Goal: Task Accomplishment & Management: Manage account settings

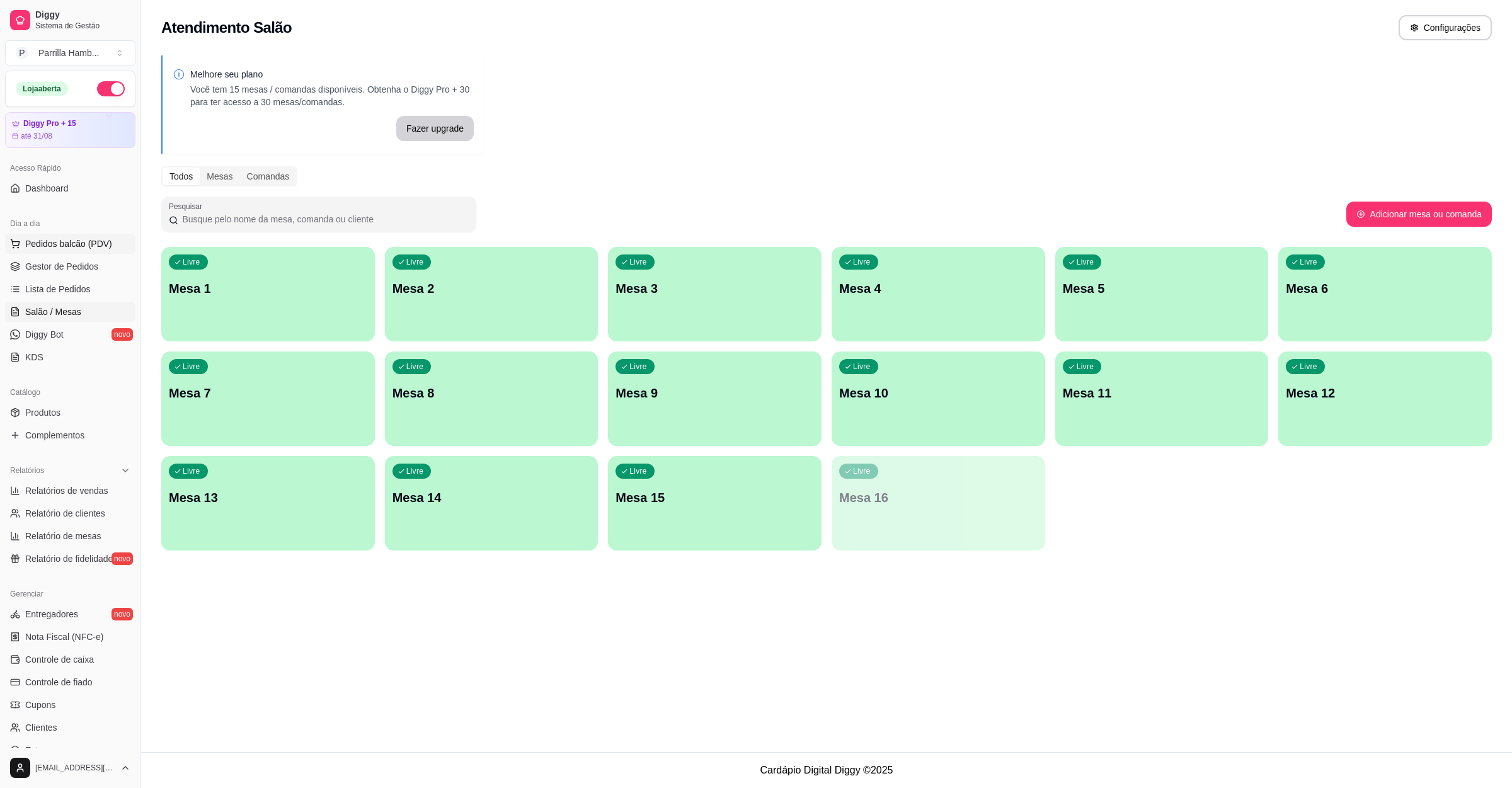
click at [98, 242] on span "Pedidos balcão (PDV)" at bounding box center [68, 244] width 87 height 13
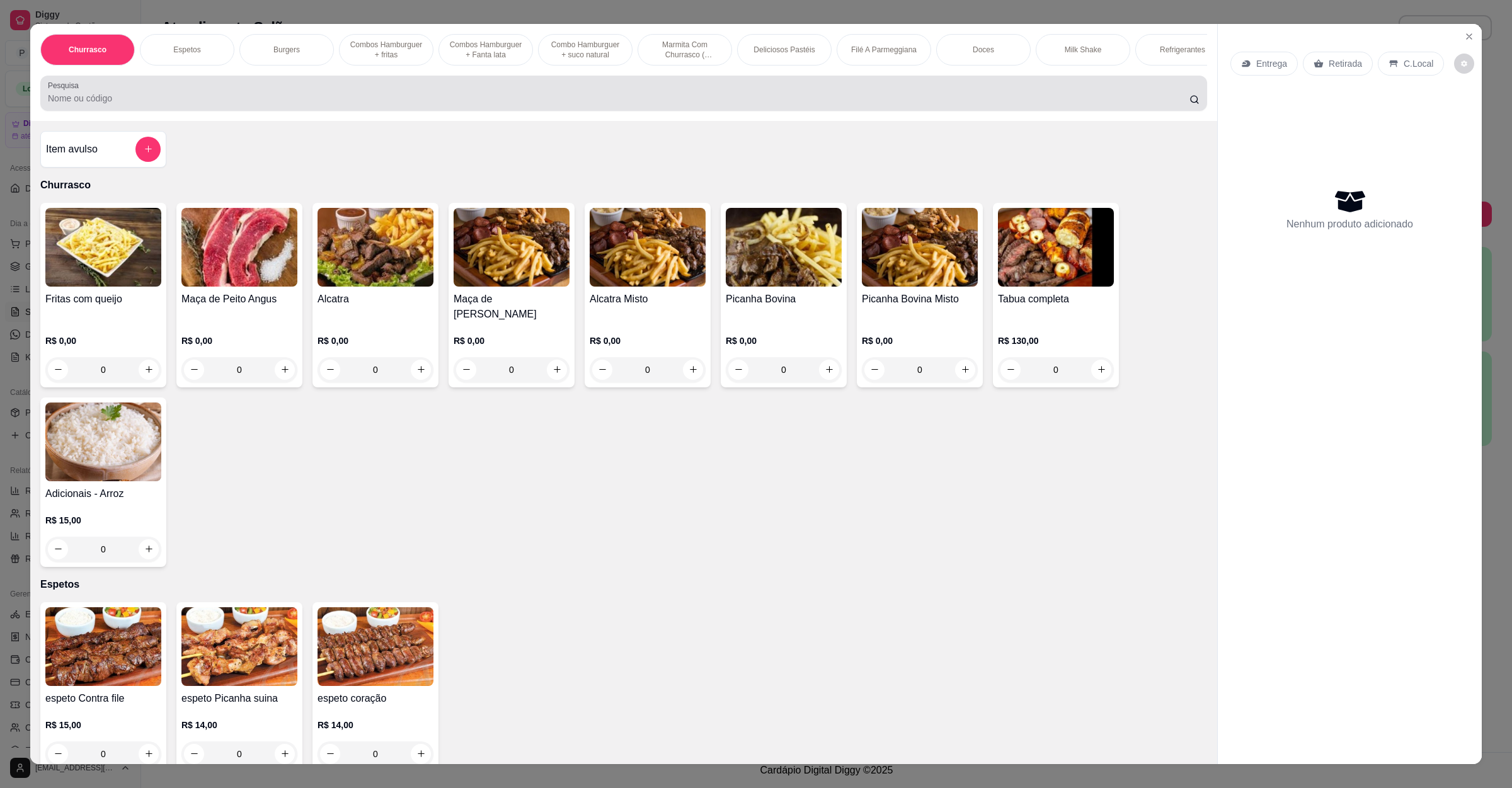
click at [205, 104] on div at bounding box center [624, 93] width 1152 height 26
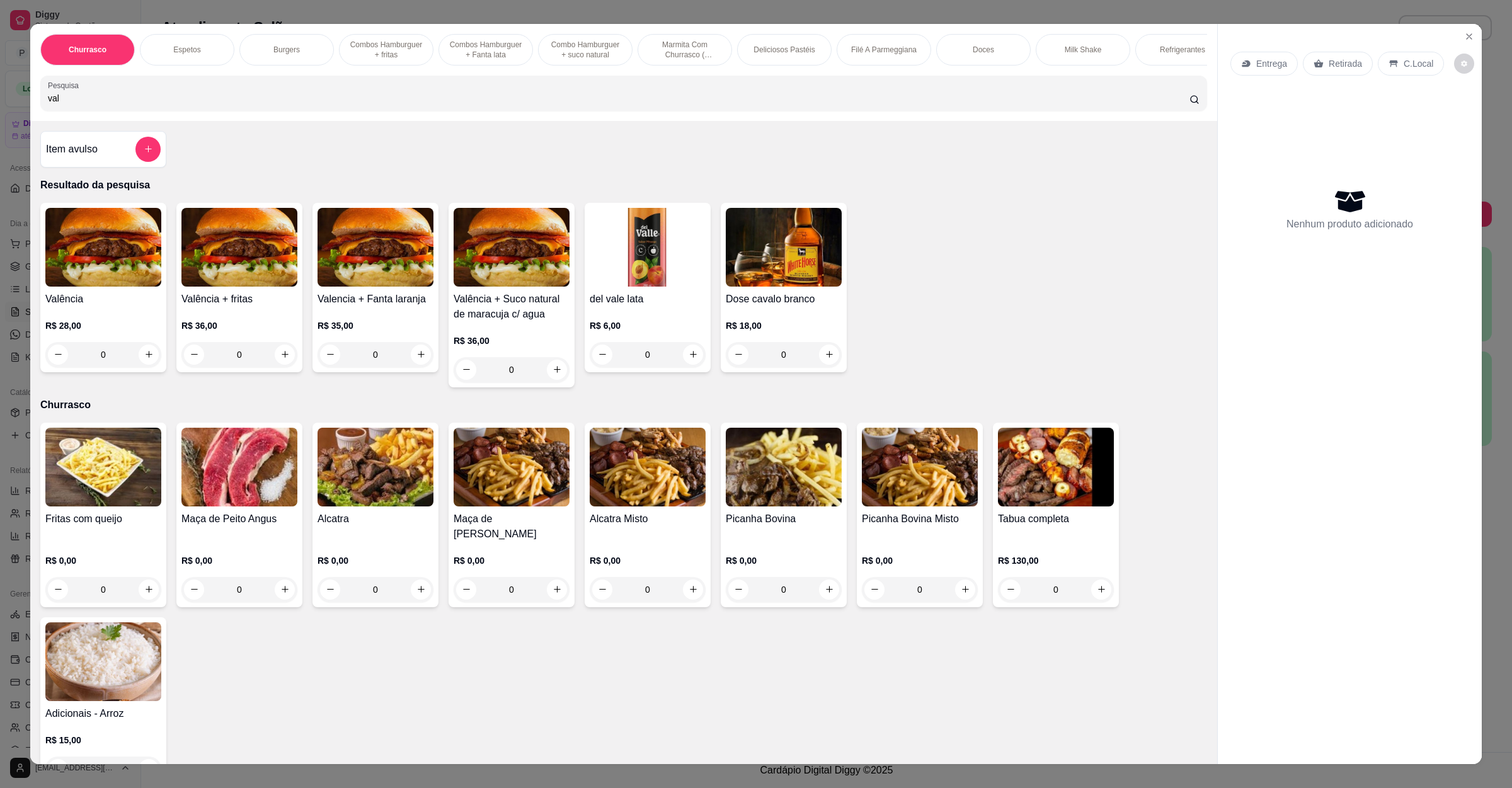
type input "val"
click at [223, 285] on img at bounding box center [239, 247] width 116 height 78
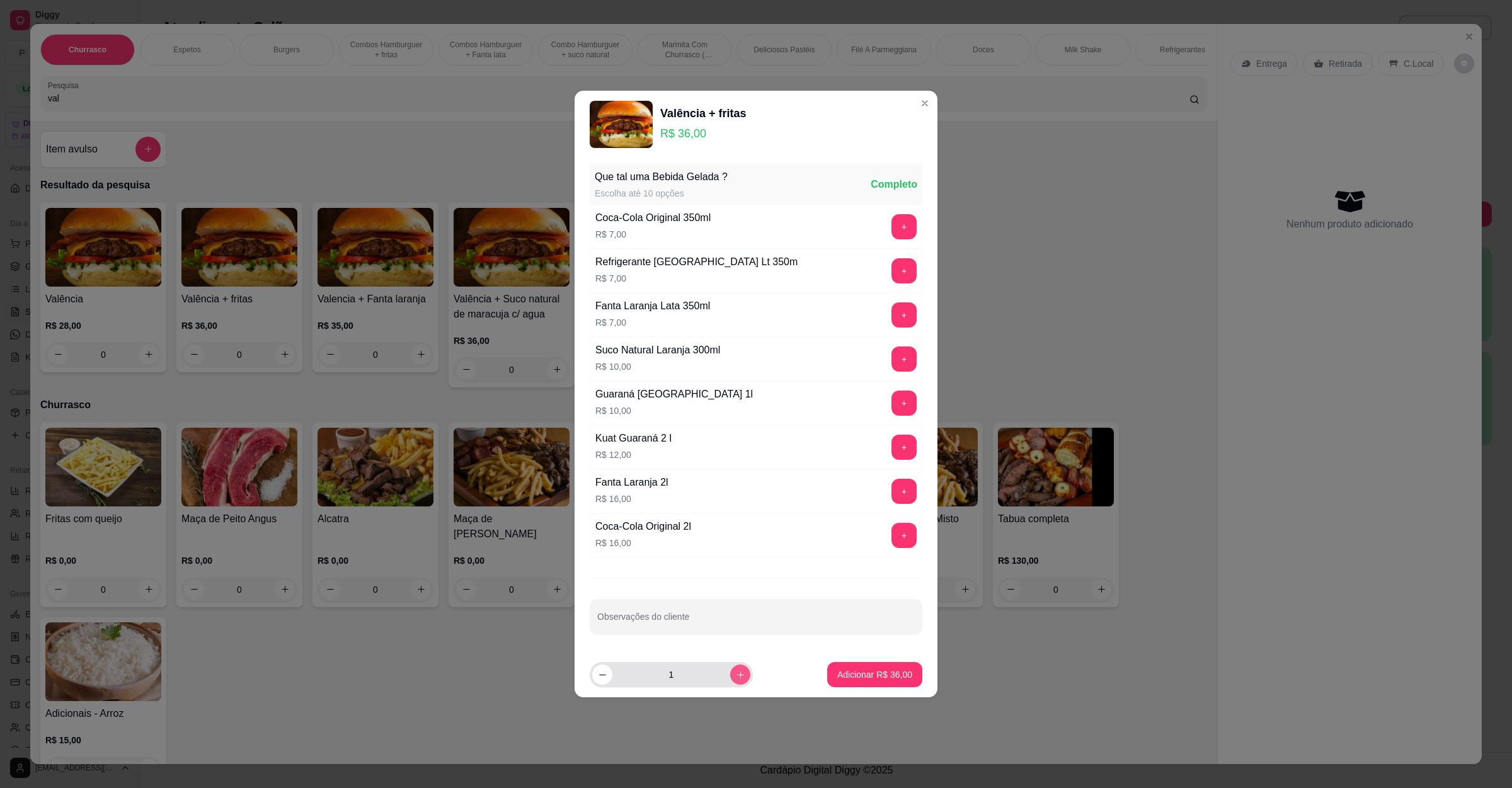
click at [736, 679] on icon "increase-product-quantity" at bounding box center [740, 675] width 9 height 9
type input "2"
click at [838, 672] on p "Adicionar R$ 72,00" at bounding box center [875, 675] width 75 height 13
type input "2"
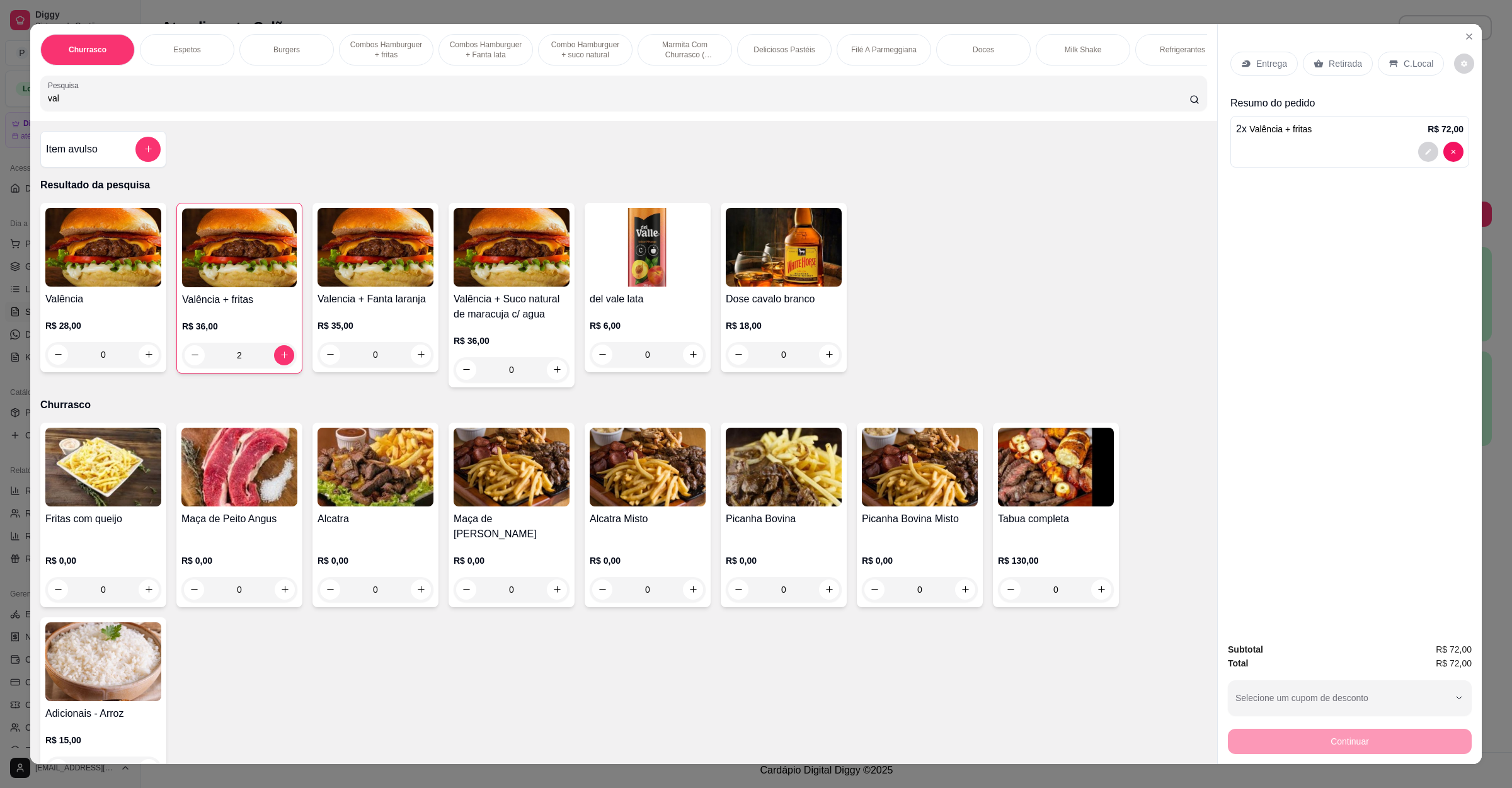
click at [1346, 60] on p "Retirada" at bounding box center [1345, 64] width 34 height 13
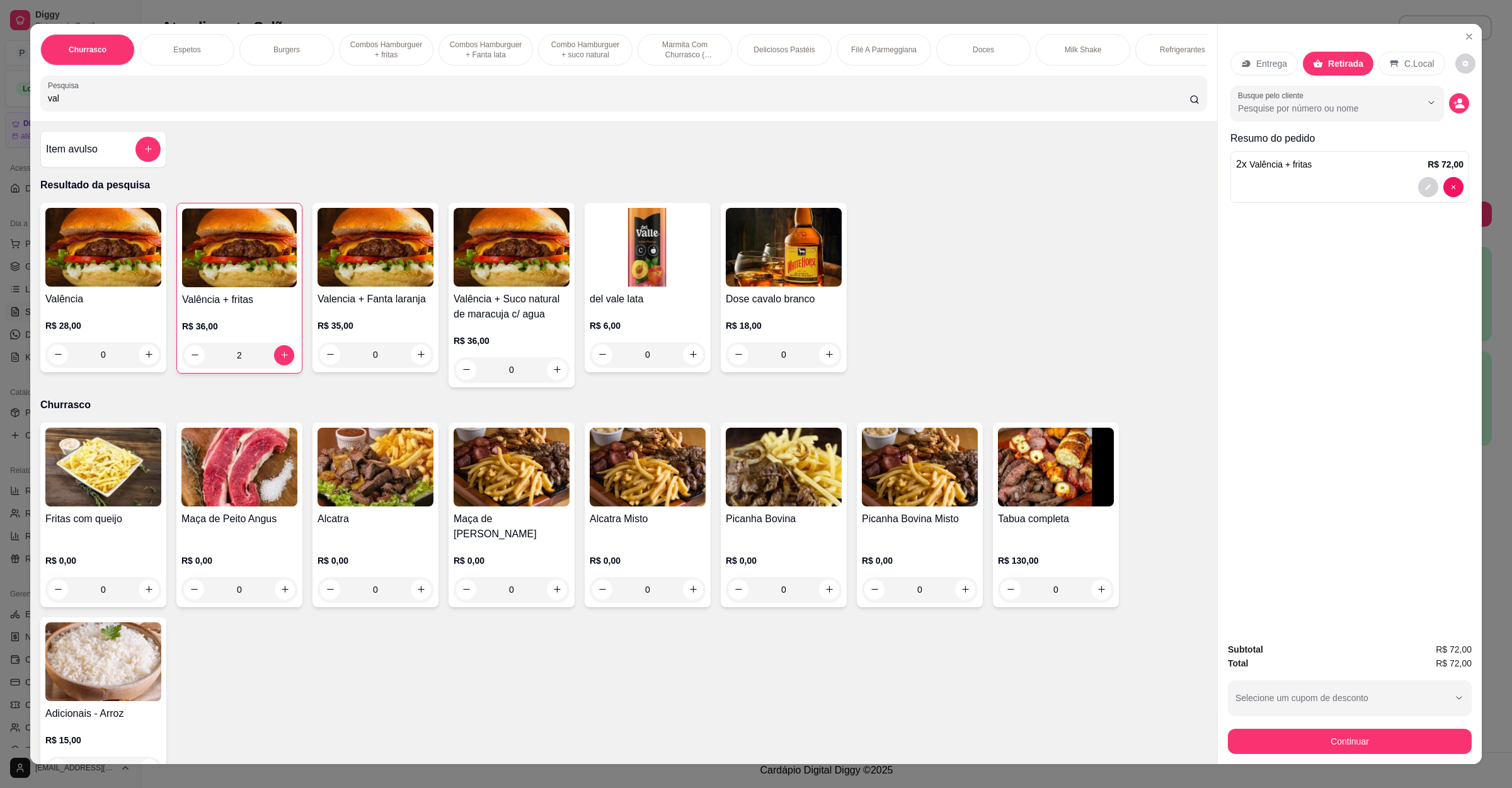
drag, startPoint x: 1399, startPoint y: 42, endPoint x: 1399, endPoint y: 53, distance: 11.0
click at [1399, 42] on div "Entrega Retirada C.Local" at bounding box center [1350, 64] width 239 height 44
click at [1399, 53] on div "C.Local" at bounding box center [1412, 64] width 67 height 24
click at [1381, 735] on button "Continuar" at bounding box center [1350, 741] width 236 height 25
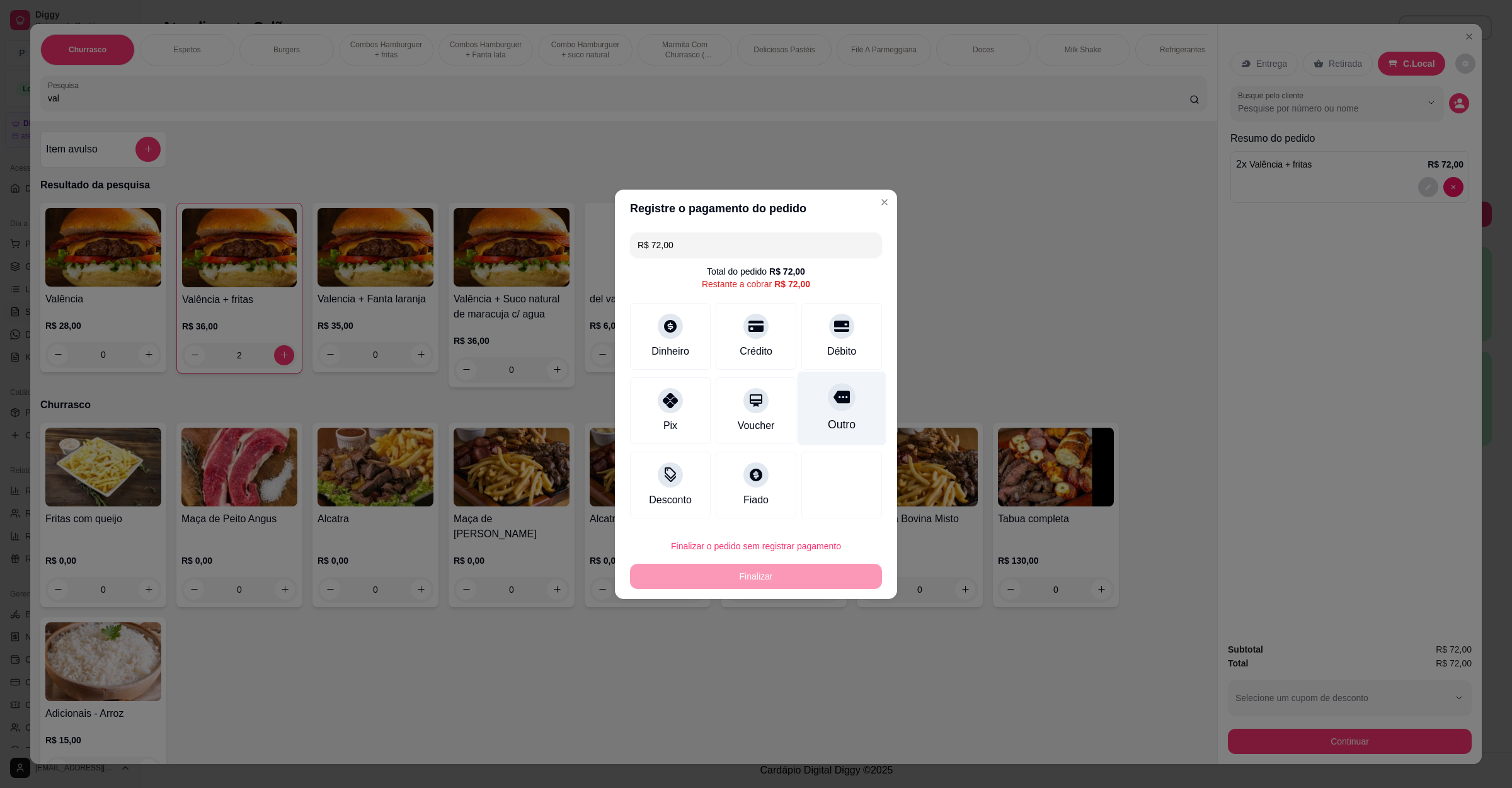
click at [842, 390] on div "Outro" at bounding box center [842, 408] width 88 height 74
type input "R$ 0,00"
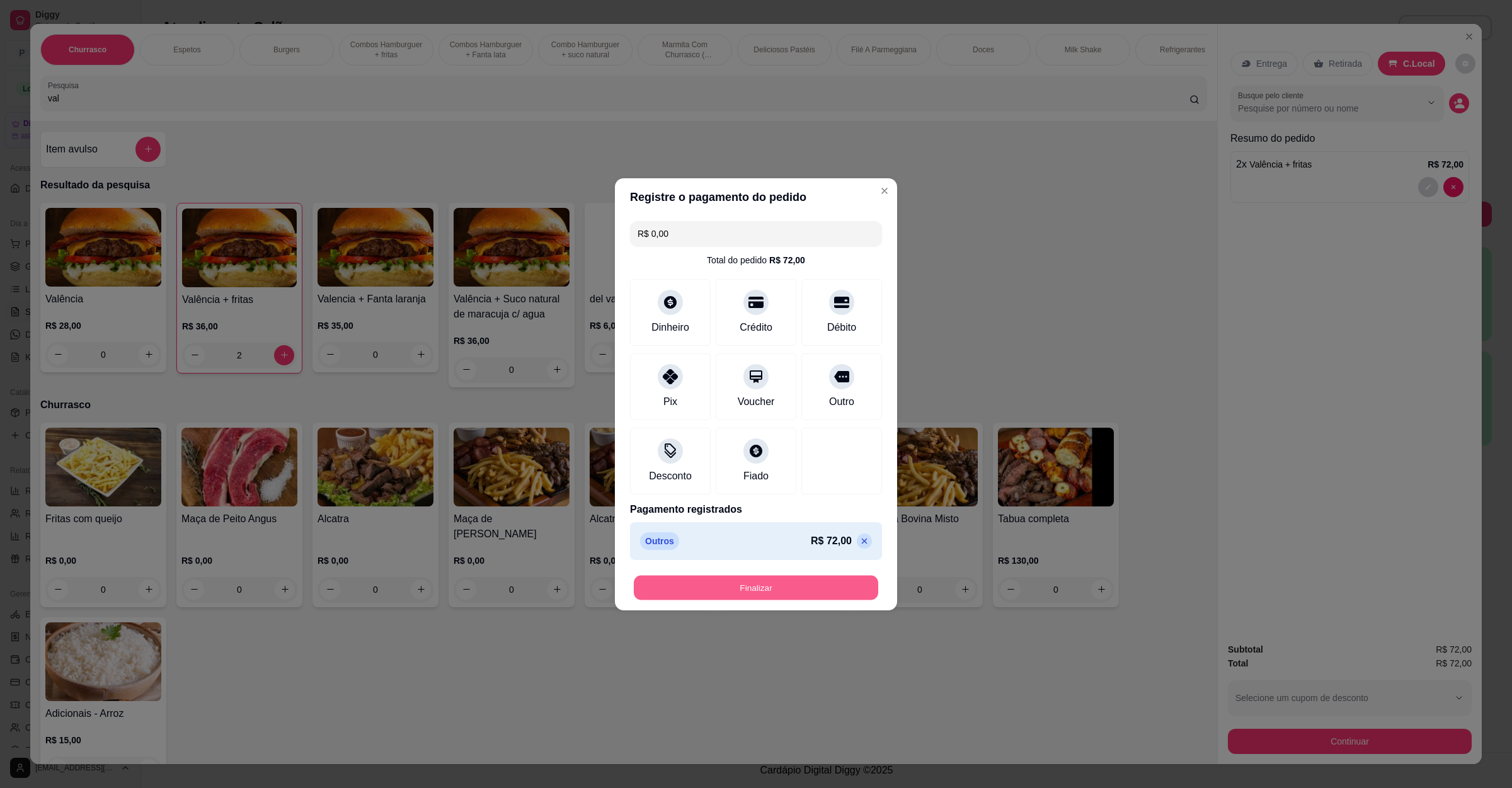
click at [833, 582] on button "Finalizar" at bounding box center [756, 587] width 244 height 25
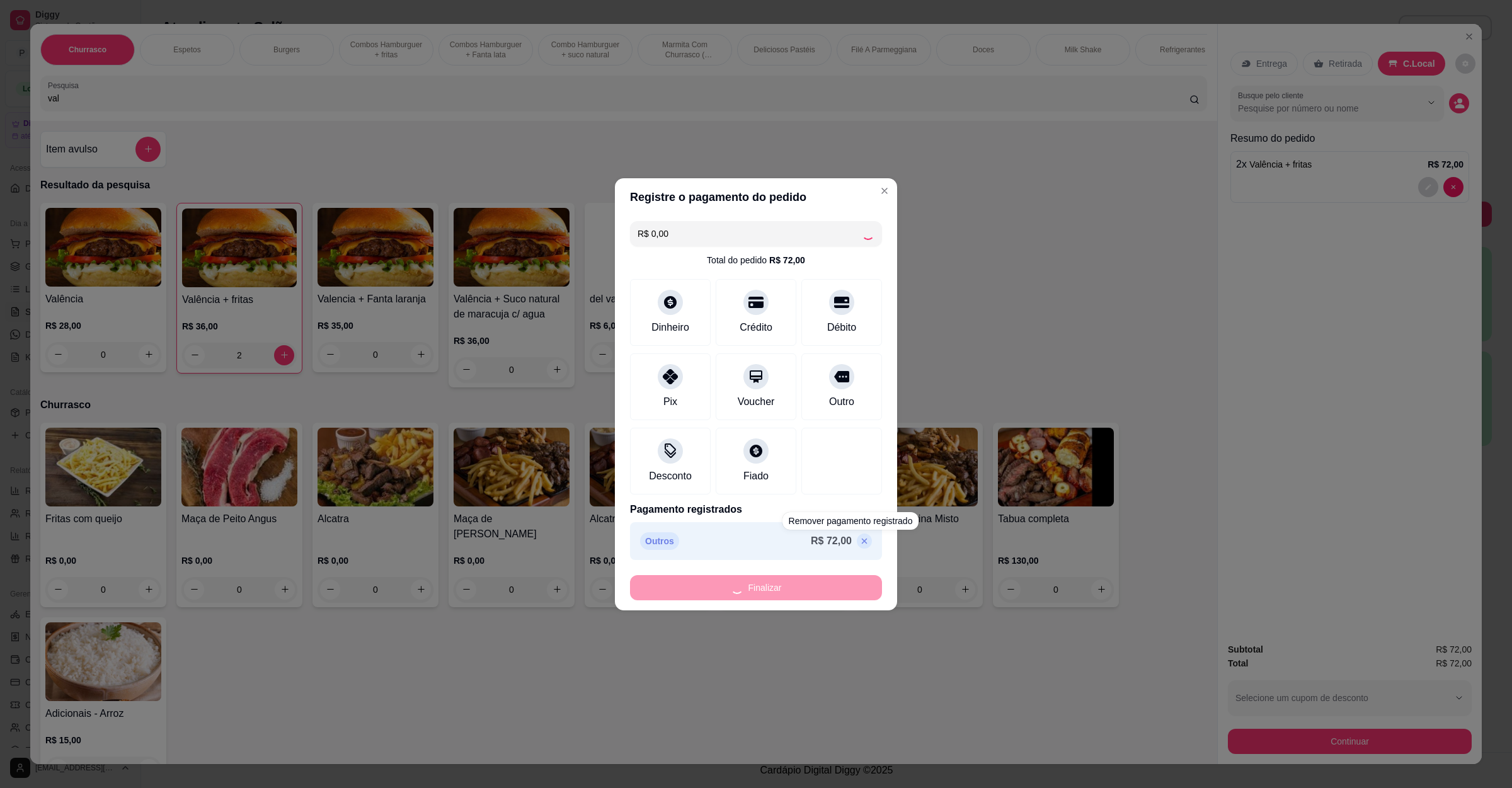
type input "0"
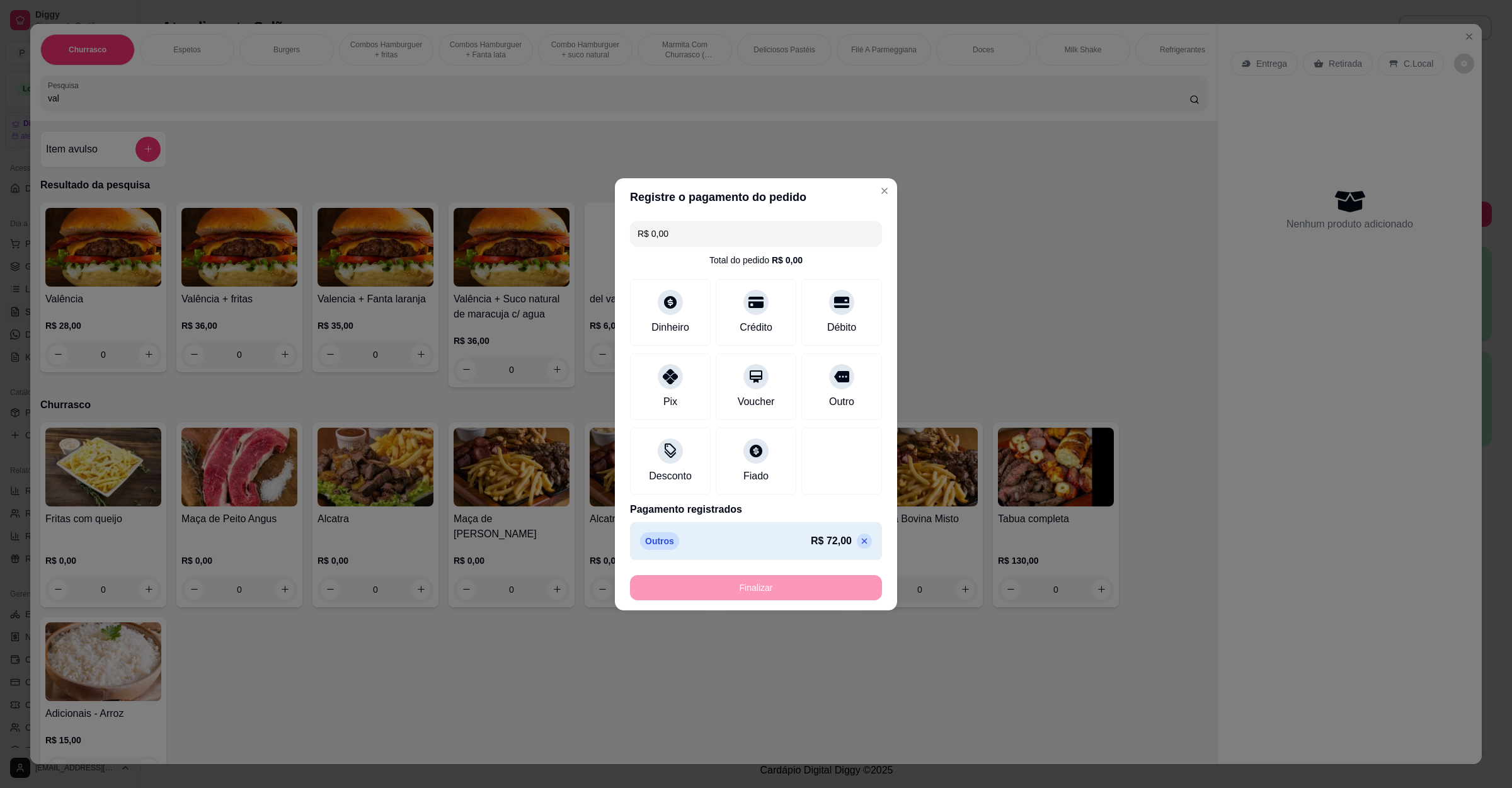
type input "-R$ 72,00"
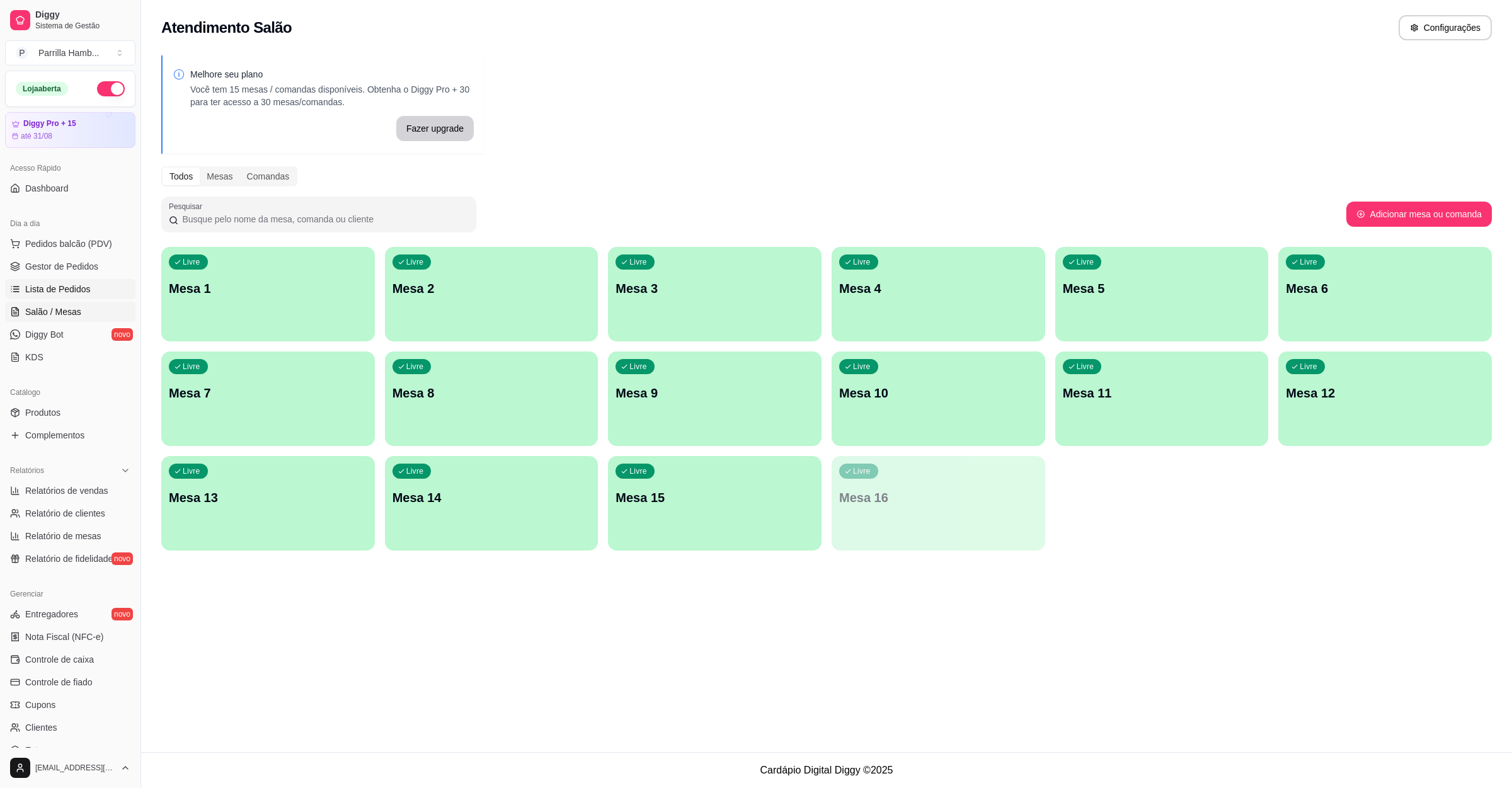
click at [82, 285] on span "Lista de Pedidos" at bounding box center [58, 289] width 66 height 13
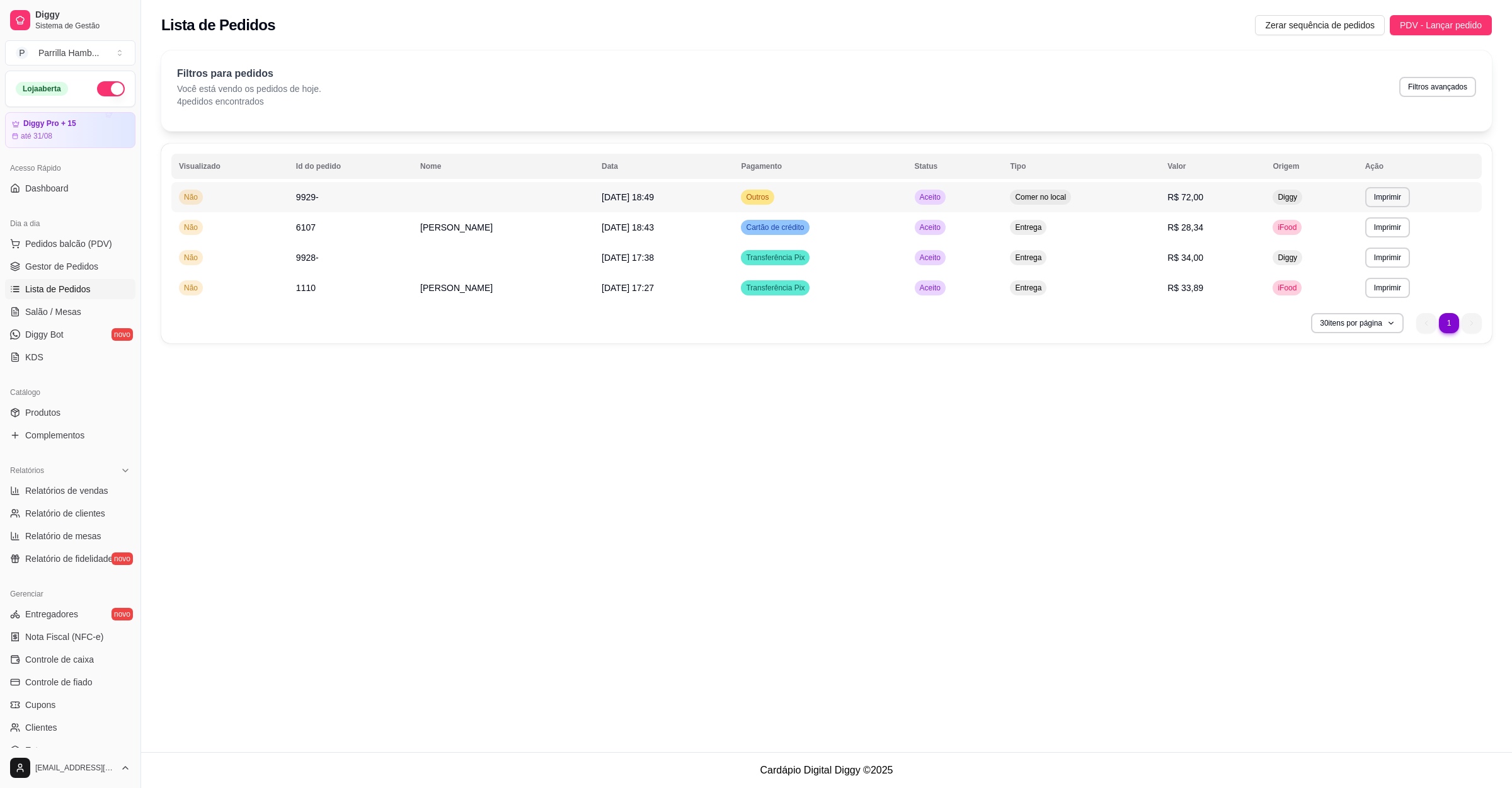
click at [637, 199] on span "22/08/25 às 18:49" at bounding box center [627, 197] width 52 height 10
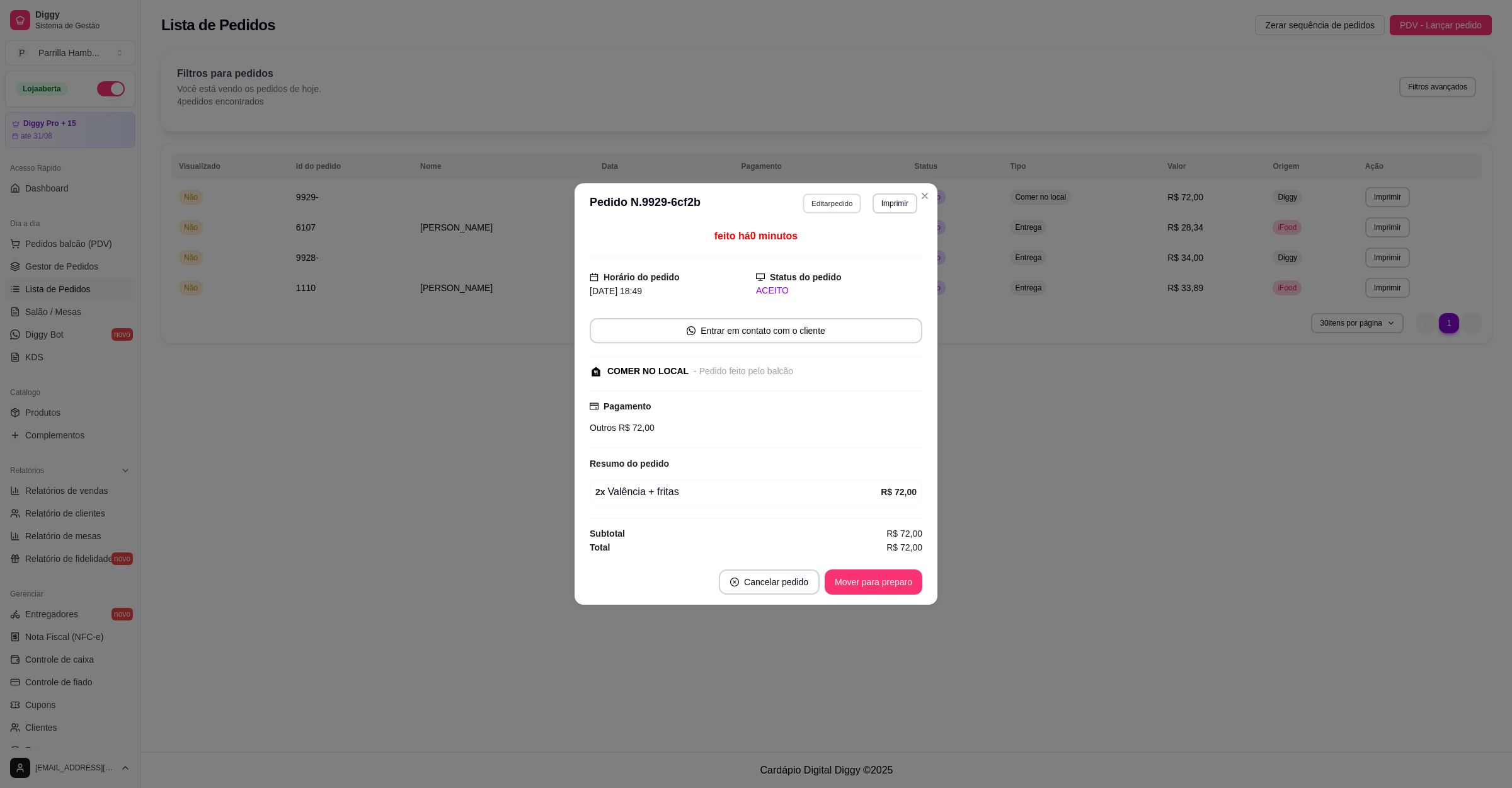
click at [821, 202] on button "Editar pedido" at bounding box center [833, 202] width 58 height 19
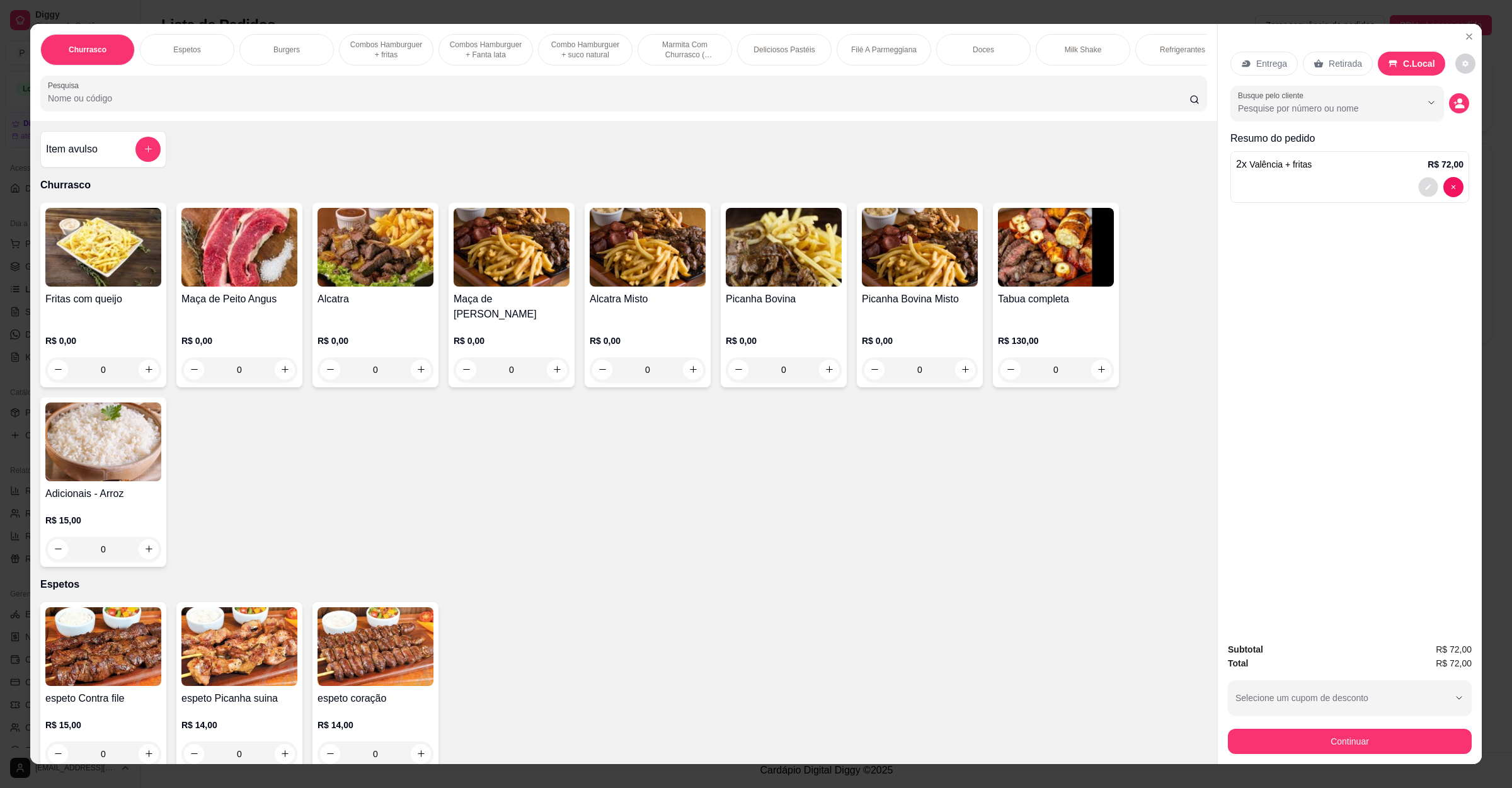
click at [1418, 181] on button "decrease-product-quantity" at bounding box center [1427, 186] width 19 height 19
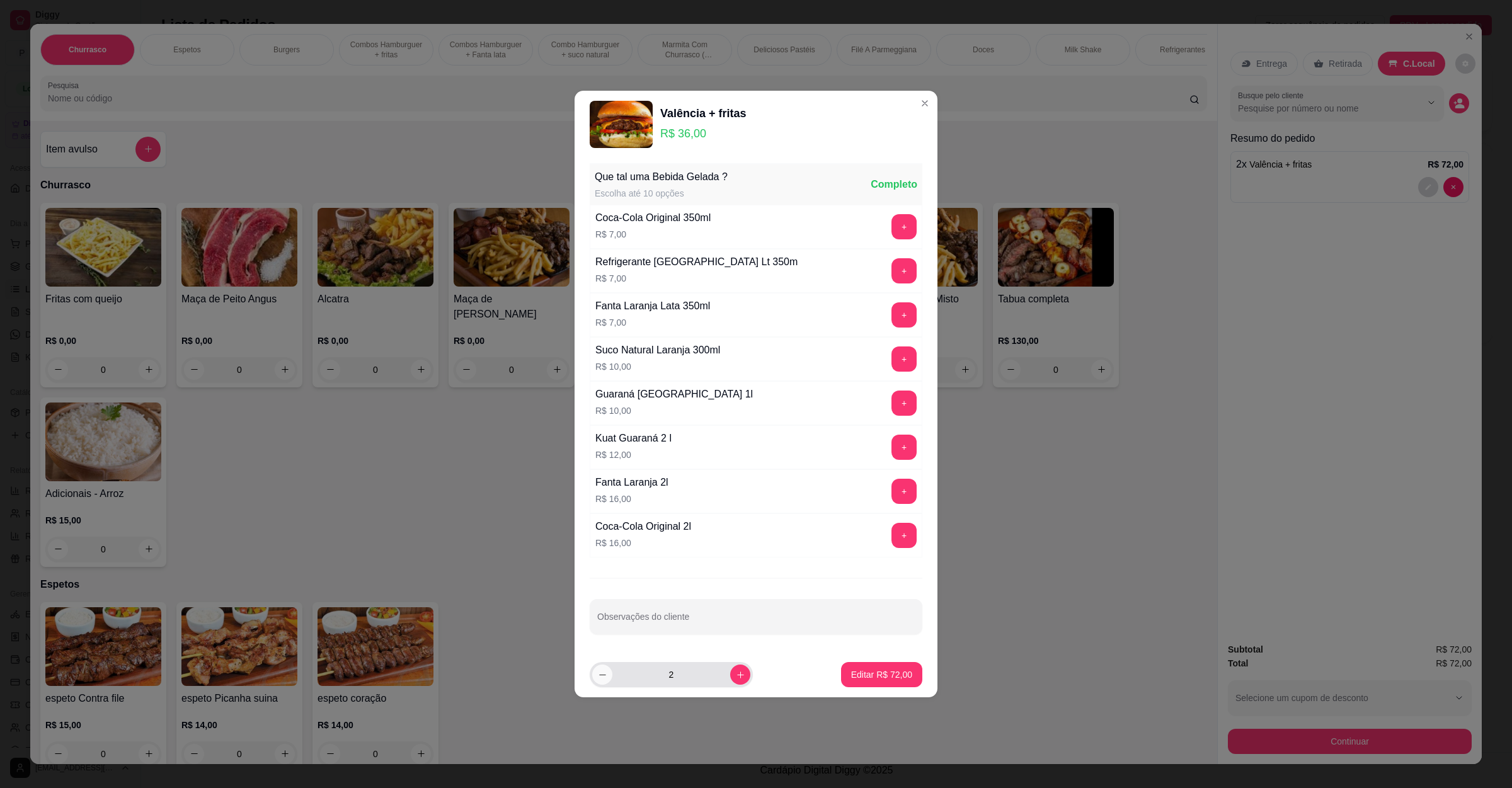
click at [595, 684] on div "2" at bounding box center [670, 675] width 158 height 26
type input "1"
click at [900, 676] on button "Editar R$ 36,00" at bounding box center [881, 675] width 81 height 26
type input "1"
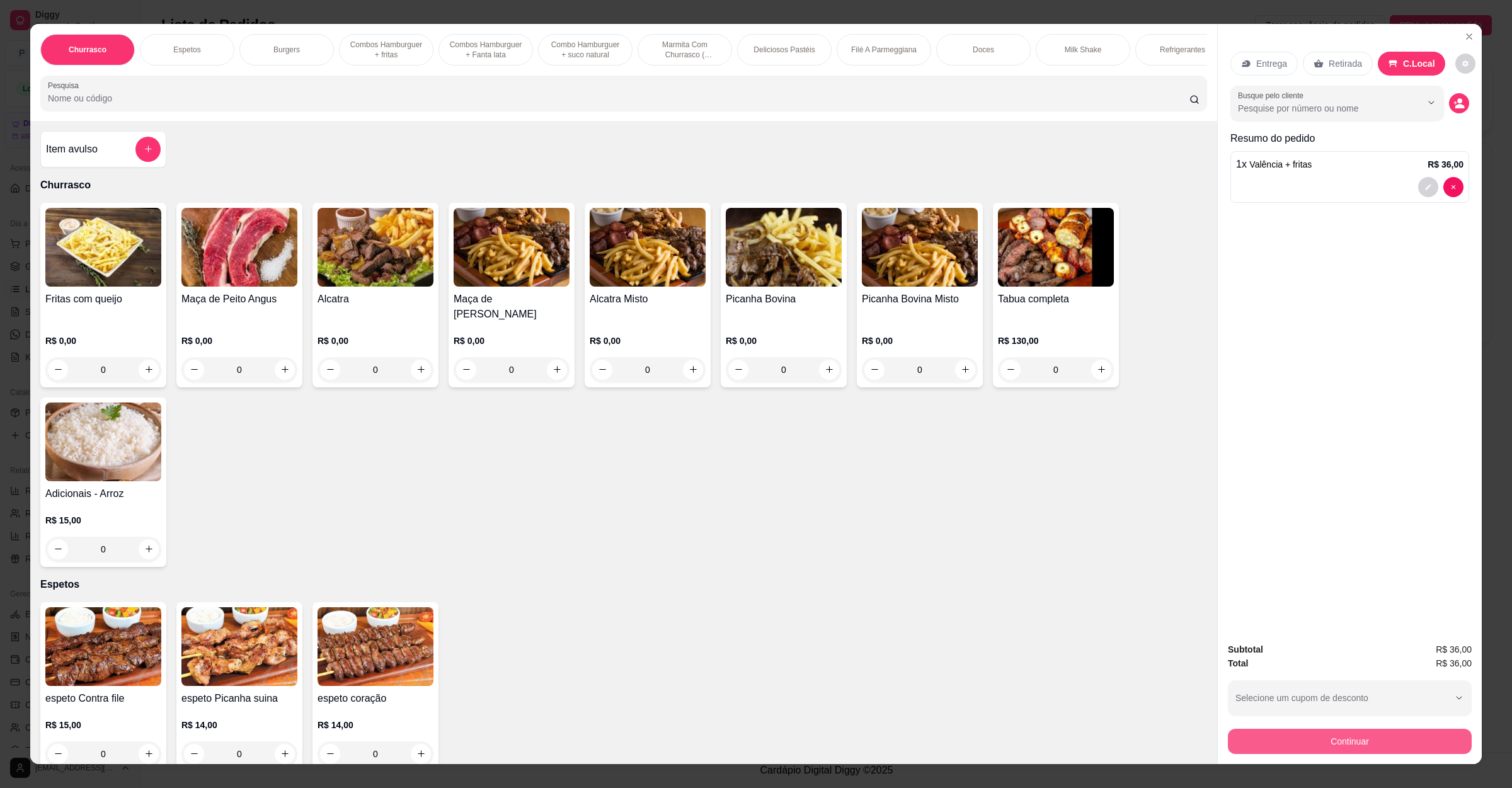
click at [1246, 738] on button "Continuar" at bounding box center [1350, 741] width 243 height 26
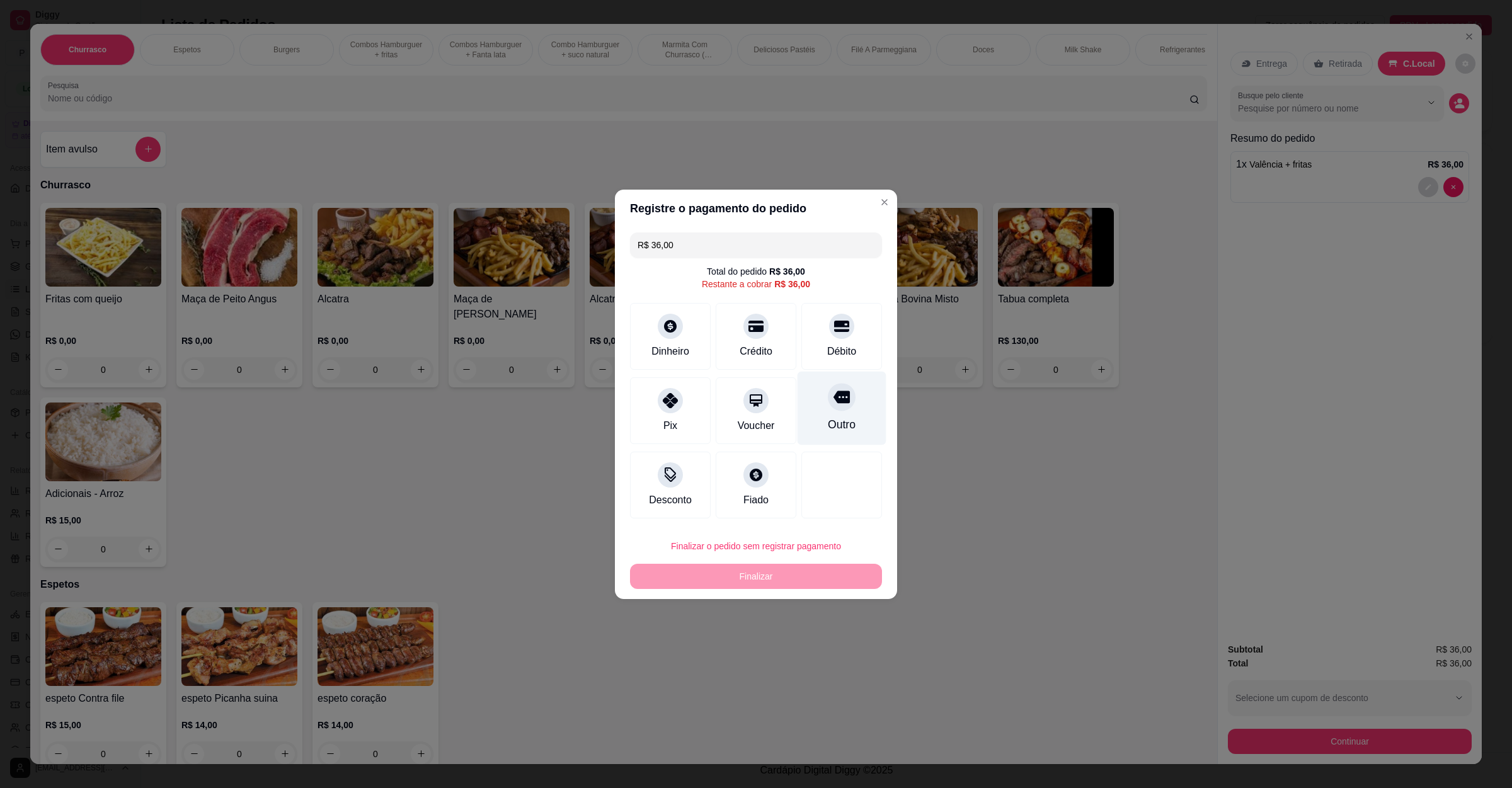
click at [828, 407] on div at bounding box center [842, 397] width 27 height 27
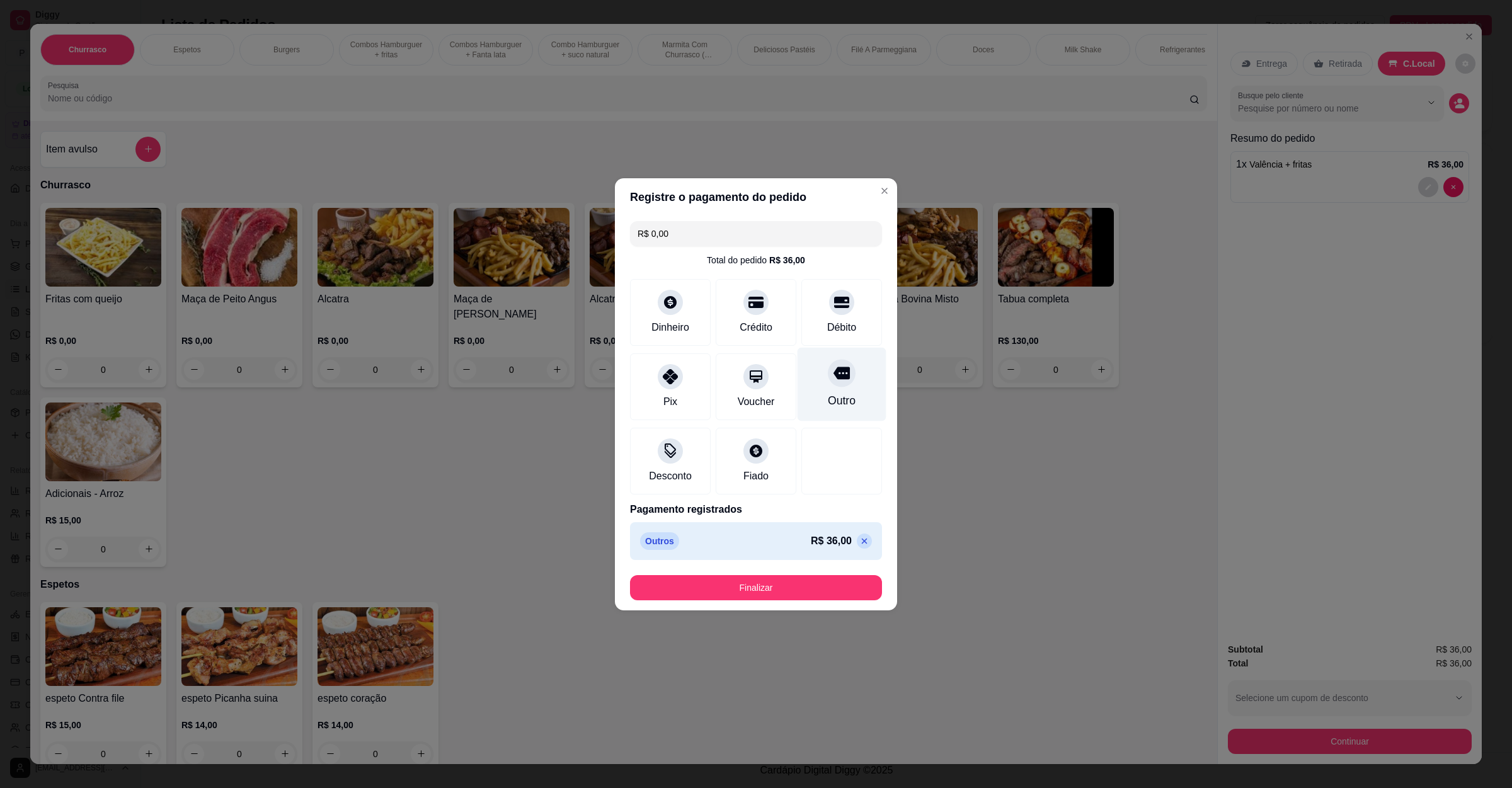
type input "R$ 0,00"
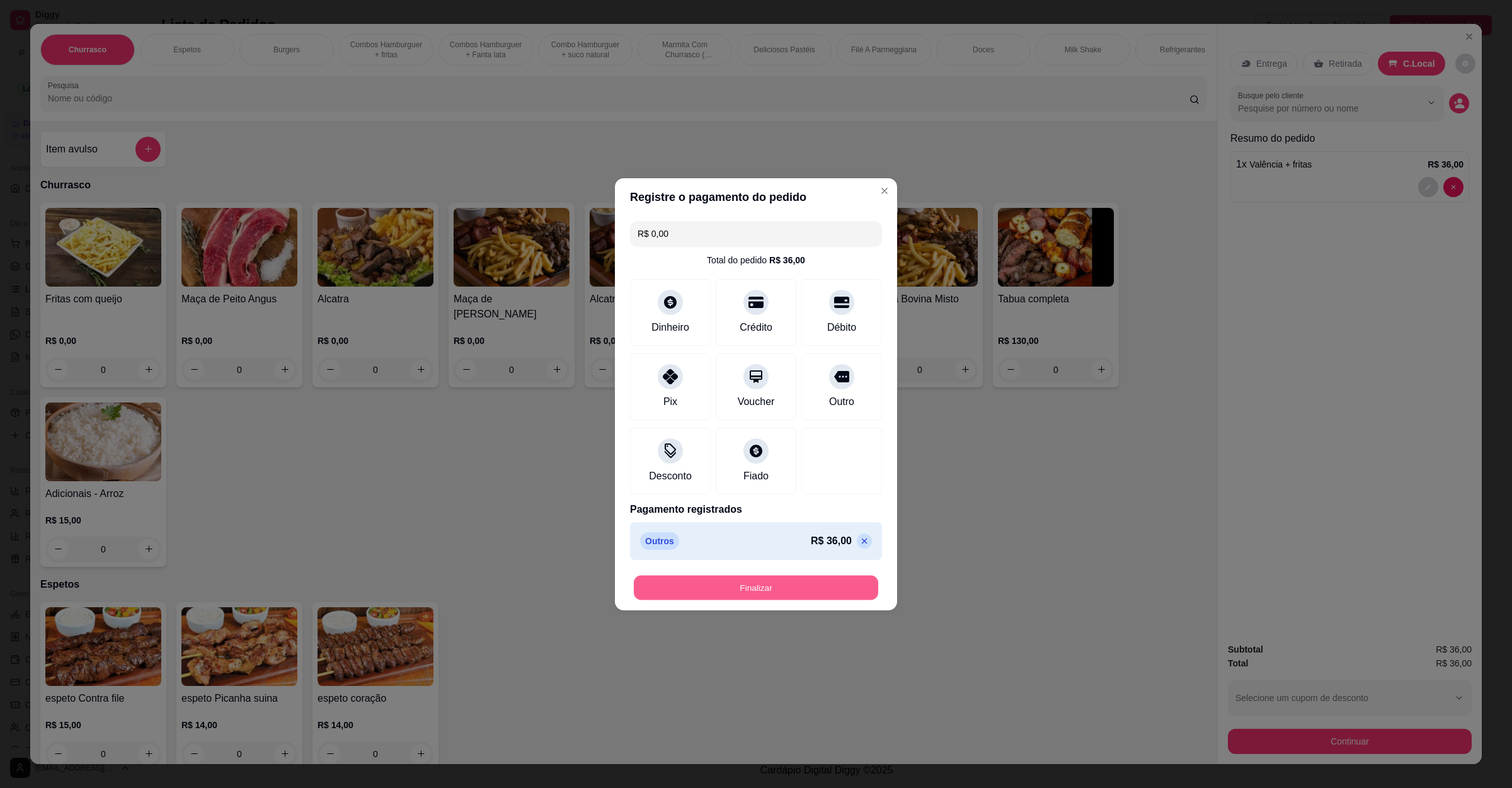
click at [790, 597] on button "Finalizar" at bounding box center [756, 587] width 244 height 25
type input "0"
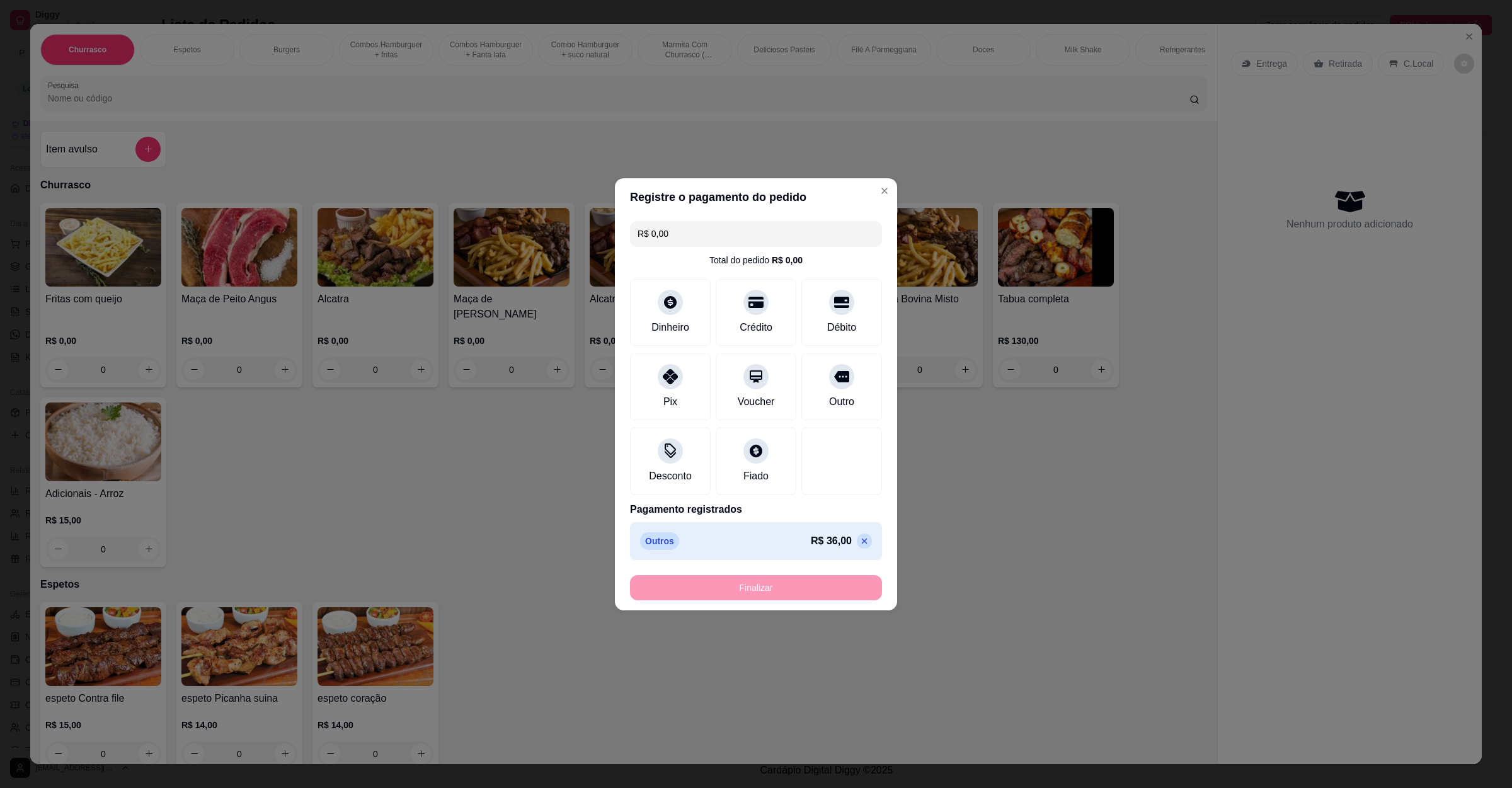
type input "-R$ 36,00"
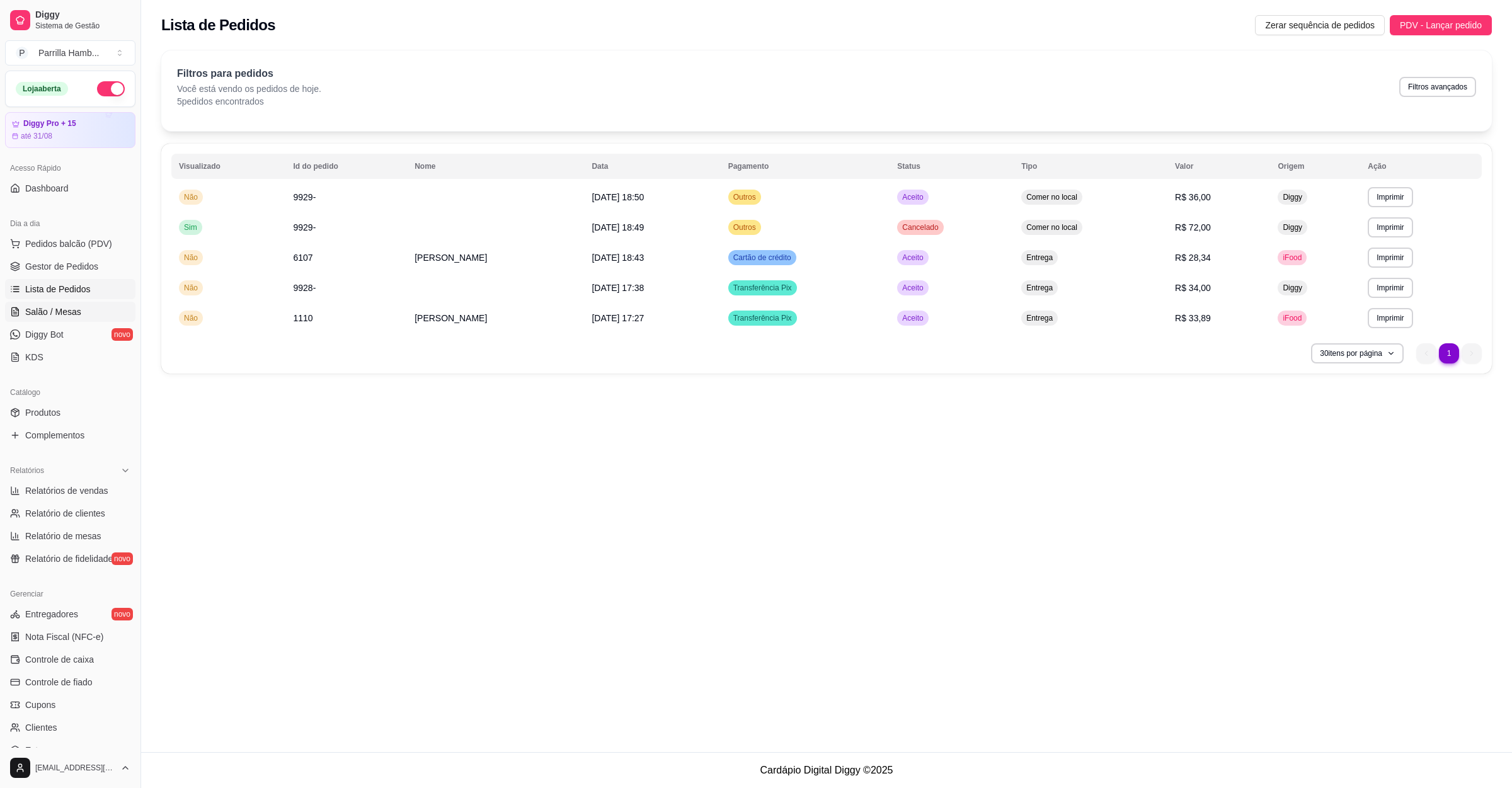
click at [31, 309] on span "Salão / Mesas" at bounding box center [53, 312] width 56 height 13
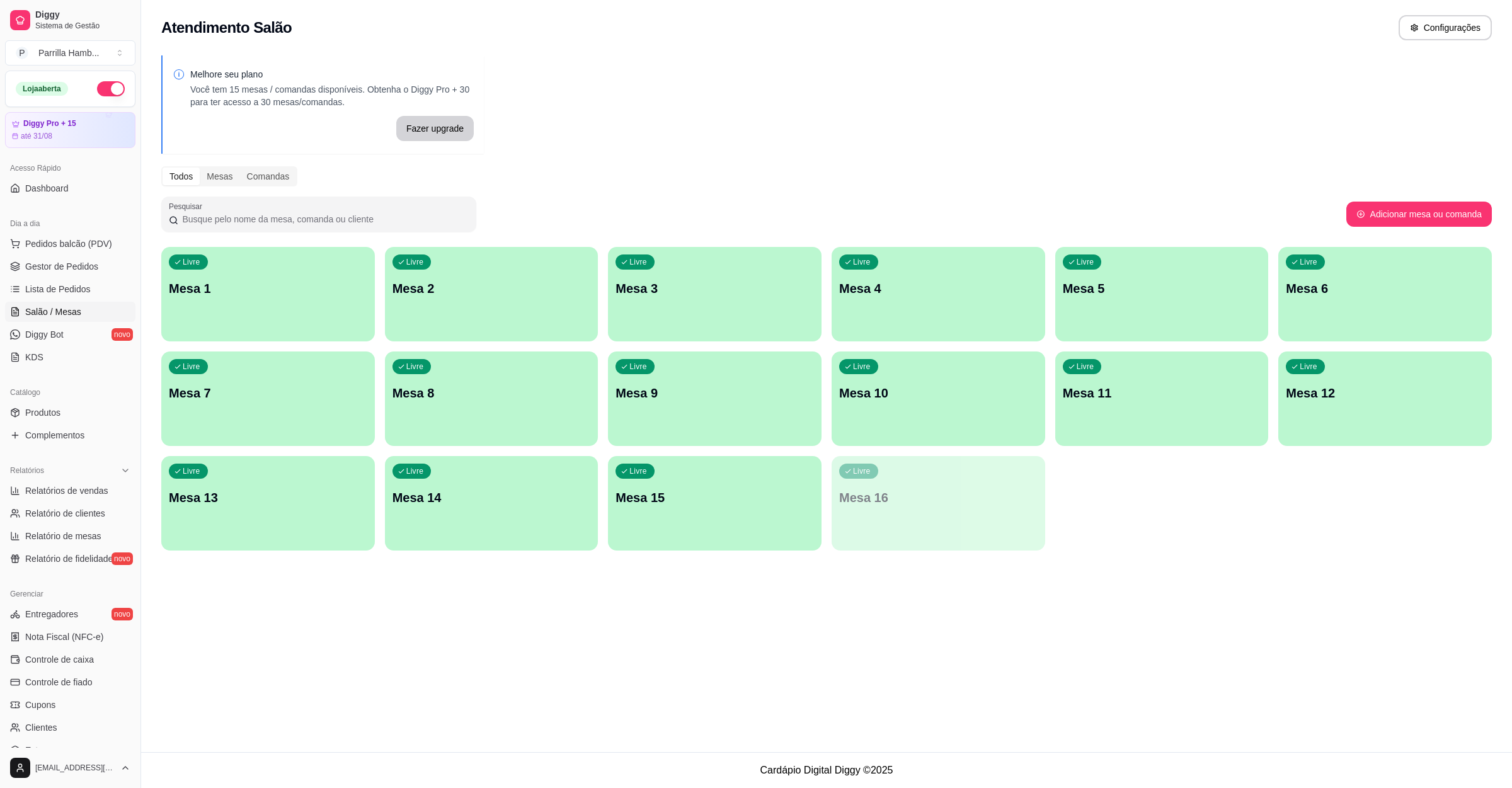
click at [743, 396] on p "Mesa 9" at bounding box center [715, 392] width 199 height 17
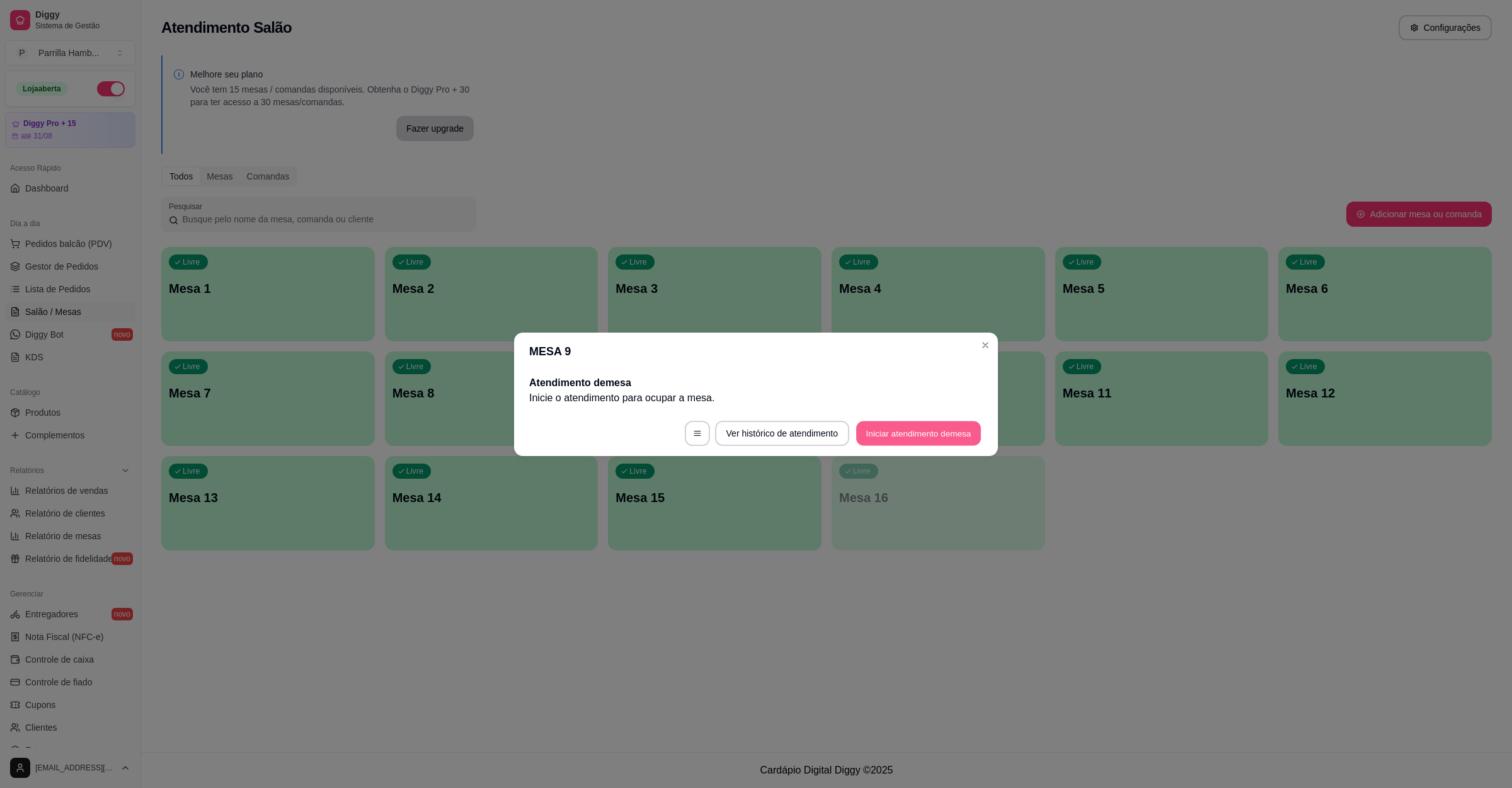
click at [951, 443] on button "Iniciar atendimento de mesa" at bounding box center [918, 433] width 125 height 25
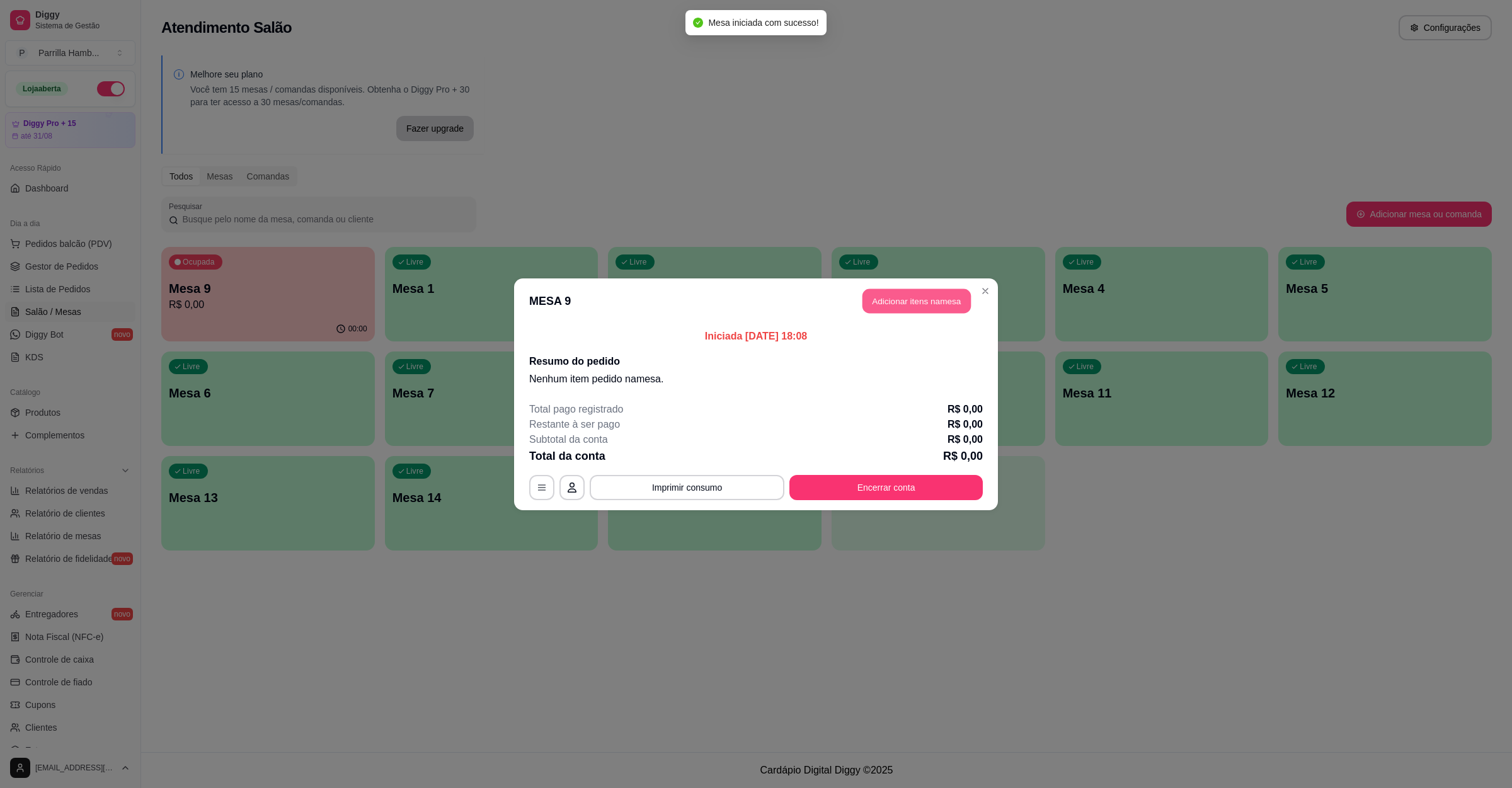
click at [908, 296] on button "Adicionar itens na mesa" at bounding box center [917, 300] width 109 height 25
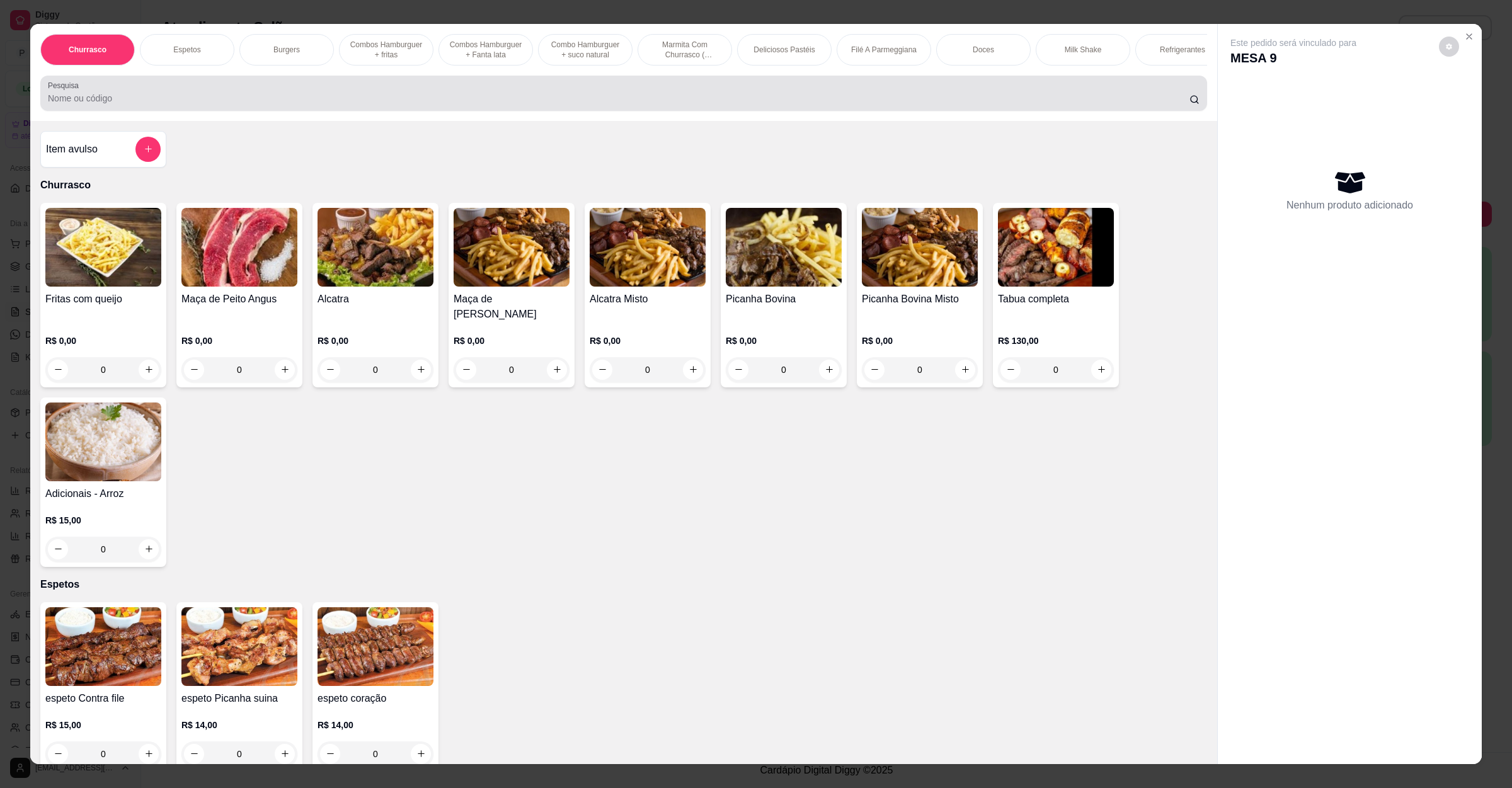
click at [194, 101] on div at bounding box center [624, 93] width 1152 height 26
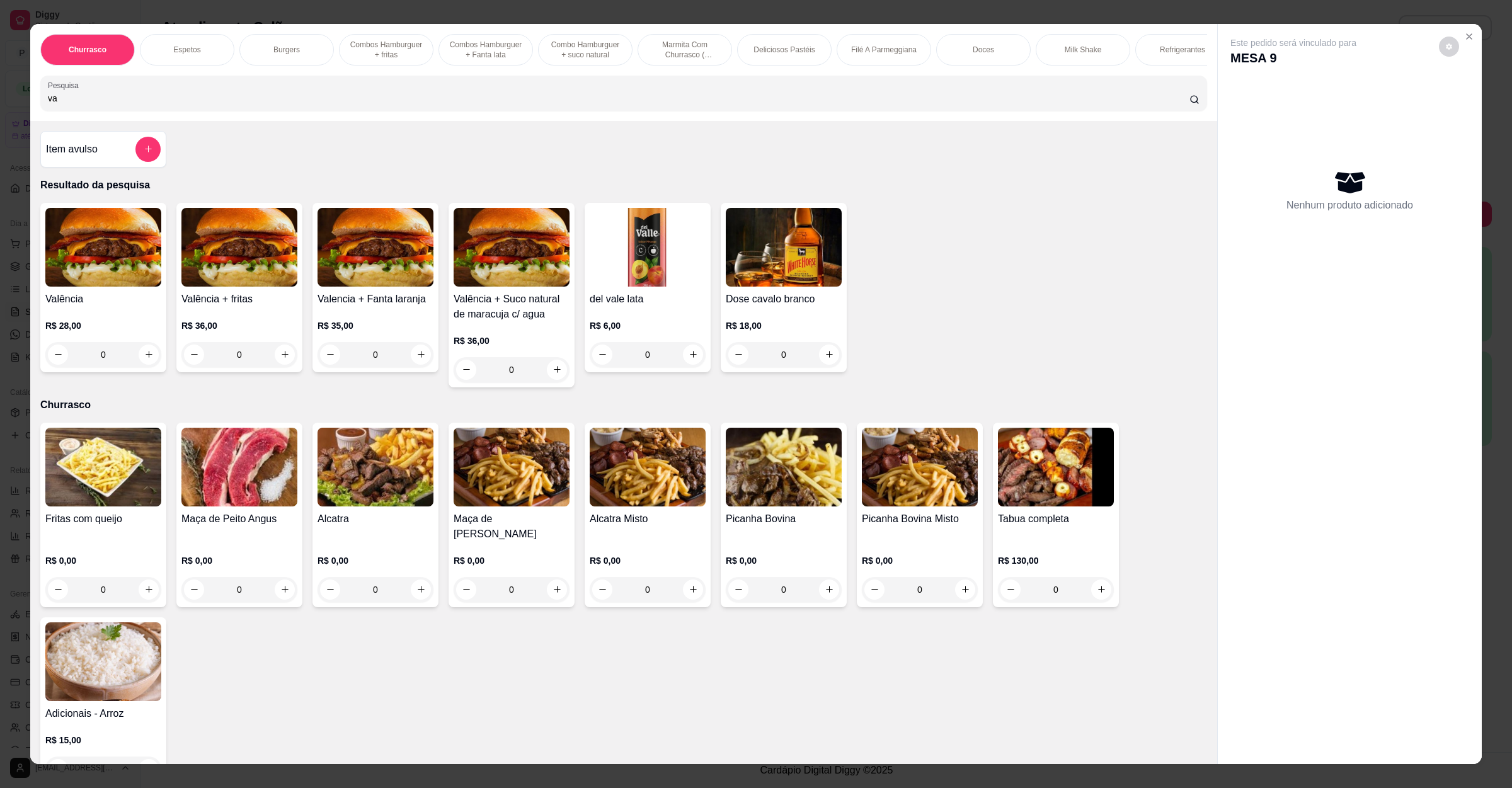
type input "va"
click at [146, 368] on div "0" at bounding box center [103, 355] width 116 height 26
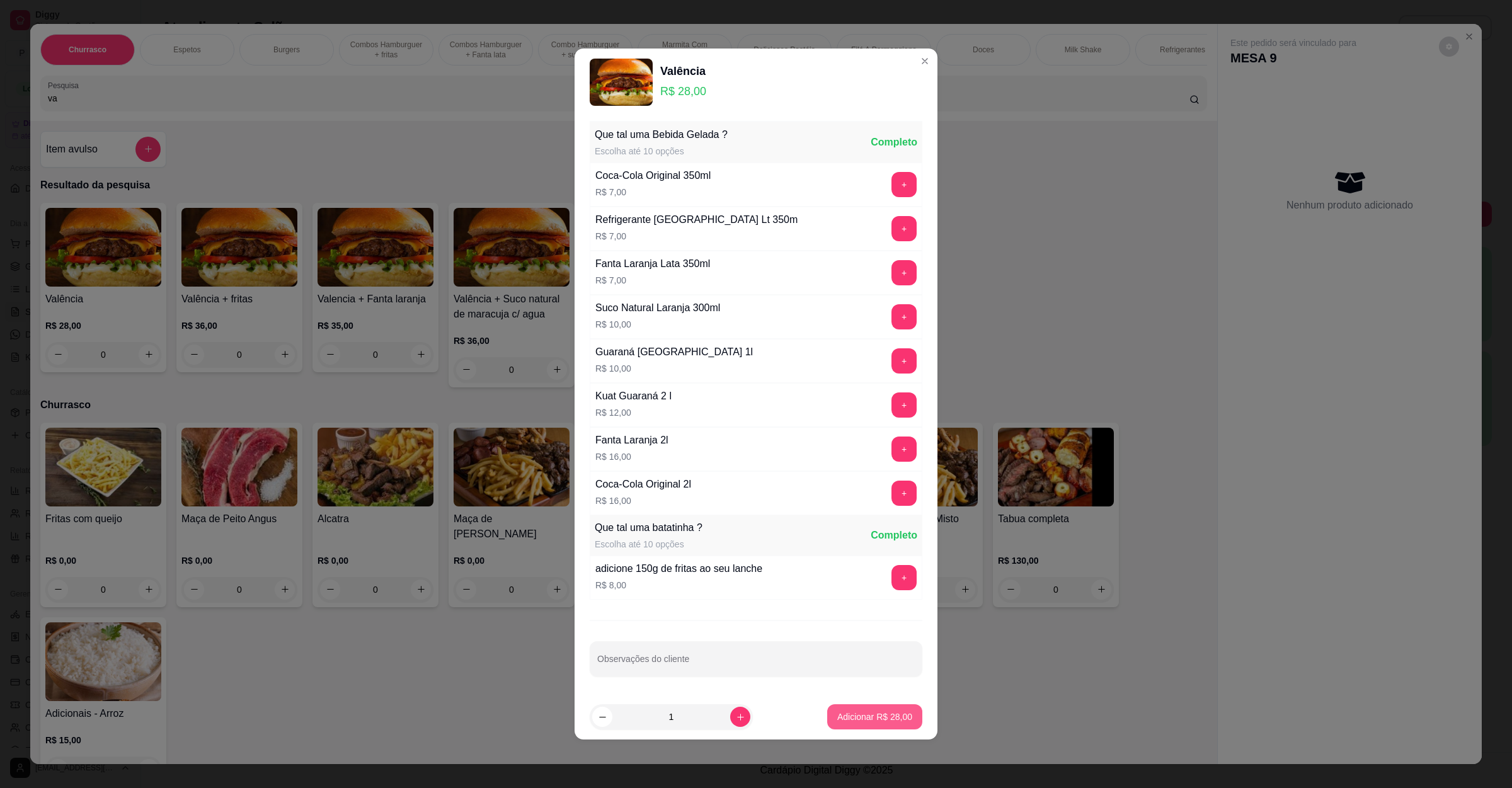
click at [849, 710] on button "Adicionar R$ 28,00" at bounding box center [875, 717] width 95 height 26
type input "1"
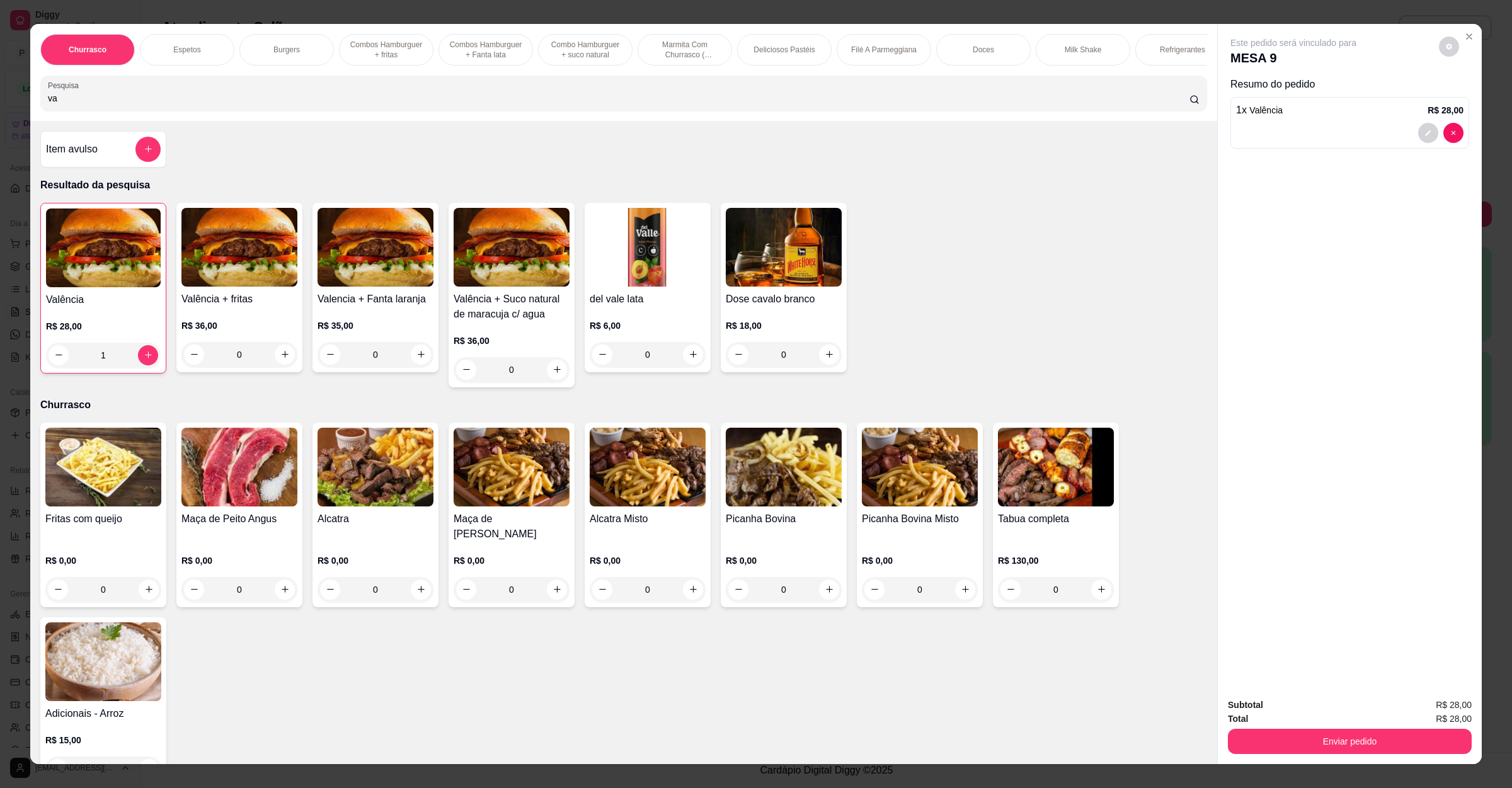
drag, startPoint x: 262, startPoint y: 123, endPoint x: 0, endPoint y: 125, distance: 262.0
click at [0, 125] on div "Churrasco Espetos Burgers Combos Hamburguer + fritas Combos Hamburguer + Fanta …" at bounding box center [756, 394] width 1512 height 788
drag, startPoint x: 88, startPoint y: 109, endPoint x: 0, endPoint y: 110, distance: 88.0
click at [0, 110] on div "Churrasco Espetos Burgers Combos Hamburguer + fritas Combos Hamburguer + Fanta …" at bounding box center [756, 394] width 1512 height 788
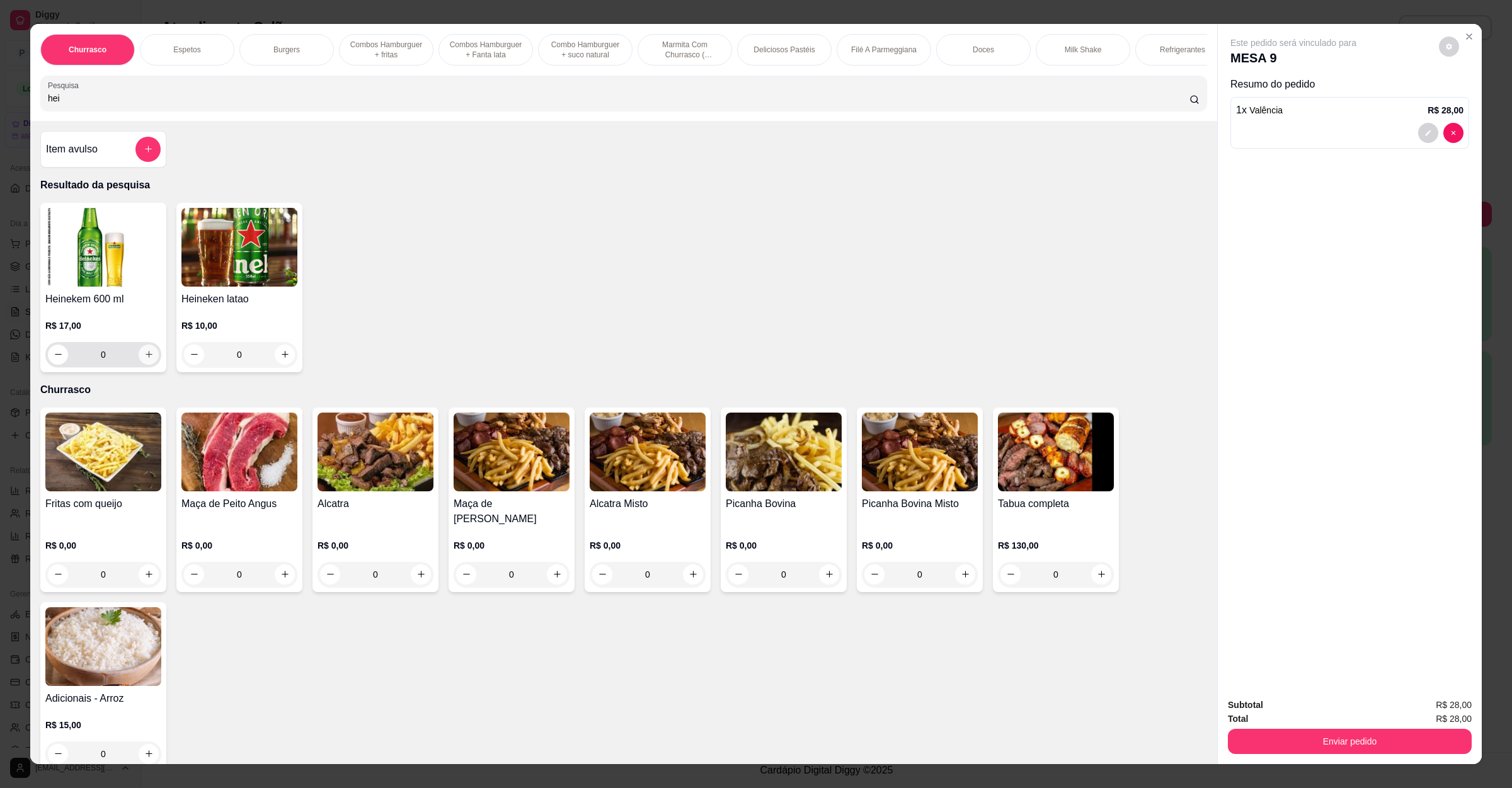
type input "hei"
click at [144, 359] on icon "increase-product-quantity" at bounding box center [149, 354] width 9 height 9
type input "1"
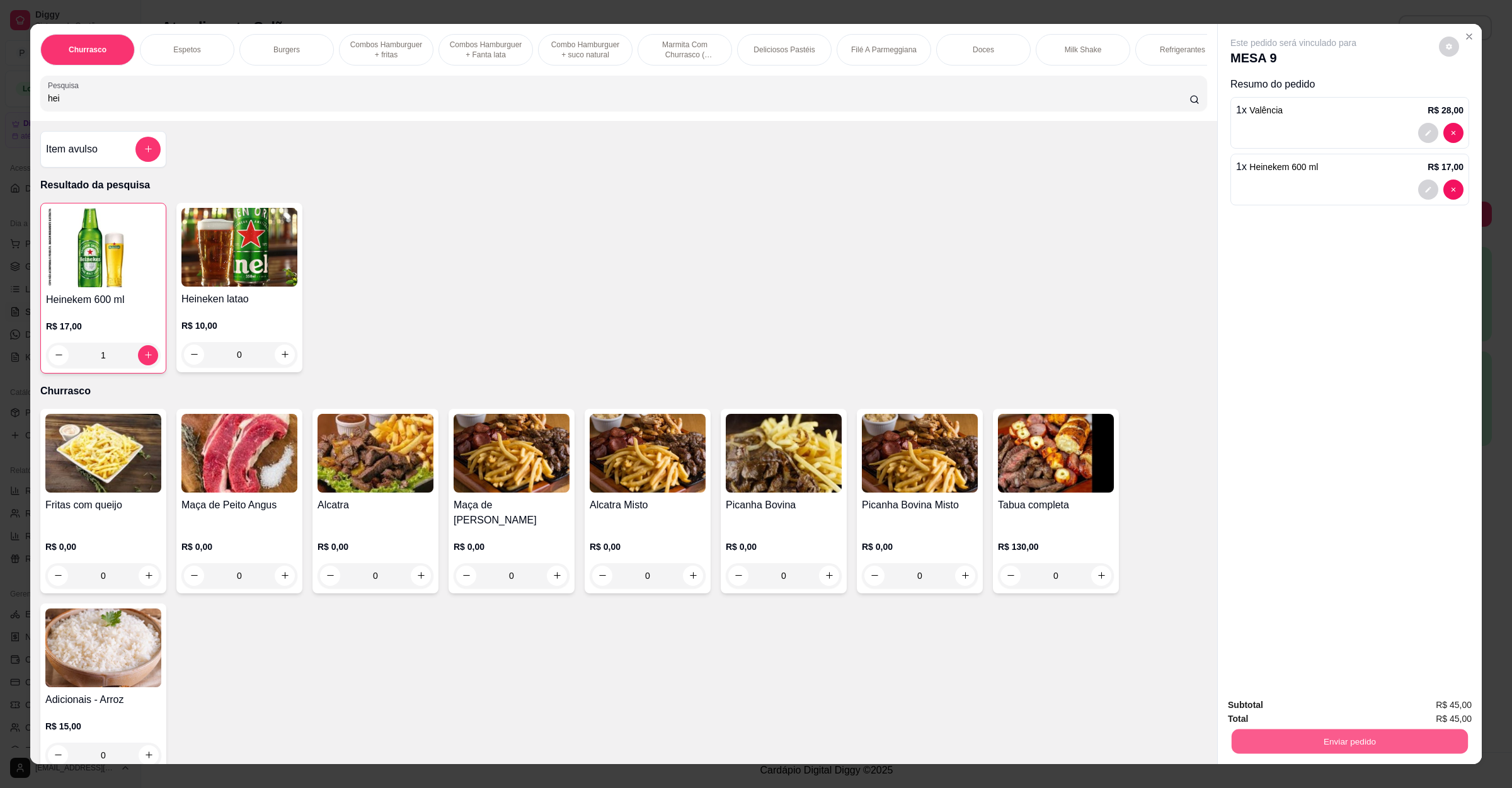
click at [1335, 743] on button "Enviar pedido" at bounding box center [1350, 741] width 236 height 25
click at [1332, 709] on button "Não registrar e enviar pedido" at bounding box center [1306, 710] width 128 height 24
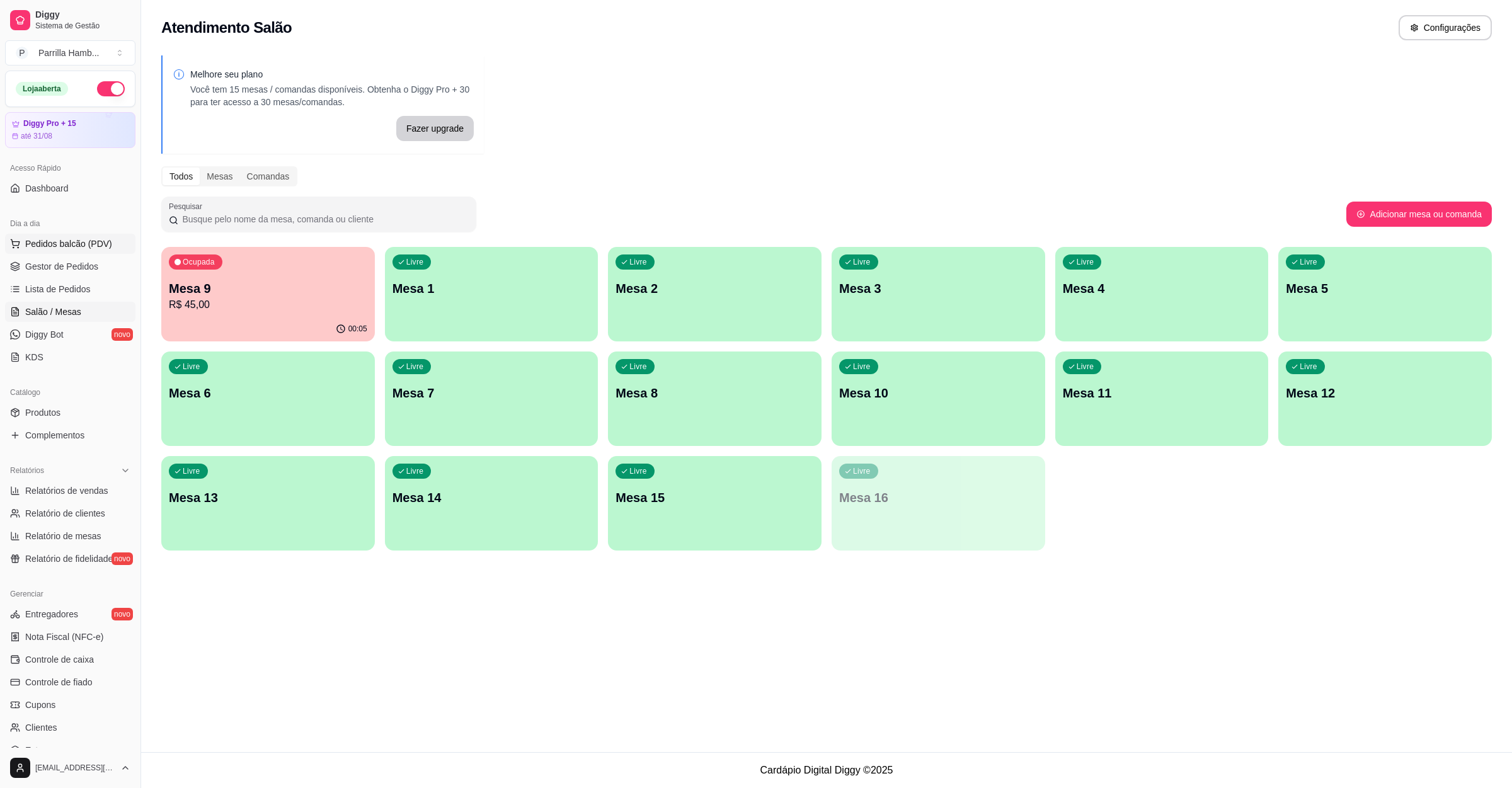
click at [61, 237] on button "Pedidos balcão (PDV)" at bounding box center [70, 244] width 130 height 20
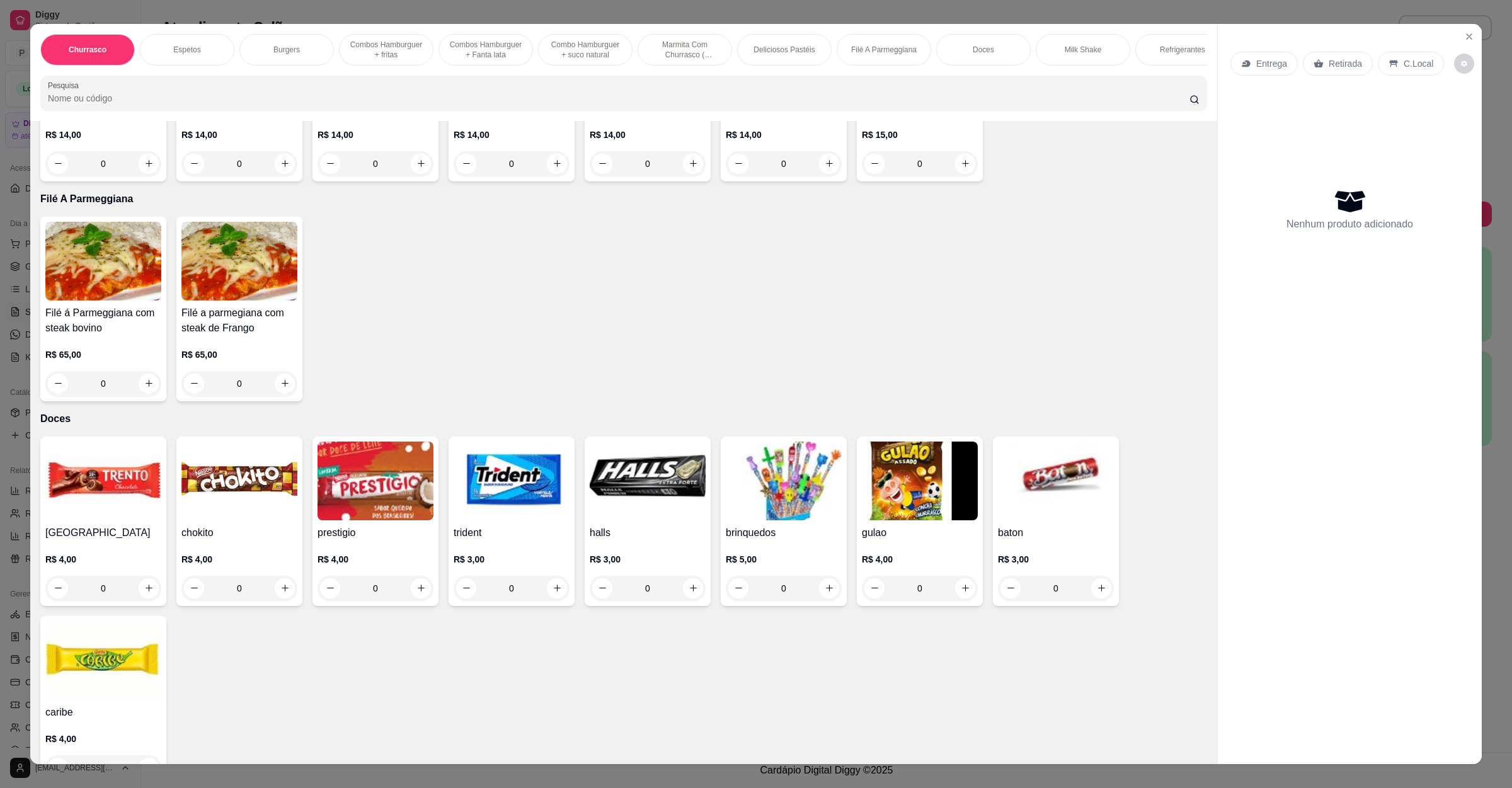
scroll to position [1796, 0]
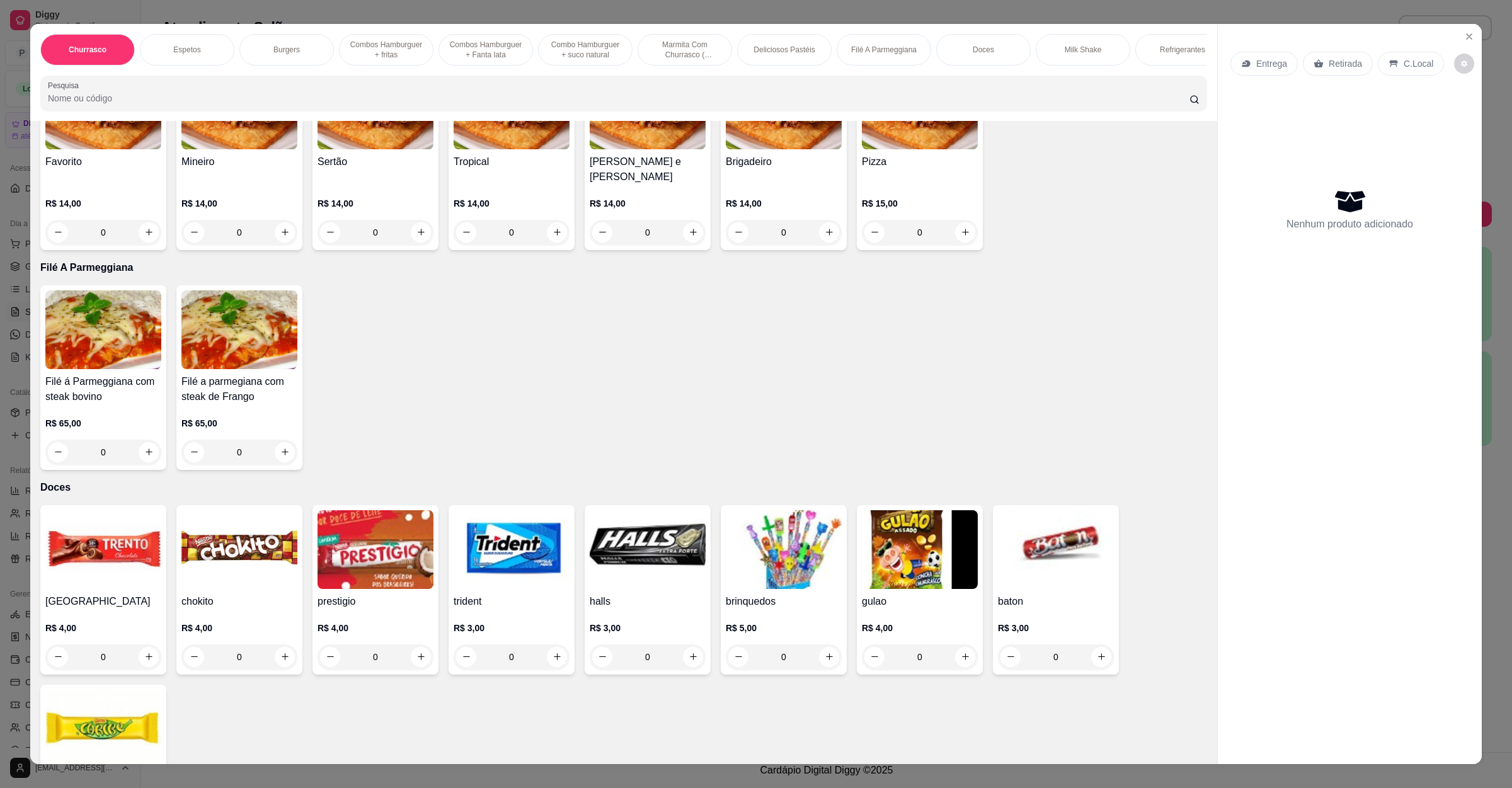
click at [98, 314] on img at bounding box center [103, 330] width 116 height 78
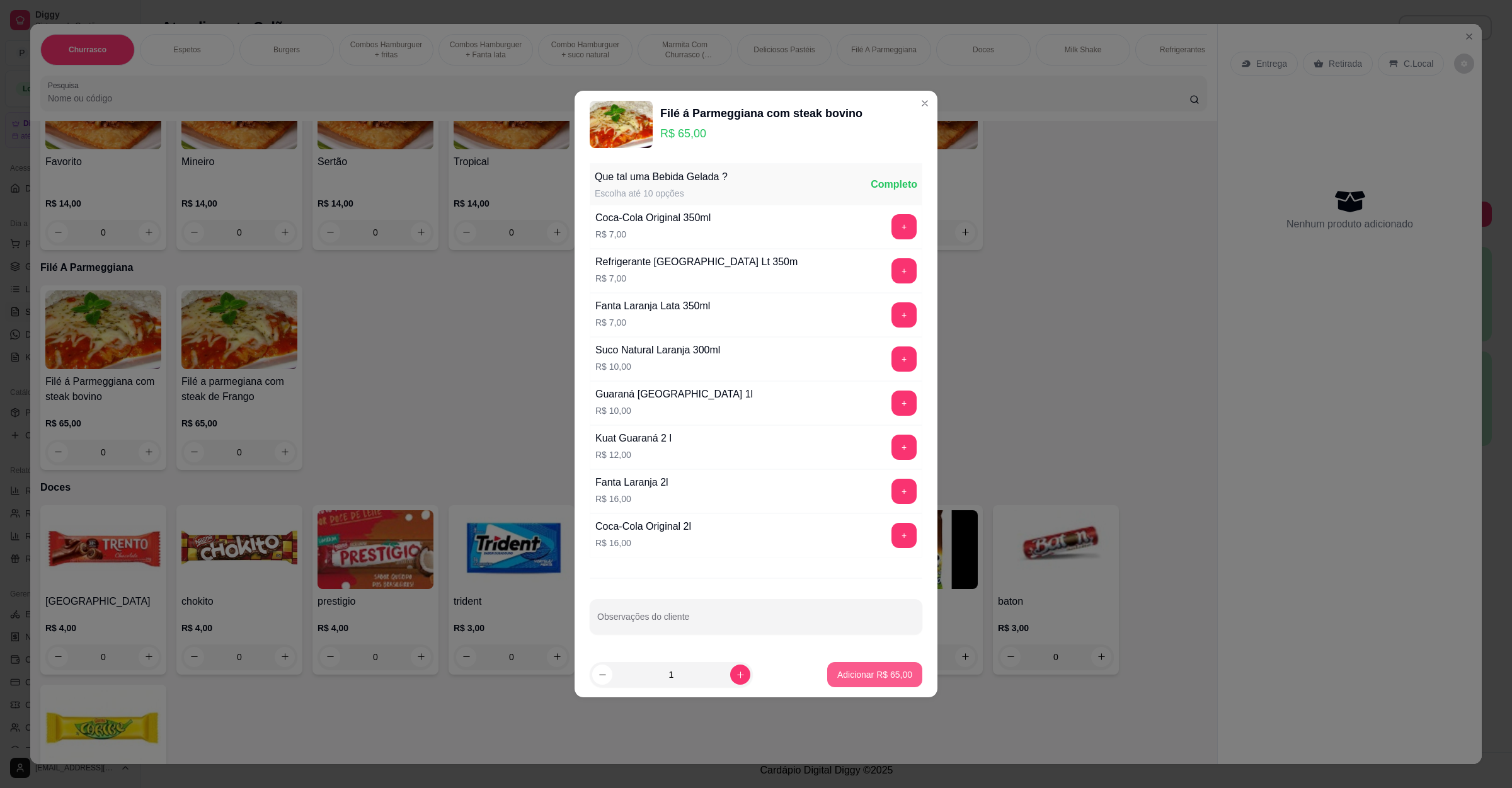
click at [874, 669] on button "Adicionar R$ 65,00" at bounding box center [875, 675] width 95 height 26
type input "1"
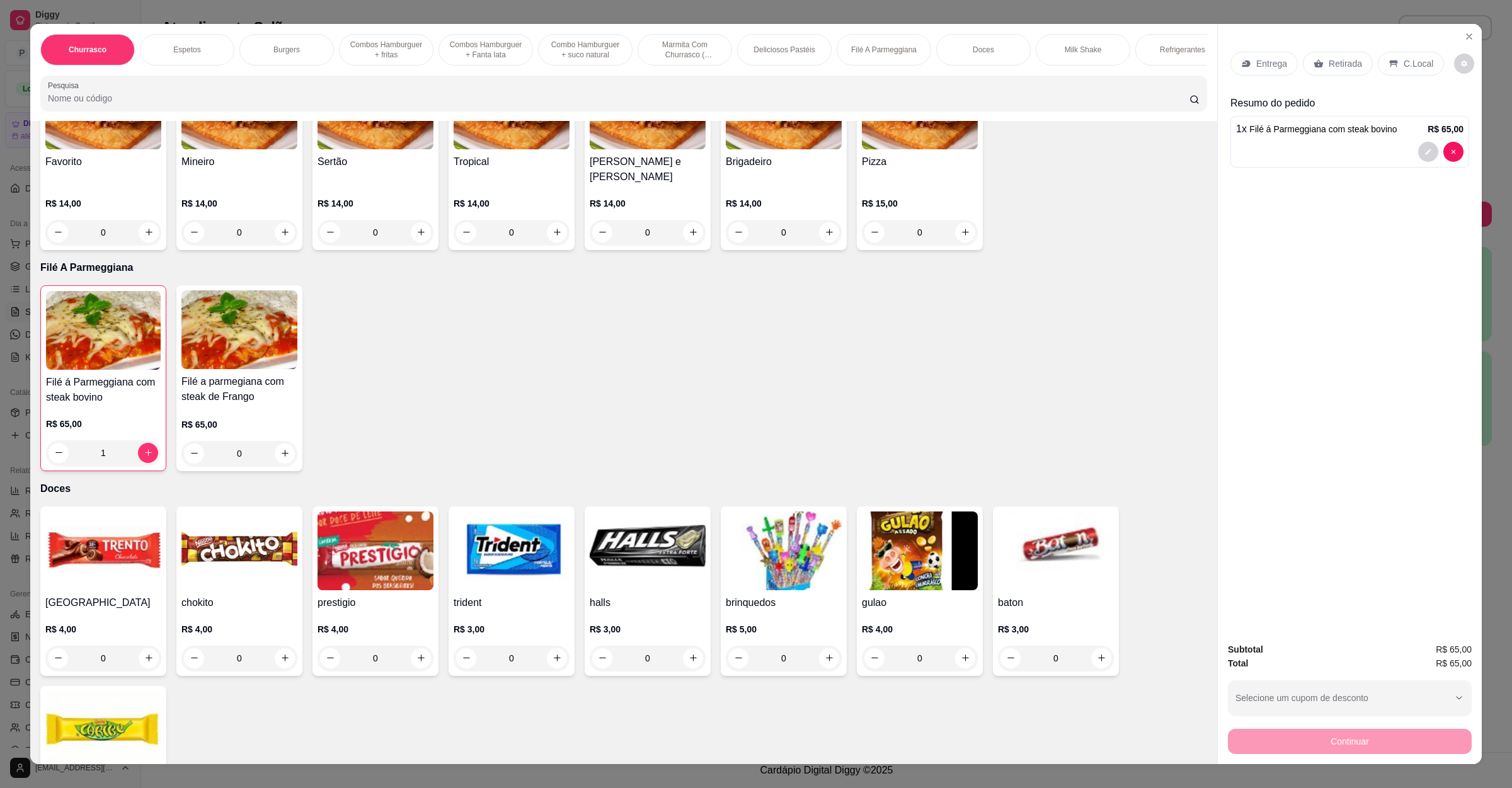
click at [1265, 62] on p "Entrega" at bounding box center [1272, 64] width 31 height 13
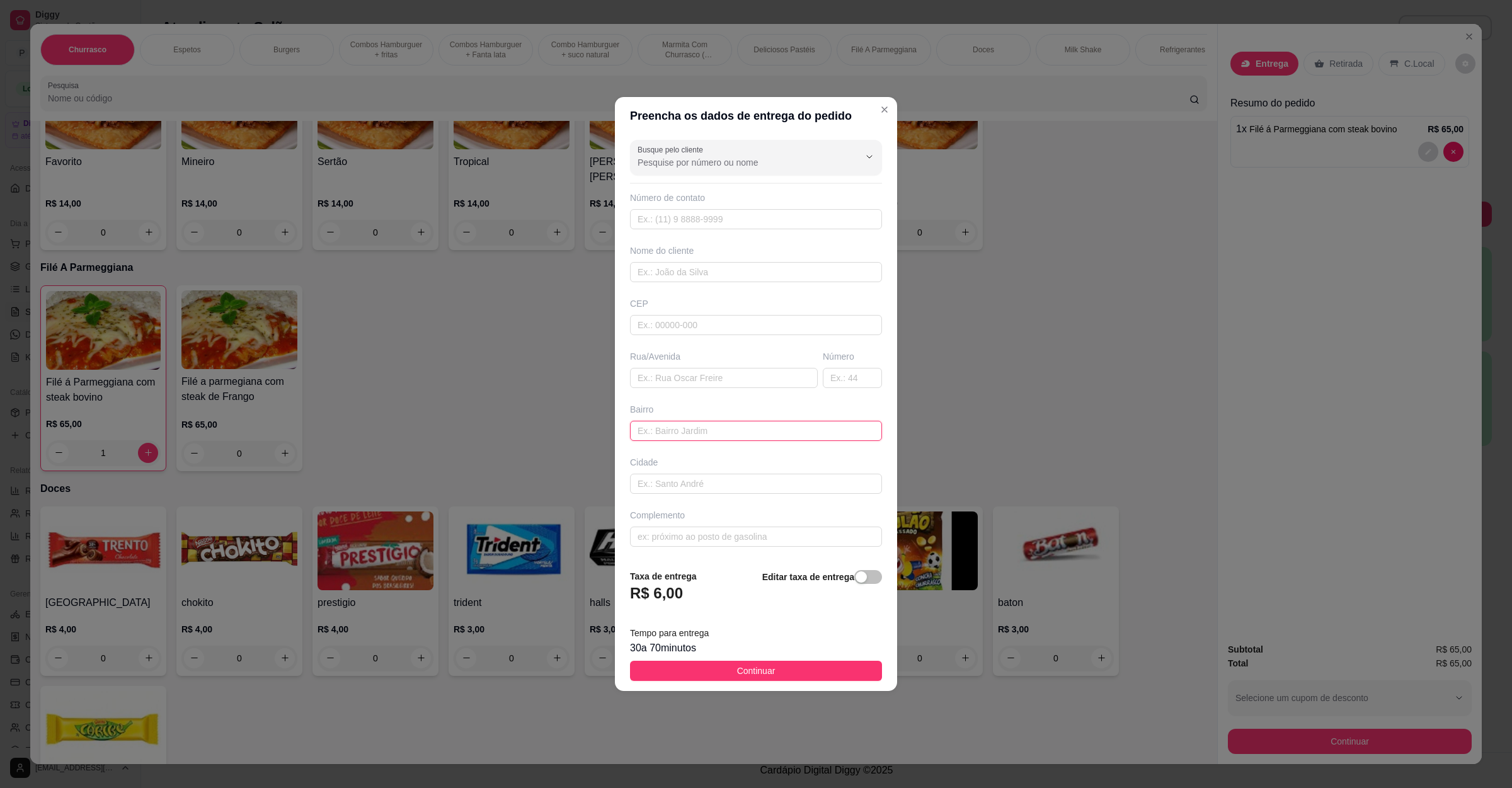
click at [694, 428] on input "text" at bounding box center [756, 431] width 252 height 20
click at [703, 378] on input "text" at bounding box center [724, 378] width 188 height 20
paste input "Rua grandis 207 cidade jardins"
type input "Rua grandis 207 cidade jardins"
click at [745, 664] on footer "Taxa de entrega R$ 6,00 Editar taxa de entrega Tempo para entrega 30 a 70 minut…" at bounding box center [756, 626] width 283 height 132
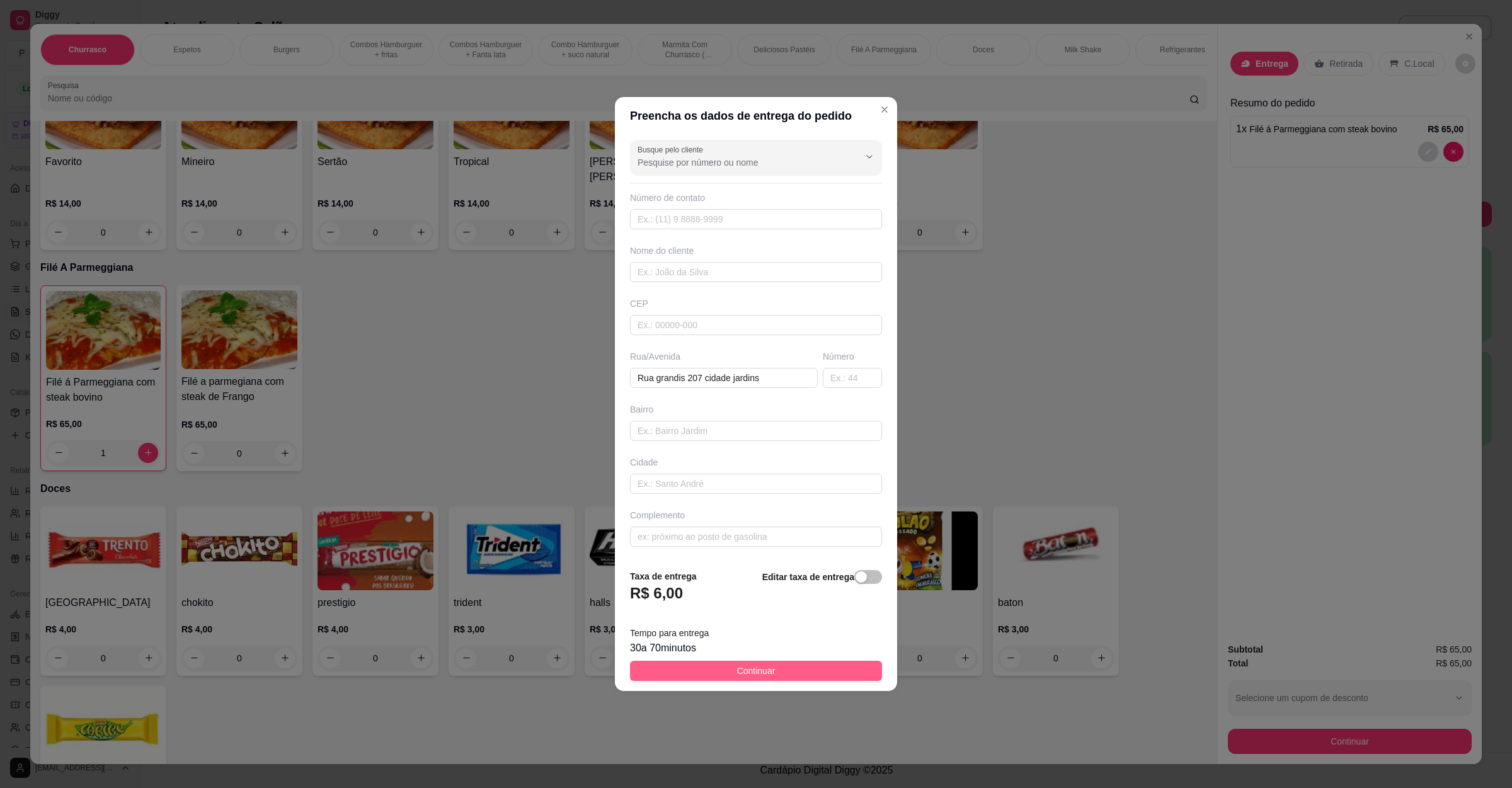
click at [745, 664] on button "Continuar" at bounding box center [756, 671] width 252 height 20
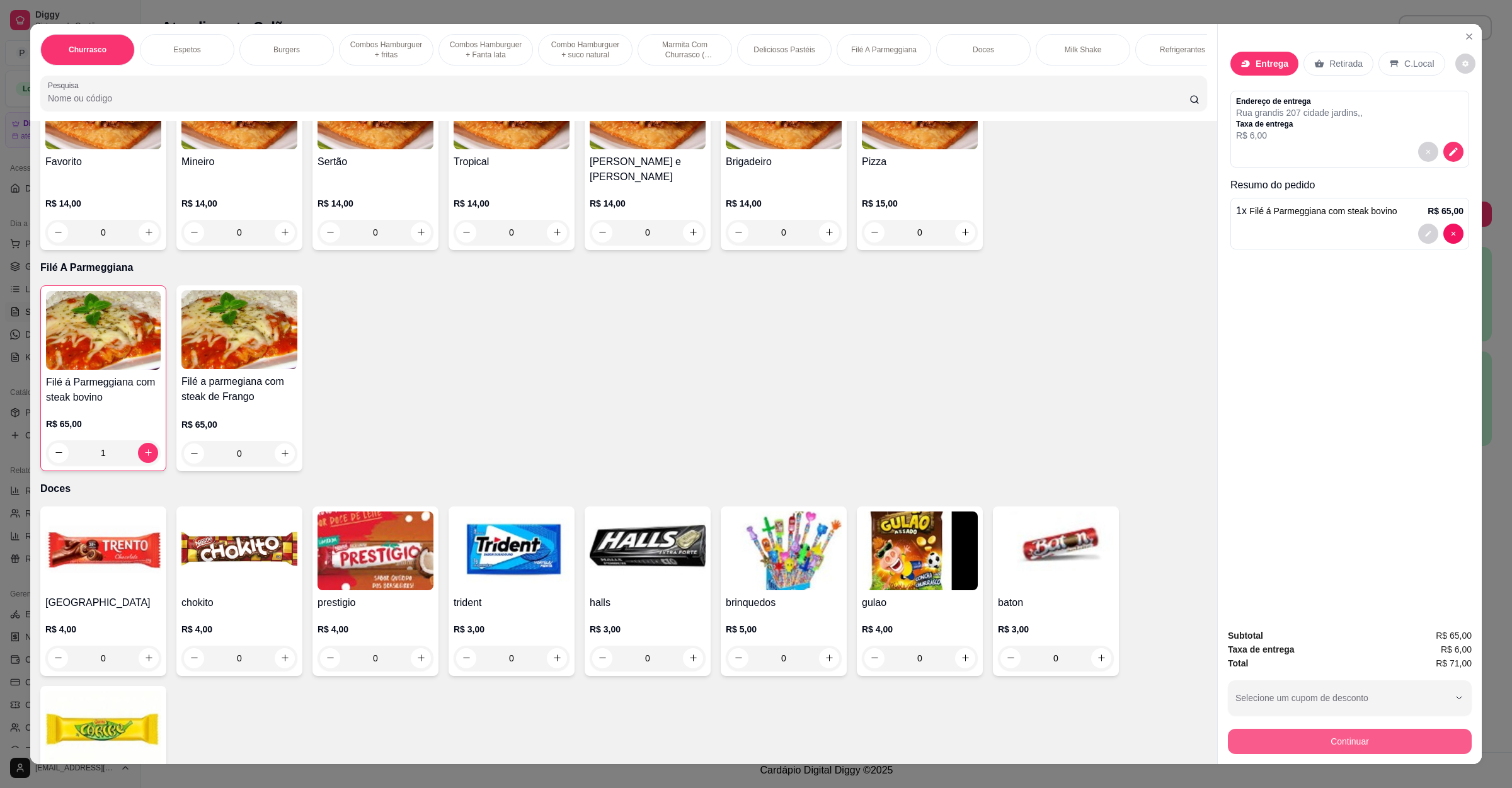
click at [1302, 732] on button "Continuar" at bounding box center [1350, 741] width 243 height 26
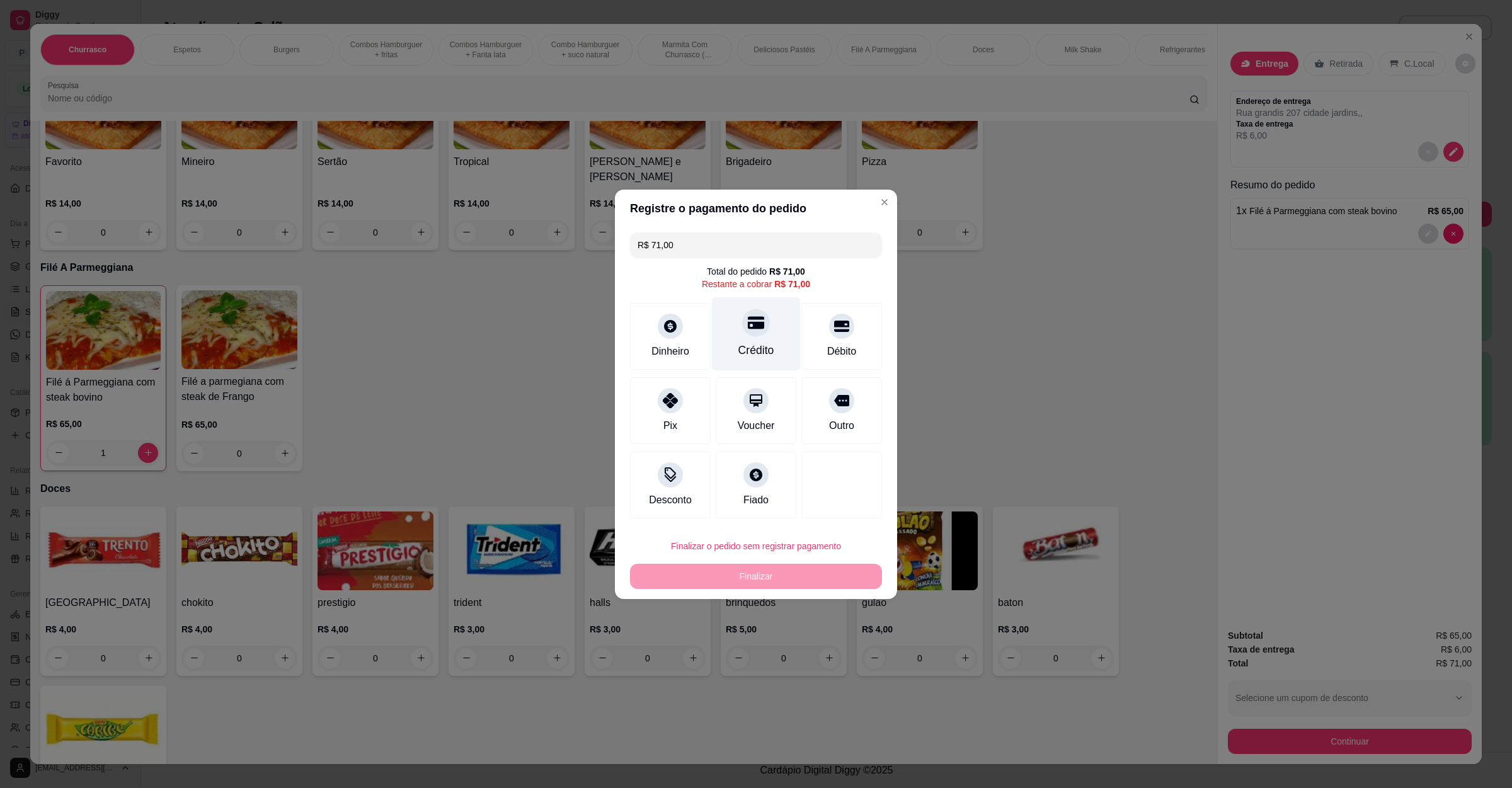
click at [741, 337] on div "Crédito" at bounding box center [756, 333] width 88 height 74
type input "R$ 0,00"
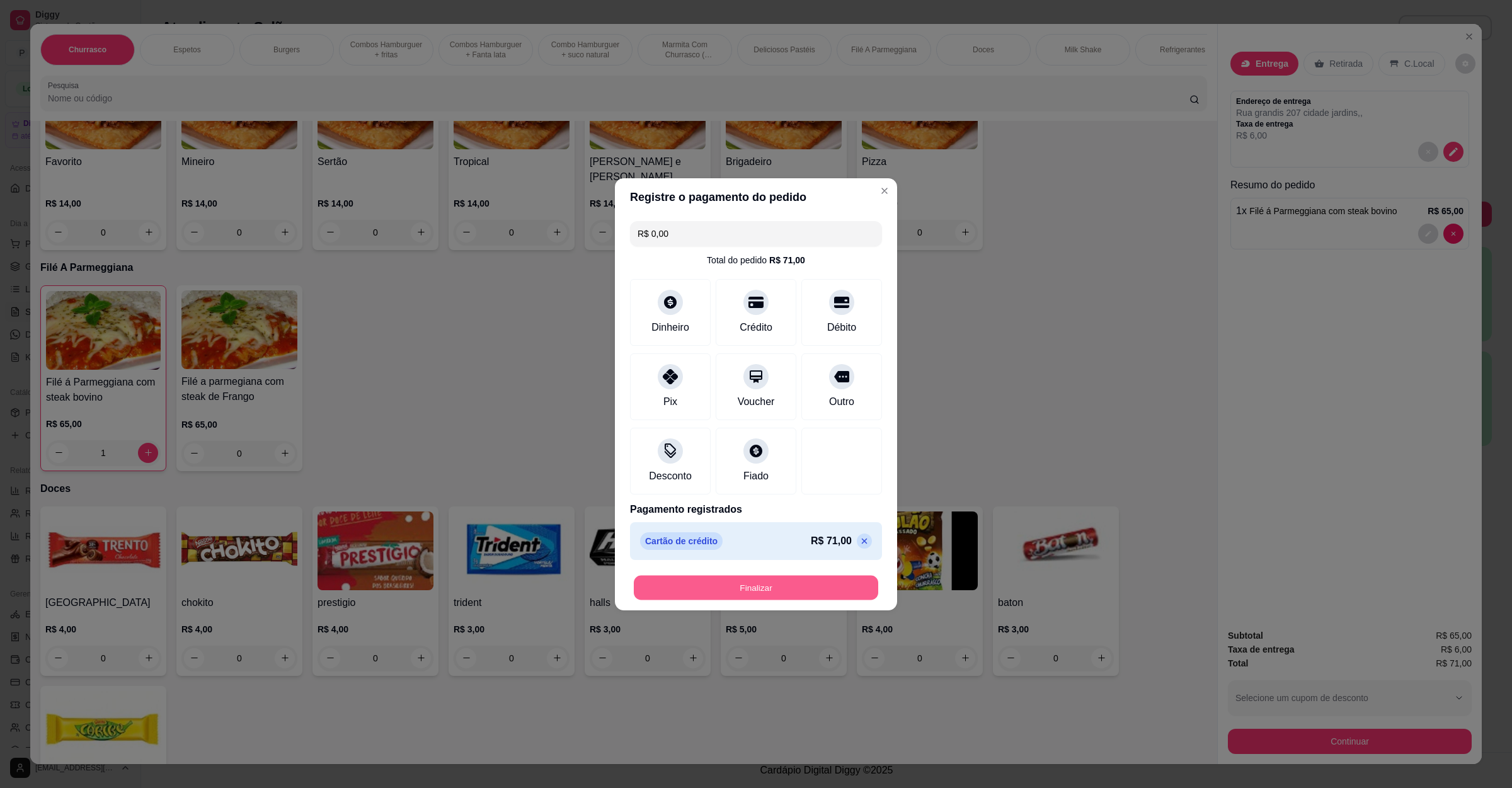
click at [745, 595] on button "Finalizar" at bounding box center [756, 587] width 244 height 25
type input "0"
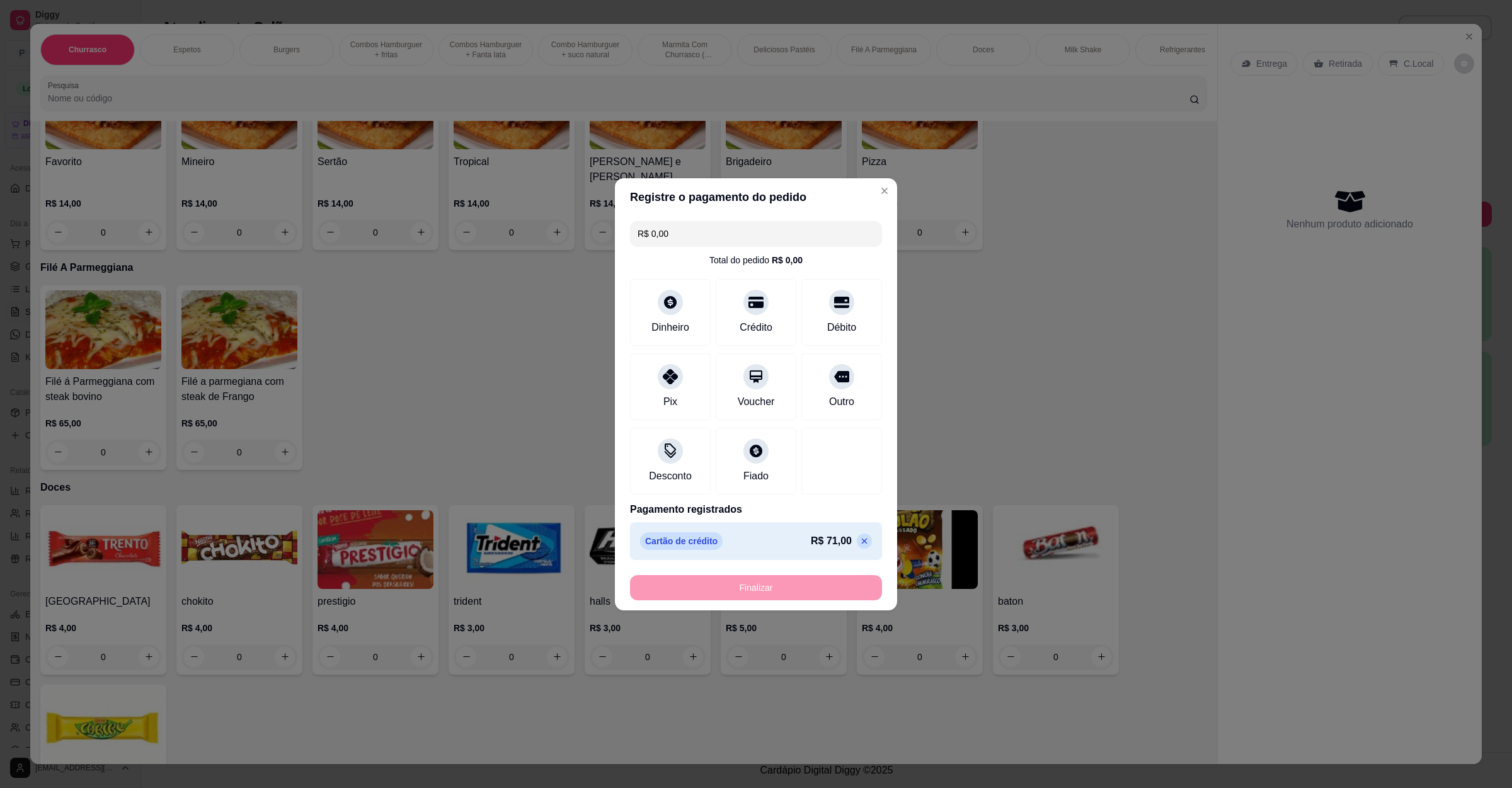
type input "-R$ 71,00"
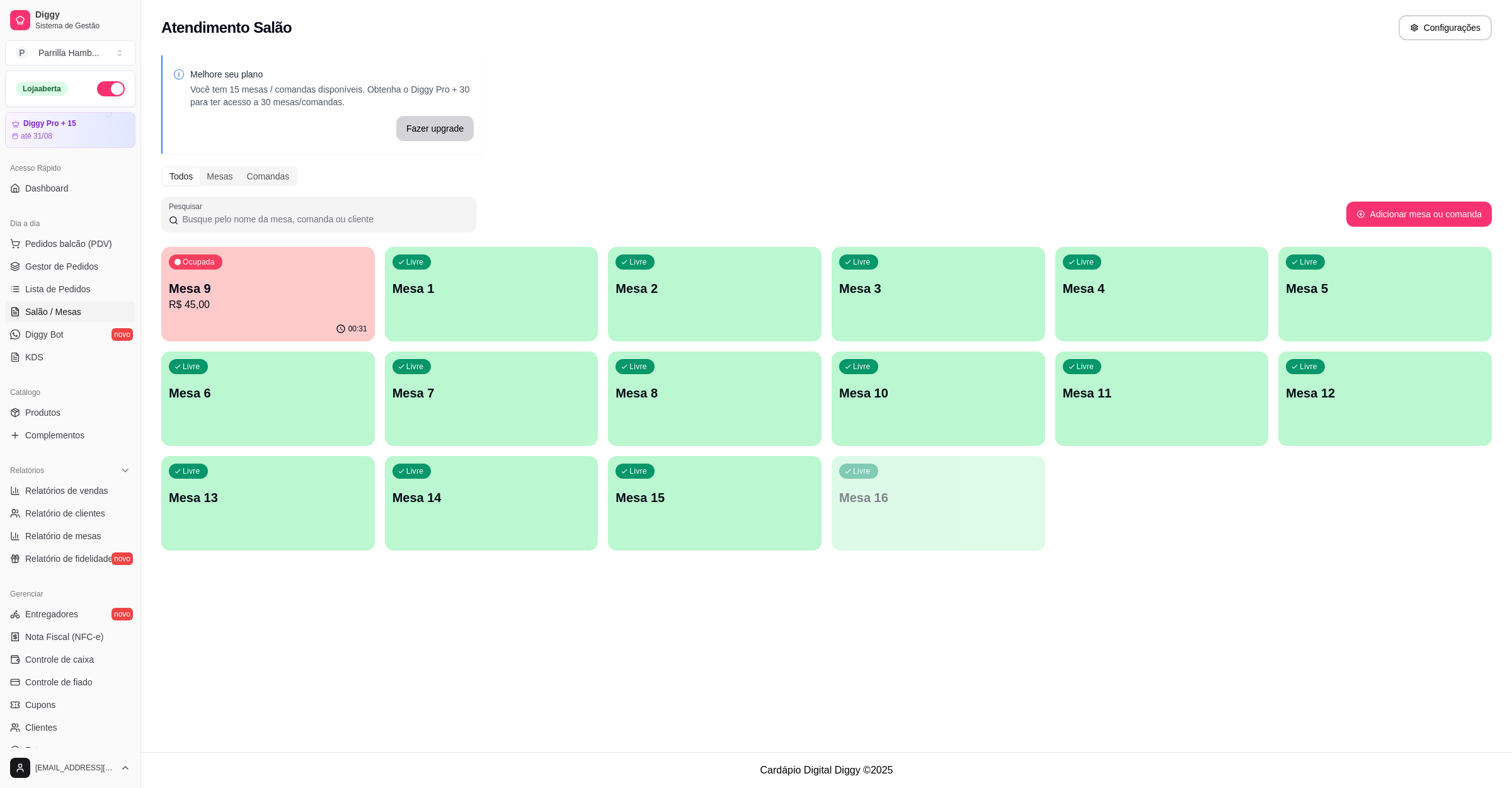
click at [463, 401] on p "Mesa 7" at bounding box center [492, 392] width 199 height 17
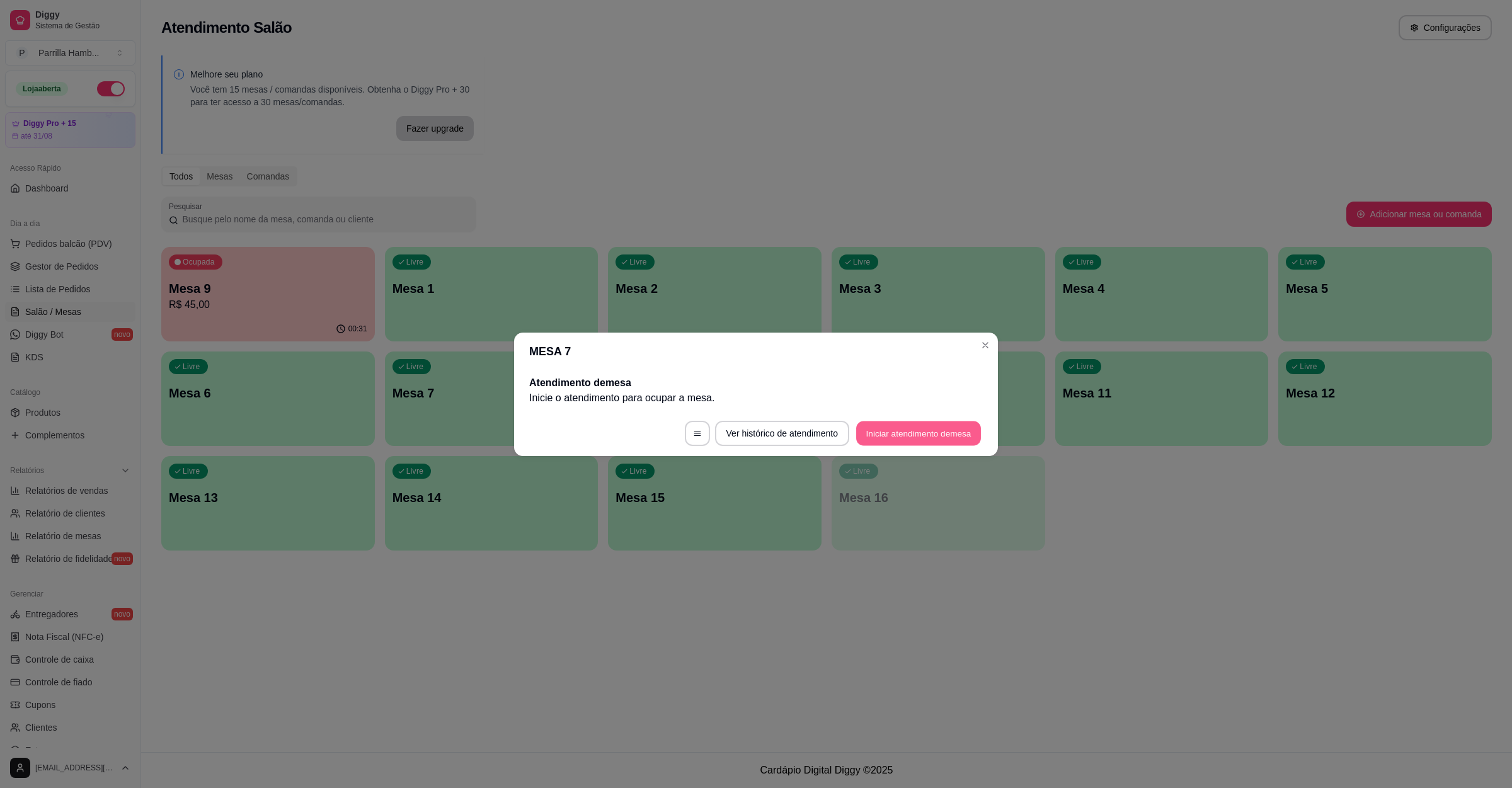
click at [928, 441] on button "Iniciar atendimento de mesa" at bounding box center [918, 433] width 125 height 25
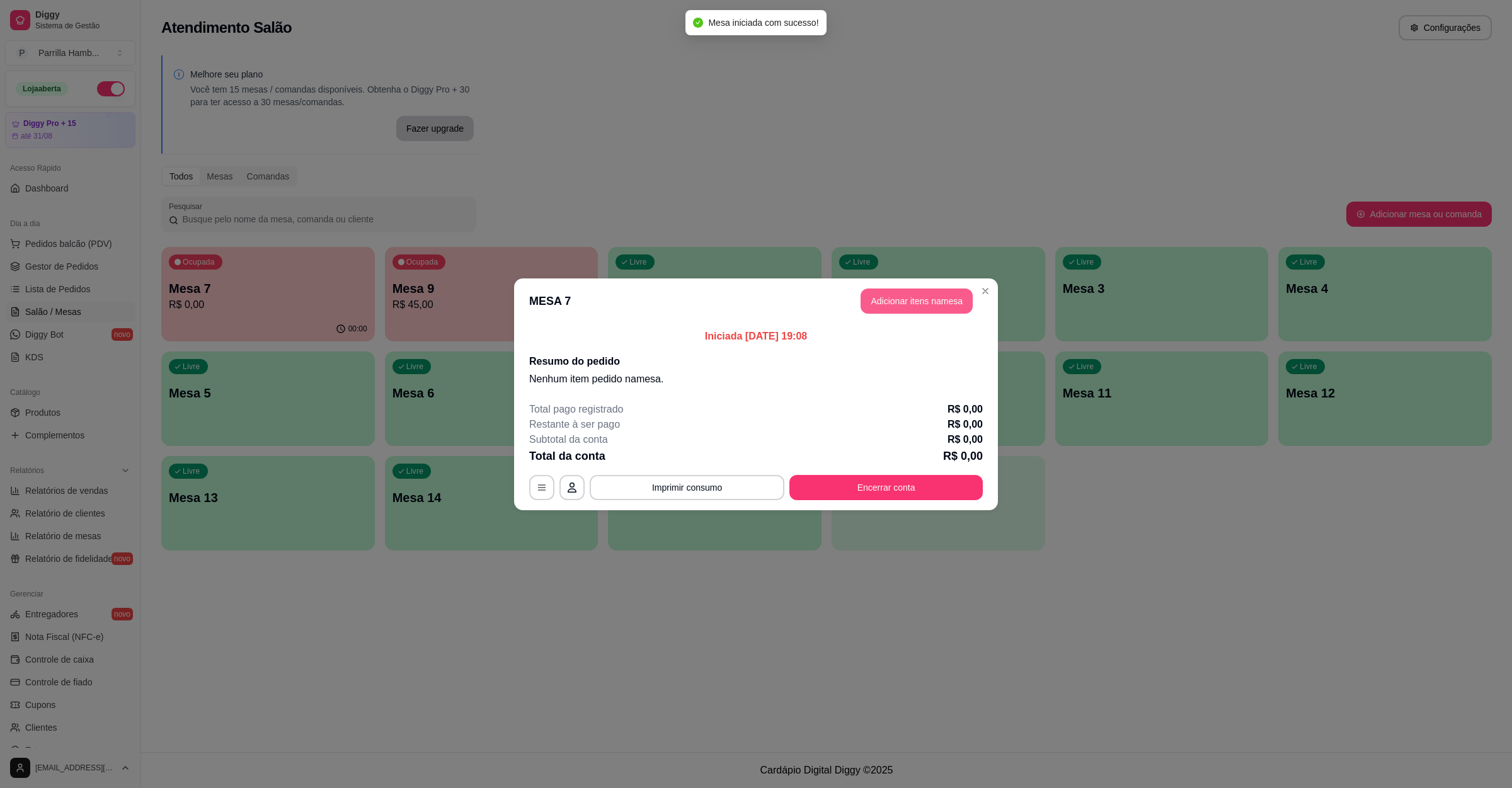
click at [896, 294] on button "Adicionar itens na mesa" at bounding box center [917, 301] width 112 height 26
click at [366, 102] on div at bounding box center [624, 93] width 1152 height 26
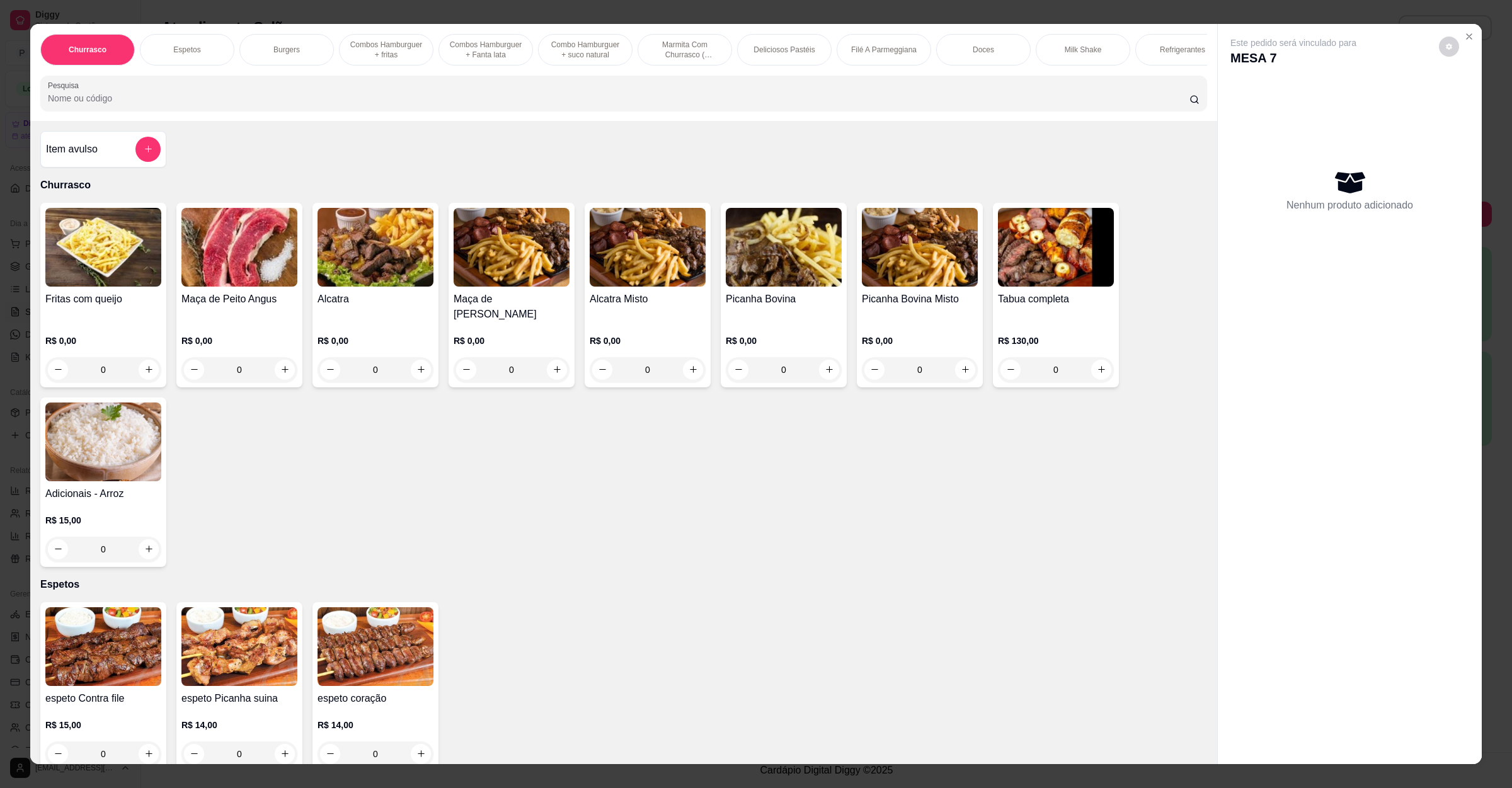
click at [482, 261] on img at bounding box center [511, 247] width 116 height 78
click at [248, 306] on h4 "Maça de Peito Angus" at bounding box center [239, 299] width 116 height 16
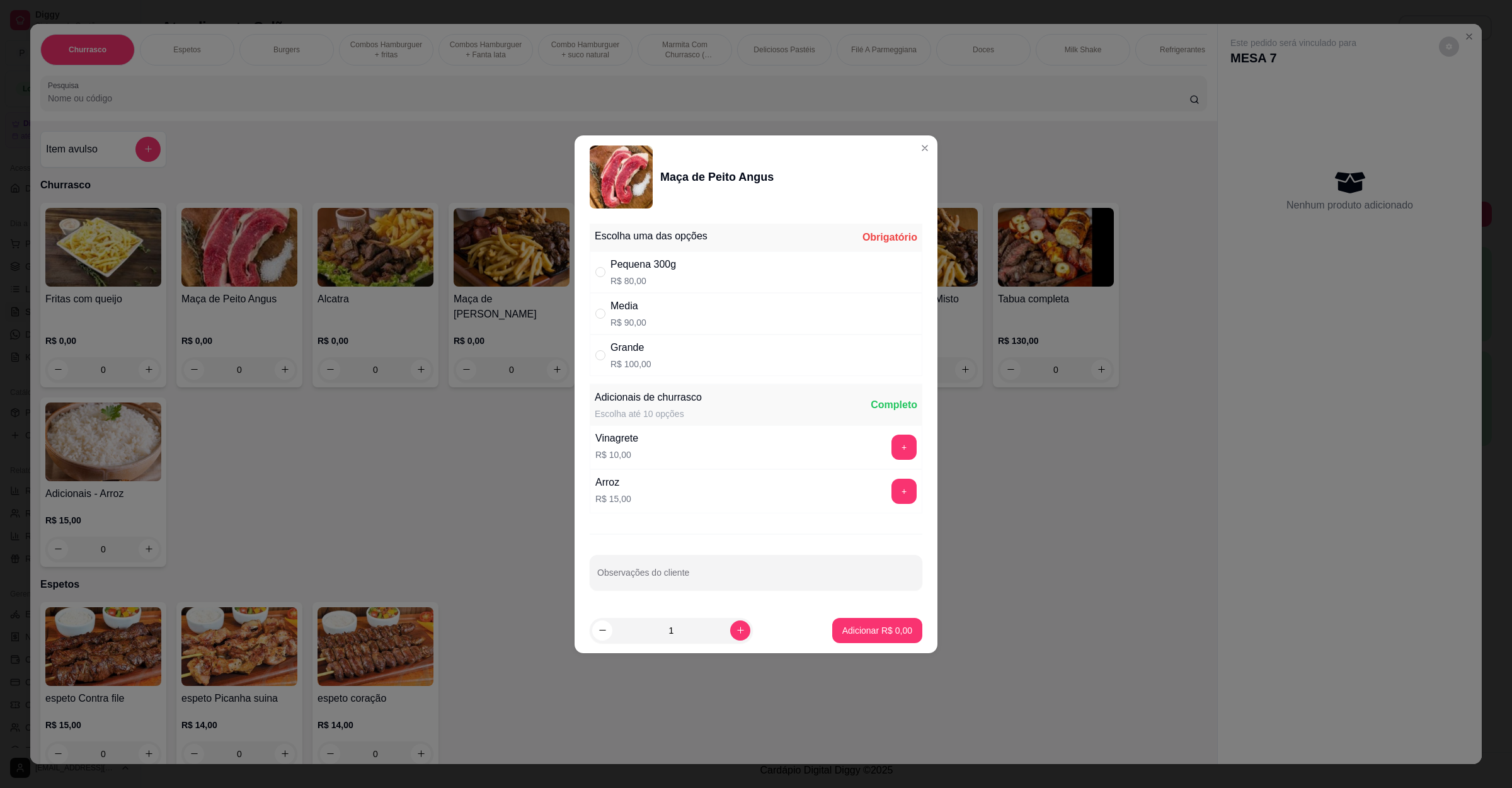
click at [692, 260] on div "Pequena 300g R$ 80,00" at bounding box center [756, 273] width 333 height 42
radio input "true"
click at [879, 639] on button "Adicionar R$ 80,00" at bounding box center [875, 631] width 95 height 26
type input "1"
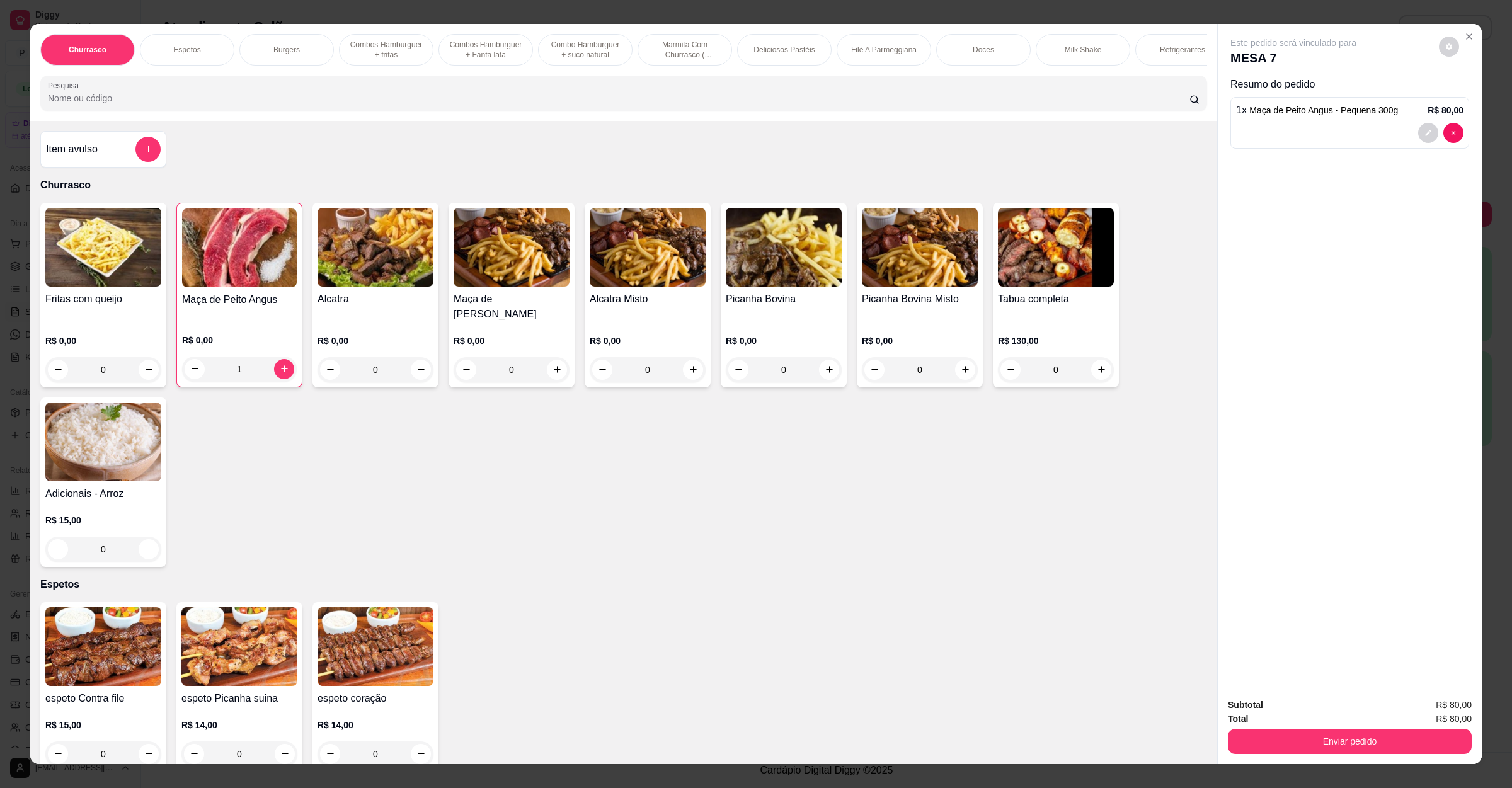
click at [285, 105] on input "Pesquisa" at bounding box center [619, 98] width 1142 height 13
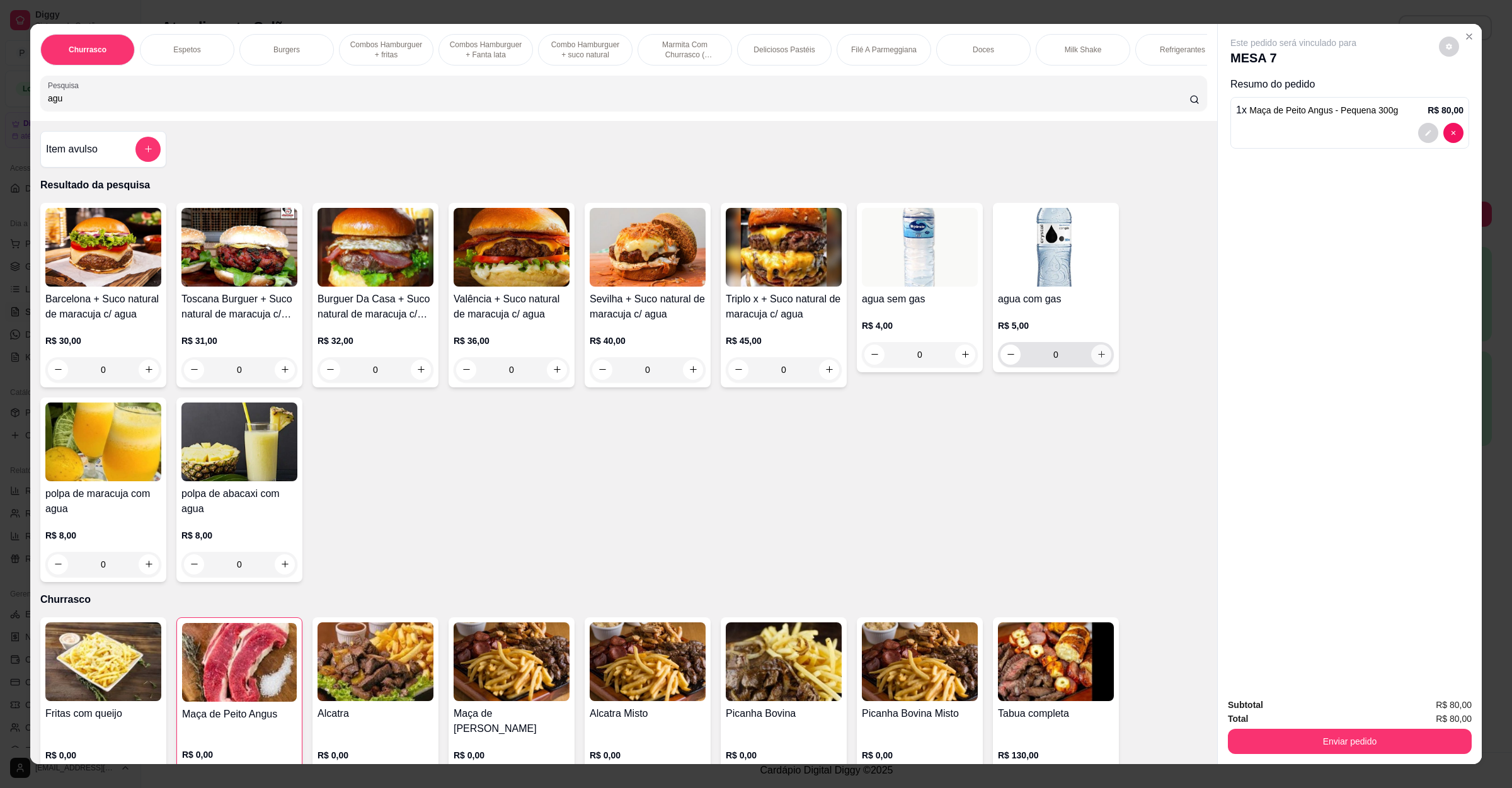
type input "agu"
click at [1097, 359] on icon "increase-product-quantity" at bounding box center [1102, 354] width 9 height 9
type input "1"
click at [1318, 739] on button "Enviar pedido" at bounding box center [1350, 741] width 243 height 26
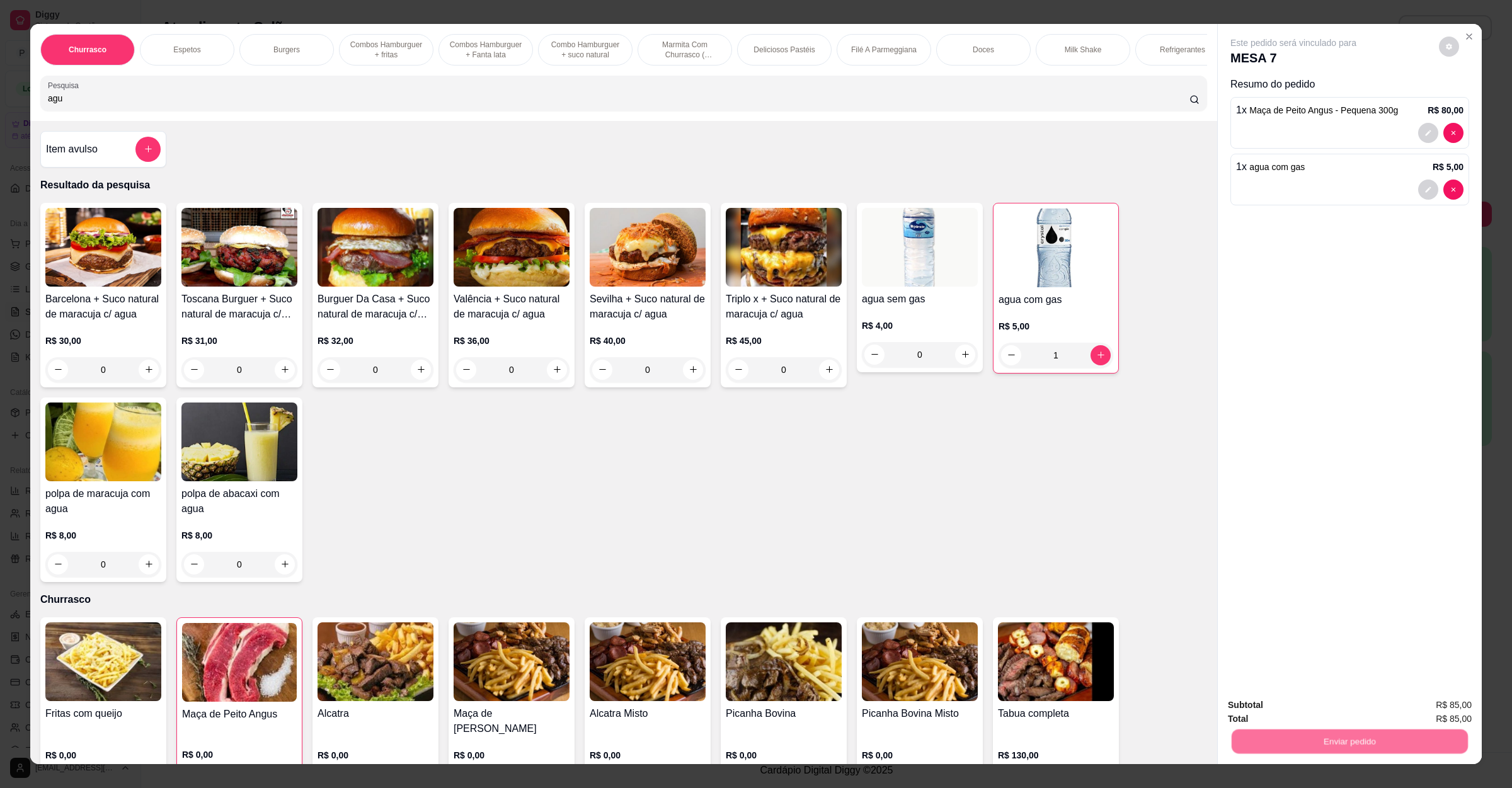
click at [1324, 710] on button "Não registrar e enviar pedido" at bounding box center [1306, 710] width 131 height 24
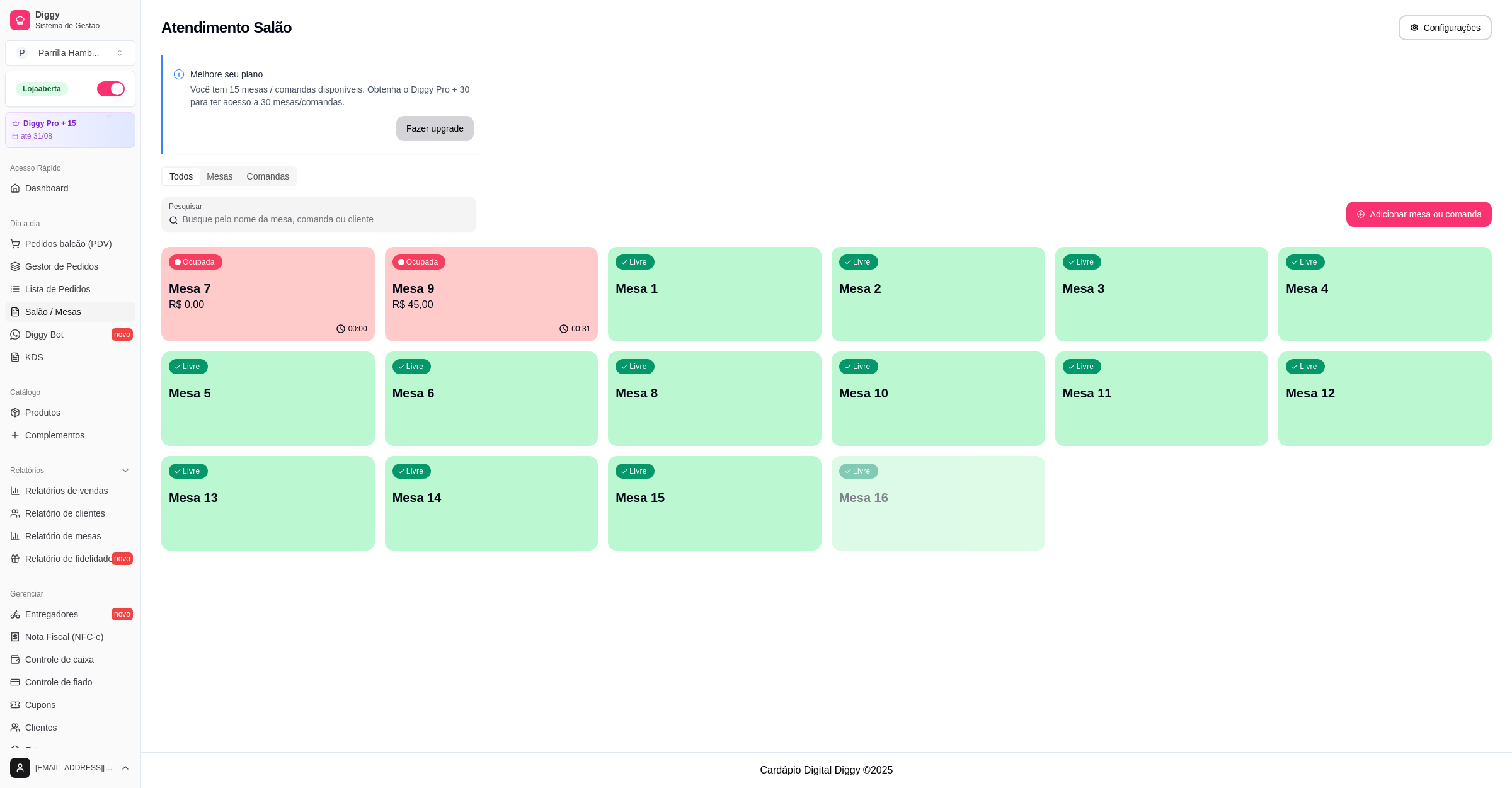
click at [303, 311] on p "R$ 0,00" at bounding box center [268, 305] width 199 height 16
click at [390, 315] on div "Ocupada Mesa 9 R$ 45,00" at bounding box center [492, 282] width 213 height 70
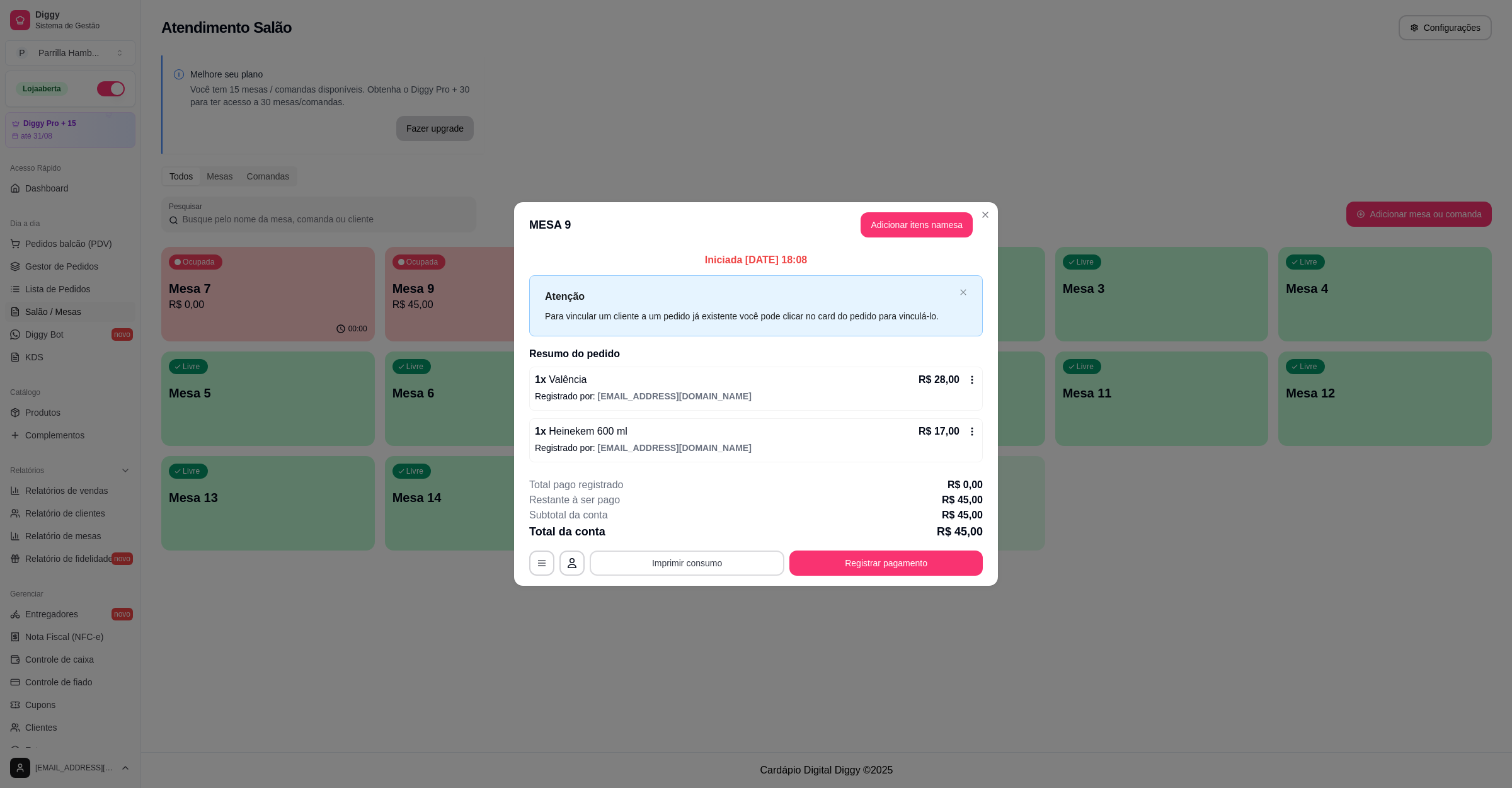
click at [736, 558] on button "Imprimir consumo" at bounding box center [687, 564] width 194 height 26
click at [704, 537] on button "IMPRESSORA" at bounding box center [690, 535] width 91 height 20
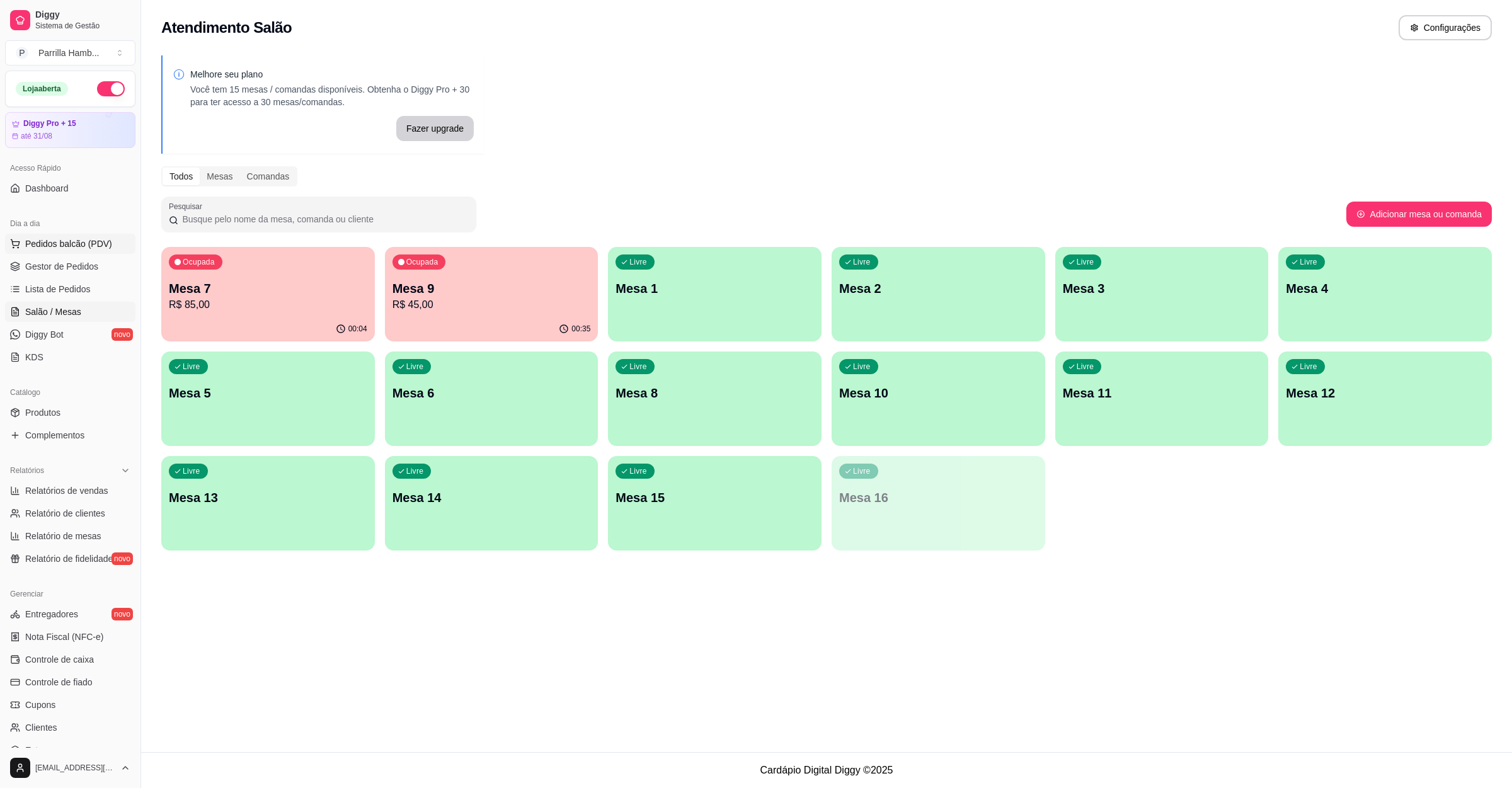
click at [56, 240] on span "Pedidos balcão (PDV)" at bounding box center [68, 244] width 87 height 13
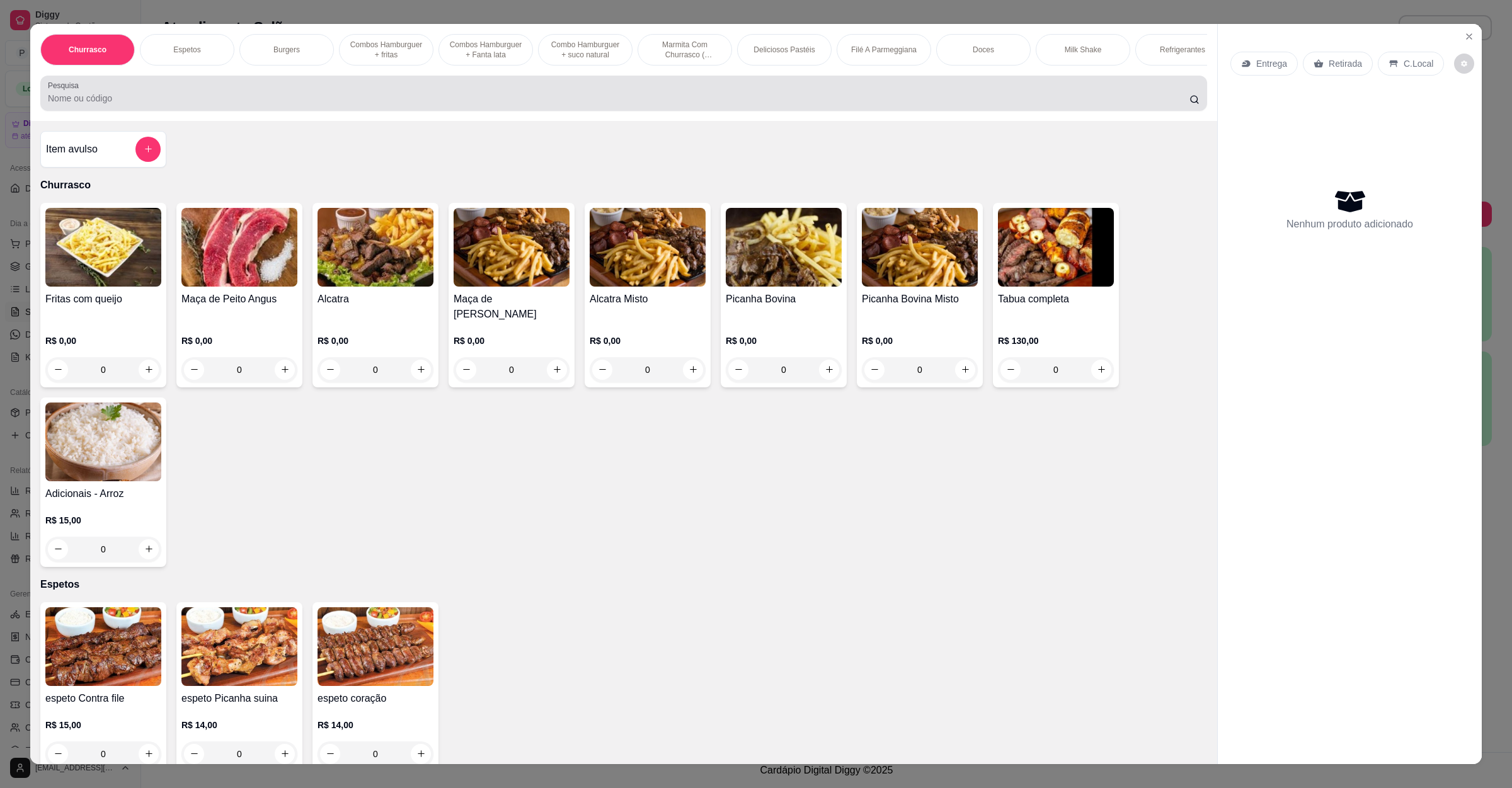
click at [254, 105] on input "Pesquisa" at bounding box center [619, 98] width 1142 height 13
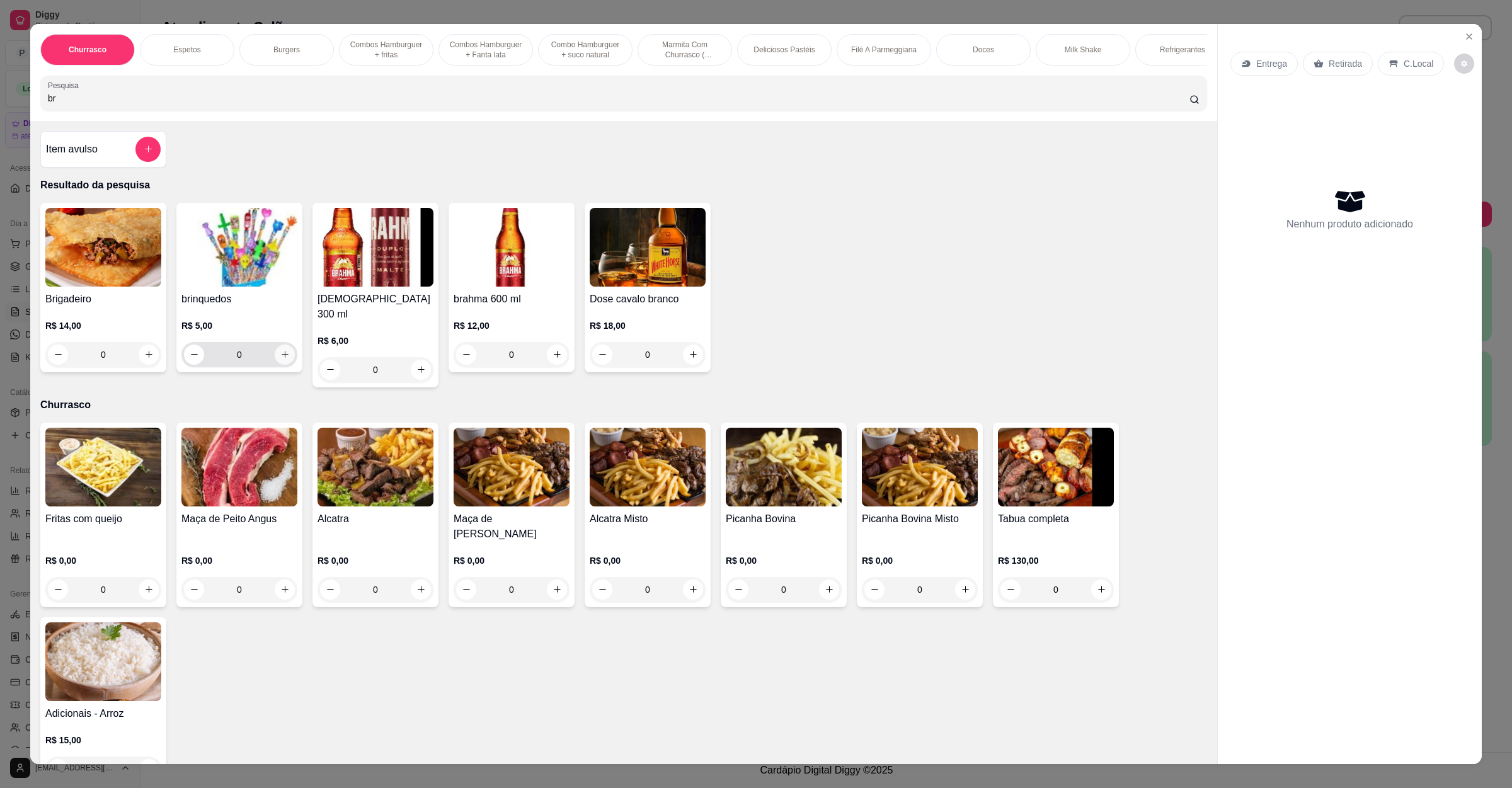
type input "br"
click at [274, 365] on button "increase-product-quantity" at bounding box center [285, 355] width 20 height 20
type input "1"
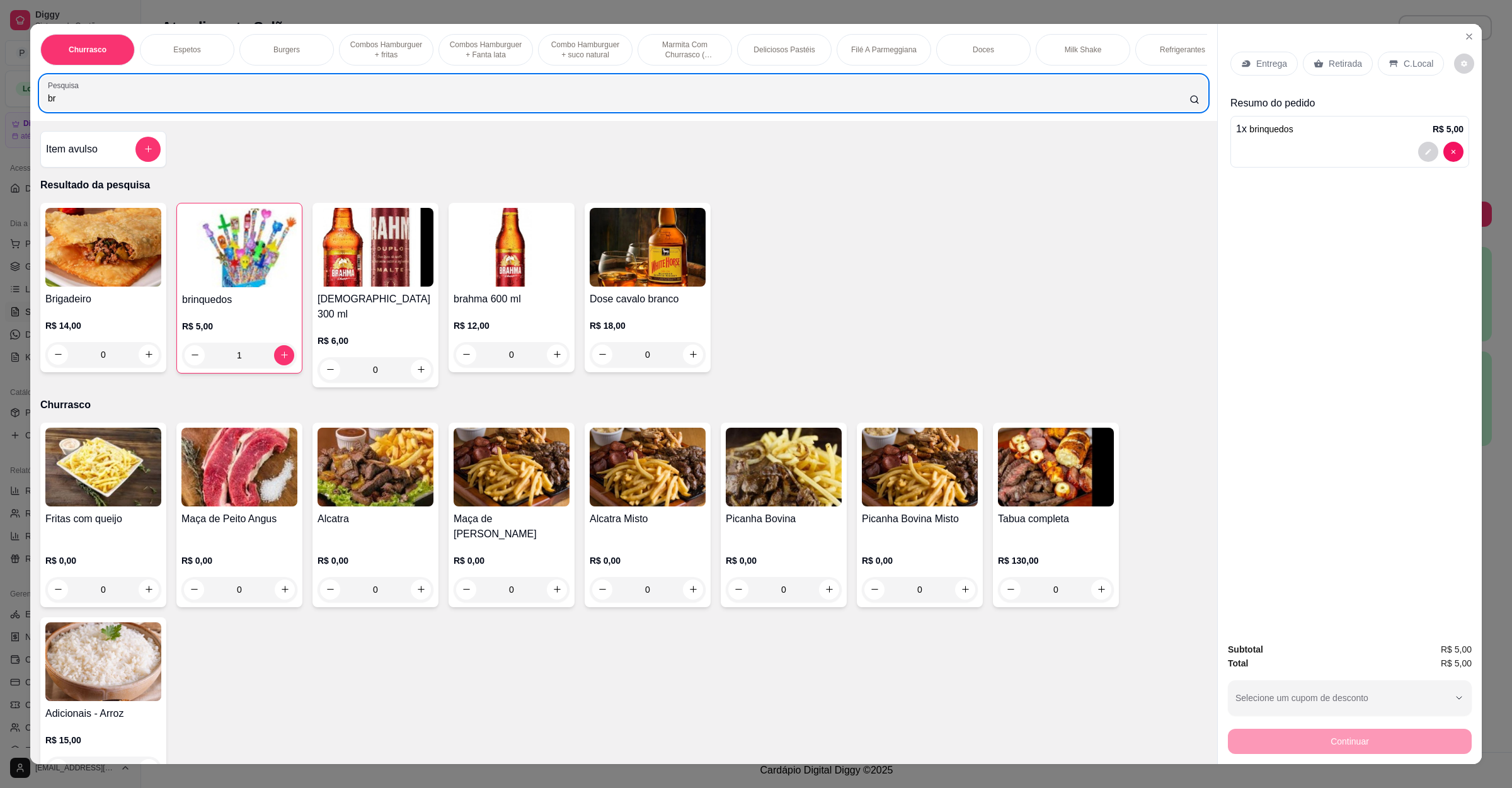
drag, startPoint x: 182, startPoint y: 97, endPoint x: 33, endPoint y: 112, distance: 149.8
click at [40, 111] on div "Pesquisa br" at bounding box center [624, 93] width 1167 height 36
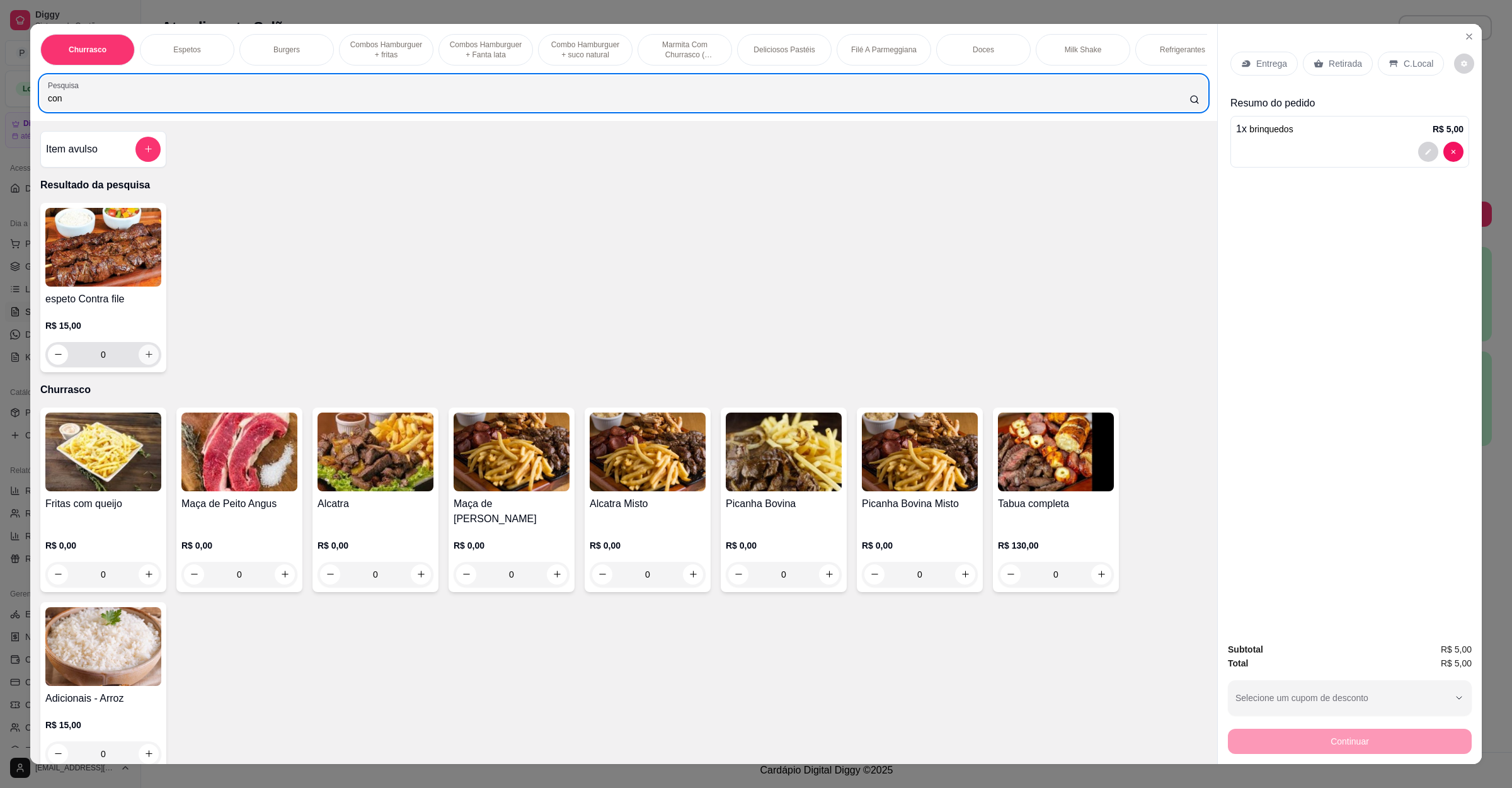
type input "con"
click at [144, 359] on icon "increase-product-quantity" at bounding box center [149, 354] width 9 height 9
type input "1"
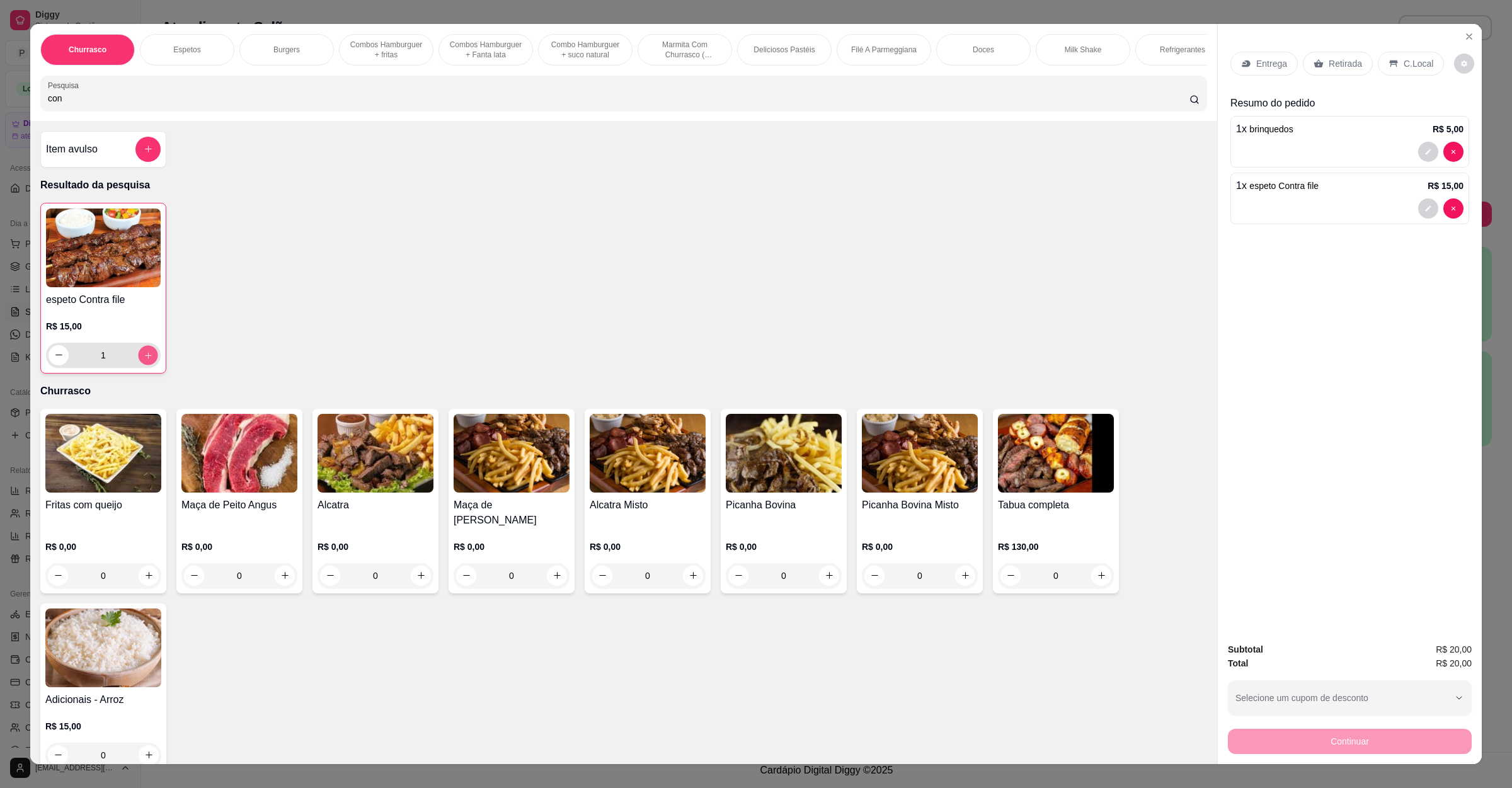
click at [144, 360] on icon "increase-product-quantity" at bounding box center [149, 355] width 9 height 9
type input "2"
click at [1331, 57] on p "Retirada" at bounding box center [1345, 64] width 34 height 13
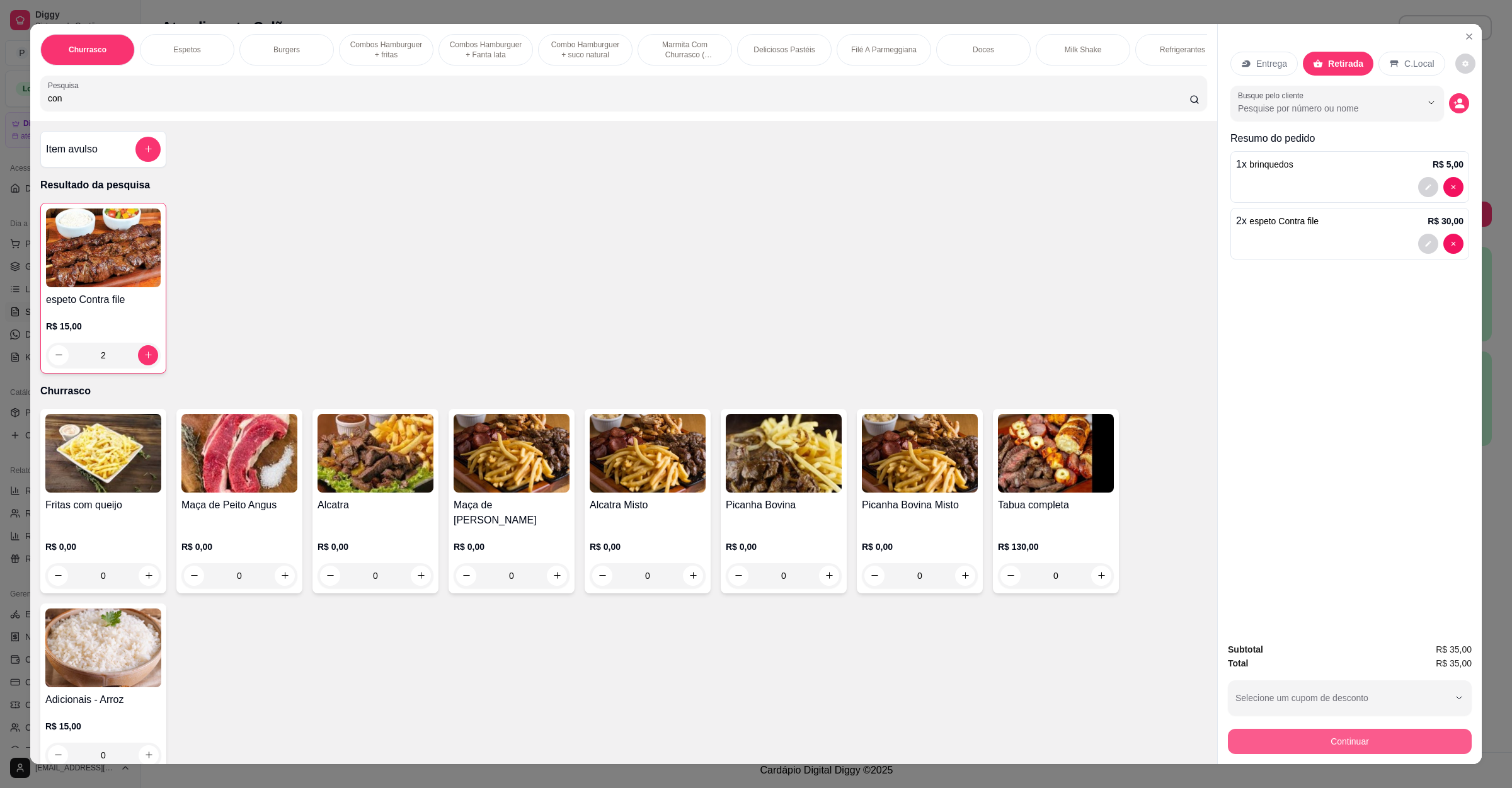
click at [1367, 751] on button "Continuar" at bounding box center [1350, 741] width 243 height 26
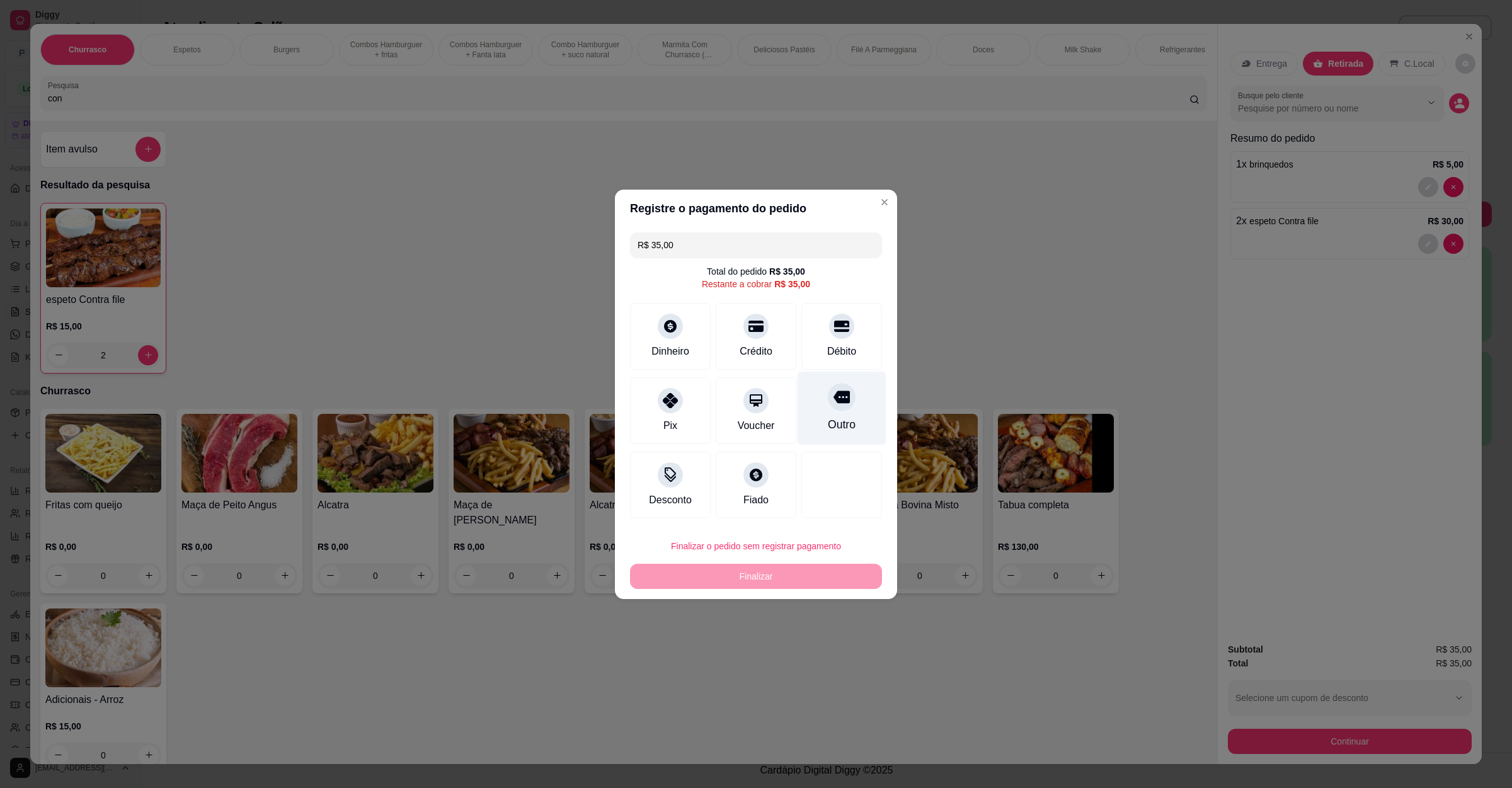
click at [834, 400] on icon at bounding box center [842, 397] width 16 height 13
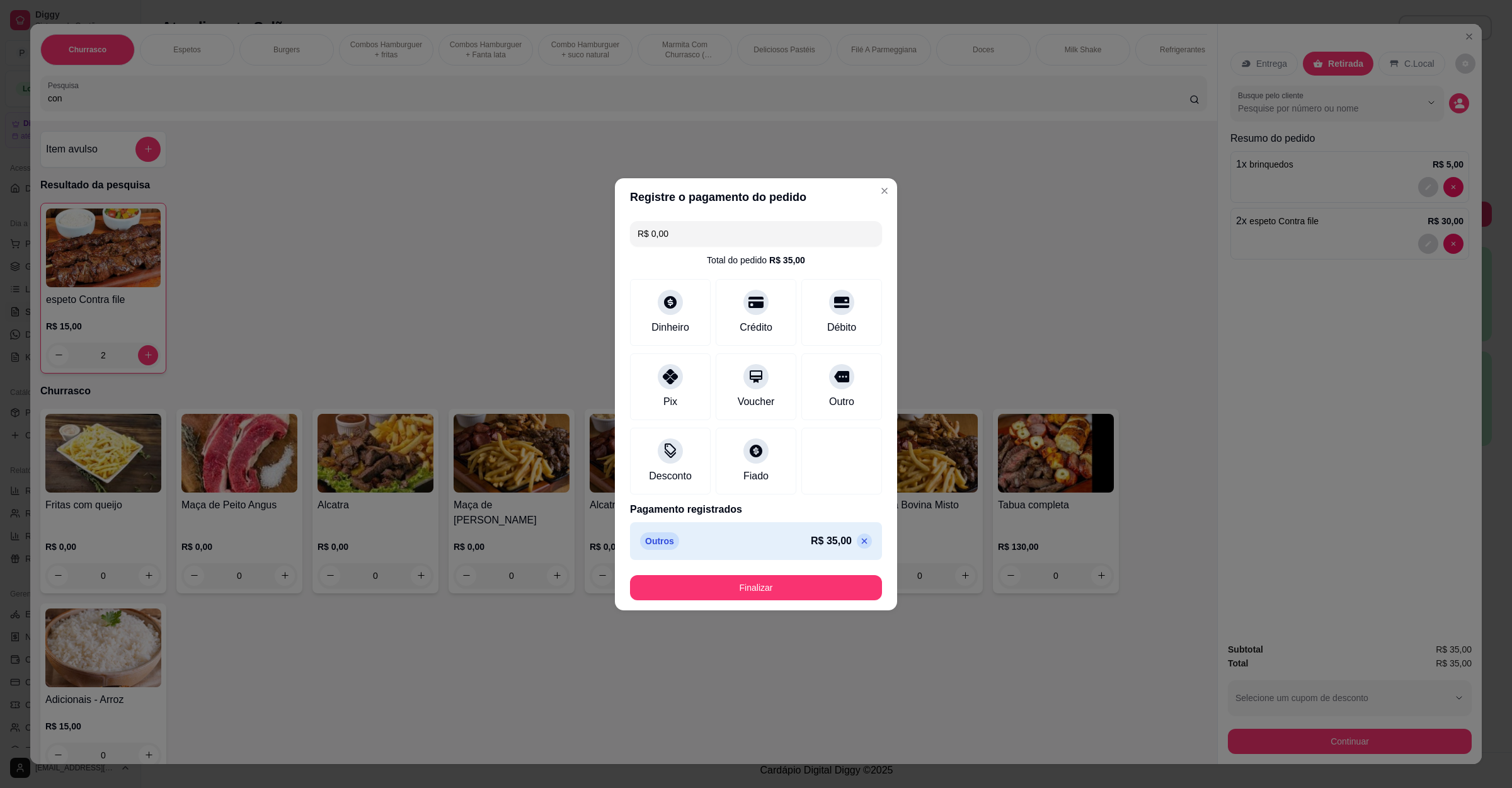
click at [859, 539] on icon at bounding box center [864, 541] width 10 height 10
type input "R$ 35,00"
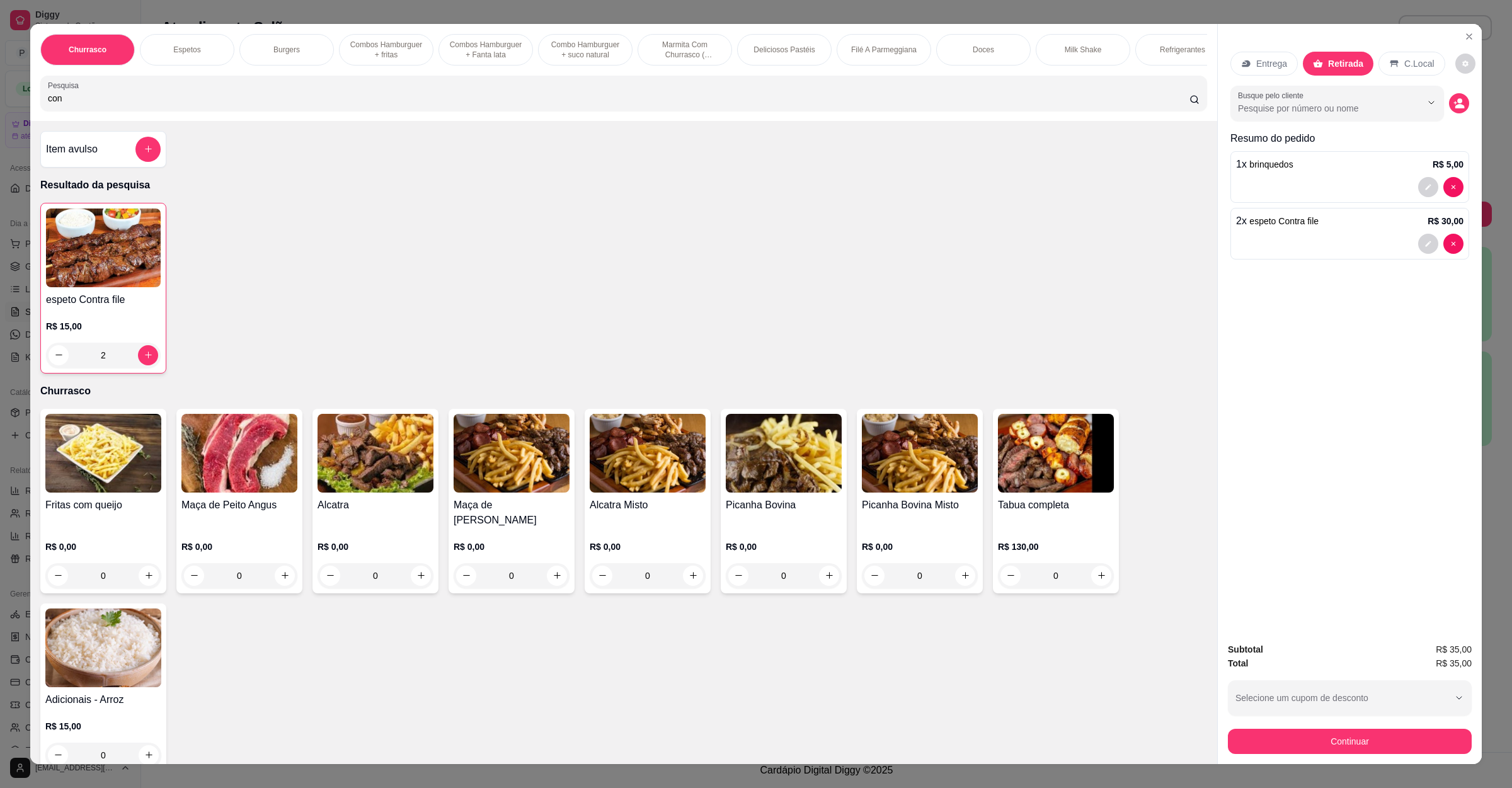
click at [137, 162] on button "add-separate-item" at bounding box center [149, 150] width 26 height 26
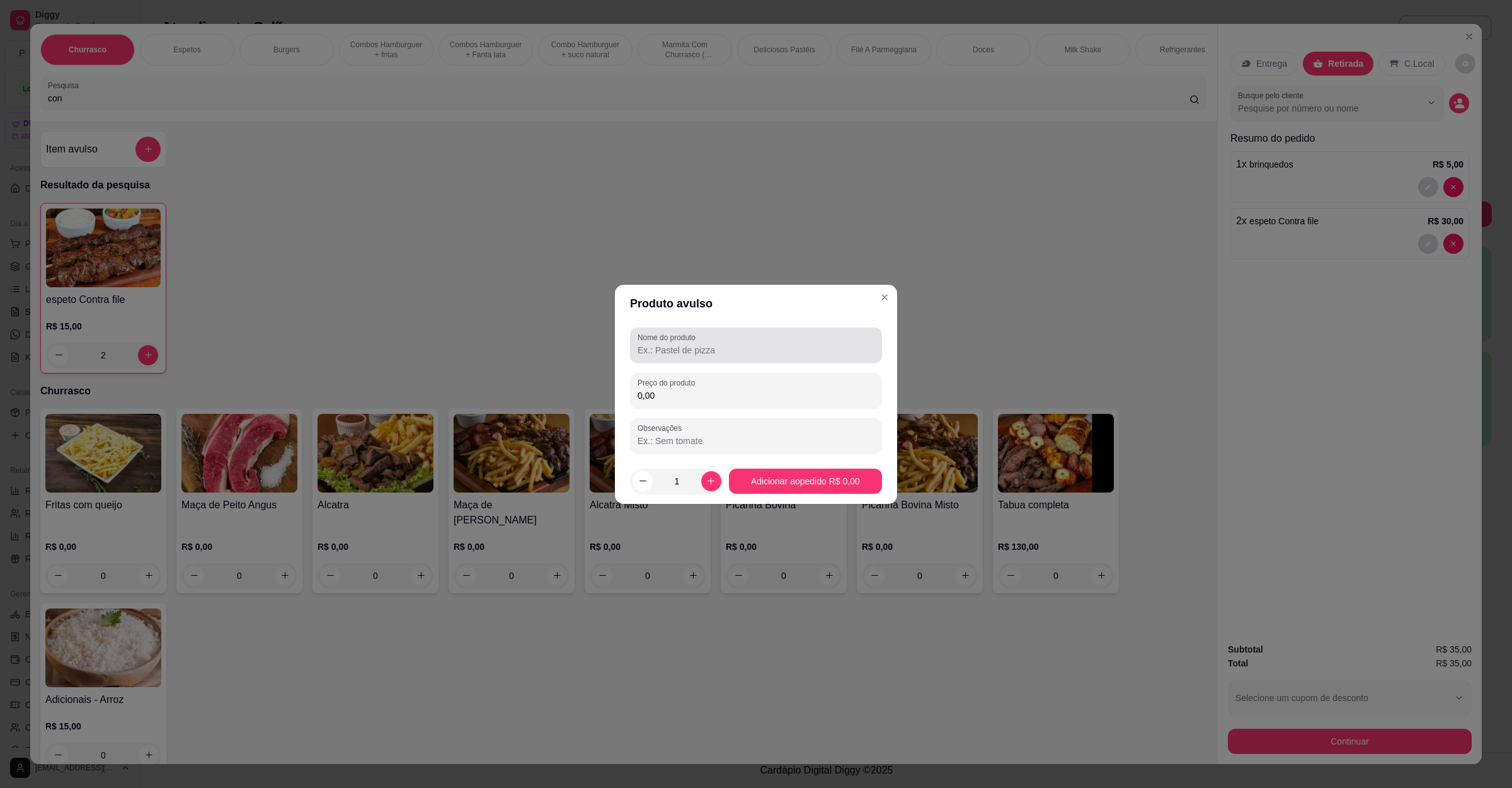
click at [773, 347] on input "Nome do produto" at bounding box center [756, 350] width 237 height 13
type input "embalagem"
click at [741, 386] on div "0,00" at bounding box center [756, 391] width 237 height 26
type input "2,00"
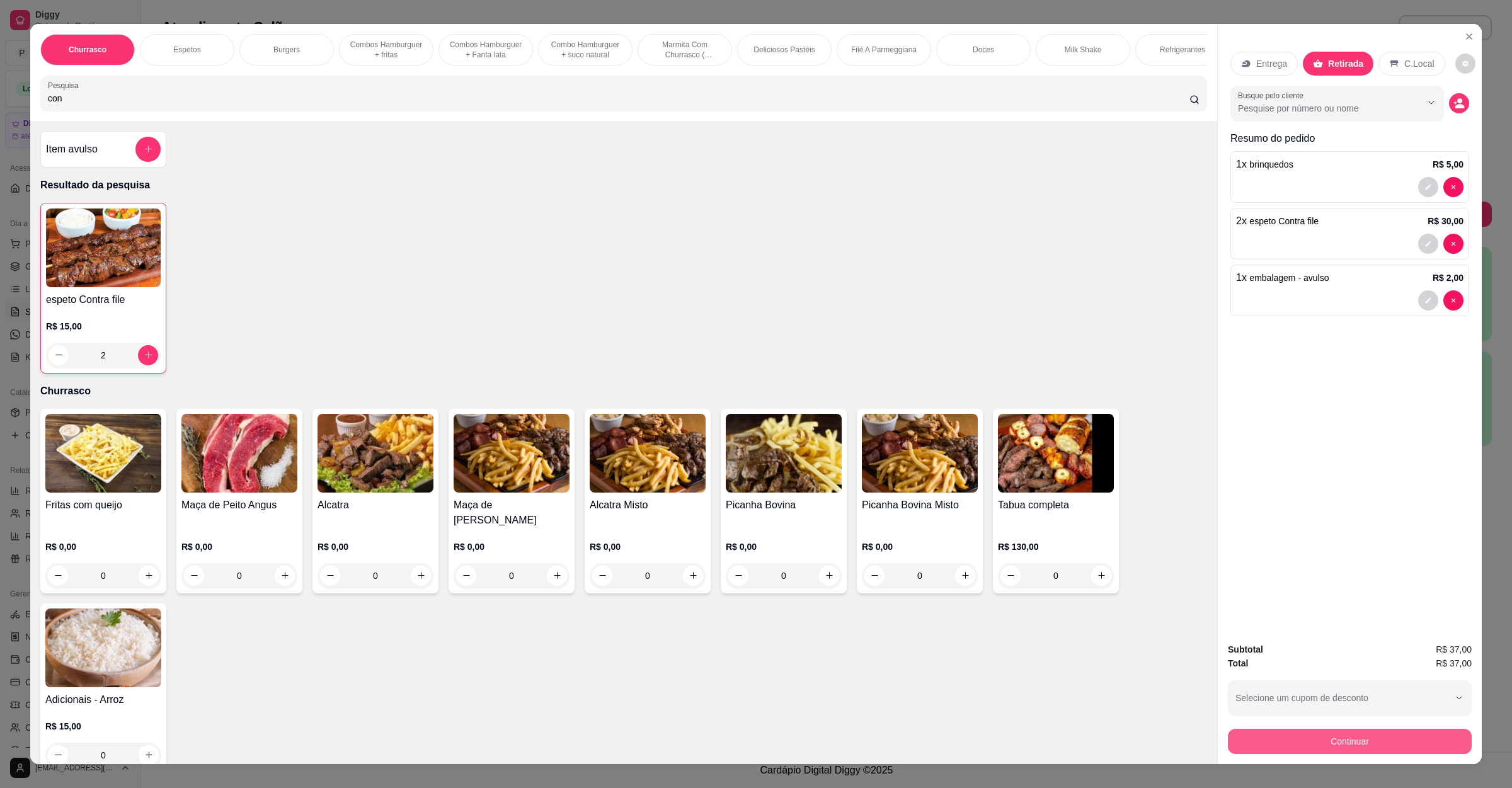
click at [1302, 735] on button "Continuar" at bounding box center [1350, 741] width 243 height 26
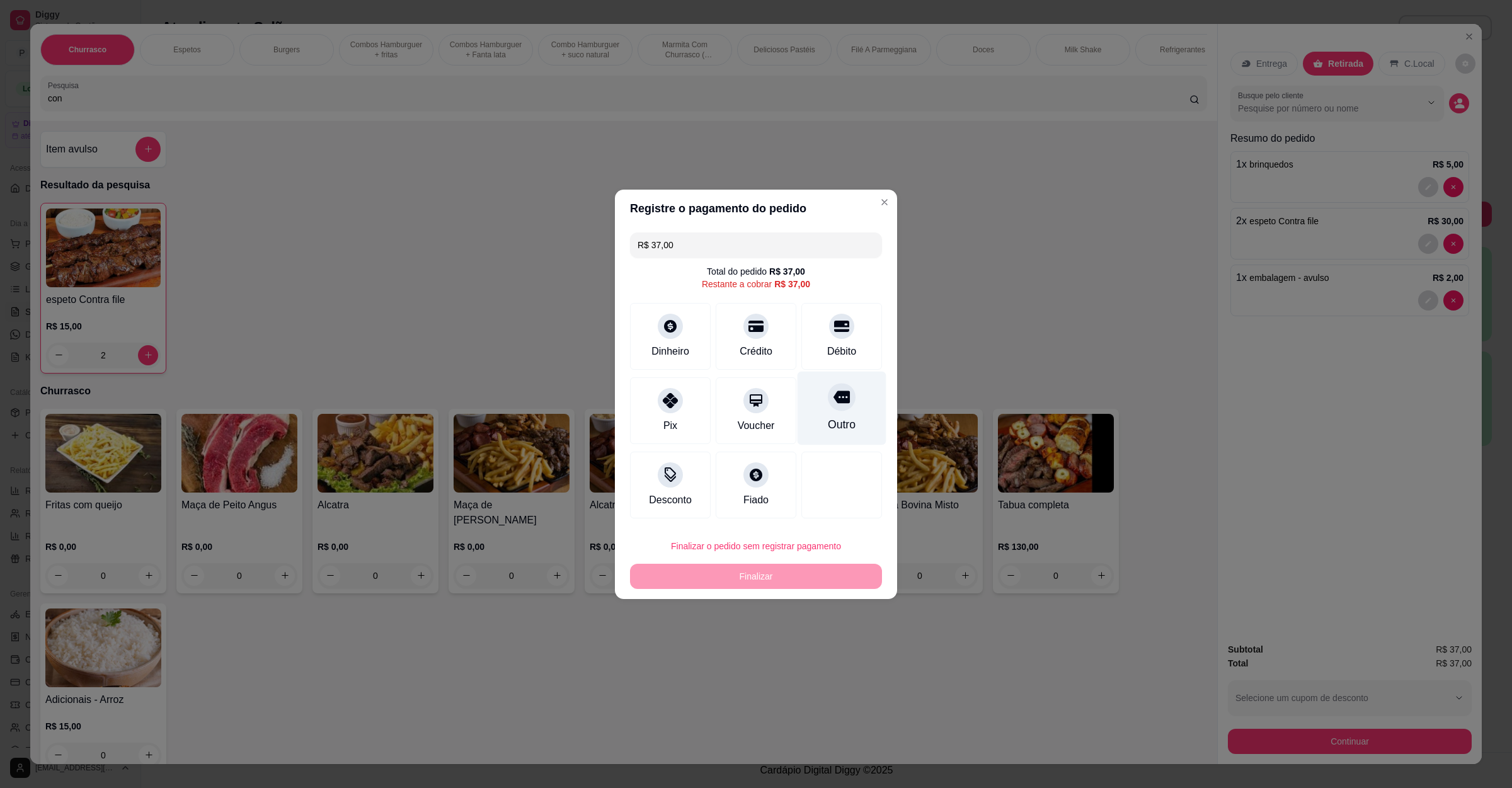
click at [834, 400] on icon at bounding box center [842, 397] width 16 height 16
type input "R$ 0,00"
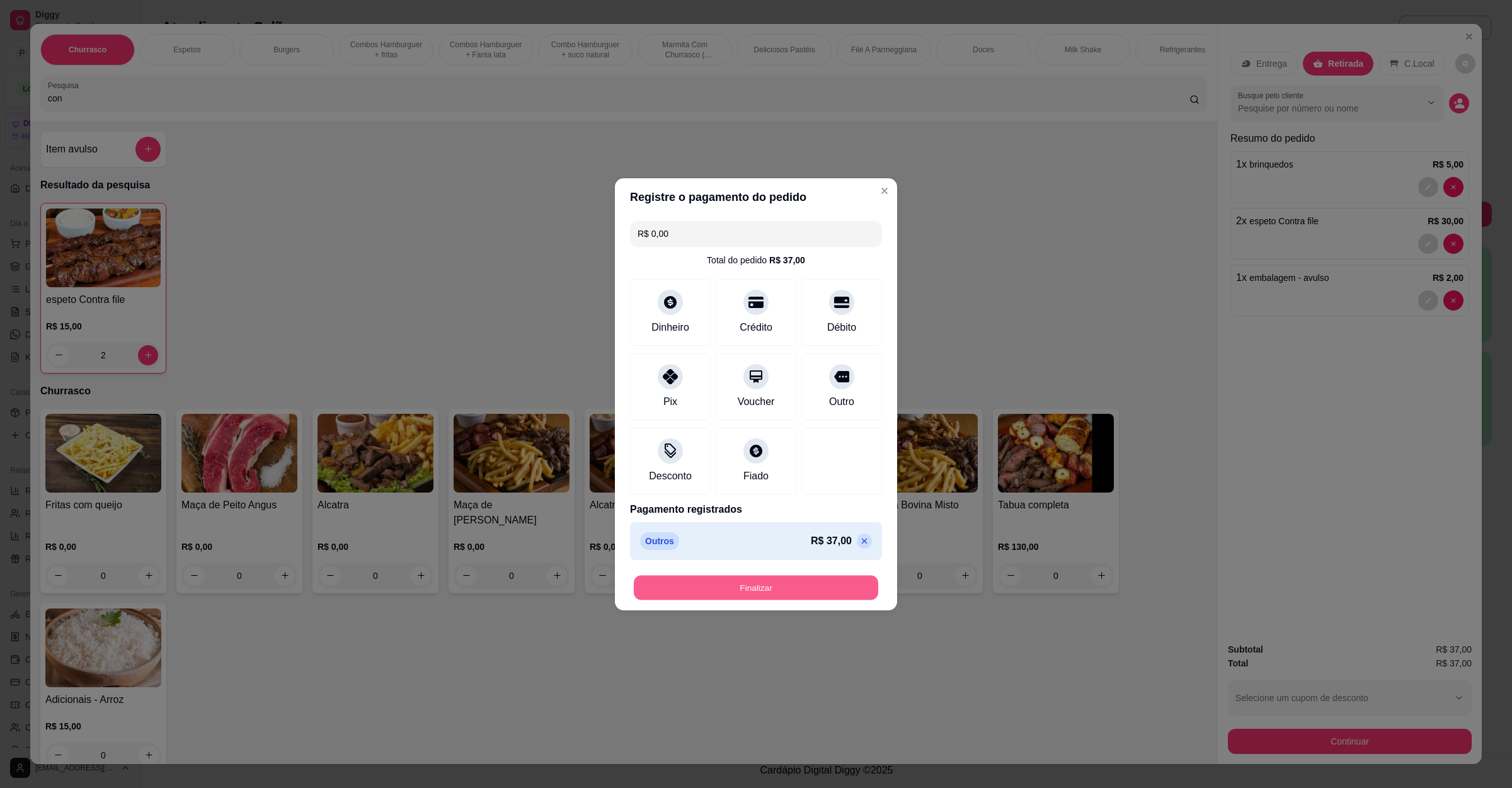
click at [782, 590] on button "Finalizar" at bounding box center [756, 587] width 244 height 25
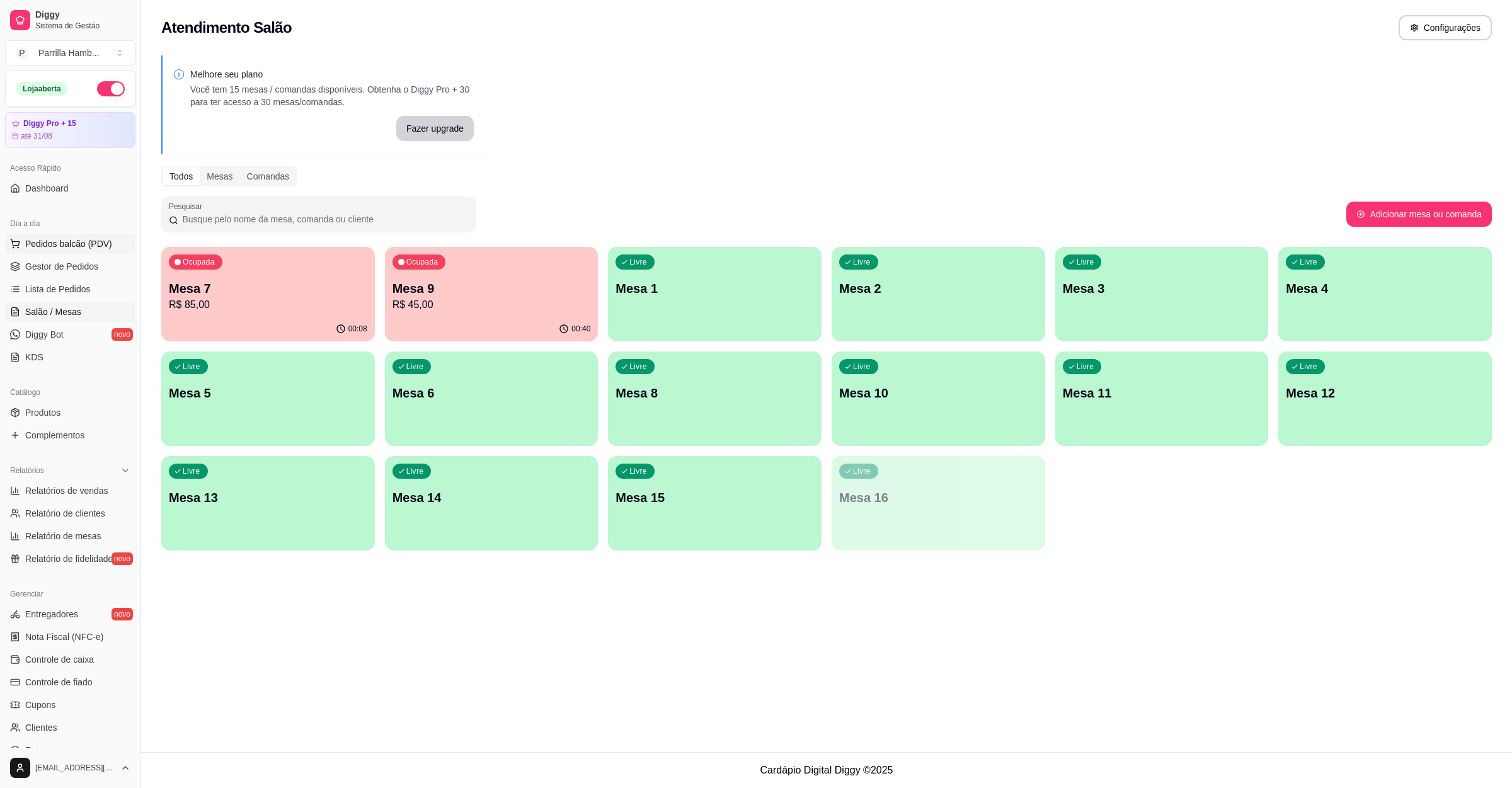
click at [72, 244] on span "Pedidos balcão (PDV)" at bounding box center [68, 244] width 87 height 13
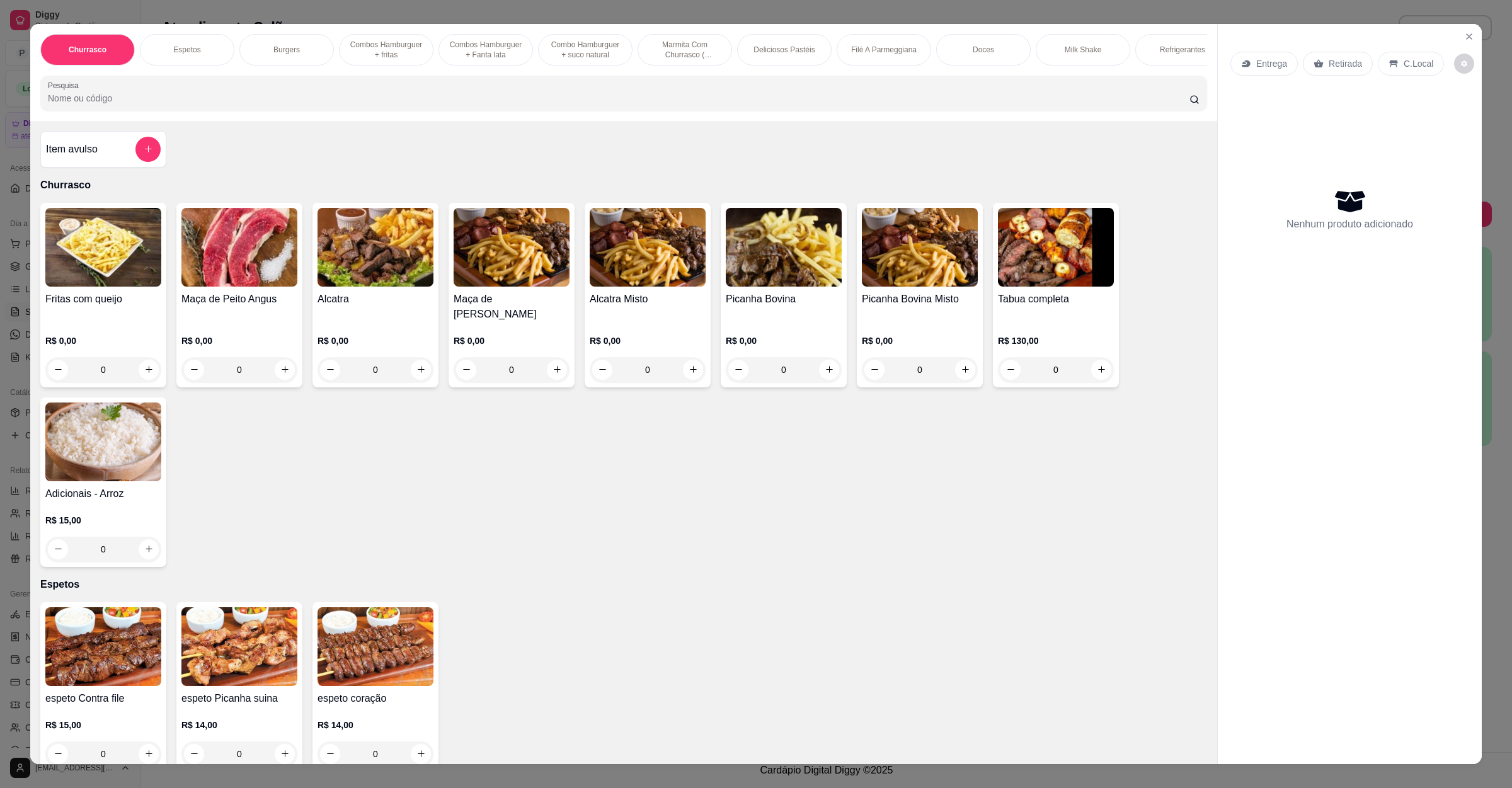
click at [1248, 58] on div "Entrega" at bounding box center [1264, 64] width 67 height 24
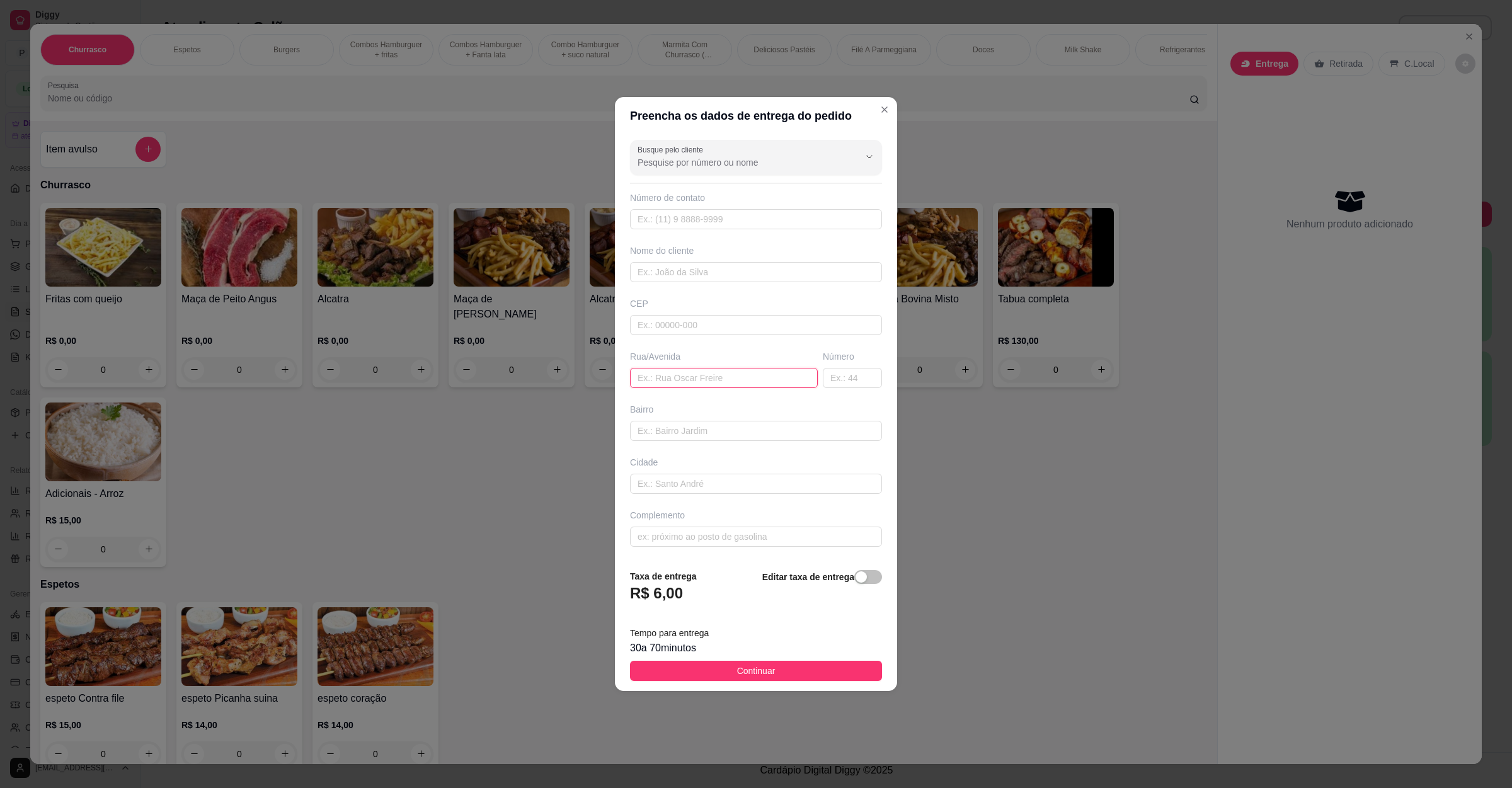
click at [733, 384] on input "text" at bounding box center [724, 378] width 188 height 20
paste input "Rua Jamaica 167"
type input "Rua Jamaica 167"
click at [770, 675] on button "Continuar" at bounding box center [756, 671] width 252 height 20
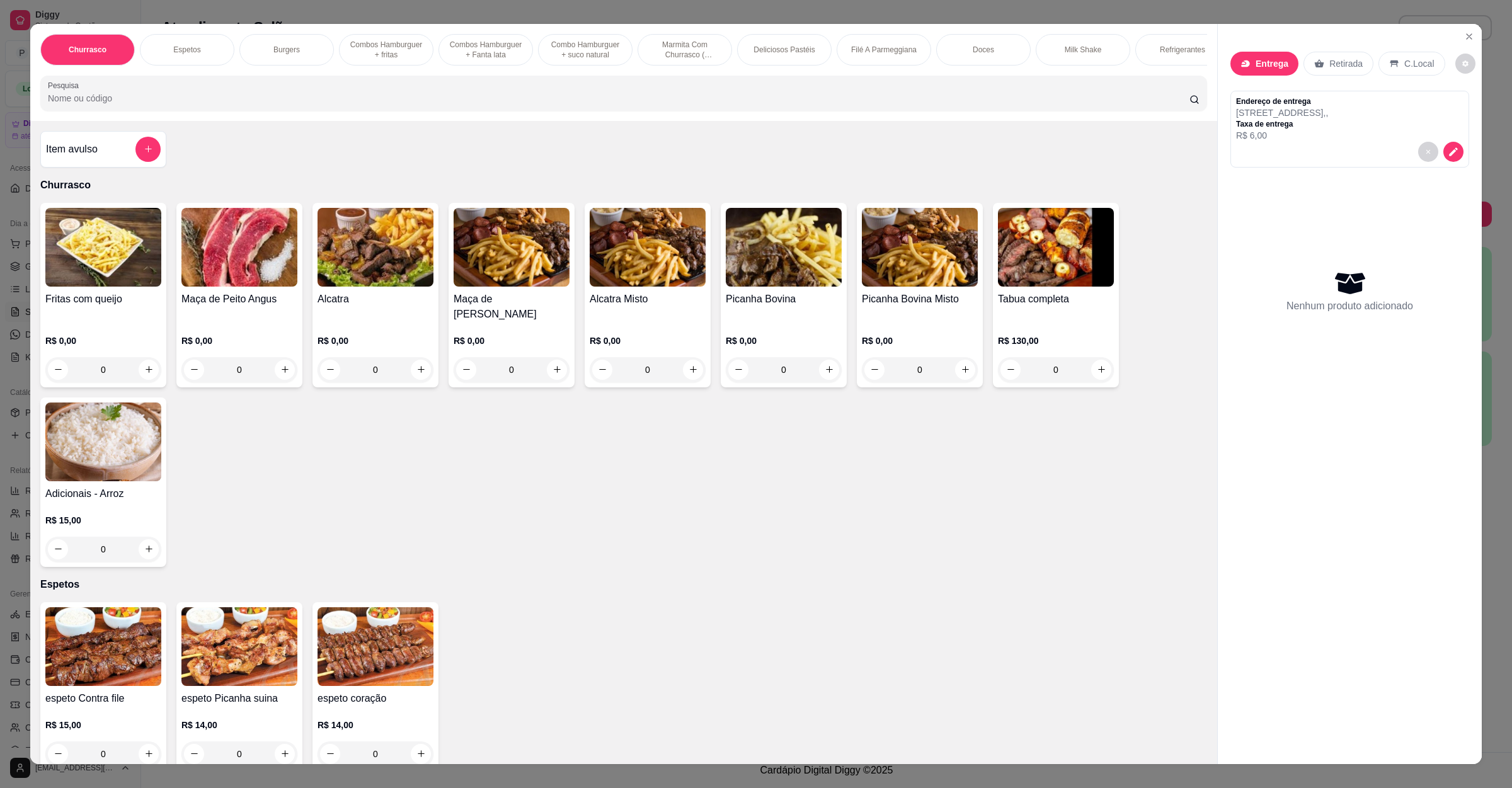
click at [316, 105] on input "Pesquisa" at bounding box center [619, 98] width 1142 height 13
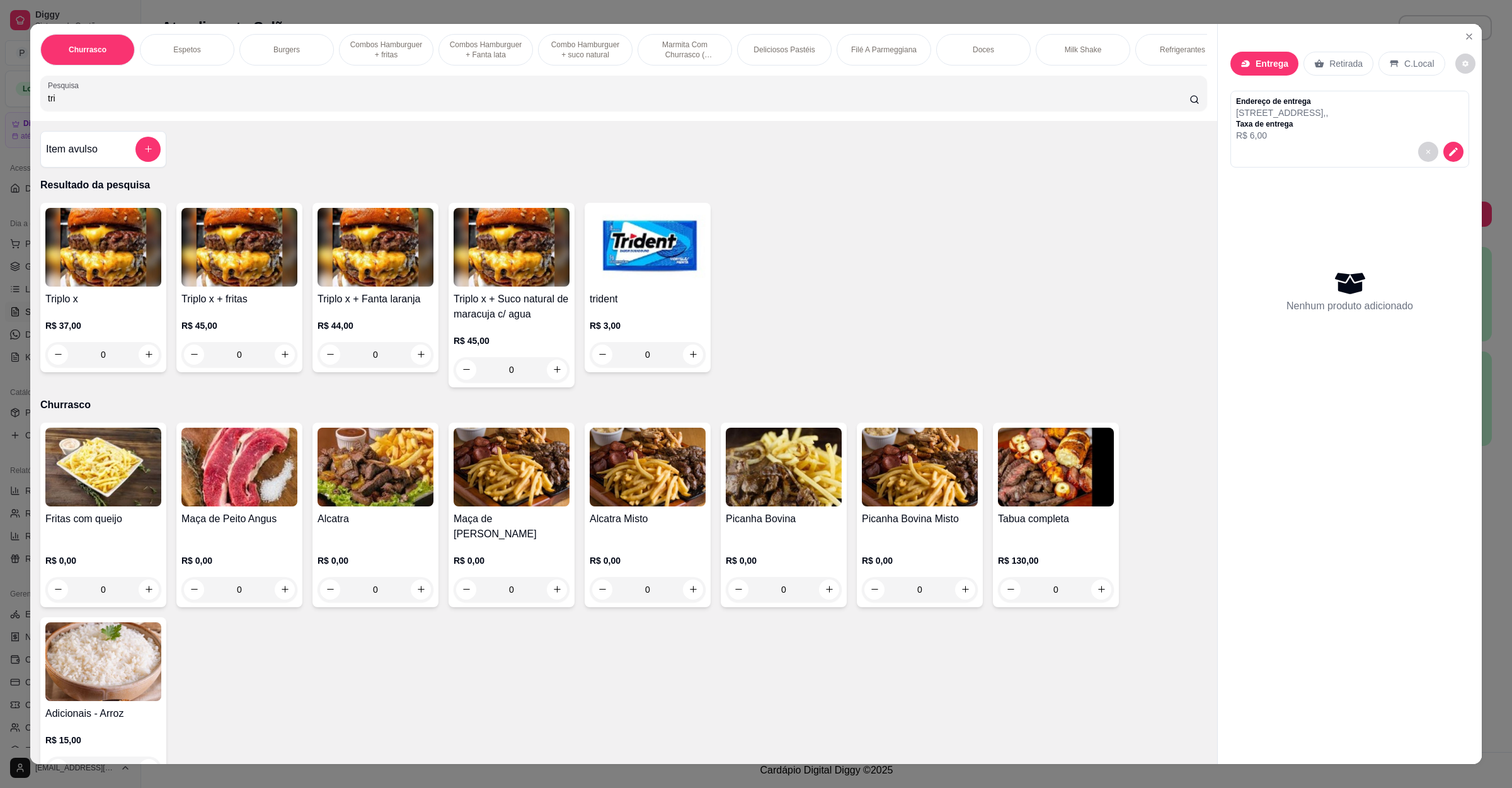
type input "tri"
click at [138, 368] on div "0" at bounding box center [103, 355] width 116 height 26
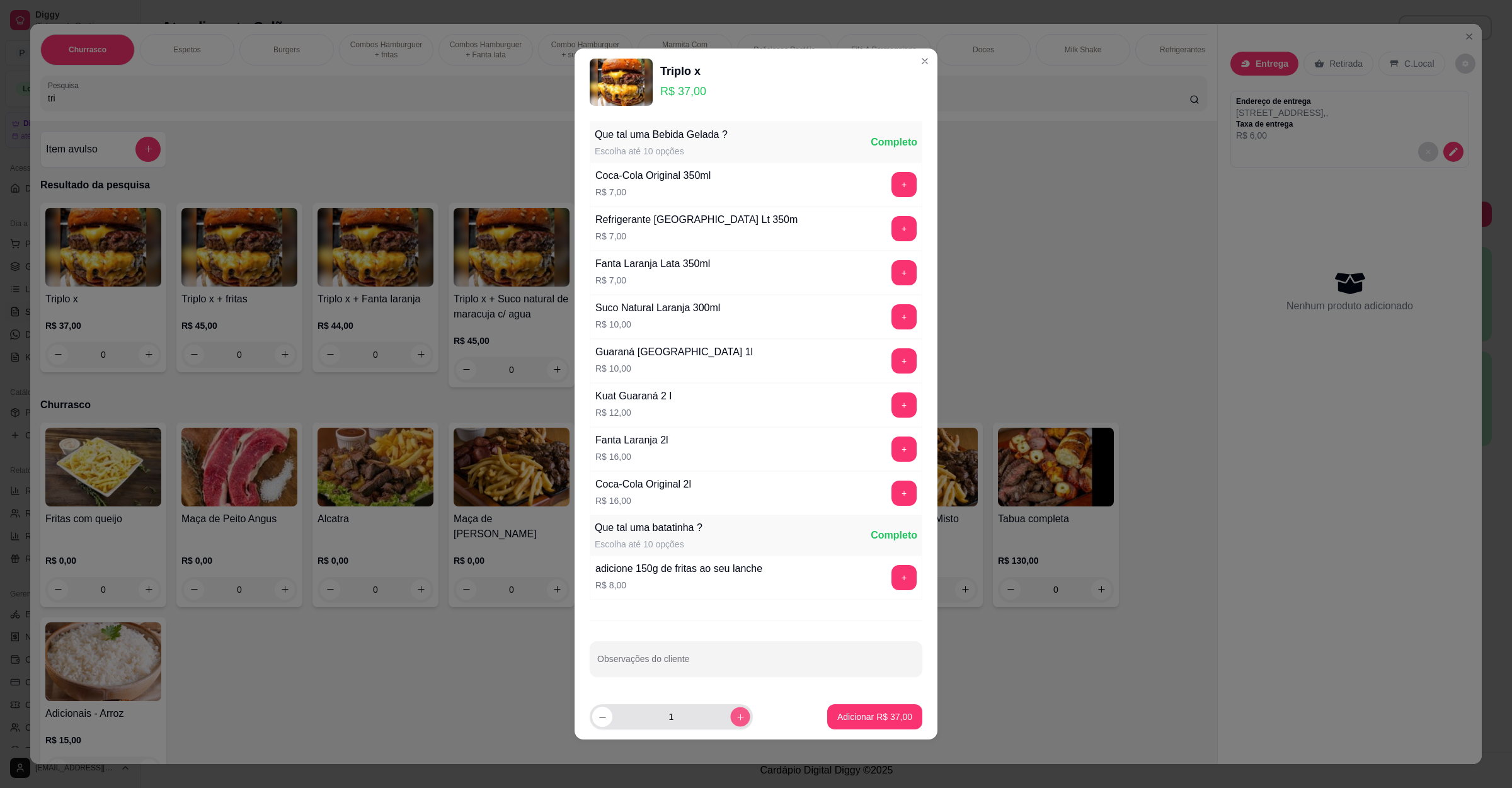
click at [730, 719] on button "increase-product-quantity" at bounding box center [740, 716] width 19 height 19
type input "3"
click at [833, 721] on p "Adicionar R$ 111,00" at bounding box center [873, 717] width 80 height 13
type input "3"
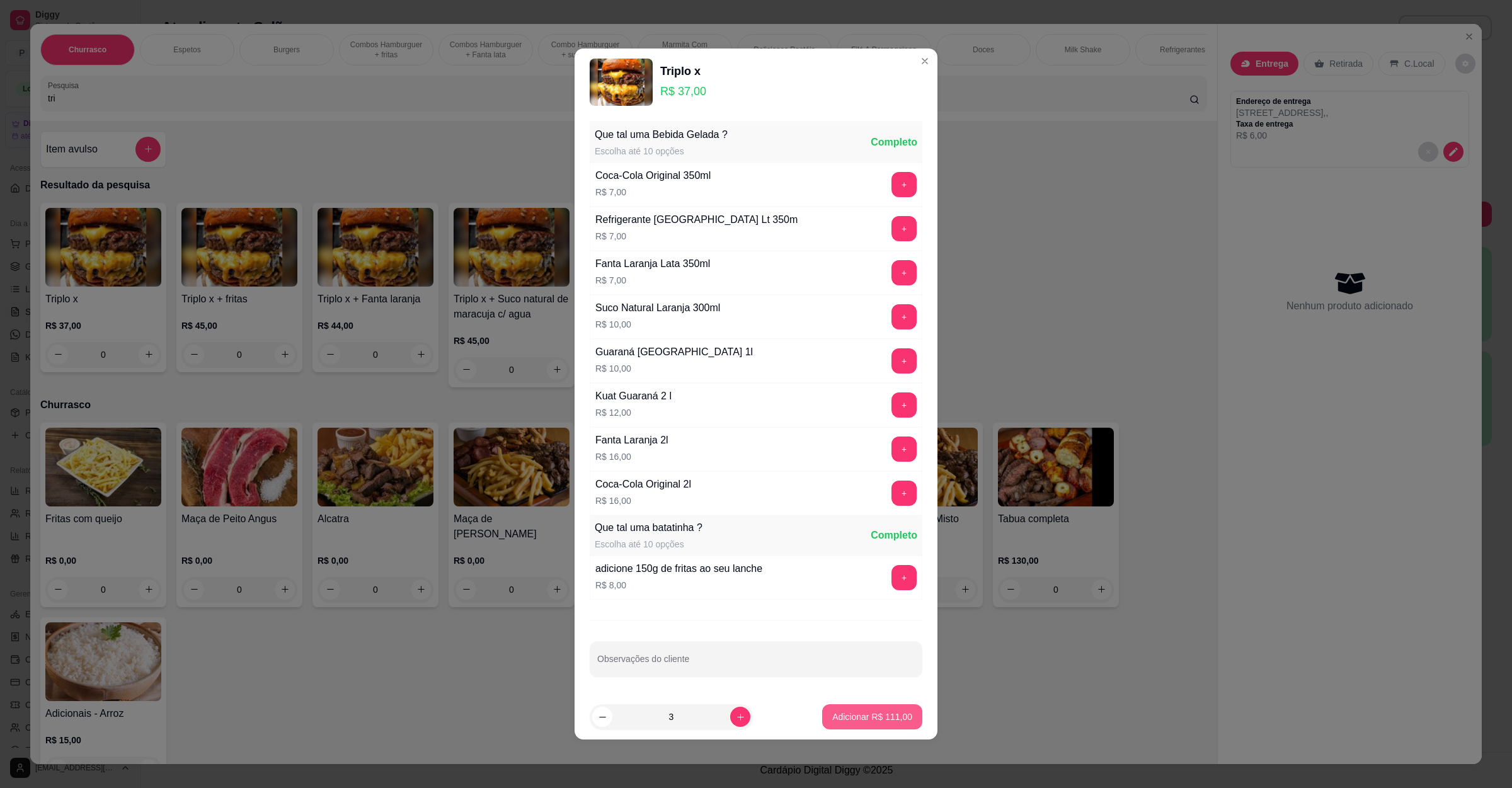
type input "3"
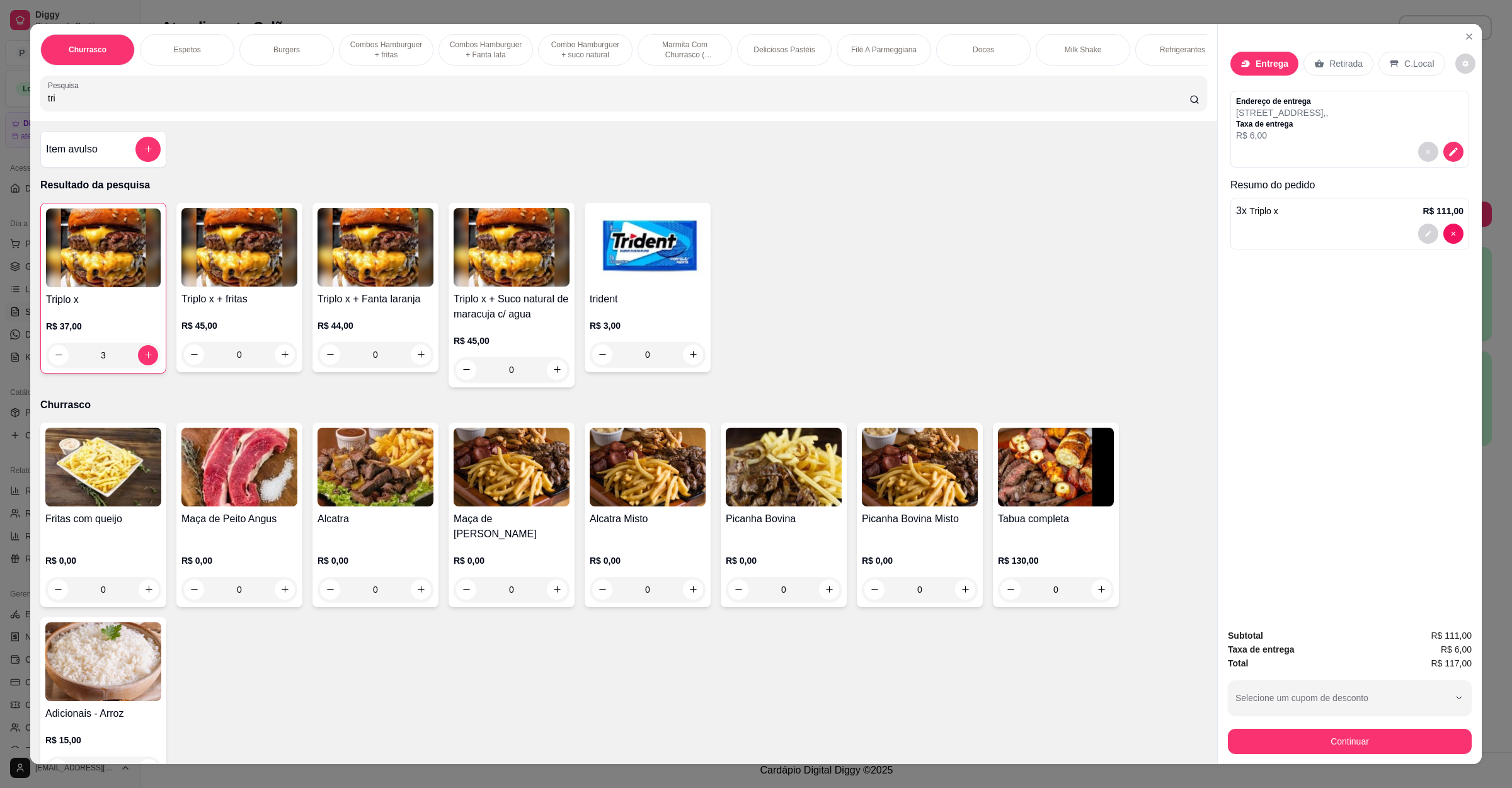
drag, startPoint x: 81, startPoint y: 113, endPoint x: 0, endPoint y: 110, distance: 81.1
click at [0, 110] on div "Churrasco Espetos Burgers Combos Hamburguer + fritas Combos Hamburguer + Fanta …" at bounding box center [756, 394] width 1512 height 788
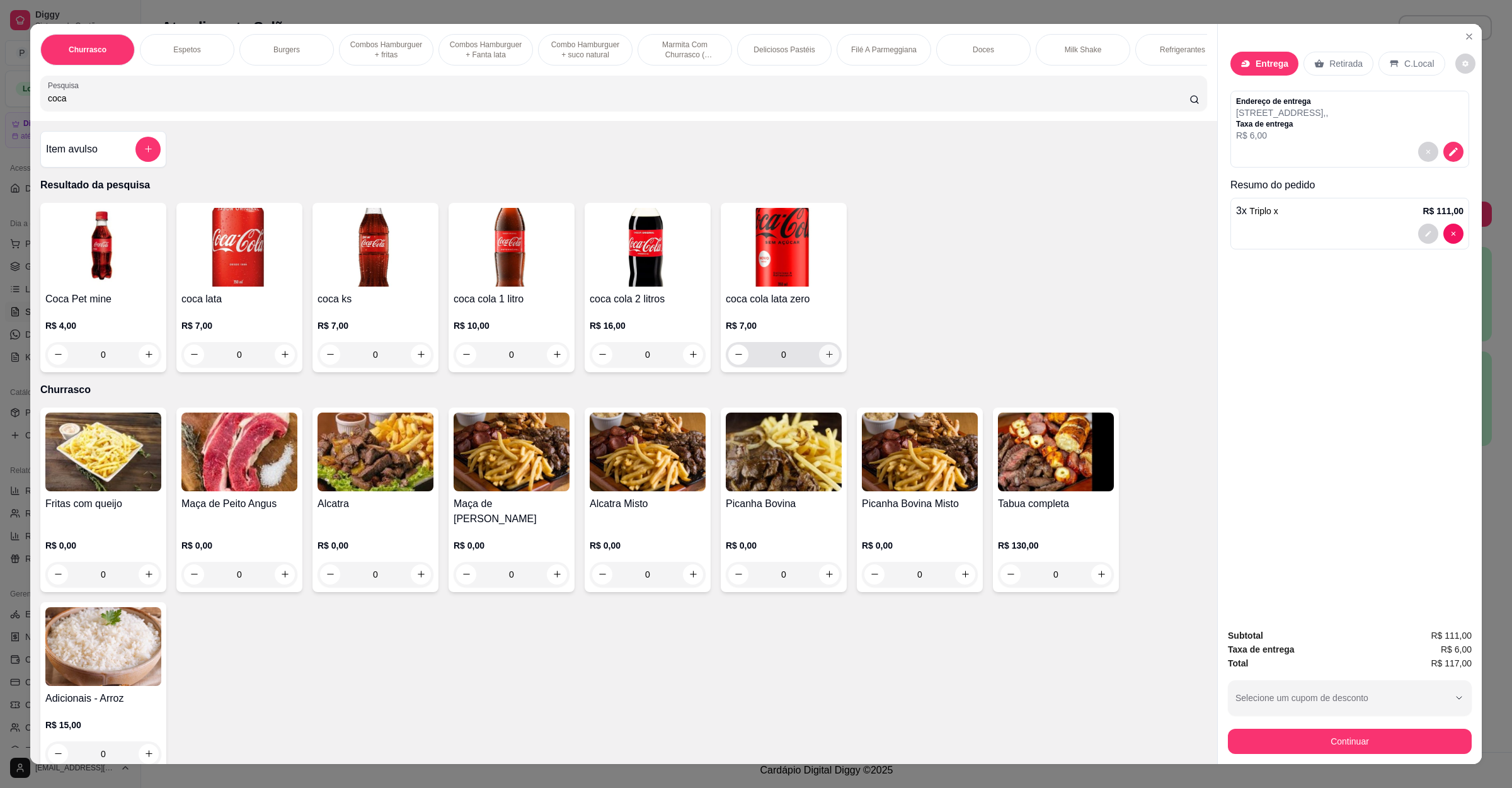
type input "coca"
click at [826, 359] on icon "increase-product-quantity" at bounding box center [829, 354] width 9 height 9
type input "1"
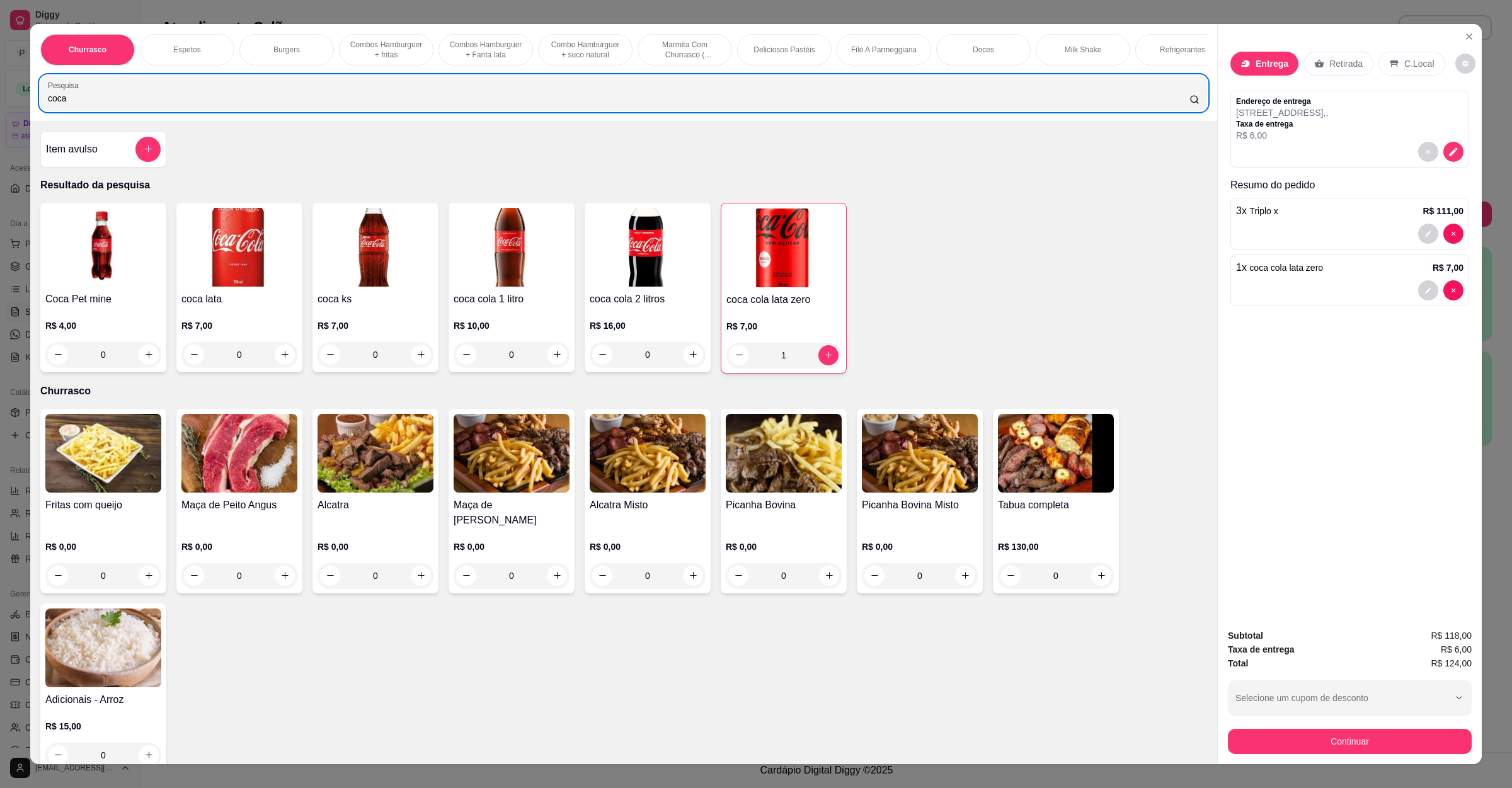
drag, startPoint x: 219, startPoint y: 100, endPoint x: 0, endPoint y: 88, distance: 219.3
click at [0, 88] on div "Churrasco Espetos Burgers Combos Hamburguer + fritas Combos Hamburguer + Fanta …" at bounding box center [756, 394] width 1512 height 788
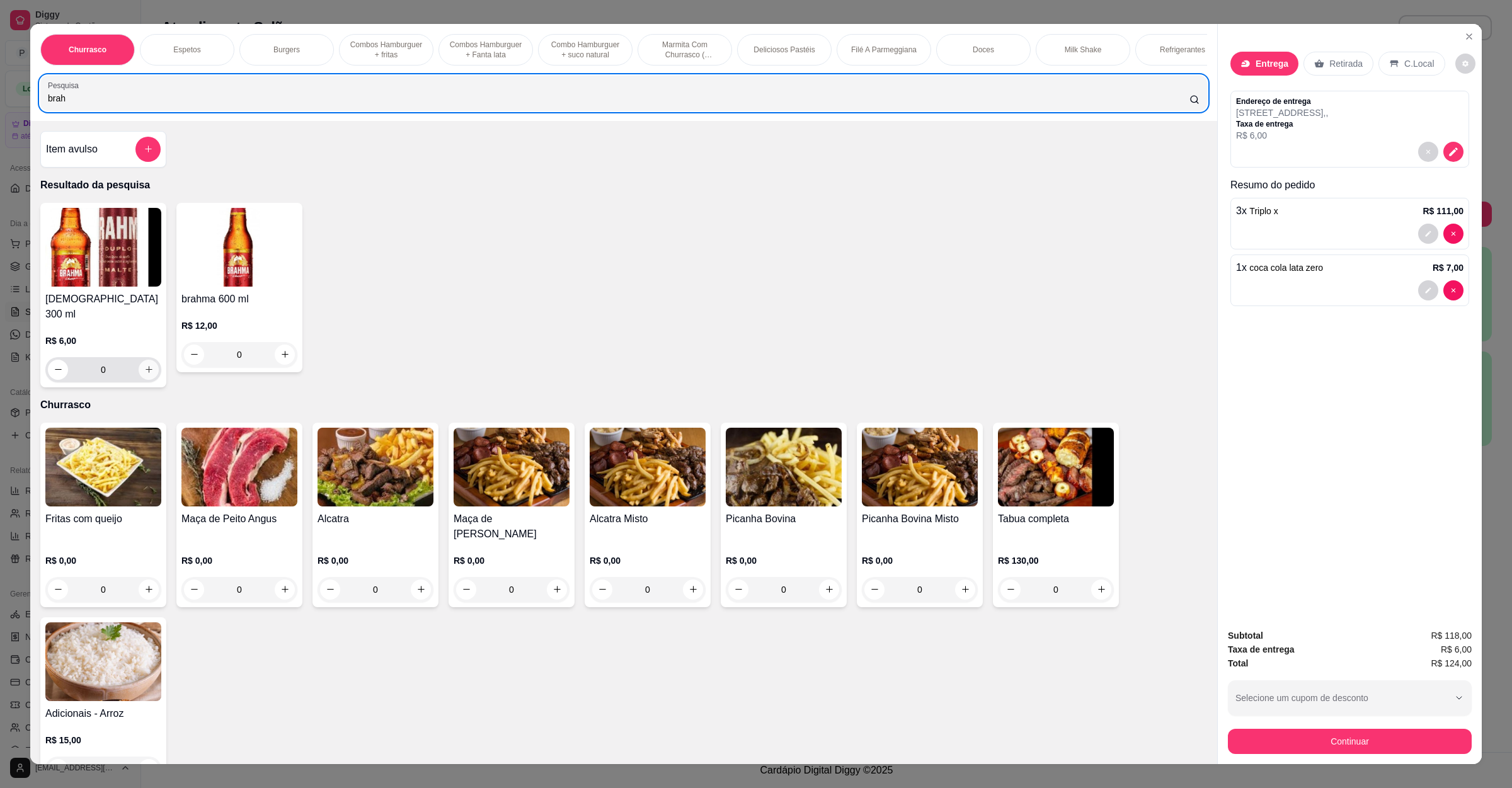
type input "brah"
click at [150, 368] on button "increase-product-quantity" at bounding box center [149, 370] width 20 height 20
type input "1"
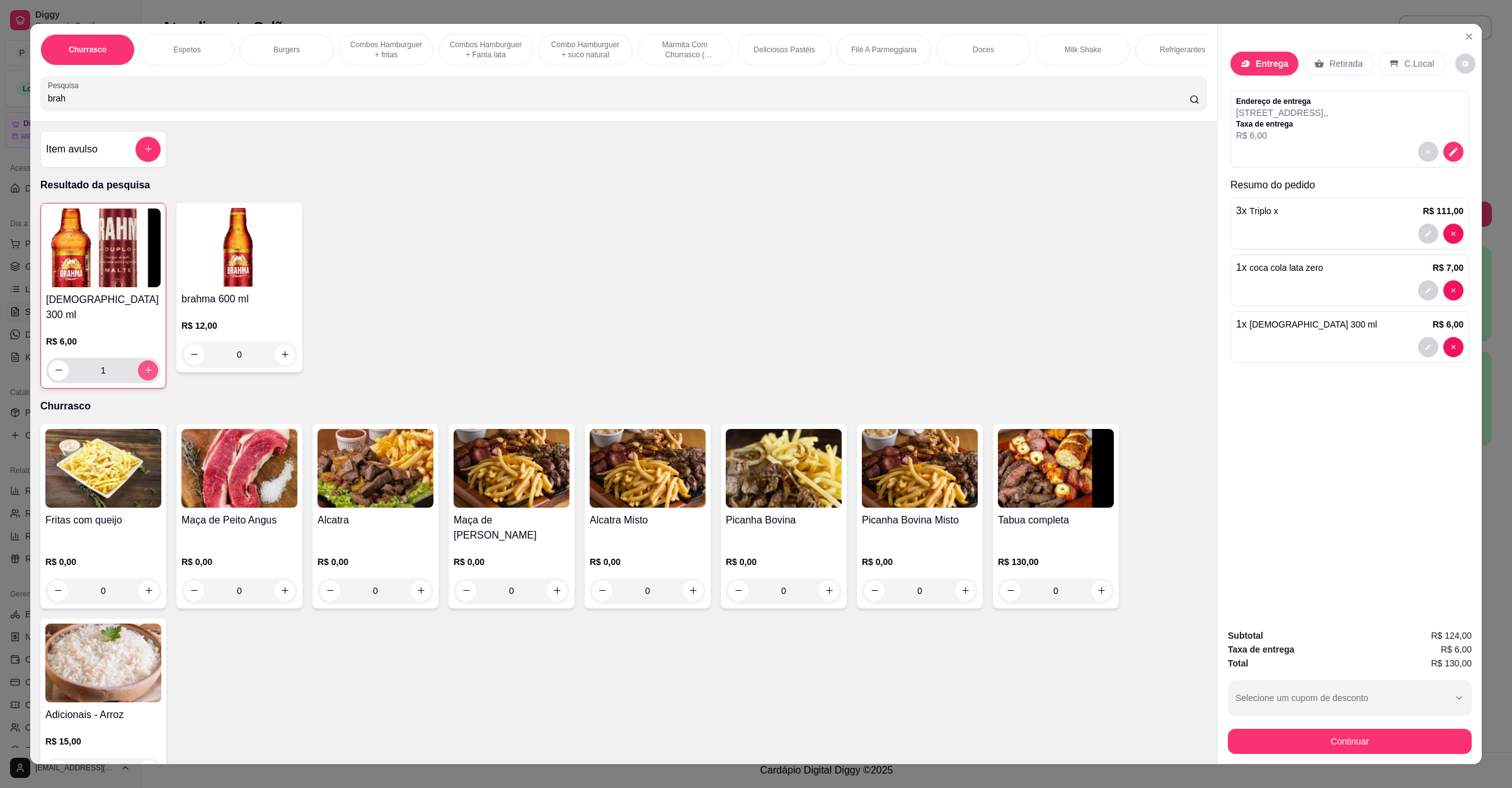
click at [146, 369] on button "increase-product-quantity" at bounding box center [148, 370] width 20 height 20
type input "2"
click at [1257, 731] on button "Continuar" at bounding box center [1350, 741] width 236 height 25
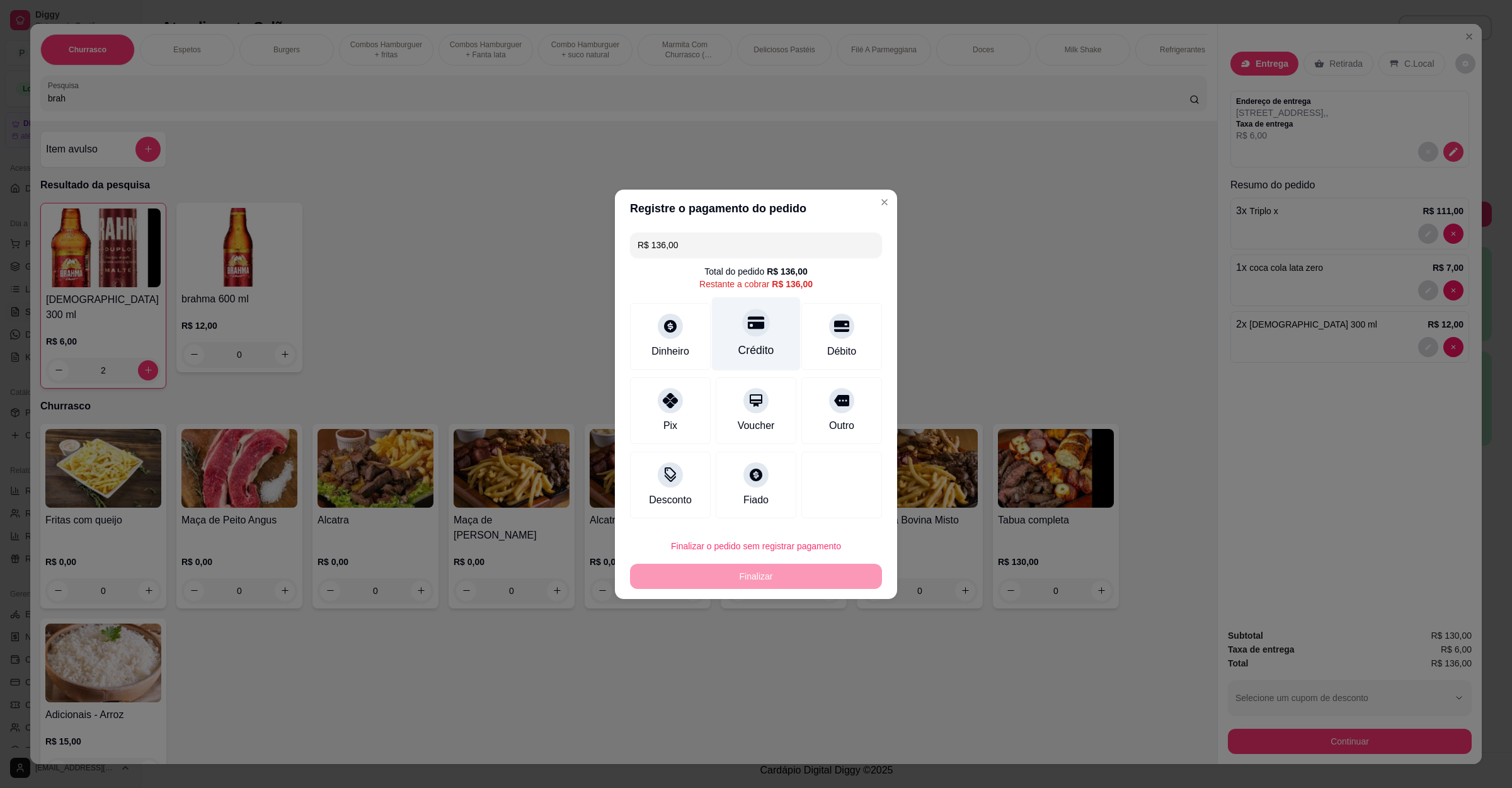
click at [755, 329] on icon at bounding box center [756, 323] width 16 height 16
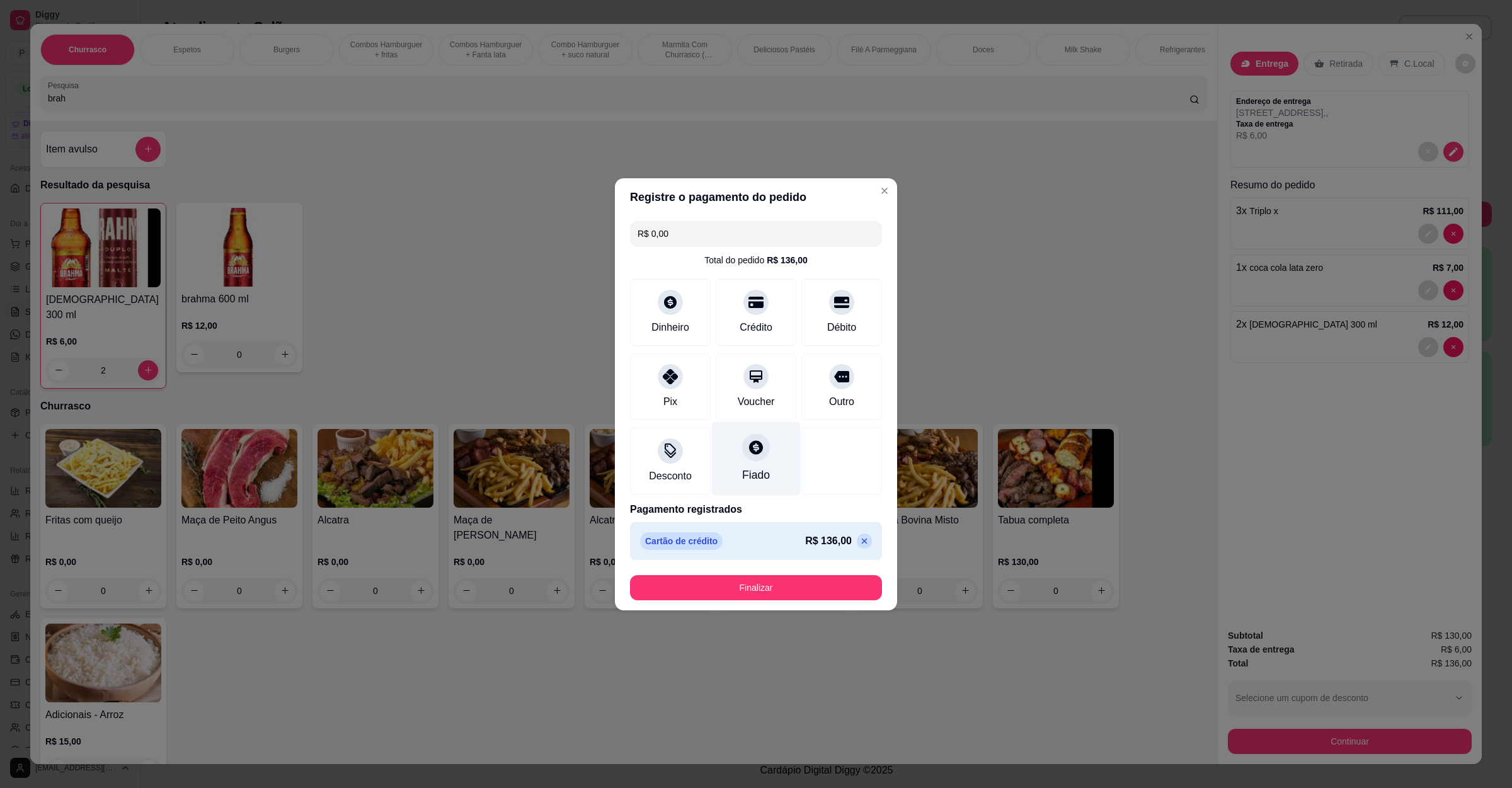
type input "R$ 0,00"
click at [784, 582] on button "Finalizar" at bounding box center [756, 588] width 252 height 26
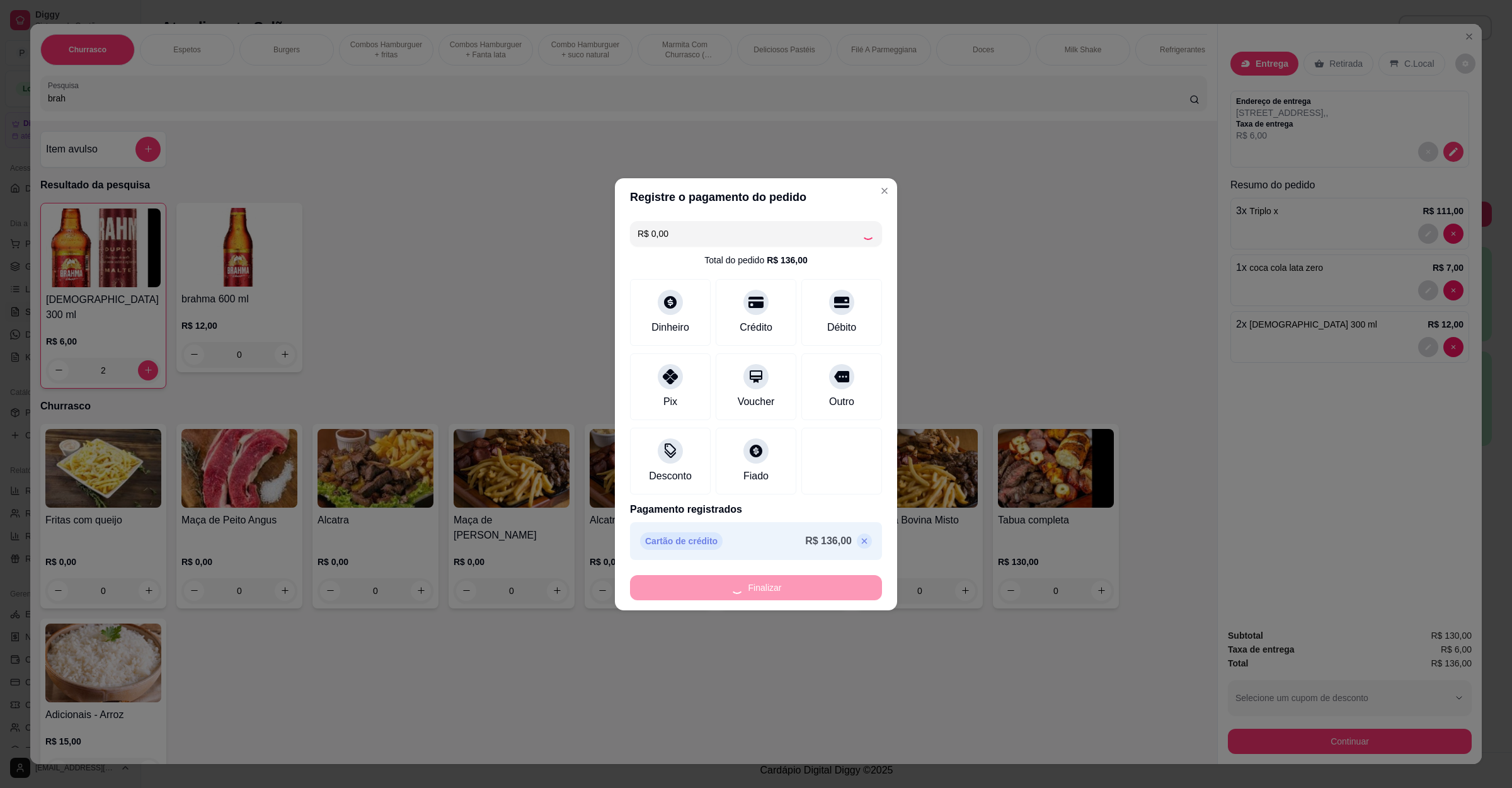
type input "0"
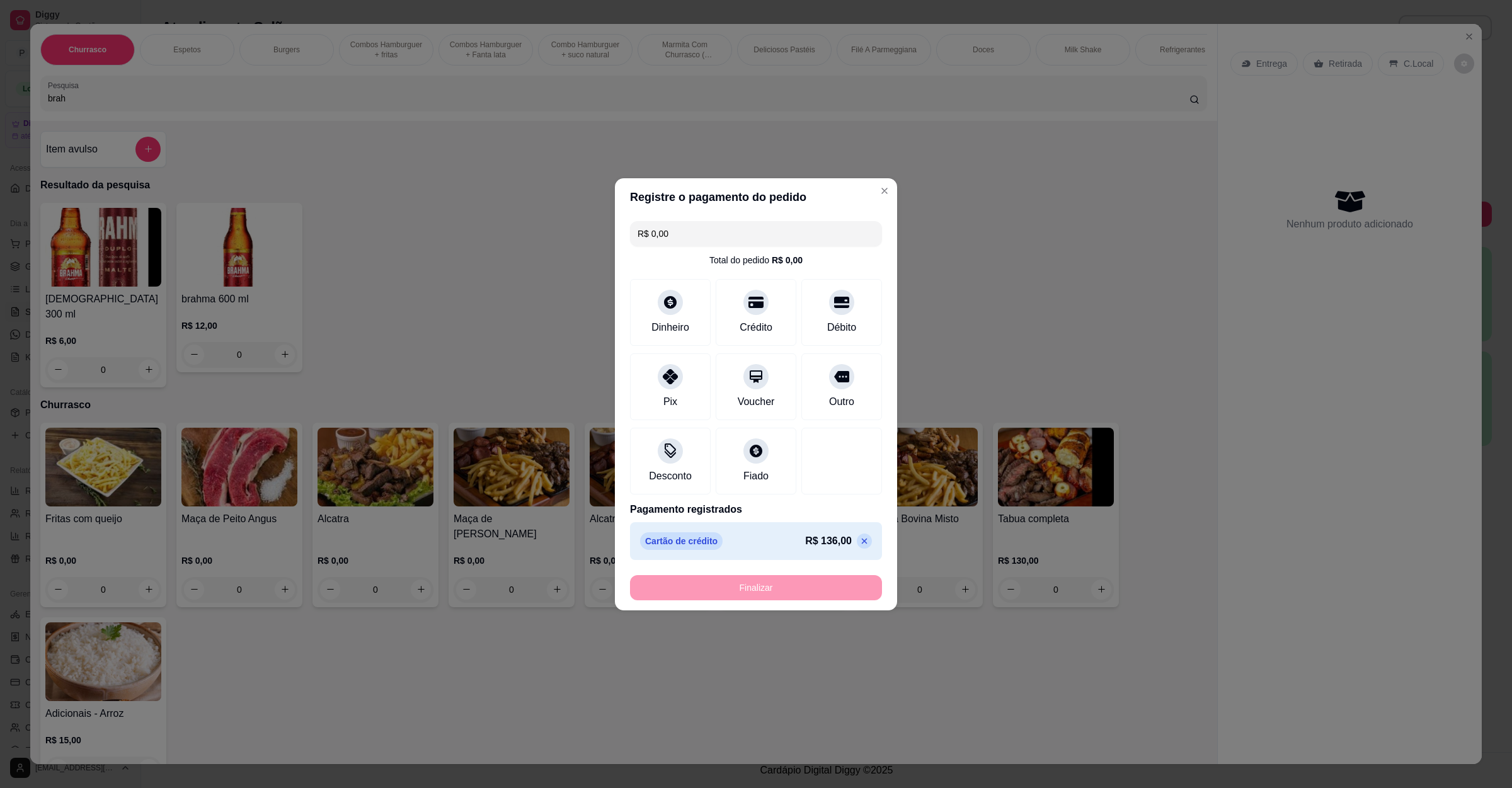
type input "-R$ 136,00"
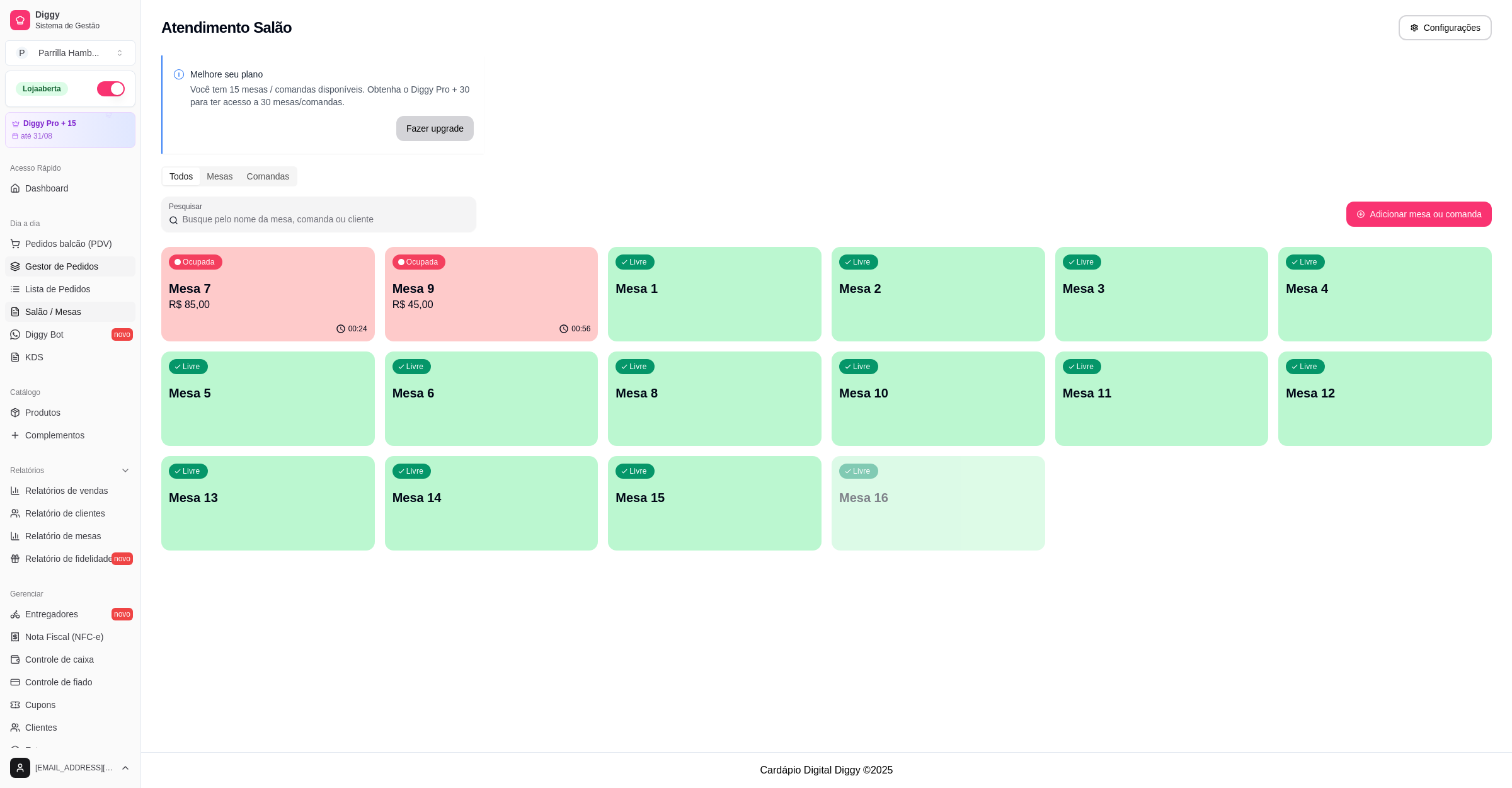
click at [90, 264] on span "Gestor de Pedidos" at bounding box center [62, 266] width 73 height 13
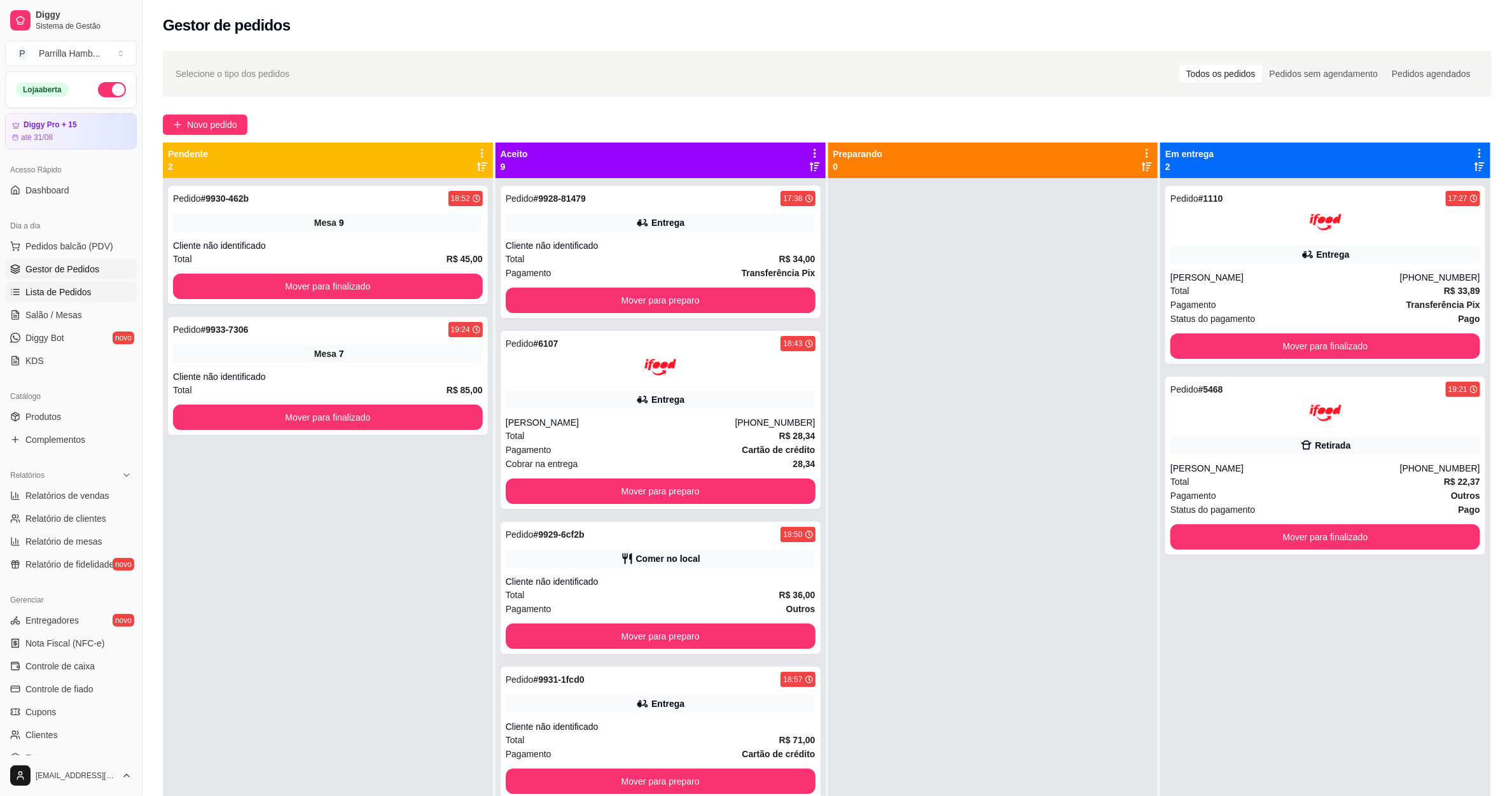
click at [73, 291] on span "Lista de Pedidos" at bounding box center [59, 292] width 66 height 13
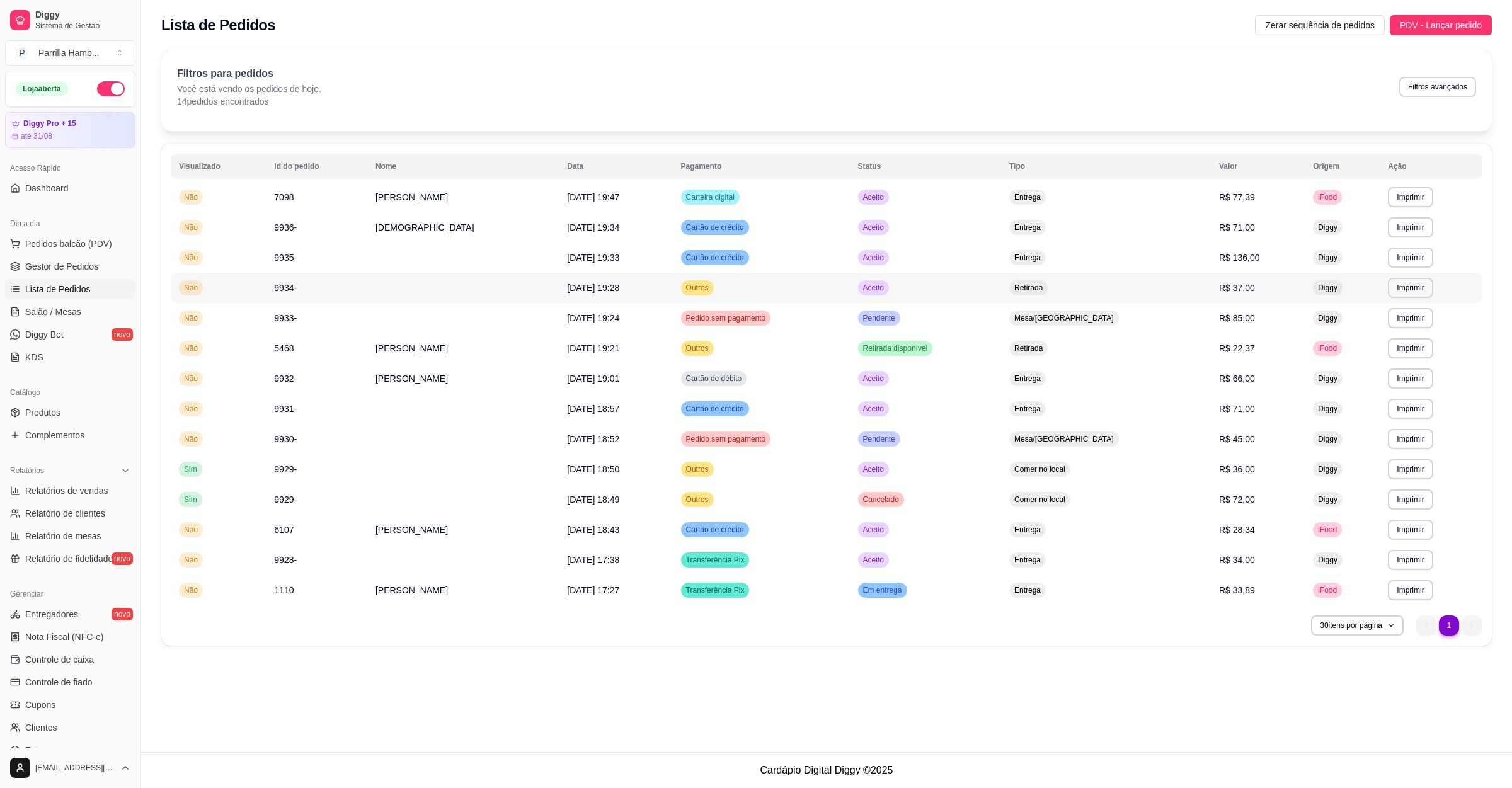
click at [1002, 293] on td "Aceito" at bounding box center [927, 287] width 151 height 30
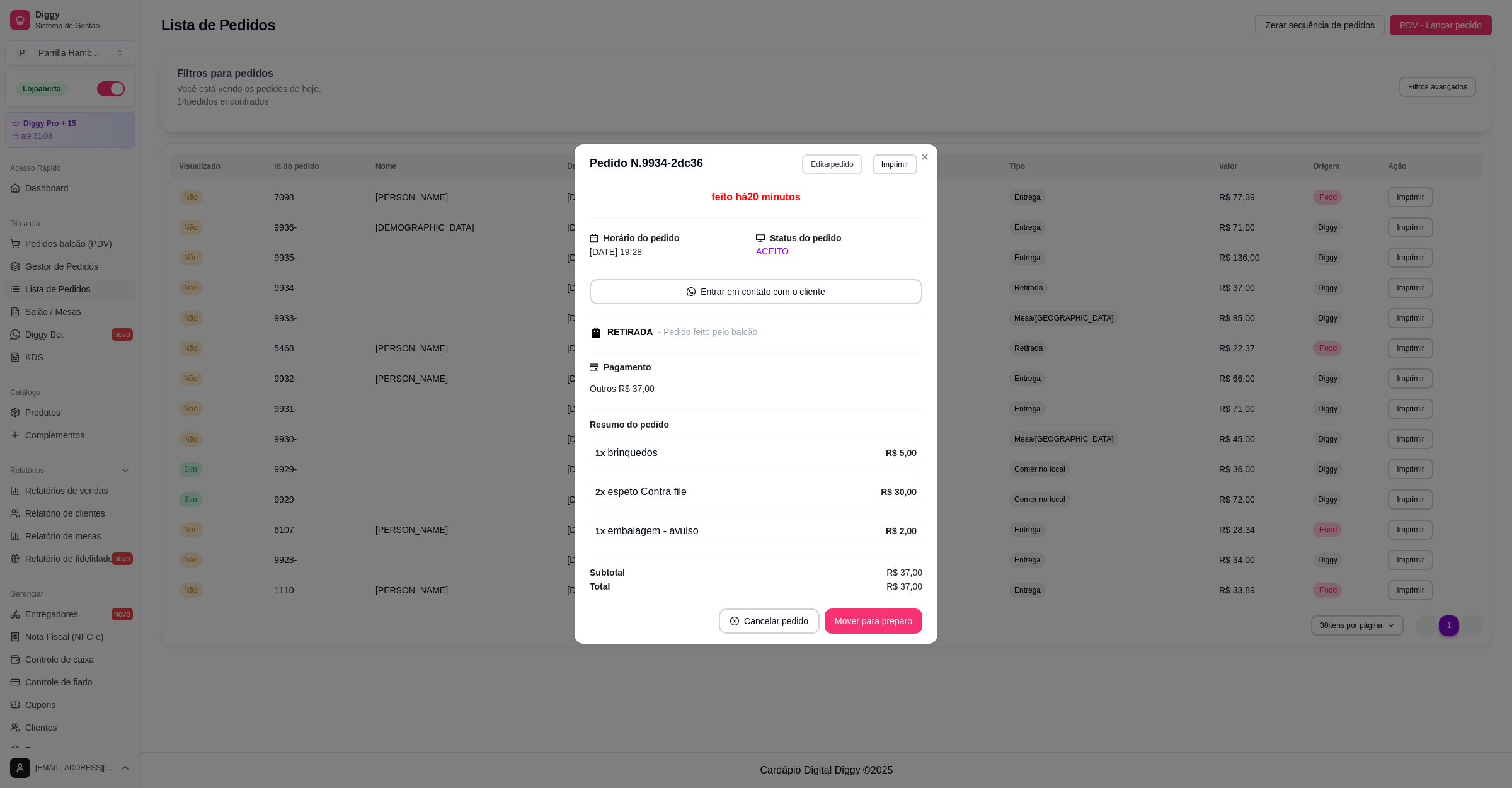
click at [847, 164] on button "Editar pedido" at bounding box center [833, 164] width 60 height 20
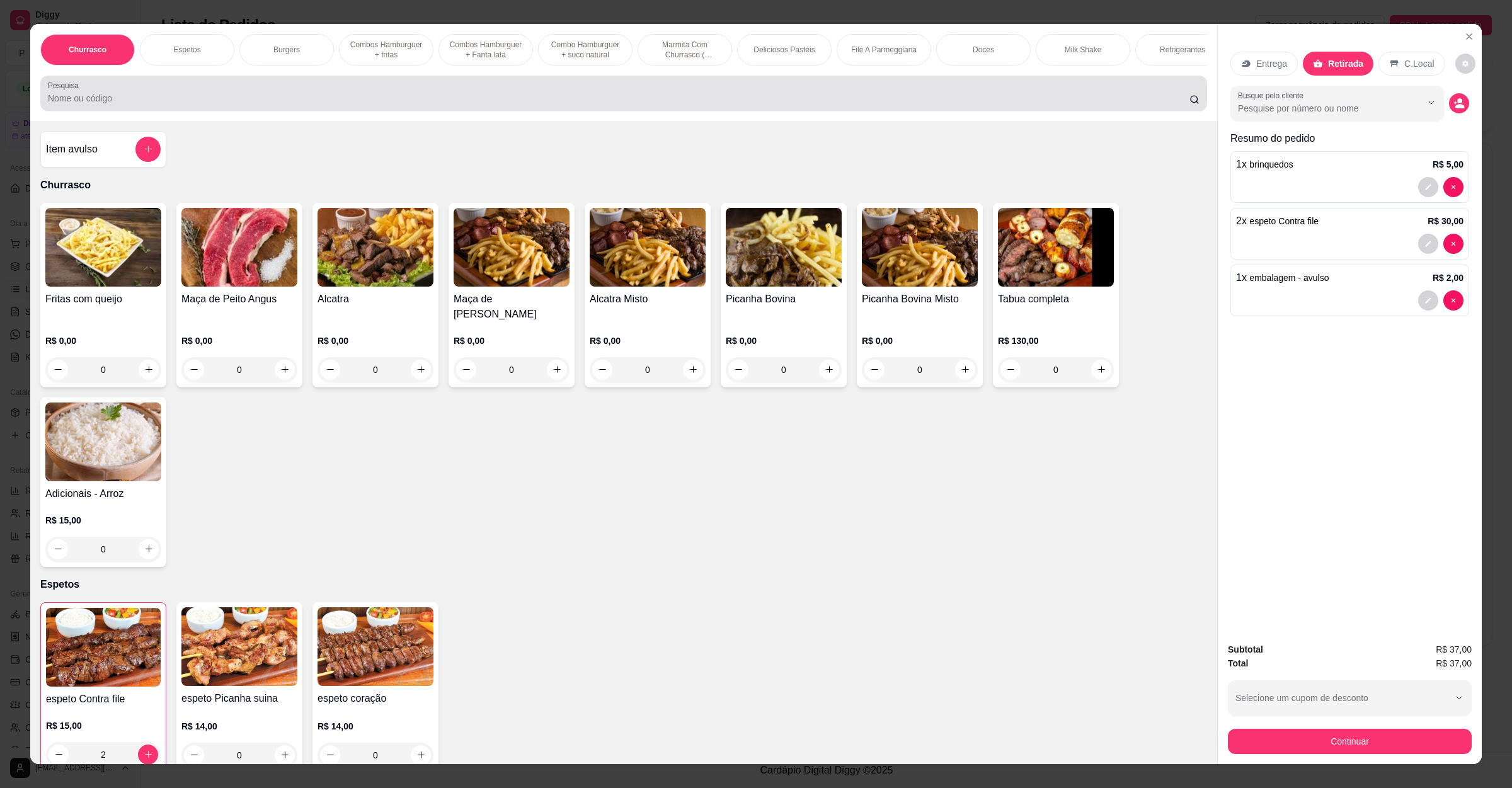
click at [361, 103] on div at bounding box center [624, 93] width 1152 height 26
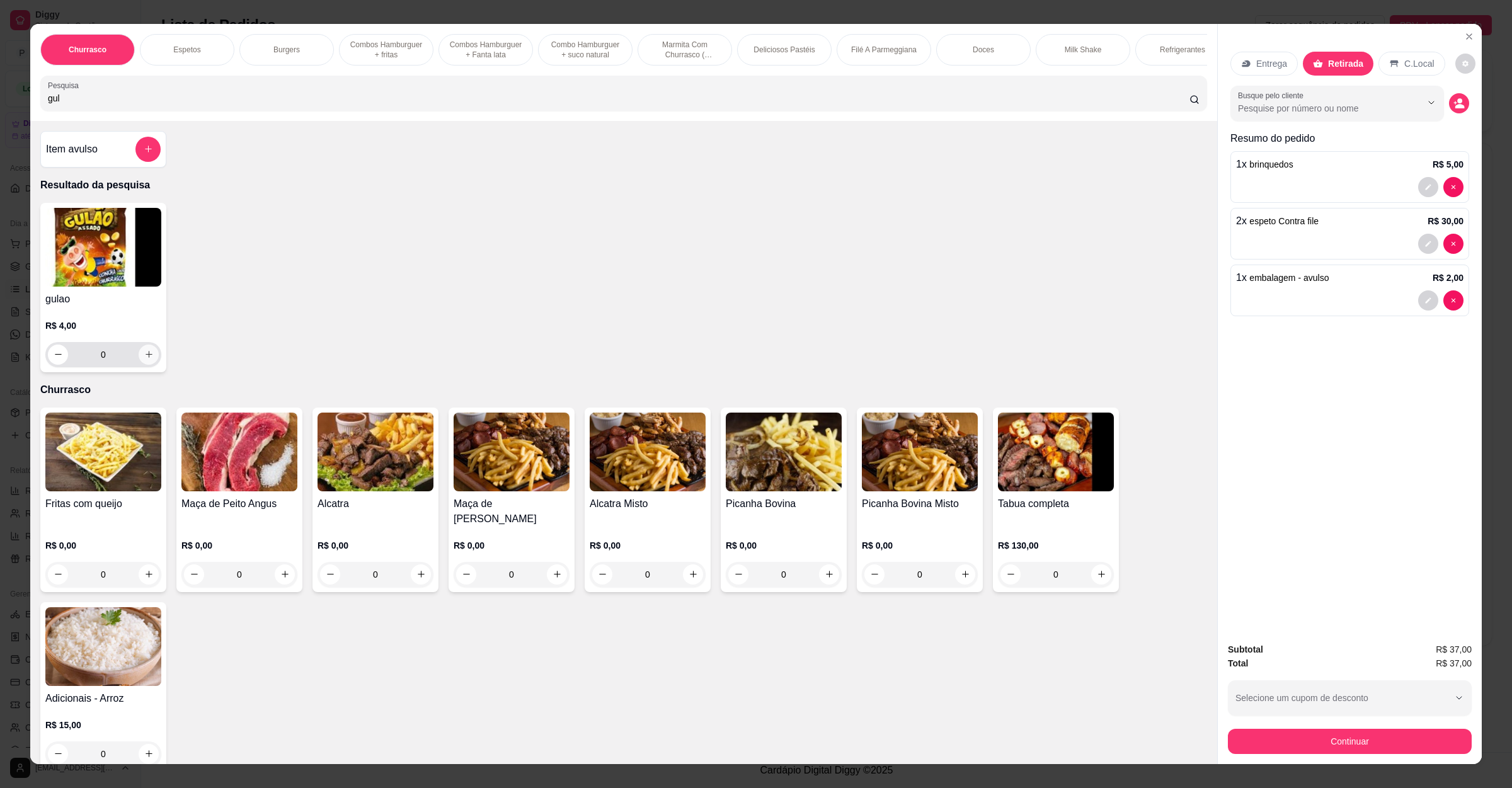
type input "gul"
click at [144, 359] on icon "increase-product-quantity" at bounding box center [149, 354] width 9 height 9
type input "1"
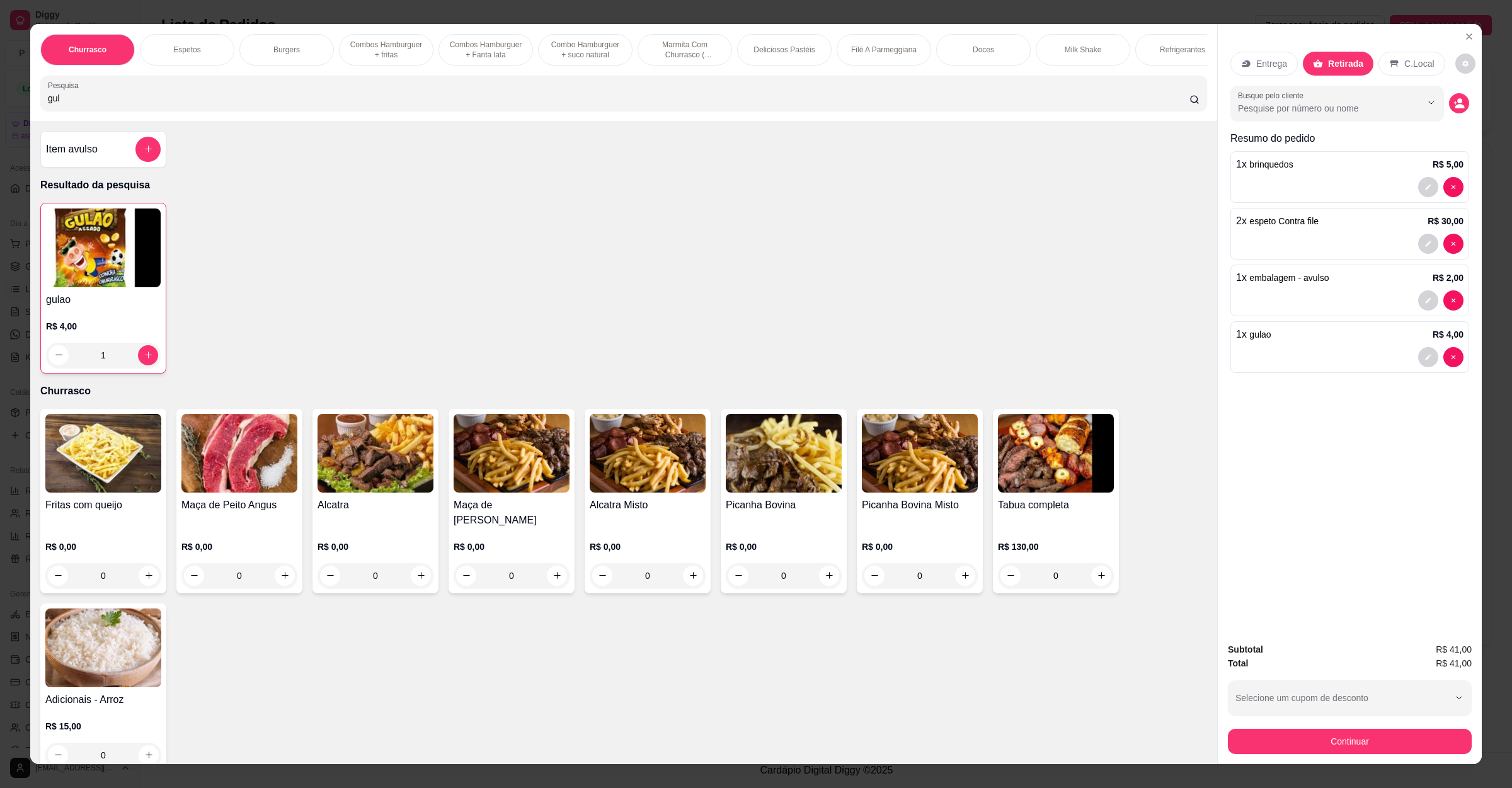
drag, startPoint x: 68, startPoint y: 102, endPoint x: 23, endPoint y: 112, distance: 46.1
click at [30, 112] on div "Churrasco Espetos Burgers Combos Hamburguer + fritas Combos Hamburguer + Fanta …" at bounding box center [624, 72] width 1187 height 97
drag, startPoint x: 54, startPoint y: 112, endPoint x: 8, endPoint y: 112, distance: 46.0
click at [8, 112] on div "Churrasco Espetos Burgers Combos Hamburguer + fritas Combos Hamburguer + Fanta …" at bounding box center [756, 394] width 1512 height 788
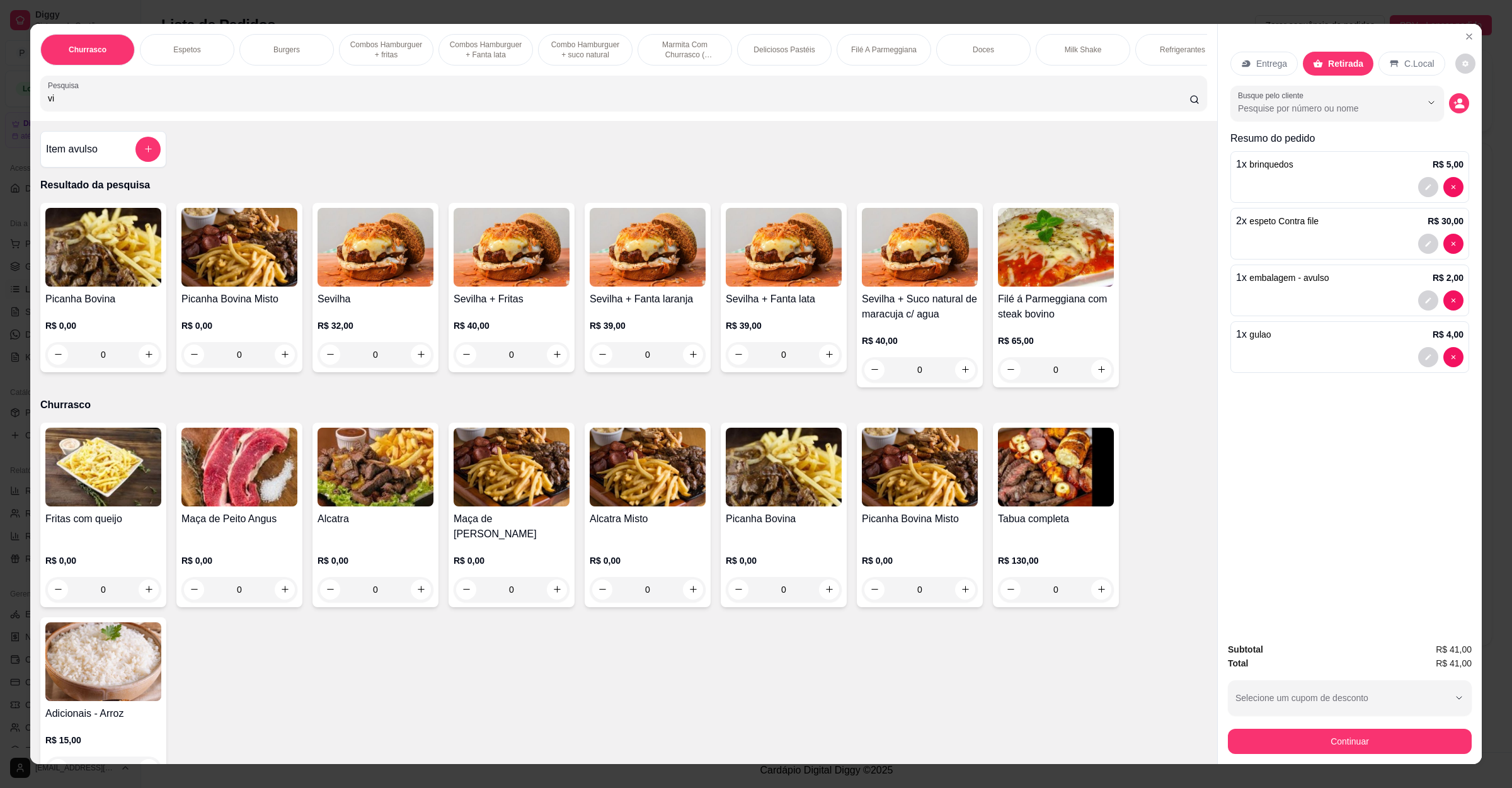
type input "v"
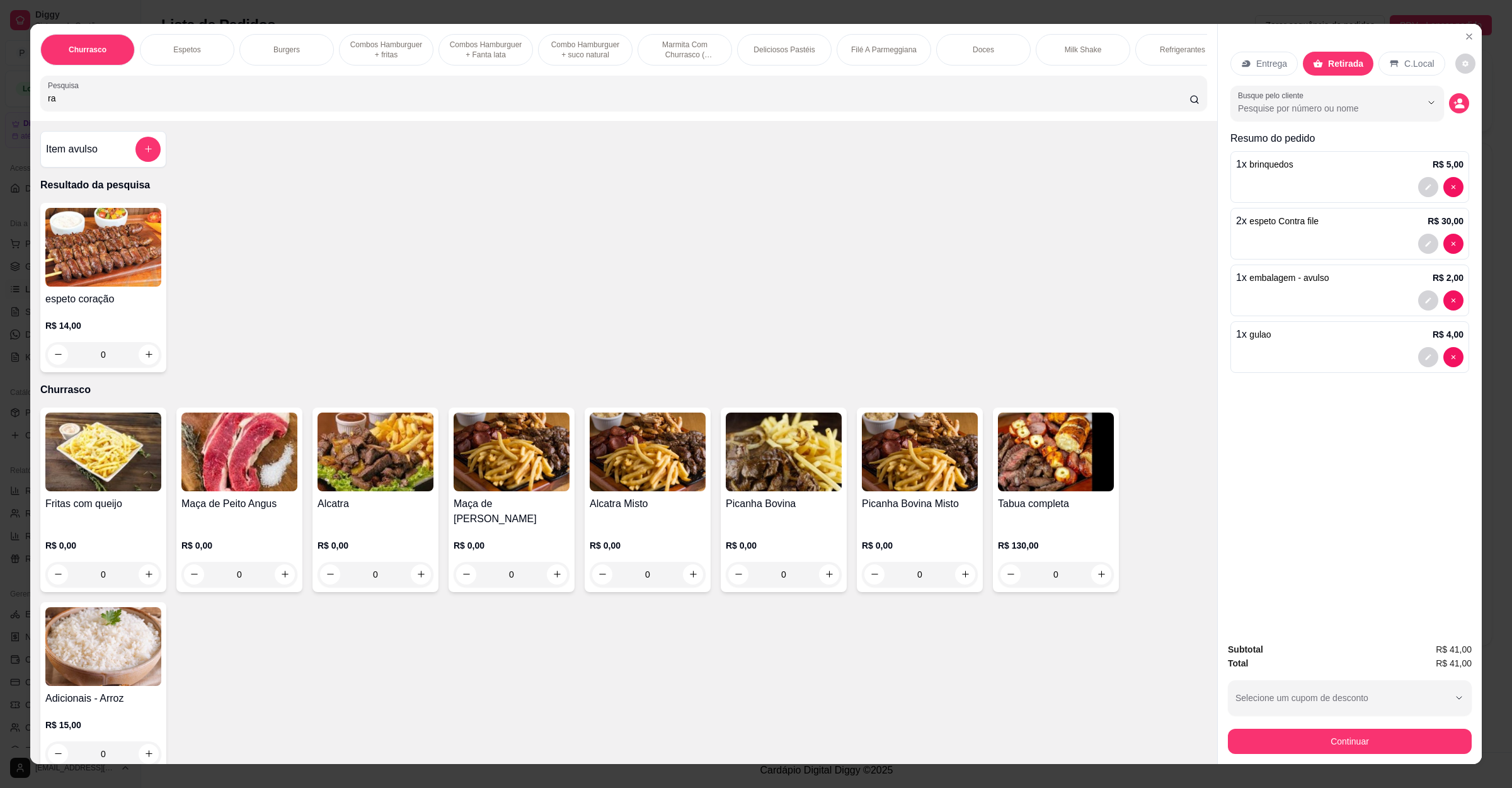
type input "r"
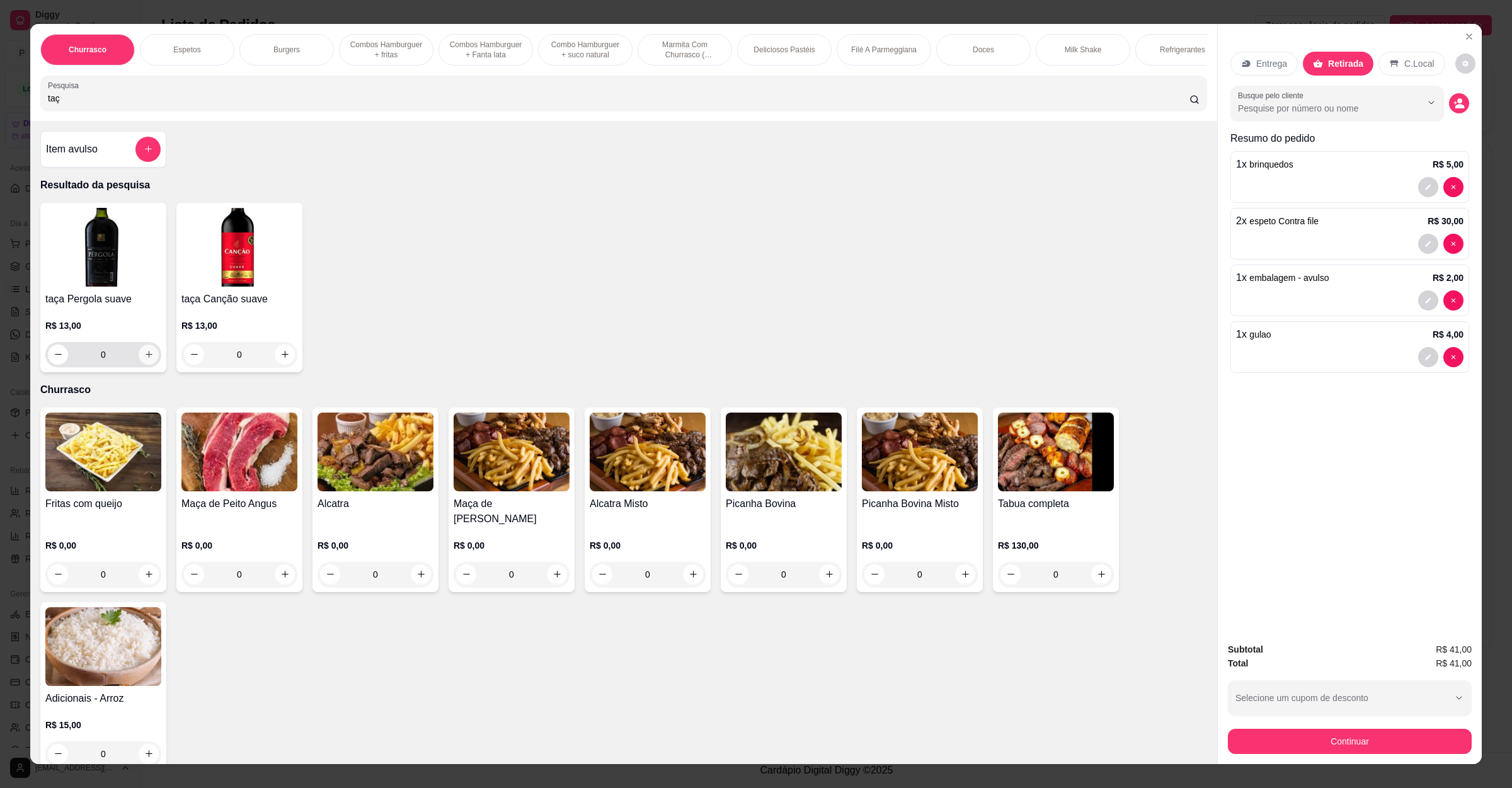
type input "taç"
click at [144, 359] on icon "increase-product-quantity" at bounding box center [149, 354] width 9 height 9
type input "1"
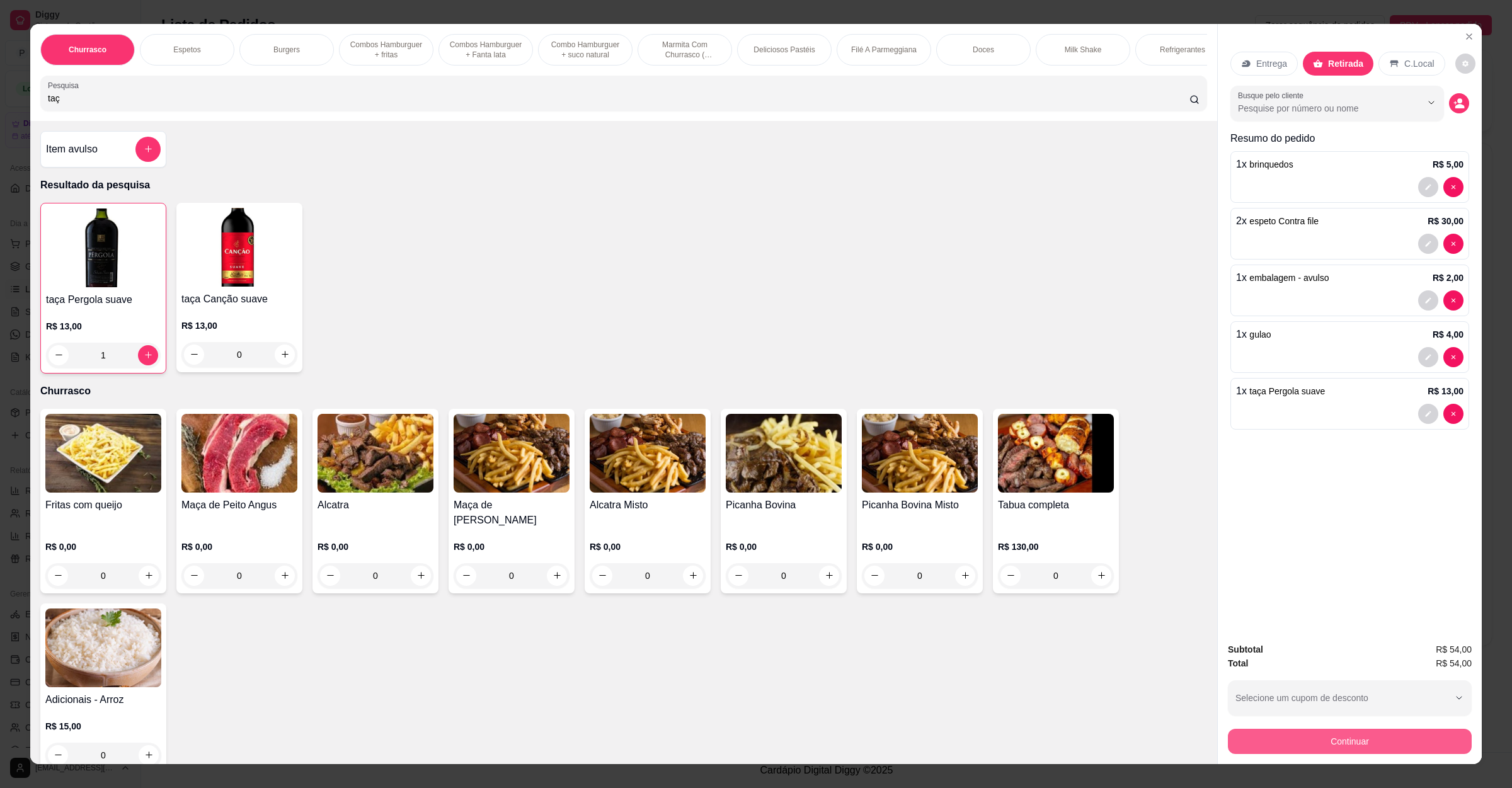
click at [1354, 741] on button "Continuar" at bounding box center [1350, 741] width 243 height 26
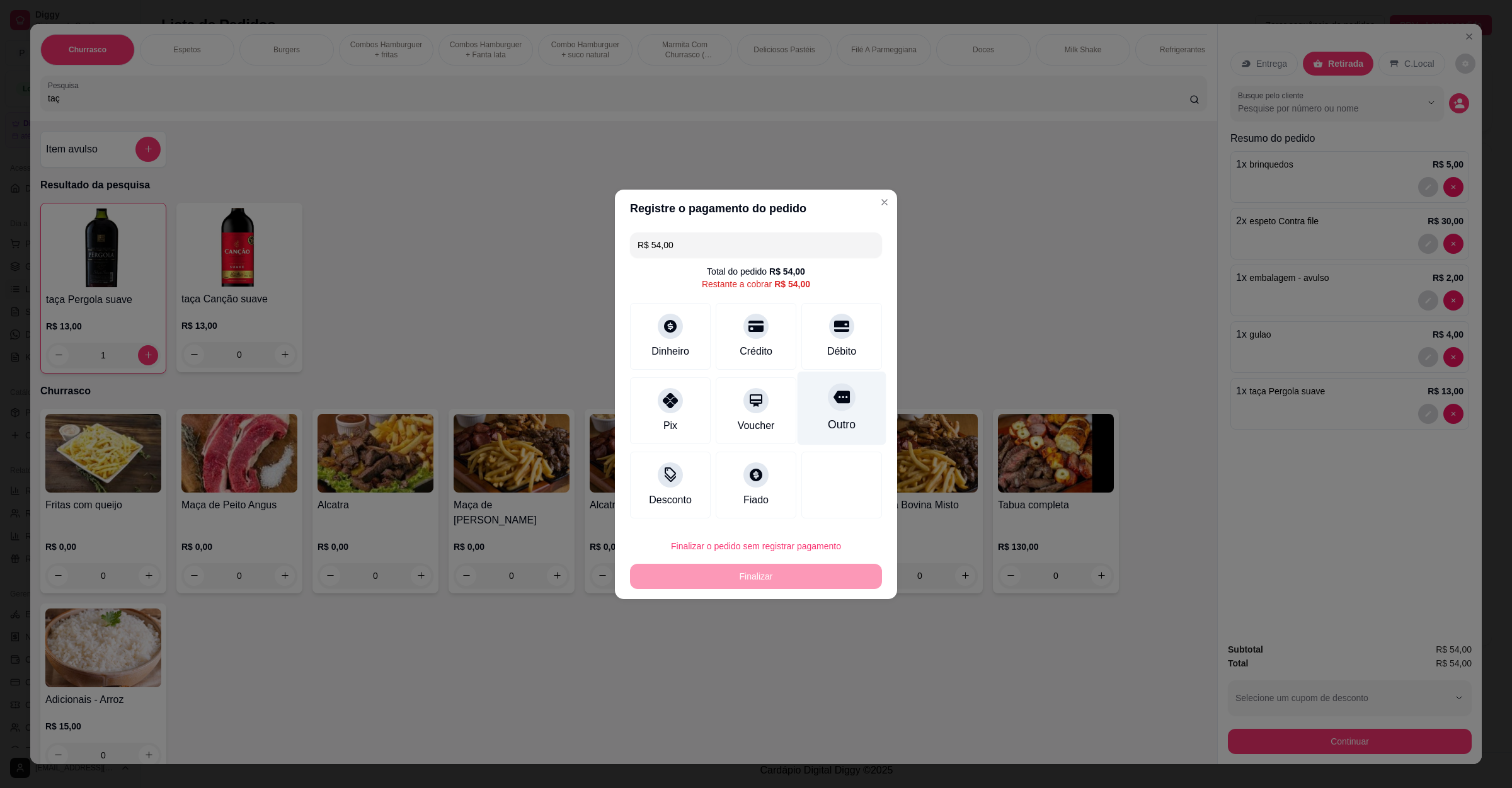
click at [829, 423] on div "Outro" at bounding box center [842, 425] width 27 height 16
type input "R$ 0,00"
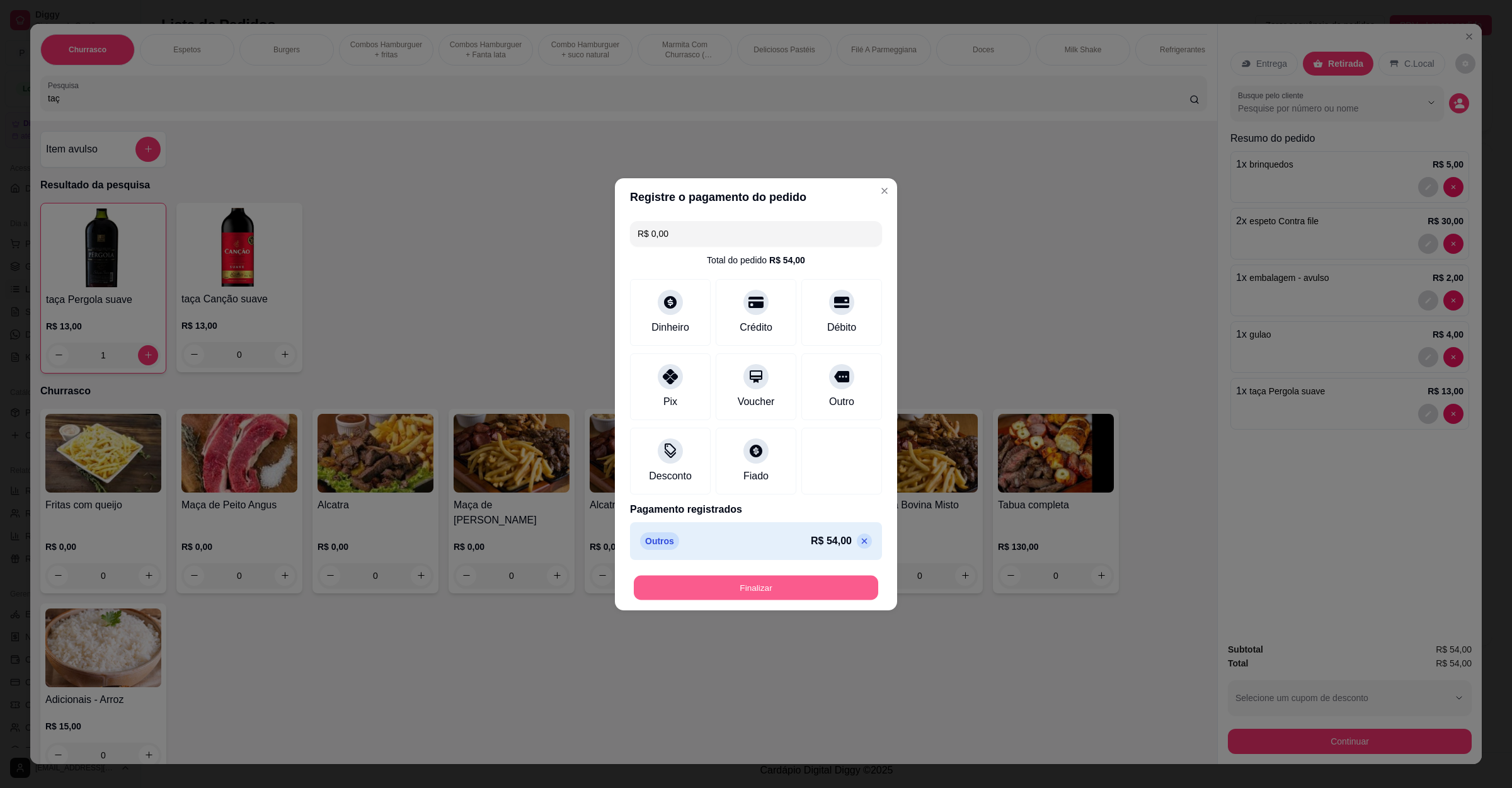
click at [770, 588] on button "Finalizar" at bounding box center [756, 587] width 244 height 25
type input "0"
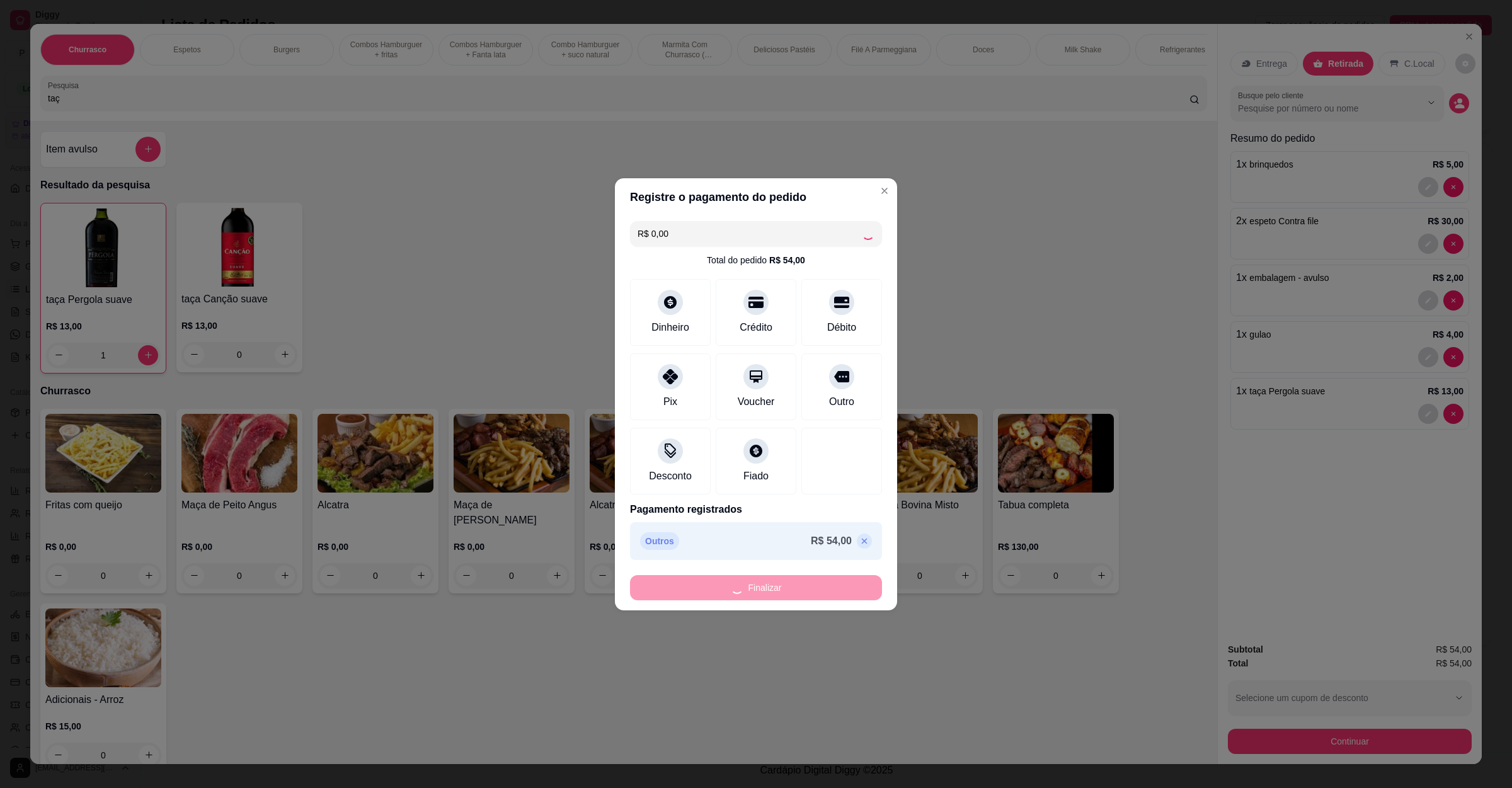
type input "0"
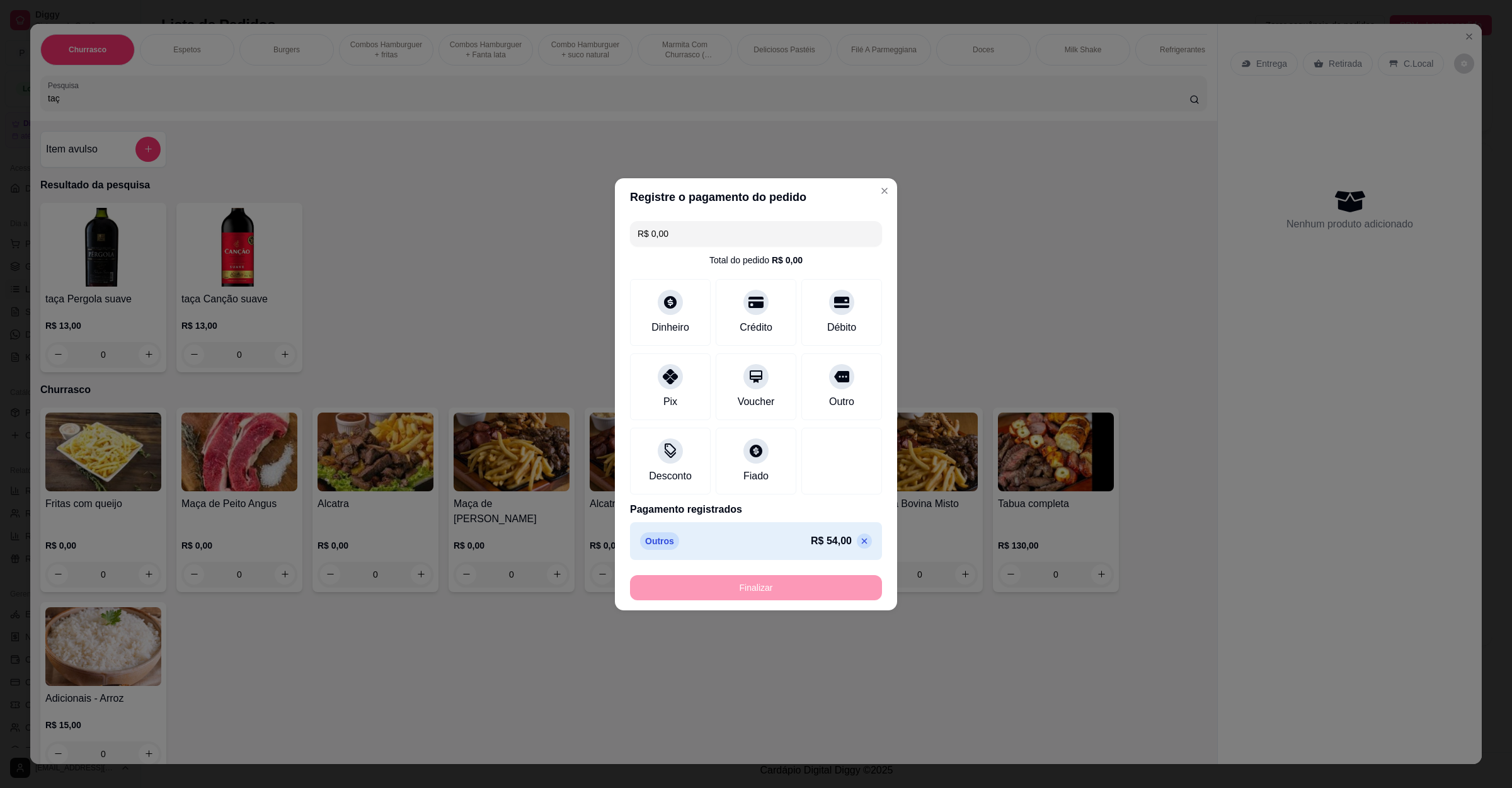
type input "-R$ 54,00"
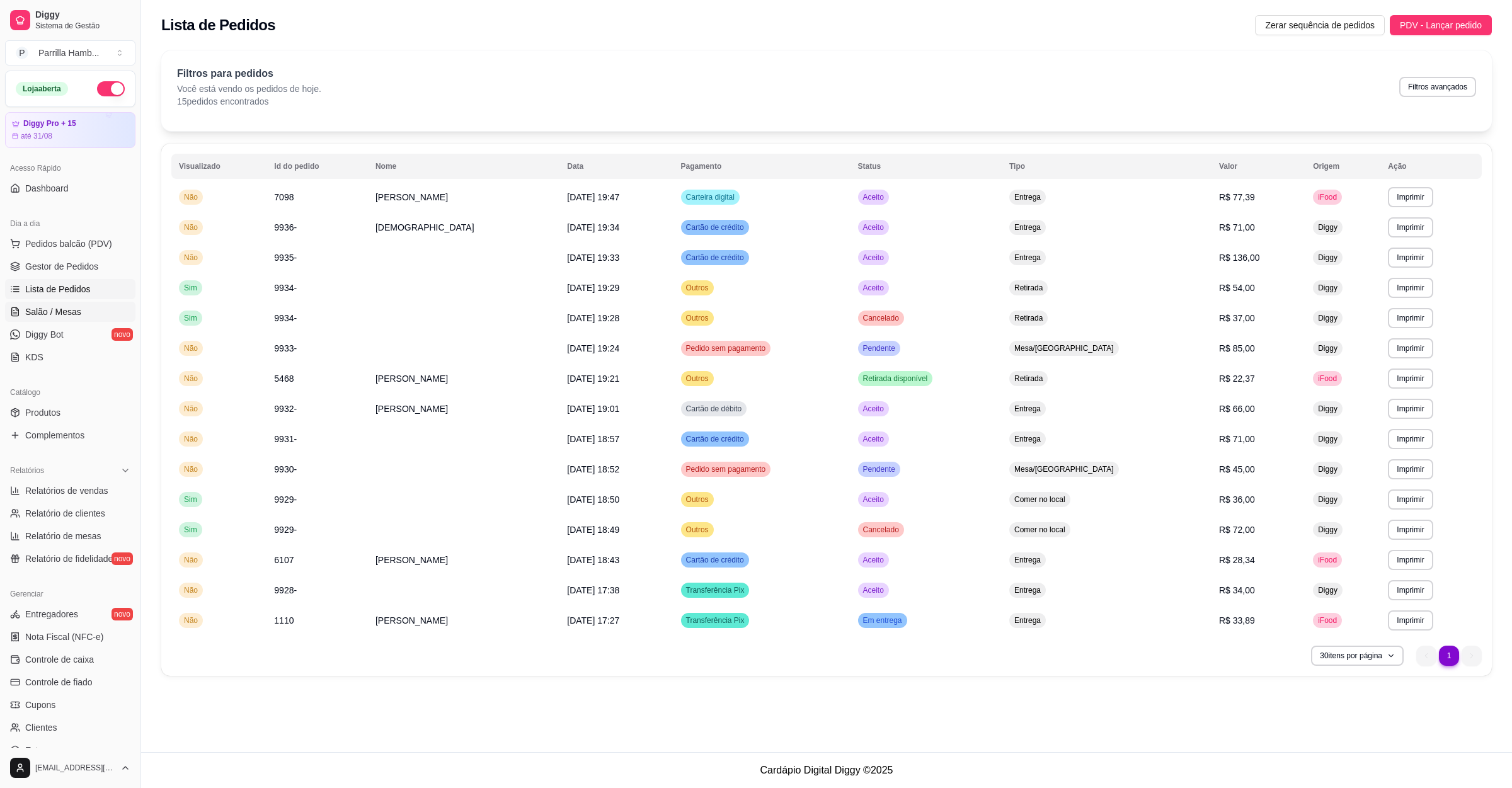
click at [57, 318] on span "Salão / Mesas" at bounding box center [53, 312] width 56 height 13
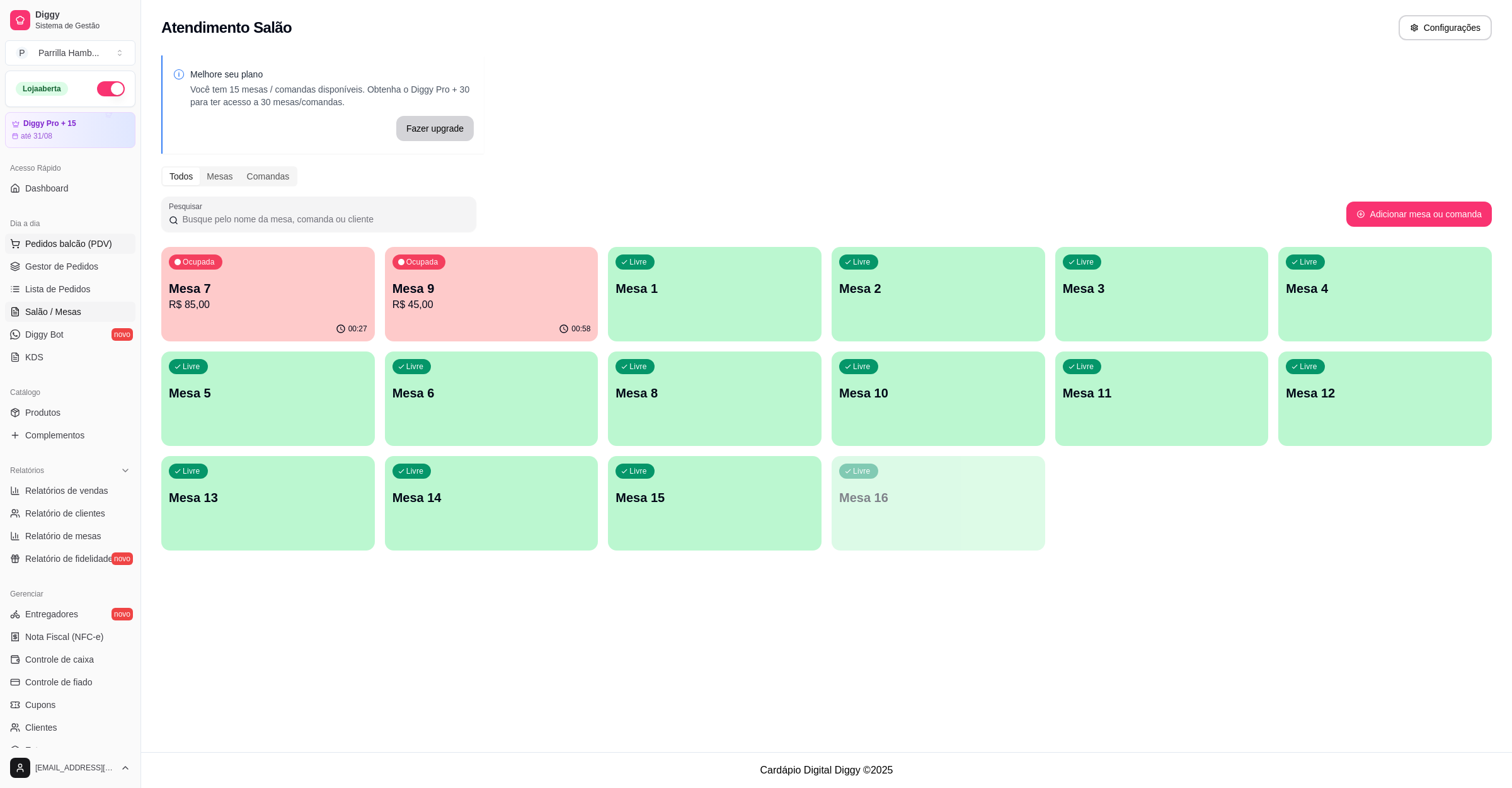
click at [75, 237] on button "Pedidos balcão (PDV)" at bounding box center [70, 244] width 130 height 20
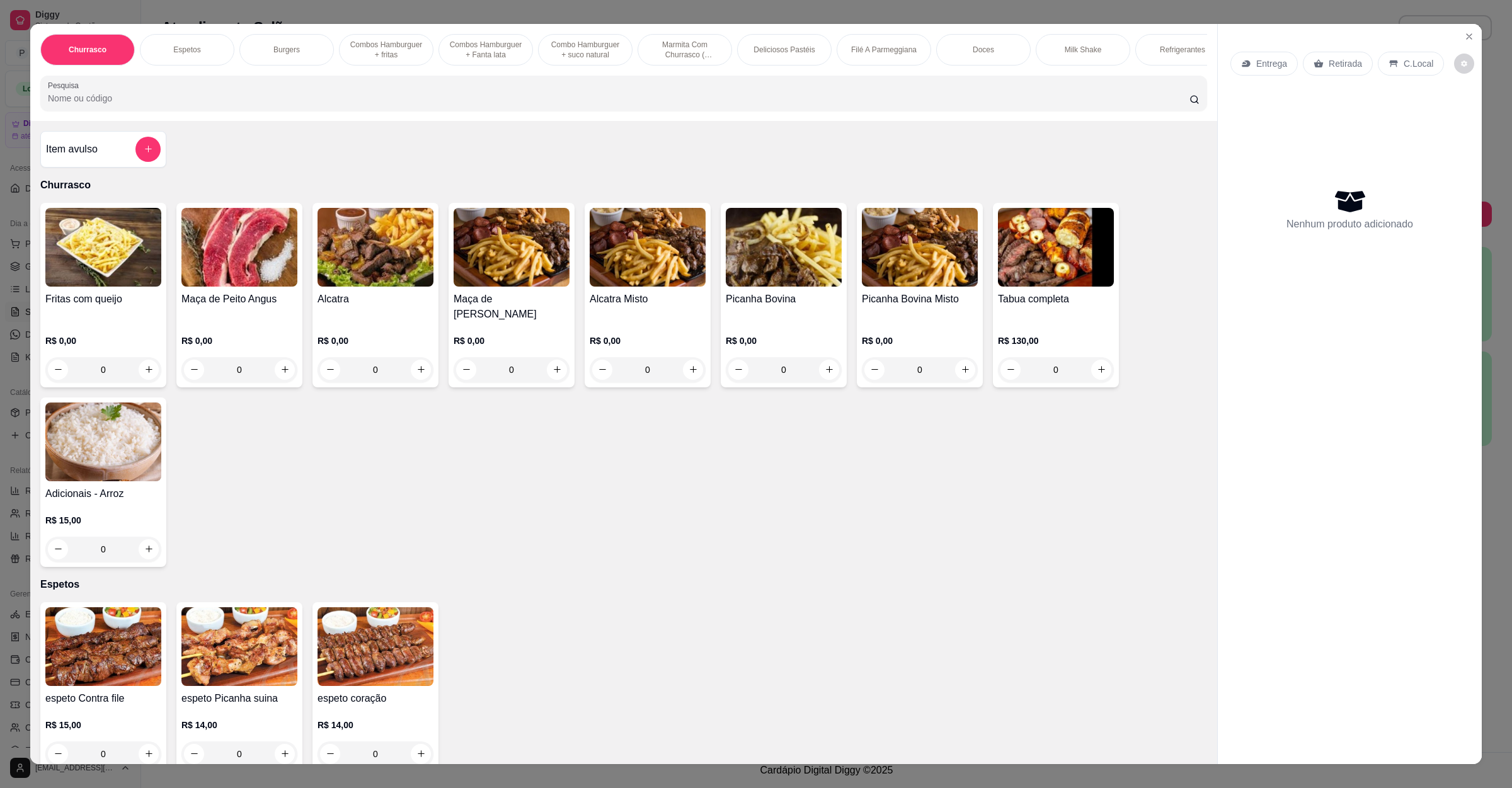
click at [116, 168] on div "Item avulso" at bounding box center [103, 150] width 126 height 36
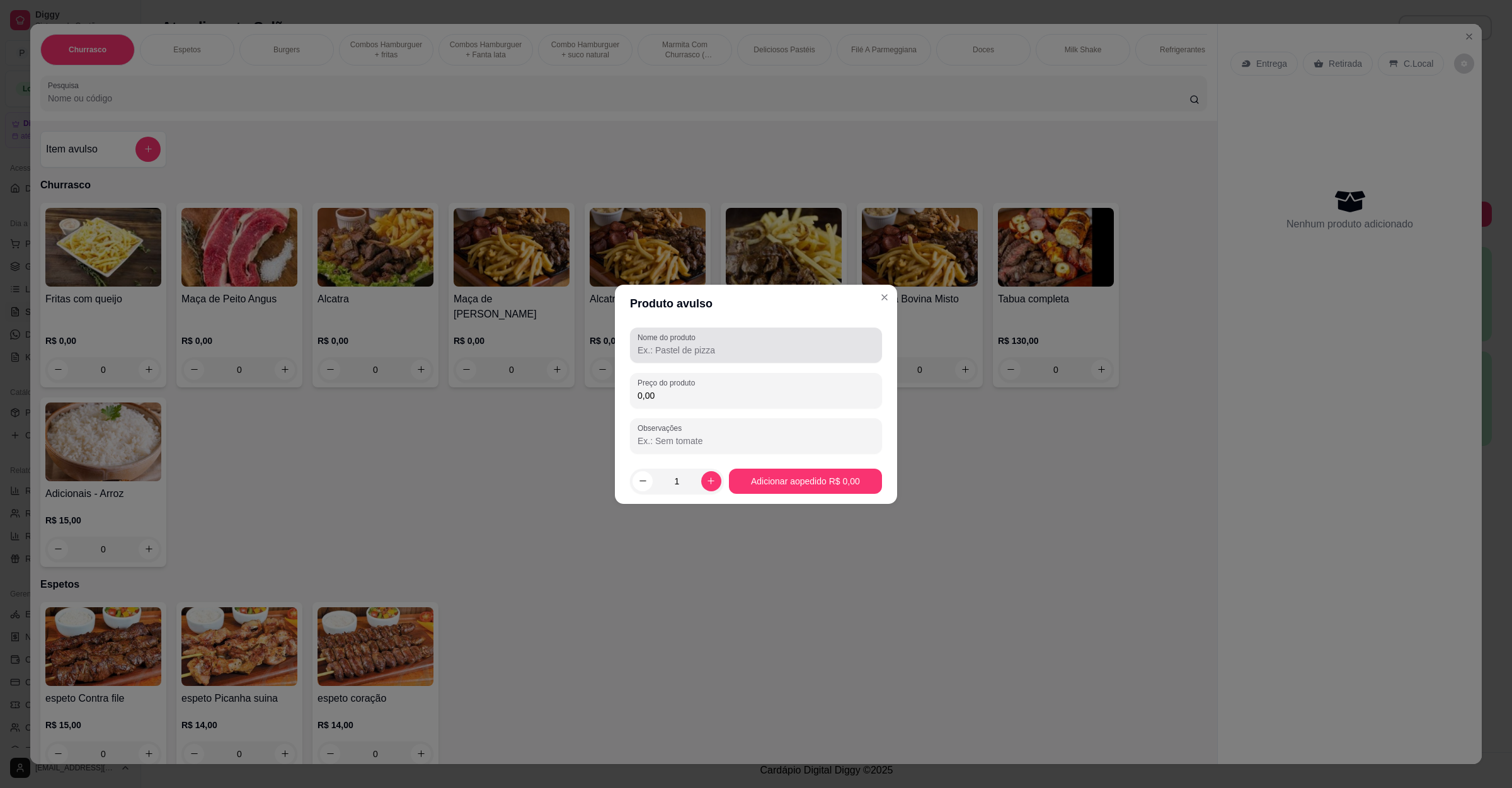
click at [709, 337] on div at bounding box center [756, 346] width 237 height 26
type input "frango catupiry"
click at [699, 407] on div "Preço do produto 0,00" at bounding box center [756, 390] width 252 height 36
type input "14,00"
click at [708, 476] on icon "increase-product-quantity" at bounding box center [711, 481] width 9 height 9
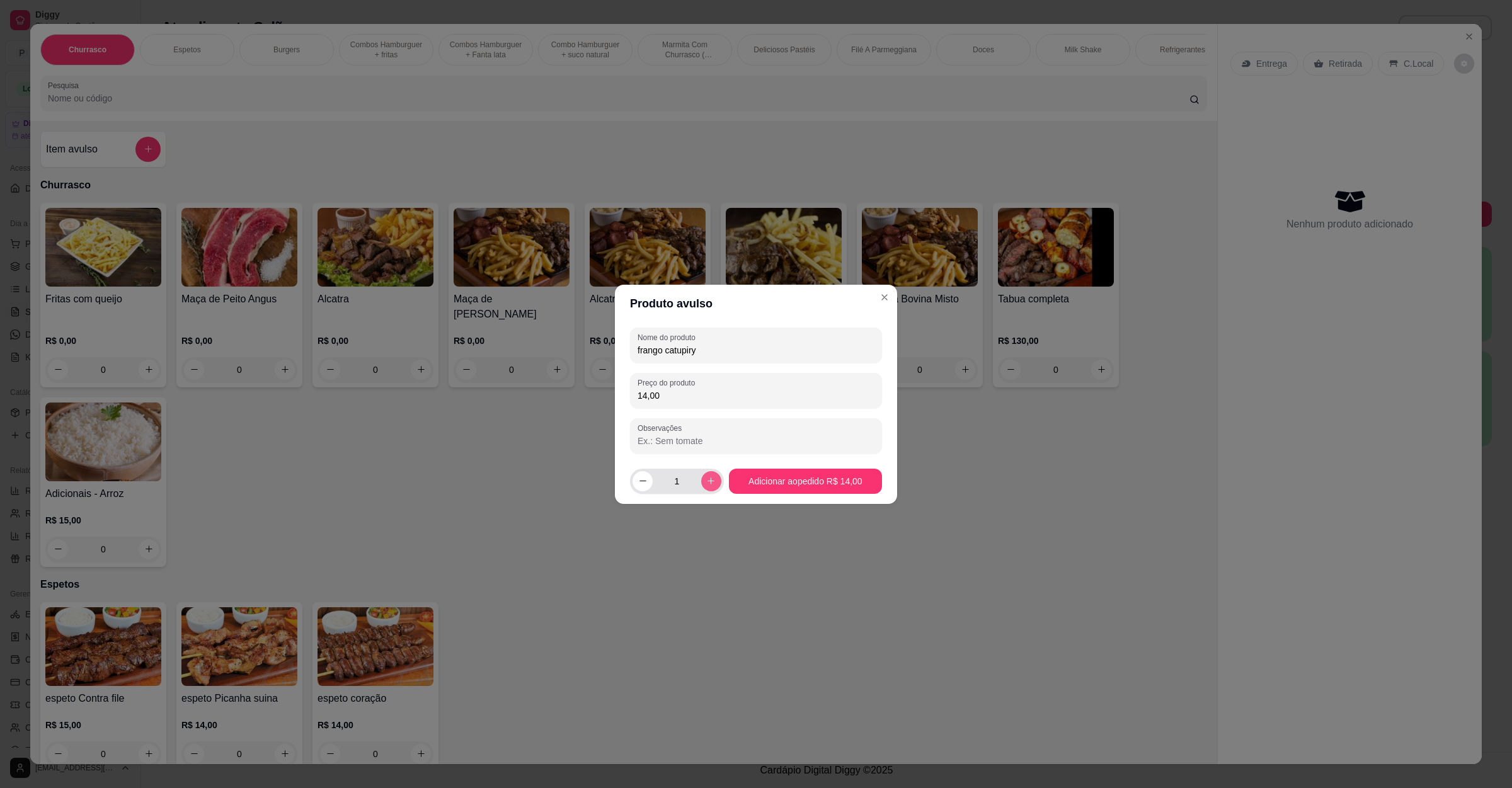
type input "2"
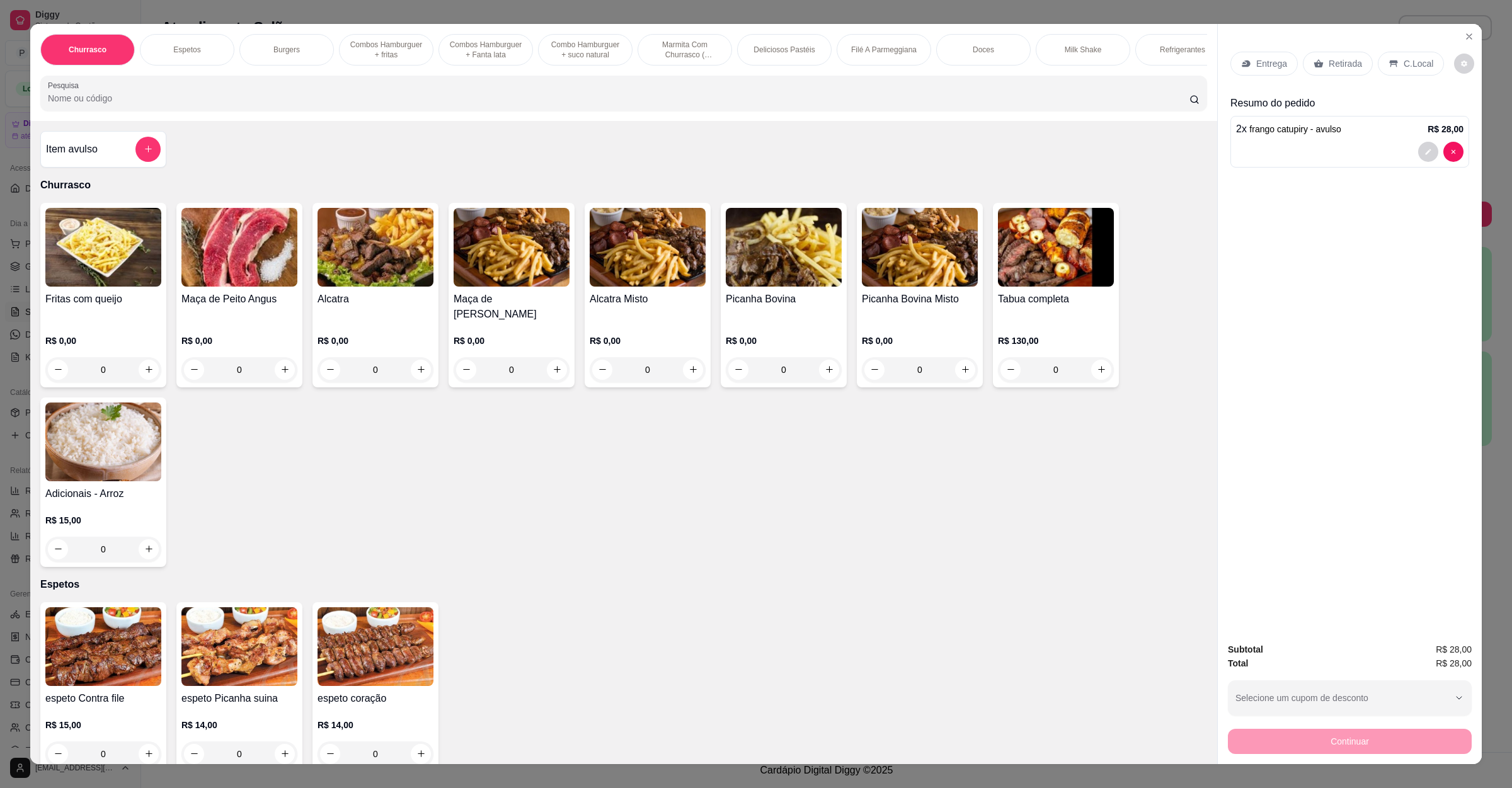
click at [1357, 68] on div "Retirada" at bounding box center [1338, 64] width 70 height 24
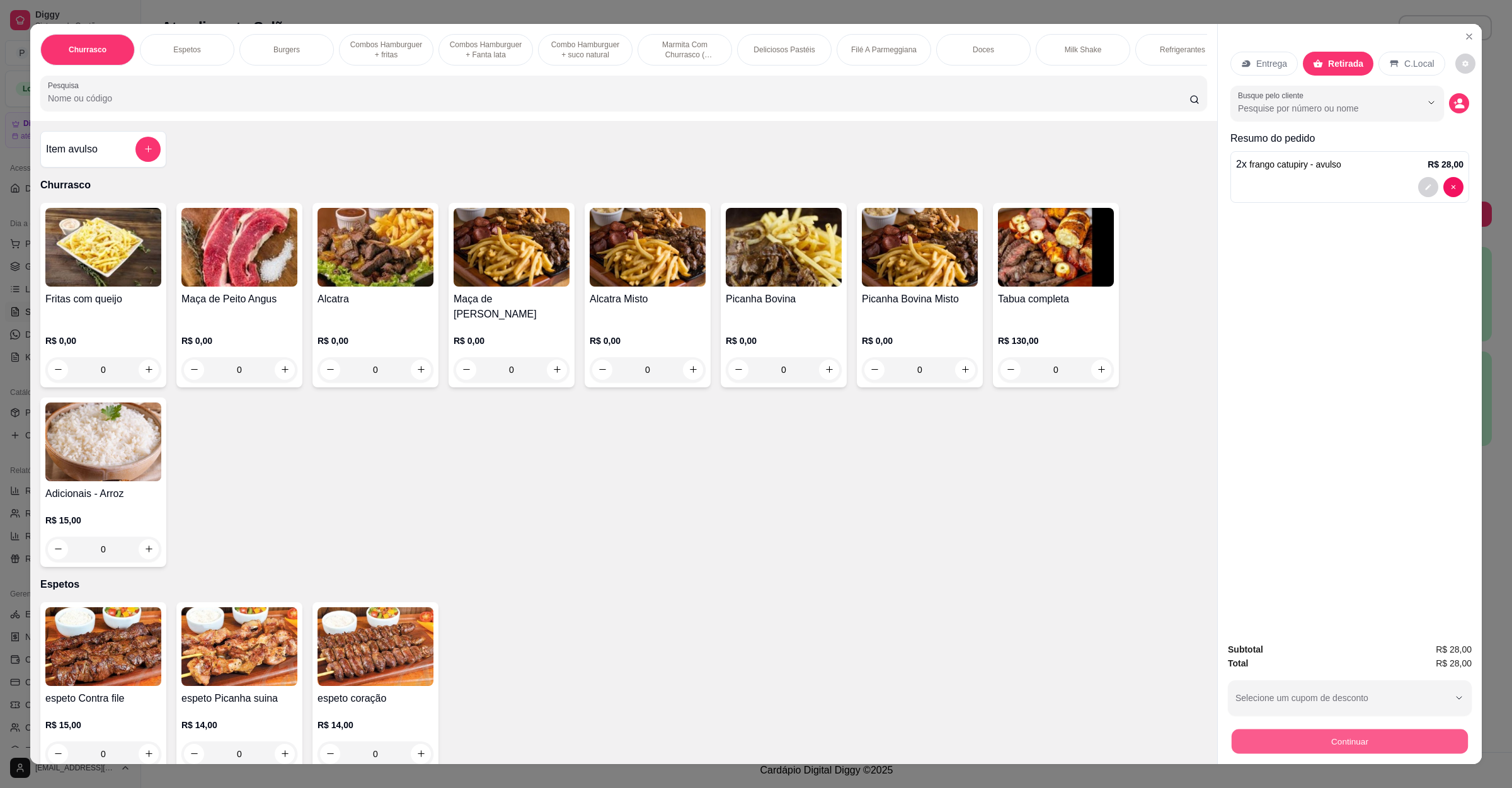
click at [1318, 752] on button "Continuar" at bounding box center [1350, 741] width 236 height 25
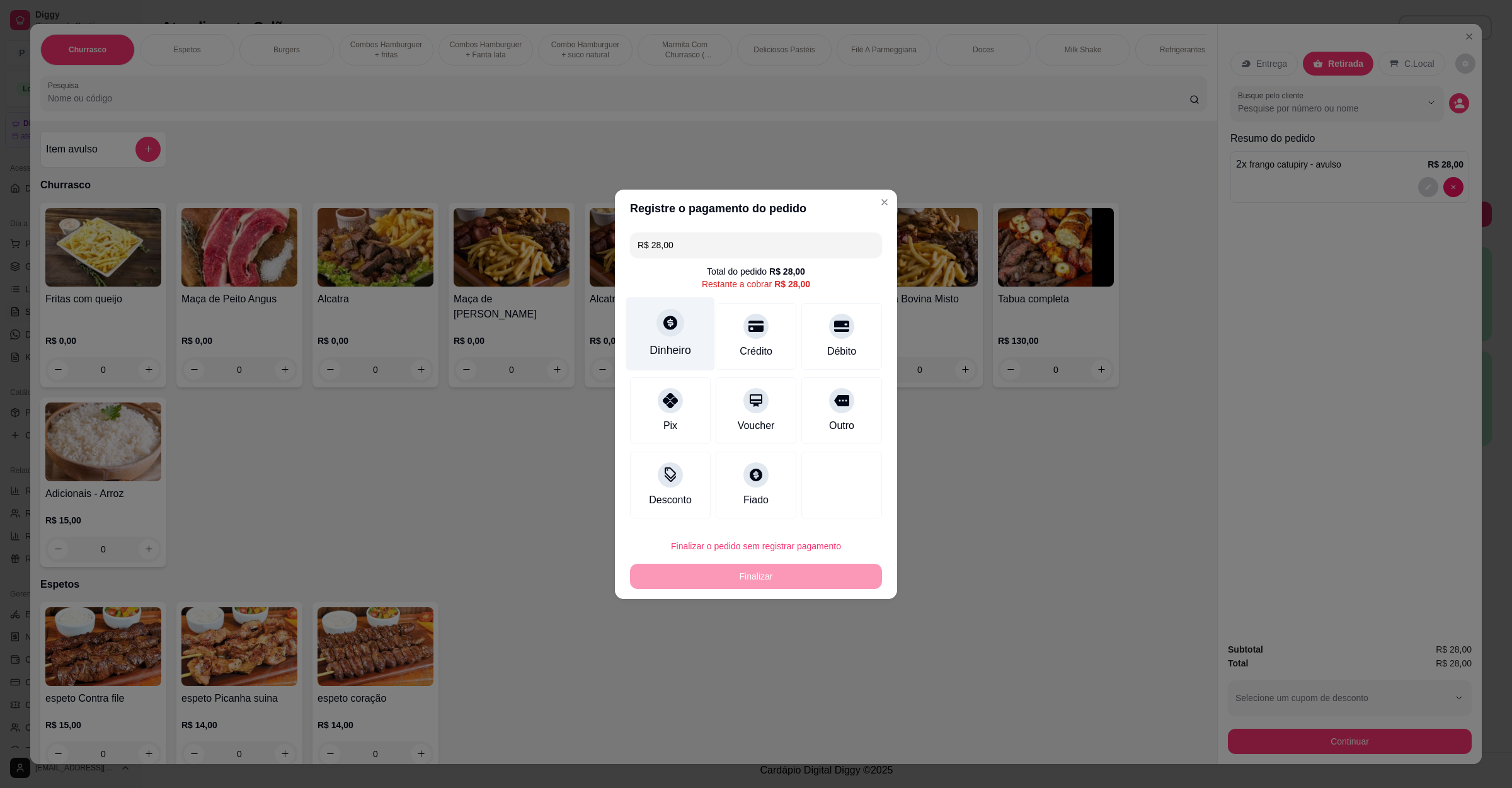
click at [684, 339] on div "Dinheiro" at bounding box center [670, 333] width 88 height 74
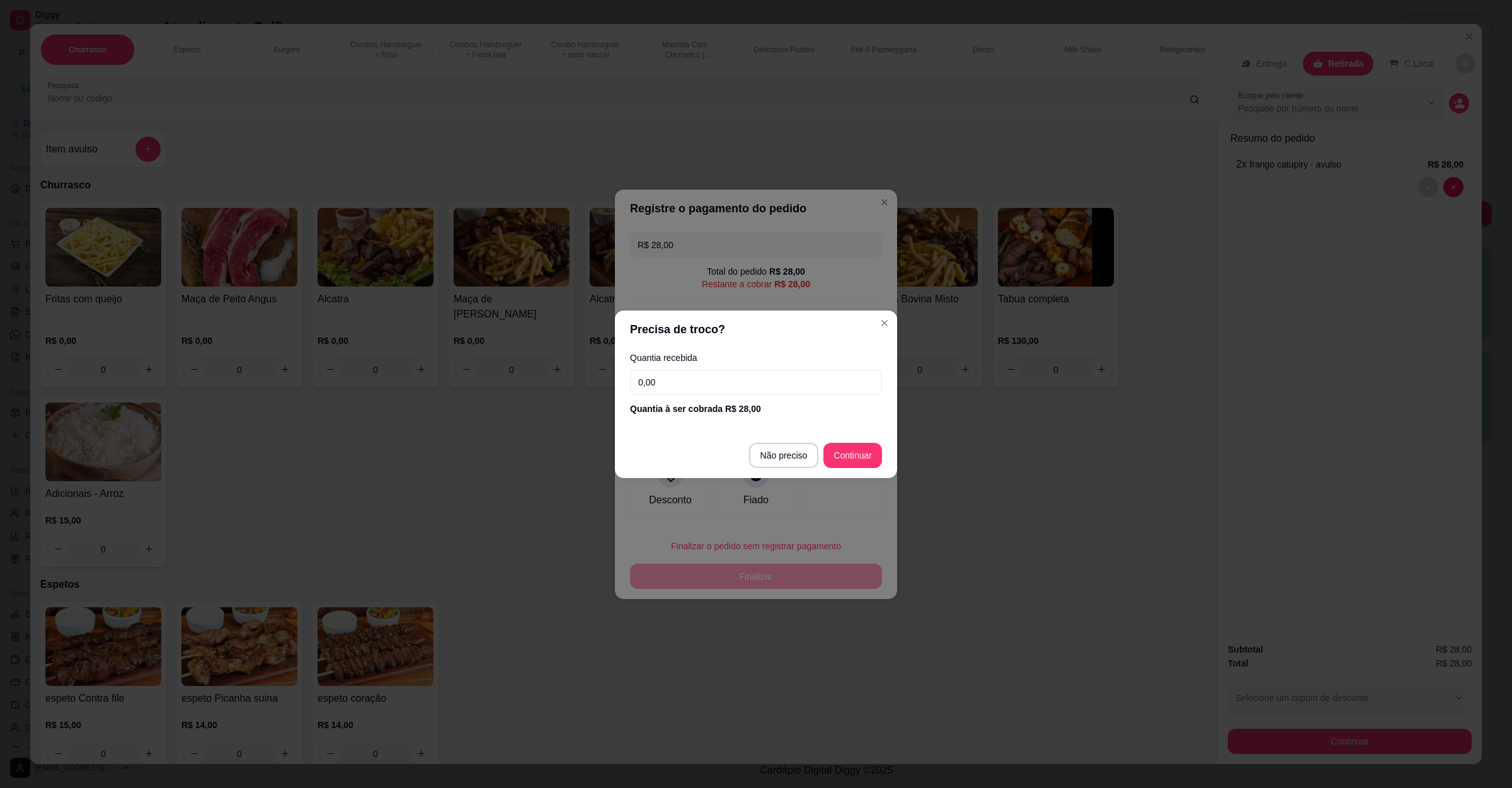
click at [714, 377] on input "0,00" at bounding box center [756, 383] width 252 height 26
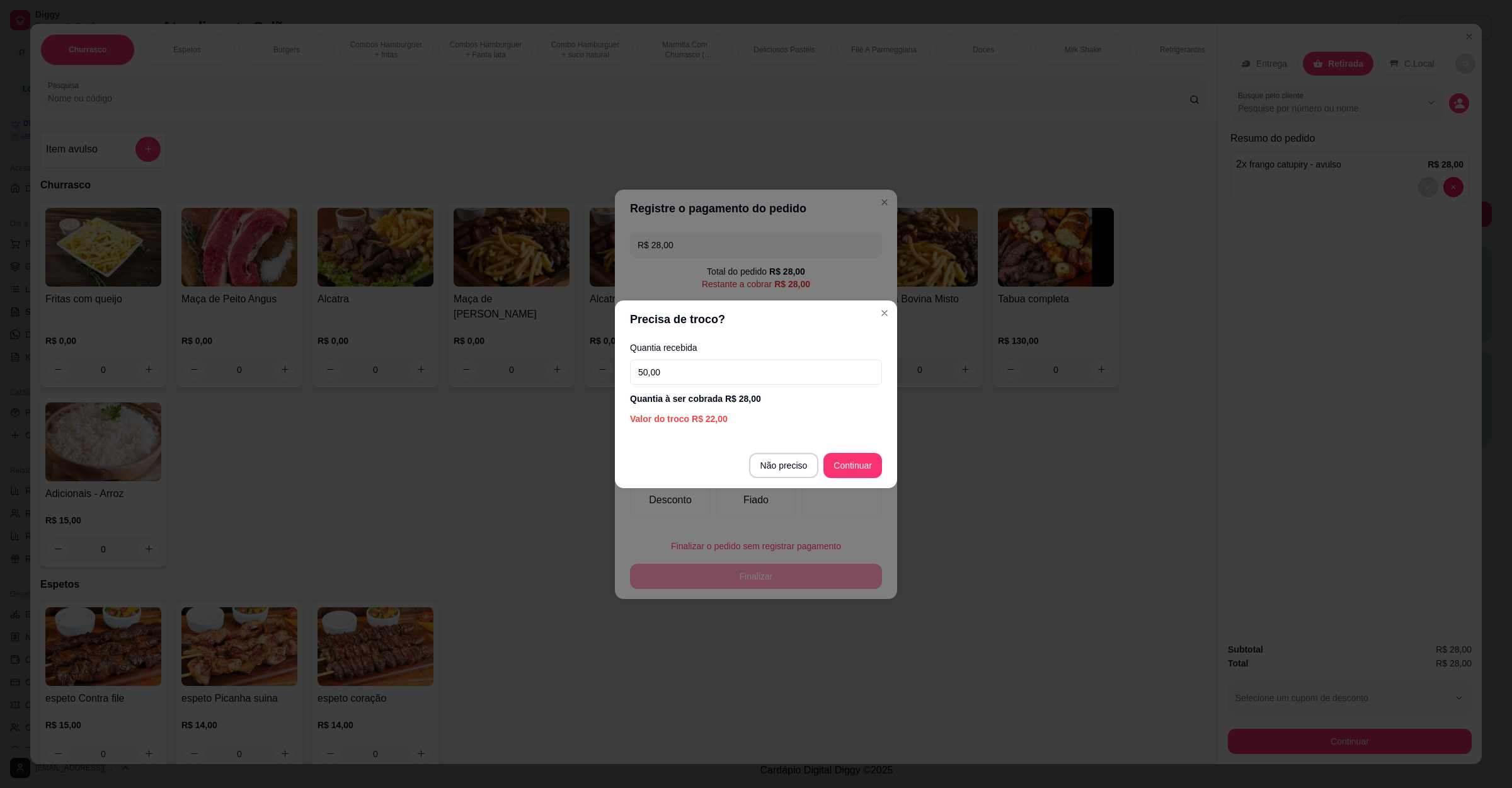
type input "50,00"
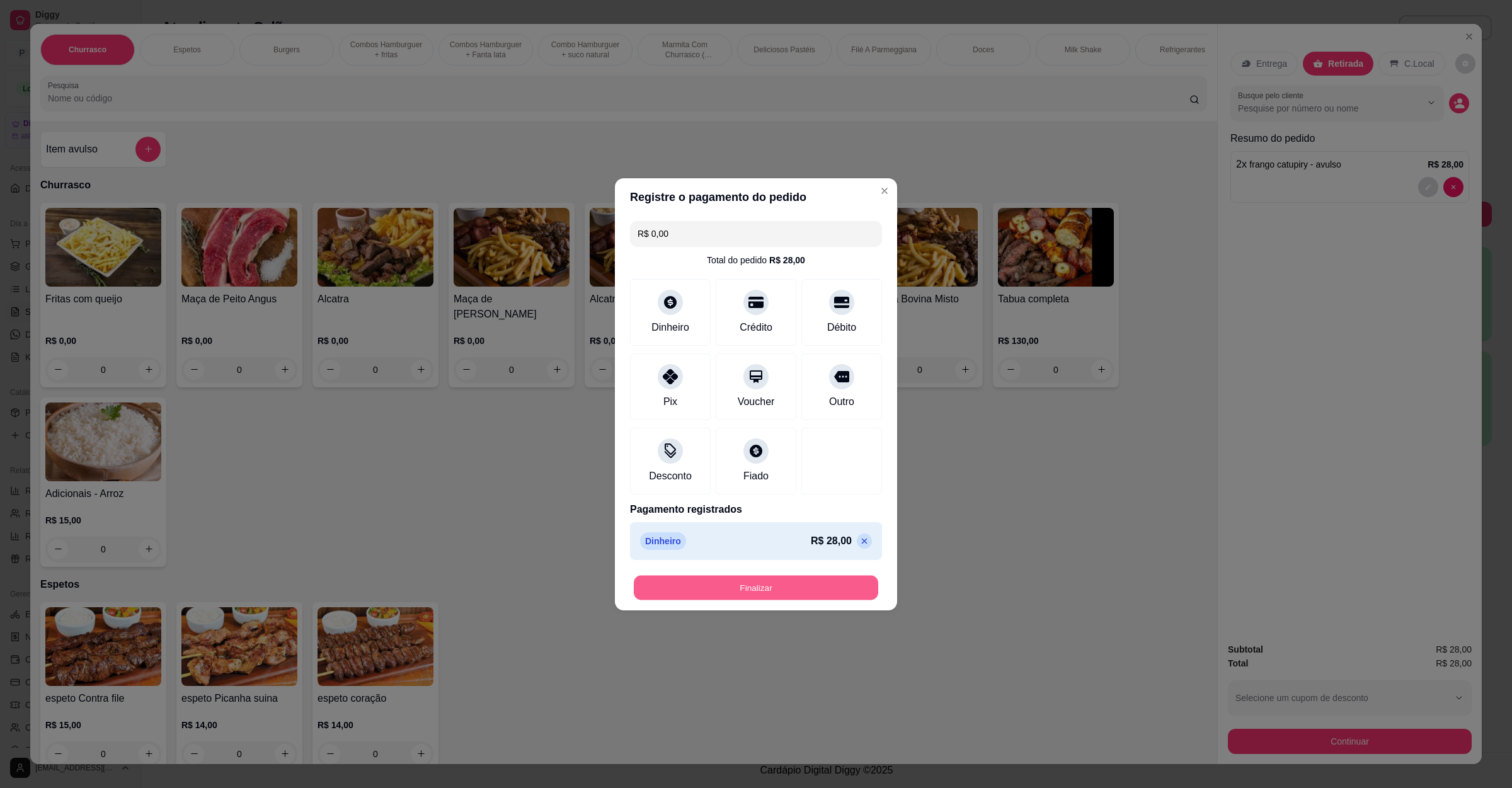
click at [753, 579] on button "Finalizar" at bounding box center [756, 587] width 244 height 25
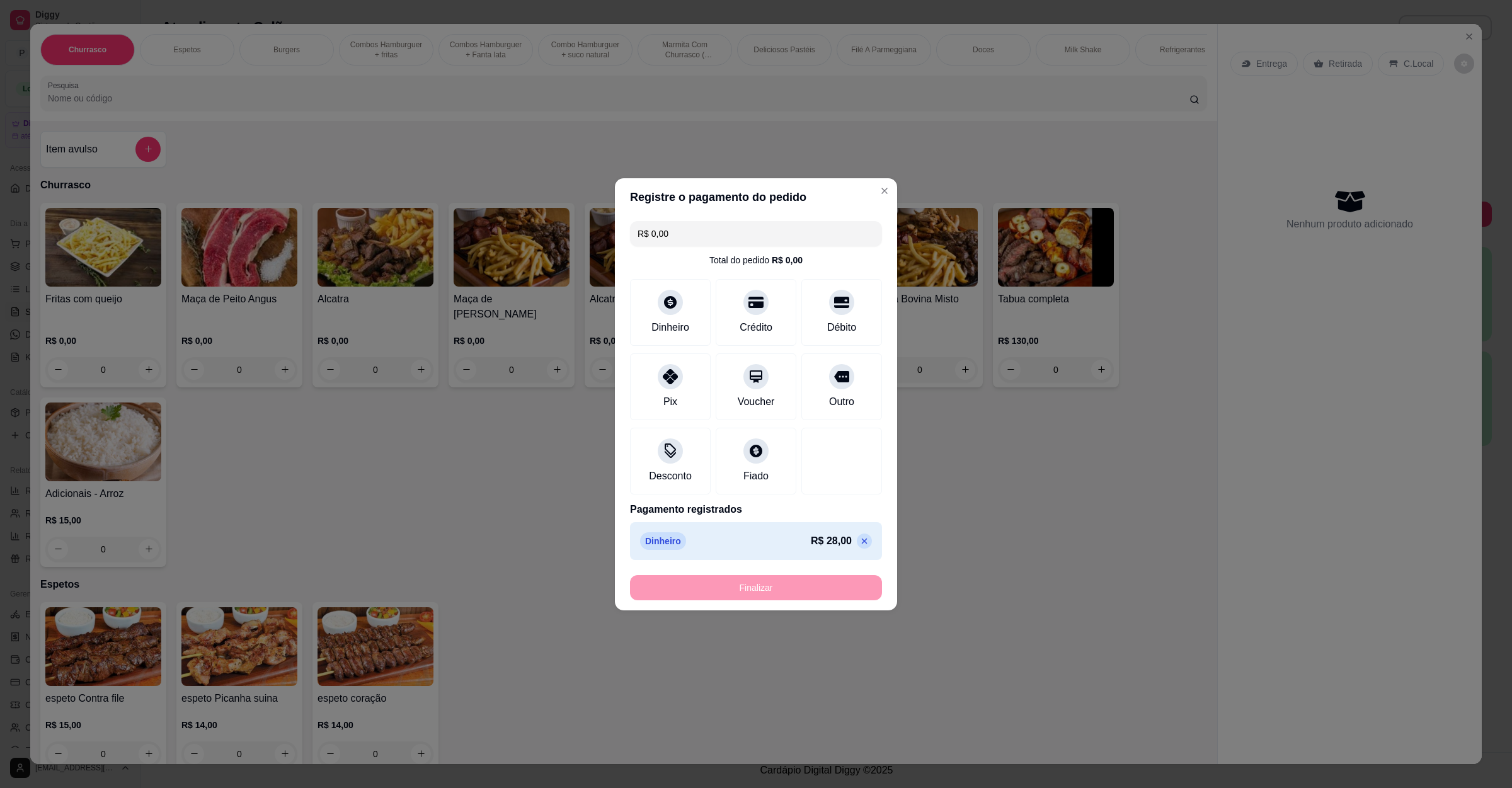
type input "-R$ 28,00"
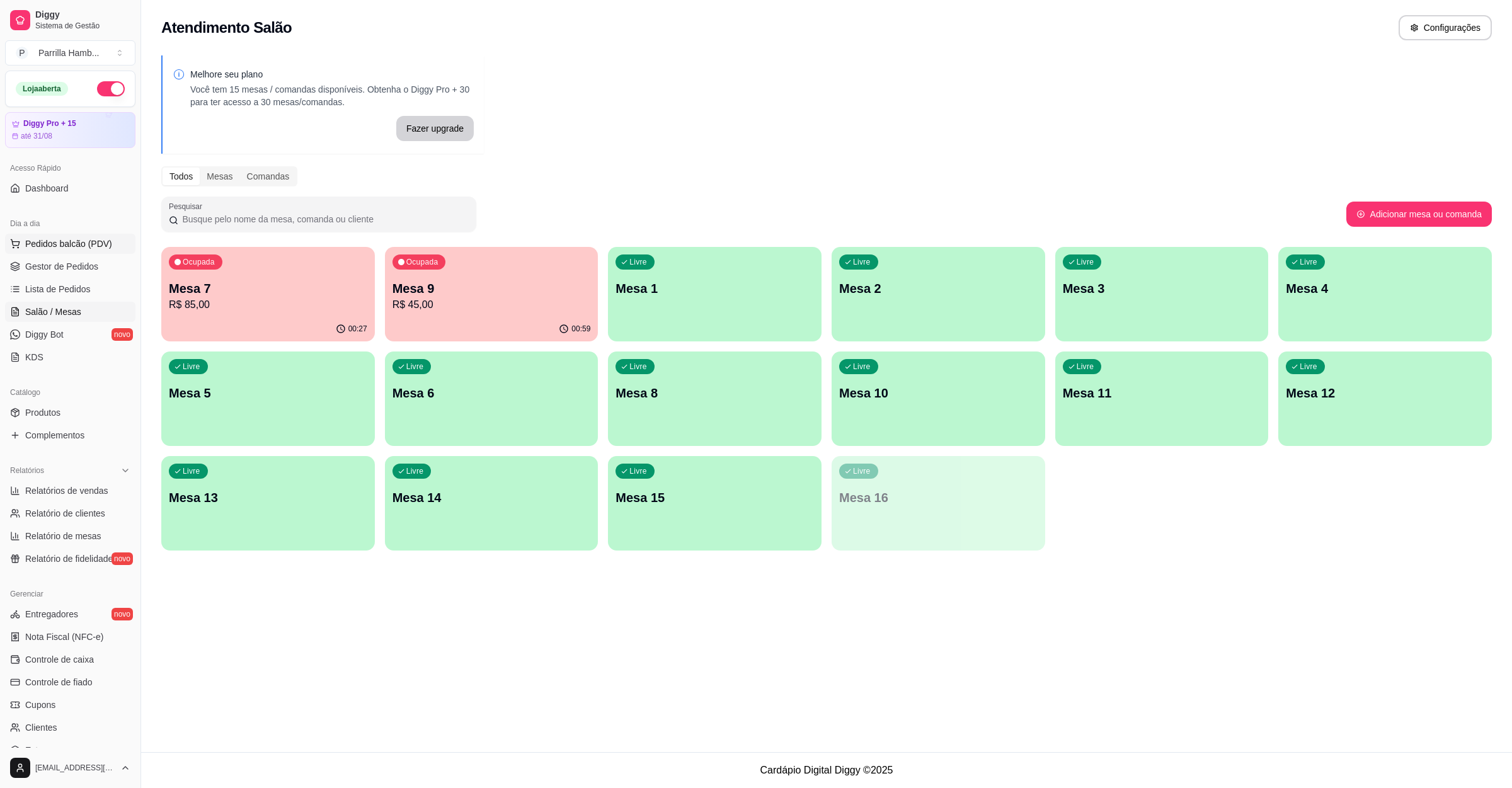
click at [105, 250] on span "Pedidos balcão (PDV)" at bounding box center [68, 244] width 87 height 13
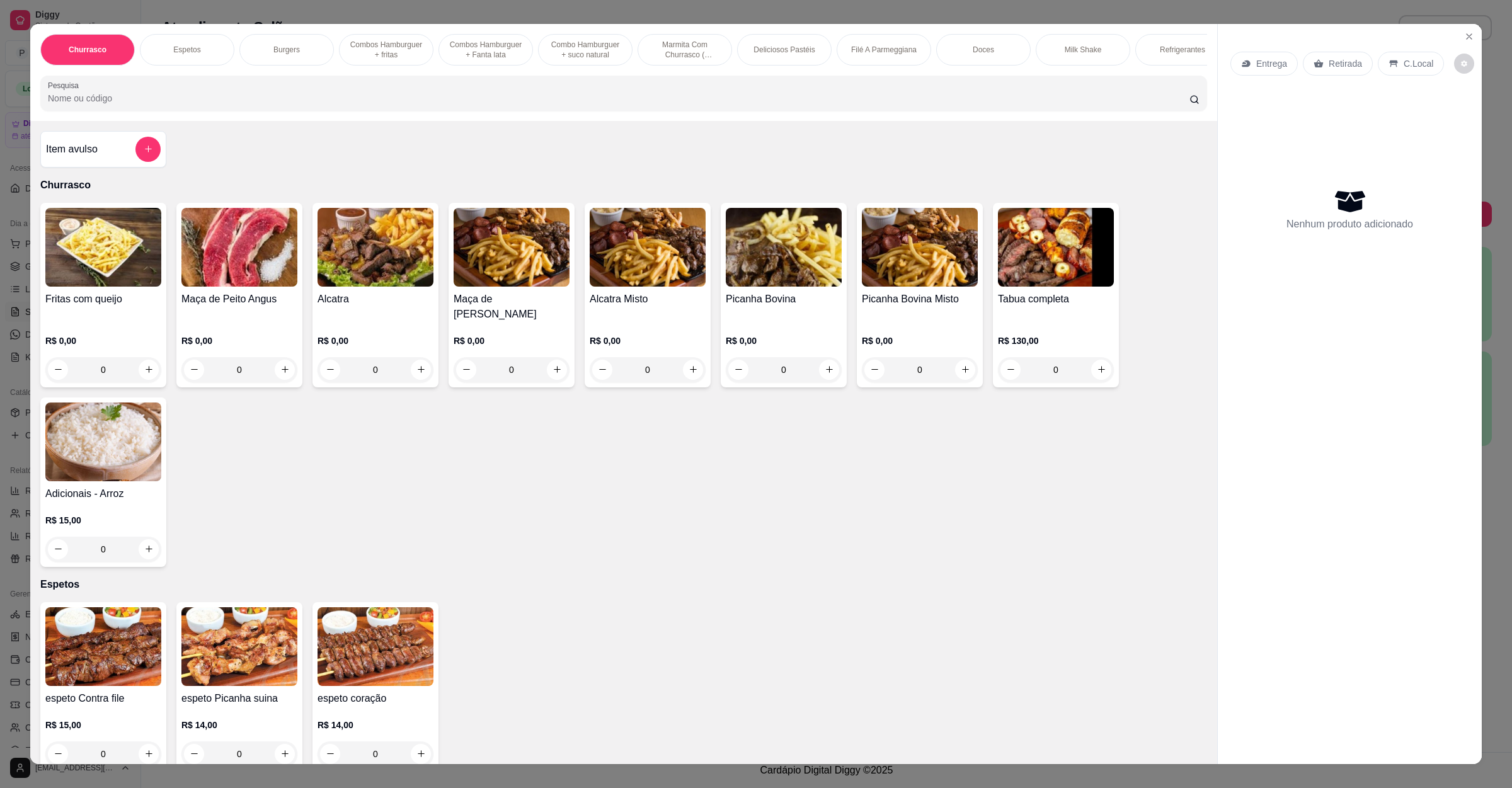
click at [1279, 62] on p "Entrega" at bounding box center [1272, 64] width 31 height 13
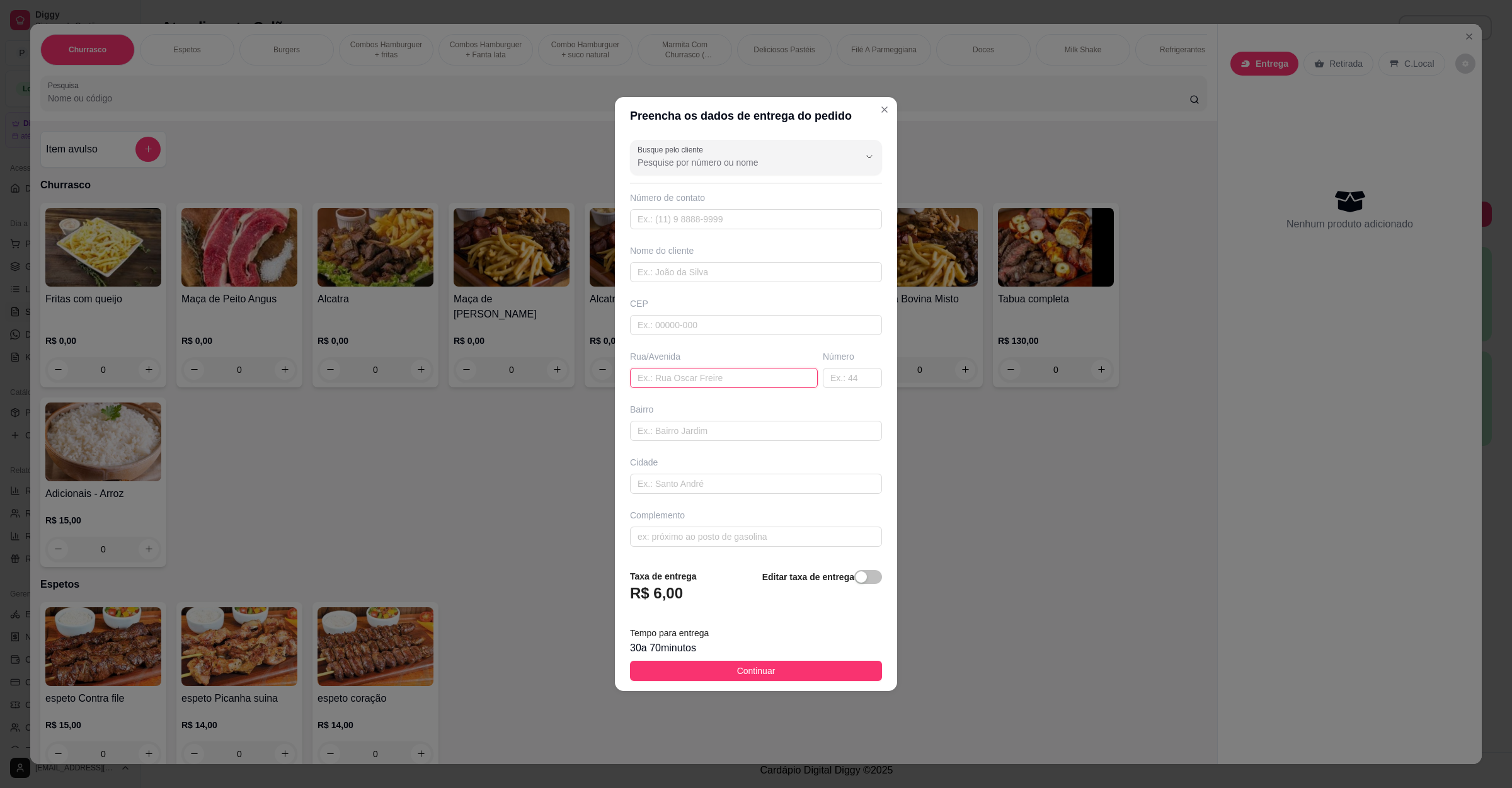
click at [728, 380] on input "text" at bounding box center [724, 378] width 188 height 20
paste input "Oficina do jhony"
paste input "Patio posto trevo"
type input "Oficina do jhony Patio posto trevo"
click at [768, 668] on button "Continuar" at bounding box center [756, 671] width 252 height 20
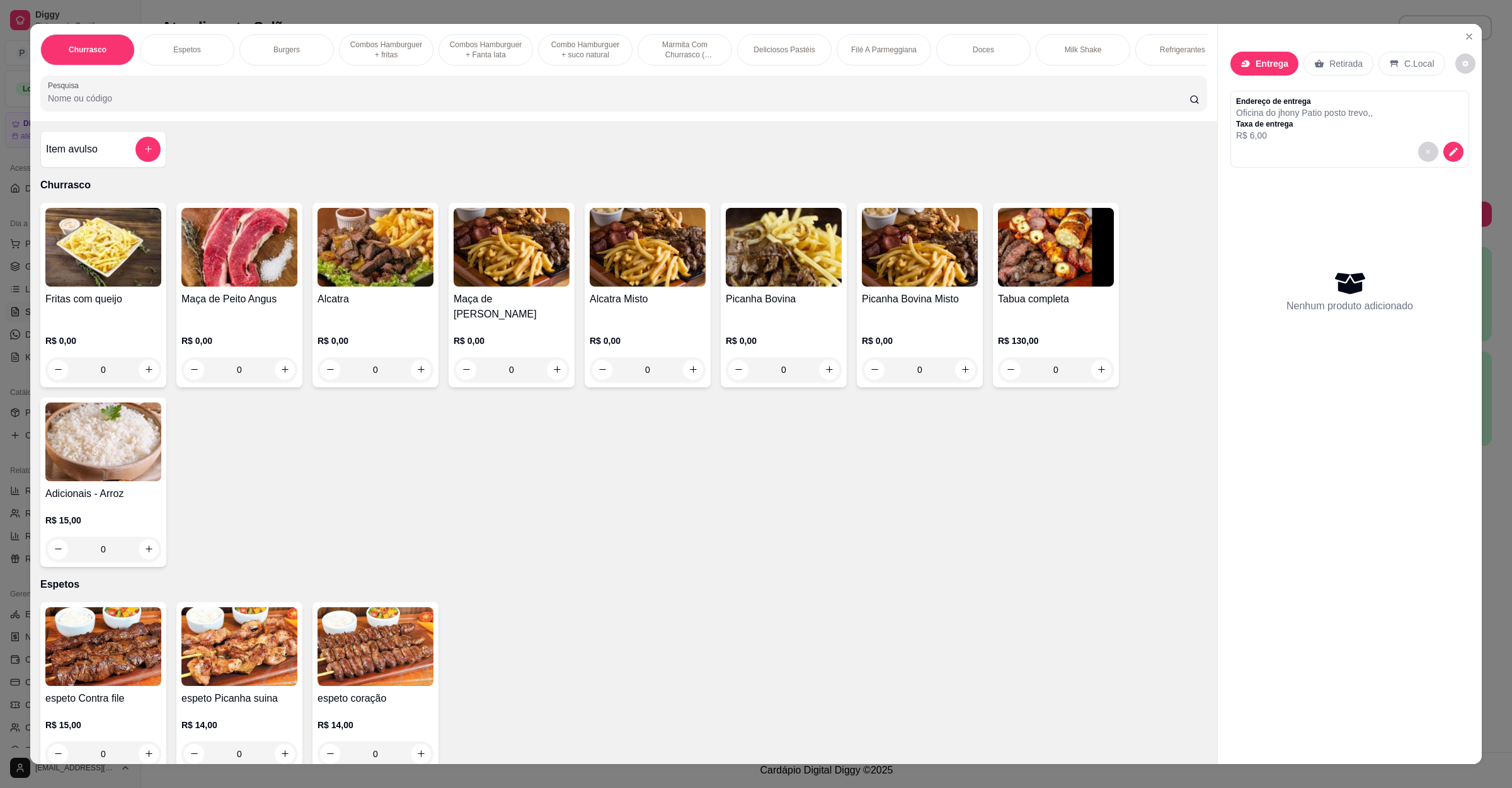
click at [178, 105] on input "Pesquisa" at bounding box center [619, 98] width 1142 height 13
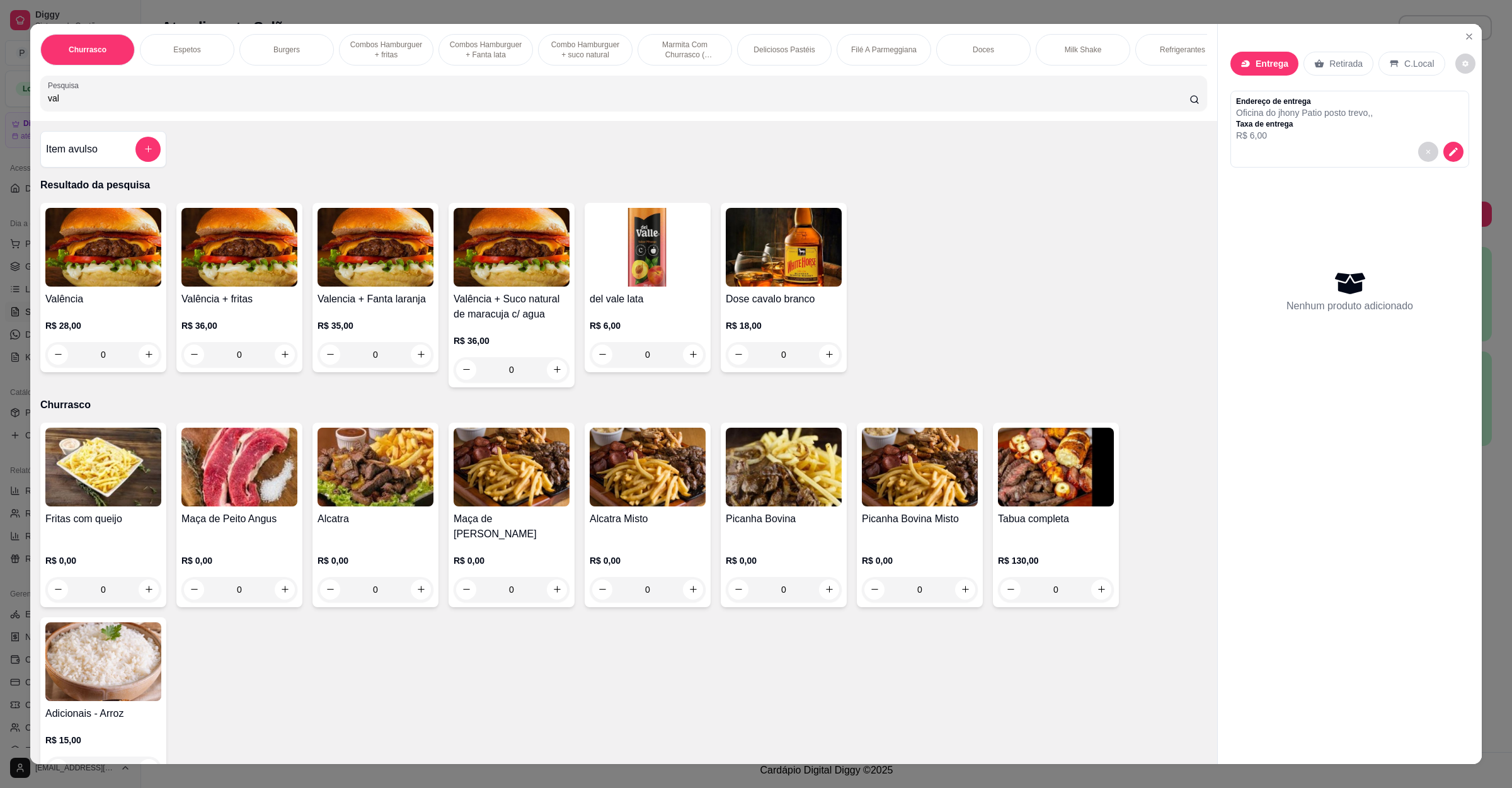
type input "val"
click at [67, 285] on img at bounding box center [103, 247] width 116 height 78
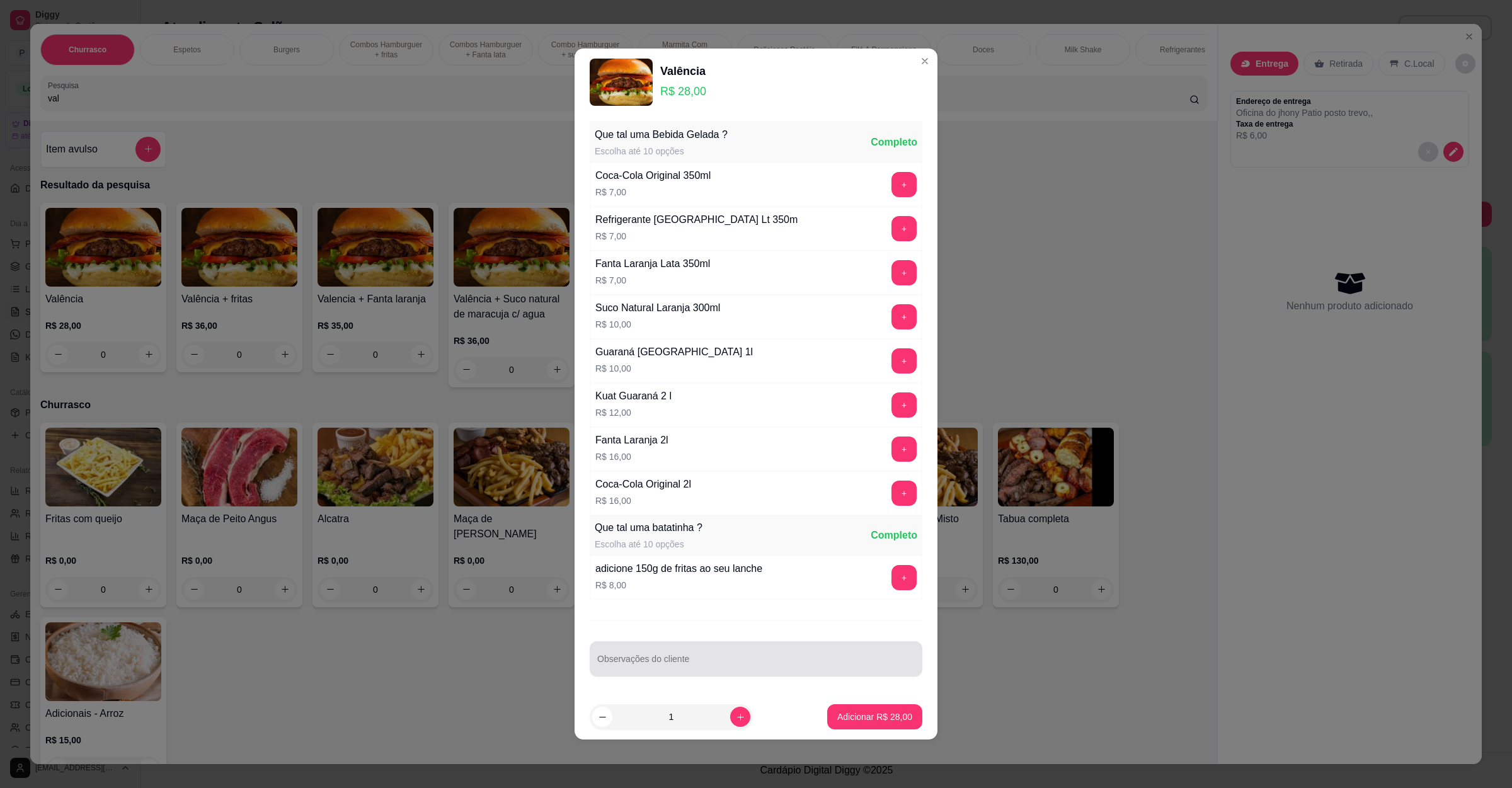
click at [664, 658] on div at bounding box center [756, 659] width 317 height 26
type input "sem salada"
click at [918, 712] on footer "1 Adicionar R$ 28,00" at bounding box center [756, 717] width 363 height 46
click at [882, 712] on button "Adicionar R$ 28,00" at bounding box center [875, 717] width 95 height 26
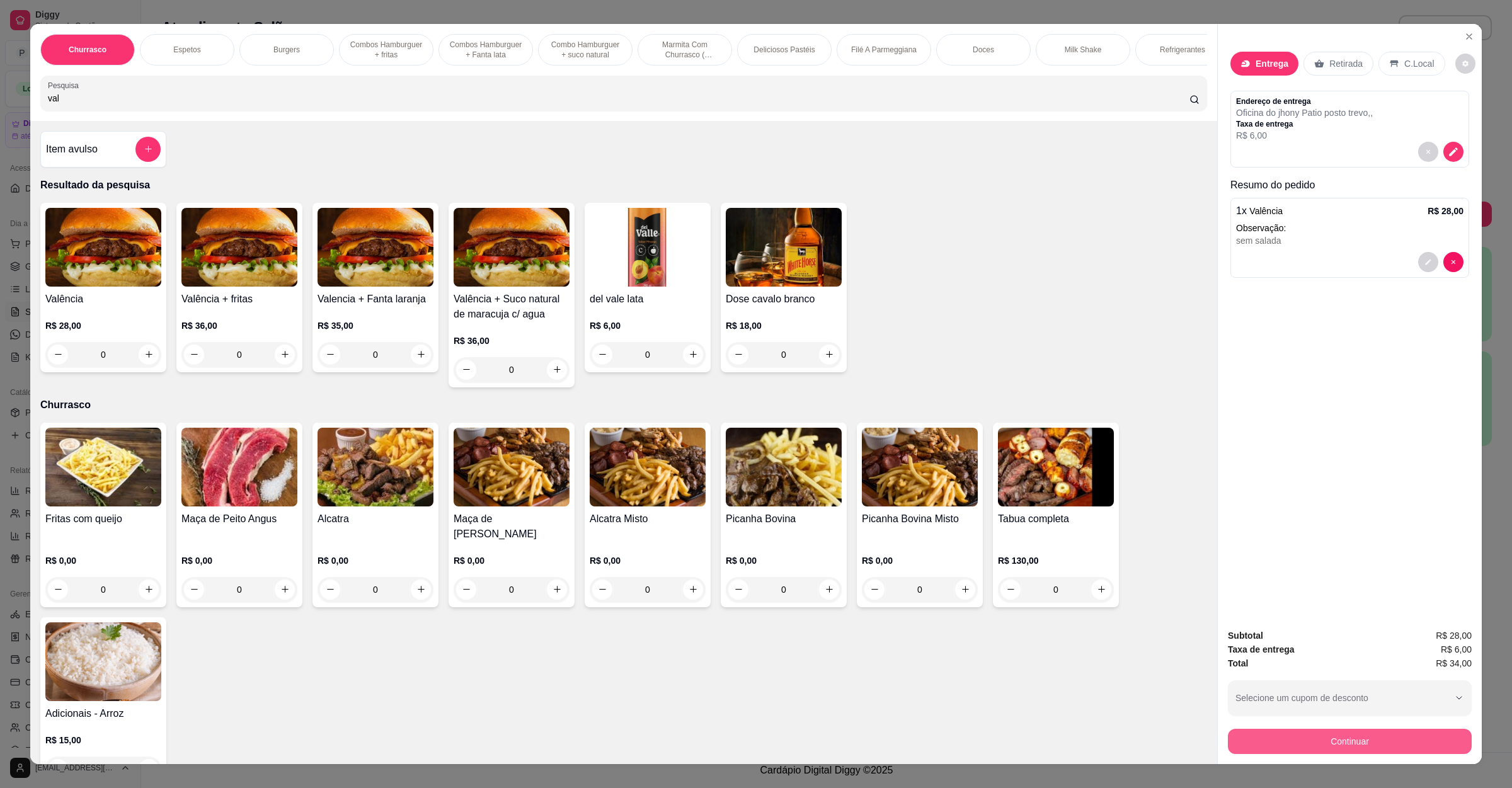
click at [1332, 738] on button "Continuar" at bounding box center [1350, 741] width 243 height 26
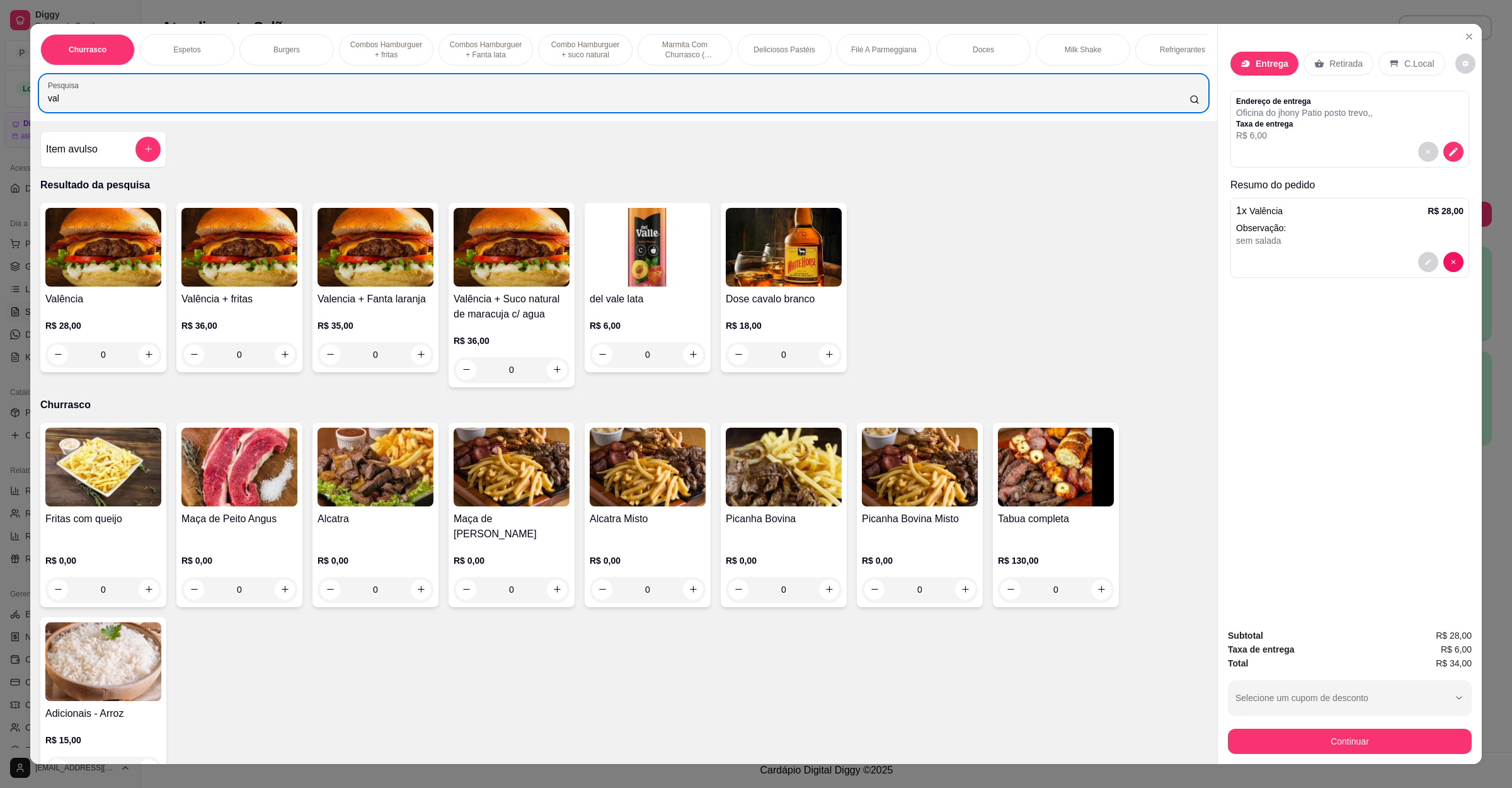
drag, startPoint x: 167, startPoint y: 102, endPoint x: 10, endPoint y: 131, distance: 159.7
click at [10, 131] on div "Churrasco Espetos Burgers Combos Hamburguer + fritas Combos Hamburguer + Fanta …" at bounding box center [756, 394] width 1512 height 788
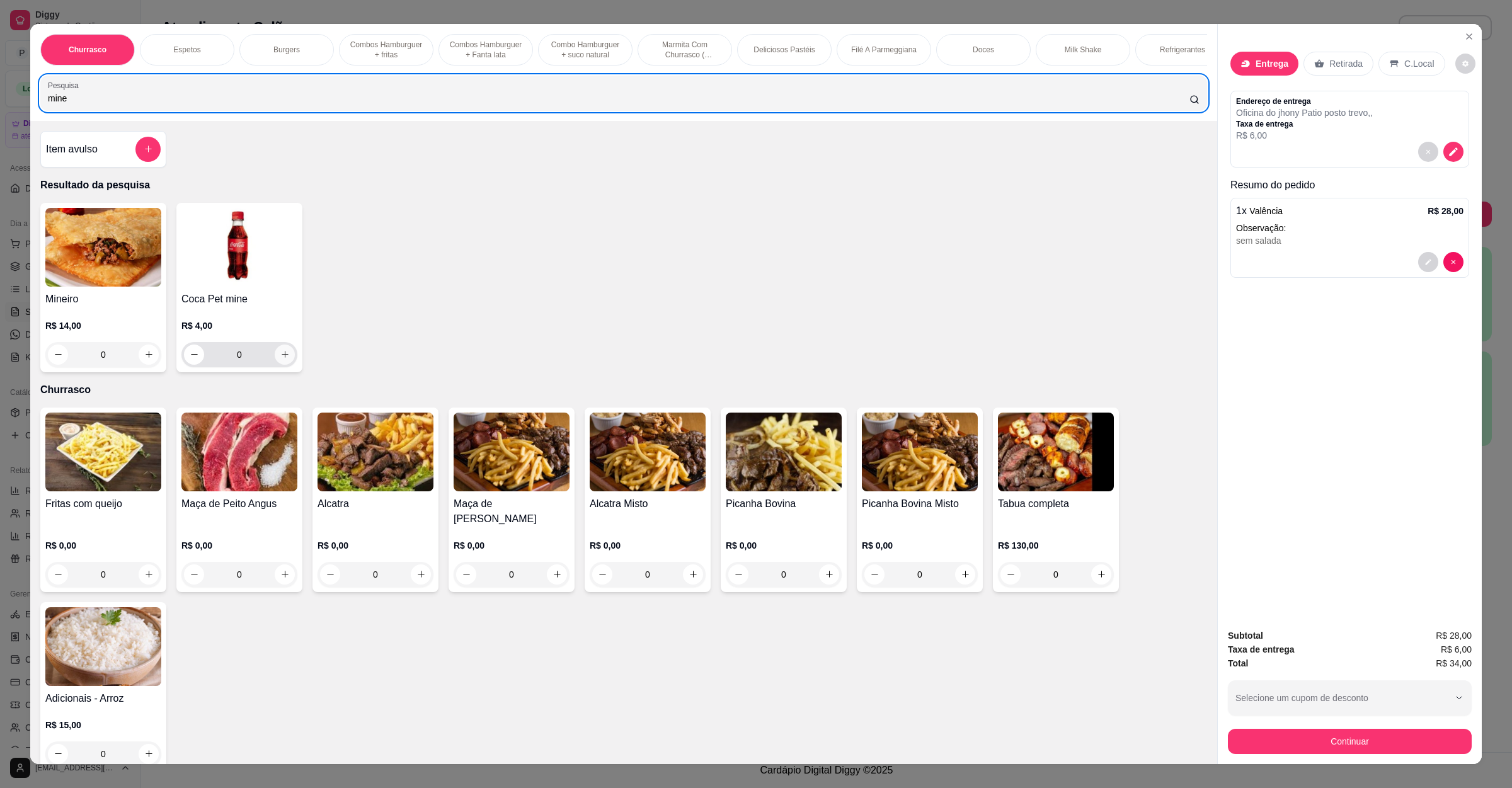
type input "mine"
click at [280, 359] on icon "increase-product-quantity" at bounding box center [285, 354] width 9 height 9
type input "1"
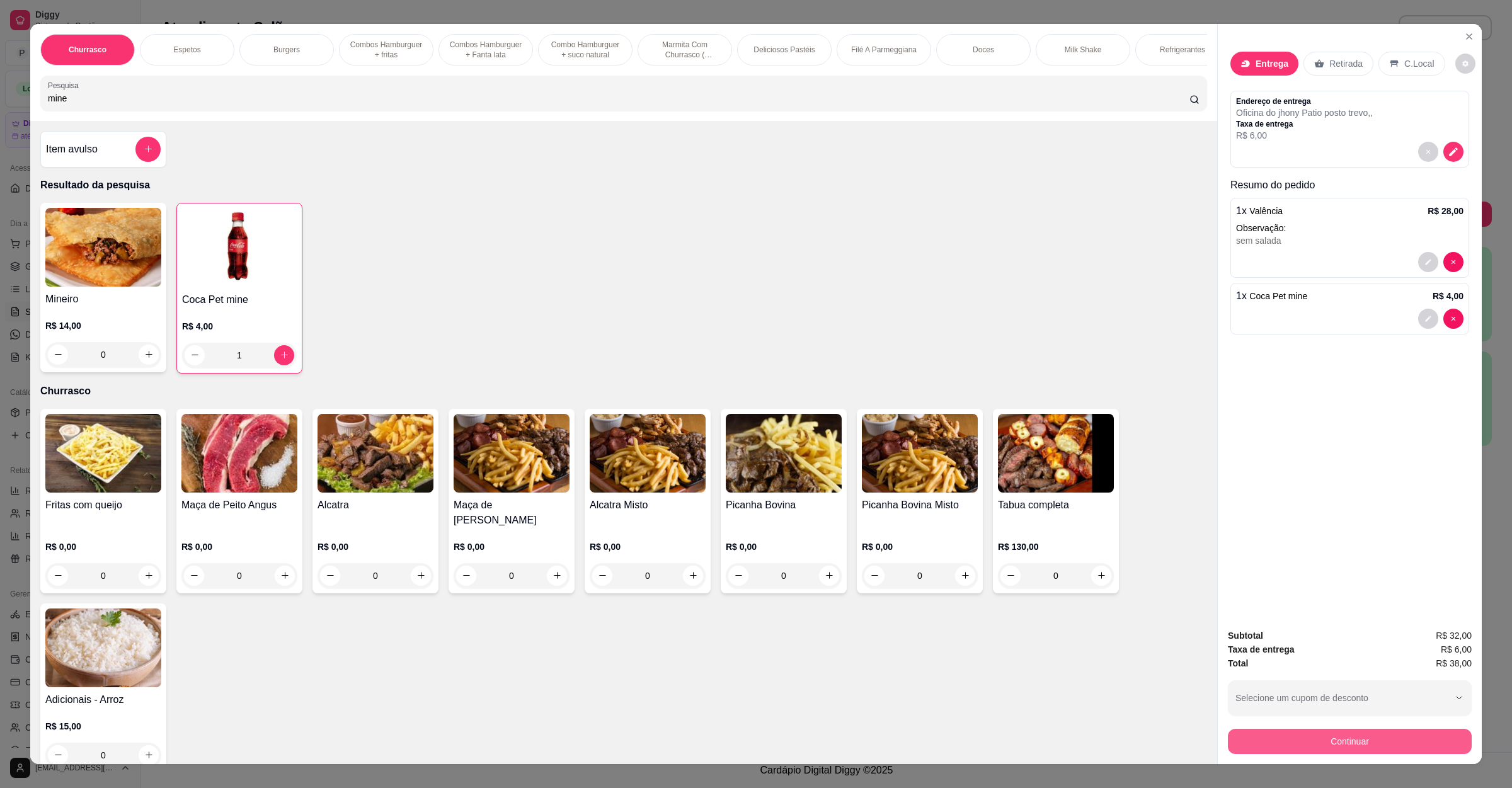
click at [1335, 735] on button "Continuar" at bounding box center [1350, 741] width 243 height 26
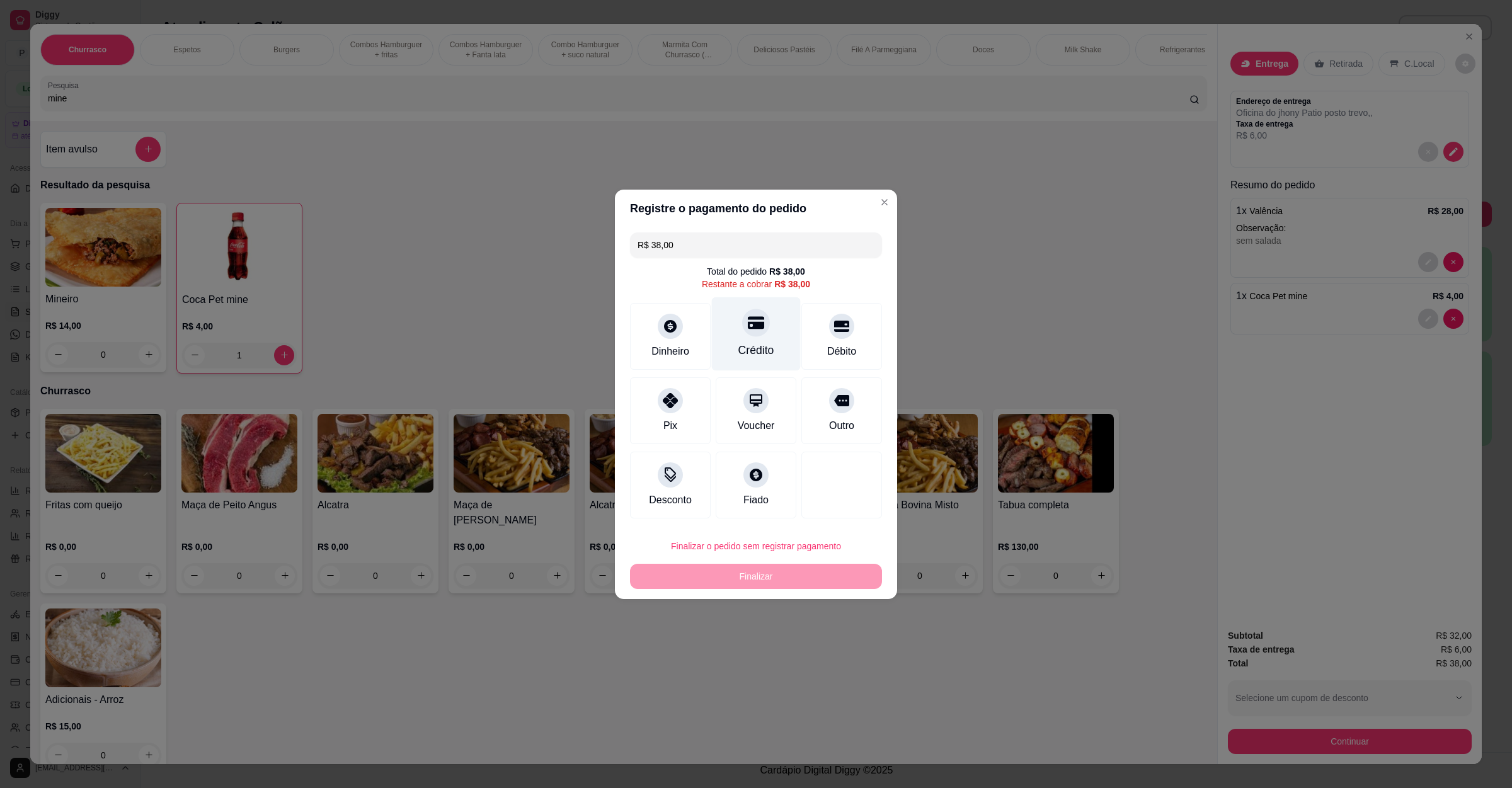
click at [749, 342] on div "Crédito" at bounding box center [756, 350] width 36 height 16
type input "R$ 0,00"
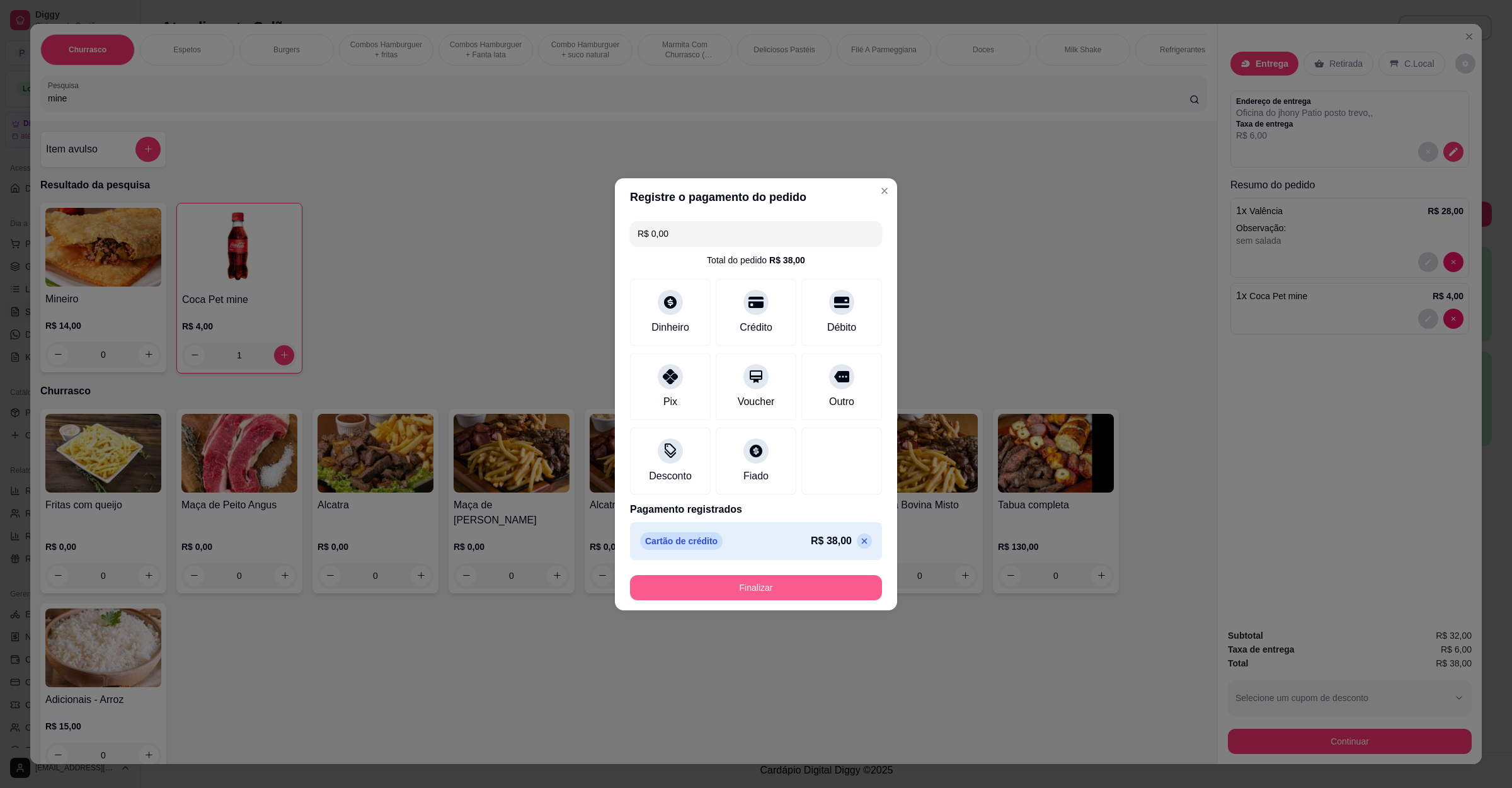
click at [775, 594] on button "Finalizar" at bounding box center [756, 588] width 252 height 26
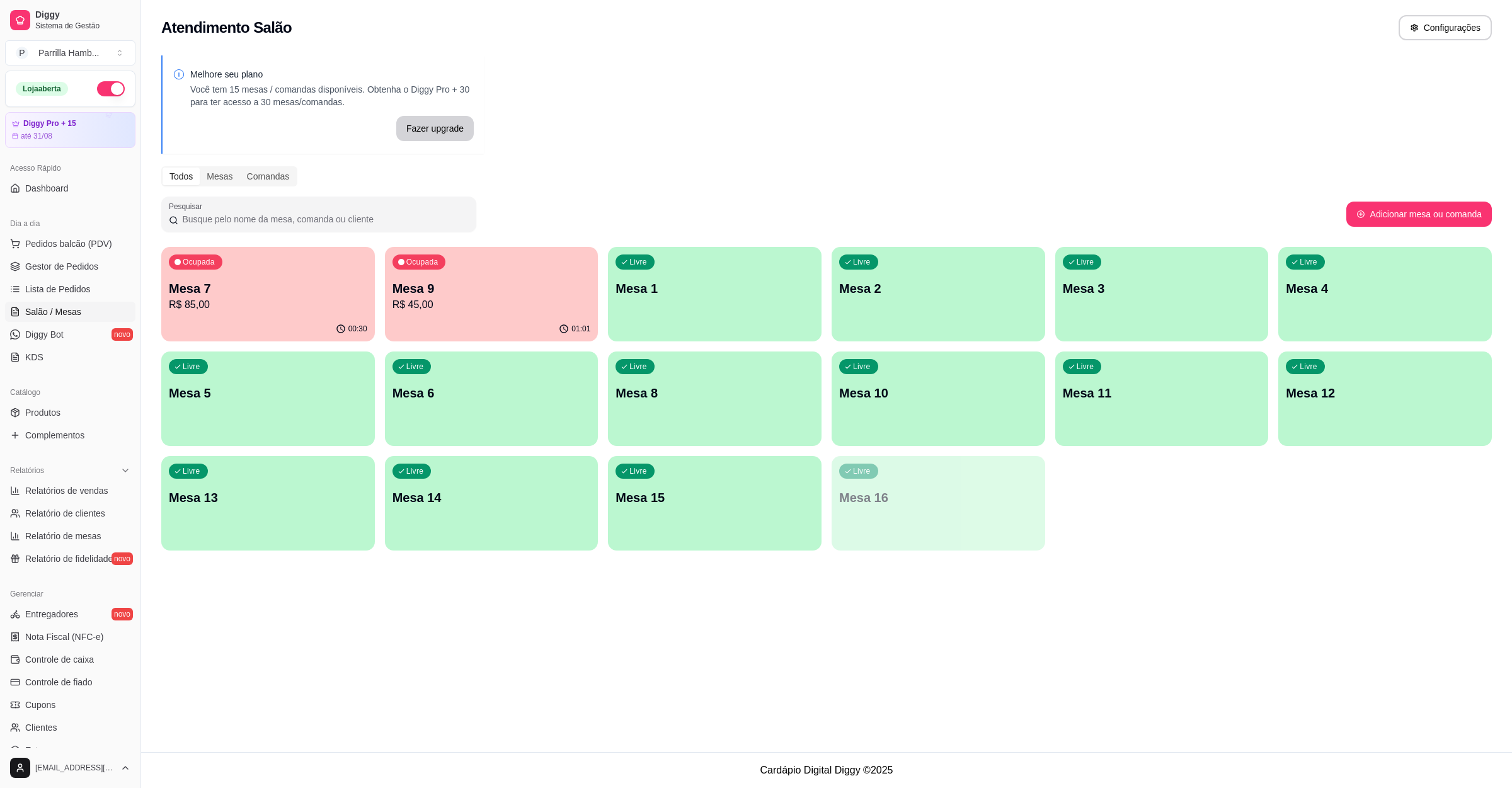
click at [482, 310] on p "R$ 45,00" at bounding box center [492, 305] width 199 height 16
click at [327, 308] on p "R$ 85,00" at bounding box center [268, 305] width 199 height 16
click at [398, 305] on p "R$ 45,00" at bounding box center [491, 305] width 192 height 15
click at [256, 264] on div "Ocupada Mesa 7 R$ 85,00" at bounding box center [268, 282] width 213 height 70
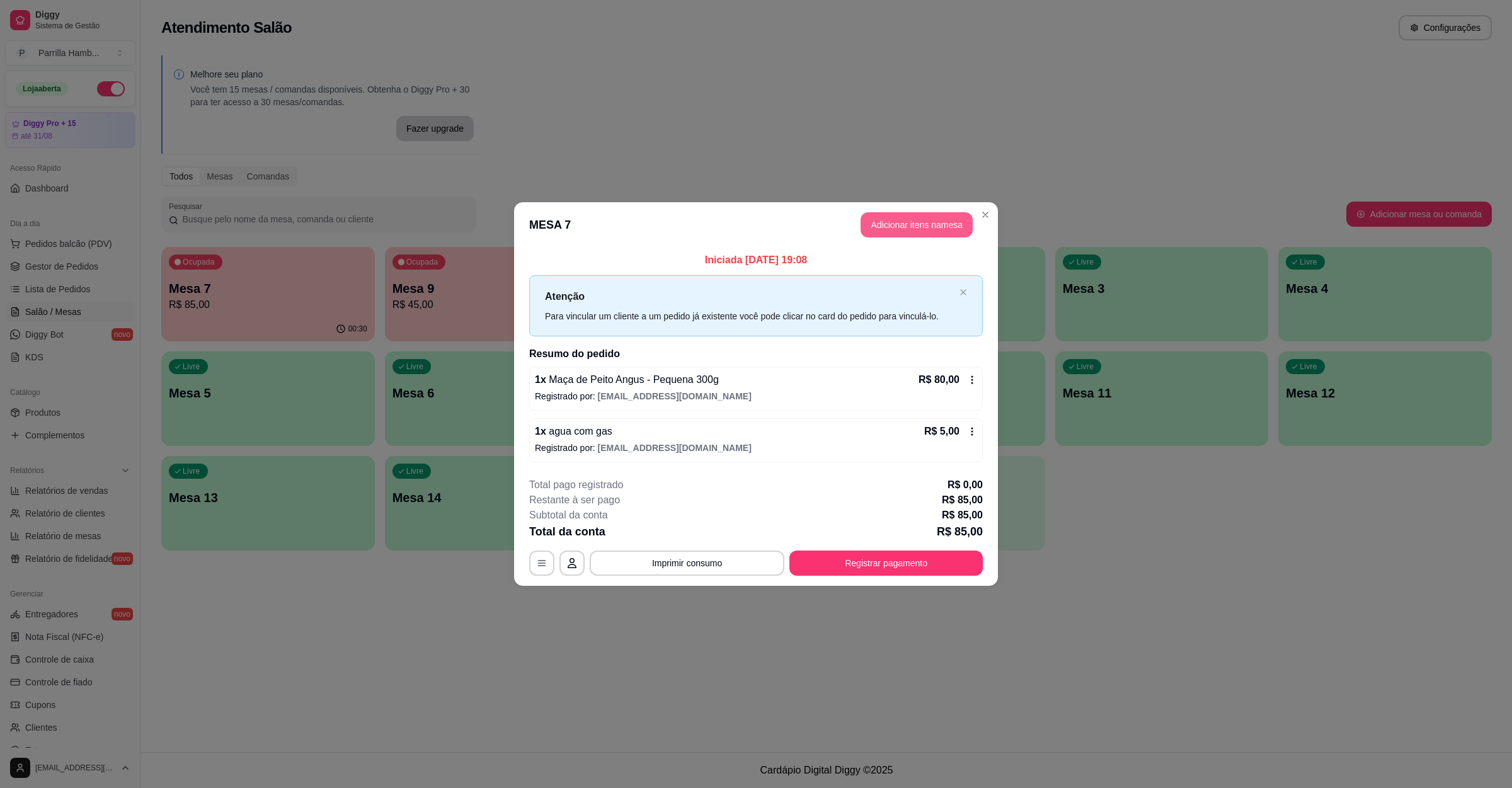
click at [917, 232] on button "Adicionar itens na mesa" at bounding box center [917, 225] width 112 height 26
click at [378, 105] on input "Pesquisa" at bounding box center [619, 98] width 1142 height 13
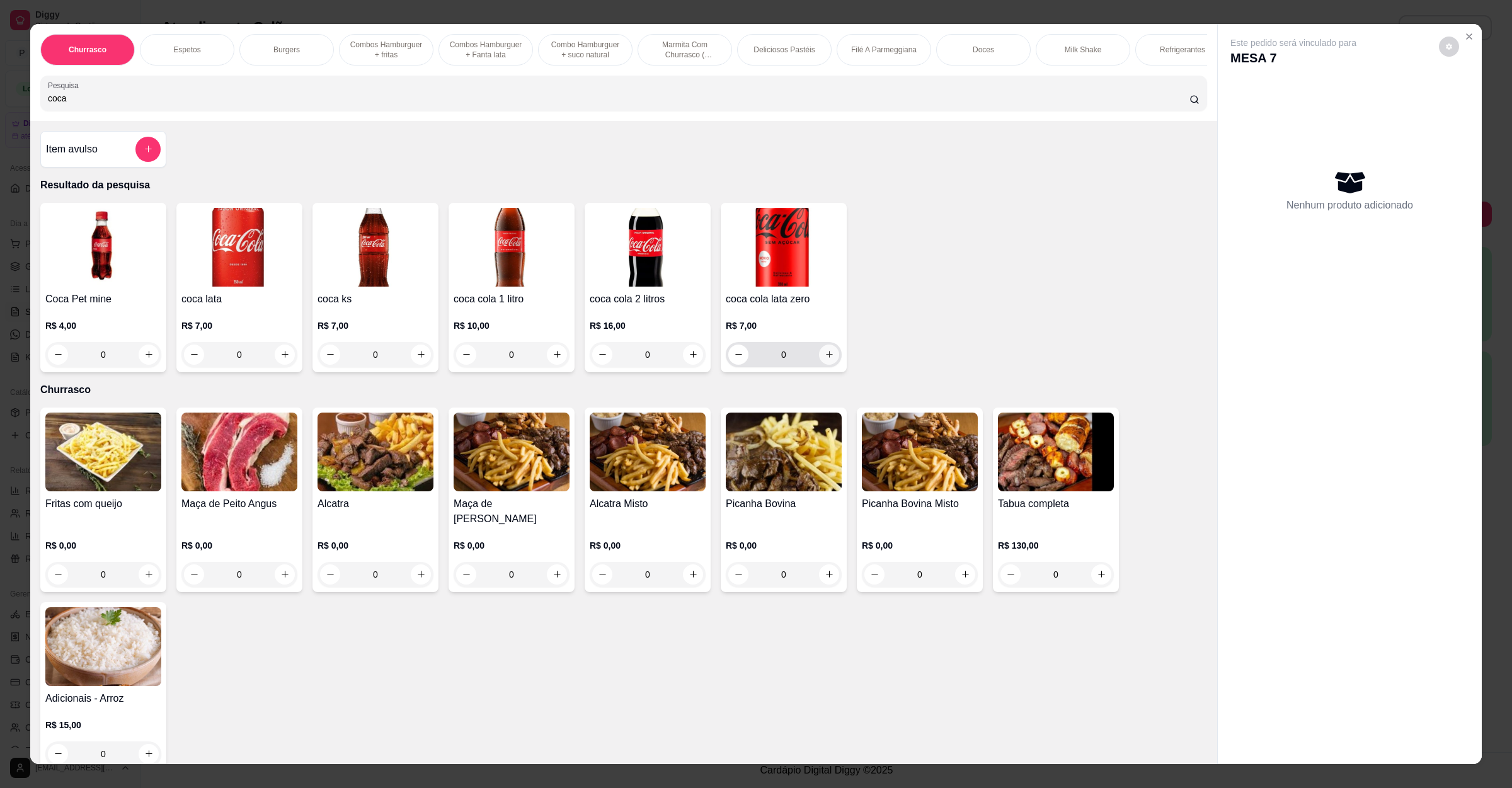
type input "coca"
click at [831, 365] on button "increase-product-quantity" at bounding box center [829, 355] width 20 height 20
type input "1"
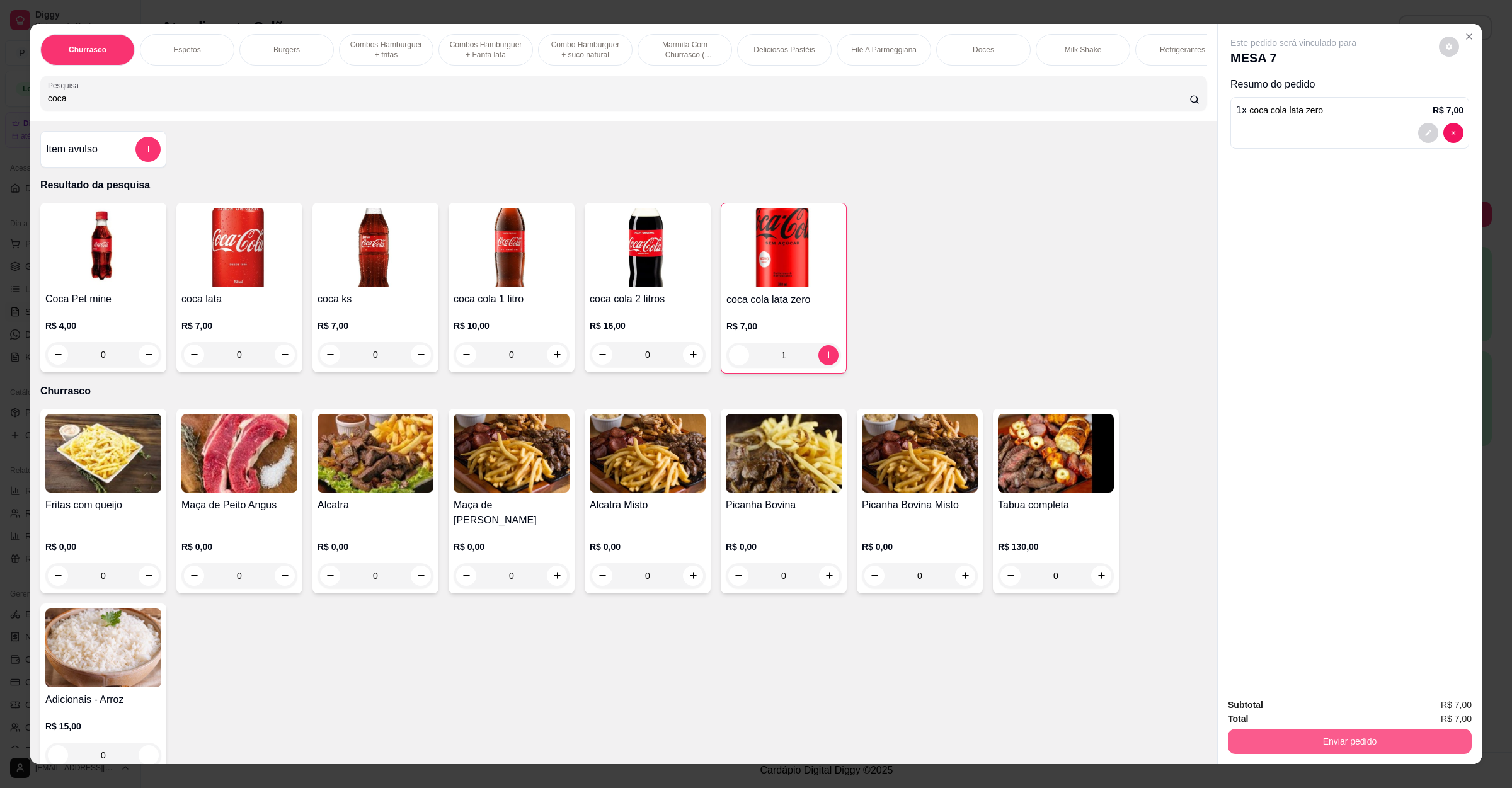
click at [1263, 731] on button "Enviar pedido" at bounding box center [1350, 741] width 243 height 26
click at [1274, 713] on button "Não registrar e enviar pedido" at bounding box center [1306, 710] width 128 height 24
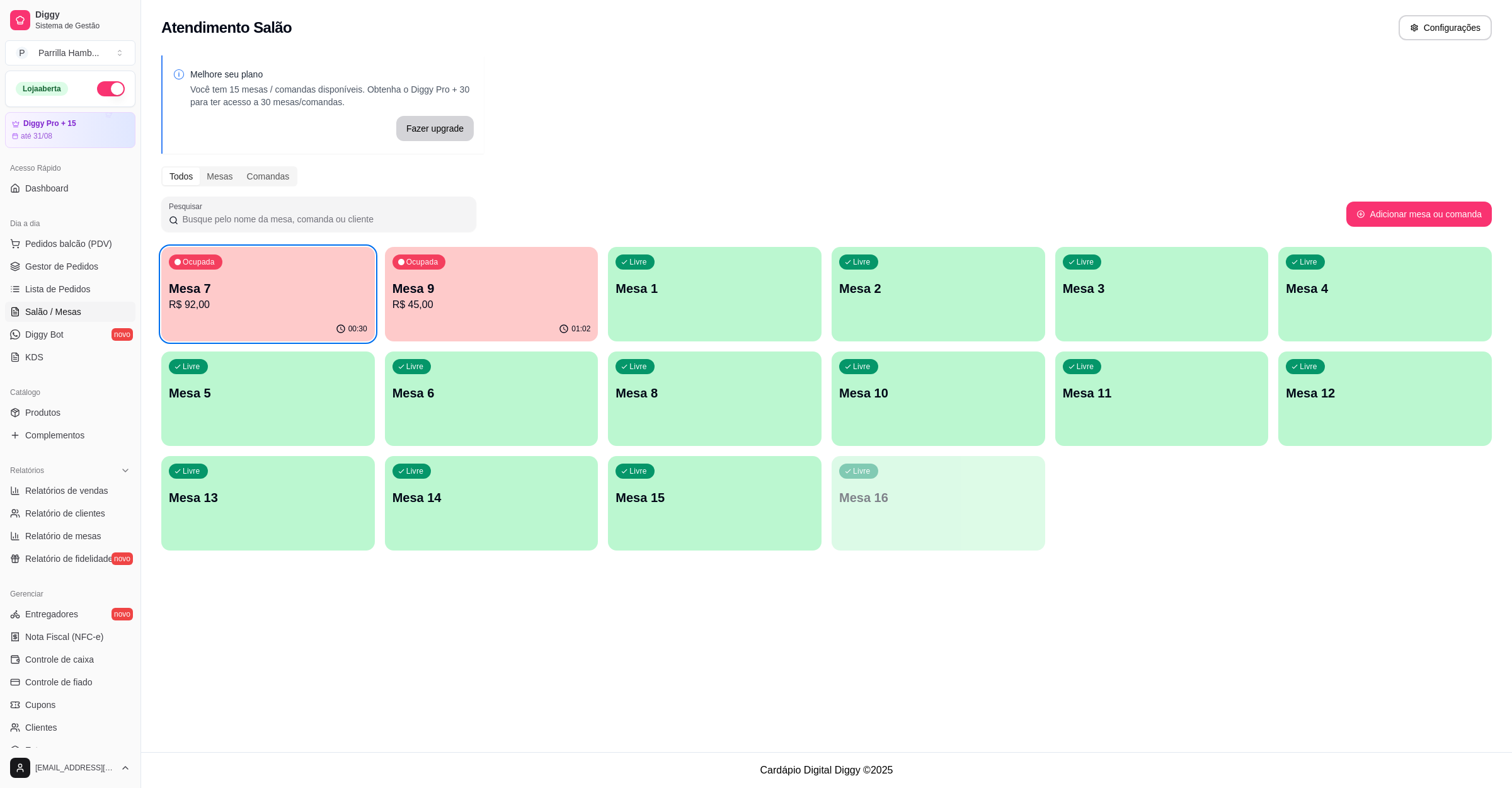
click at [320, 295] on p "Mesa 7" at bounding box center [268, 288] width 199 height 17
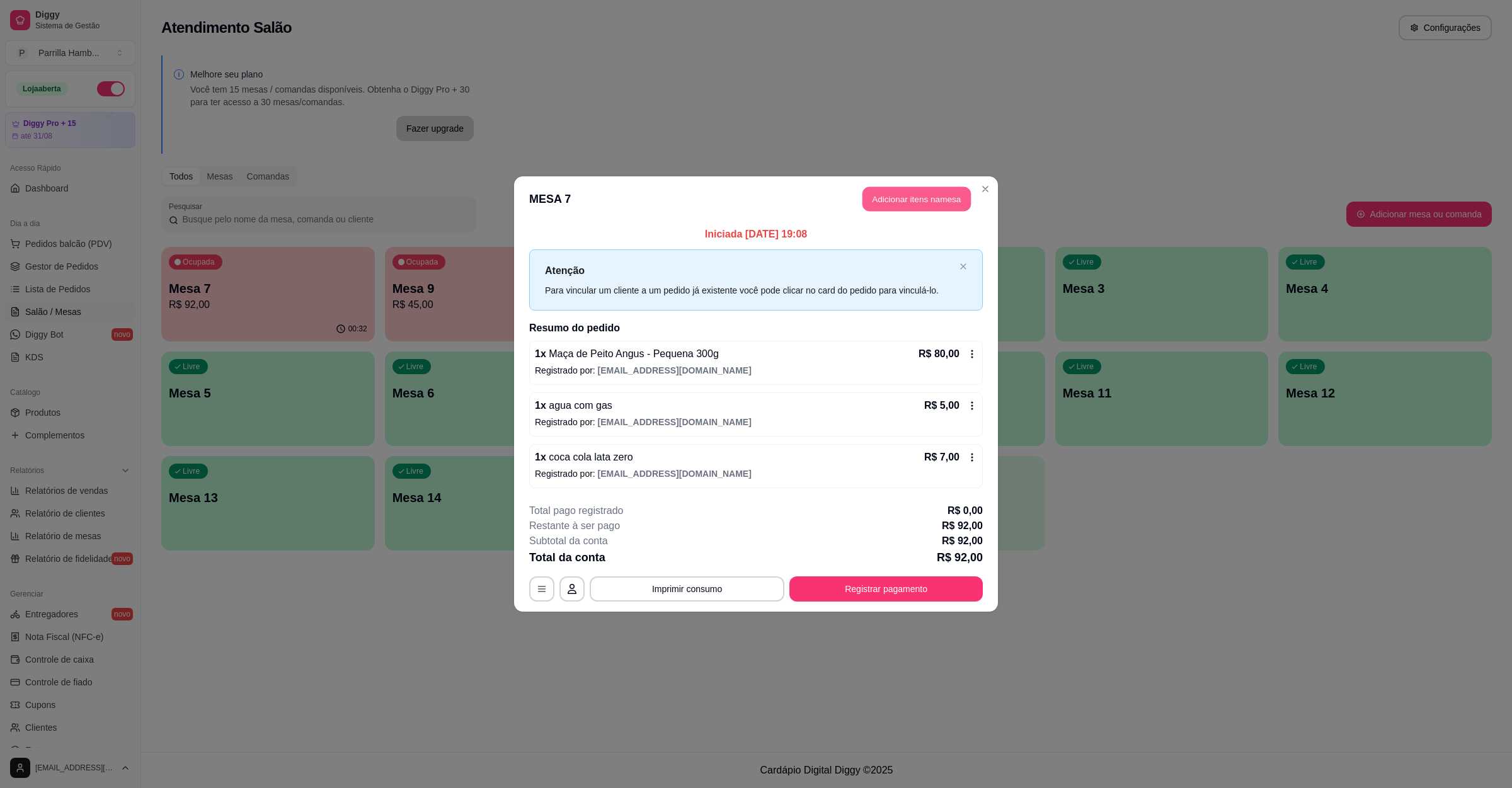
click at [870, 197] on button "Adicionar itens na mesa" at bounding box center [917, 199] width 109 height 25
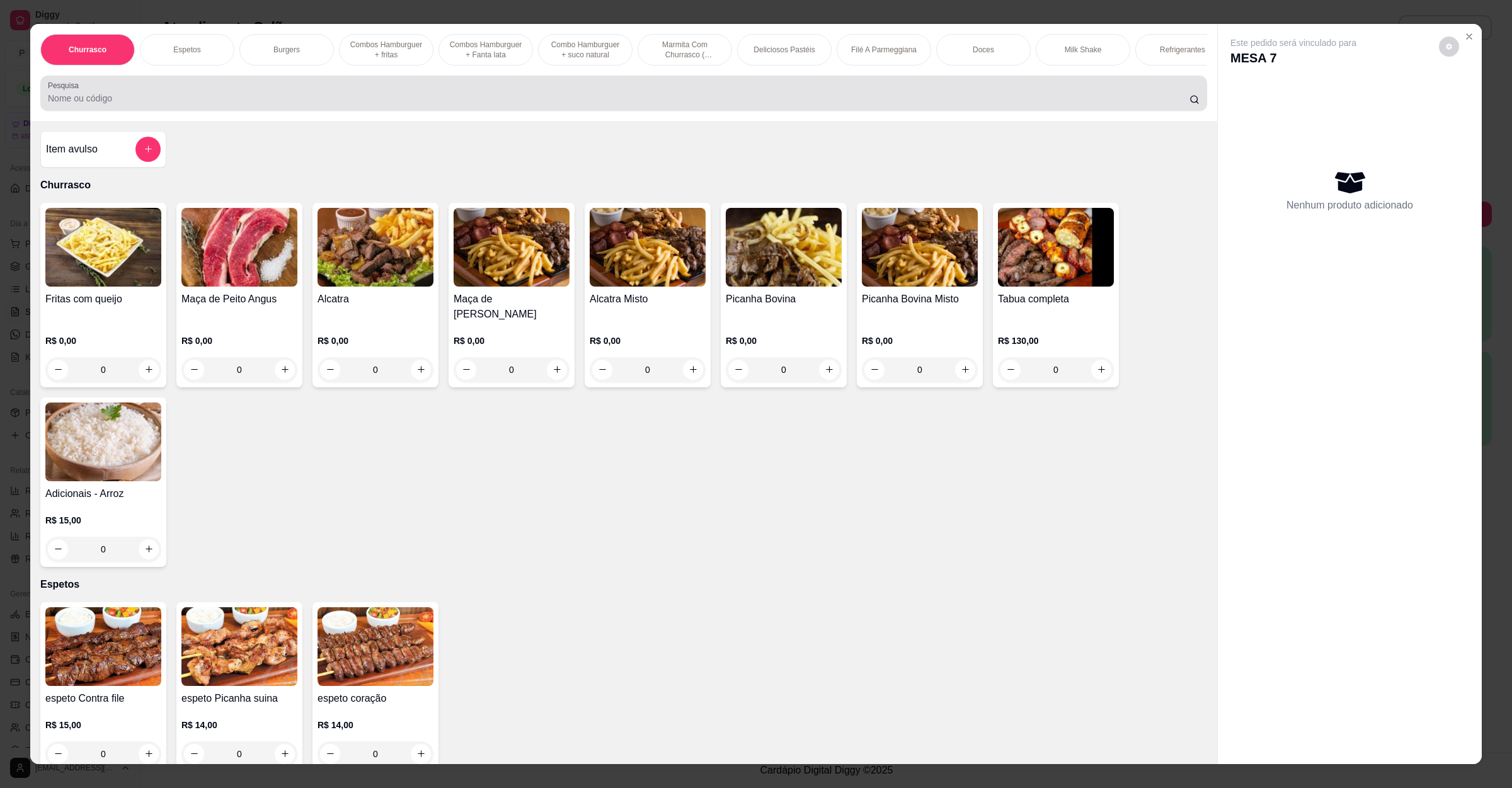
click at [389, 105] on input "Pesquisa" at bounding box center [619, 98] width 1142 height 13
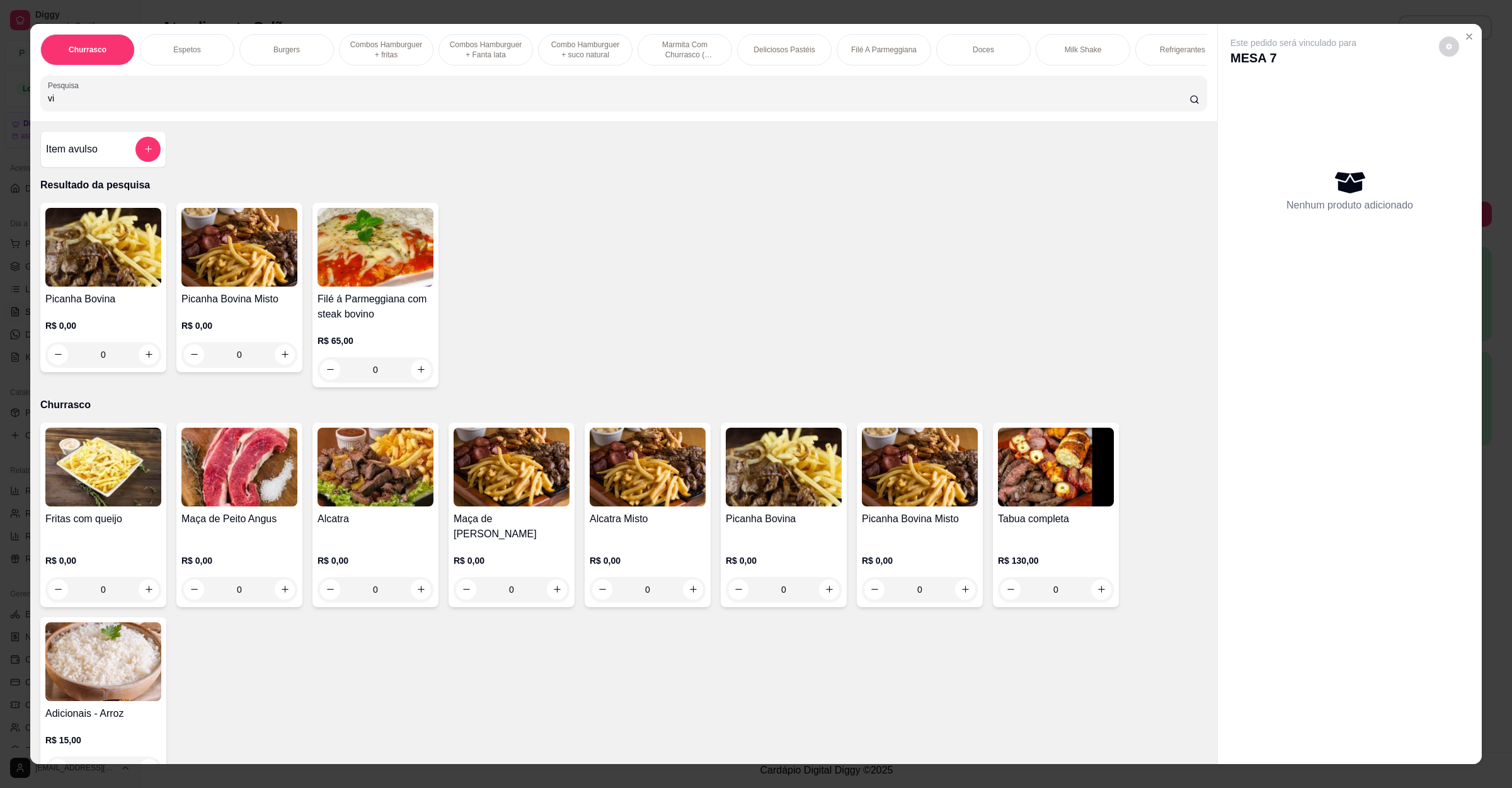
type input "v"
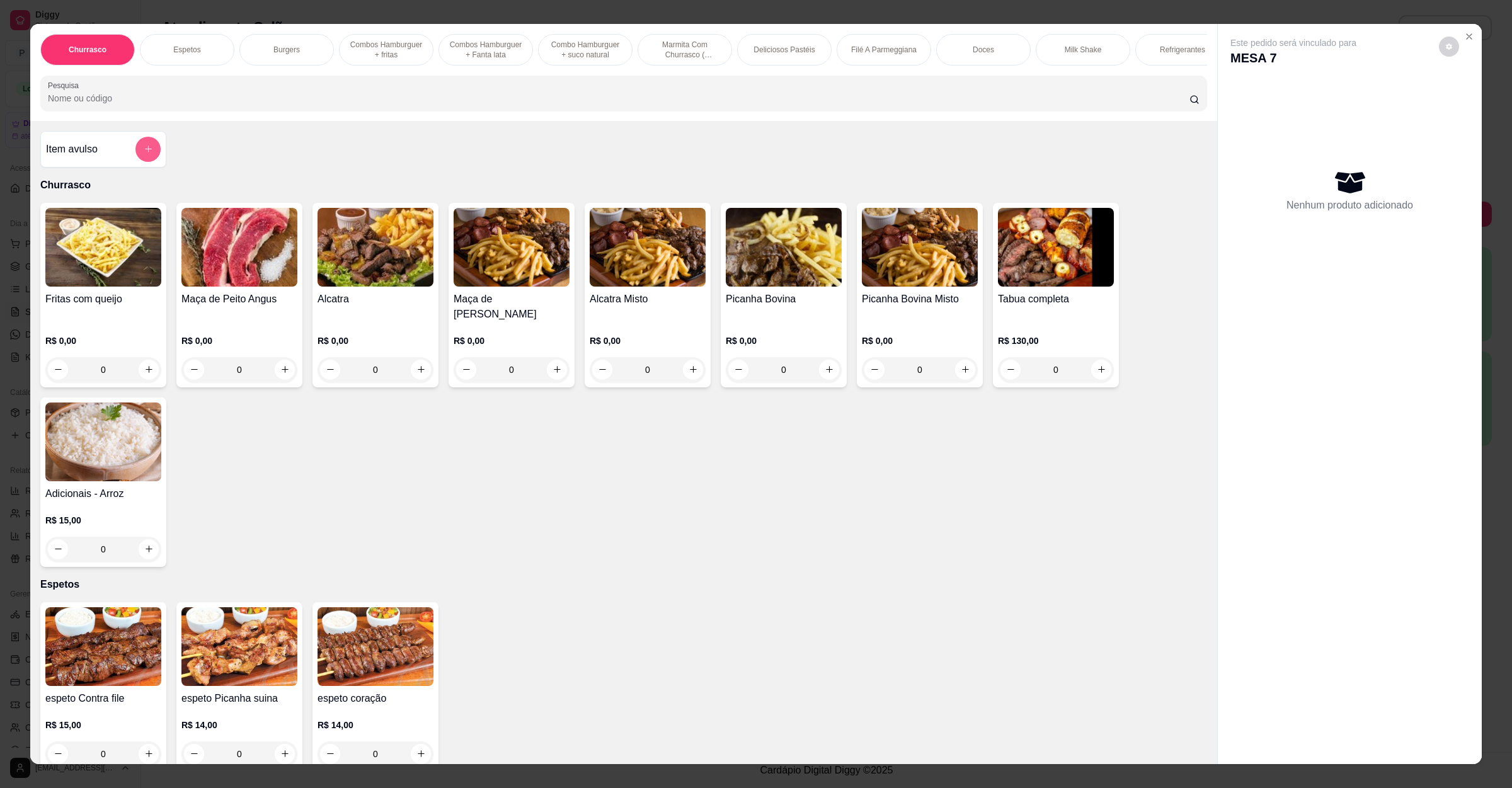
click at [136, 155] on button "add-separate-item" at bounding box center [149, 150] width 26 height 26
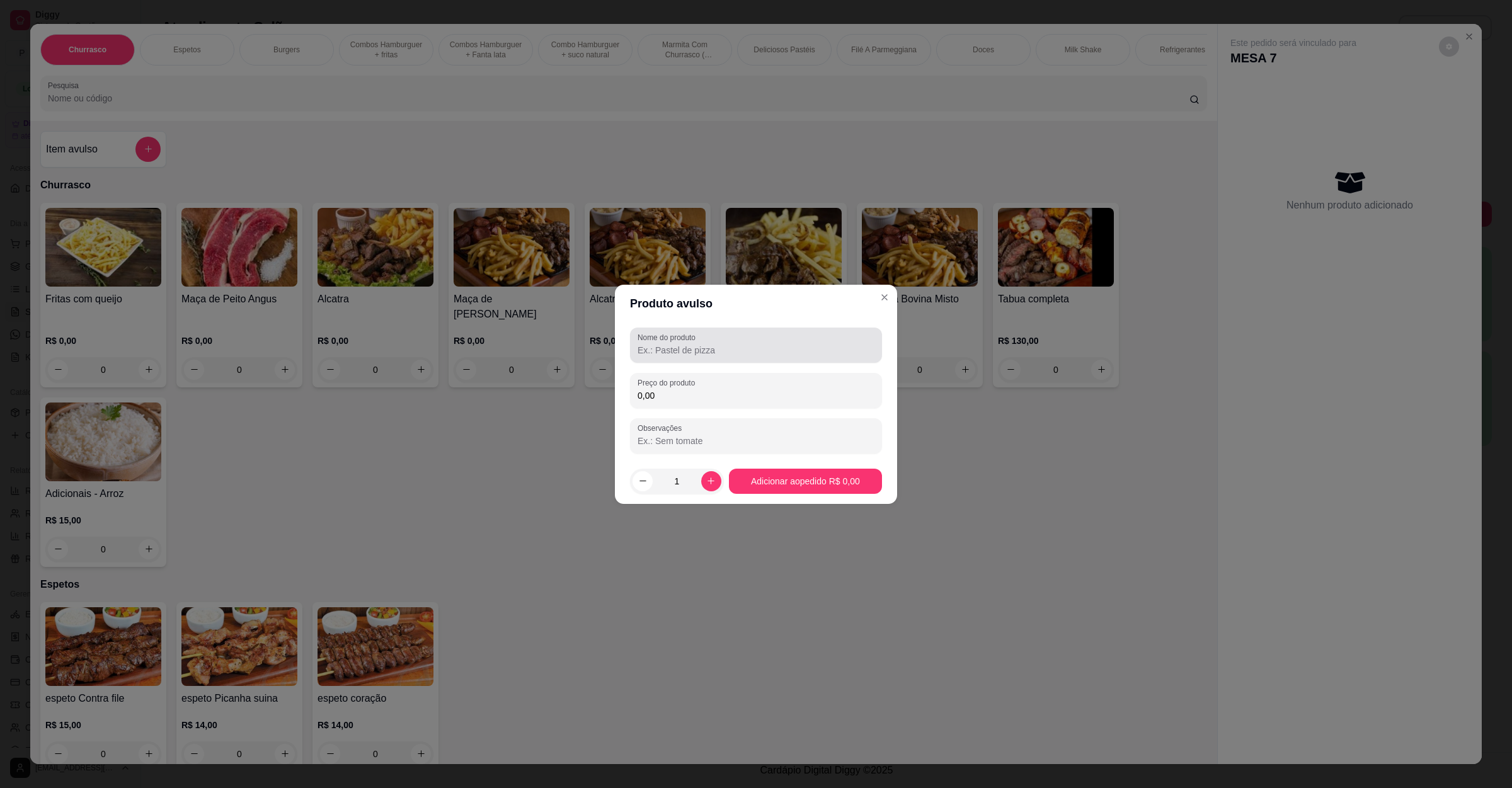
click at [709, 336] on div at bounding box center [756, 346] width 237 height 26
type input "vinagrete"
click at [699, 397] on input "0,00" at bounding box center [756, 396] width 237 height 13
type input "10,00"
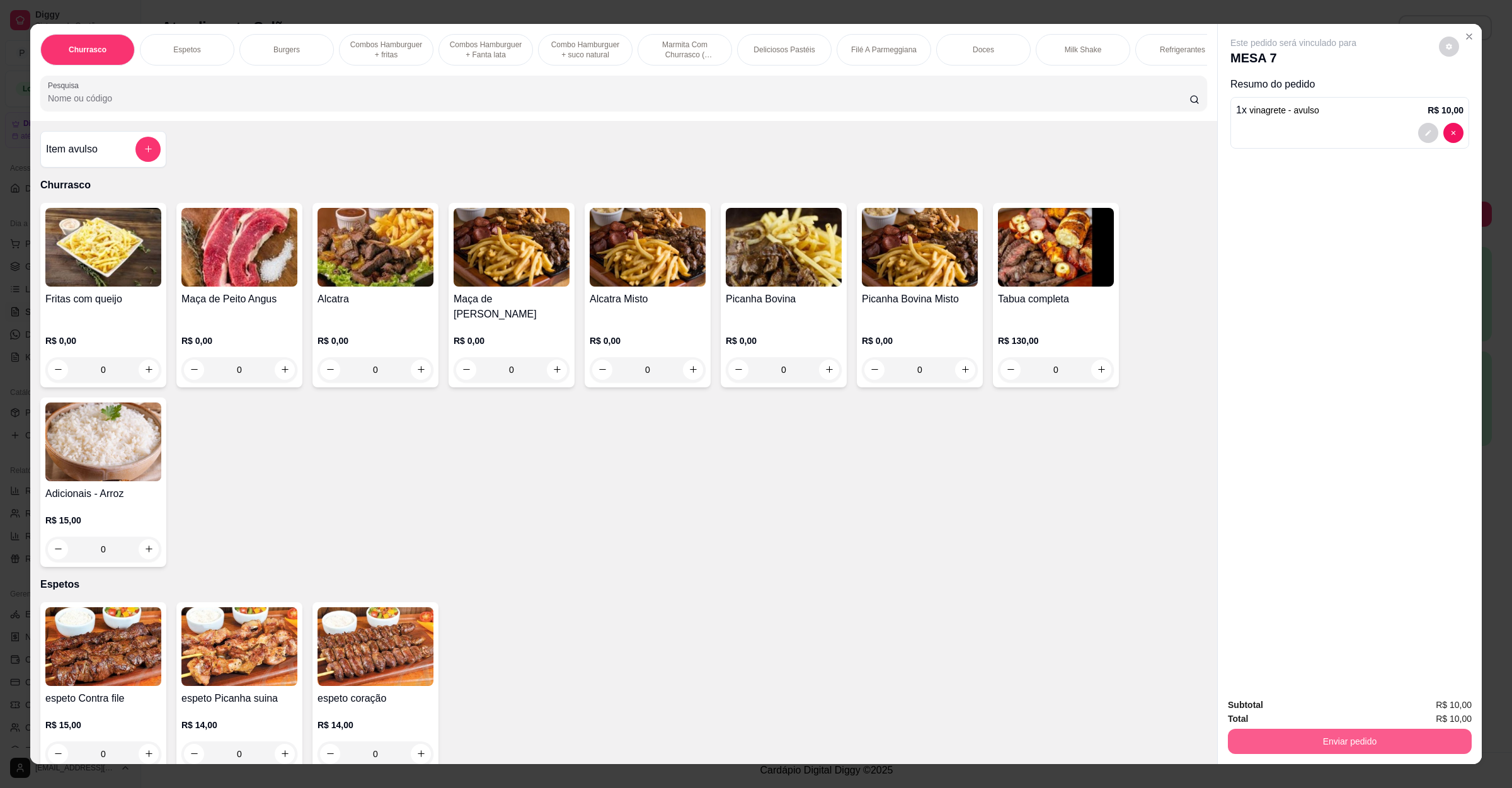
click at [1328, 751] on button "Enviar pedido" at bounding box center [1350, 741] width 243 height 26
click at [1328, 712] on button "Não registrar e enviar pedido" at bounding box center [1306, 710] width 128 height 24
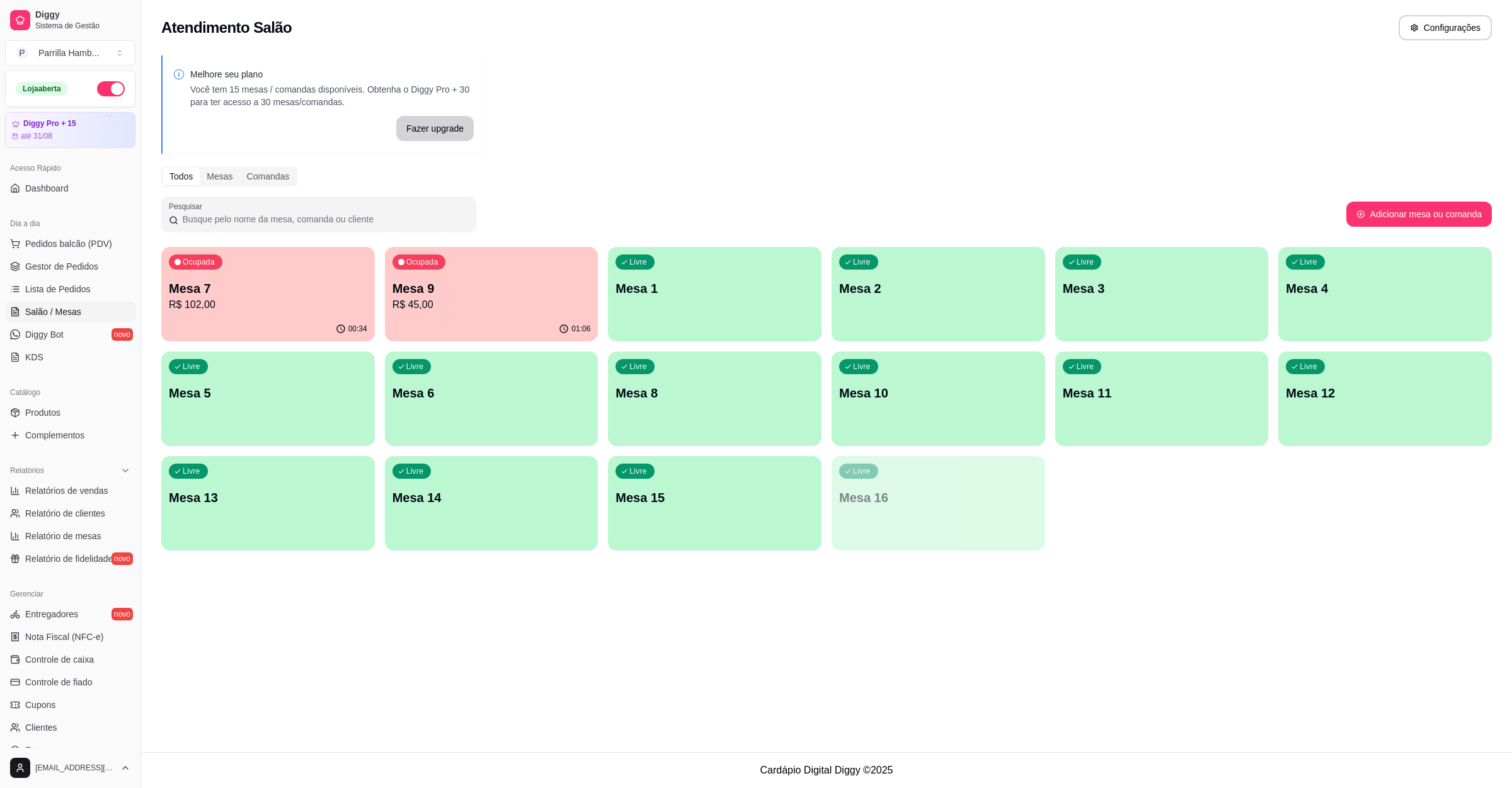
click at [30, 232] on div "Dia a dia" at bounding box center [70, 223] width 130 height 20
click at [31, 244] on span "Pedidos balcão (PDV)" at bounding box center [68, 244] width 87 height 13
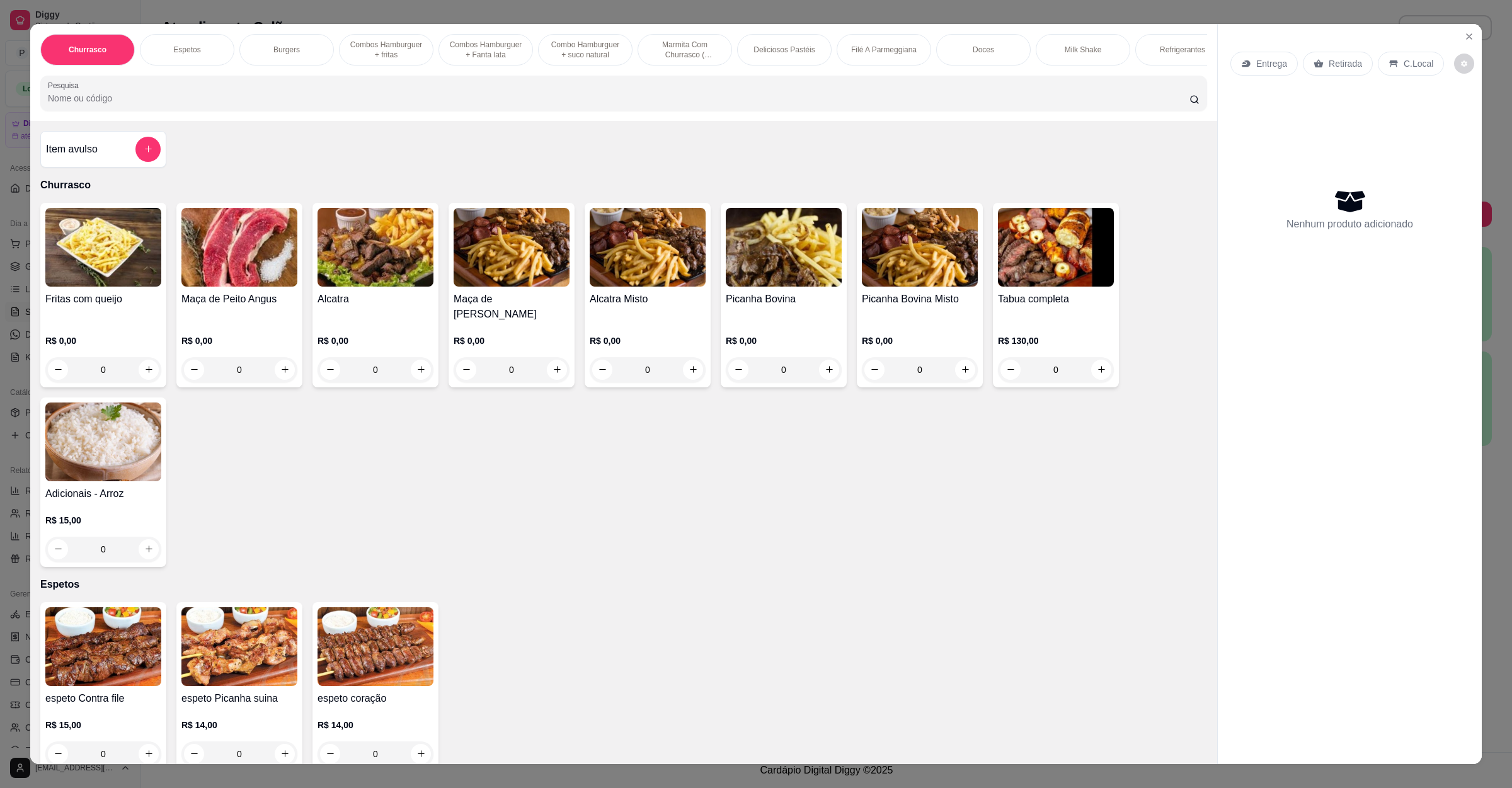
click at [1245, 59] on icon at bounding box center [1246, 63] width 10 height 10
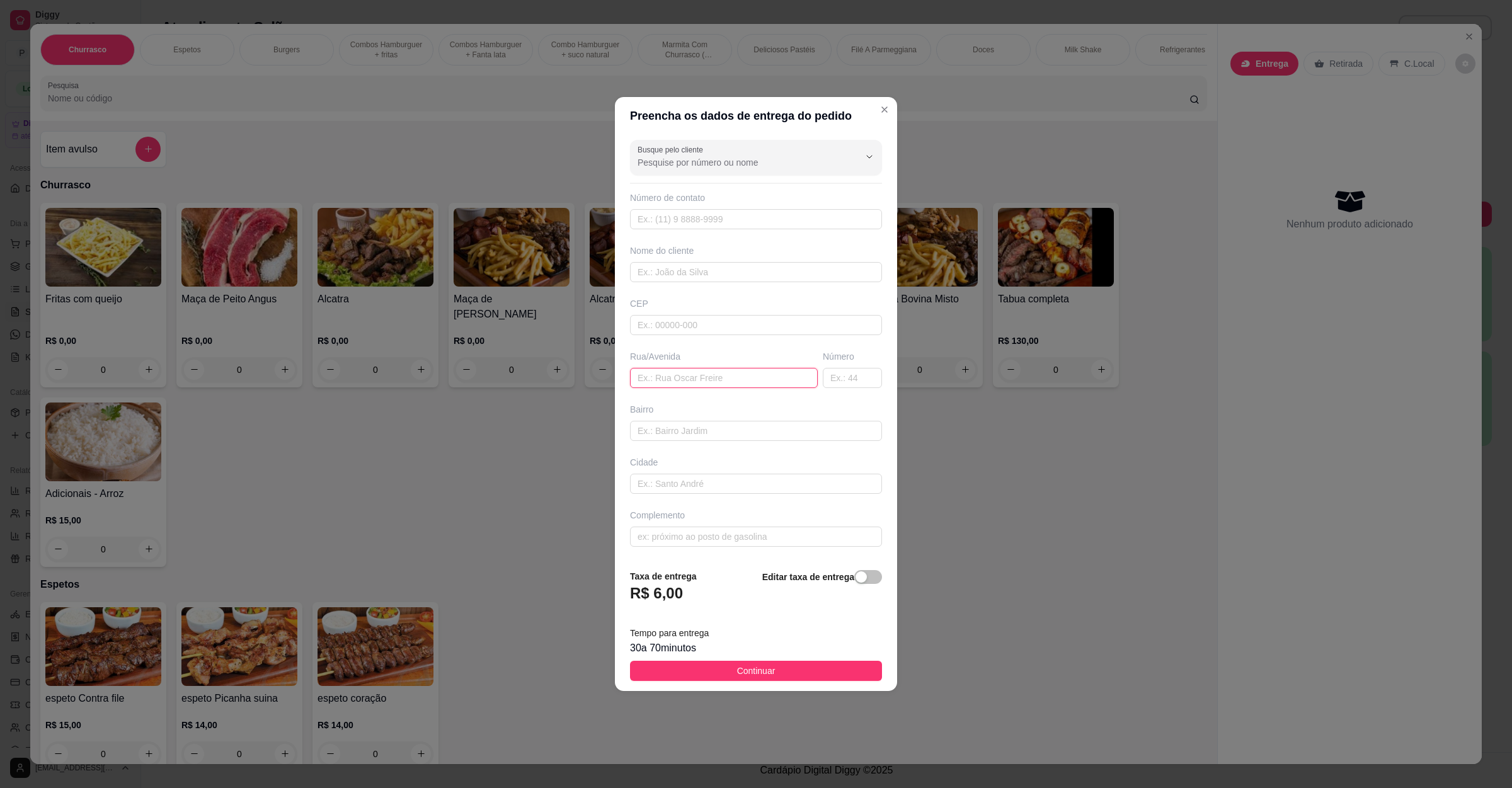
click at [668, 384] on input "text" at bounding box center [724, 378] width 188 height 20
paste input "Rua Fortaleza número 155"
type input "Rua Fortaleza número 155"
click at [786, 673] on button "Continuar" at bounding box center [756, 671] width 252 height 20
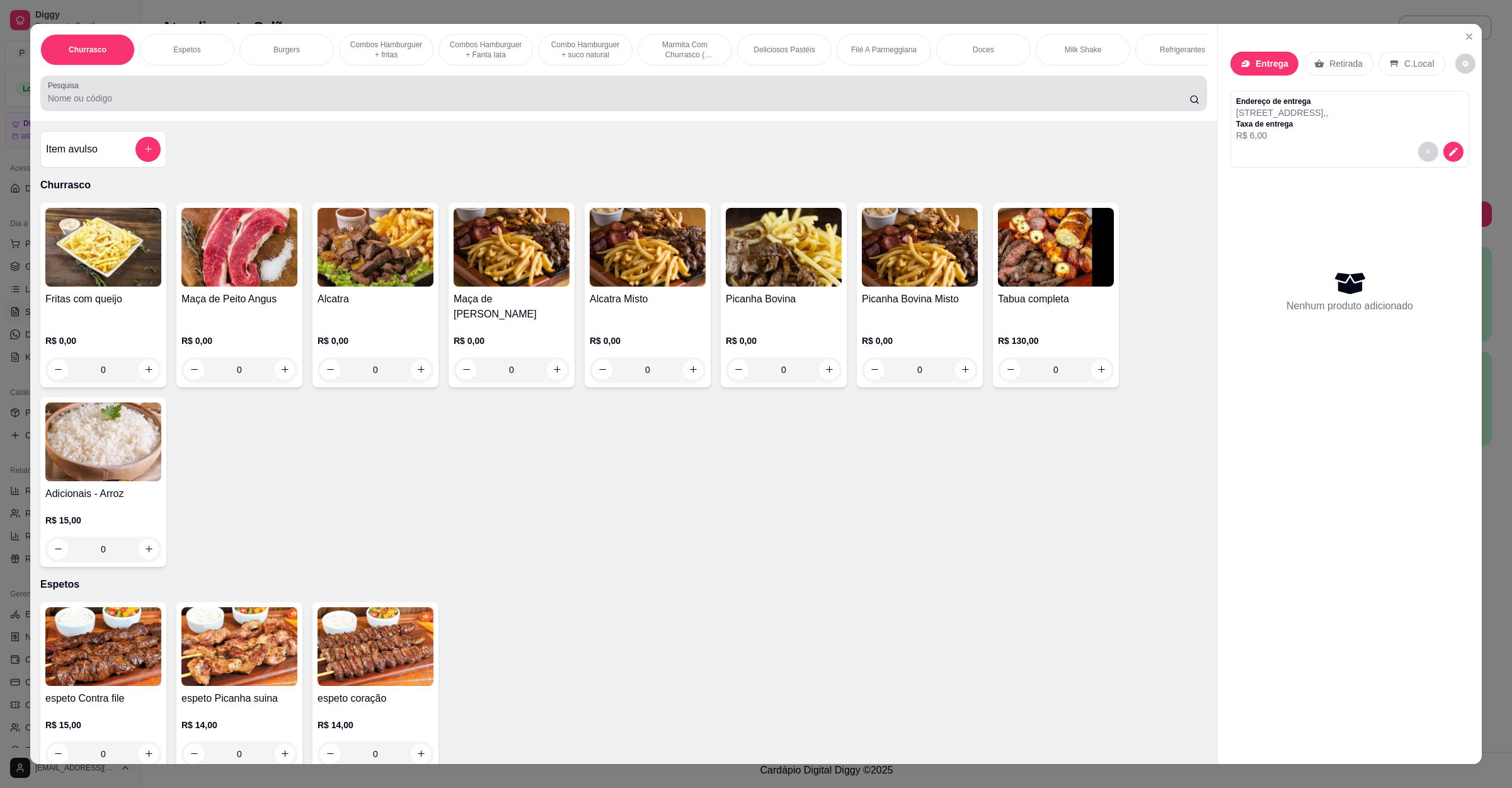
click at [261, 105] on input "Pesquisa" at bounding box center [619, 98] width 1142 height 13
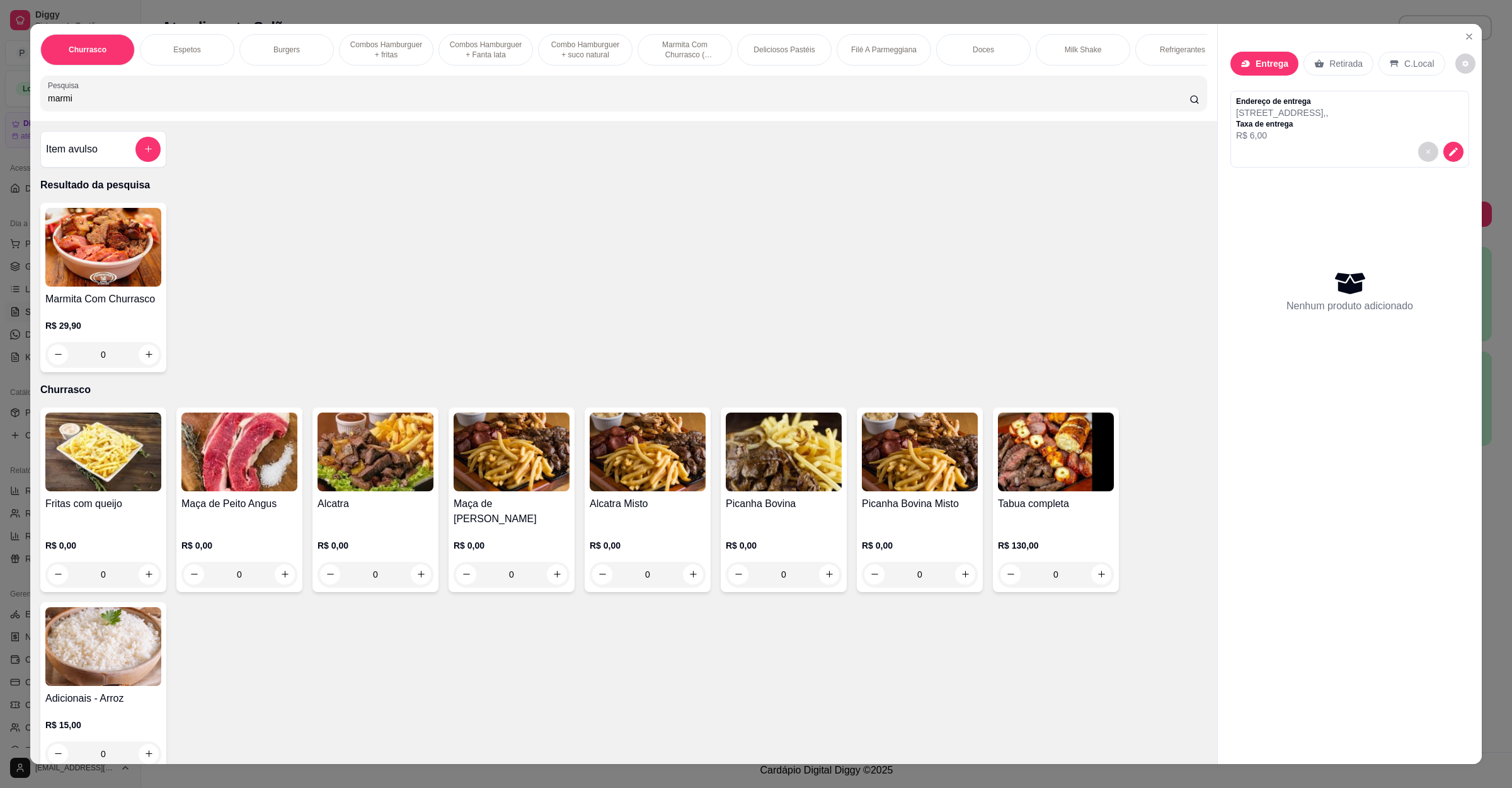
type input "marmi"
click at [121, 286] on img at bounding box center [103, 247] width 116 height 78
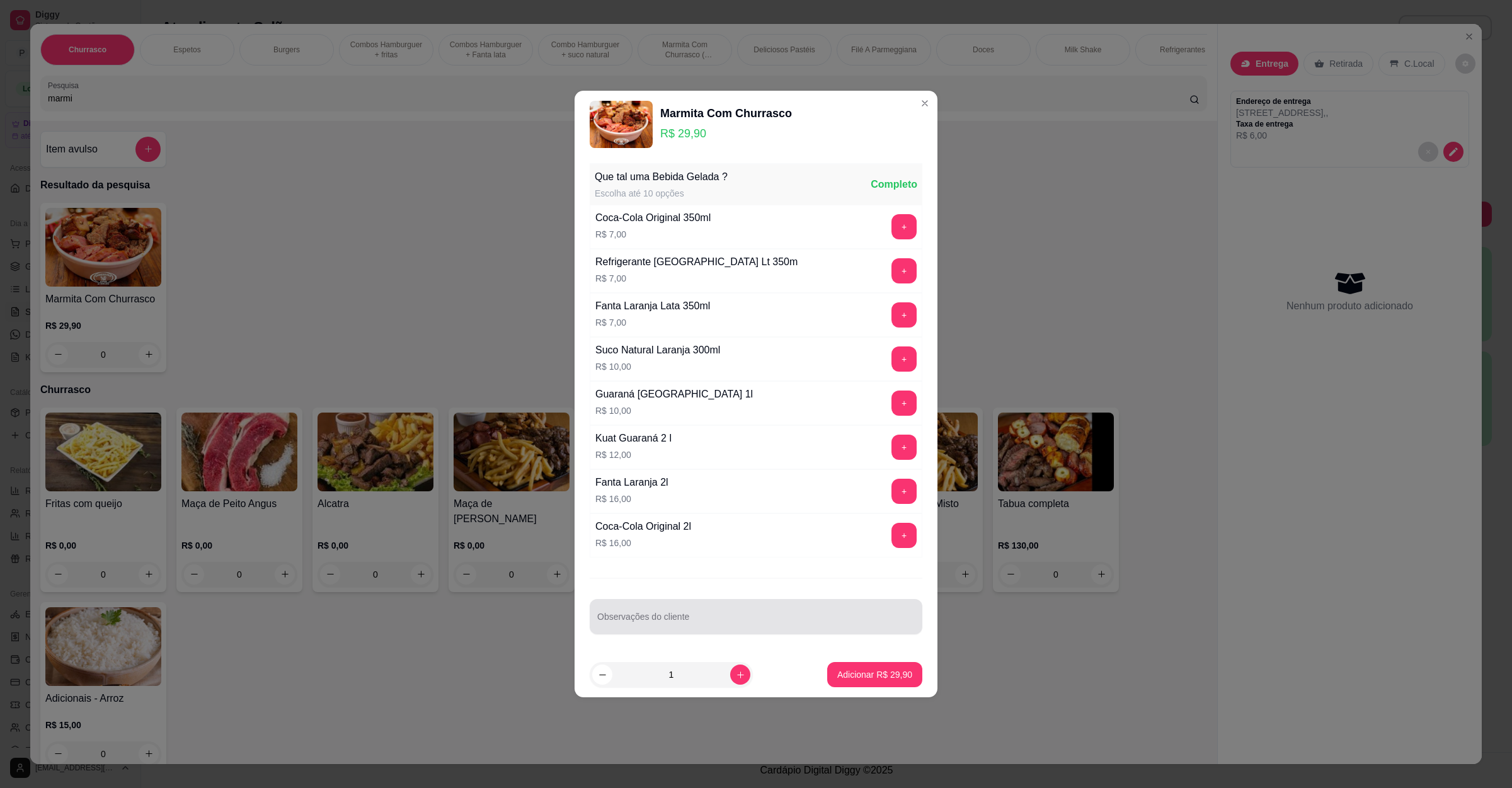
click at [668, 635] on div "Observações do cliente" at bounding box center [756, 617] width 333 height 36
type input "sem farofa e sem vinagrete"
click at [839, 666] on button "Adicionar R$ 29,90" at bounding box center [875, 675] width 95 height 26
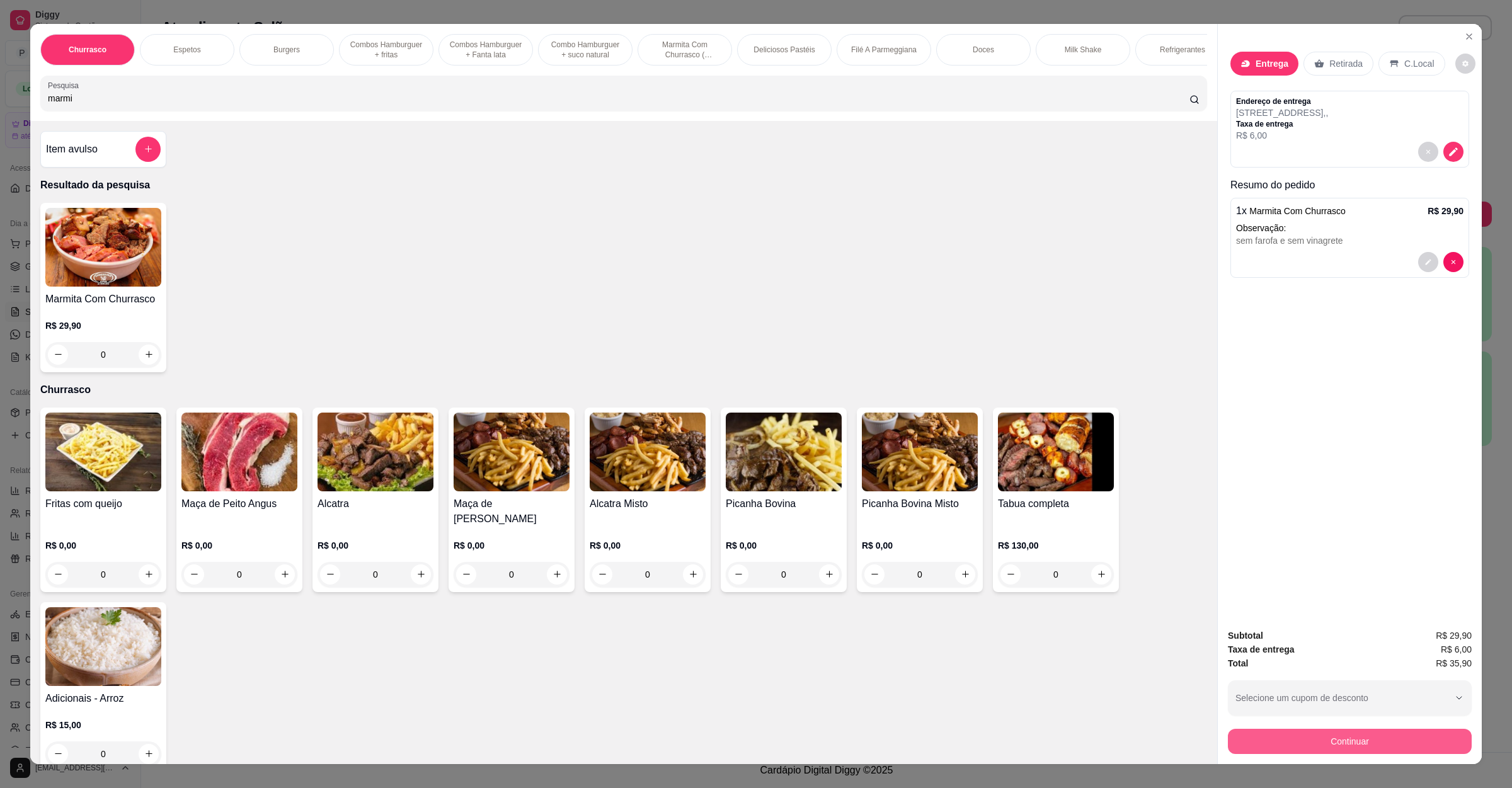
click at [1246, 733] on button "Continuar" at bounding box center [1350, 741] width 243 height 26
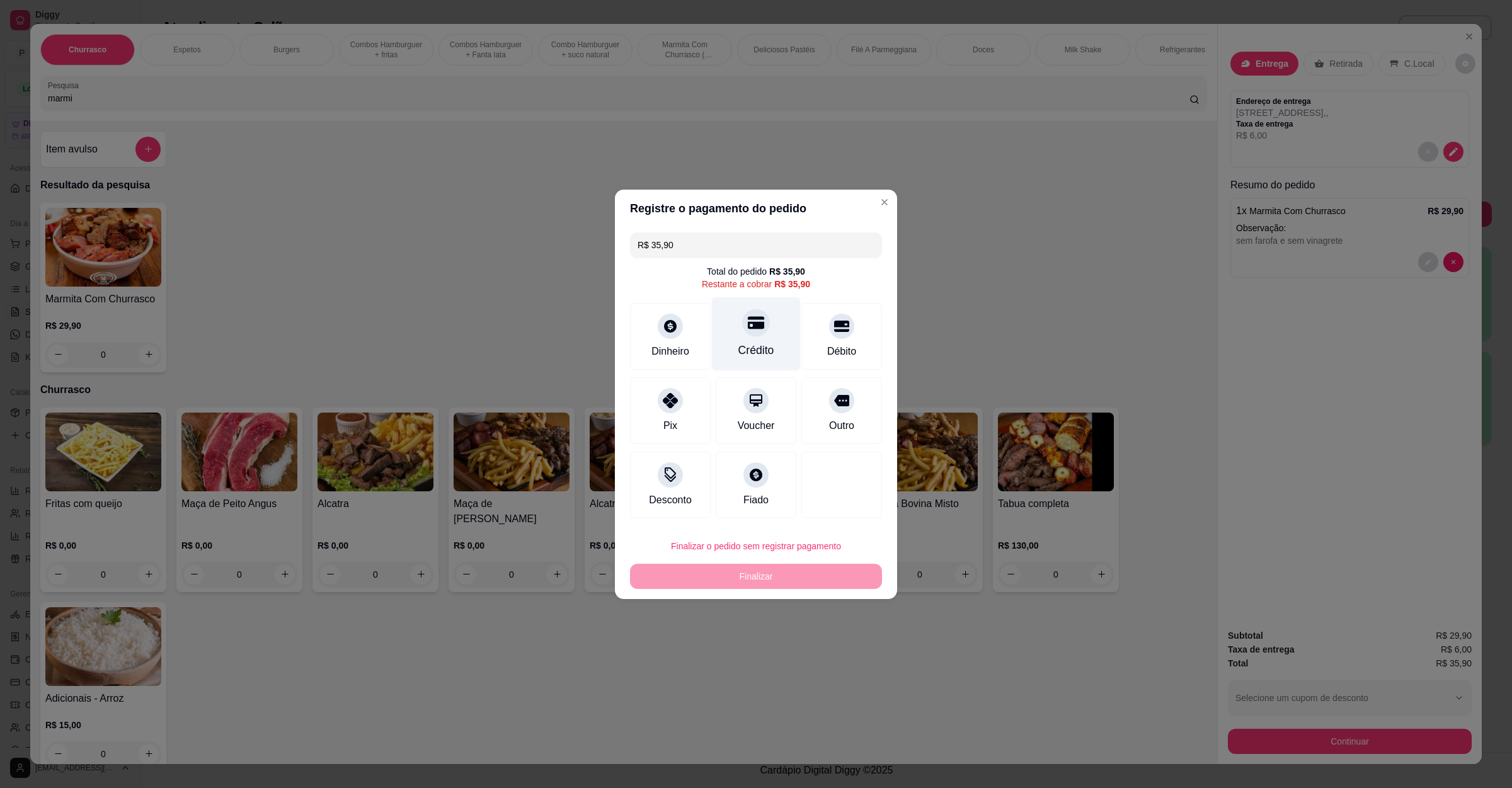
click at [730, 337] on div "Crédito" at bounding box center [756, 333] width 88 height 74
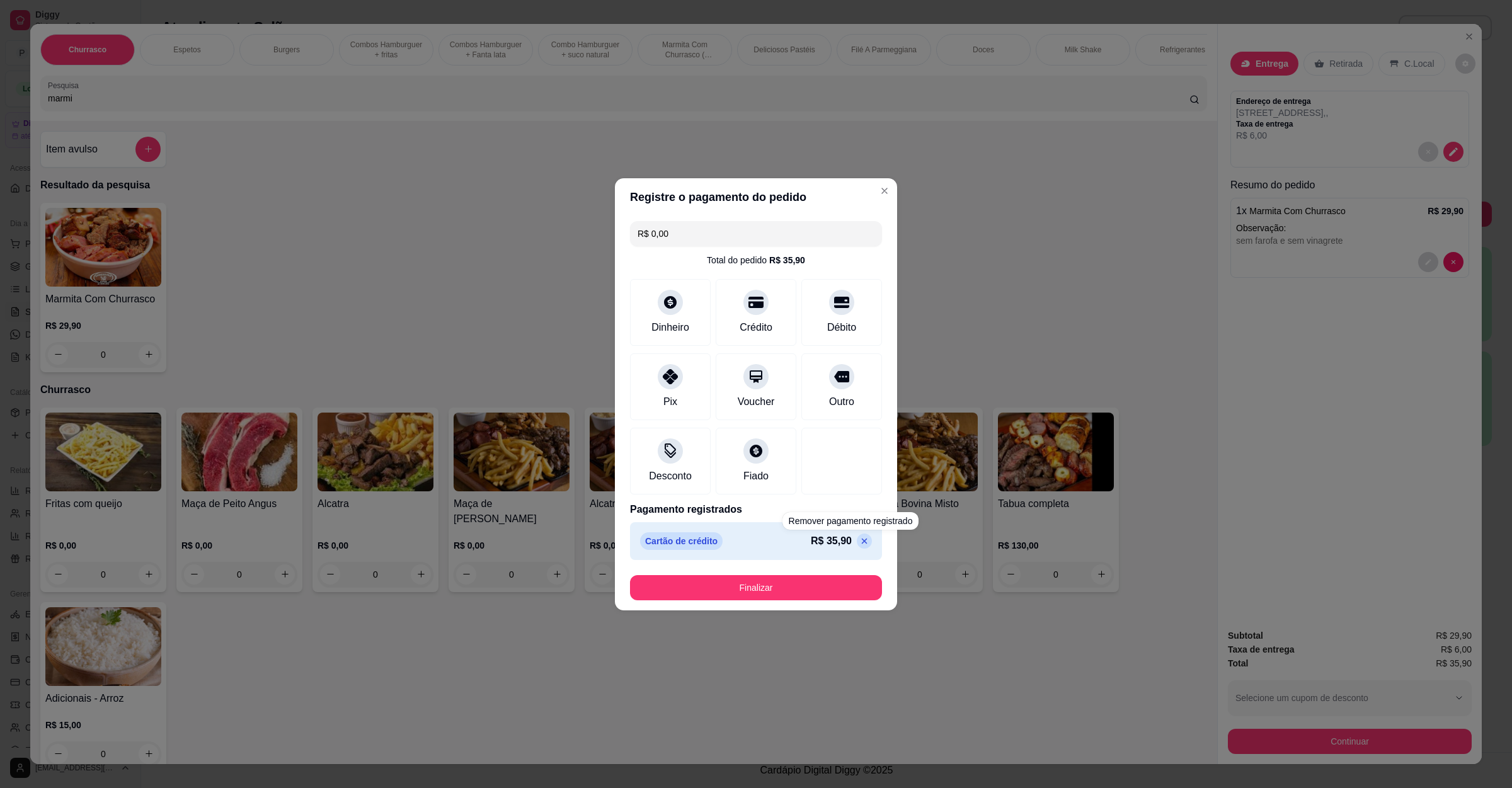
click at [853, 533] on div "Cartão de crédito R$ 35,90" at bounding box center [756, 541] width 232 height 17
click at [857, 534] on p at bounding box center [865, 541] width 16 height 16
type input "R$ 35,90"
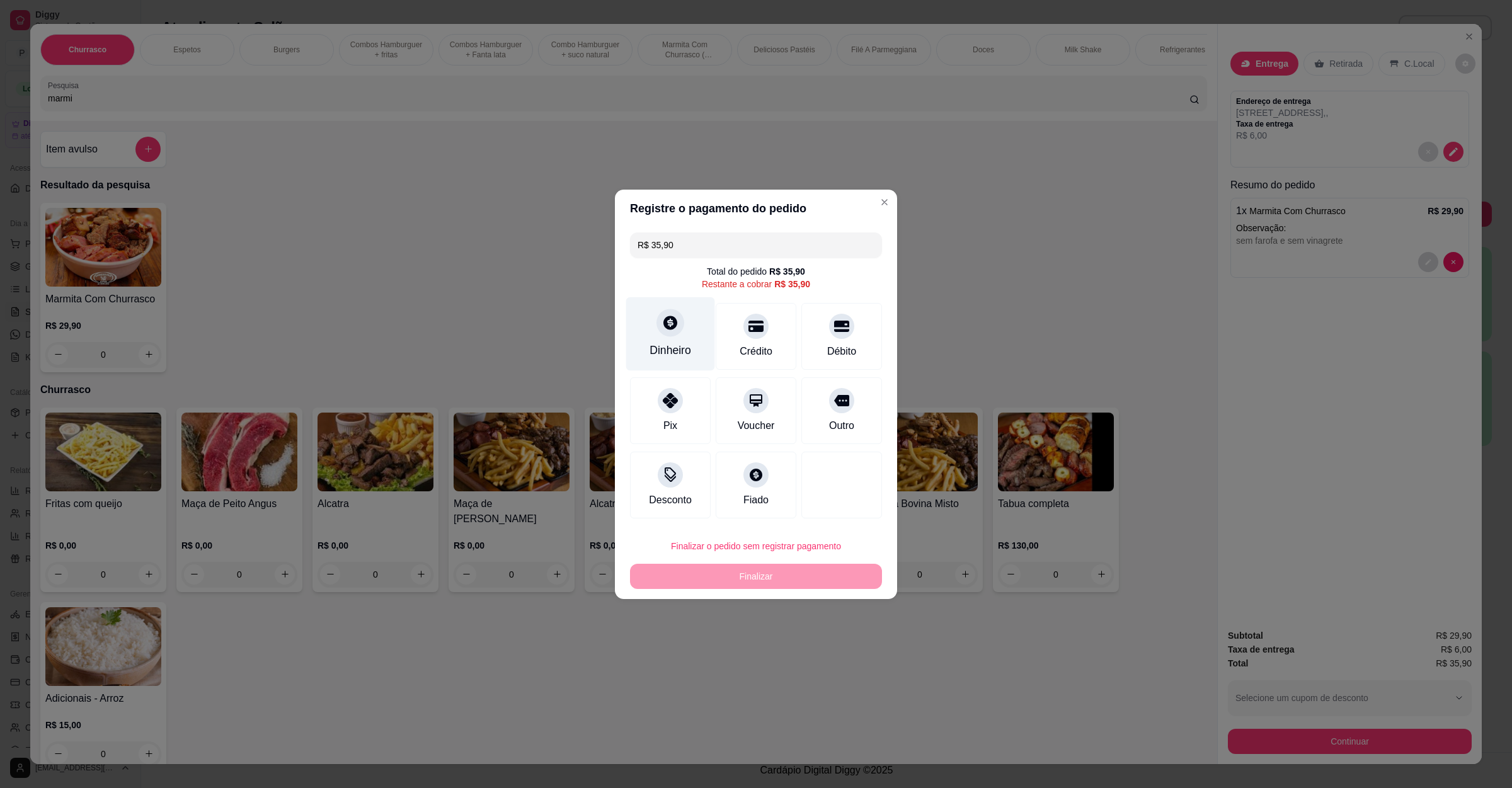
click at [692, 343] on div "Dinheiro" at bounding box center [670, 333] width 88 height 74
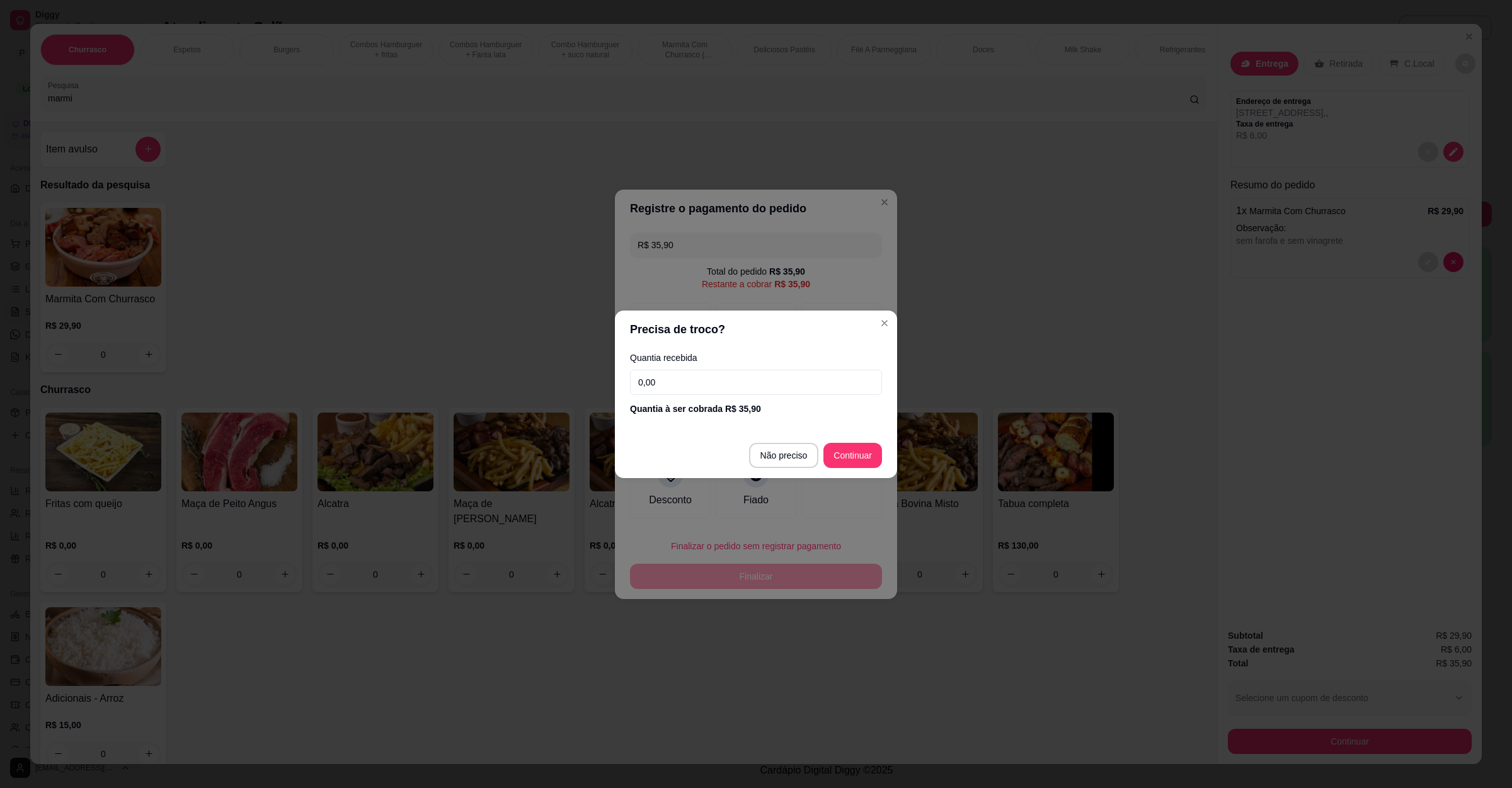
click at [719, 386] on input "0,00" at bounding box center [756, 383] width 252 height 26
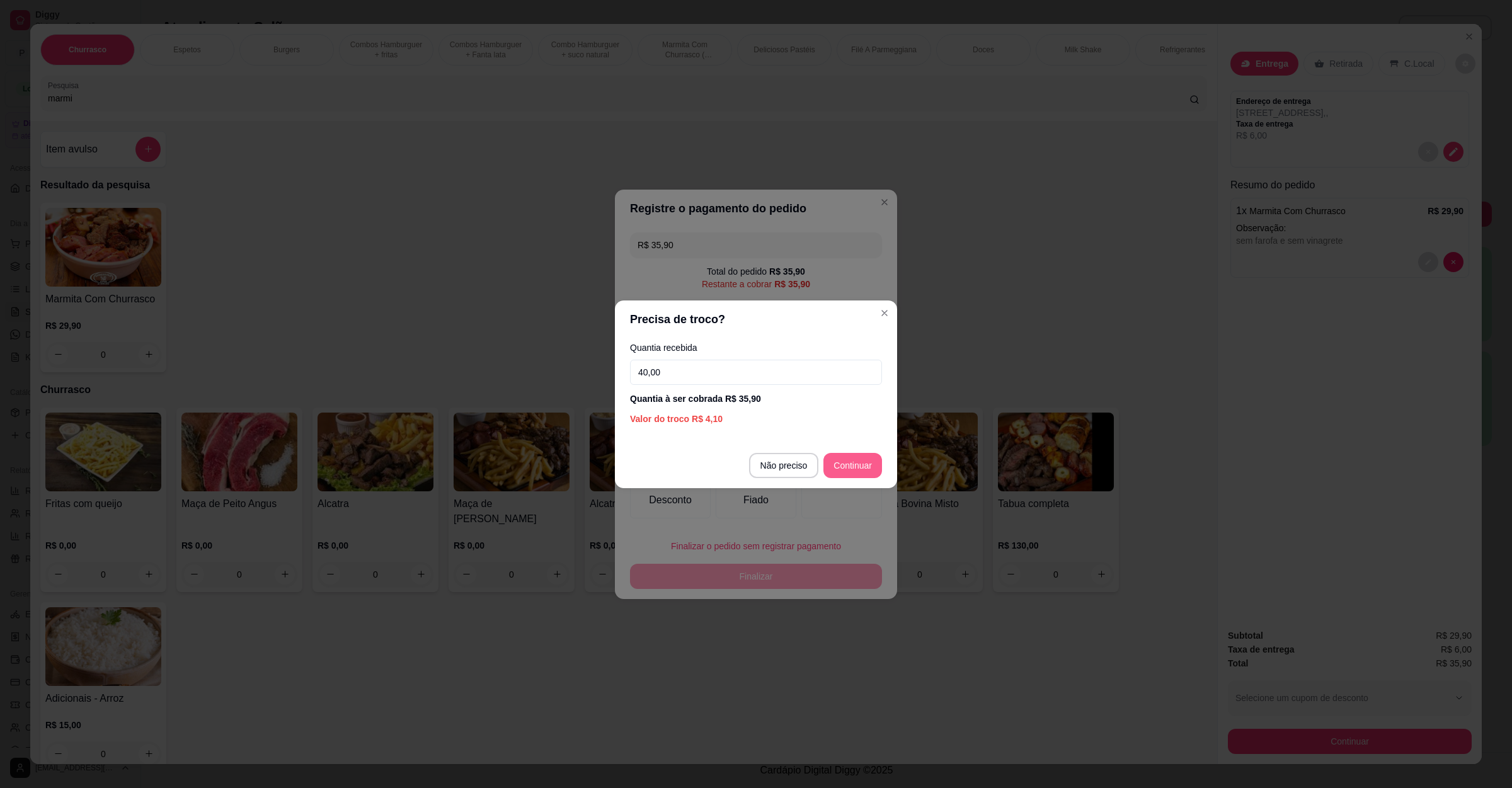
type input "40,00"
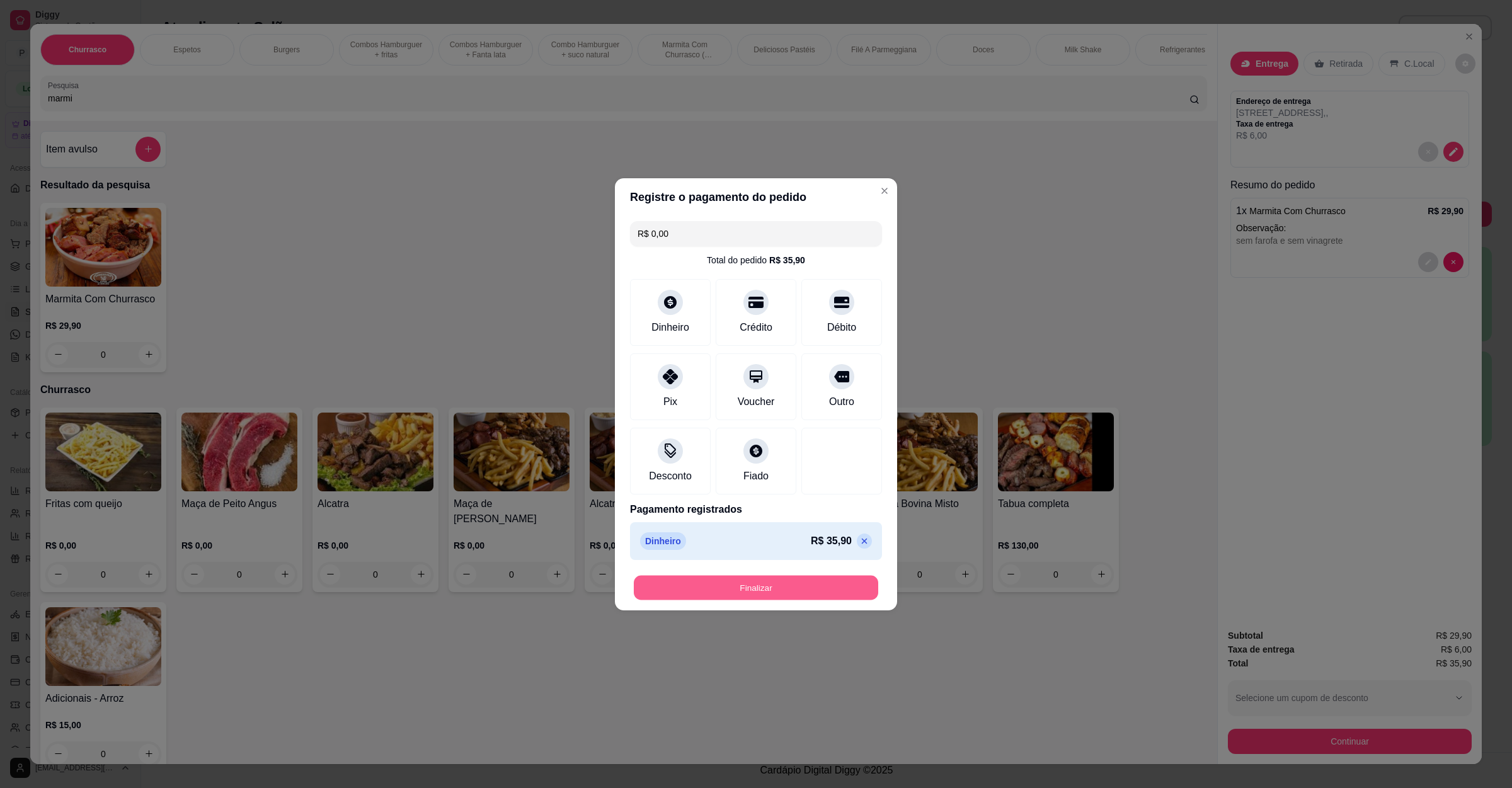
click at [794, 583] on button "Finalizar" at bounding box center [756, 587] width 244 height 25
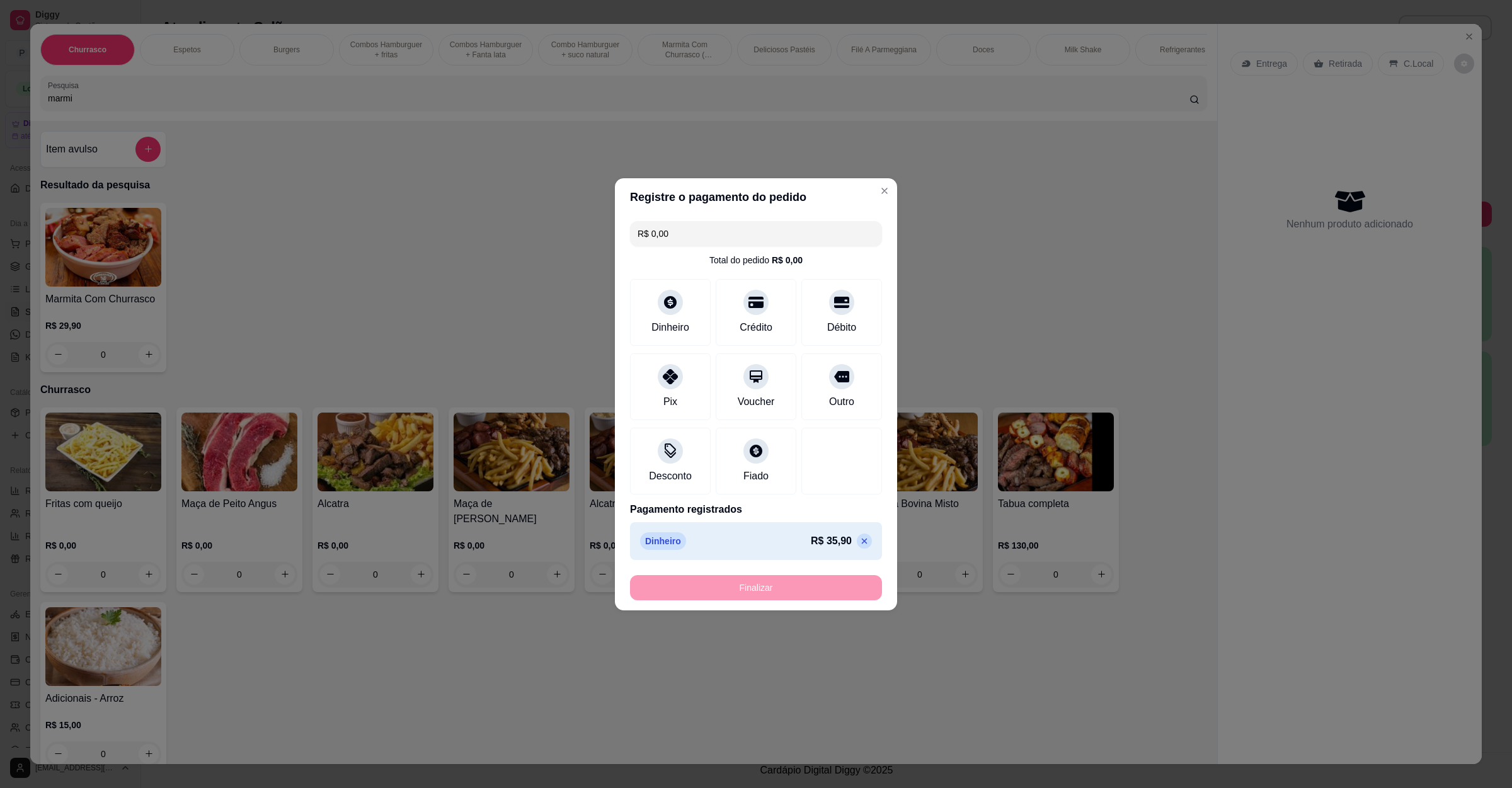
type input "-R$ 35,90"
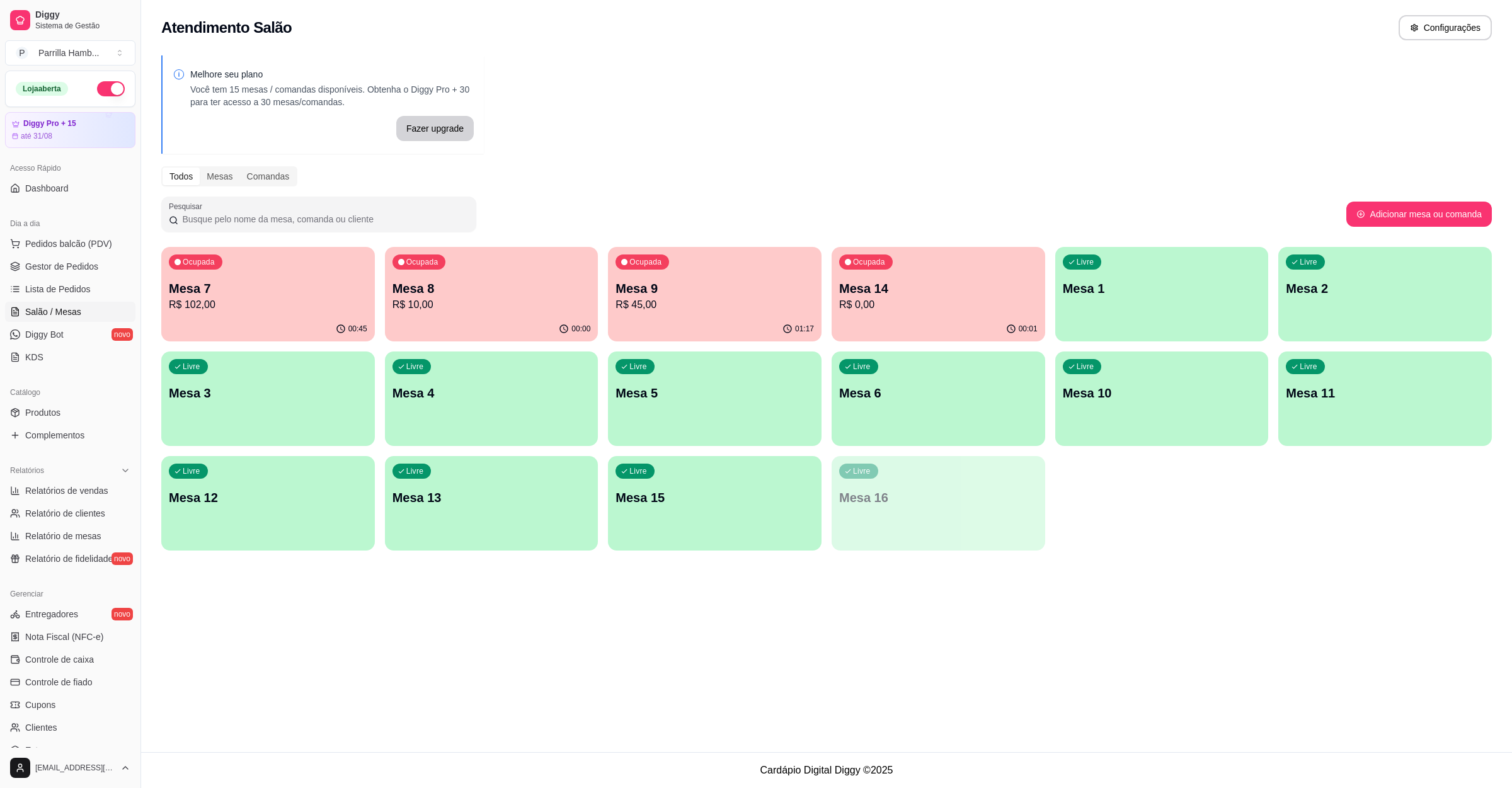
click at [907, 305] on p "R$ 0,00" at bounding box center [938, 305] width 199 height 16
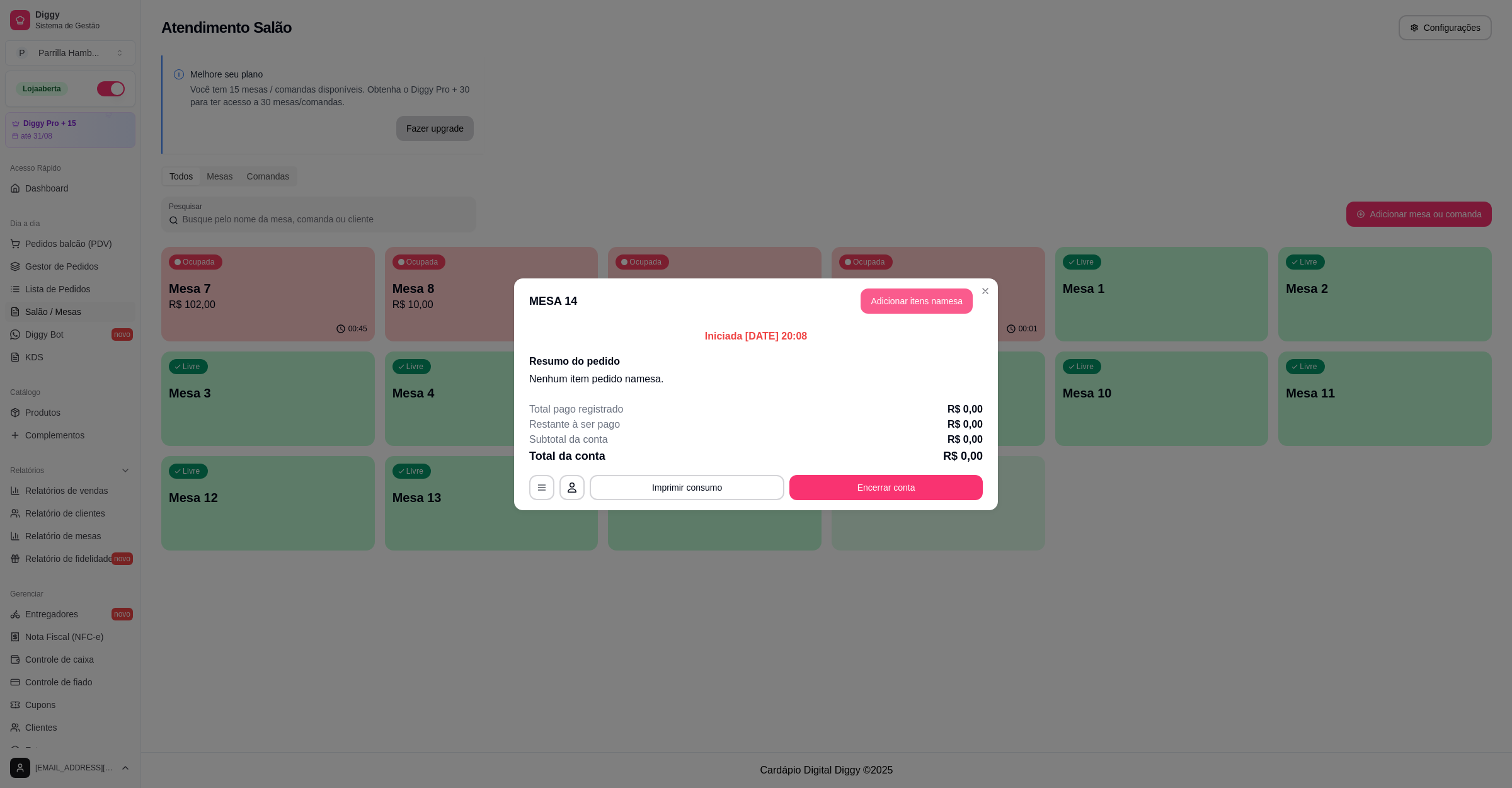
click at [877, 299] on button "Adicionar itens na mesa" at bounding box center [917, 301] width 112 height 26
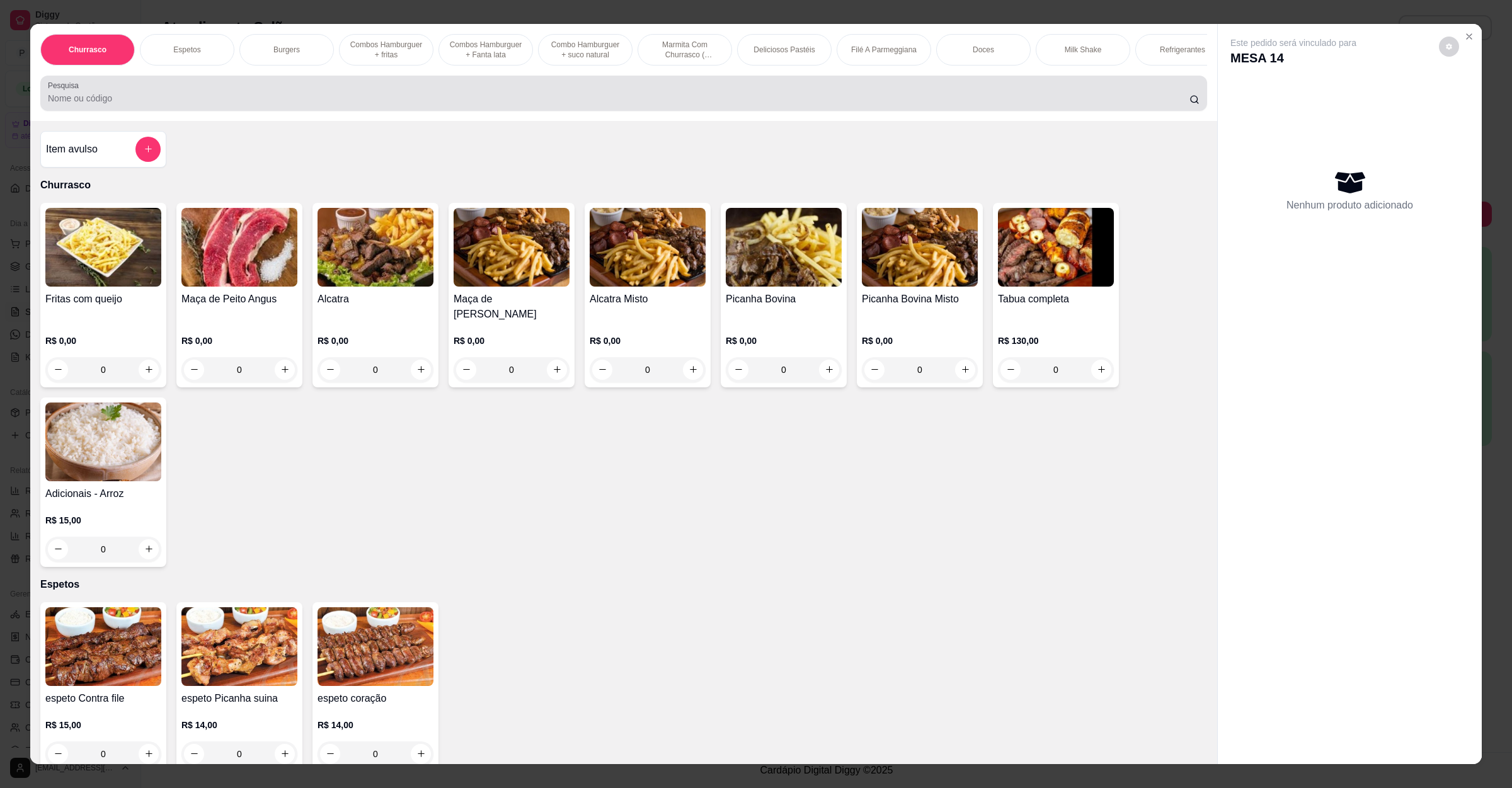
click at [290, 111] on div "Pesquisa" at bounding box center [624, 93] width 1167 height 36
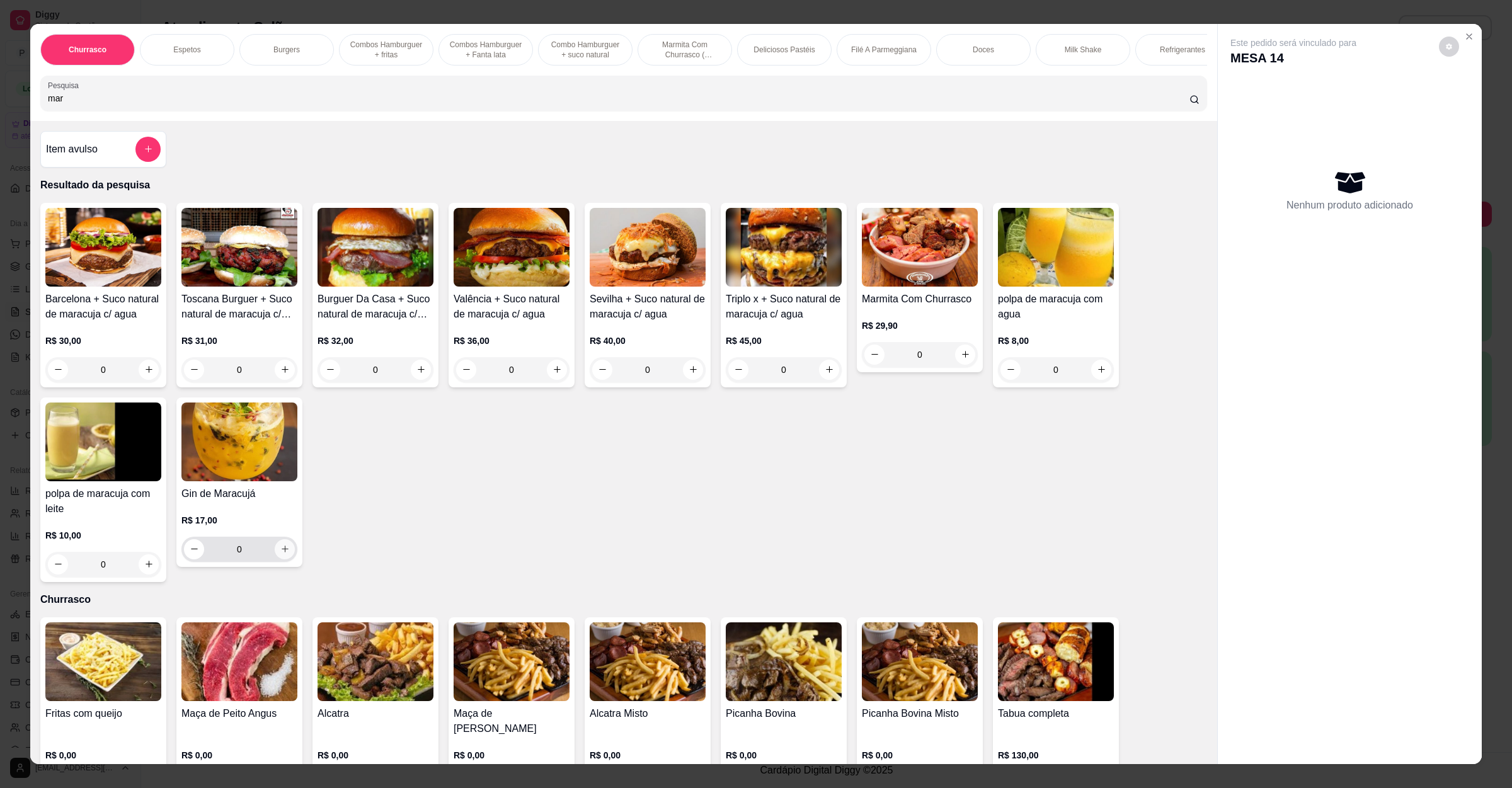
type input "mar"
click at [276, 560] on button "increase-product-quantity" at bounding box center [285, 549] width 20 height 20
type input "1"
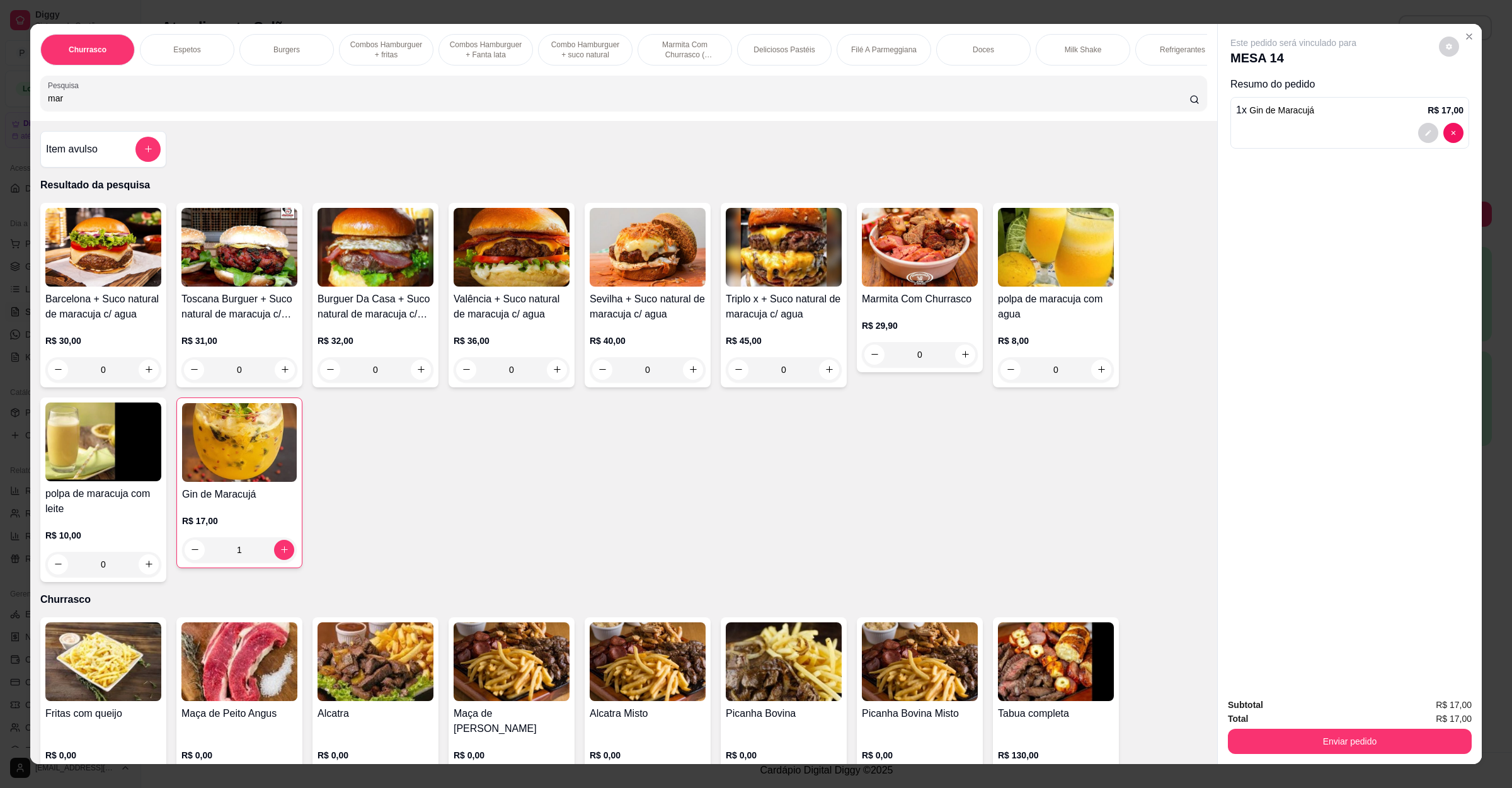
drag, startPoint x: 100, startPoint y: 109, endPoint x: 0, endPoint y: 118, distance: 100.4
click at [0, 118] on div "Churrasco Espetos Burgers Combos Hamburguer + fritas Combos Hamburguer + Fanta …" at bounding box center [756, 394] width 1512 height 788
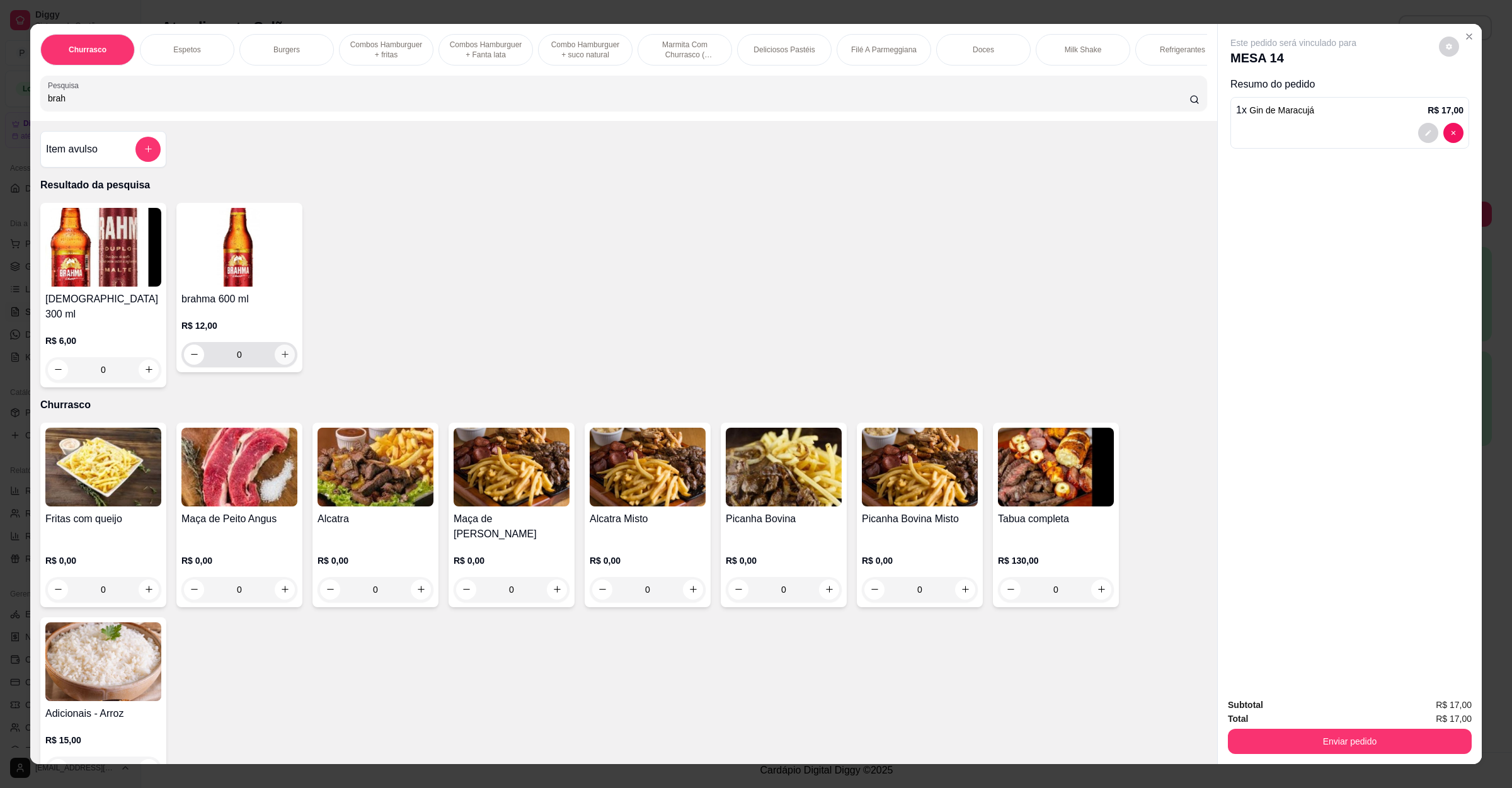
type input "brah"
click at [274, 365] on button "increase-product-quantity" at bounding box center [285, 355] width 20 height 20
type input "1"
click at [1245, 740] on button "Enviar pedido" at bounding box center [1350, 741] width 236 height 25
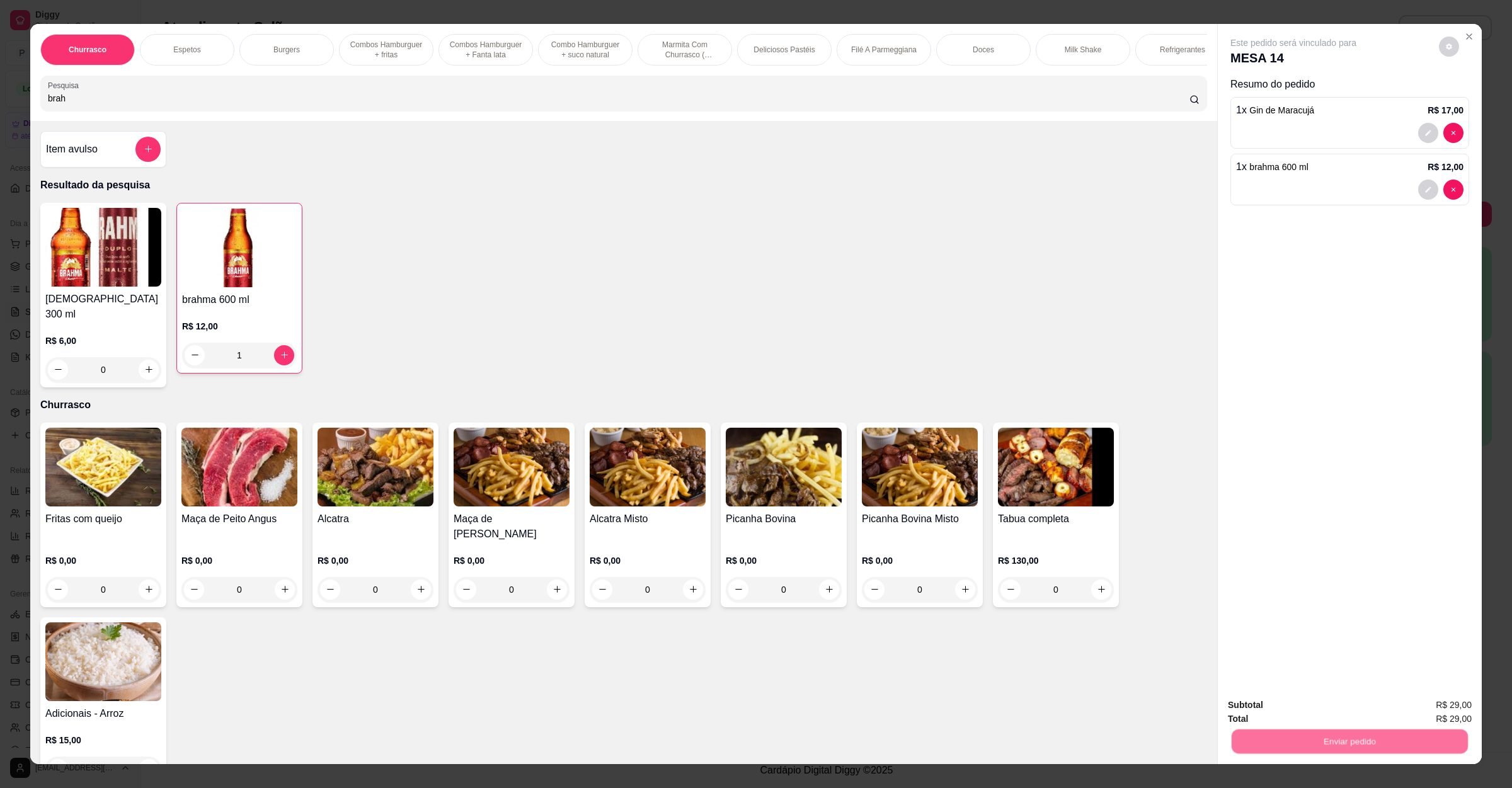
click at [1282, 714] on button "Não registrar e enviar pedido" at bounding box center [1306, 711] width 131 height 24
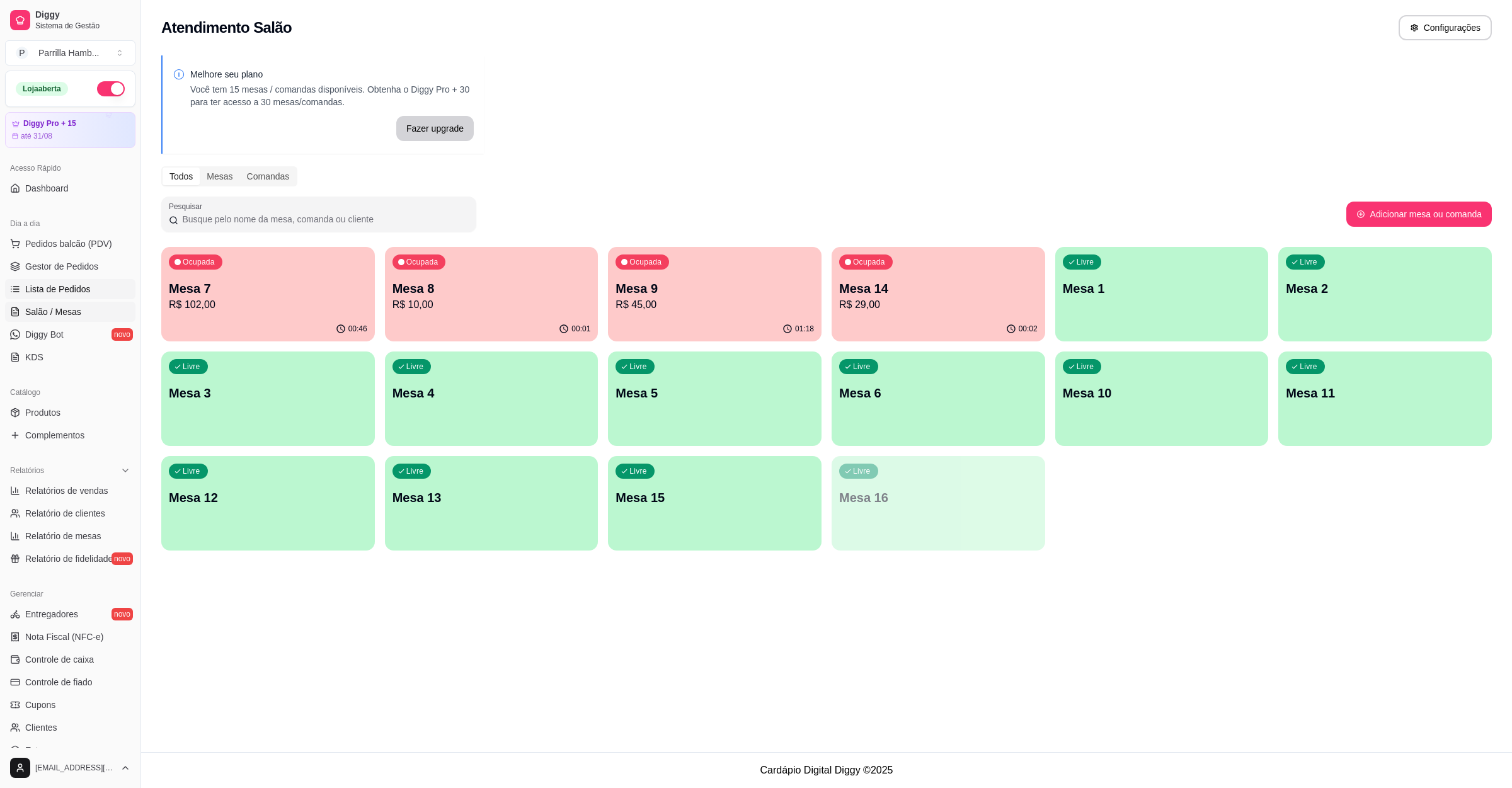
click at [75, 299] on link "Lista de Pedidos" at bounding box center [70, 289] width 130 height 20
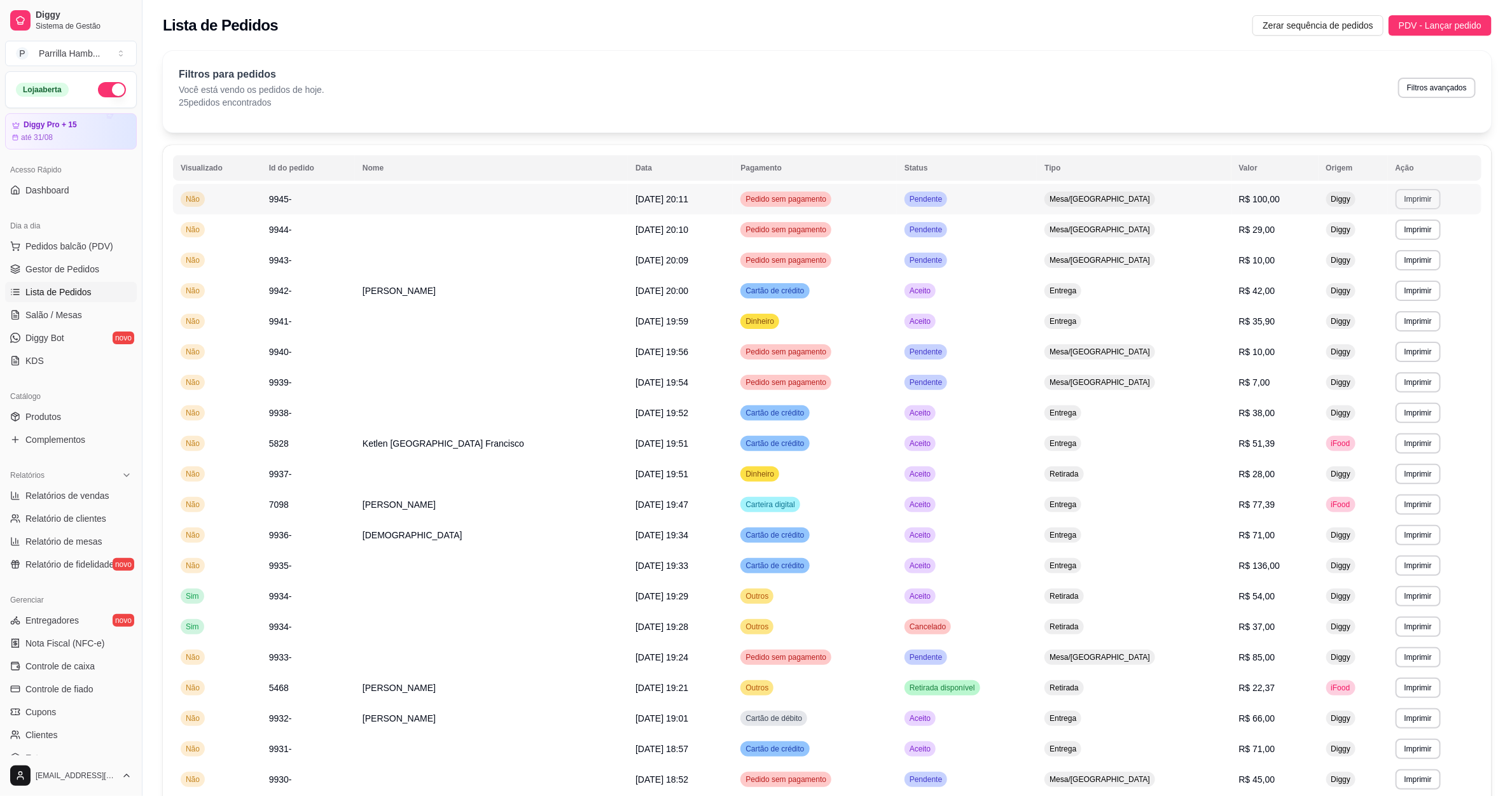
click at [1413, 203] on button "Imprimir" at bounding box center [1418, 199] width 45 height 20
click at [1390, 237] on button "IMPRESSORA" at bounding box center [1383, 244] width 92 height 20
click at [52, 314] on span "Salão / Mesas" at bounding box center [53, 315] width 56 height 13
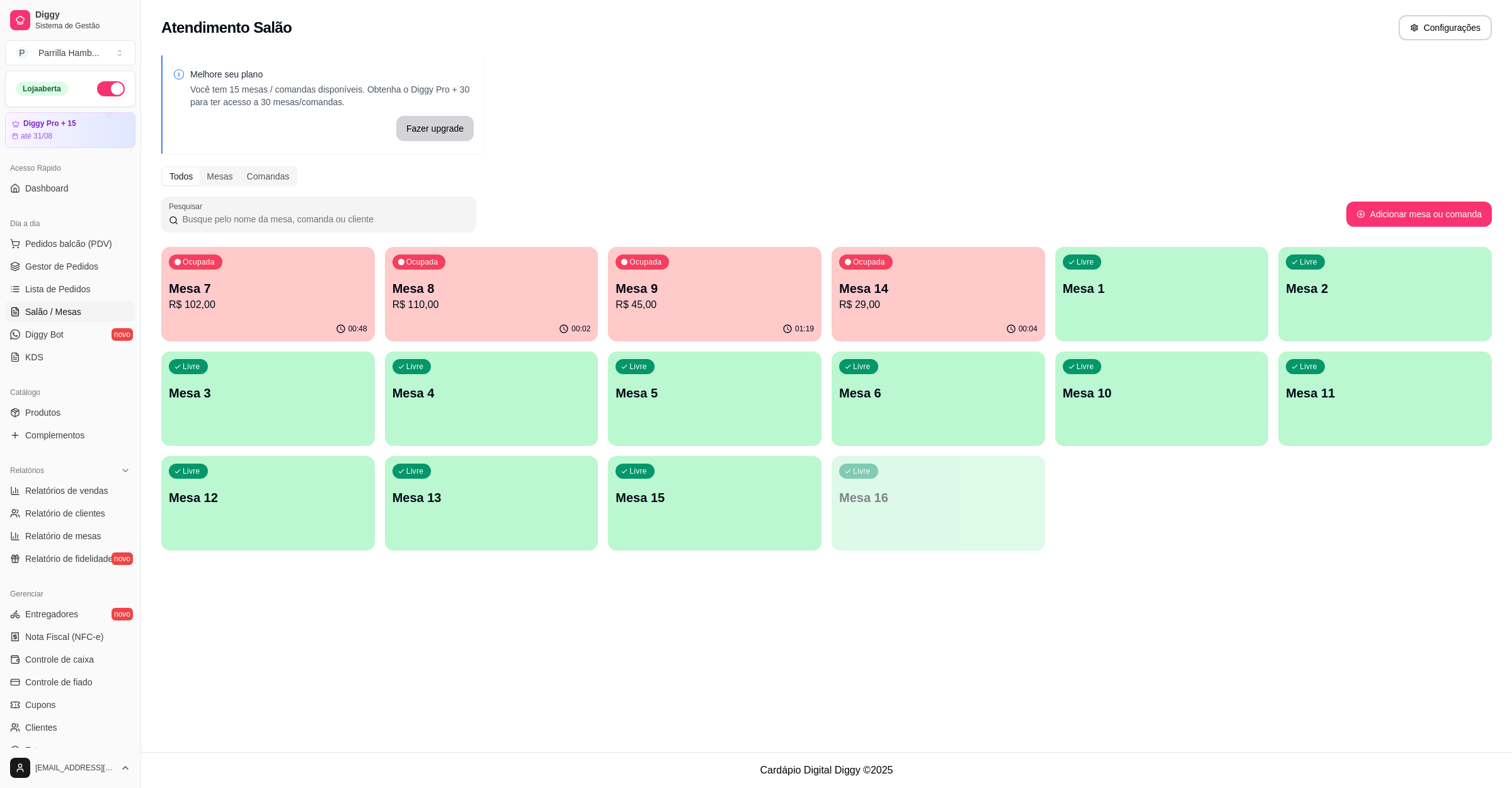
click at [153, 296] on div "Melhore seu plano Você tem 15 mesas / comandas disponíveis. Obtenha o Diggy Pro…" at bounding box center [826, 307] width 1371 height 518
click at [191, 297] on p "R$ 102,00" at bounding box center [268, 305] width 199 height 16
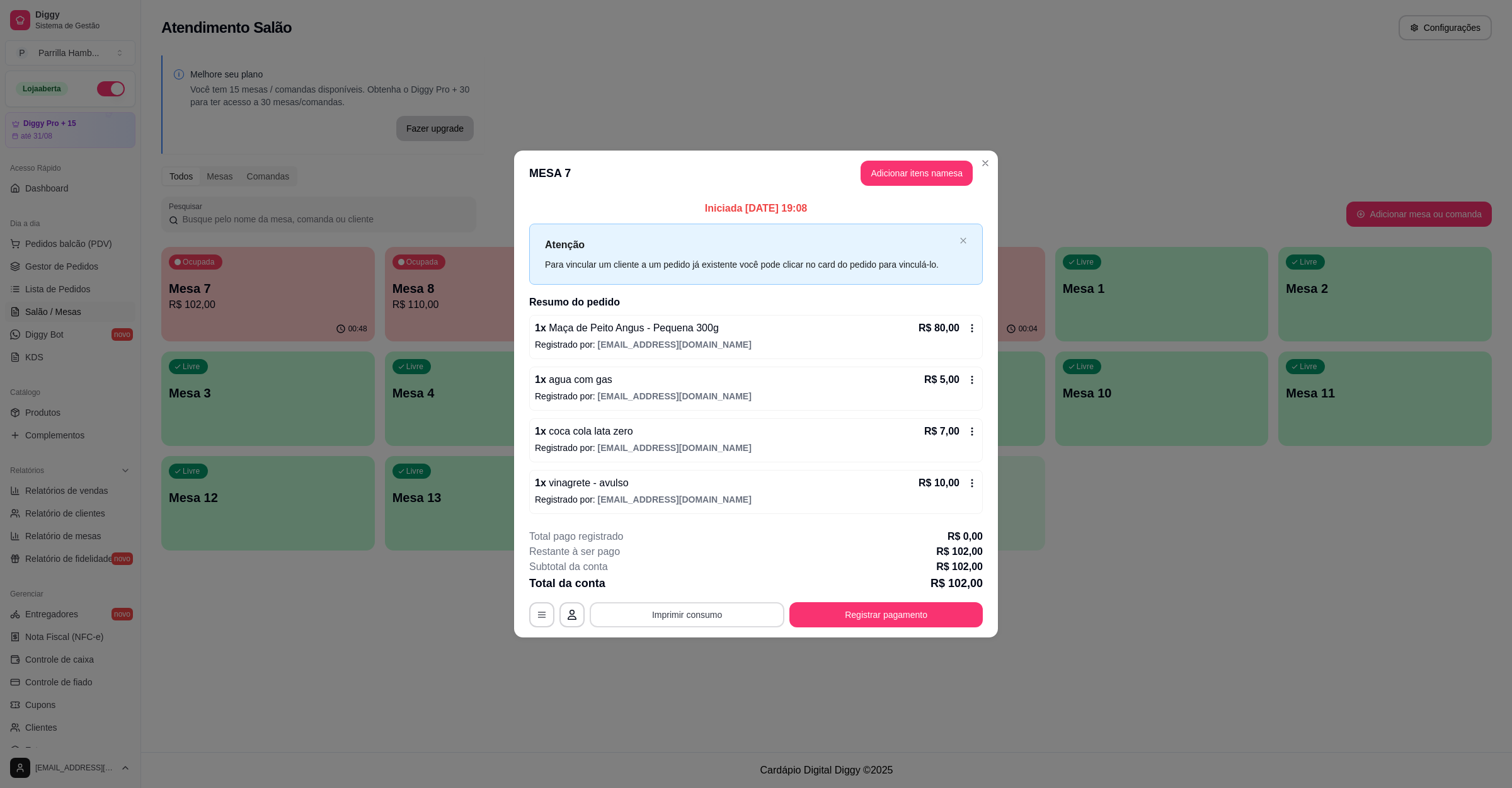
click at [700, 627] on button "Imprimir consumo" at bounding box center [687, 616] width 194 height 26
click at [694, 588] on button "IMPRESSORA" at bounding box center [690, 587] width 91 height 20
click at [694, 588] on div "Escolha a impressora IMPRESSORA" at bounding box center [691, 578] width 104 height 43
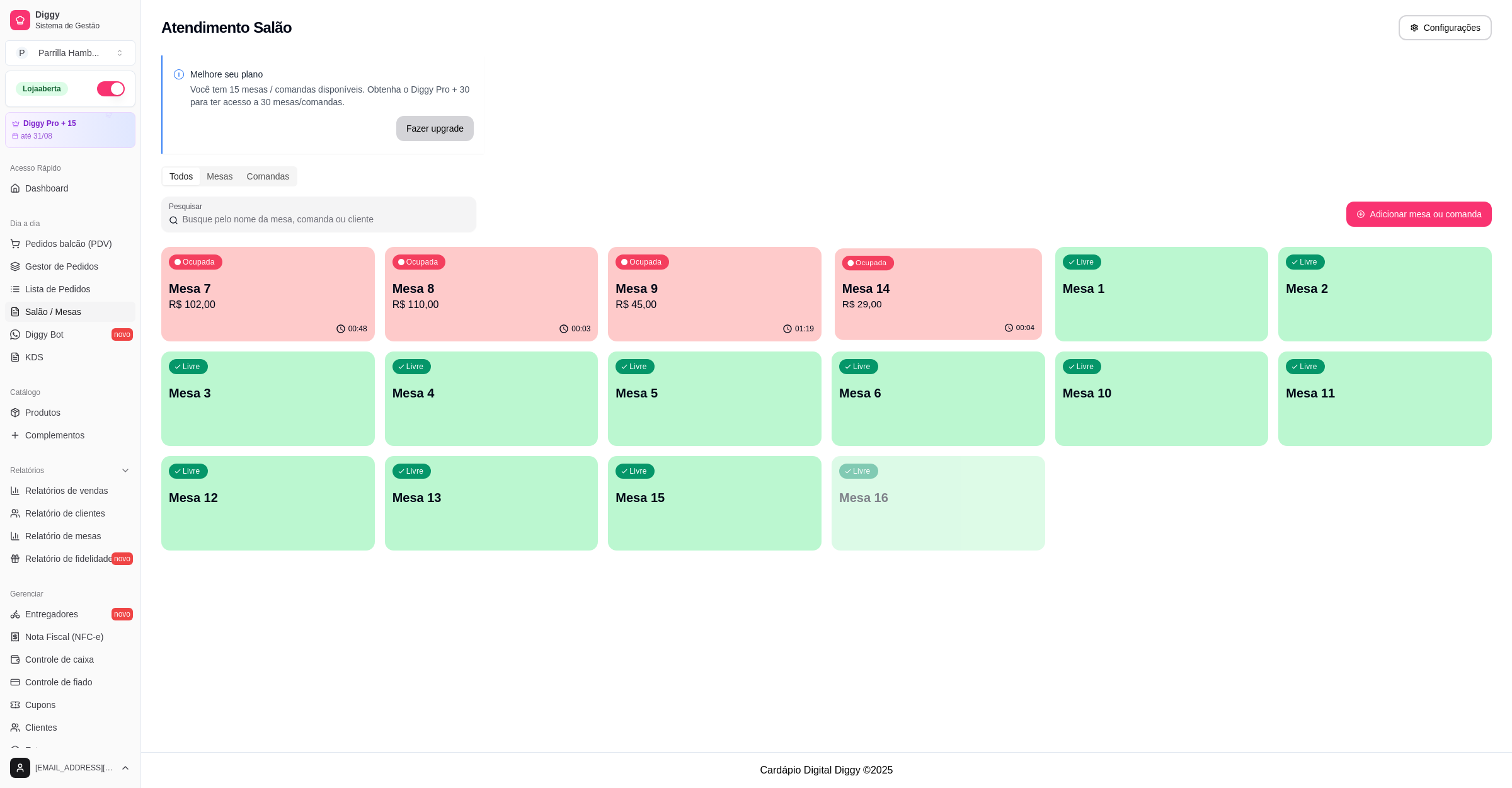
click at [930, 269] on div "Ocupada Mesa 14 R$ 29,00" at bounding box center [937, 282] width 207 height 68
click at [707, 308] on p "R$ 45,00" at bounding box center [715, 305] width 199 height 16
click at [268, 301] on p "R$ 102,00" at bounding box center [268, 305] width 199 height 16
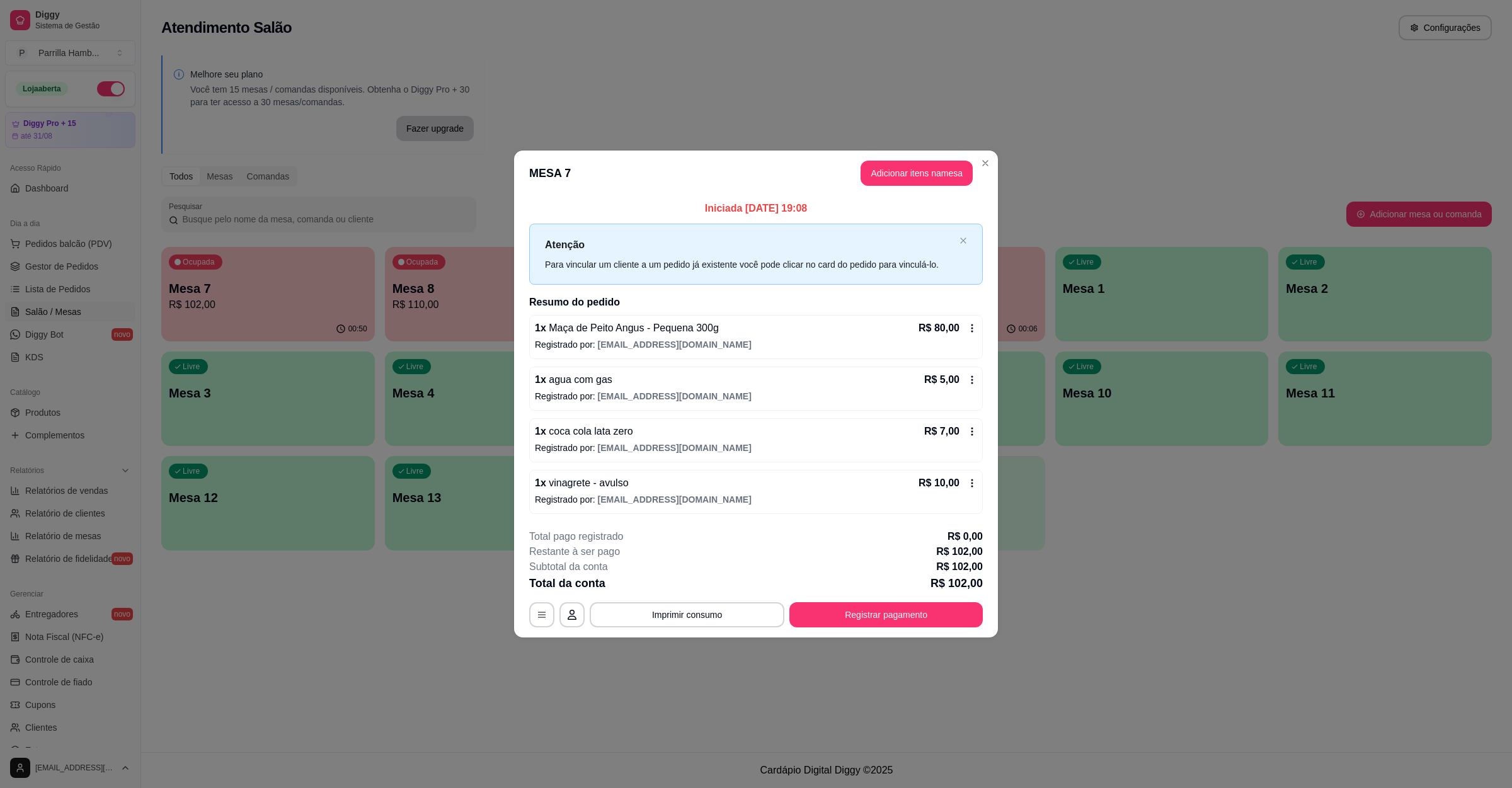
click at [629, 344] on span "[EMAIL_ADDRESS][DOMAIN_NAME]" at bounding box center [675, 344] width 154 height 10
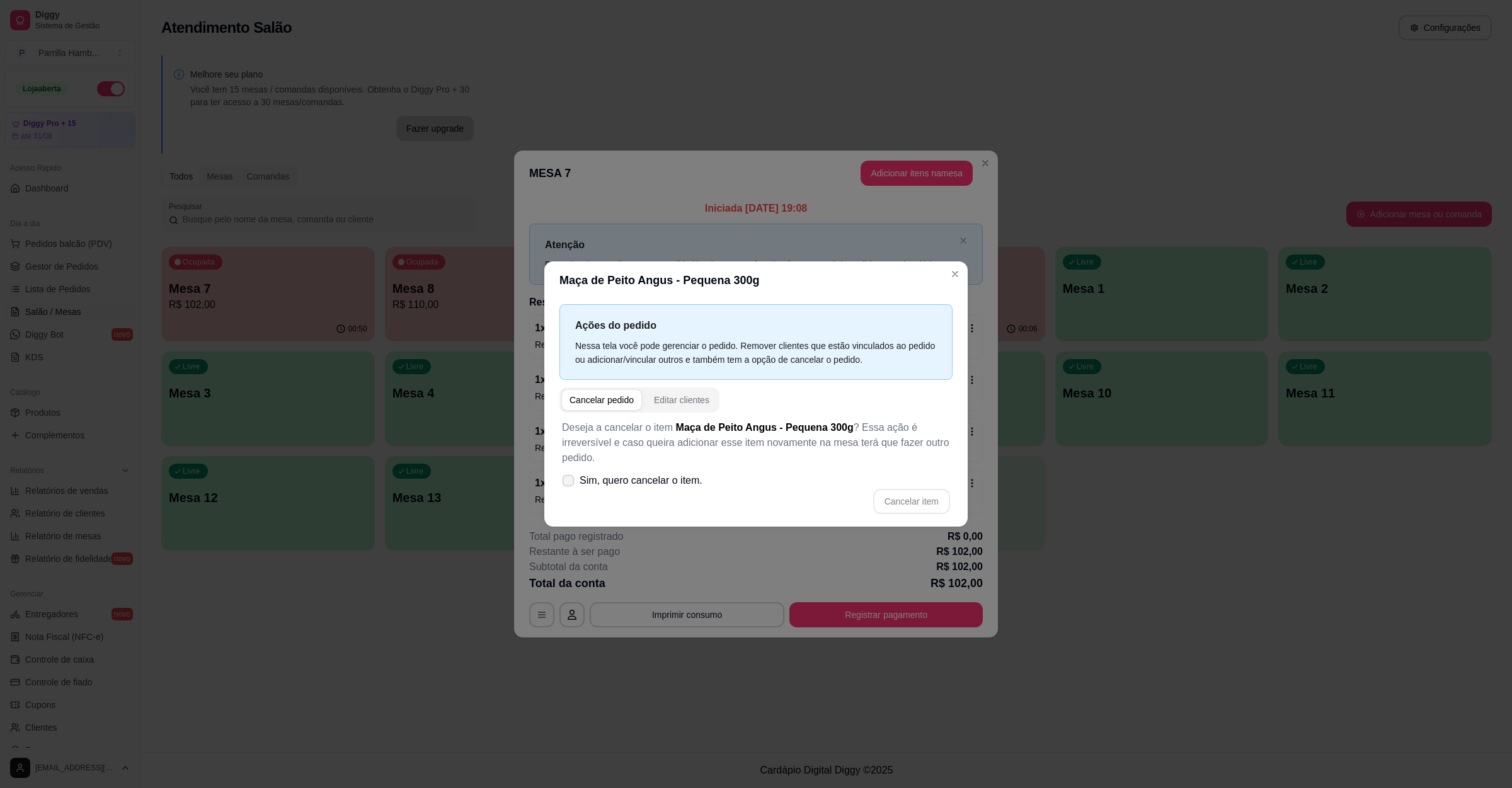
click at [694, 478] on span "Sim, quero cancelar o item." at bounding box center [641, 481] width 123 height 16
click at [570, 482] on input "Sim, quero cancelar o item." at bounding box center [565, 486] width 8 height 8
checkbox input "true"
click at [937, 492] on button "Cancelar item" at bounding box center [912, 502] width 77 height 26
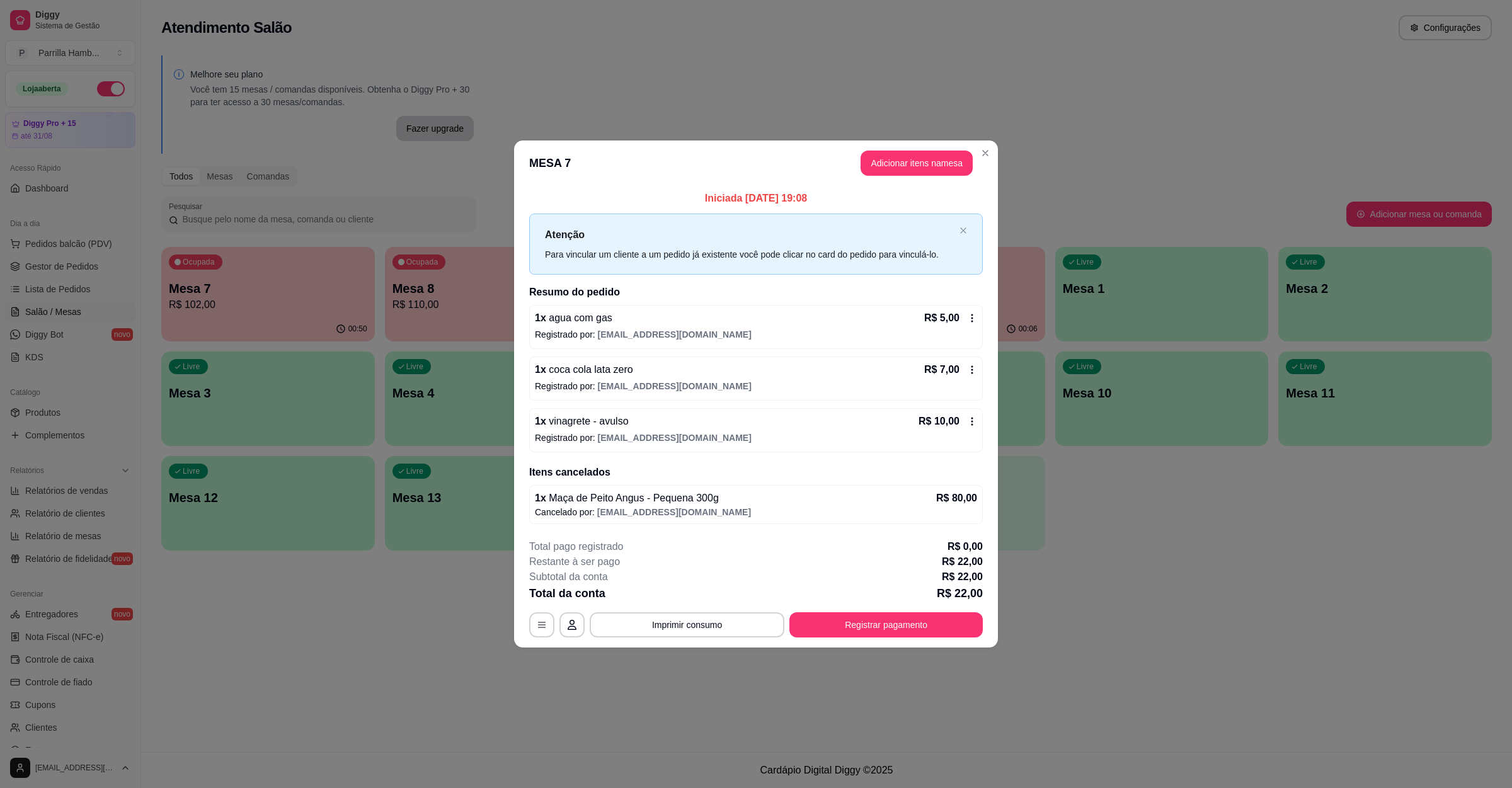
click at [902, 207] on div "Iniciada 22/08/2025 às 19:08 Atenção Para vincular um cliente a um pedido já ex…" at bounding box center [755, 357] width 453 height 333
click at [911, 169] on button "Adicionar itens na mesa" at bounding box center [917, 163] width 112 height 26
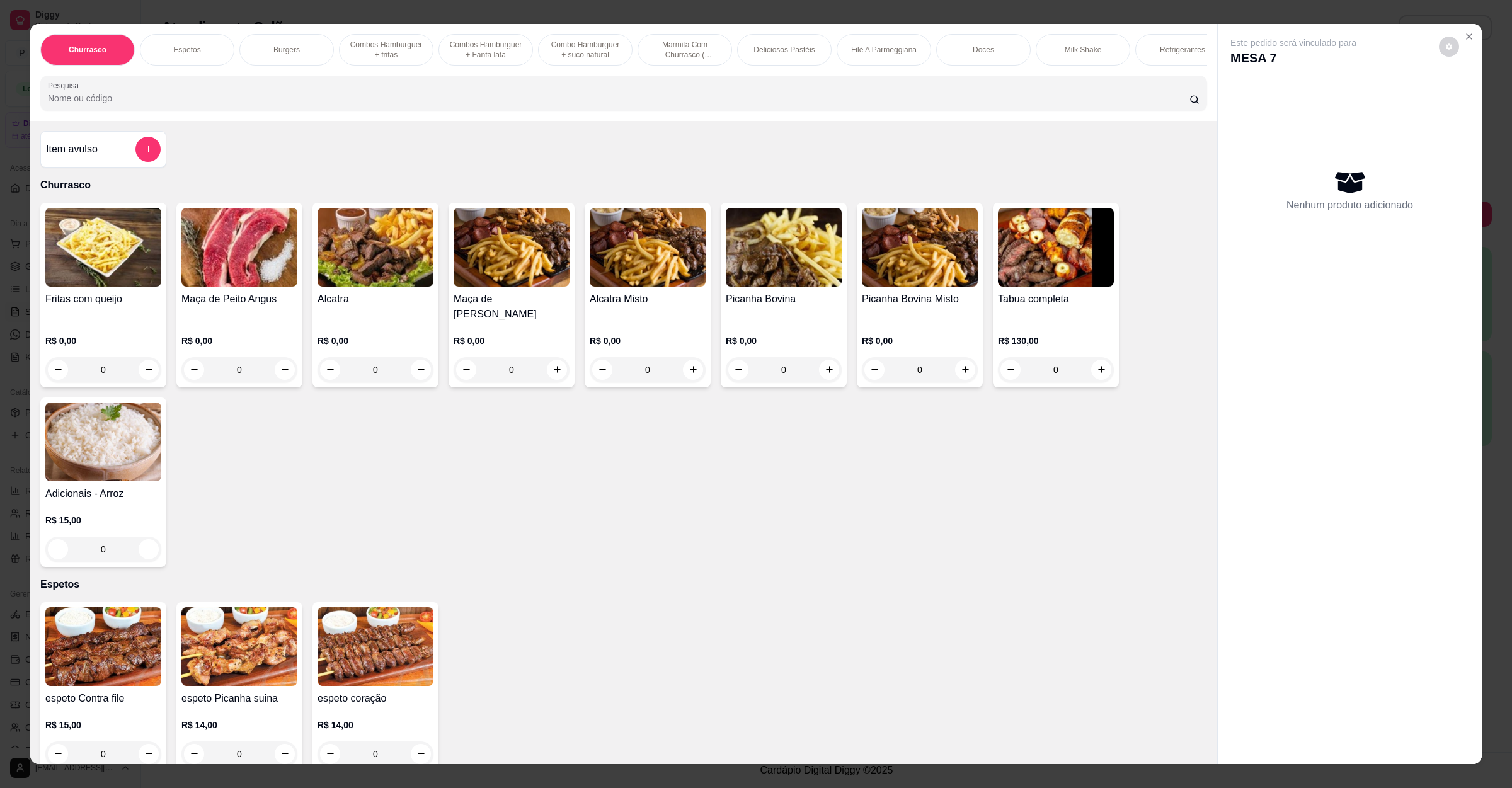
click at [233, 254] on img at bounding box center [239, 247] width 116 height 78
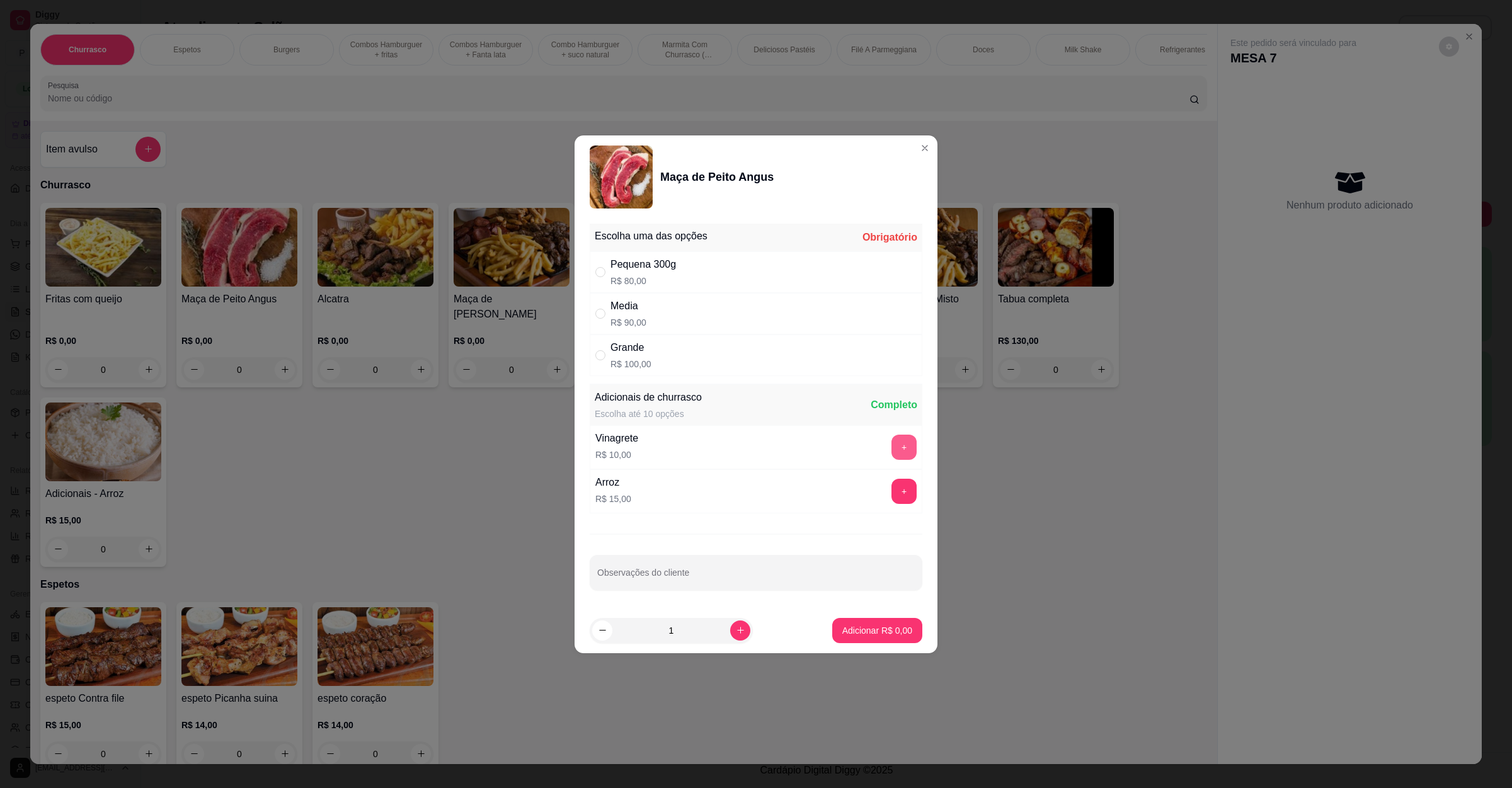
click at [892, 441] on button "+" at bounding box center [905, 448] width 26 height 26
click at [892, 490] on button "+" at bounding box center [905, 492] width 26 height 26
click at [709, 259] on div "Pequena 300g R$ 80,00" at bounding box center [756, 273] width 333 height 42
radio input "true"
click at [870, 639] on button "Adicionar R$ 105,00" at bounding box center [873, 631] width 100 height 26
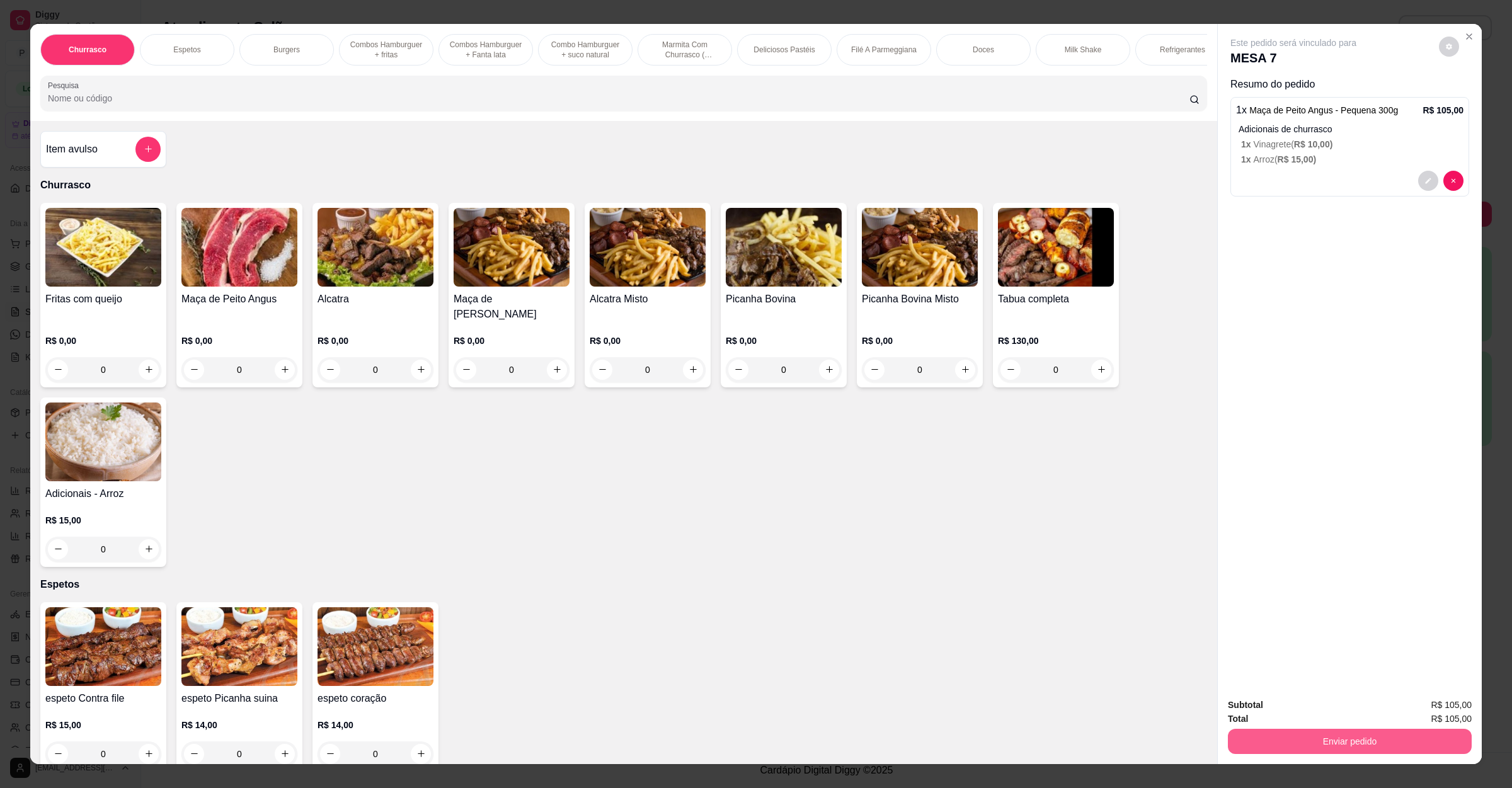
click at [1284, 740] on button "Enviar pedido" at bounding box center [1350, 741] width 243 height 26
click at [1289, 722] on button "Não registrar e enviar pedido" at bounding box center [1306, 710] width 131 height 24
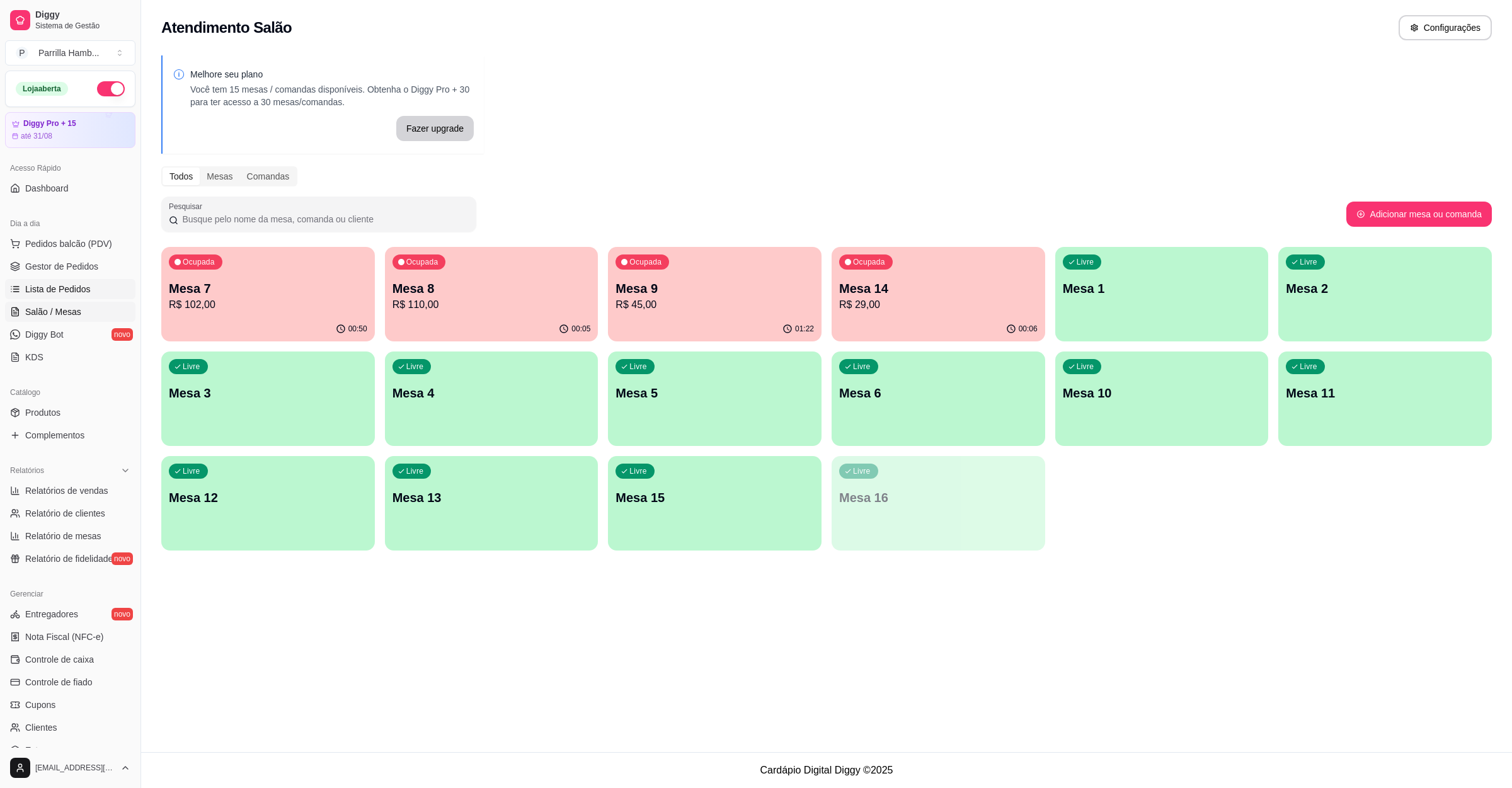
click at [36, 287] on span "Lista de Pedidos" at bounding box center [58, 289] width 66 height 13
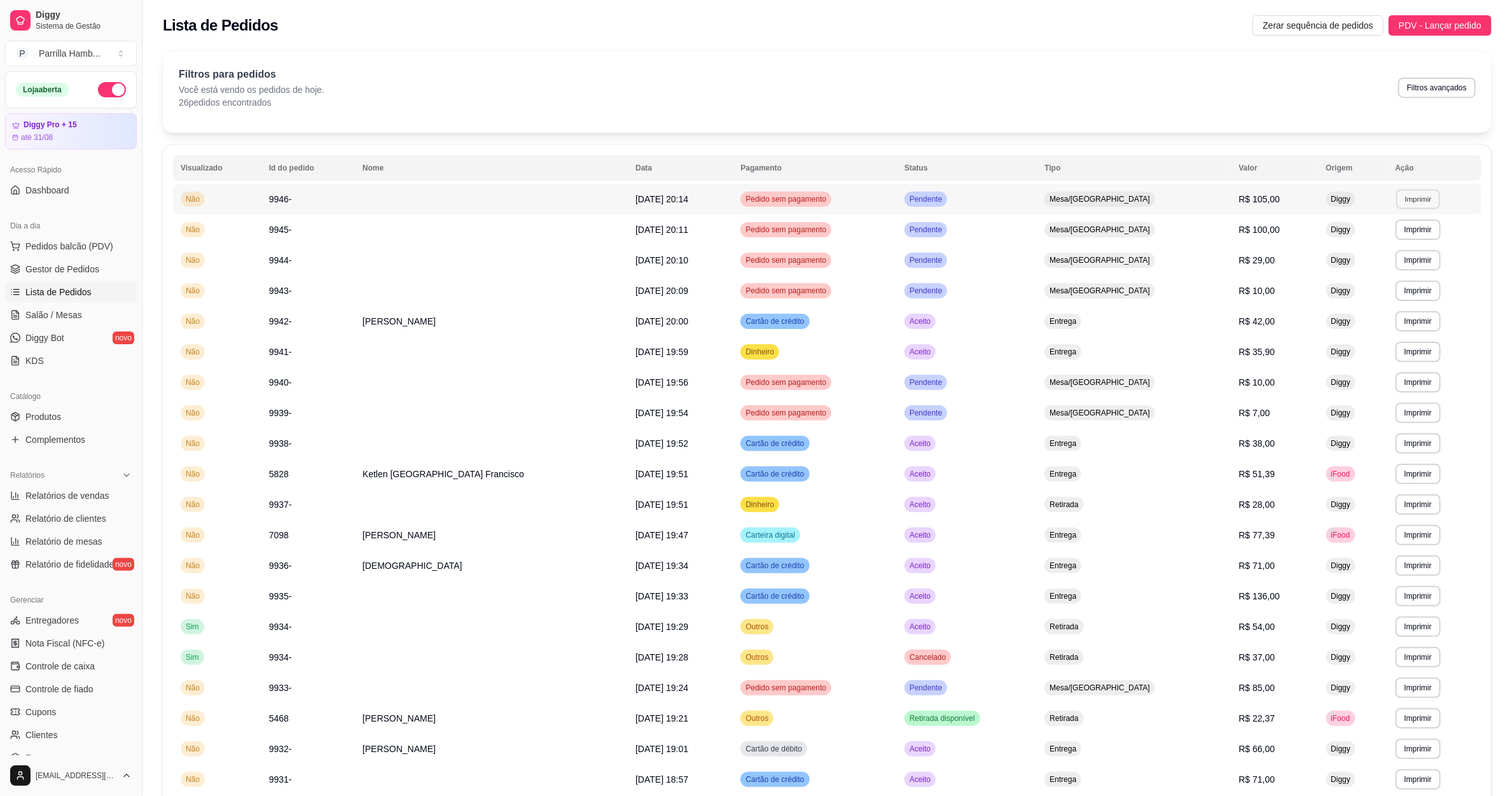
click at [1397, 199] on button "Imprimir" at bounding box center [1419, 198] width 44 height 19
click at [1388, 236] on button "IMPRESSORA" at bounding box center [1383, 243] width 89 height 19
click at [69, 311] on span "Salão / Mesas" at bounding box center [53, 315] width 56 height 13
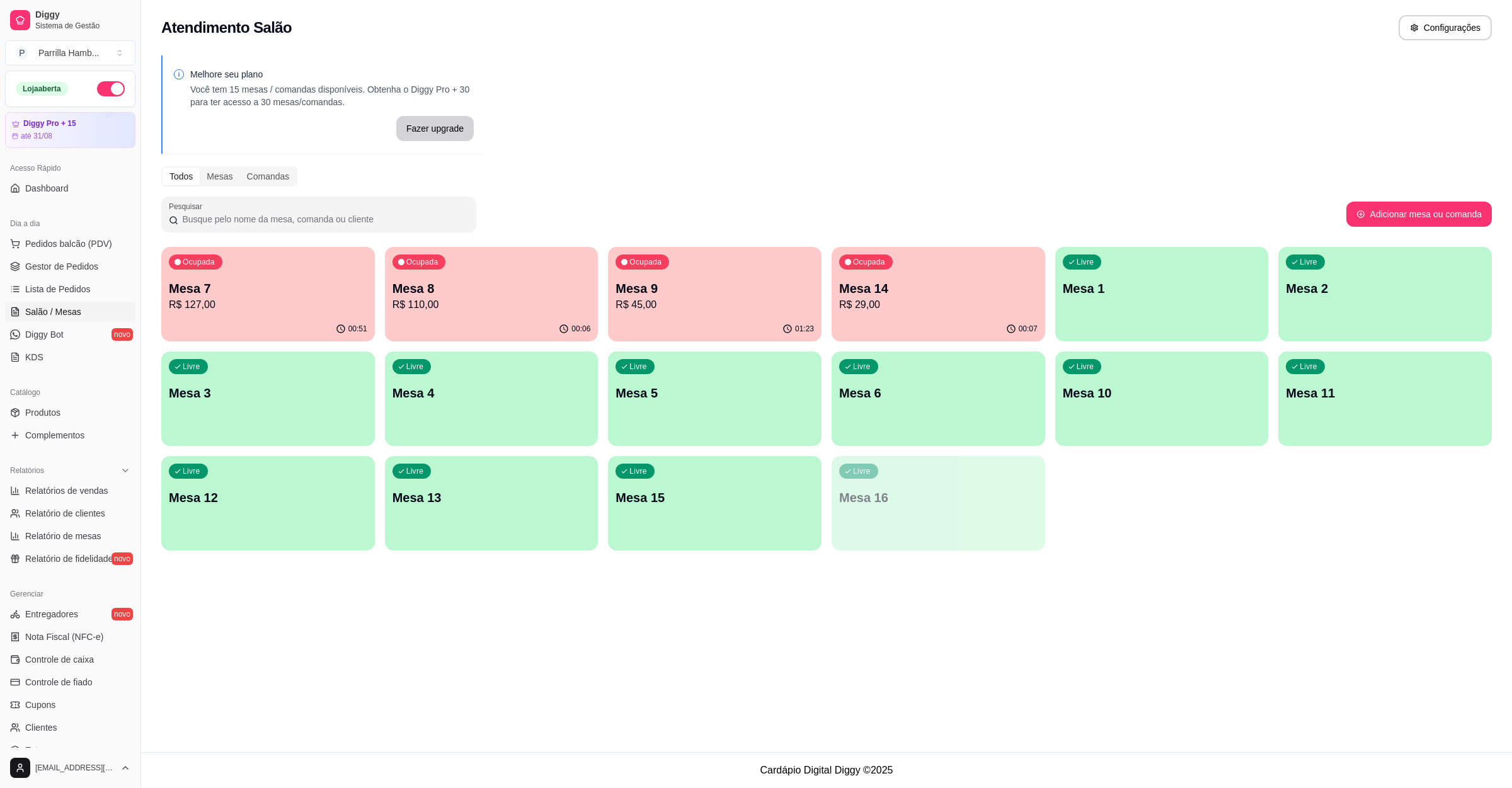
click at [1136, 409] on div "Livre Mesa 10" at bounding box center [1162, 391] width 213 height 79
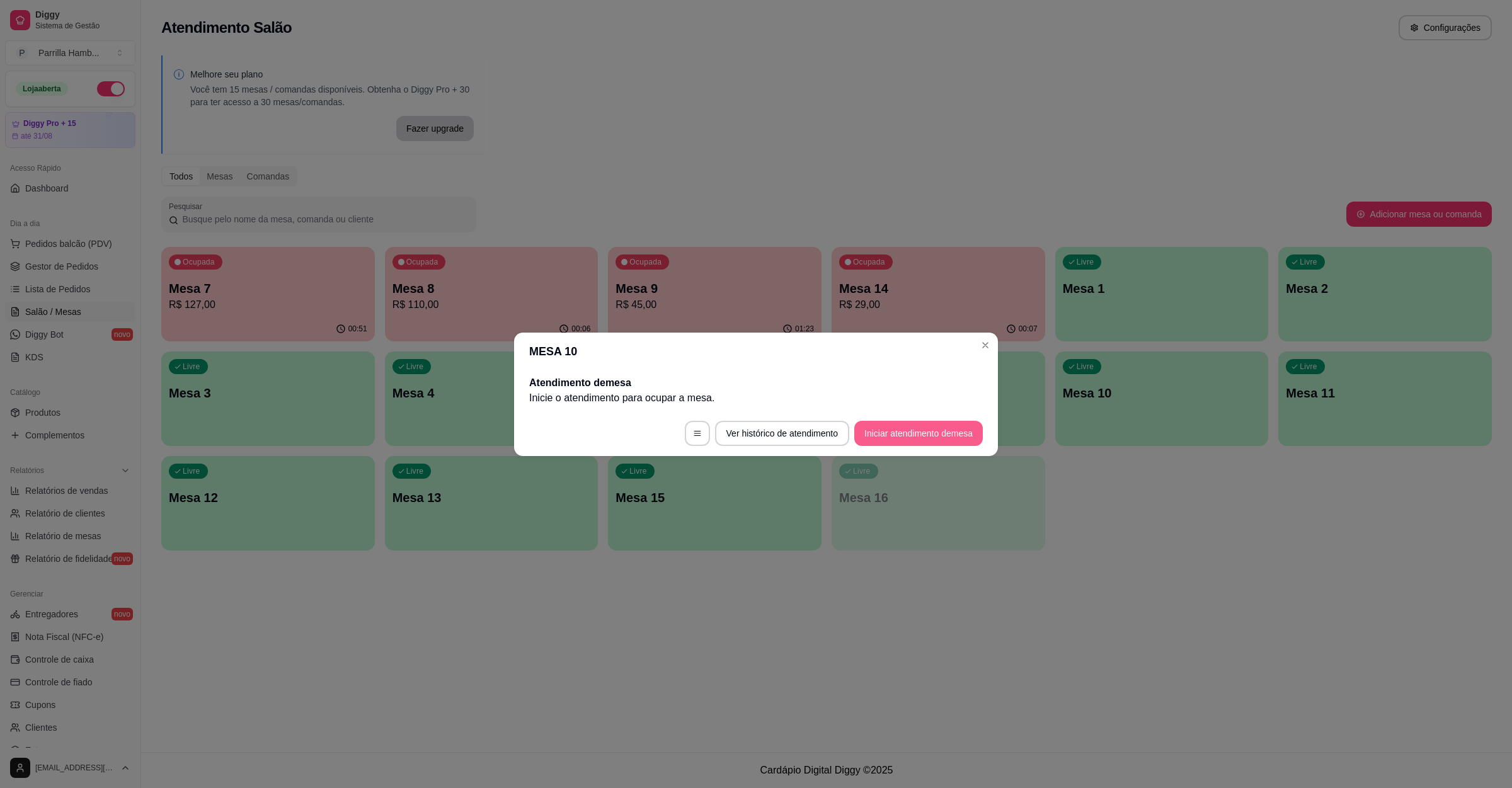
click at [957, 428] on button "Iniciar atendimento de mesa" at bounding box center [918, 434] width 129 height 26
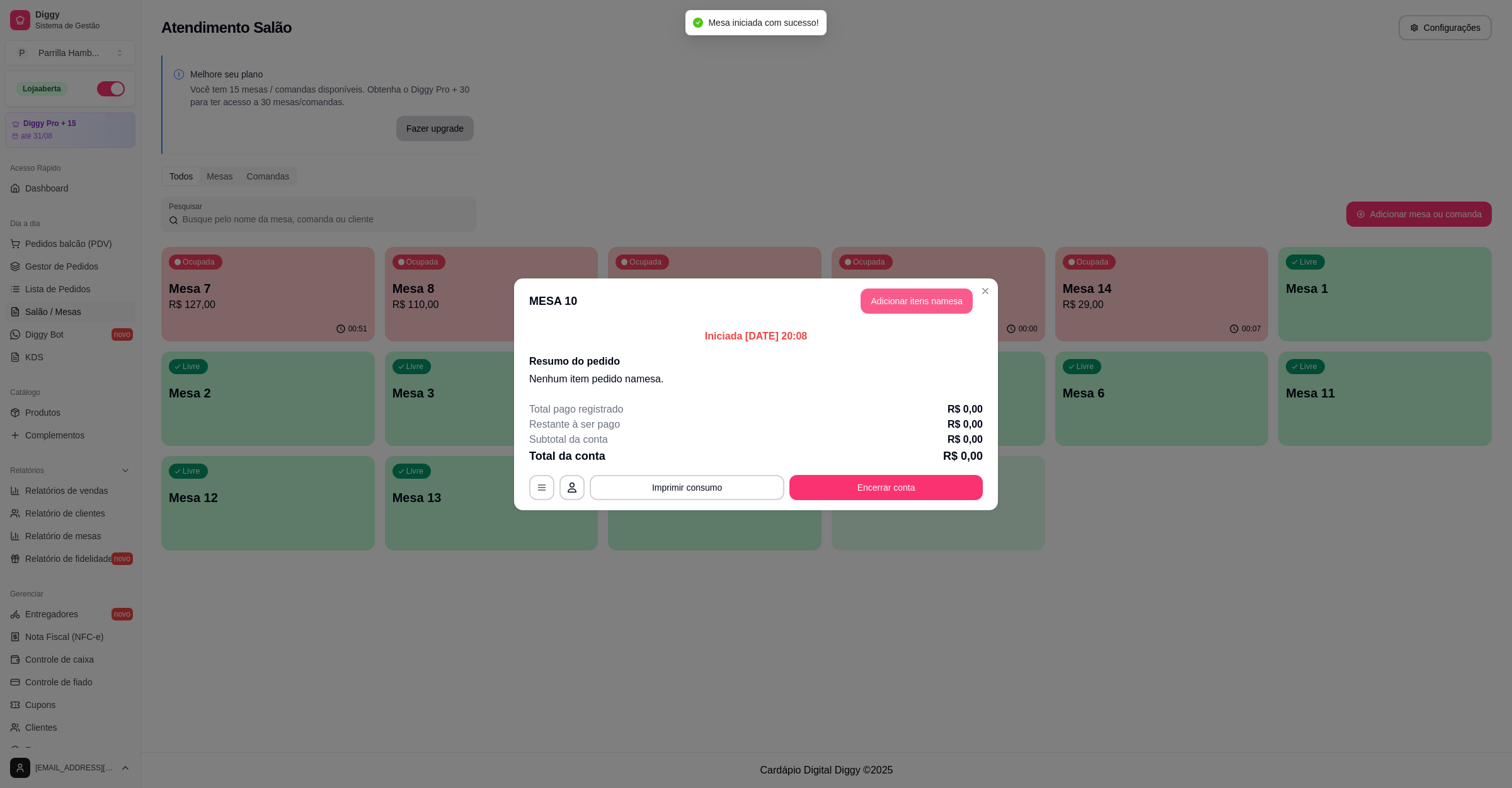
click at [927, 298] on button "Adicionar itens na mesa" at bounding box center [917, 301] width 112 height 26
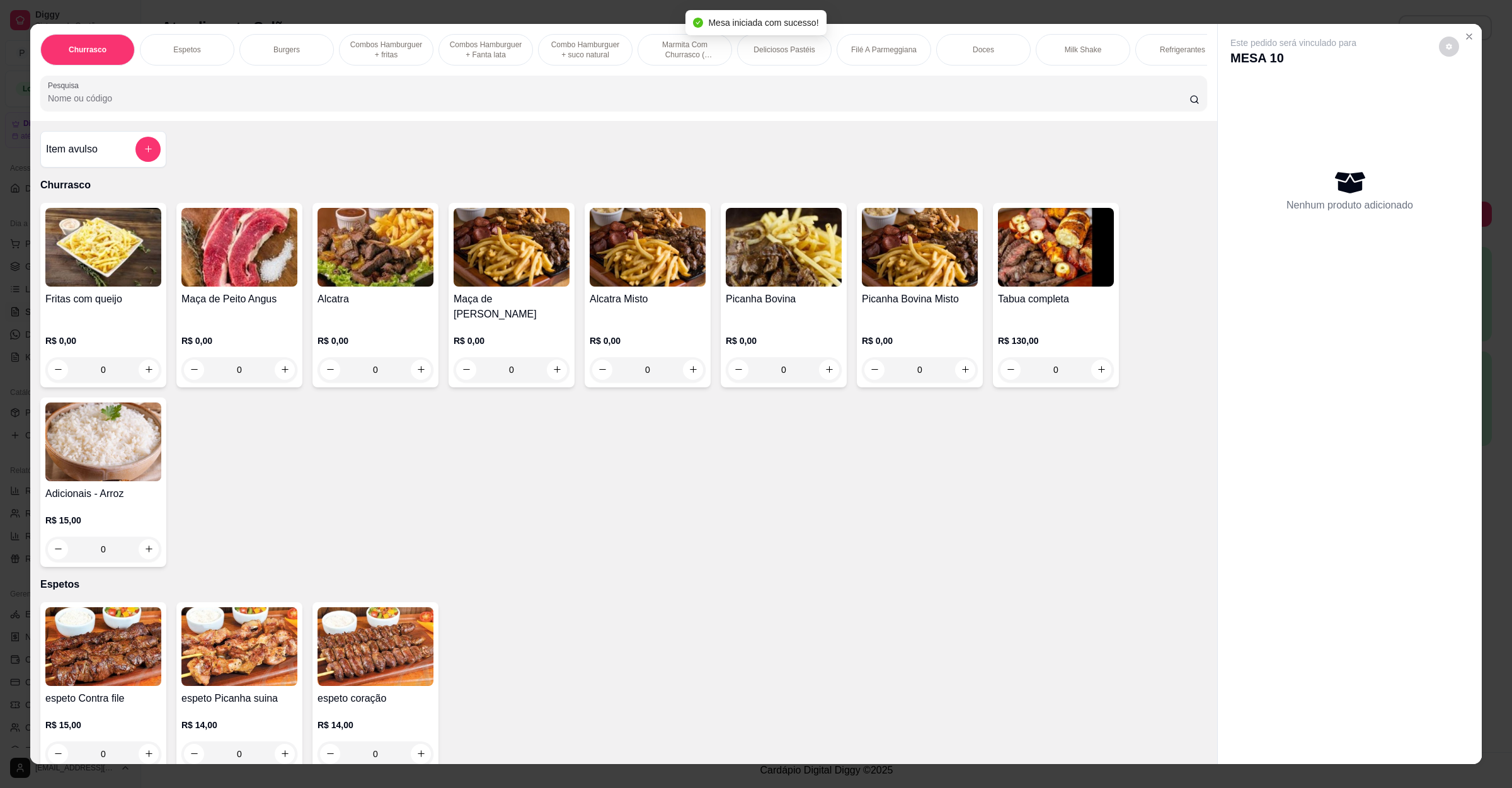
click at [502, 88] on div "Churrasco Espetos Burgers Combos Hamburguer + fritas Combos Hamburguer + Fanta …" at bounding box center [624, 72] width 1187 height 97
click at [486, 121] on div "Churrasco Espetos Burgers Combos Hamburguer + fritas Combos Hamburguer + Fanta …" at bounding box center [624, 72] width 1187 height 97
click at [491, 105] on input "Pesquisa" at bounding box center [619, 98] width 1142 height 13
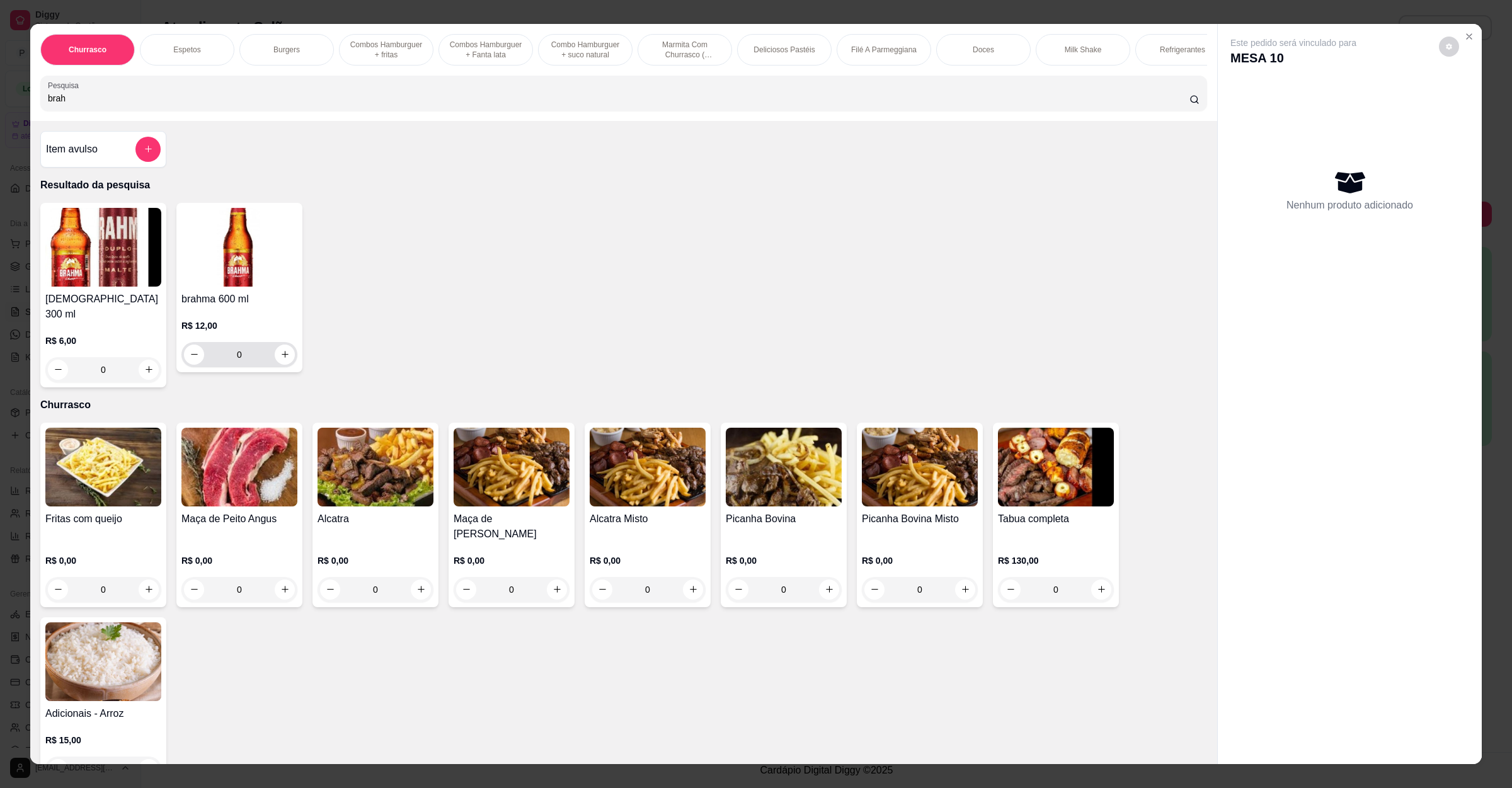
type input "brah"
click at [274, 362] on button "increase-product-quantity" at bounding box center [284, 354] width 19 height 19
type input "1"
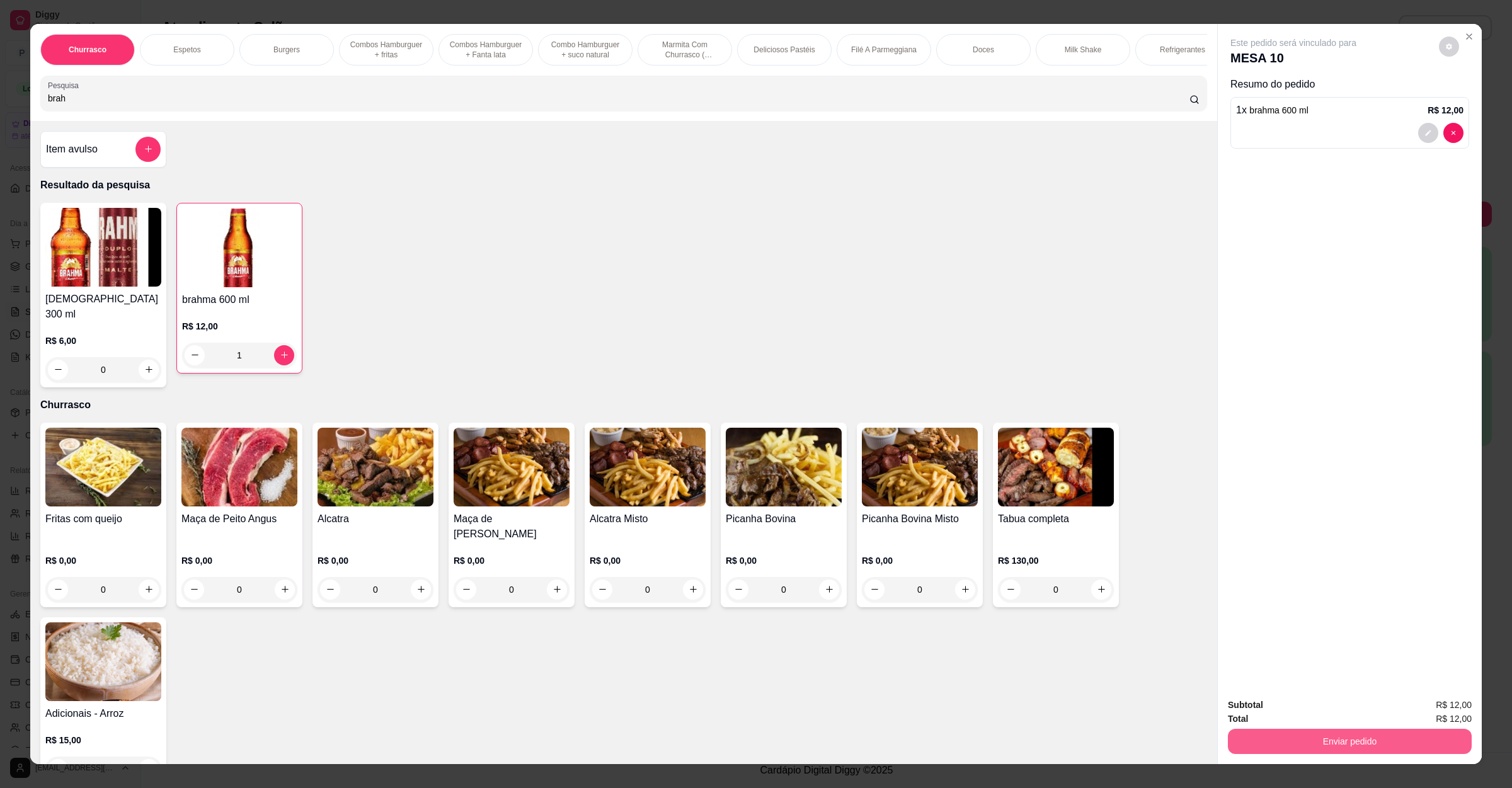
click at [1255, 740] on button "Enviar pedido" at bounding box center [1350, 741] width 243 height 26
click at [1269, 708] on button "Não registrar e enviar pedido" at bounding box center [1306, 710] width 128 height 24
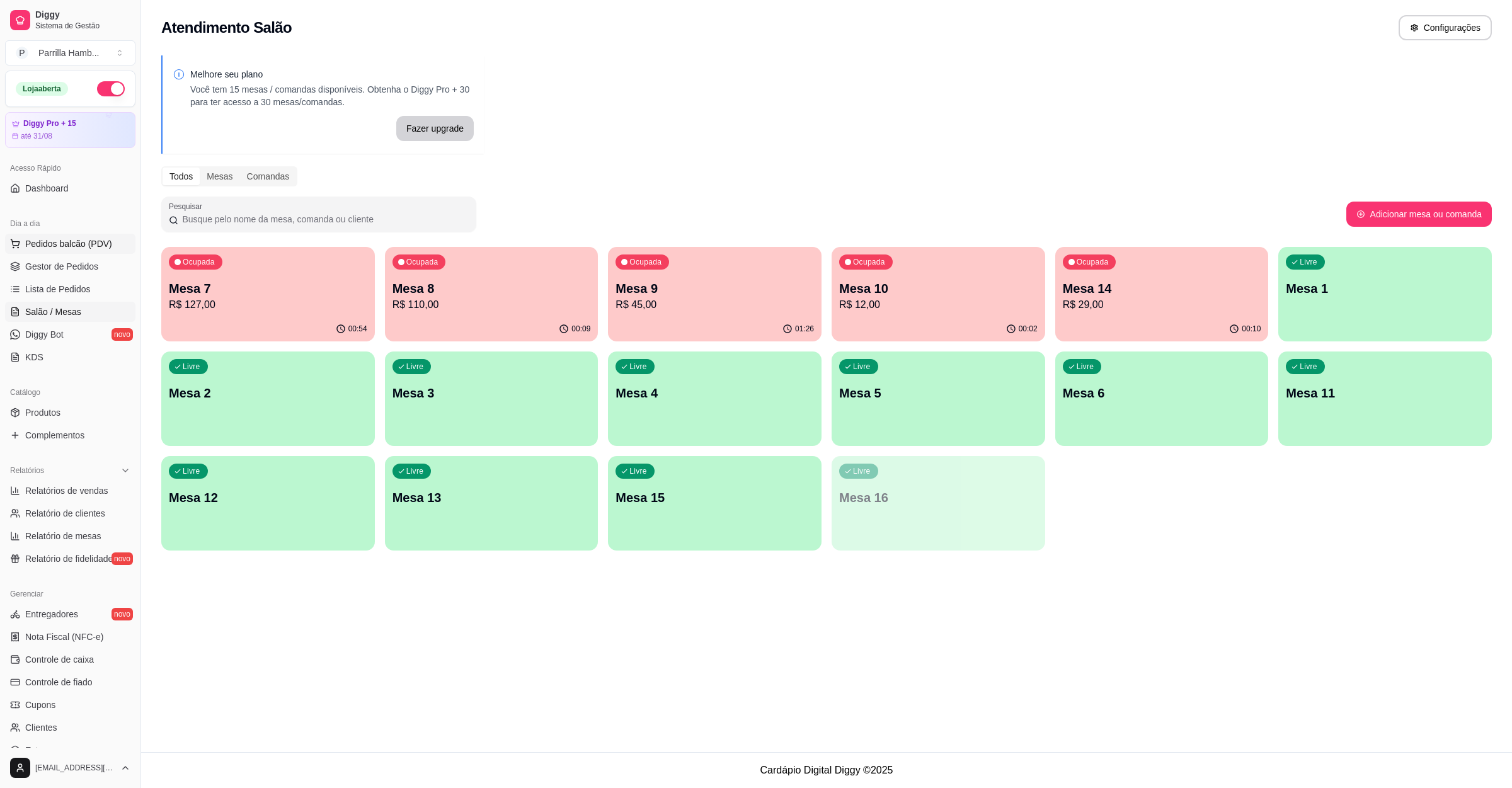
click at [111, 242] on button "Pedidos balcão (PDV)" at bounding box center [70, 244] width 130 height 20
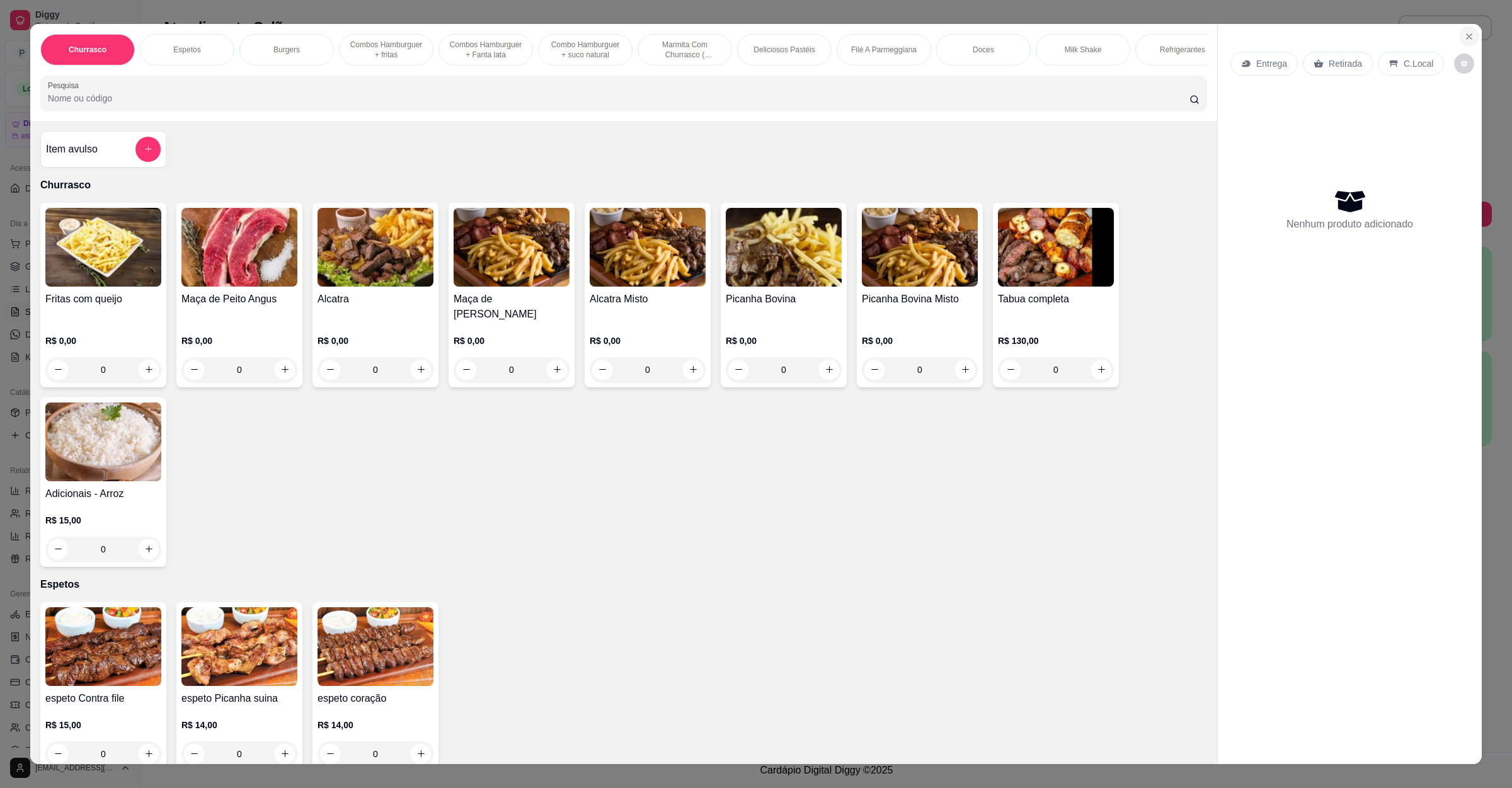
click at [1465, 37] on icon "Close" at bounding box center [1469, 36] width 10 height 10
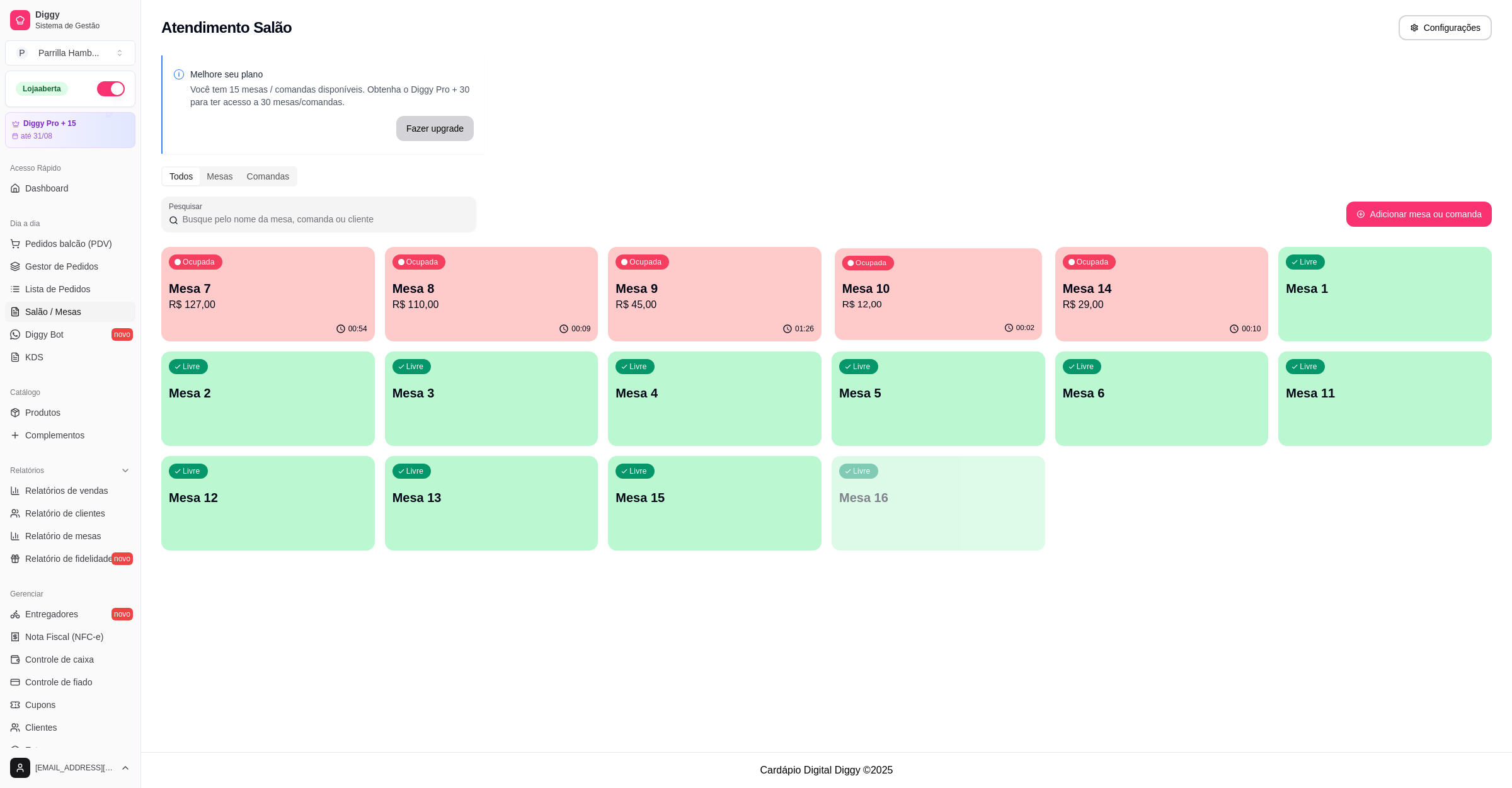
click at [1008, 284] on p "Mesa 10" at bounding box center [938, 288] width 192 height 17
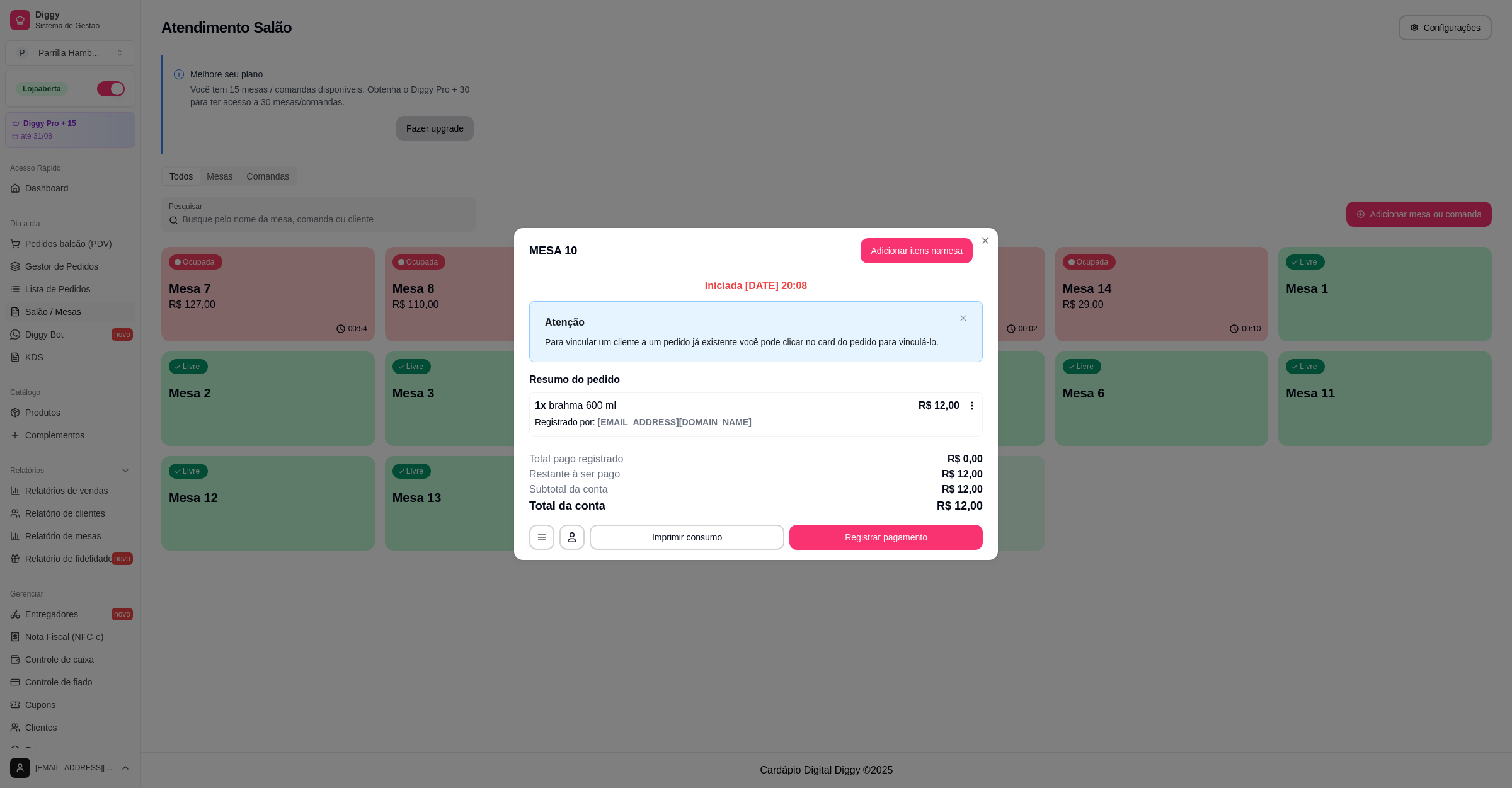
click at [946, 264] on header "MESA 10 Adicionar itens na mesa" at bounding box center [756, 251] width 484 height 46
click at [872, 244] on button "Adicionar itens na mesa" at bounding box center [917, 251] width 112 height 26
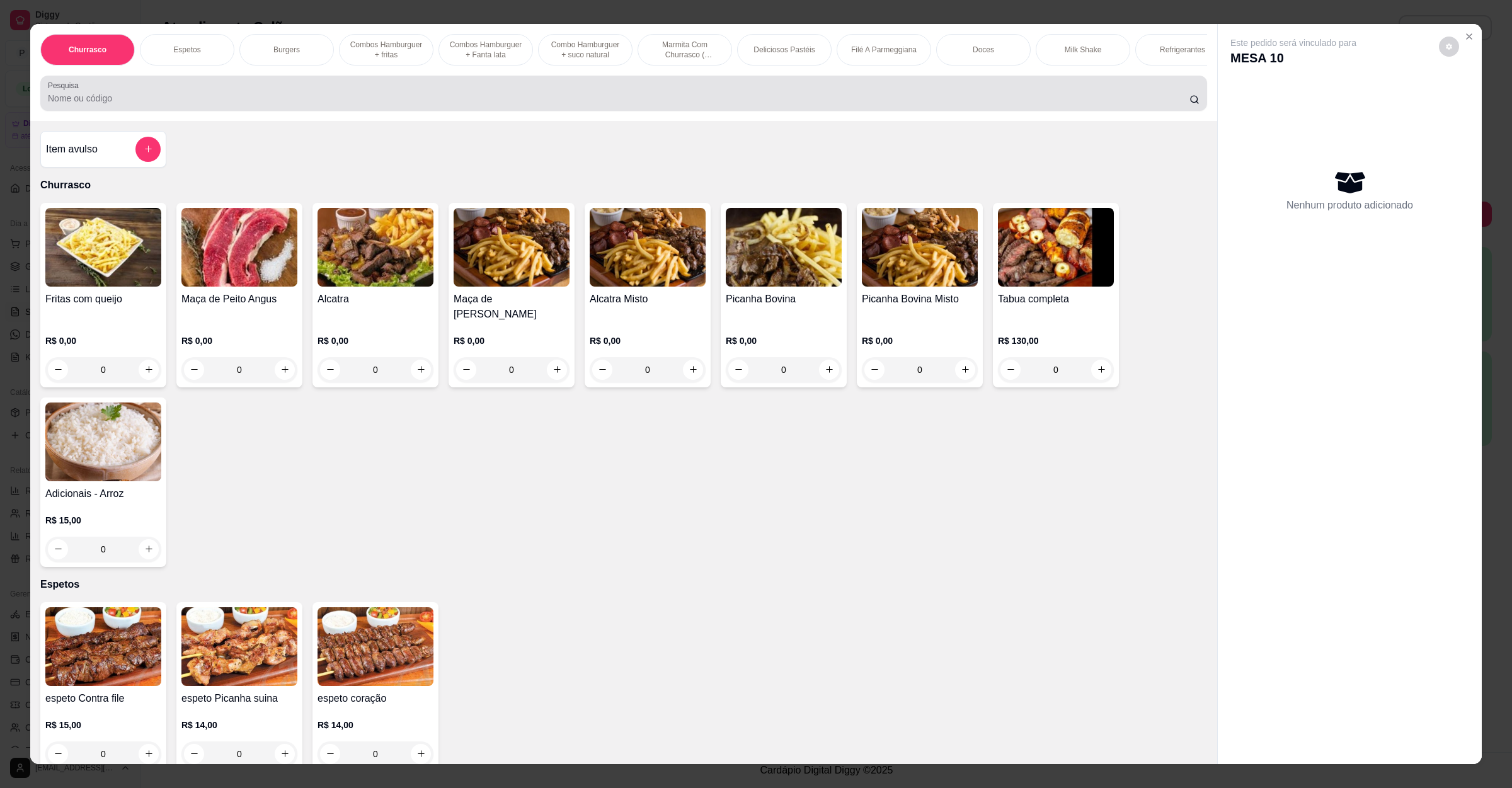
click at [517, 105] on input "Pesquisa" at bounding box center [619, 98] width 1142 height 13
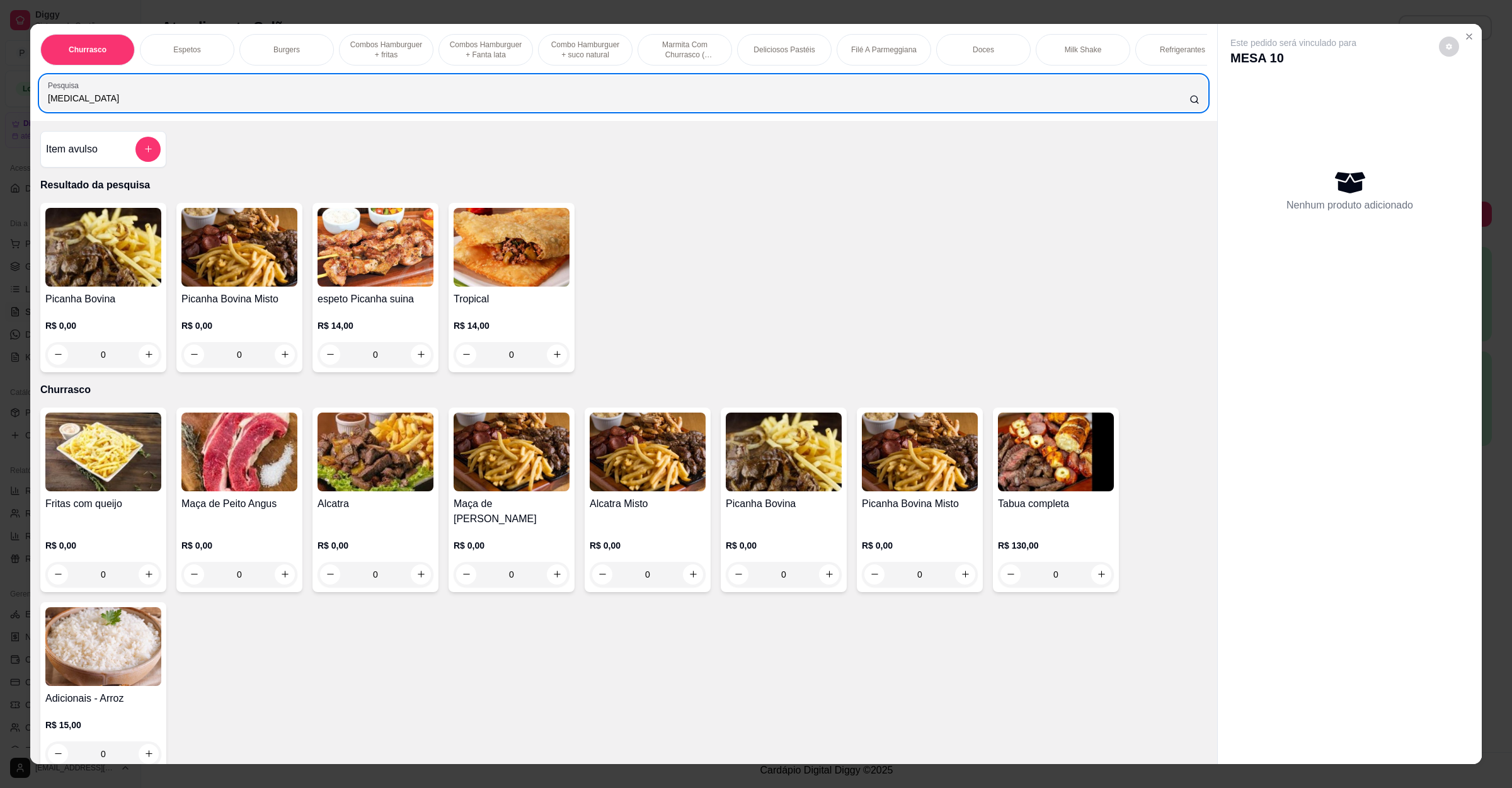
drag, startPoint x: 148, startPoint y: 100, endPoint x: 0, endPoint y: 111, distance: 148.4
click at [0, 111] on div "Churrasco Espetos Burgers Combos Hamburguer + fritas Combos Hamburguer + Fanta …" at bounding box center [756, 394] width 1512 height 788
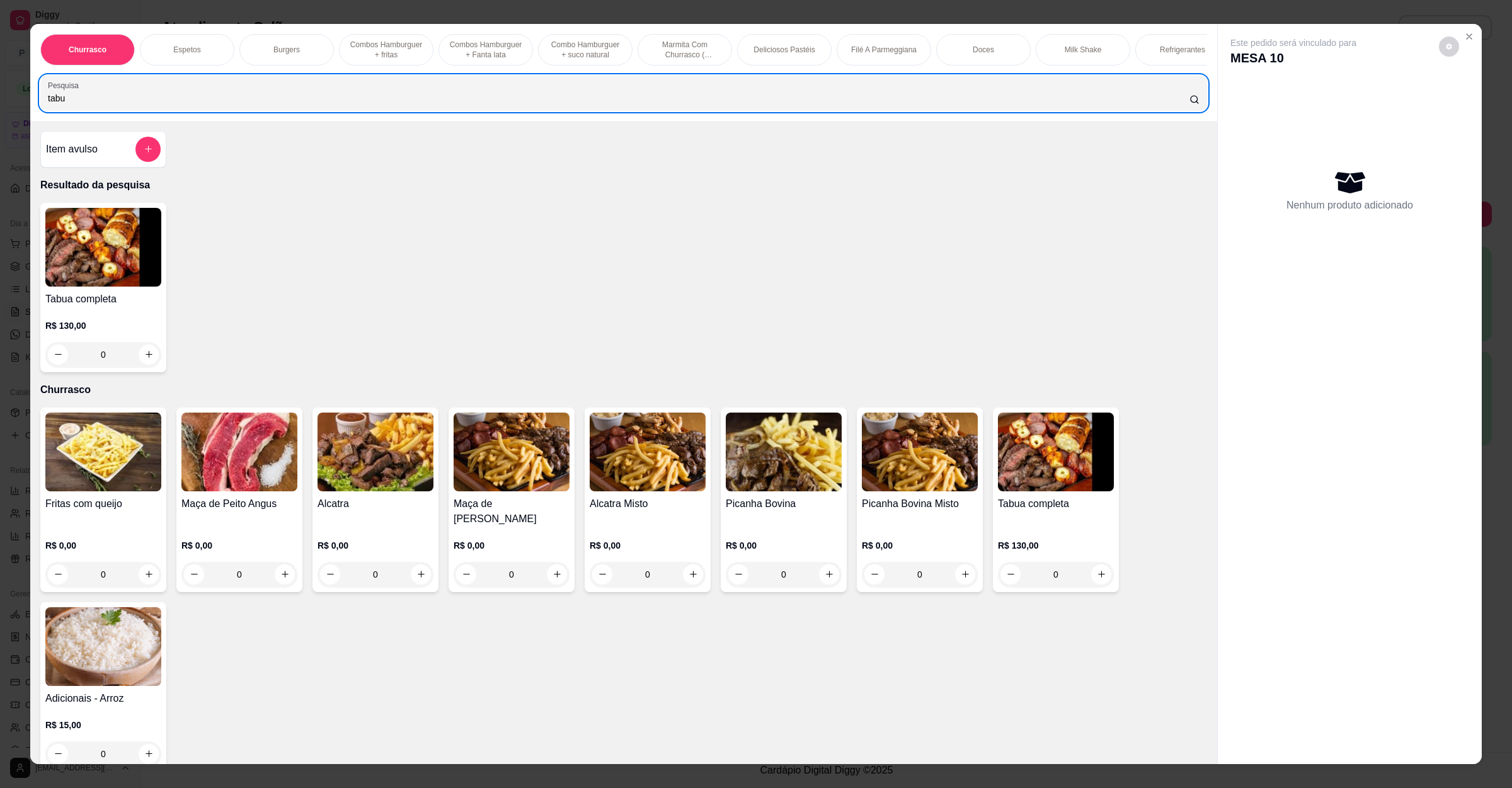
type input "tabu"
click at [112, 276] on img at bounding box center [103, 247] width 116 height 78
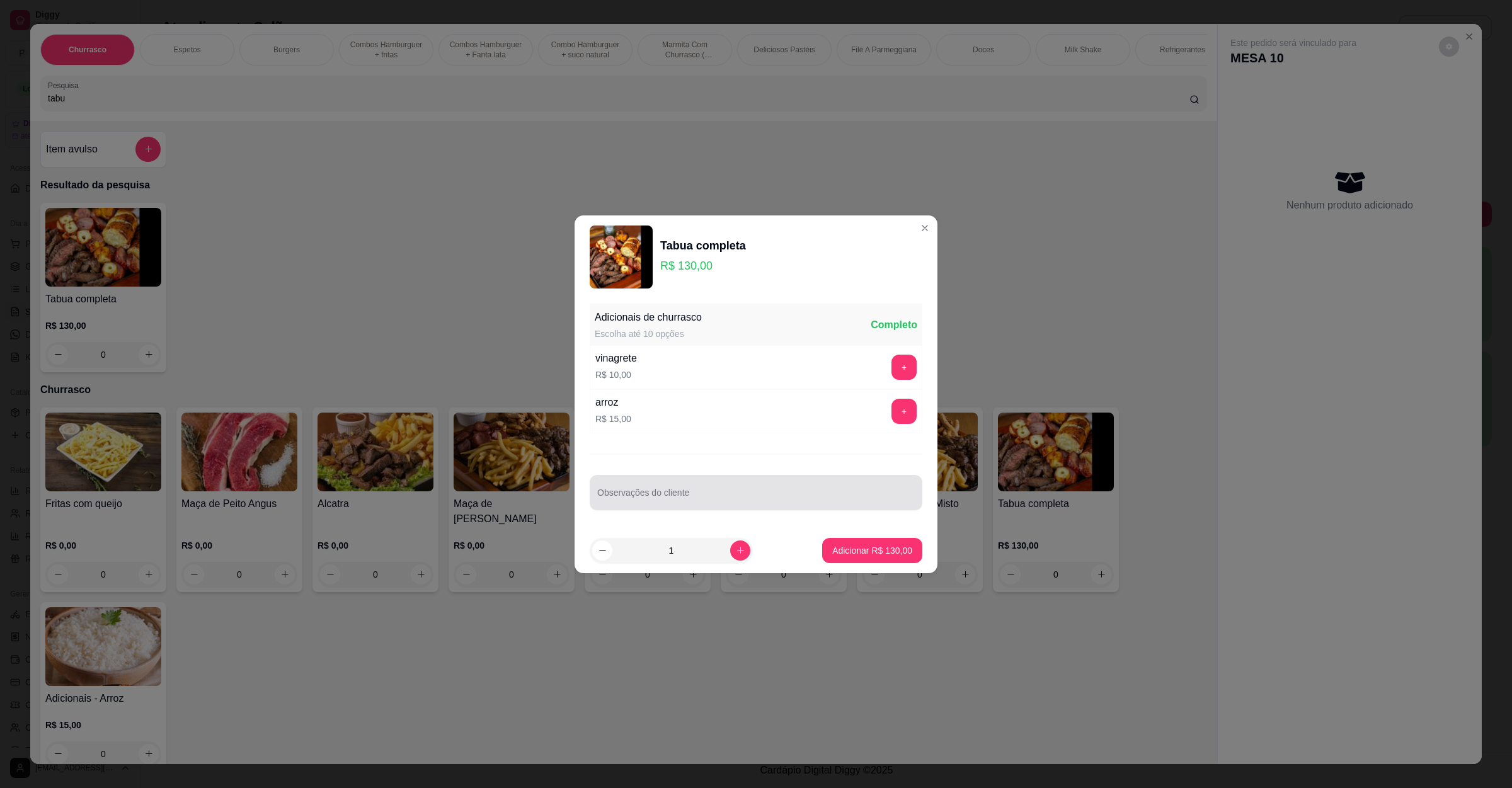
click at [751, 494] on input "Observações do cliente" at bounding box center [756, 498] width 317 height 13
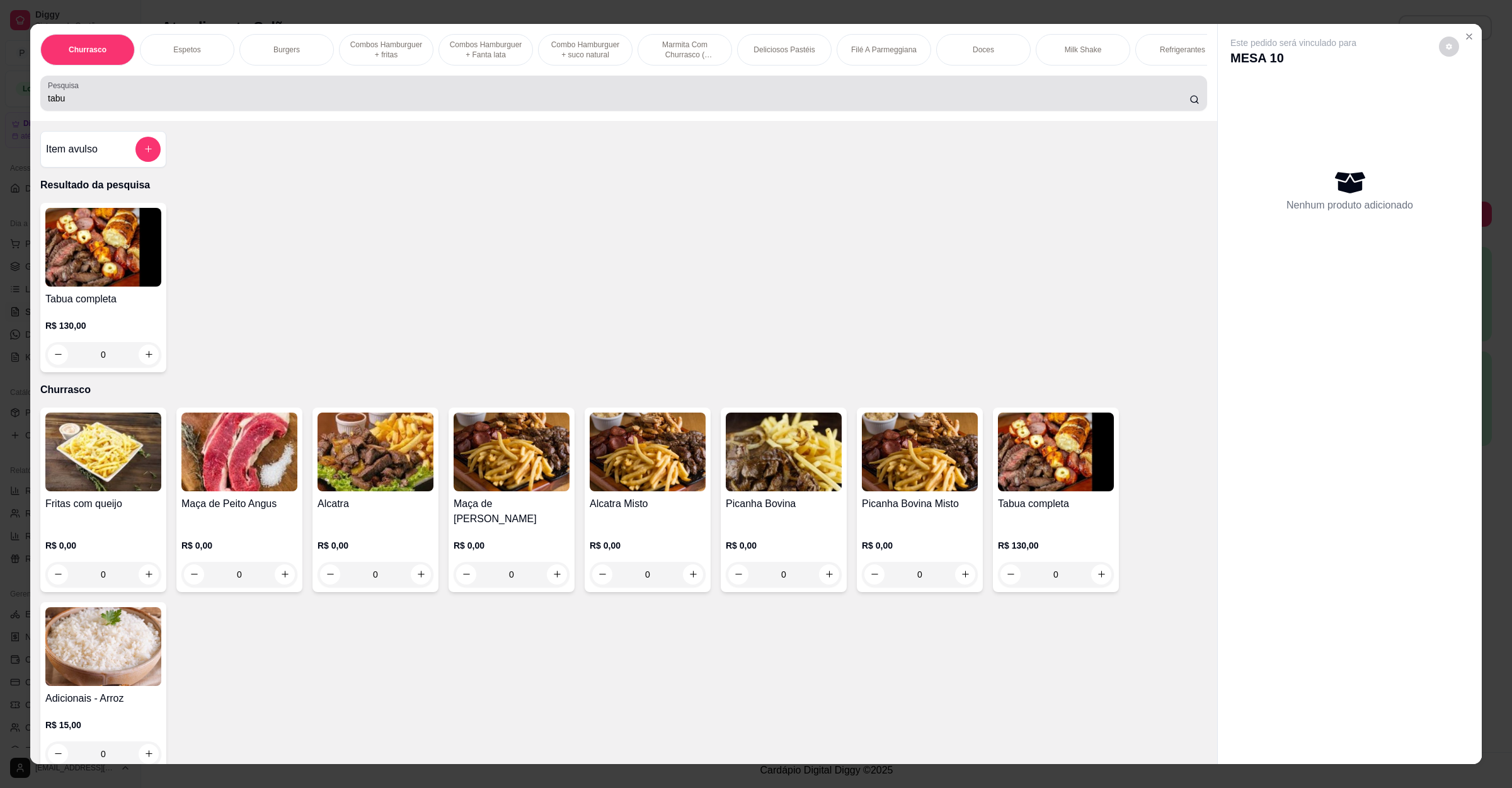
drag, startPoint x: 171, startPoint y: 105, endPoint x: 0, endPoint y: 78, distance: 173.1
click at [0, 82] on div "Churrasco Espetos Burgers Combos Hamburguer + fritas Combos Hamburguer + Fanta …" at bounding box center [756, 394] width 1512 height 788
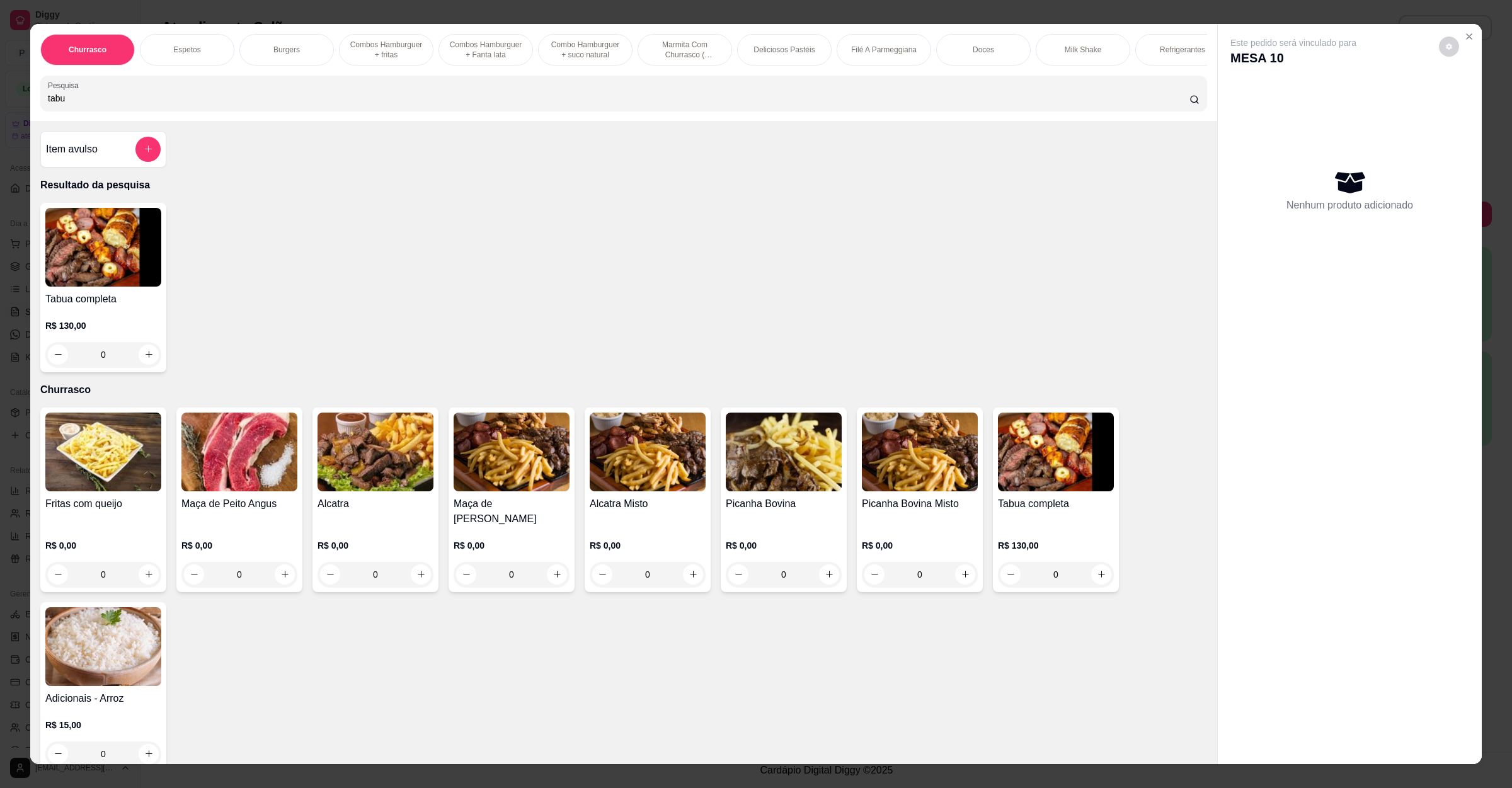
click at [101, 162] on div "Item avulso" at bounding box center [103, 150] width 115 height 26
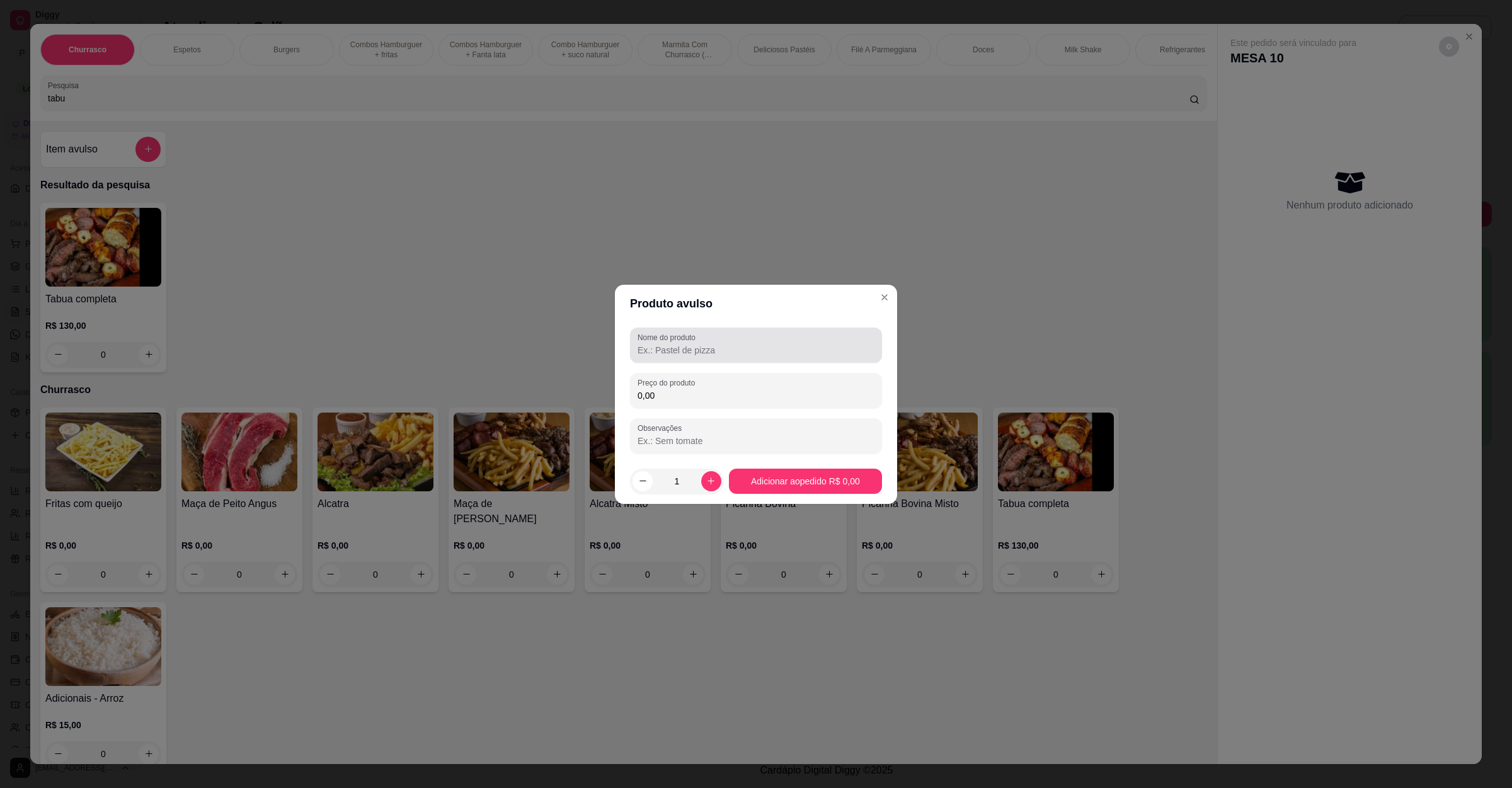
click at [789, 337] on div at bounding box center [756, 346] width 237 height 26
type input "tabua completa picanha bouvina no lugar da suina"
click at [660, 399] on input "0,00" at bounding box center [756, 396] width 237 height 13
type input "155,00"
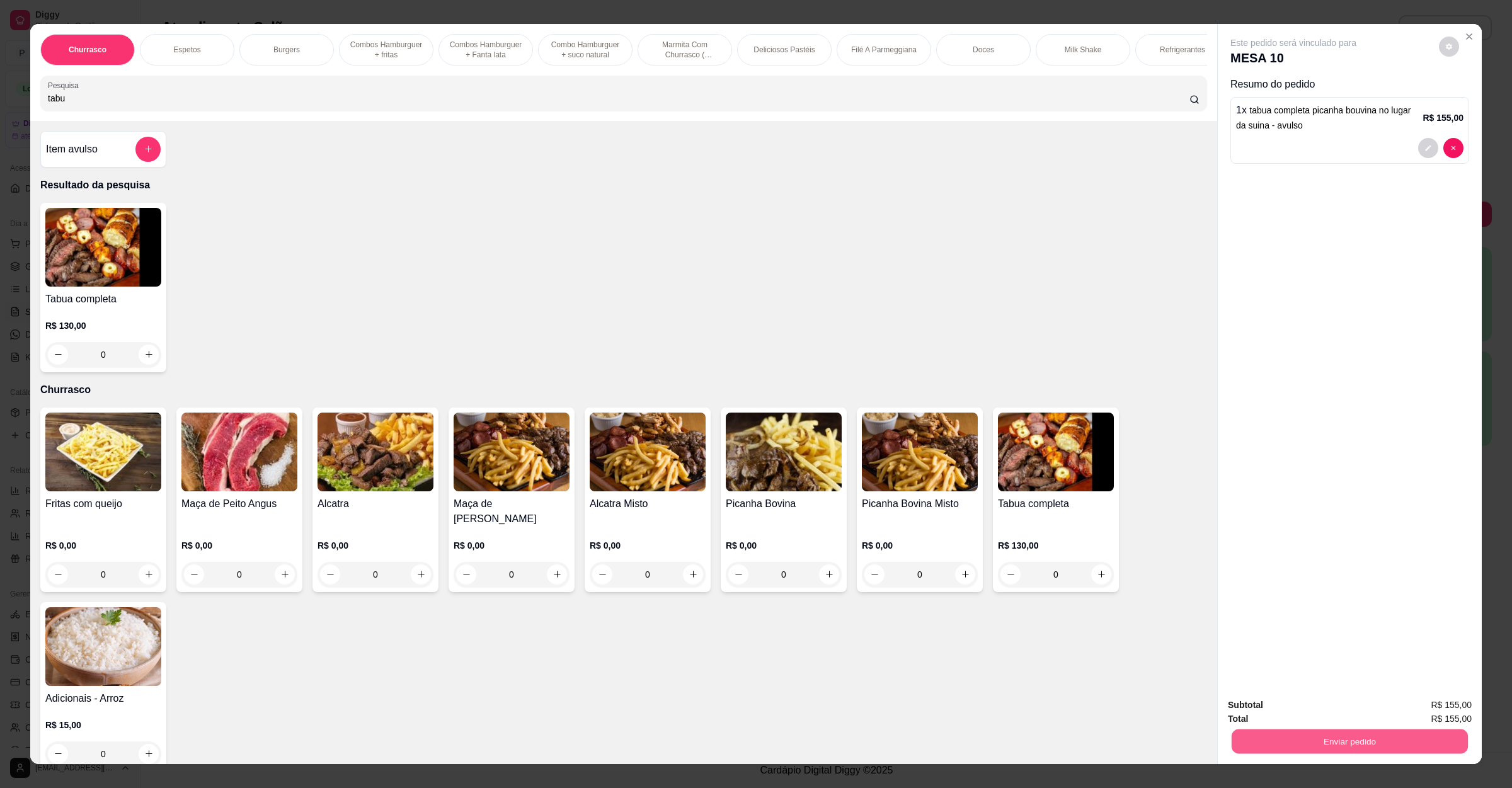
click at [1333, 734] on button "Enviar pedido" at bounding box center [1350, 741] width 236 height 25
click at [1321, 706] on button "Não registrar e enviar pedido" at bounding box center [1306, 711] width 131 height 24
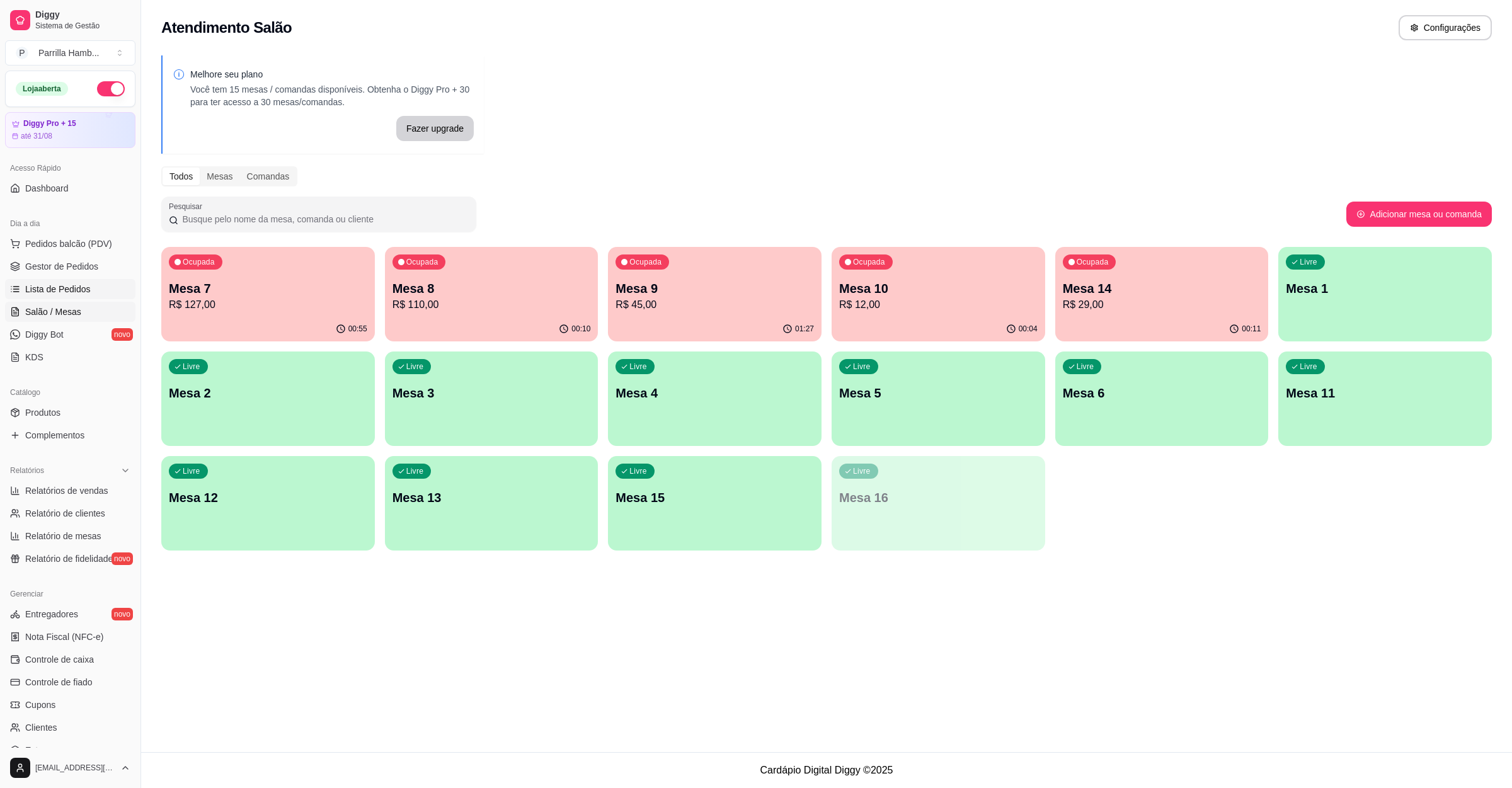
click at [75, 294] on span "Lista de Pedidos" at bounding box center [58, 289] width 66 height 13
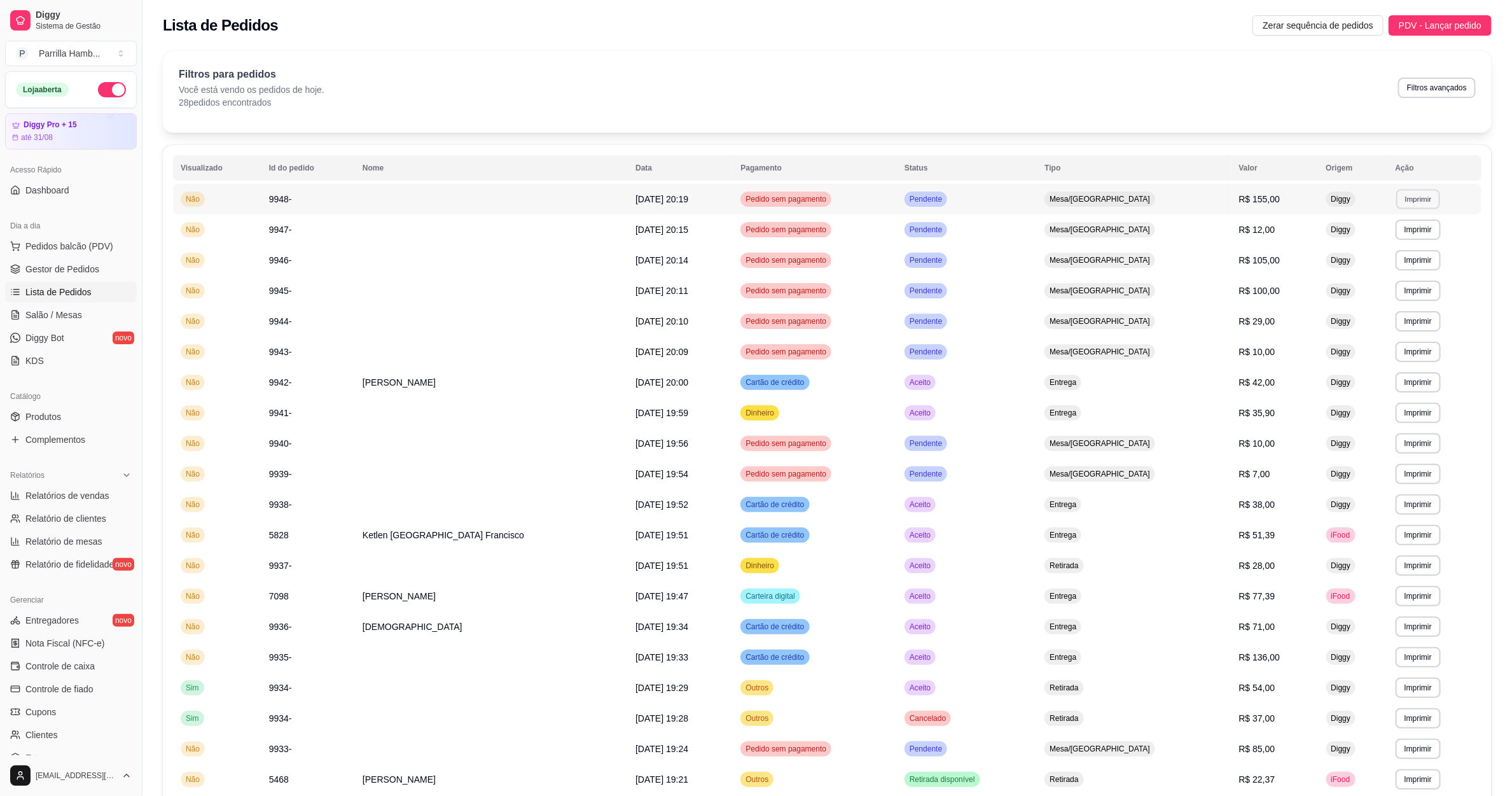
click at [1397, 199] on button "Imprimir" at bounding box center [1419, 198] width 44 height 19
click at [1388, 241] on button "IMPRESSORA" at bounding box center [1383, 244] width 92 height 20
click at [21, 316] on link "Salão / Mesas" at bounding box center [71, 315] width 132 height 20
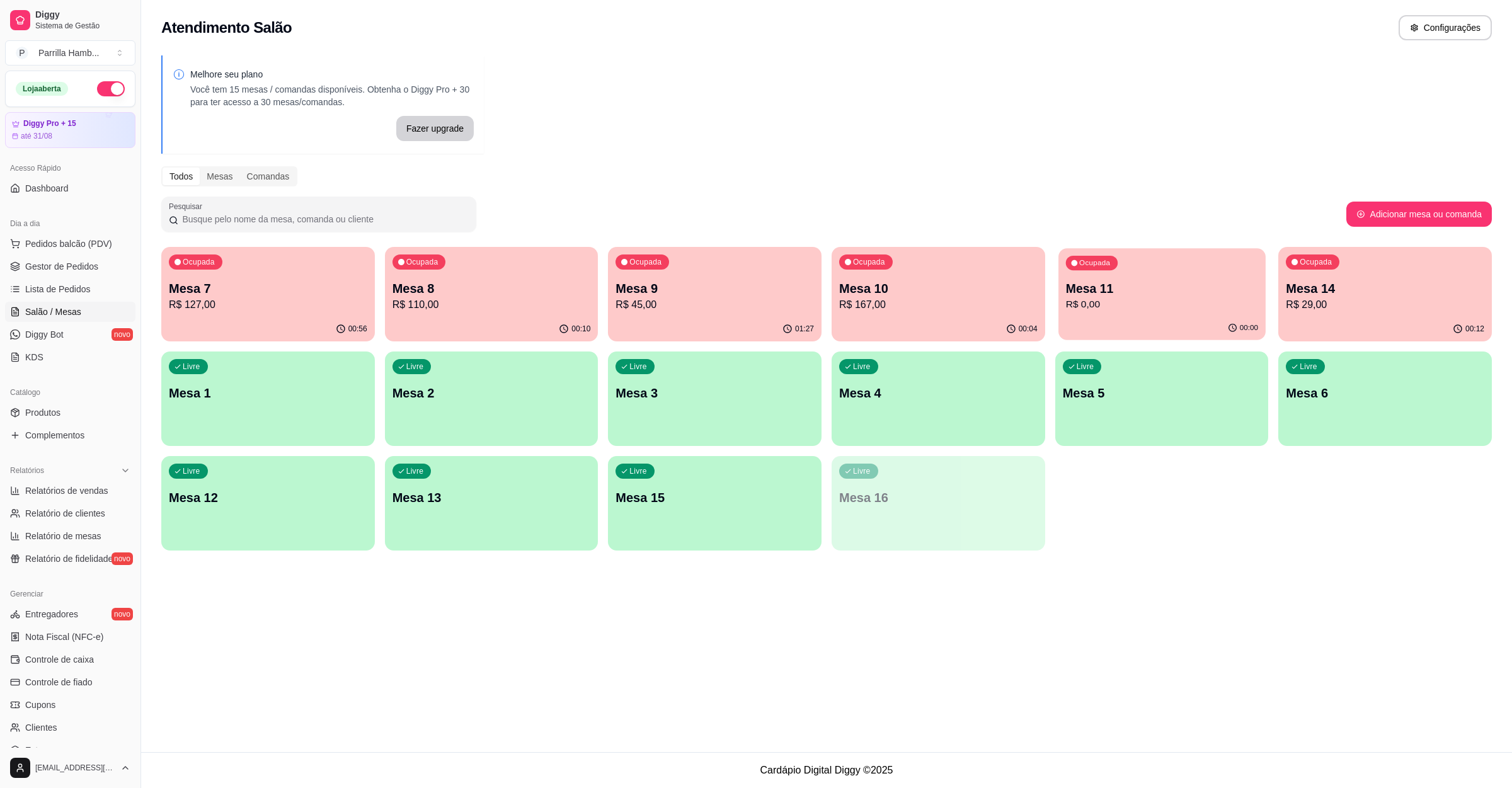
click at [1187, 285] on p "Mesa 11" at bounding box center [1161, 288] width 192 height 17
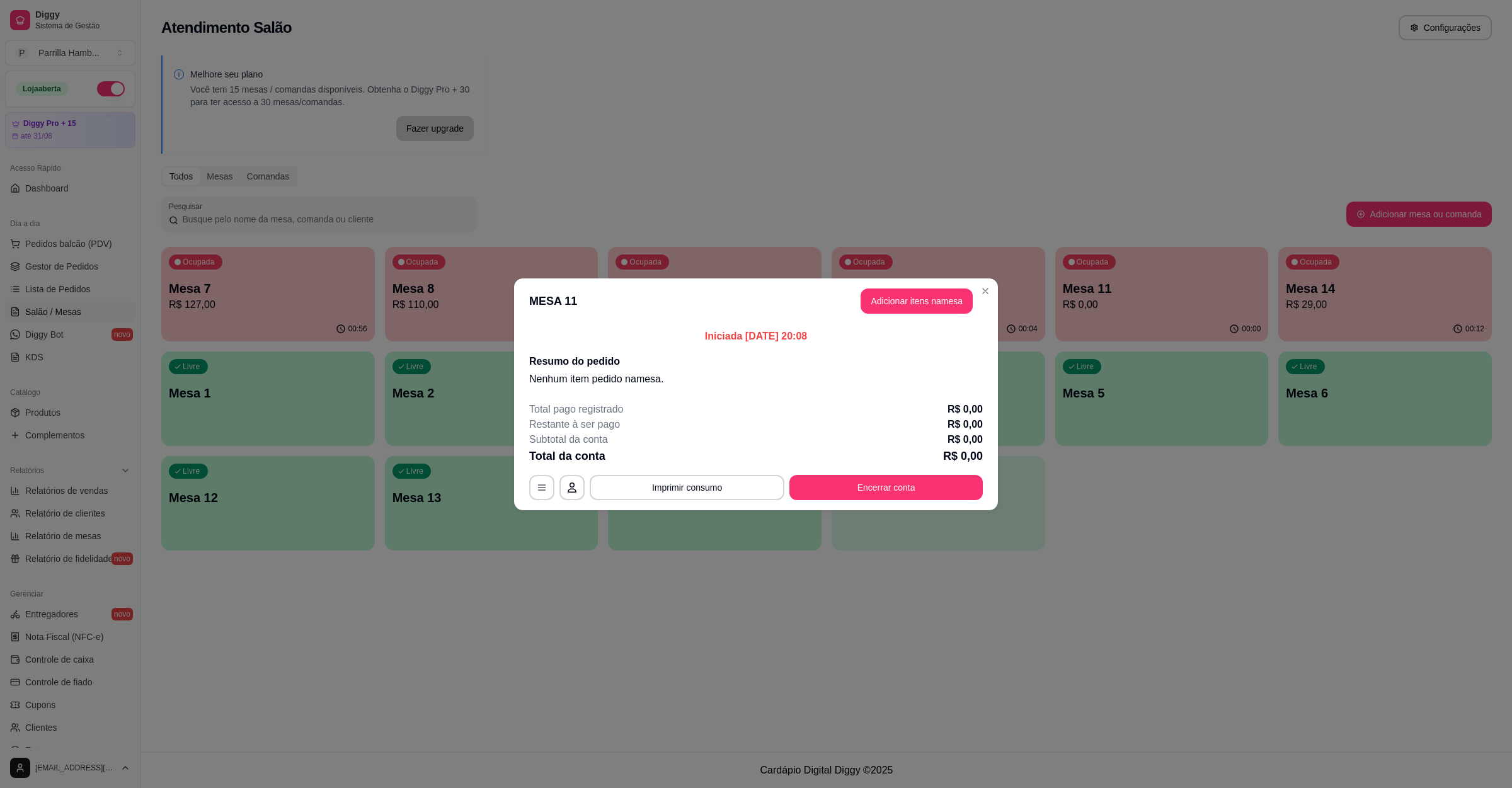
click at [898, 299] on button "Adicionar itens na mesa" at bounding box center [917, 301] width 112 height 26
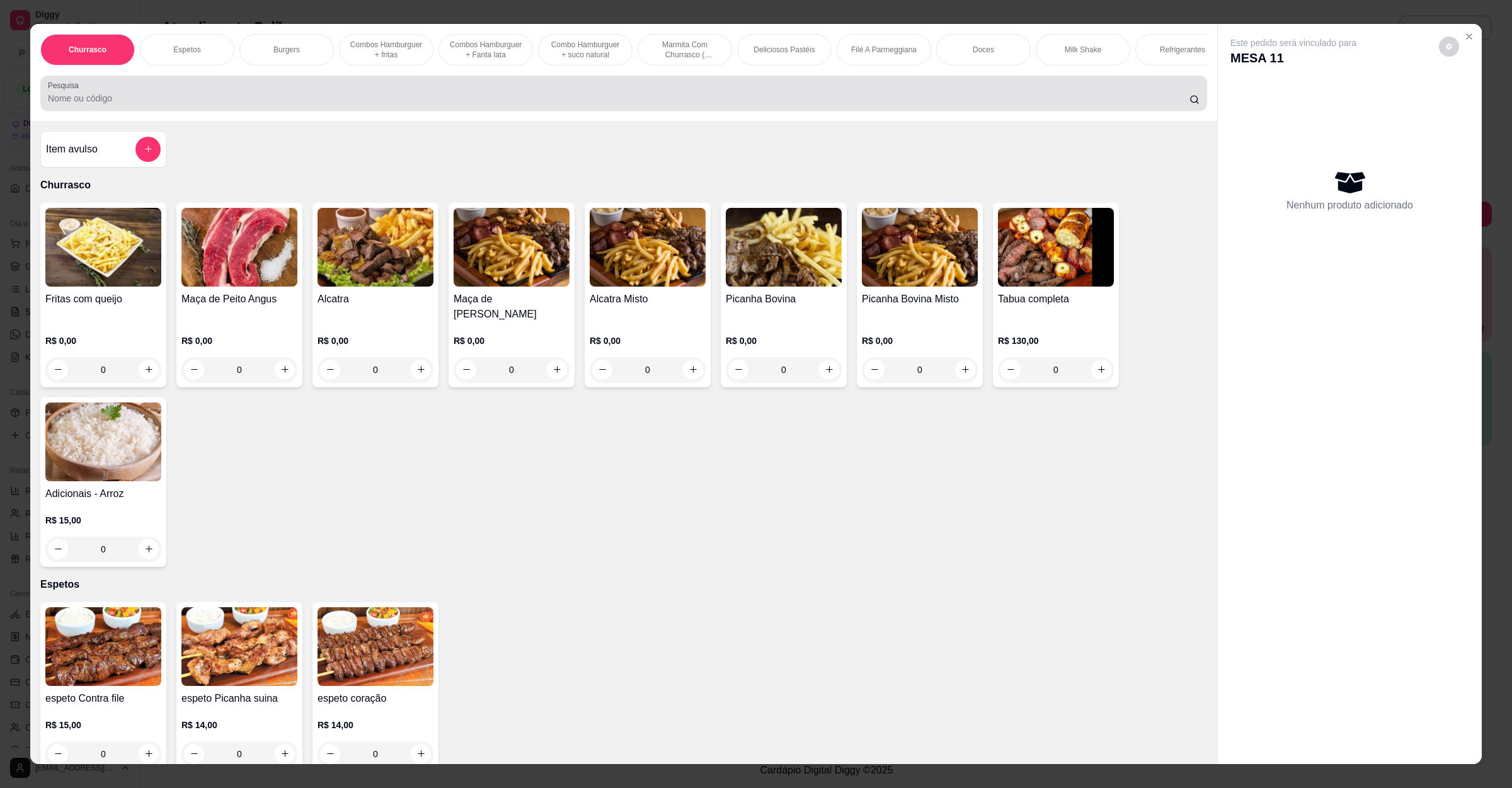
click at [276, 105] on input "Pesquisa" at bounding box center [619, 98] width 1142 height 13
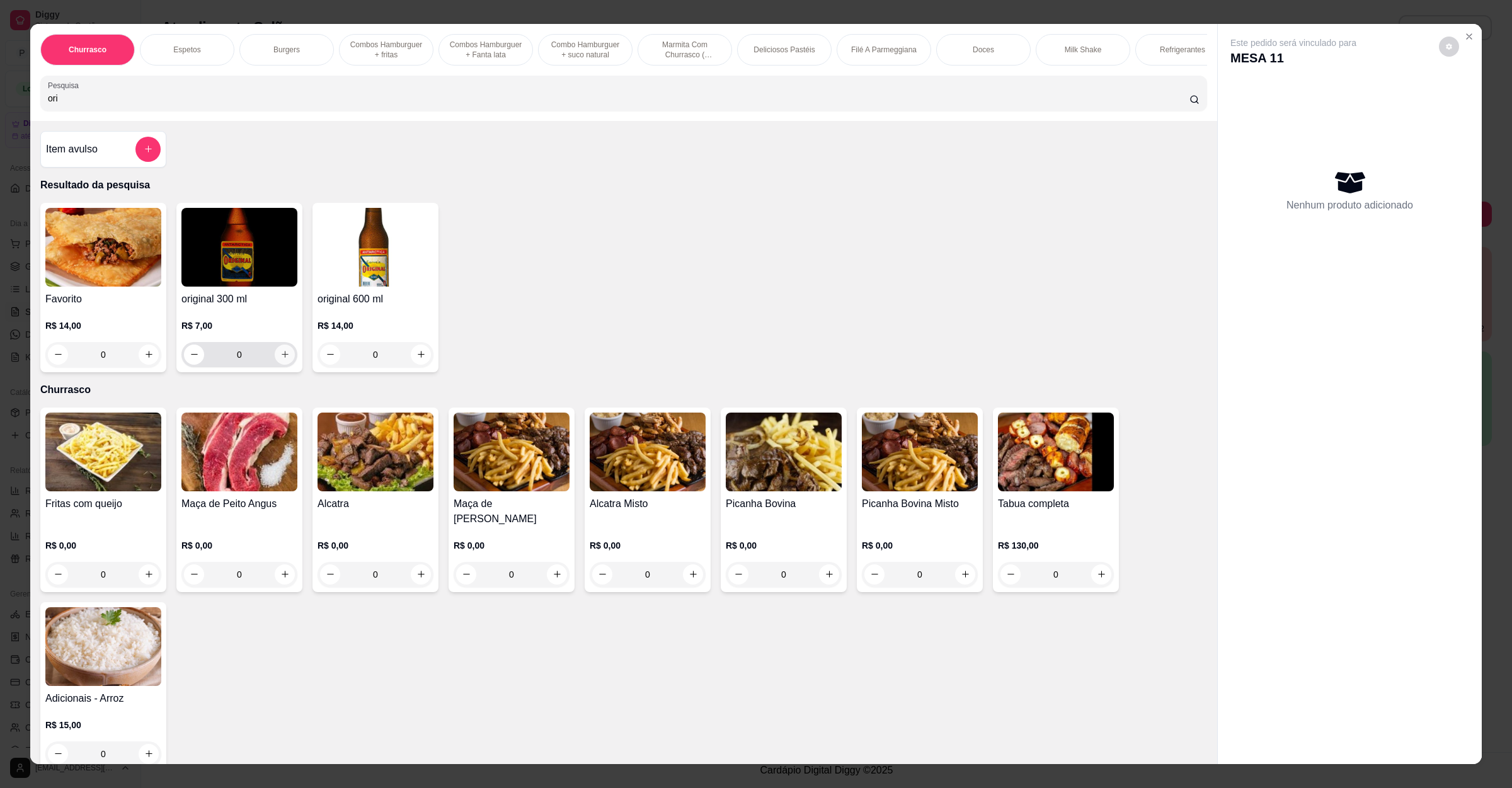
type input "ori"
click at [280, 359] on icon "increase-product-quantity" at bounding box center [285, 354] width 9 height 9
type input "1"
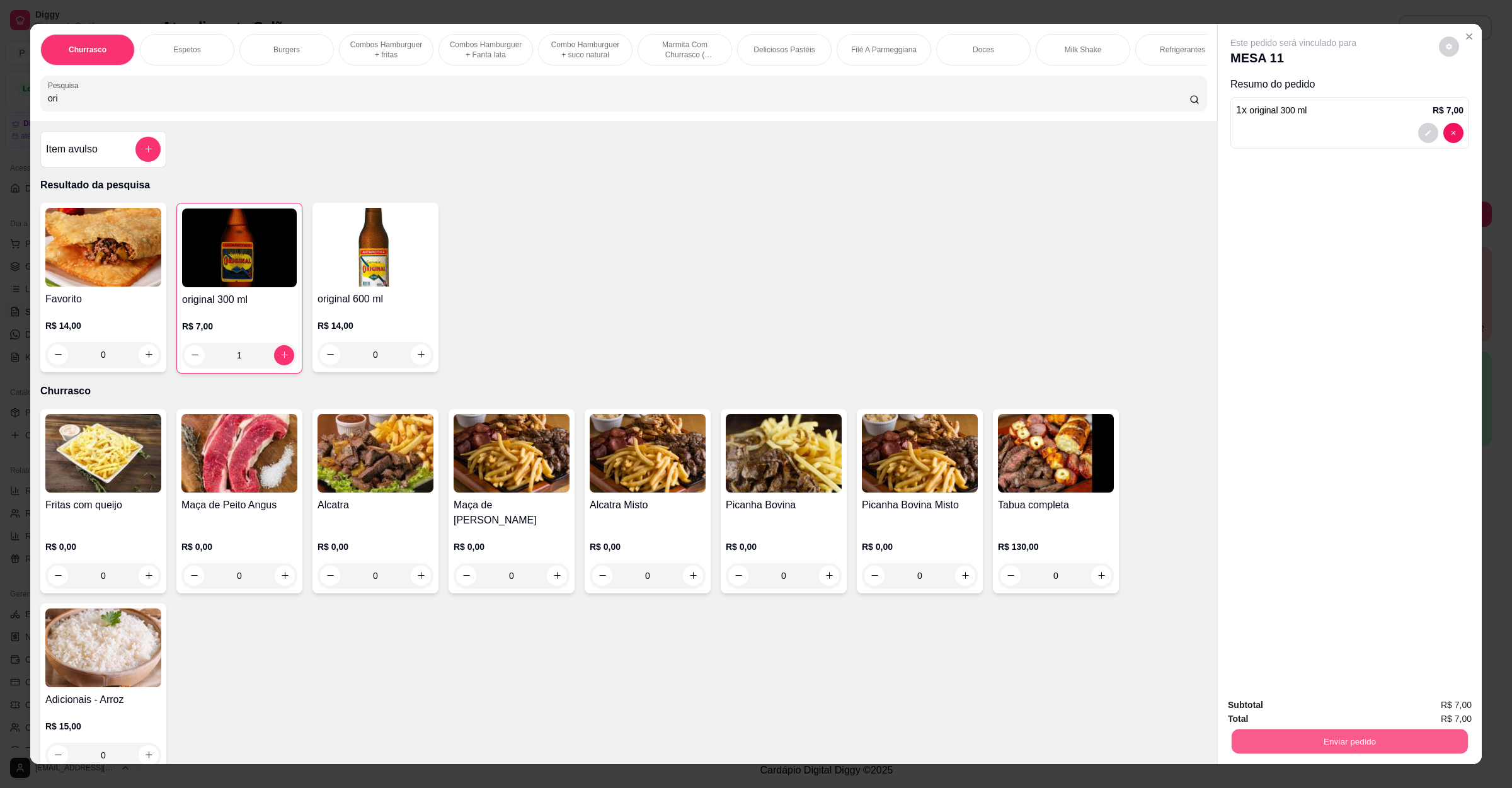
click at [1318, 743] on button "Enviar pedido" at bounding box center [1350, 741] width 236 height 25
click at [1295, 700] on button "Não registrar e enviar pedido" at bounding box center [1306, 710] width 131 height 24
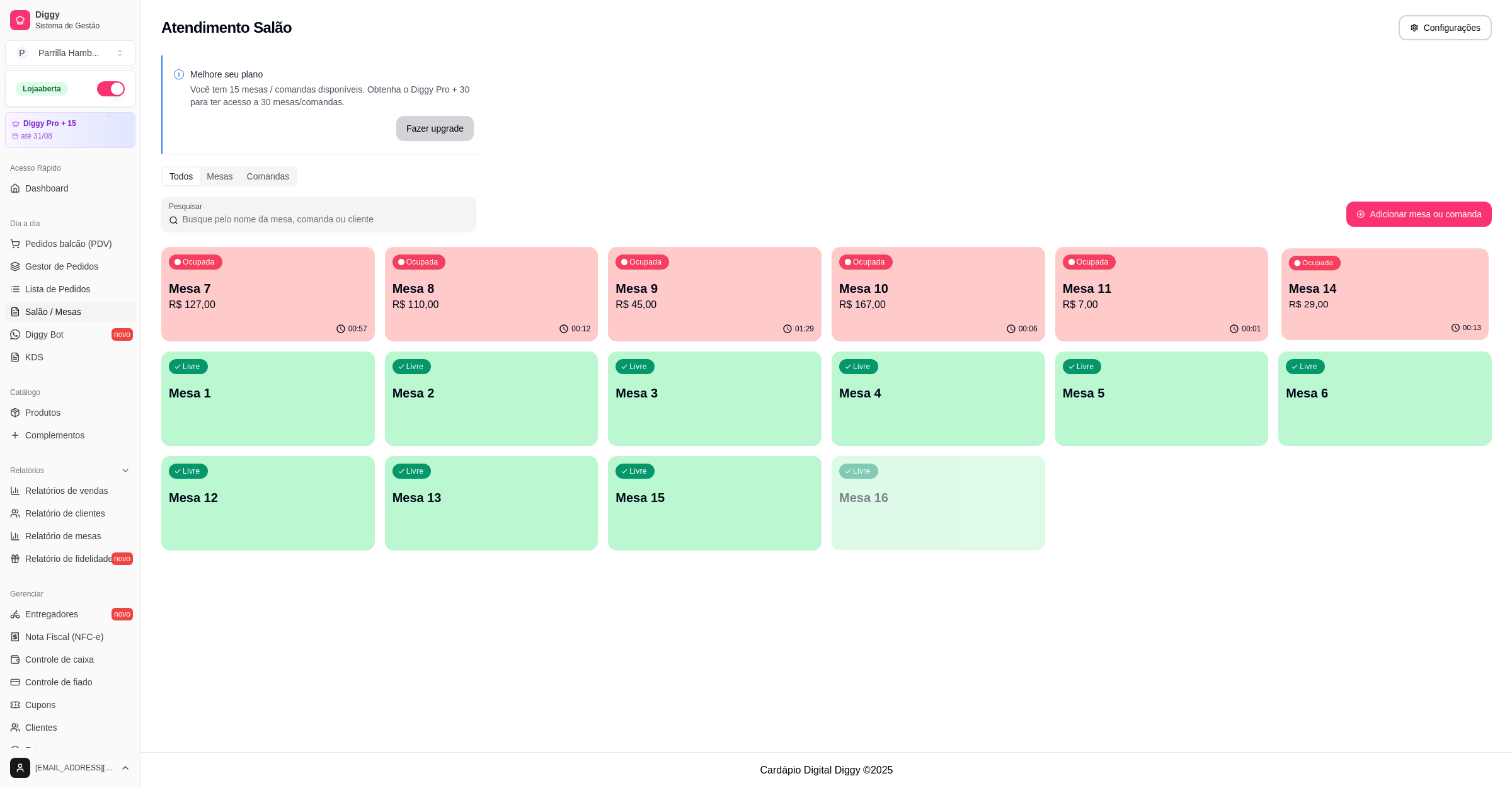
click at [1385, 313] on div "Ocupada Mesa 14 R$ 29,00" at bounding box center [1384, 282] width 207 height 68
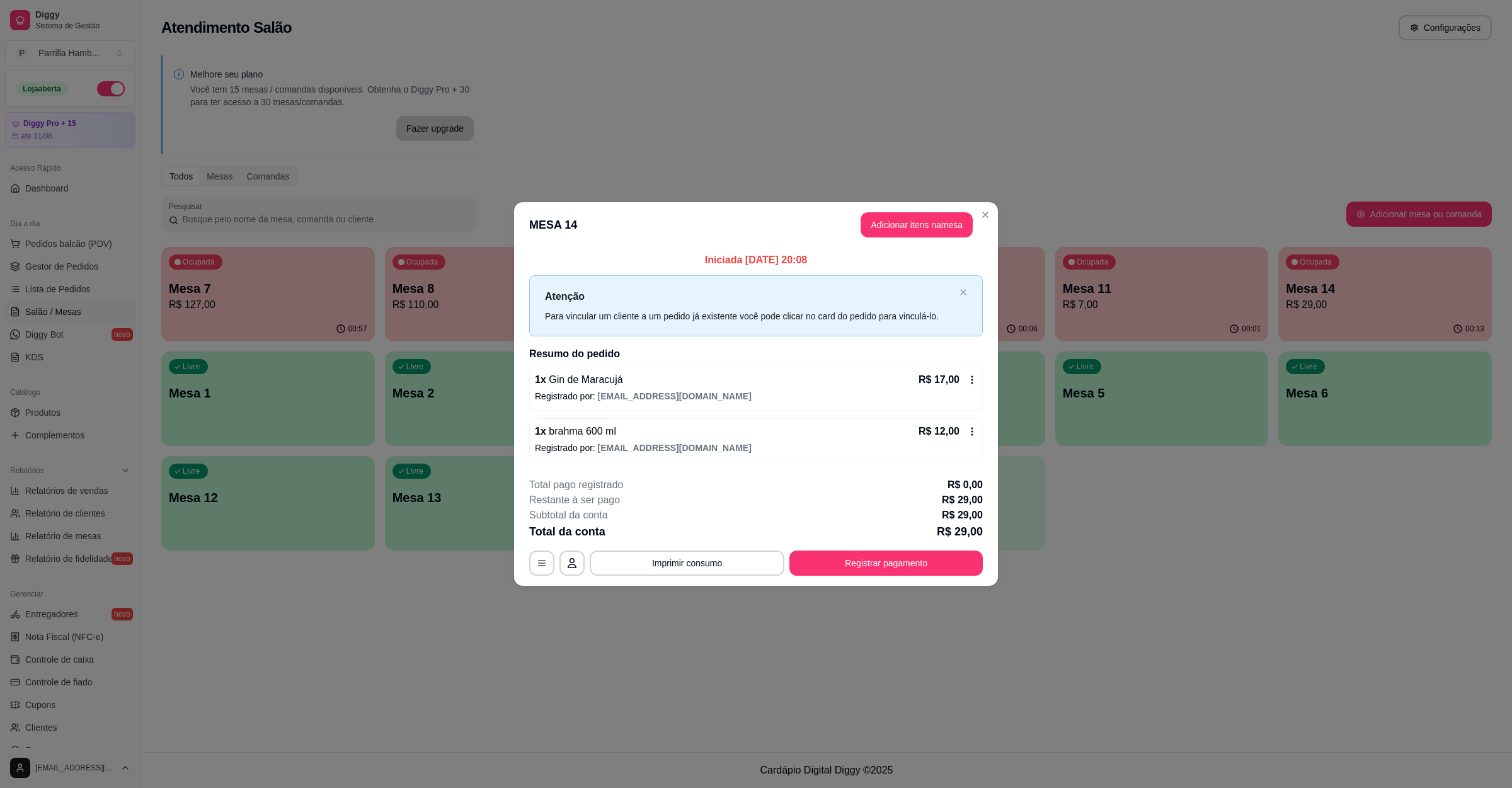
click at [528, 562] on footer "**********" at bounding box center [756, 527] width 484 height 119
click at [539, 565] on icon "button" at bounding box center [542, 563] width 10 height 10
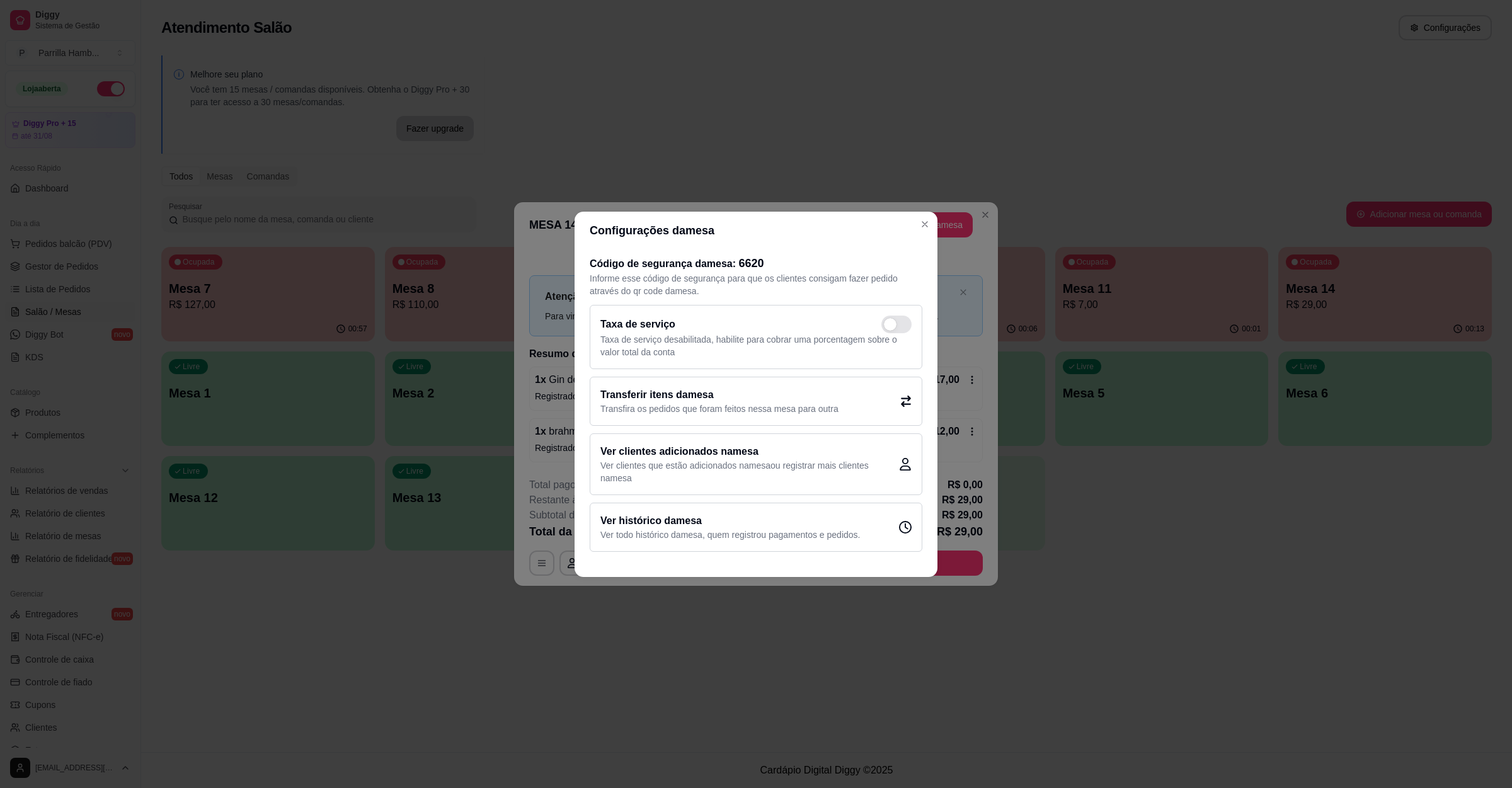
click at [627, 410] on p "Transfira os pedidos que foram feitos nessa mesa para outra" at bounding box center [719, 409] width 238 height 13
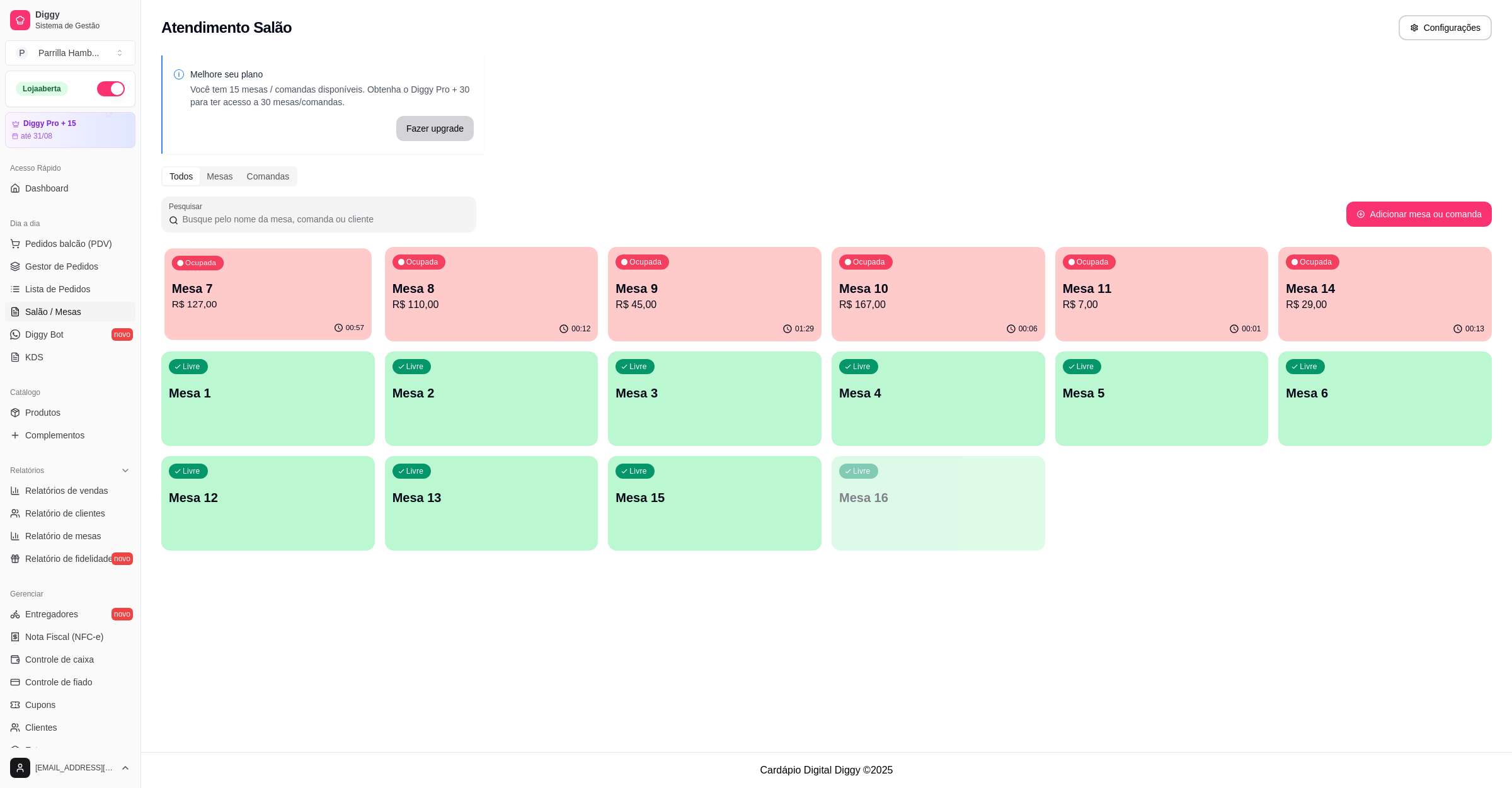
click at [308, 314] on div "Ocupada Mesa 7 R$ 127,00" at bounding box center [267, 282] width 207 height 68
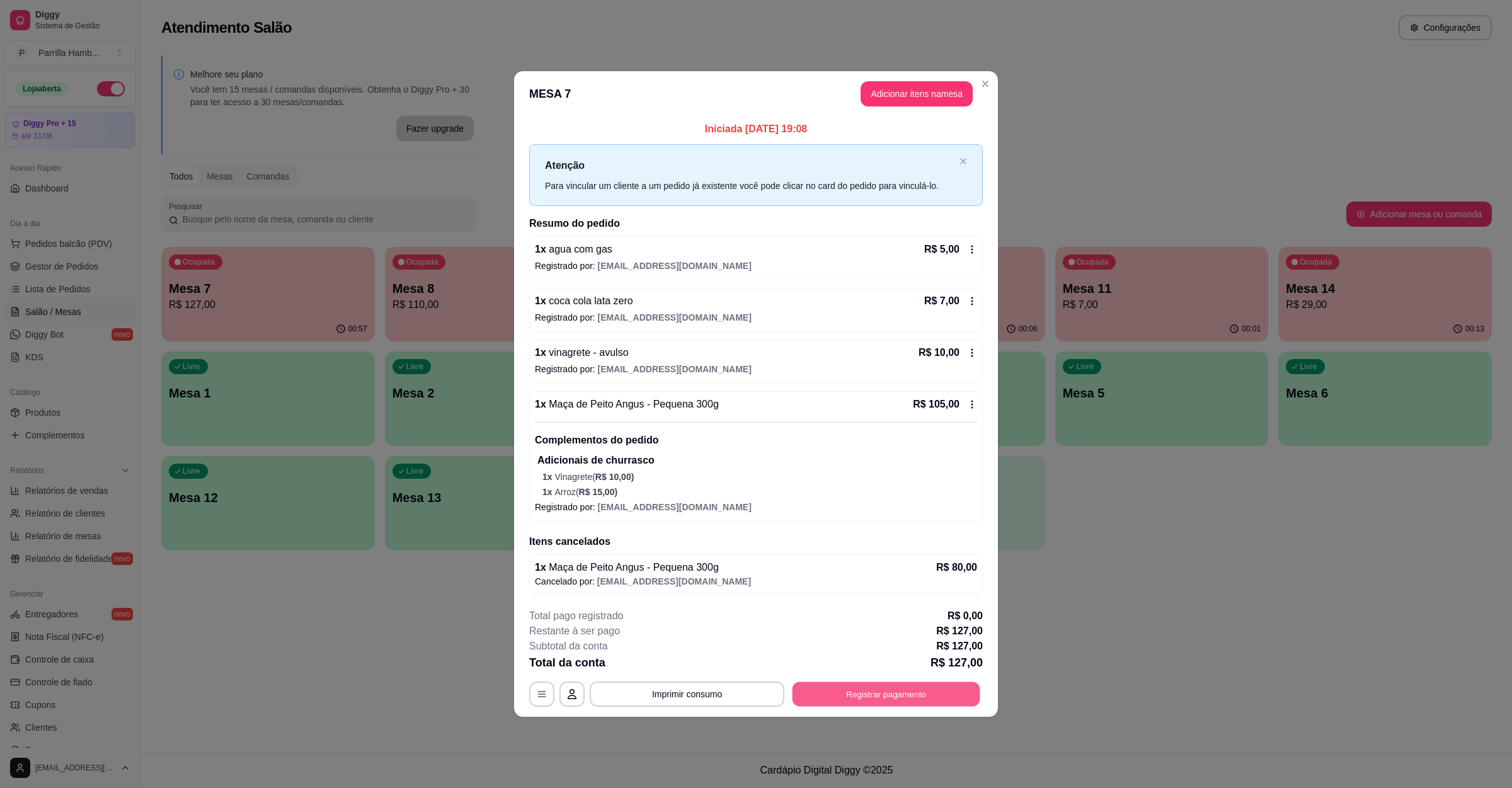
click at [826, 692] on button "Registrar pagamento" at bounding box center [886, 694] width 188 height 25
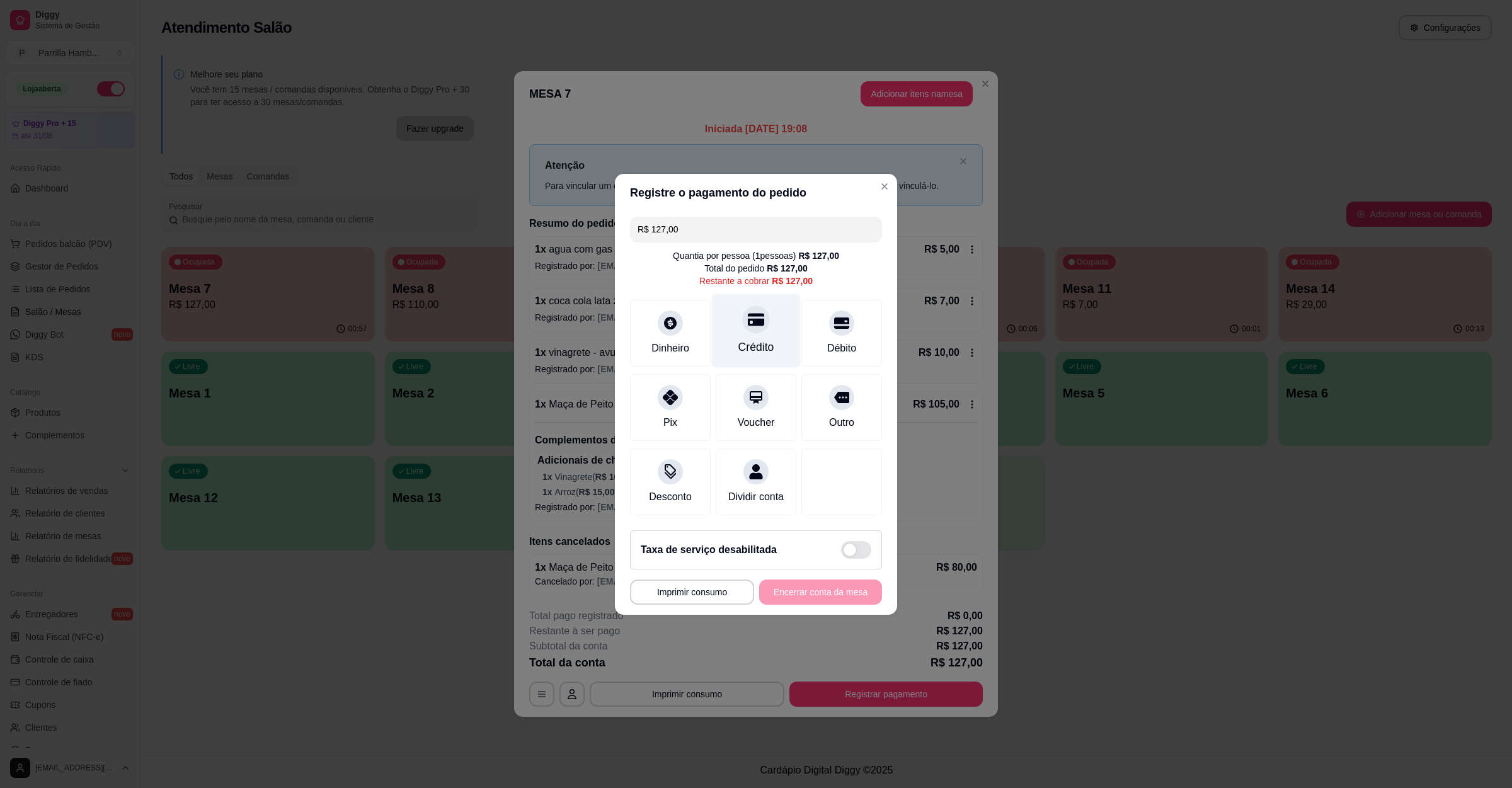
click at [755, 339] on div "Crédito" at bounding box center [756, 347] width 36 height 16
type input "R$ 0,00"
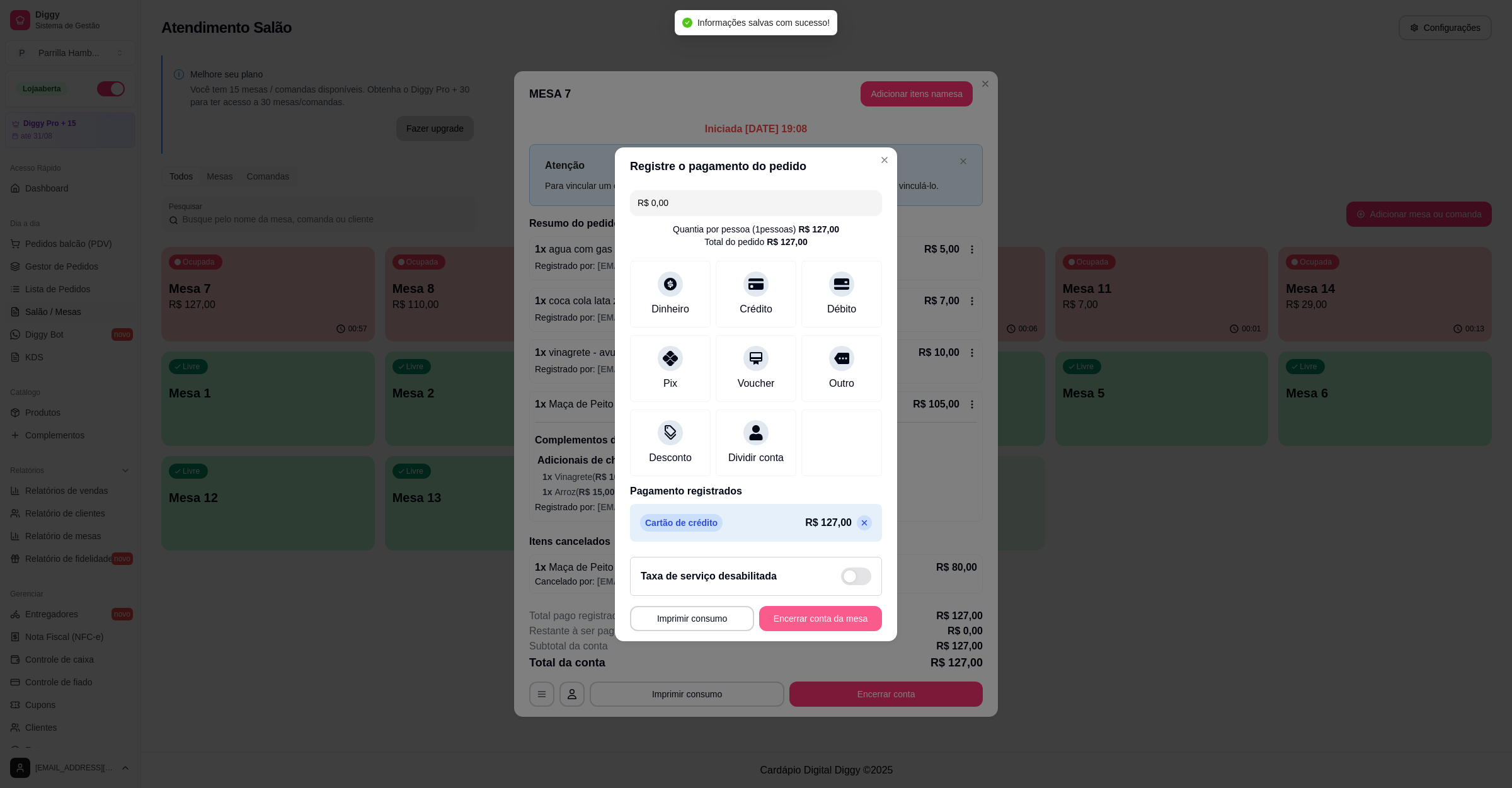
click at [760, 623] on button "Encerrar conta da mesa" at bounding box center [821, 619] width 123 height 26
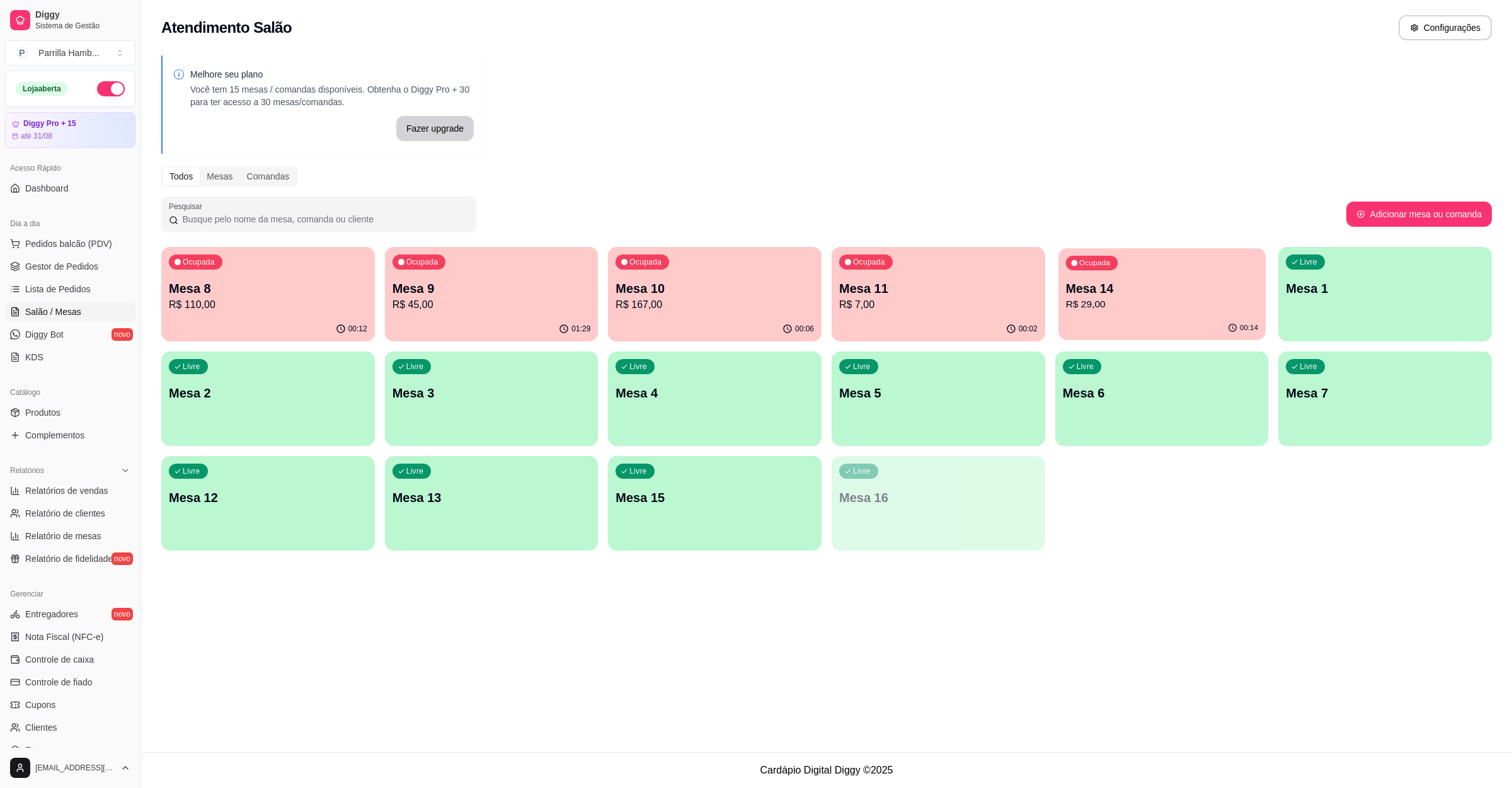
click at [1207, 327] on div "00:14" at bounding box center [1162, 328] width 207 height 24
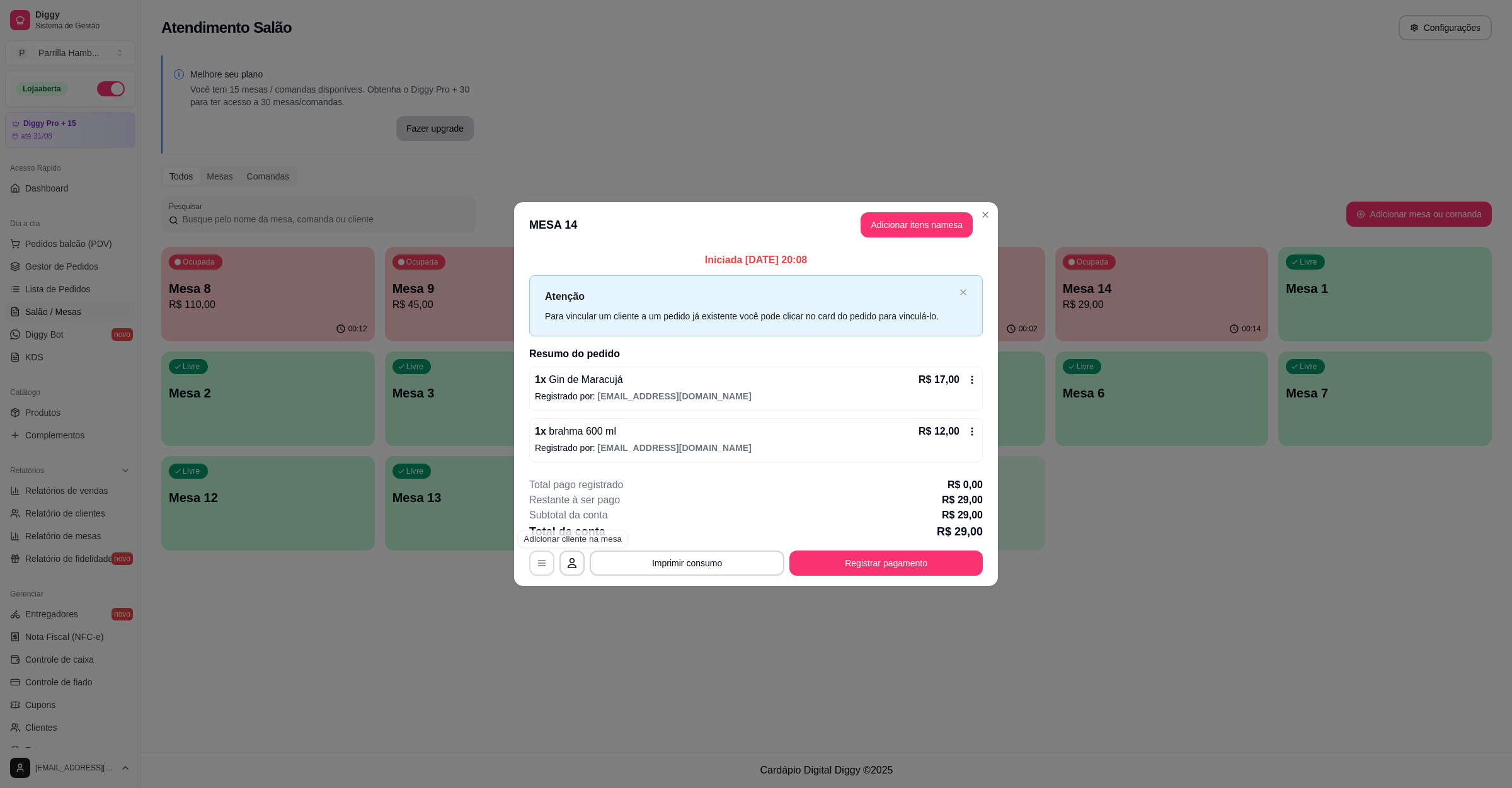
click at [546, 556] on button "button" at bounding box center [542, 564] width 26 height 26
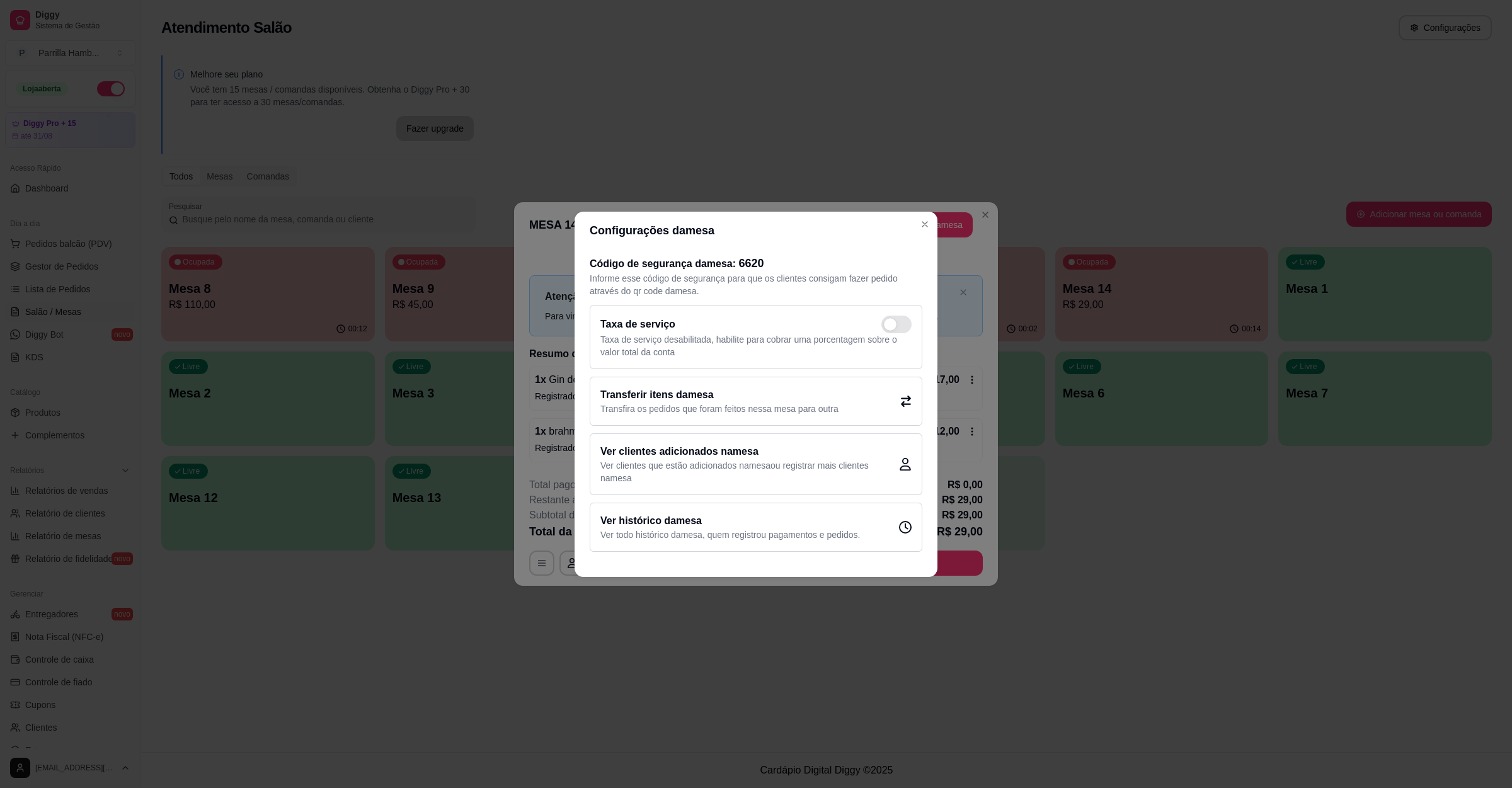
click at [661, 391] on h2 "Transferir itens da mesa" at bounding box center [719, 395] width 238 height 16
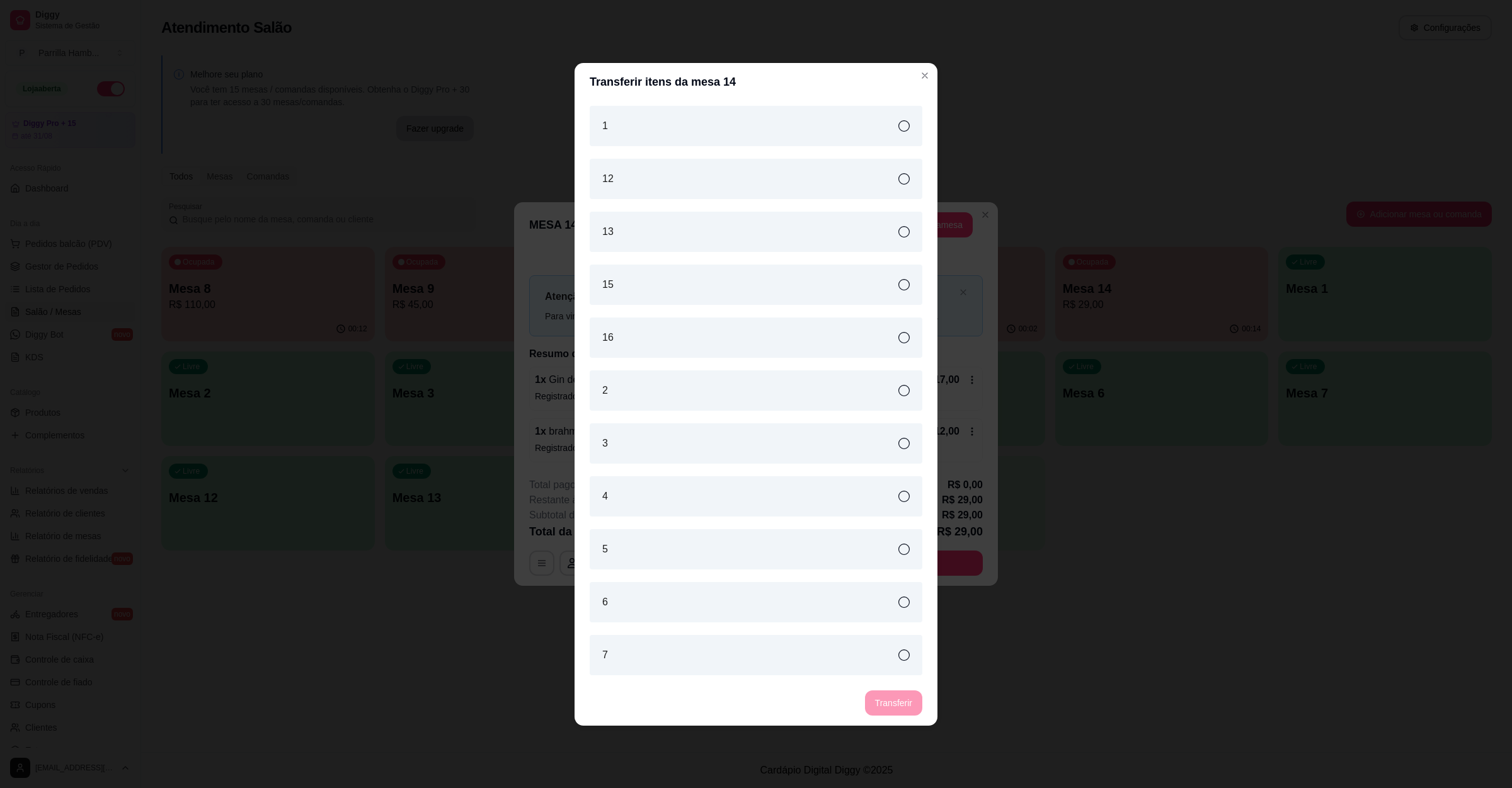
click at [660, 639] on div "7" at bounding box center [756, 655] width 333 height 40
click at [898, 702] on button "Transferir" at bounding box center [893, 702] width 56 height 25
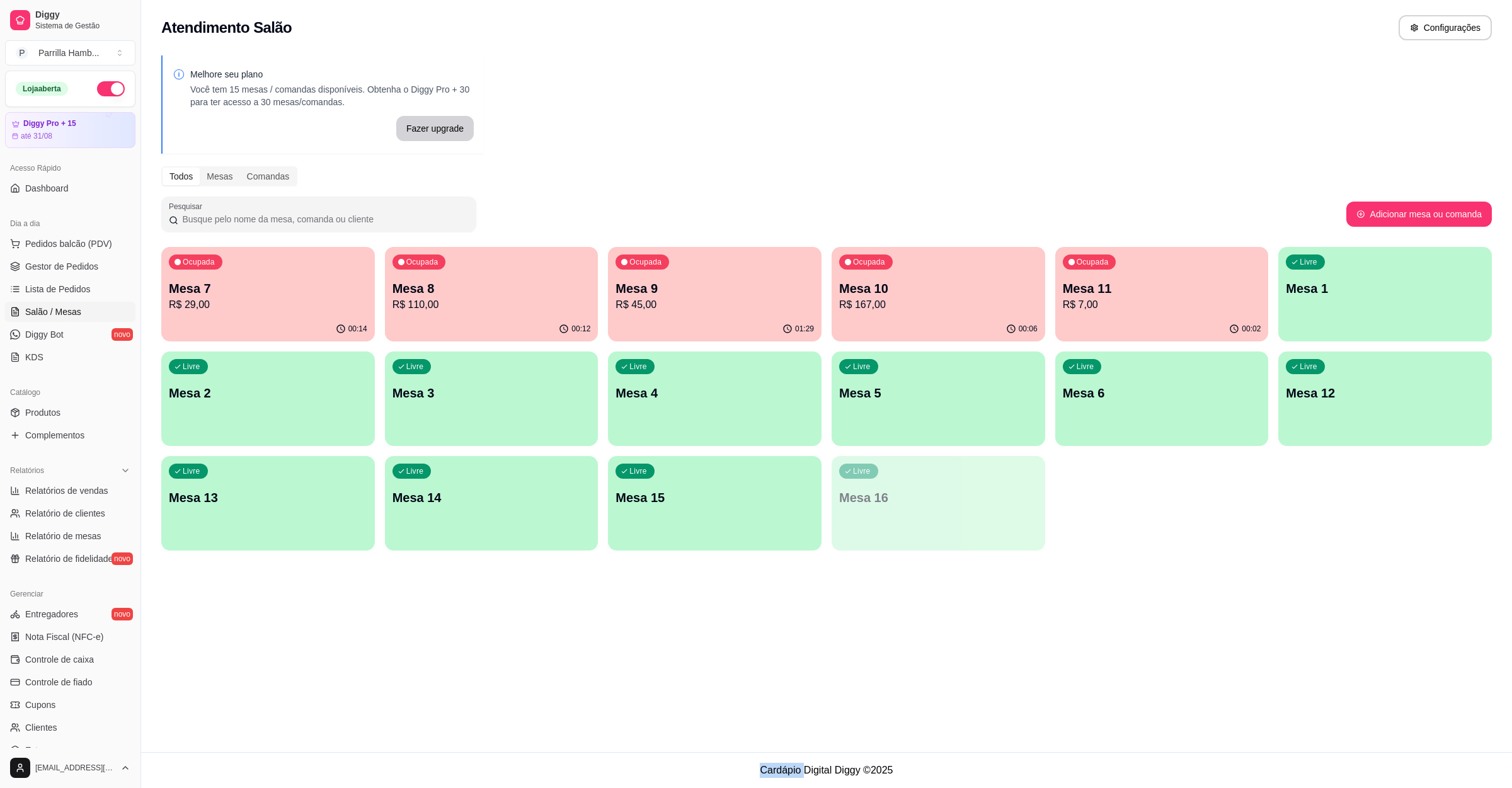
click at [1165, 706] on div "Atendimento Salão Configurações Melhore seu plano Você tem 15 mesas / comandas …" at bounding box center [826, 376] width 1371 height 752
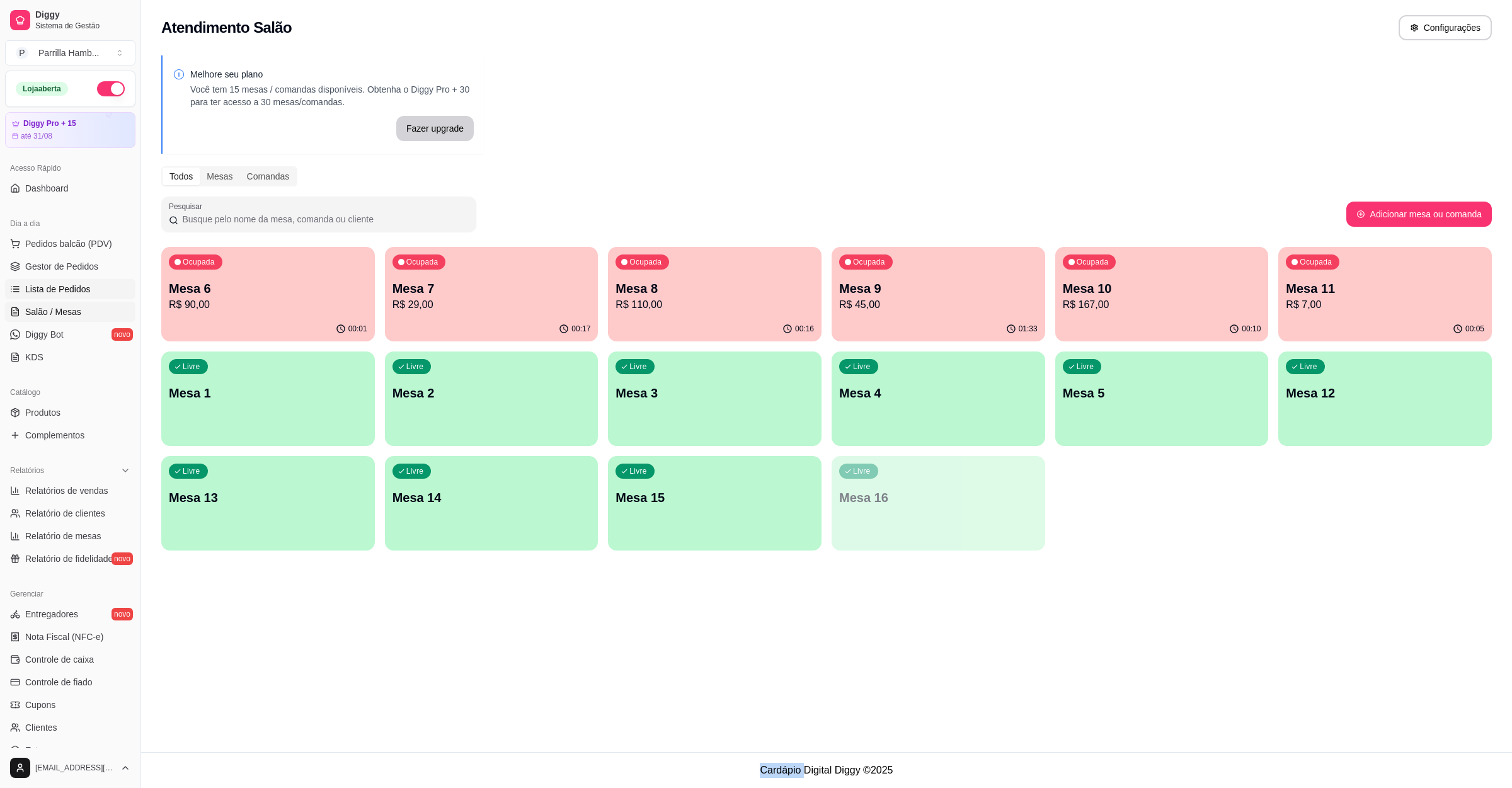
click at [93, 289] on link "Lista de Pedidos" at bounding box center [70, 289] width 130 height 20
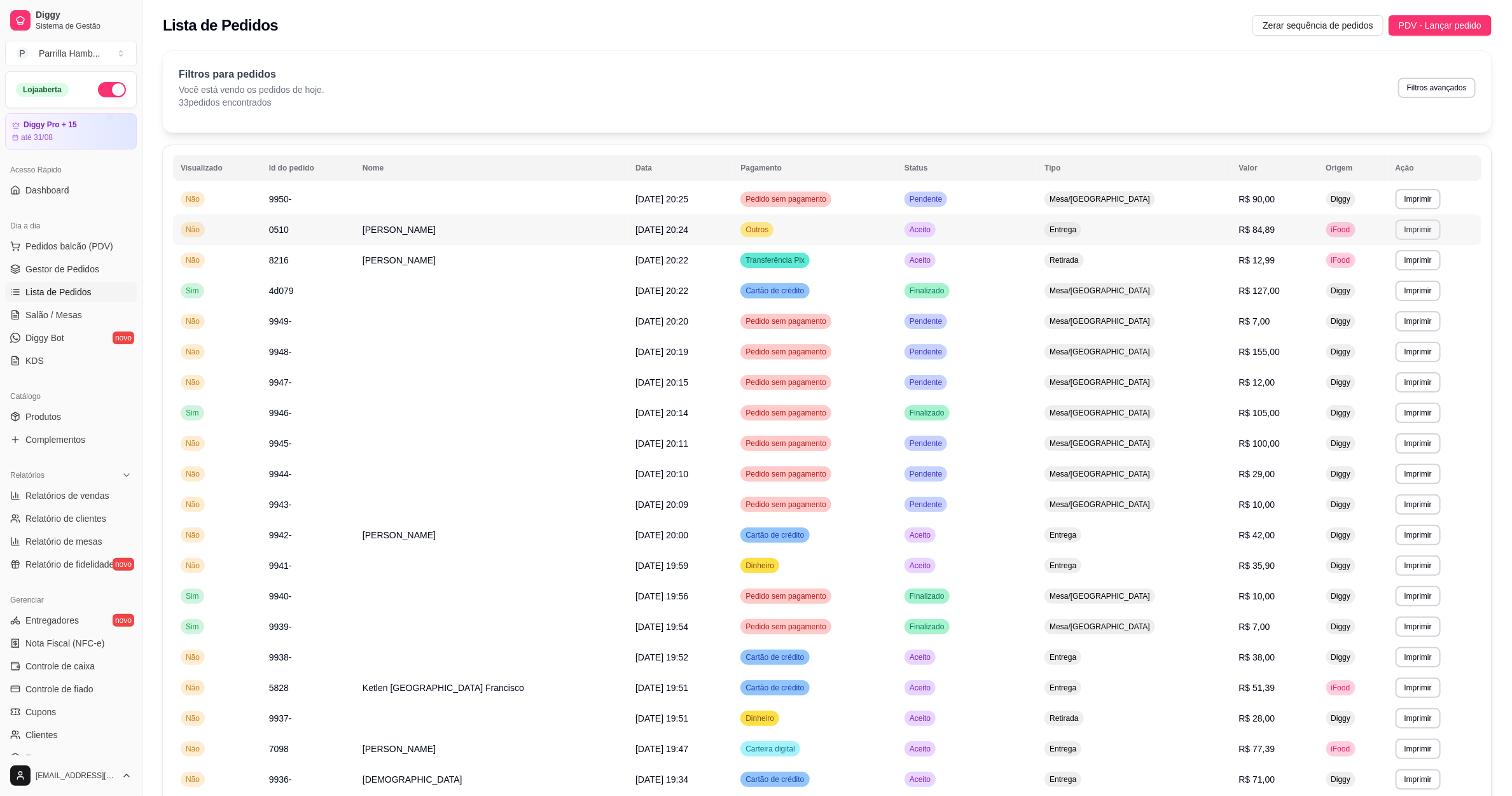
click at [1401, 224] on button "Imprimir" at bounding box center [1418, 229] width 45 height 20
click at [1389, 207] on td "**********" at bounding box center [1436, 199] width 94 height 30
click at [1397, 196] on button "Imprimir" at bounding box center [1418, 199] width 45 height 20
click at [1377, 237] on button "IMPRESSORA" at bounding box center [1383, 243] width 89 height 19
click at [71, 316] on span "Salão / Mesas" at bounding box center [53, 315] width 56 height 13
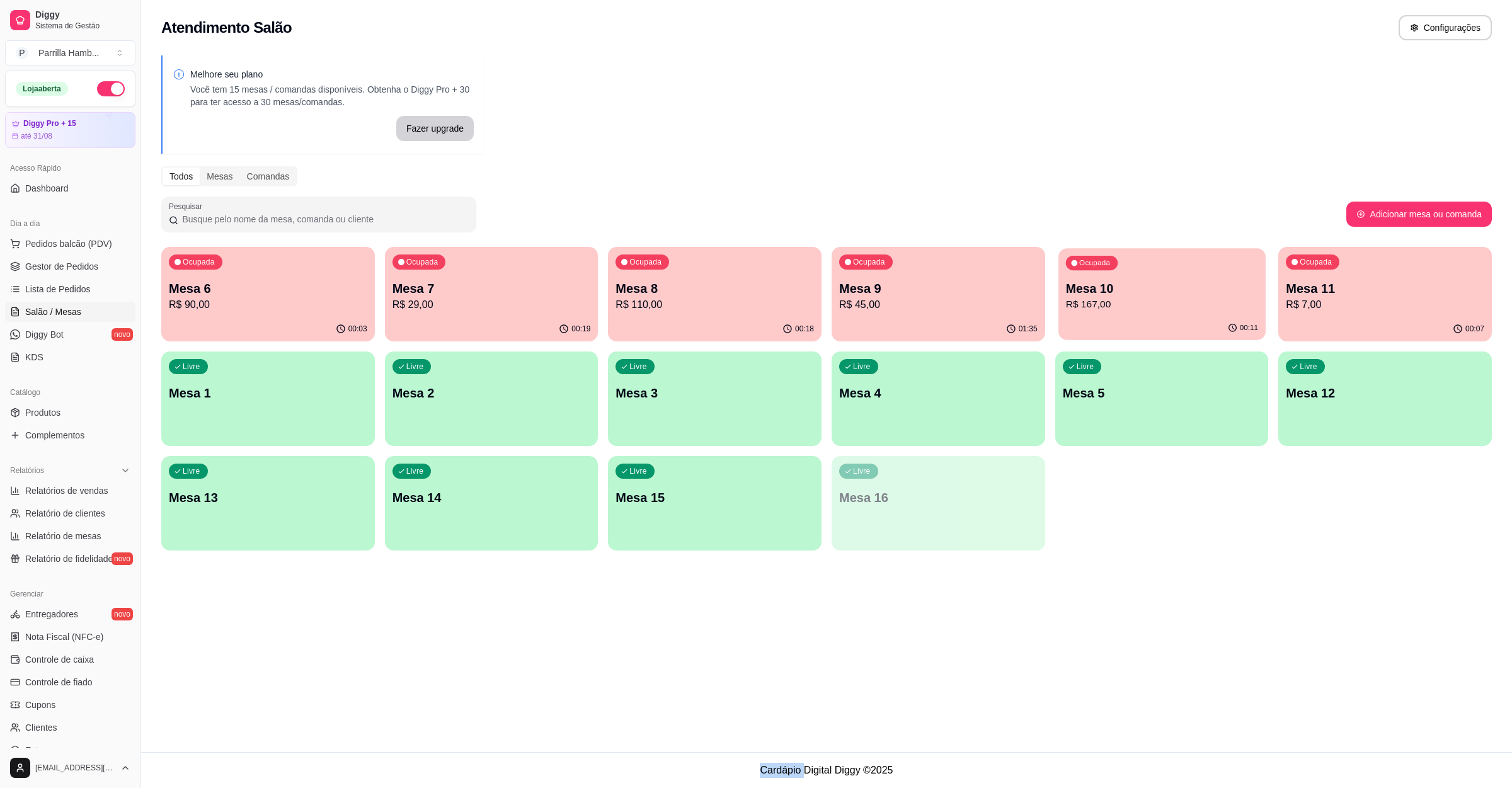
click at [1127, 301] on p "R$ 167,00" at bounding box center [1161, 305] width 192 height 15
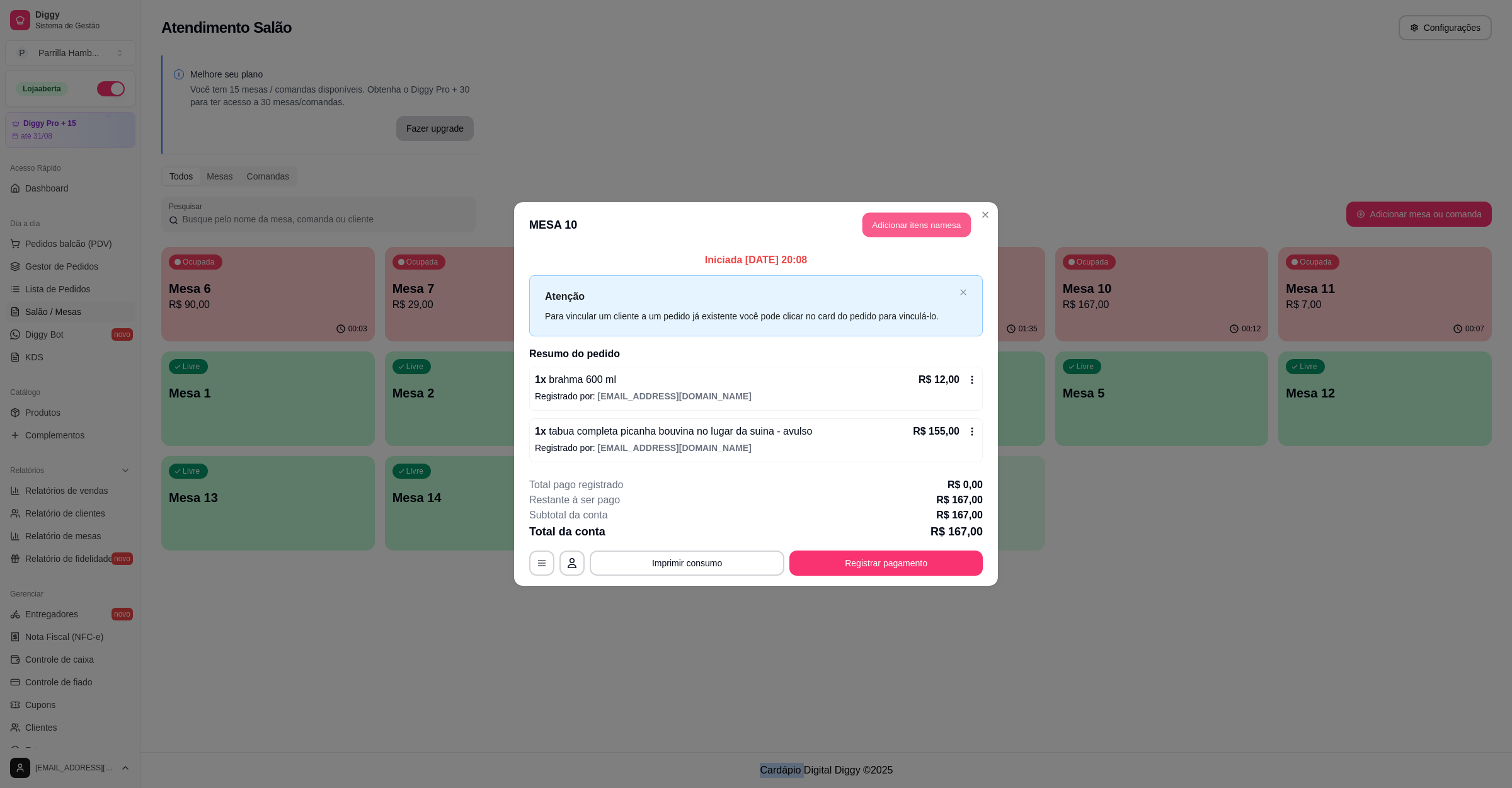
click at [932, 232] on button "Adicionar itens na mesa" at bounding box center [917, 225] width 109 height 25
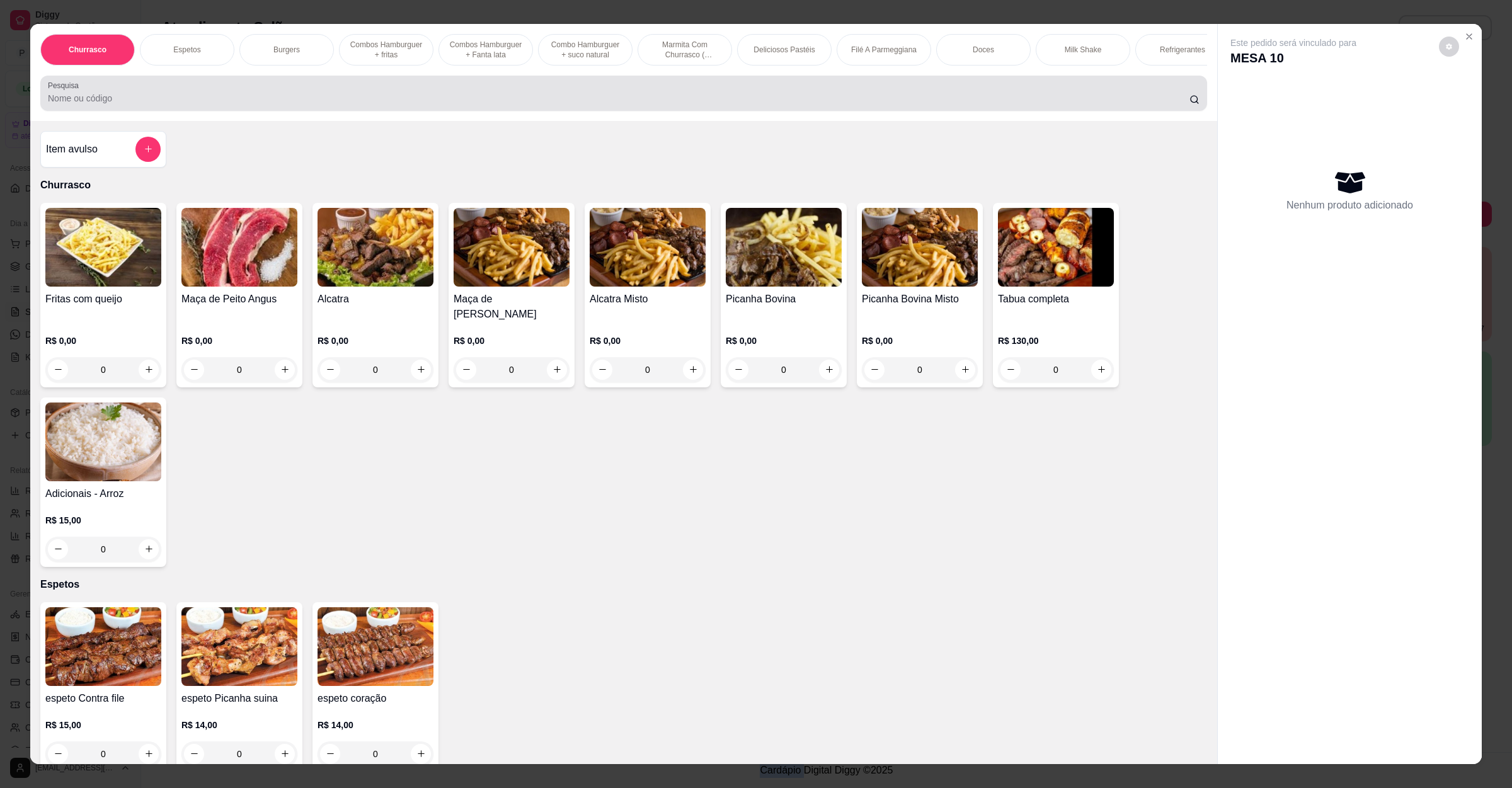
click at [626, 106] on div at bounding box center [624, 93] width 1152 height 26
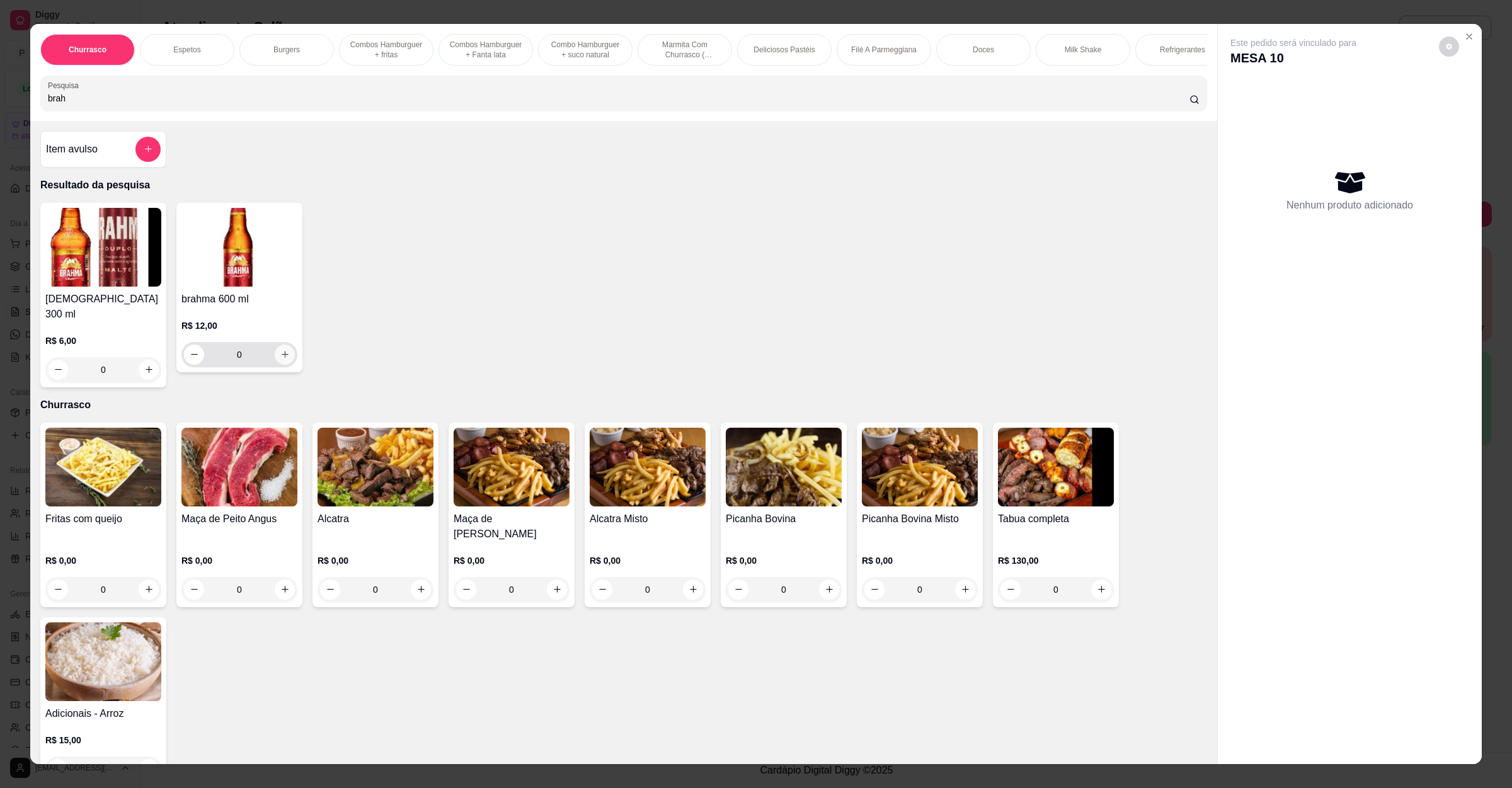
type input "brah"
click at [280, 359] on icon "increase-product-quantity" at bounding box center [285, 354] width 9 height 9
type input "1"
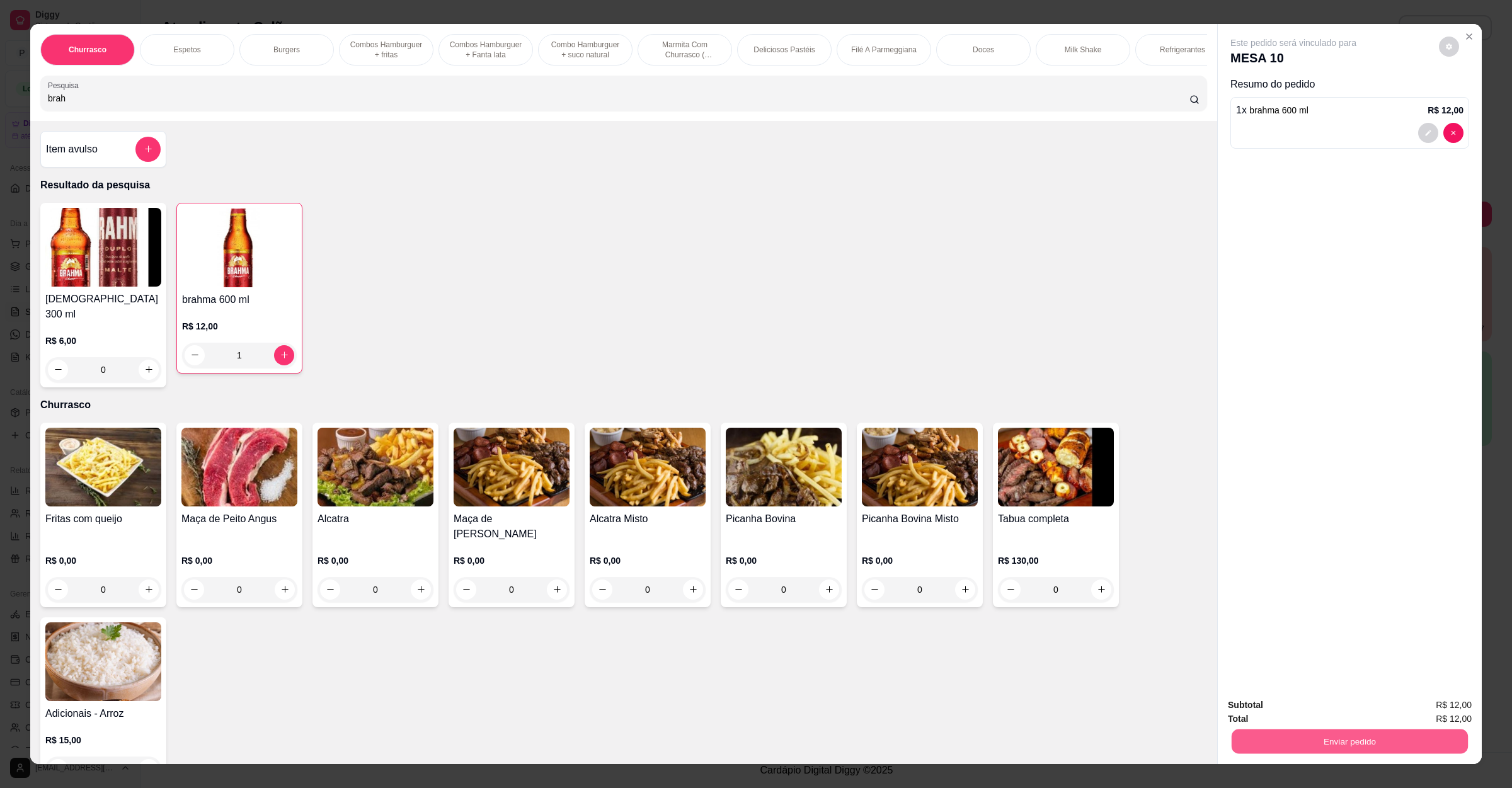
click at [1275, 734] on button "Enviar pedido" at bounding box center [1350, 741] width 236 height 25
click at [1281, 713] on button "Não registrar e enviar pedido" at bounding box center [1306, 710] width 131 height 24
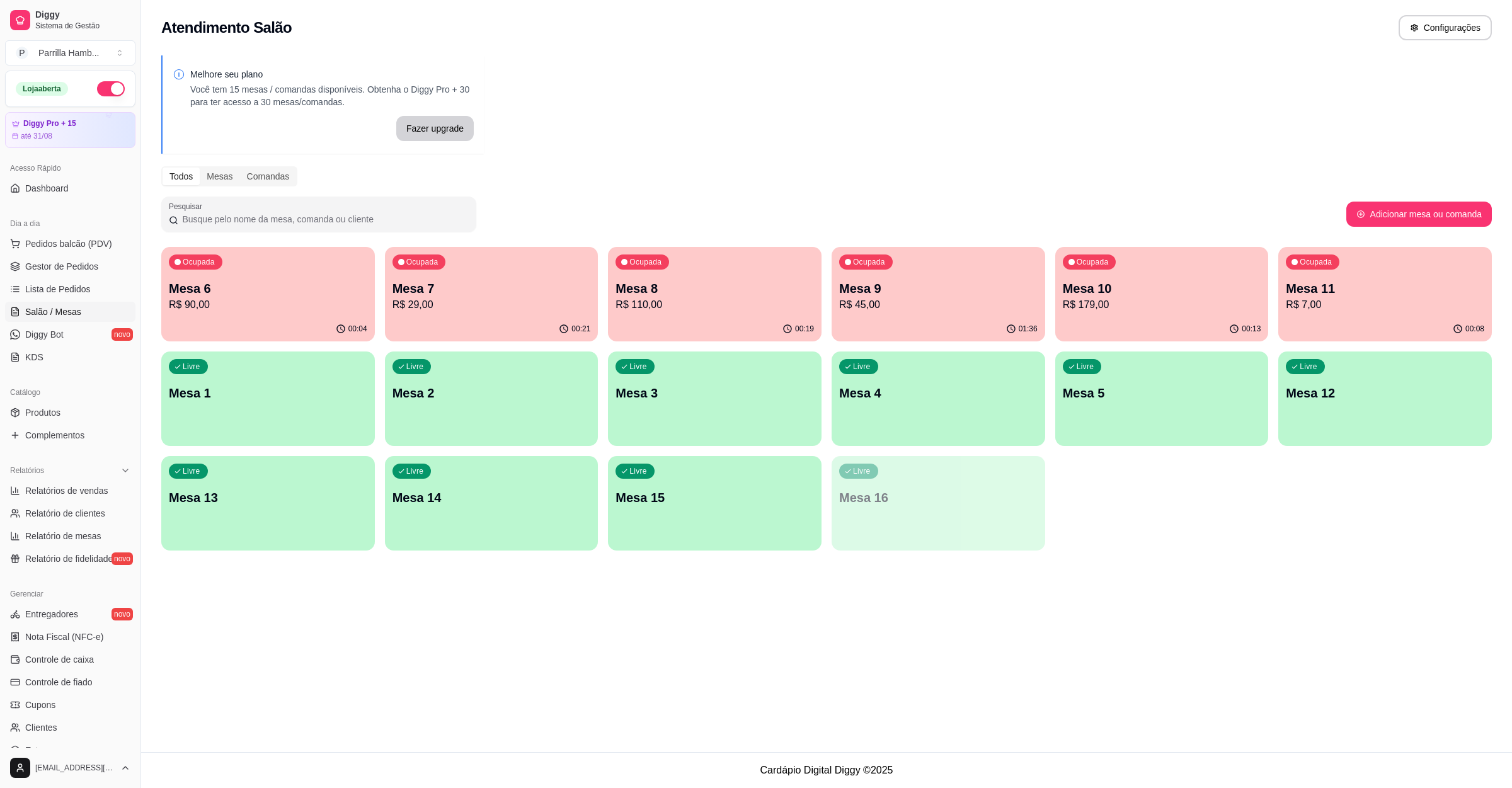
click at [1093, 296] on p "Mesa 10" at bounding box center [1163, 288] width 199 height 17
click at [1389, 313] on div "Ocupada Mesa 11 R$ 7,00" at bounding box center [1384, 282] width 207 height 68
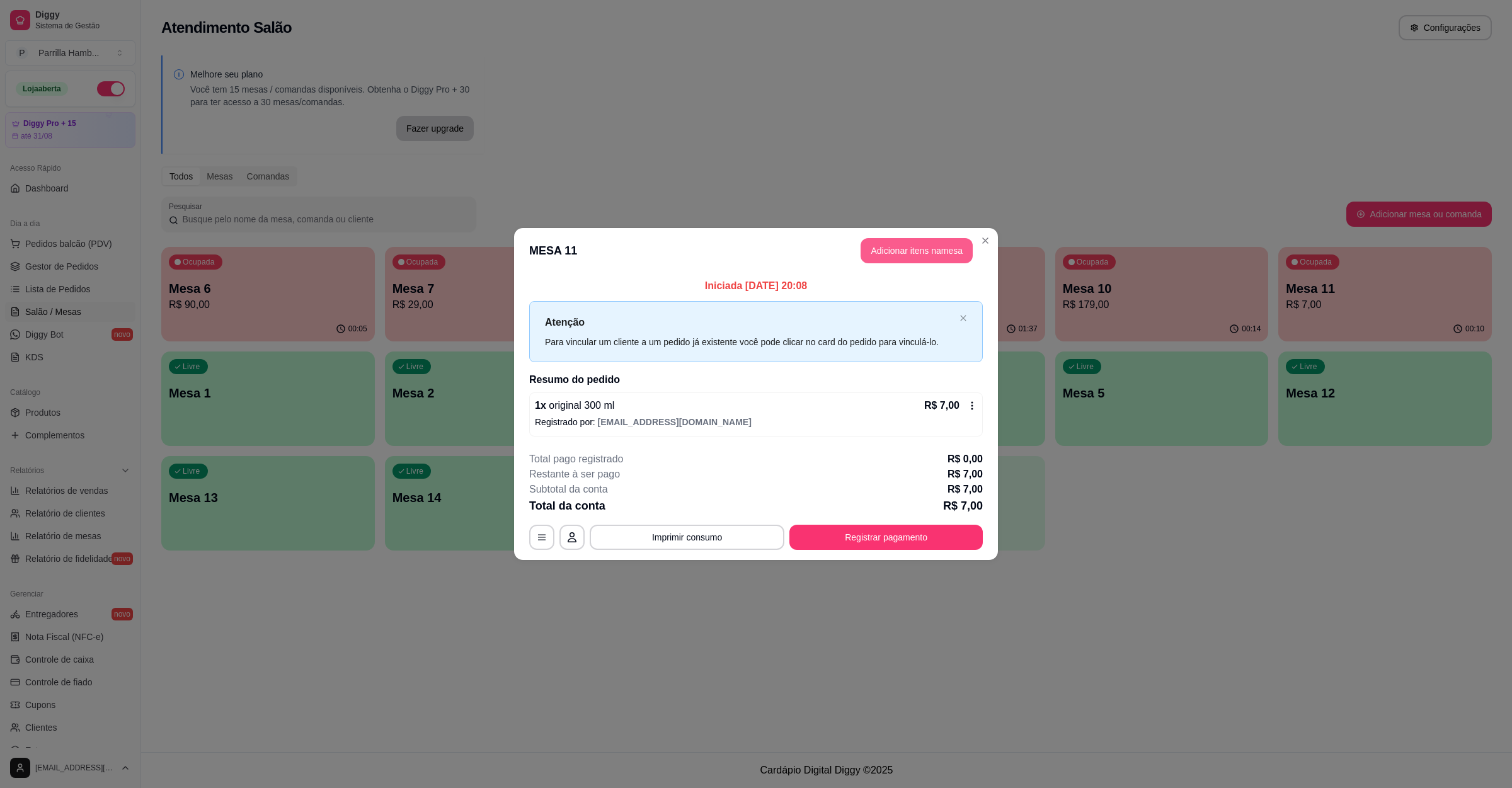
click at [908, 245] on button "Adicionar itens na mesa" at bounding box center [917, 251] width 112 height 26
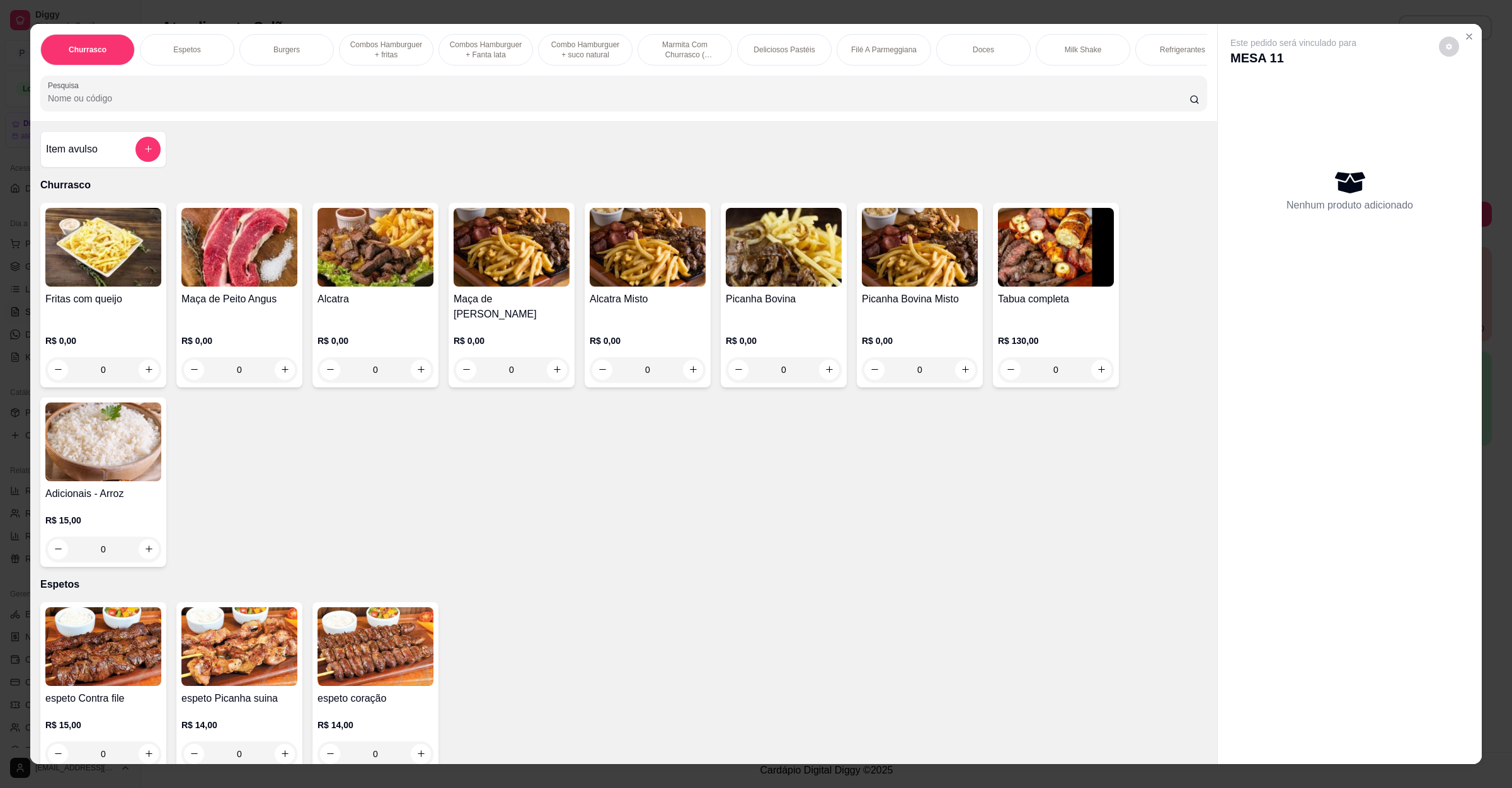
click at [410, 121] on div "Churrasco Espetos Burgers Combos Hamburguer + fritas Combos Hamburguer + Fanta …" at bounding box center [624, 72] width 1187 height 97
click at [410, 105] on input "Pesquisa" at bounding box center [619, 98] width 1142 height 13
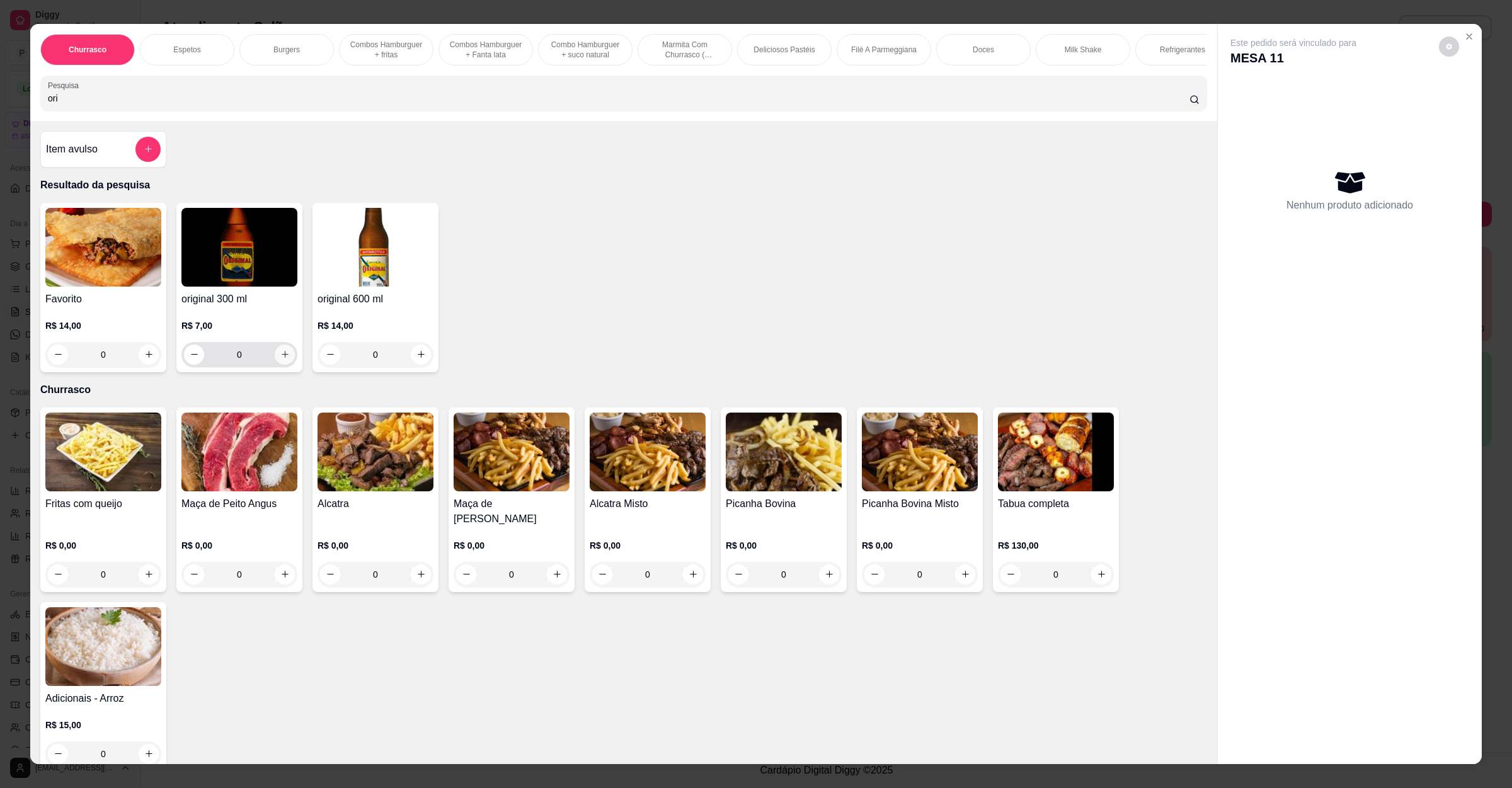
type input "ori"
click at [283, 365] on button "increase-product-quantity" at bounding box center [285, 355] width 20 height 20
type input "1"
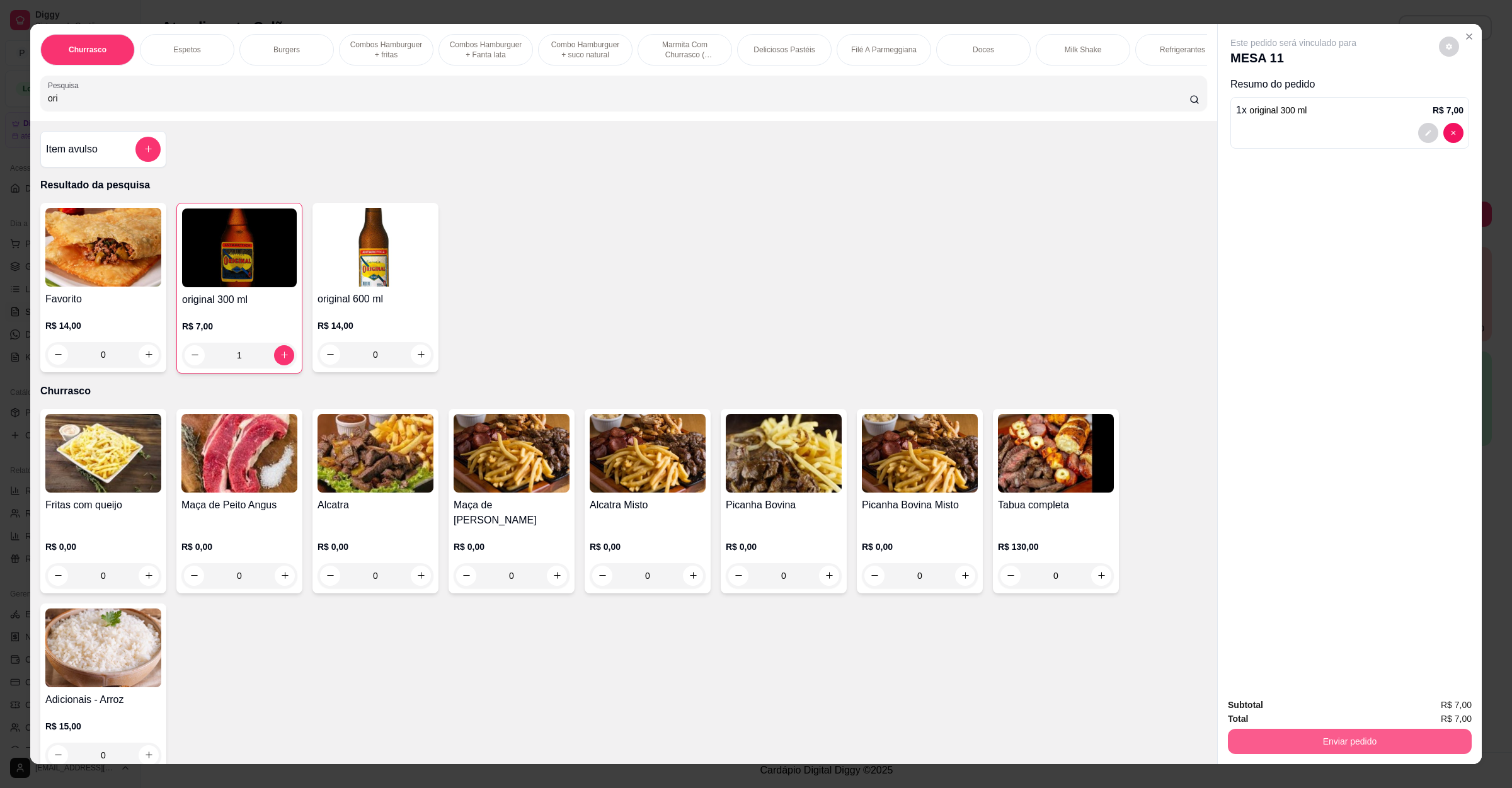
click at [1330, 745] on button "Enviar pedido" at bounding box center [1350, 741] width 243 height 26
click at [1284, 700] on button "Não registrar e enviar pedido" at bounding box center [1306, 710] width 131 height 24
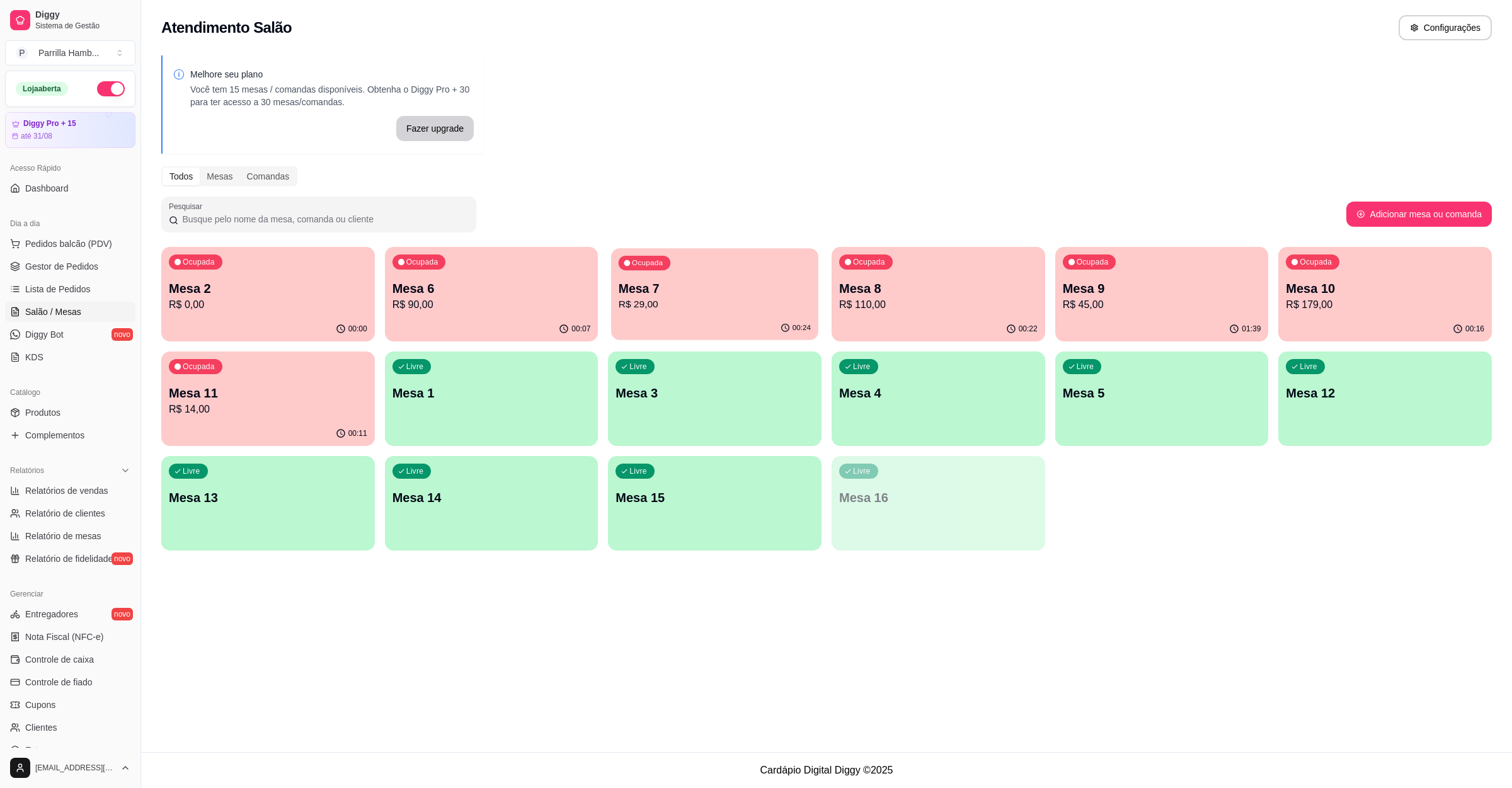
click at [703, 324] on div "00:24" at bounding box center [714, 328] width 207 height 24
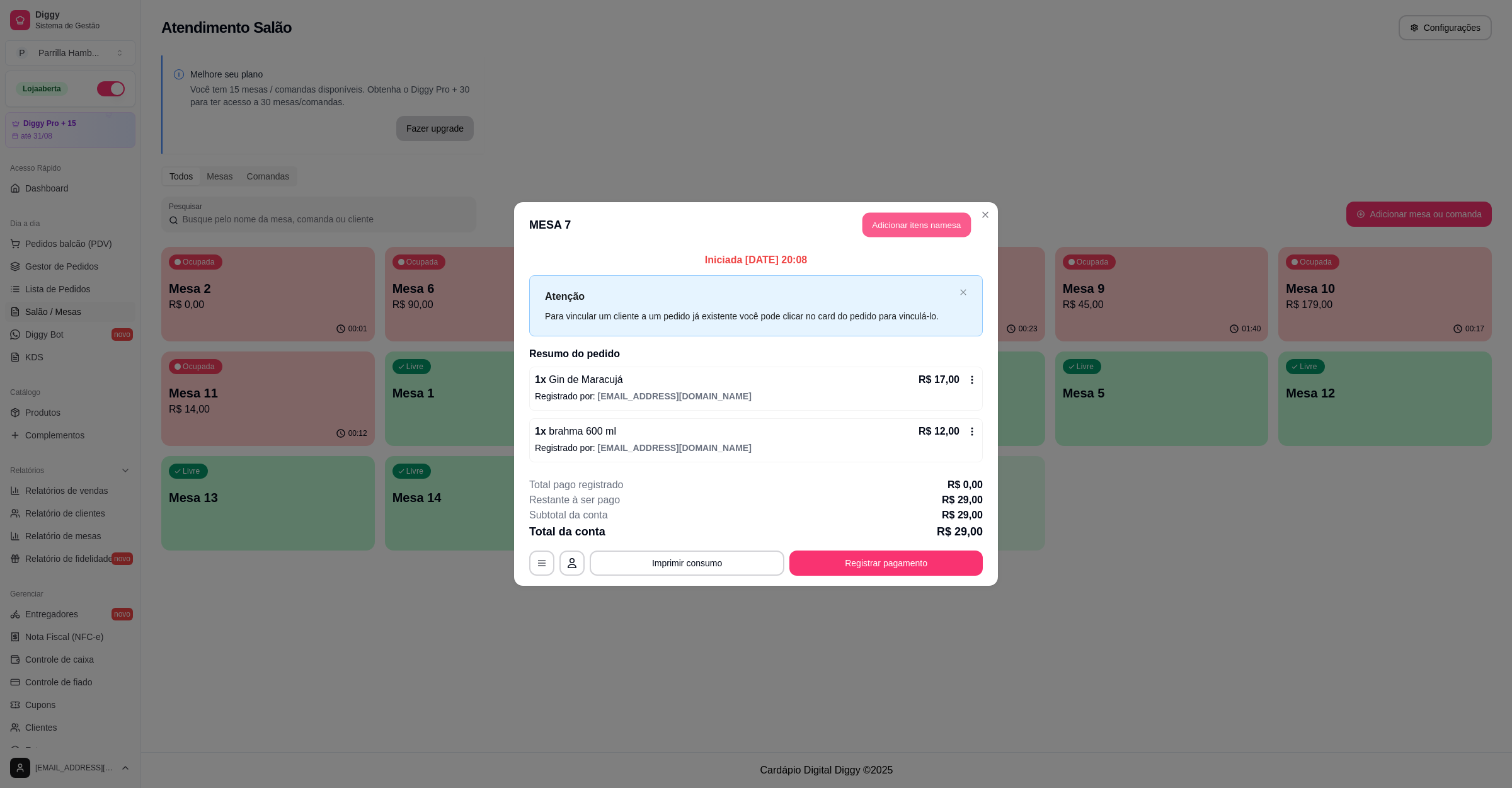
click at [922, 227] on button "Adicionar itens na mesa" at bounding box center [917, 225] width 109 height 25
click at [482, 105] on input "Pesquisa" at bounding box center [619, 98] width 1142 height 13
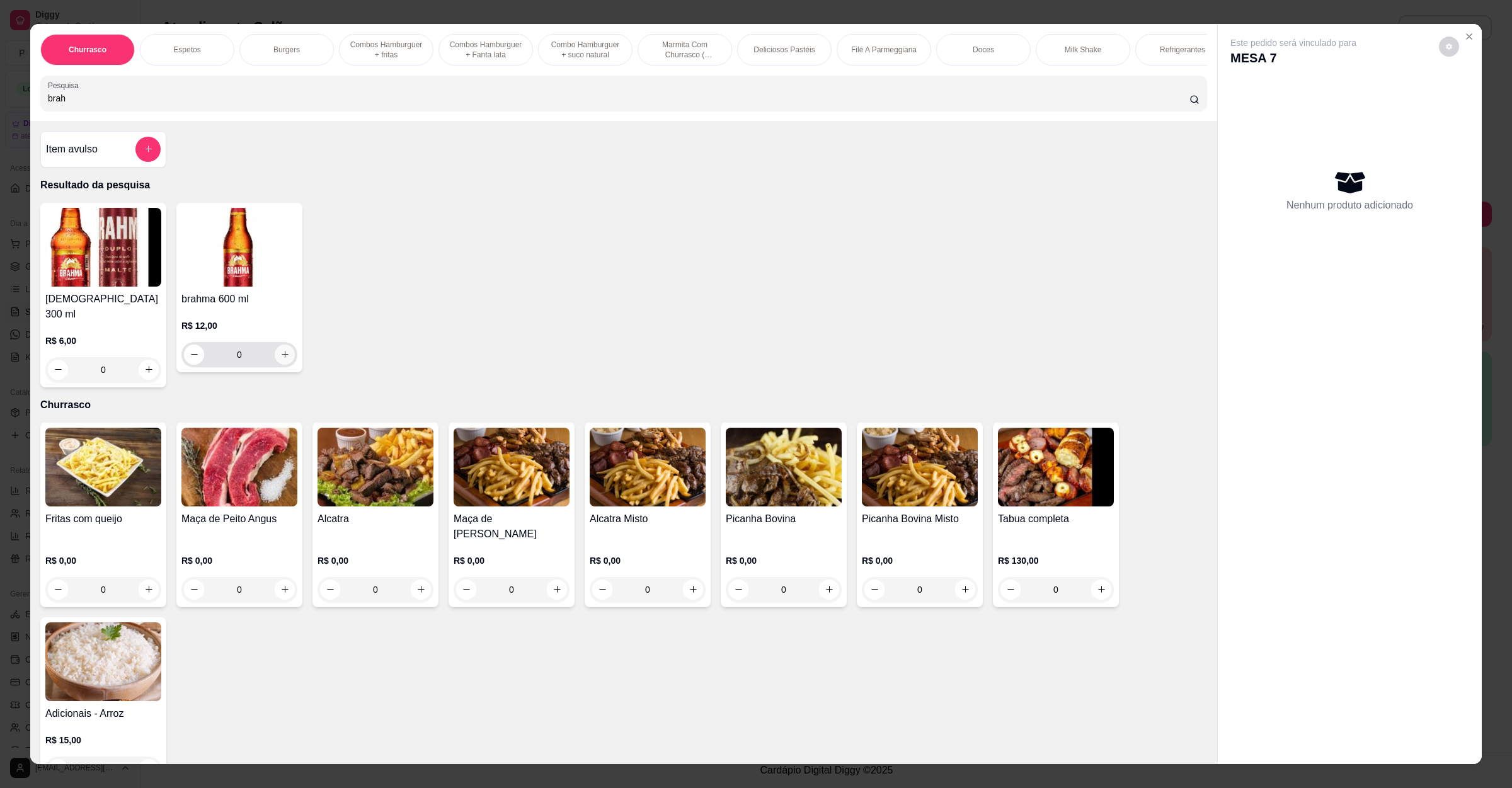
type input "brah"
click at [282, 359] on icon "increase-product-quantity" at bounding box center [285, 354] width 9 height 9
type input "1"
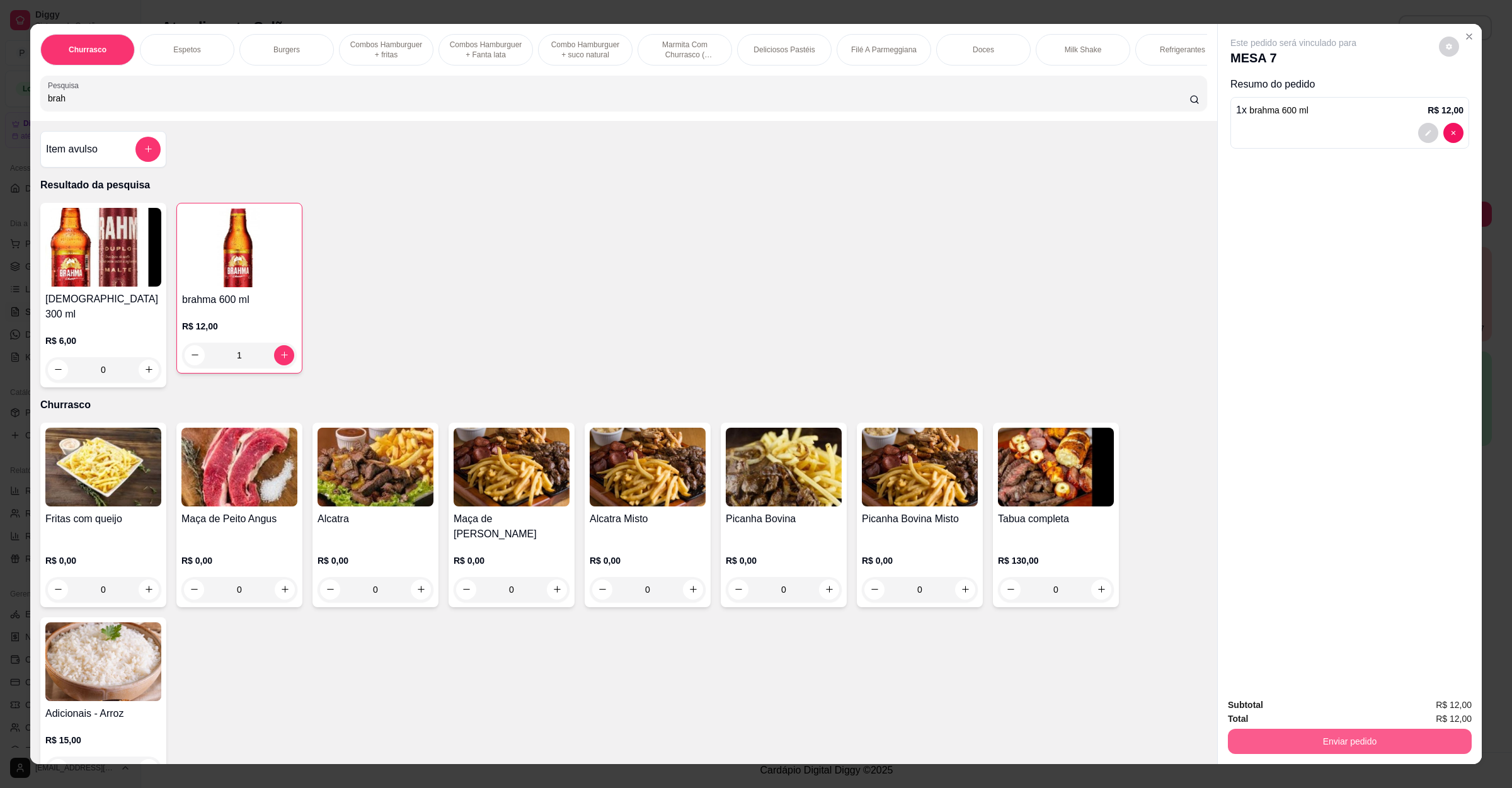
click at [1255, 739] on button "Enviar pedido" at bounding box center [1350, 741] width 243 height 26
click at [1270, 715] on button "Não registrar e enviar pedido" at bounding box center [1306, 710] width 131 height 24
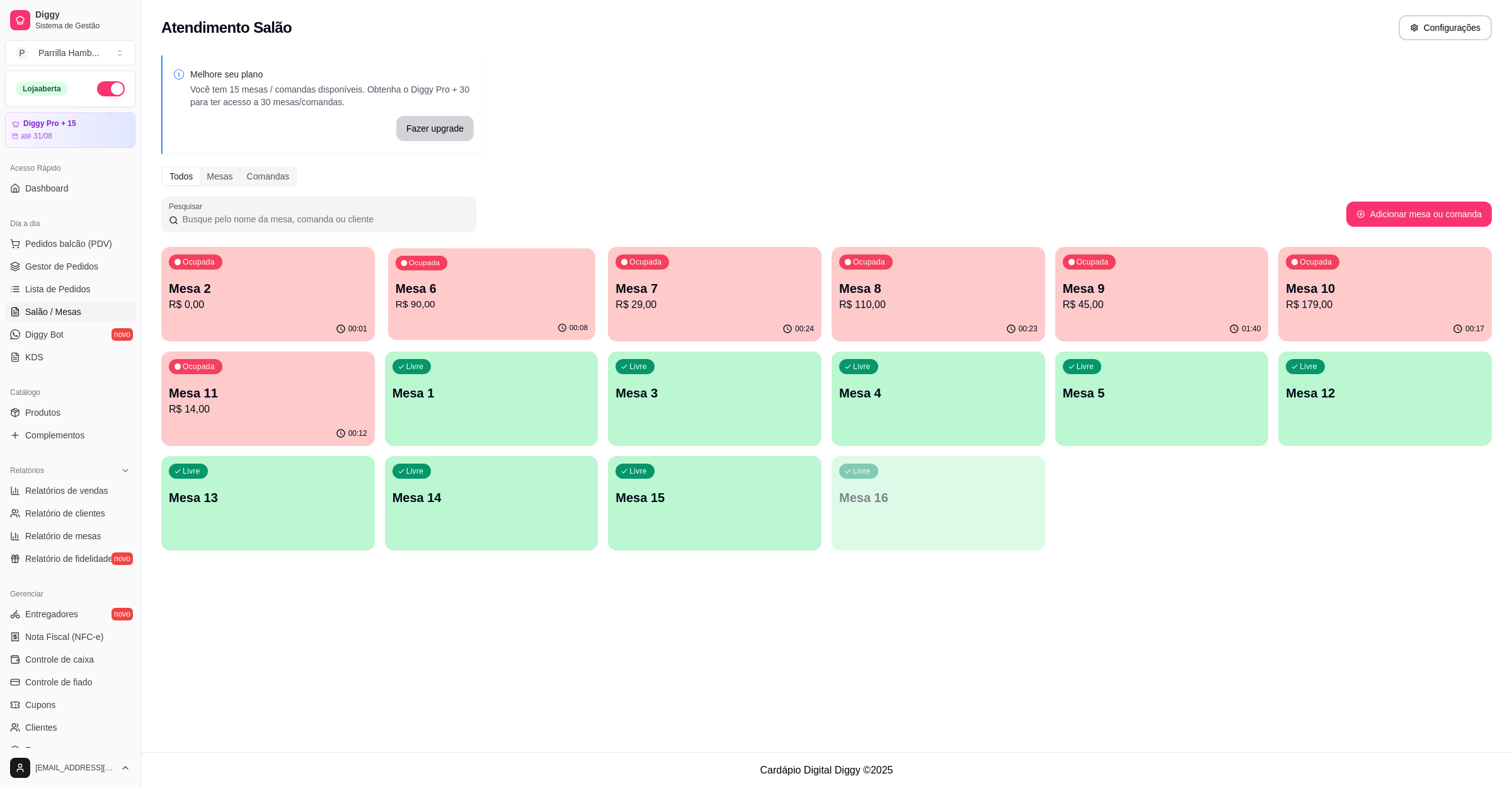
click at [414, 293] on p "Mesa 6" at bounding box center [491, 288] width 192 height 17
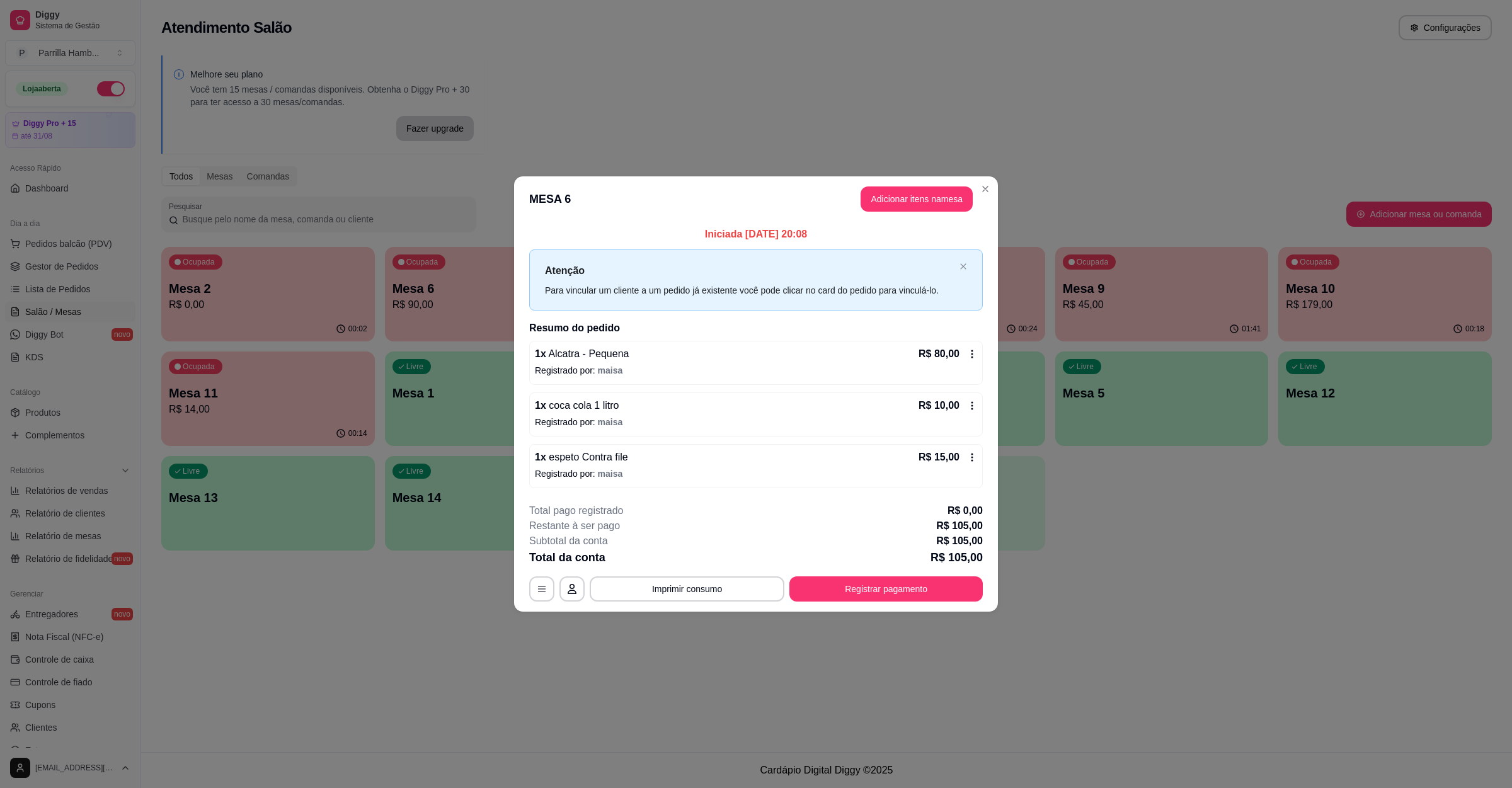
click at [643, 474] on p "Registrado por: maisa" at bounding box center [756, 474] width 442 height 13
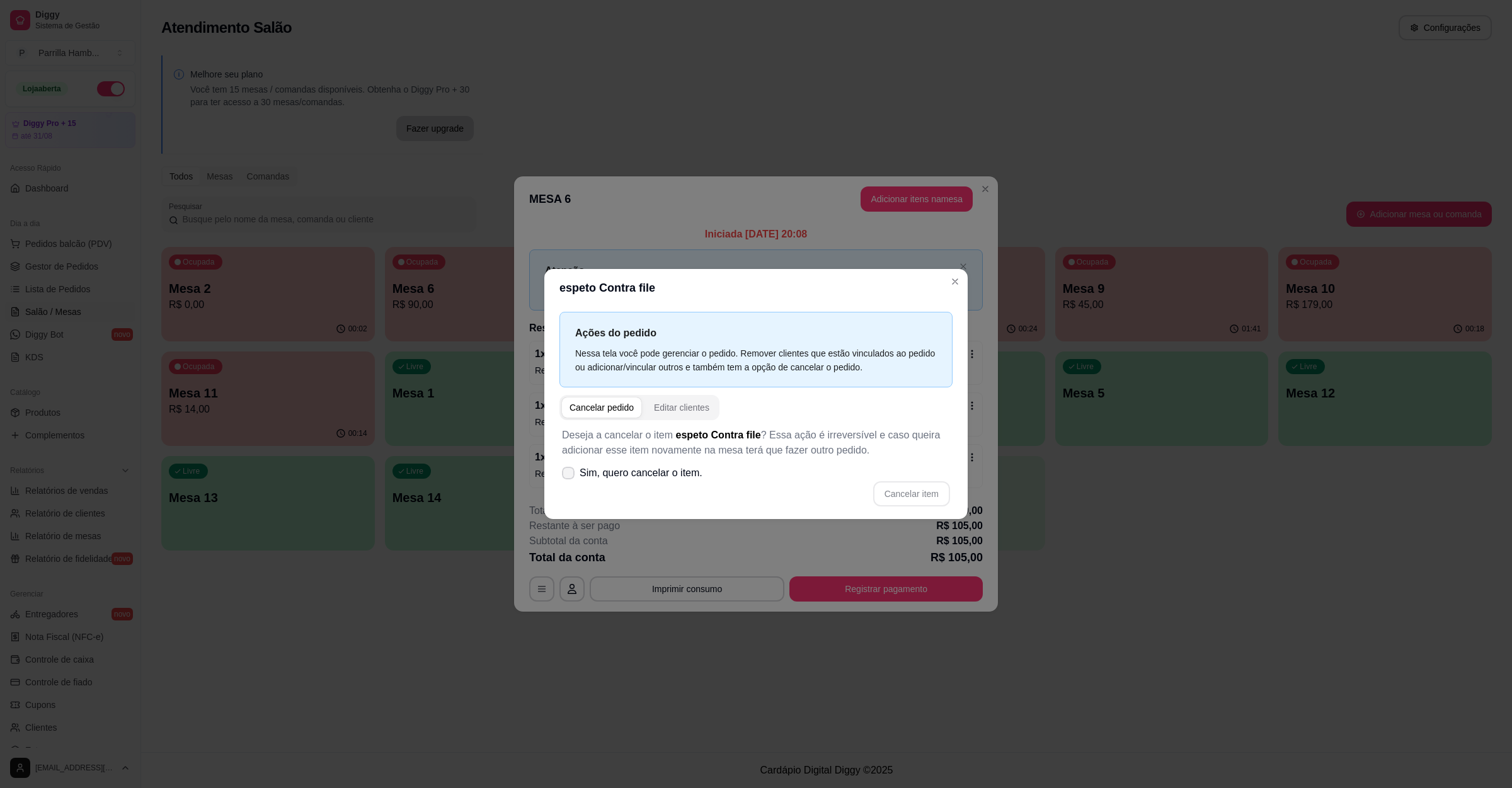
click at [661, 466] on span "Sim, quero cancelar o item." at bounding box center [641, 473] width 123 height 16
click at [570, 475] on input "Sim, quero cancelar o item." at bounding box center [565, 479] width 8 height 8
checkbox input "true"
click at [902, 495] on button "Cancelar item" at bounding box center [911, 493] width 75 height 25
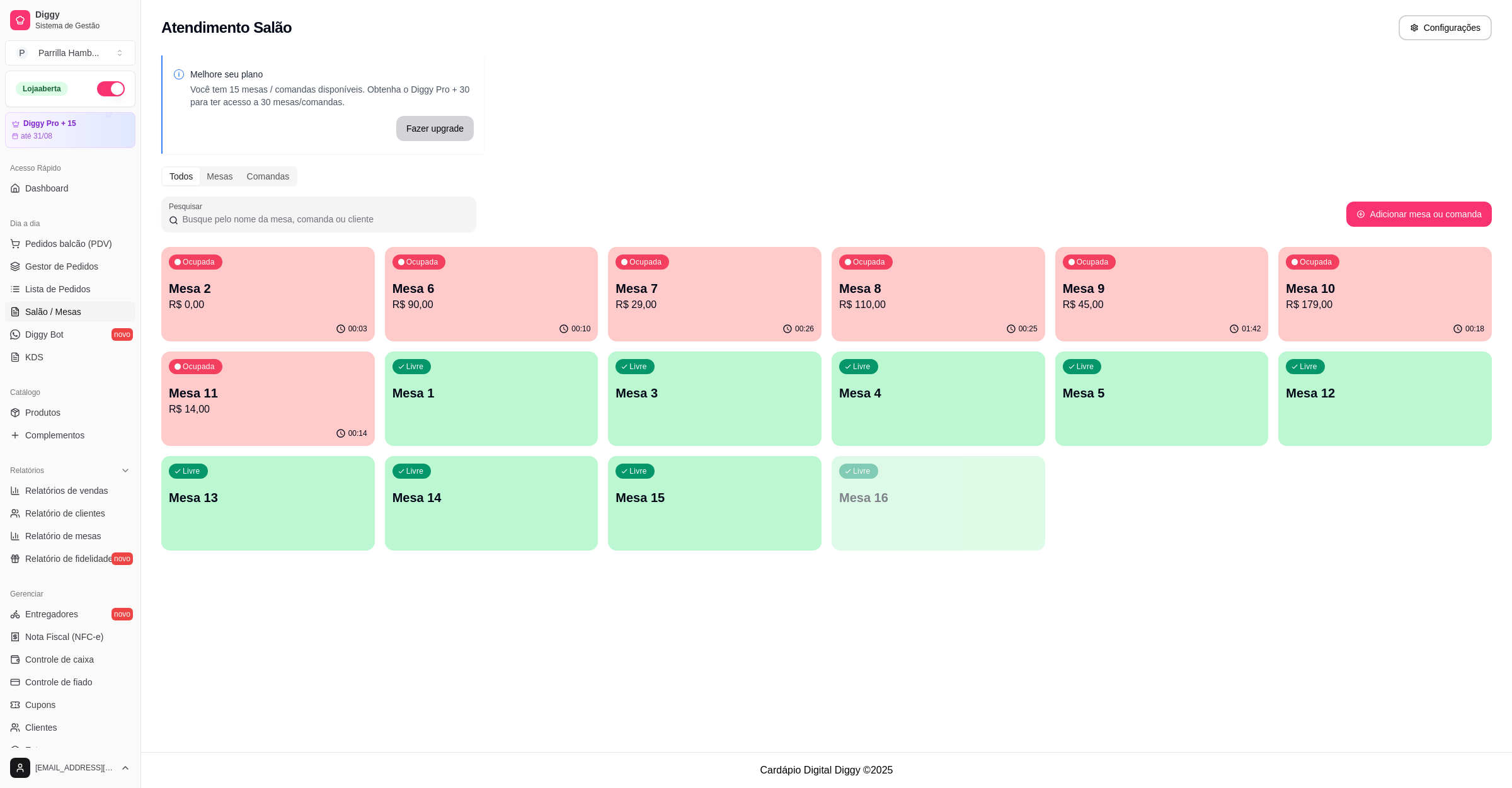
click at [1344, 513] on div "Ocupada Mesa 2 R$ 0,00 00:03 Ocupada Mesa 6 R$ 90,00 00:10 Ocupada Mesa 7 R$ 29…" at bounding box center [826, 399] width 1331 height 304
click at [645, 273] on div "Ocupada Mesa 7 R$ 41,00" at bounding box center [715, 282] width 213 height 70
click at [892, 297] on p "R$ 125,00" at bounding box center [938, 305] width 199 height 16
click at [882, 280] on p "Mesa 8" at bounding box center [938, 288] width 192 height 17
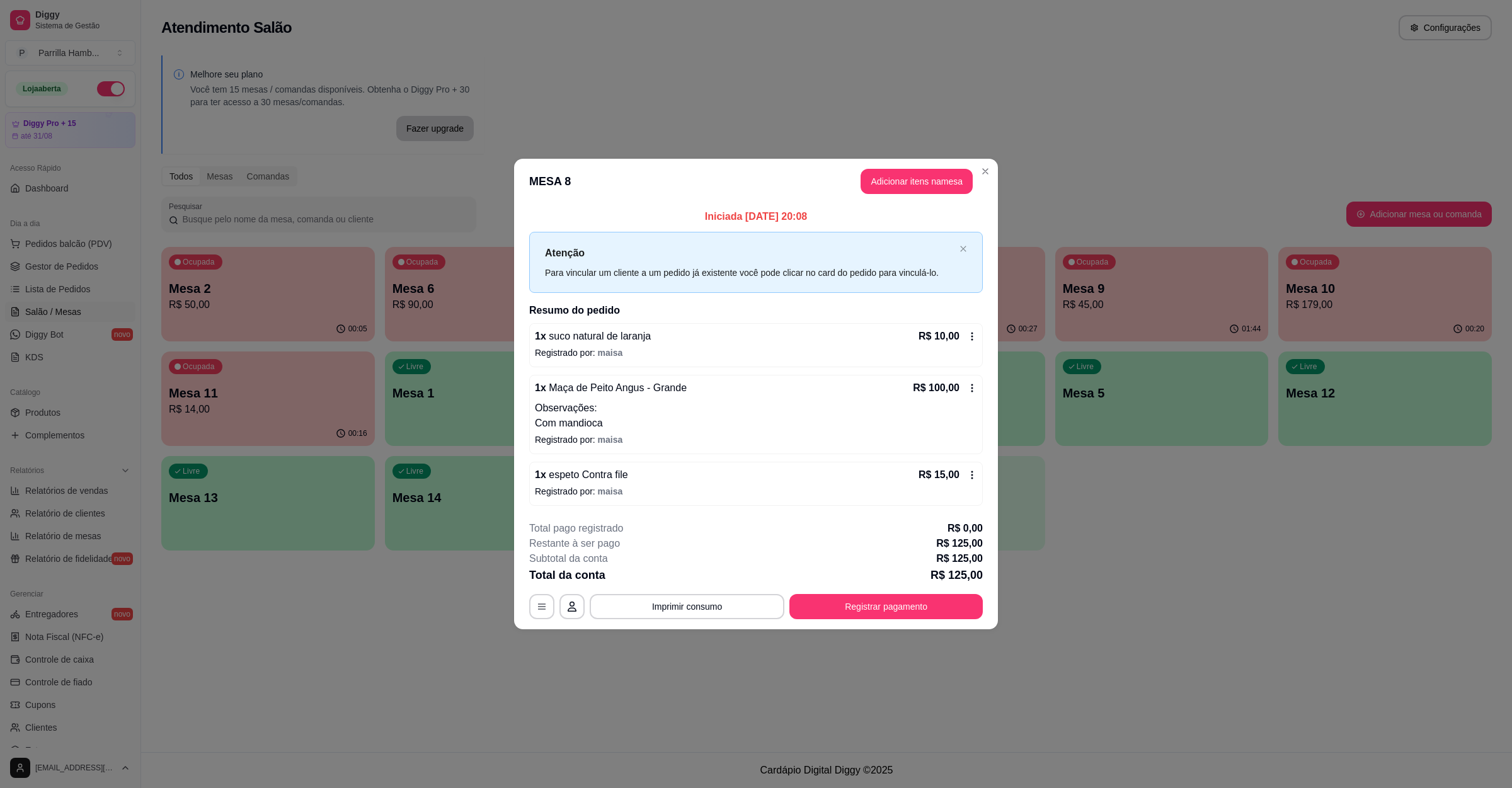
click at [669, 409] on p "Observações:" at bounding box center [756, 408] width 442 height 16
click at [743, 407] on p "Observações:" at bounding box center [756, 408] width 442 height 16
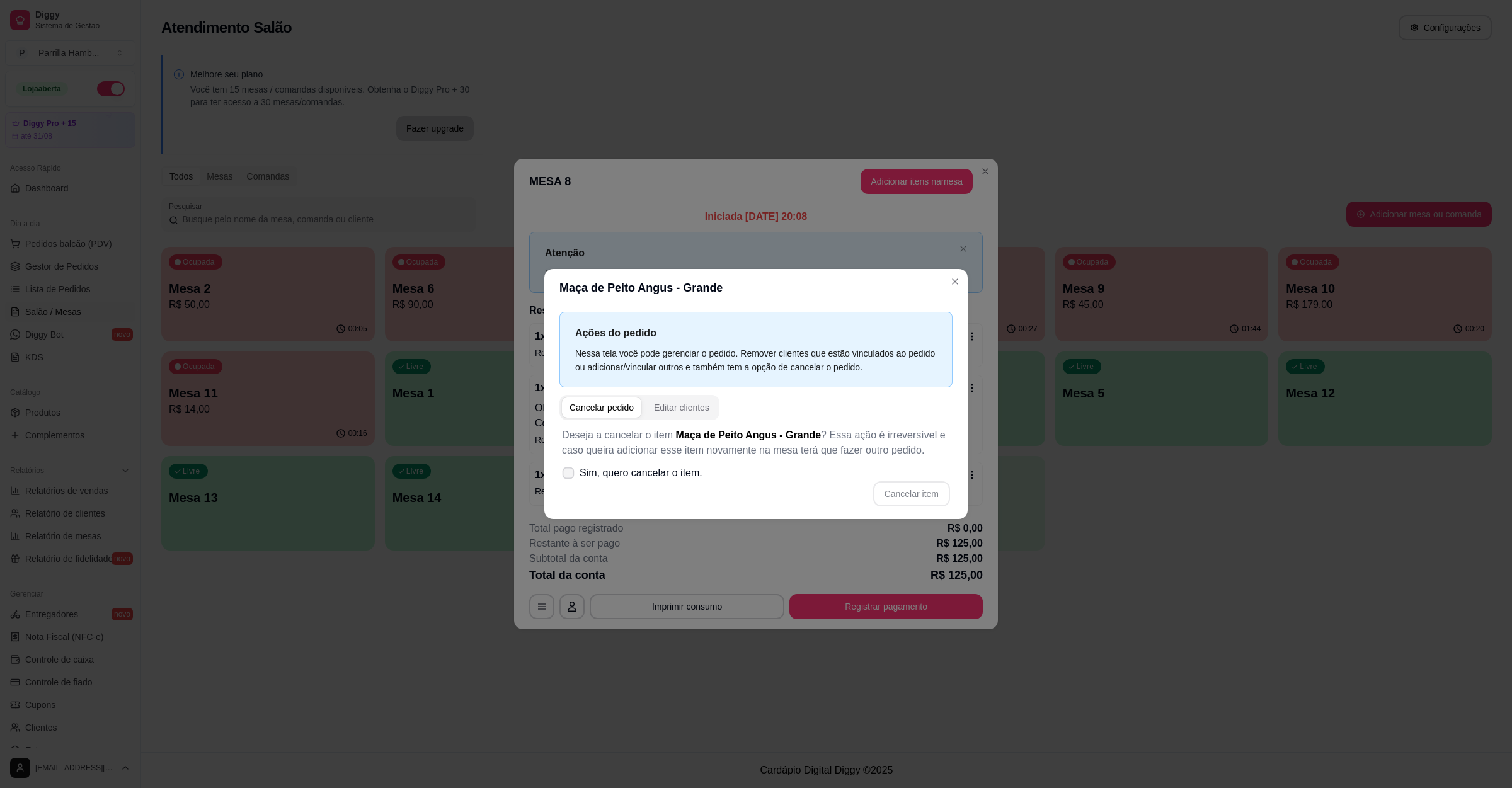
click at [679, 472] on span "Sim, quero cancelar o item." at bounding box center [641, 473] width 123 height 16
click at [570, 475] on input "Sim, quero cancelar o item." at bounding box center [565, 479] width 8 height 8
checkbox input "true"
click at [882, 482] on button "Cancelar item" at bounding box center [911, 493] width 75 height 25
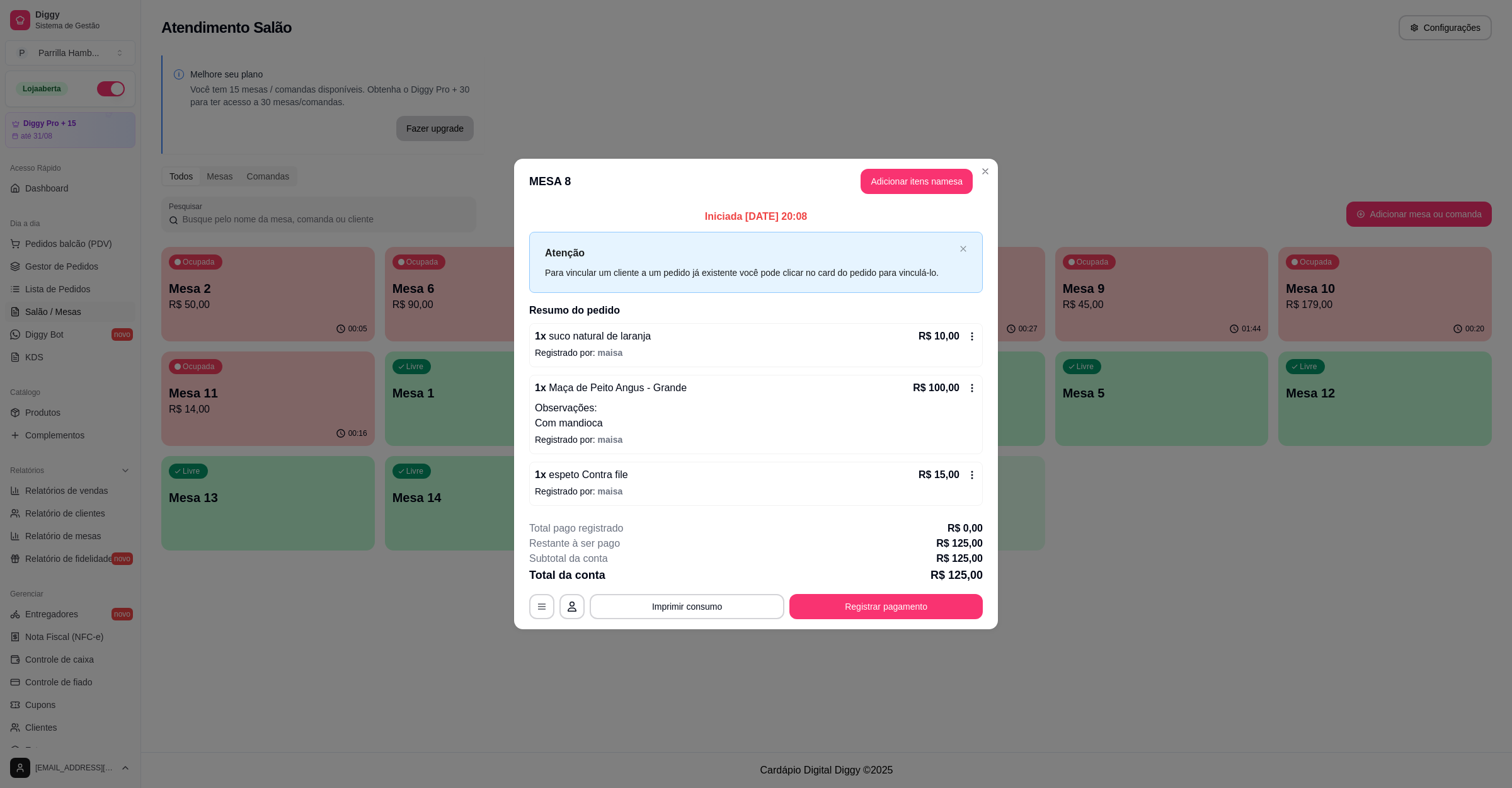
click at [890, 193] on header "MESA 8 Adicionar itens na mesa" at bounding box center [756, 181] width 484 height 46
click at [778, 419] on p "Com mandioca" at bounding box center [756, 423] width 442 height 16
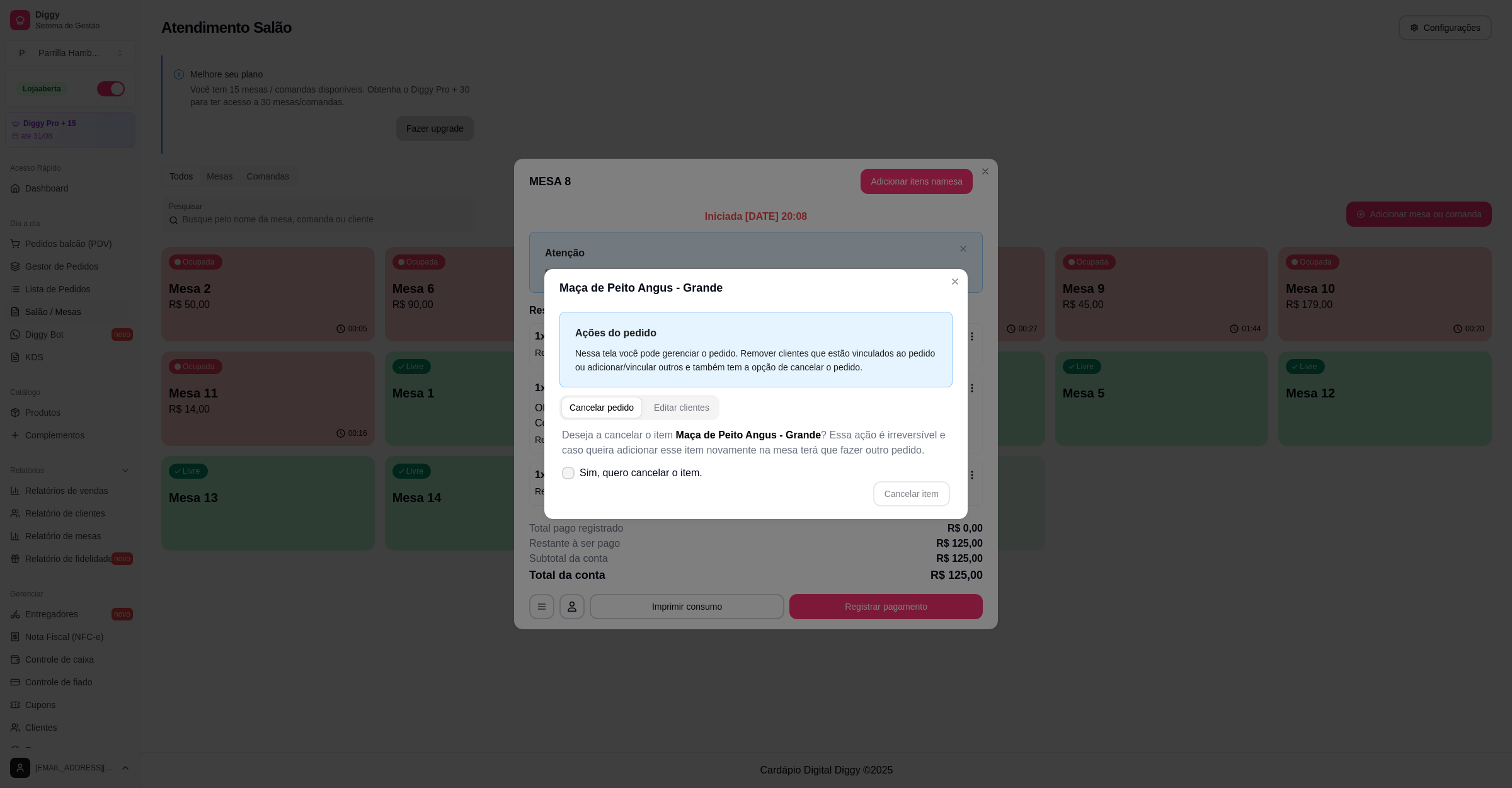
click at [656, 476] on span "Sim, quero cancelar o item." at bounding box center [641, 473] width 123 height 16
click at [570, 476] on input "Sim, quero cancelar o item." at bounding box center [565, 479] width 8 height 8
checkbox input "true"
click at [888, 507] on div "Deseja a cancelar o item Maça de Peito Angus - Grande ? Essa ação é irreversíve…" at bounding box center [756, 467] width 393 height 94
click at [898, 505] on button "Cancelar item" at bounding box center [912, 494] width 77 height 26
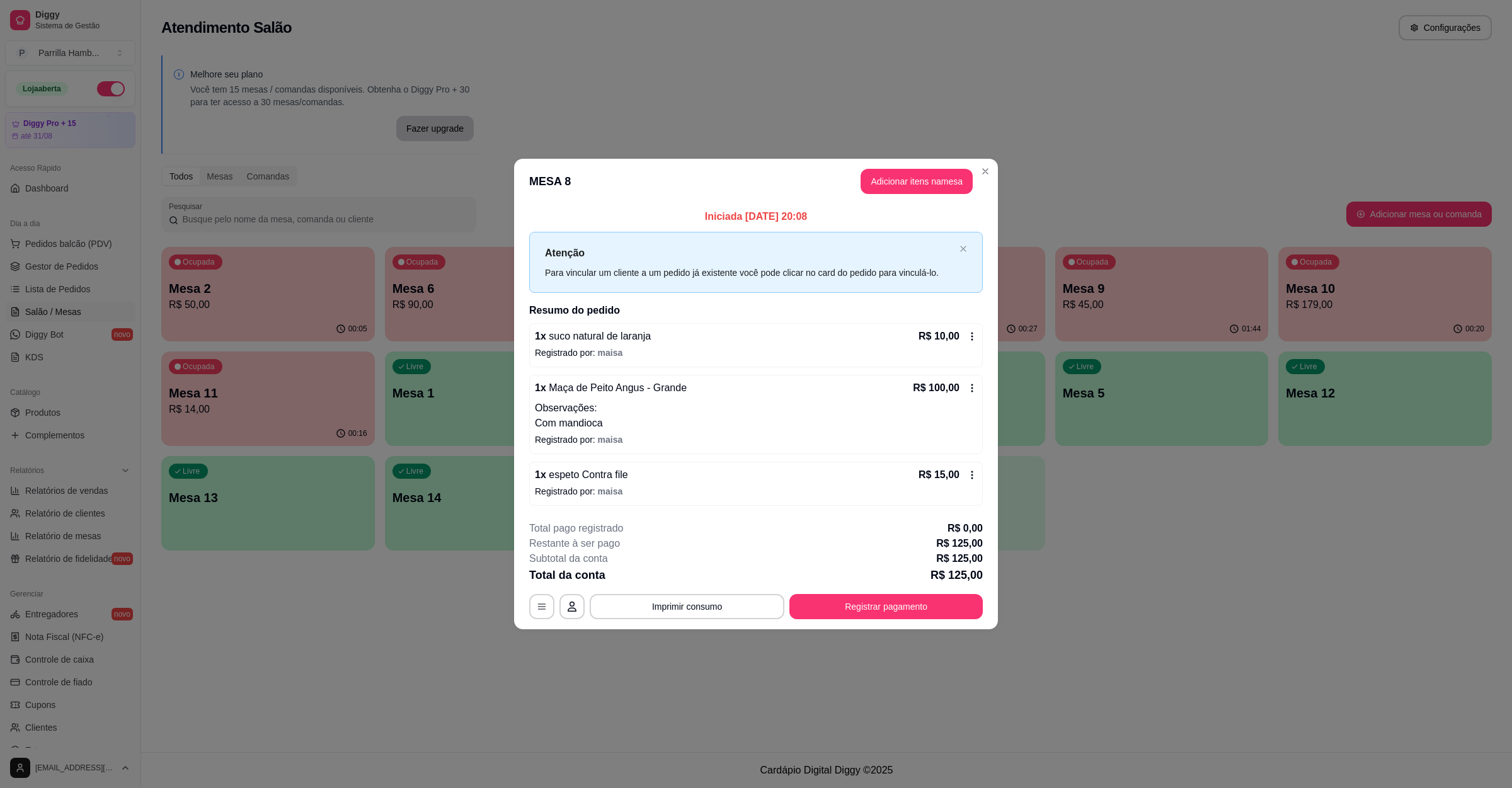
click at [821, 425] on p "Com mandioca" at bounding box center [756, 423] width 442 height 16
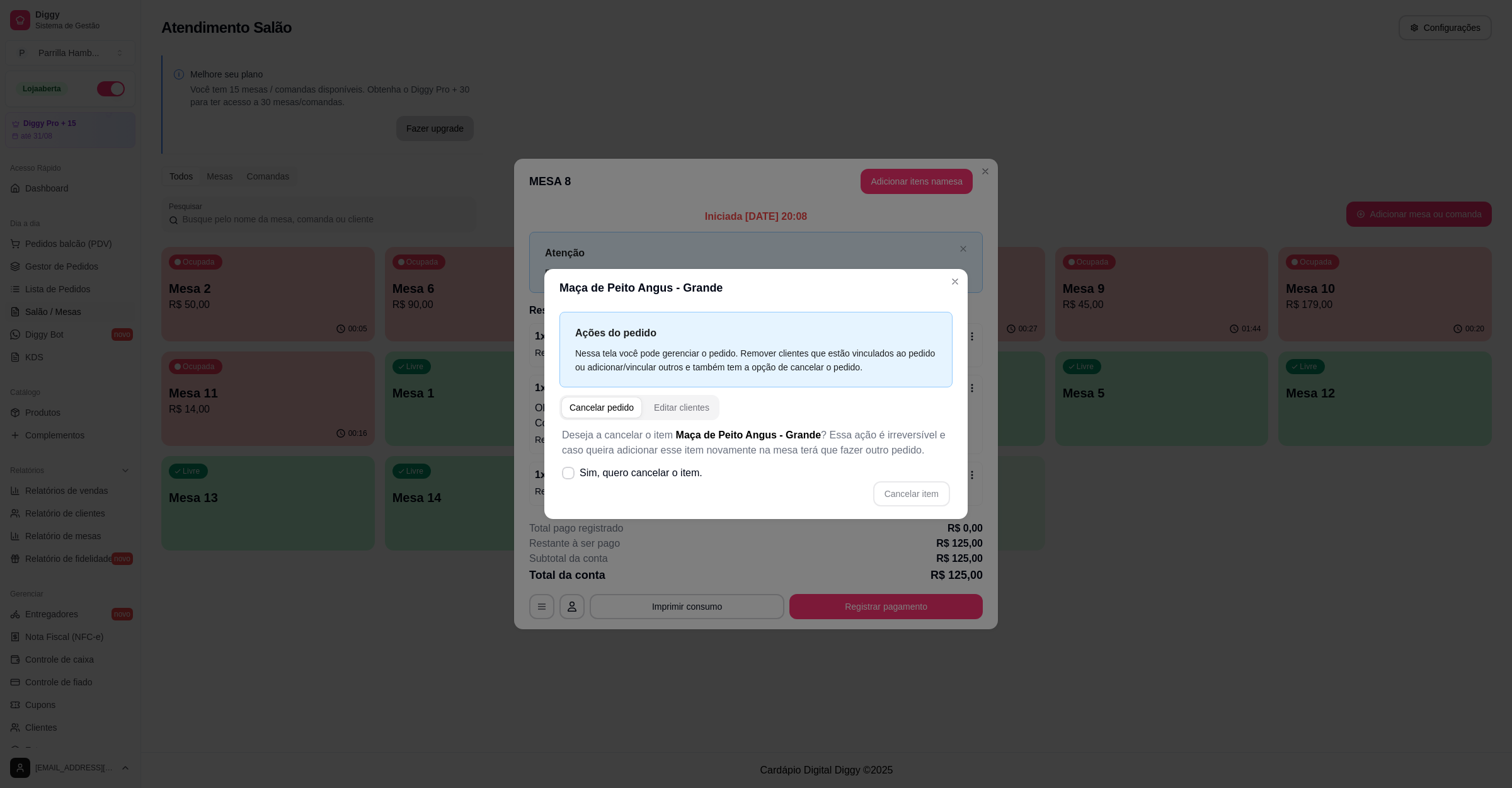
click at [671, 503] on div "Cancelar item" at bounding box center [756, 494] width 388 height 26
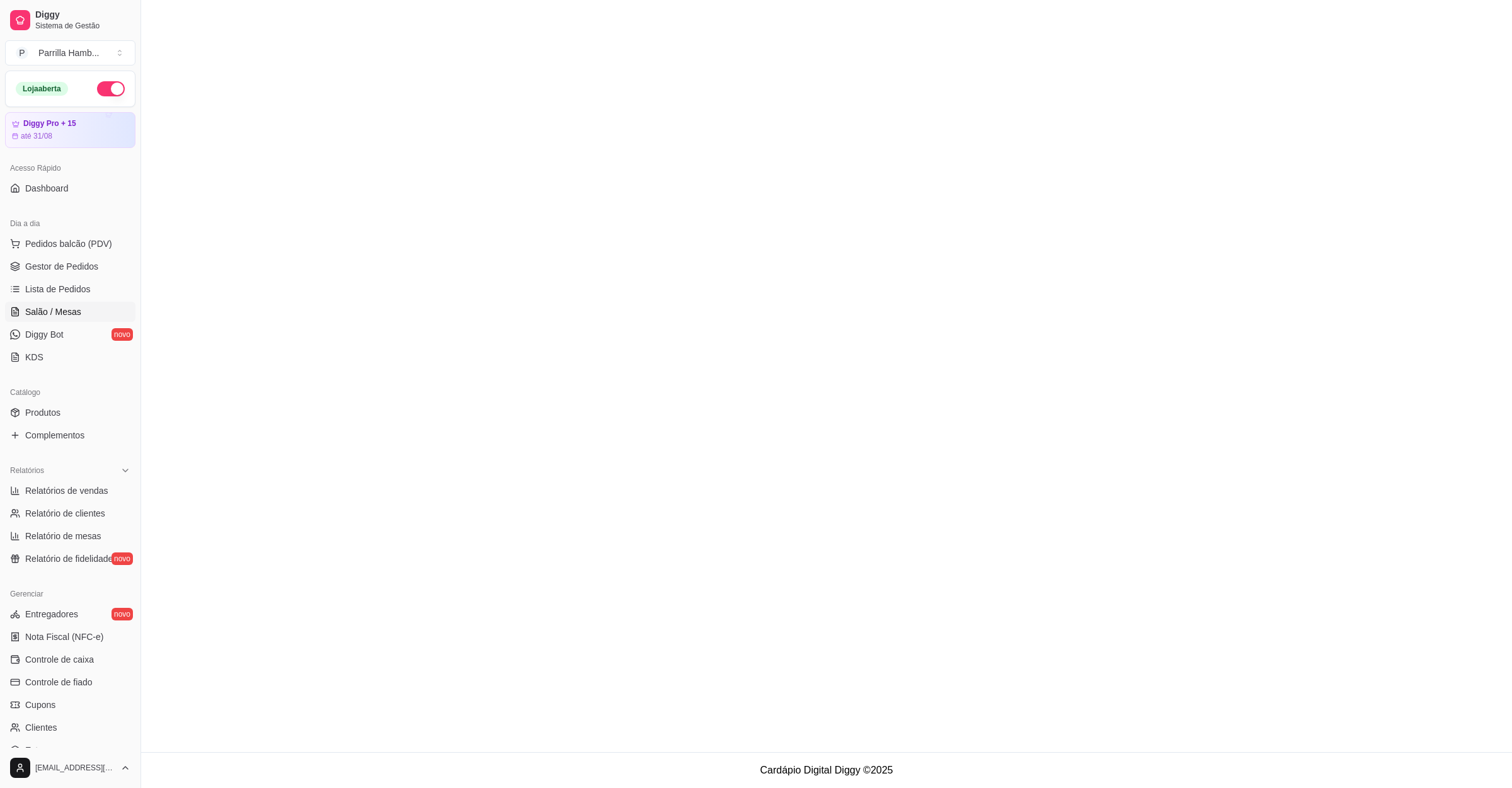
click at [95, 322] on link "Salão / Mesas" at bounding box center [70, 312] width 130 height 20
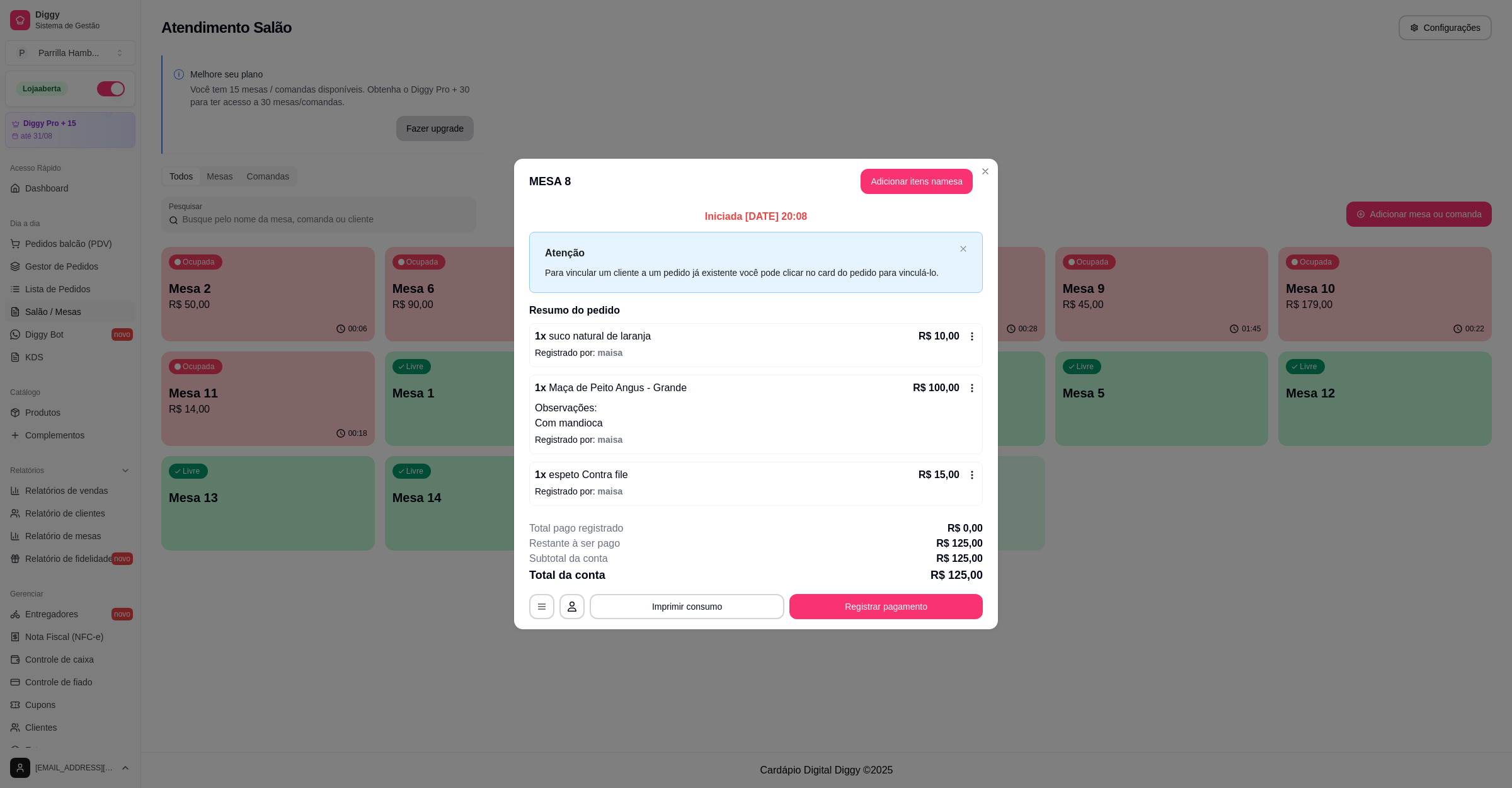
click at [595, 409] on p "Observações:" at bounding box center [756, 408] width 442 height 16
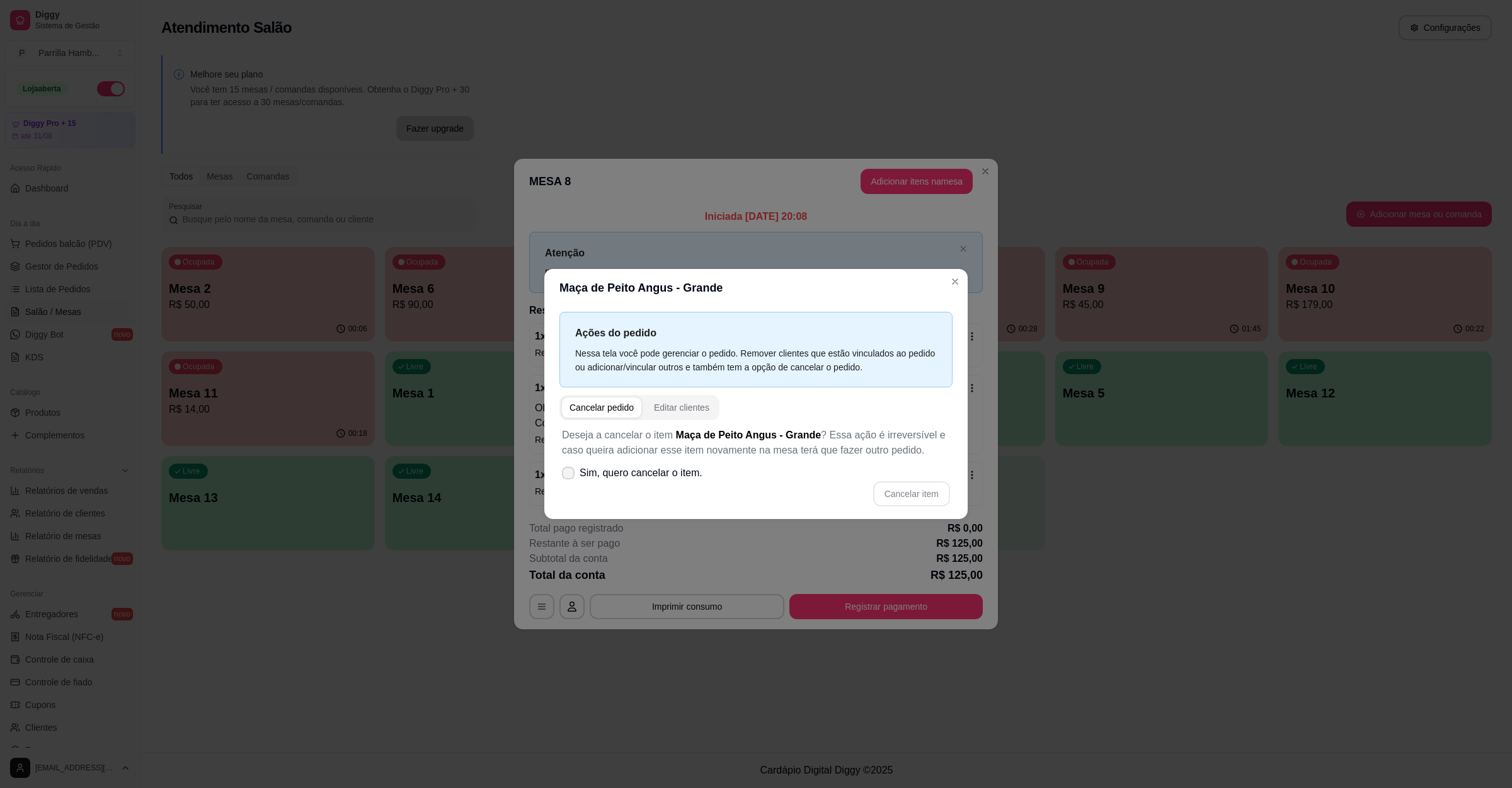
click at [677, 469] on span "Sim, quero cancelar o item." at bounding box center [641, 473] width 123 height 16
click at [570, 475] on input "Sim, quero cancelar o item." at bounding box center [565, 479] width 8 height 8
checkbox input "true"
click at [900, 492] on button "Cancelar item" at bounding box center [911, 493] width 75 height 25
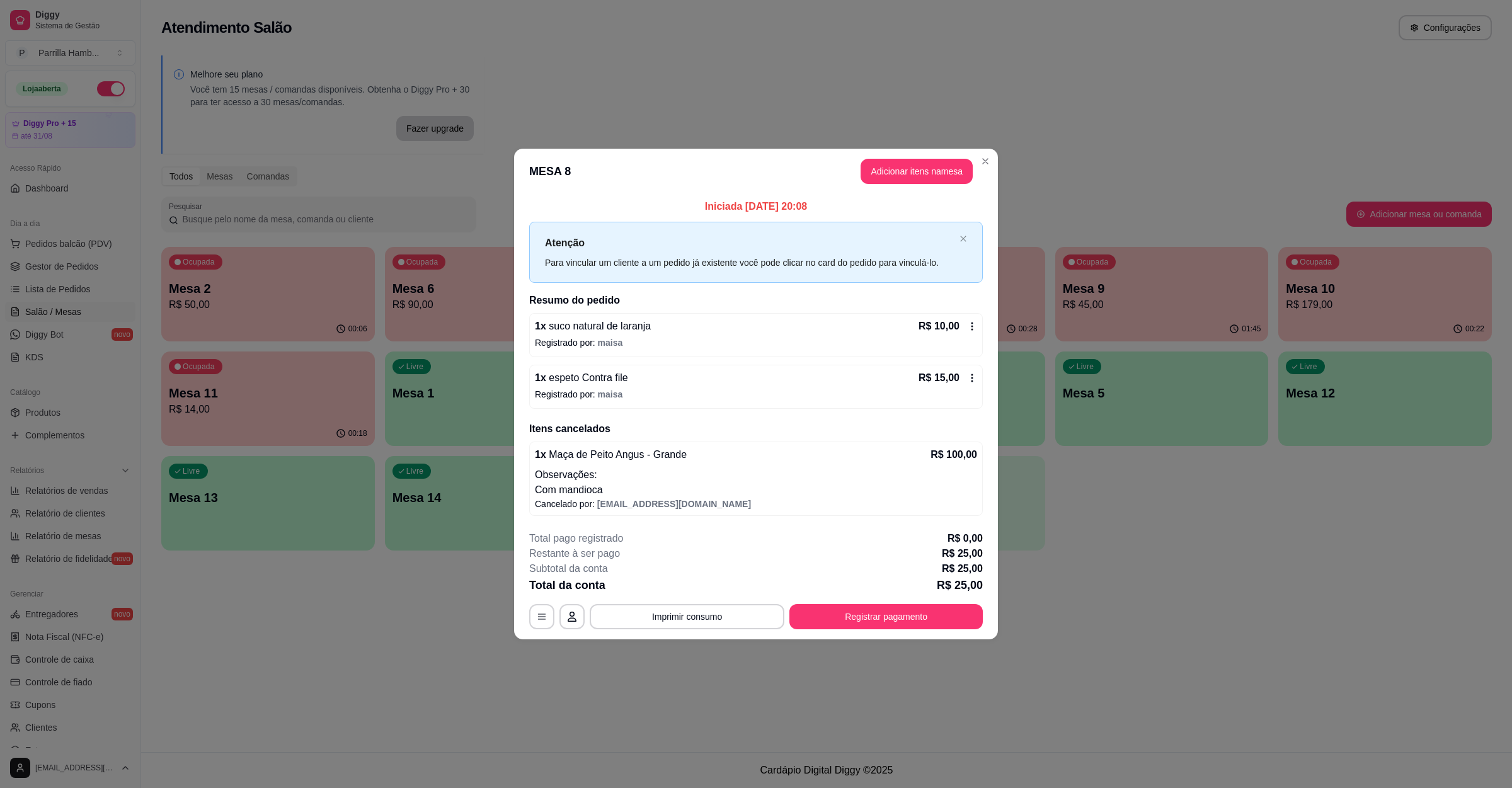
click at [916, 183] on header "MESA 8 Adicionar itens na mesa" at bounding box center [756, 171] width 484 height 46
click at [917, 172] on button "Adicionar itens na mesa" at bounding box center [917, 171] width 112 height 26
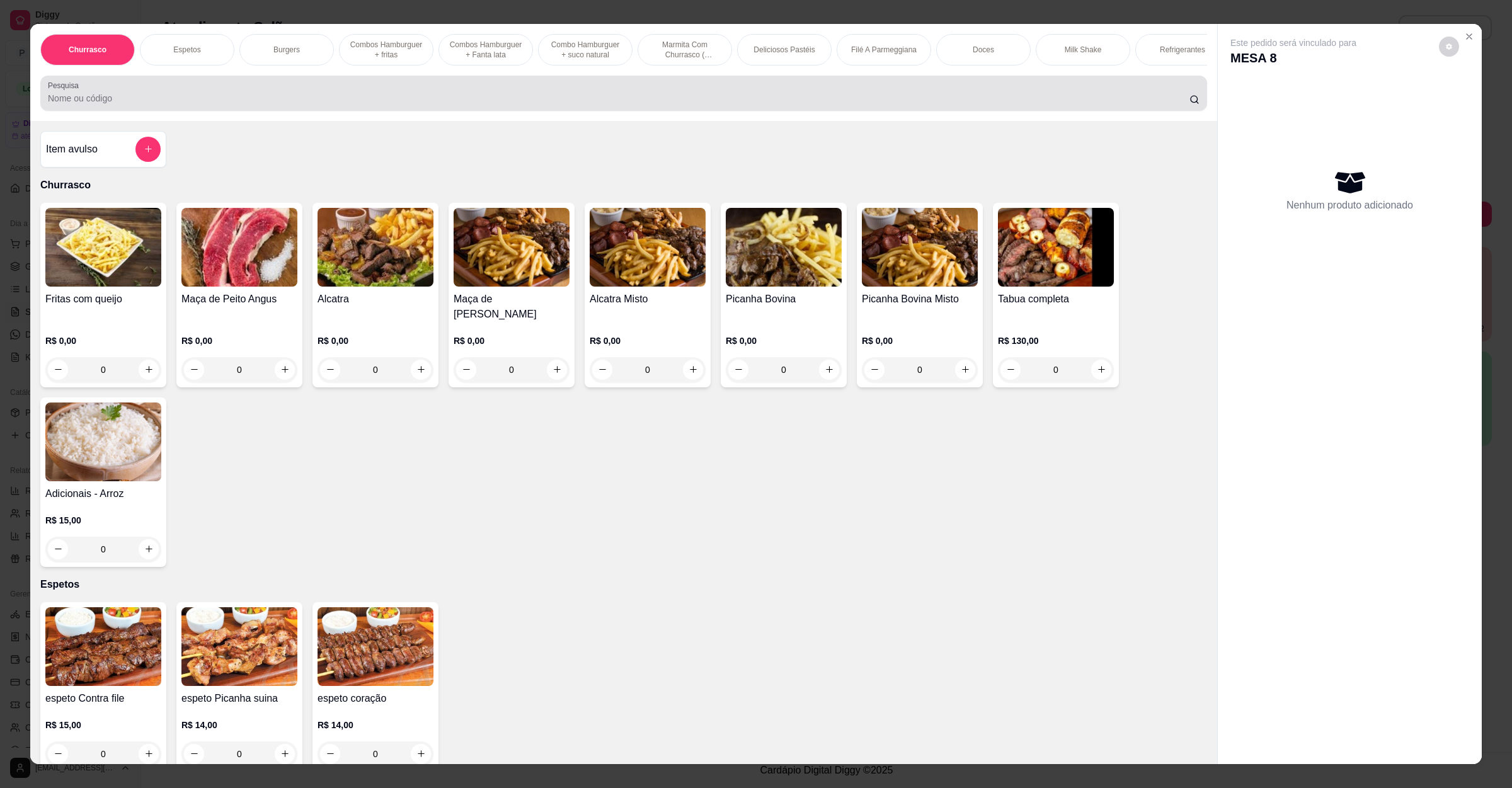
click at [564, 105] on input "Pesquisa" at bounding box center [619, 98] width 1142 height 13
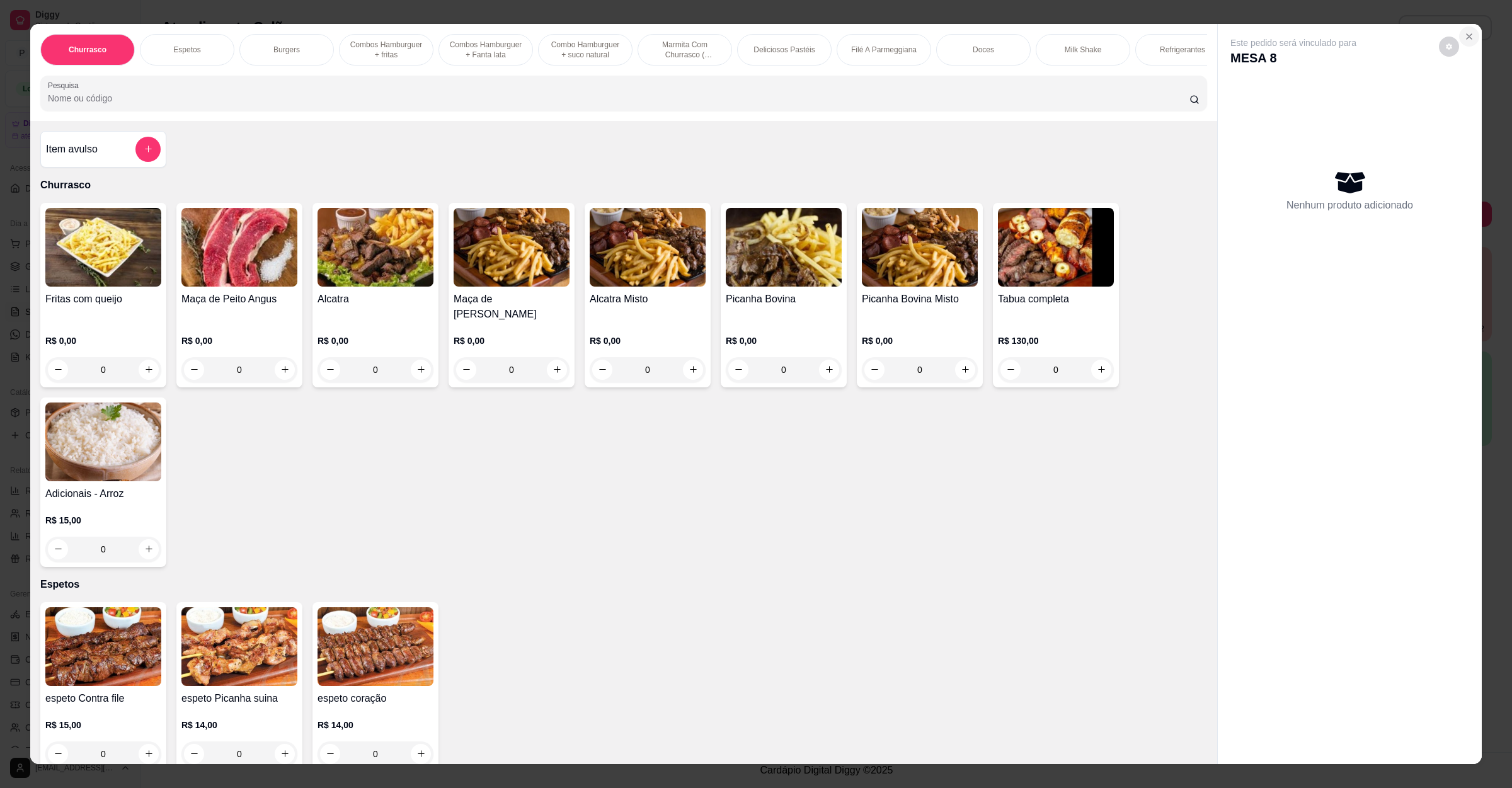
click at [1468, 28] on button "Close" at bounding box center [1469, 36] width 20 height 20
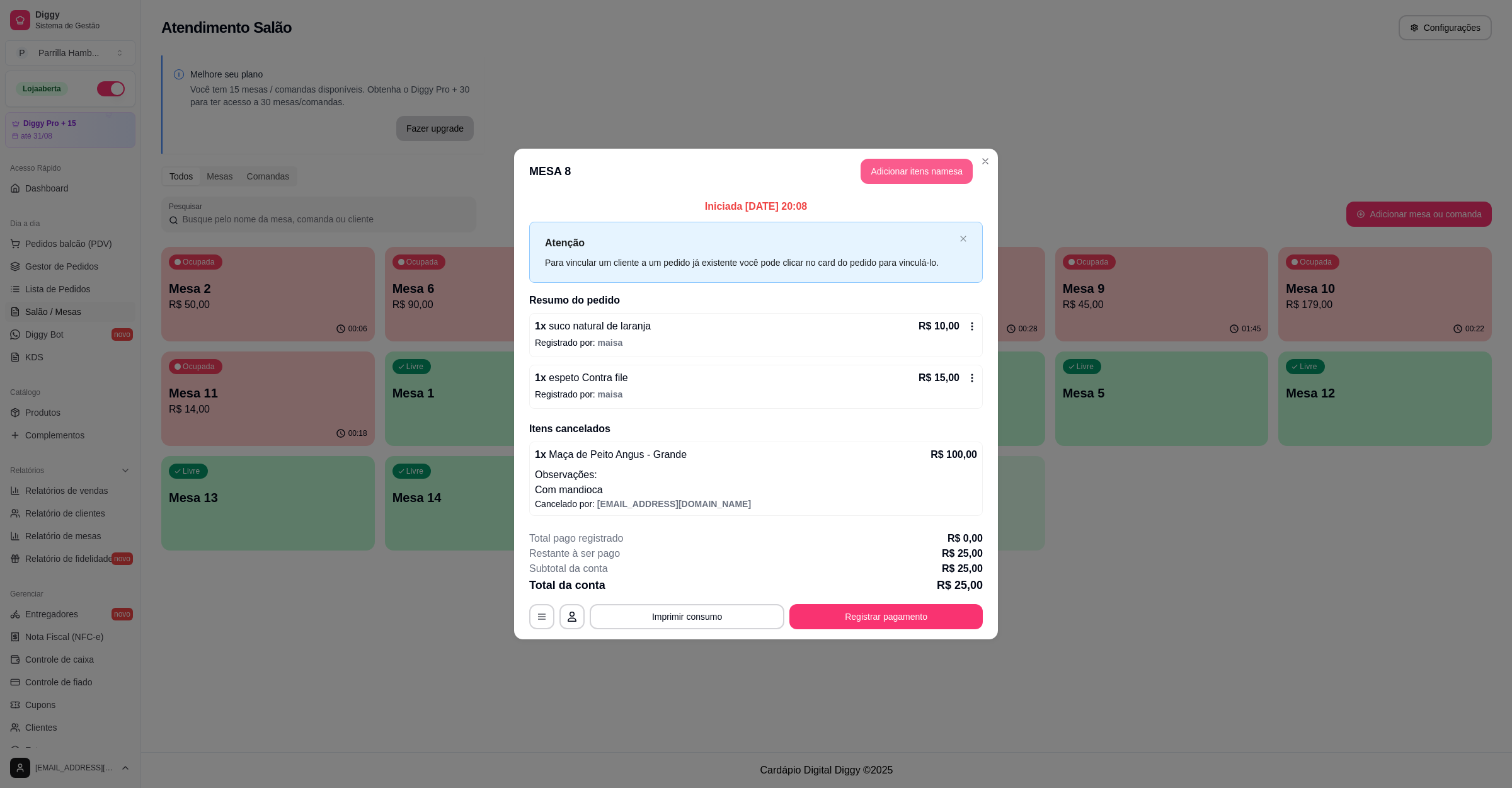
click at [868, 168] on button "Adicionar itens na mesa" at bounding box center [917, 171] width 112 height 26
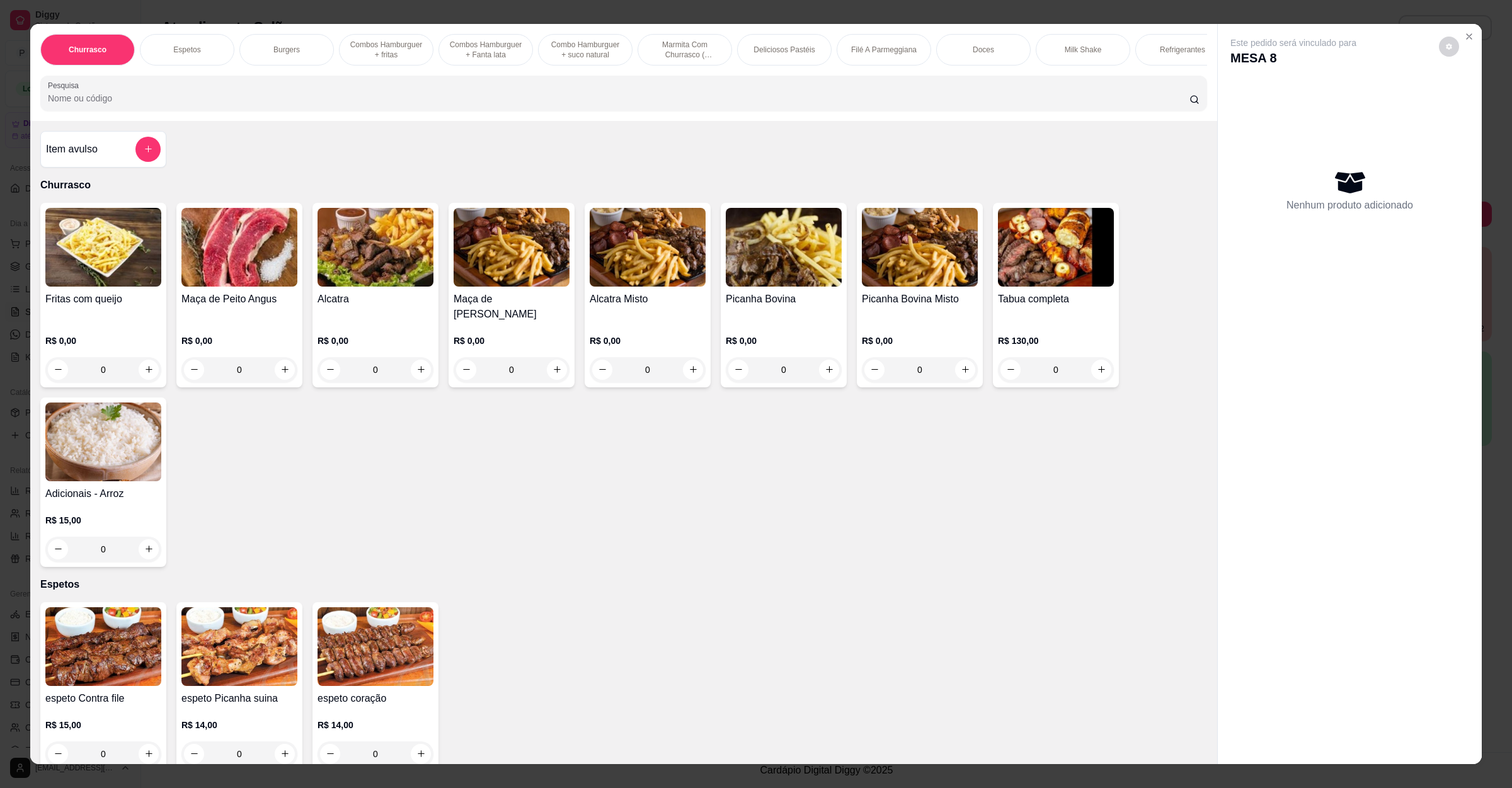
click at [401, 286] on img at bounding box center [375, 247] width 116 height 78
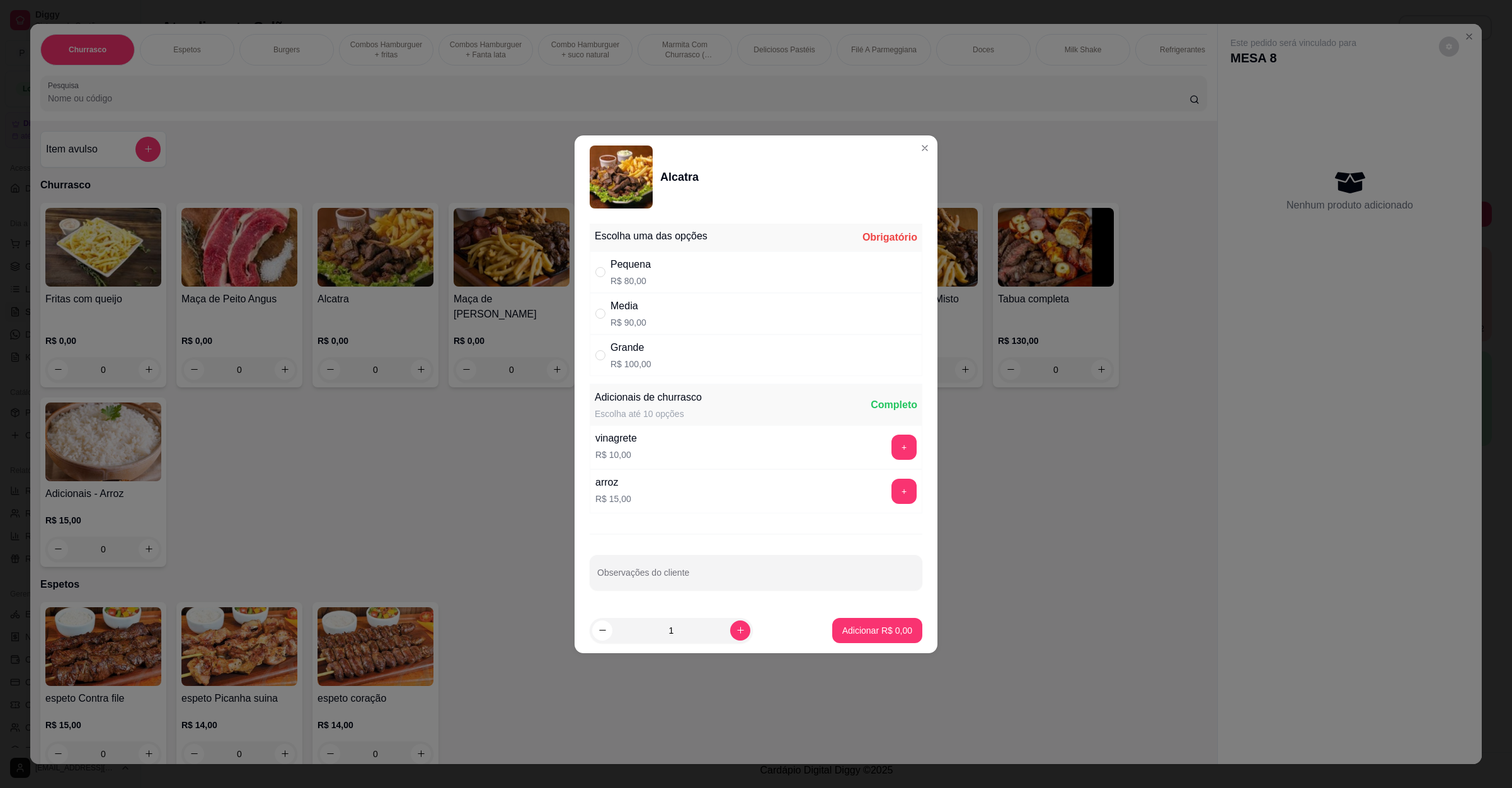
click at [654, 365] on div "Grande R$ 100,00" at bounding box center [756, 356] width 333 height 42
radio input "false"
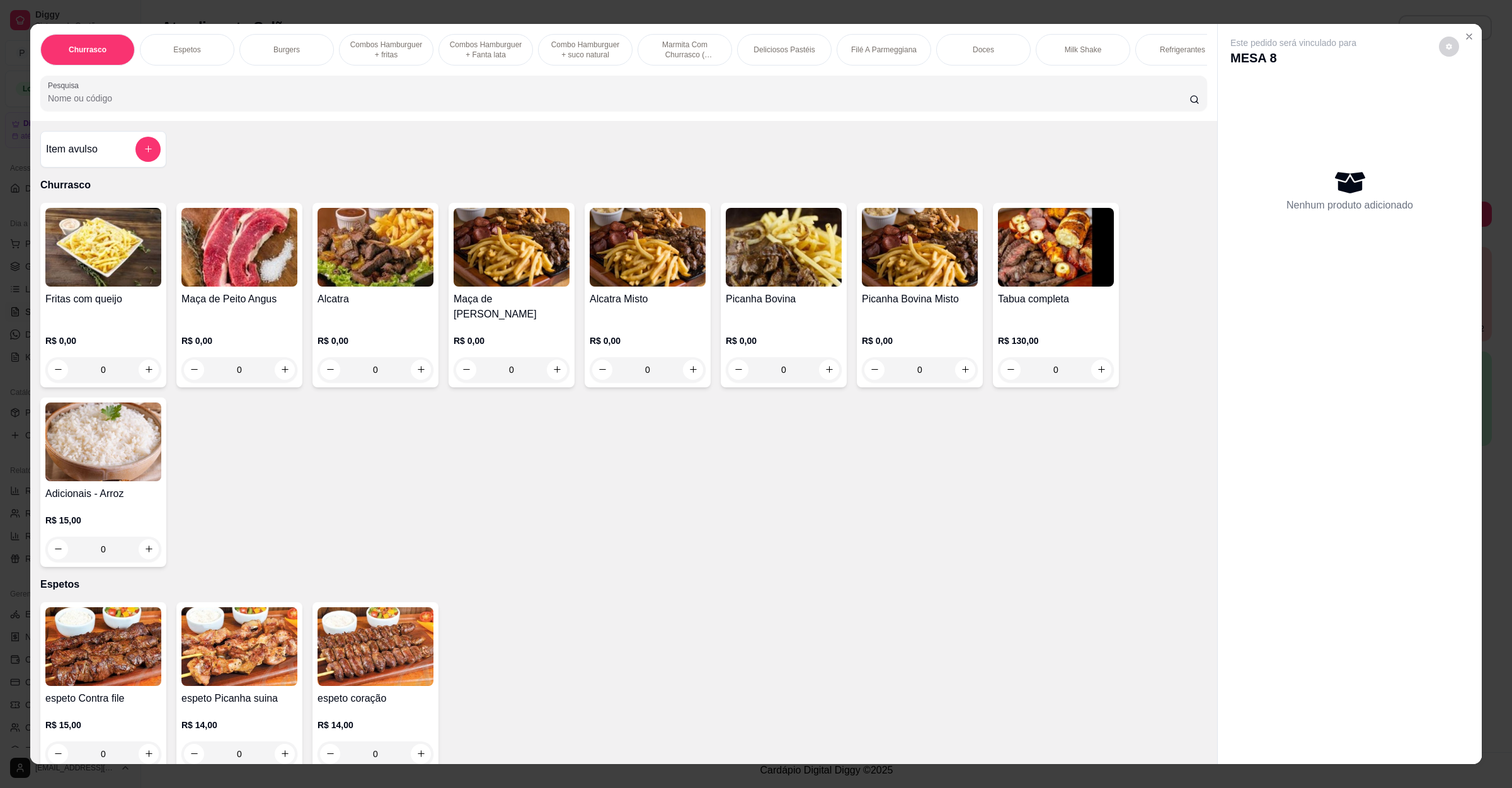
click at [269, 284] on img at bounding box center [239, 247] width 116 height 78
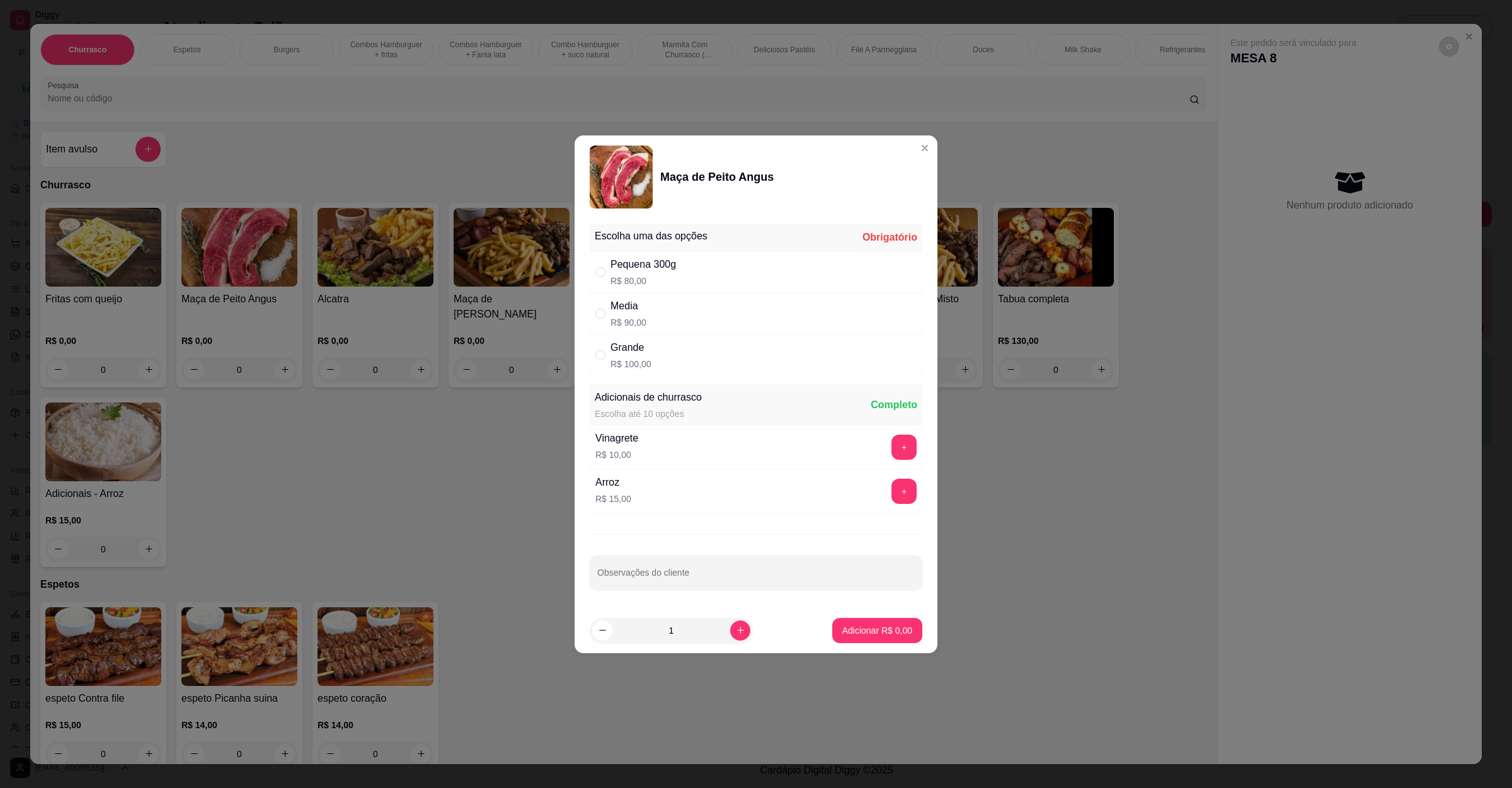
click at [680, 366] on div "Grande R$ 100,00" at bounding box center [756, 356] width 333 height 42
radio input "true"
click at [893, 445] on button "+" at bounding box center [904, 447] width 25 height 25
click at [893, 486] on button "+" at bounding box center [905, 492] width 26 height 26
click at [879, 636] on p "Adicionar R$ 125,00" at bounding box center [873, 631] width 80 height 13
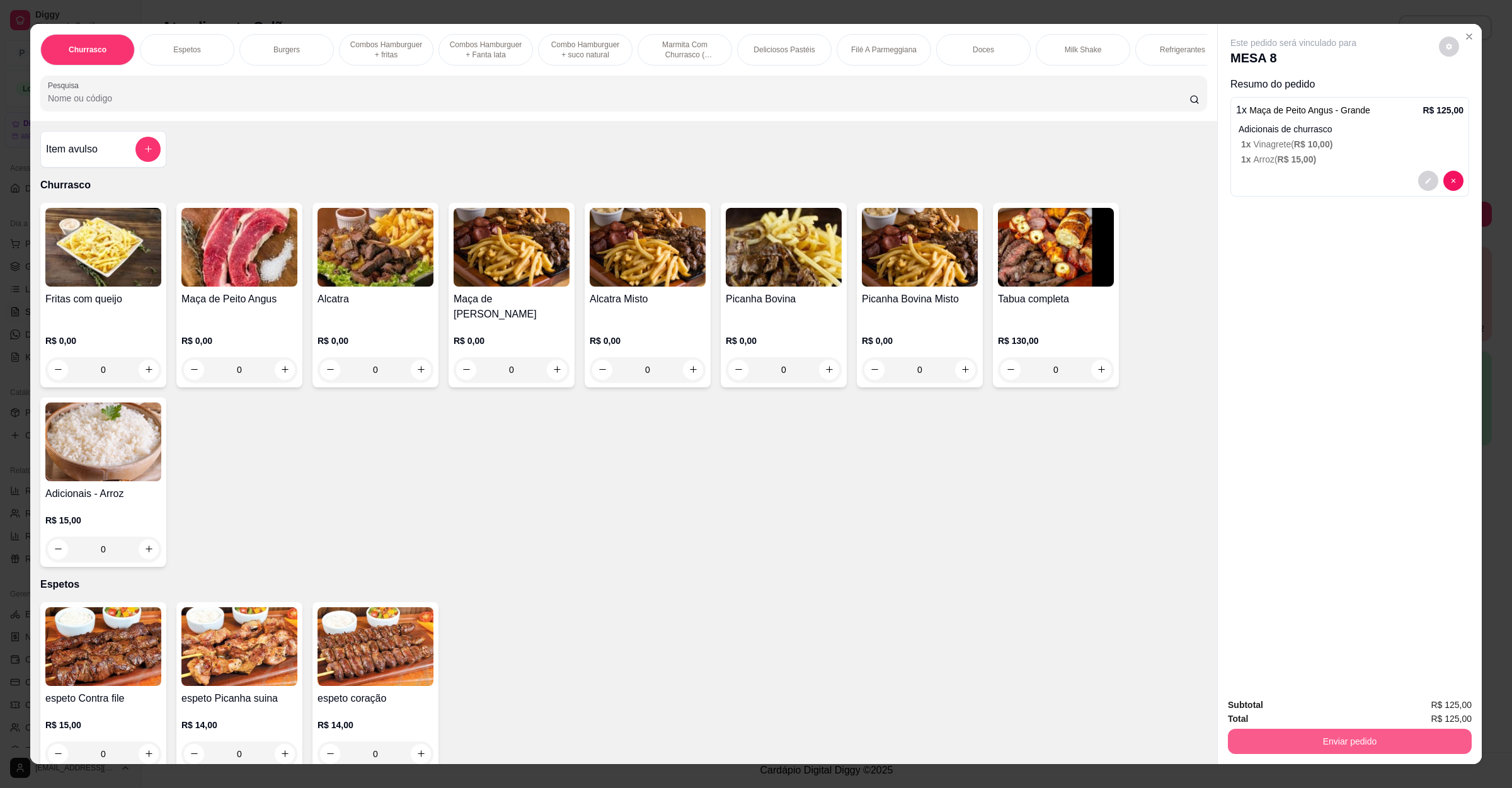
click at [1299, 740] on button "Enviar pedido" at bounding box center [1350, 741] width 243 height 26
click at [1303, 708] on button "Não registrar e enviar pedido" at bounding box center [1306, 710] width 128 height 24
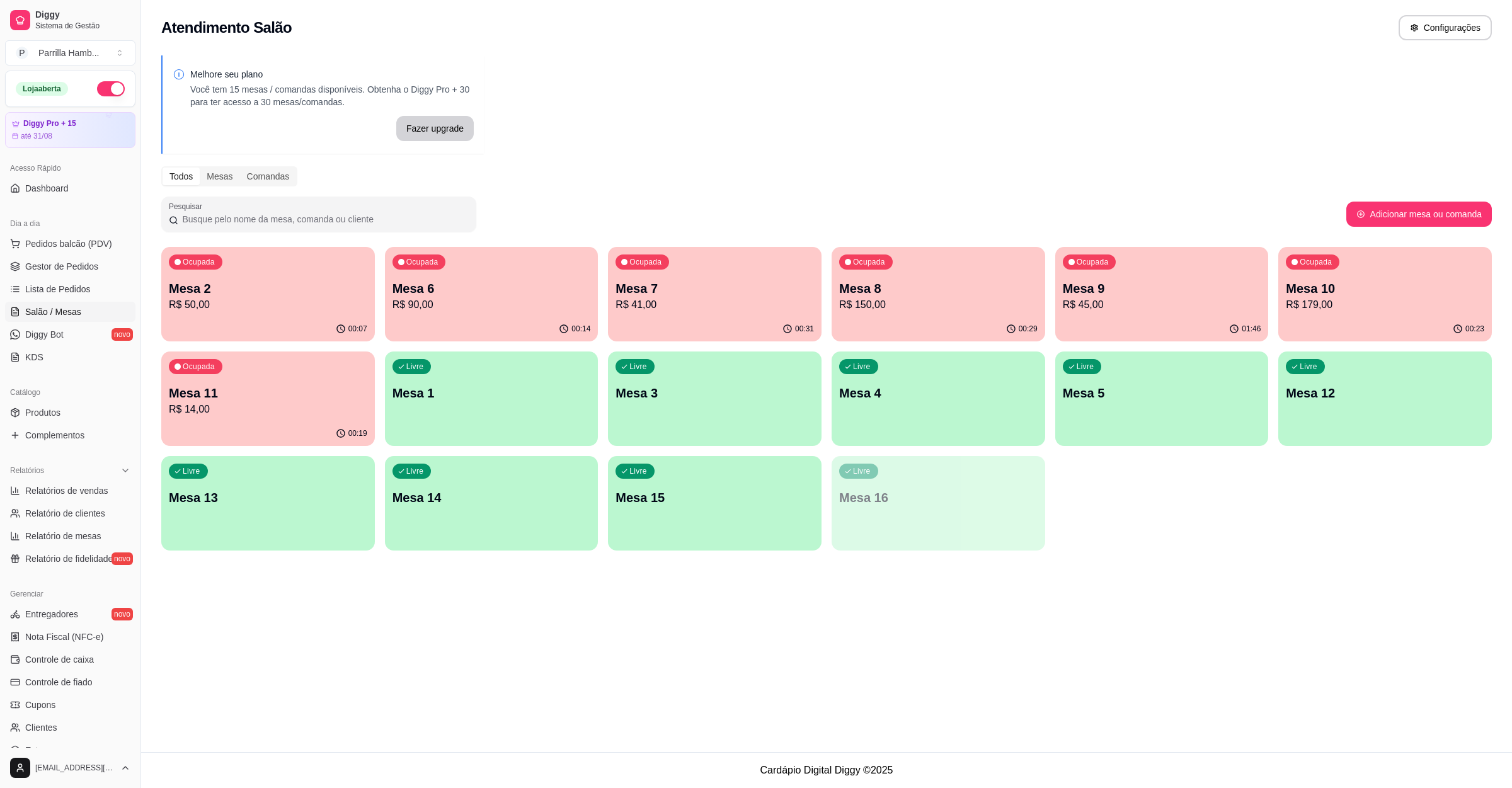
click at [626, 280] on p "Mesa 7" at bounding box center [715, 288] width 199 height 17
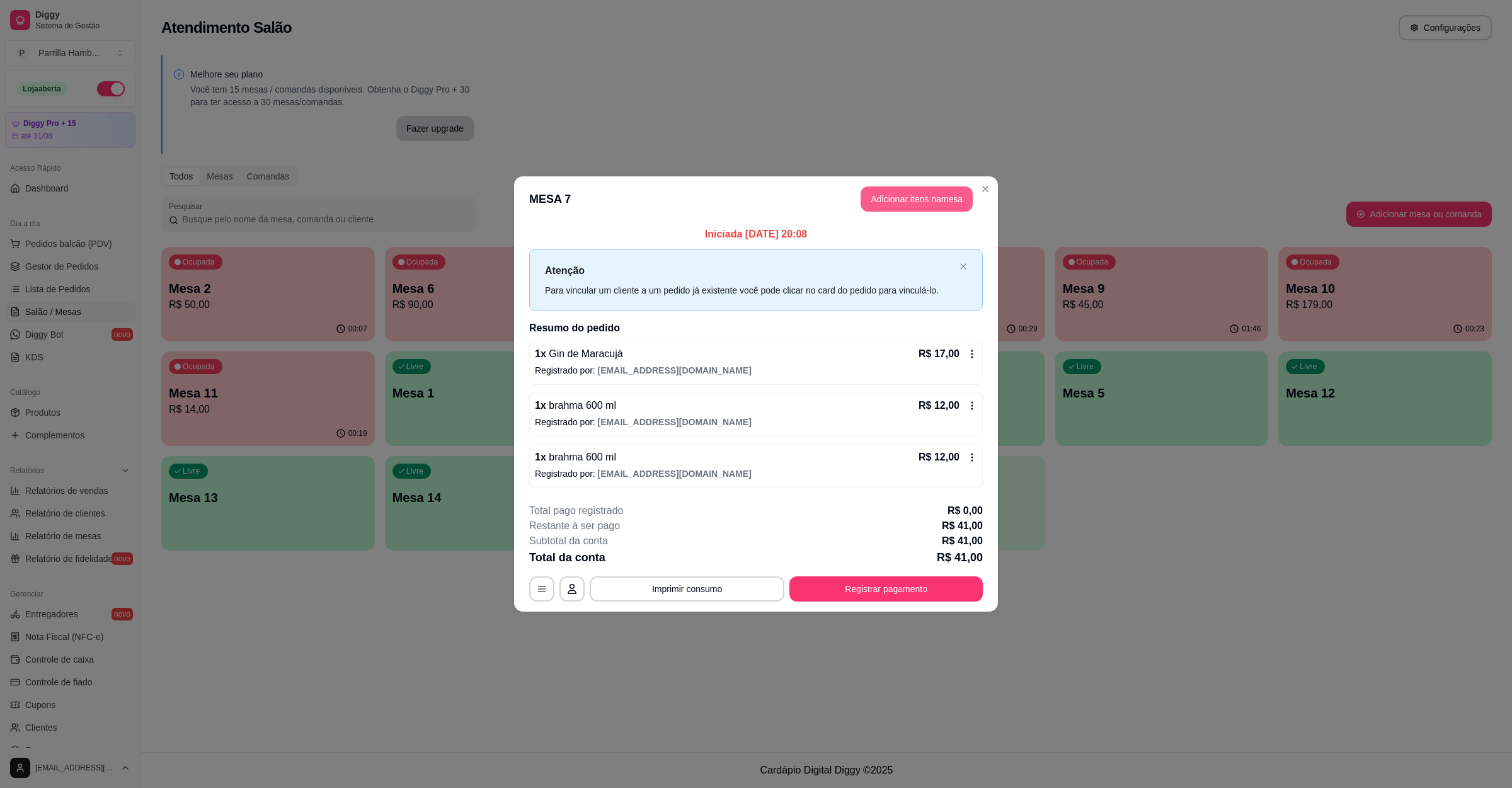
click at [893, 202] on button "Adicionar itens na mesa" at bounding box center [917, 200] width 112 height 26
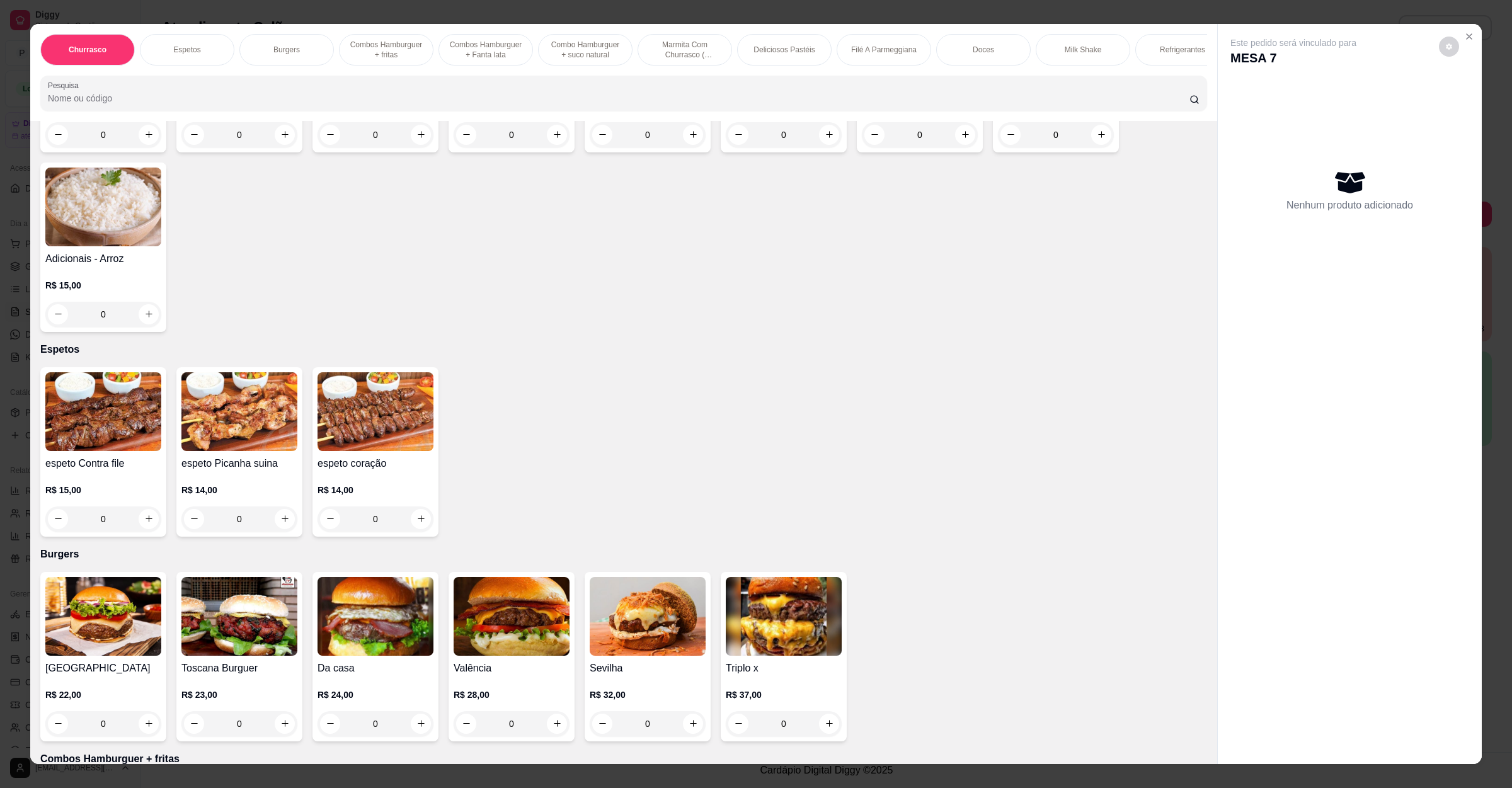
scroll to position [284, 0]
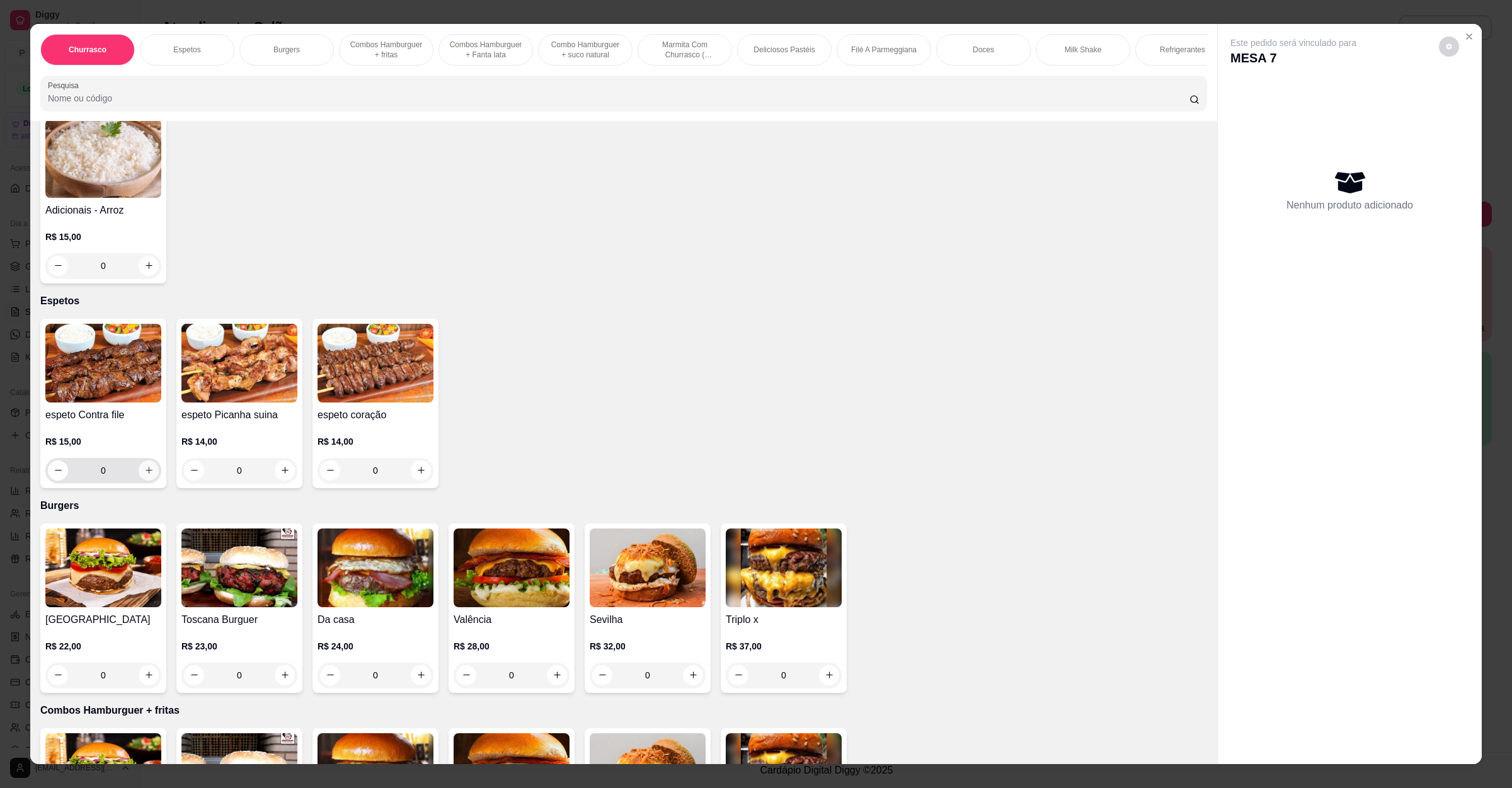
click at [142, 478] on button "increase-product-quantity" at bounding box center [149, 471] width 20 height 20
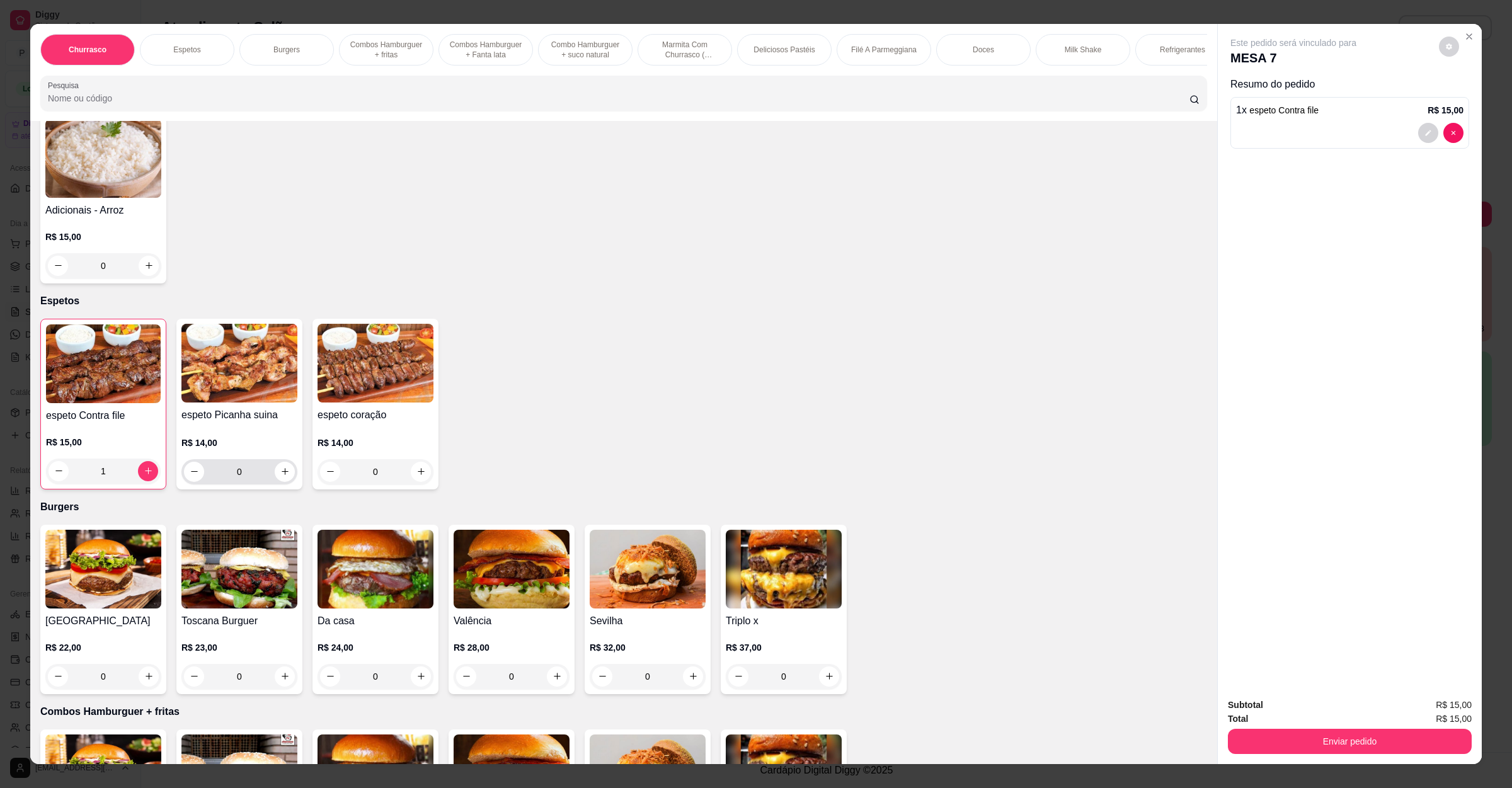
type input "1"
click at [283, 479] on button "increase-product-quantity" at bounding box center [285, 472] width 20 height 20
type input "1"
click at [1267, 743] on button "Enviar pedido" at bounding box center [1350, 741] width 243 height 26
click at [1278, 713] on button "Não registrar e enviar pedido" at bounding box center [1306, 710] width 131 height 24
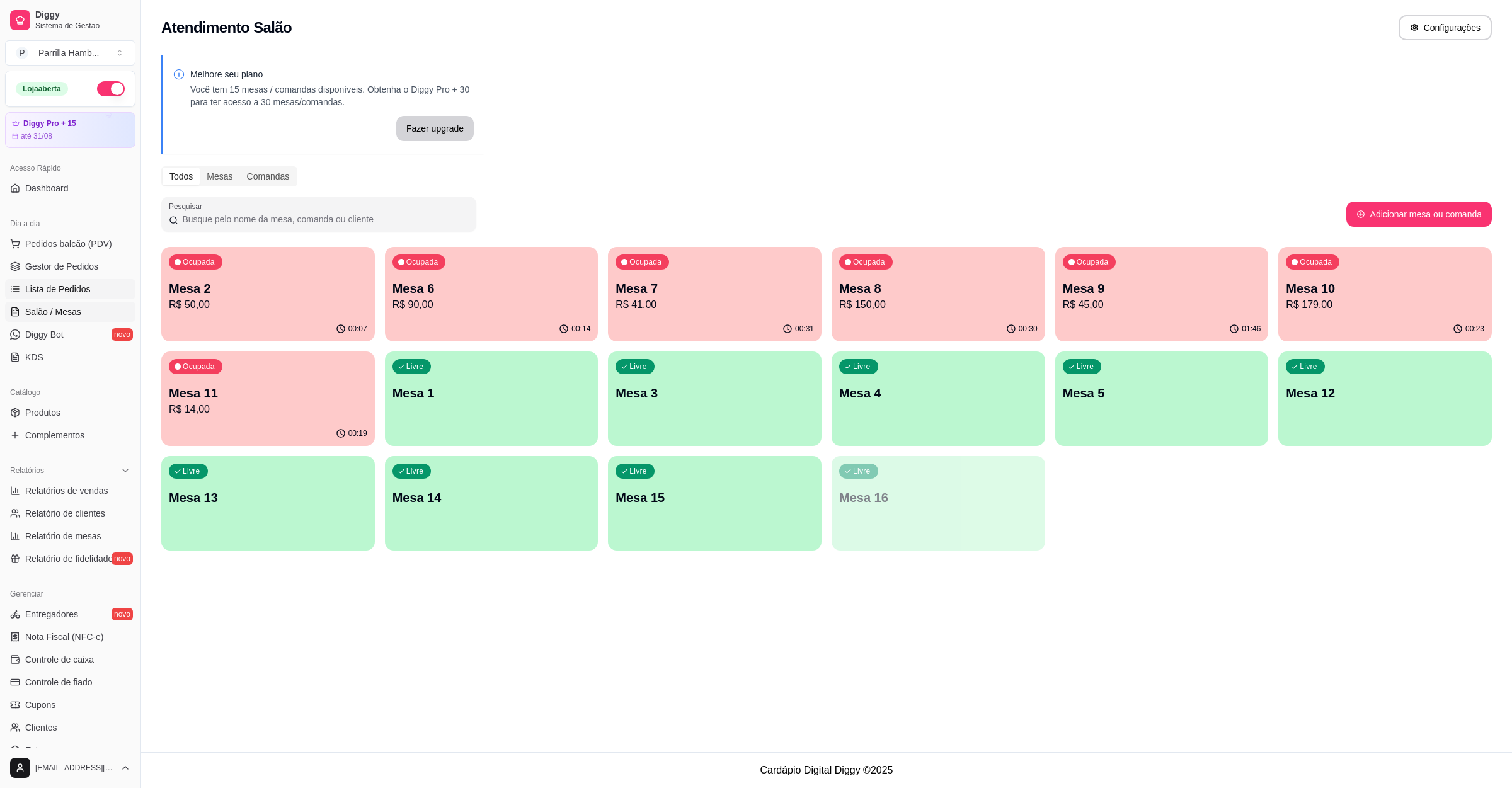
click at [16, 280] on link "Lista de Pedidos" at bounding box center [70, 289] width 130 height 20
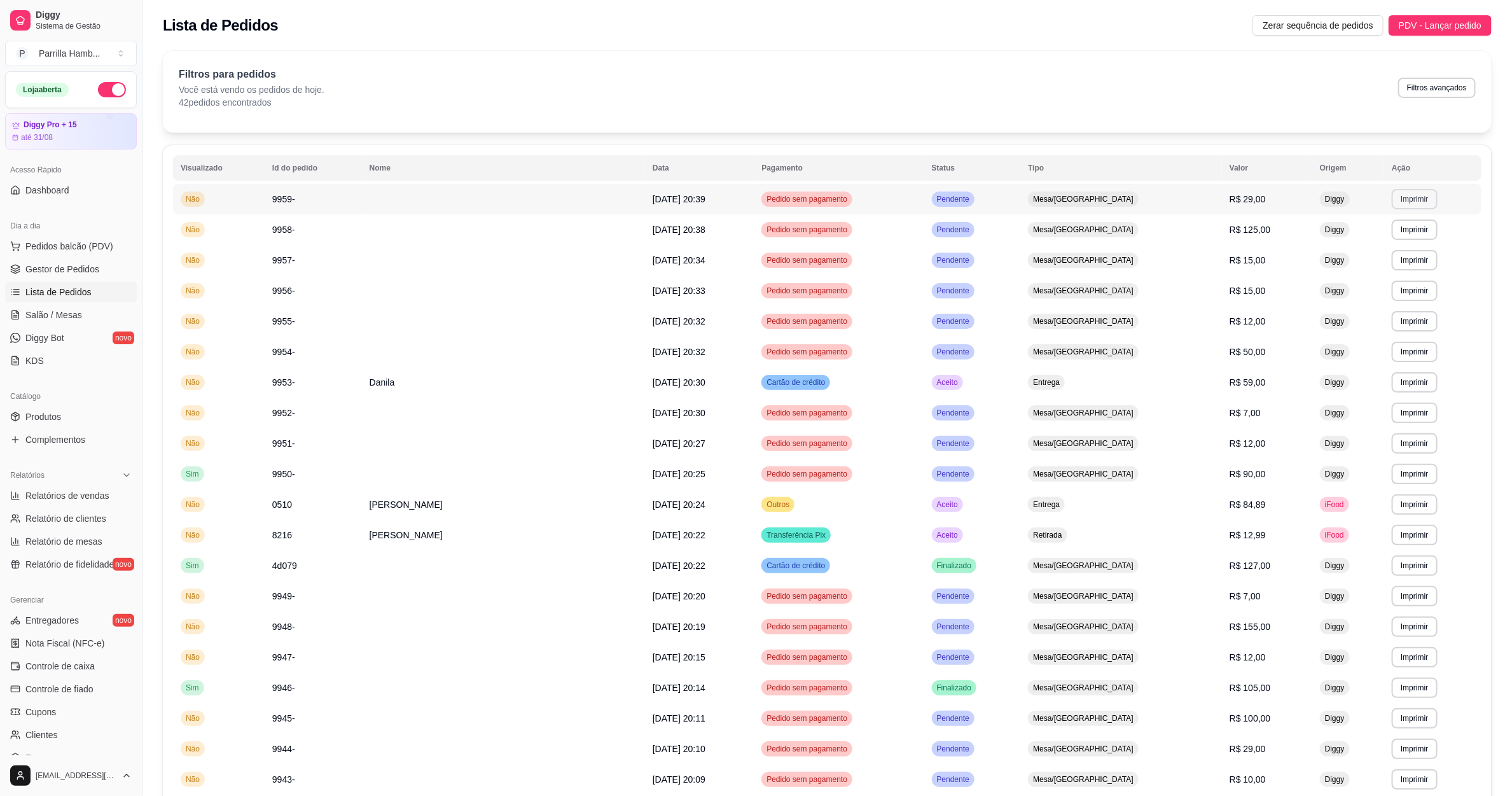
click at [1405, 194] on button "Imprimir" at bounding box center [1414, 199] width 45 height 20
click at [1391, 234] on button "IMPRESSORA" at bounding box center [1379, 243] width 89 height 19
click at [1363, 245] on button "IMPRESSORA" at bounding box center [1379, 243] width 89 height 19
click at [73, 323] on link "Salão / Mesas" at bounding box center [71, 315] width 132 height 20
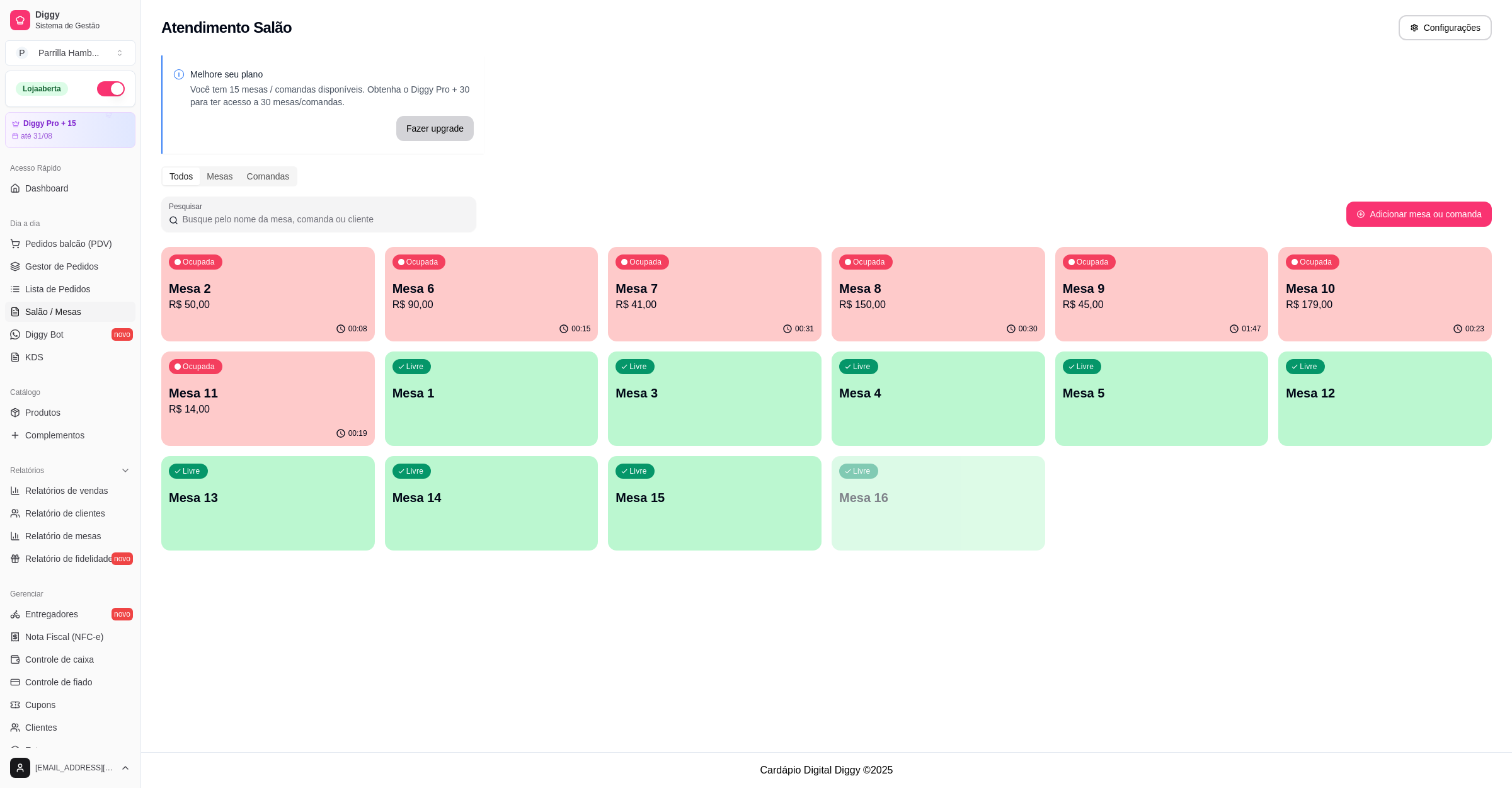
click at [615, 611] on div "Atendimento Salão Configurações Melhore seu plano Você tem 15 mesas / comandas …" at bounding box center [826, 376] width 1371 height 752
click at [1392, 309] on p "R$ 179,00" at bounding box center [1385, 305] width 199 height 16
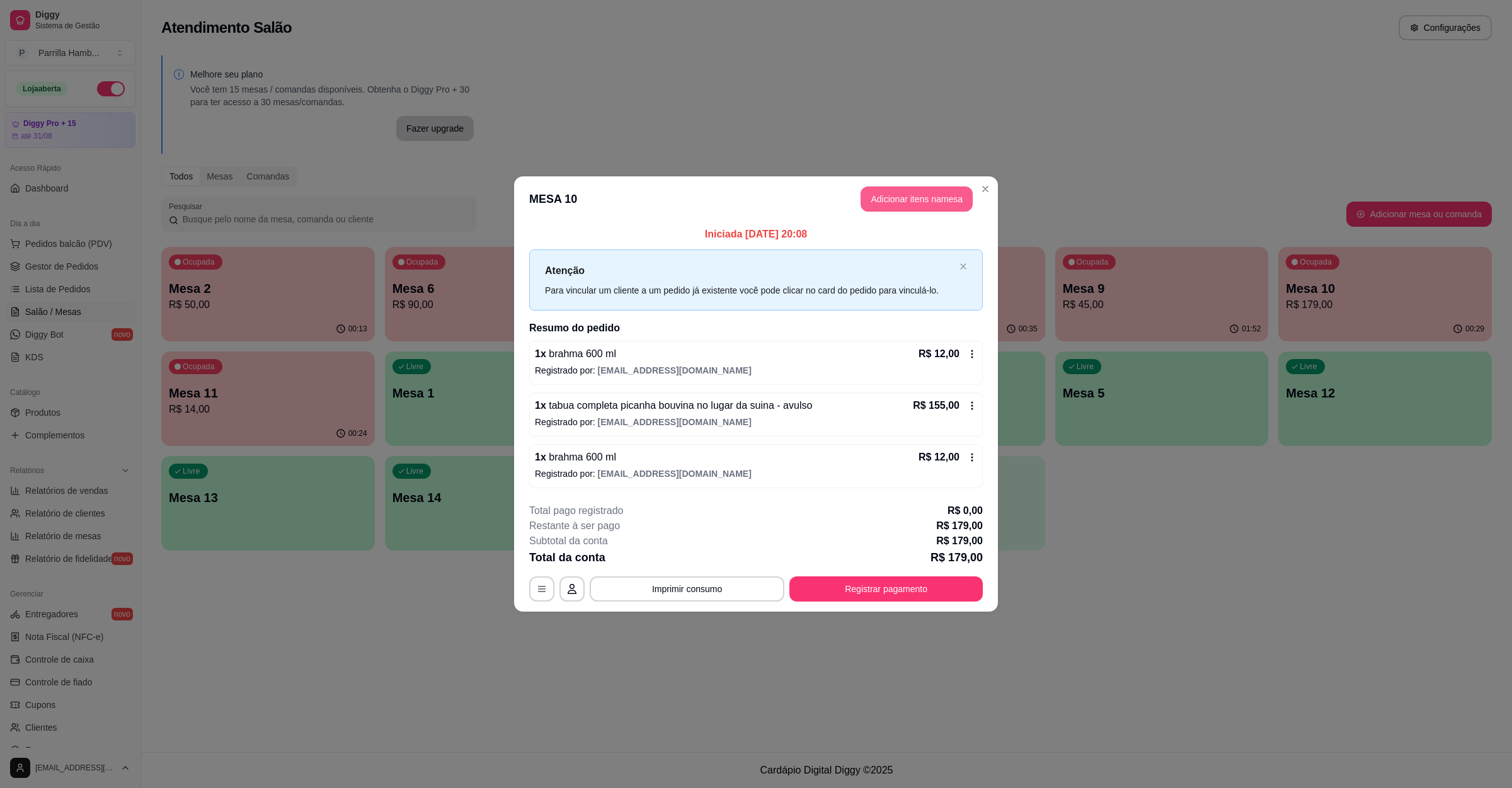
click at [925, 199] on button "Adicionar itens na mesa" at bounding box center [917, 200] width 112 height 26
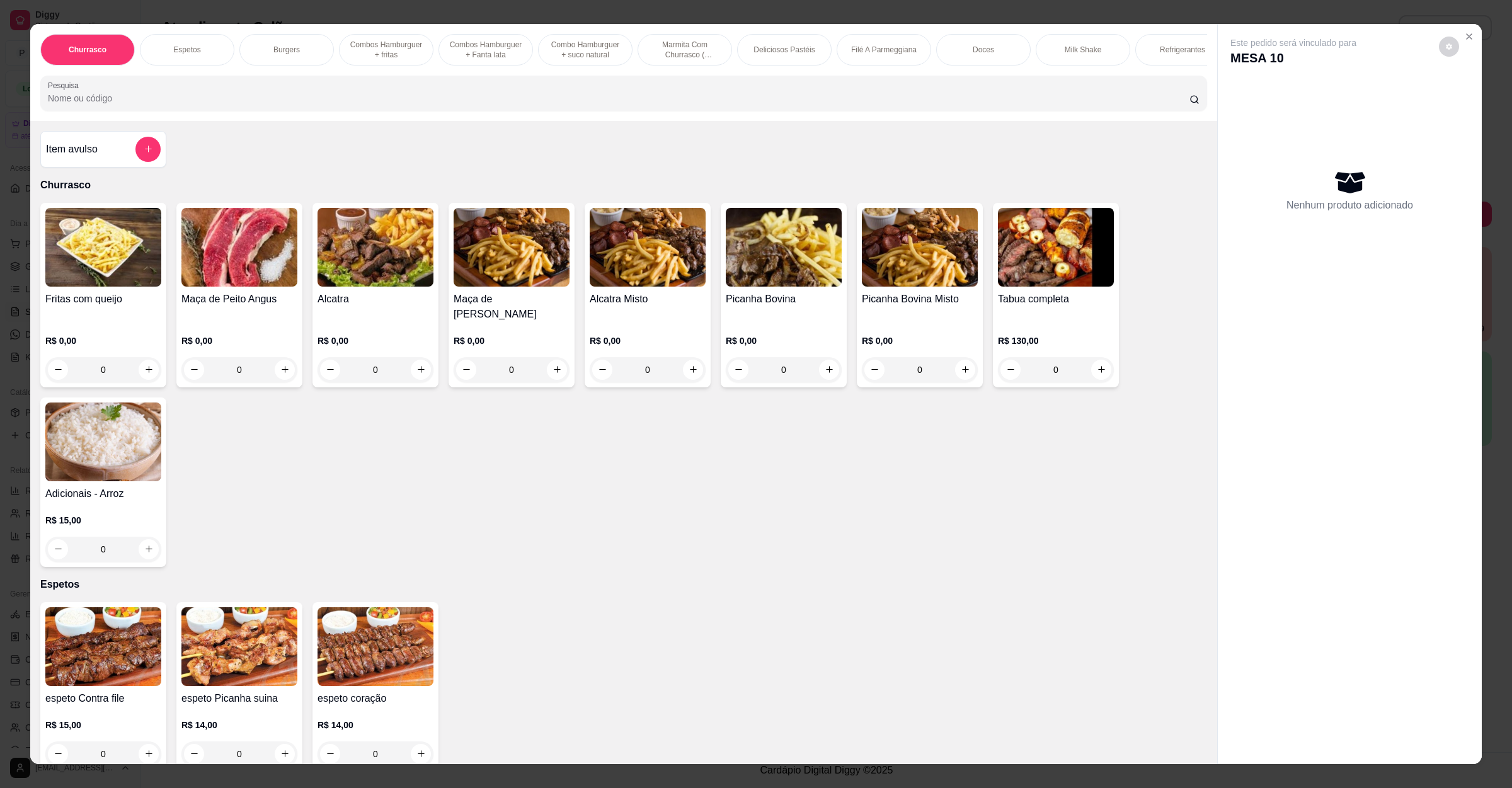
click at [428, 121] on div "Churrasco Espetos Burgers Combos Hamburguer + fritas Combos Hamburguer + Fanta …" at bounding box center [624, 72] width 1187 height 97
click at [428, 105] on input "Pesquisa" at bounding box center [619, 98] width 1142 height 13
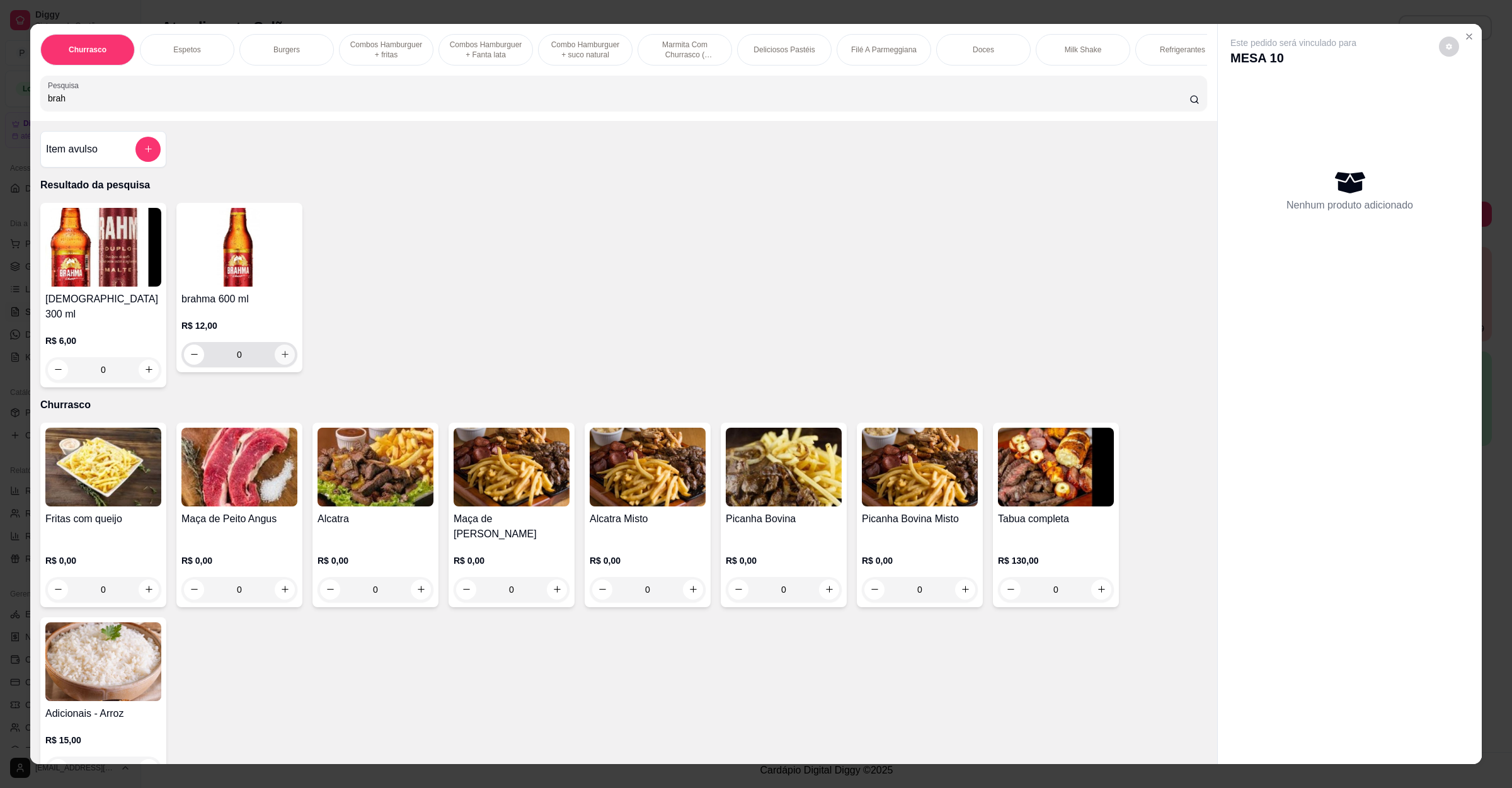
type input "brah"
click at [276, 365] on button "increase-product-quantity" at bounding box center [285, 355] width 20 height 20
type input "1"
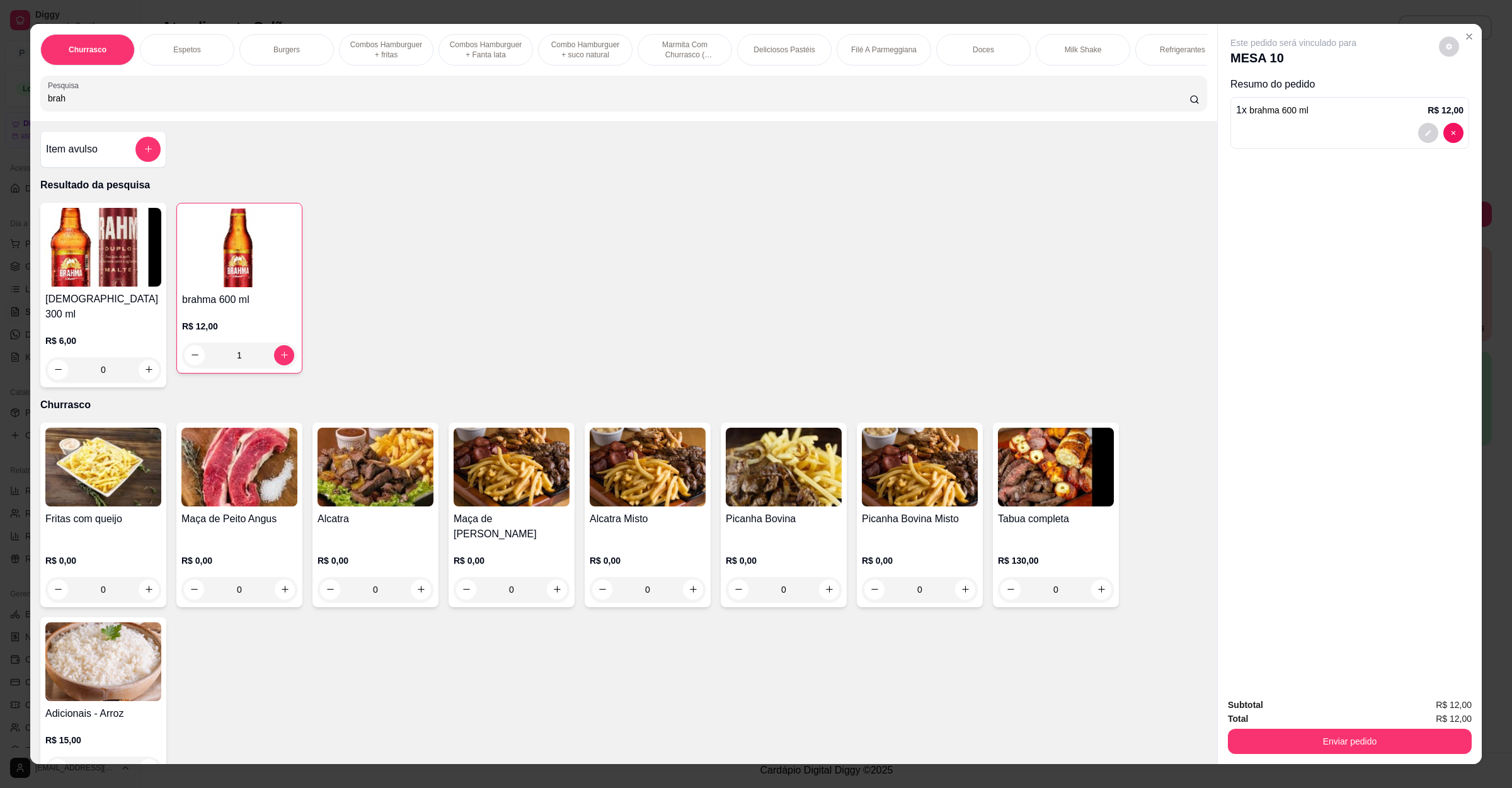
click at [1299, 758] on div "Subtotal R$ 12,00 Total R$ 12,00 Enviar pedido" at bounding box center [1350, 726] width 264 height 77
click at [1301, 752] on button "Enviar pedido" at bounding box center [1350, 741] width 243 height 26
click at [1305, 707] on button "Não registrar e enviar pedido" at bounding box center [1306, 710] width 128 height 24
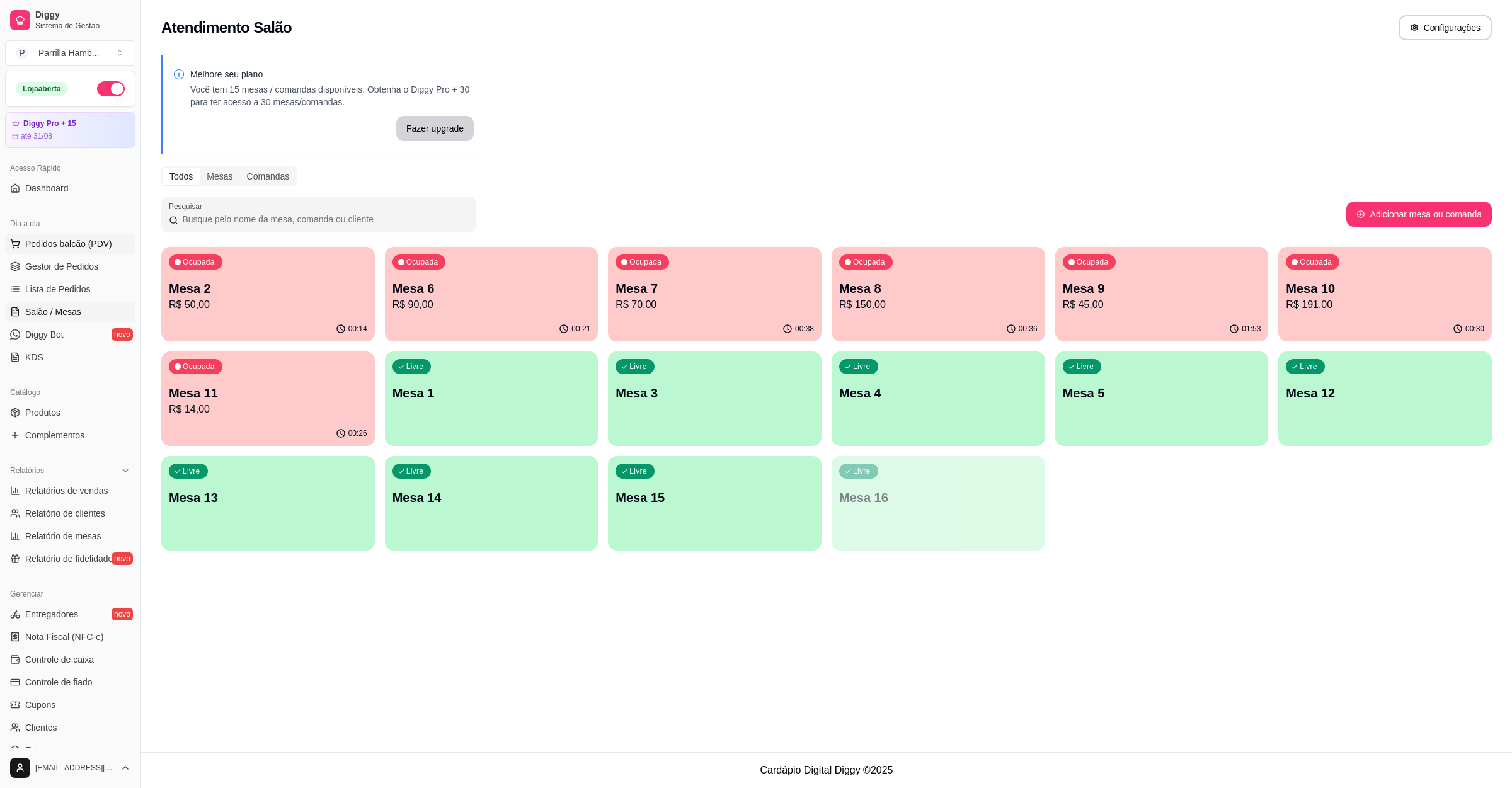
click at [80, 246] on span "Pedidos balcão (PDV)" at bounding box center [68, 244] width 87 height 13
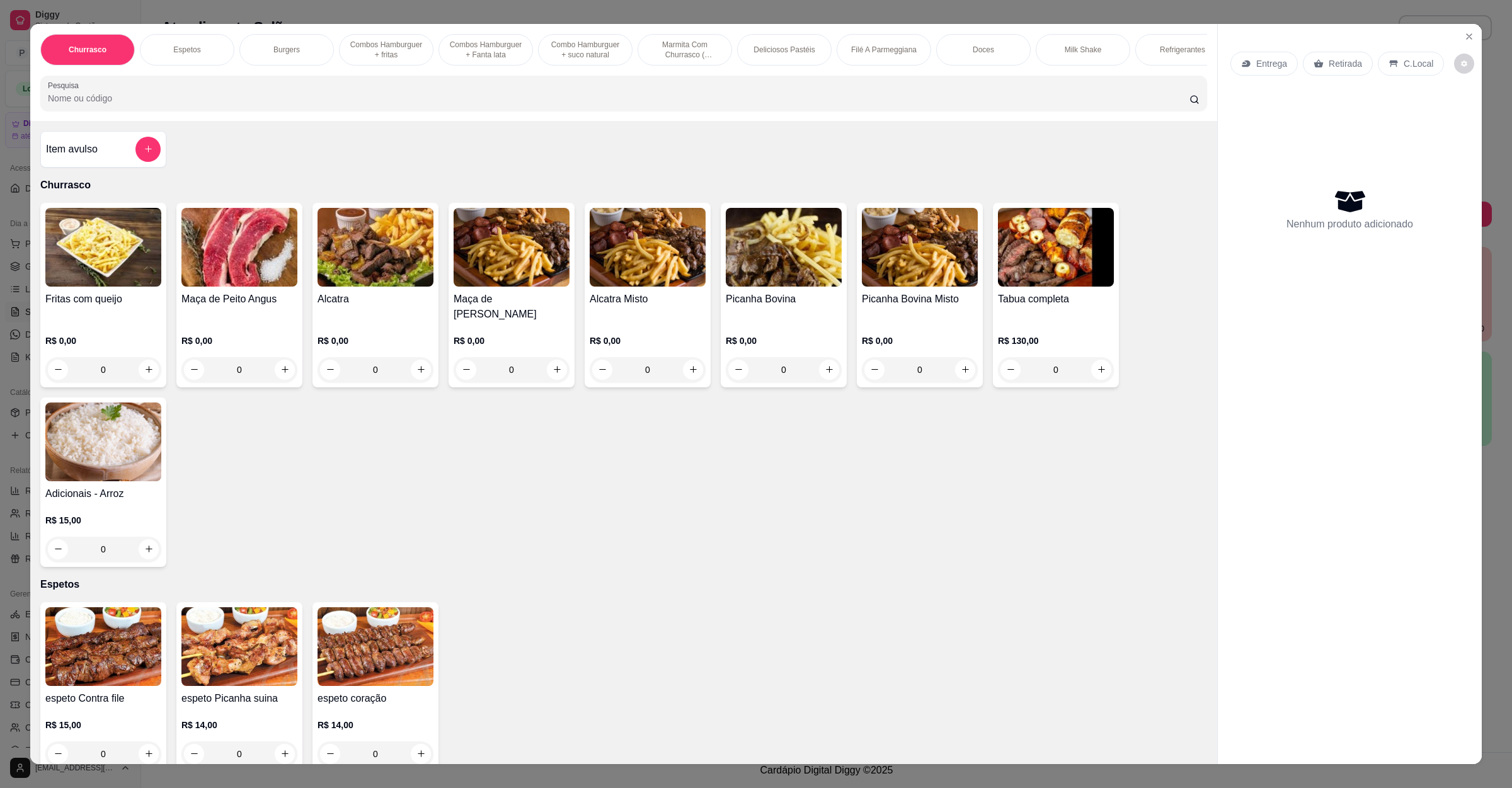
click at [1259, 59] on p "Entrega" at bounding box center [1272, 64] width 31 height 13
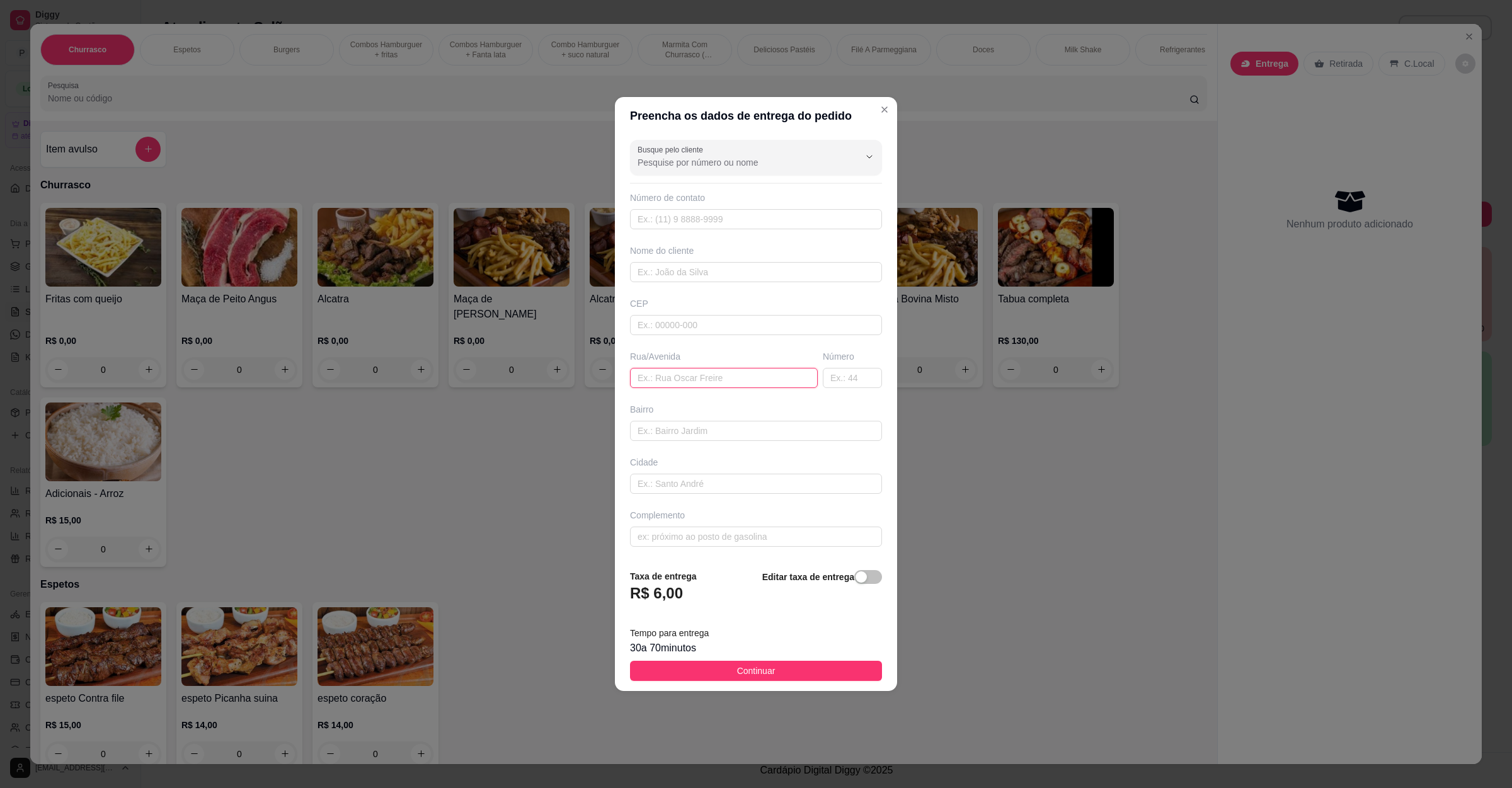
click at [705, 388] on input "text" at bounding box center [724, 378] width 188 height 20
paste input "Governador Valadares 821 [PERSON_NAME] , predinho cinza"
type input "Governador Valadares 821 [PERSON_NAME] , predinho cinza"
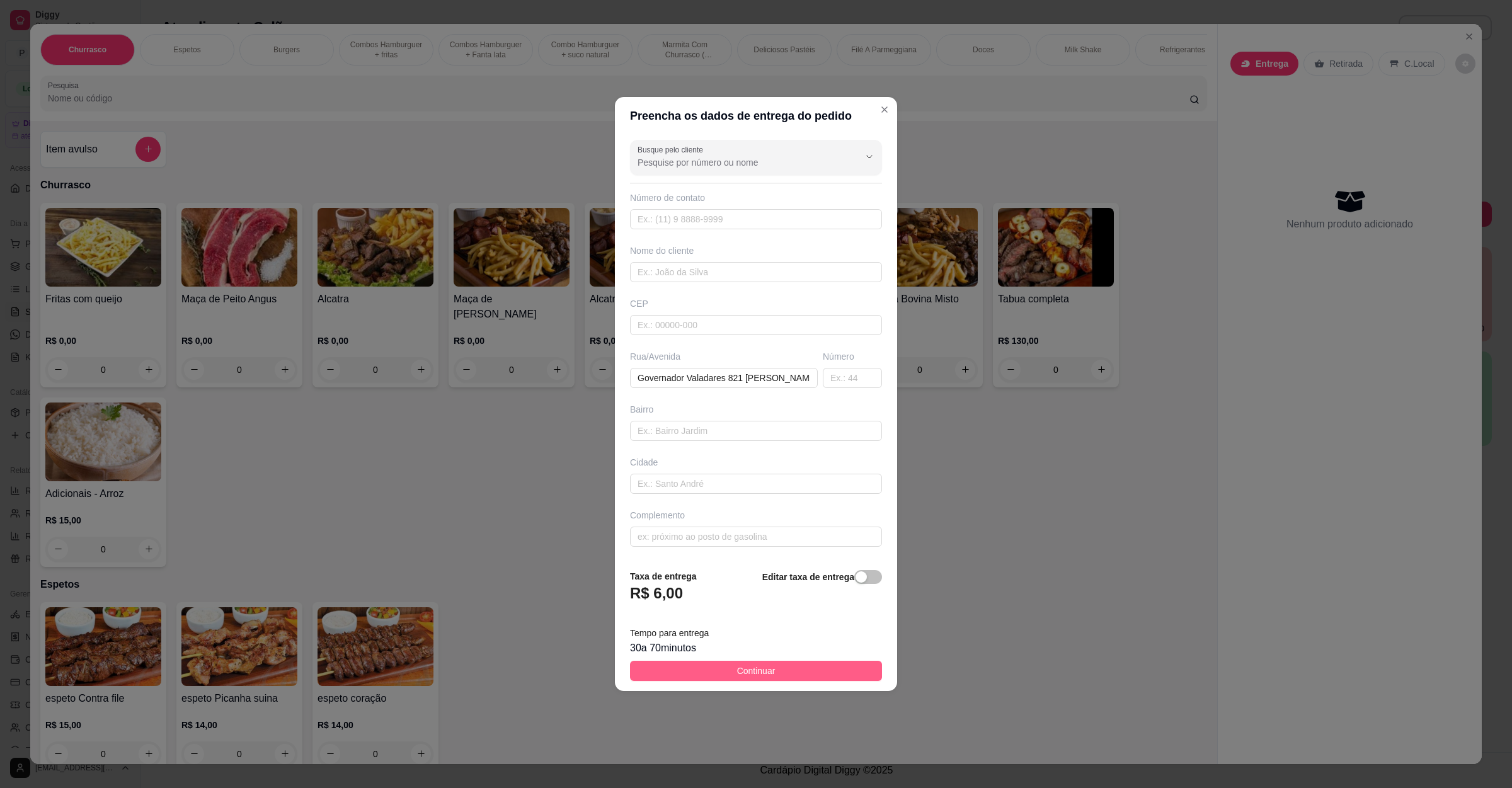
click at [739, 669] on span "Continuar" at bounding box center [756, 670] width 38 height 14
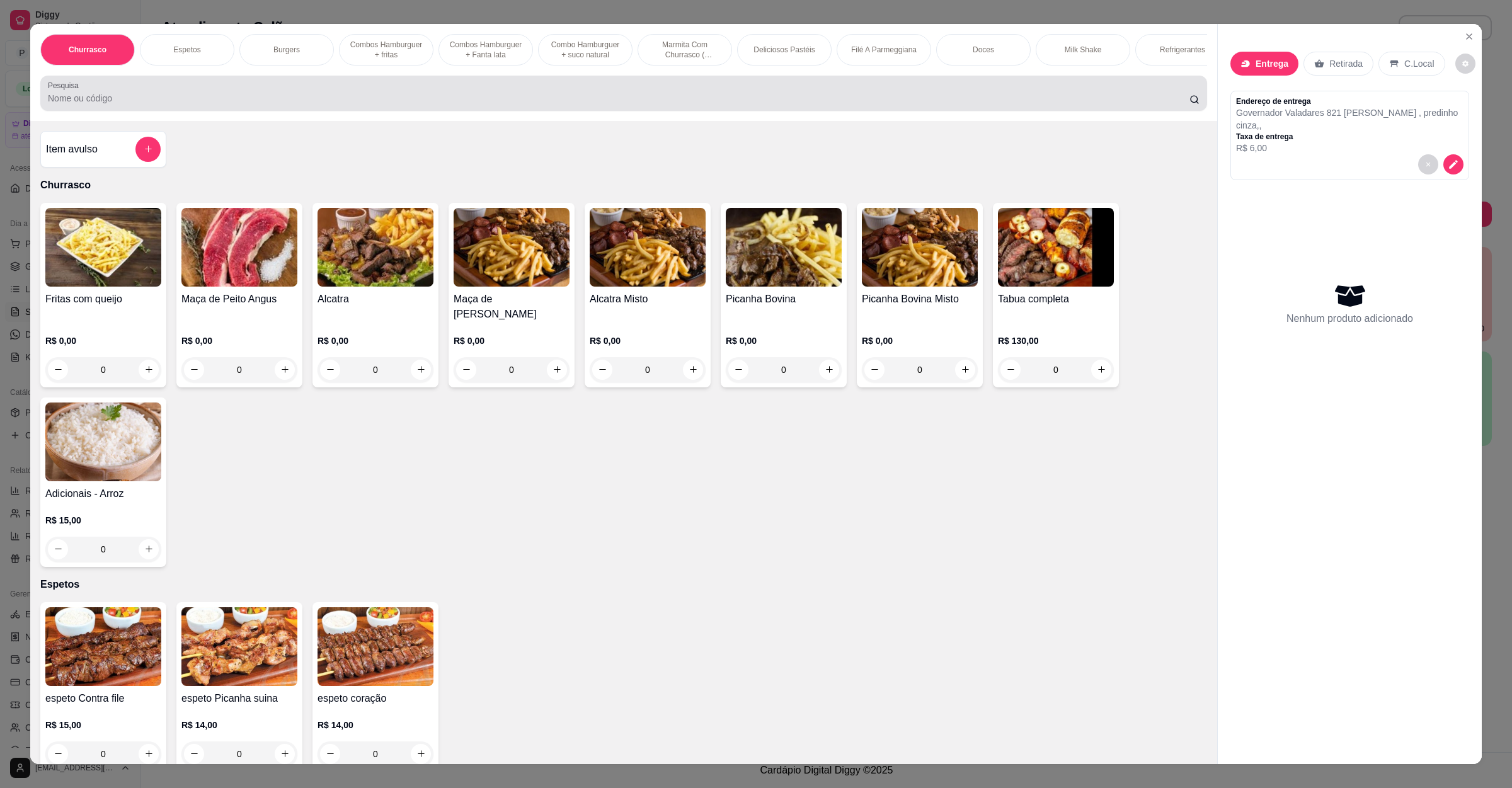
click at [317, 105] on input "Pesquisa" at bounding box center [619, 98] width 1142 height 13
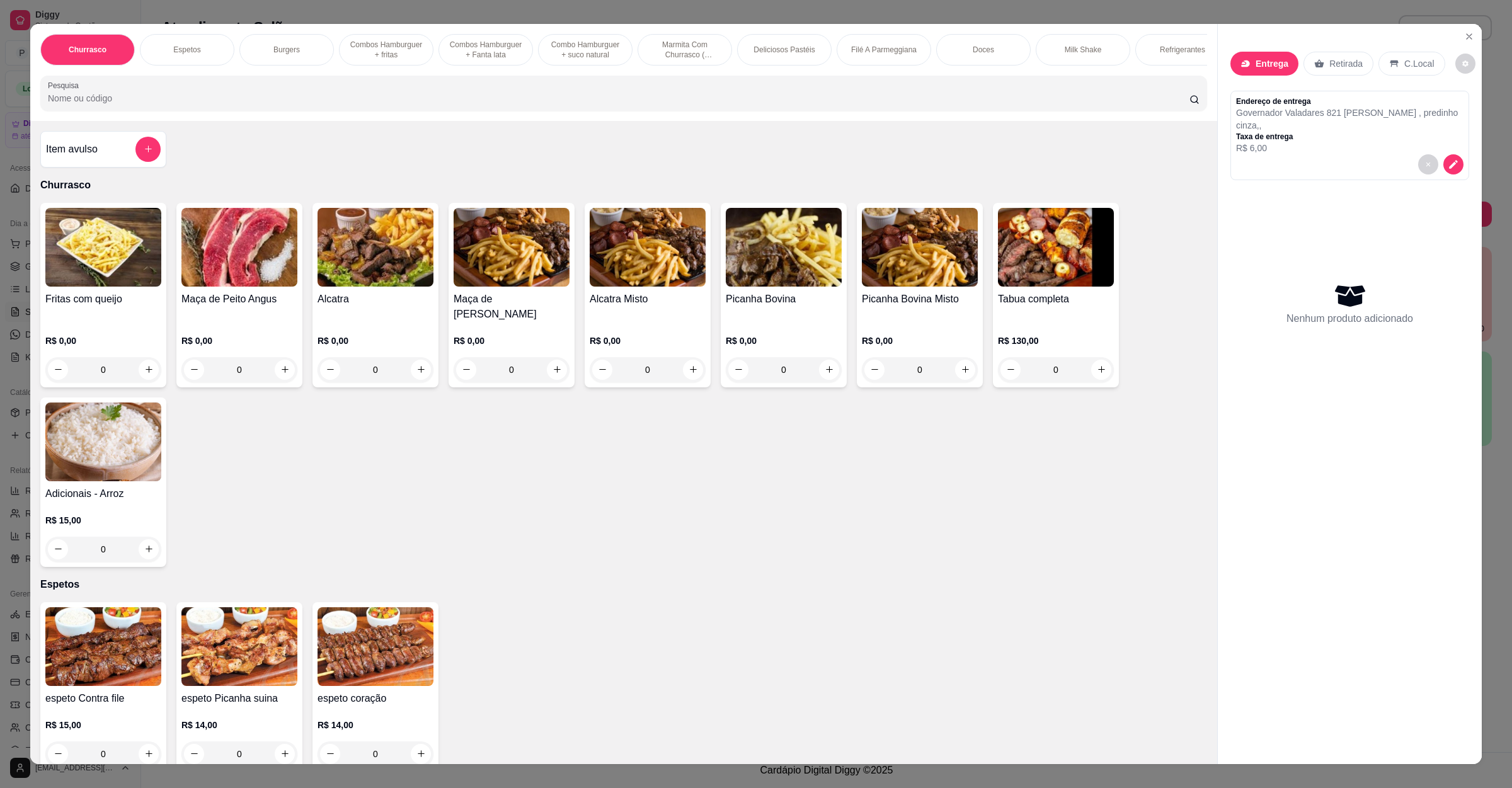
click at [235, 105] on input "Pesquisa" at bounding box center [619, 98] width 1142 height 13
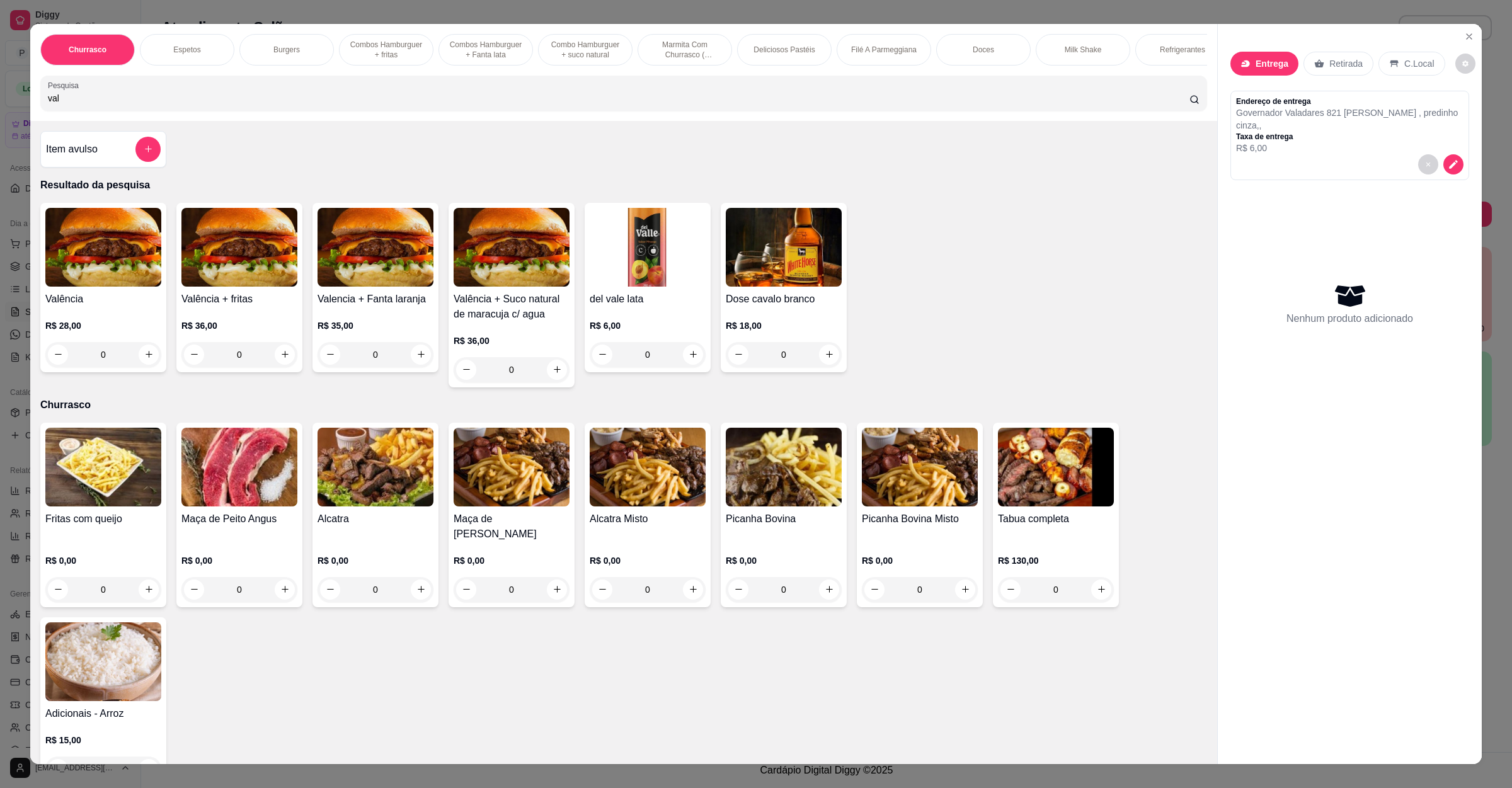
type input "val"
click at [140, 366] on div "0" at bounding box center [103, 355] width 116 height 26
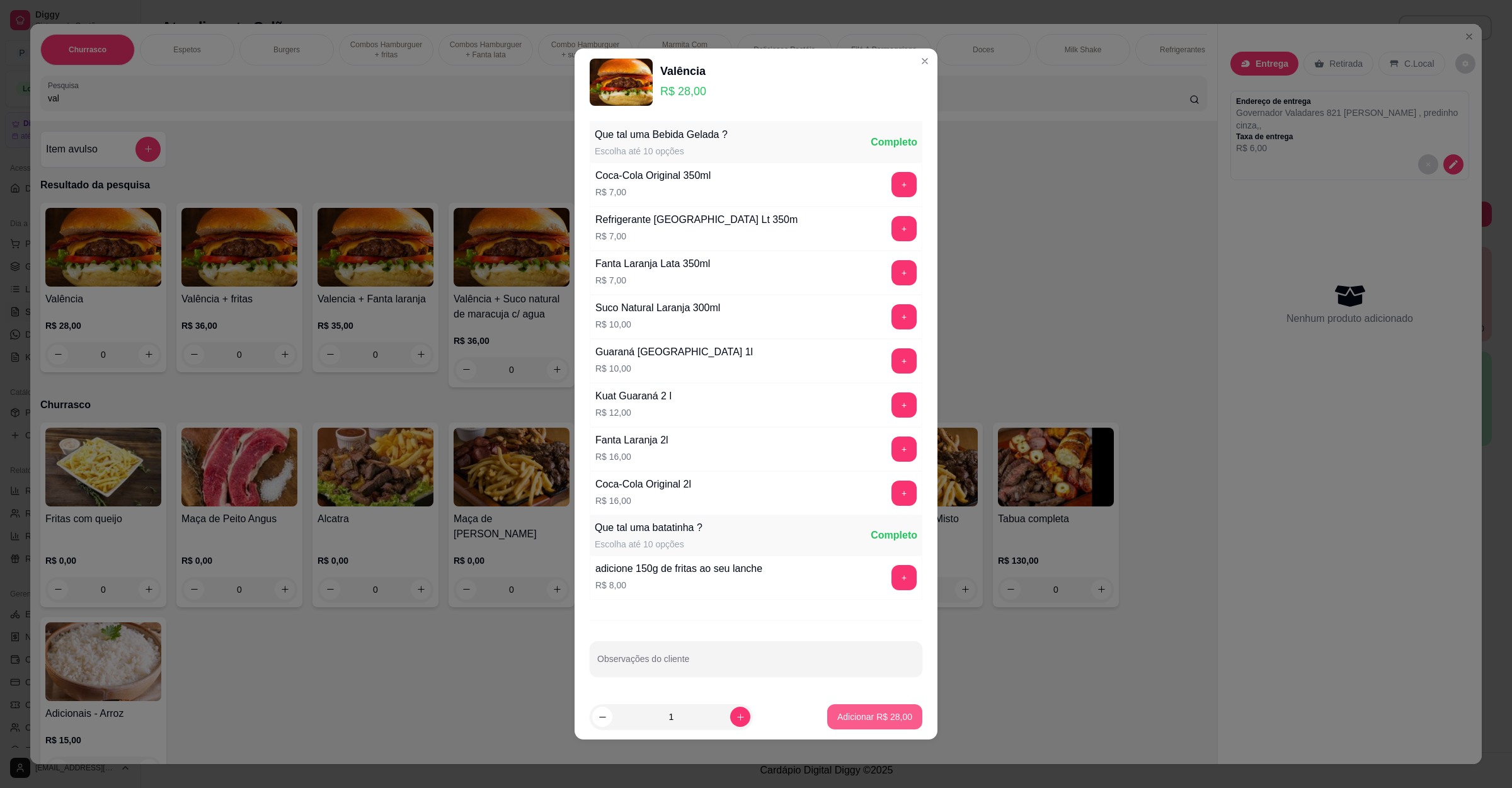
click at [887, 717] on p "Adicionar R$ 28,00" at bounding box center [875, 717] width 75 height 13
type input "1"
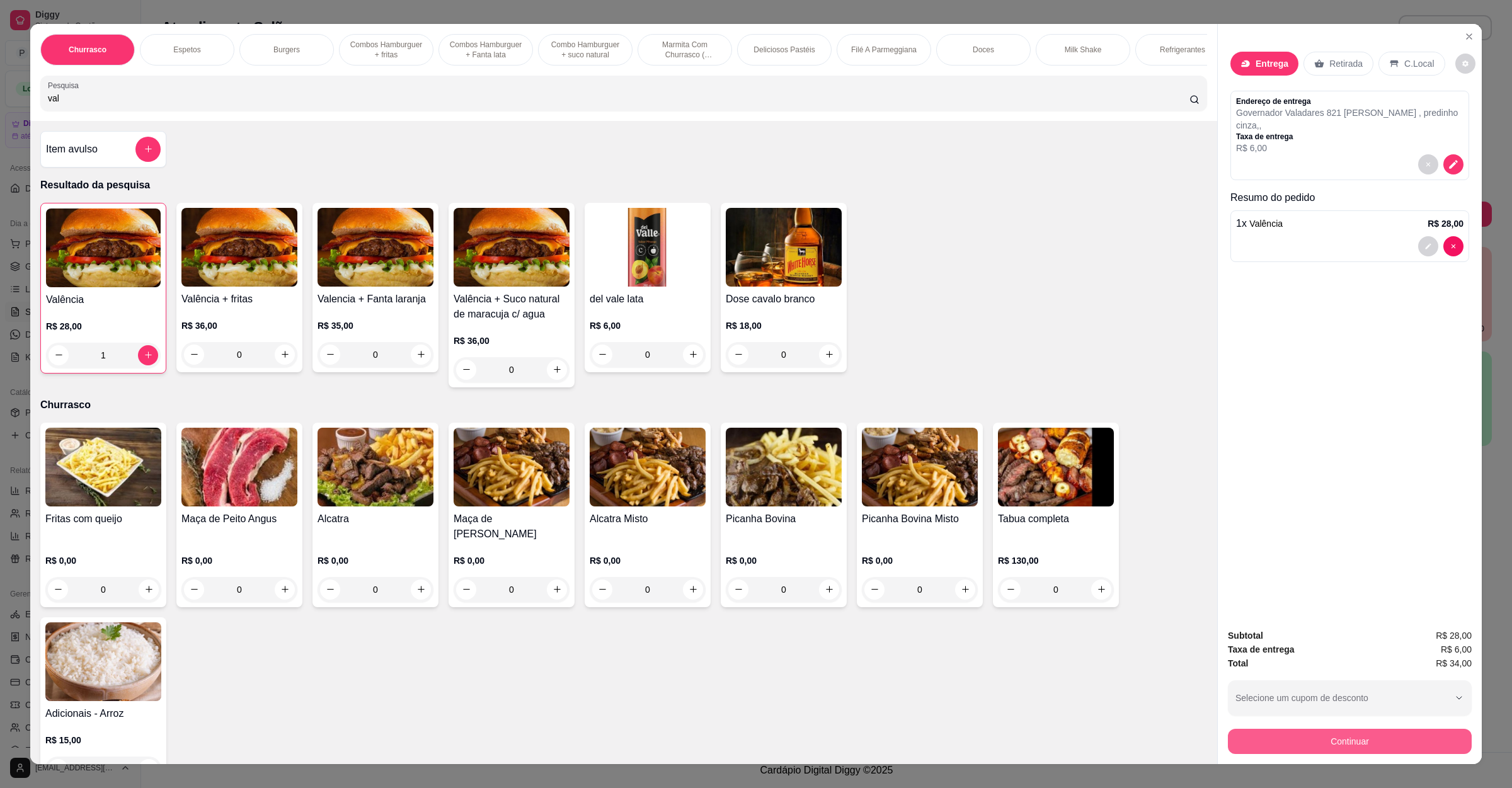
click at [1265, 735] on button "Continuar" at bounding box center [1350, 741] width 243 height 26
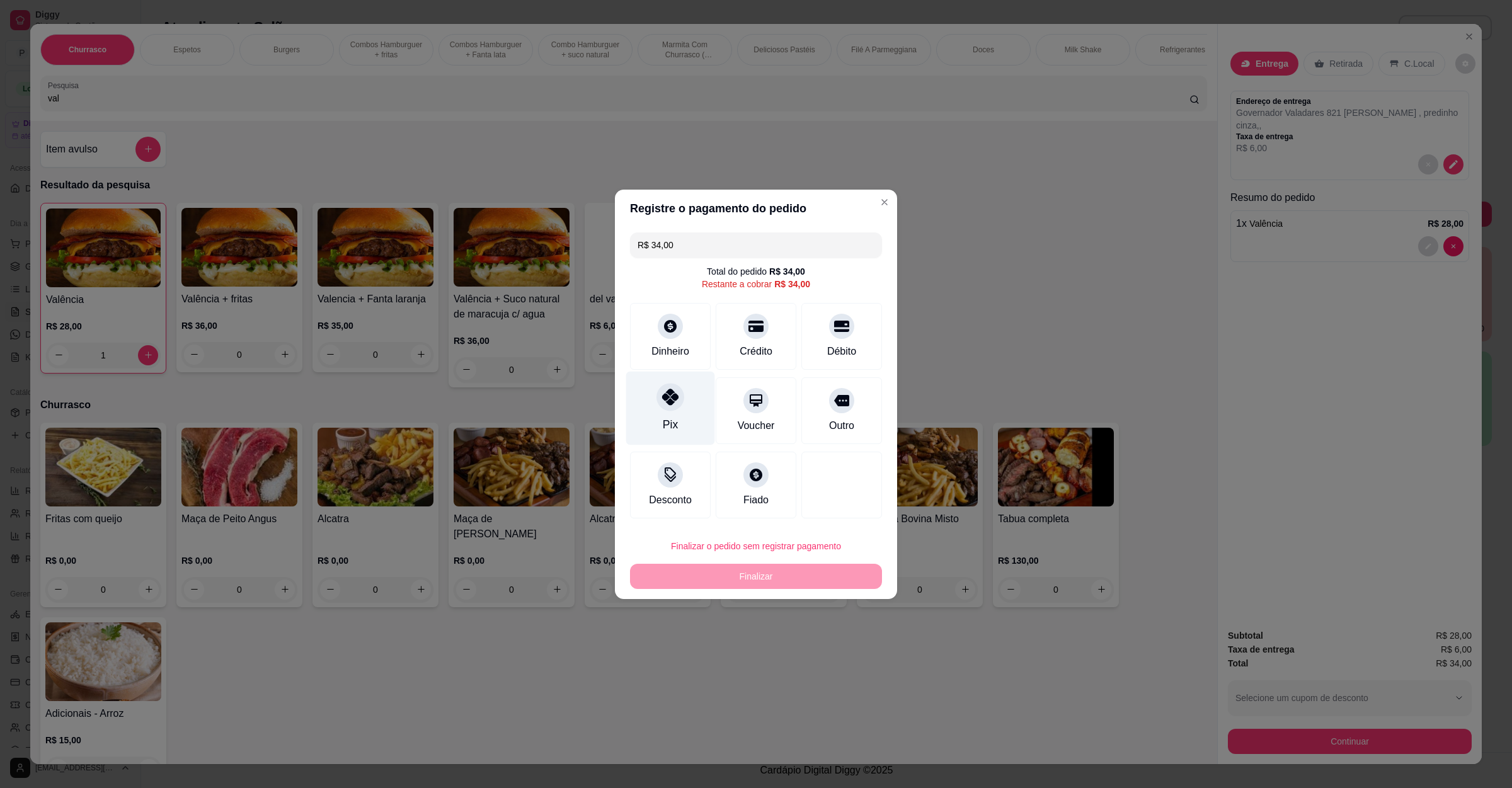
click at [639, 400] on div "Pix" at bounding box center [670, 408] width 88 height 74
type input "R$ 0,00"
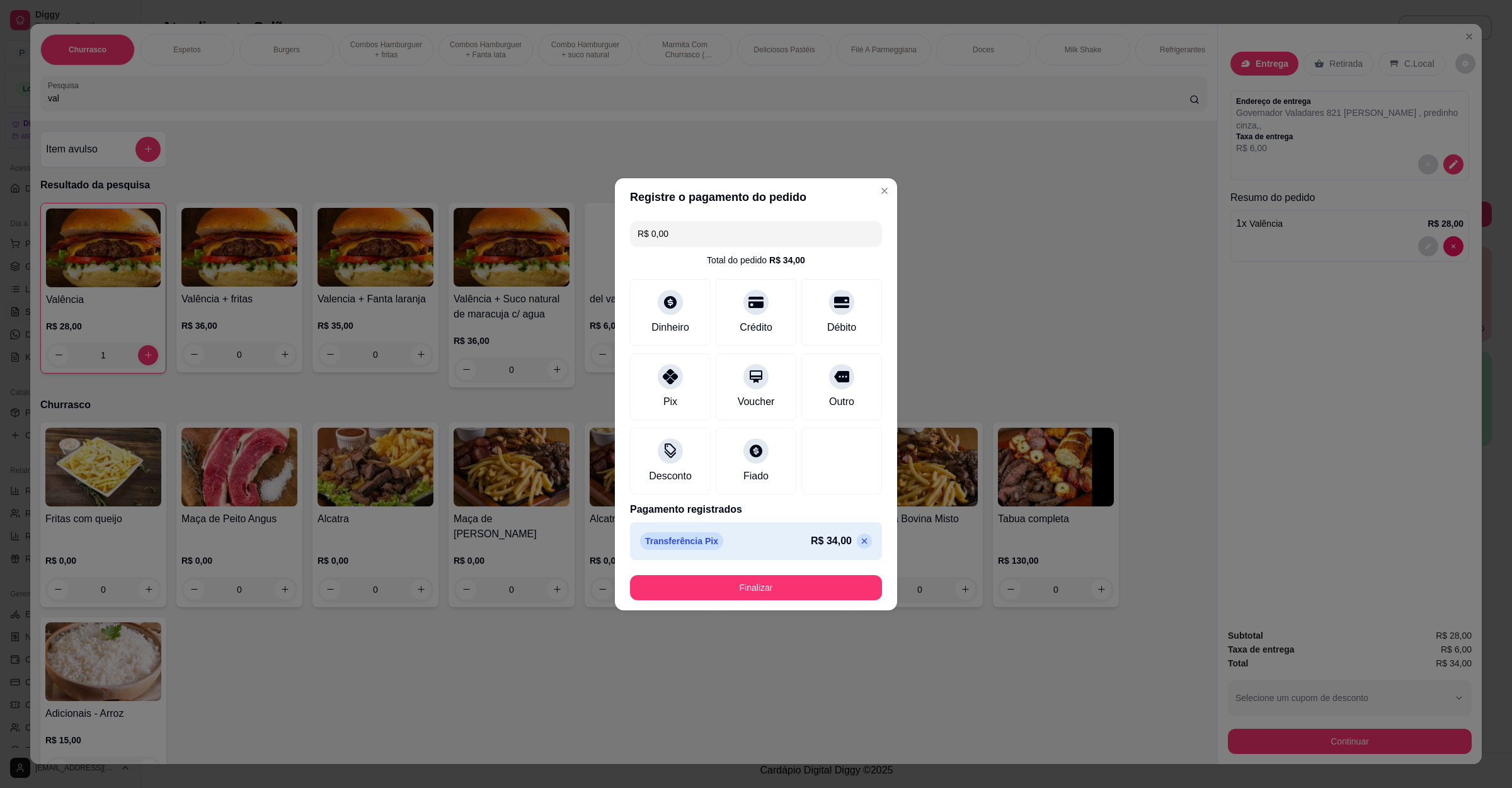
click at [708, 583] on button "Finalizar" at bounding box center [756, 588] width 252 height 26
type input "0"
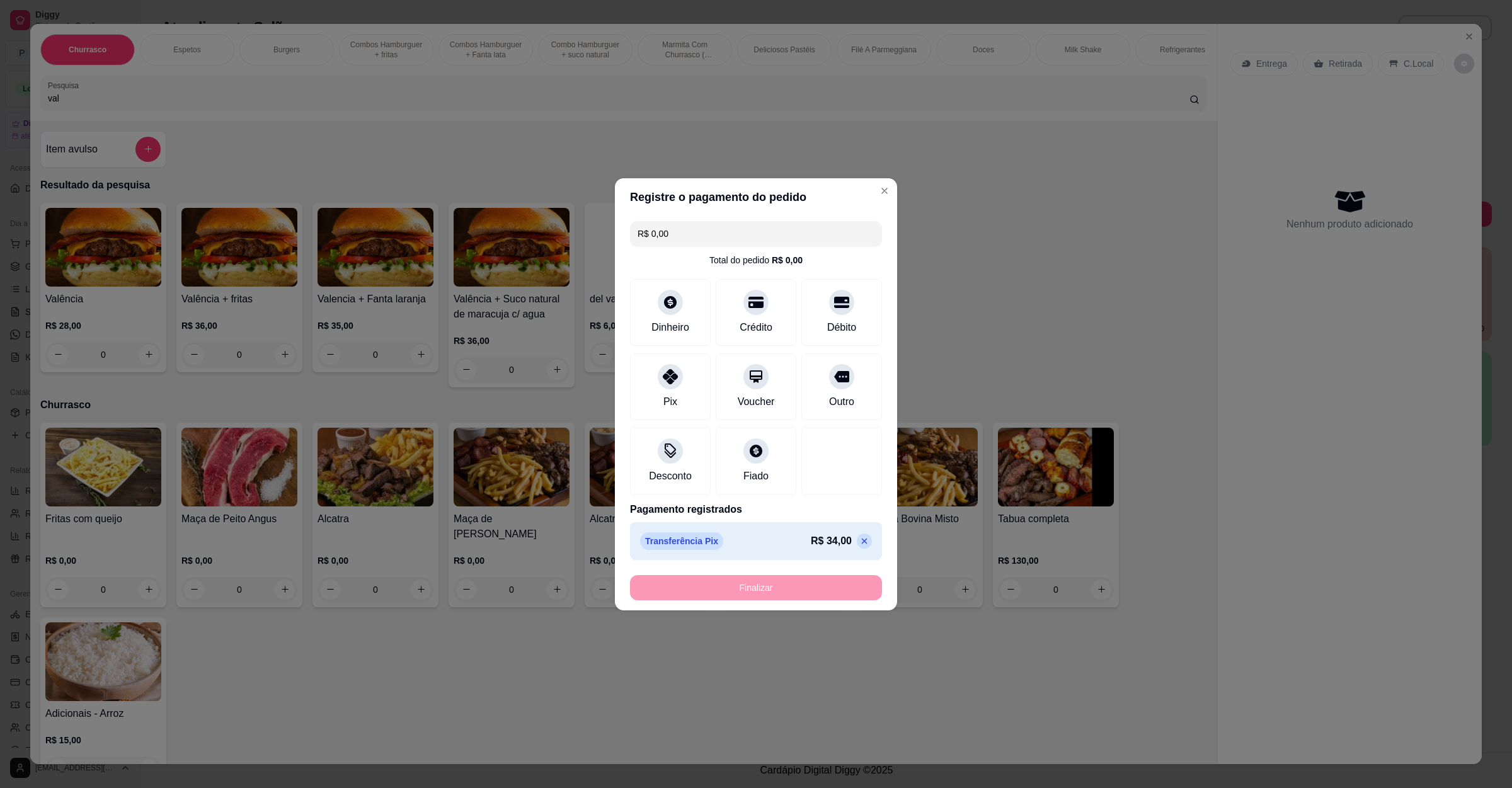
type input "-R$ 34,00"
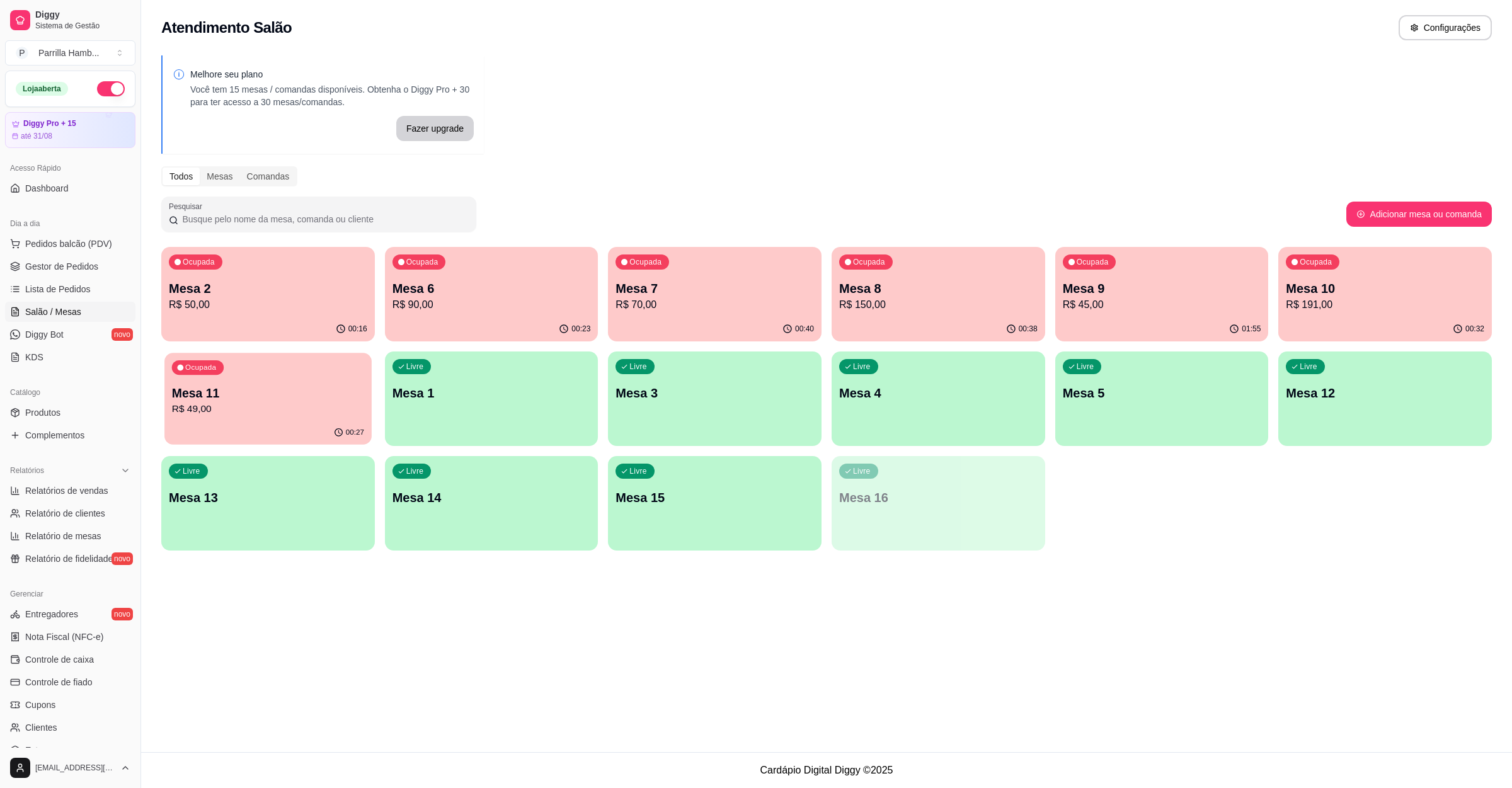
click at [189, 410] on p "R$ 49,00" at bounding box center [268, 410] width 192 height 15
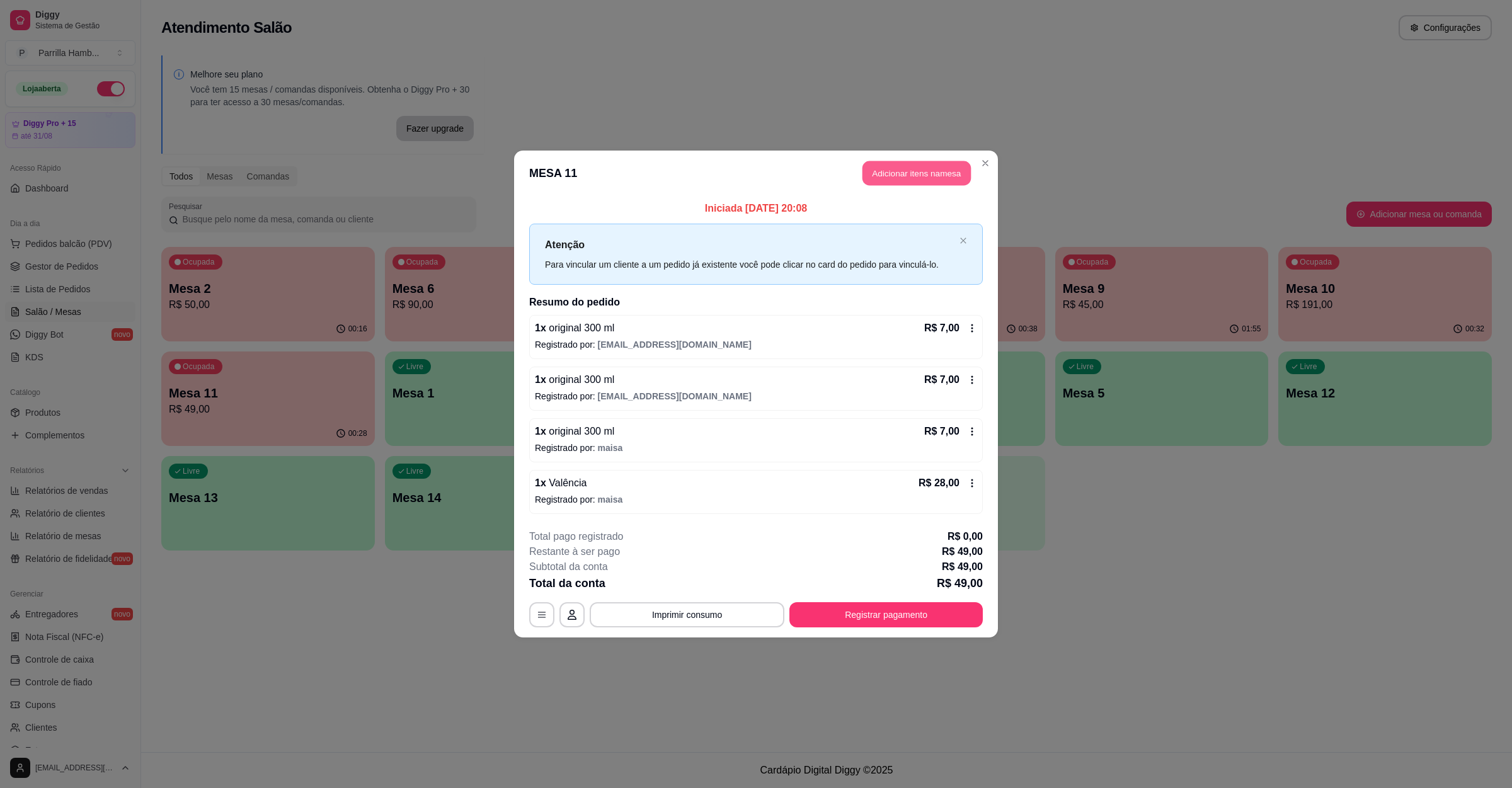
click at [920, 179] on button "Adicionar itens na mesa" at bounding box center [917, 173] width 109 height 25
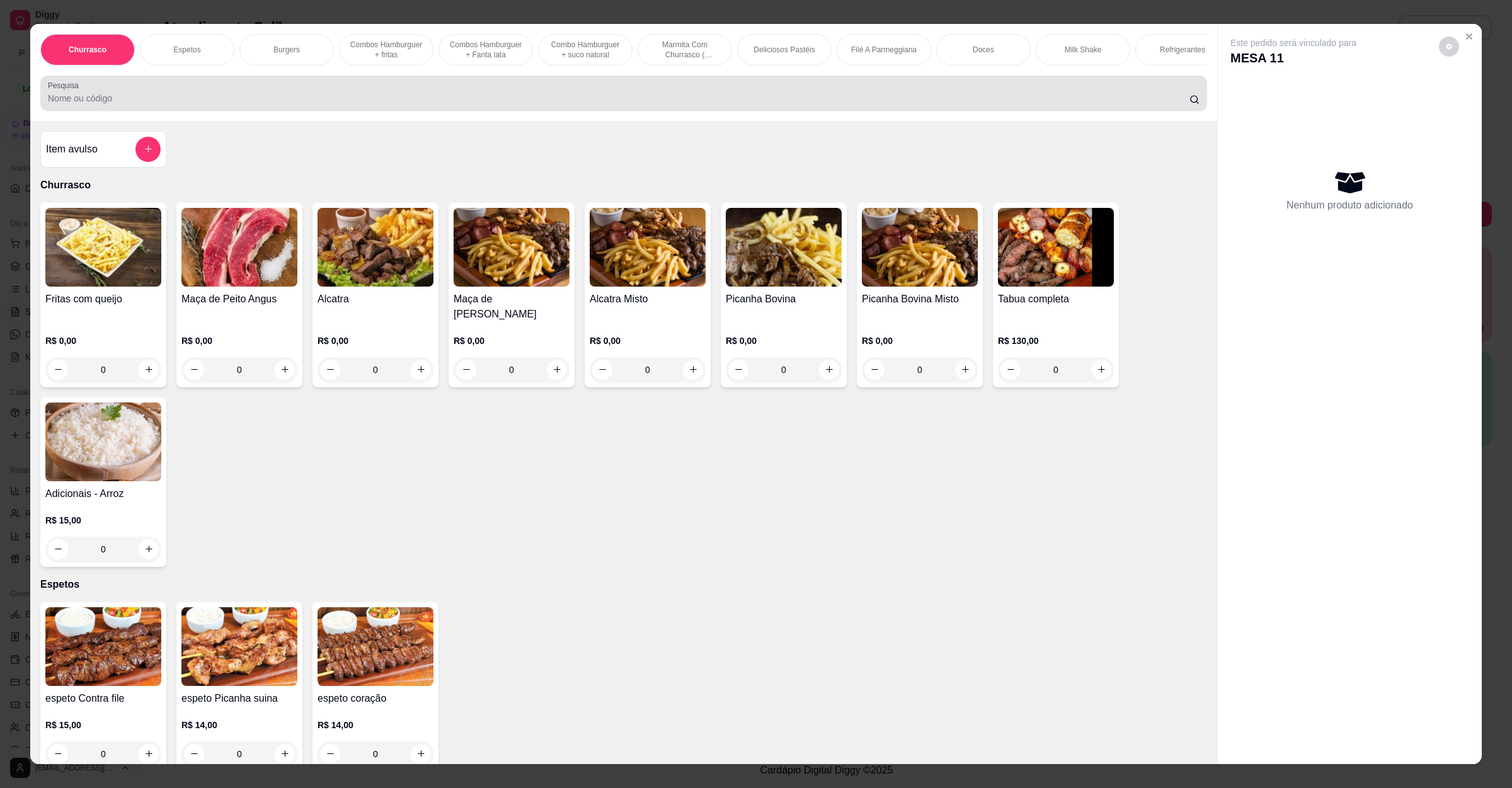
click at [128, 135] on div "Item avulso Churrasco Fritas com queijo R$ 0,00 0 Maça de Peito Angus R$ 0,00 0…" at bounding box center [624, 443] width 1187 height 644
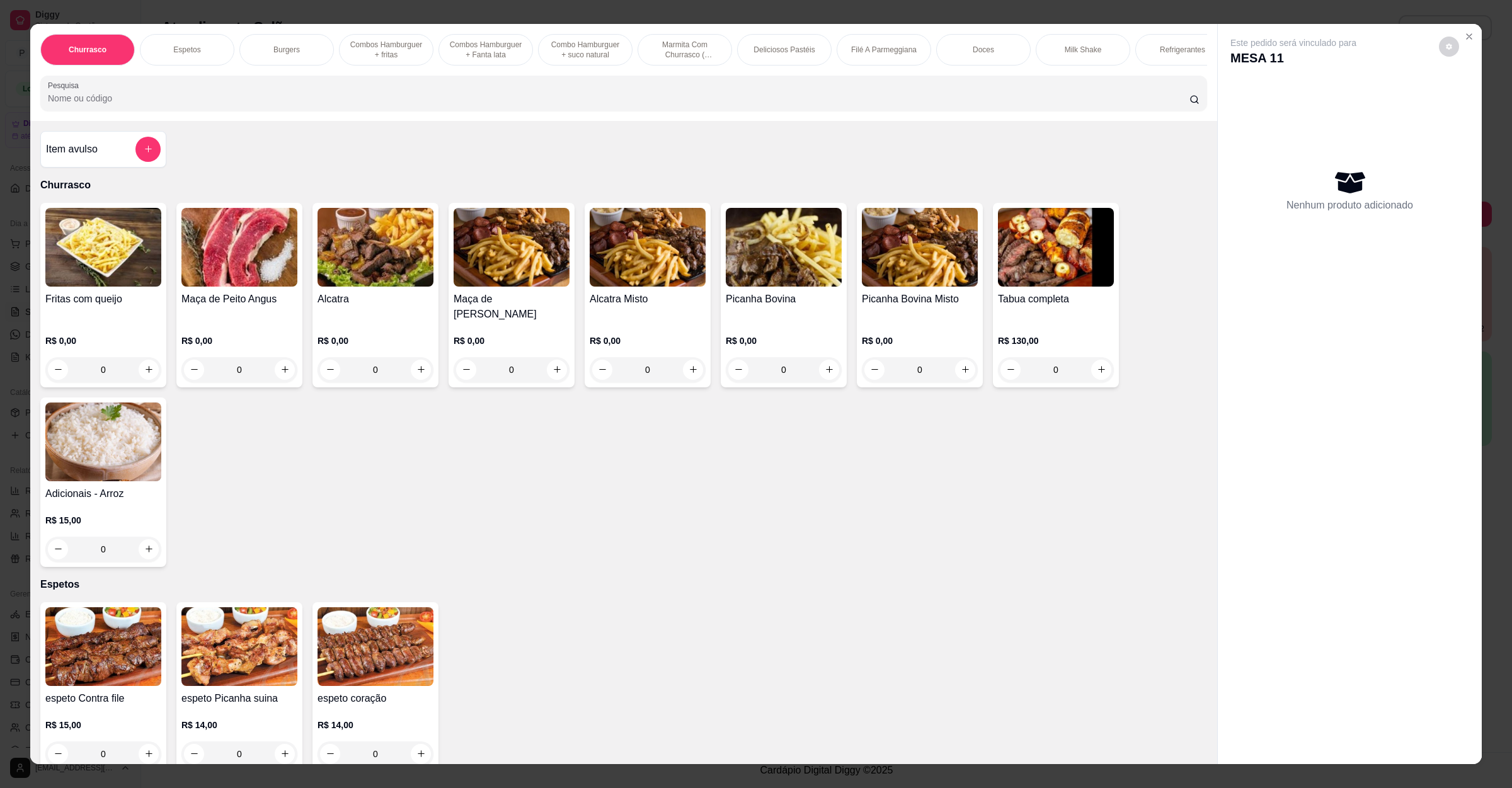
click at [127, 146] on div "Item avulso" at bounding box center [103, 150] width 126 height 36
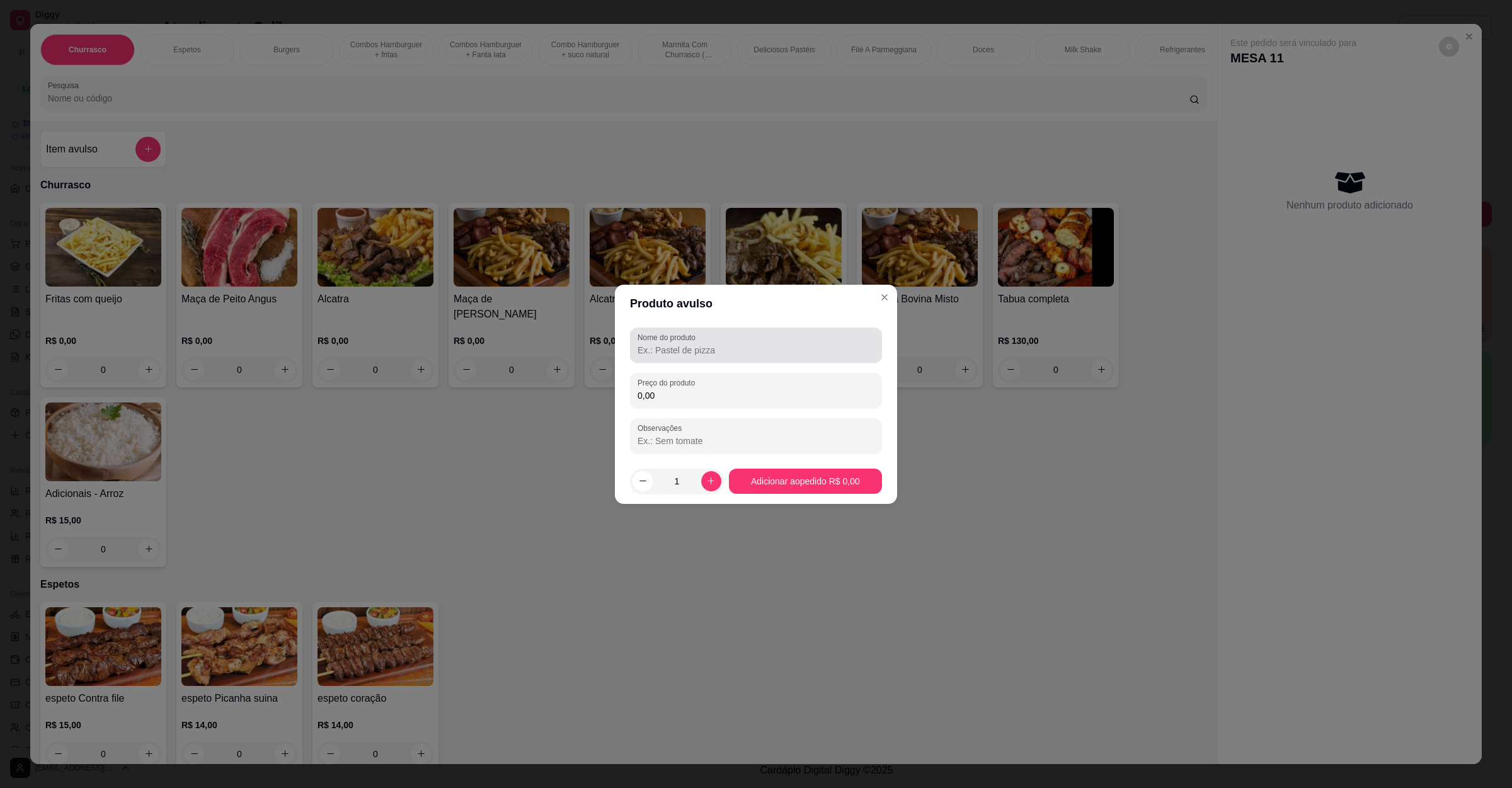
click at [813, 329] on div "Nome do produto" at bounding box center [756, 345] width 252 height 36
type input "barcelona add bife"
click at [709, 394] on input "0,00" at bounding box center [756, 396] width 237 height 13
type input "28,00"
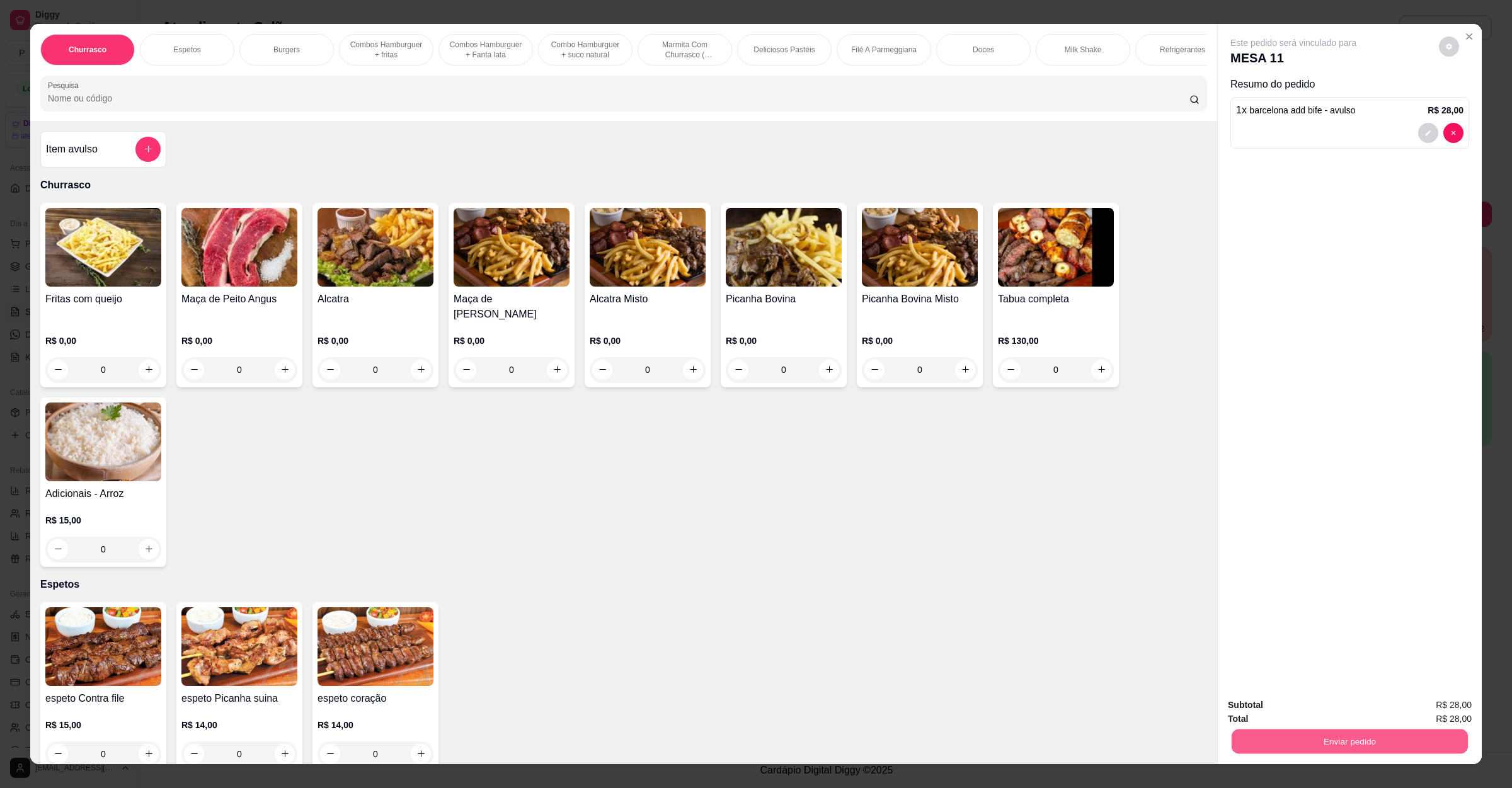
click at [1367, 737] on button "Enviar pedido" at bounding box center [1350, 741] width 236 height 25
click at [1302, 700] on button "Não registrar e enviar pedido" at bounding box center [1306, 710] width 131 height 24
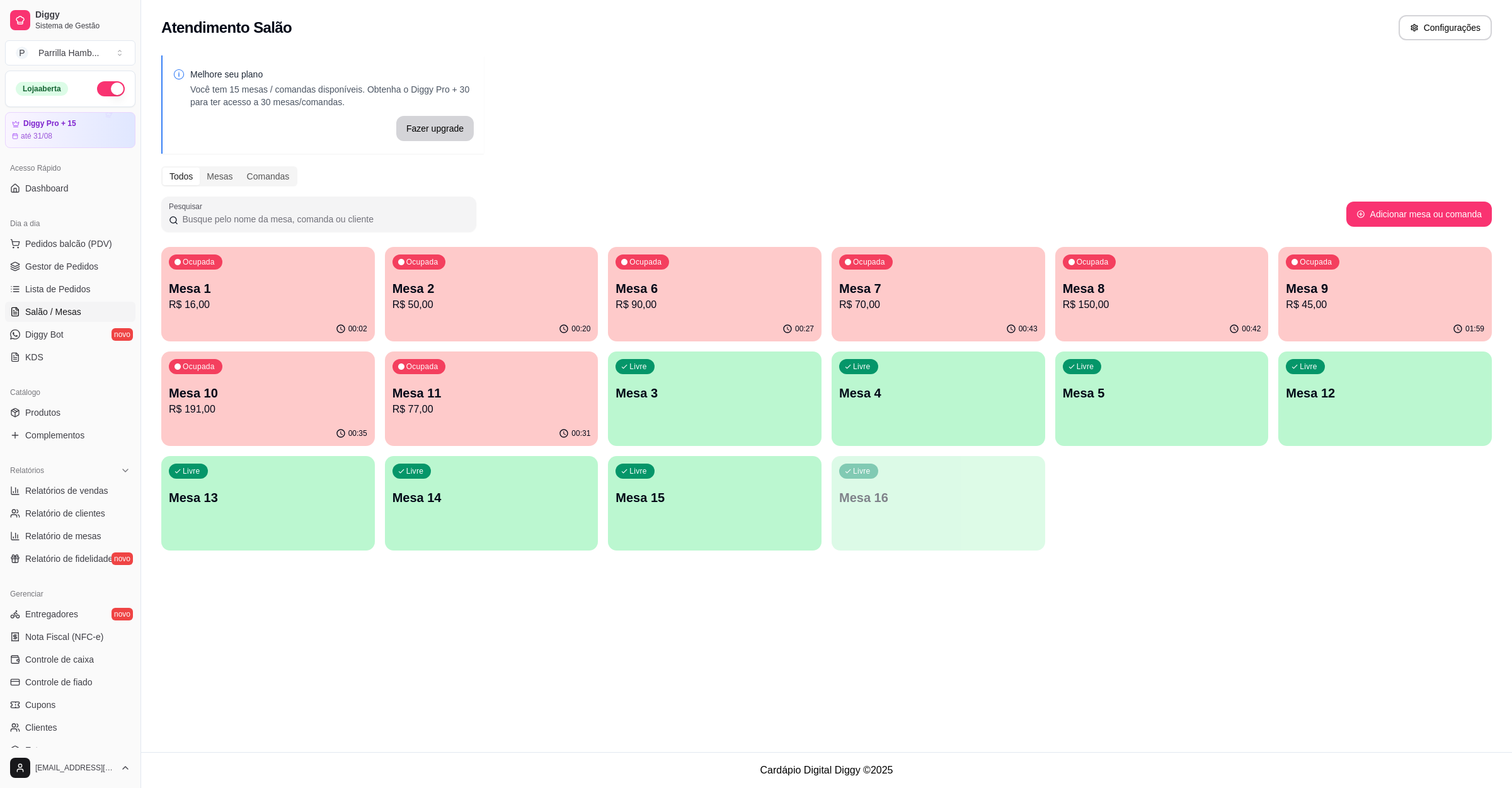
click at [308, 314] on div "Ocupada Mesa 1 R$ 16,00" at bounding box center [268, 282] width 213 height 70
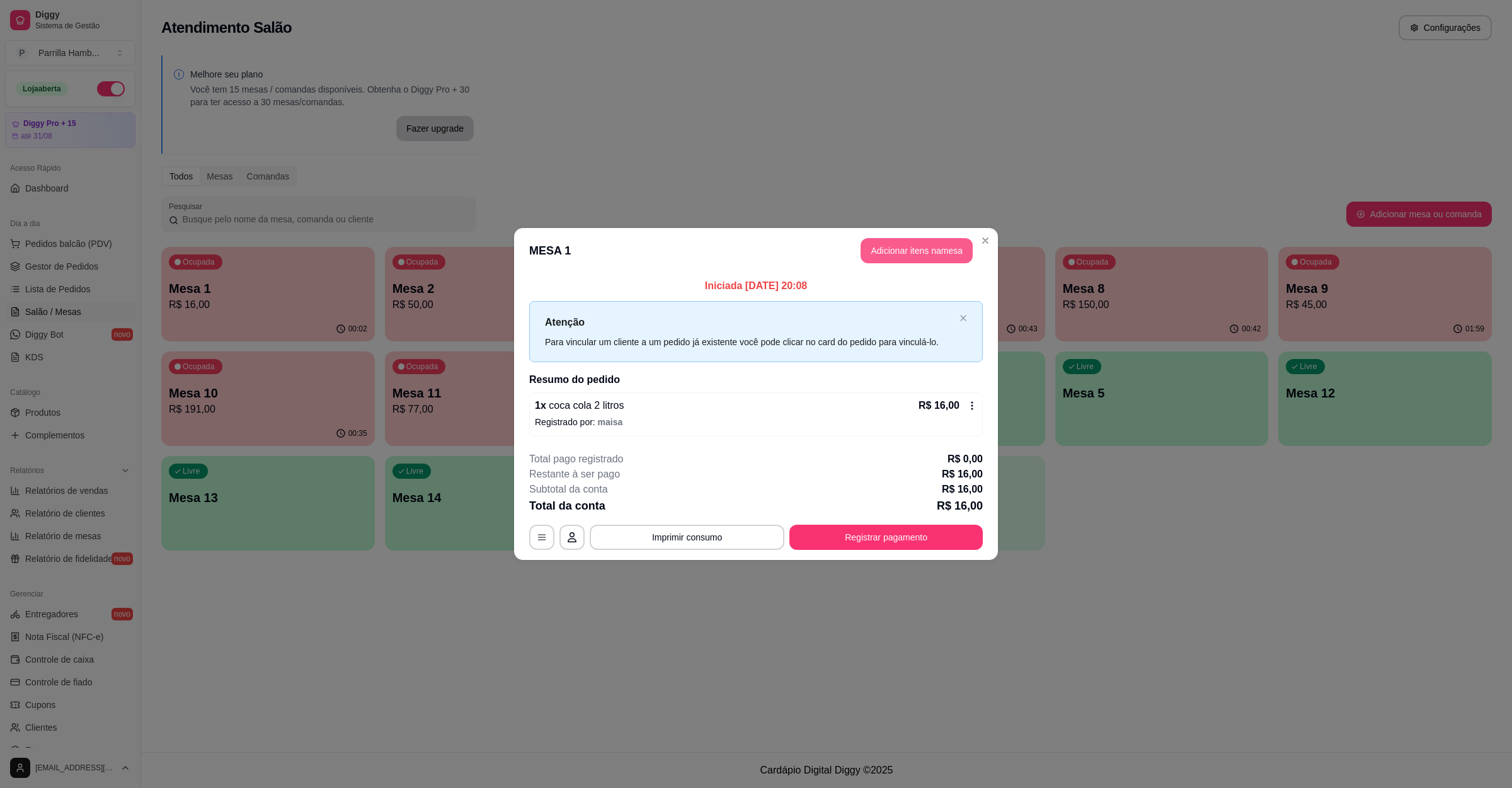
click at [877, 248] on button "Adicionar itens na mesa" at bounding box center [917, 251] width 112 height 26
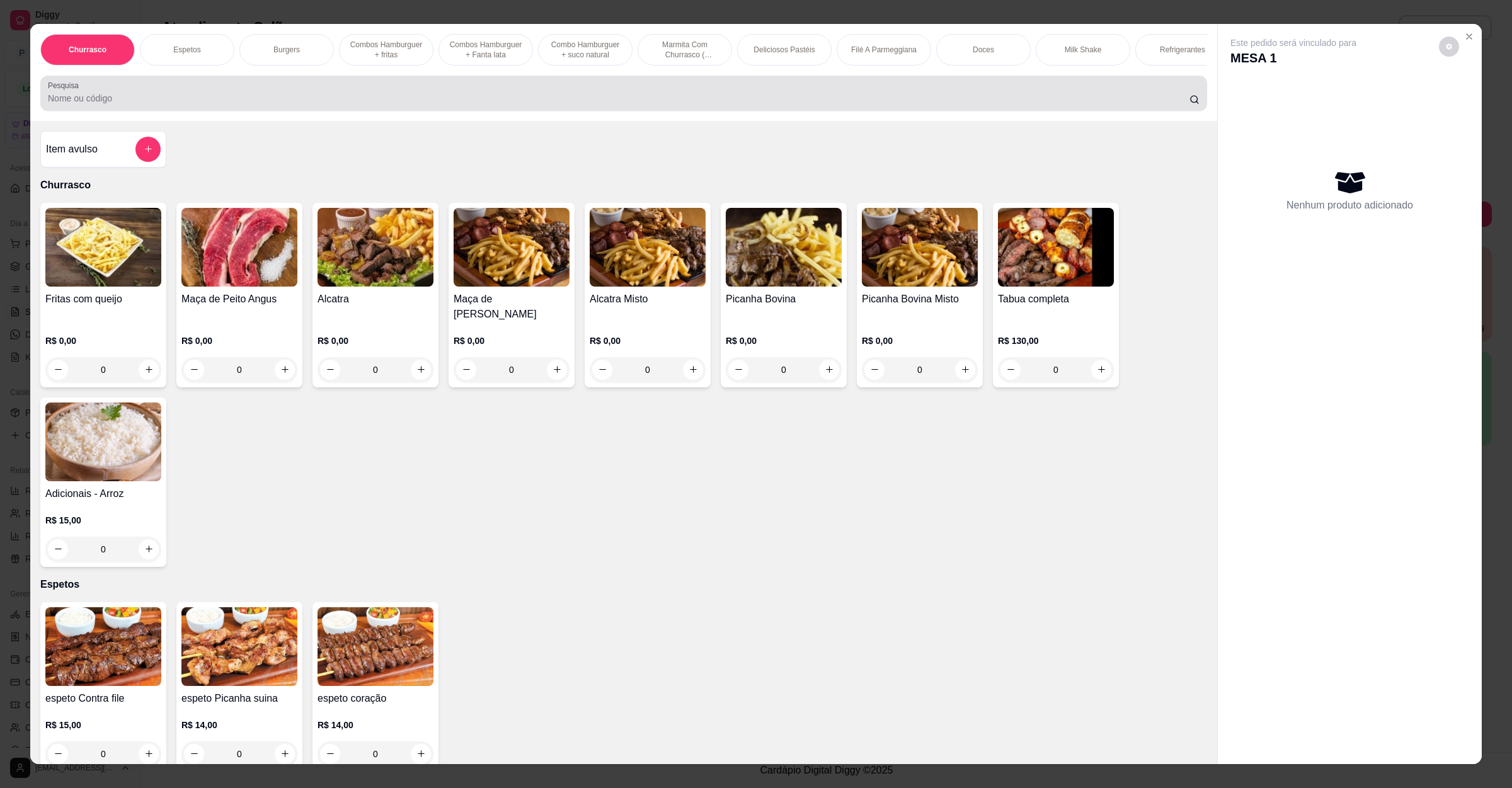
click at [357, 97] on div at bounding box center [624, 93] width 1152 height 26
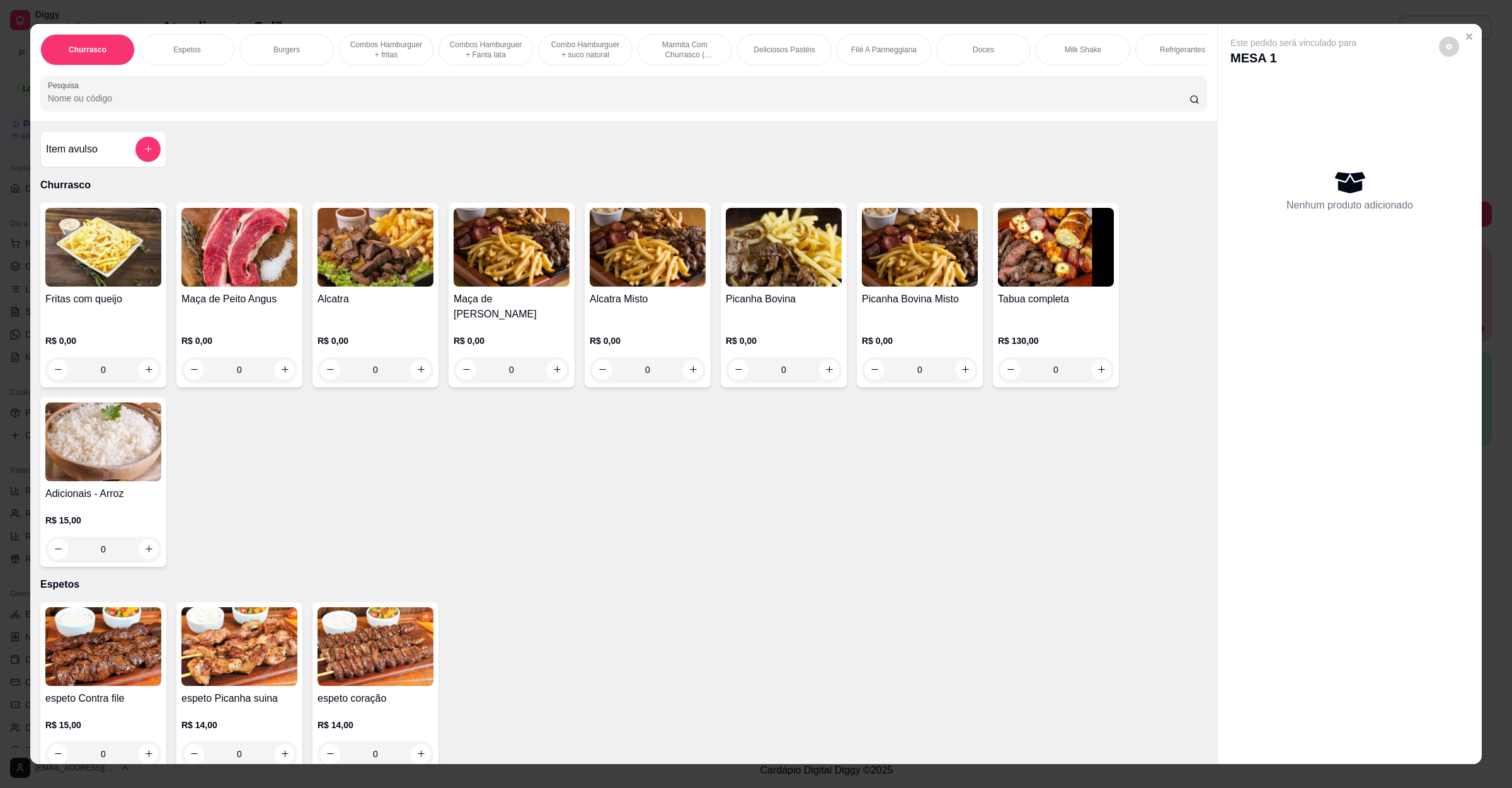
click at [357, 262] on img at bounding box center [375, 247] width 116 height 78
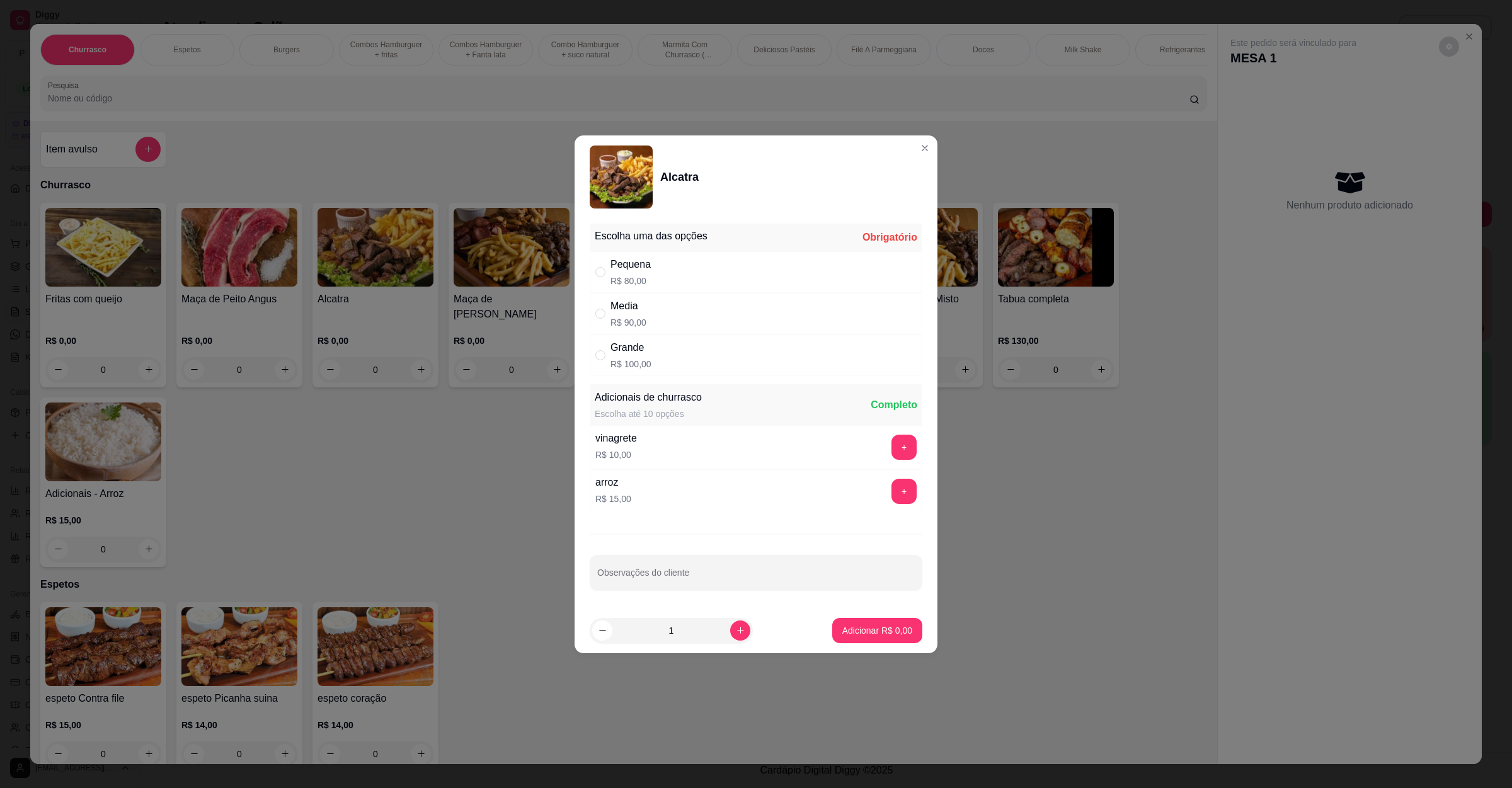
click at [686, 352] on div "Grande R$ 100,00" at bounding box center [756, 356] width 333 height 42
radio input "true"
click at [784, 567] on div at bounding box center [756, 573] width 317 height 26
type input "bem passada"
click at [843, 643] on button "Adicionar R$ 100,00" at bounding box center [873, 630] width 97 height 25
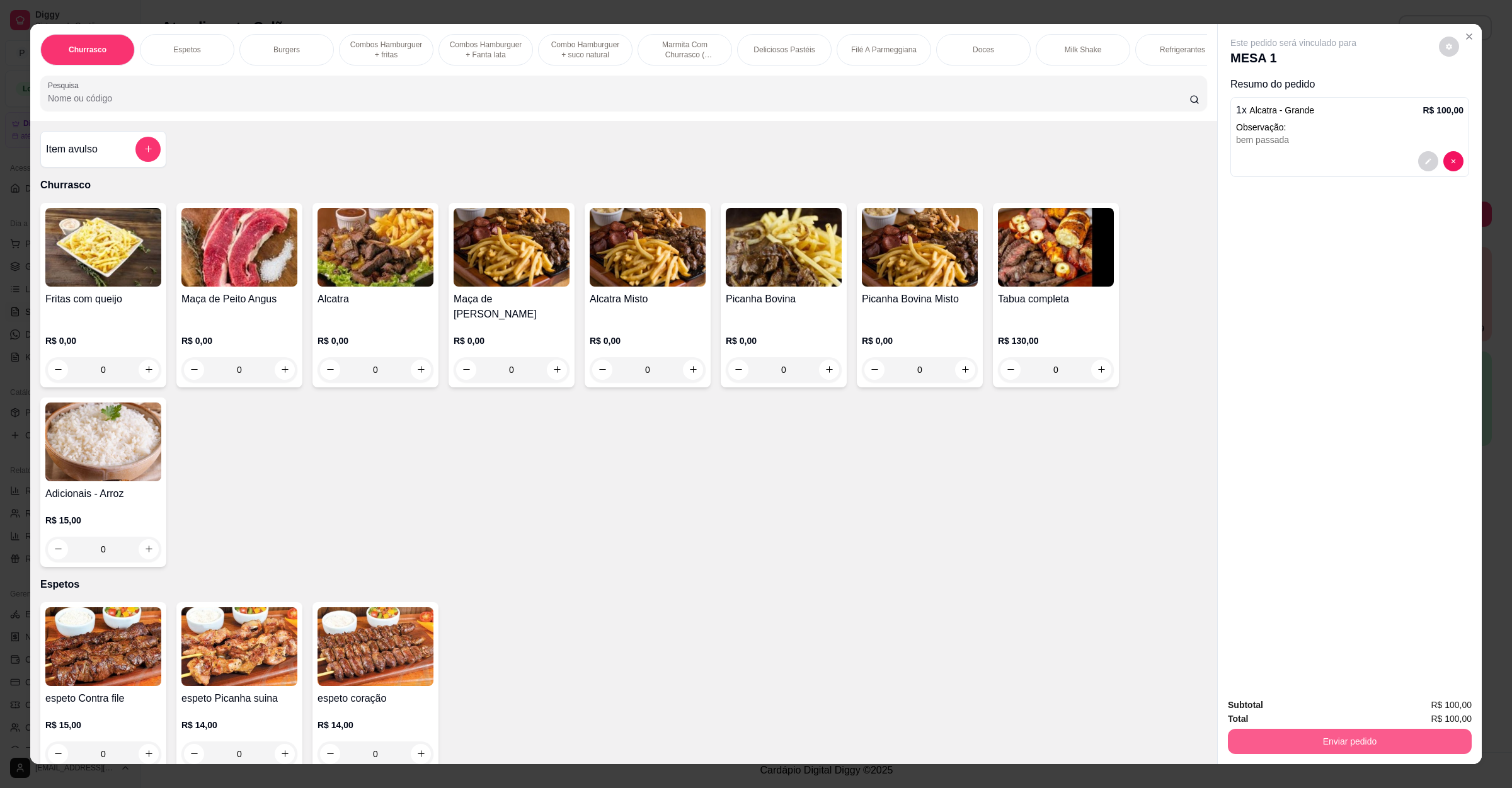
click at [1320, 743] on button "Enviar pedido" at bounding box center [1350, 741] width 243 height 26
click at [1331, 717] on button "Não registrar e enviar pedido" at bounding box center [1306, 710] width 128 height 24
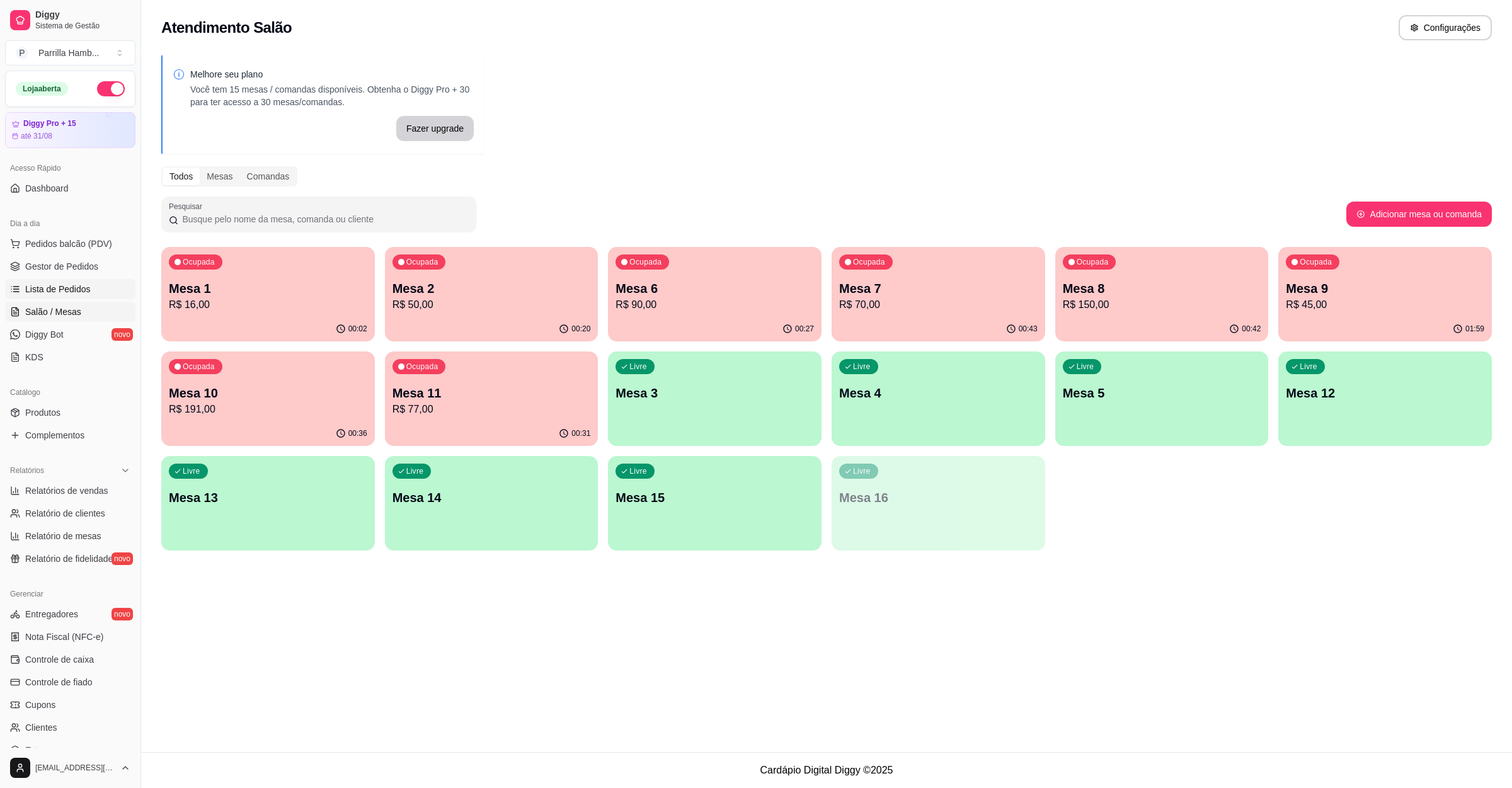
click at [67, 284] on span "Lista de Pedidos" at bounding box center [58, 289] width 66 height 13
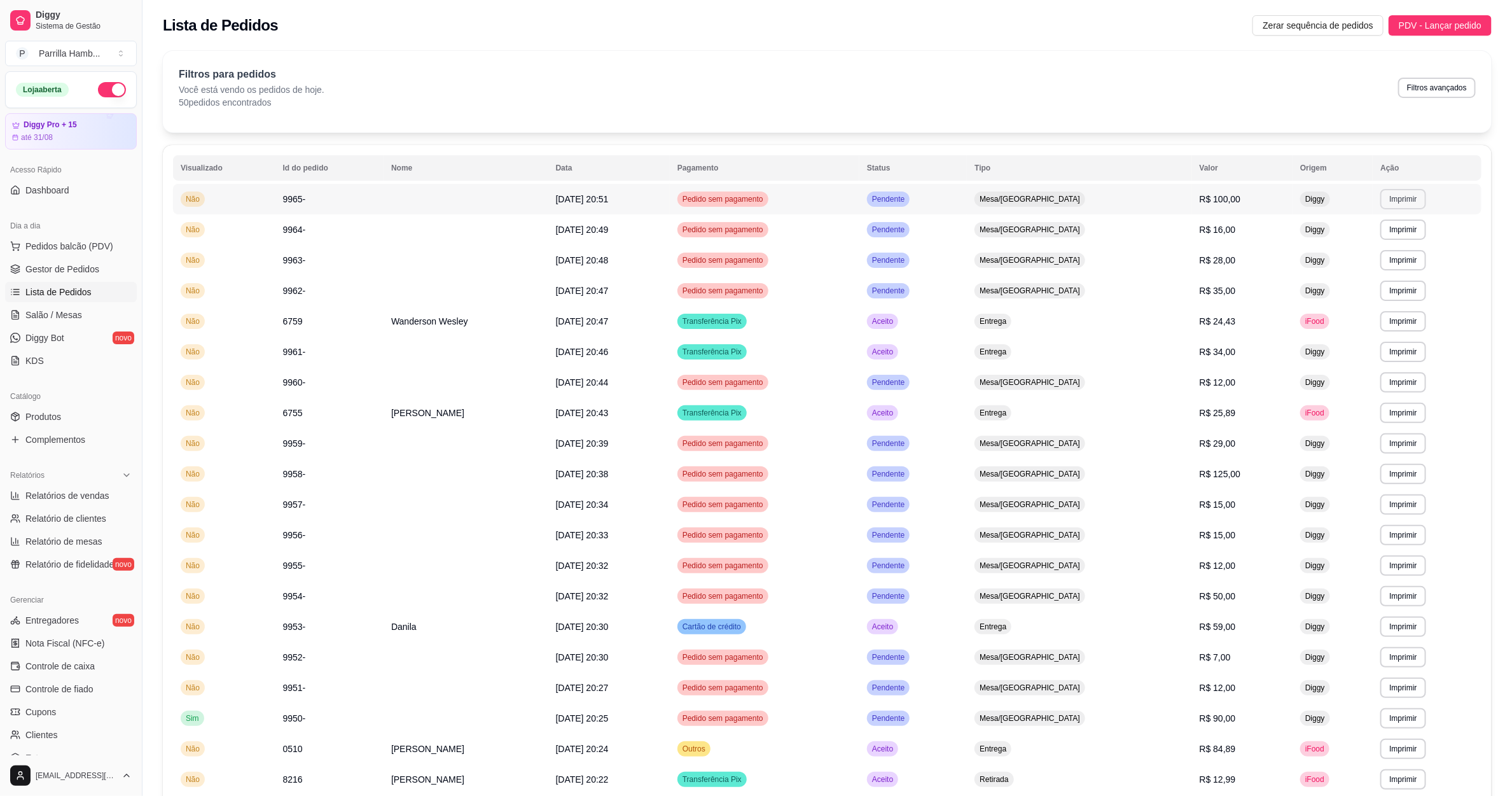
click at [1402, 199] on button "Imprimir" at bounding box center [1402, 199] width 45 height 20
click at [1390, 240] on button "IMPRESSORA" at bounding box center [1378, 244] width 92 height 20
click at [90, 306] on link "Salão / Mesas" at bounding box center [71, 315] width 132 height 20
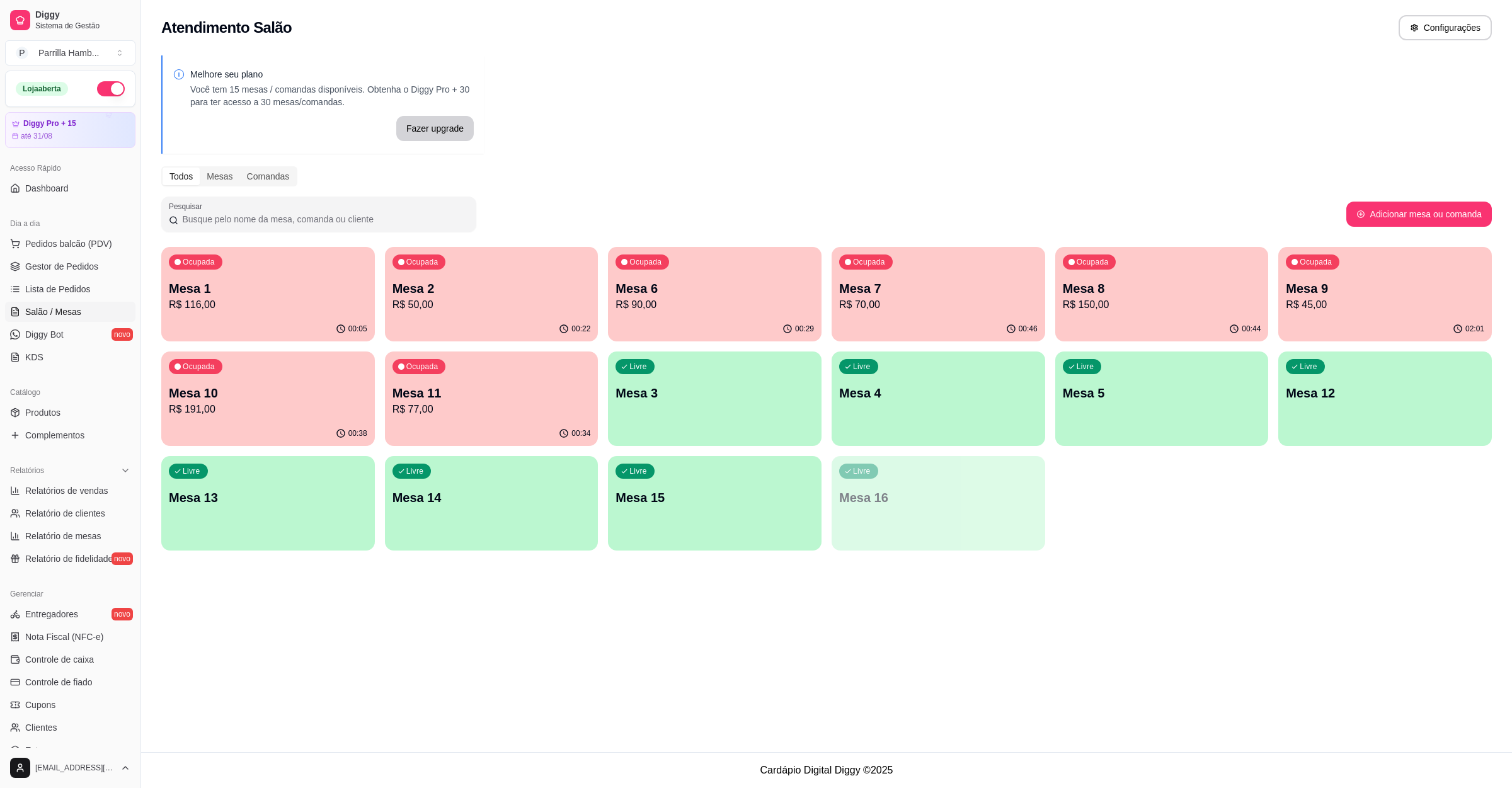
click at [1179, 306] on p "R$ 150,00" at bounding box center [1163, 305] width 199 height 16
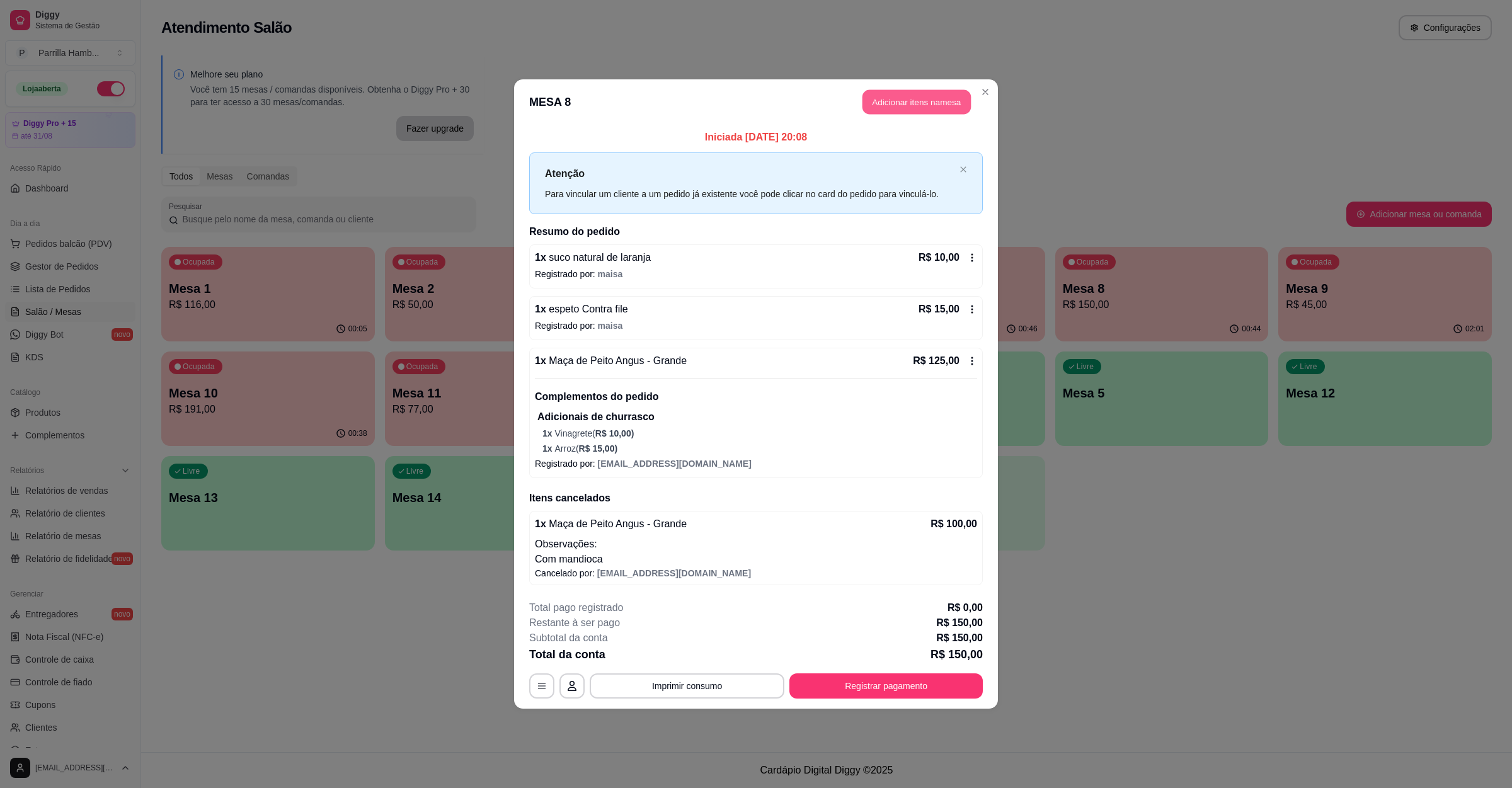
click at [896, 108] on button "Adicionar itens na mesa" at bounding box center [917, 102] width 109 height 25
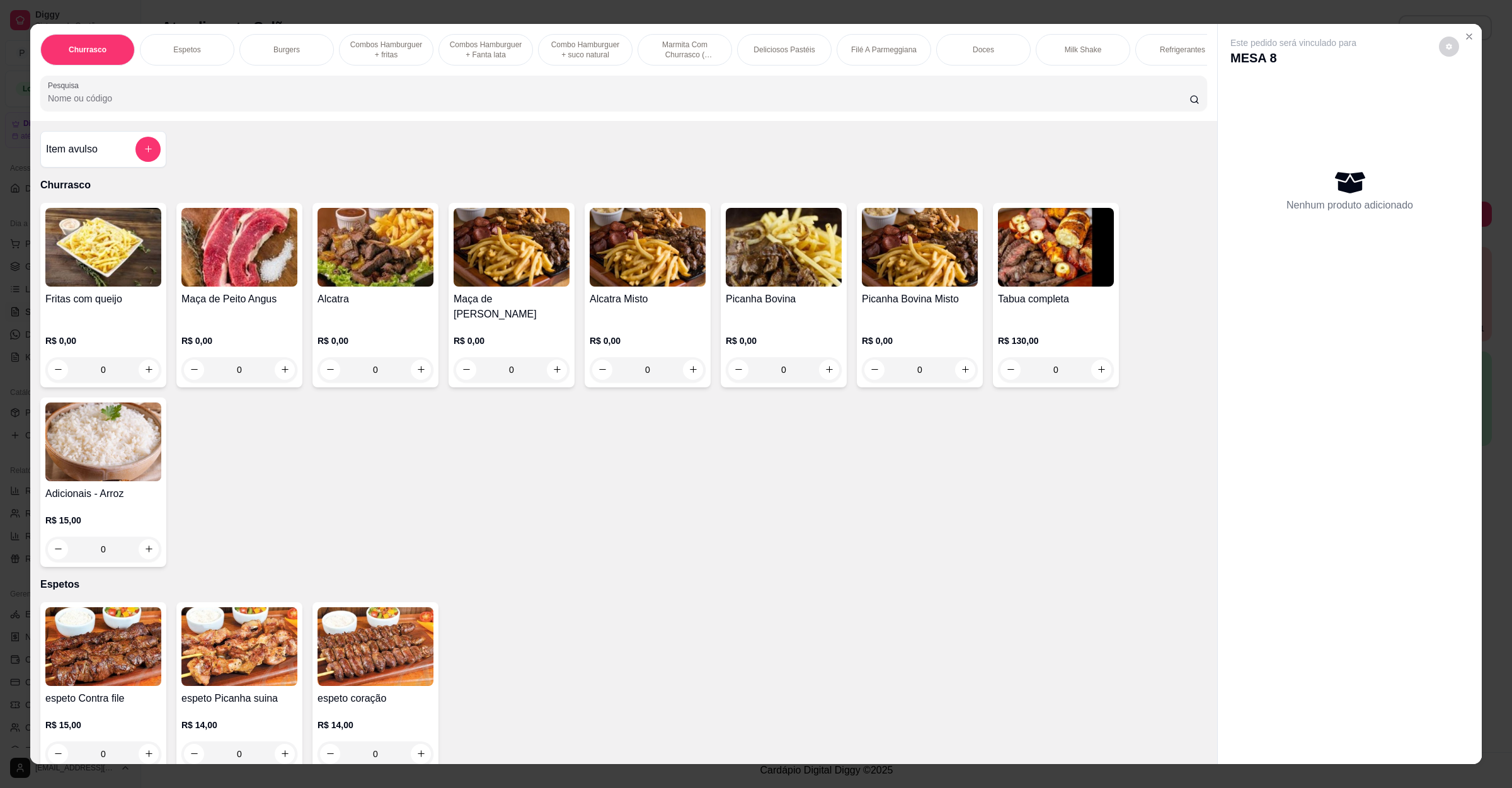
click at [458, 105] on input "Pesquisa" at bounding box center [619, 98] width 1142 height 13
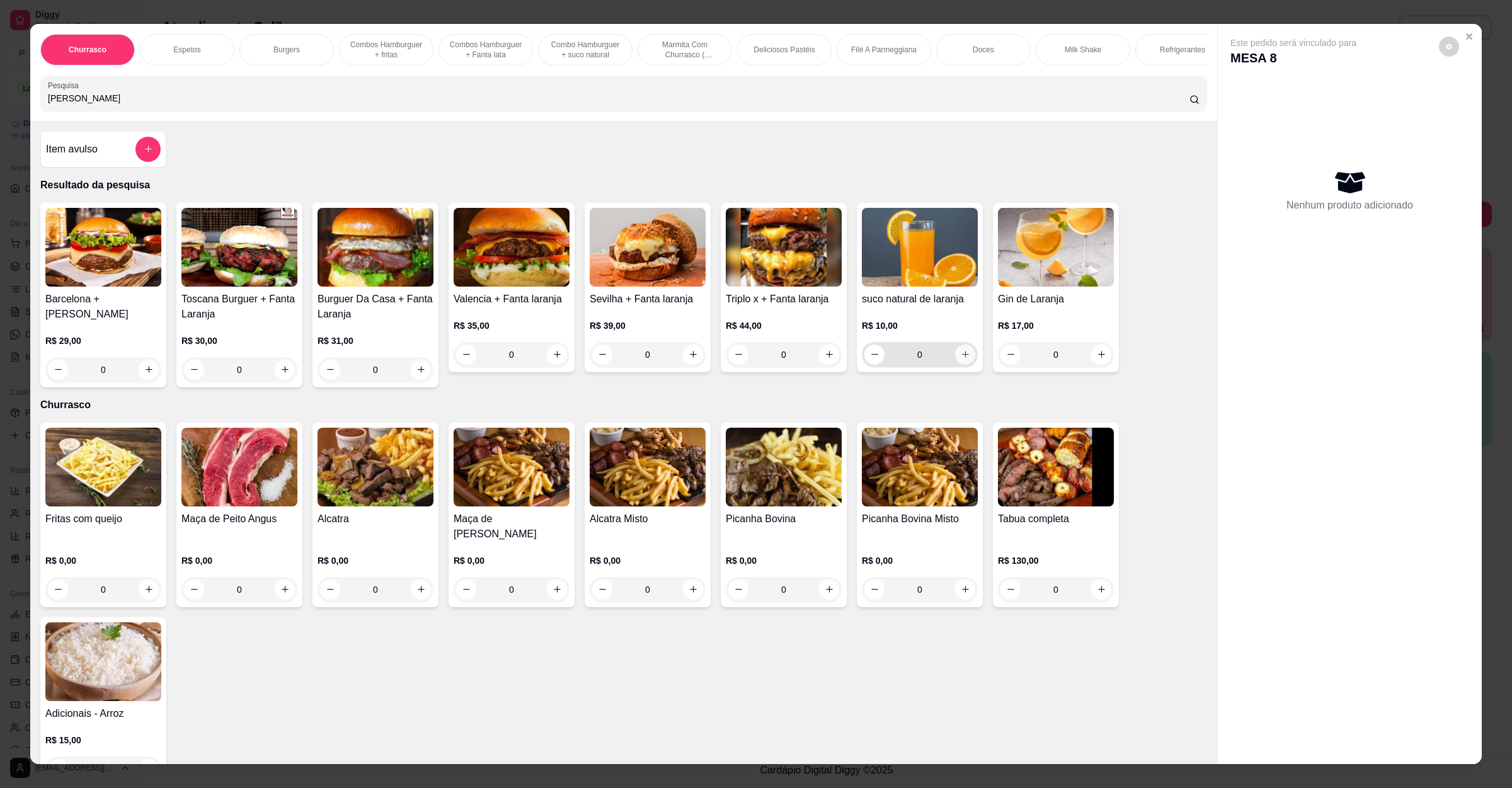
type input "lara"
click at [959, 365] on button "increase-product-quantity" at bounding box center [965, 355] width 20 height 20
type input "1"
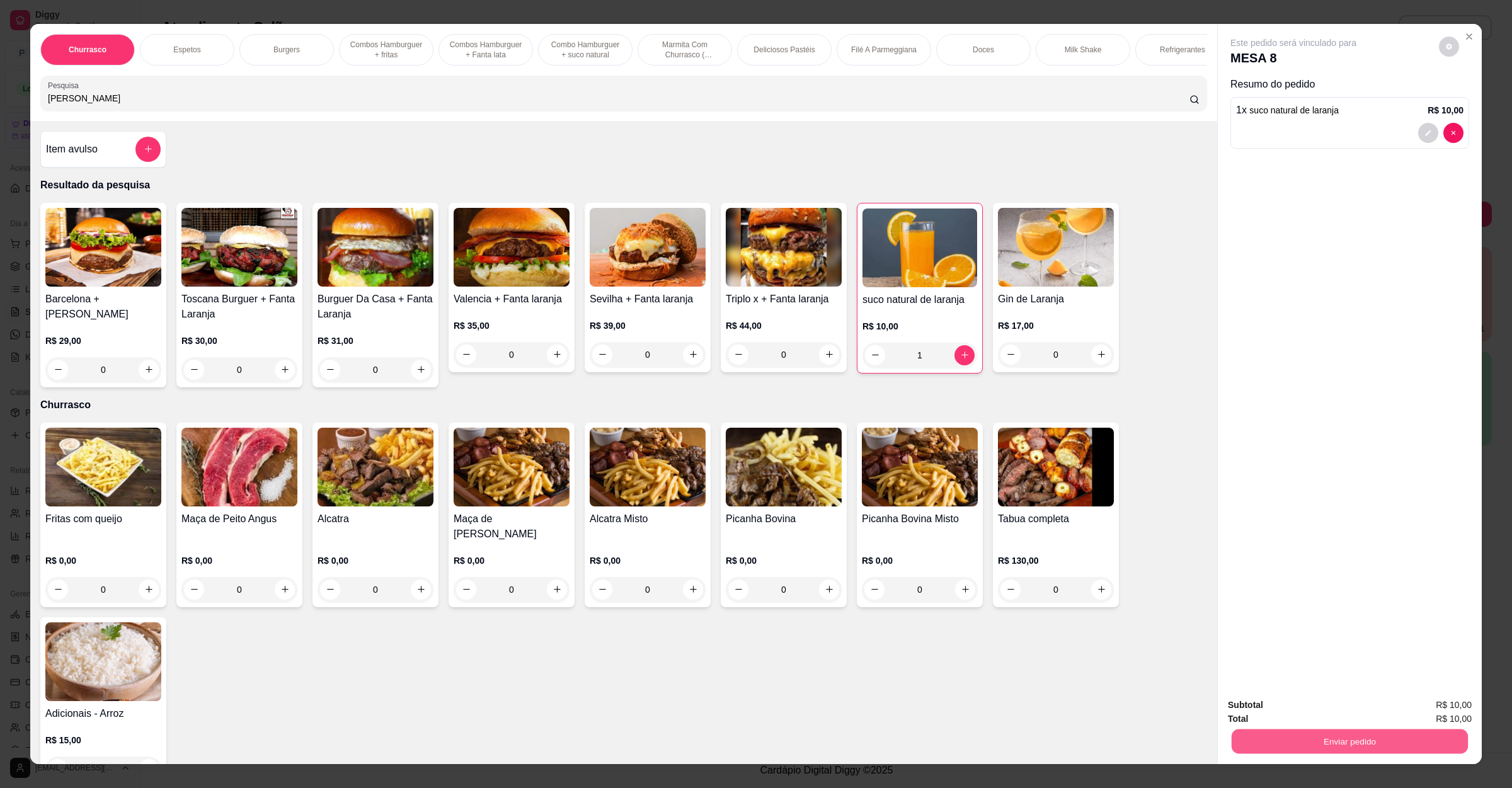
click at [1304, 737] on button "Enviar pedido" at bounding box center [1350, 741] width 236 height 25
click at [1304, 710] on button "Não registrar e enviar pedido" at bounding box center [1306, 710] width 131 height 24
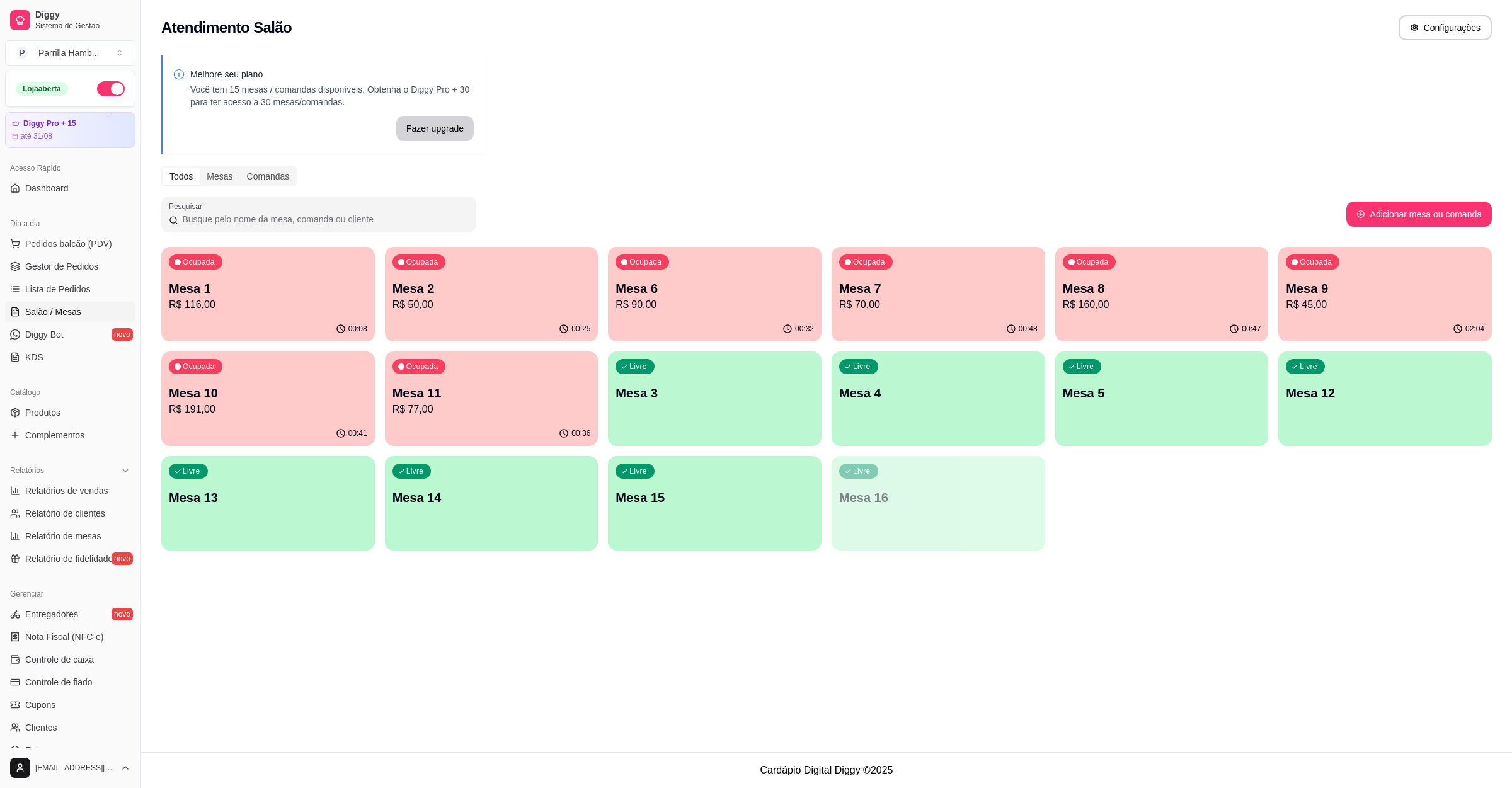
click at [181, 403] on p "R$ 191,00" at bounding box center [268, 410] width 199 height 16
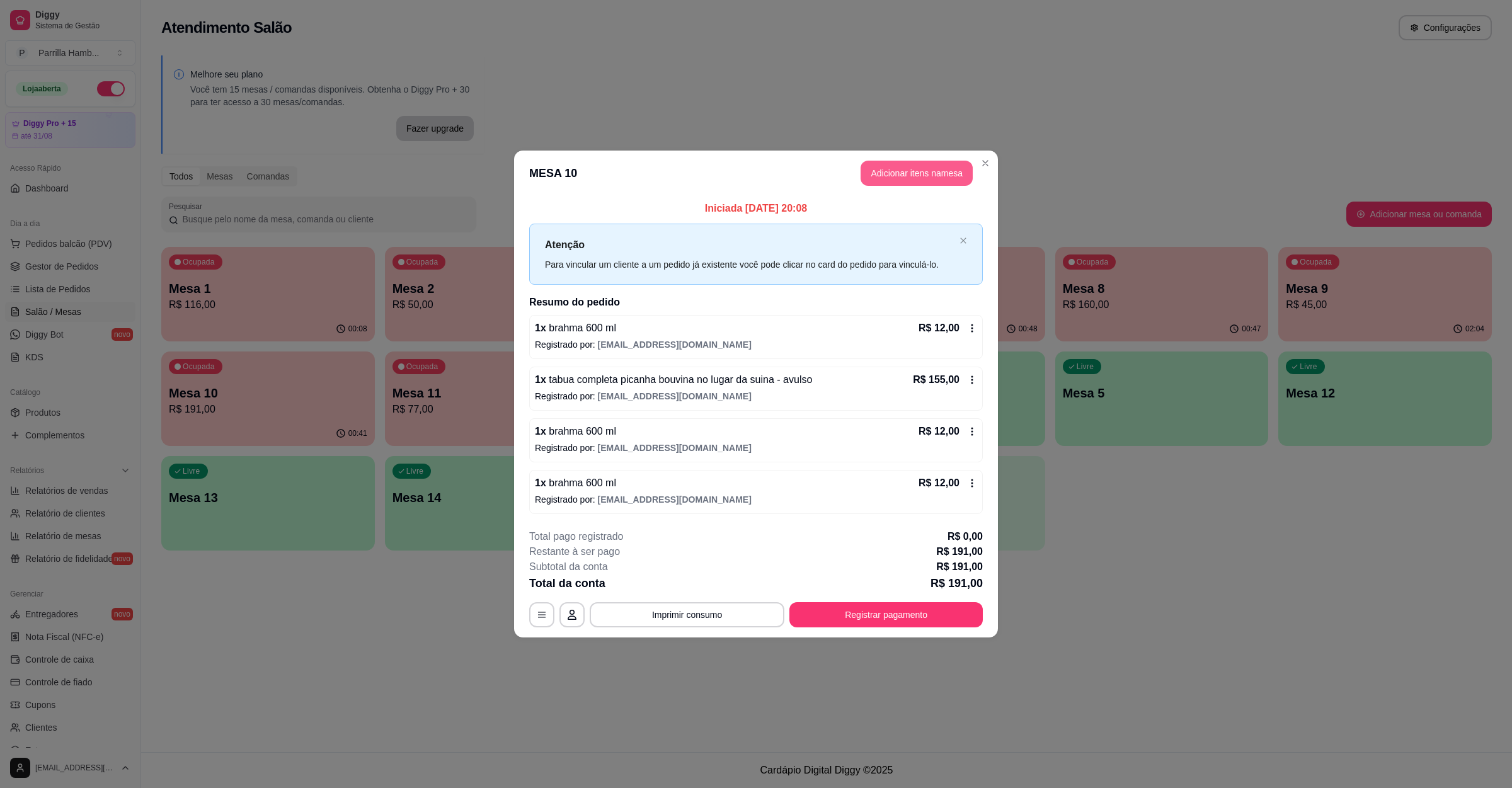
click at [918, 180] on button "Adicionar itens na mesa" at bounding box center [917, 173] width 112 height 26
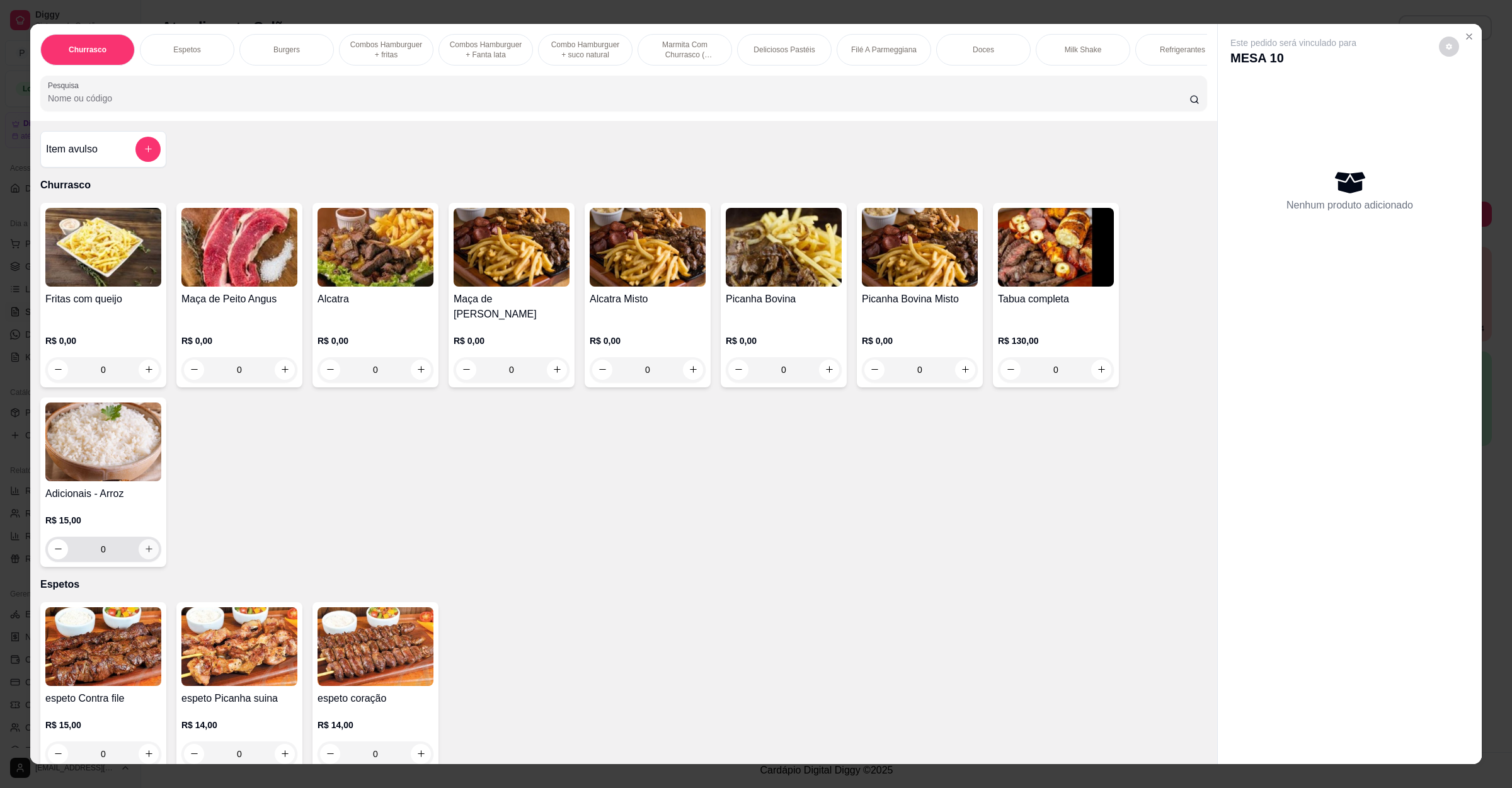
click at [141, 541] on button "increase-product-quantity" at bounding box center [149, 549] width 20 height 20
type input "1"
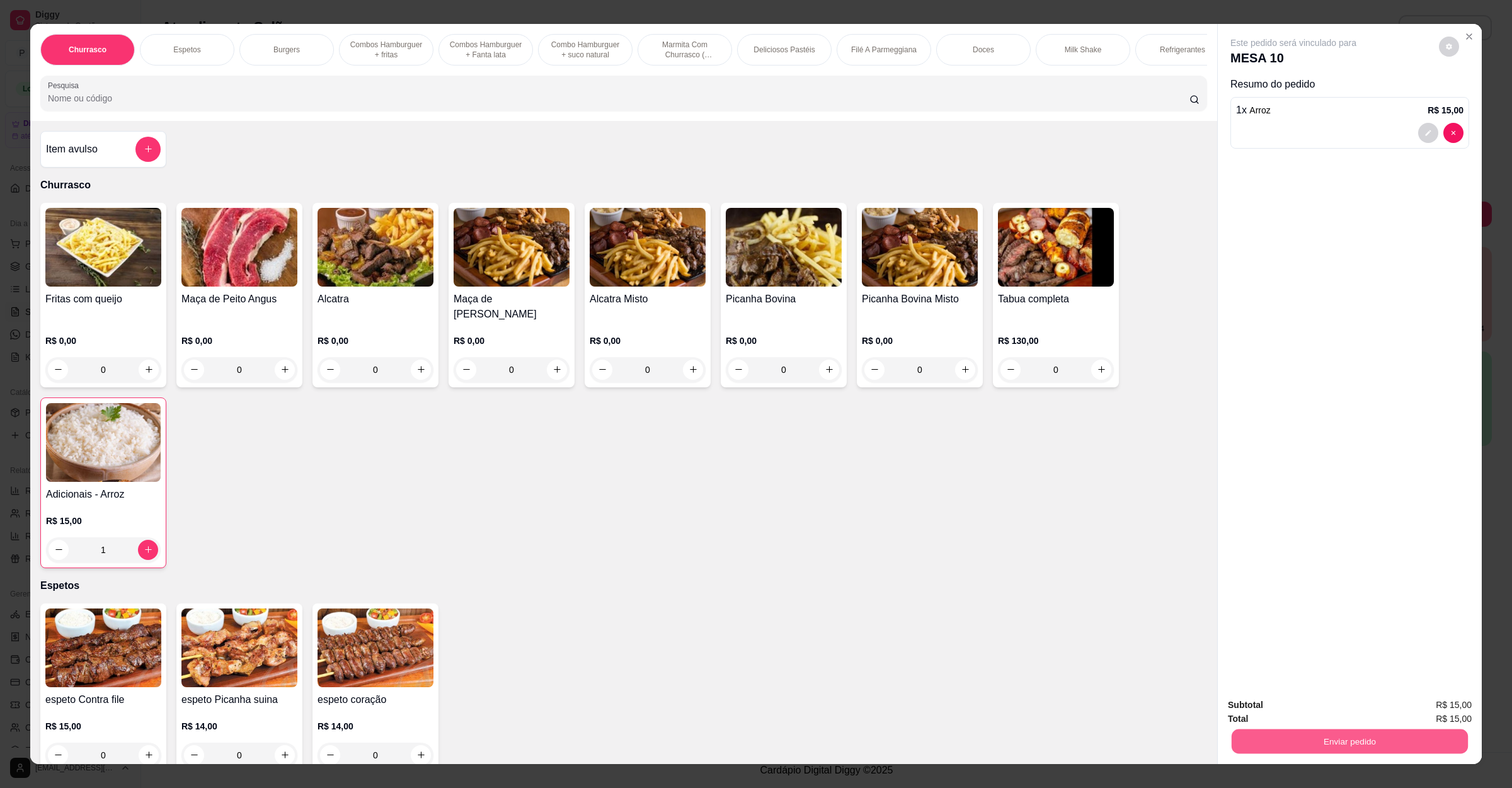
click at [1280, 743] on button "Enviar pedido" at bounding box center [1350, 741] width 236 height 25
click at [1308, 714] on button "Não registrar e enviar pedido" at bounding box center [1306, 710] width 131 height 24
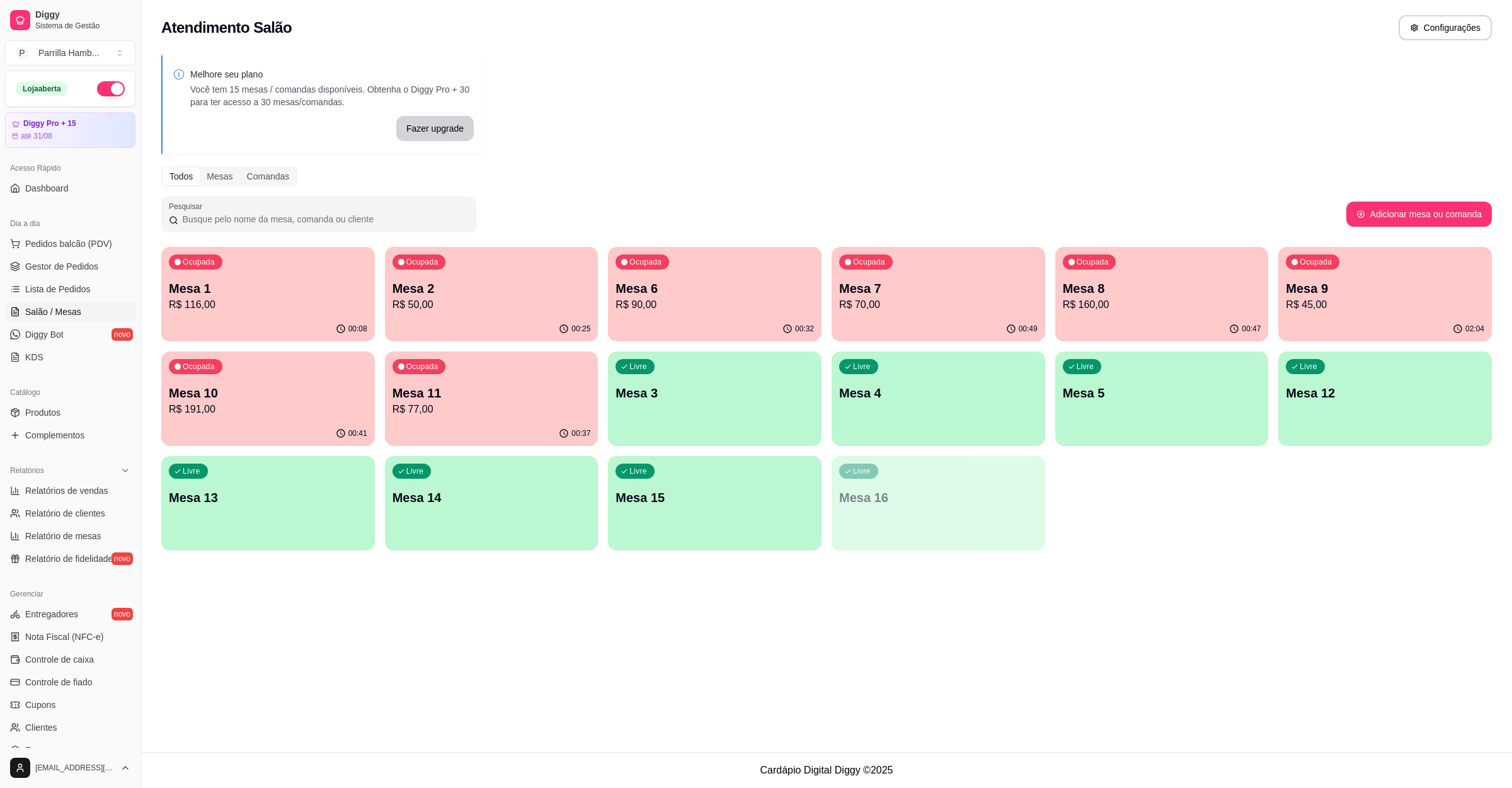
click at [254, 410] on p "R$ 191,00" at bounding box center [268, 410] width 199 height 16
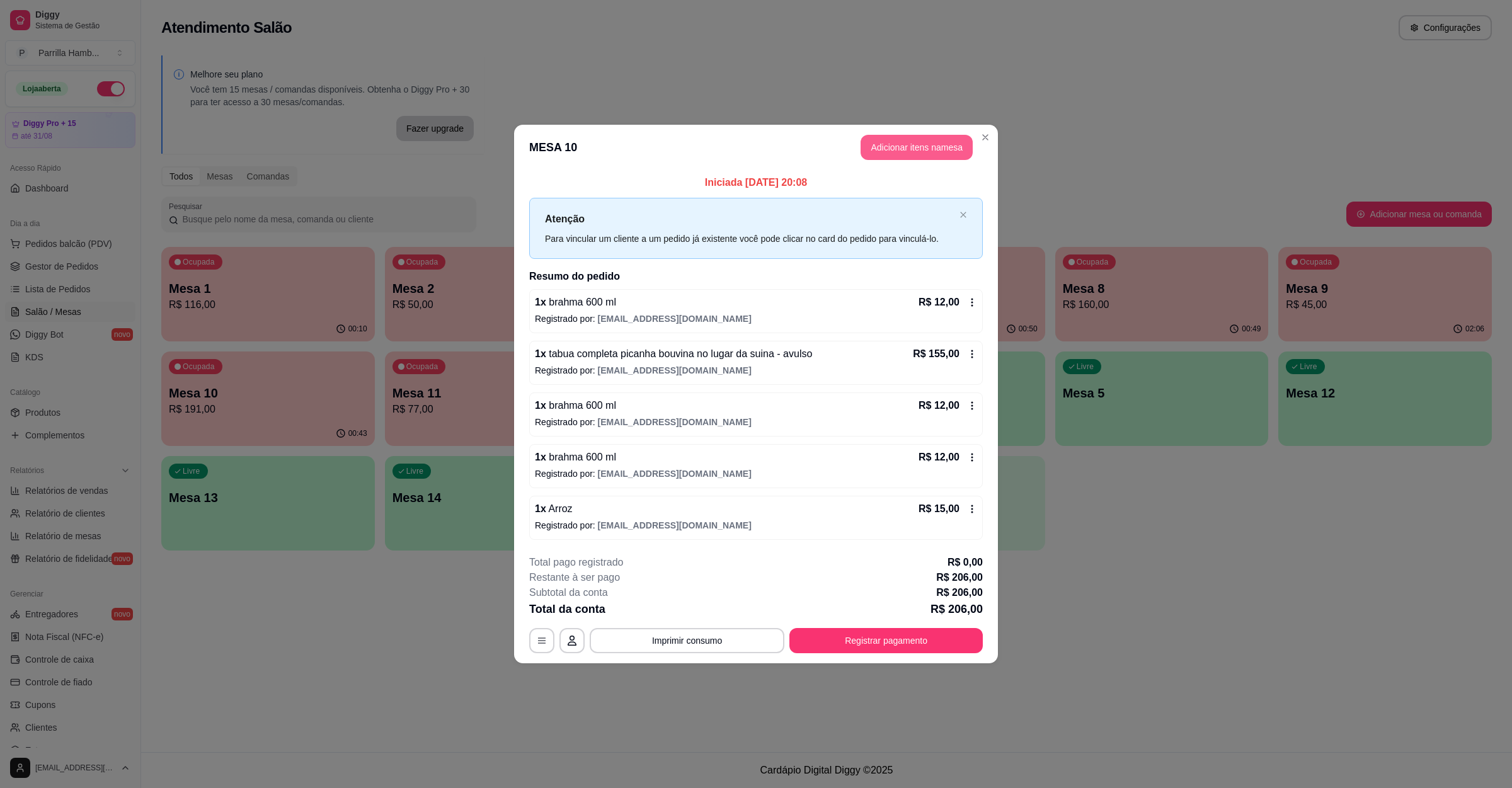
click at [936, 135] on button "Adicionar itens na mesa" at bounding box center [917, 148] width 112 height 26
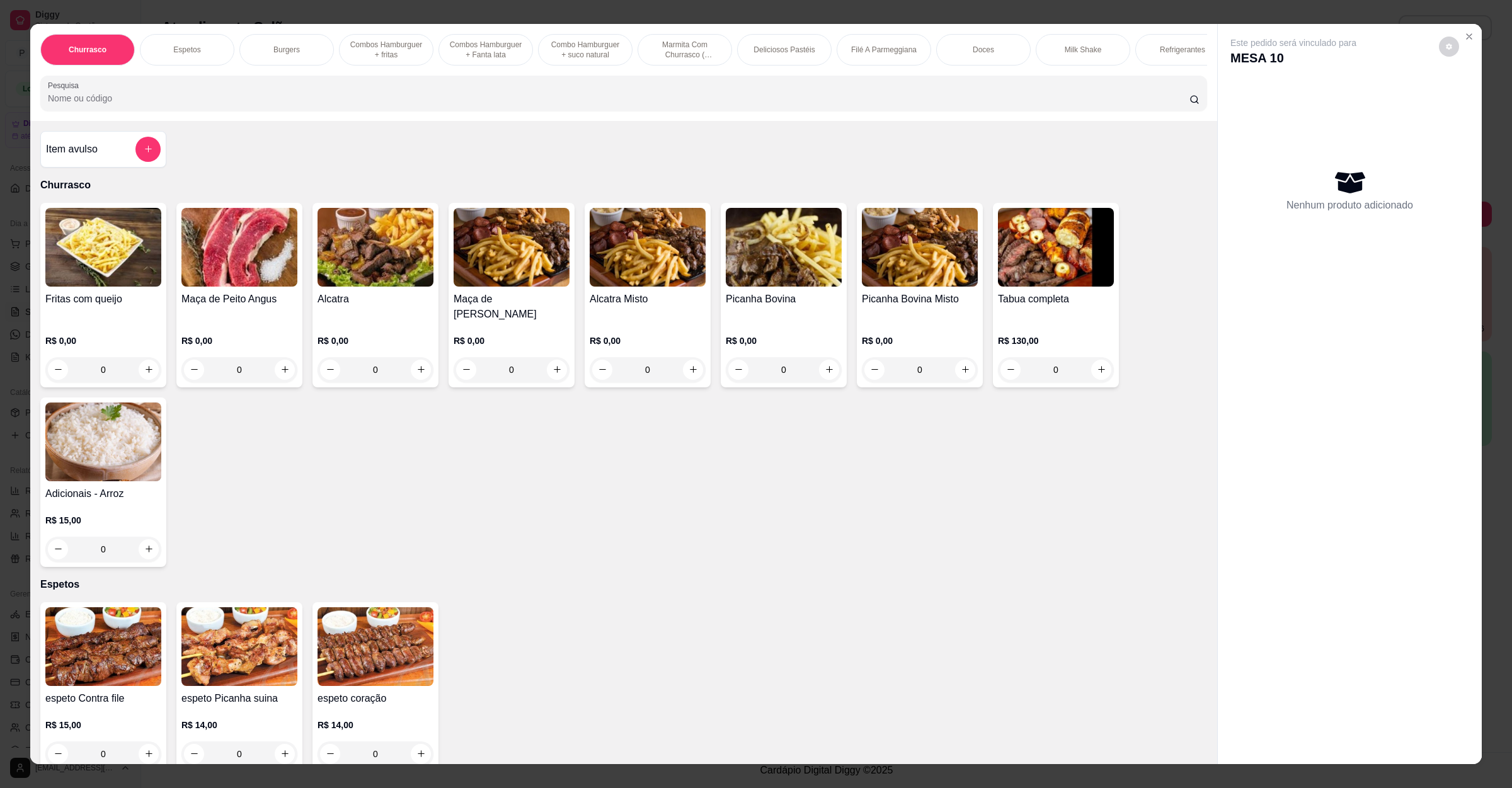
click at [118, 160] on div "Item avulso" at bounding box center [103, 150] width 115 height 26
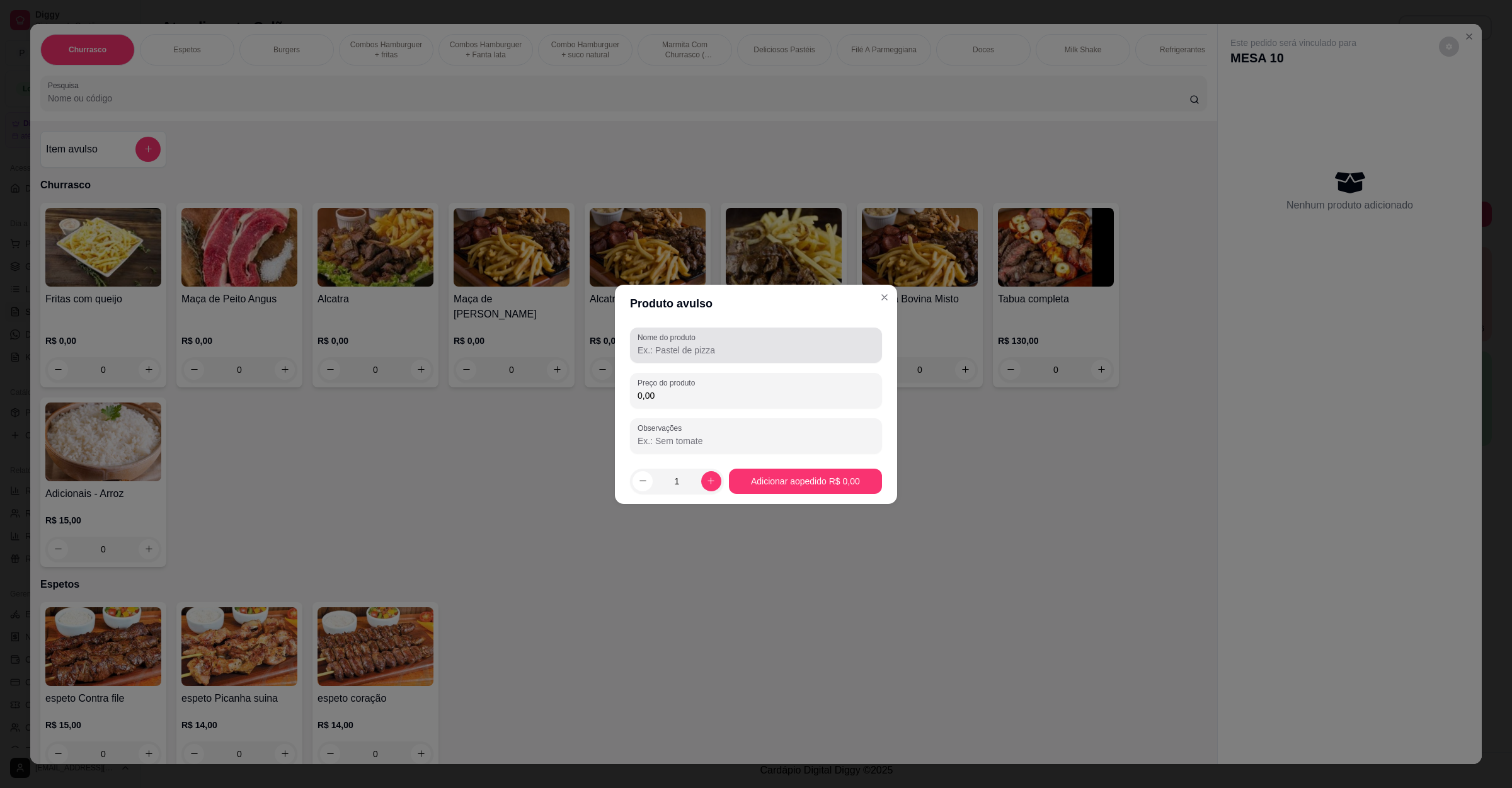
click at [676, 333] on label "Nome do produto" at bounding box center [668, 337] width 62 height 11
click at [676, 344] on input "Nome do produto" at bounding box center [756, 350] width 237 height 13
type input "vinagrete"
click at [711, 397] on input "0,00" at bounding box center [756, 396] width 237 height 13
type input "10,00"
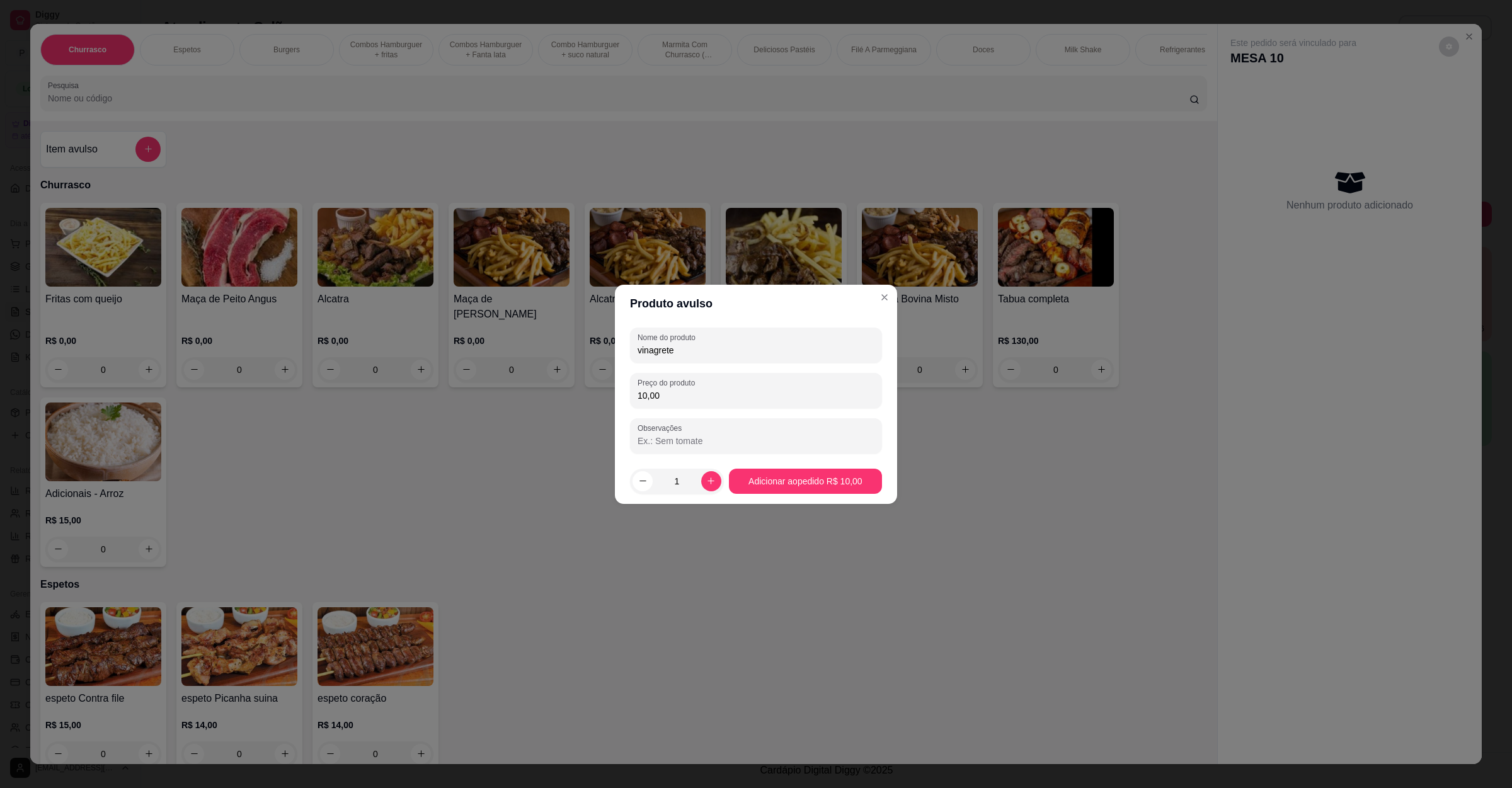
click at [837, 494] on footer "1 Adicionar ao pedido R$ 10,00" at bounding box center [756, 482] width 283 height 46
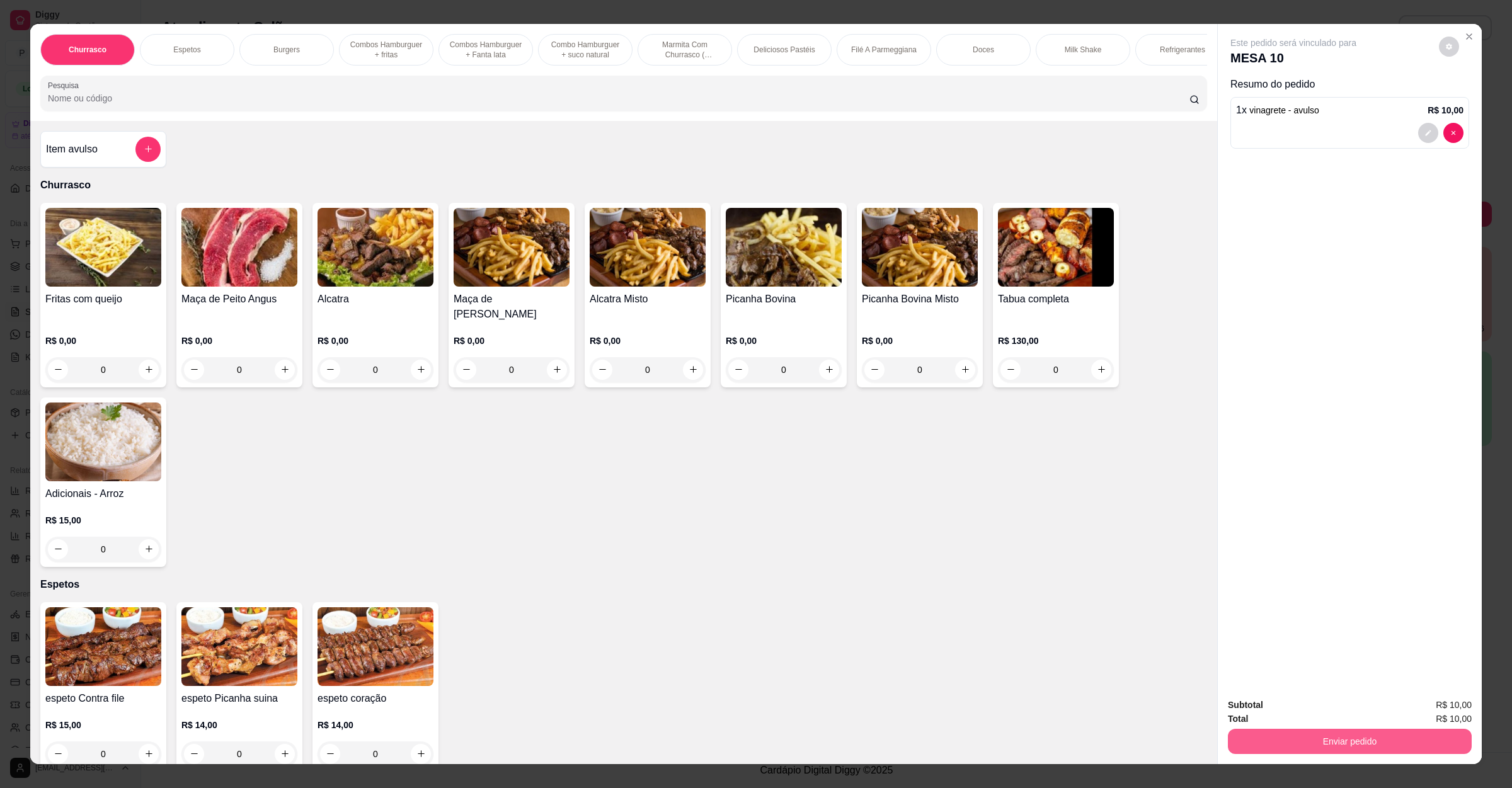
click at [1280, 753] on button "Enviar pedido" at bounding box center [1350, 741] width 243 height 26
click at [1279, 717] on button "Não registrar e enviar pedido" at bounding box center [1306, 710] width 131 height 24
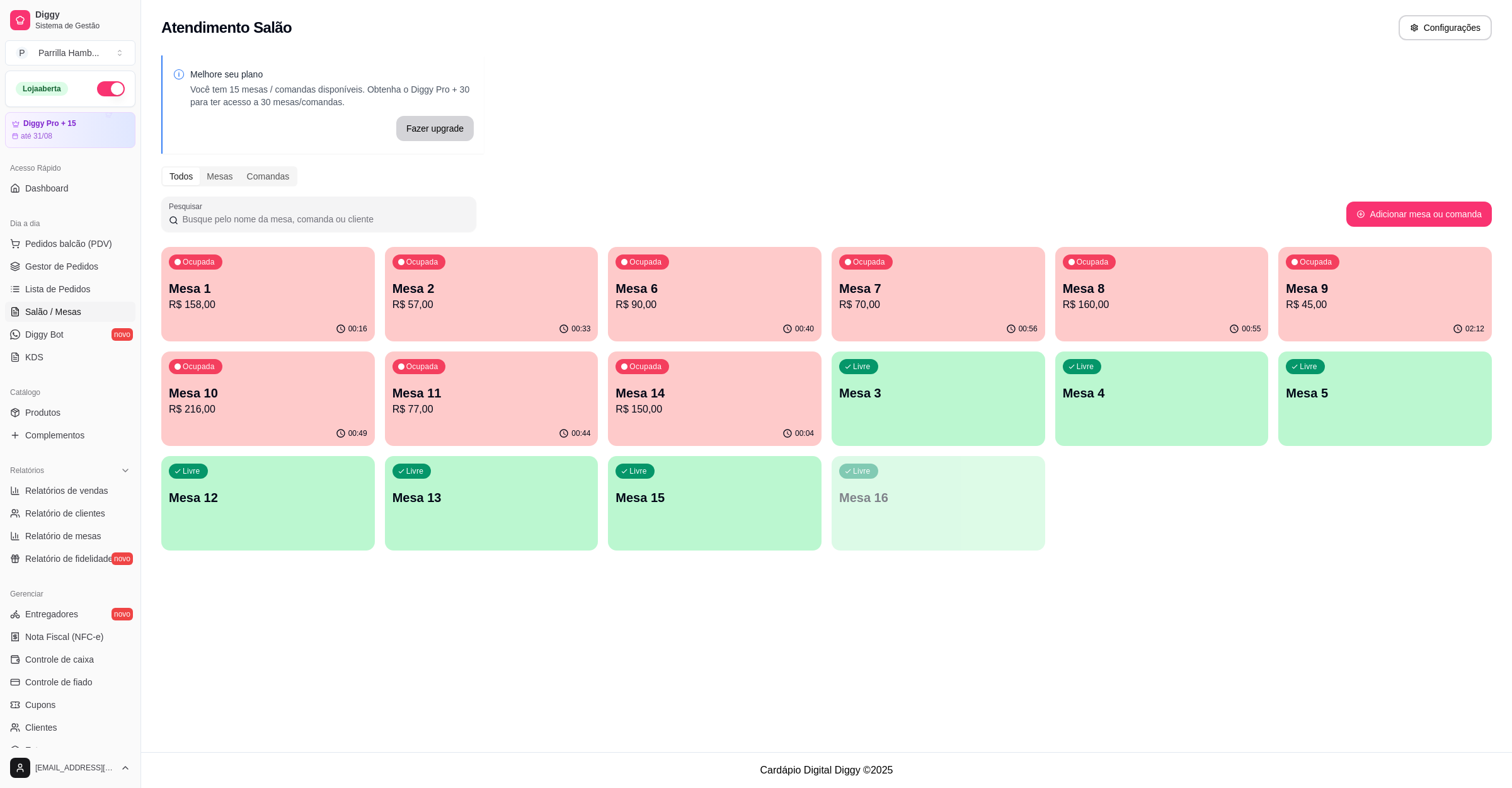
click at [720, 402] on p "R$ 150,00" at bounding box center [715, 410] width 199 height 16
click at [68, 285] on span "Lista de Pedidos" at bounding box center [58, 289] width 66 height 13
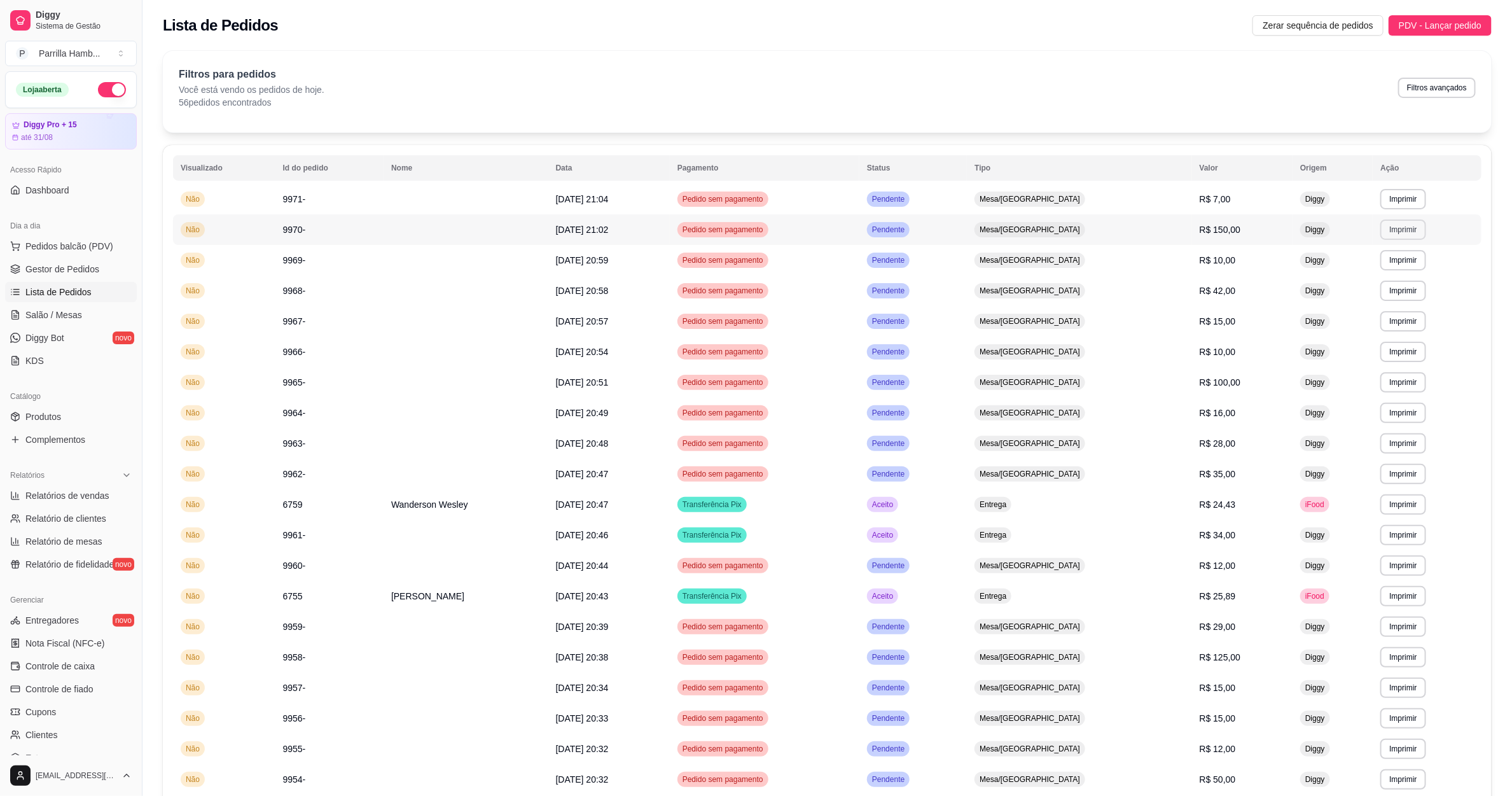
click at [1380, 234] on button "Imprimir" at bounding box center [1402, 229] width 45 height 20
click at [1390, 271] on button "IMPRESSORA" at bounding box center [1378, 274] width 89 height 19
click at [1401, 236] on button "Imprimir" at bounding box center [1404, 228] width 44 height 19
click at [1397, 268] on button "IMPRESSORA" at bounding box center [1378, 275] width 92 height 20
click at [85, 312] on link "Salão / Mesas" at bounding box center [71, 315] width 132 height 20
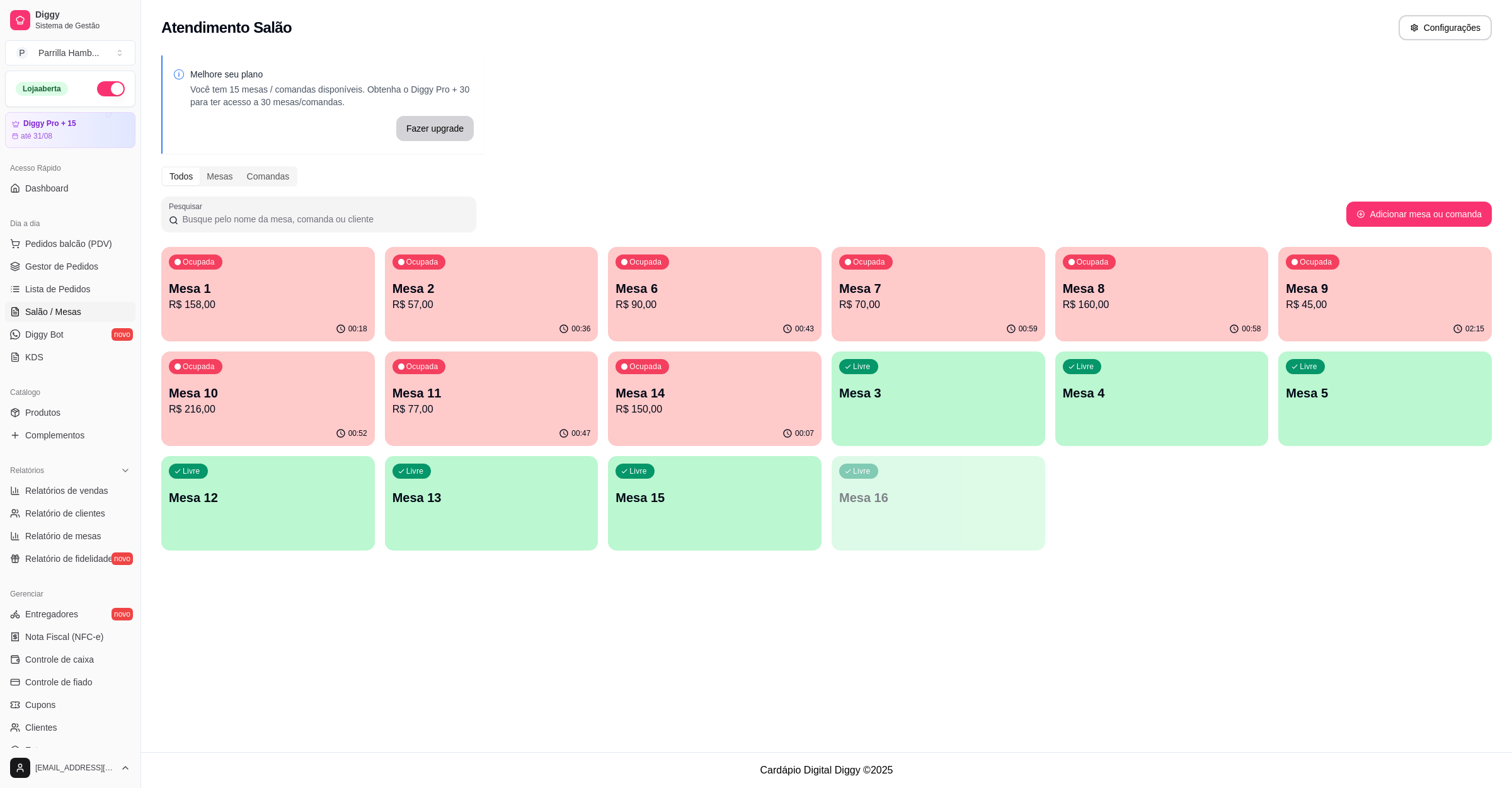
click at [756, 308] on p "R$ 90,00" at bounding box center [715, 305] width 199 height 16
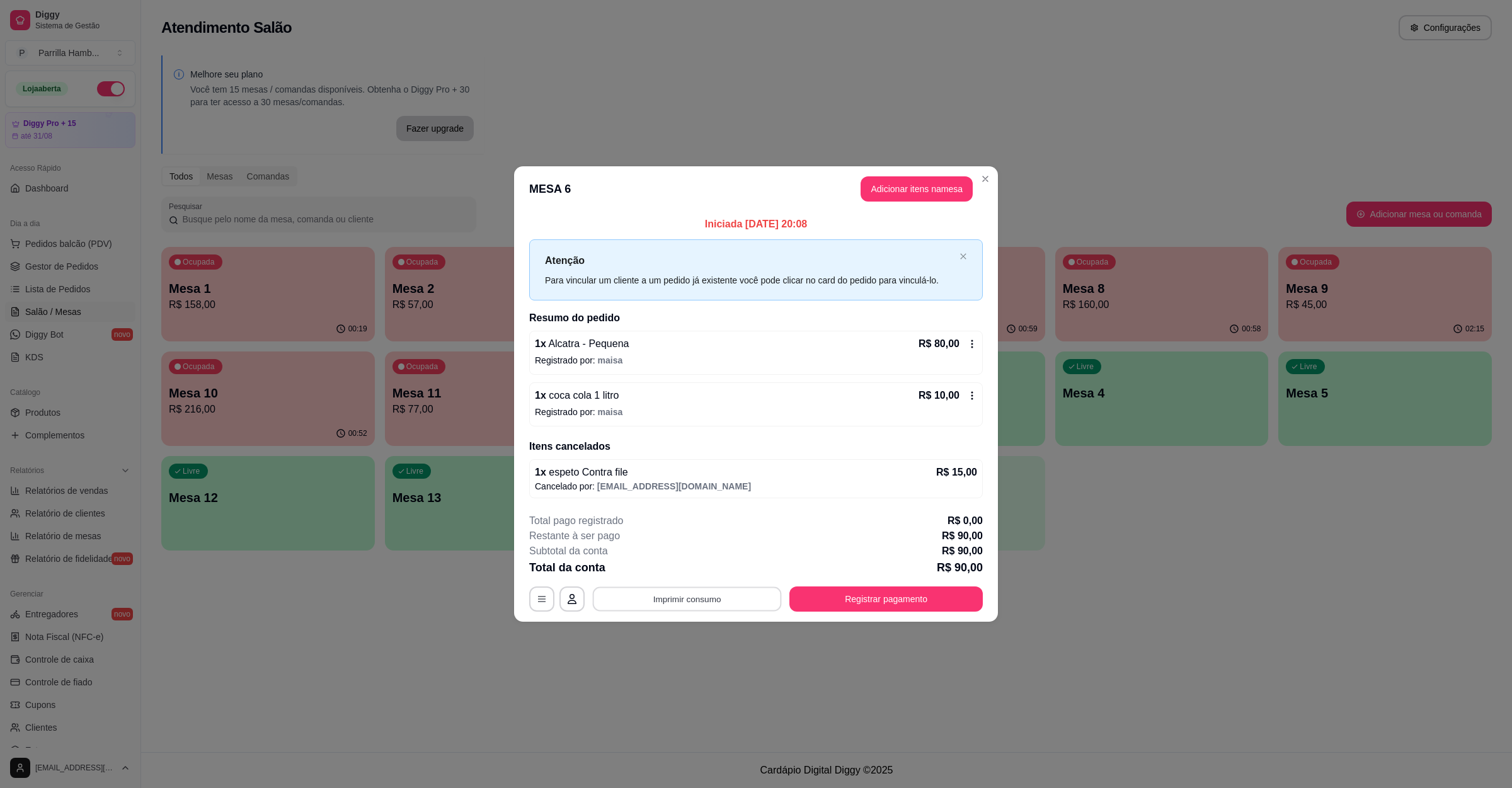
click at [692, 603] on button "Imprimir consumo" at bounding box center [687, 599] width 189 height 25
click at [705, 580] on button "IMPRESSORA" at bounding box center [690, 572] width 91 height 20
click at [866, 598] on button "Registrar pagamento" at bounding box center [886, 599] width 193 height 26
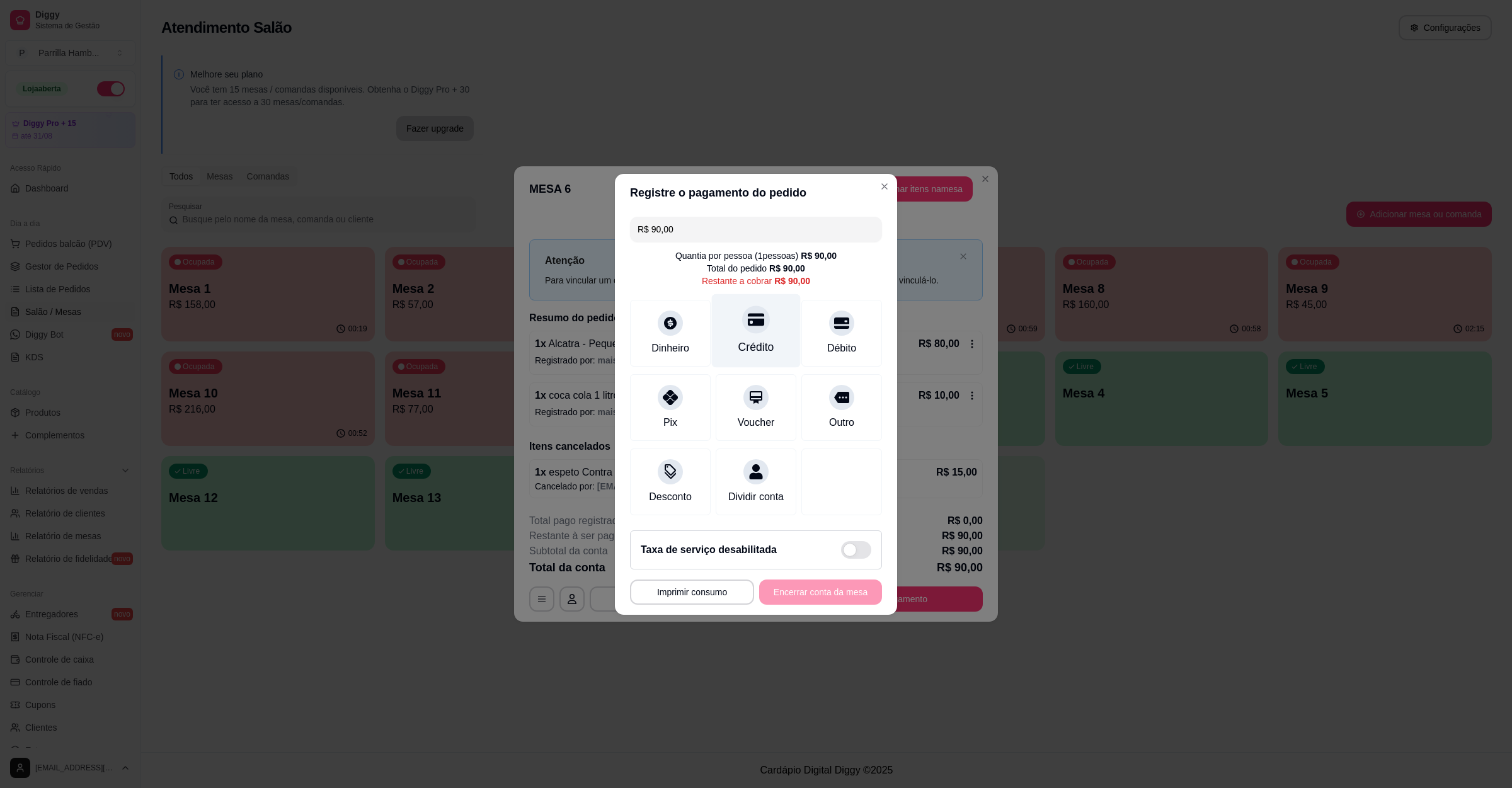
click at [745, 326] on div "Crédito" at bounding box center [756, 330] width 88 height 74
type input "R$ 0,00"
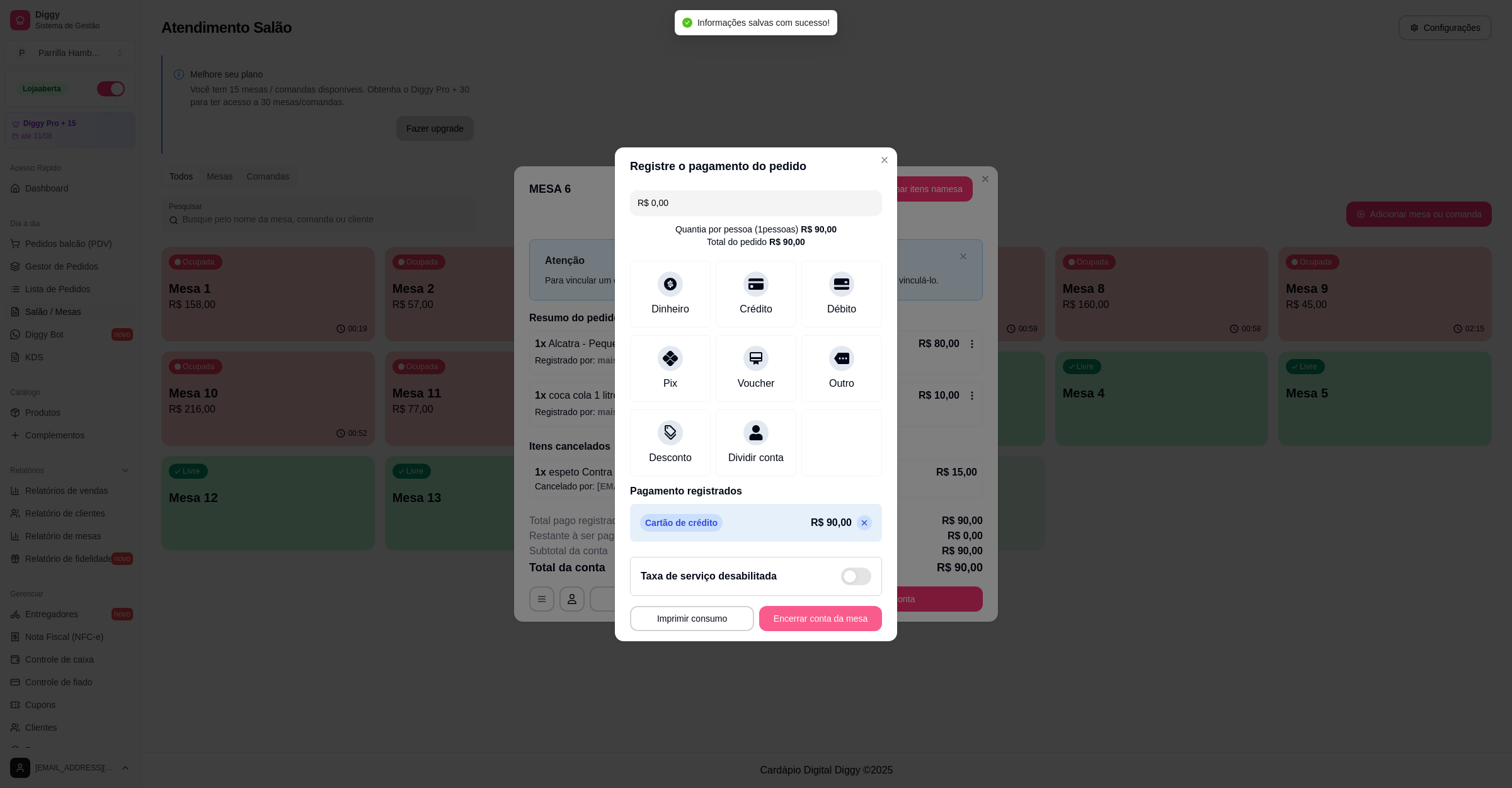
click at [824, 631] on button "Encerrar conta da mesa" at bounding box center [821, 619] width 123 height 26
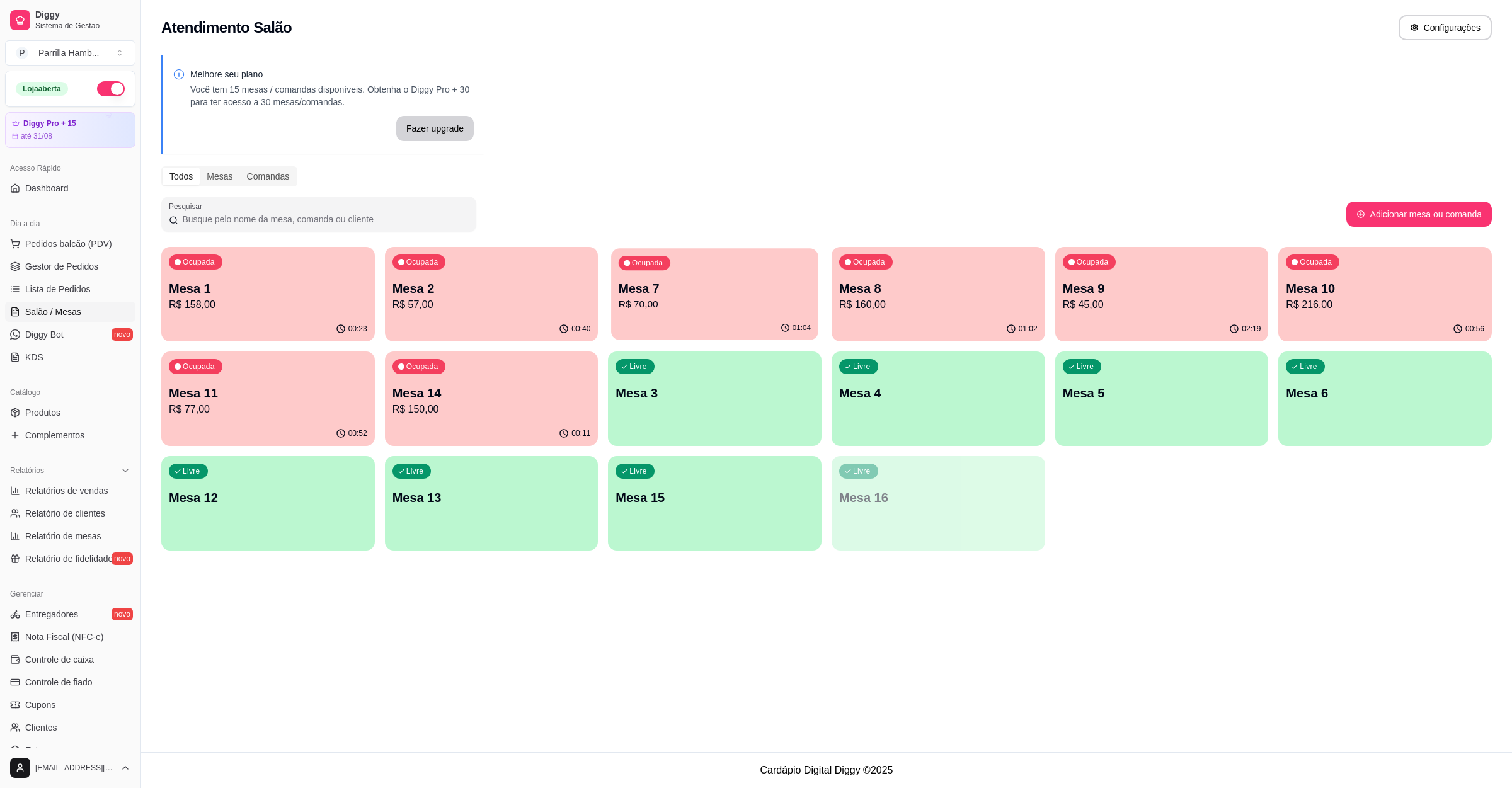
click at [678, 314] on div "Ocupada Mesa 7 R$ 70,00" at bounding box center [714, 282] width 207 height 68
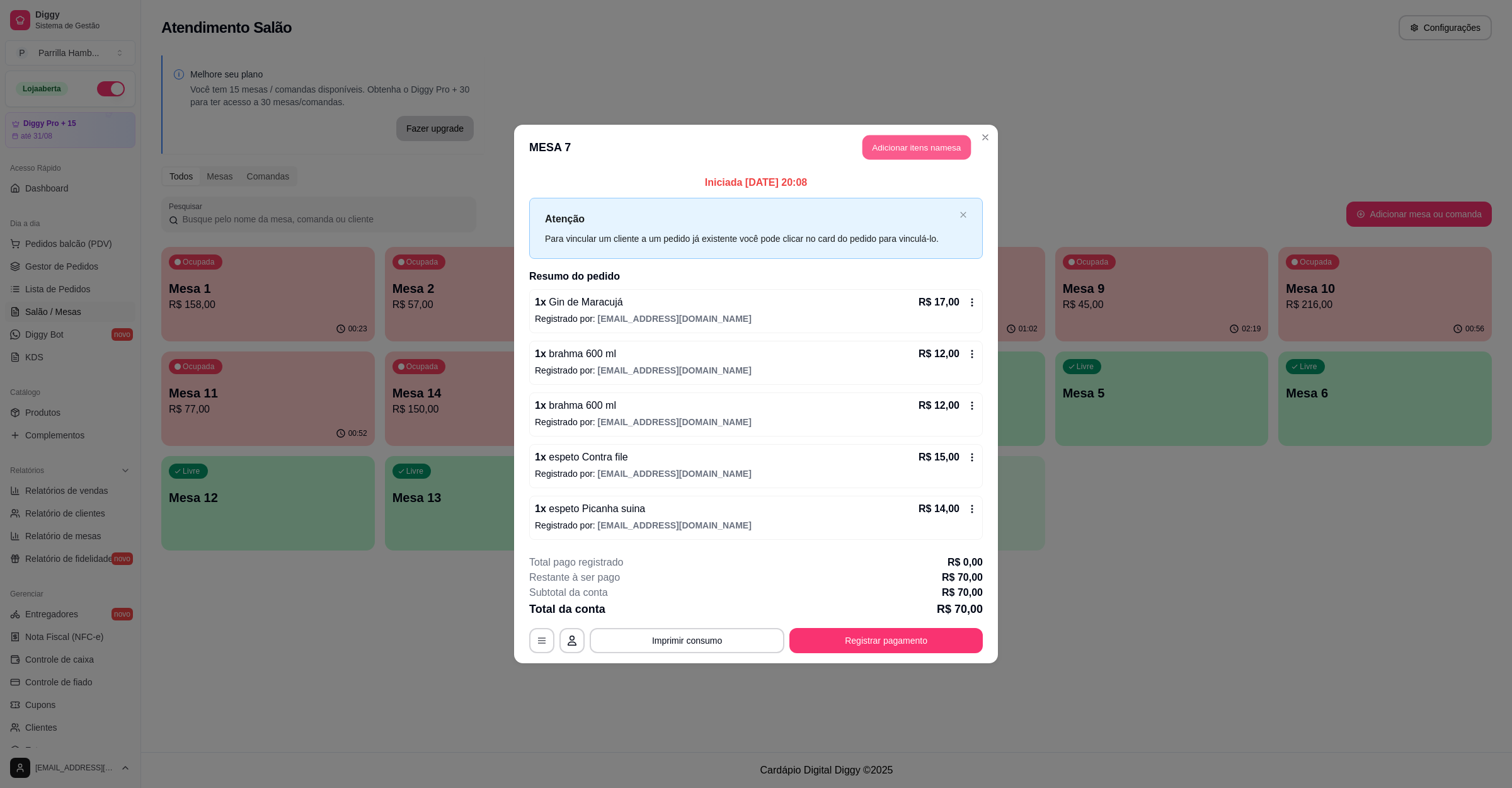
click at [915, 148] on button "Adicionar itens na mesa" at bounding box center [917, 148] width 109 height 25
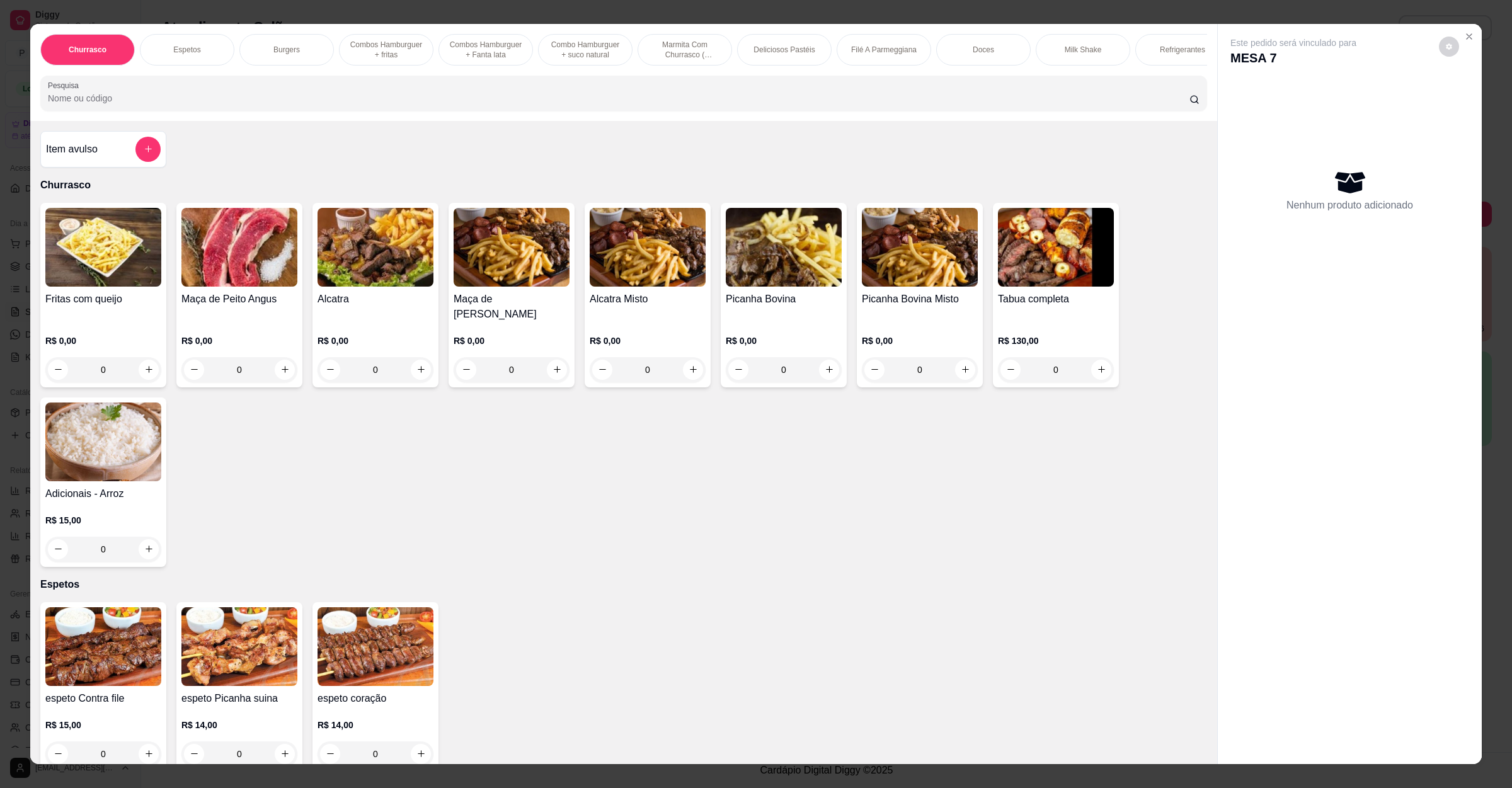
click at [431, 105] on input "Pesquisa" at bounding box center [619, 98] width 1142 height 13
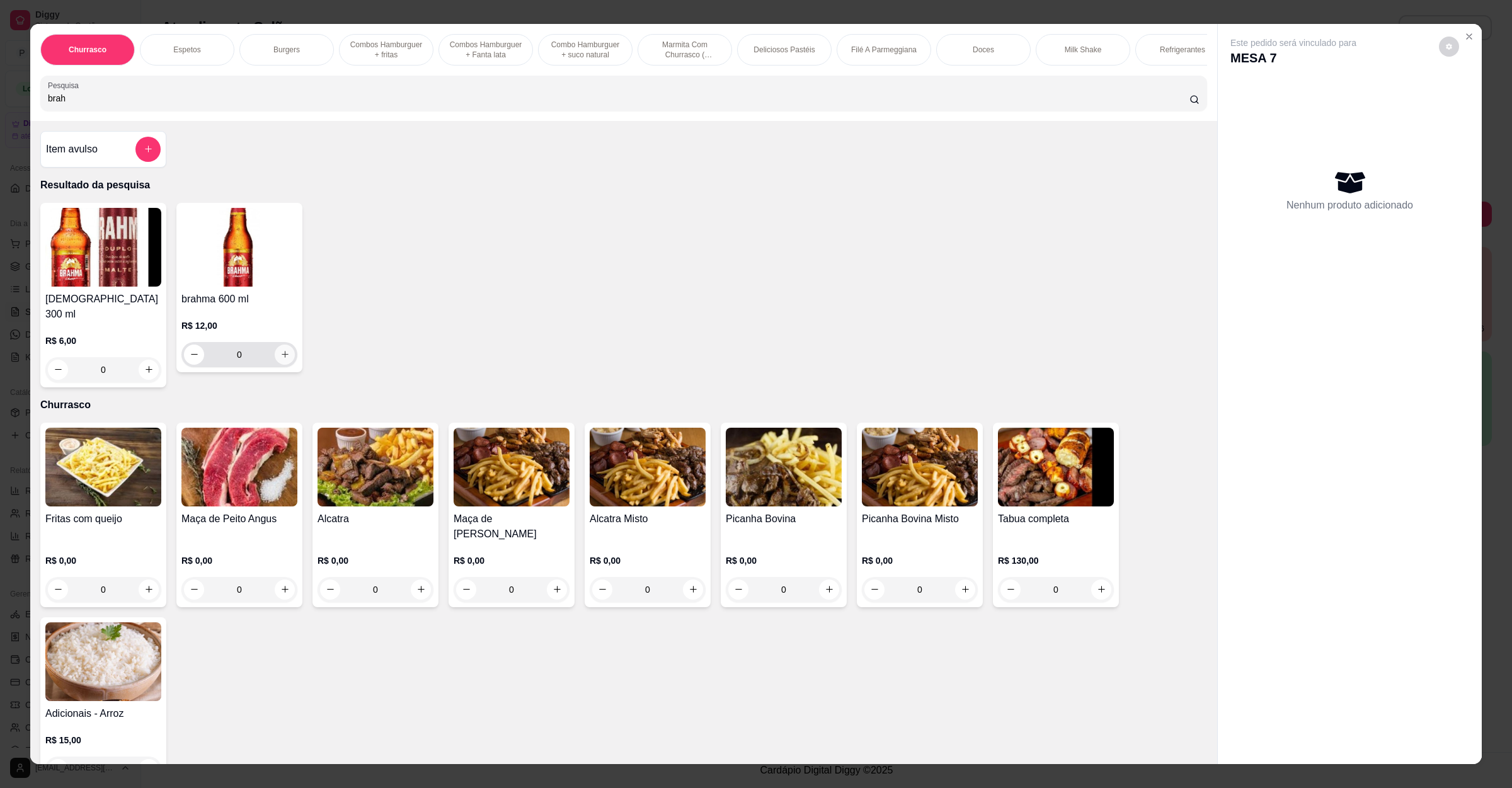
type input "brah"
click at [280, 359] on icon "increase-product-quantity" at bounding box center [285, 354] width 9 height 9
type input "1"
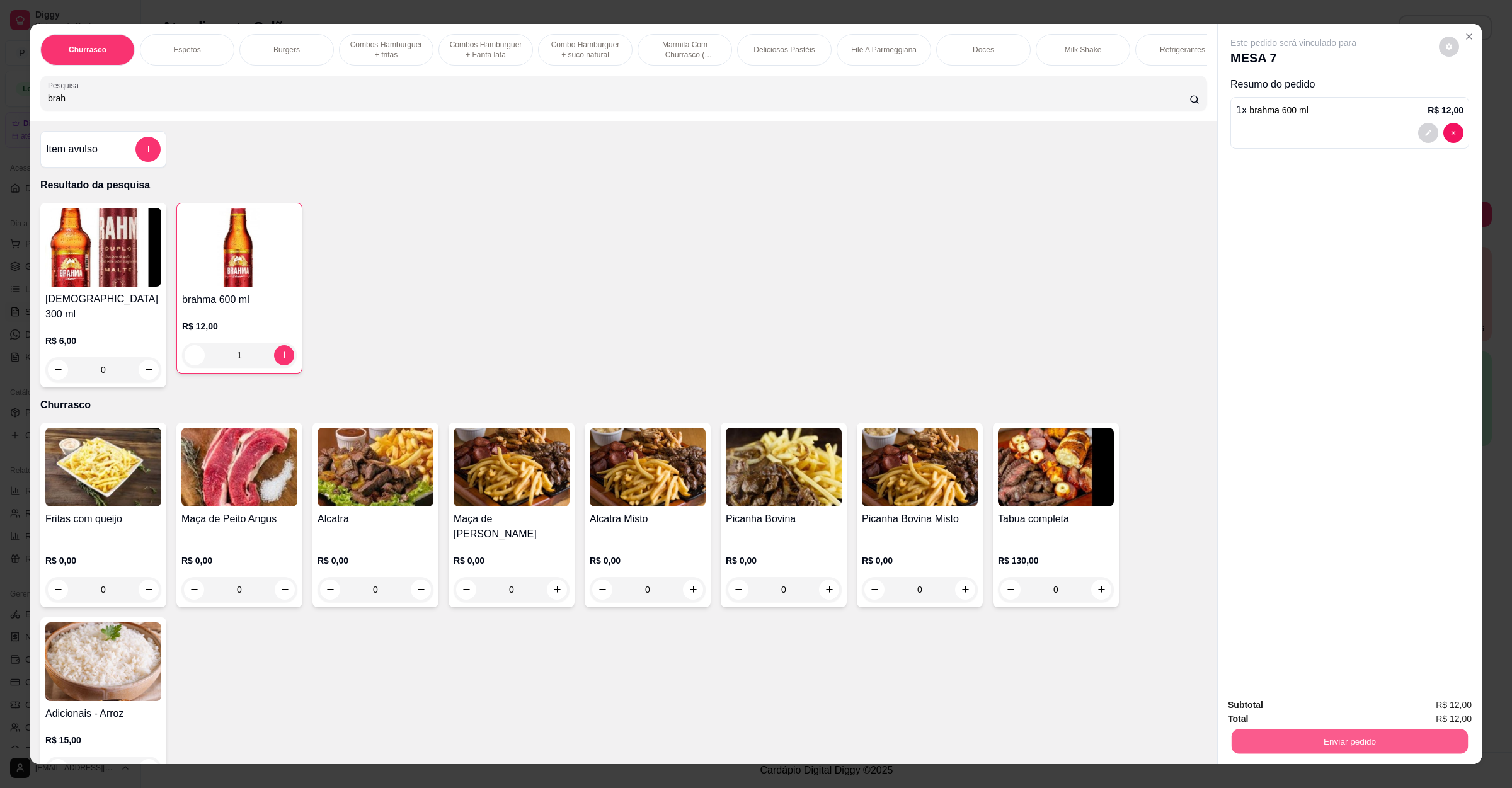
click at [1306, 743] on button "Enviar pedido" at bounding box center [1350, 741] width 236 height 25
click at [1306, 715] on button "Não registrar e enviar pedido" at bounding box center [1306, 710] width 131 height 24
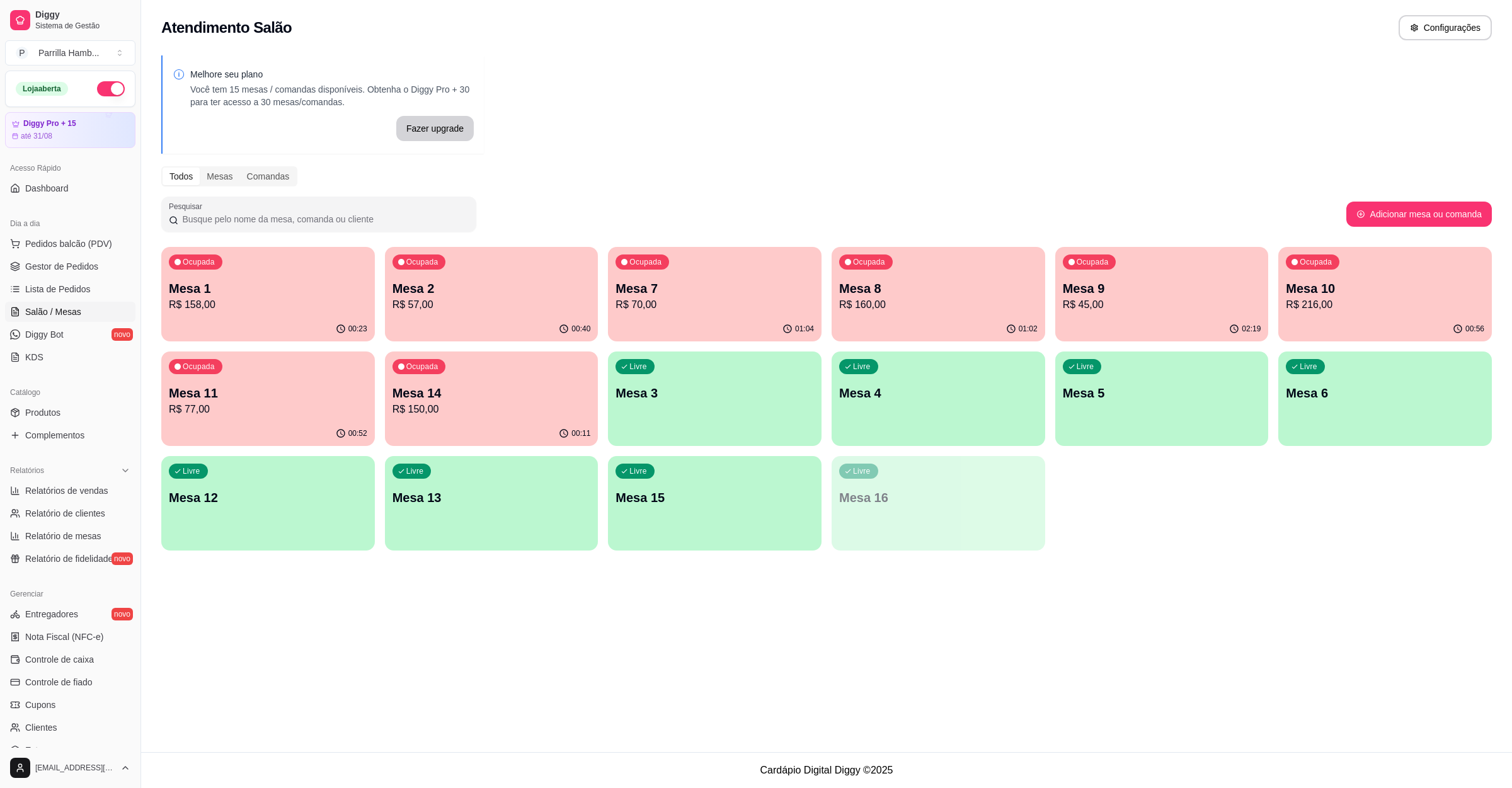
click at [294, 409] on p "R$ 77,00" at bounding box center [268, 410] width 199 height 16
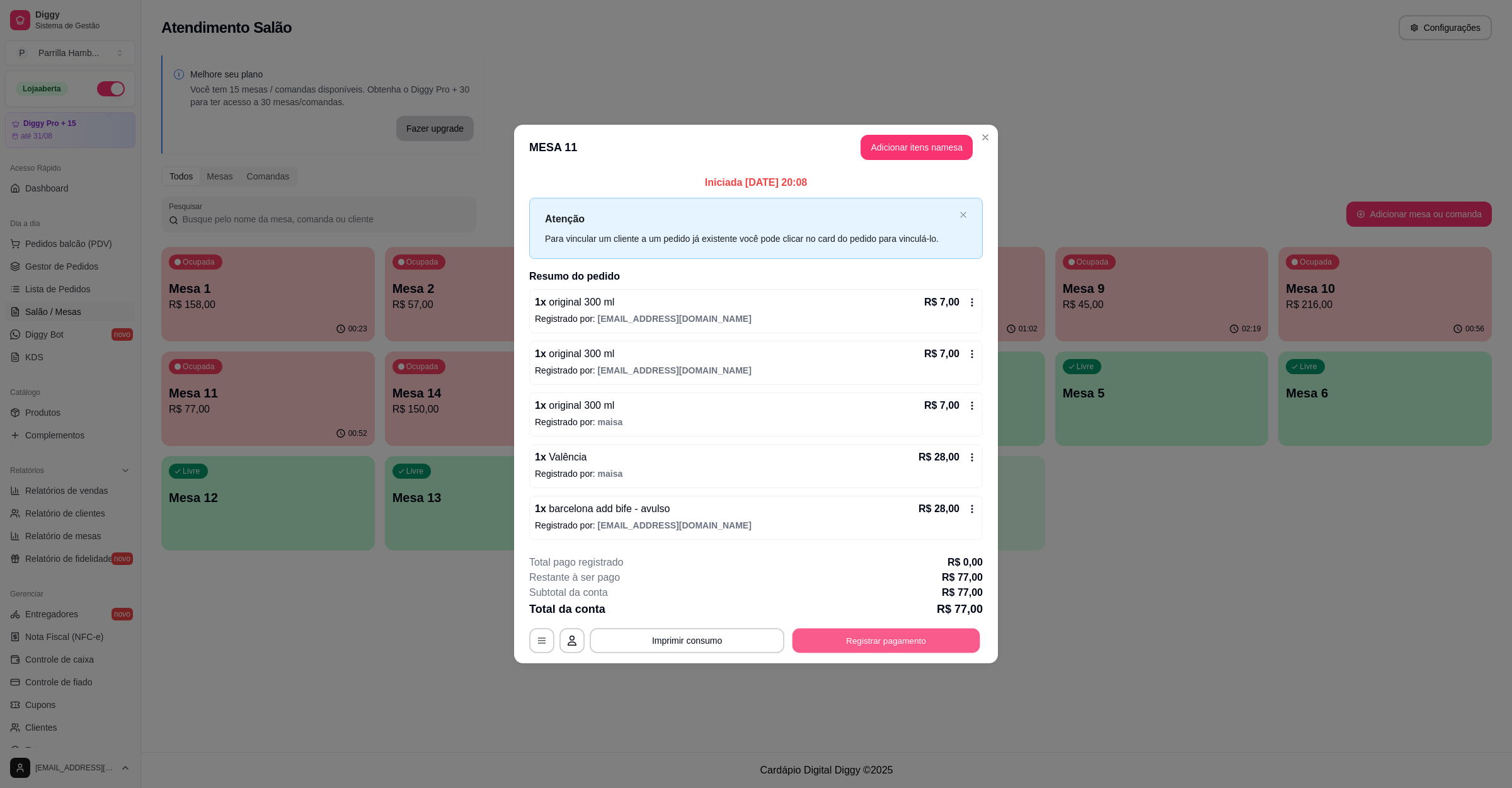
click at [888, 645] on button "Registrar pagamento" at bounding box center [886, 641] width 188 height 25
click at [920, 148] on button "Adicionar itens na mesa" at bounding box center [917, 148] width 112 height 26
click at [241, 106] on div at bounding box center [624, 93] width 1152 height 26
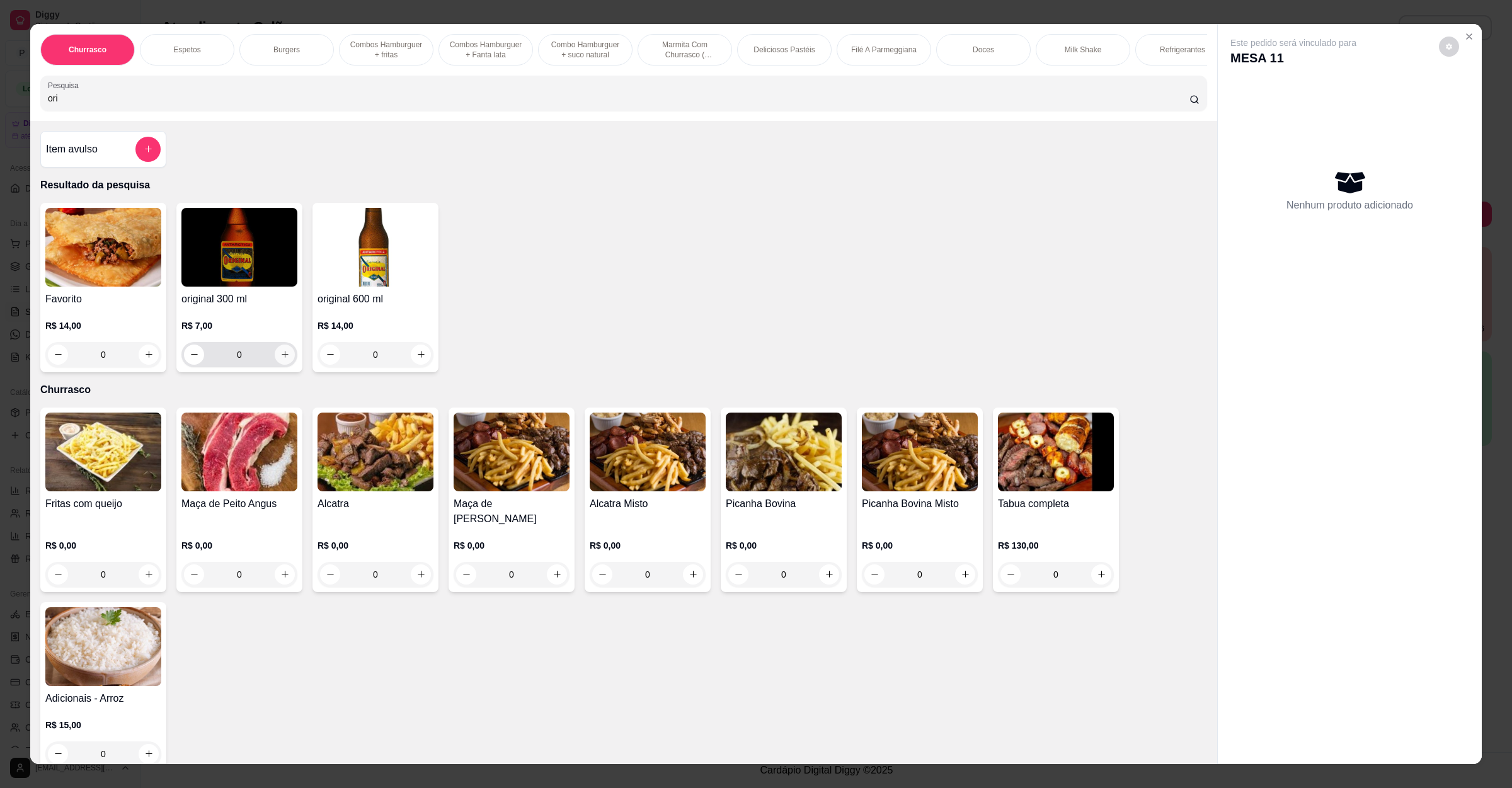
type input "ori"
click at [285, 365] on button "increase-product-quantity" at bounding box center [285, 355] width 20 height 20
type input "1"
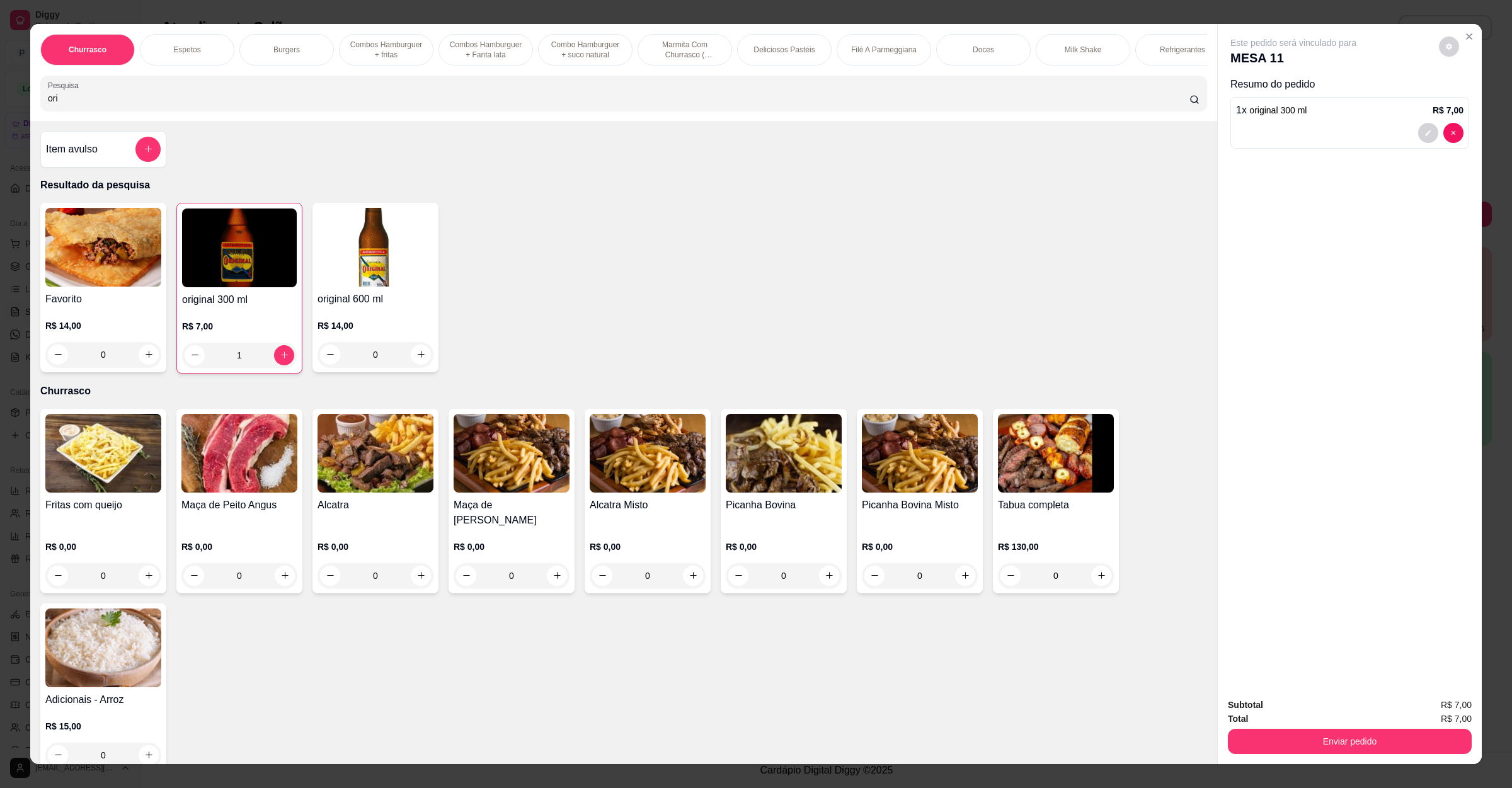
click at [1289, 722] on div "Total R$ 7,00" at bounding box center [1350, 719] width 243 height 14
click at [1289, 728] on div "Enviar pedido" at bounding box center [1350, 740] width 243 height 28
click at [1289, 740] on button "Enviar pedido" at bounding box center [1350, 741] width 243 height 26
click at [1291, 713] on button "Não registrar e enviar pedido" at bounding box center [1306, 710] width 128 height 24
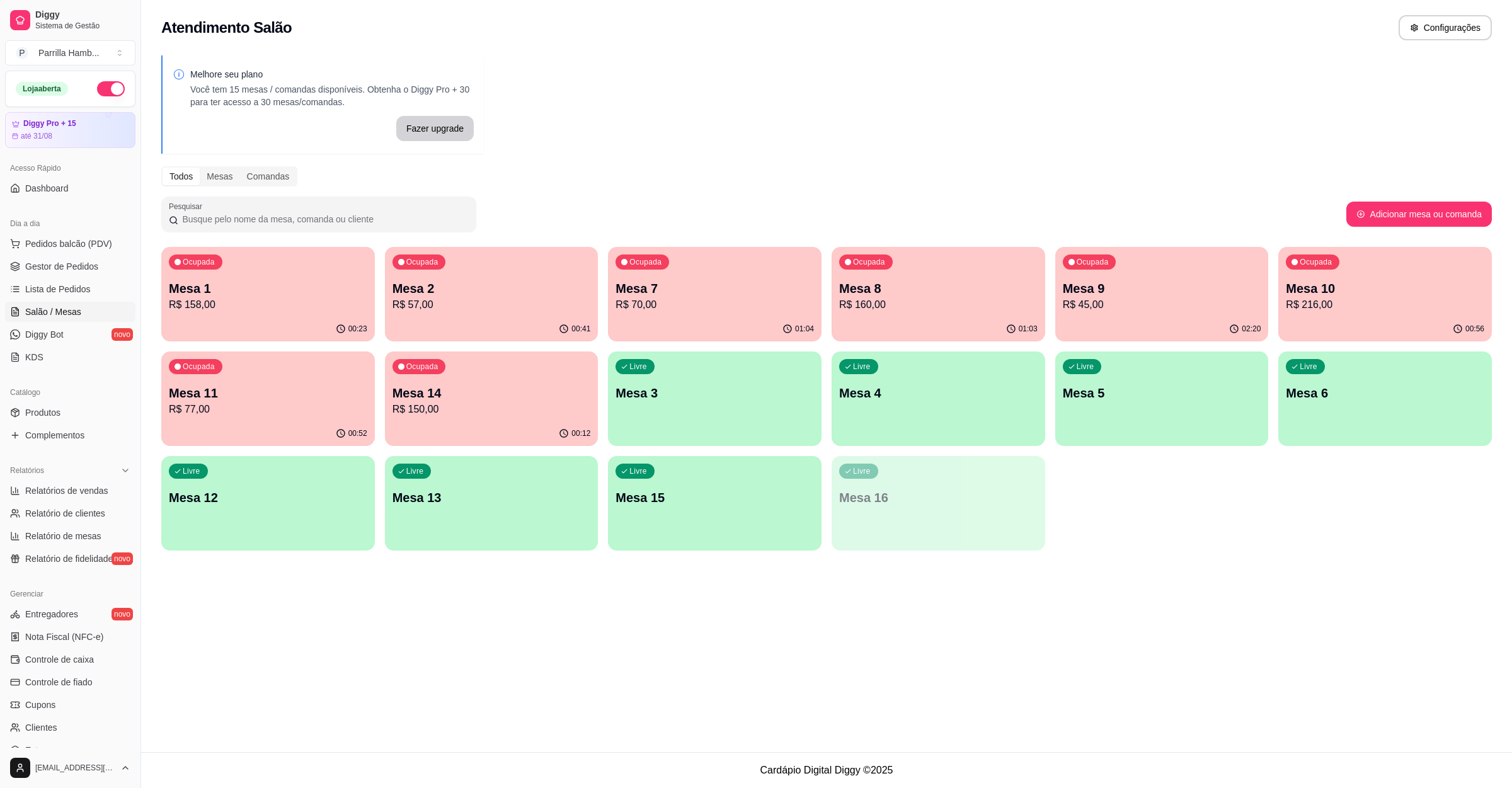
click at [1362, 306] on p "R$ 216,00" at bounding box center [1385, 305] width 199 height 16
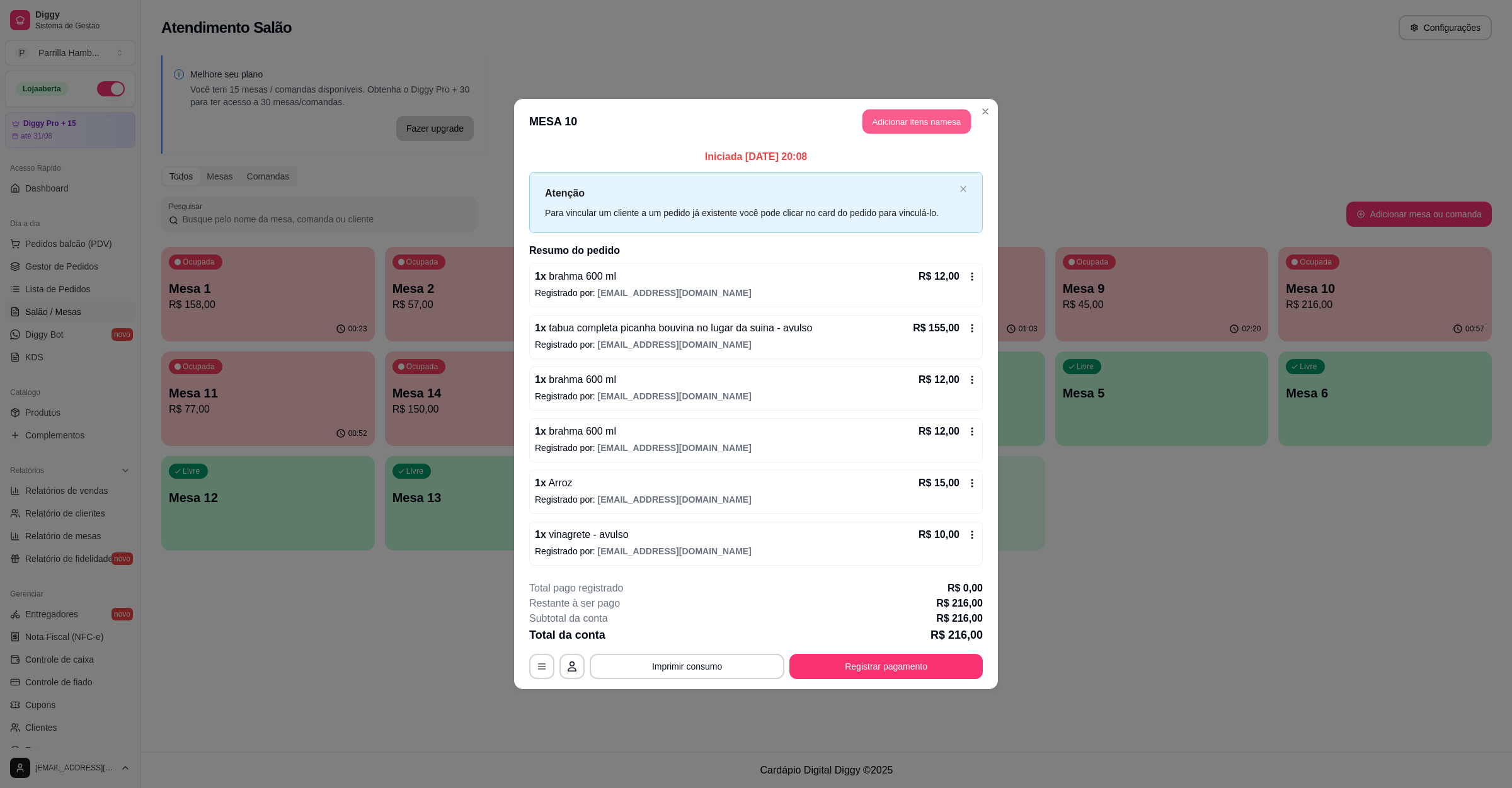
click at [882, 113] on button "Adicionar itens na mesa" at bounding box center [917, 121] width 109 height 25
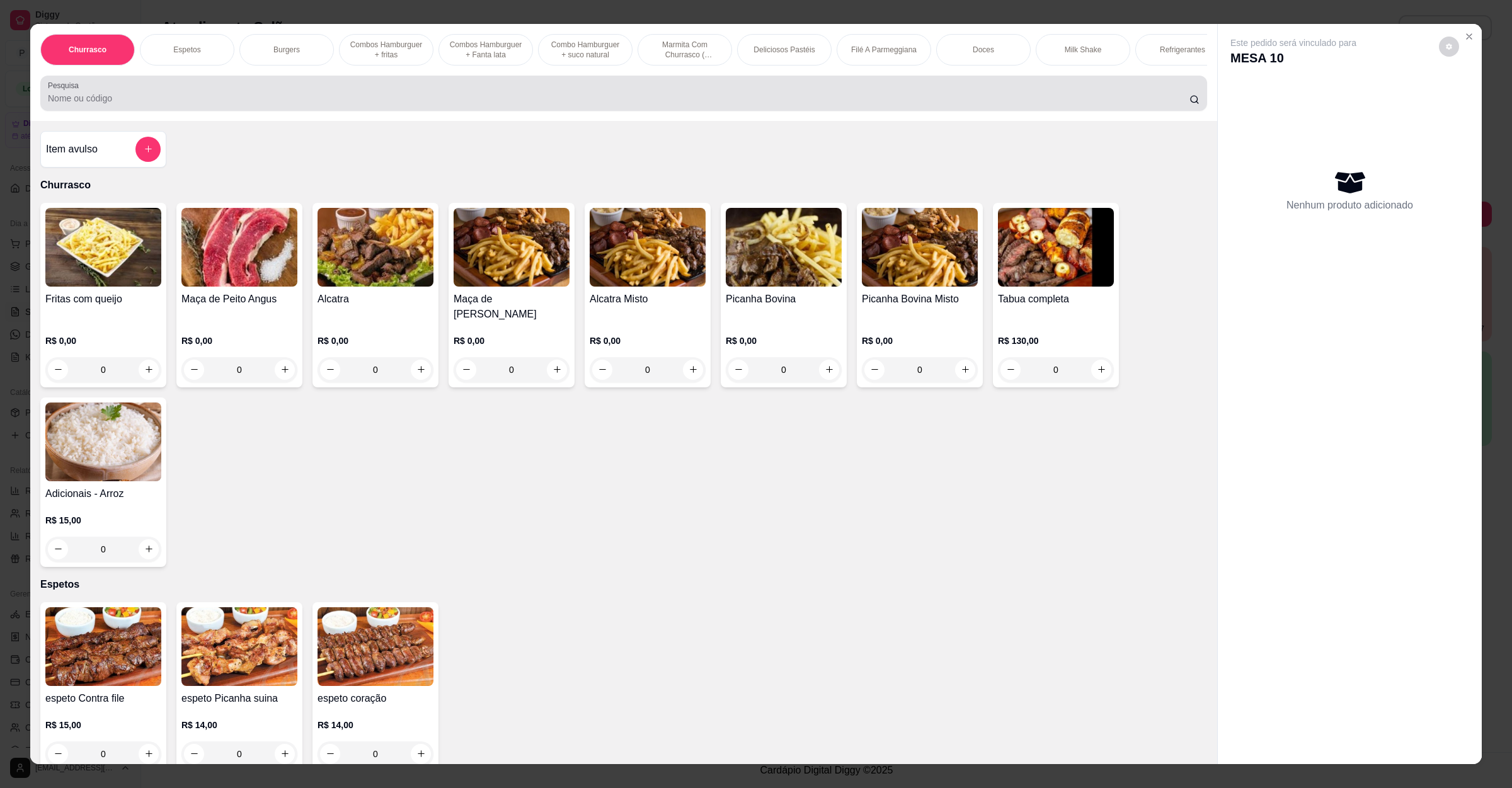
click at [390, 105] on input "Pesquisa" at bounding box center [619, 98] width 1142 height 13
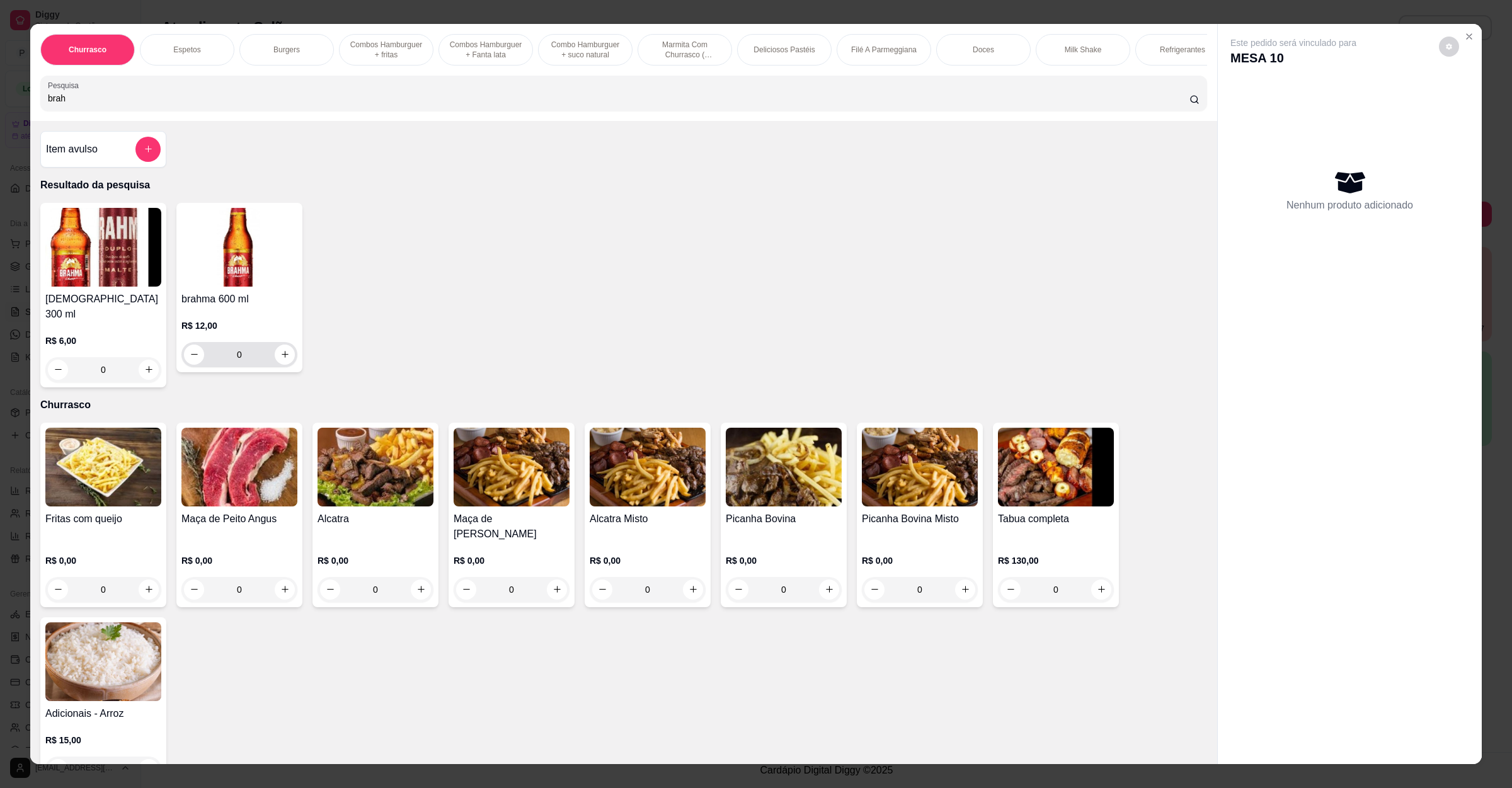
type input "brah"
click at [287, 368] on div "0" at bounding box center [240, 355] width 111 height 26
click at [280, 359] on icon "increase-product-quantity" at bounding box center [285, 354] width 9 height 9
type input "1"
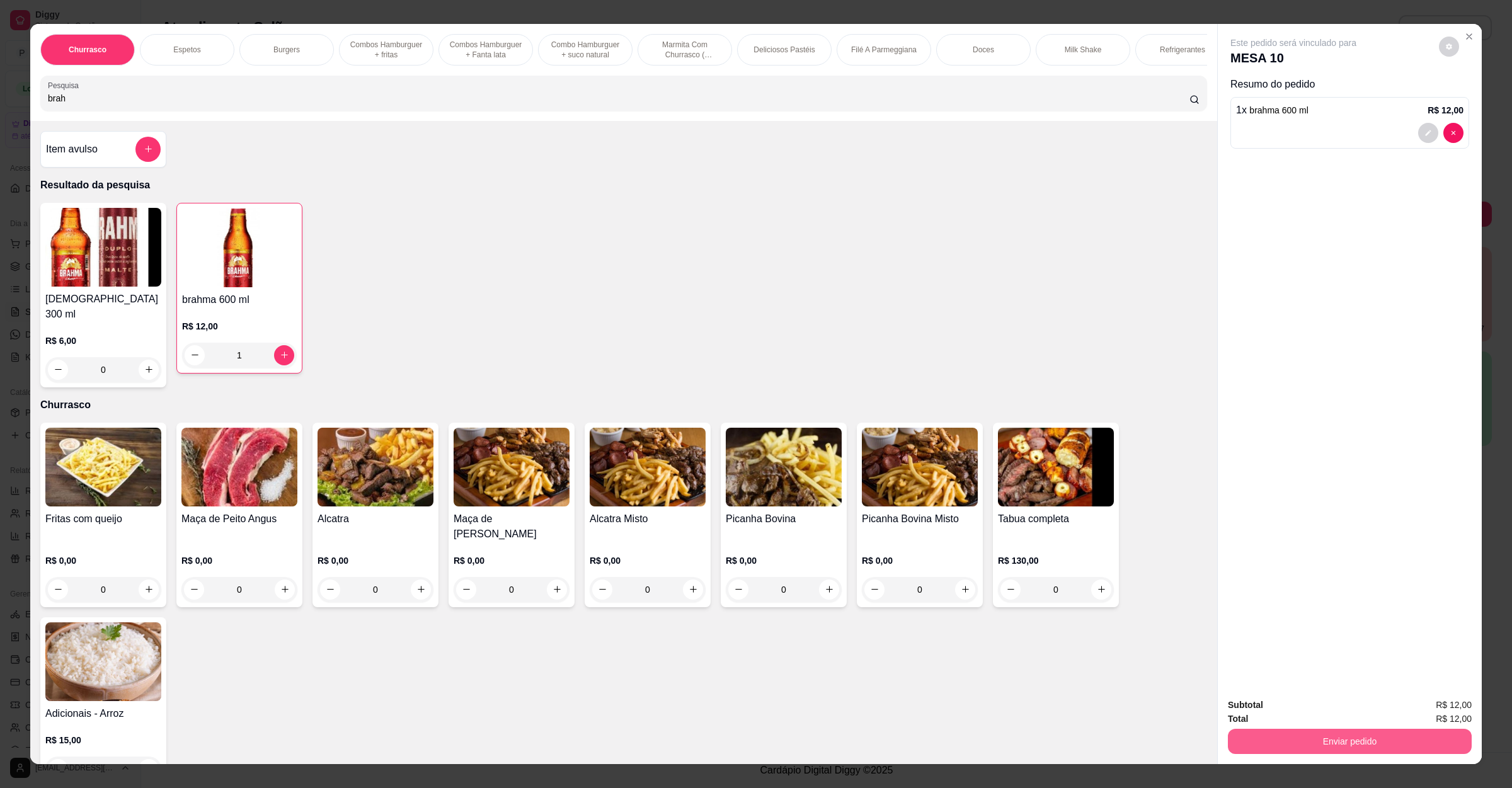
click at [1312, 737] on button "Enviar pedido" at bounding box center [1350, 741] width 243 height 26
click at [1318, 710] on button "Não registrar e enviar pedido" at bounding box center [1306, 710] width 131 height 24
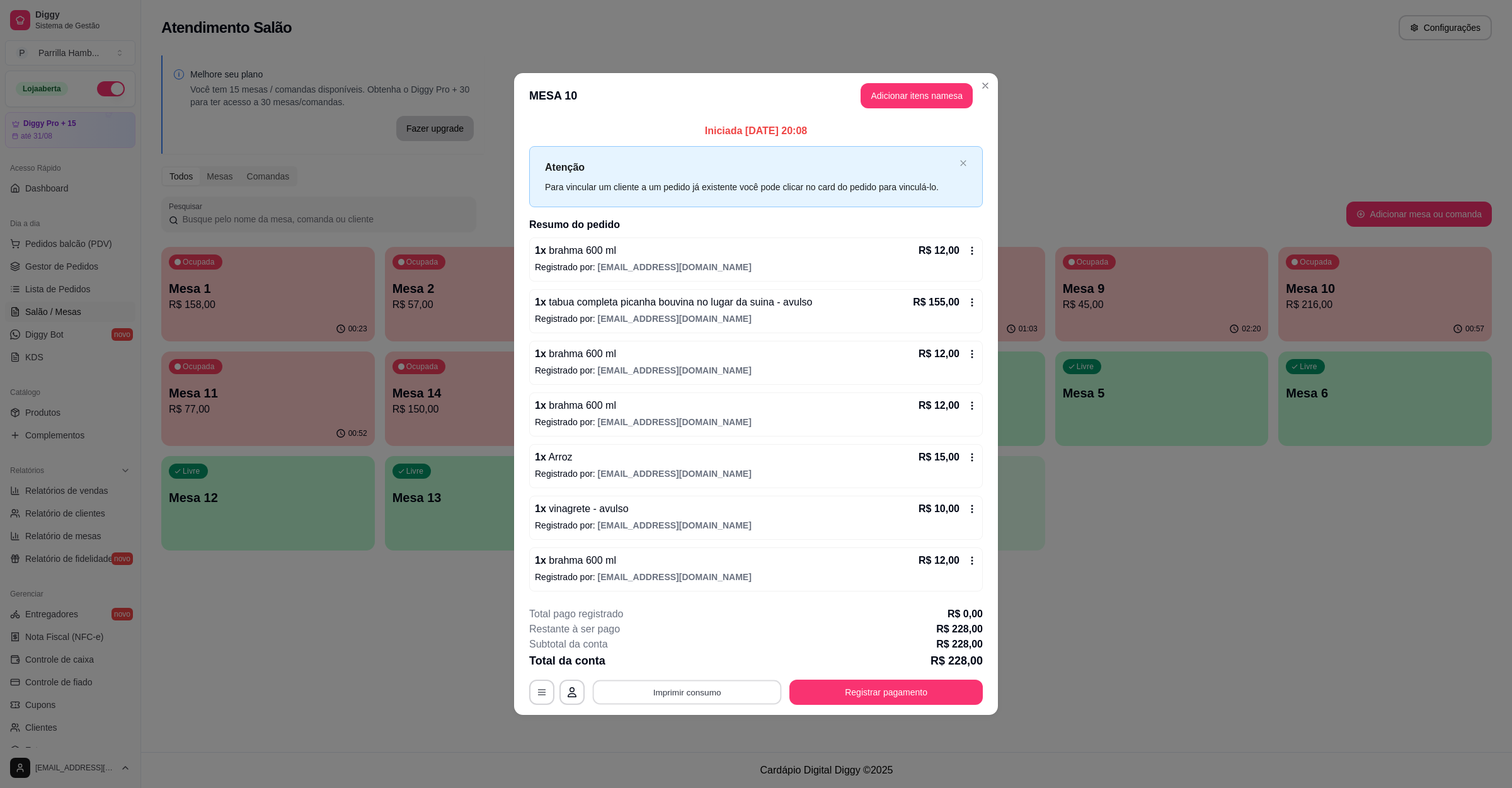
click at [730, 705] on button "Imprimir consumo" at bounding box center [687, 692] width 189 height 25
click at [720, 659] on button "IMPRESSORA" at bounding box center [690, 666] width 91 height 20
click at [896, 696] on button "Registrar pagamento" at bounding box center [886, 692] width 193 height 26
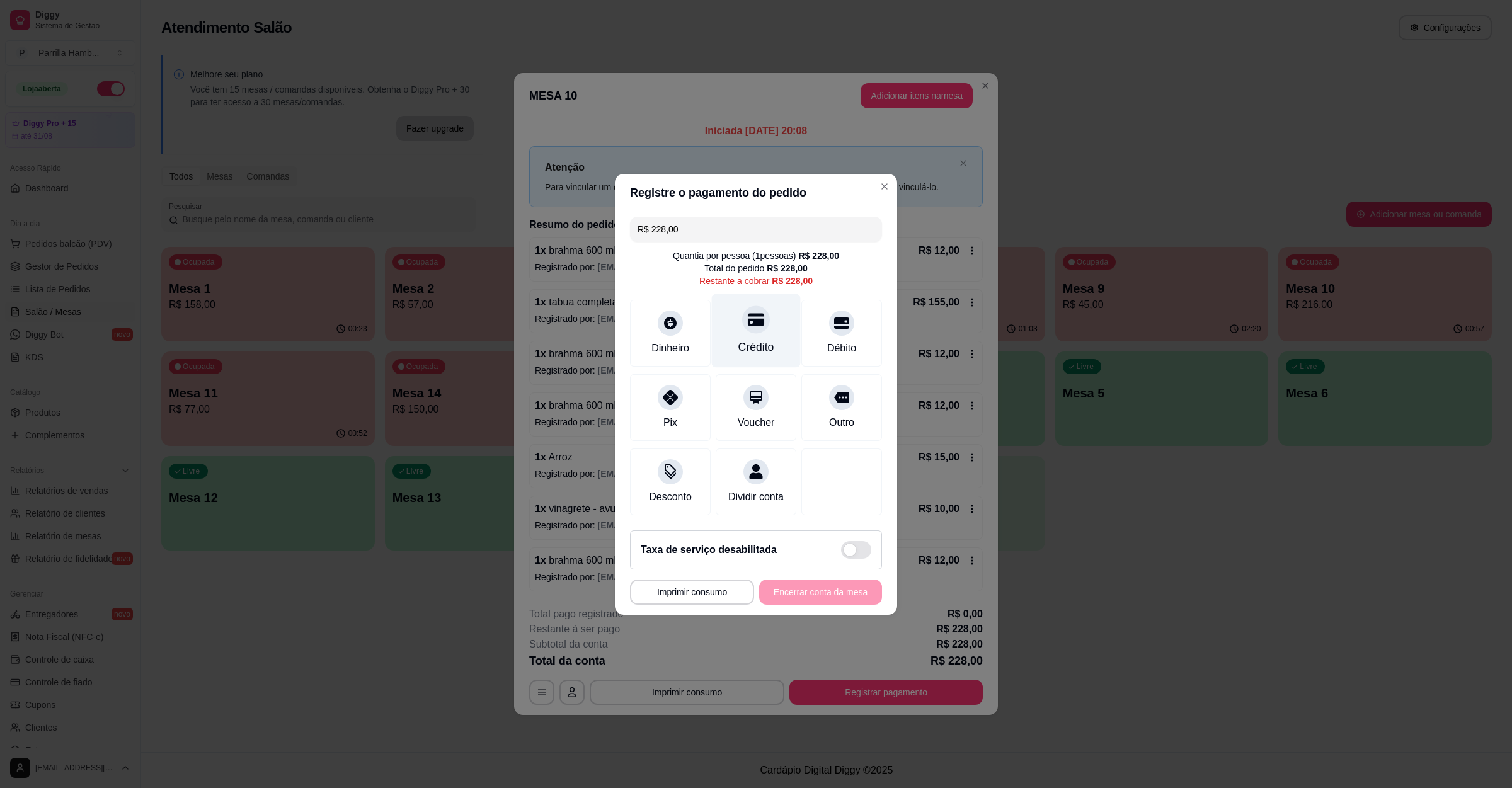
click at [739, 340] on div "Crédito" at bounding box center [756, 347] width 36 height 16
type input "R$ 0,00"
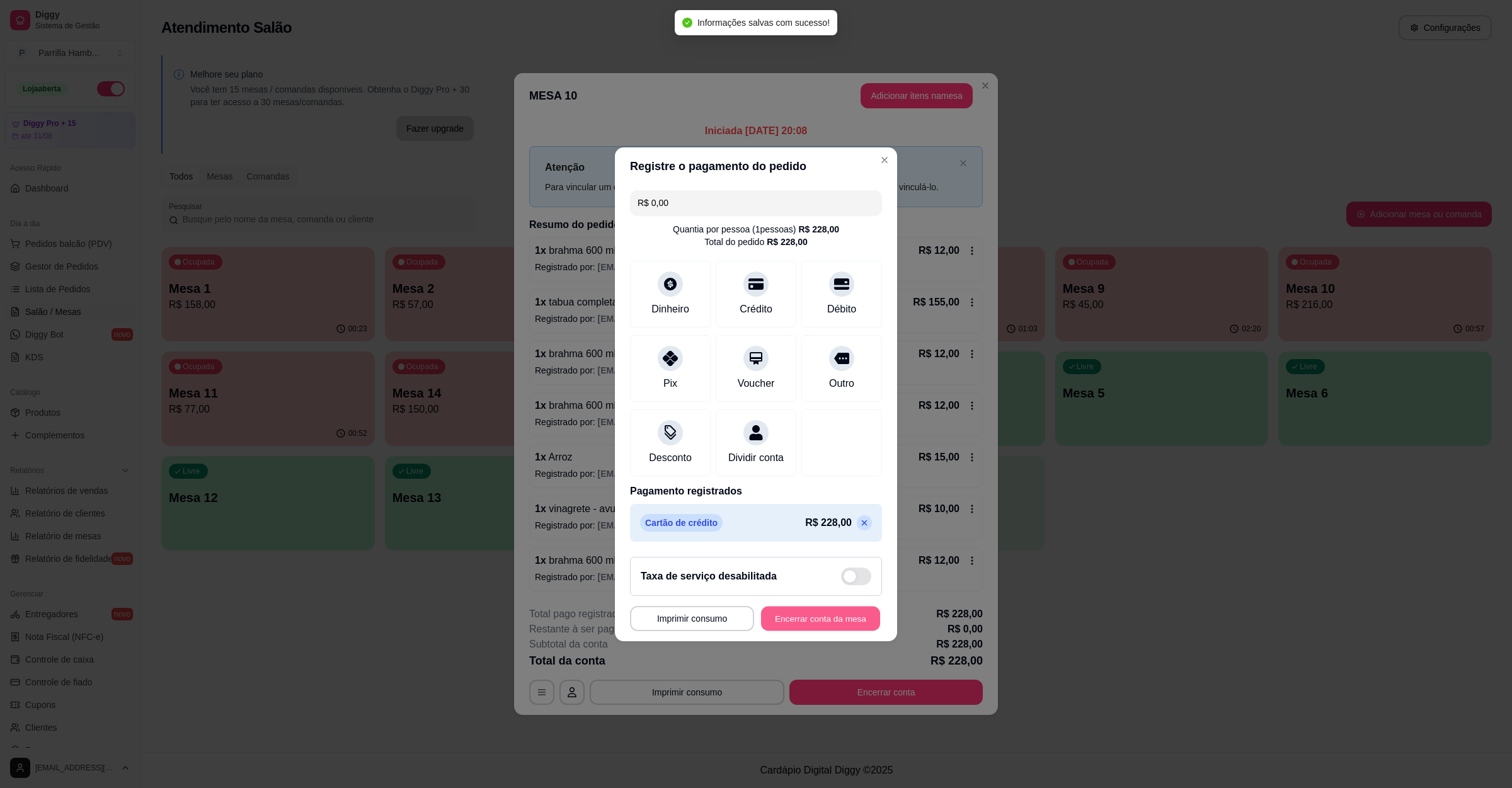
click at [819, 630] on button "Encerrar conta da mesa" at bounding box center [821, 618] width 119 height 25
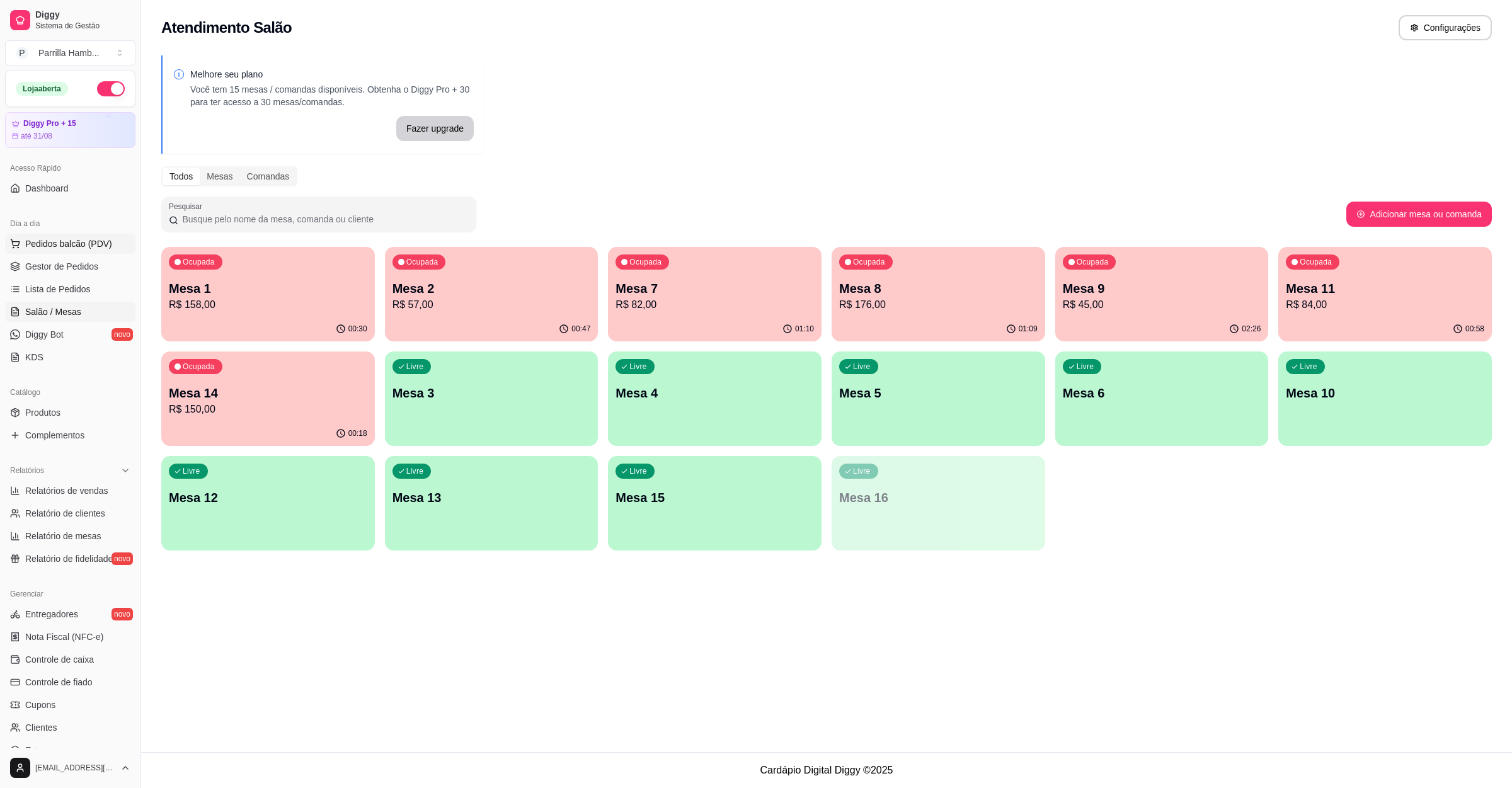
click at [47, 234] on button "Pedidos balcão (PDV)" at bounding box center [70, 244] width 130 height 20
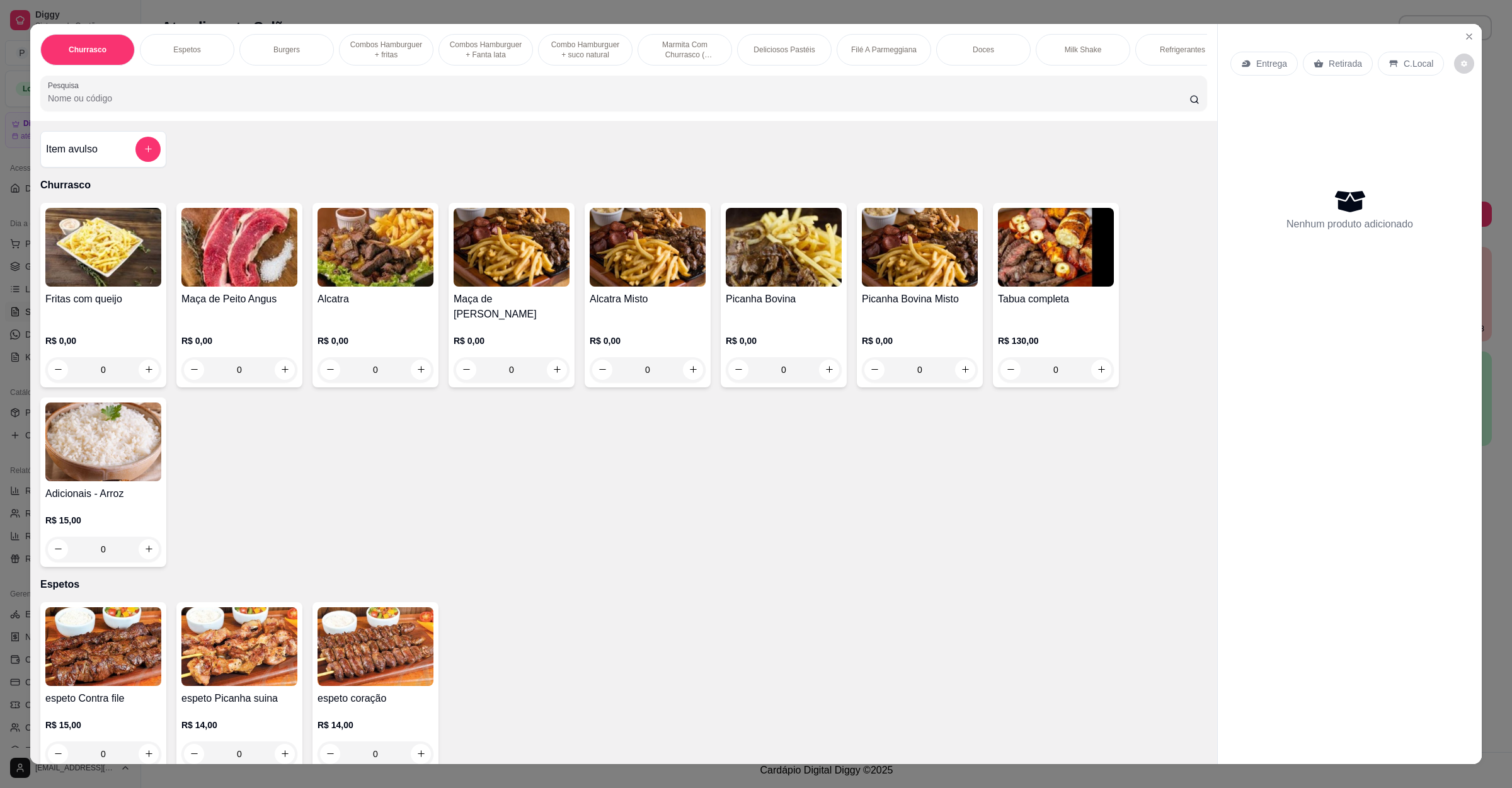
click at [308, 105] on input "Pesquisa" at bounding box center [619, 98] width 1142 height 13
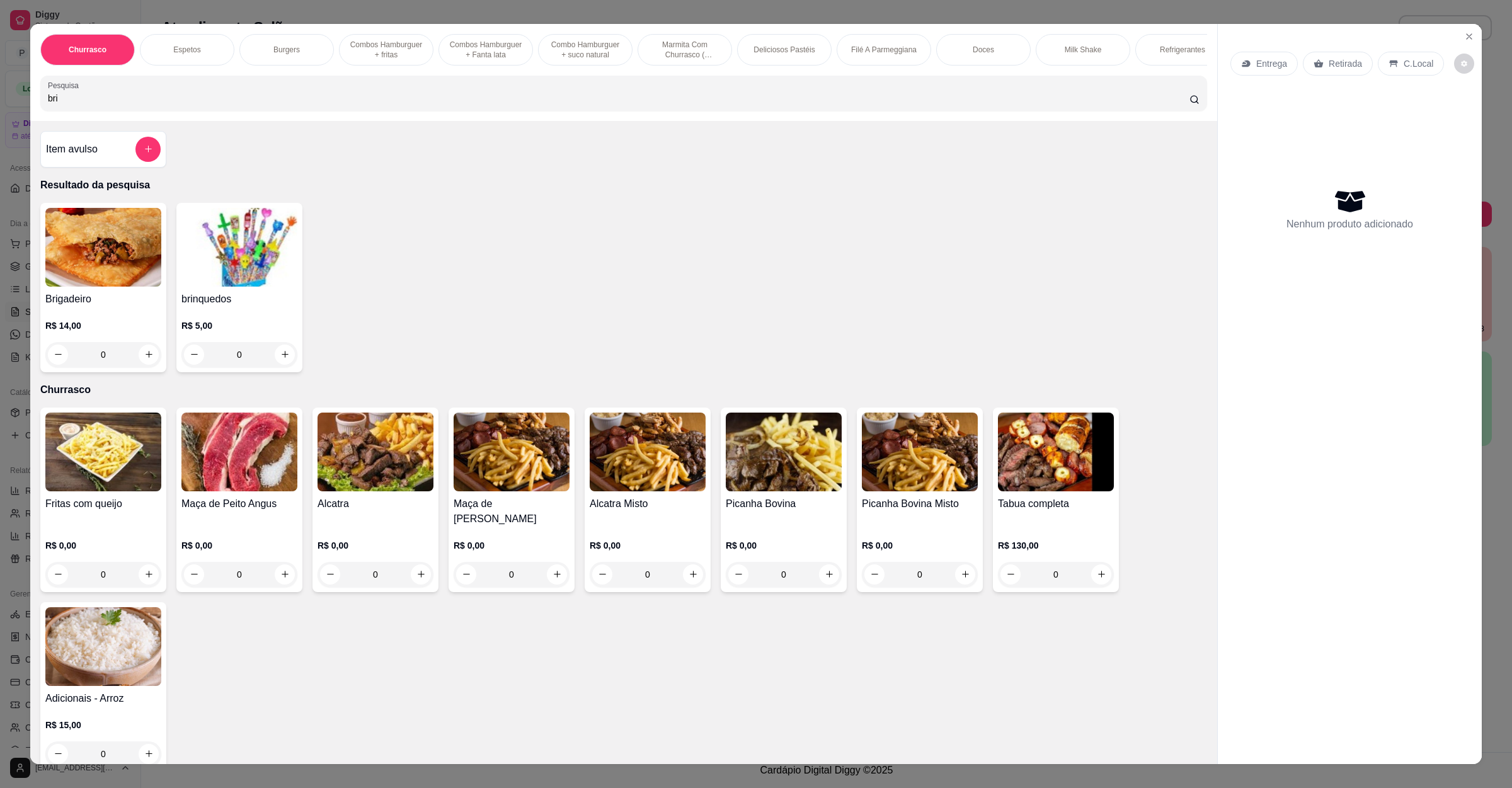
type input "bri"
click at [108, 275] on img at bounding box center [103, 247] width 116 height 78
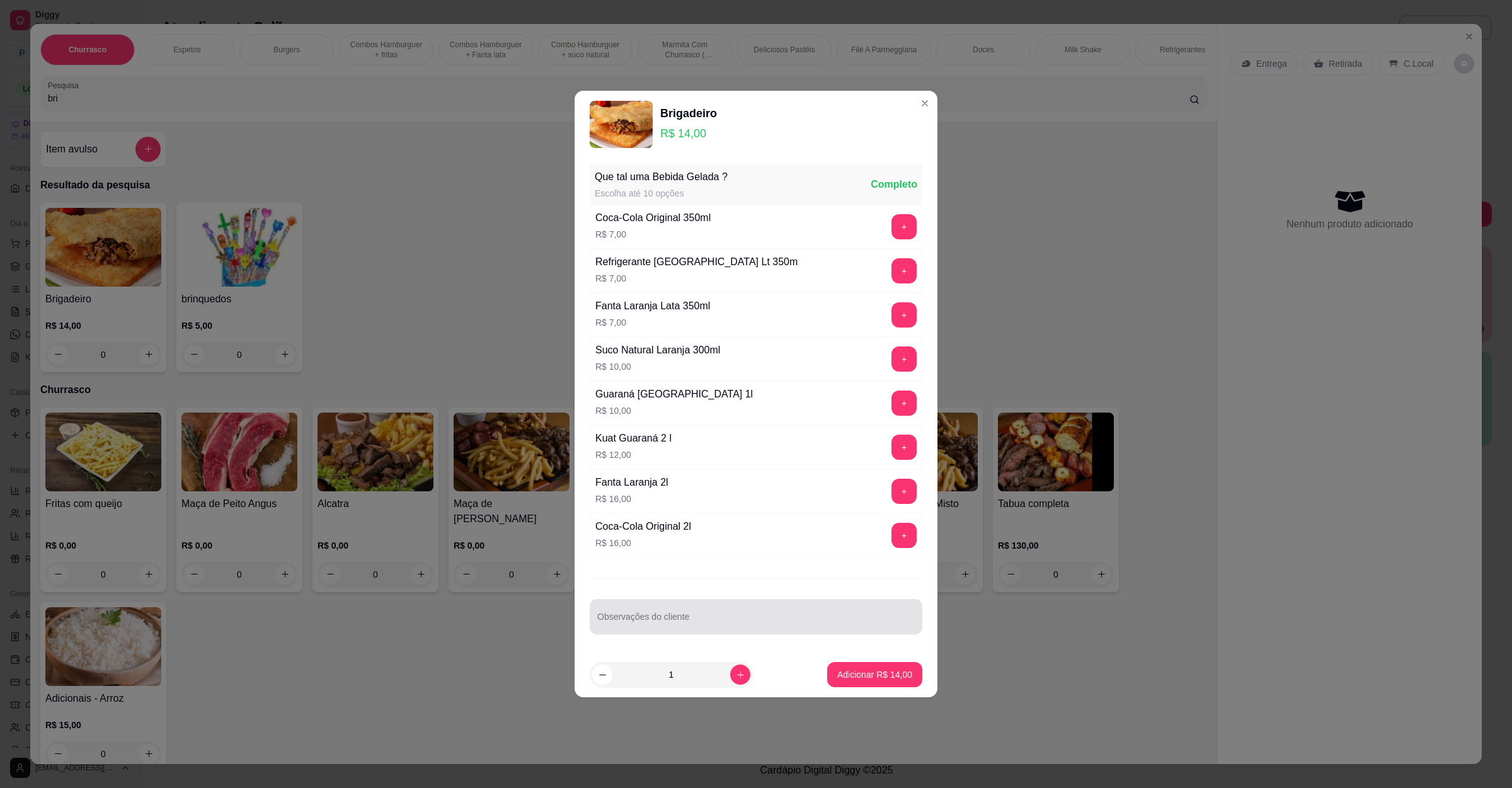
click at [696, 608] on div at bounding box center [756, 617] width 317 height 26
type input "retirada"
click at [854, 679] on p "Adicionar R$ 14,00" at bounding box center [875, 674] width 73 height 12
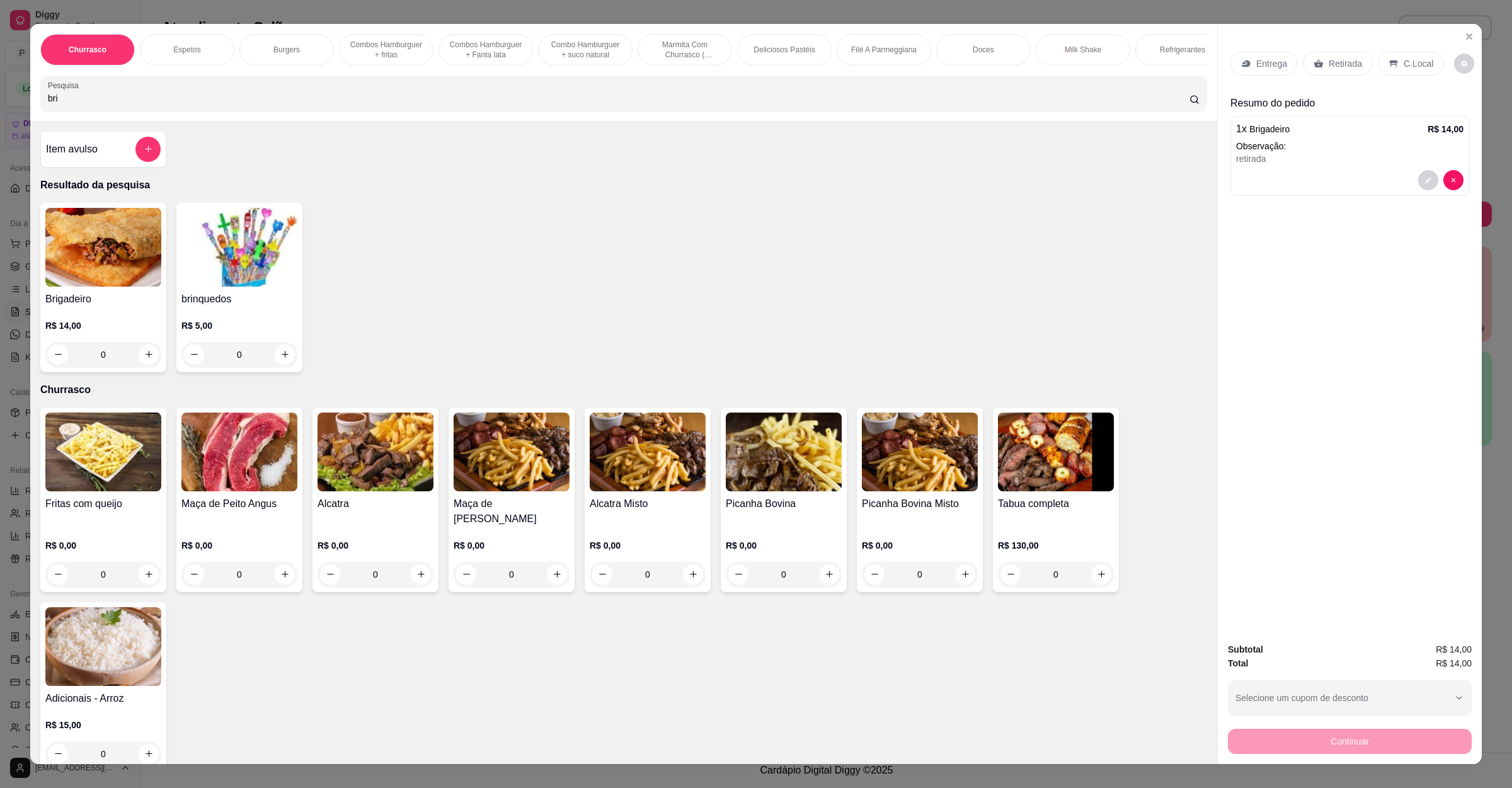
click at [1327, 76] on div "Retirada" at bounding box center [1338, 64] width 70 height 24
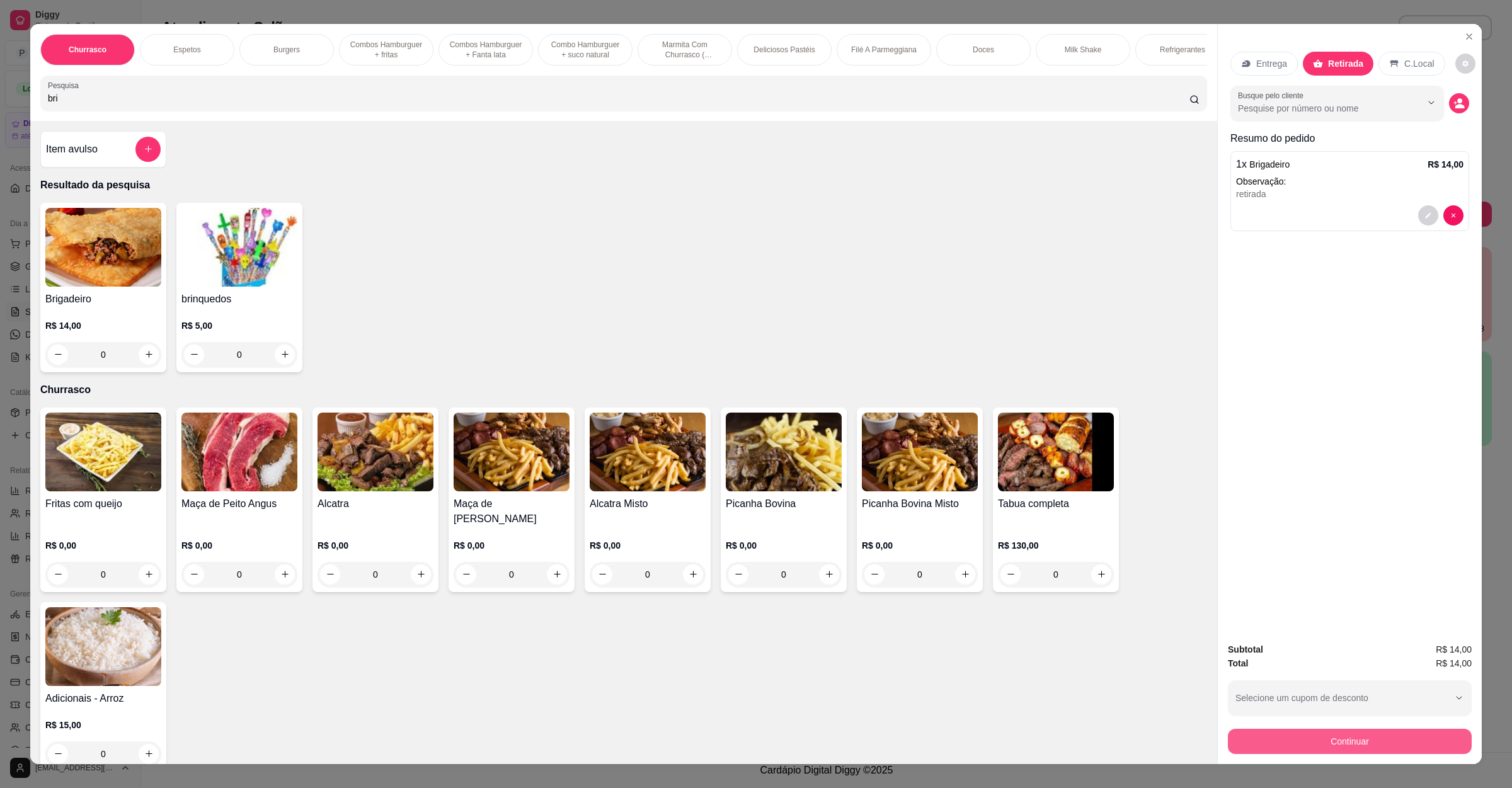
click at [1344, 737] on button "Continuar" at bounding box center [1350, 741] width 243 height 26
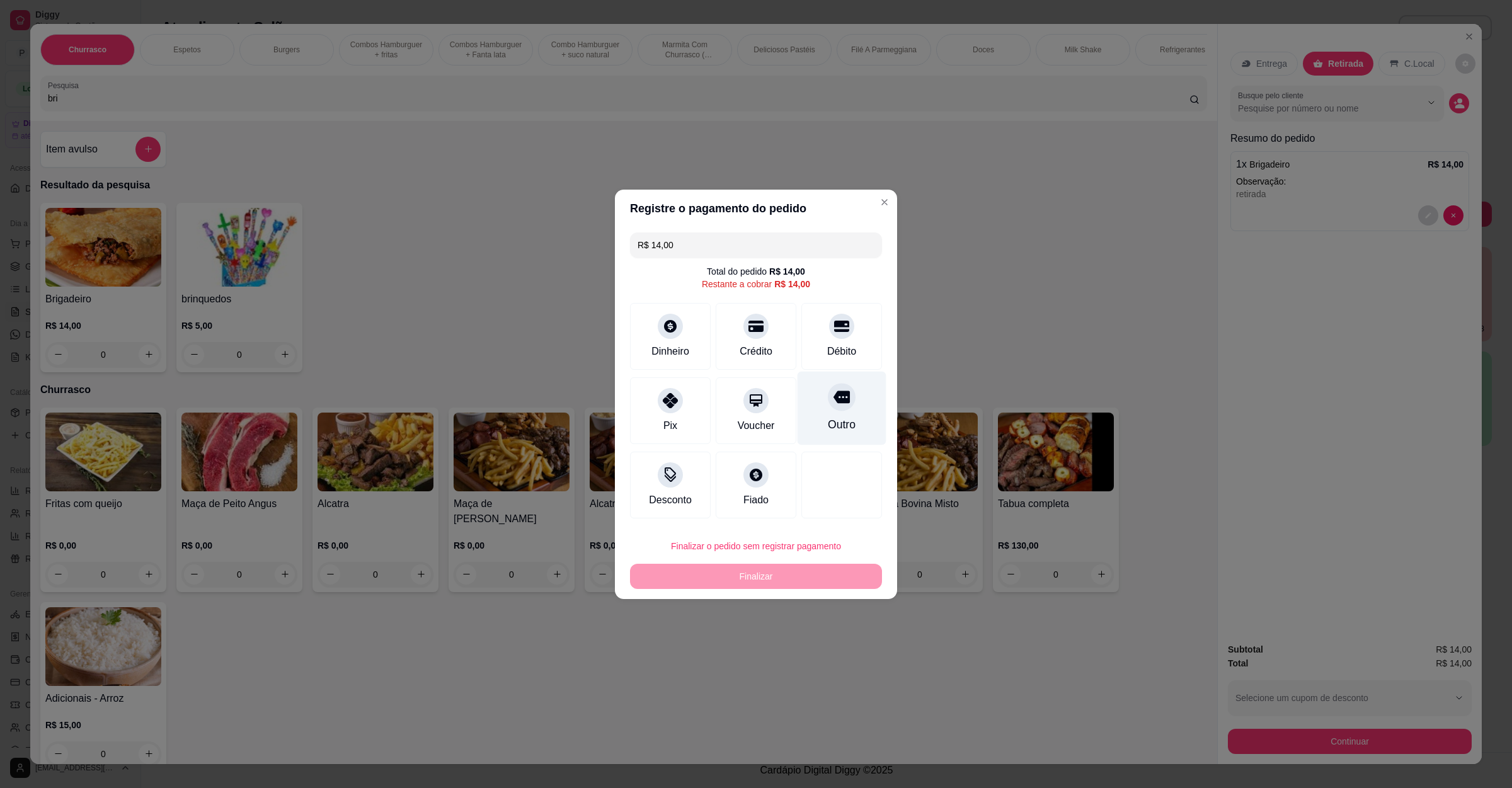
click at [834, 396] on icon at bounding box center [842, 397] width 16 height 13
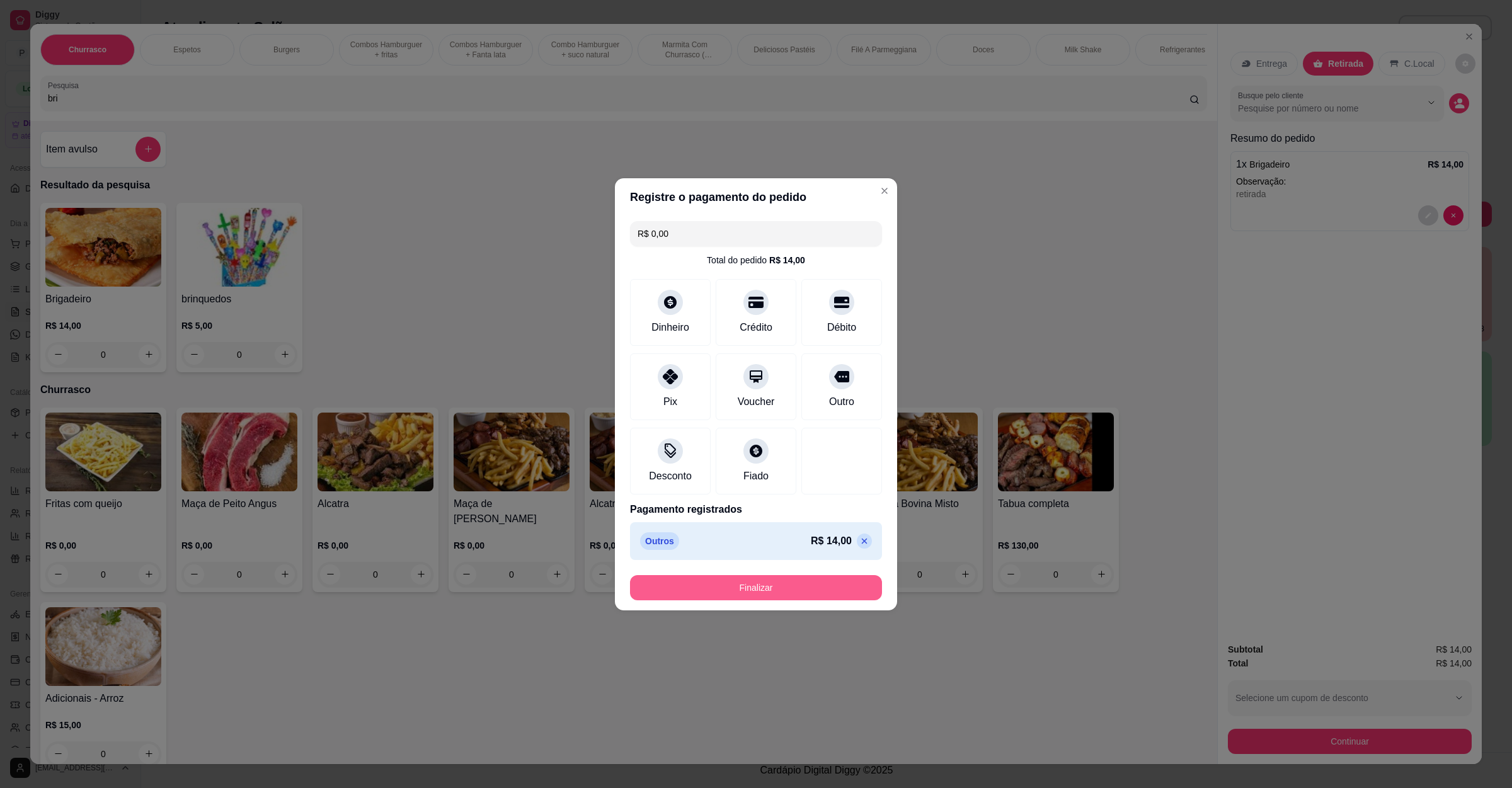
click at [802, 595] on button "Finalizar" at bounding box center [756, 588] width 252 height 26
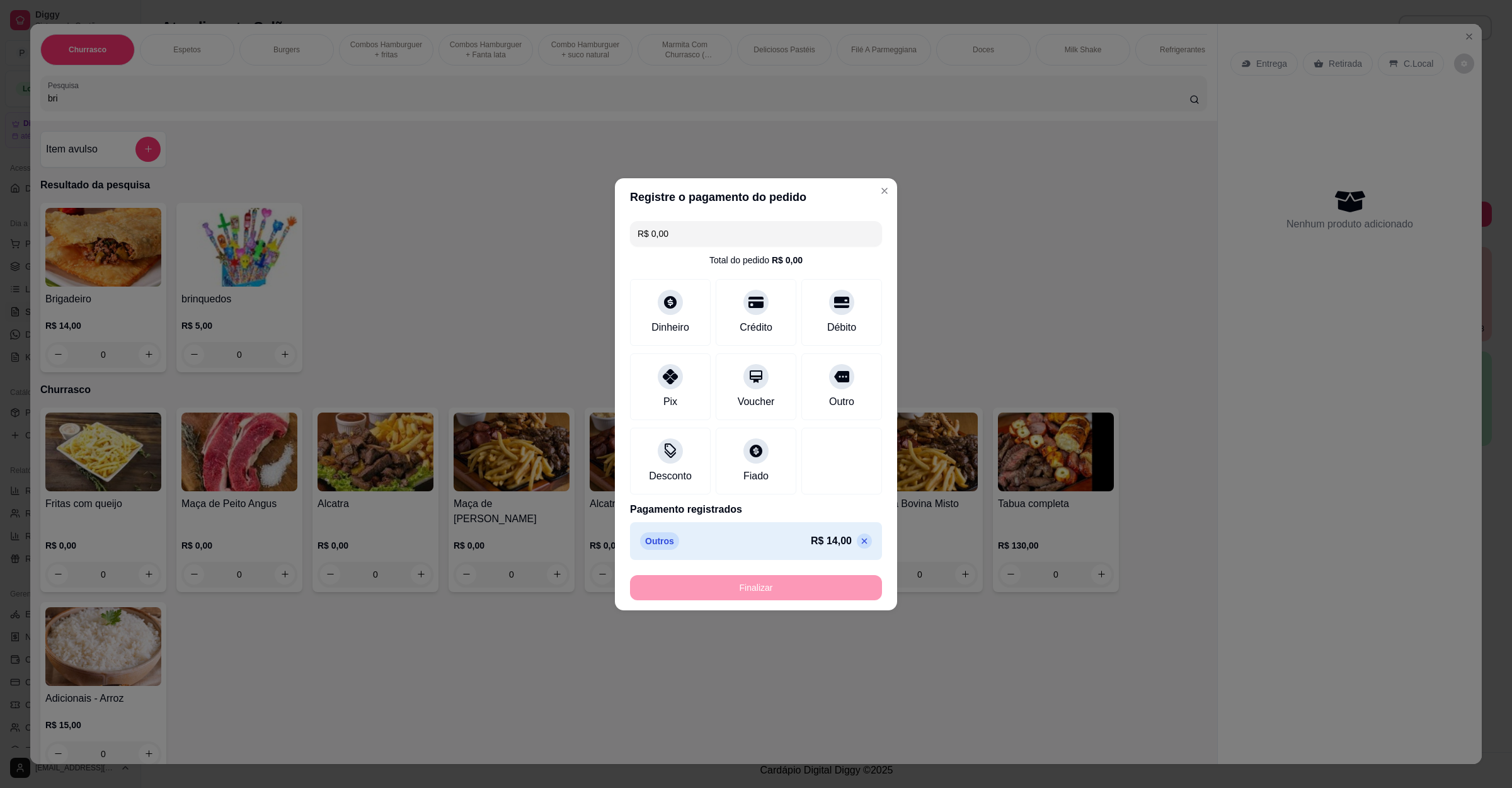
type input "-R$ 14,00"
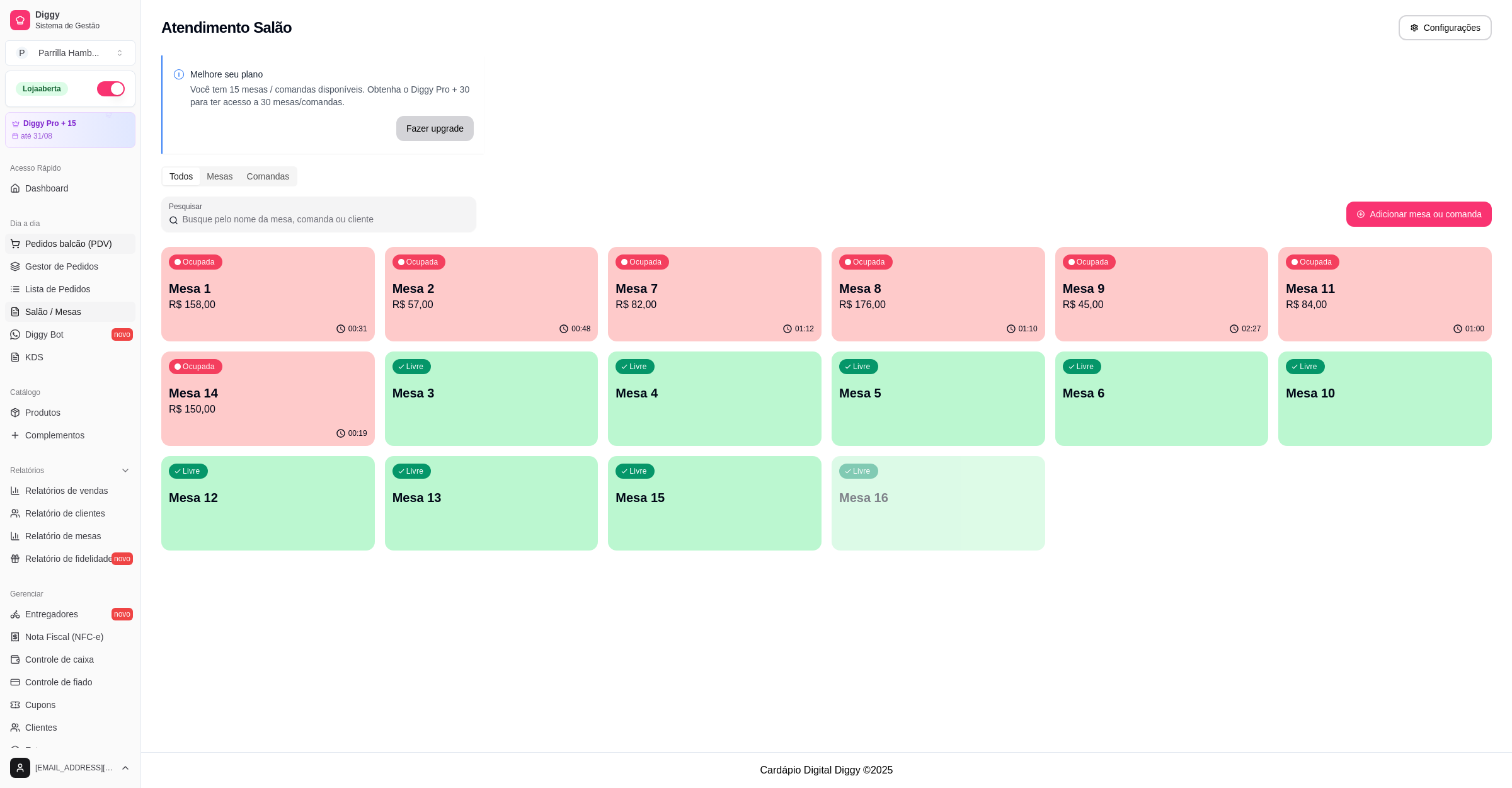
click at [89, 254] on button "Pedidos balcão (PDV)" at bounding box center [70, 244] width 130 height 20
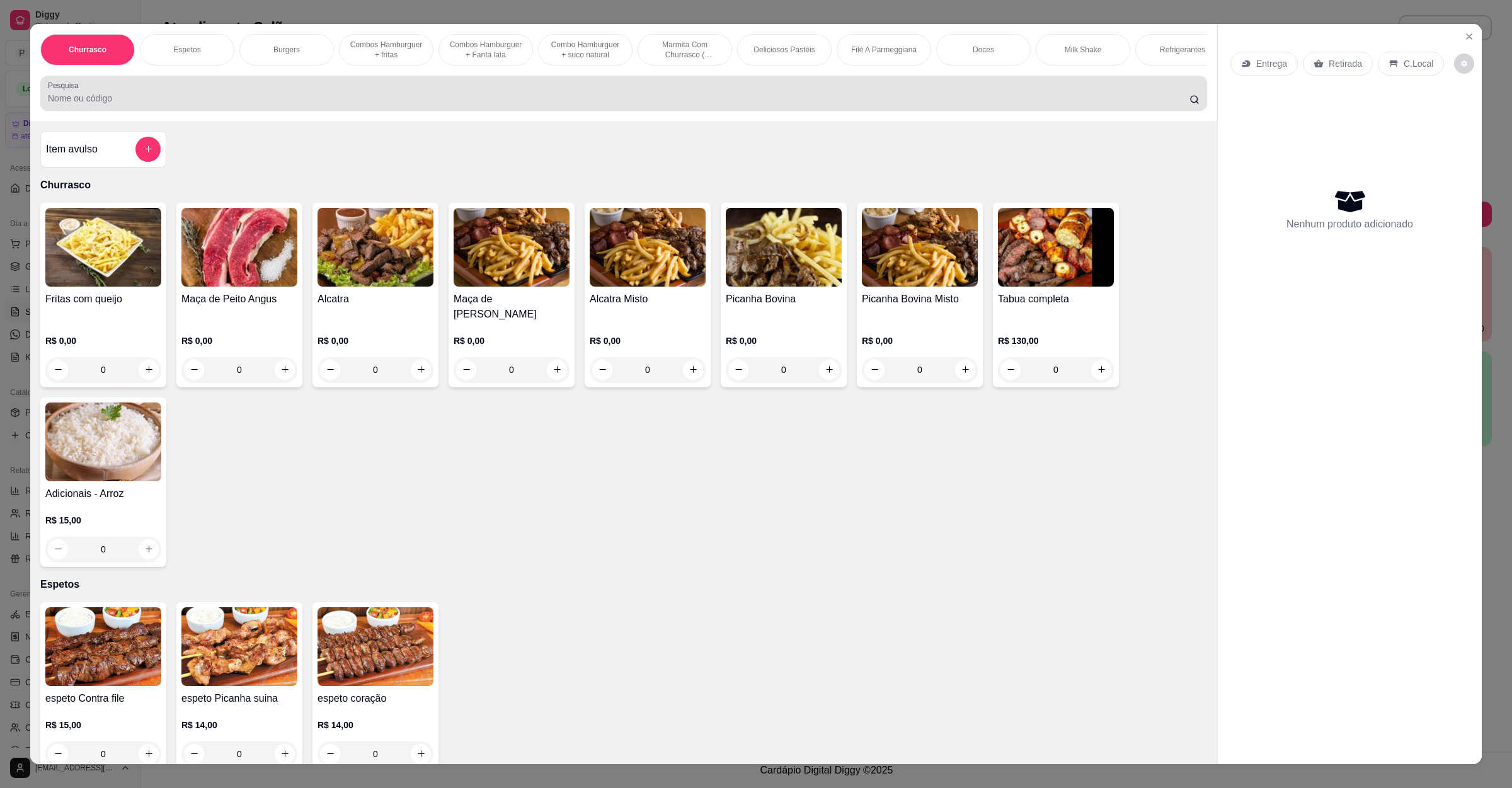
click at [480, 105] on input "Pesquisa" at bounding box center [619, 98] width 1142 height 13
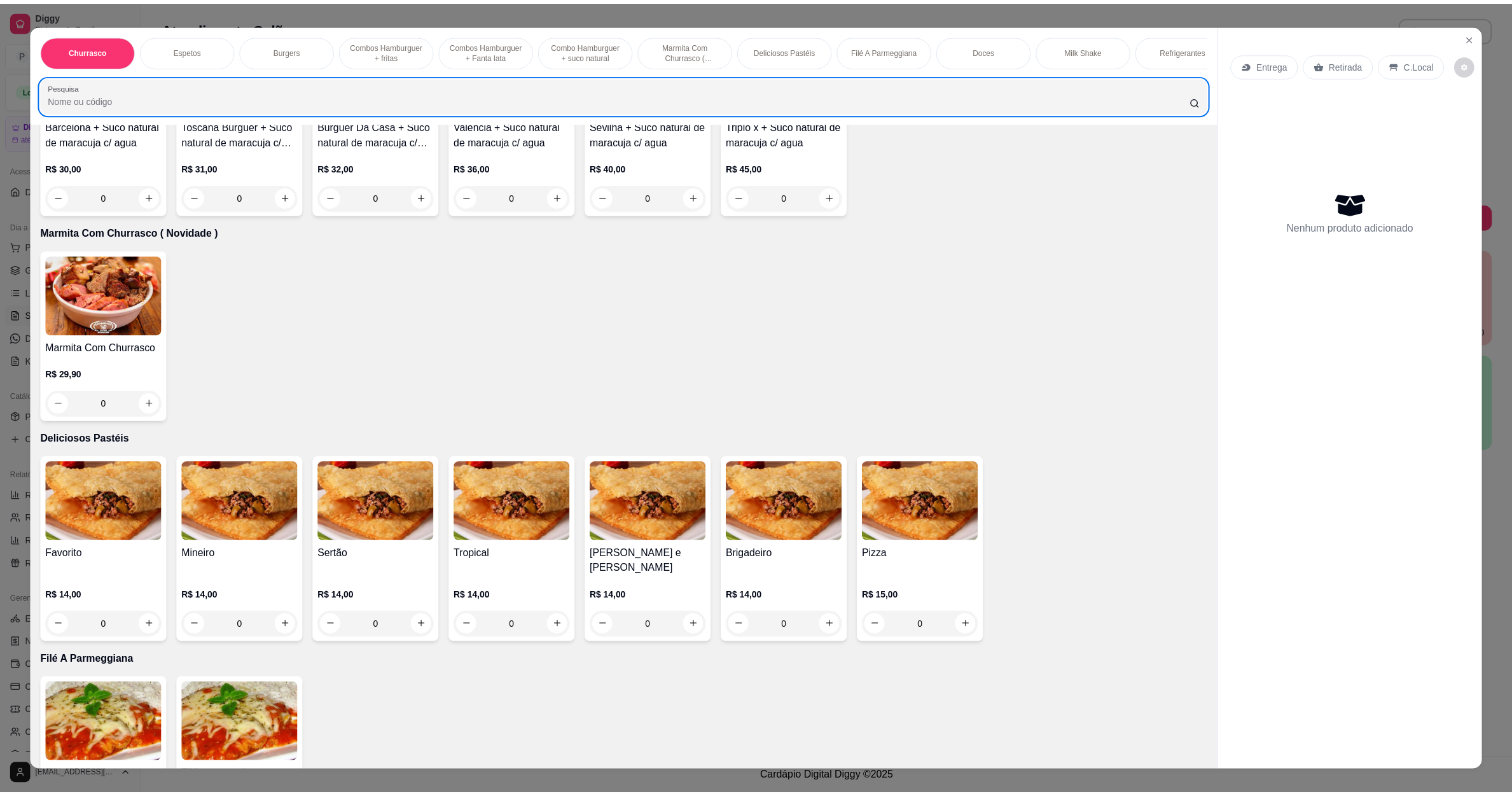
scroll to position [1433, 0]
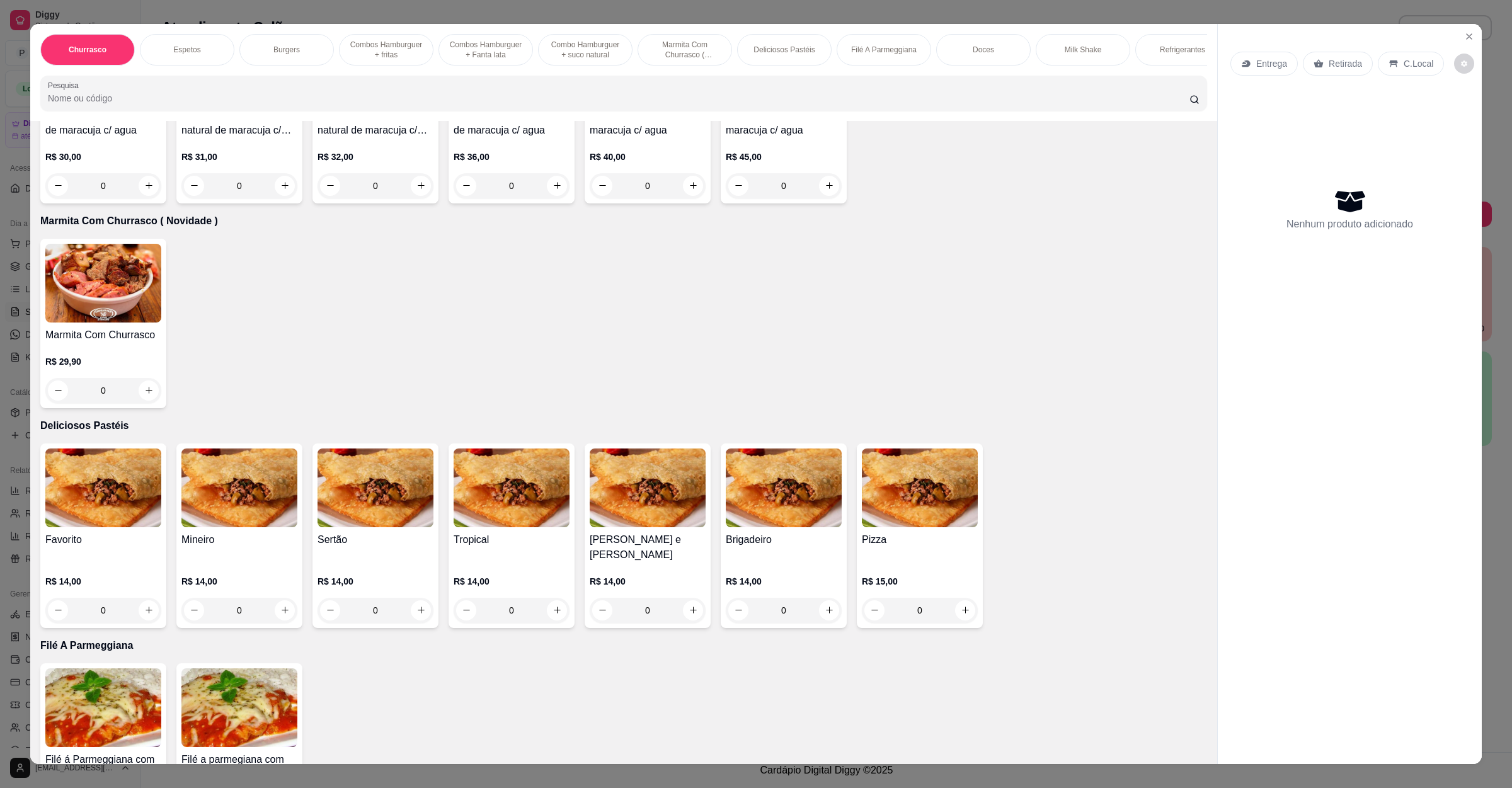
click at [140, 393] on div "0" at bounding box center [103, 391] width 116 height 26
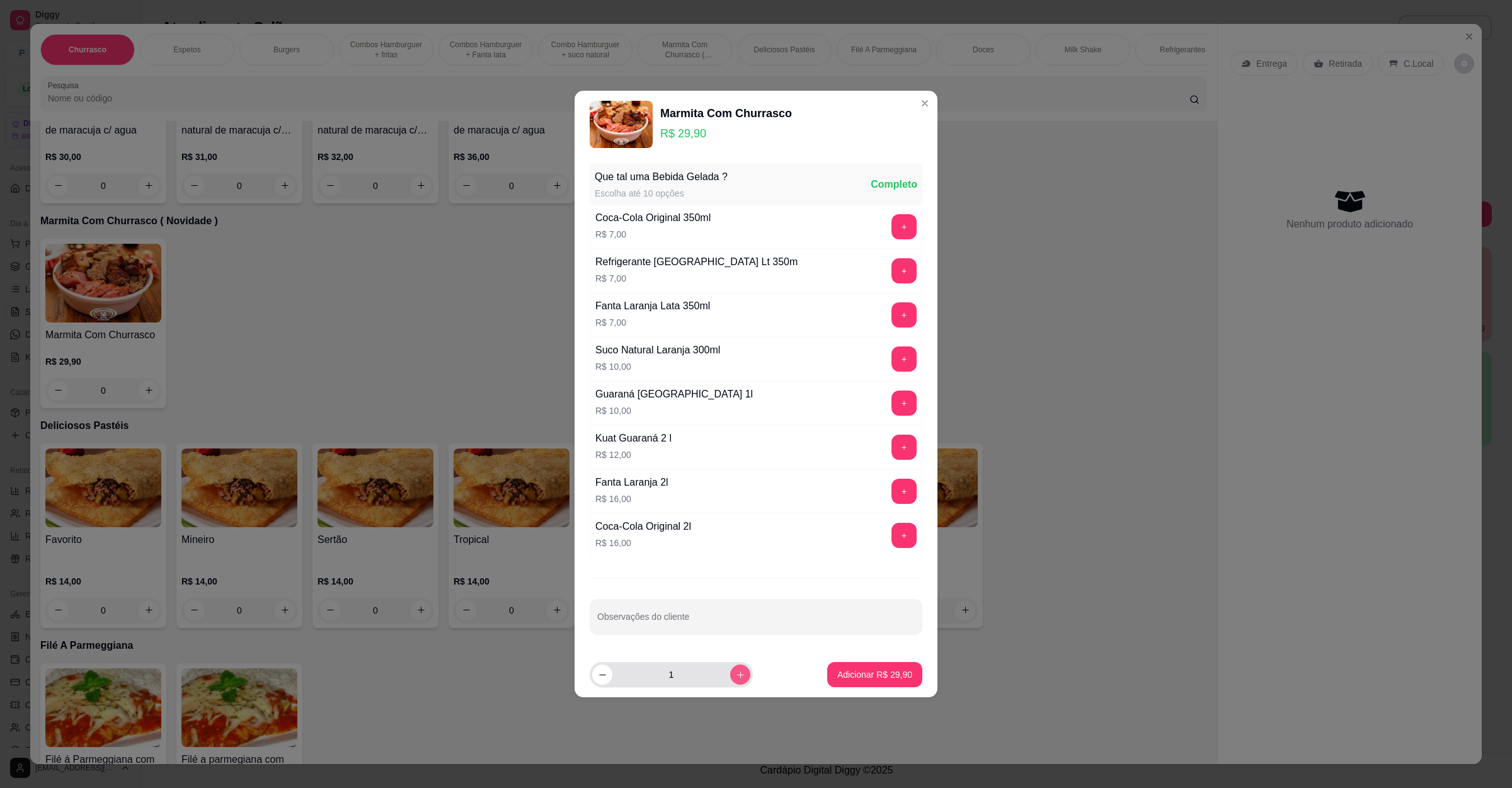
click at [736, 679] on icon "increase-product-quantity" at bounding box center [740, 675] width 9 height 9
type input "2"
click at [837, 669] on button "Adicionar R$ 59,80" at bounding box center [875, 675] width 93 height 25
type input "2"
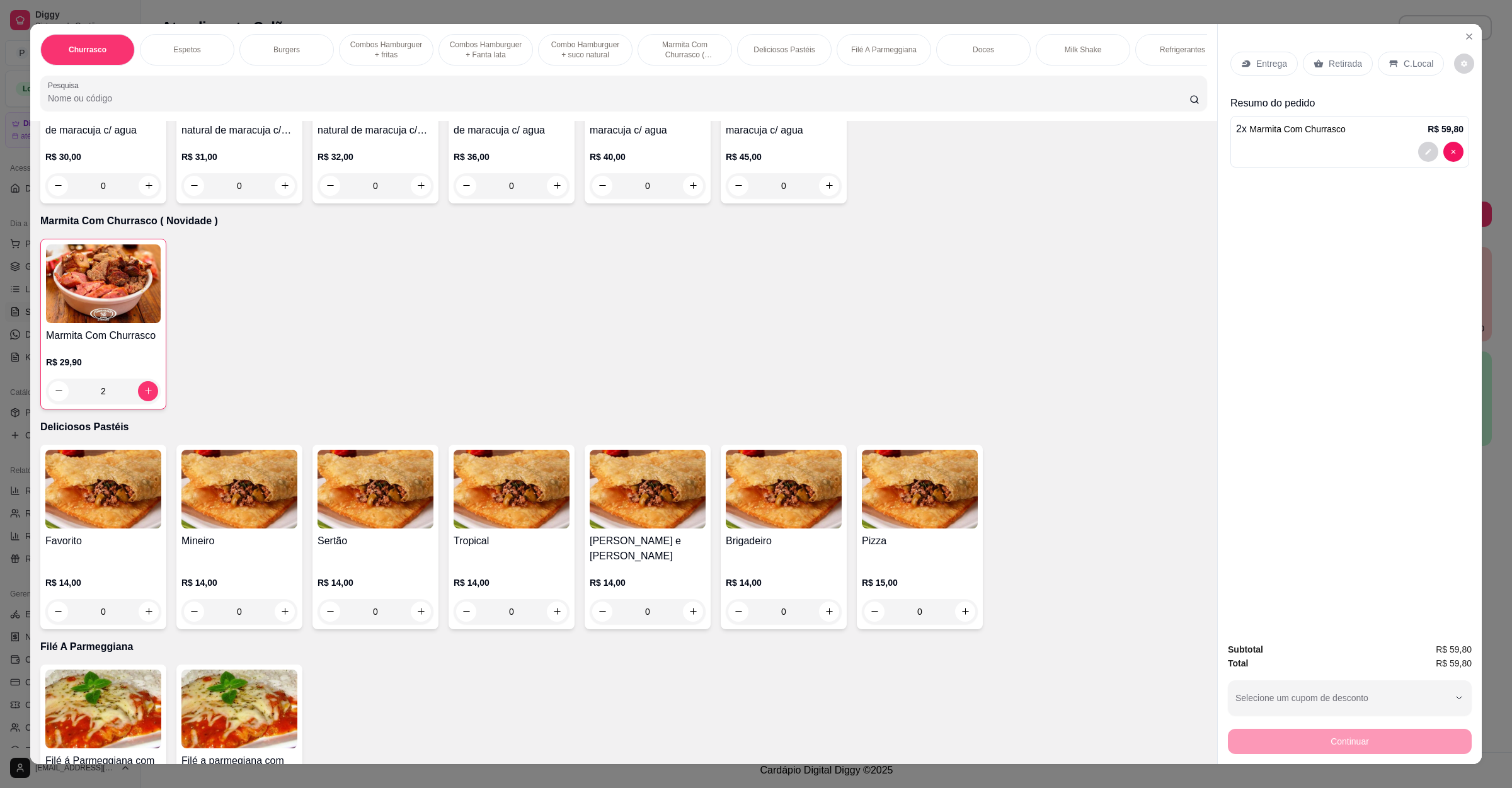
click at [1258, 63] on p "Entrega" at bounding box center [1272, 64] width 31 height 13
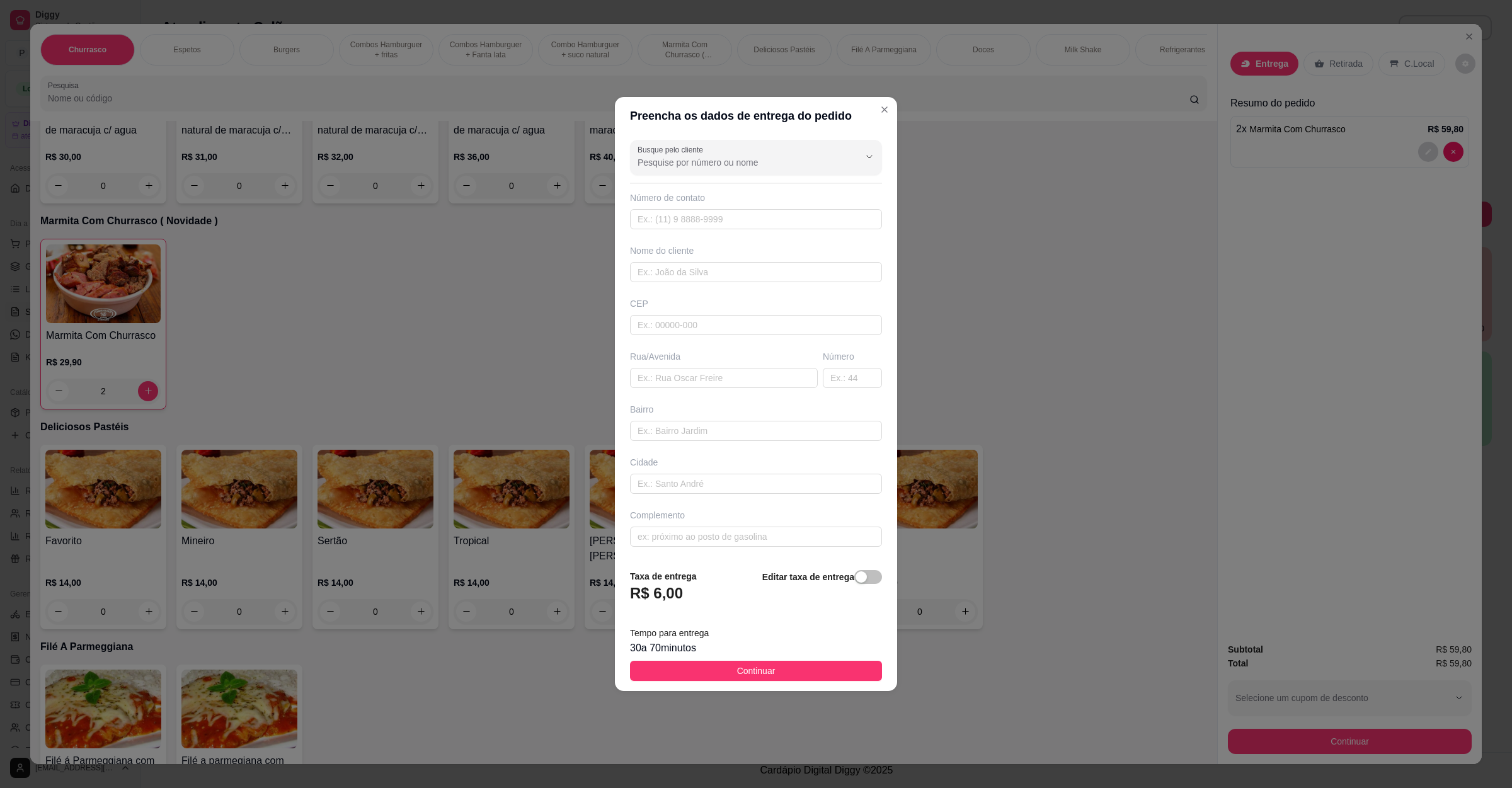
click at [757, 389] on div "Busque pelo cliente Número de contato Nome do cliente CEP Rua/Avenida Número Ba…" at bounding box center [756, 347] width 283 height 425
click at [761, 374] on input "text" at bounding box center [724, 378] width 188 height 20
paste input "[STREET_ADDRESS] aeroporto"
type input "[STREET_ADDRESS] aeroporto"
click at [778, 666] on button "Continuar" at bounding box center [756, 671] width 252 height 20
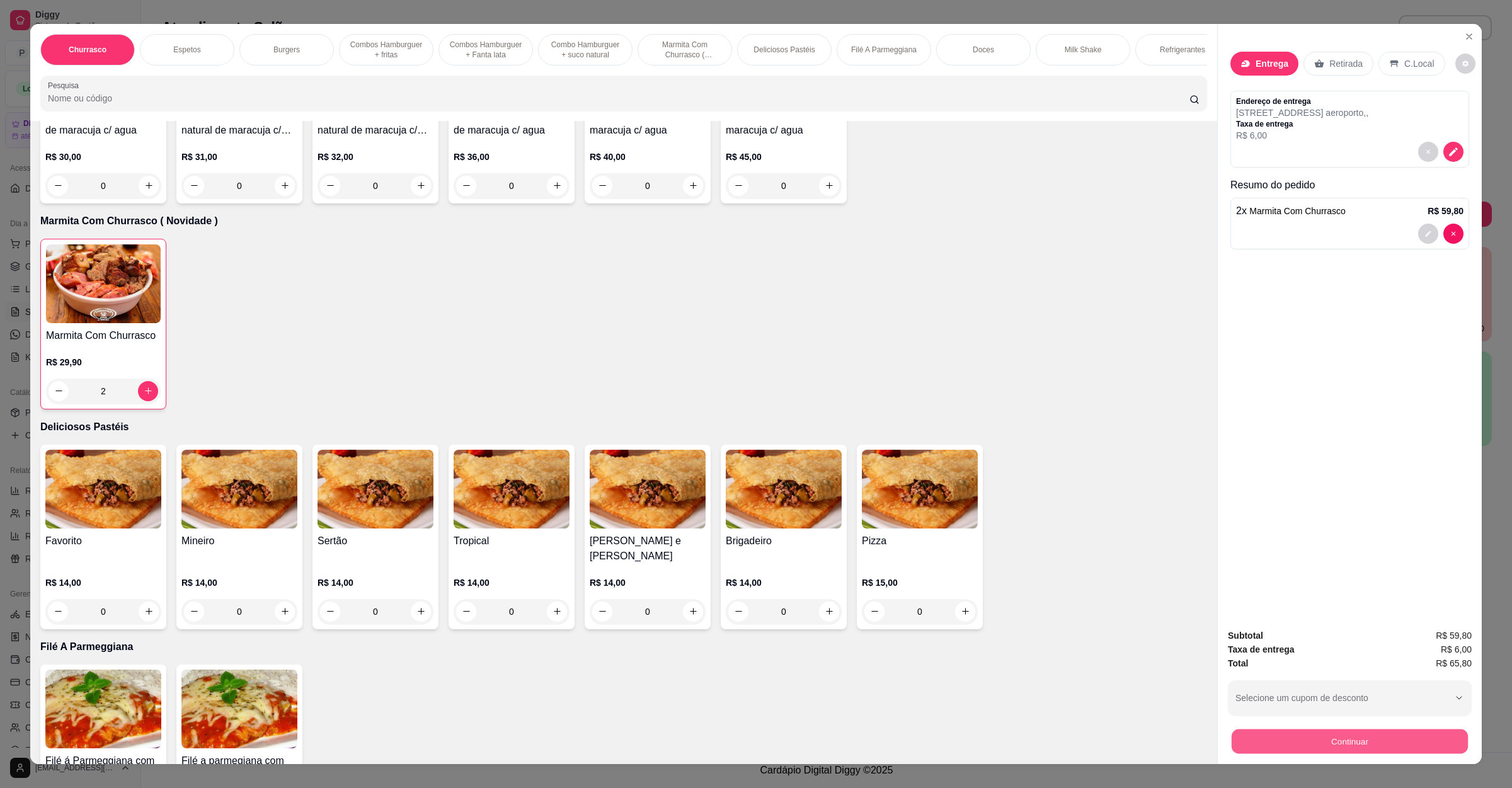
click at [1363, 737] on button "Continuar" at bounding box center [1350, 741] width 236 height 25
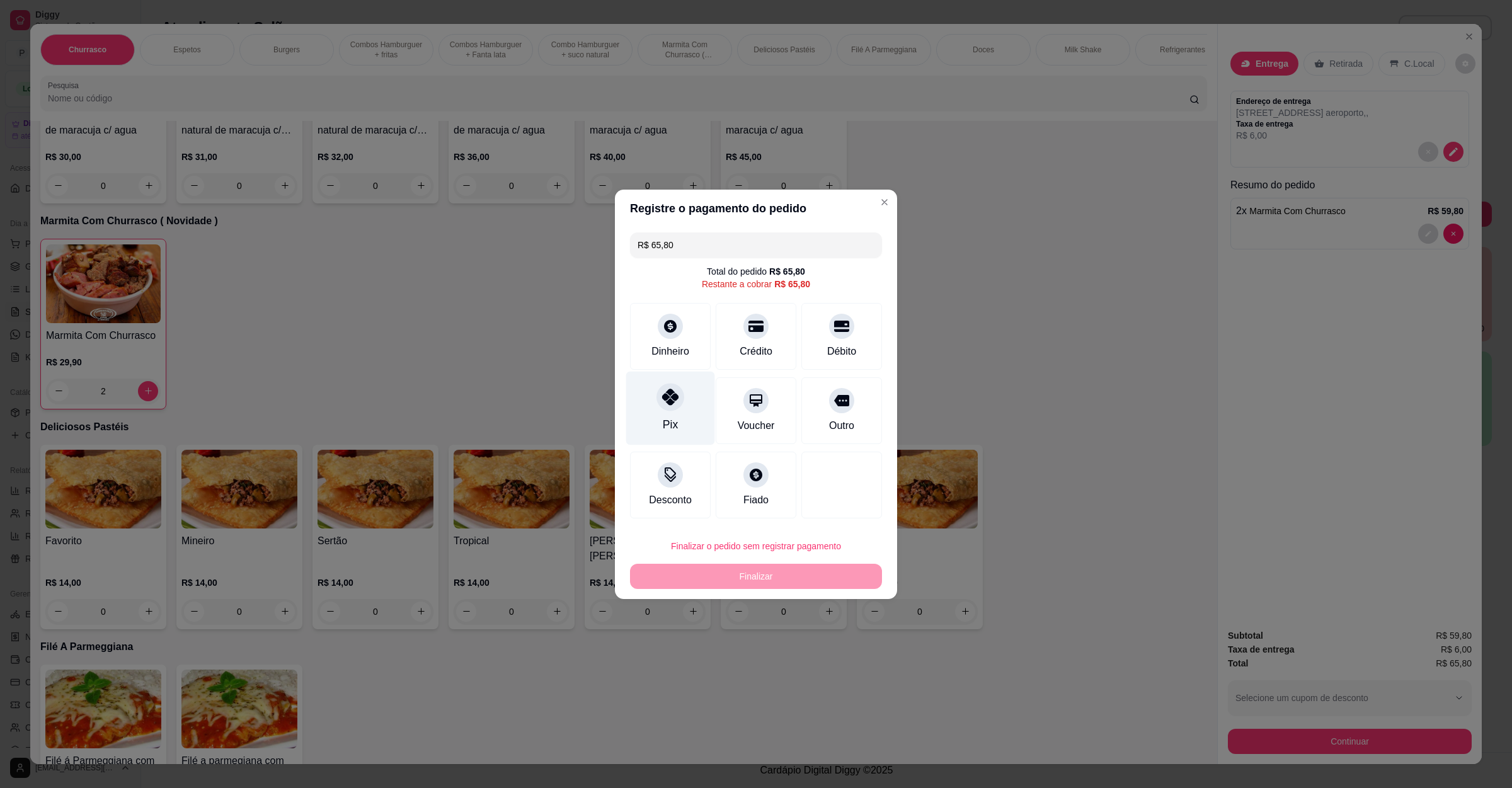
click at [668, 394] on icon at bounding box center [670, 397] width 16 height 16
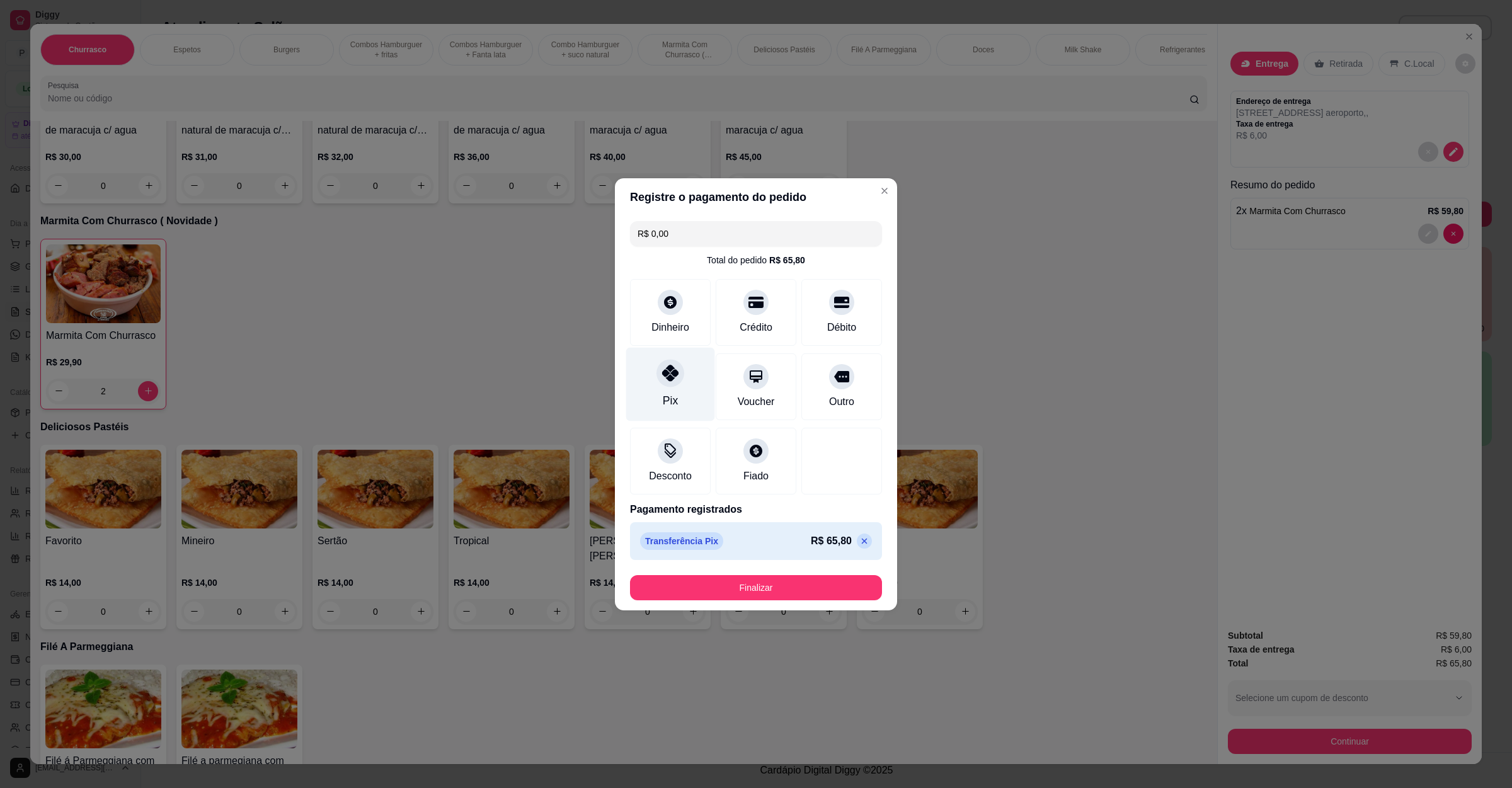
type input "R$ 0,00"
click at [798, 588] on button "Finalizar" at bounding box center [756, 588] width 252 height 26
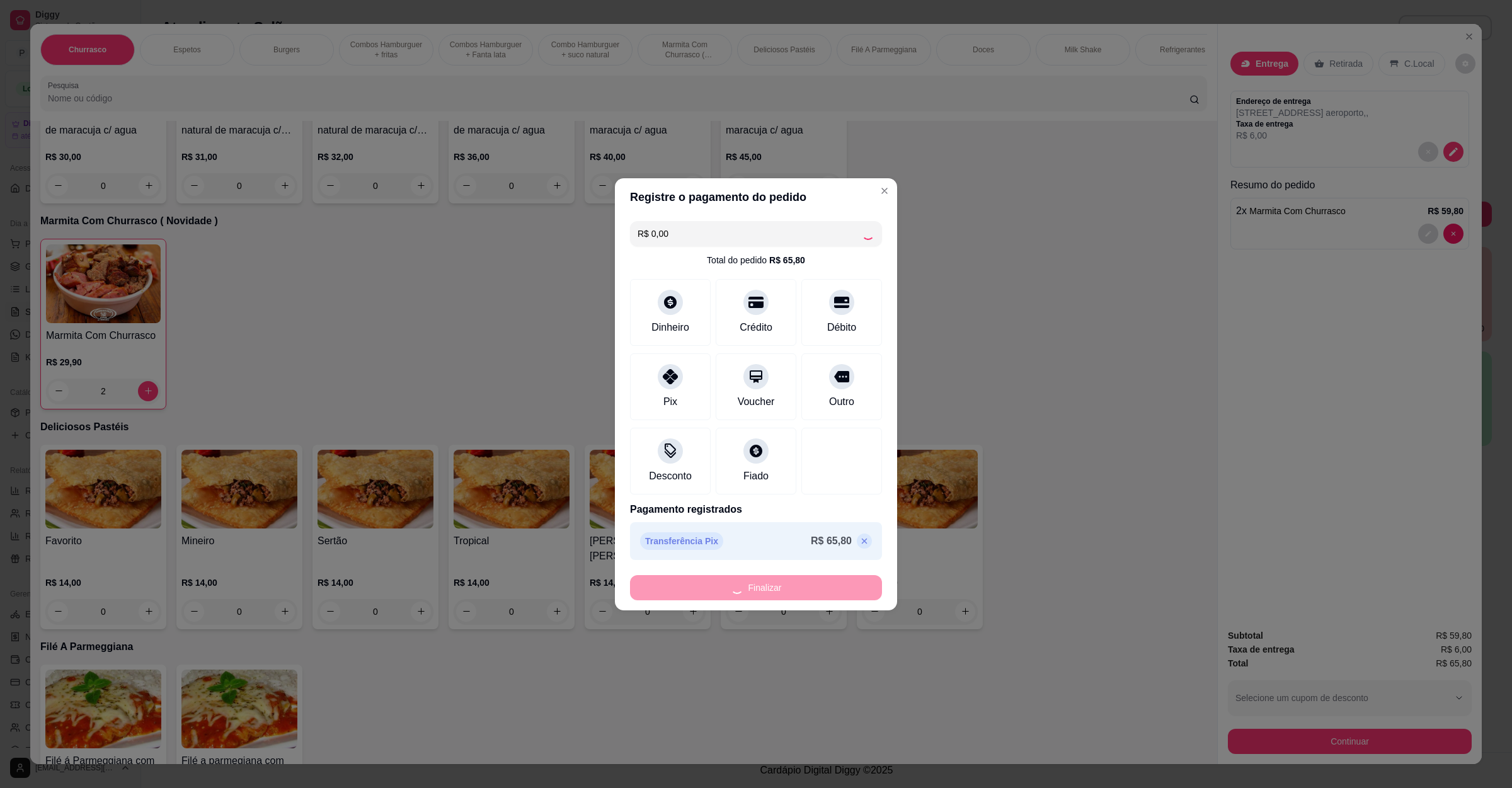
type input "0"
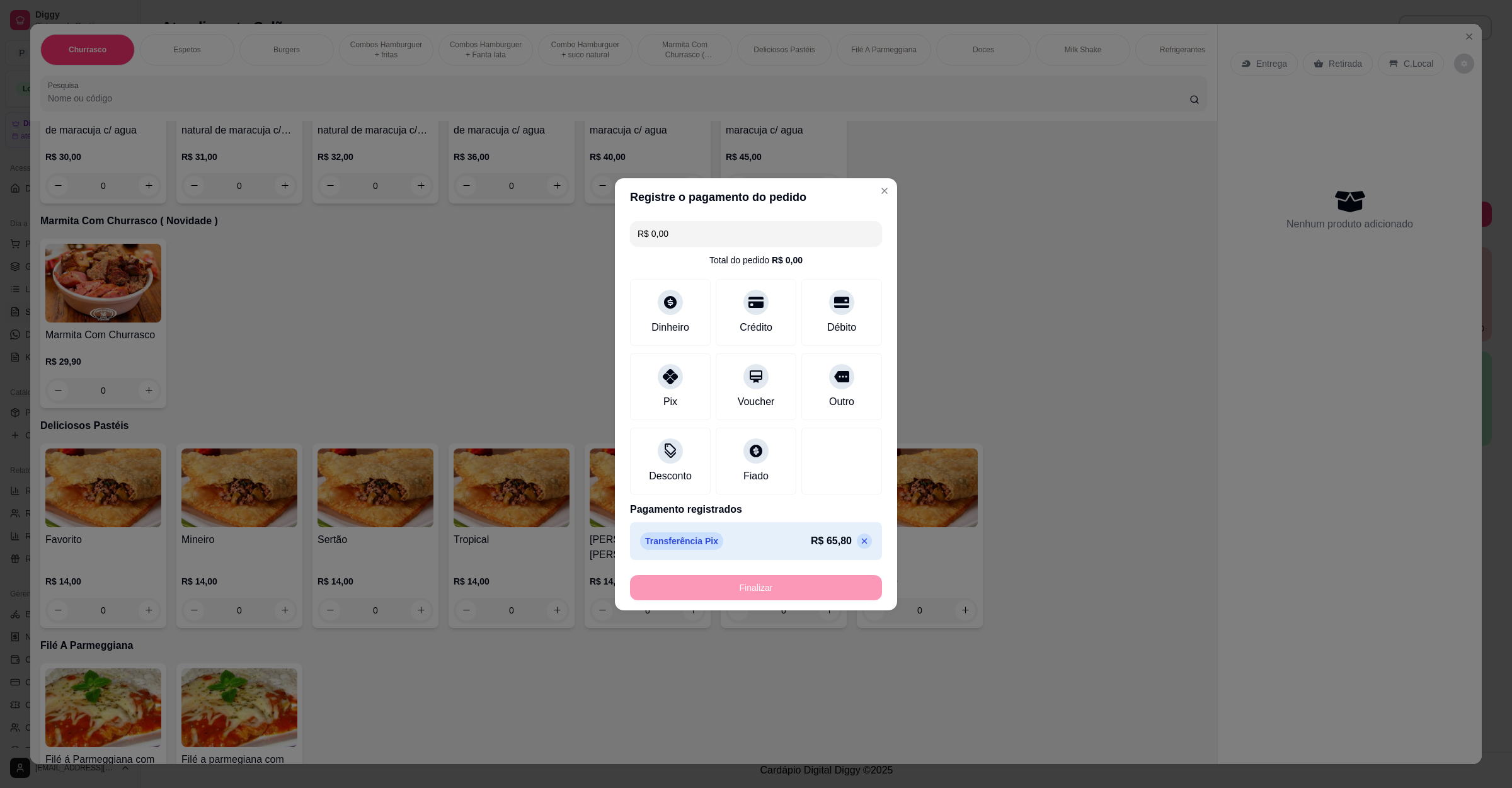
type input "-R$ 65,80"
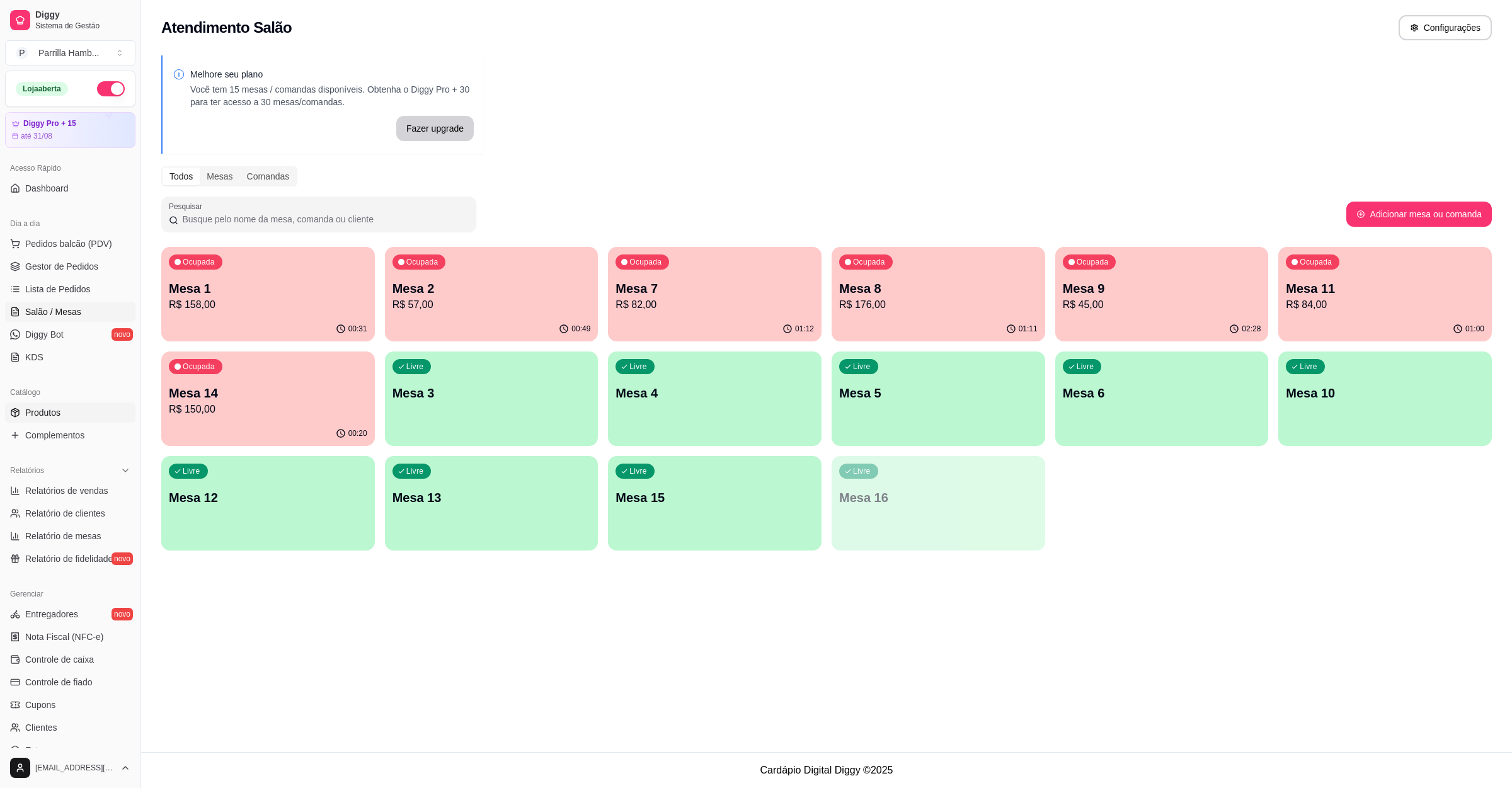
click at [59, 409] on span "Produtos" at bounding box center [43, 413] width 36 height 13
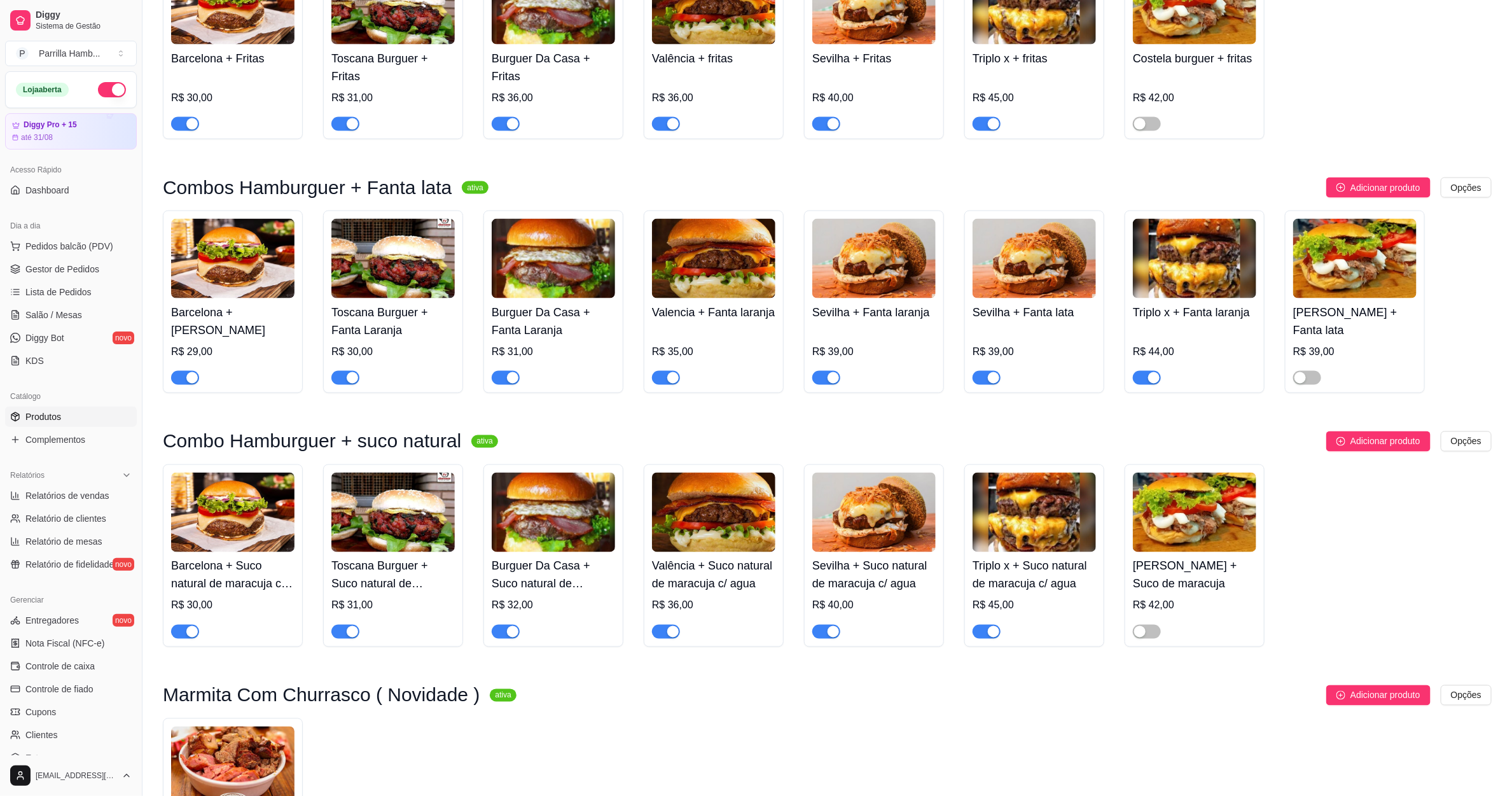
scroll to position [1718, 0]
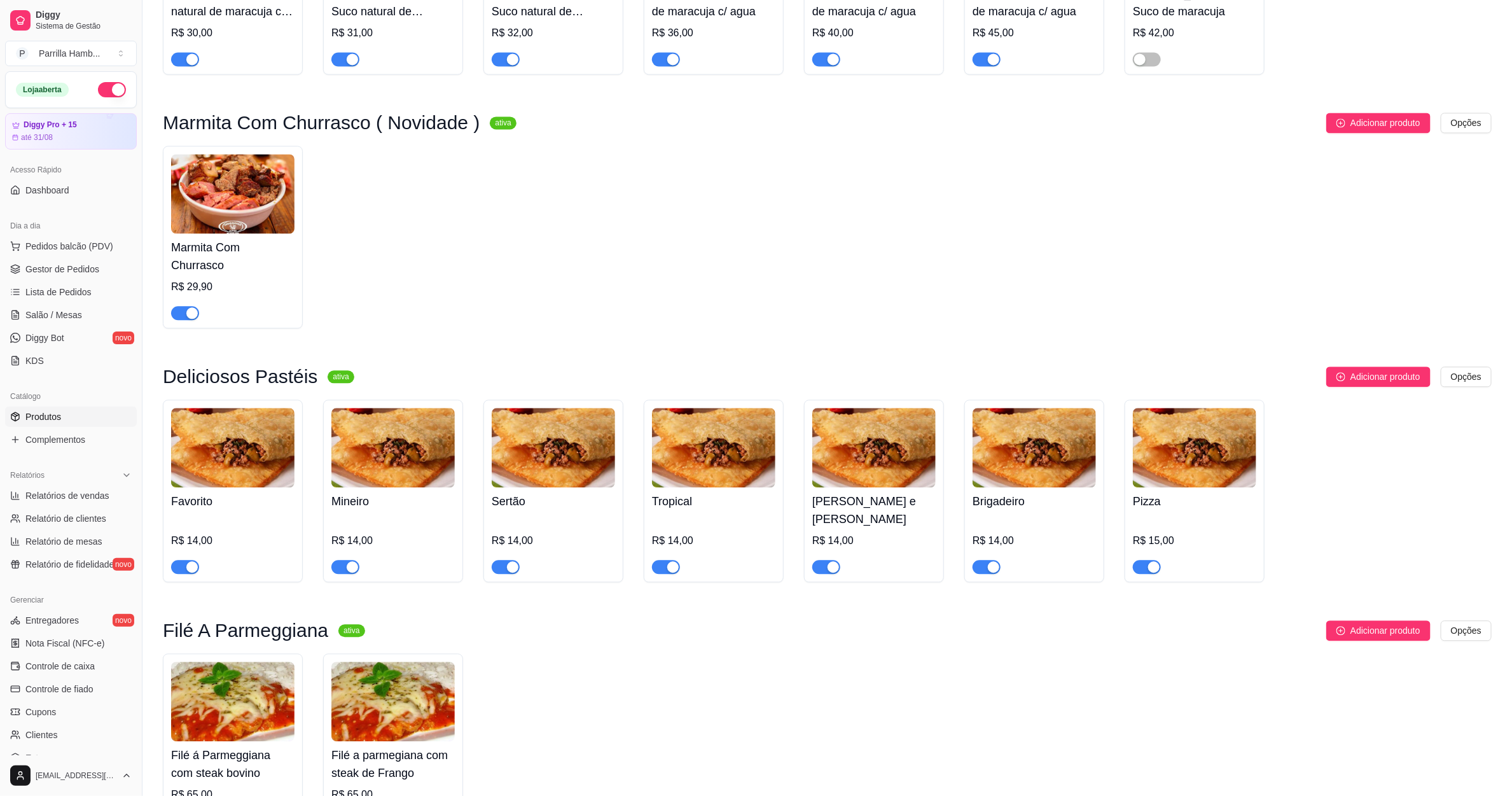
click at [233, 180] on img at bounding box center [233, 193] width 123 height 79
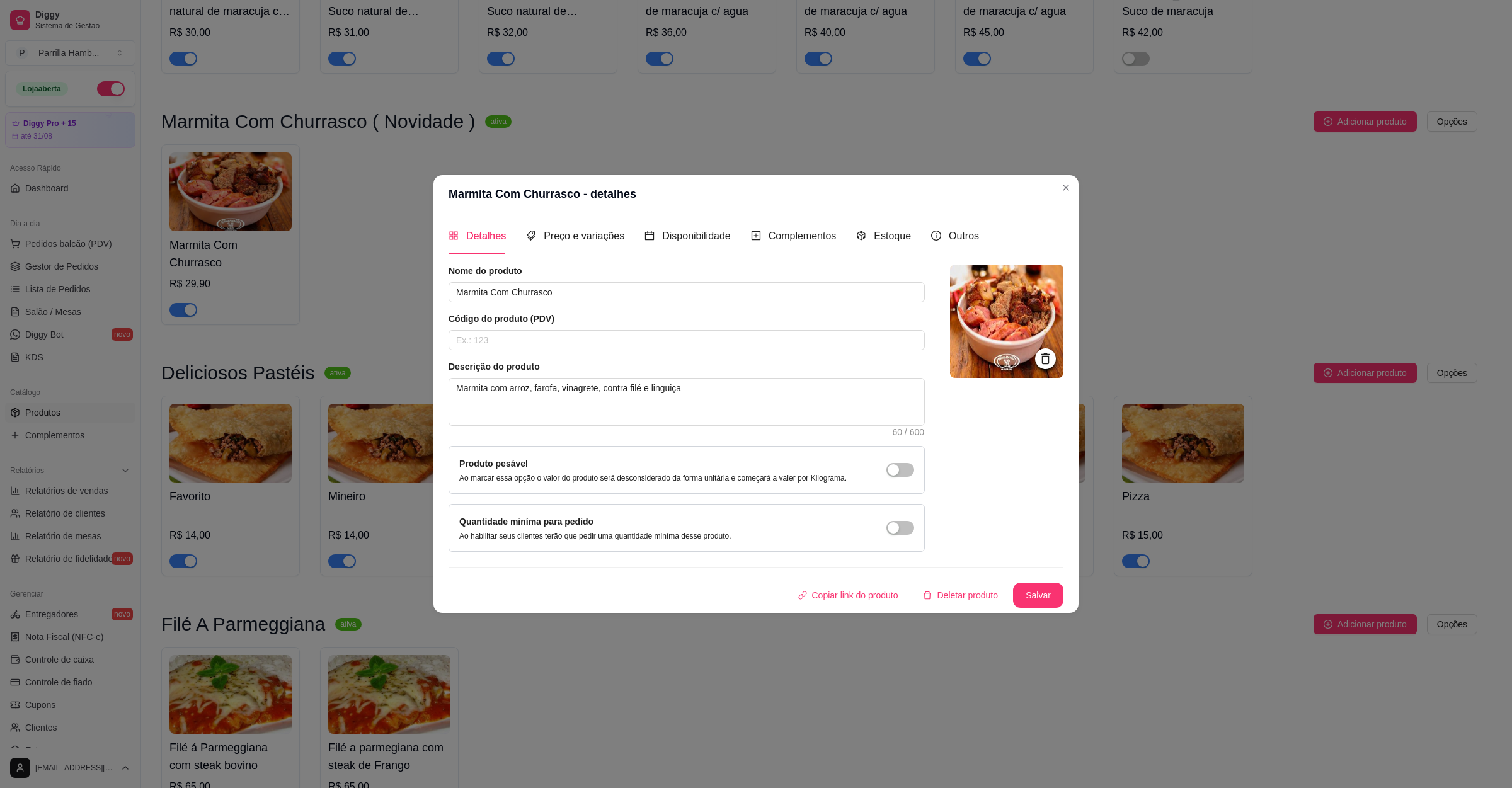
click at [621, 237] on div "Detalhes Preço e variações Disponibilidade Complementos Estoque Outros" at bounding box center [714, 235] width 531 height 36
click at [594, 218] on div "Preço e variações" at bounding box center [575, 235] width 98 height 36
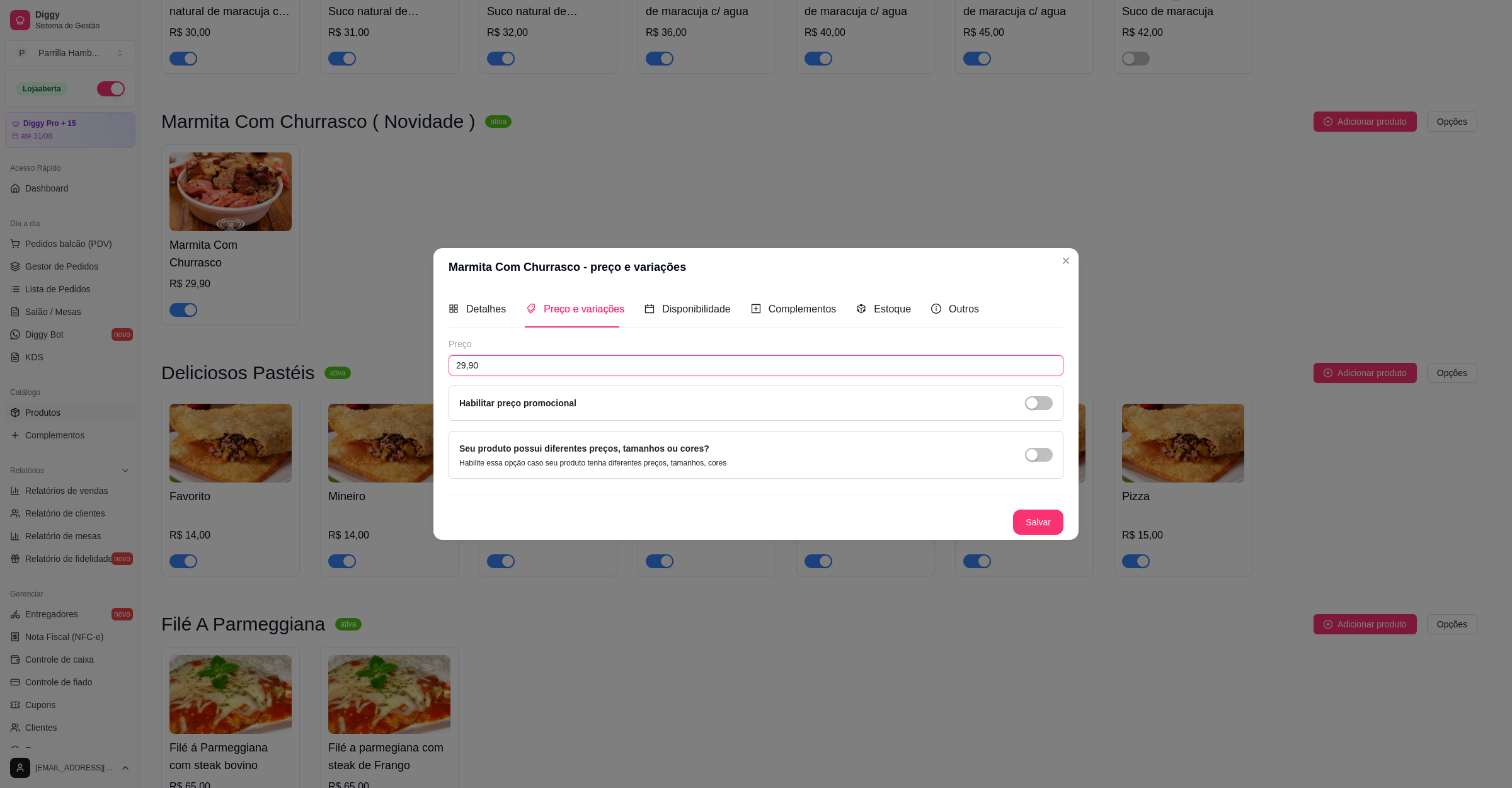
drag, startPoint x: 541, startPoint y: 364, endPoint x: 0, endPoint y: 315, distance: 543.2
click at [0, 331] on div "Marmita Com Churrasco - preço e variações Detalhes Preço e variações Disponibil…" at bounding box center [756, 394] width 1512 height 788
type input "30,00"
click at [1062, 525] on button "Salvar" at bounding box center [1038, 523] width 50 height 26
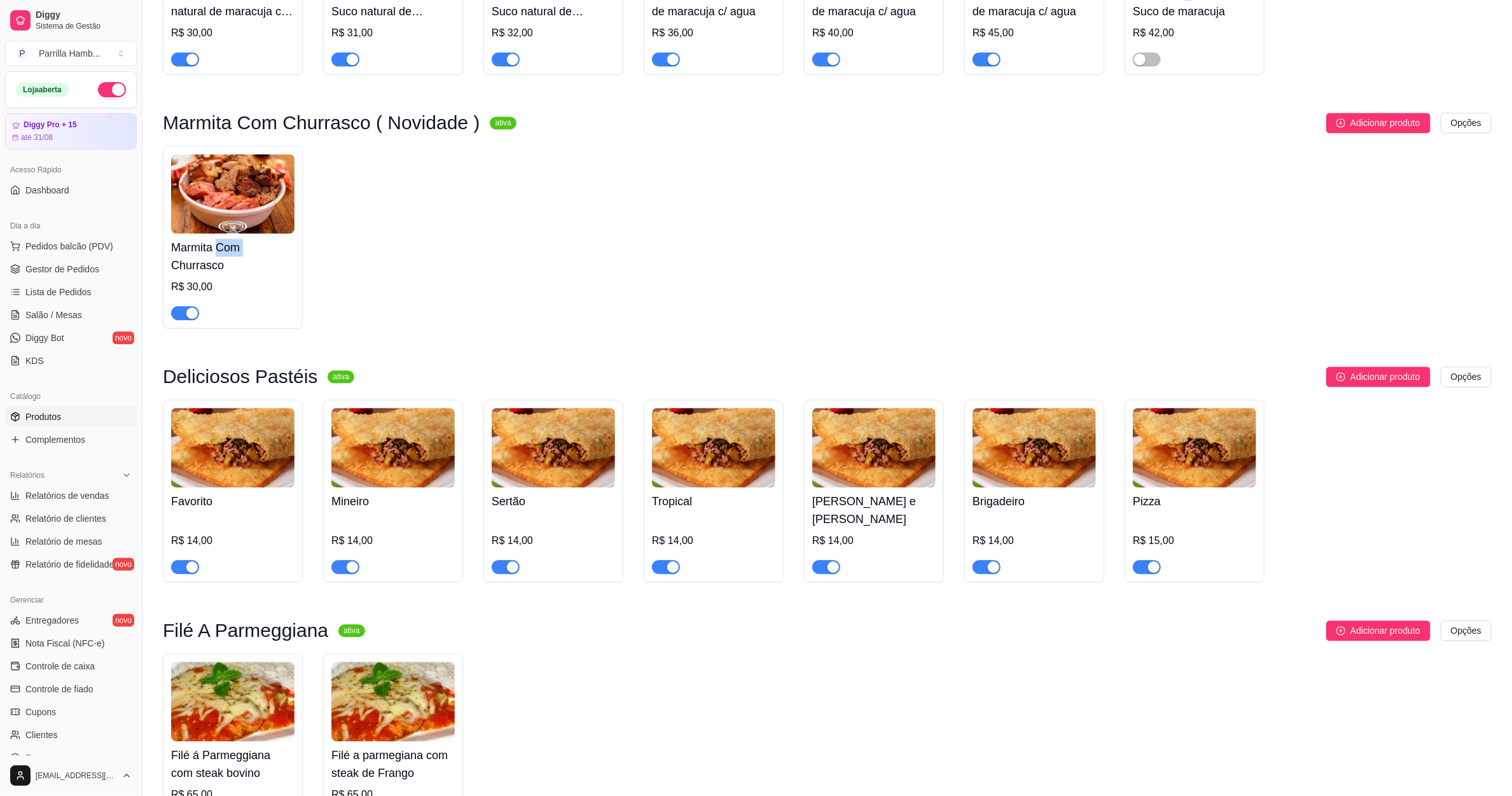
click at [1166, 243] on div "Marmita Com Churrasco R$ 30,00" at bounding box center [827, 237] width 1329 height 182
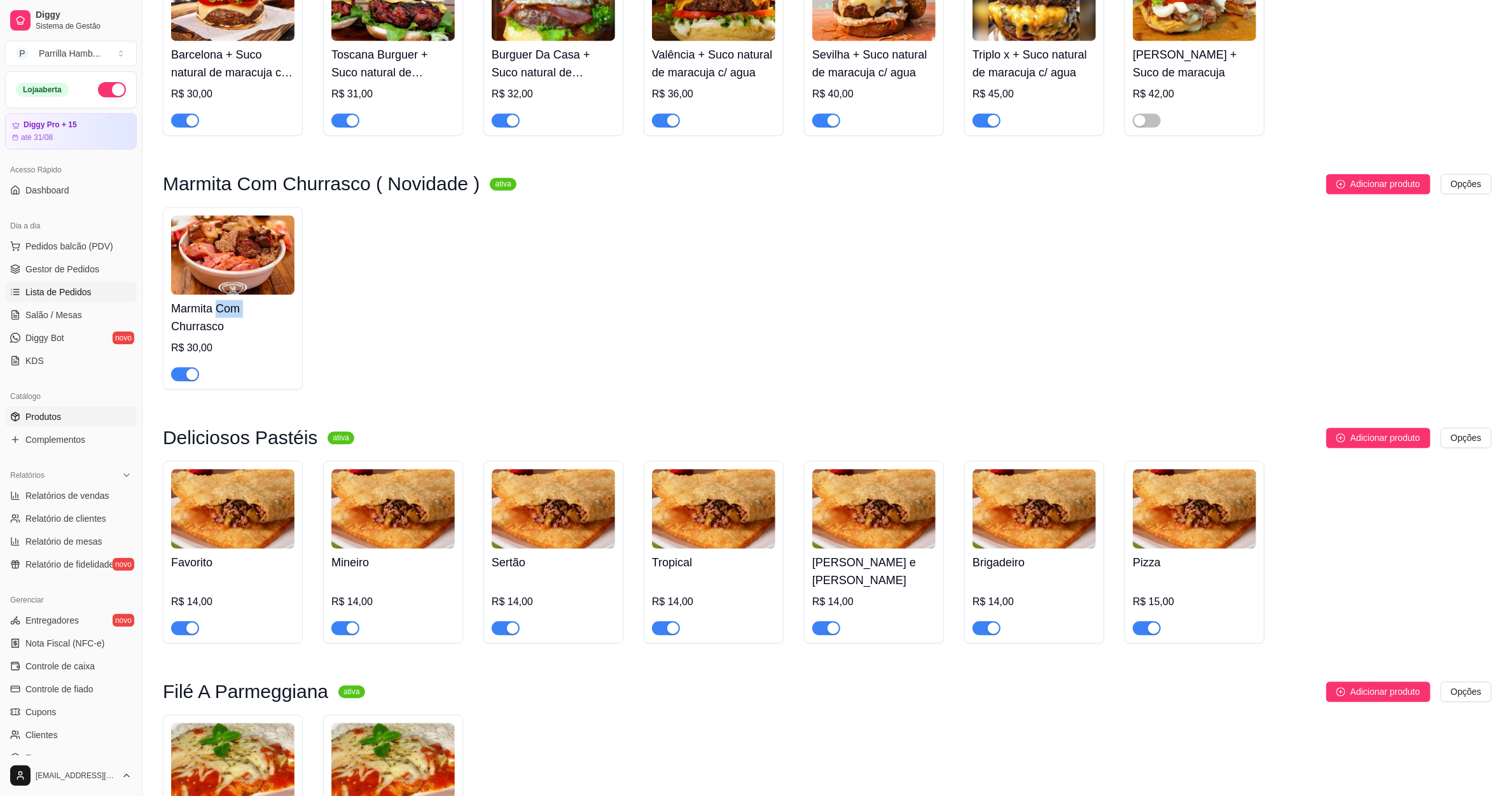
scroll to position [1623, 0]
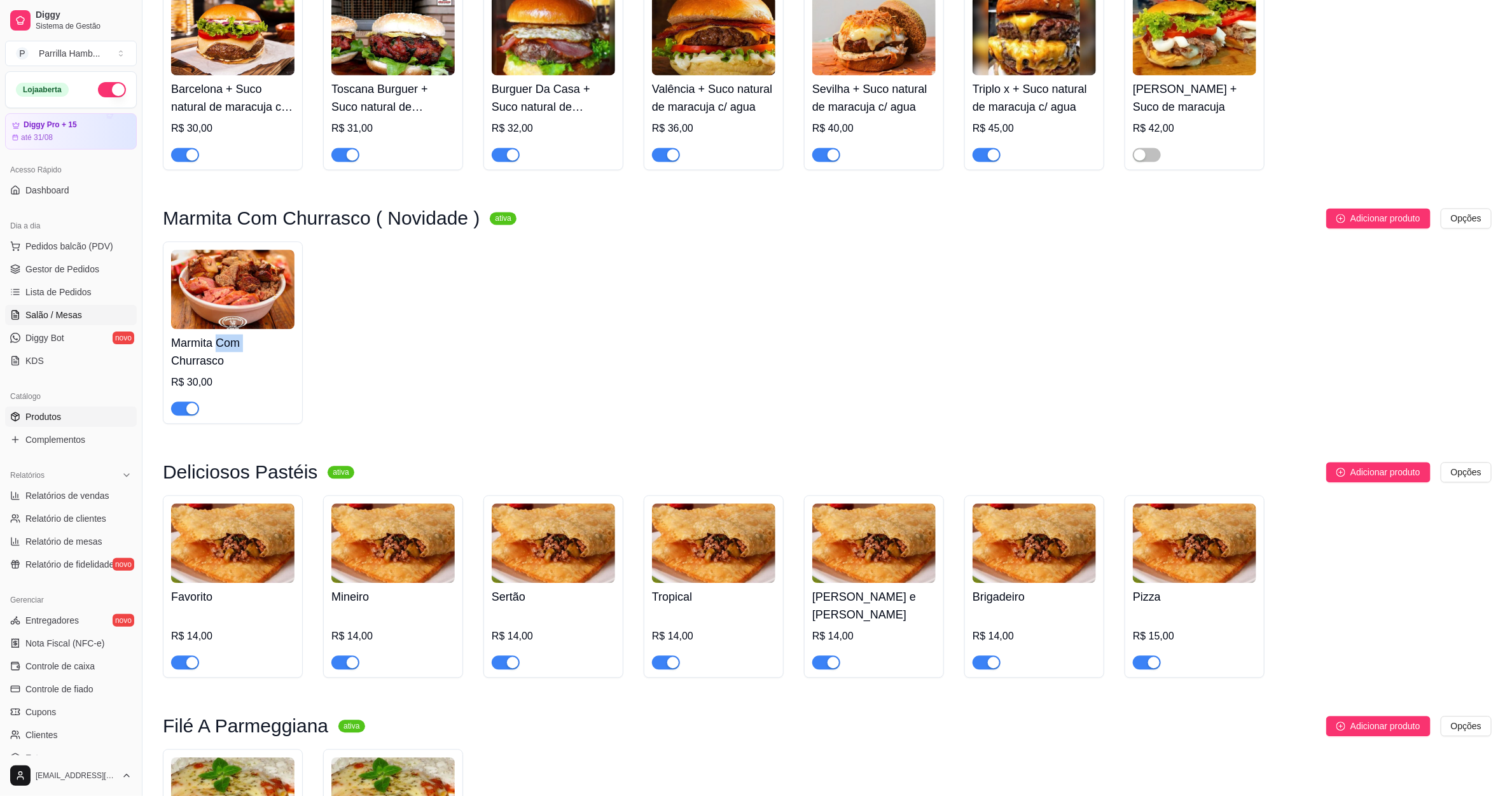
click at [84, 321] on link "Salão / Mesas" at bounding box center [71, 315] width 132 height 20
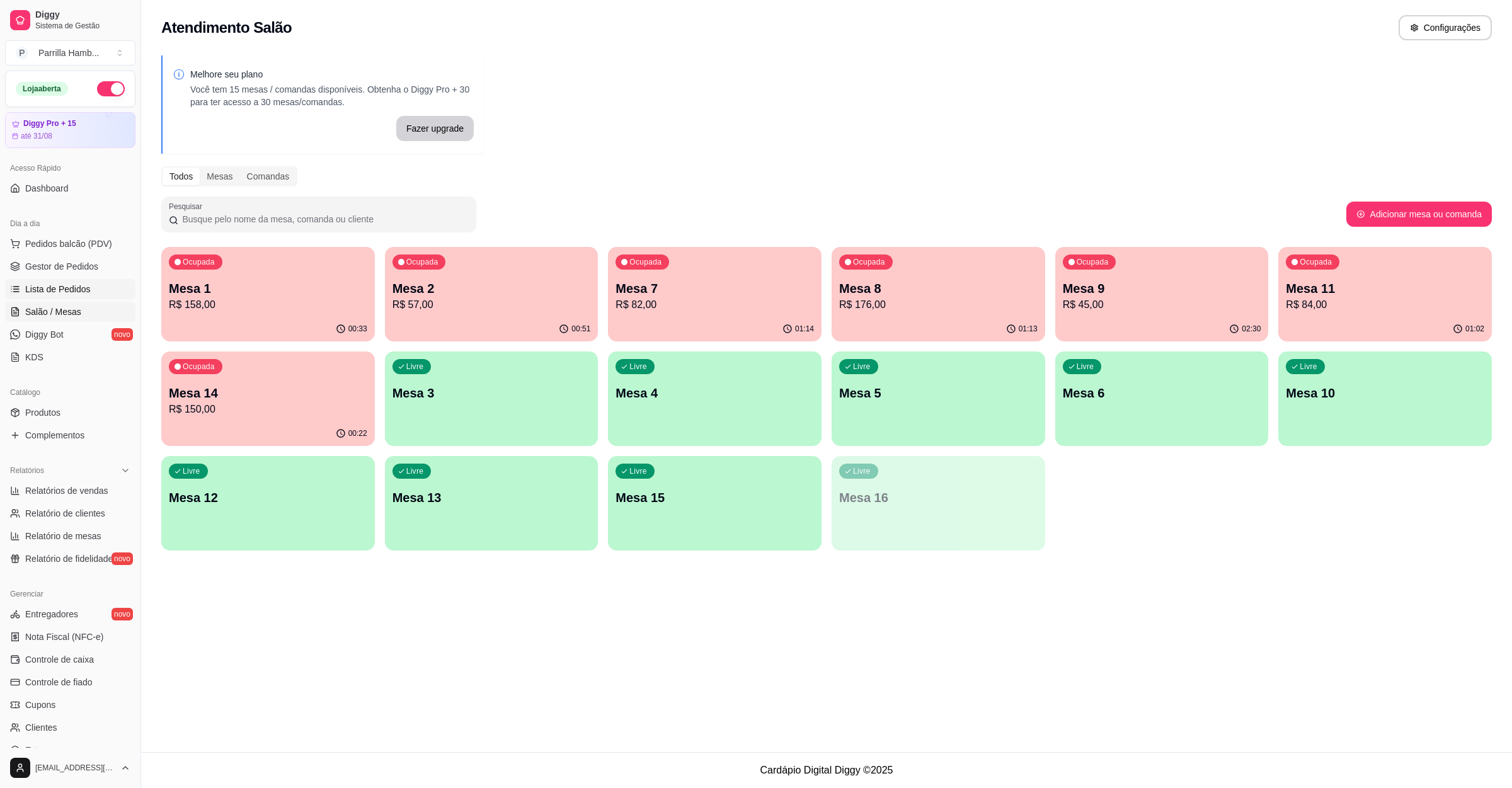
click at [72, 295] on span "Lista de Pedidos" at bounding box center [58, 289] width 66 height 13
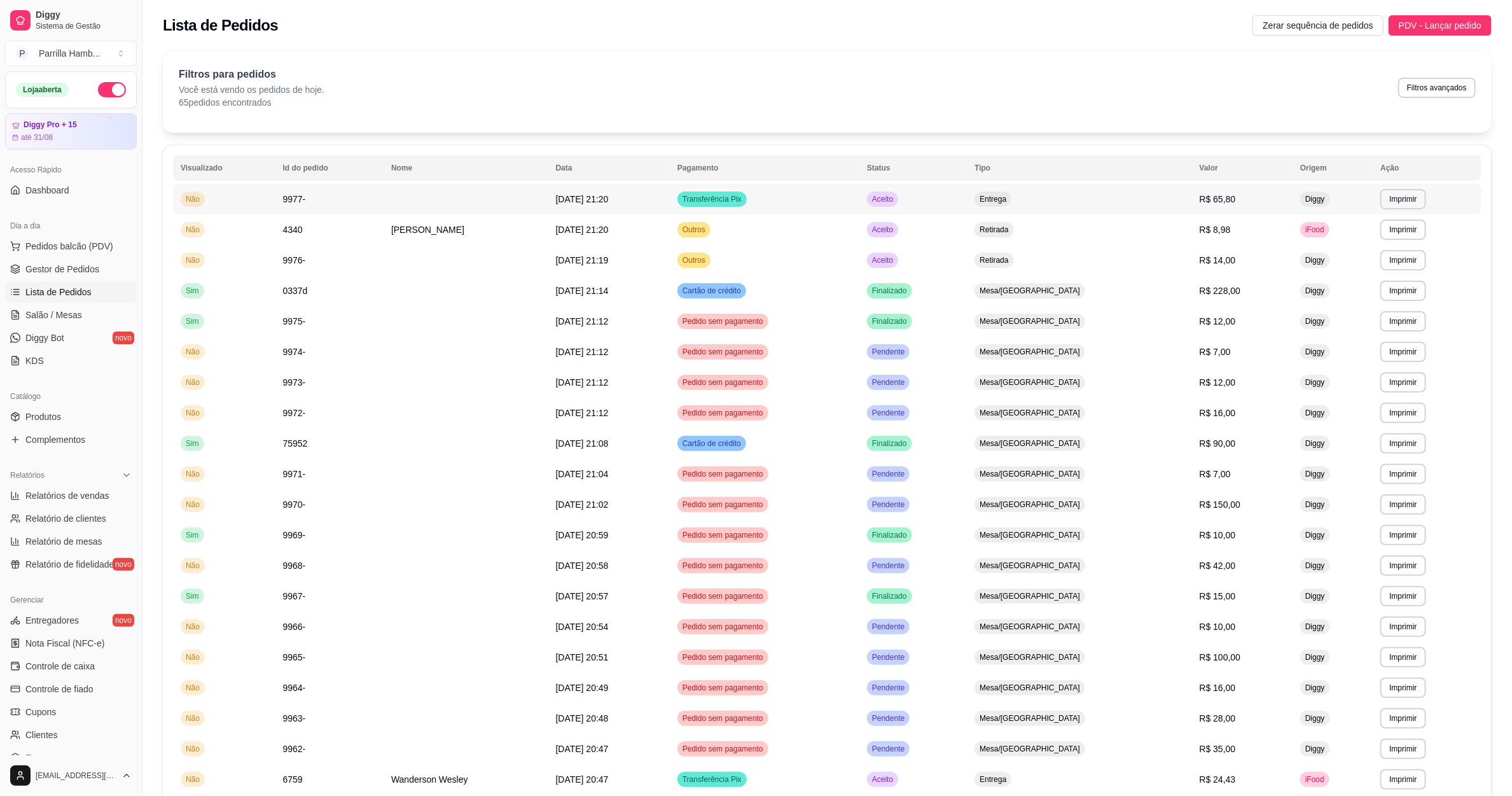
click at [1247, 194] on td "R$ 65,80" at bounding box center [1242, 199] width 100 height 30
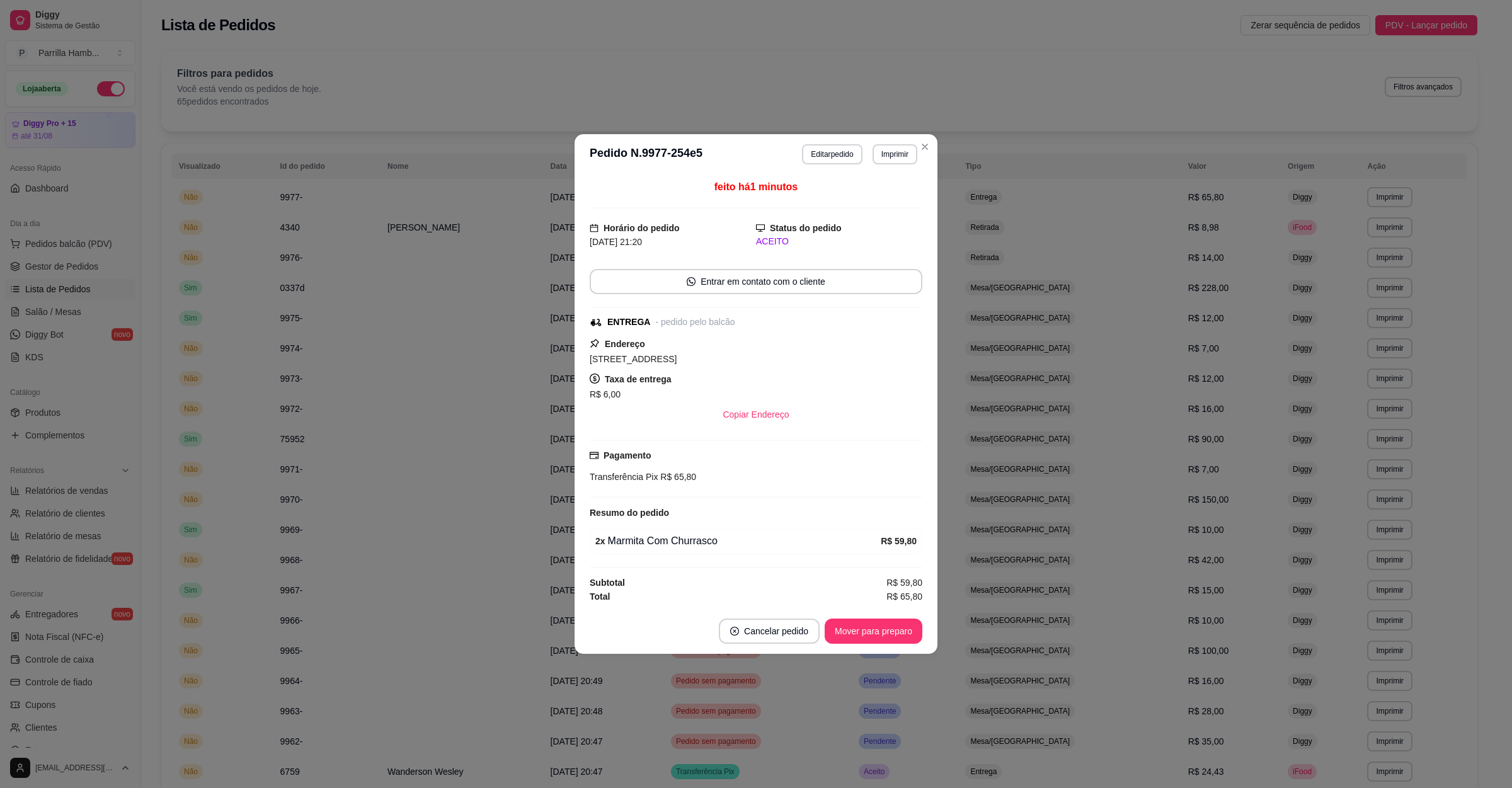
click at [828, 154] on button "Editar pedido" at bounding box center [833, 154] width 60 height 20
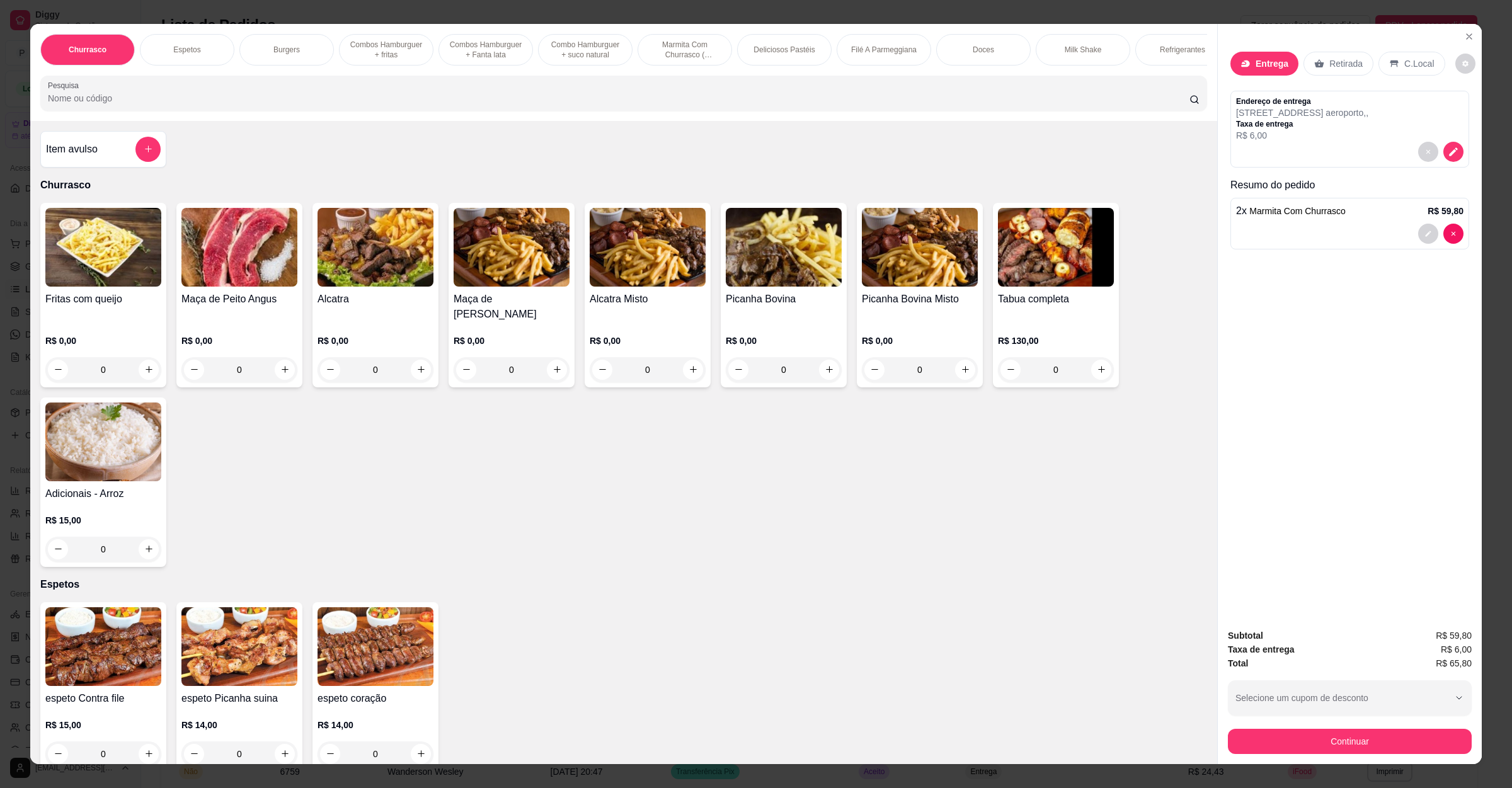
click at [1431, 233] on div at bounding box center [1441, 233] width 46 height 20
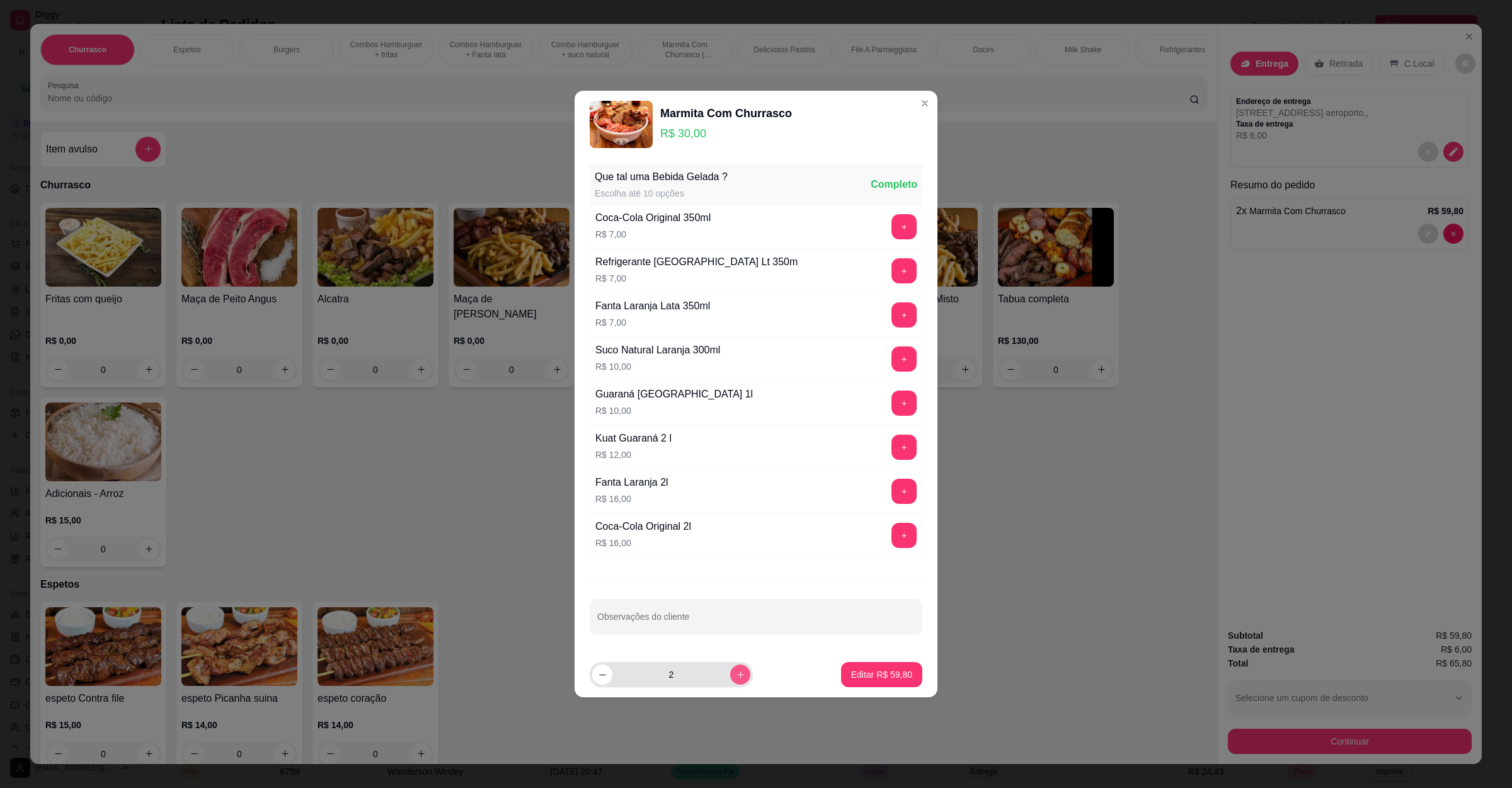
click at [730, 685] on button "increase-product-quantity" at bounding box center [740, 675] width 20 height 20
type input "3"
click at [851, 675] on p "Editar R$ 89,70" at bounding box center [881, 675] width 61 height 13
type input "3"
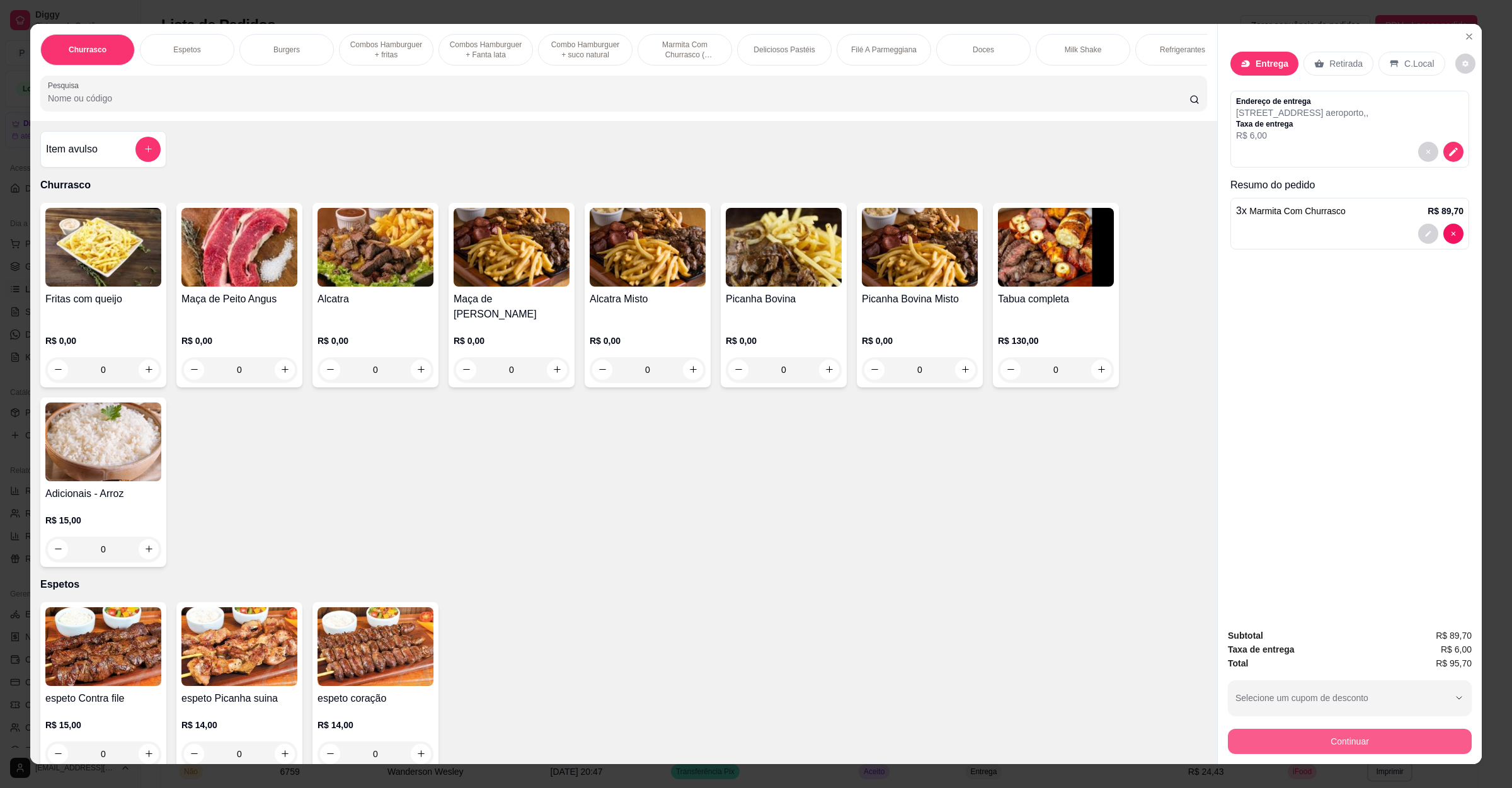
click at [1263, 739] on button "Continuar" at bounding box center [1350, 741] width 243 height 26
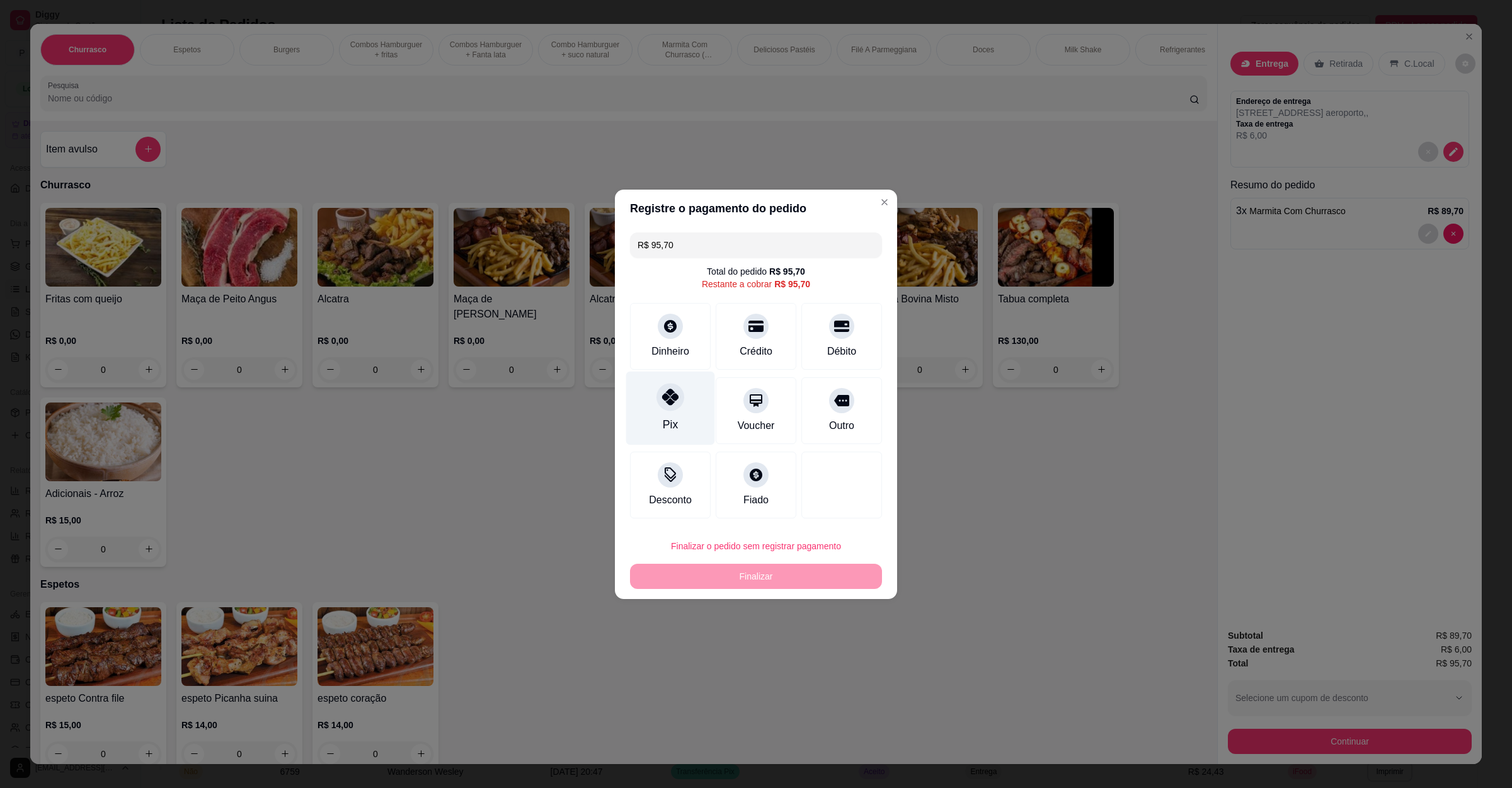
click at [673, 407] on div at bounding box center [670, 397] width 27 height 27
type input "R$ 0,00"
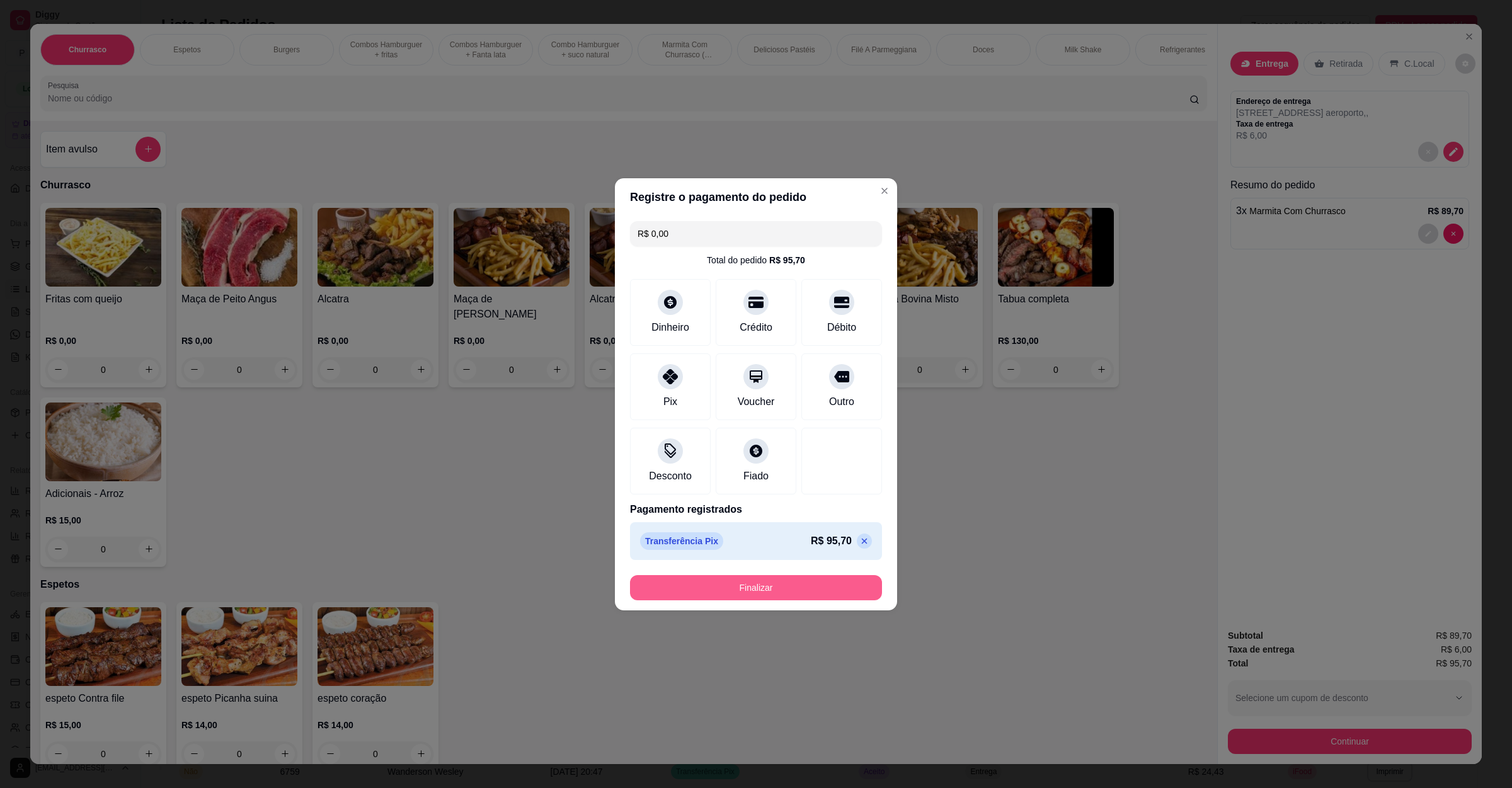
click at [743, 588] on button "Finalizar" at bounding box center [756, 588] width 252 height 26
type input "0"
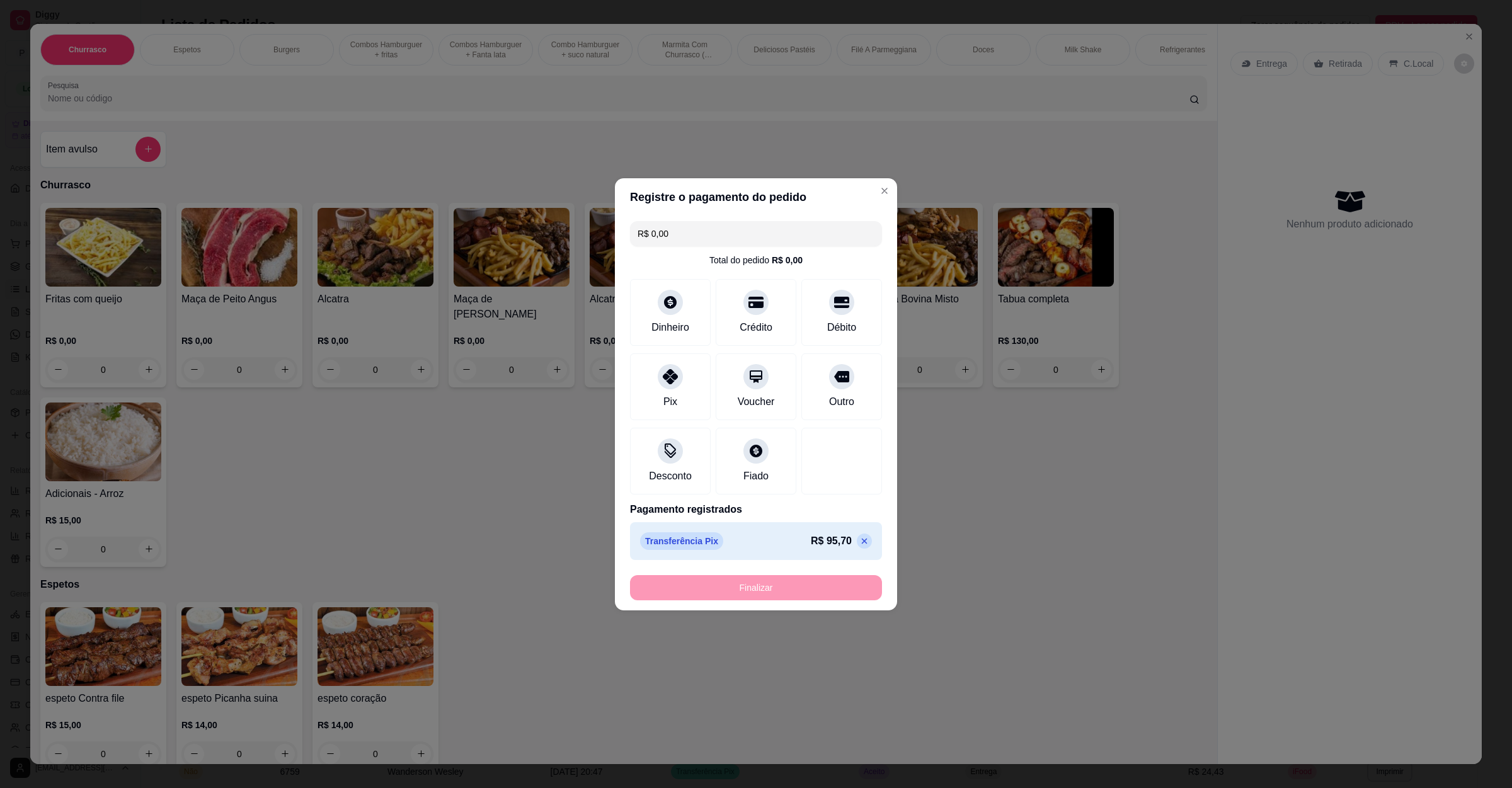
type input "-R$ 95,70"
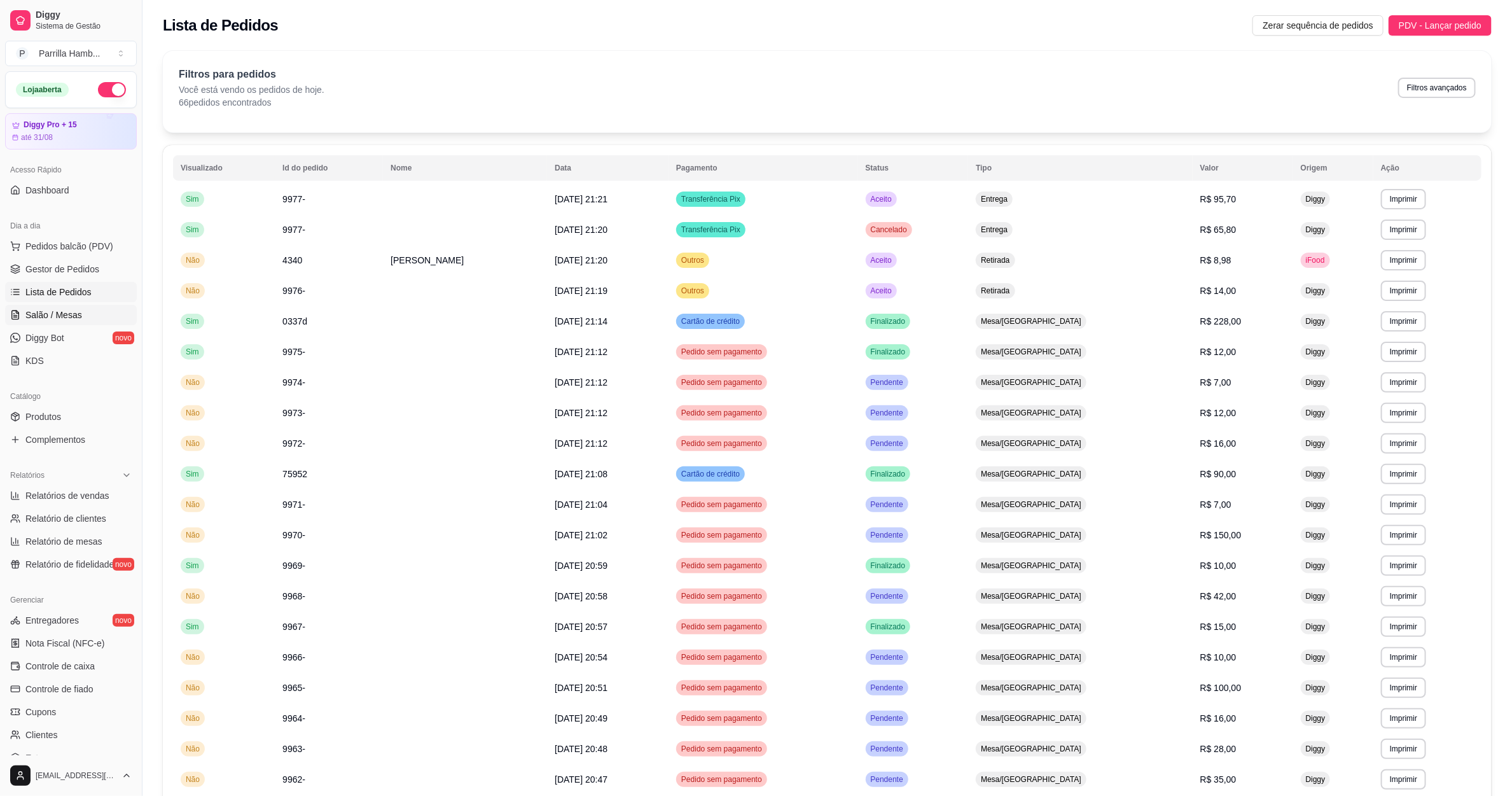
click at [73, 323] on link "Salão / Mesas" at bounding box center [71, 315] width 132 height 20
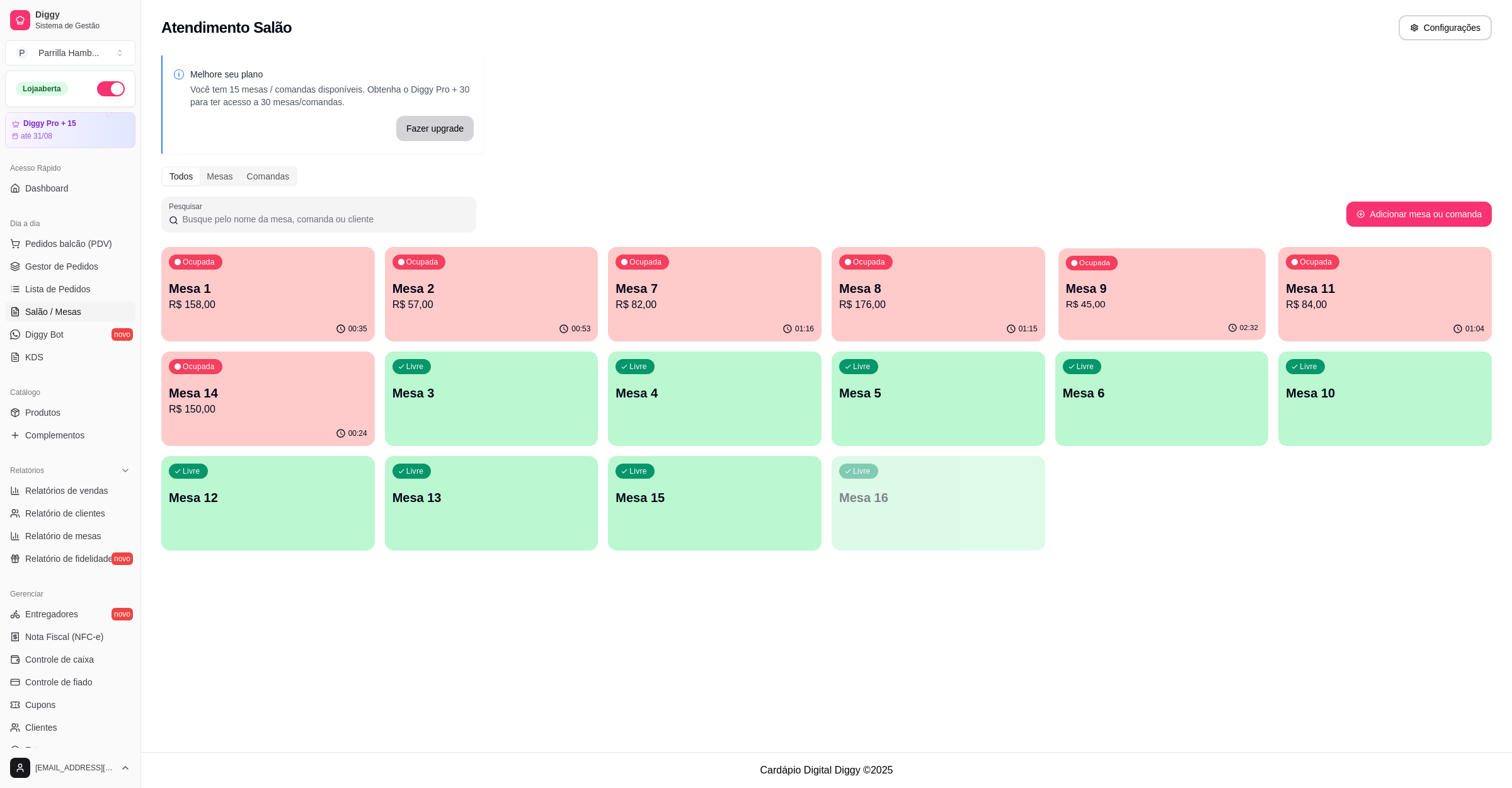
click at [1153, 324] on div "02:32" at bounding box center [1162, 328] width 207 height 24
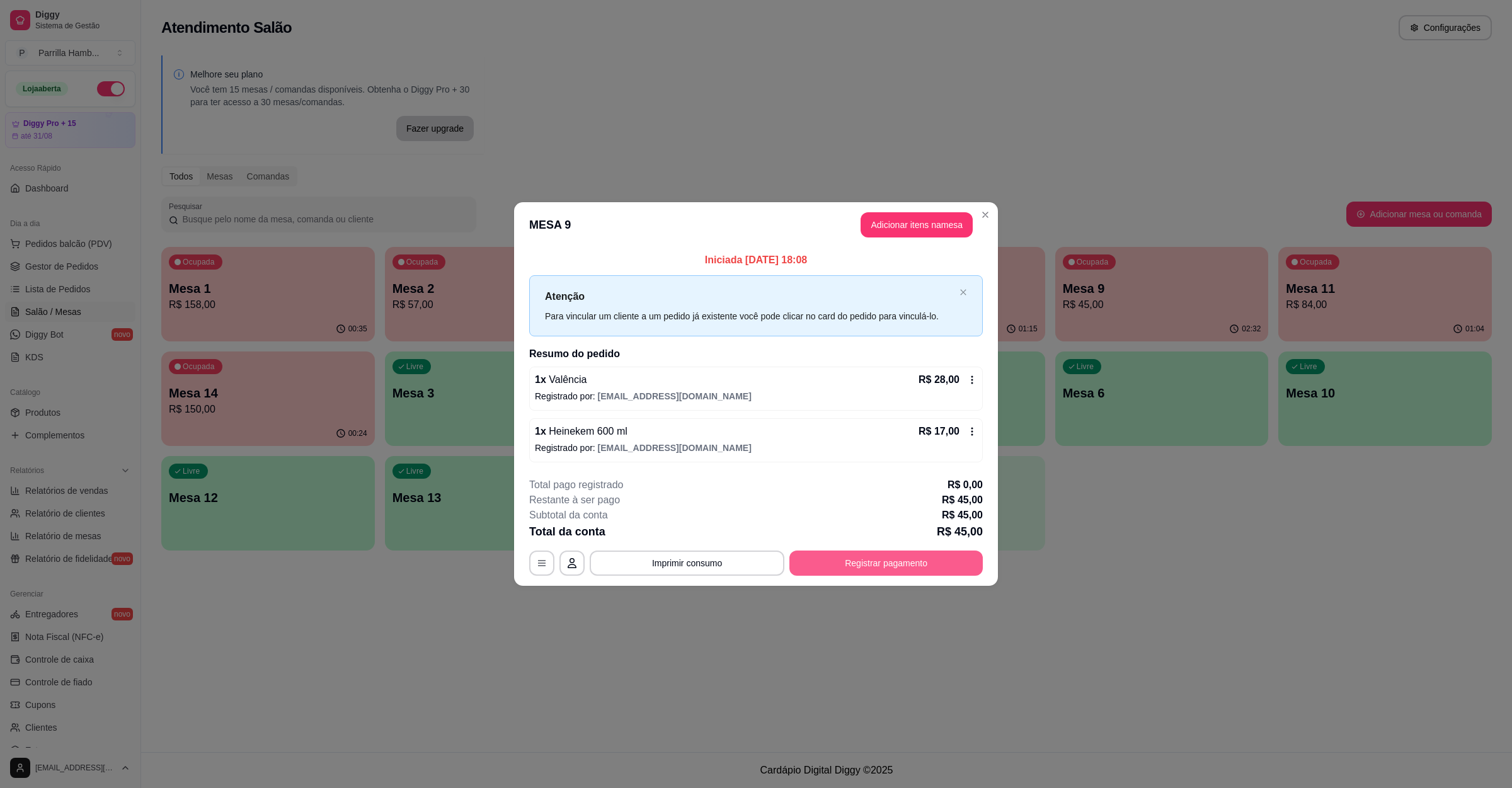
click at [834, 565] on button "Registrar pagamento" at bounding box center [886, 564] width 193 height 26
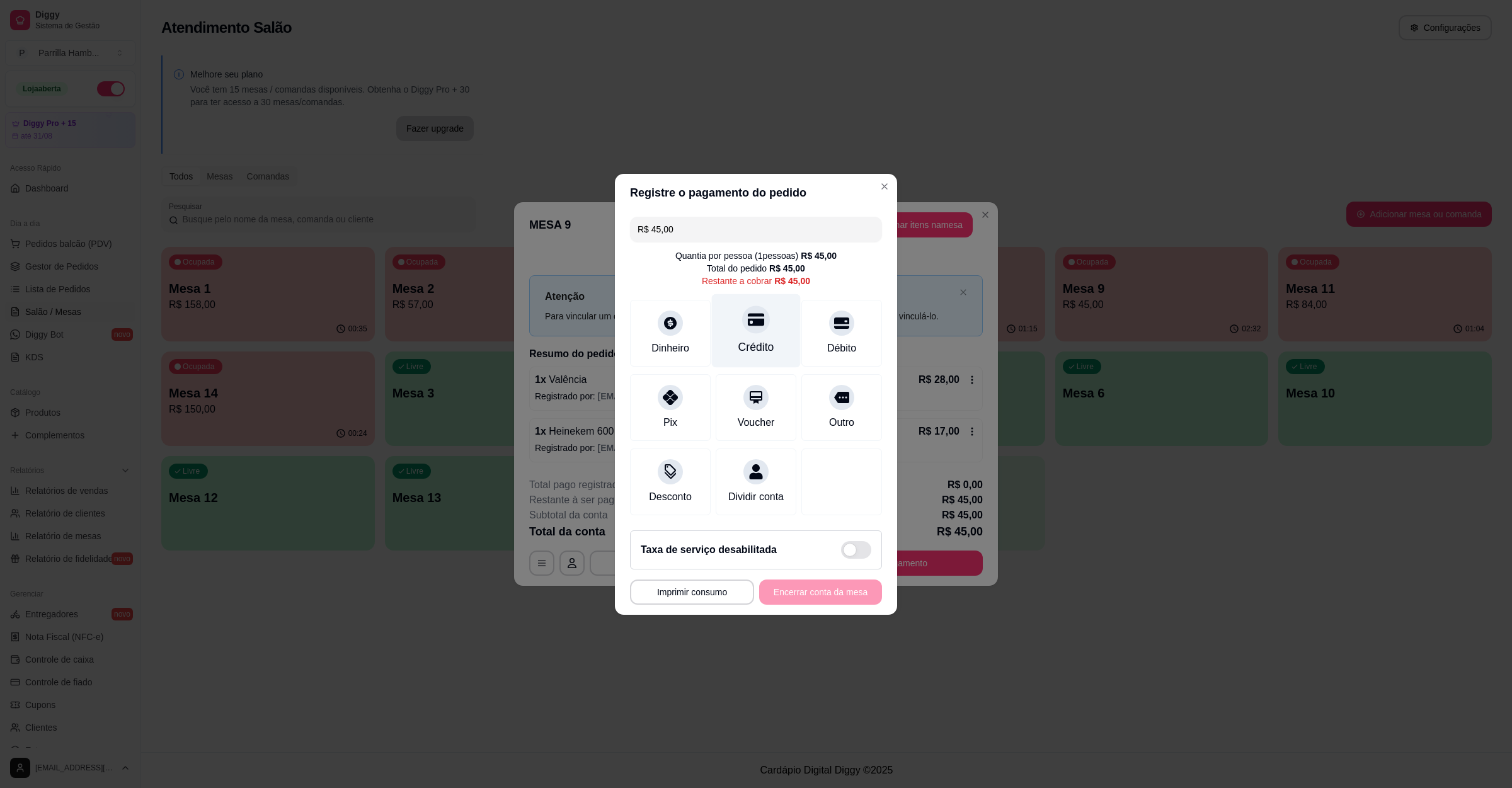
click at [734, 324] on div "Crédito" at bounding box center [756, 330] width 88 height 74
type input "R$ 0,00"
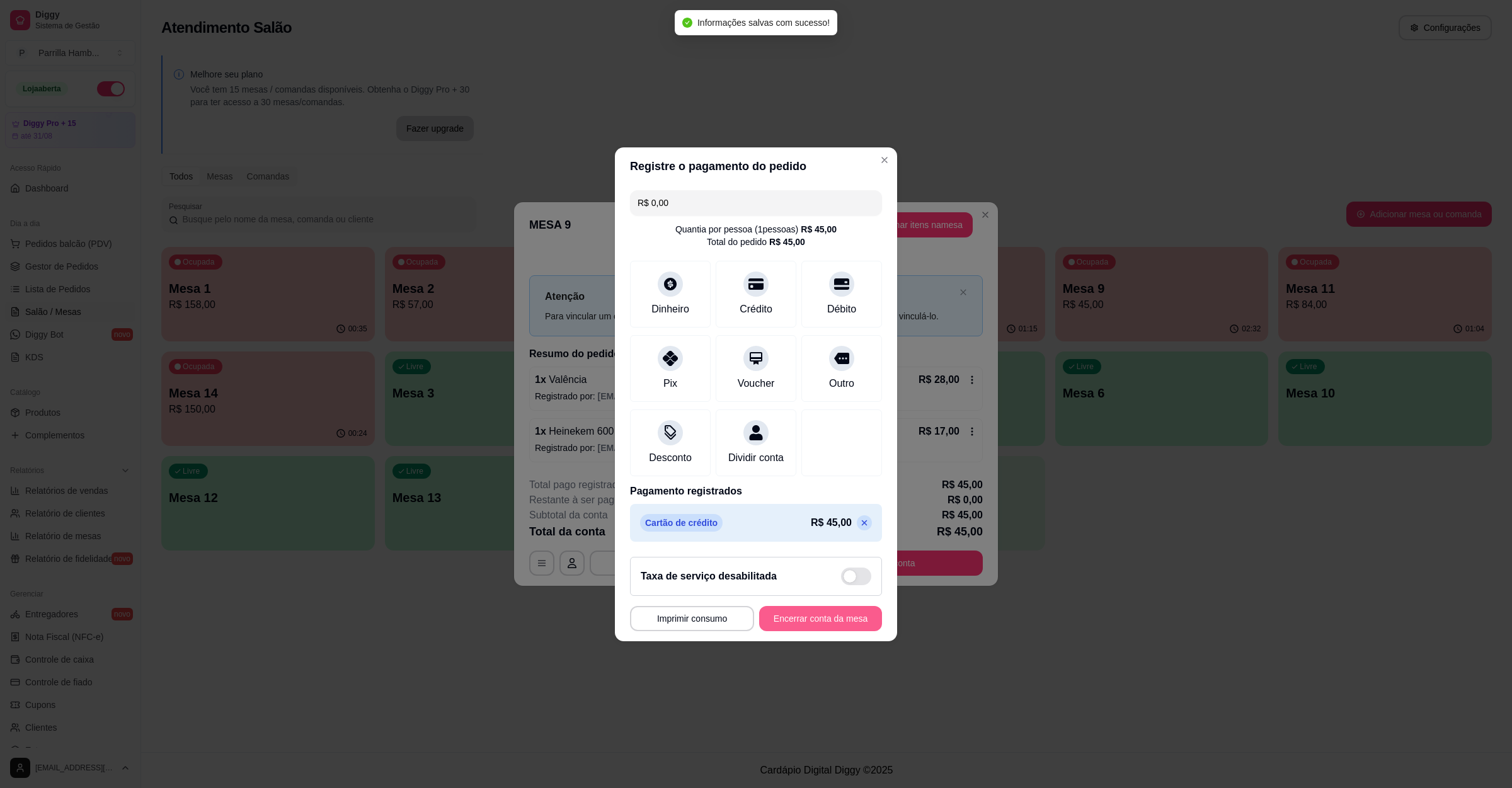
click at [775, 621] on button "Encerrar conta da mesa" at bounding box center [821, 619] width 123 height 26
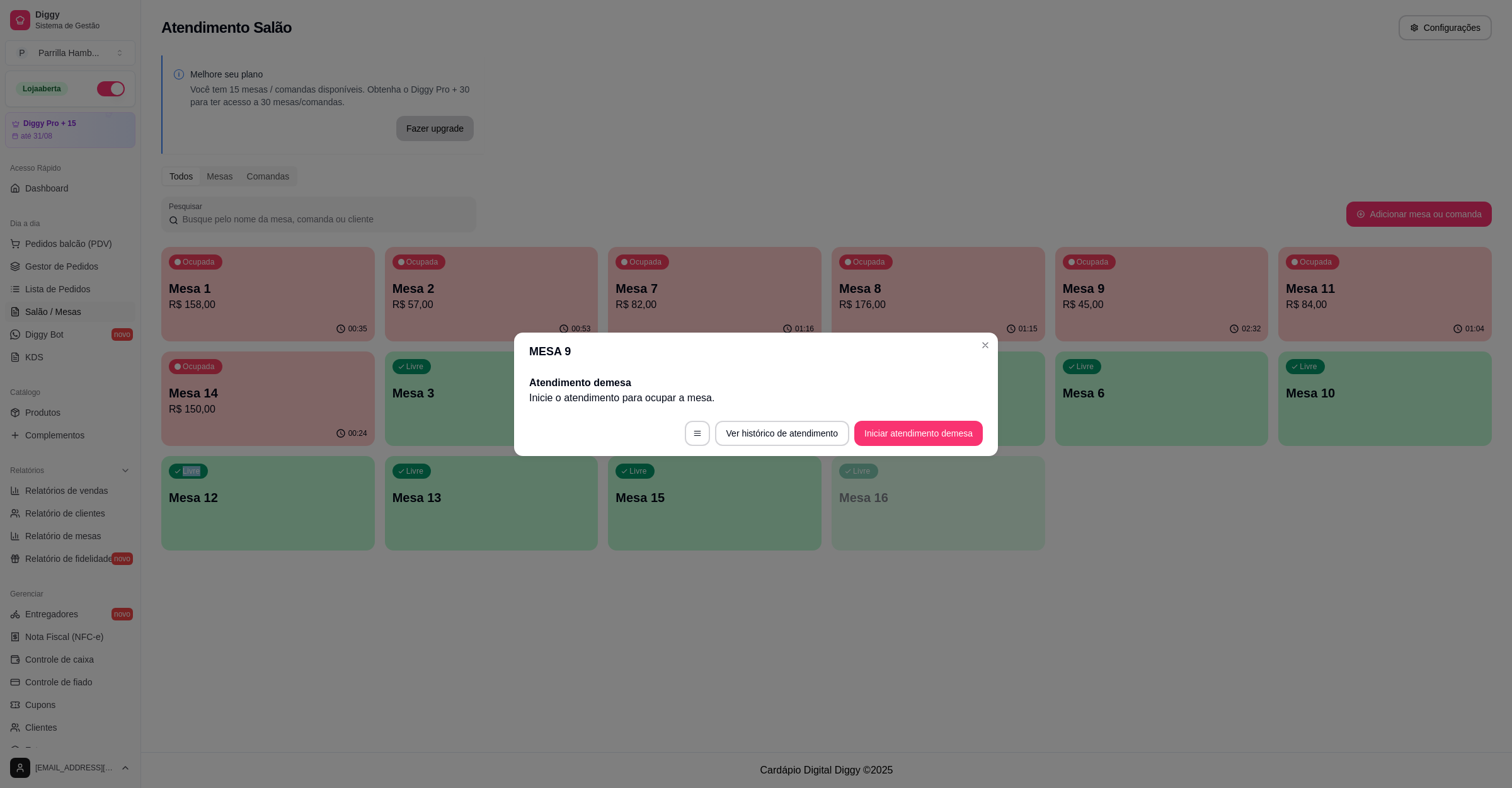
click at [1302, 567] on div "Atendimento Salão Configurações Melhore seu plano Você tem 15 mesas / comandas …" at bounding box center [826, 376] width 1371 height 752
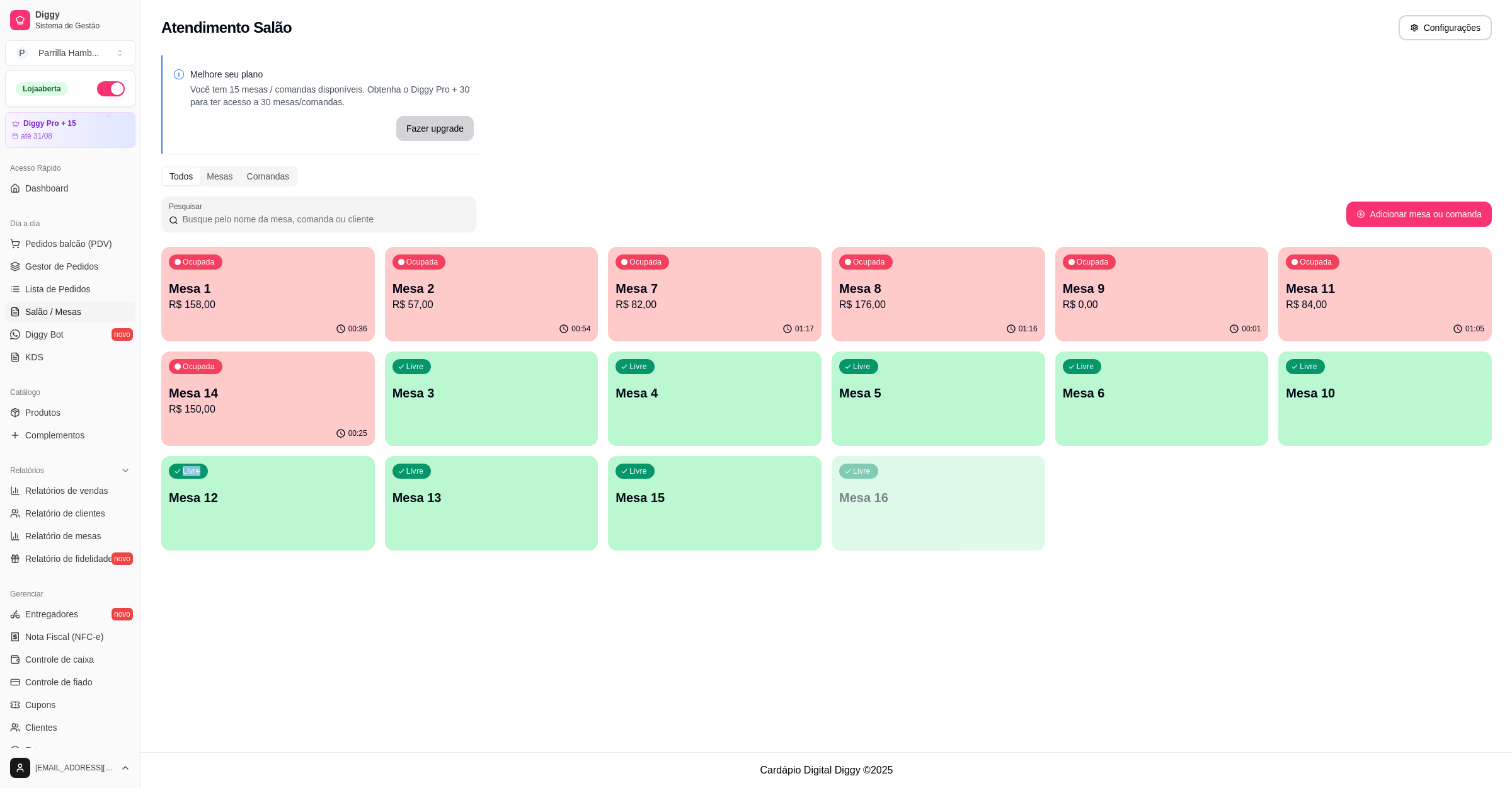
click at [1206, 316] on div "Ocupada Mesa 9 R$ 0,00" at bounding box center [1162, 282] width 213 height 70
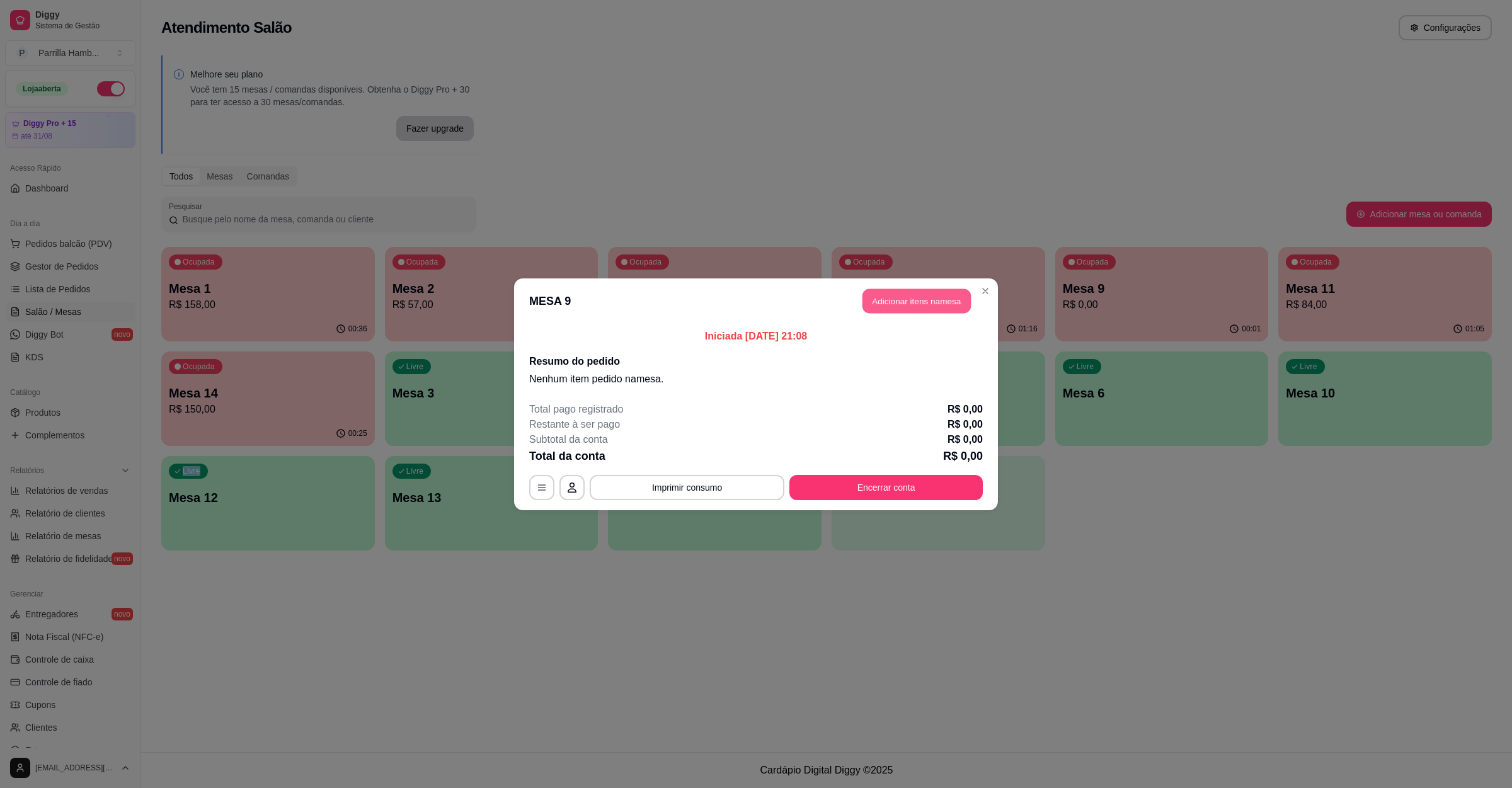
click at [935, 312] on button "Adicionar itens na mesa" at bounding box center [917, 300] width 109 height 25
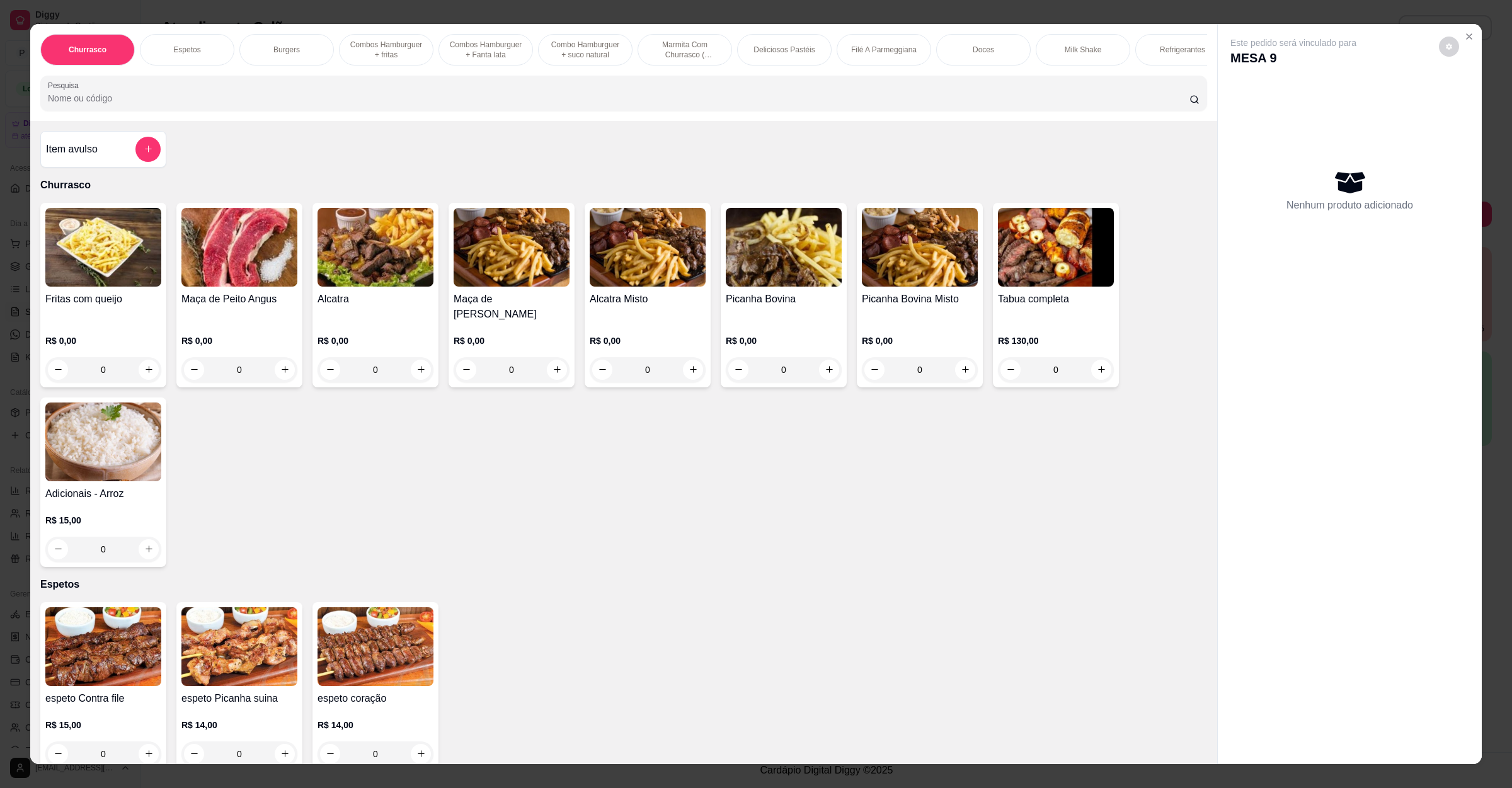
click at [111, 156] on div "Item avulso" at bounding box center [103, 150] width 115 height 26
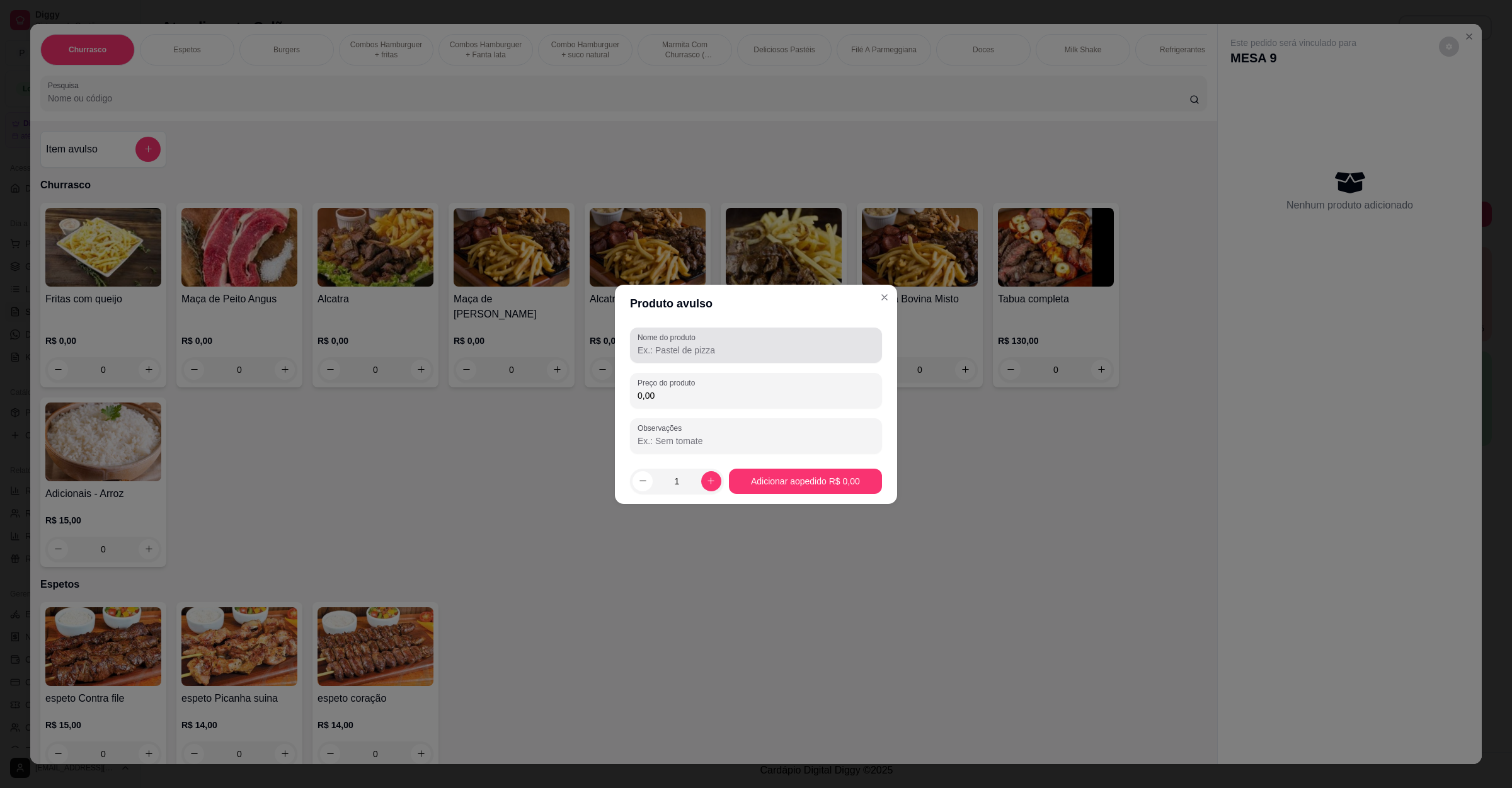
click at [699, 354] on input "Nome do produto" at bounding box center [756, 350] width 237 height 13
type input "jarra de maracuja c/agua"
click at [730, 393] on input "0,00" at bounding box center [756, 396] width 237 height 13
type input "20,00"
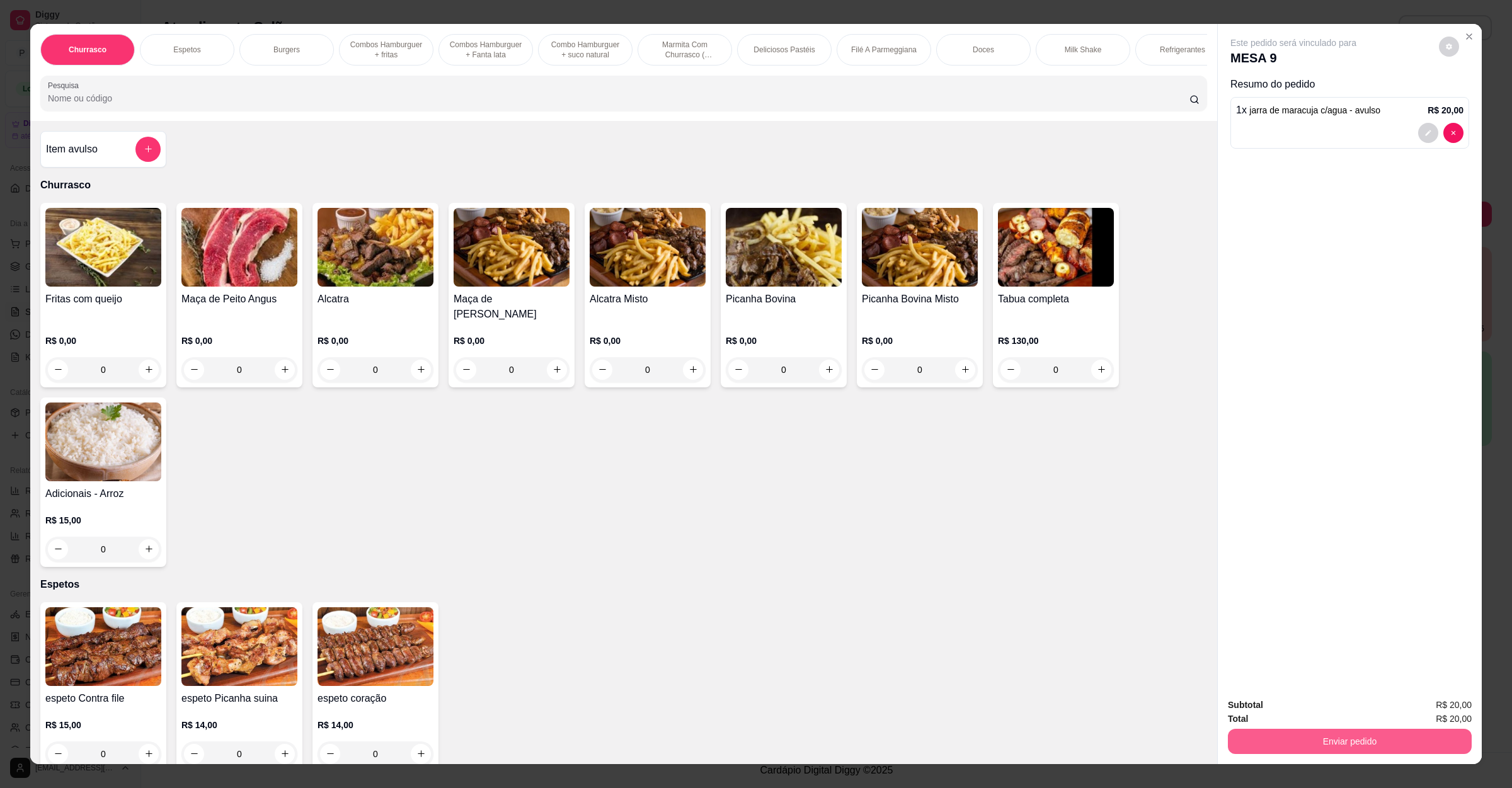
click at [1299, 735] on button "Enviar pedido" at bounding box center [1350, 741] width 243 height 26
click at [1316, 707] on button "Não registrar e enviar pedido" at bounding box center [1306, 710] width 128 height 24
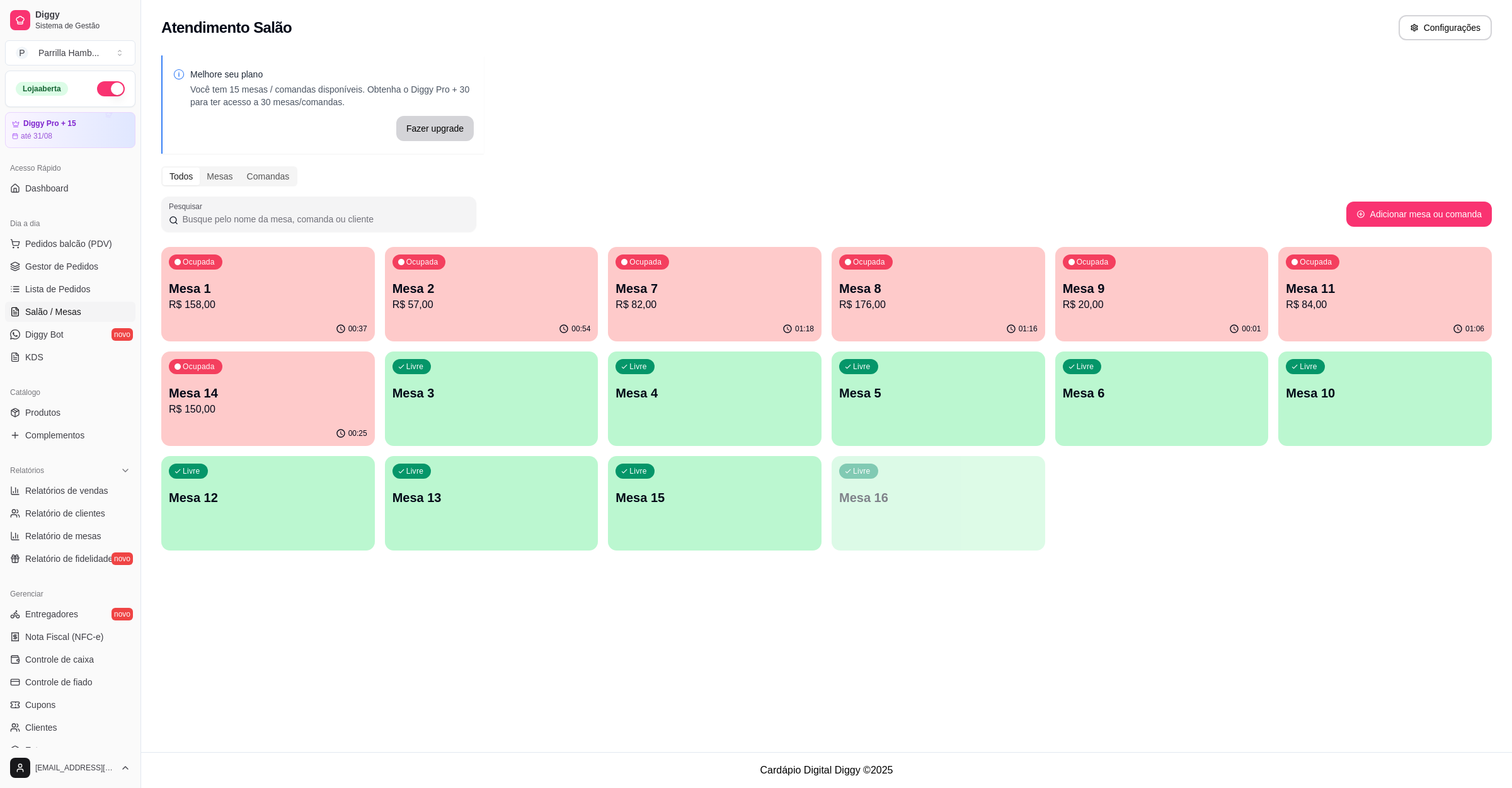
click at [1108, 316] on button "Ocupada Mesa 9 R$ 20,00 00:01" at bounding box center [1162, 295] width 213 height 95
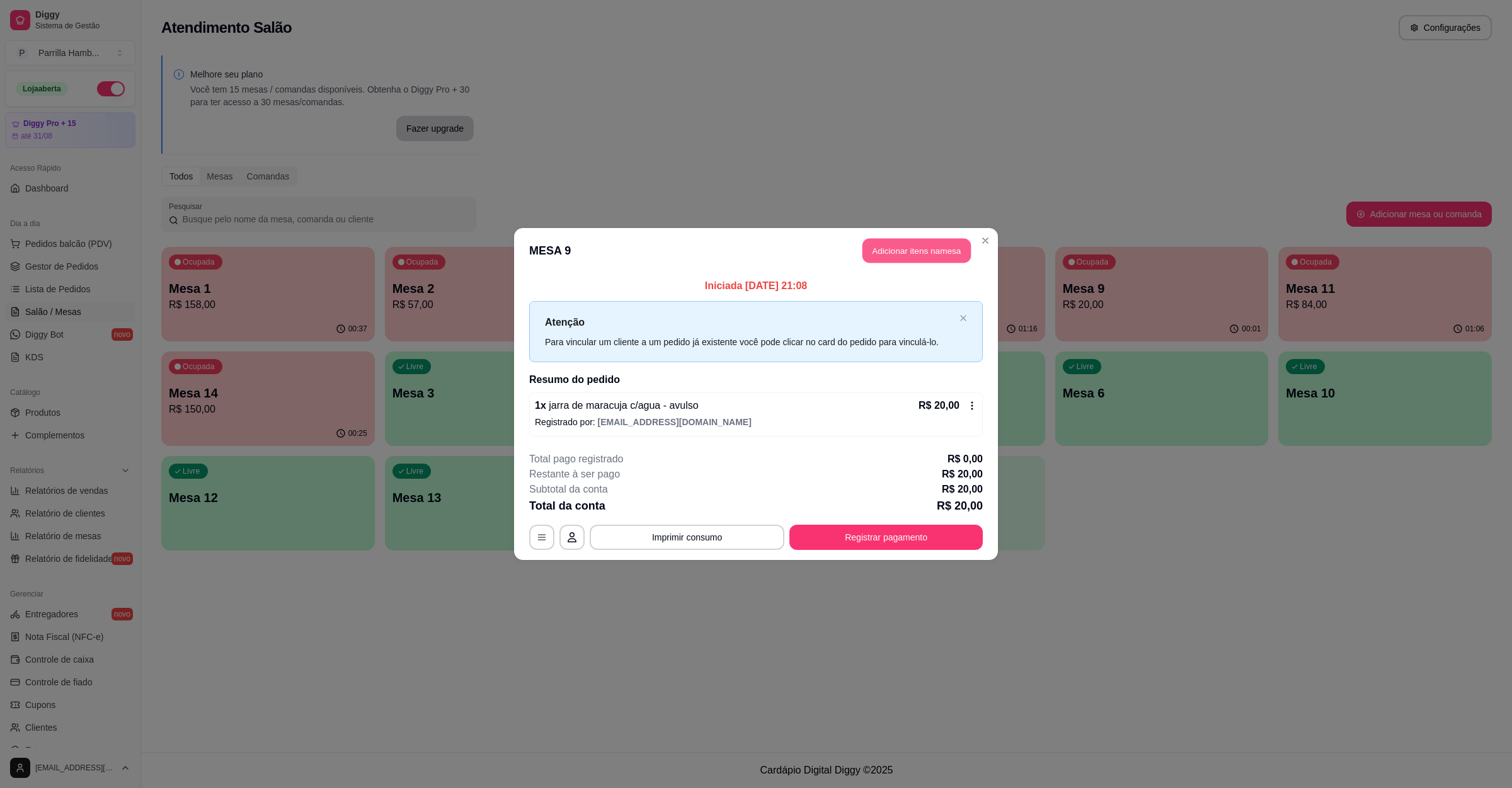
click at [902, 244] on button "Adicionar itens na mesa" at bounding box center [917, 251] width 109 height 25
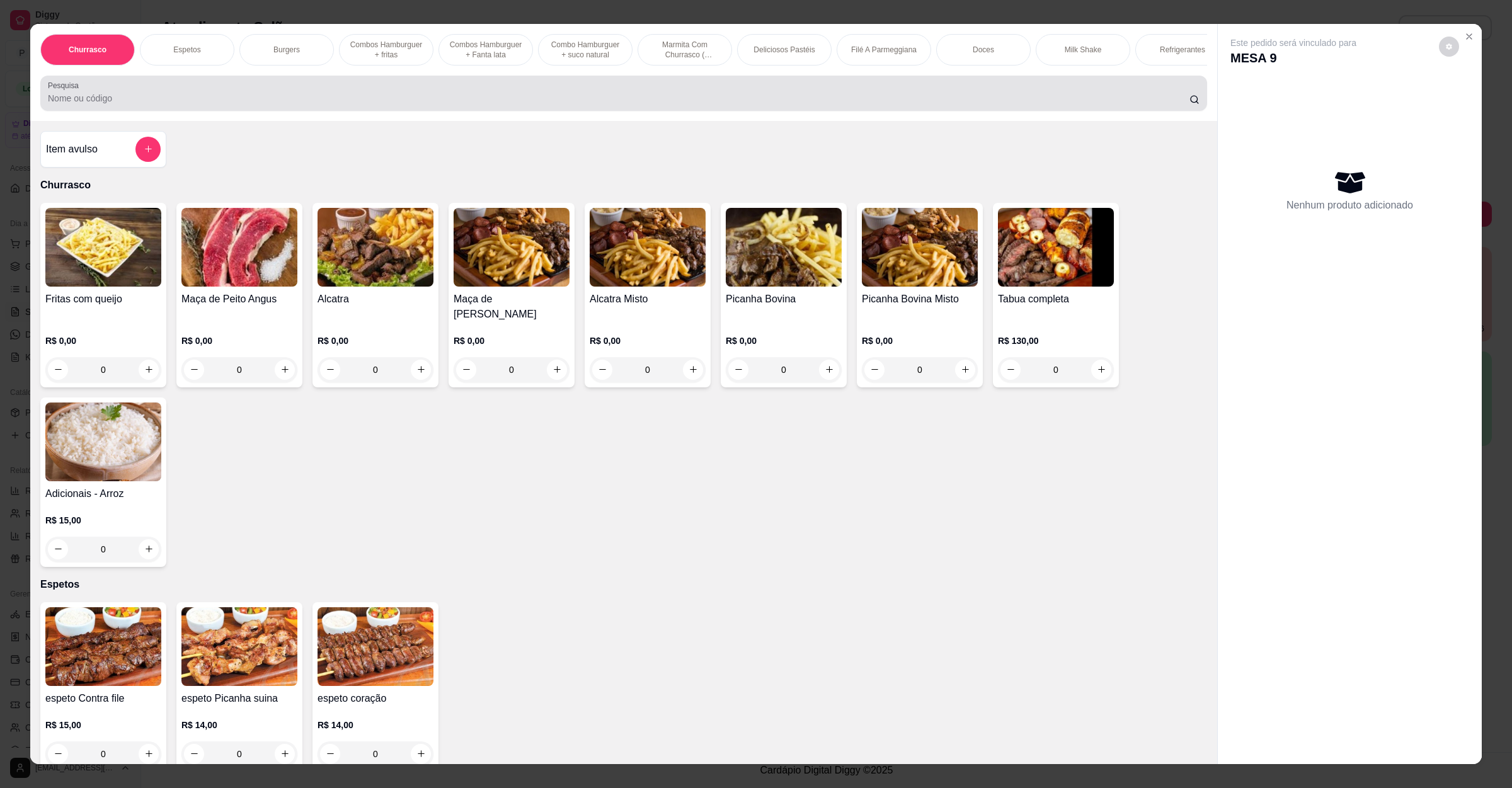
click at [495, 105] on div at bounding box center [624, 93] width 1152 height 26
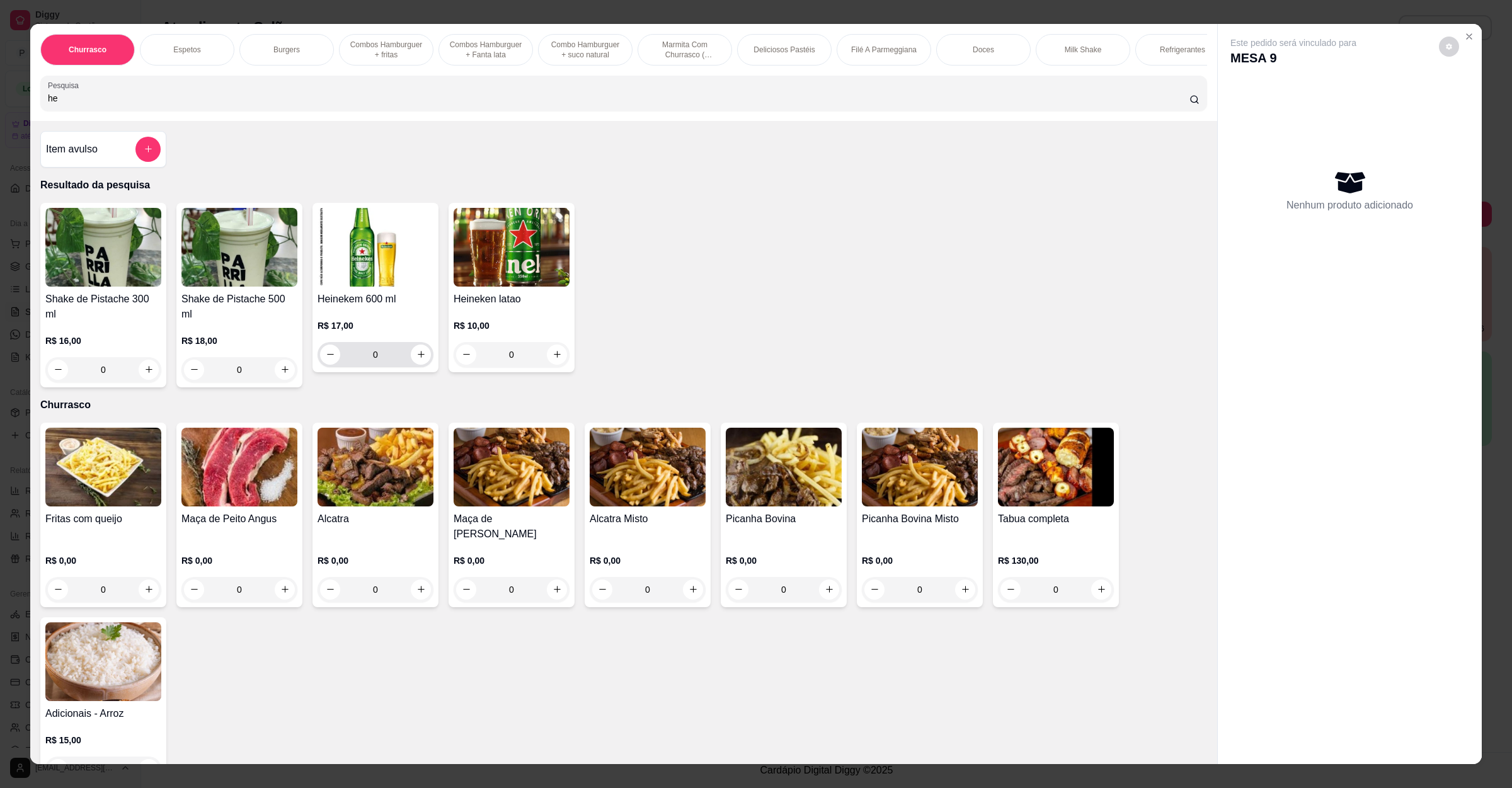
type input "he"
click at [417, 359] on icon "increase-product-quantity" at bounding box center [421, 354] width 9 height 9
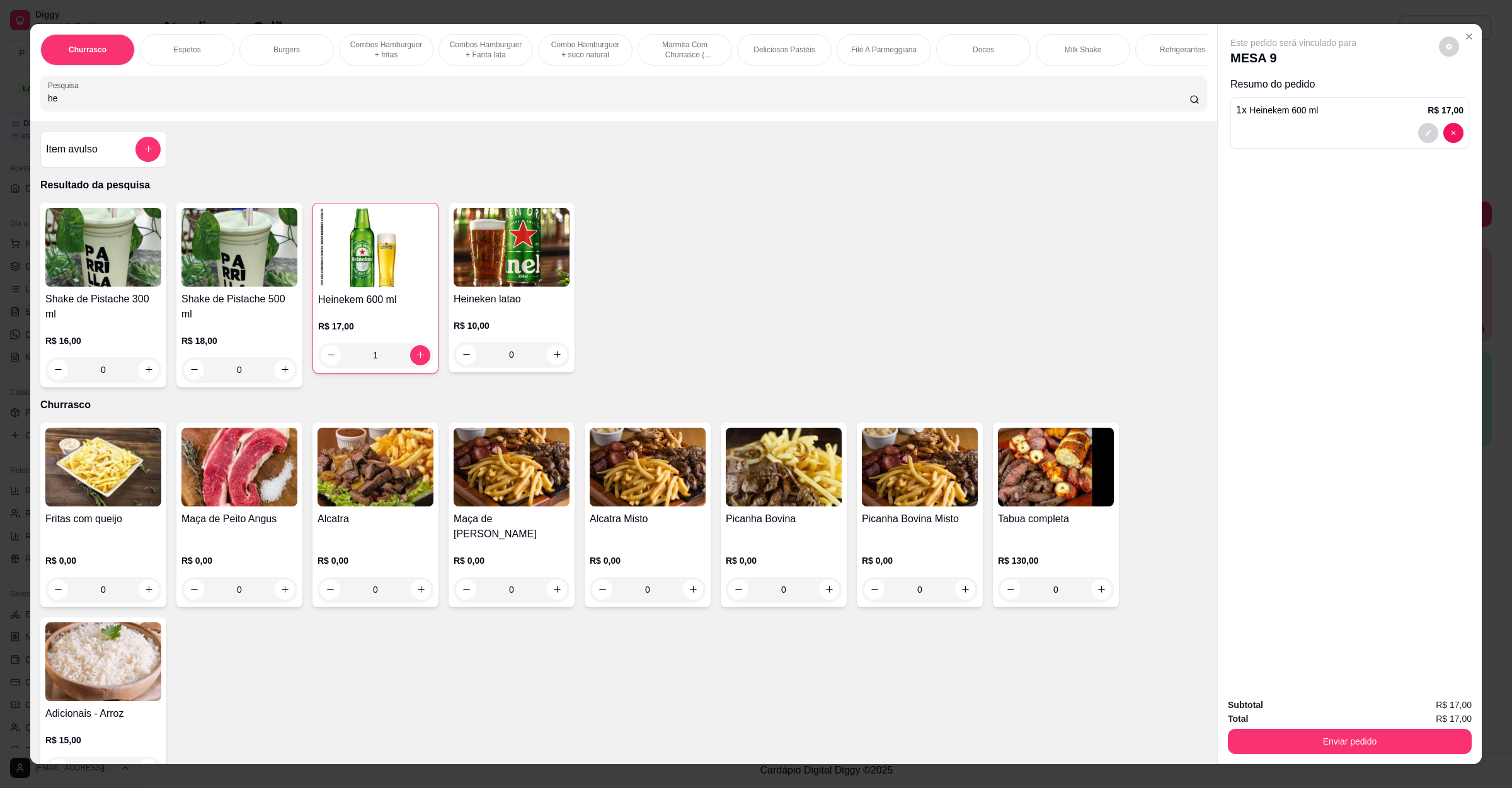
click at [1253, 722] on div "Total R$ 17,00" at bounding box center [1350, 719] width 243 height 14
click at [1257, 739] on button "Enviar pedido" at bounding box center [1350, 741] width 236 height 25
click at [1275, 700] on button "Não registrar e enviar pedido" at bounding box center [1306, 711] width 131 height 24
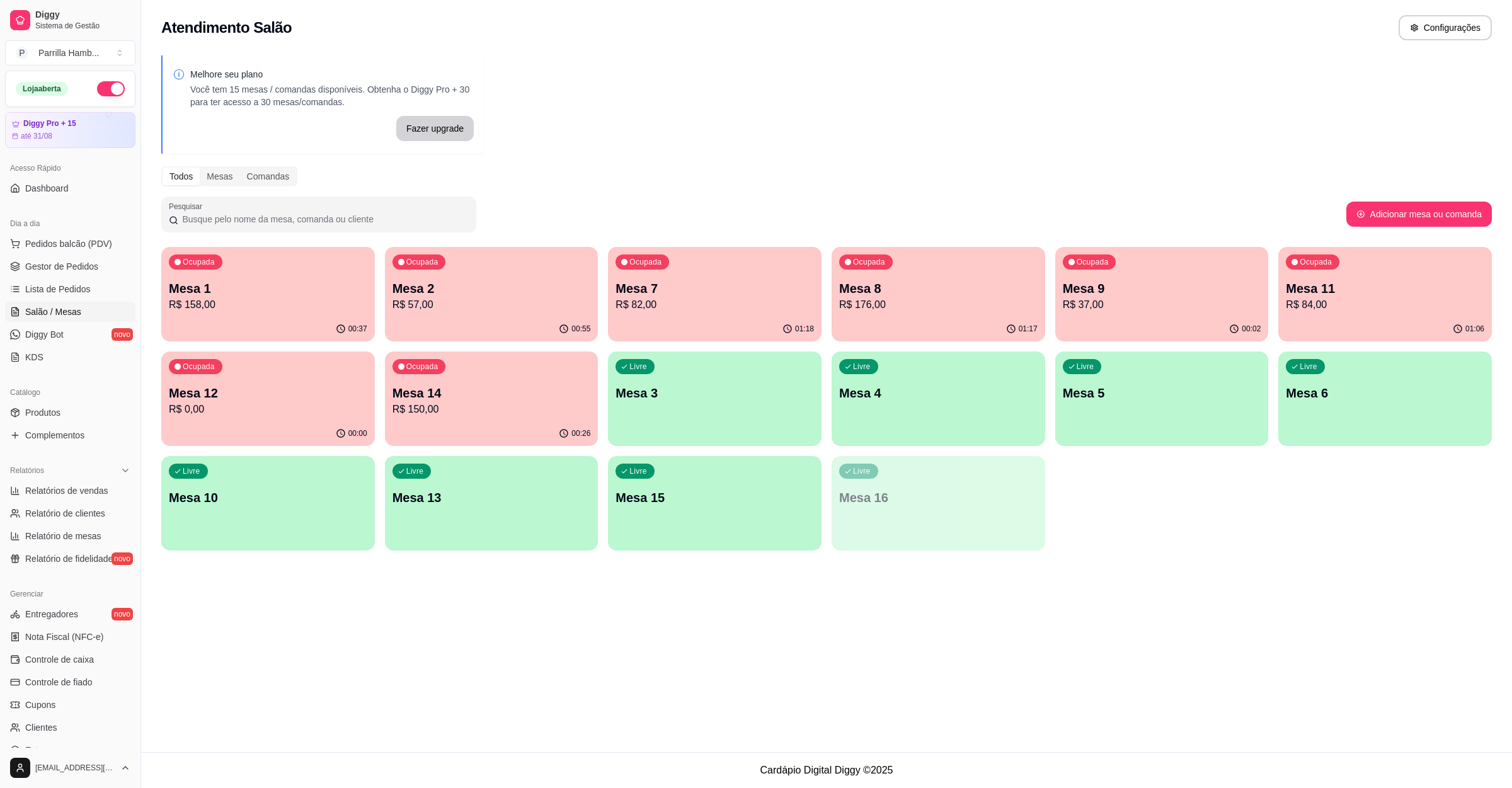
click at [938, 324] on div "01:17" at bounding box center [938, 329] width 213 height 25
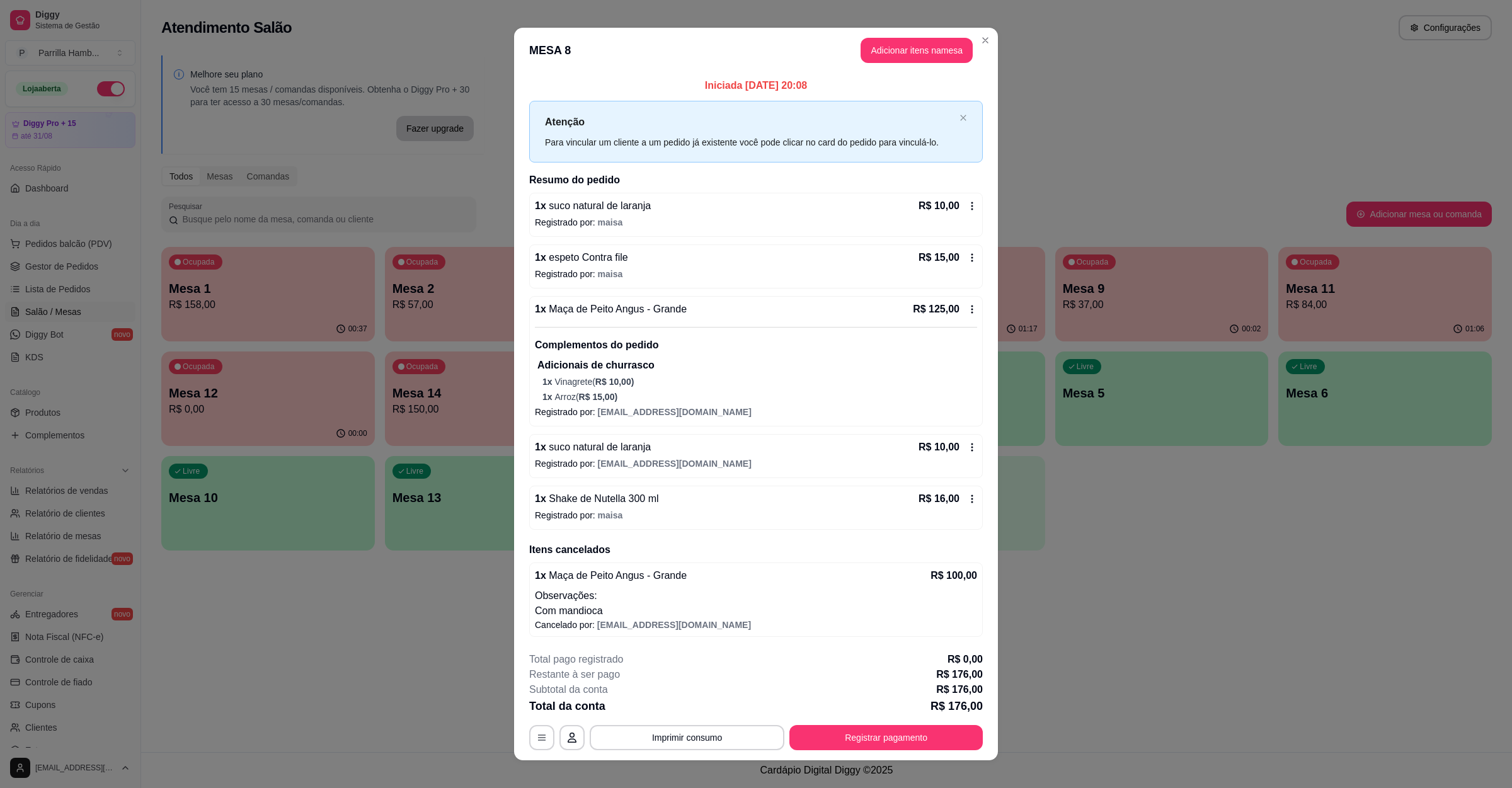
click at [659, 739] on button "Imprimir consumo" at bounding box center [687, 738] width 194 height 26
click at [669, 712] on button "IMPRESSORA" at bounding box center [683, 710] width 88 height 19
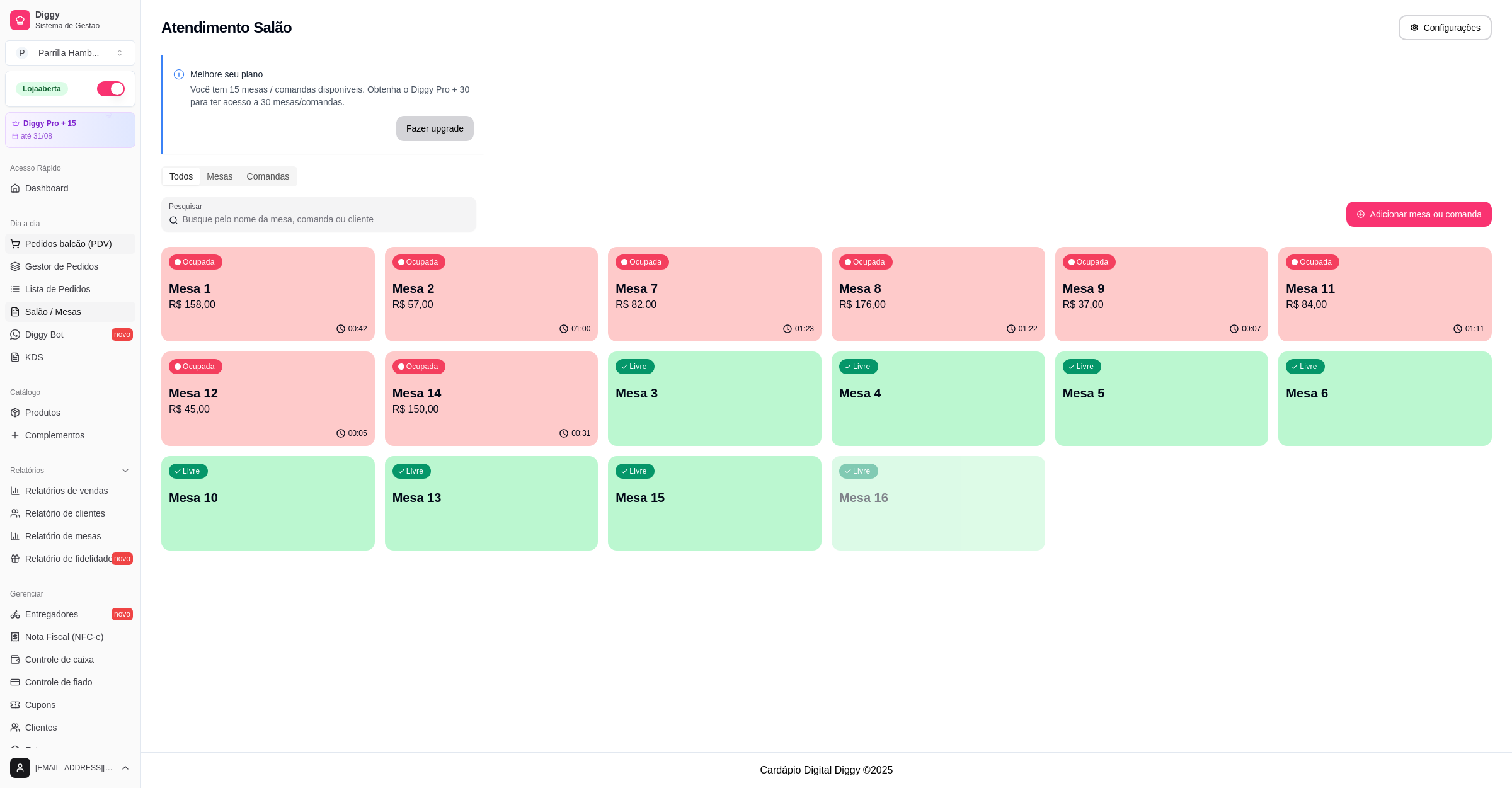
click at [77, 235] on button "Pedidos balcão (PDV)" at bounding box center [70, 244] width 130 height 20
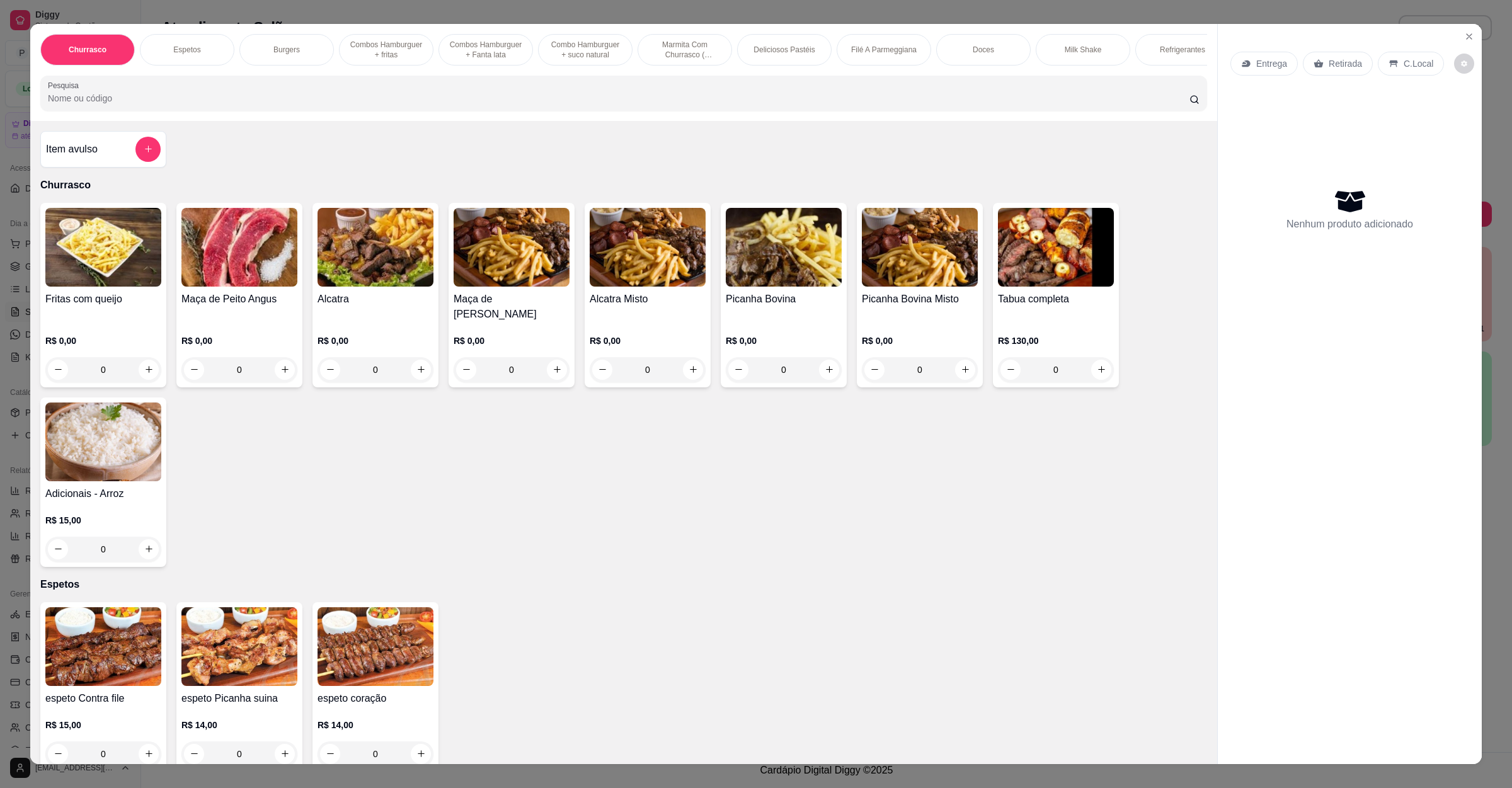
click at [1259, 61] on p "Entrega" at bounding box center [1272, 64] width 31 height 13
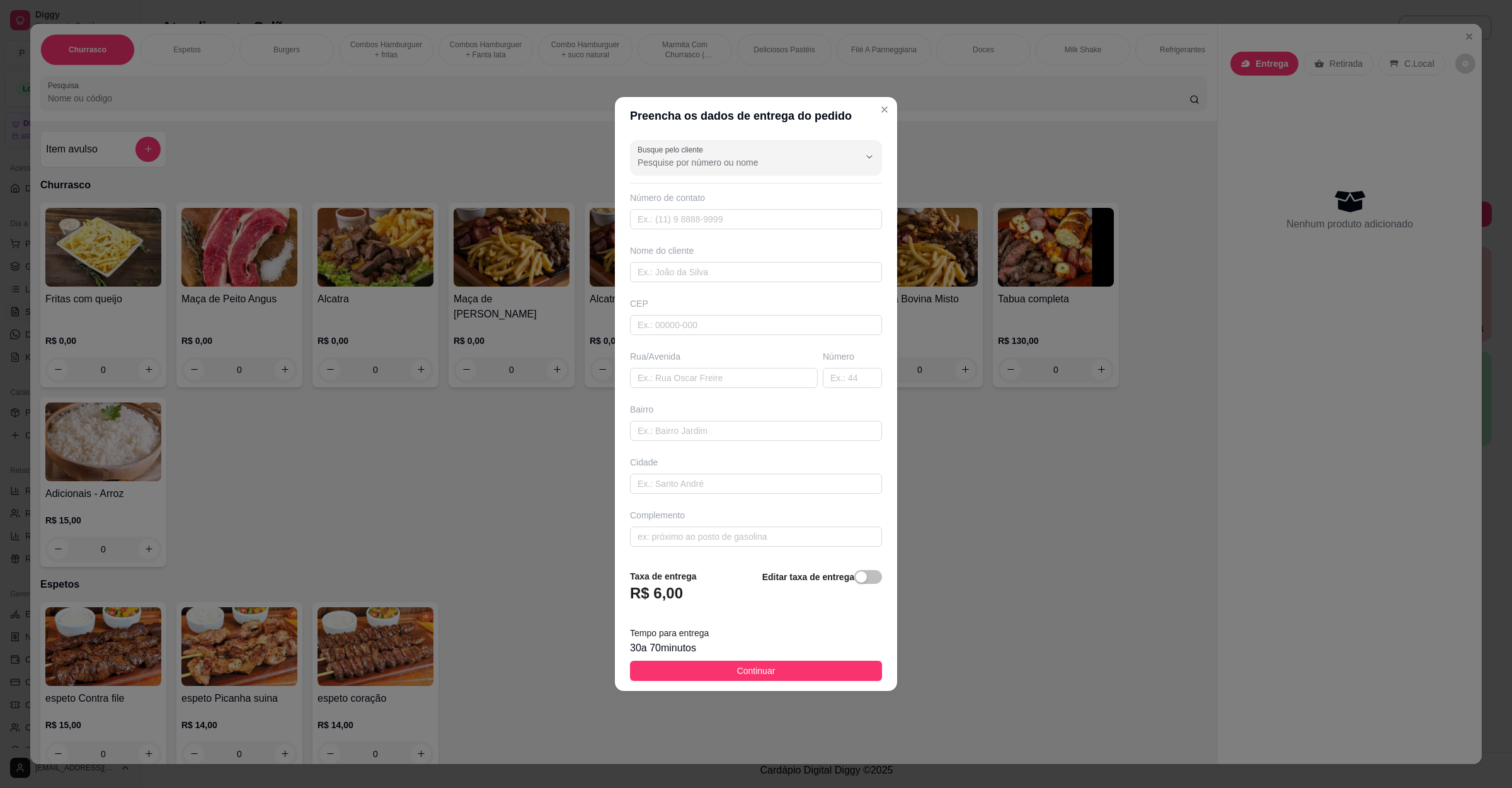
click at [737, 393] on div "Busque pelo cliente Número de contato Nome do cliente CEP Rua/Avenida Número Ba…" at bounding box center [756, 347] width 283 height 425
click at [741, 380] on input "text" at bounding box center [724, 378] width 188 height 20
paste input "Rua Heleodoro pereira da costa"
click at [724, 668] on button "Continuar" at bounding box center [756, 671] width 252 height 20
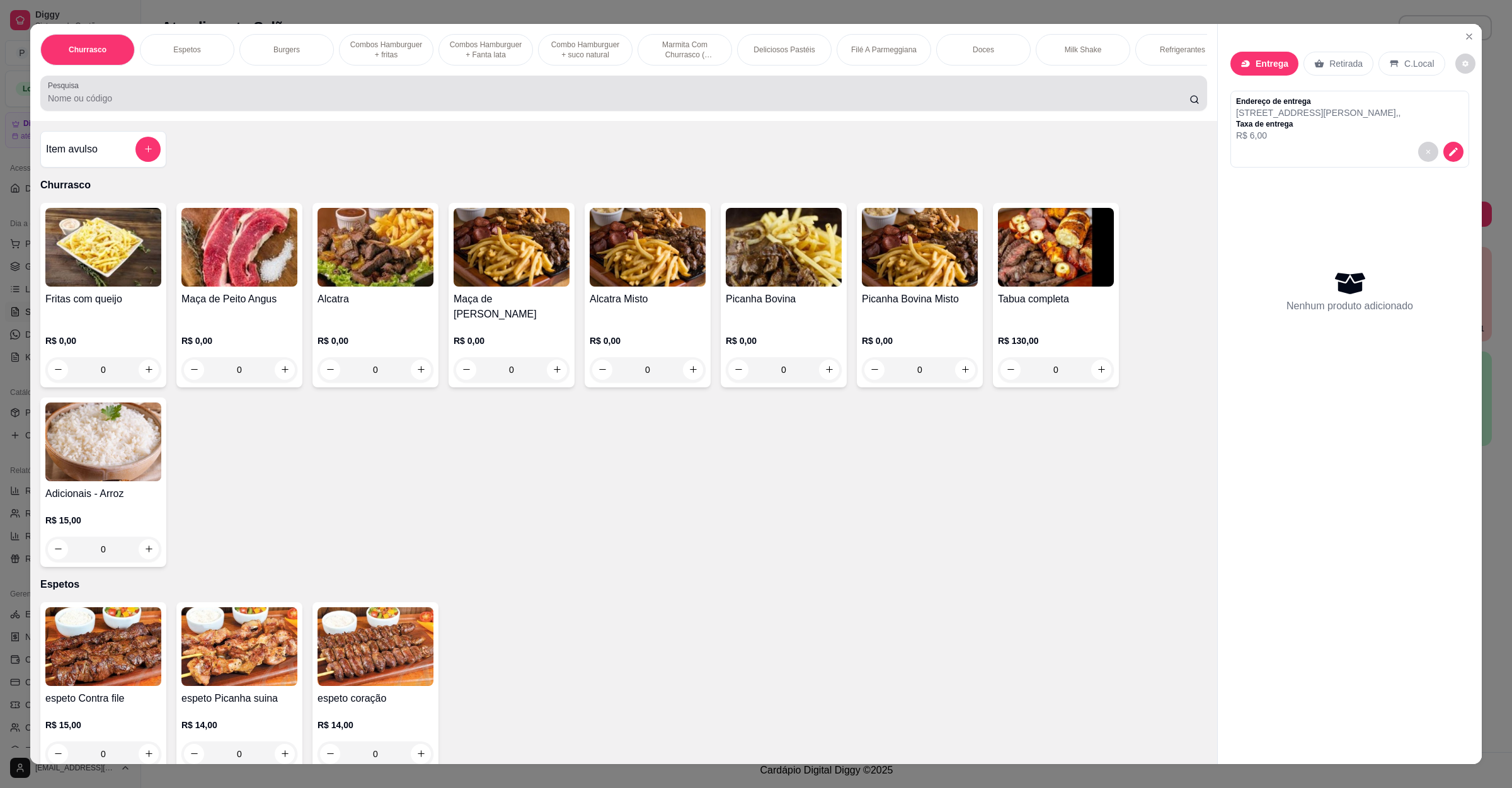
click at [280, 111] on div "Pesquisa" at bounding box center [624, 93] width 1167 height 36
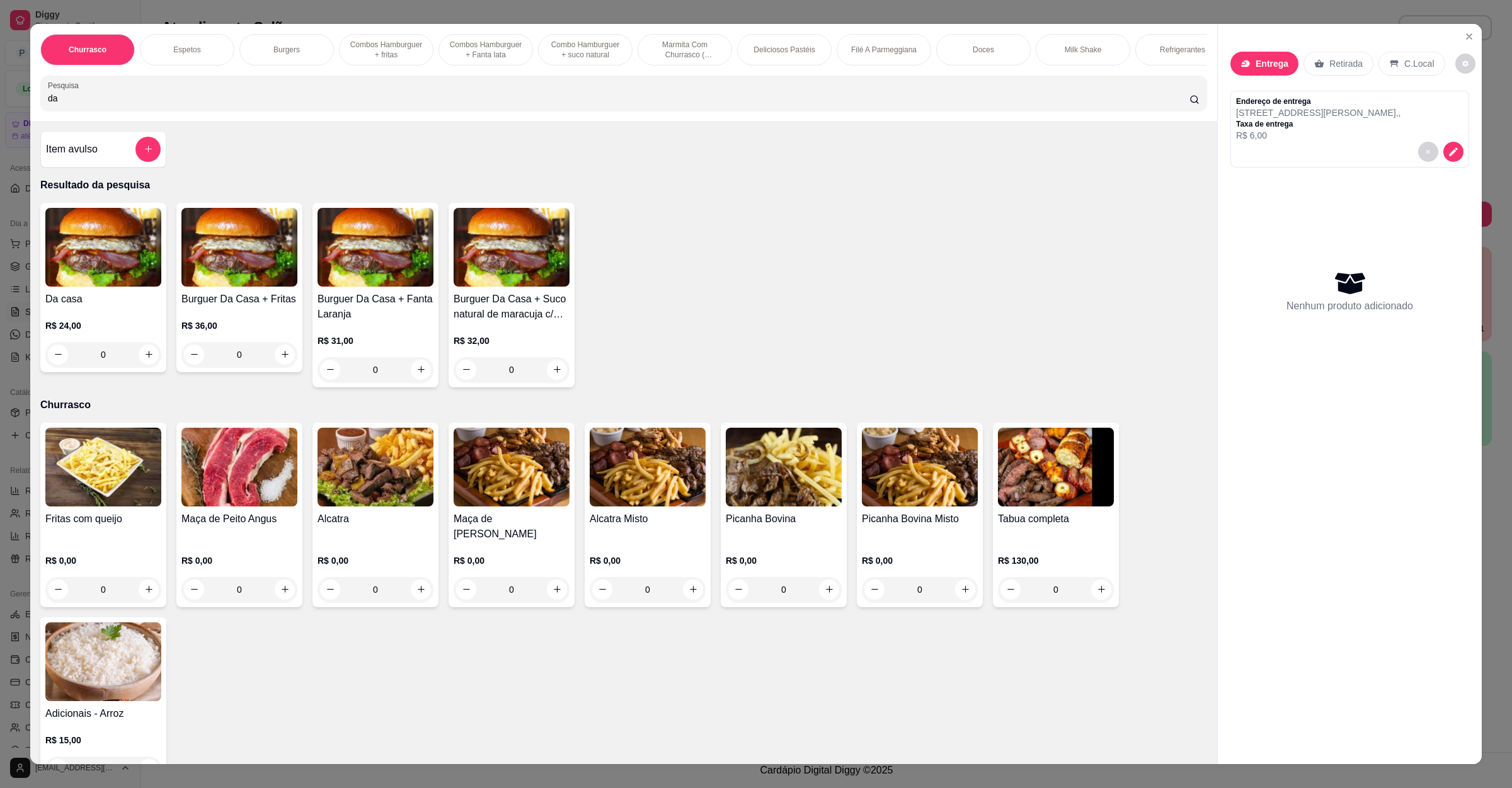
click at [138, 368] on div "0" at bounding box center [103, 355] width 116 height 26
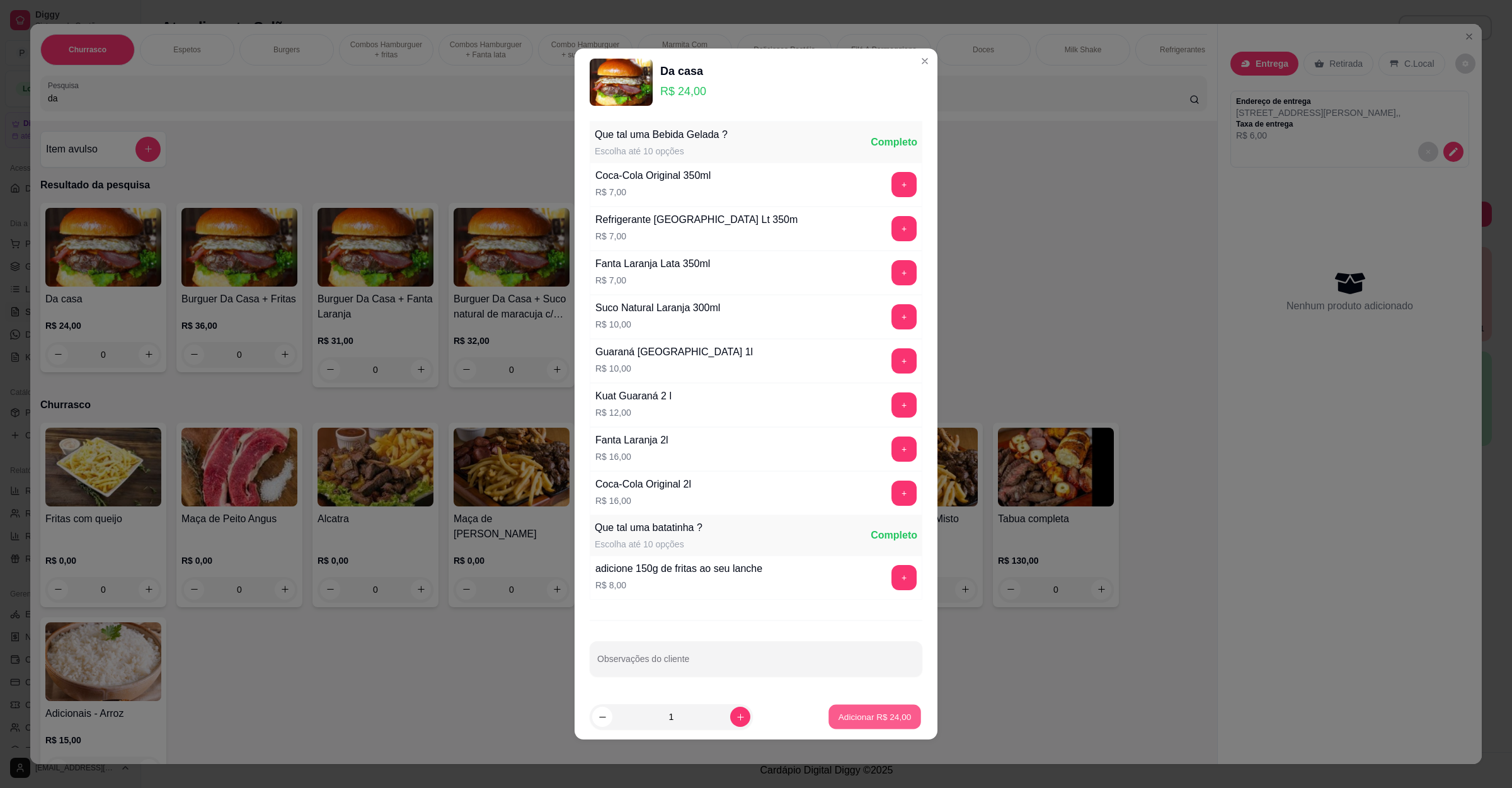
click at [867, 719] on p "Adicionar R$ 24,00" at bounding box center [875, 716] width 73 height 12
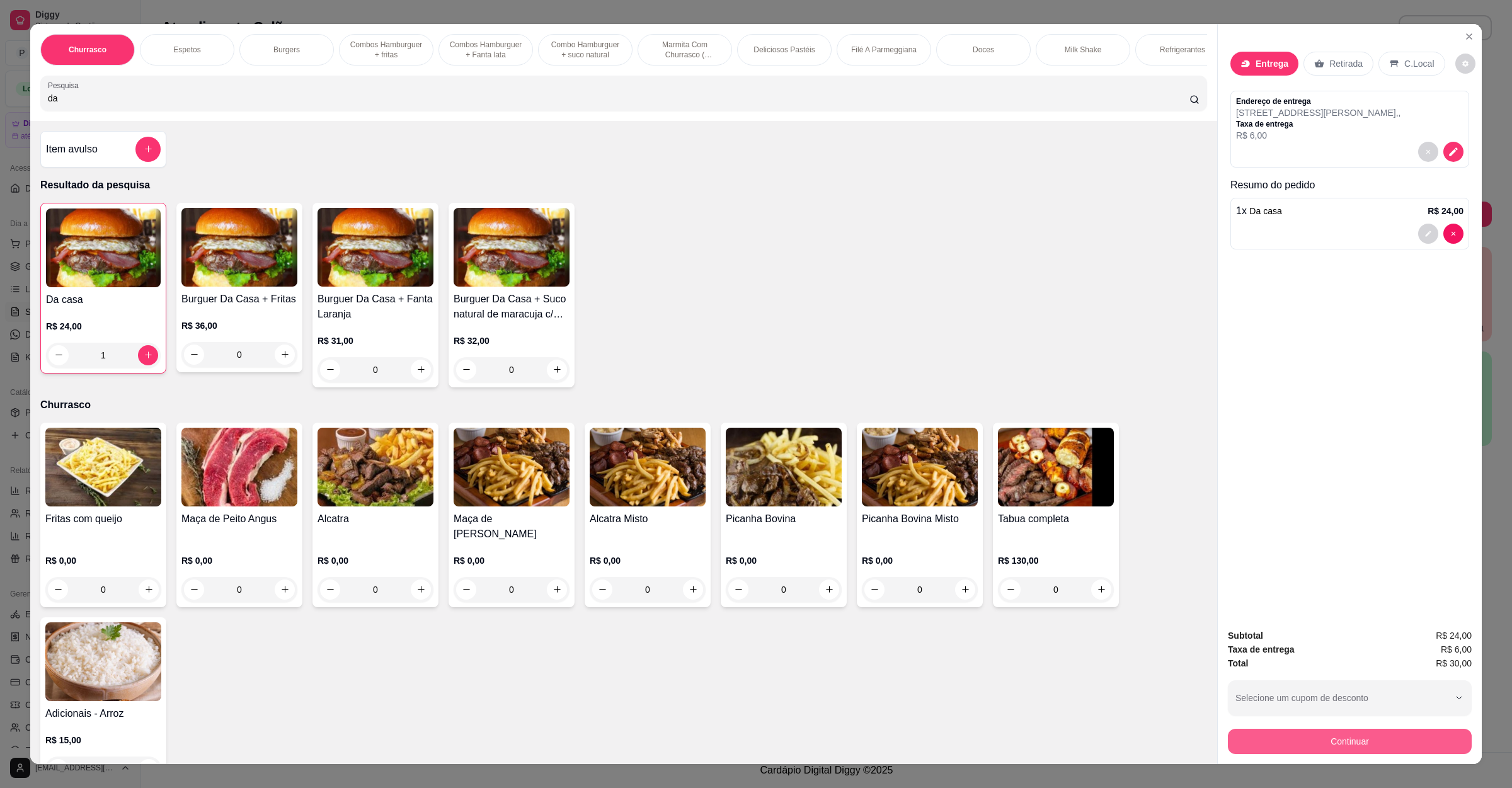
click at [1252, 731] on button "Continuar" at bounding box center [1350, 741] width 243 height 26
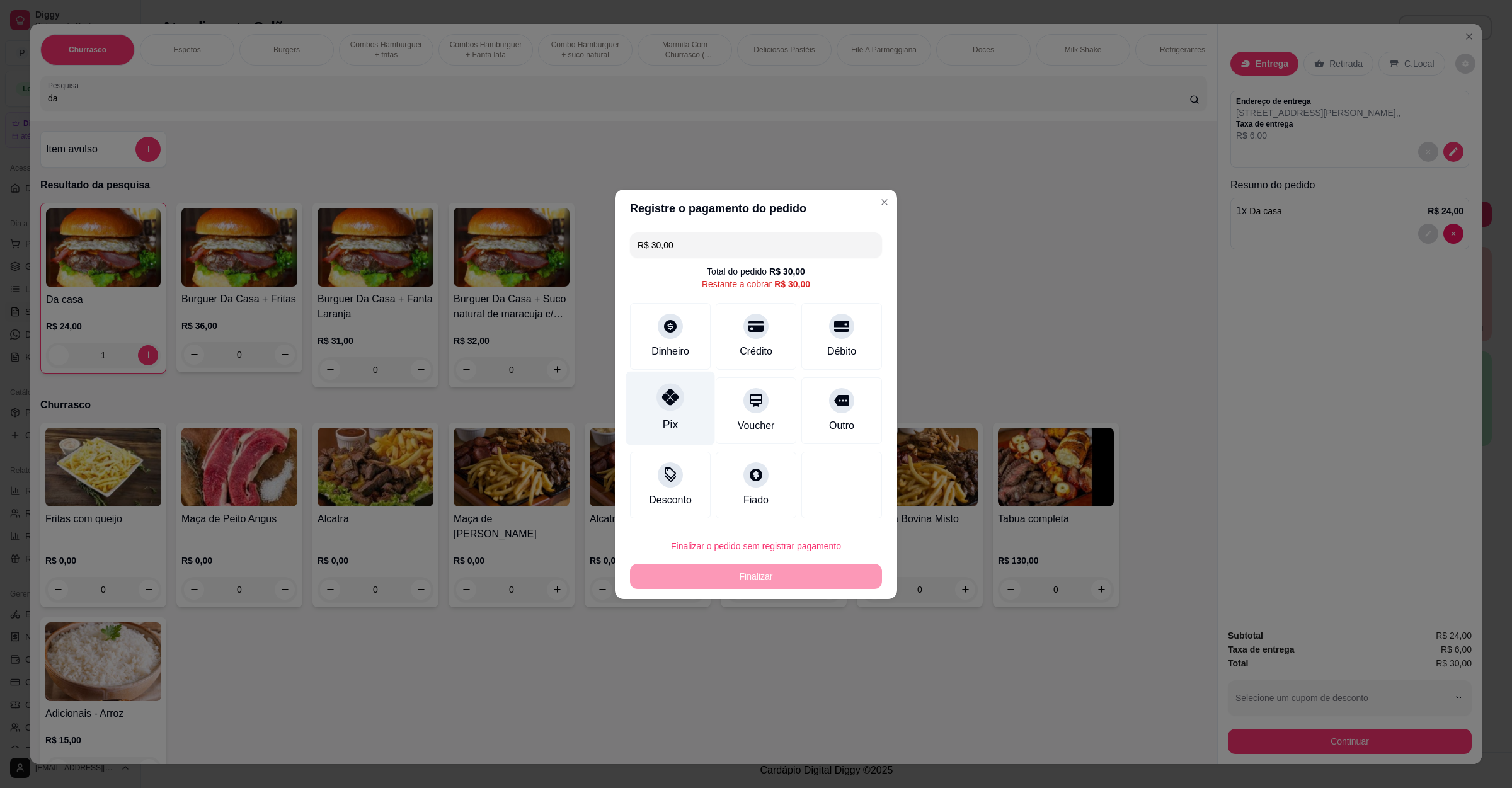
click at [664, 399] on icon at bounding box center [670, 397] width 16 height 16
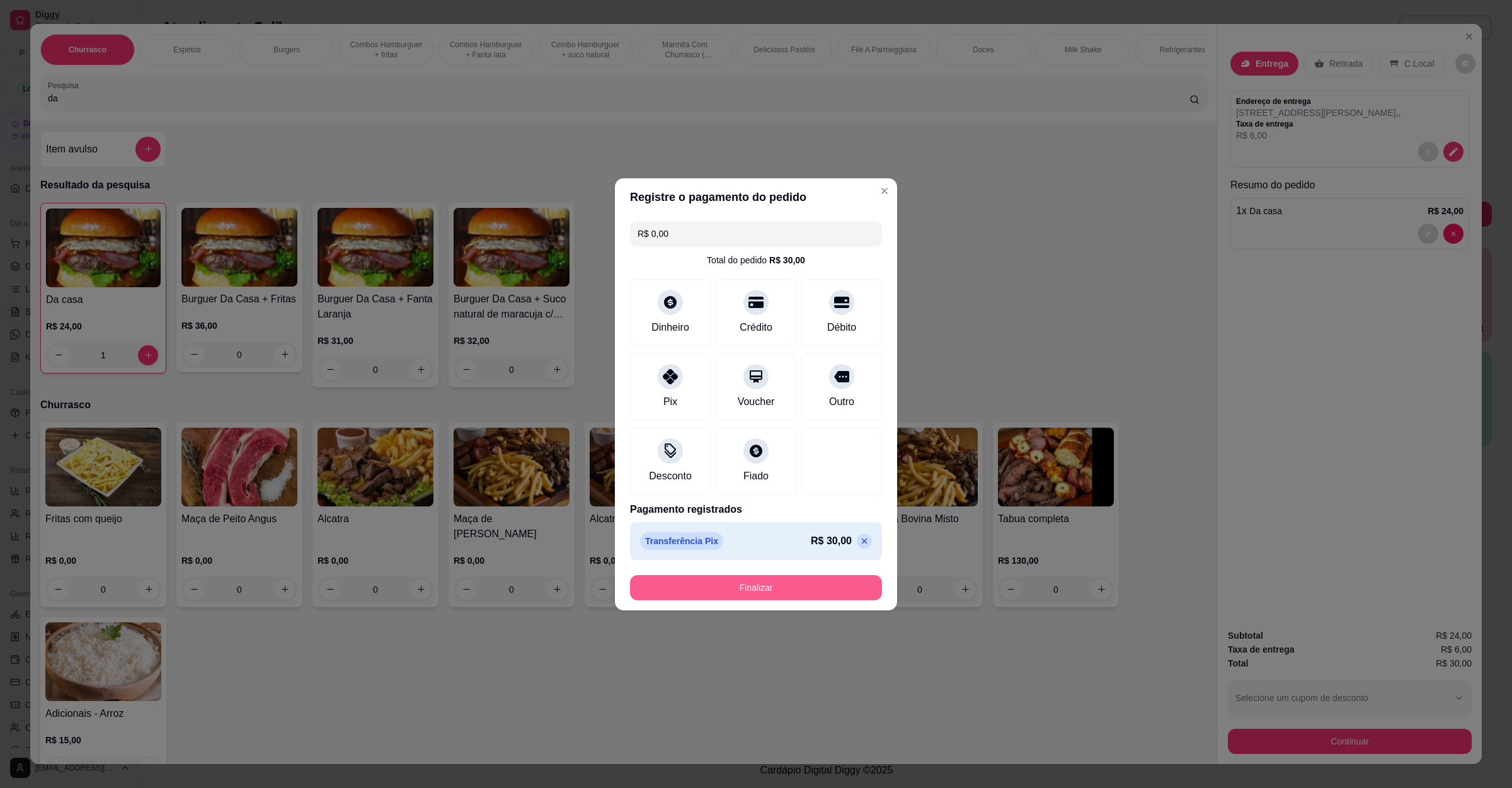
click at [678, 583] on button "Finalizar" at bounding box center [756, 588] width 252 height 26
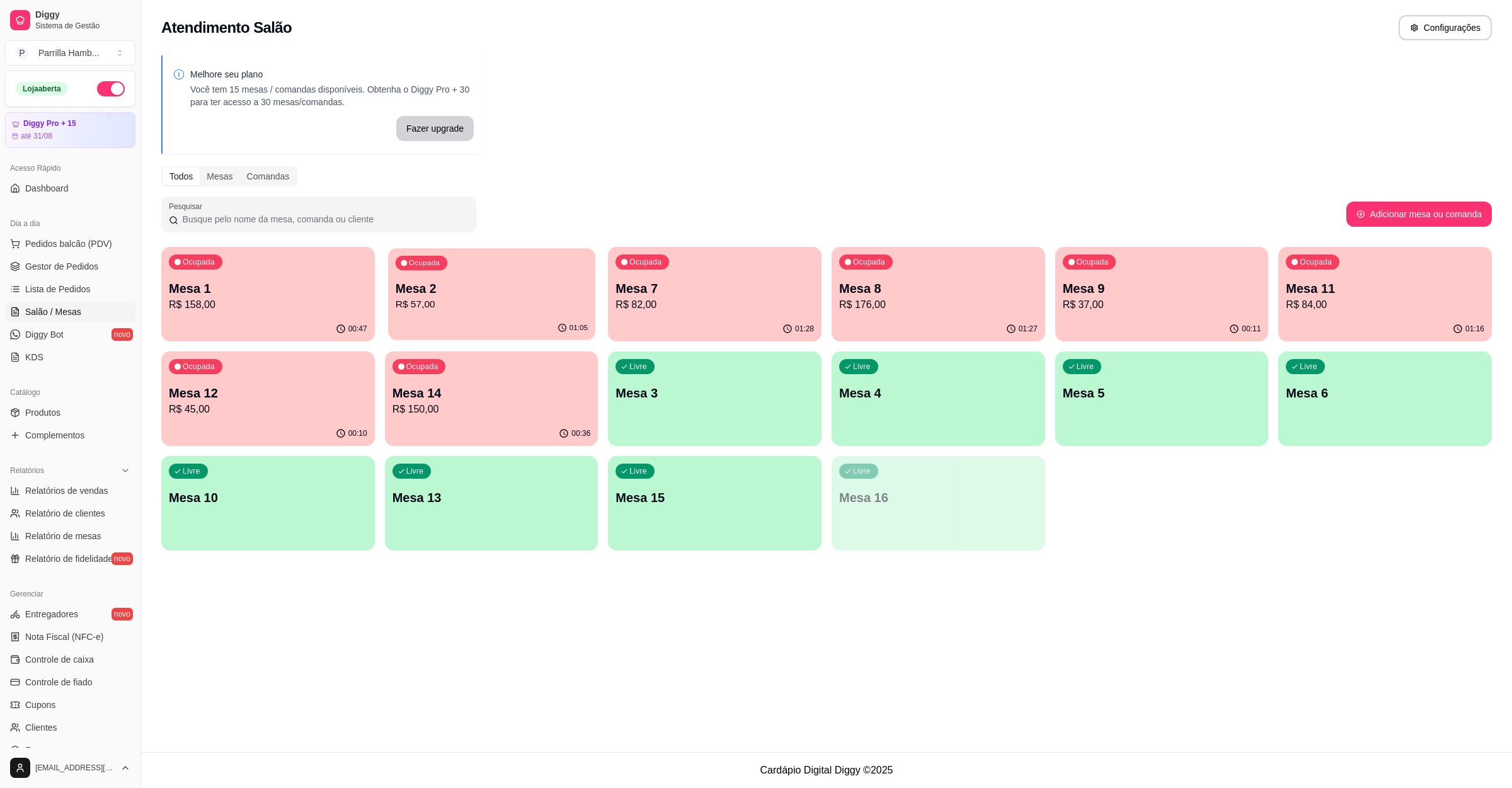
click at [511, 305] on p "R$ 57,00" at bounding box center [491, 305] width 192 height 15
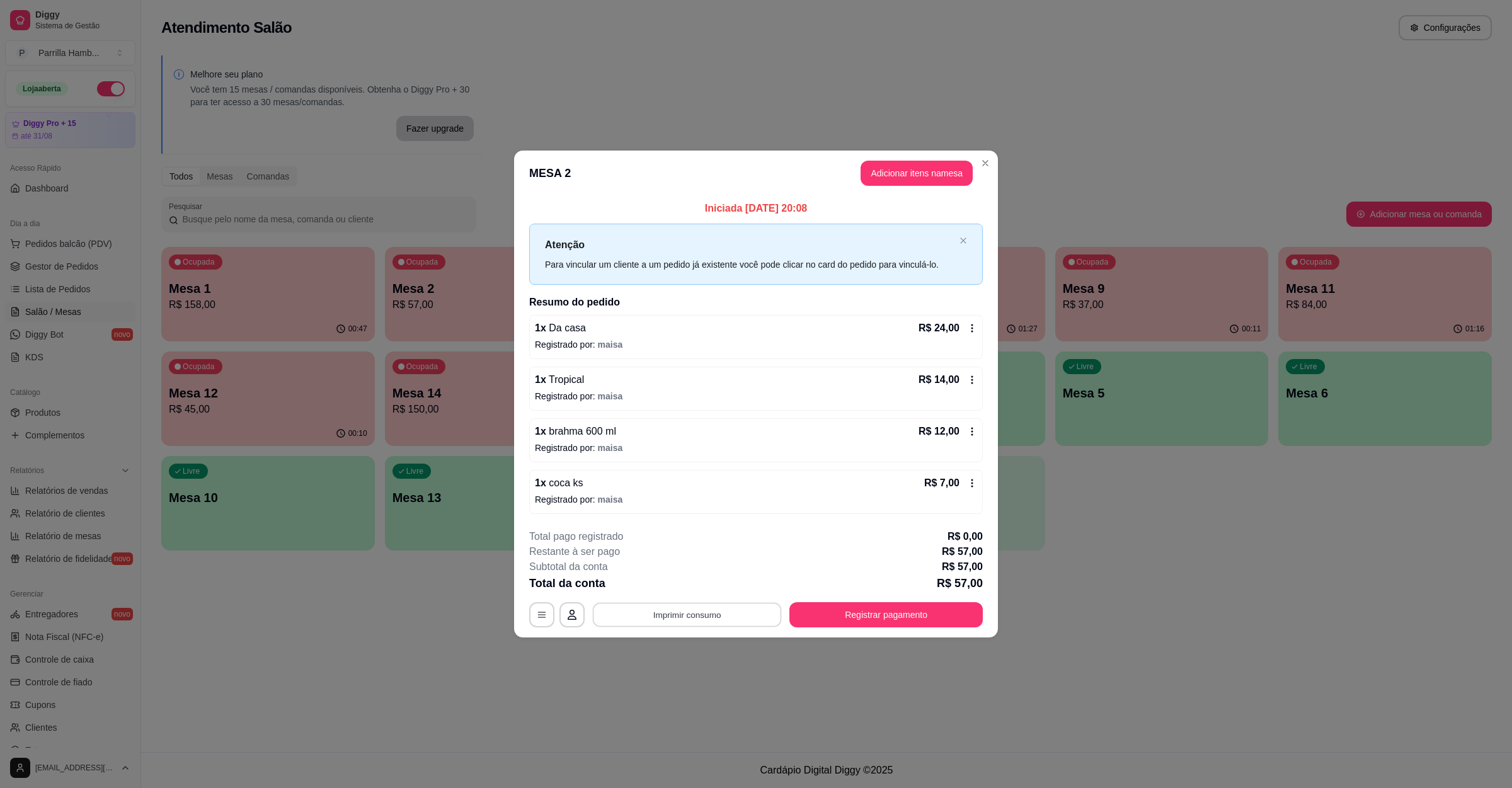
click at [728, 609] on button "Imprimir consumo" at bounding box center [687, 615] width 189 height 25
click at [717, 596] on button "IMPRESSORA" at bounding box center [690, 587] width 91 height 20
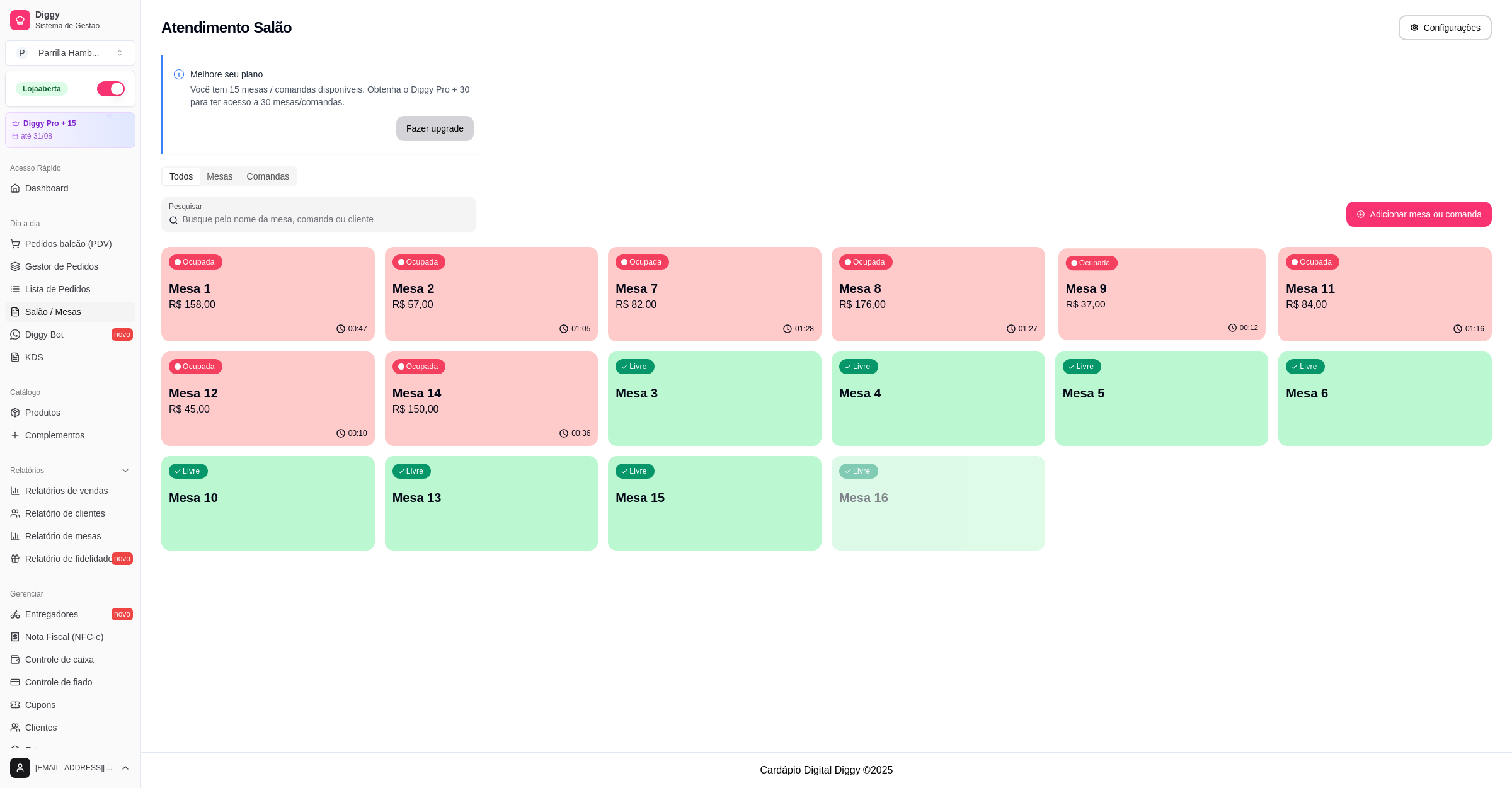
click at [1191, 287] on p "Mesa 9" at bounding box center [1161, 288] width 192 height 17
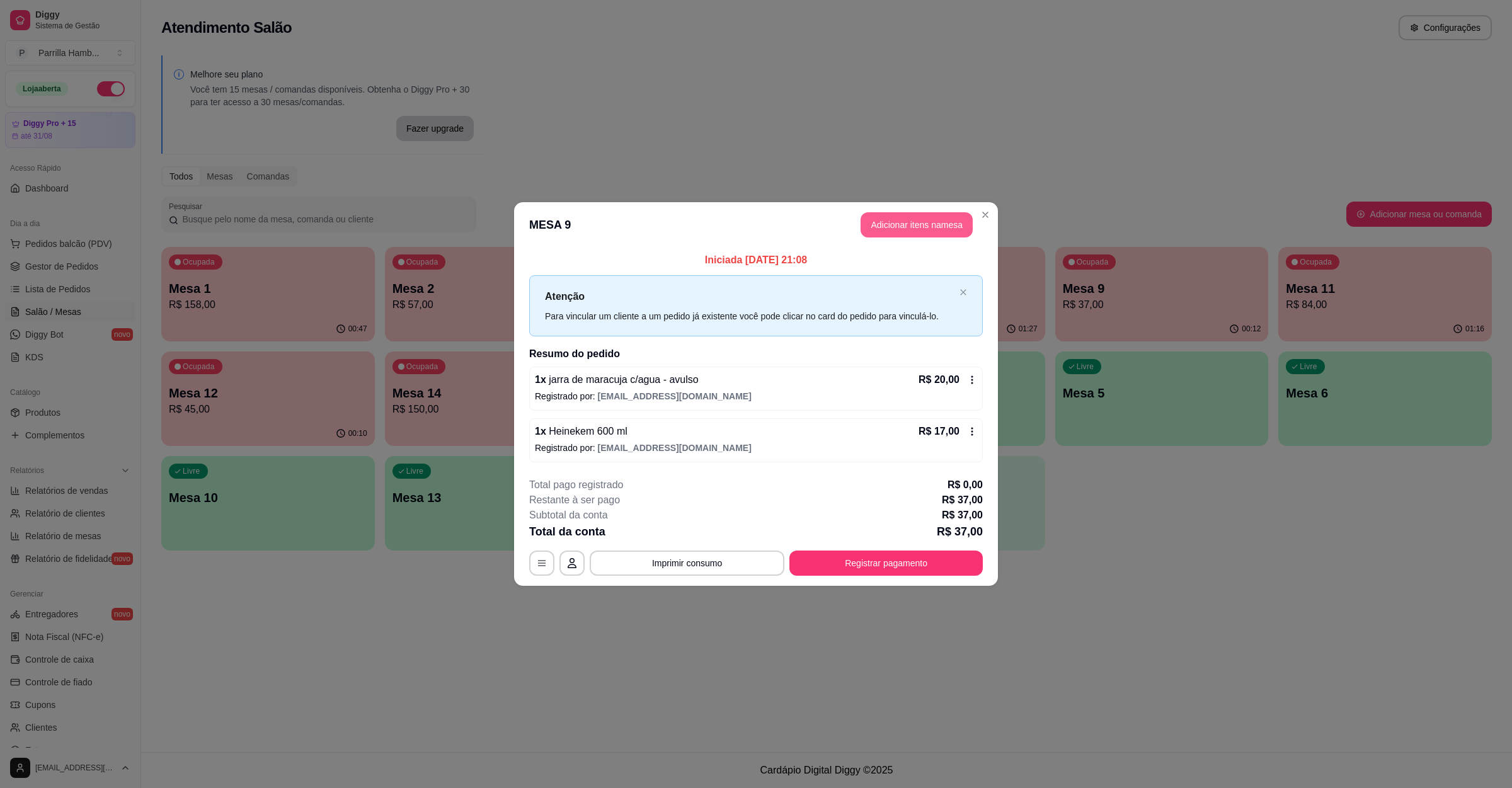
click at [917, 229] on button "Adicionar itens na mesa" at bounding box center [917, 225] width 112 height 26
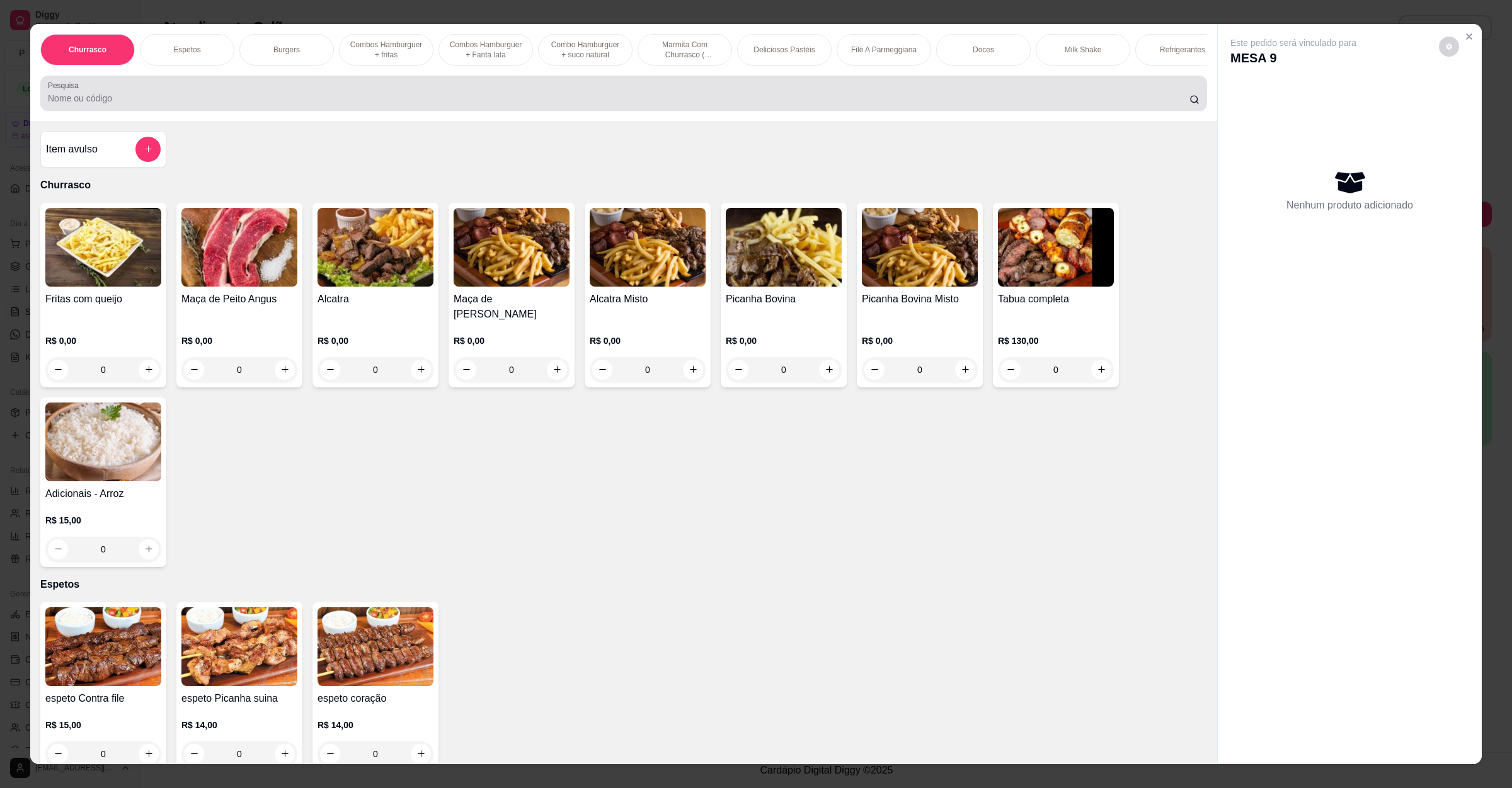
click at [382, 105] on input "Pesquisa" at bounding box center [619, 98] width 1142 height 13
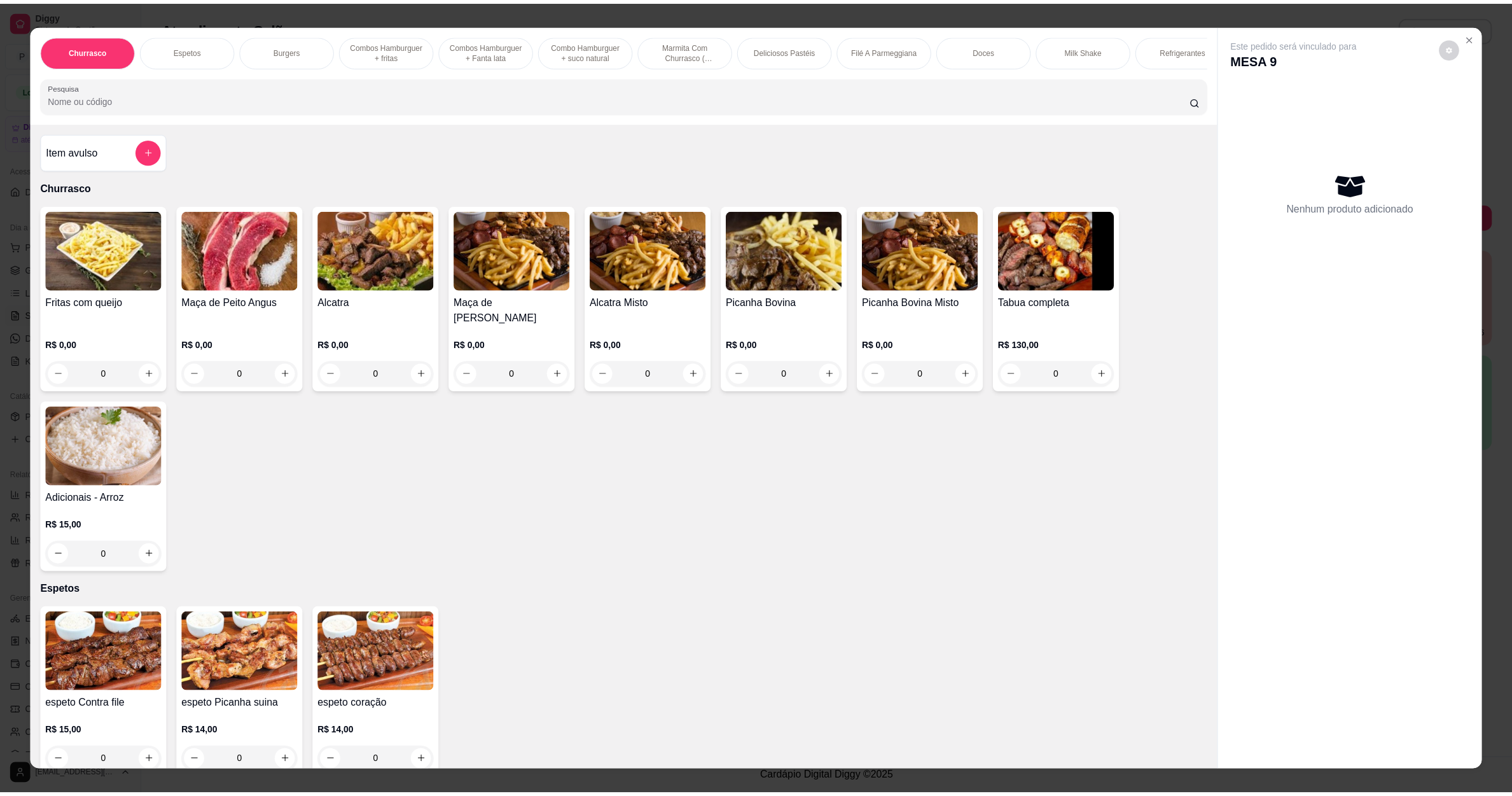
scroll to position [382, 0]
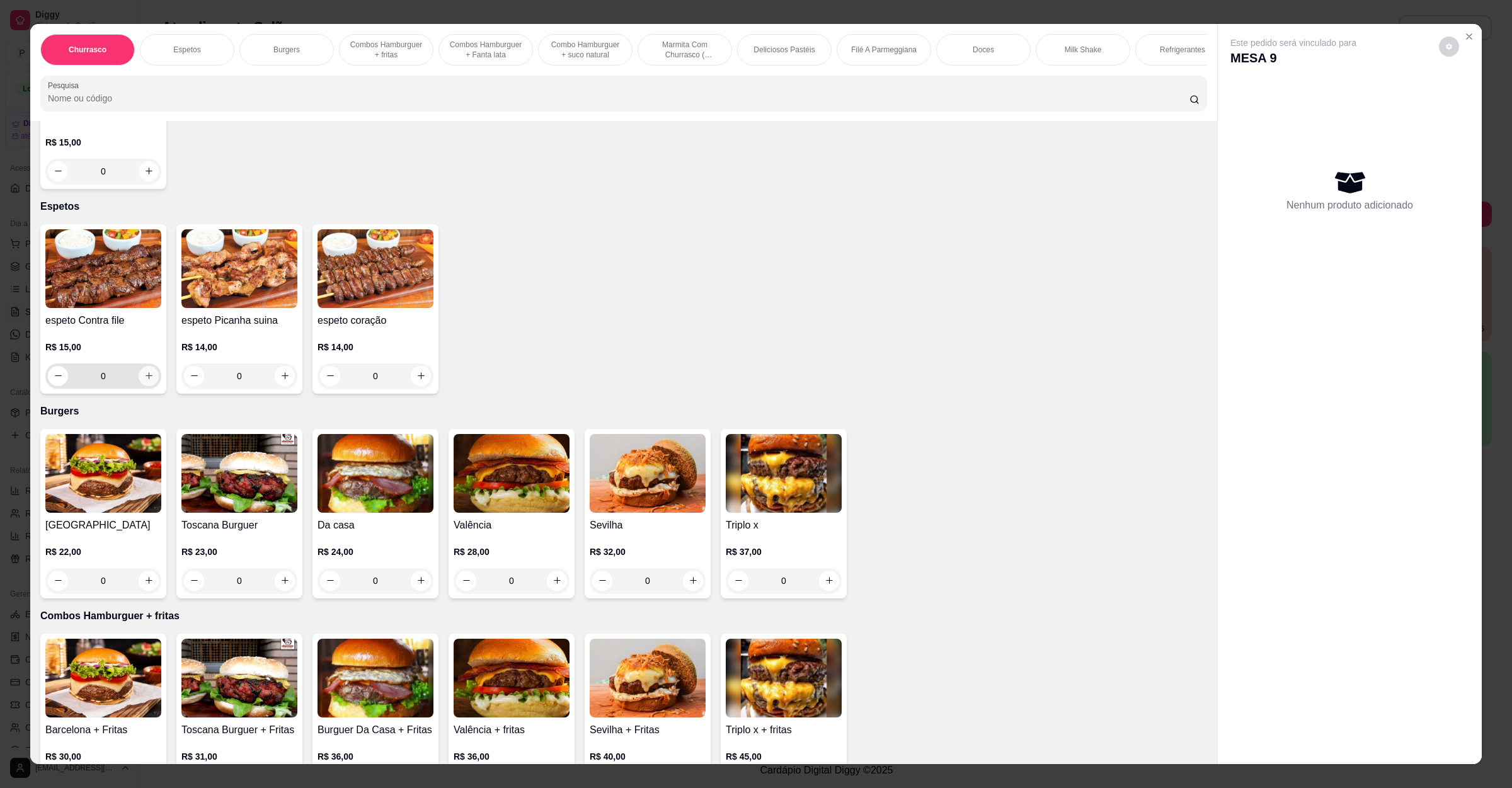
click at [142, 382] on button "increase-product-quantity" at bounding box center [149, 376] width 20 height 20
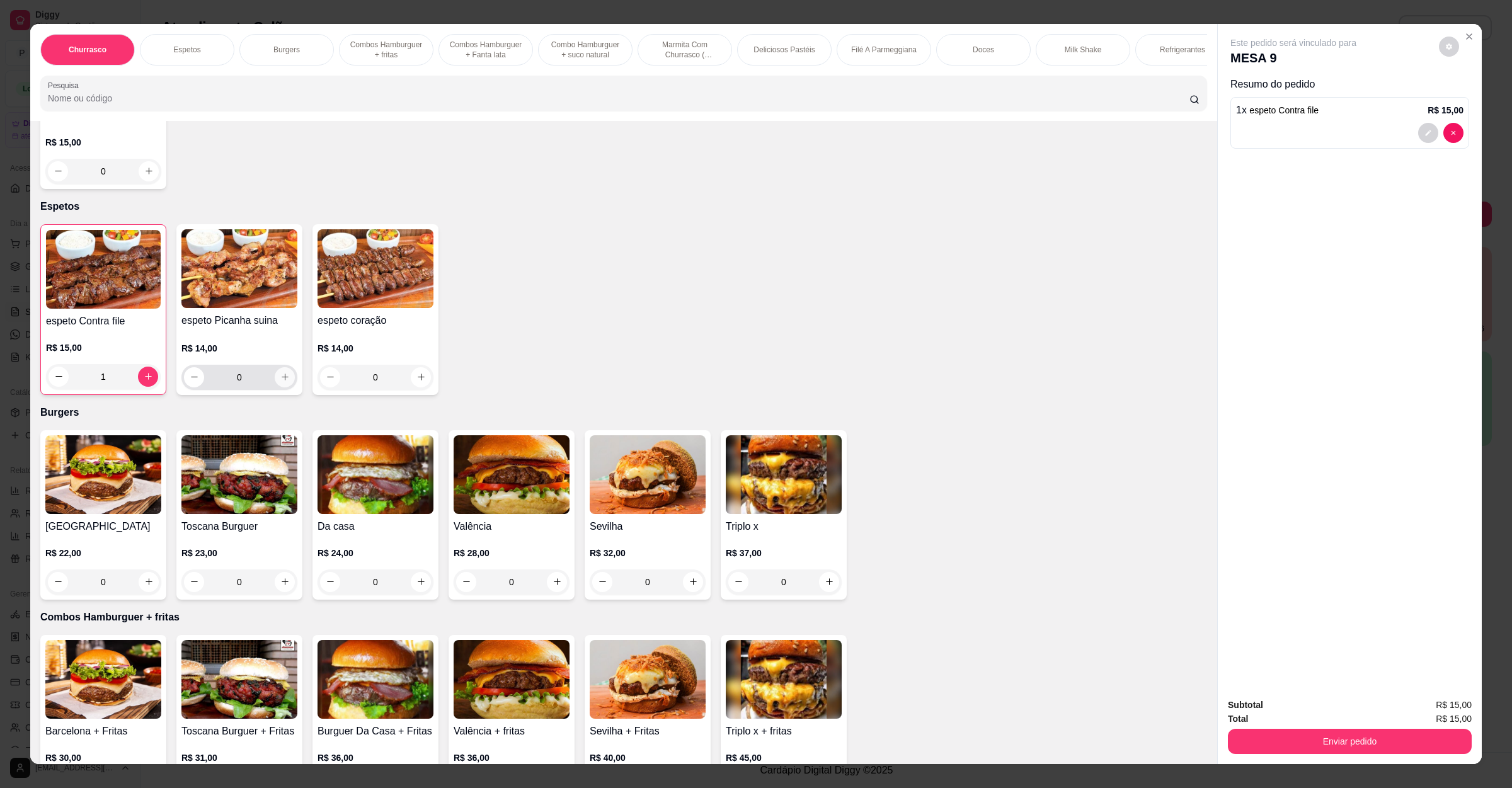
click at [280, 380] on icon "increase-product-quantity" at bounding box center [285, 377] width 9 height 9
click at [410, 386] on button "increase-product-quantity" at bounding box center [419, 377] width 19 height 19
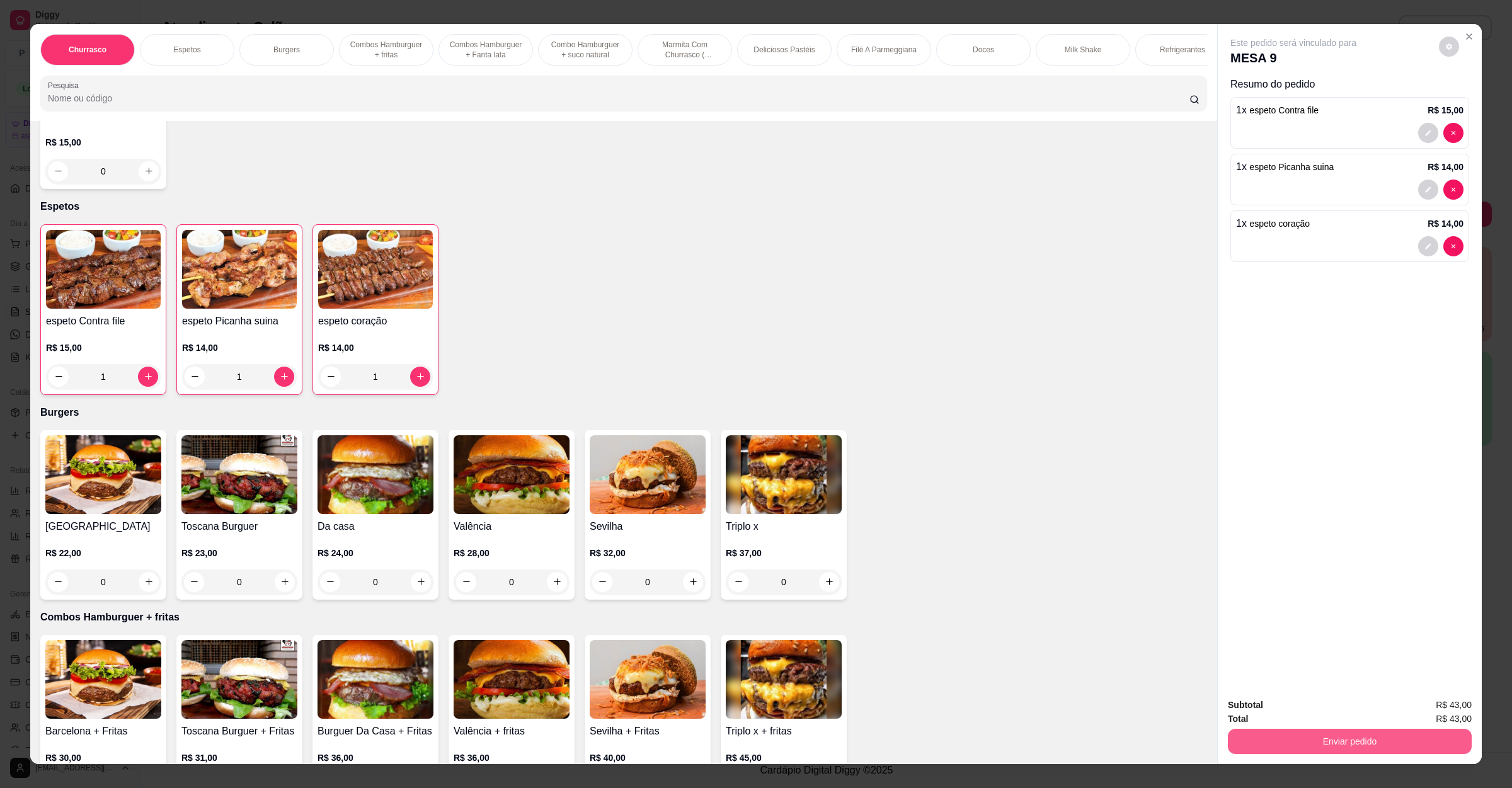
click at [1255, 731] on button "Enviar pedido" at bounding box center [1350, 741] width 243 height 26
click at [1270, 714] on button "Não registrar e enviar pedido" at bounding box center [1306, 710] width 131 height 24
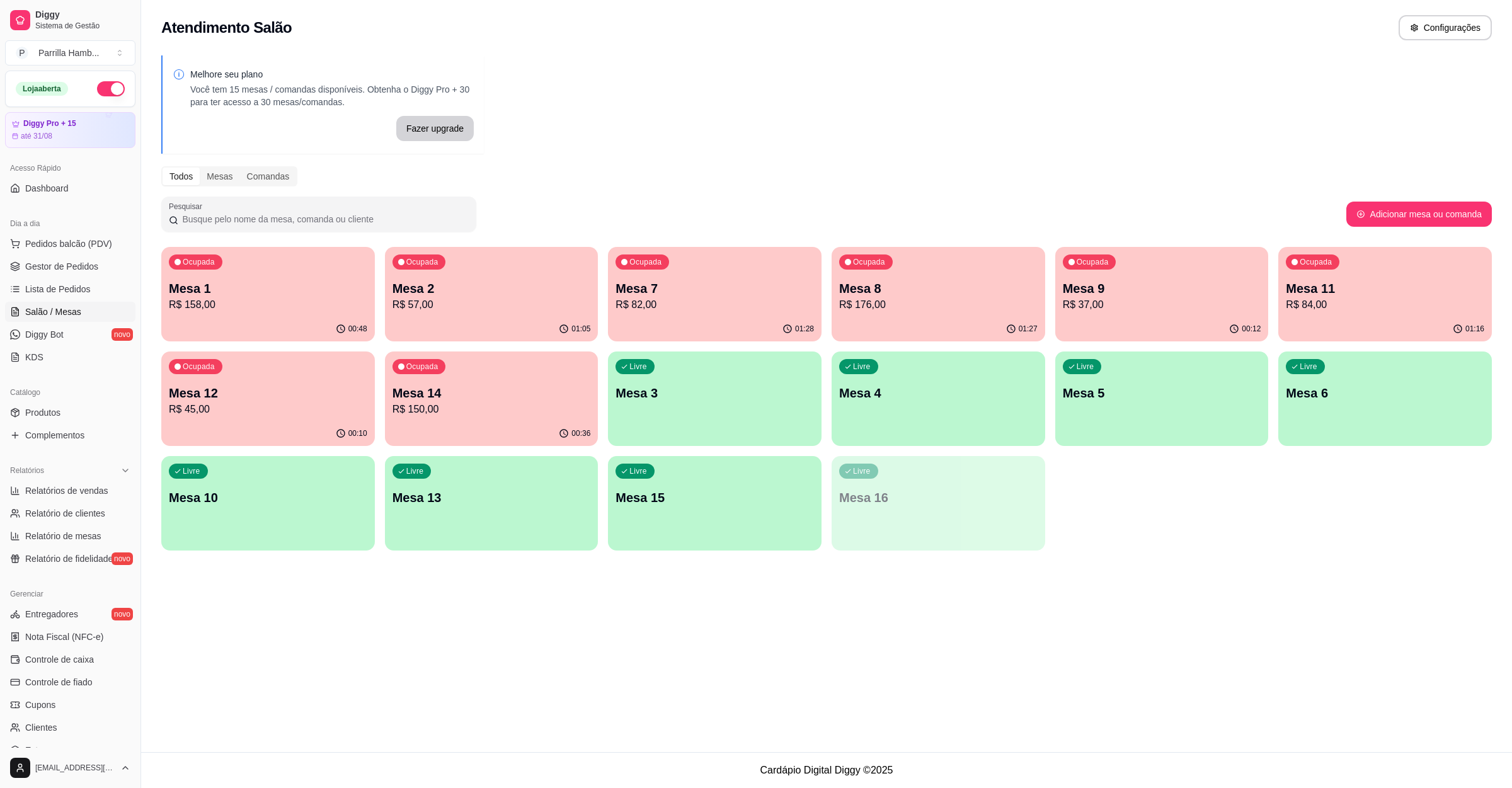
click at [1253, 707] on div "Atendimento Salão Configurações Melhore seu plano Você tem 15 mesas / comandas …" at bounding box center [826, 376] width 1371 height 752
click at [1274, 714] on div "Atendimento Salão Configurações Melhore seu plano Você tem 15 mesas / comandas …" at bounding box center [826, 376] width 1371 height 752
click at [463, 285] on p "Mesa 2" at bounding box center [492, 288] width 199 height 17
click at [1173, 291] on p "Mesa 9" at bounding box center [1163, 288] width 199 height 17
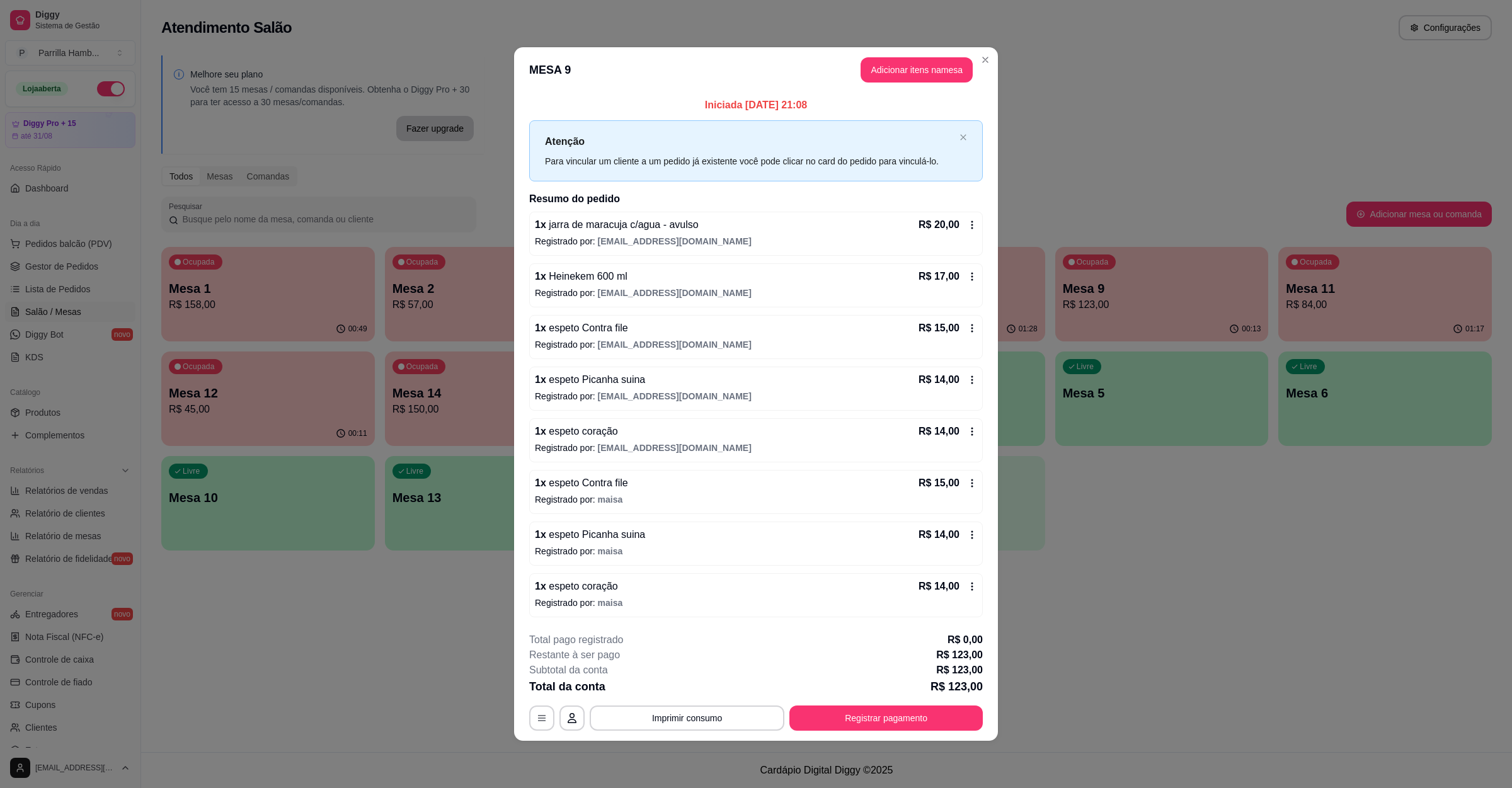
click at [629, 590] on div "1 x espeto coração R$ 14,00" at bounding box center [756, 586] width 442 height 16
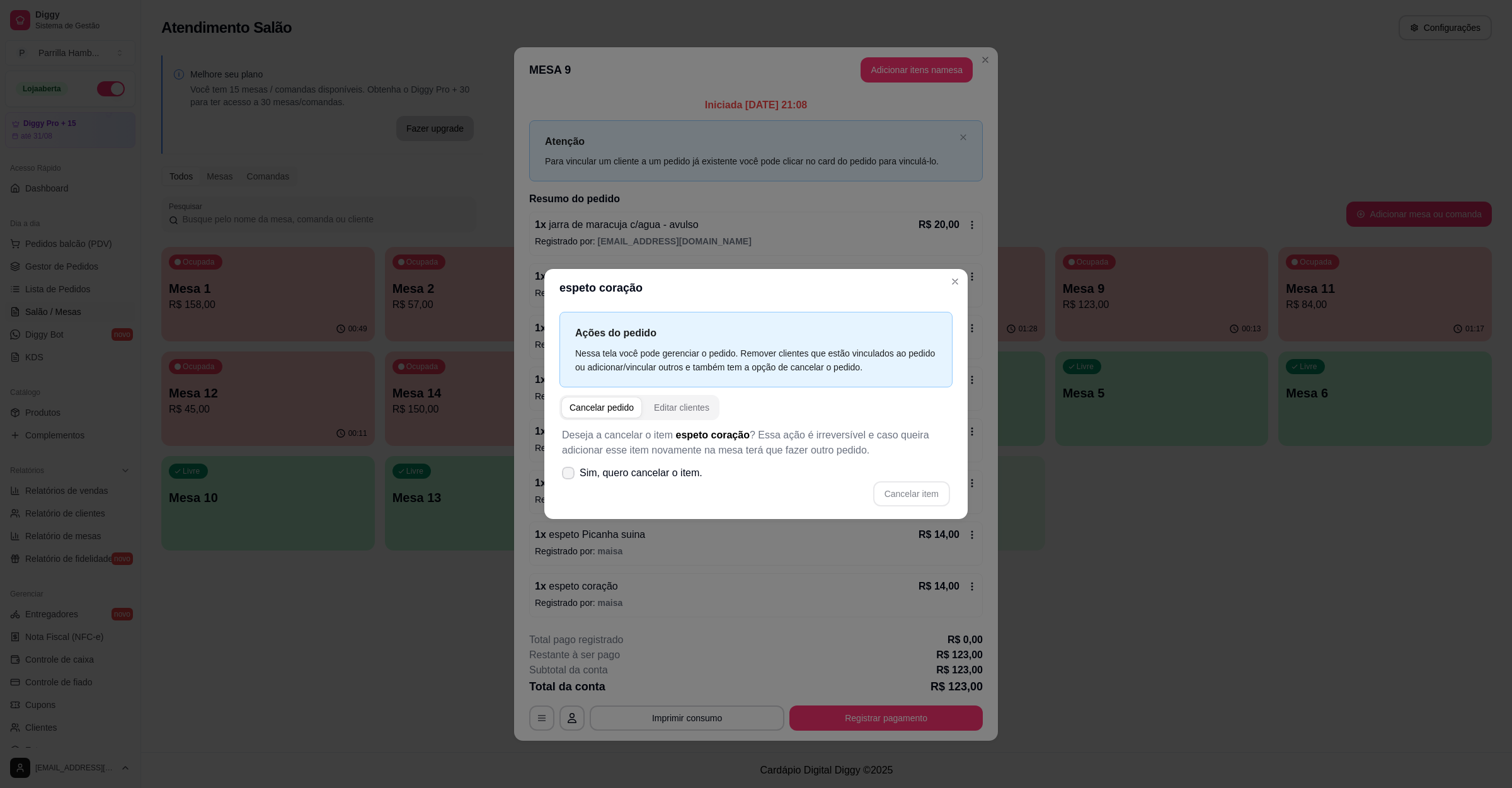
click at [624, 472] on span "Sim, quero cancelar o item." at bounding box center [641, 473] width 123 height 16
click at [570, 475] on input "Sim, quero cancelar o item." at bounding box center [565, 479] width 8 height 8
click at [885, 486] on button "Cancelar item" at bounding box center [911, 493] width 75 height 25
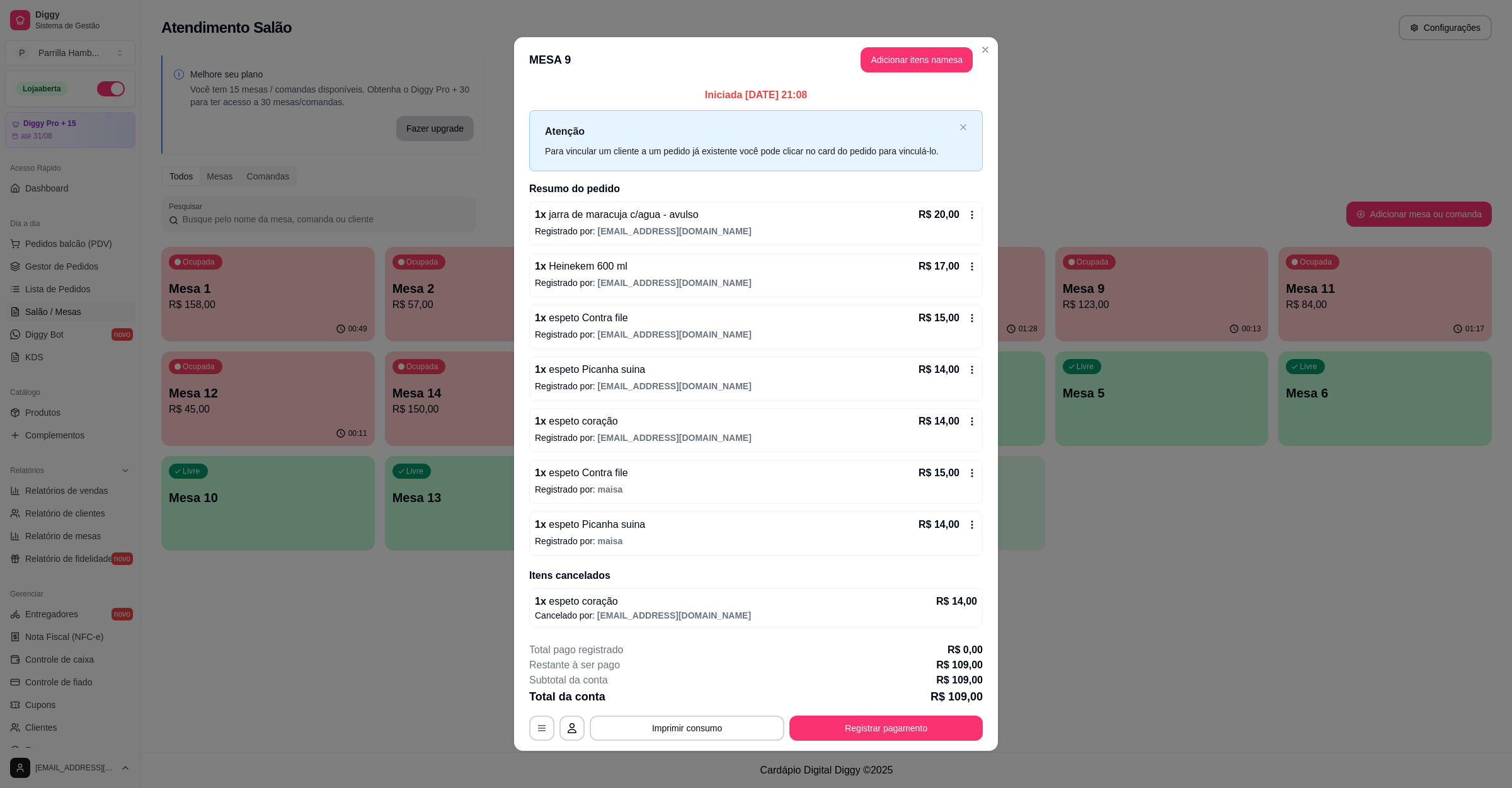
click at [643, 537] on p "Registrado por: maisa" at bounding box center [756, 542] width 442 height 13
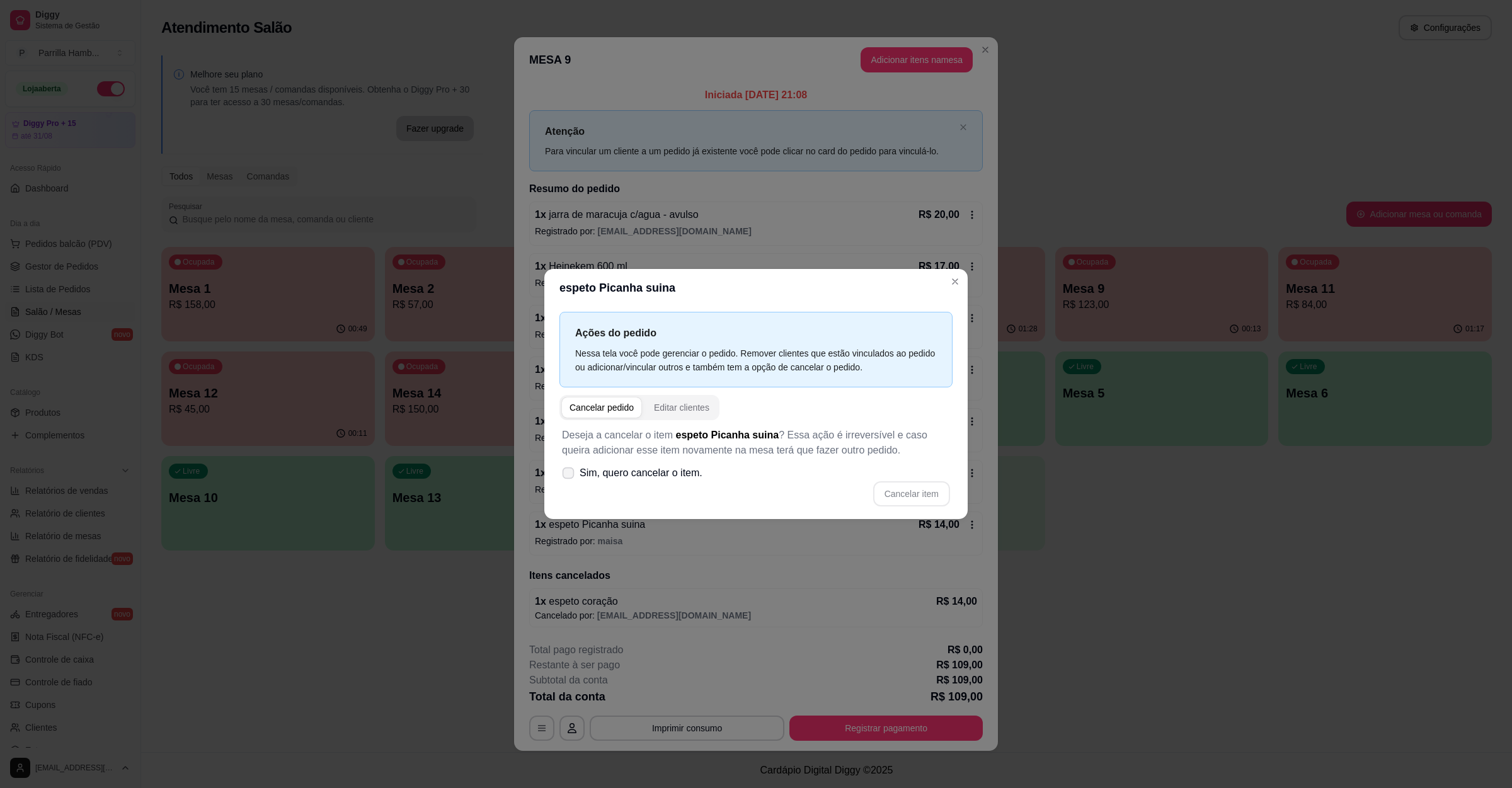
click at [627, 473] on span "Sim, quero cancelar o item." at bounding box center [641, 473] width 123 height 16
click at [570, 475] on input "Sim, quero cancelar o item." at bounding box center [565, 479] width 8 height 8
click at [906, 492] on button "Cancelar item" at bounding box center [912, 494] width 77 height 26
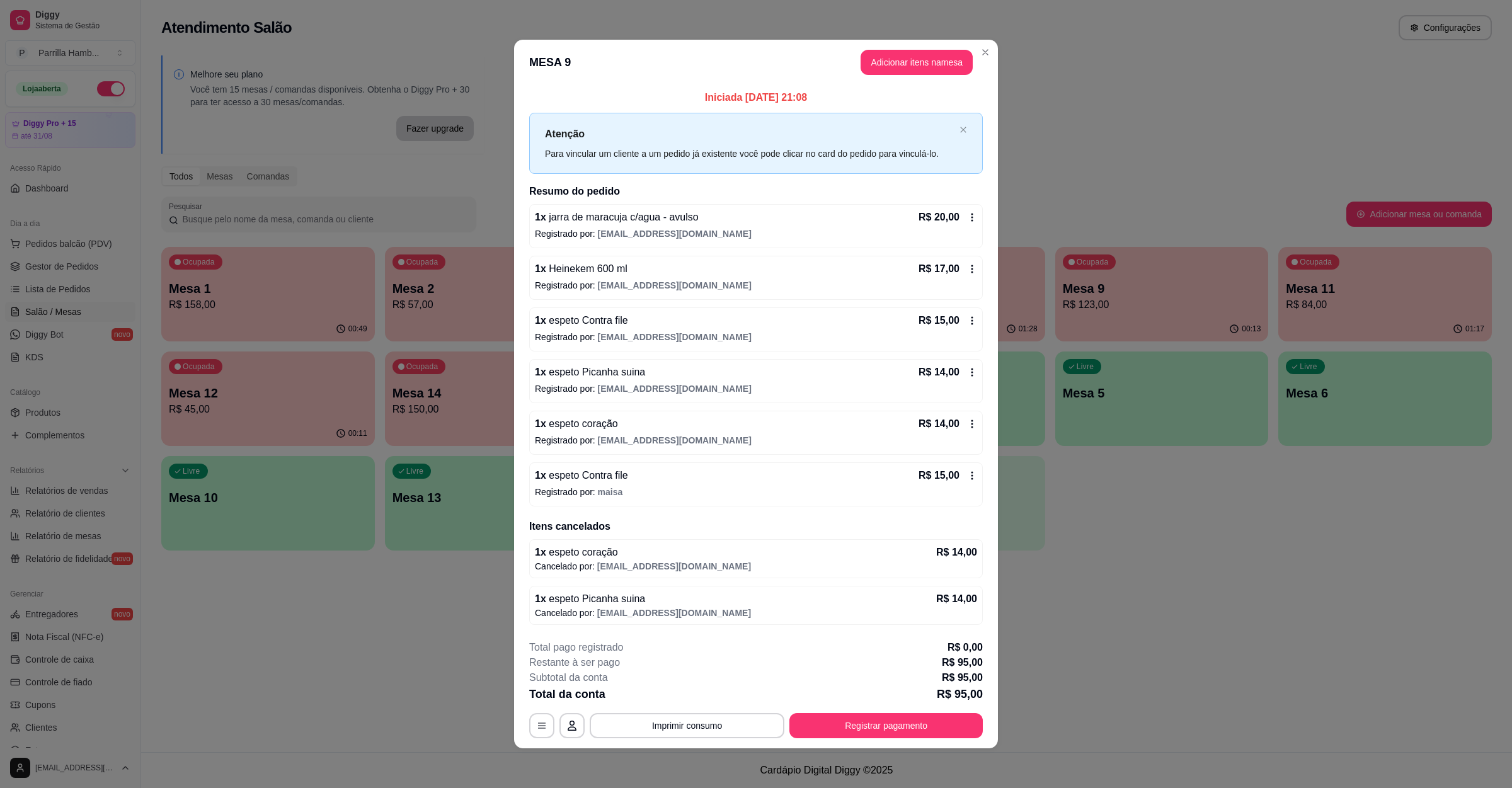
click at [606, 493] on span "maisa" at bounding box center [611, 492] width 26 height 10
click at [616, 471] on span "Sim, quero cancelar o item." at bounding box center [641, 473] width 123 height 16
click at [570, 475] on input "Sim, quero cancelar o item." at bounding box center [565, 479] width 8 height 8
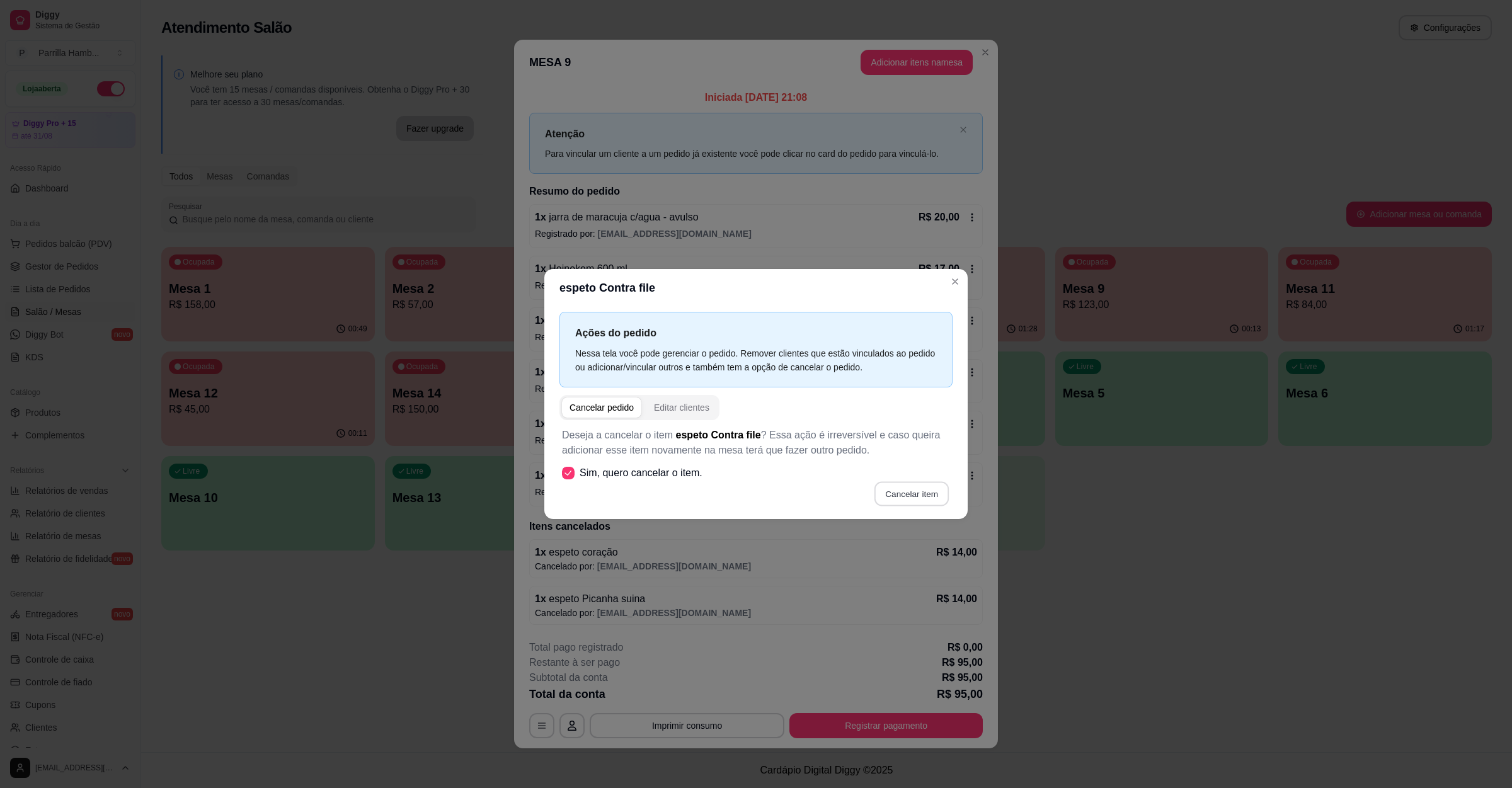
click at [921, 498] on button "Cancelar item" at bounding box center [911, 493] width 75 height 25
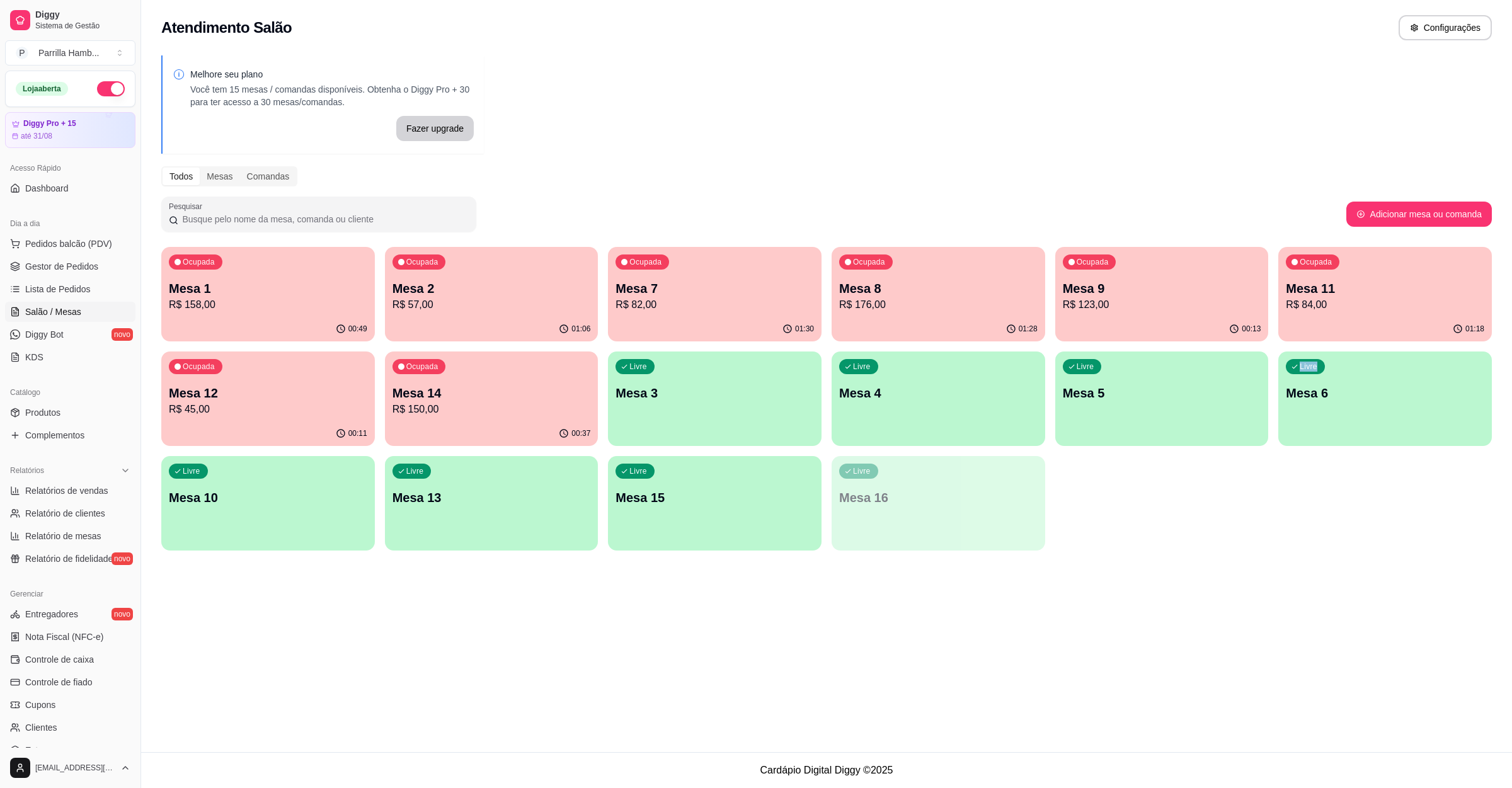
click at [1205, 461] on div "Ocupada Mesa 1 R$ 158,00 00:49 Ocupada Mesa 2 R$ 57,00 01:06 Ocupada Mesa 7 R$ …" at bounding box center [826, 399] width 1331 height 304
click at [80, 233] on div "Dia a dia" at bounding box center [70, 223] width 130 height 20
click at [85, 240] on span "Pedidos balcão (PDV)" at bounding box center [68, 244] width 87 height 13
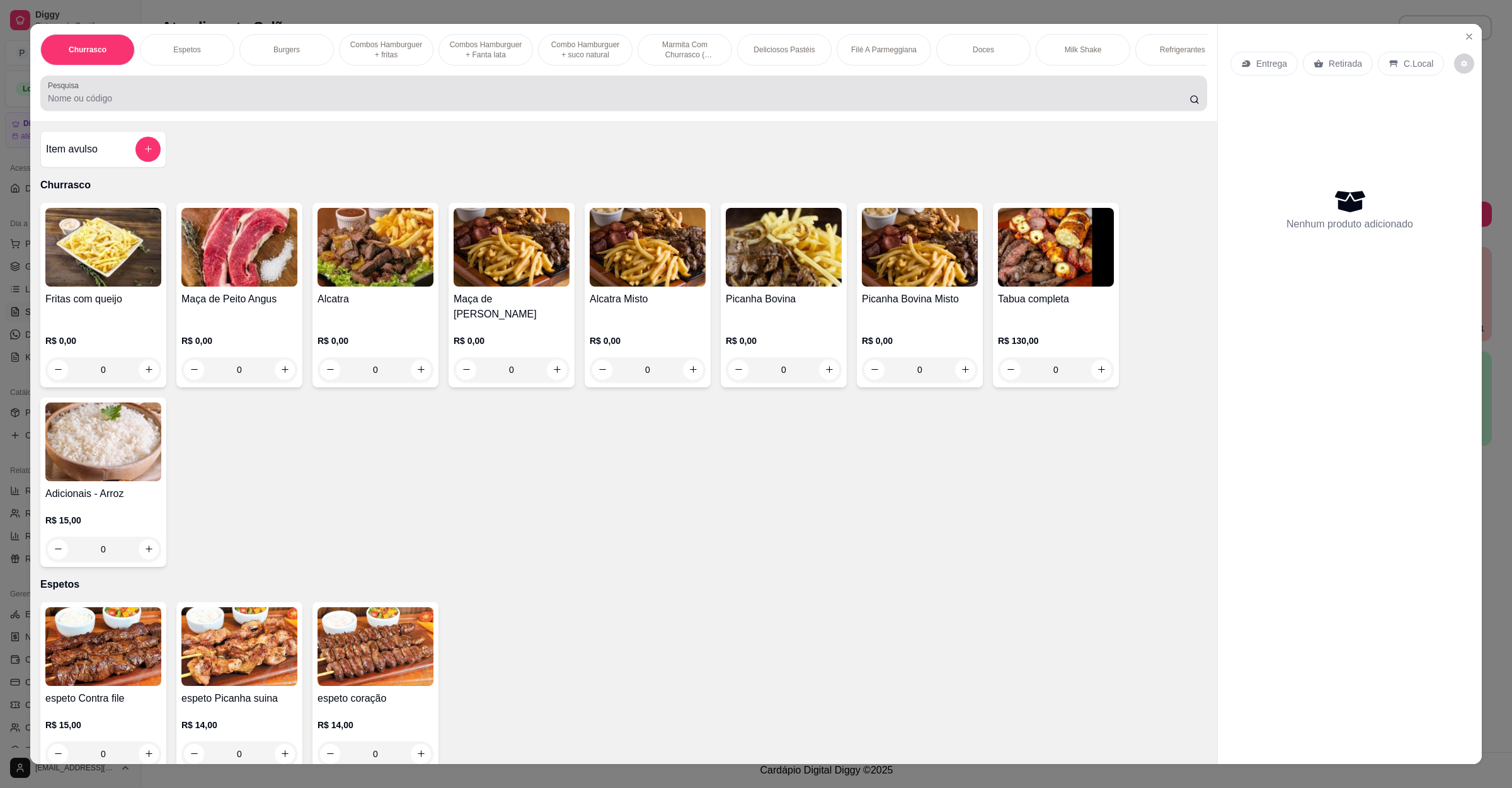
click at [284, 105] on input "Pesquisa" at bounding box center [619, 98] width 1142 height 13
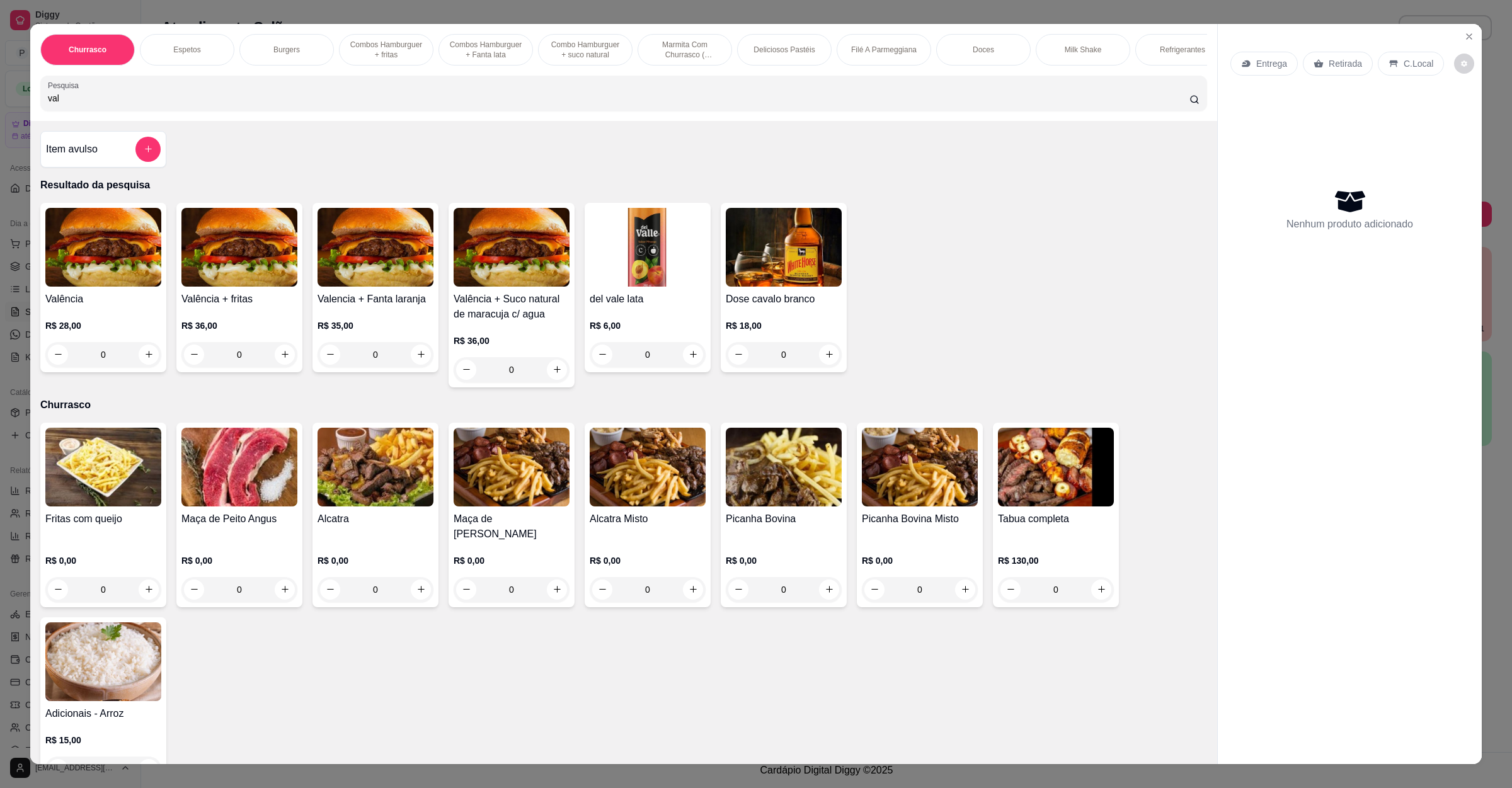
click at [110, 286] on img at bounding box center [103, 247] width 116 height 78
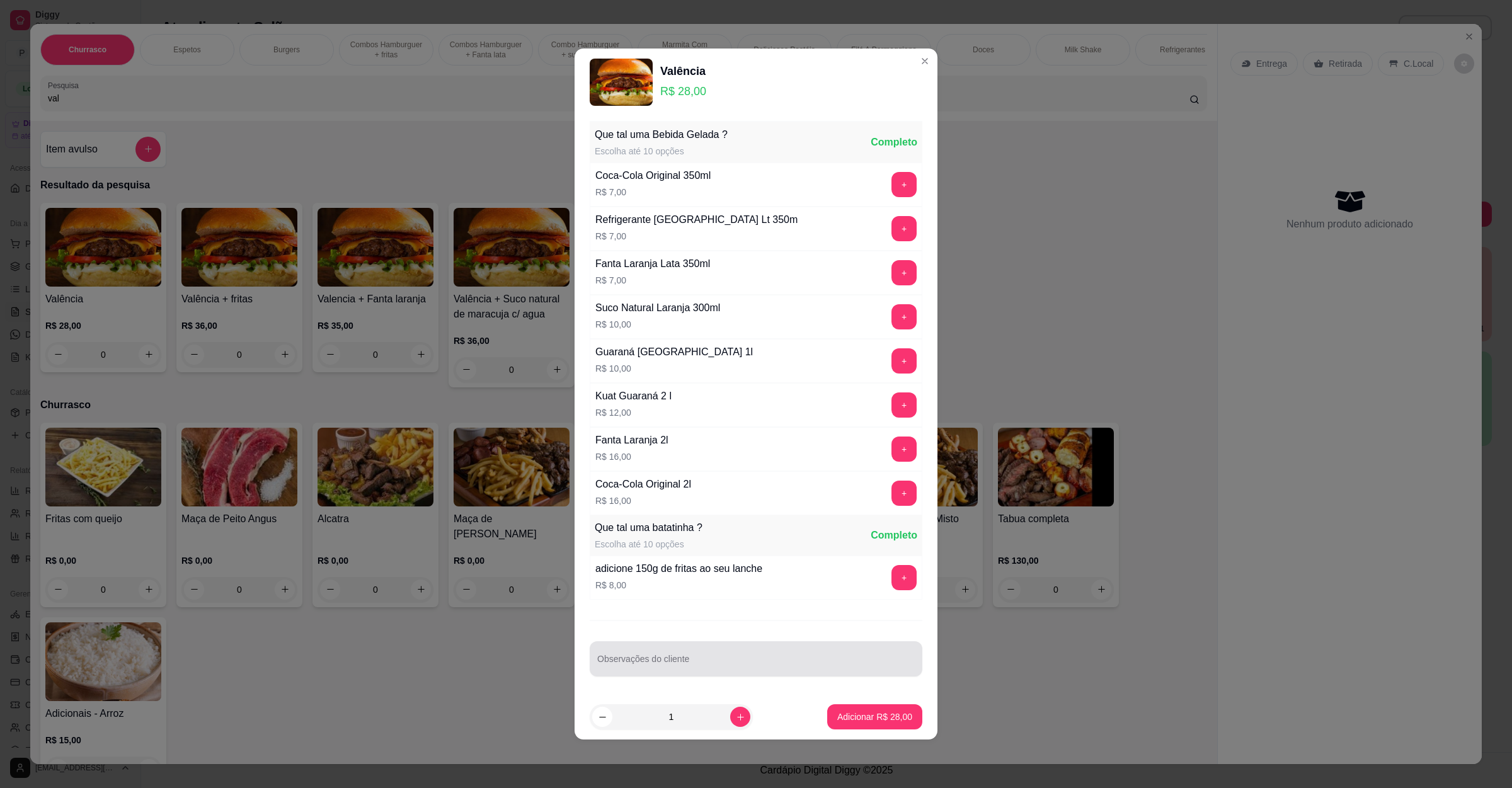
click at [788, 661] on input "Observações do cliente" at bounding box center [756, 664] width 317 height 13
click at [845, 712] on button "Adicionar R$ 28,00" at bounding box center [875, 717] width 95 height 26
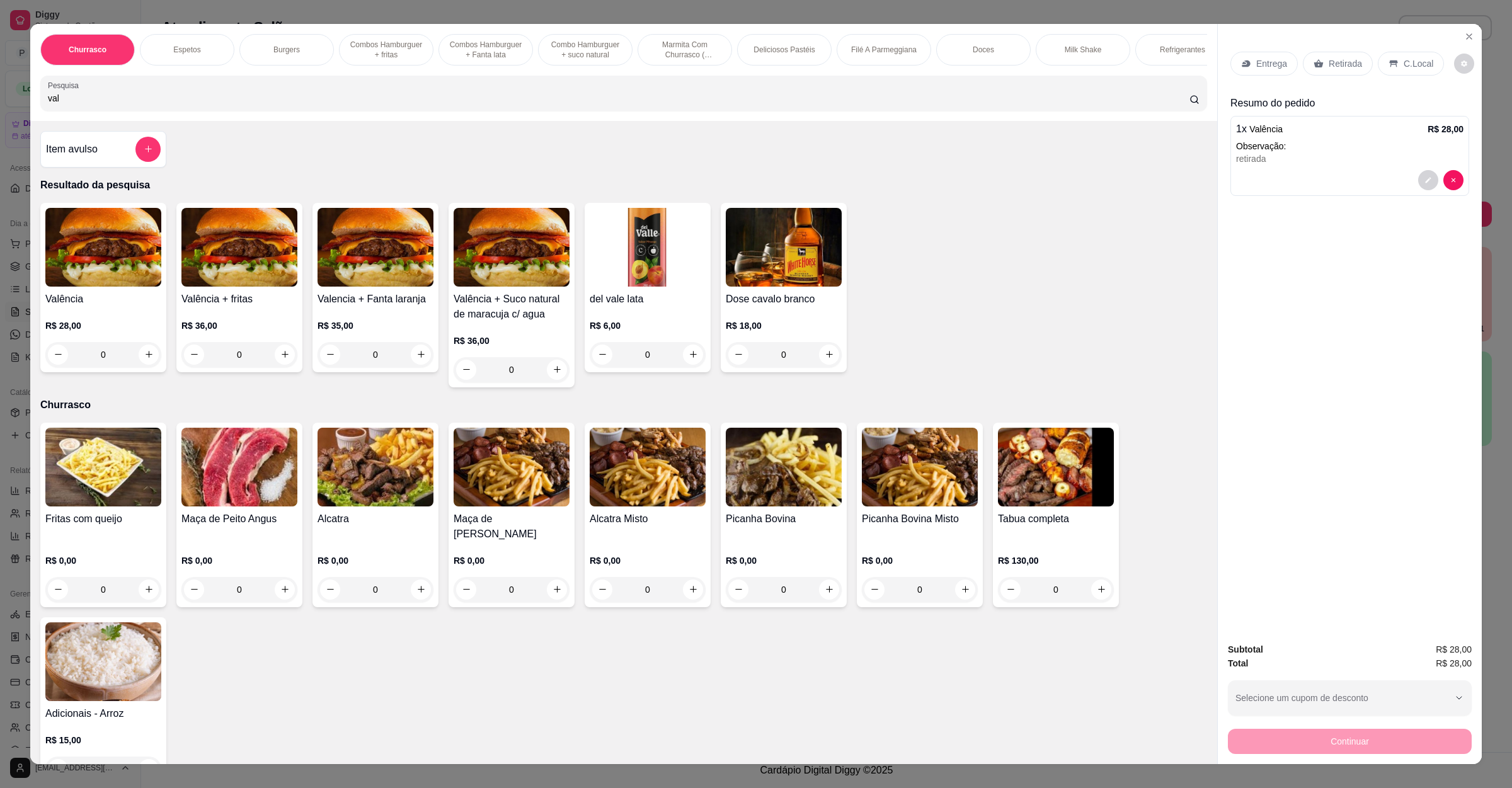
click at [1365, 732] on div "Continuar" at bounding box center [1350, 740] width 243 height 28
click at [1316, 59] on icon at bounding box center [1319, 63] width 10 height 10
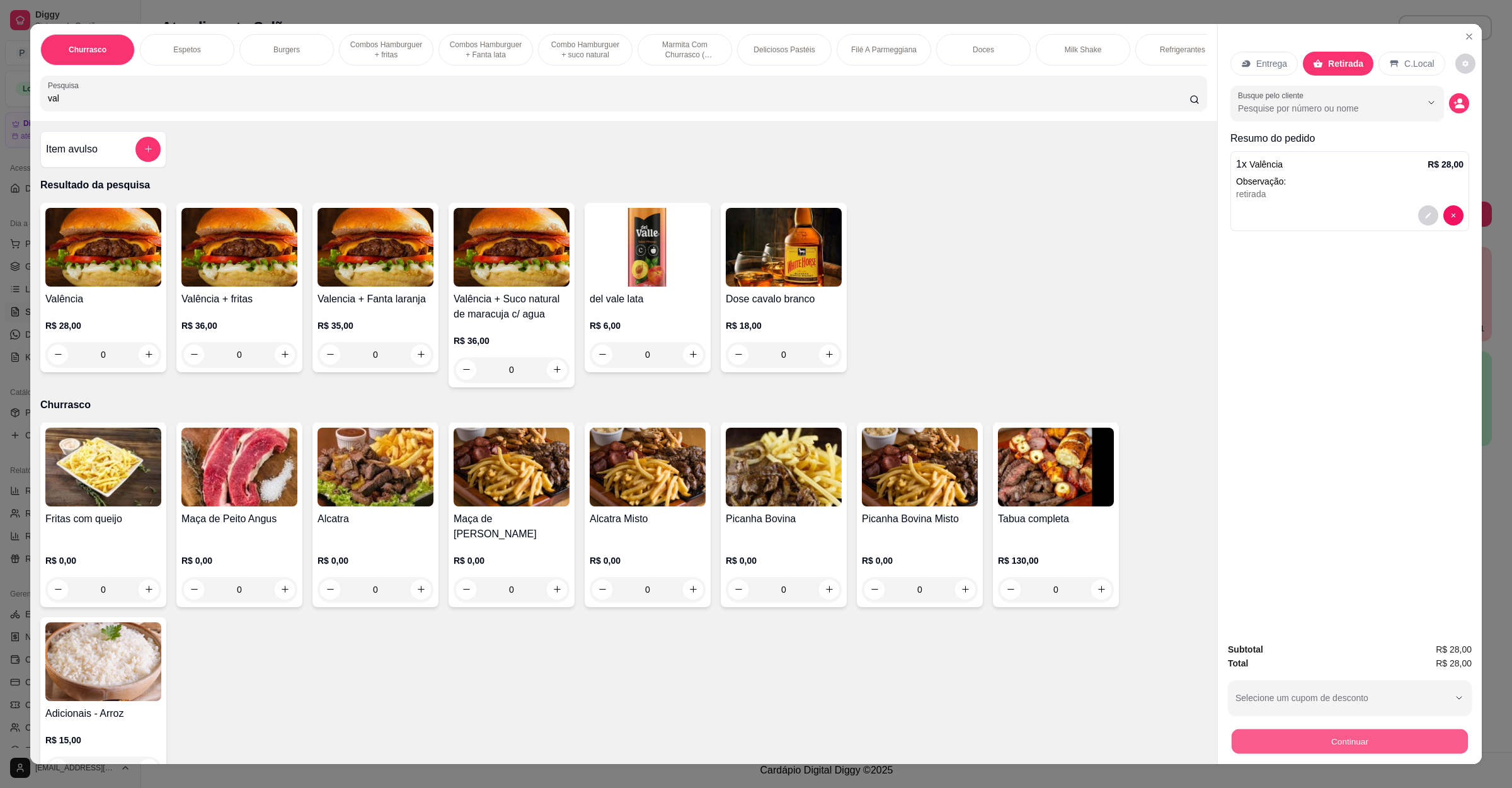
click at [1342, 747] on button "Continuar" at bounding box center [1350, 741] width 236 height 25
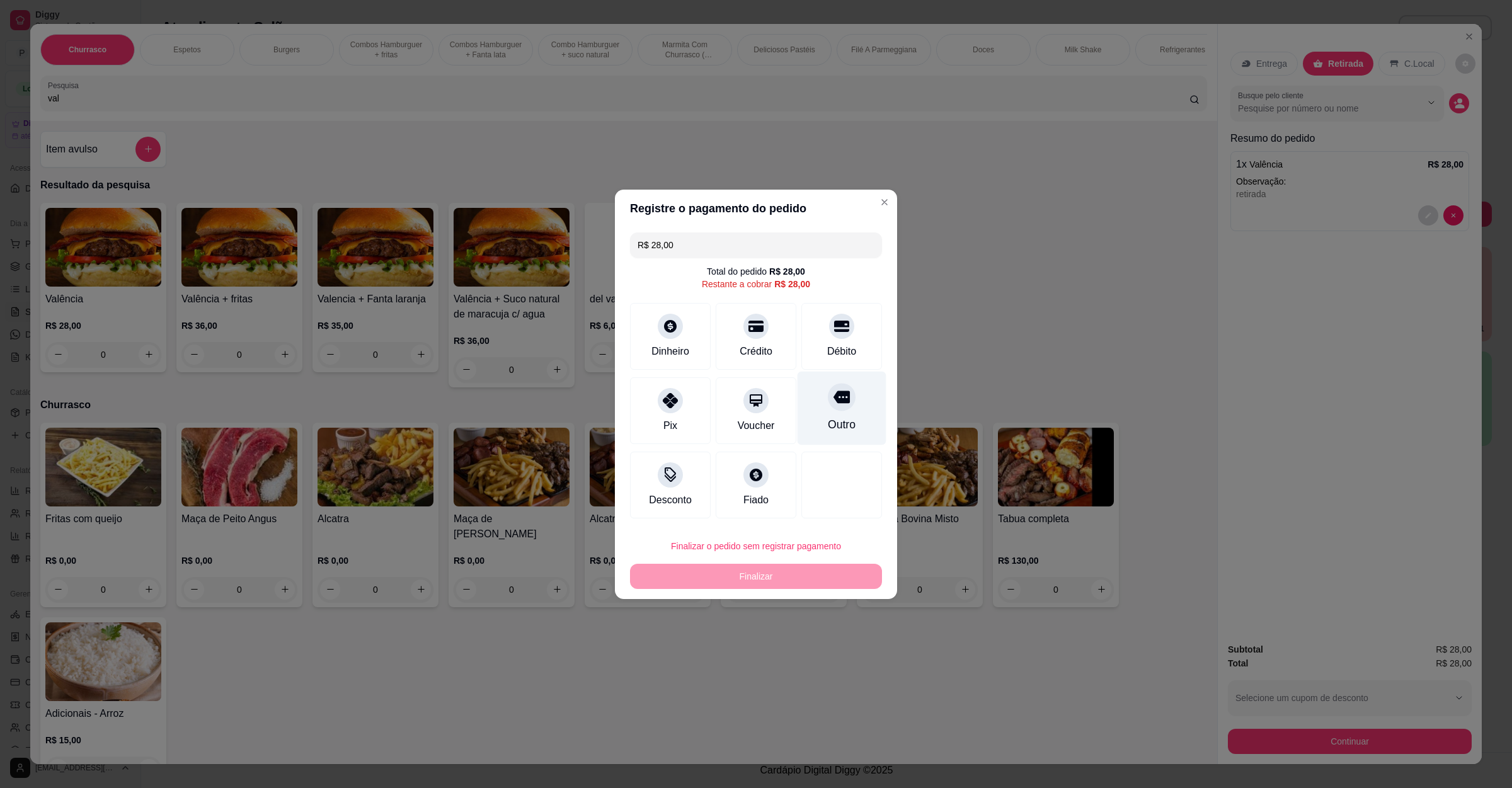
click at [844, 430] on div "Outro" at bounding box center [842, 425] width 27 height 16
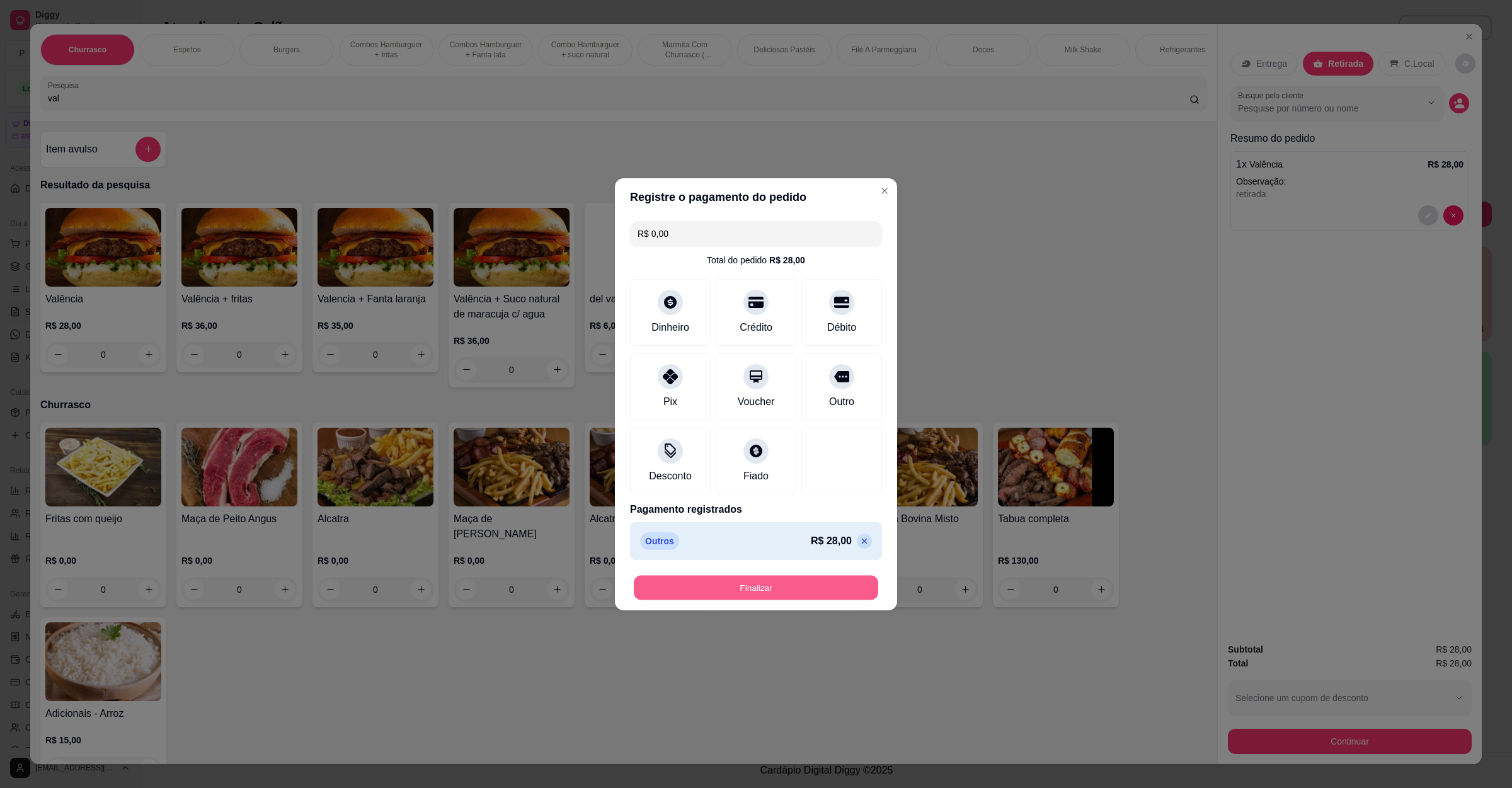
click at [782, 580] on button "Finalizar" at bounding box center [756, 587] width 244 height 25
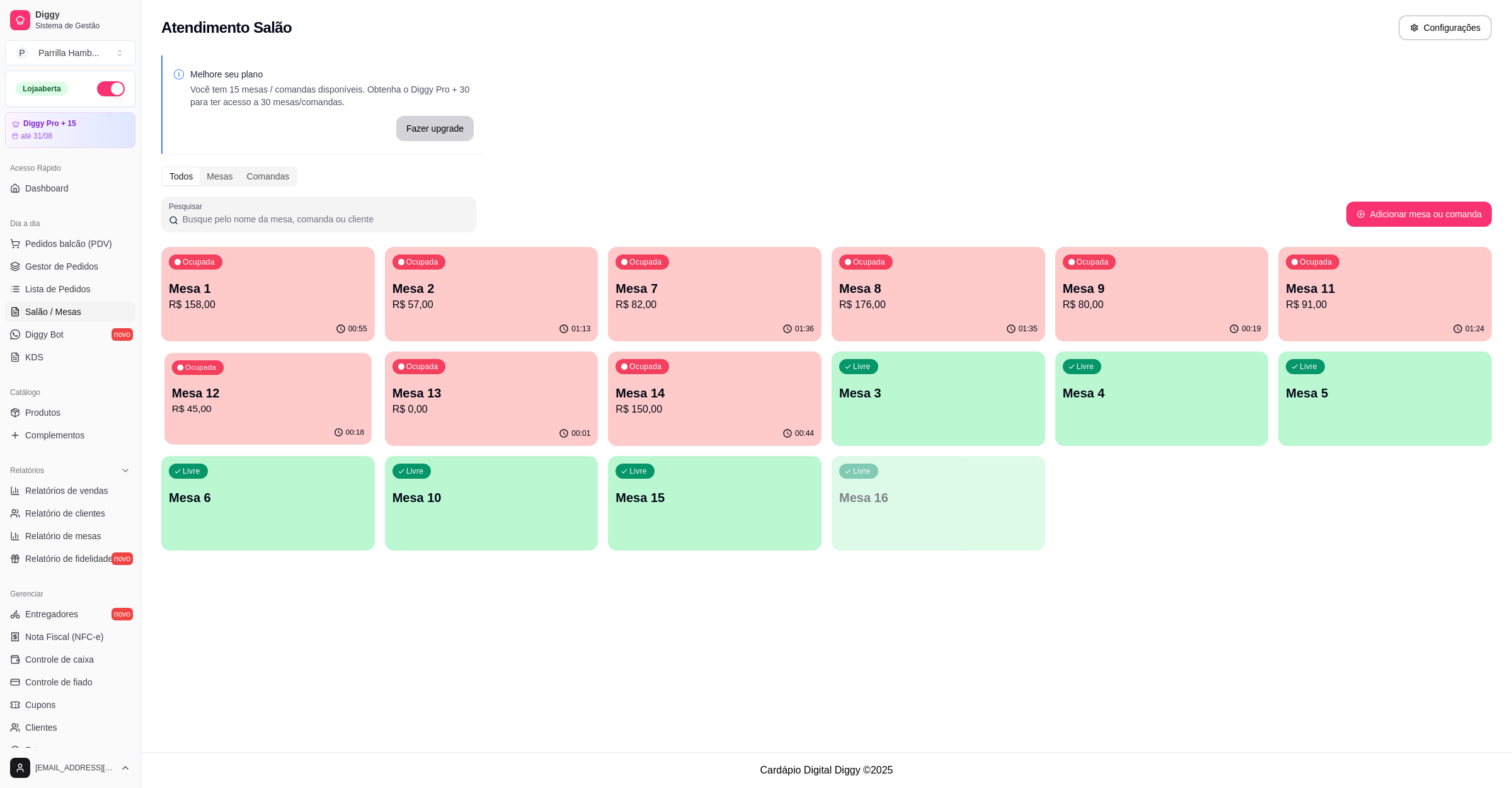
click at [217, 380] on div "Ocupada Mesa 12 R$ 45,00" at bounding box center [267, 387] width 207 height 68
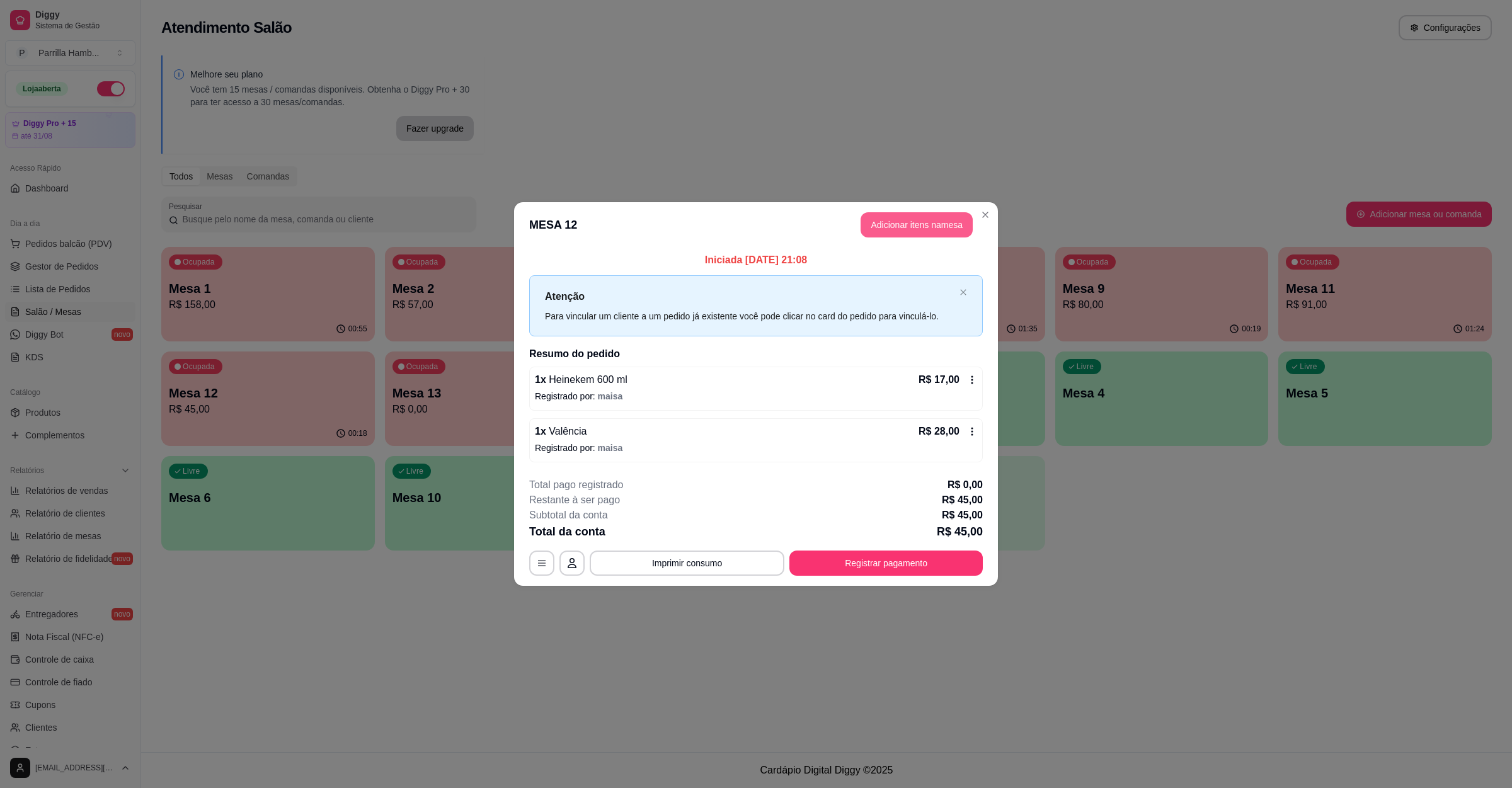
click at [895, 232] on button "Adicionar itens na mesa" at bounding box center [917, 225] width 112 height 26
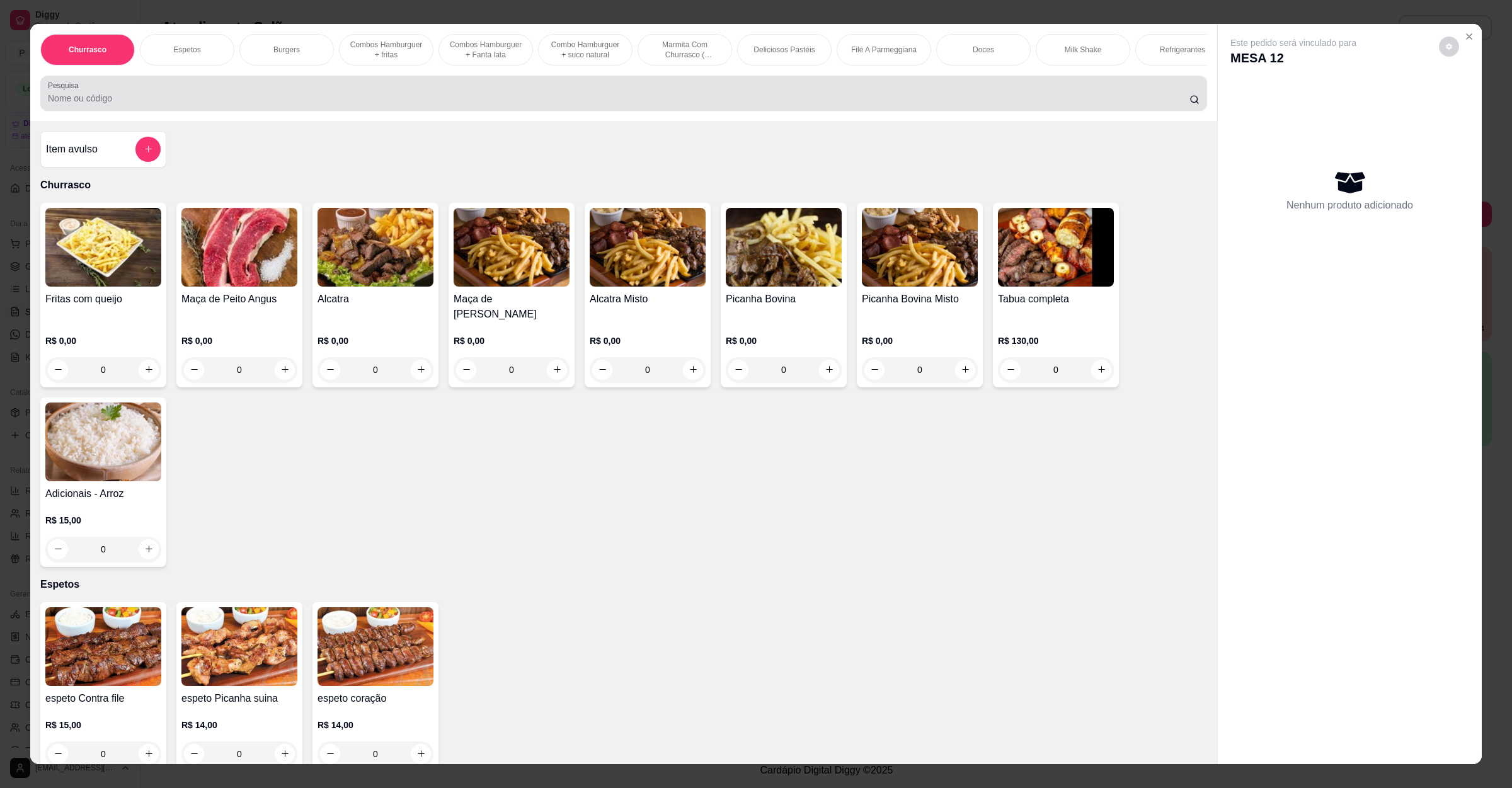
click at [530, 105] on input "Pesquisa" at bounding box center [619, 98] width 1142 height 13
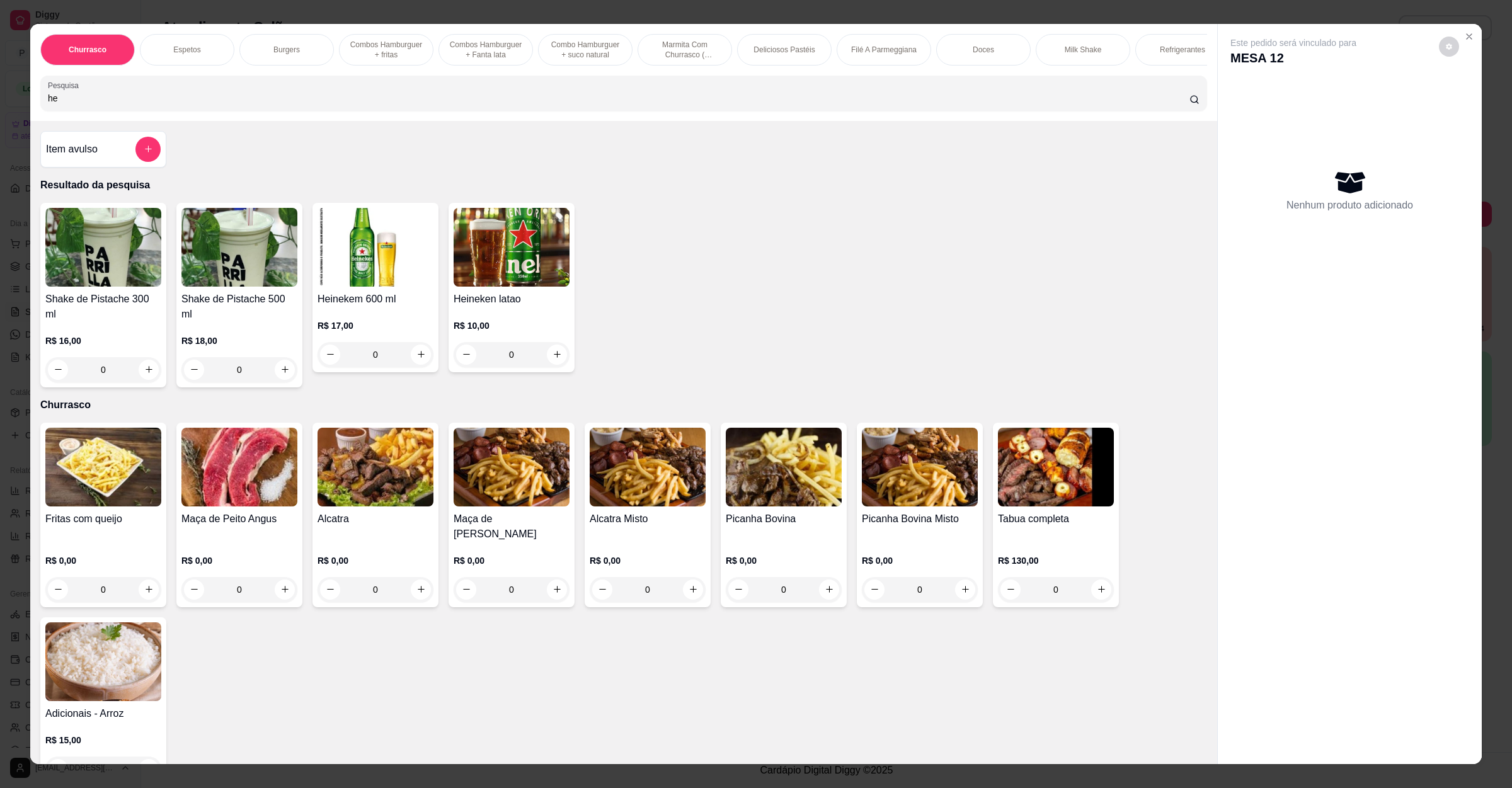
click at [426, 368] on div "0" at bounding box center [375, 355] width 116 height 26
click at [419, 365] on button "increase-product-quantity" at bounding box center [420, 355] width 20 height 20
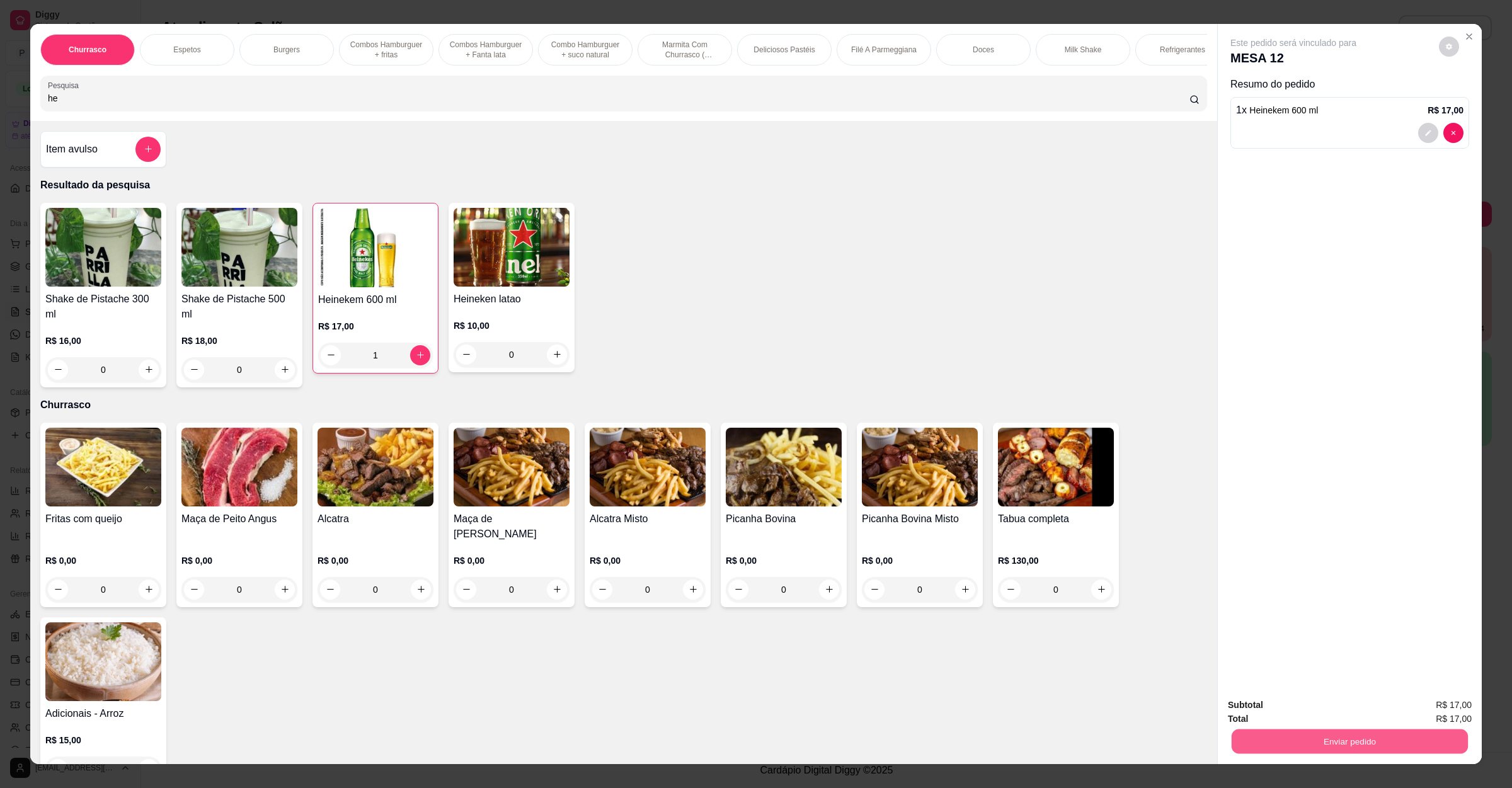
click at [1293, 738] on button "Enviar pedido" at bounding box center [1350, 741] width 236 height 25
click at [1289, 712] on button "Não registrar e enviar pedido" at bounding box center [1306, 710] width 131 height 24
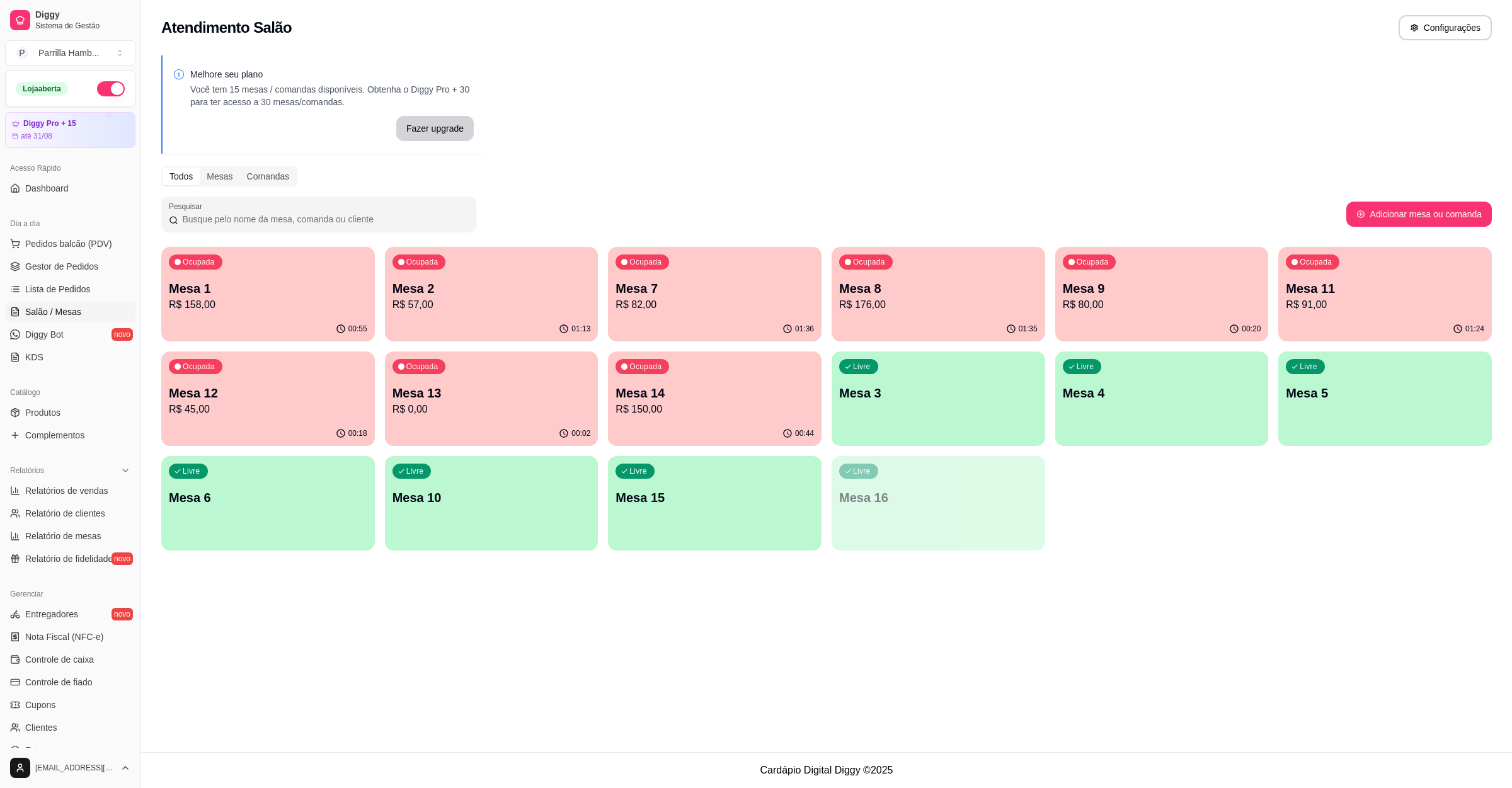
click at [533, 418] on div "Ocupada Mesa 13 R$ 0,00" at bounding box center [492, 387] width 213 height 70
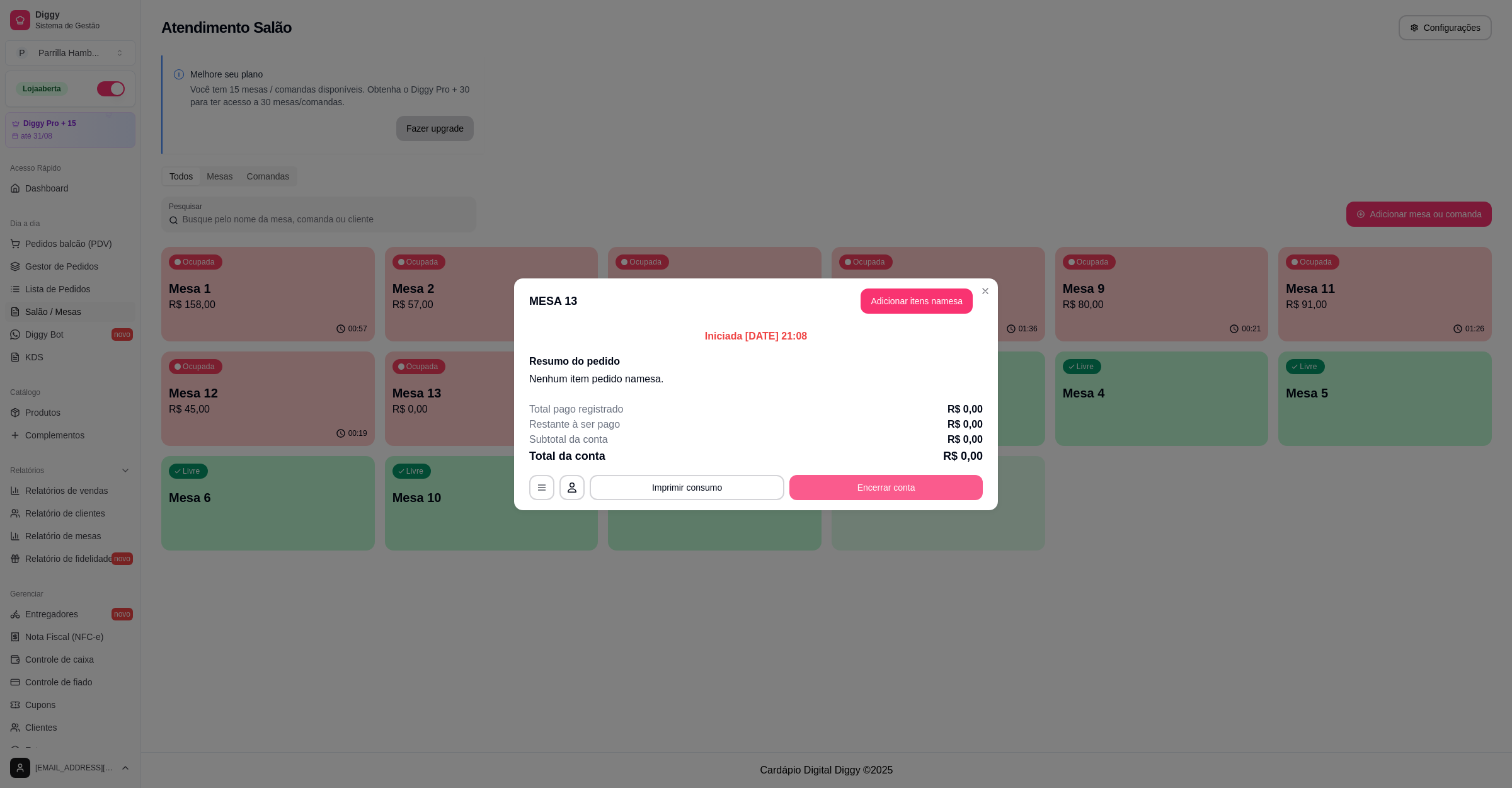
click at [907, 482] on button "Encerrar conta" at bounding box center [886, 488] width 193 height 26
click at [937, 313] on button "Adicionar itens na mesa" at bounding box center [917, 301] width 112 height 26
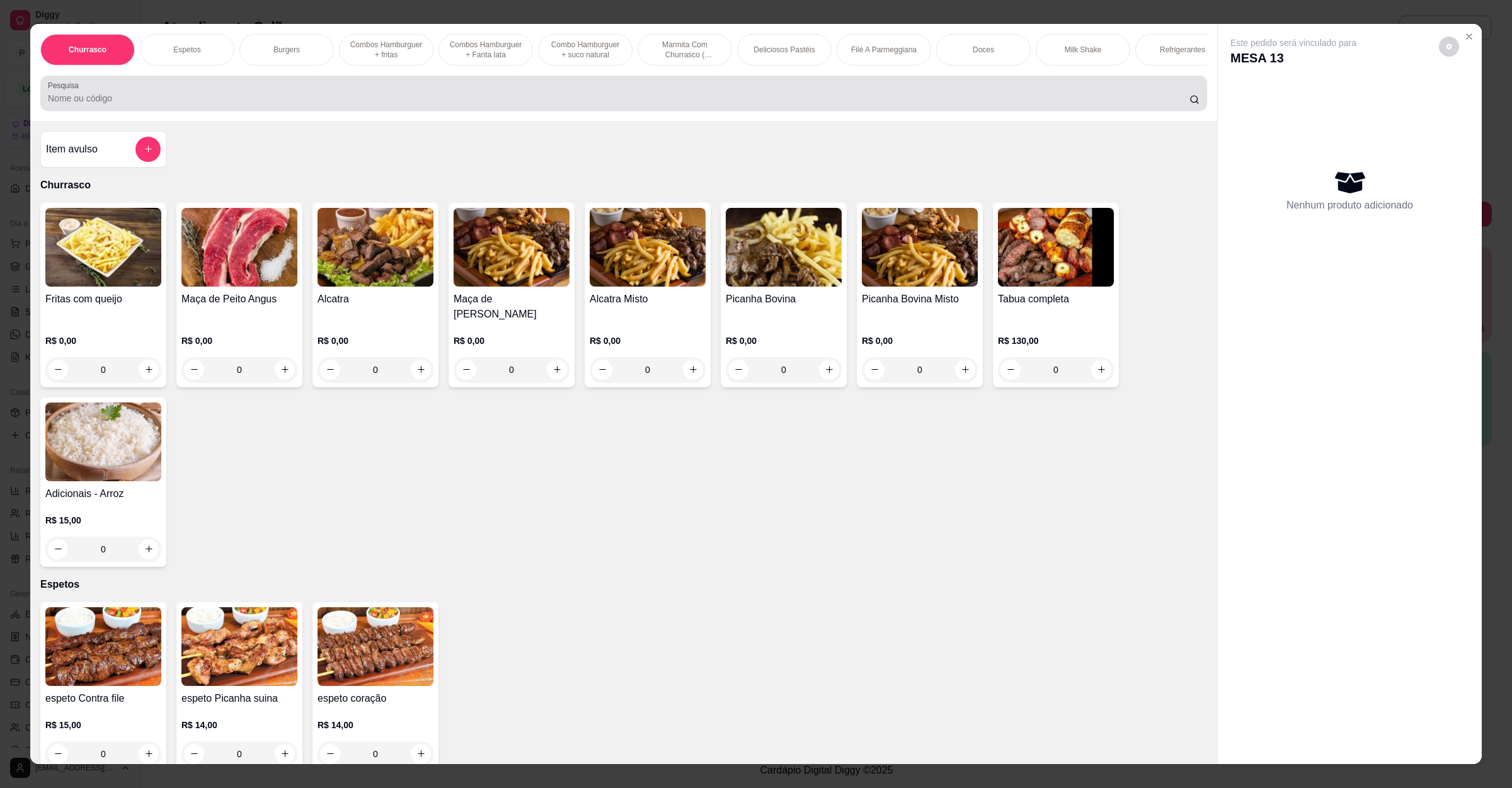
click at [467, 105] on input "Pesquisa" at bounding box center [619, 98] width 1142 height 13
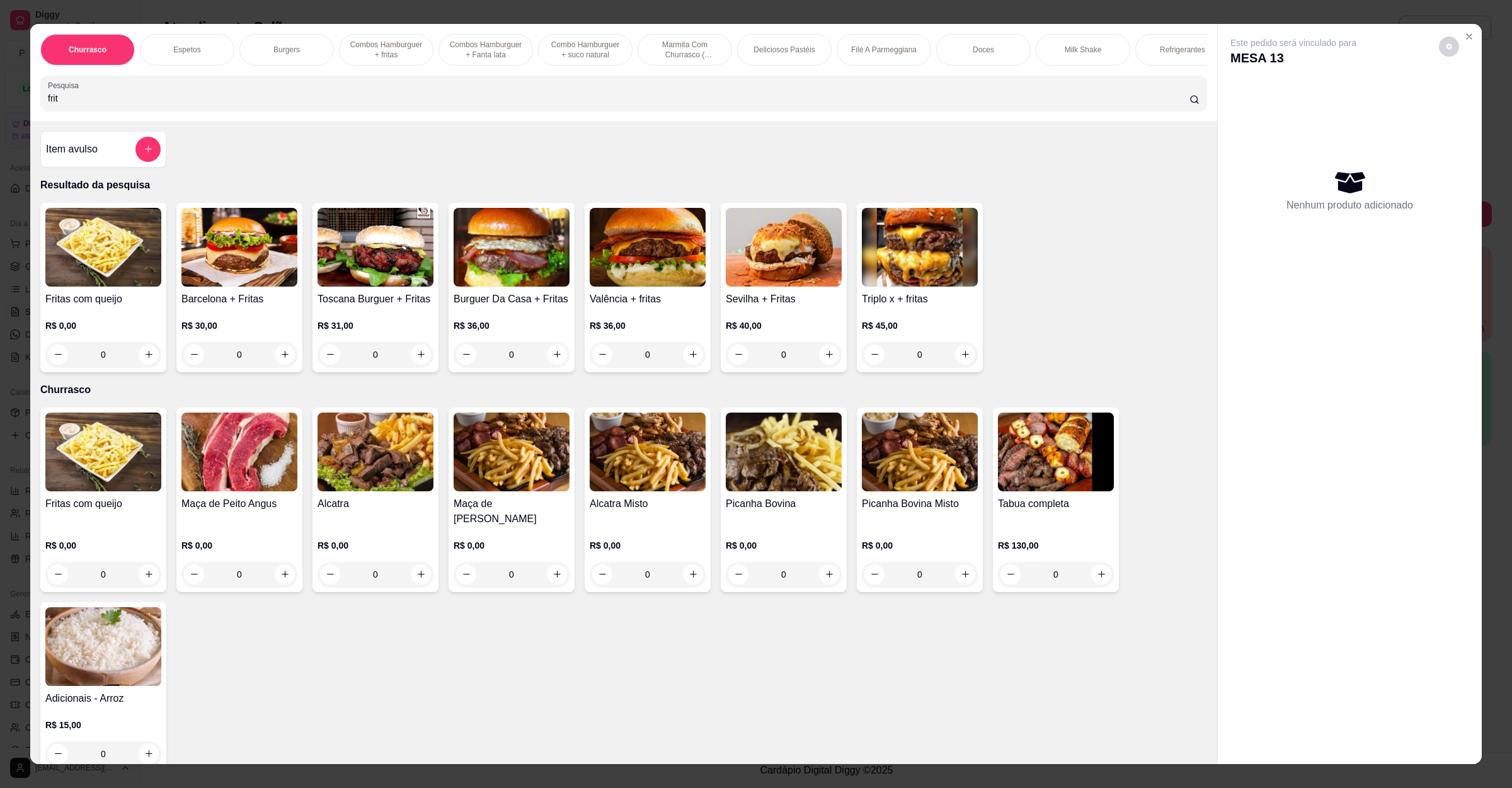
click at [123, 271] on img at bounding box center [103, 247] width 116 height 78
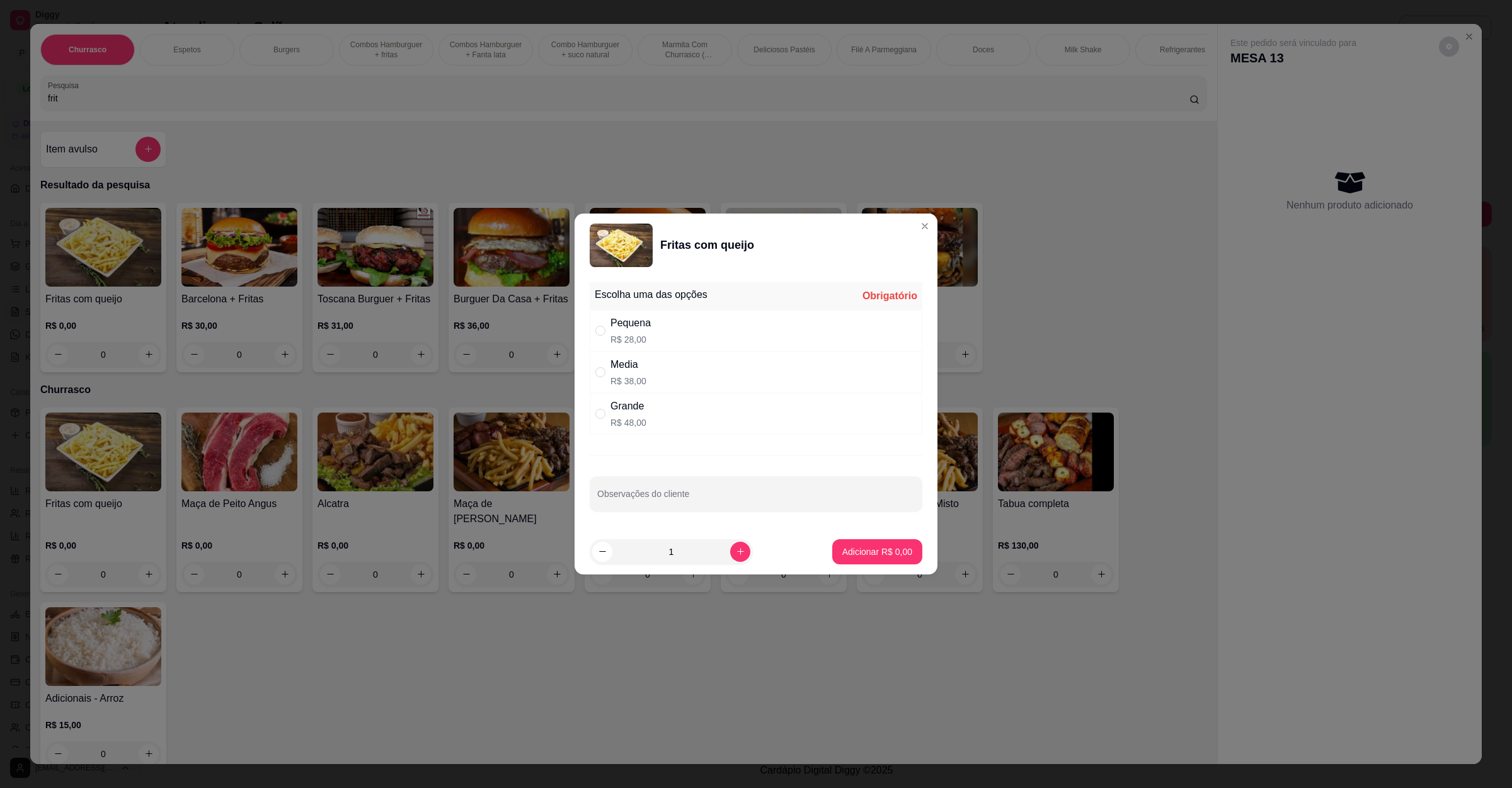
click at [783, 354] on div "Media R$ 38,00" at bounding box center [756, 373] width 333 height 42
click at [843, 564] on button "Adicionar R$ 38,00" at bounding box center [875, 552] width 95 height 26
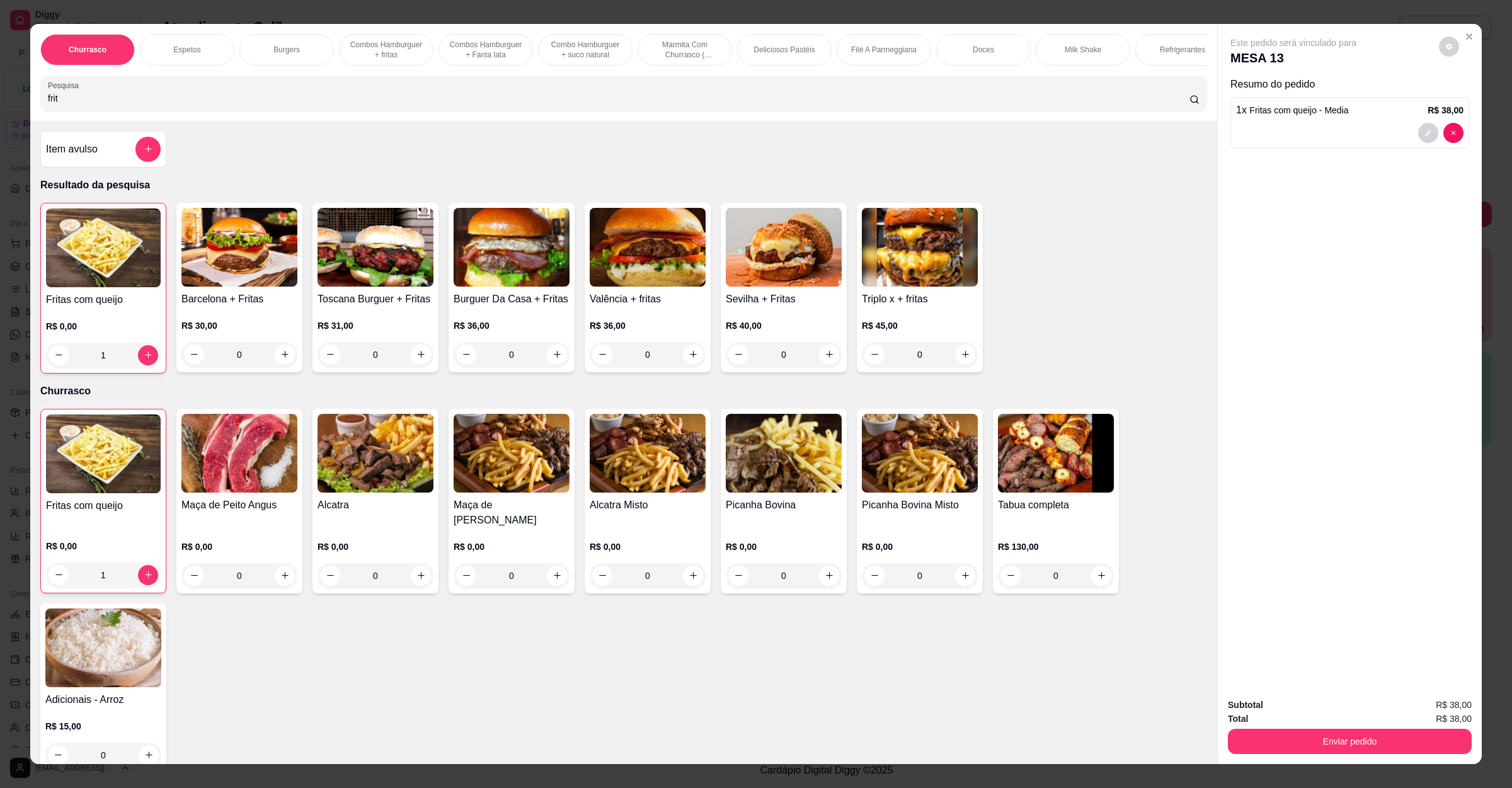
drag, startPoint x: 291, startPoint y: 118, endPoint x: 0, endPoint y: 118, distance: 291.0
click at [0, 118] on div "Churrasco Espetos Burgers Combos Hamburguer + fritas Combos Hamburguer + Fanta …" at bounding box center [756, 394] width 1512 height 788
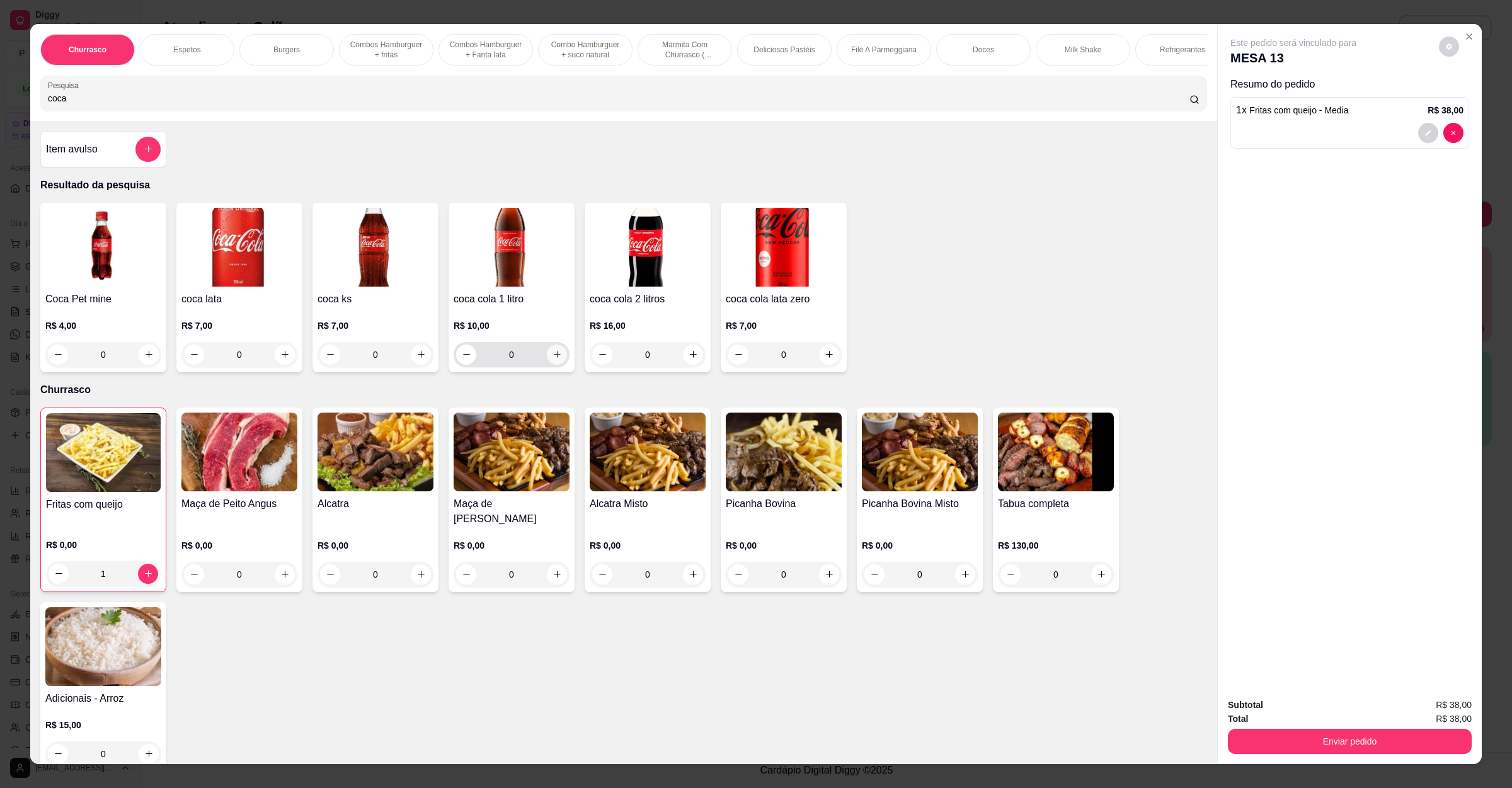
click at [553, 359] on icon "increase-product-quantity" at bounding box center [557, 354] width 9 height 9
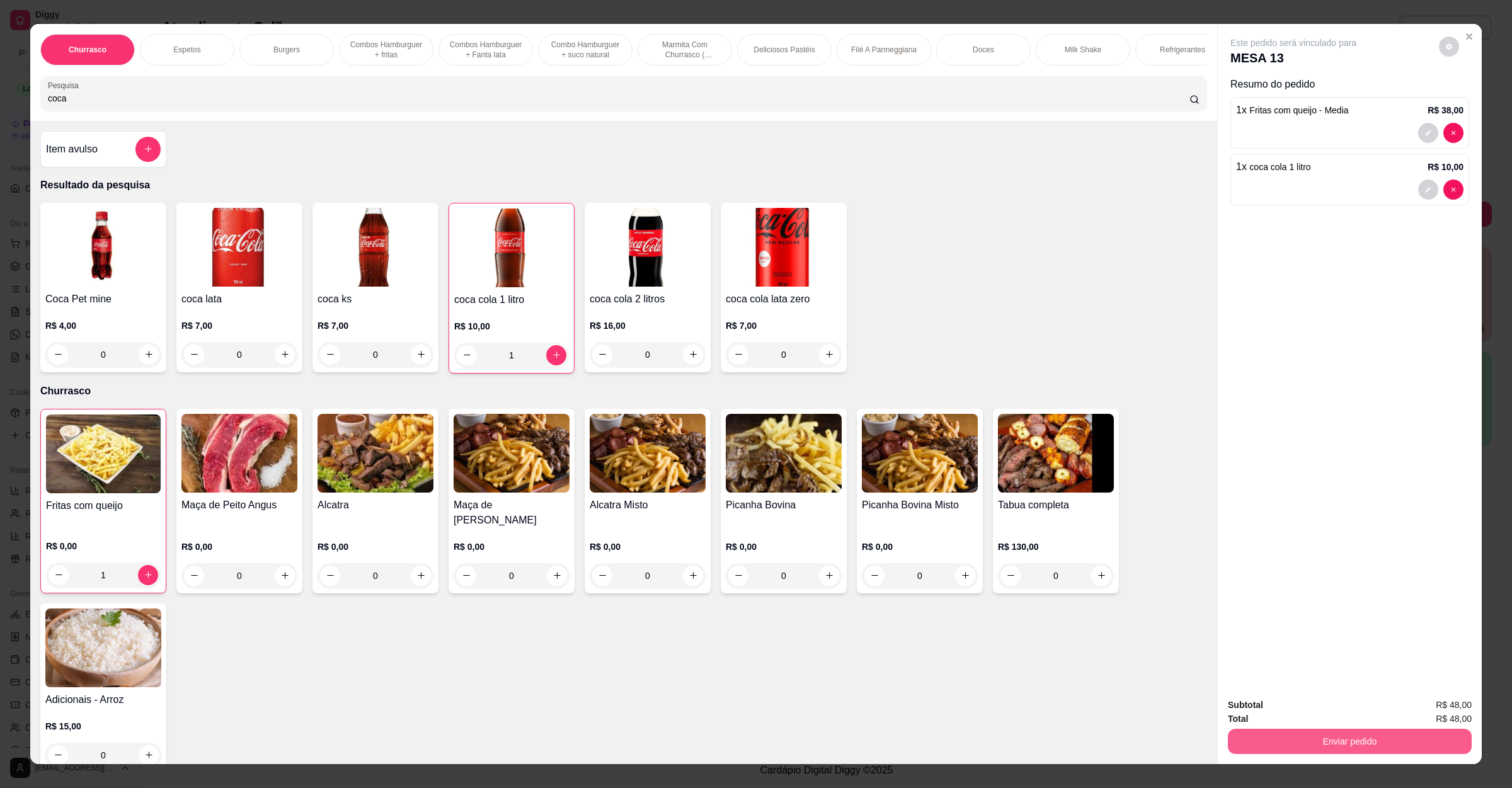
click at [1344, 749] on button "Enviar pedido" at bounding box center [1350, 741] width 243 height 26
click at [1341, 727] on div "Enviar pedido" at bounding box center [1350, 740] width 243 height 28
click at [1344, 704] on div "Subtotal R$ 48,00" at bounding box center [1350, 705] width 243 height 14
click at [1341, 734] on button "Enviar pedido" at bounding box center [1350, 741] width 236 height 25
click at [1331, 710] on button "Não registrar e enviar pedido" at bounding box center [1306, 710] width 131 height 24
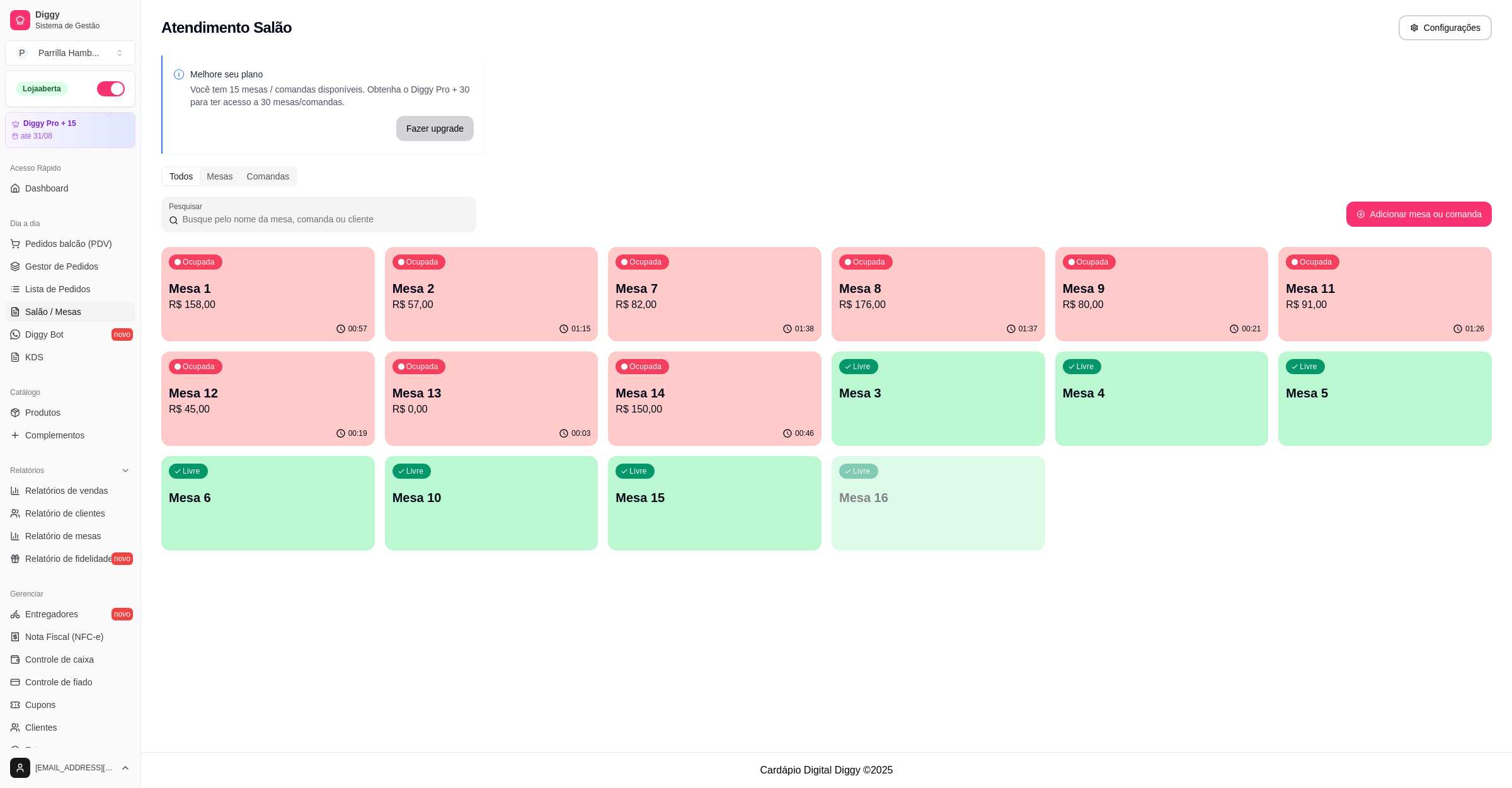
click at [666, 269] on div "Ocupada Mesa 7 R$ 82,00" at bounding box center [715, 282] width 213 height 70
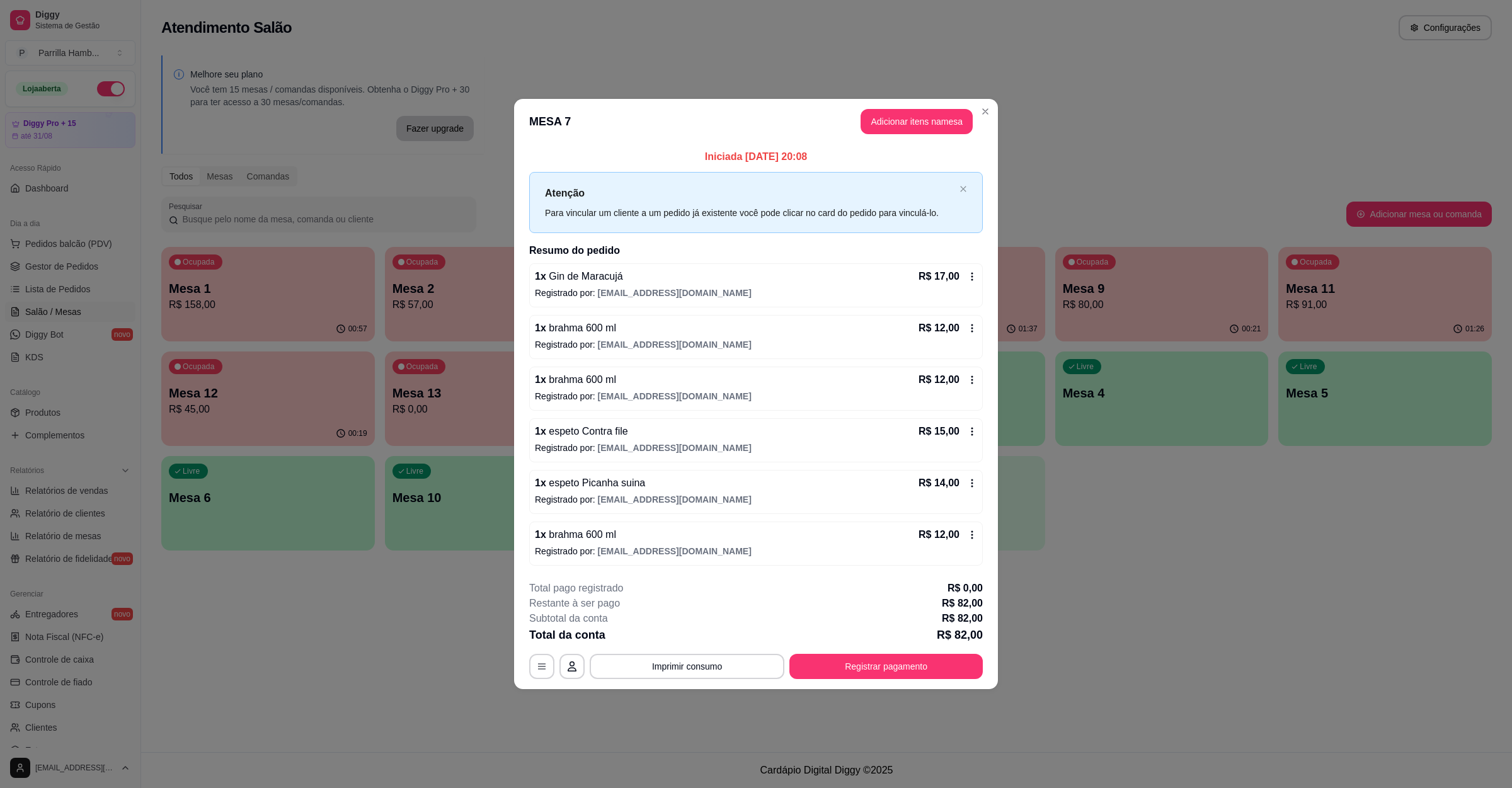
click at [874, 111] on button "Adicionar itens na mesa" at bounding box center [917, 122] width 112 height 26
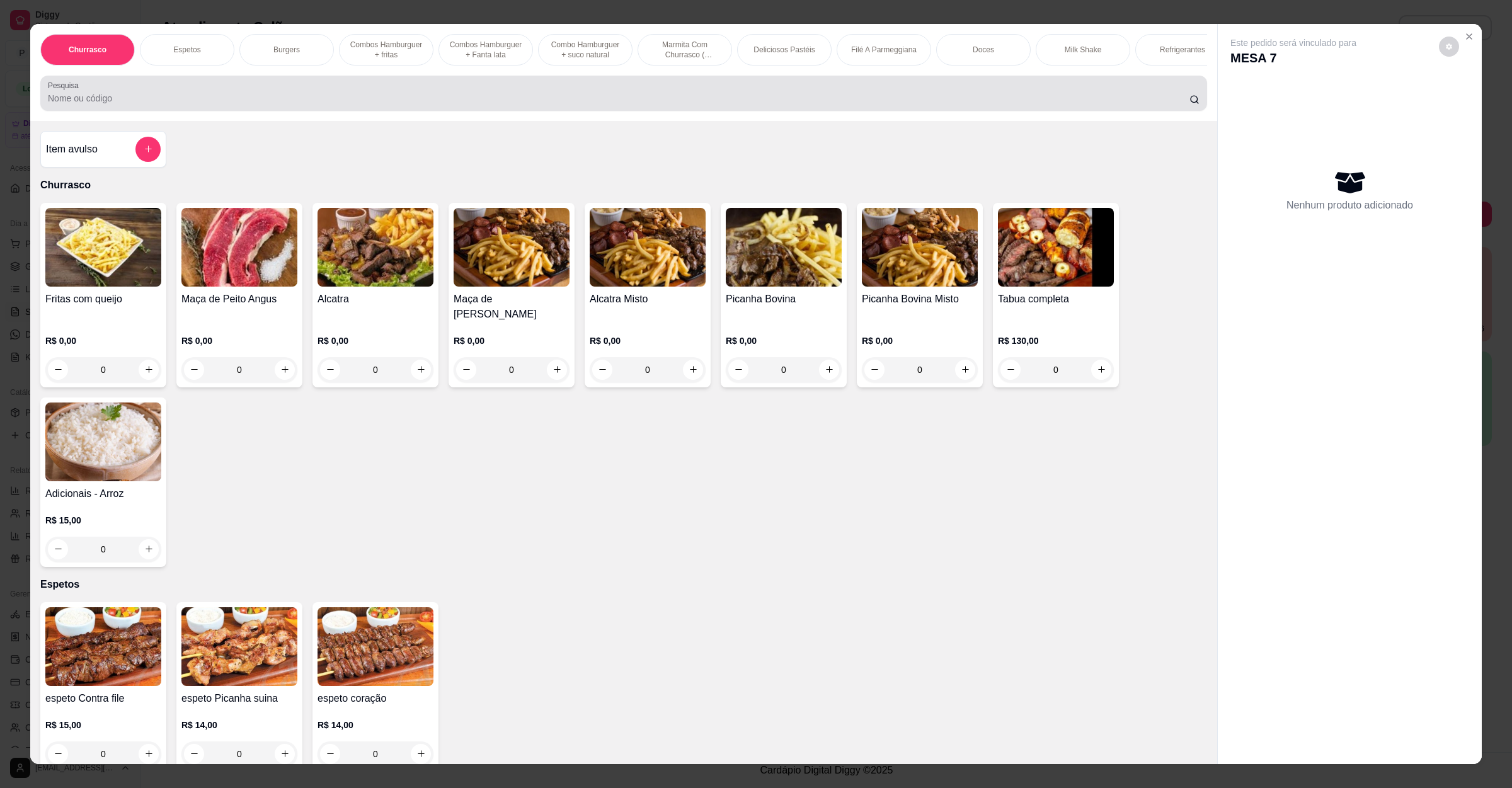
click at [384, 105] on input "Pesquisa" at bounding box center [619, 98] width 1142 height 13
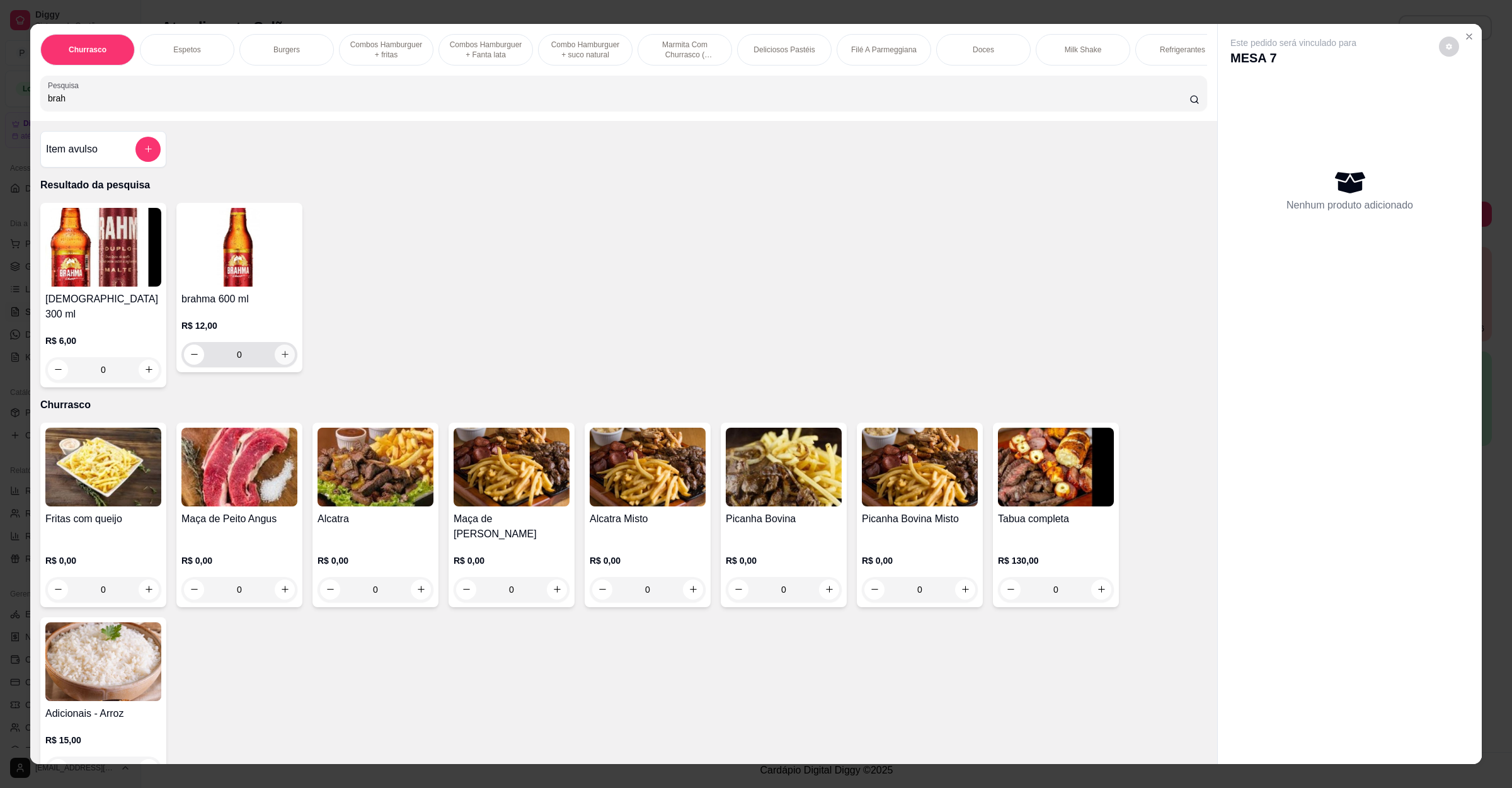
click at [280, 359] on icon "increase-product-quantity" at bounding box center [285, 354] width 9 height 9
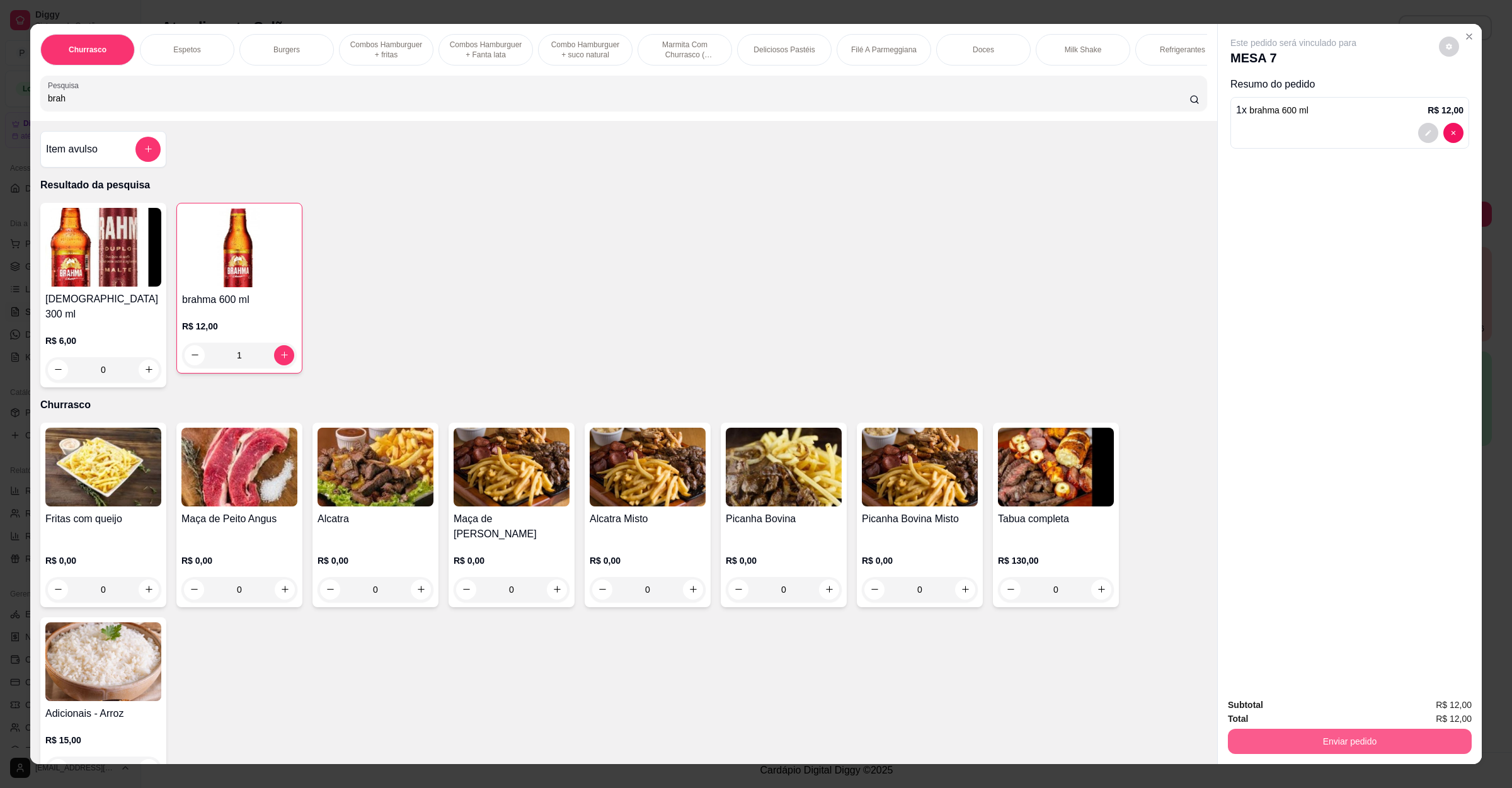
click at [1425, 735] on button "Enviar pedido" at bounding box center [1350, 741] width 243 height 26
click at [1298, 712] on button "Não registrar e enviar pedido" at bounding box center [1306, 710] width 128 height 24
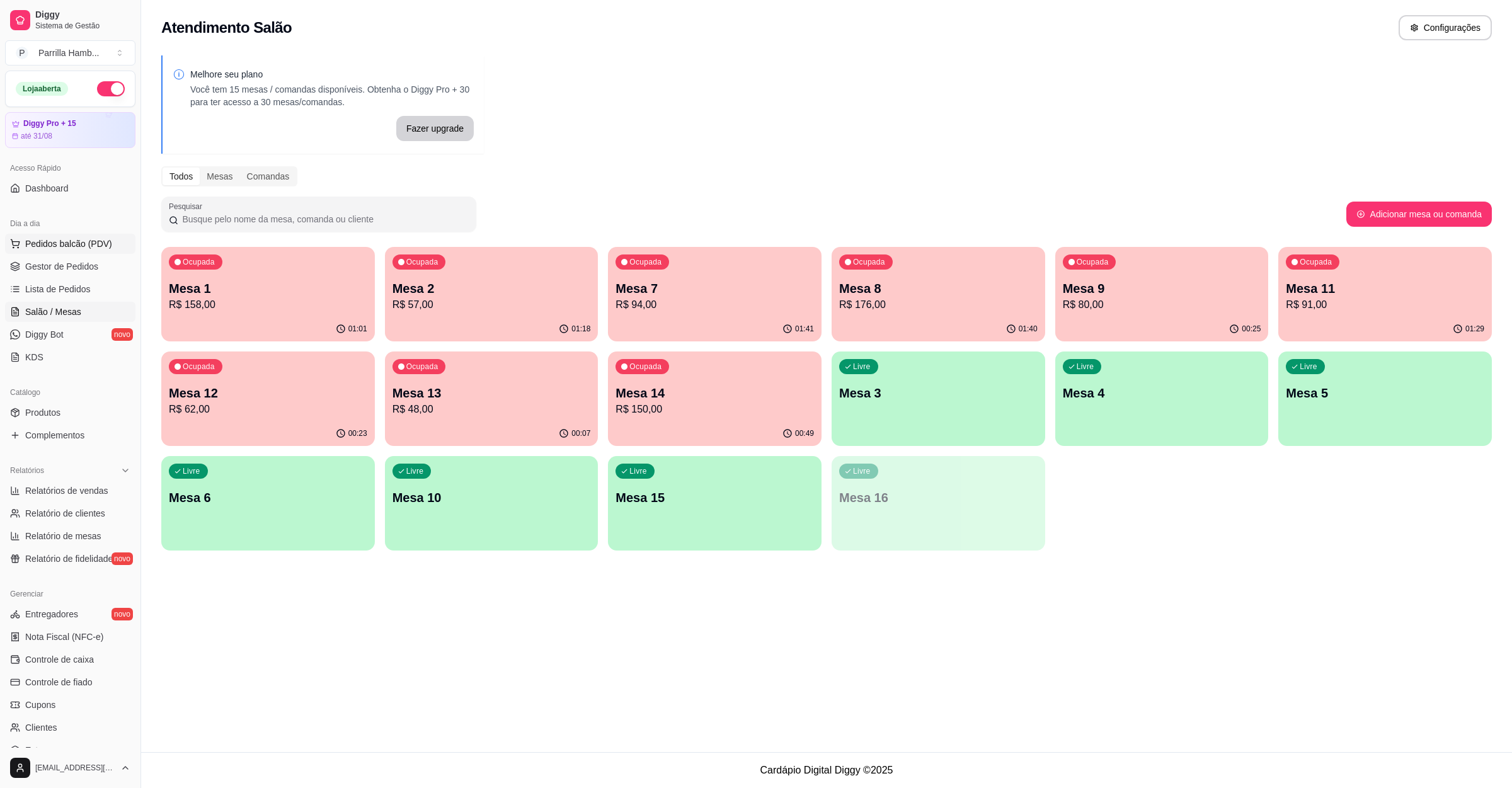
click at [57, 252] on button "Pedidos balcão (PDV)" at bounding box center [70, 244] width 130 height 20
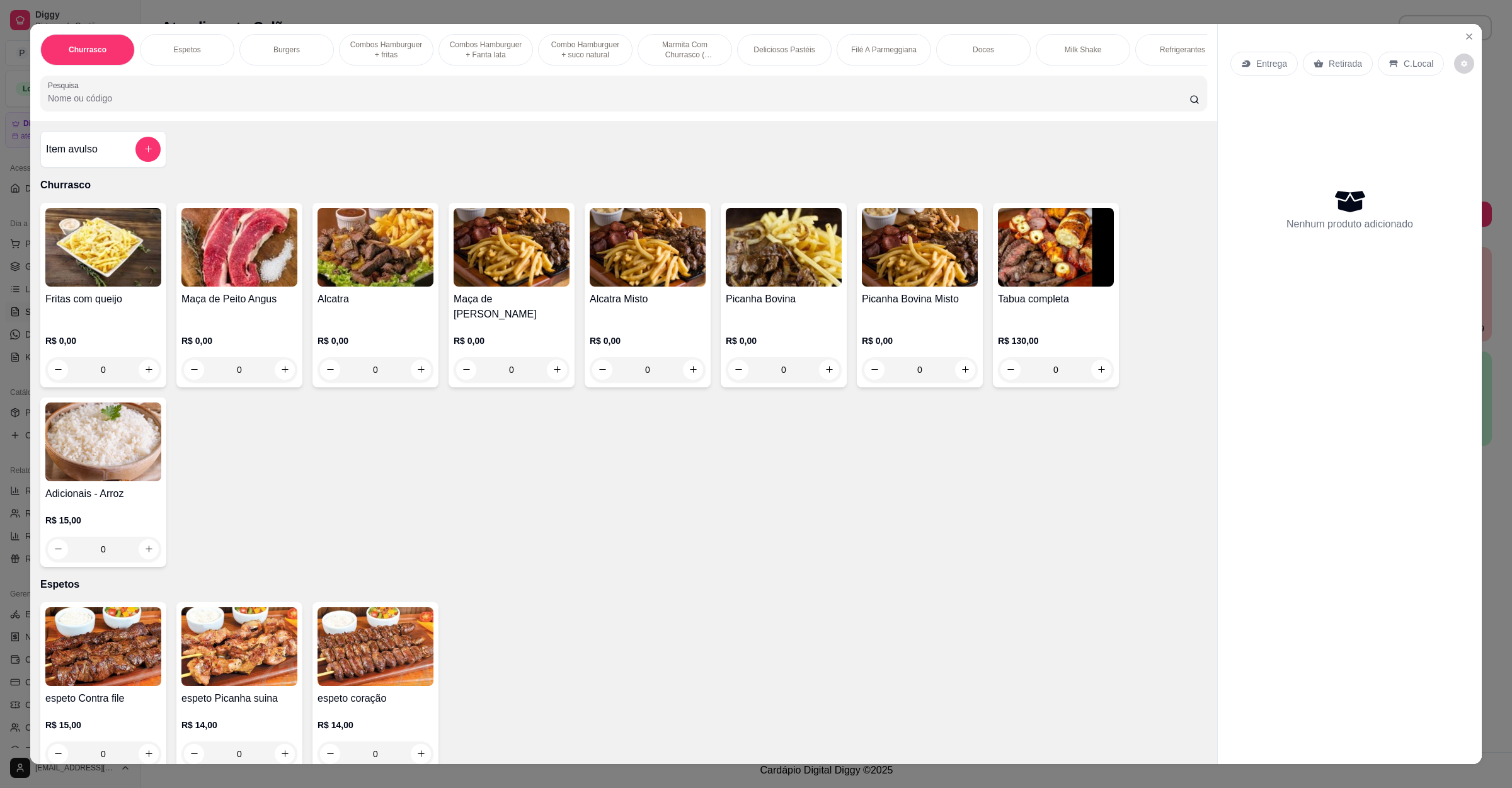
click at [223, 105] on input "Pesquisa" at bounding box center [619, 98] width 1142 height 13
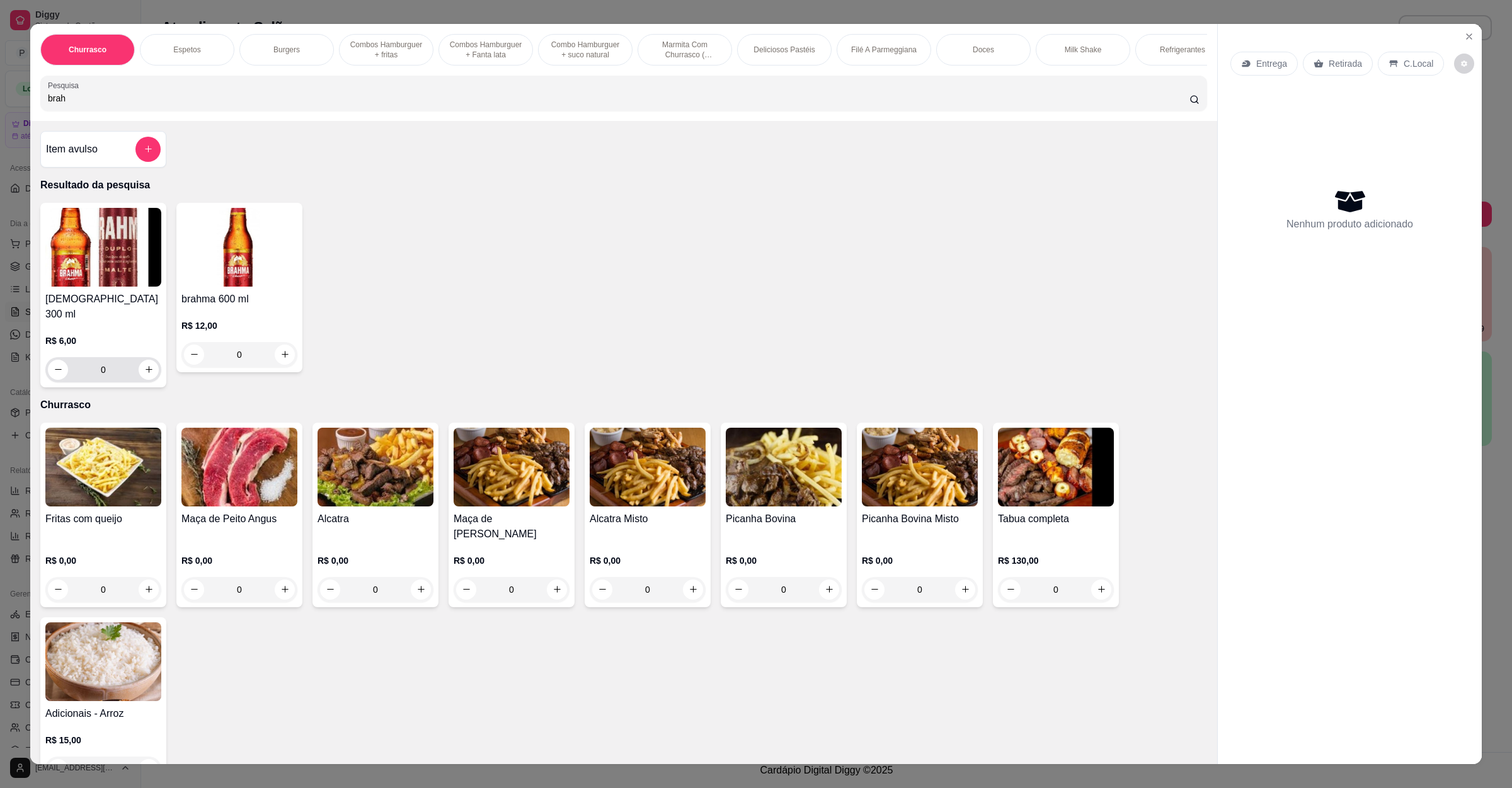
click at [146, 368] on icon "increase-product-quantity" at bounding box center [149, 369] width 9 height 9
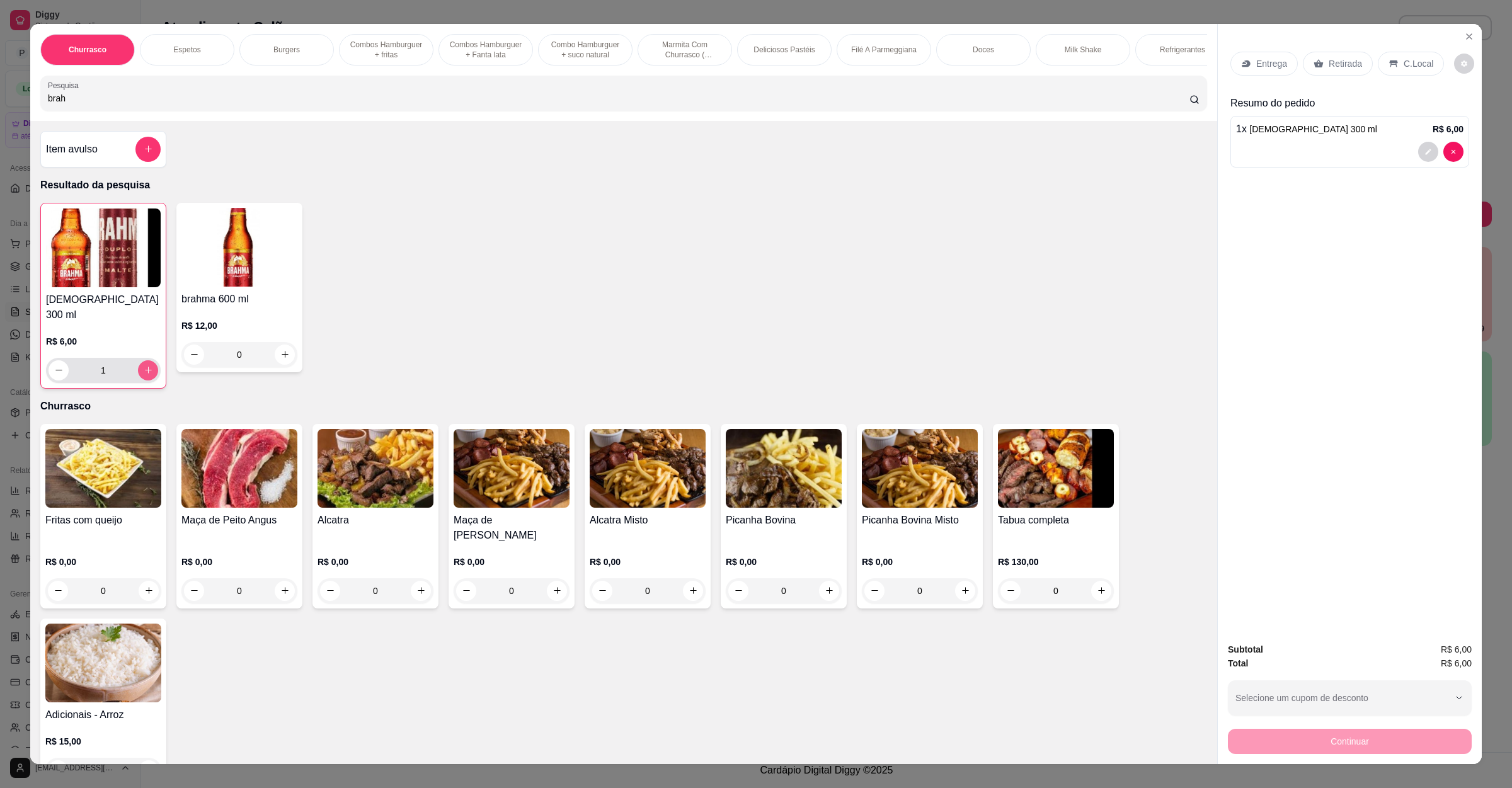
click at [144, 367] on icon "increase-product-quantity" at bounding box center [149, 370] width 9 height 9
drag, startPoint x: 181, startPoint y: 114, endPoint x: 0, endPoint y: 95, distance: 182.0
click at [0, 95] on div "Churrasco Espetos Burgers Combos Hamburguer + fritas Combos Hamburguer + Fanta …" at bounding box center [756, 394] width 1512 height 788
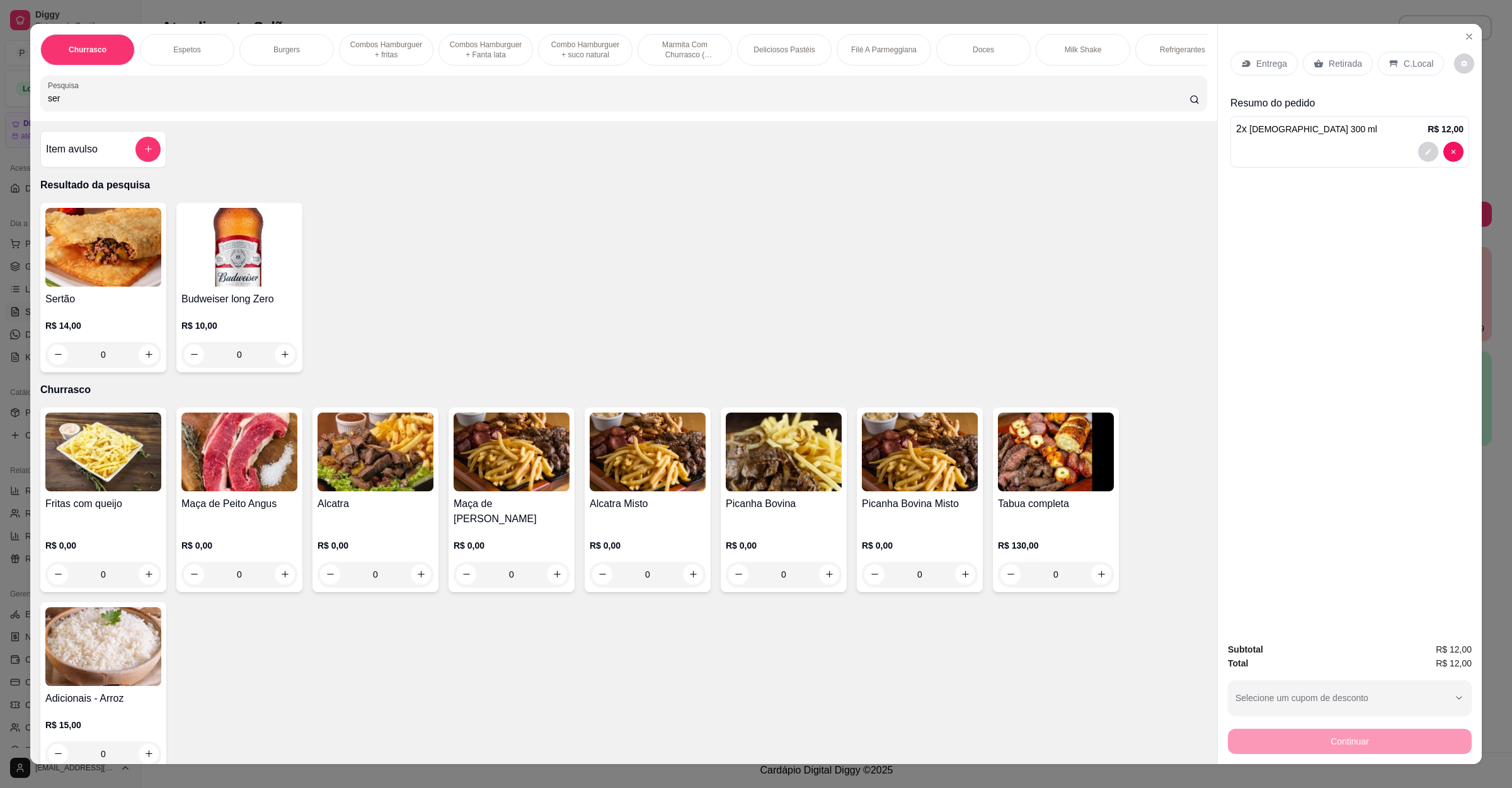
click at [146, 364] on div "0" at bounding box center [103, 355] width 116 height 26
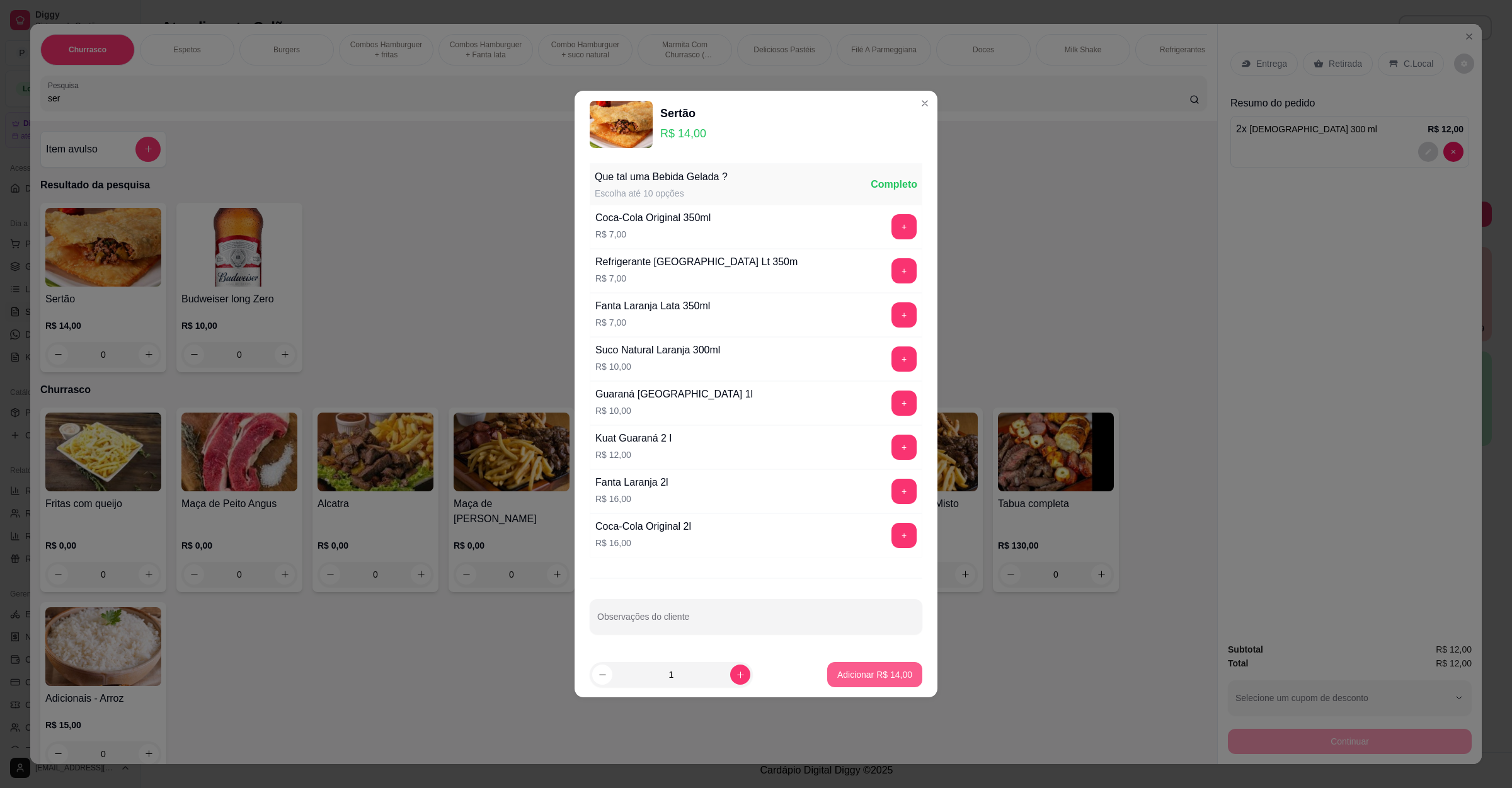
click at [837, 675] on p "Adicionar R$ 14,00" at bounding box center [875, 675] width 75 height 13
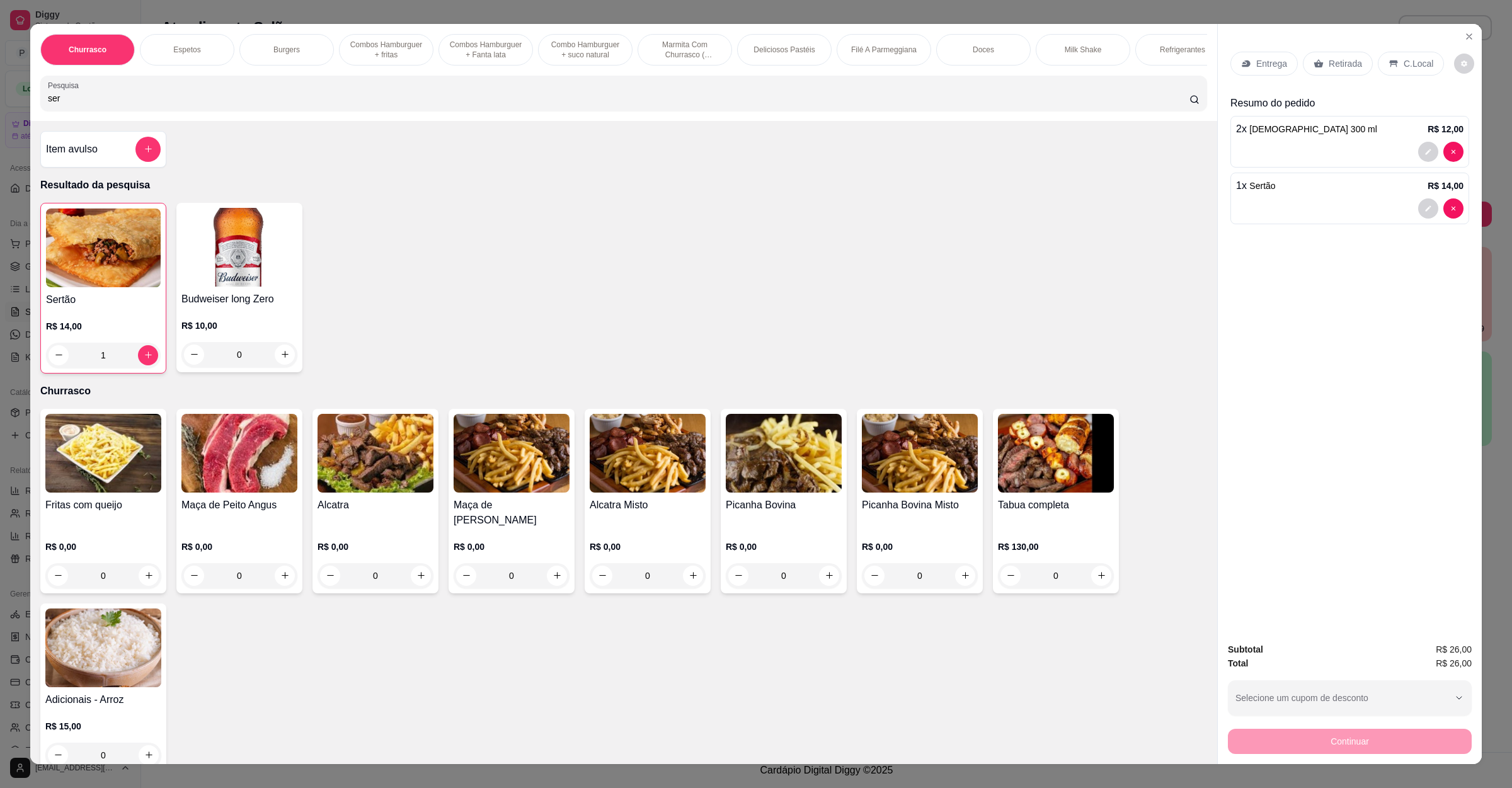
click at [1245, 52] on div "Entrega" at bounding box center [1264, 64] width 67 height 24
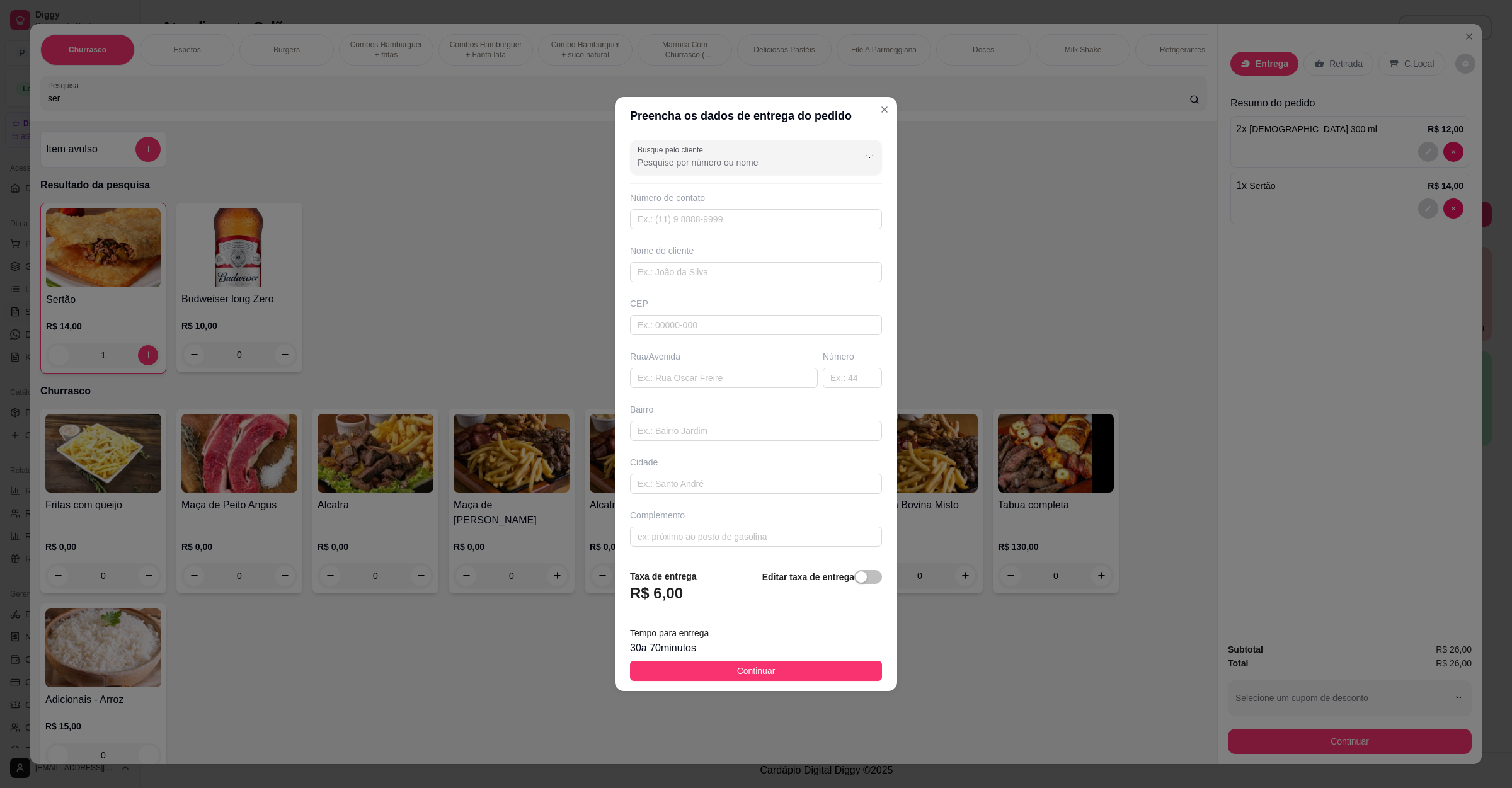
click at [719, 367] on div "Rua/Avenida" at bounding box center [723, 368] width 192 height 37
click at [719, 369] on input "text" at bounding box center [724, 378] width 188 height 20
paste input "Rua Bogotá 67 nações"
click at [782, 685] on footer "Taxa de entrega R$ 6,00 Editar taxa de entrega Tempo para entrega 30 a 70 minut…" at bounding box center [756, 626] width 283 height 132
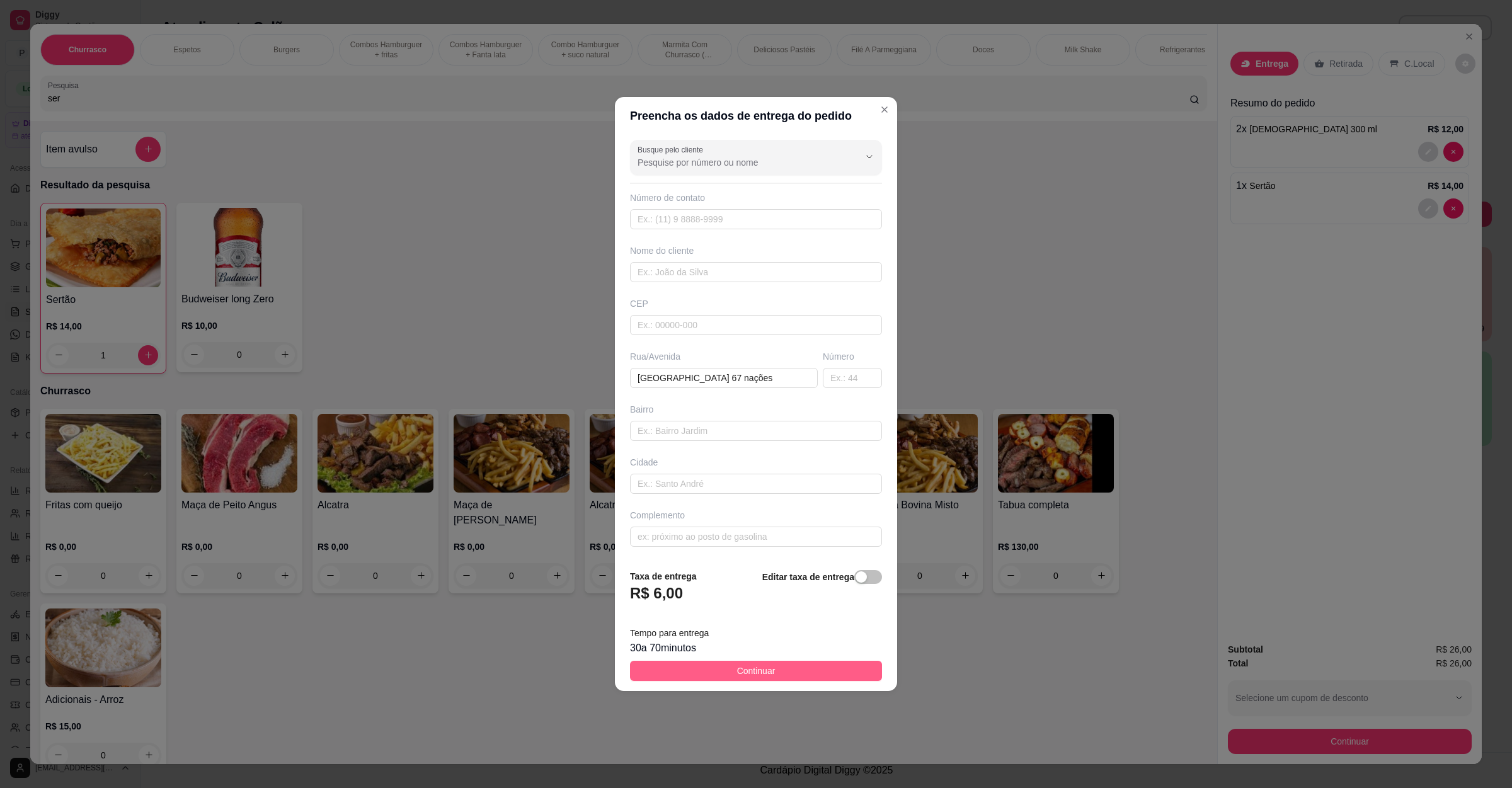
click at [788, 677] on button "Continuar" at bounding box center [756, 671] width 252 height 20
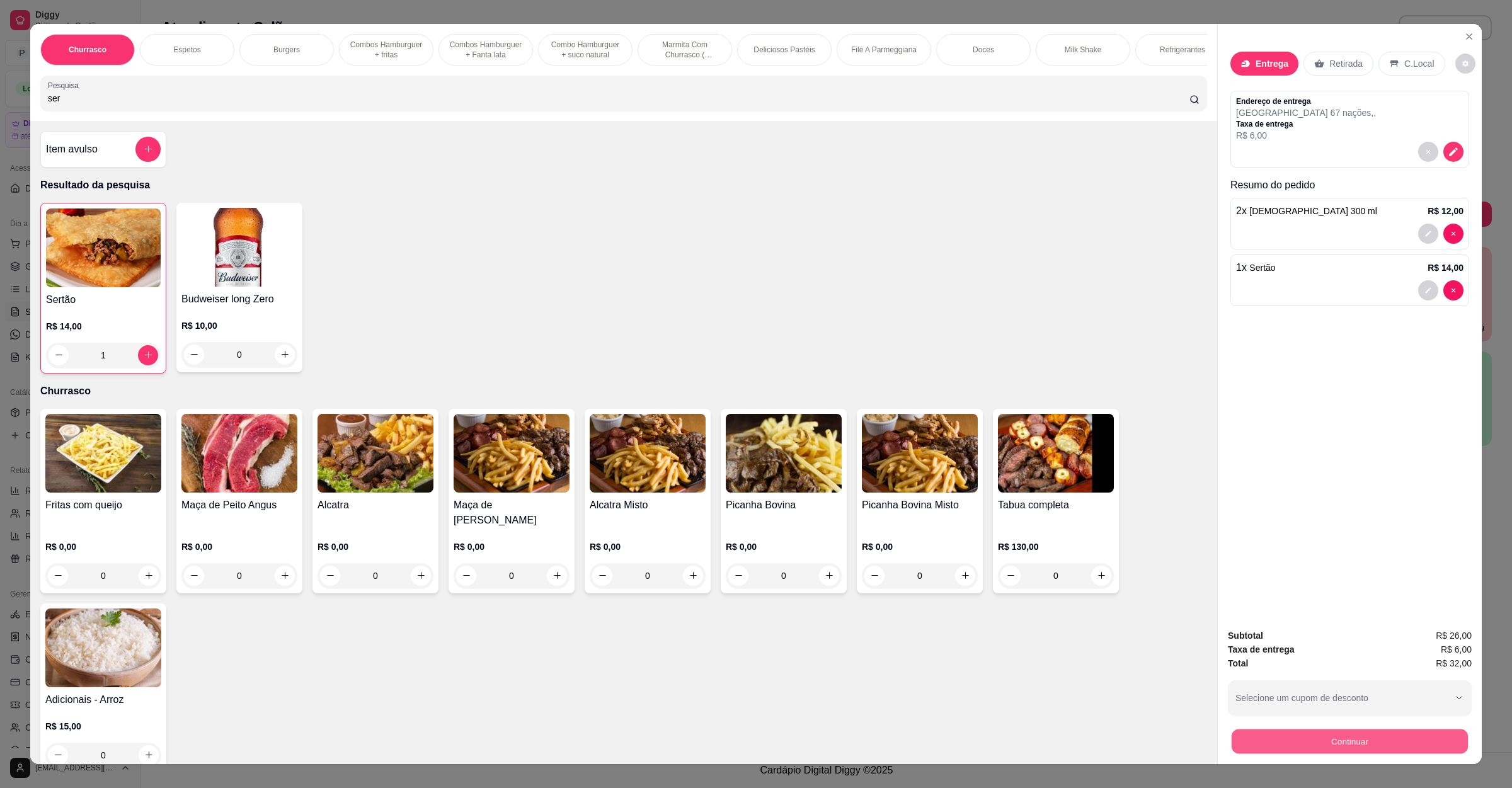
click at [1258, 752] on button "Continuar" at bounding box center [1350, 741] width 236 height 25
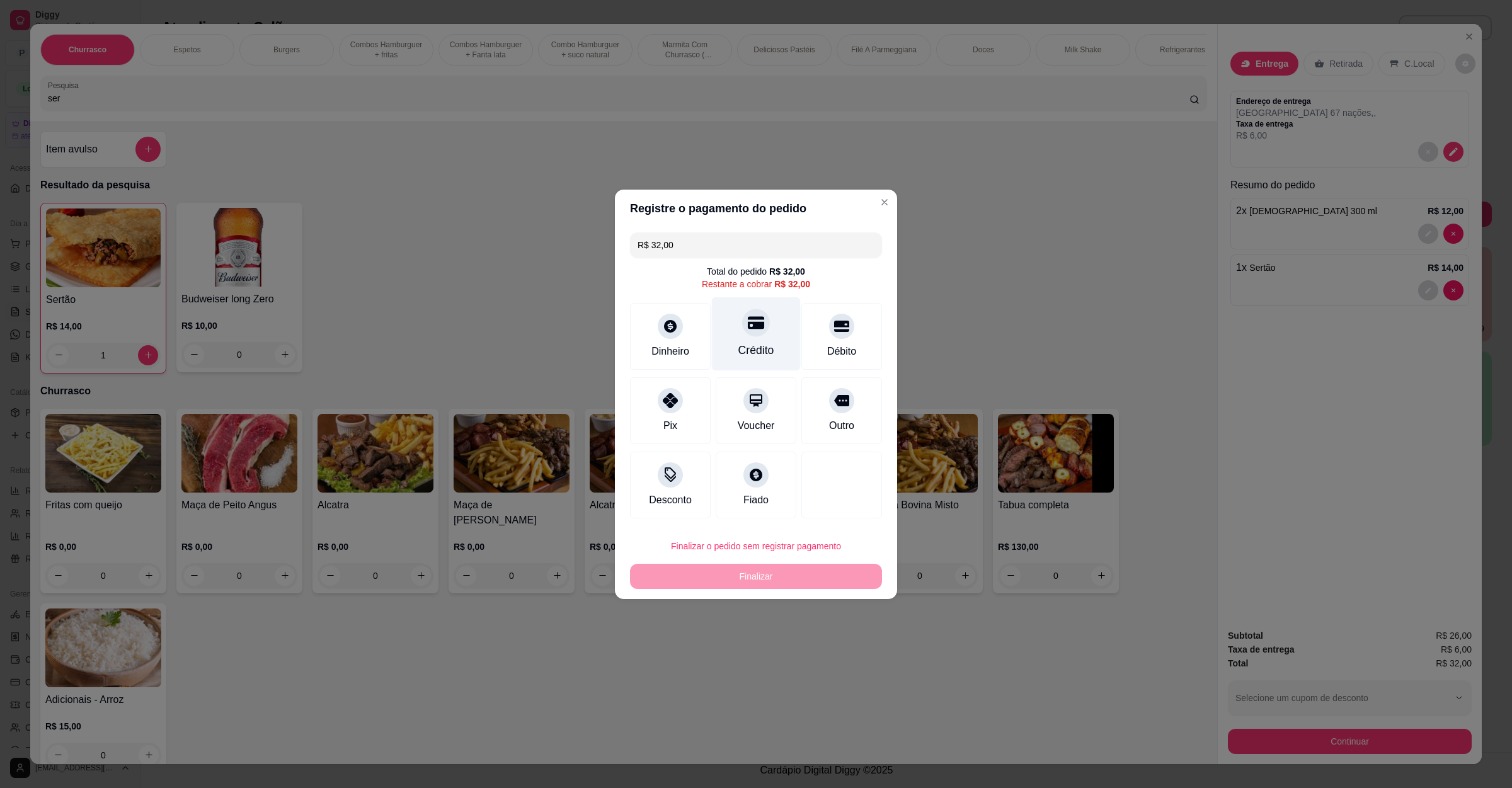
click at [764, 324] on div "Crédito" at bounding box center [756, 333] width 88 height 74
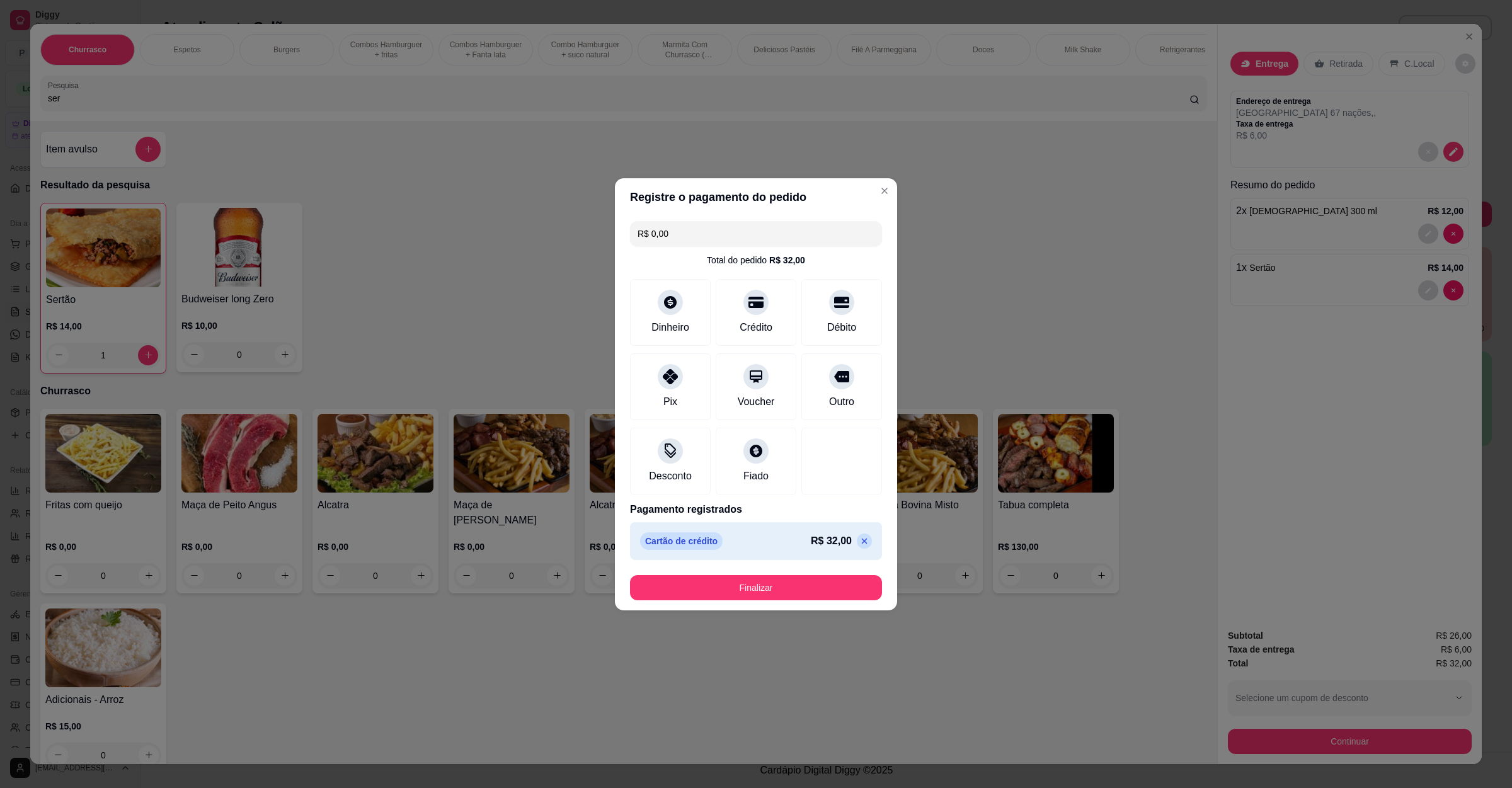
click at [731, 576] on button "Finalizar" at bounding box center [756, 588] width 252 height 26
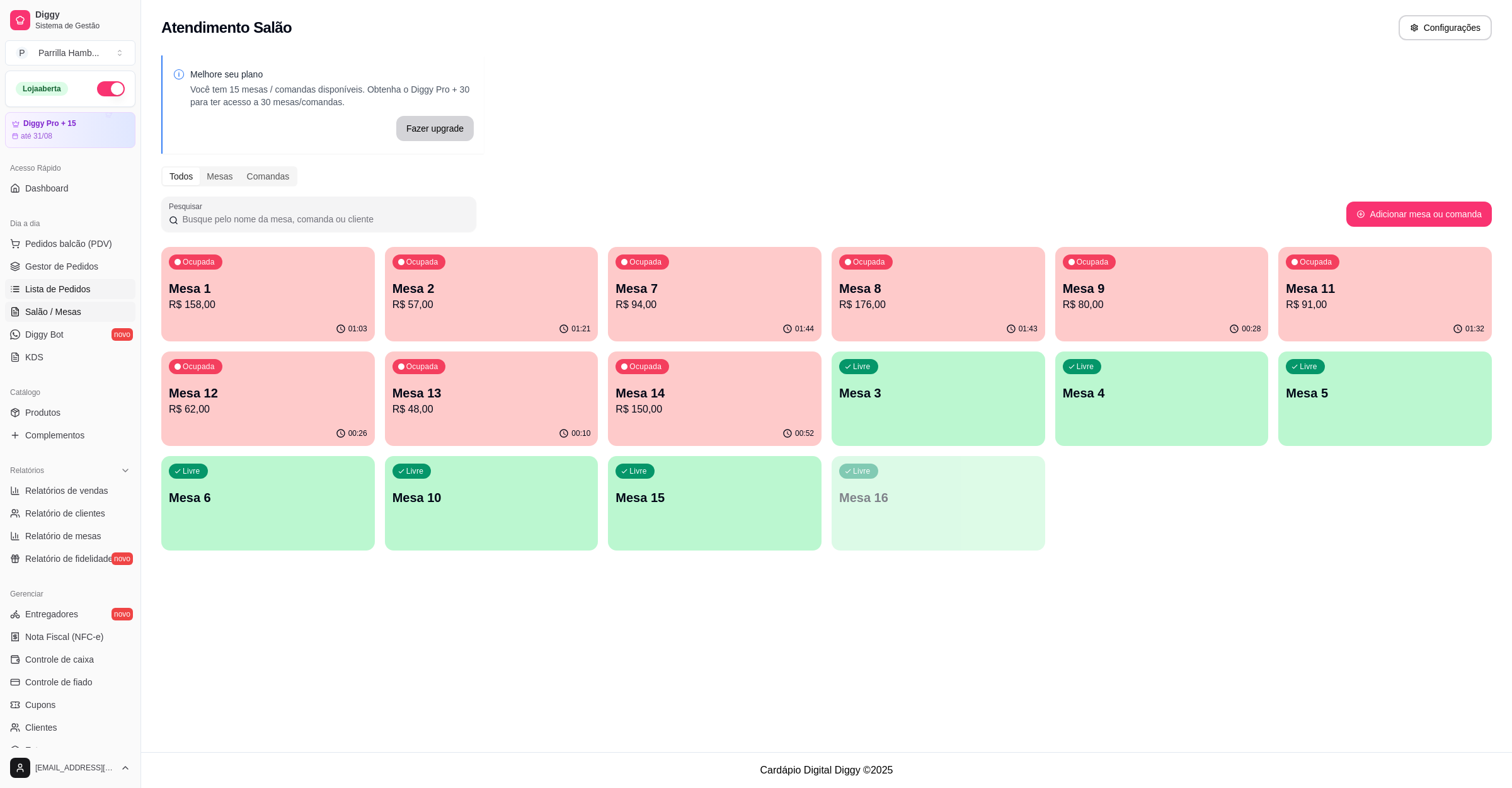
click at [104, 290] on link "Lista de Pedidos" at bounding box center [70, 289] width 130 height 20
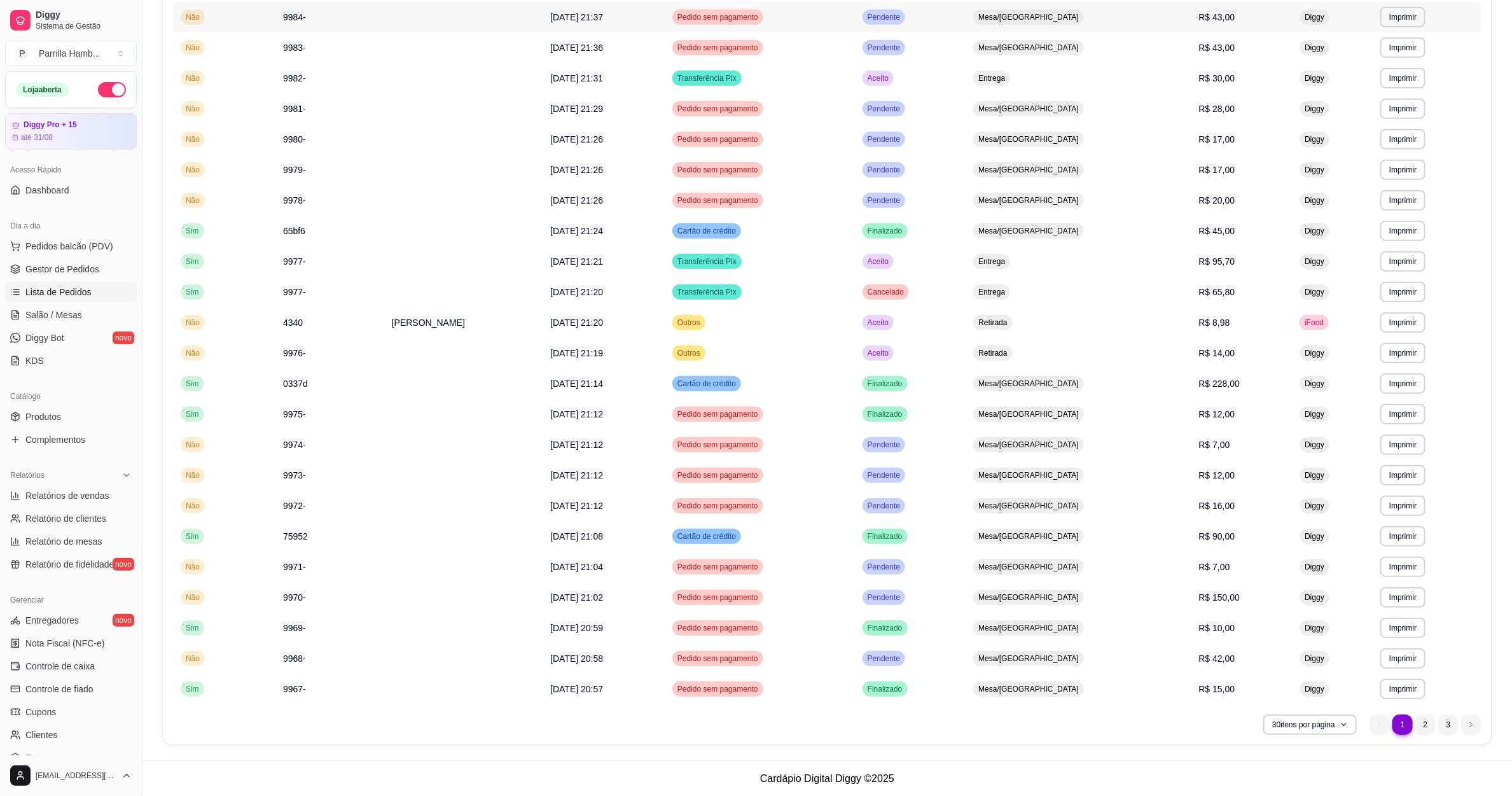
scroll to position [397, 0]
click at [1419, 719] on li "2" at bounding box center [1425, 724] width 20 height 20
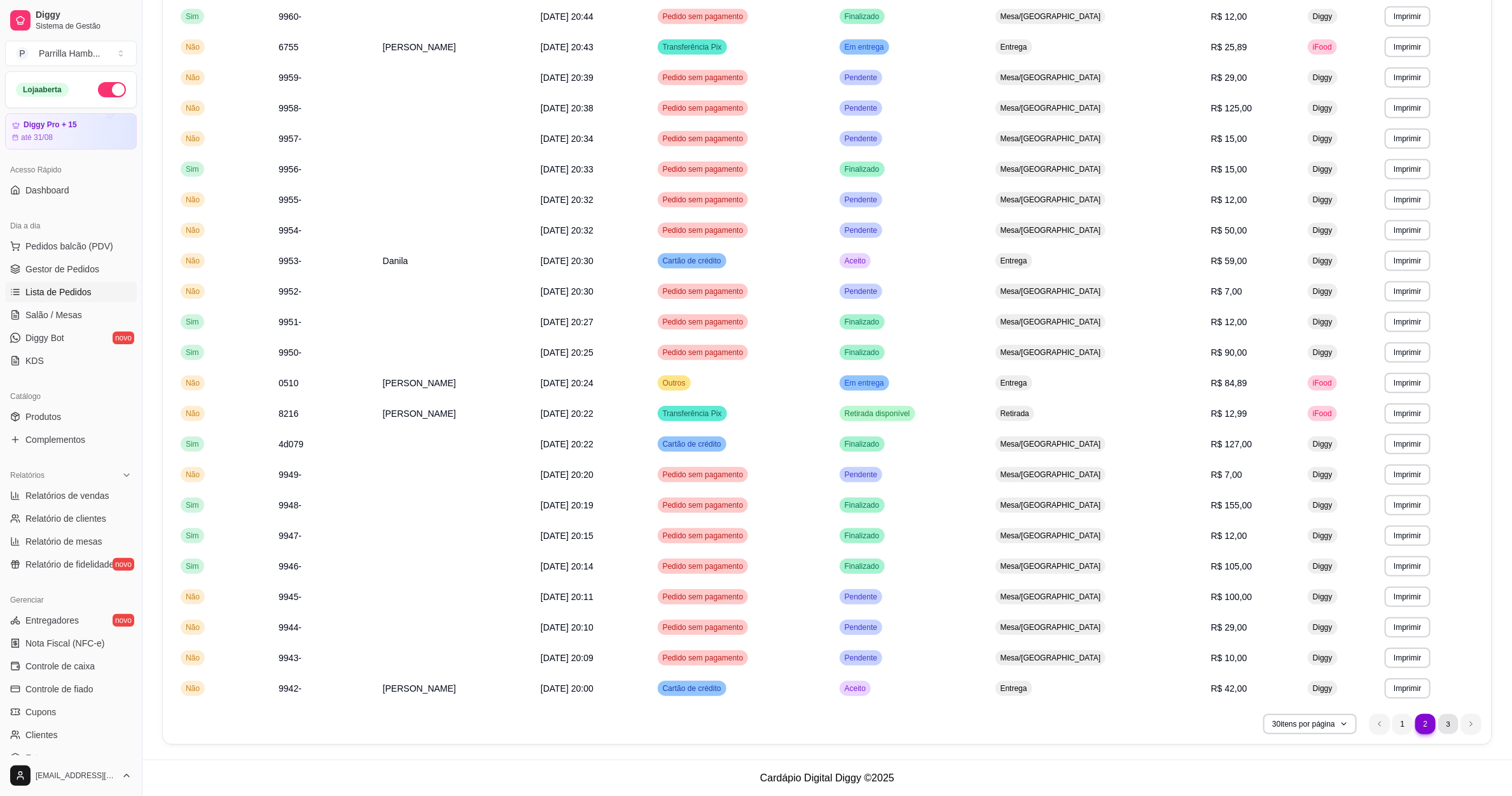
click at [1453, 724] on li "3" at bounding box center [1448, 723] width 19 height 19
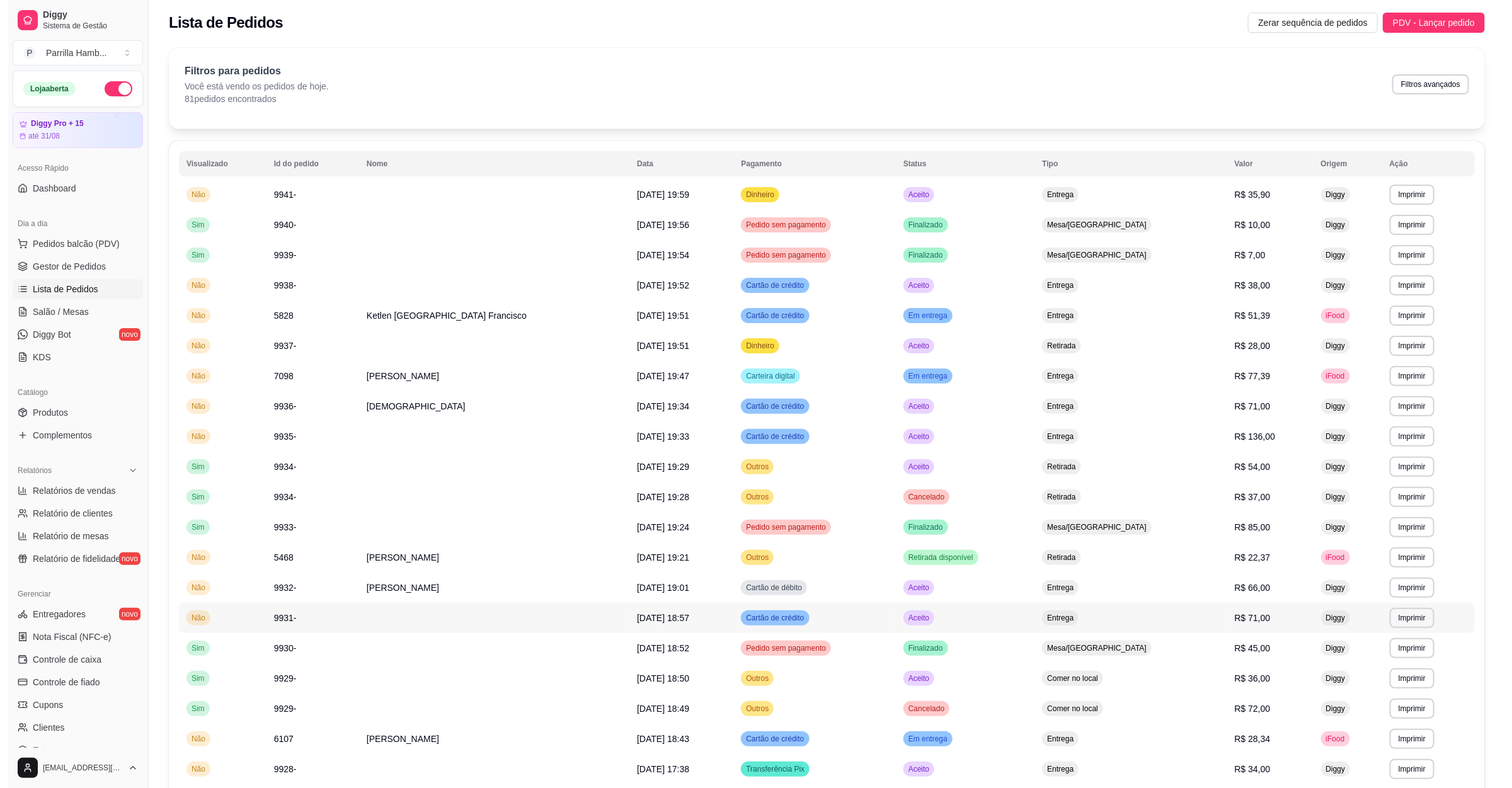
scroll to position [0, 0]
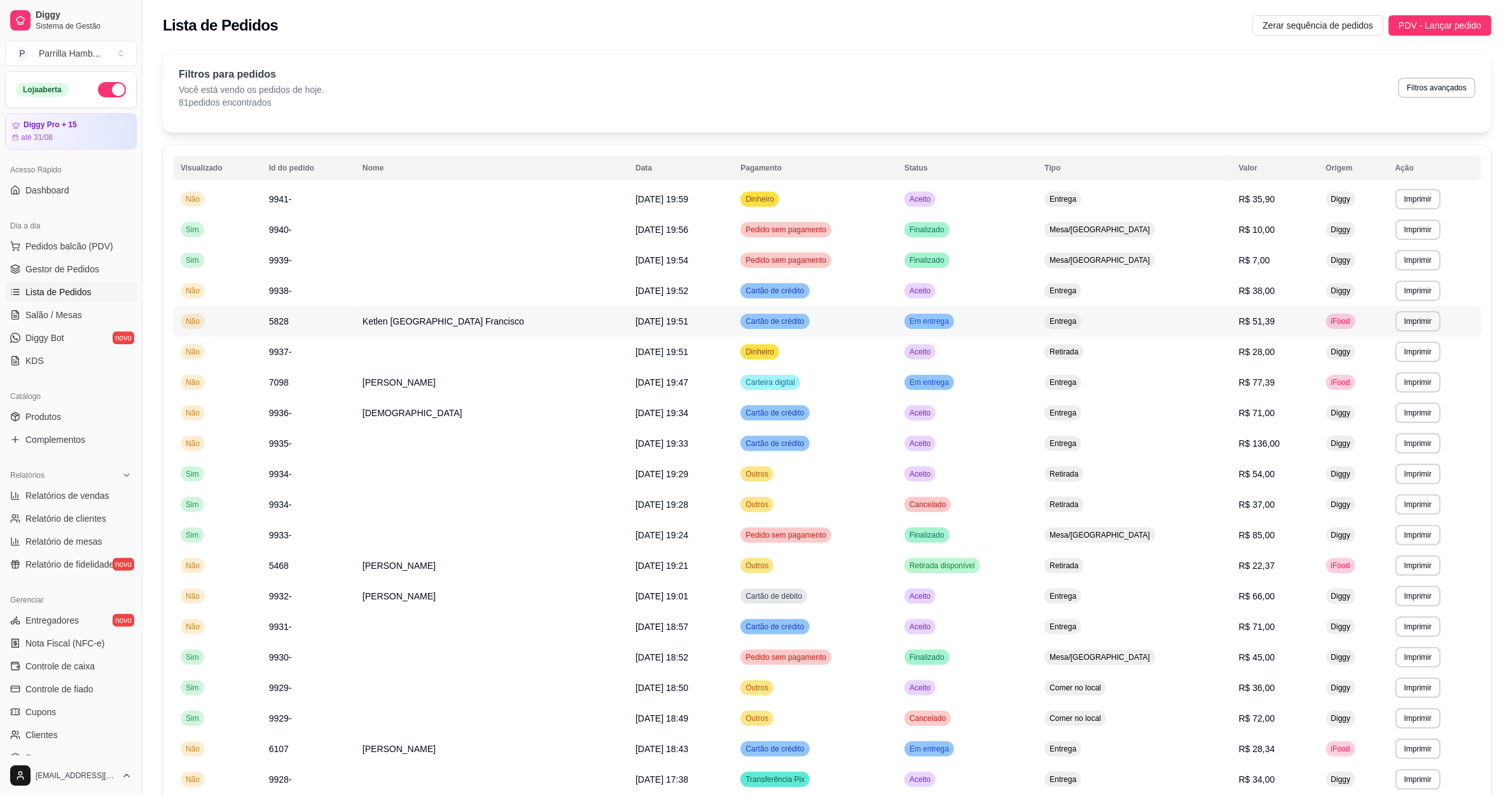
click at [647, 326] on span "22/08/25 às 19:51" at bounding box center [661, 321] width 52 height 10
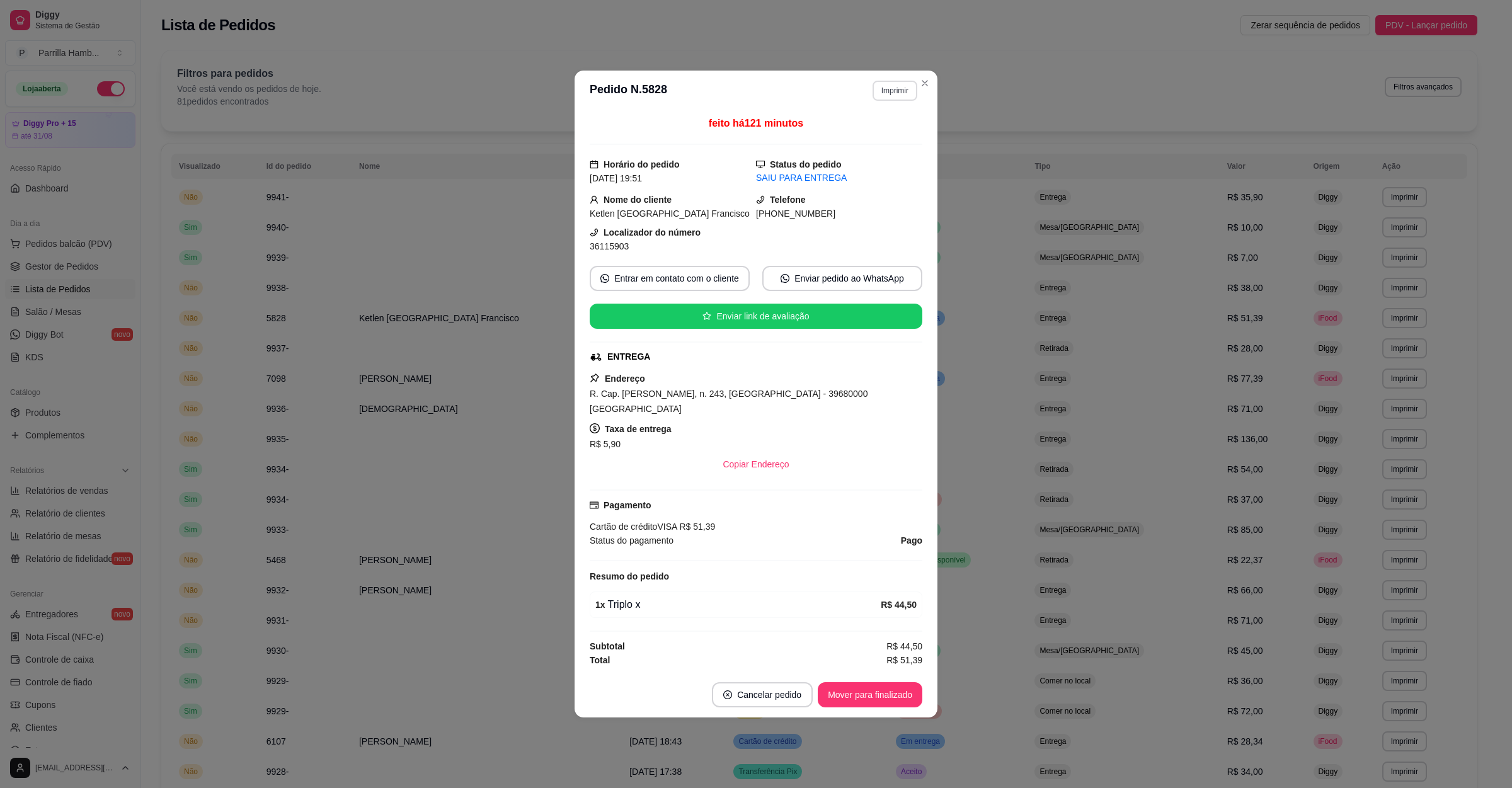
click at [893, 97] on button "Imprimir" at bounding box center [895, 90] width 45 height 20
click at [890, 148] on button "IMPRESSORA" at bounding box center [873, 140] width 91 height 20
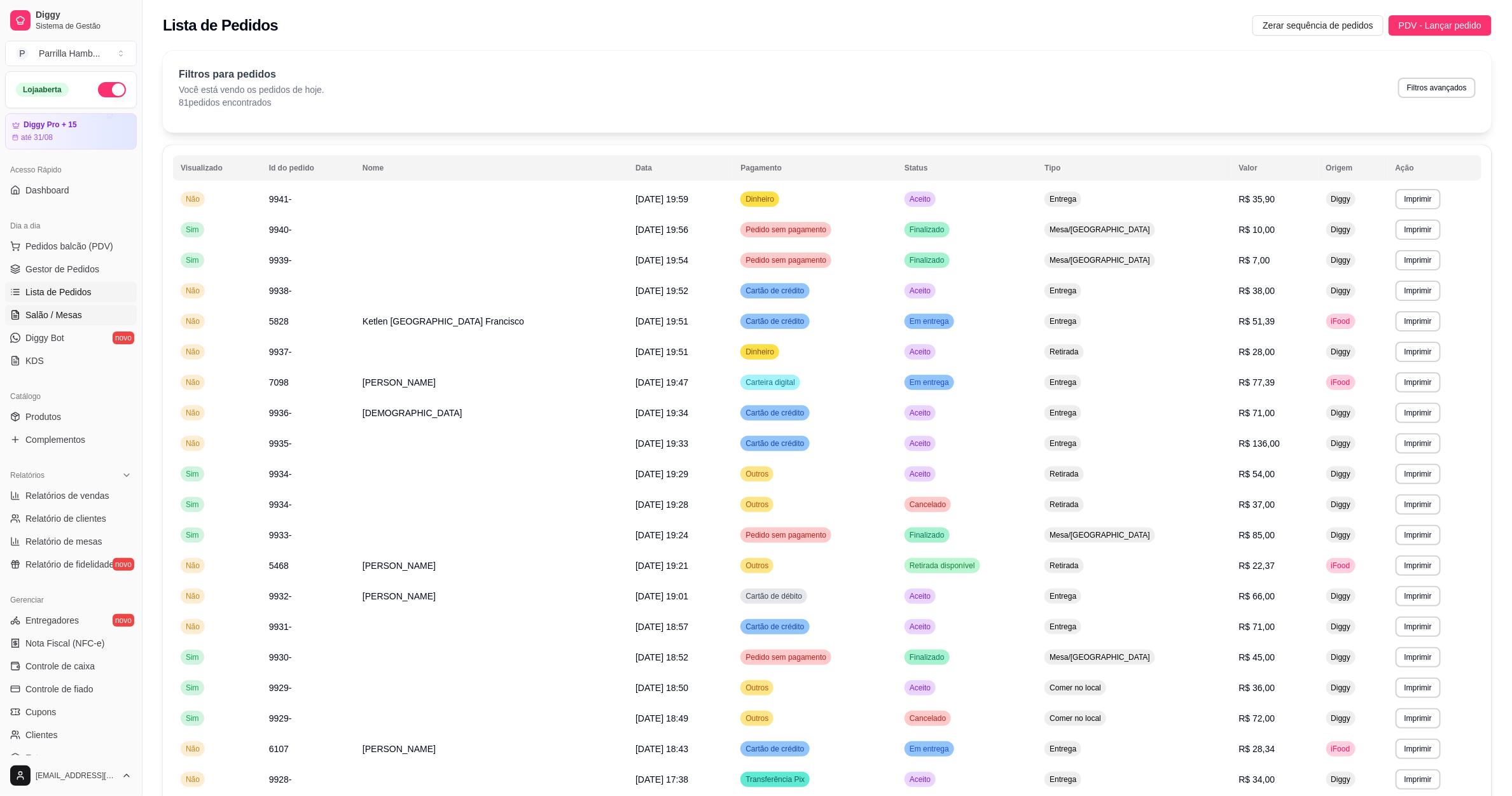
click at [98, 311] on link "Salão / Mesas" at bounding box center [71, 315] width 132 height 20
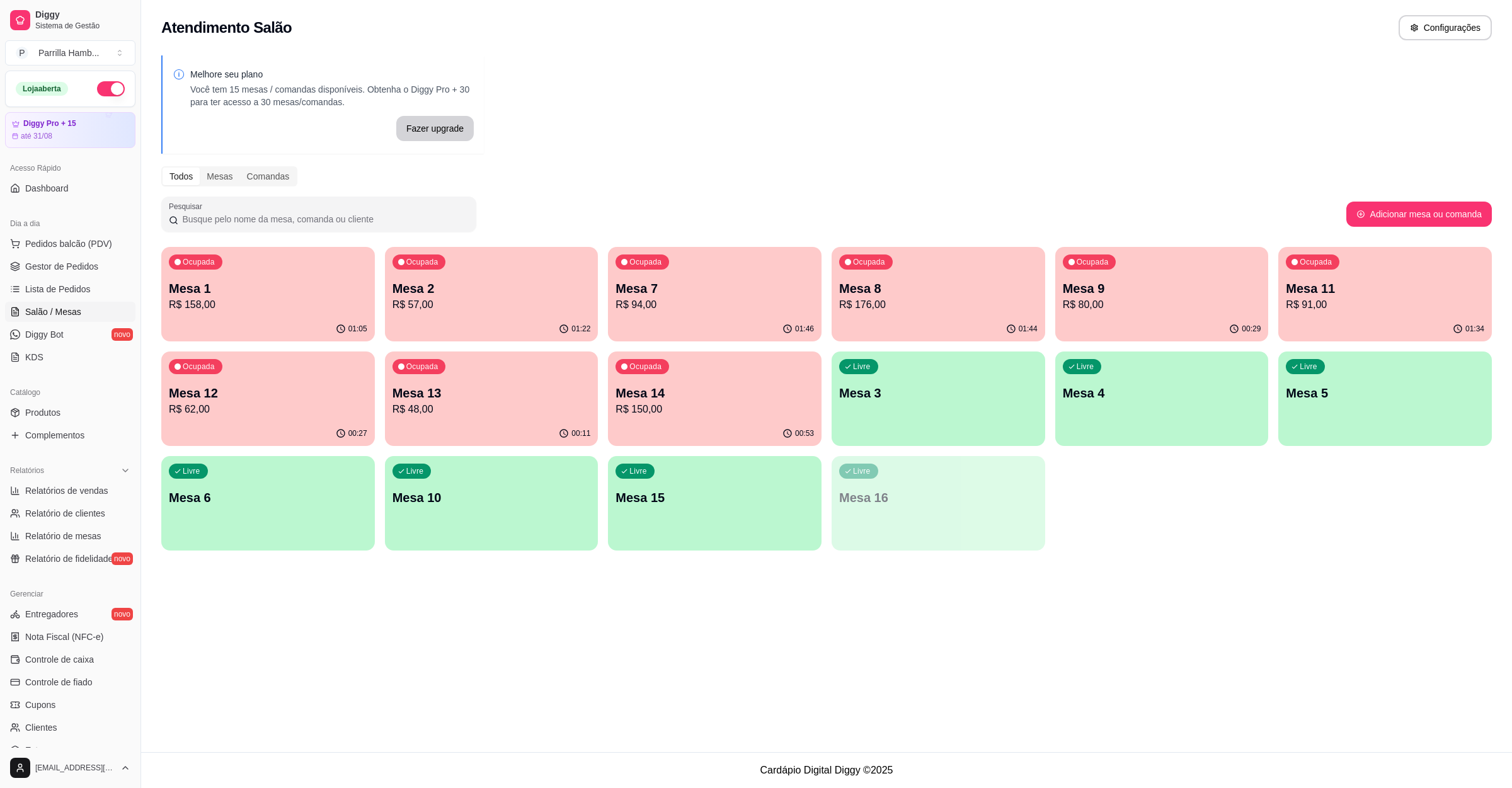
click at [248, 296] on p "Mesa 1" at bounding box center [268, 288] width 199 height 17
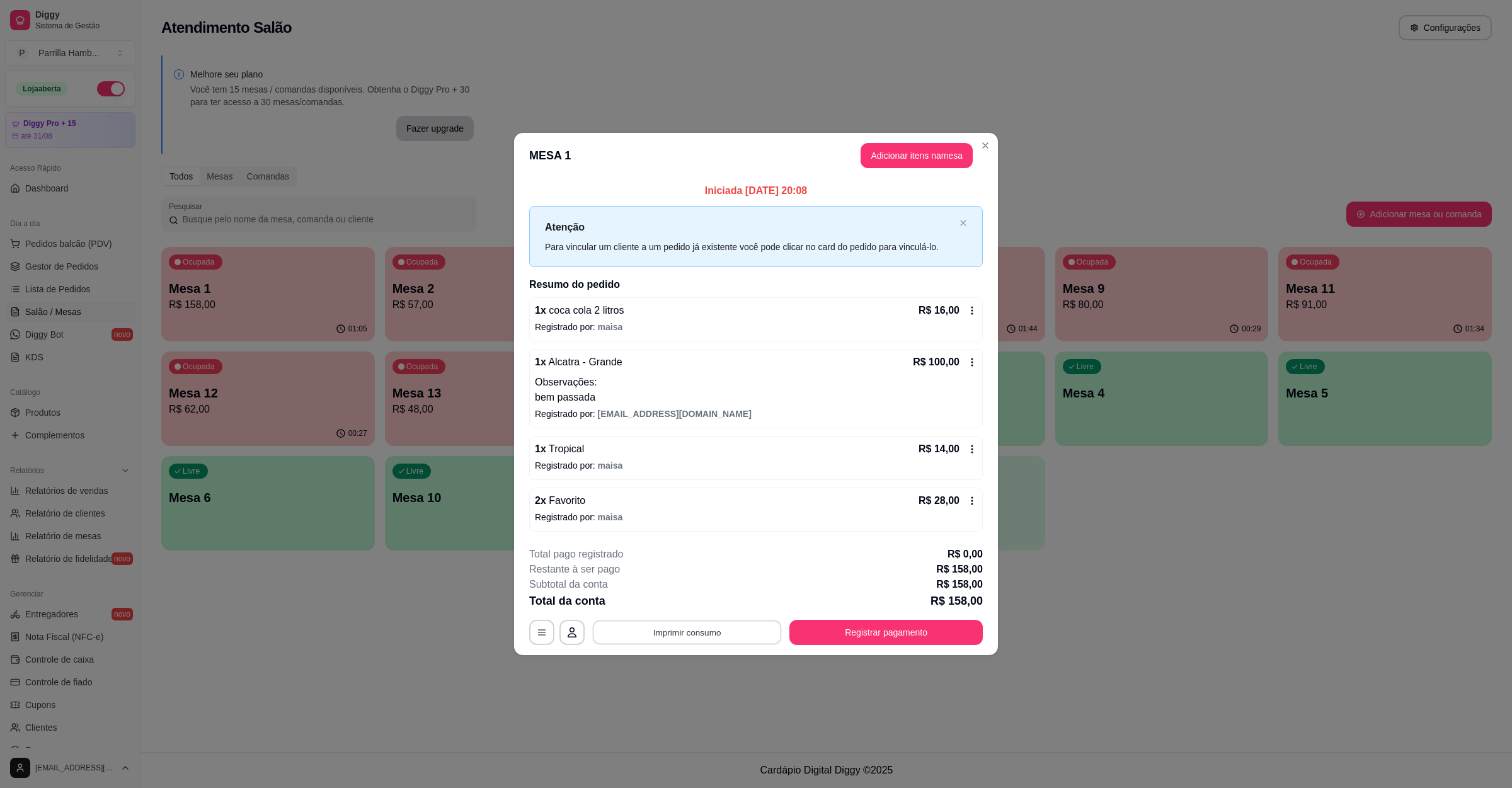
click at [669, 636] on button "Imprimir consumo" at bounding box center [687, 633] width 189 height 25
click at [683, 598] on button "IMPRESSORA" at bounding box center [690, 605] width 91 height 20
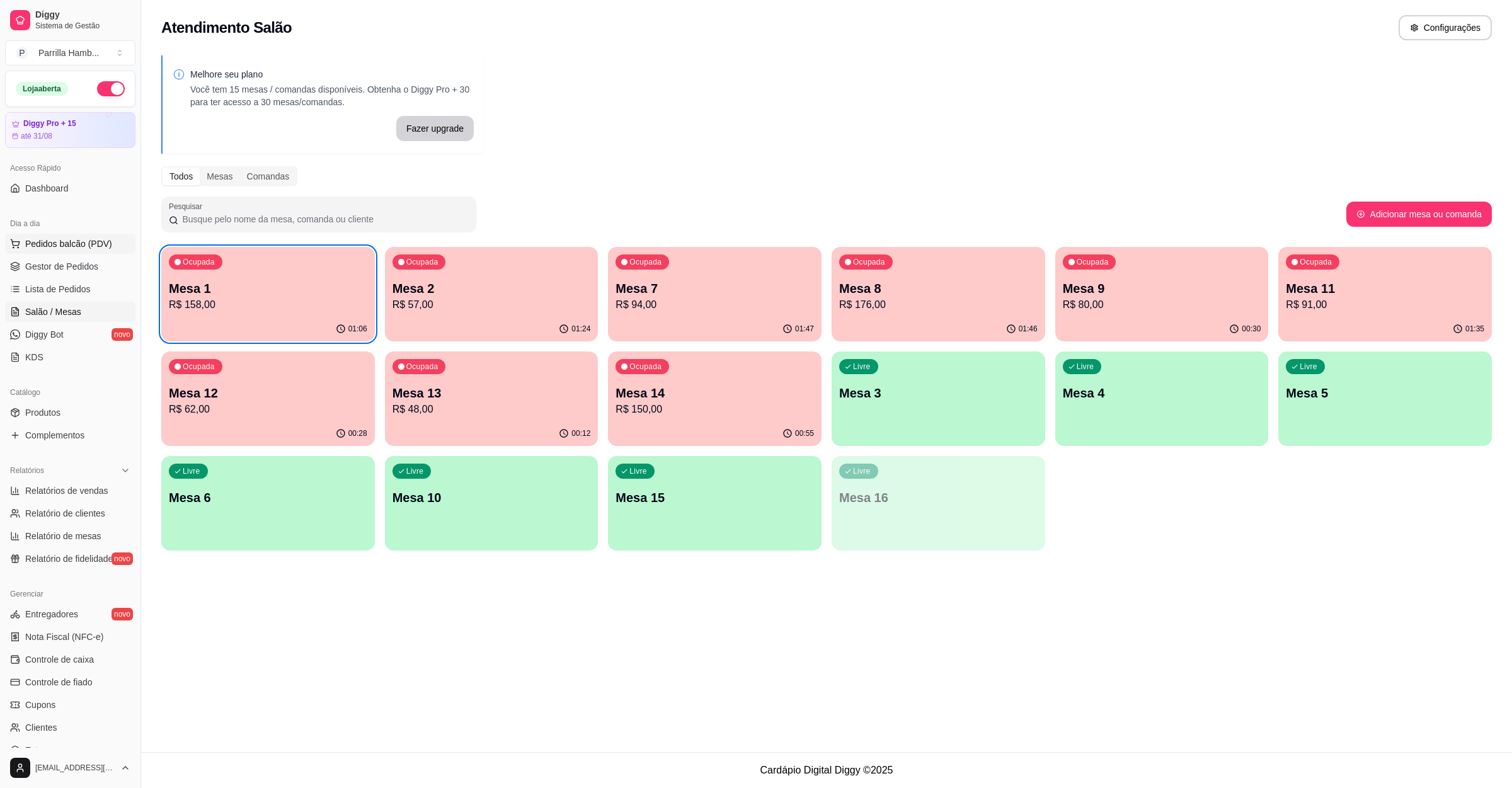
click at [88, 250] on span "Pedidos balcão (PDV)" at bounding box center [68, 244] width 87 height 13
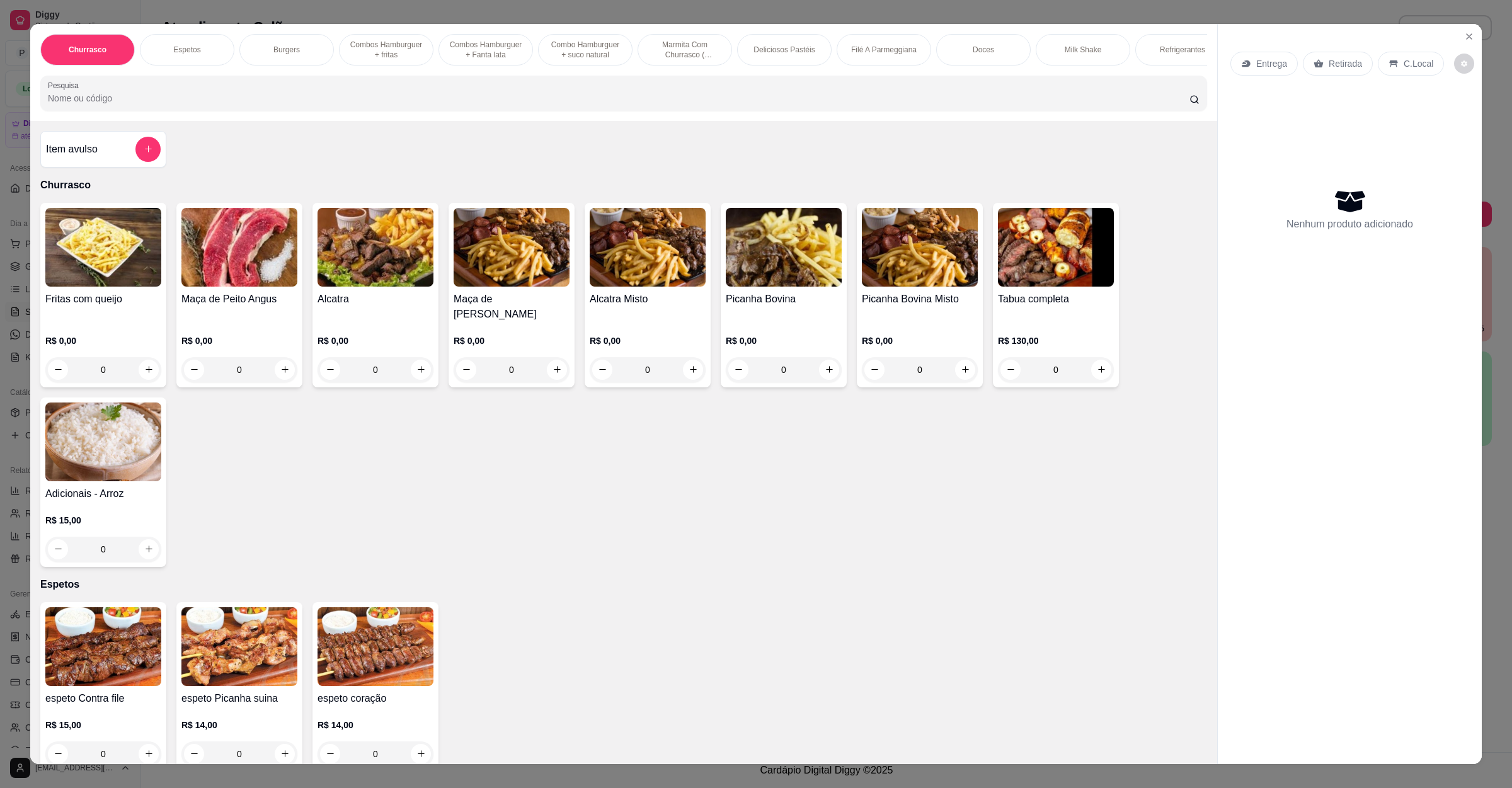
click at [317, 105] on input "Pesquisa" at bounding box center [619, 98] width 1142 height 13
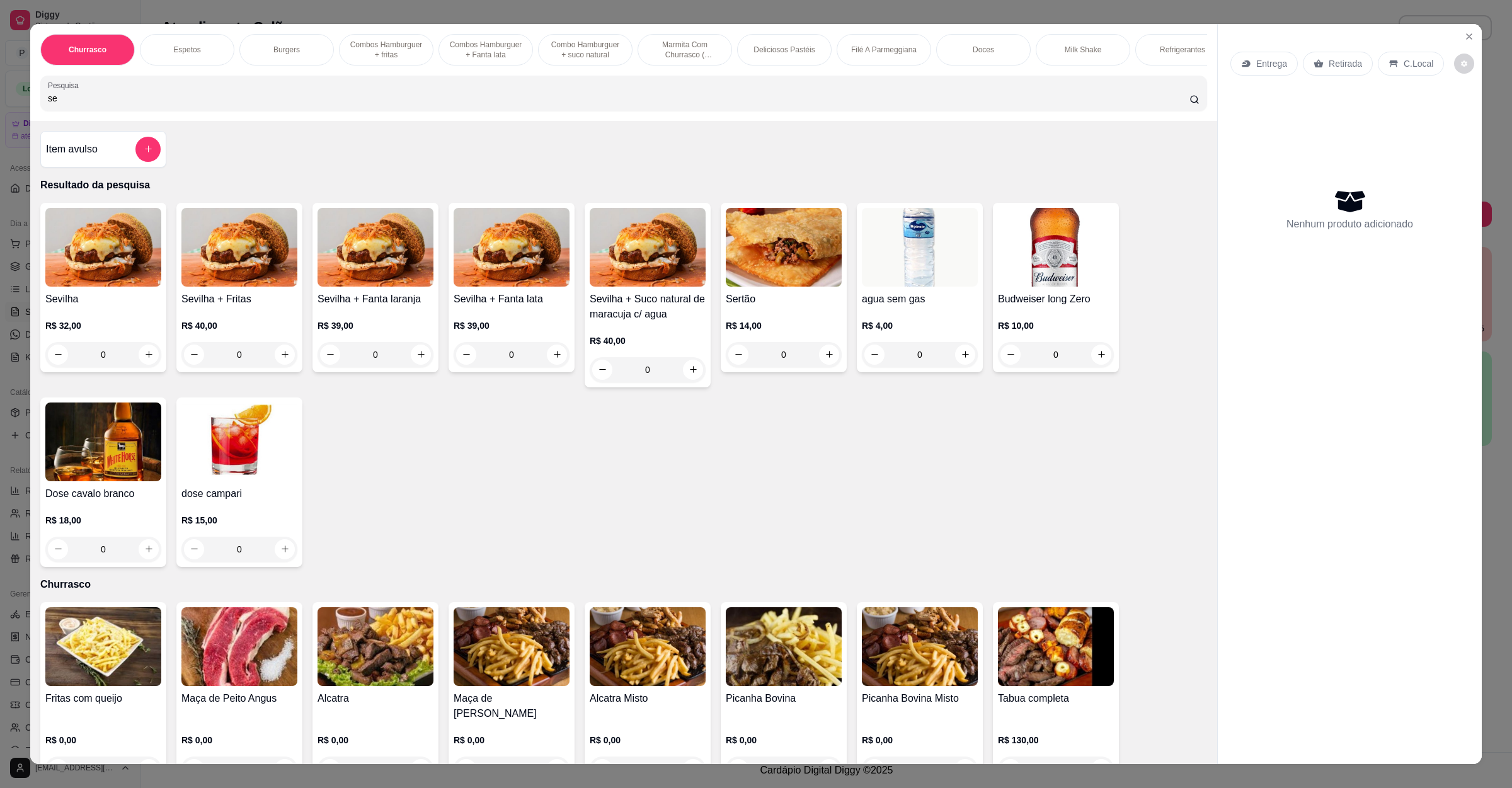
click at [140, 365] on div "0" at bounding box center [103, 355] width 116 height 26
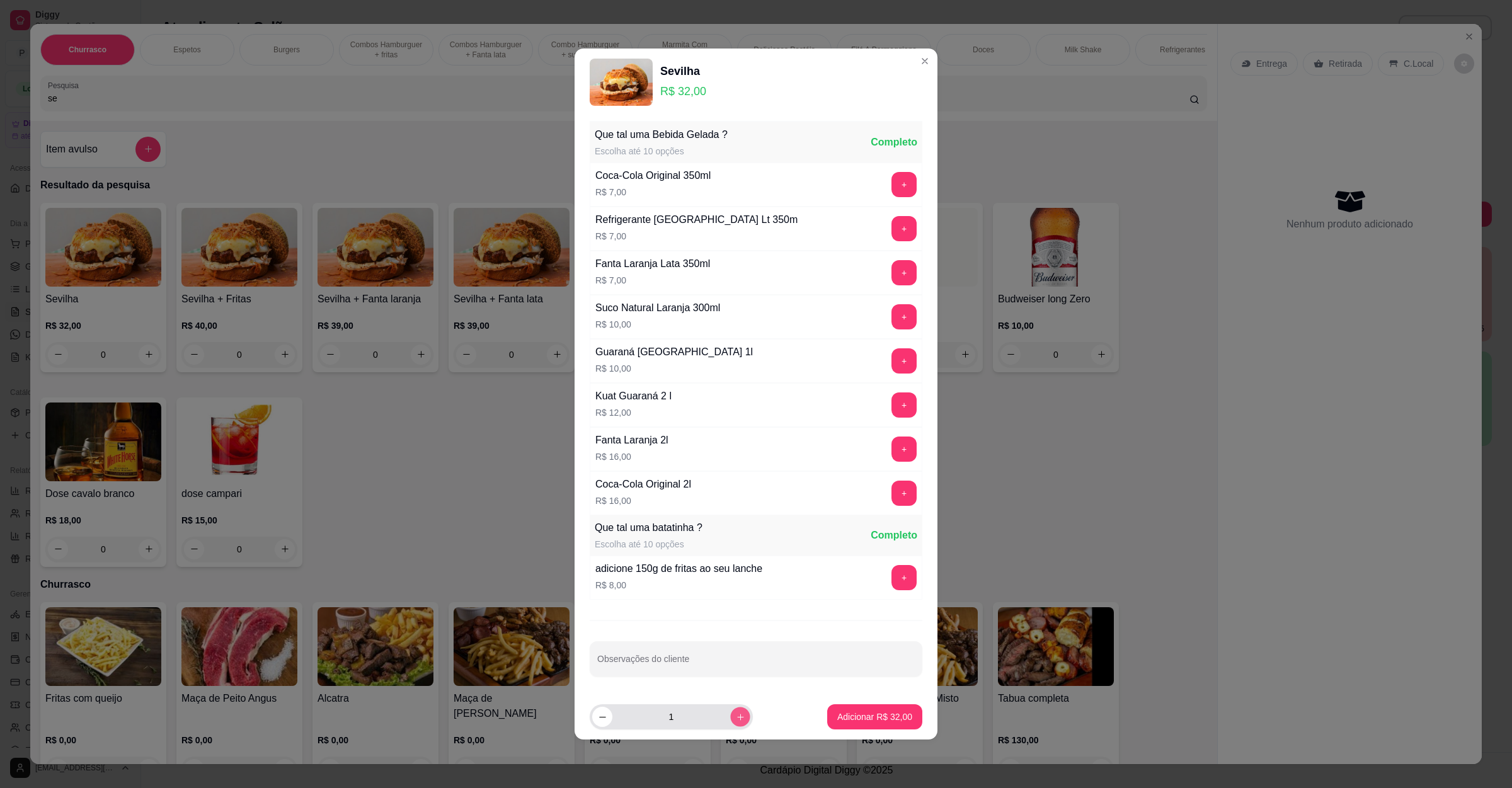
click at [736, 719] on icon "increase-product-quantity" at bounding box center [740, 717] width 9 height 9
click at [865, 708] on button "Adicionar R$ 64,00" at bounding box center [875, 717] width 93 height 25
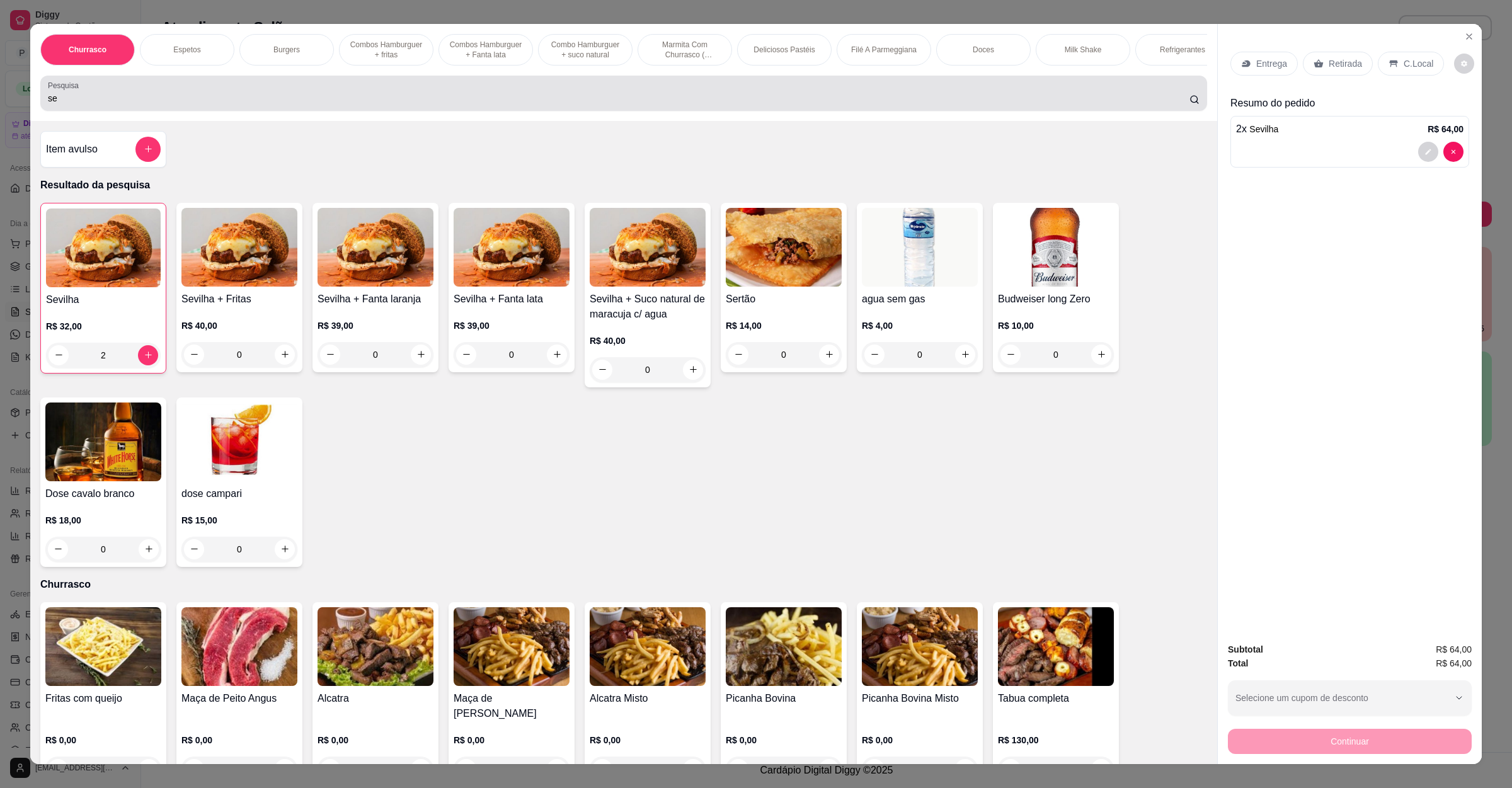
click at [919, 103] on div "se" at bounding box center [624, 93] width 1152 height 26
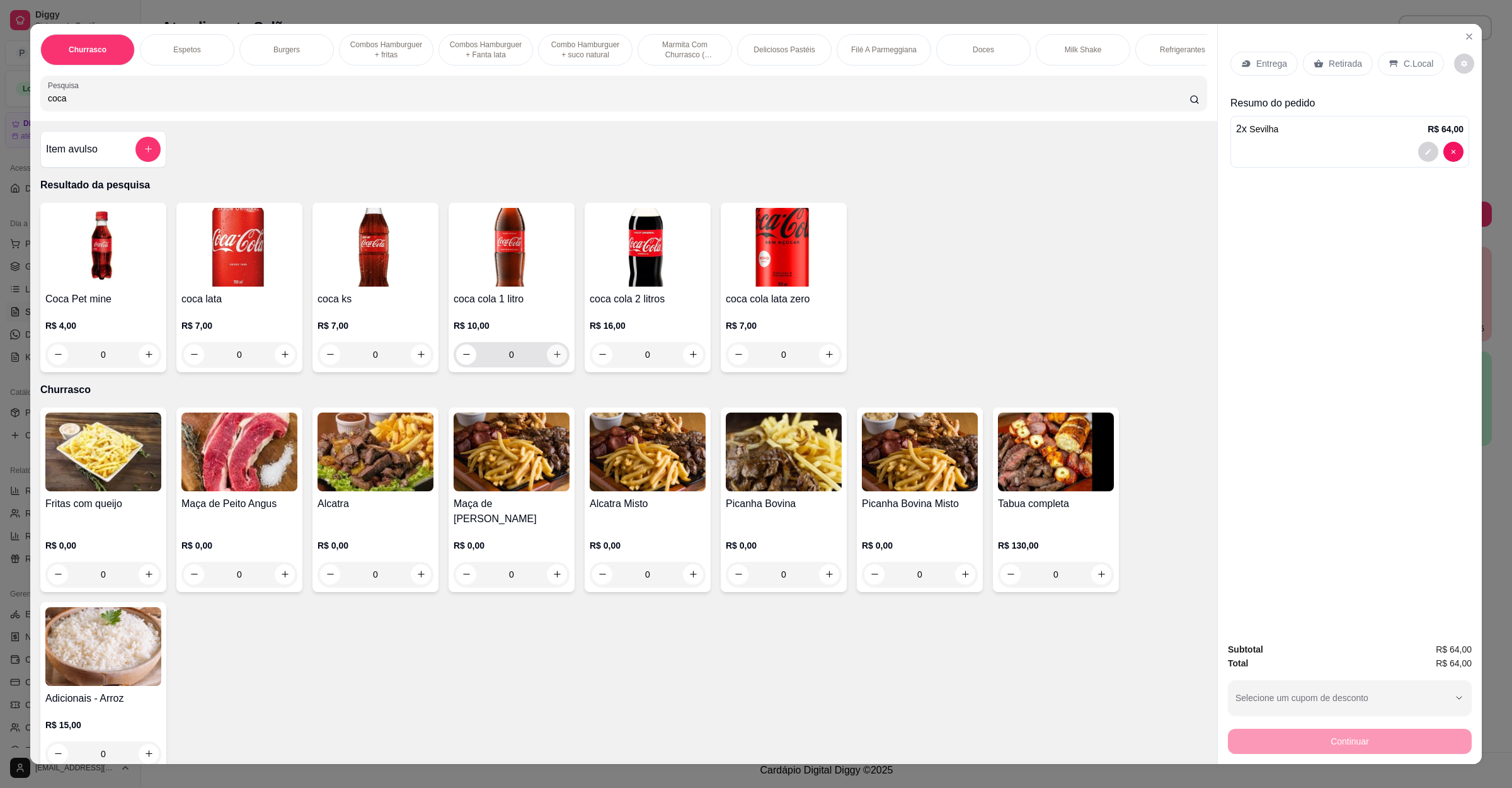
click at [553, 359] on icon "increase-product-quantity" at bounding box center [557, 354] width 9 height 9
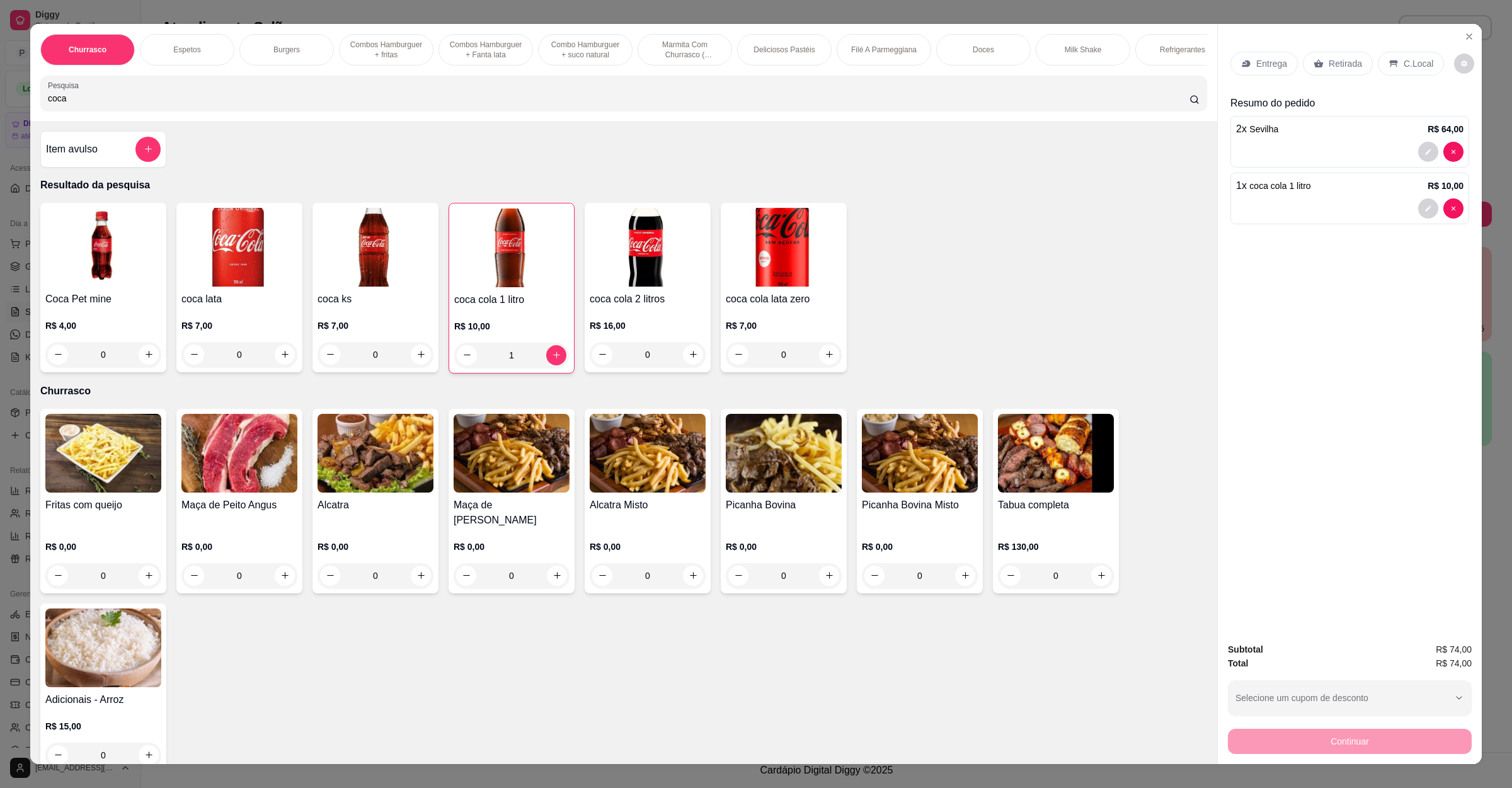
click at [1277, 70] on div "Entrega" at bounding box center [1264, 64] width 67 height 24
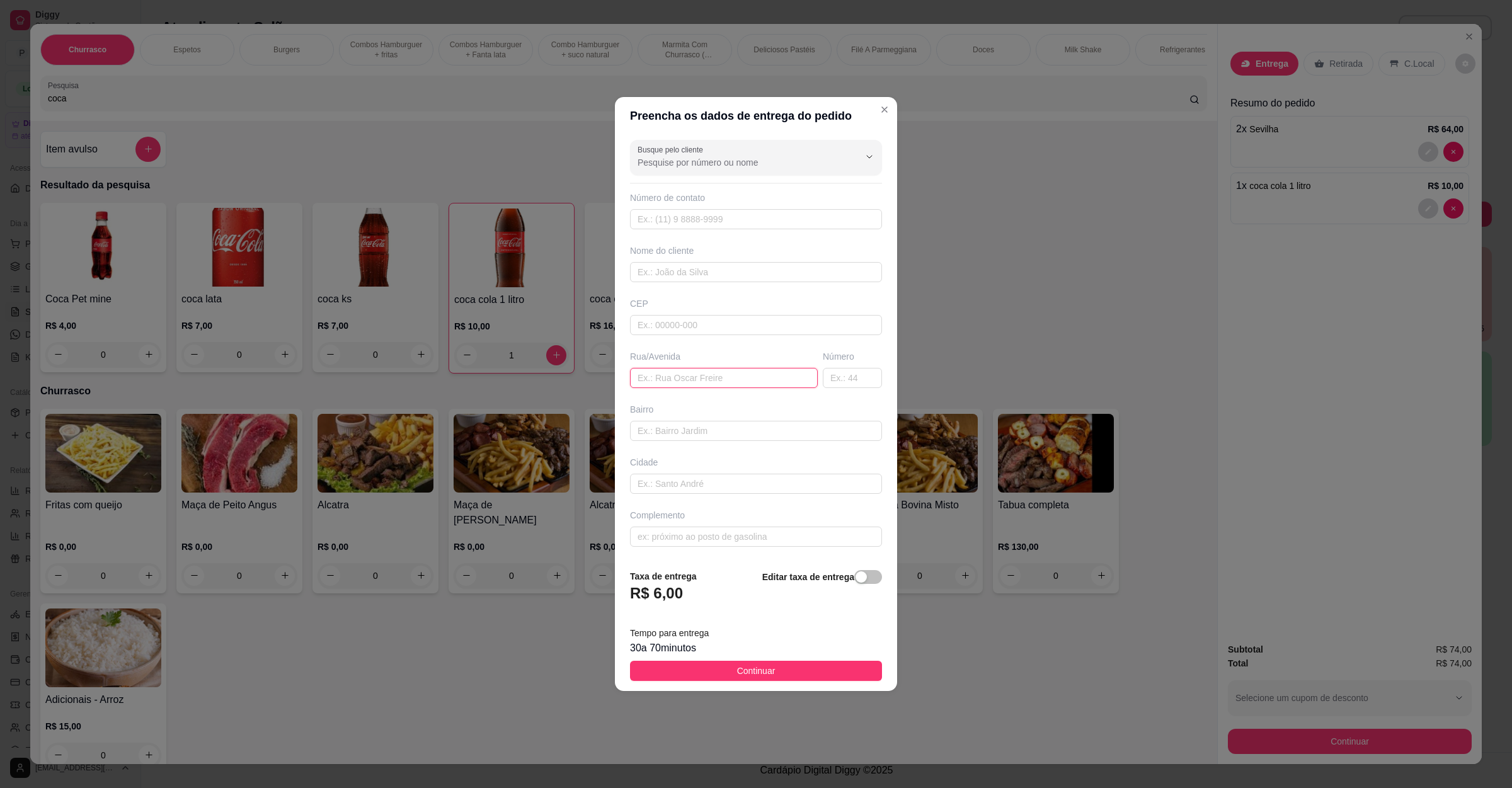
click at [678, 377] on input "text" at bounding box center [724, 378] width 188 height 20
paste input "RUA JOÃO MONTEIRO DE CARVALHO 94 BAIRRO VILA OPERÁRIA DEPOIS DA IGREJA MARANATA"
click at [759, 678] on span "Continuar" at bounding box center [756, 670] width 38 height 14
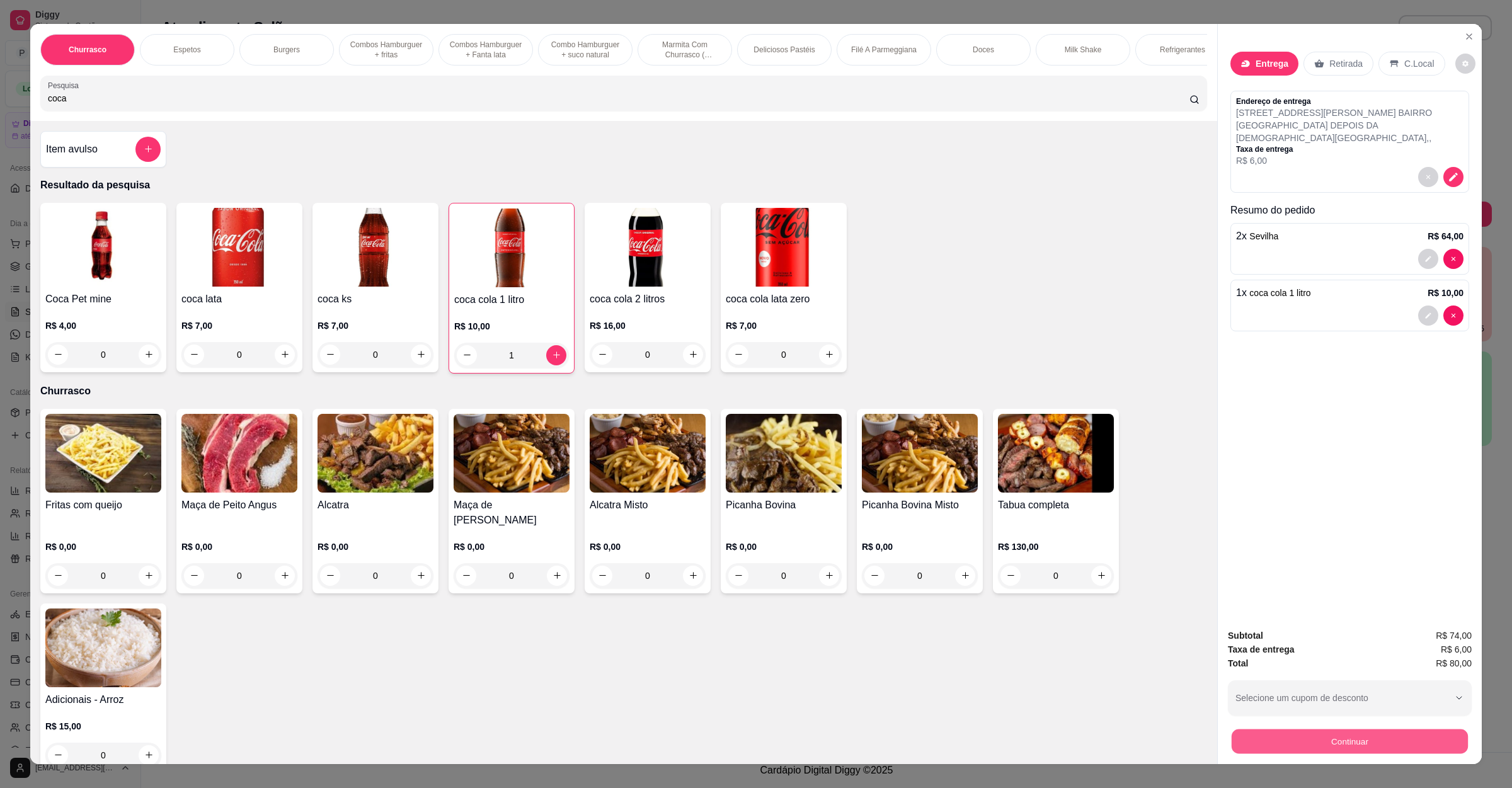
click at [1274, 745] on button "Continuar" at bounding box center [1350, 741] width 236 height 25
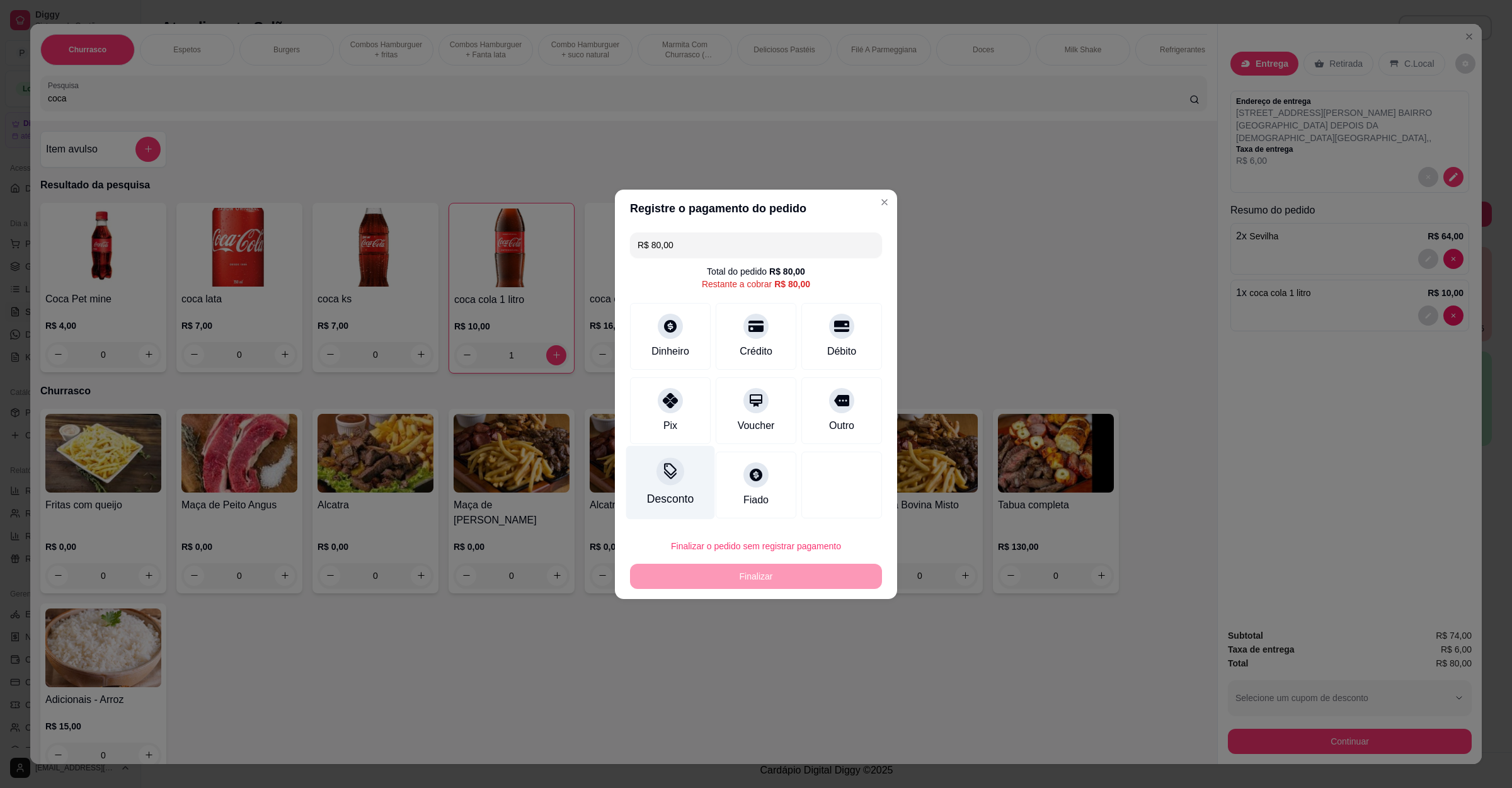
click at [669, 484] on div at bounding box center [670, 472] width 27 height 27
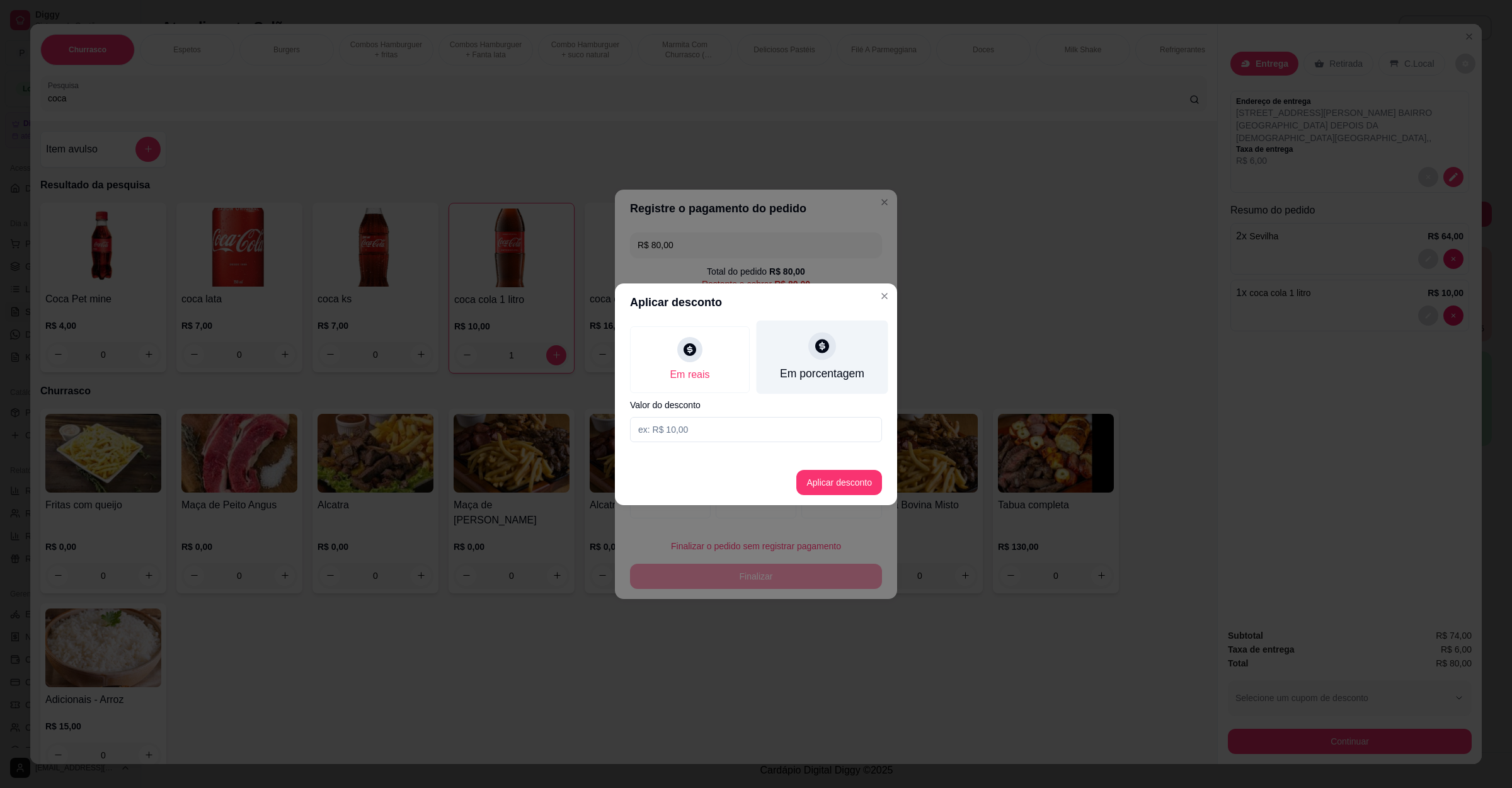
click at [804, 376] on div "Em porcentagem" at bounding box center [822, 374] width 85 height 16
click at [709, 443] on div "Em reais Em porcentagem Valor do desconto" at bounding box center [756, 384] width 283 height 126
click at [719, 435] on input at bounding box center [756, 430] width 252 height 26
click at [802, 472] on button "Aplicar desconto" at bounding box center [839, 482] width 86 height 26
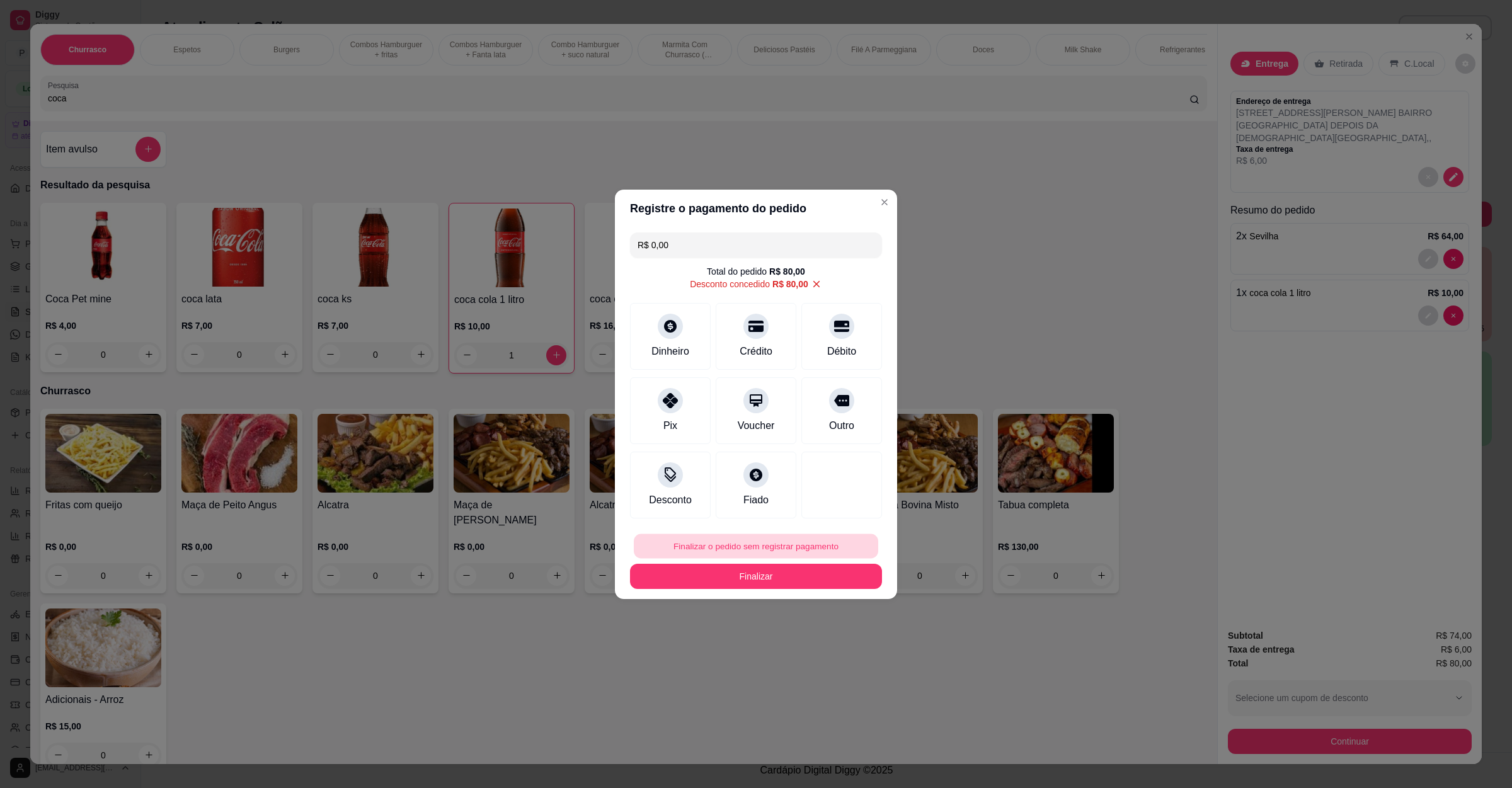
click at [796, 555] on button "Finalizar o pedido sem registrar pagamento" at bounding box center [756, 545] width 244 height 25
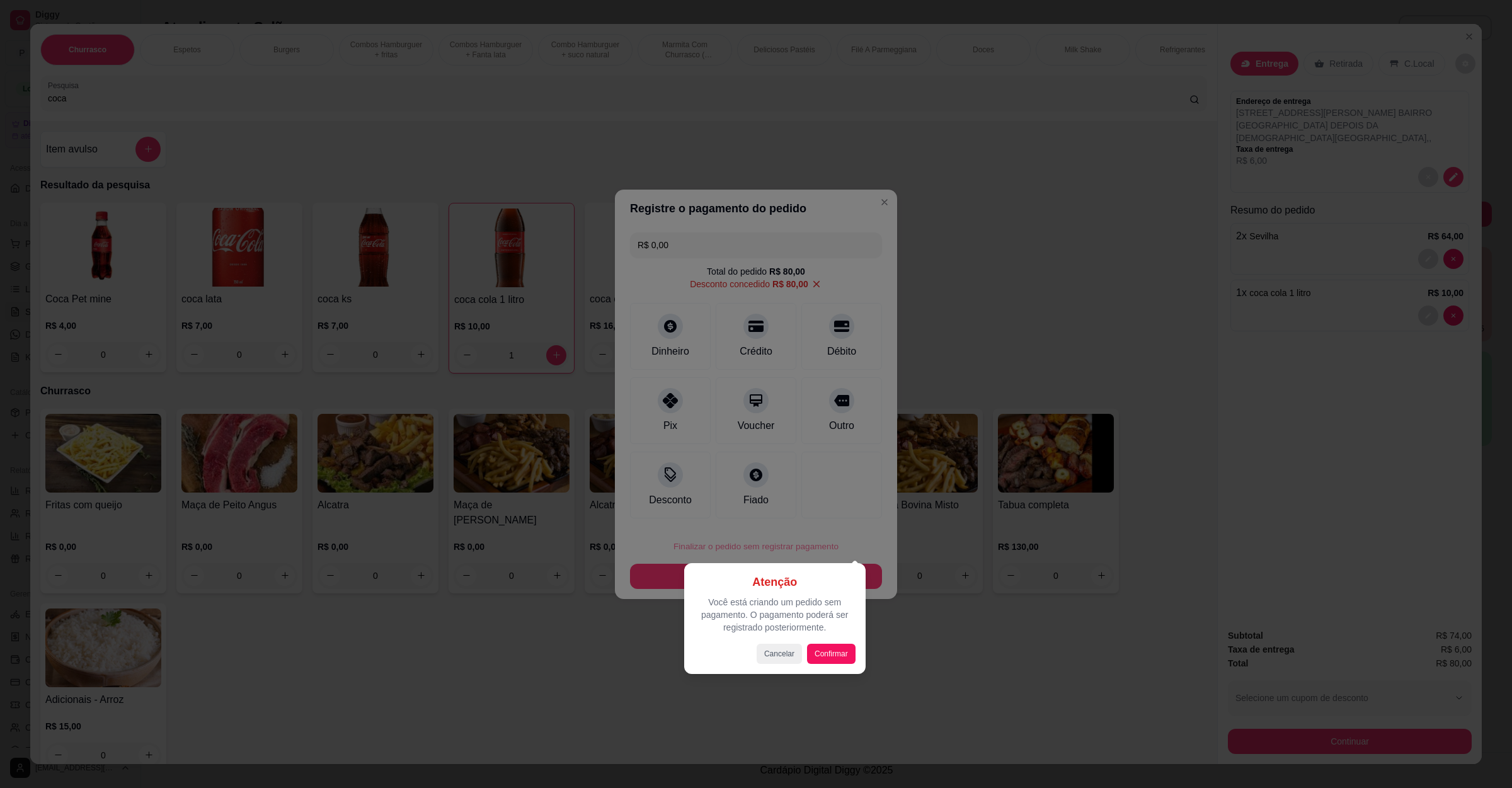
click at [792, 544] on div at bounding box center [756, 394] width 1512 height 788
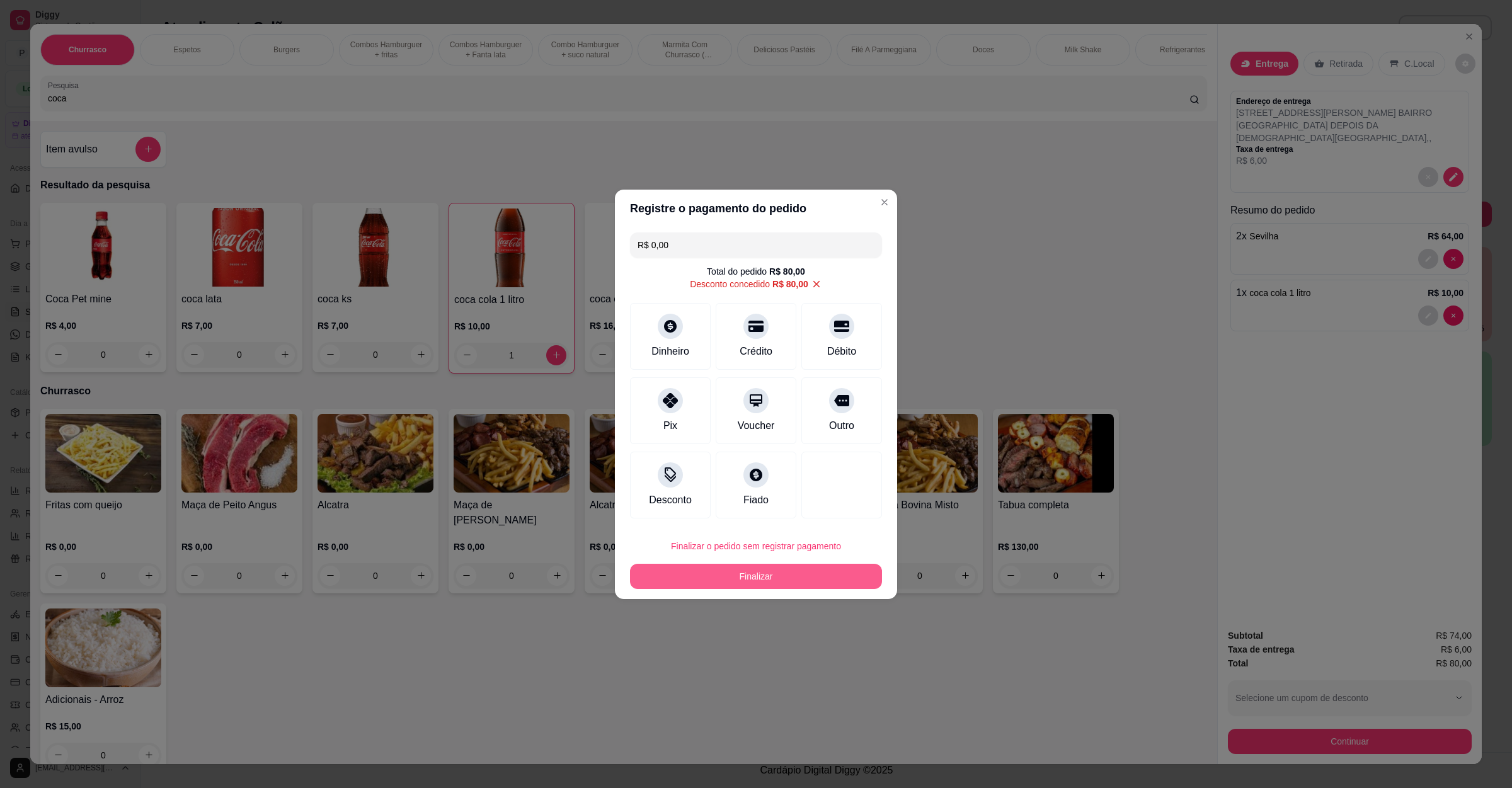
click at [770, 576] on button "Finalizar" at bounding box center [756, 576] width 252 height 26
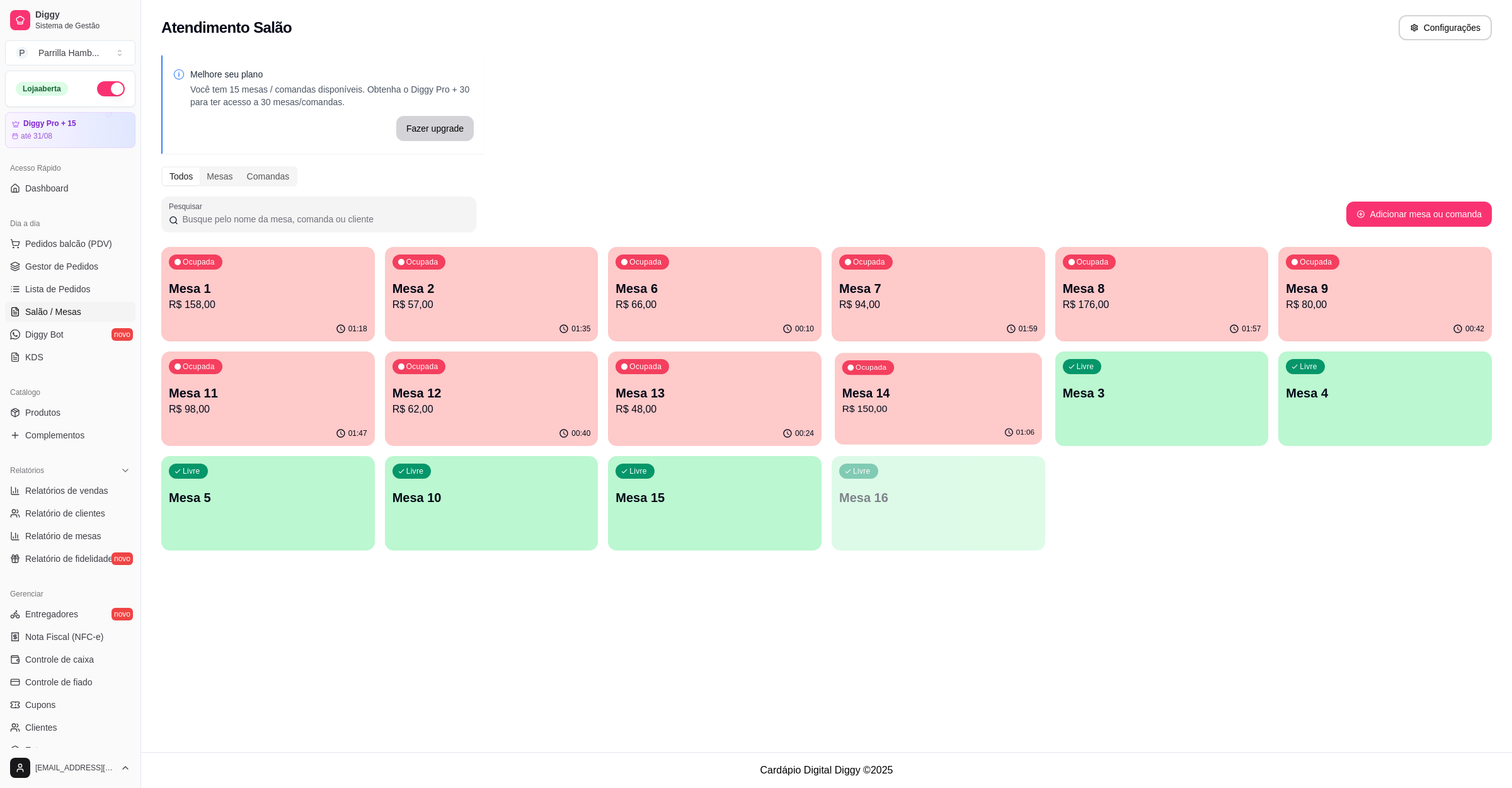
click at [879, 392] on p "Mesa 14" at bounding box center [938, 393] width 192 height 17
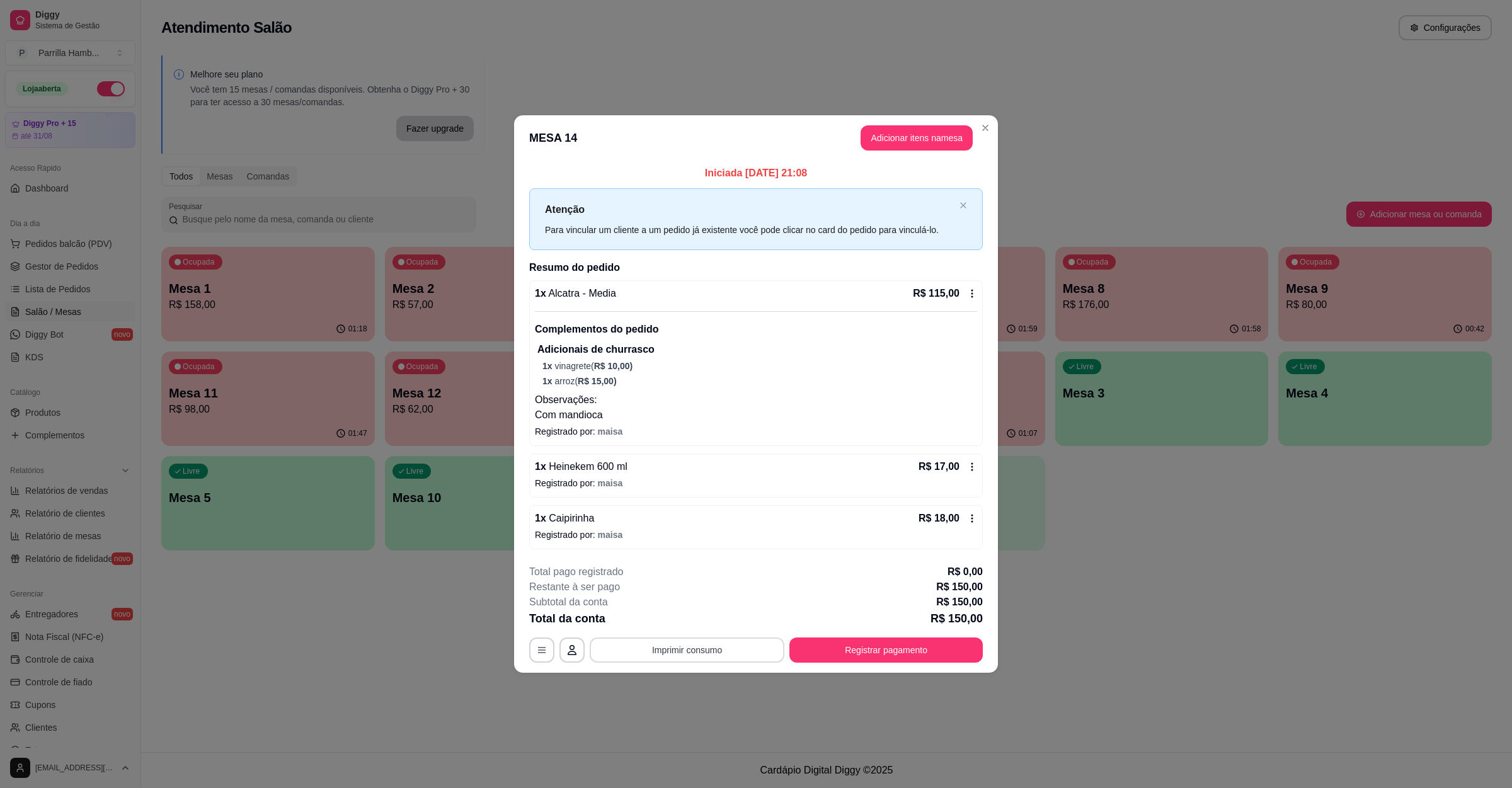
click at [666, 641] on button "Imprimir consumo" at bounding box center [687, 650] width 194 height 26
click at [669, 623] on button "IMPRESSORA" at bounding box center [690, 622] width 91 height 20
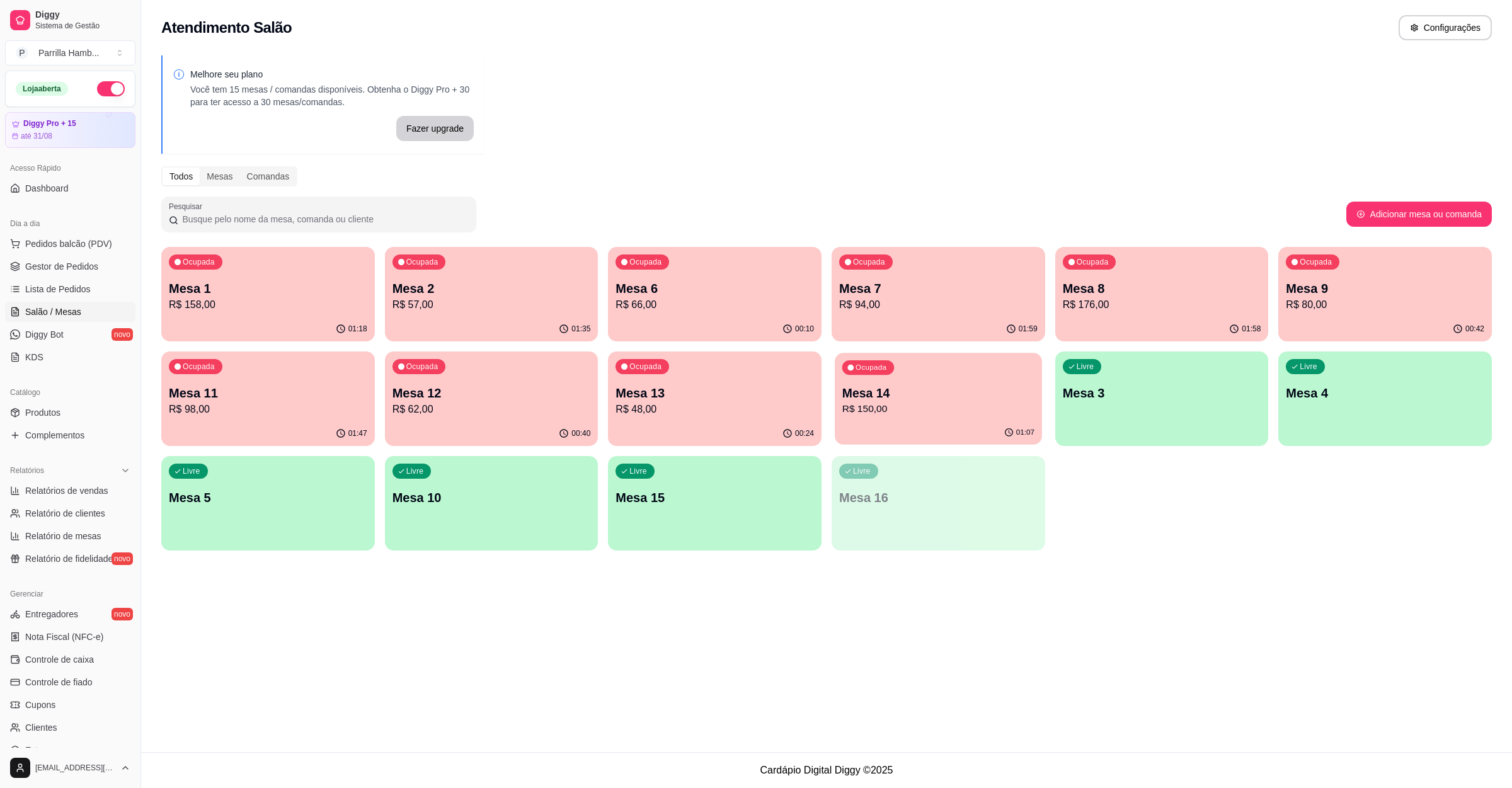
click at [939, 378] on div "Ocupada Mesa 14 R$ 150,00" at bounding box center [937, 387] width 207 height 68
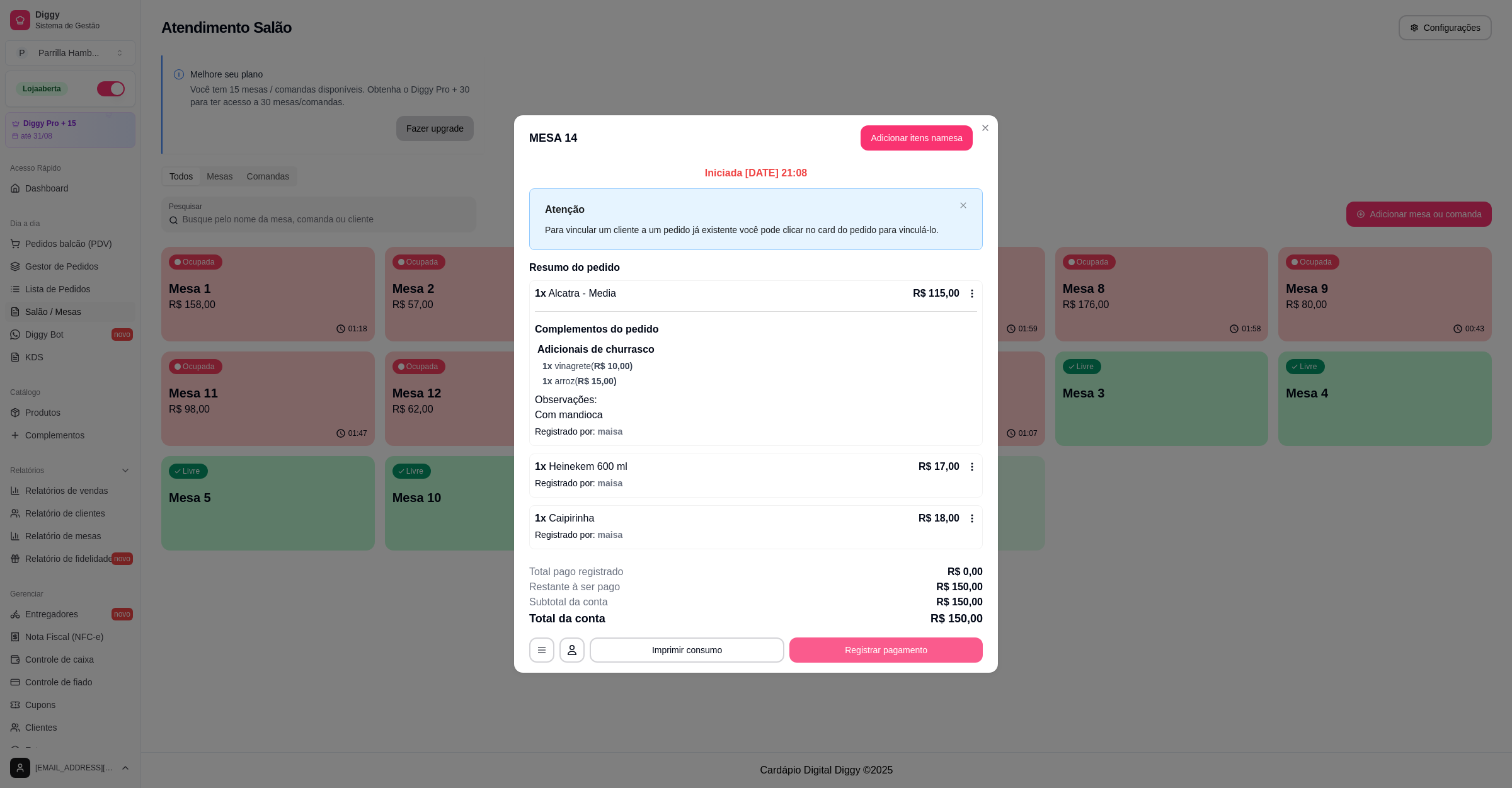
click at [907, 654] on button "Registrar pagamento" at bounding box center [886, 650] width 193 height 26
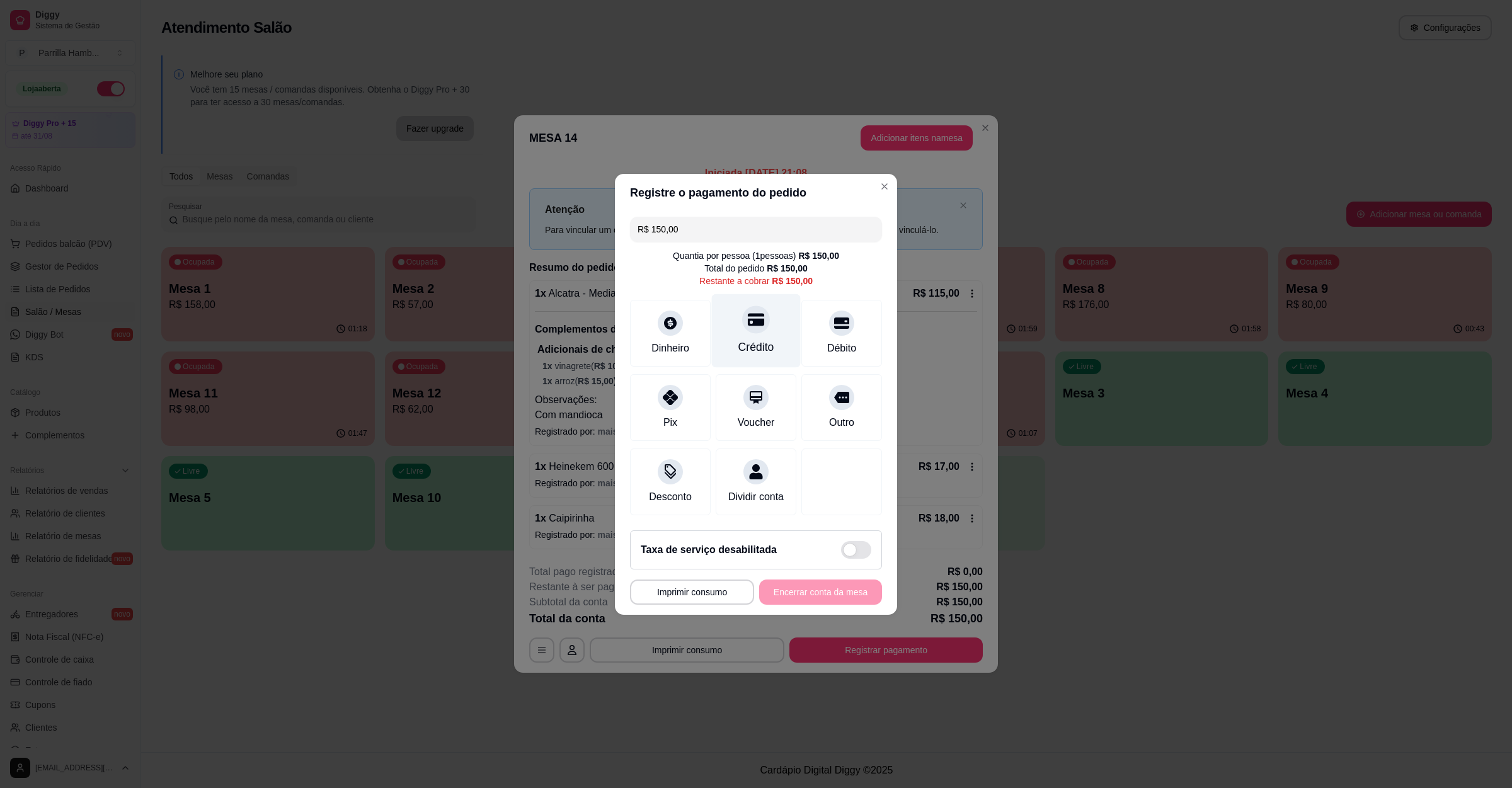
click at [742, 310] on div at bounding box center [756, 319] width 27 height 27
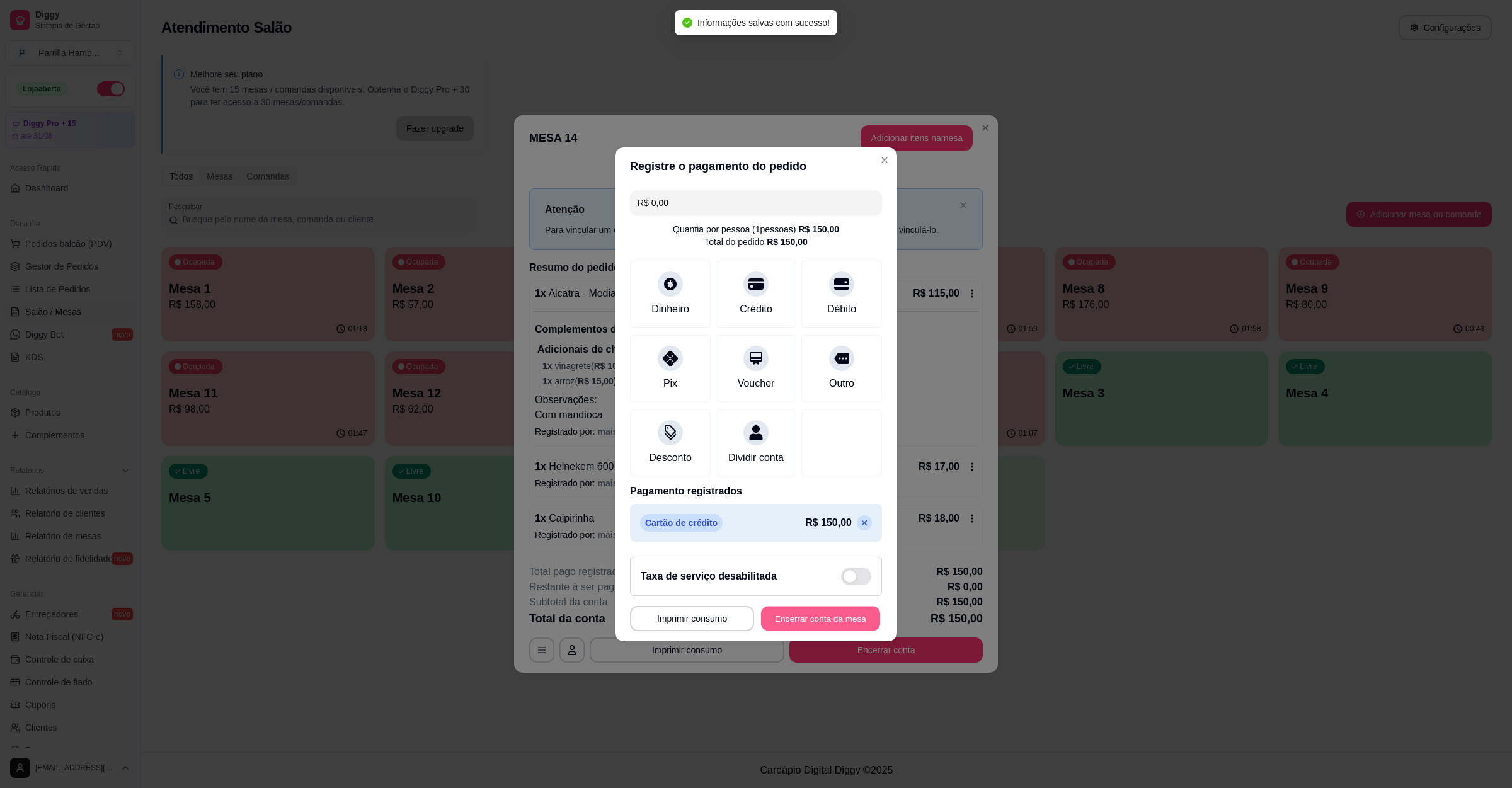
click at [839, 631] on button "Encerrar conta da mesa" at bounding box center [821, 618] width 119 height 25
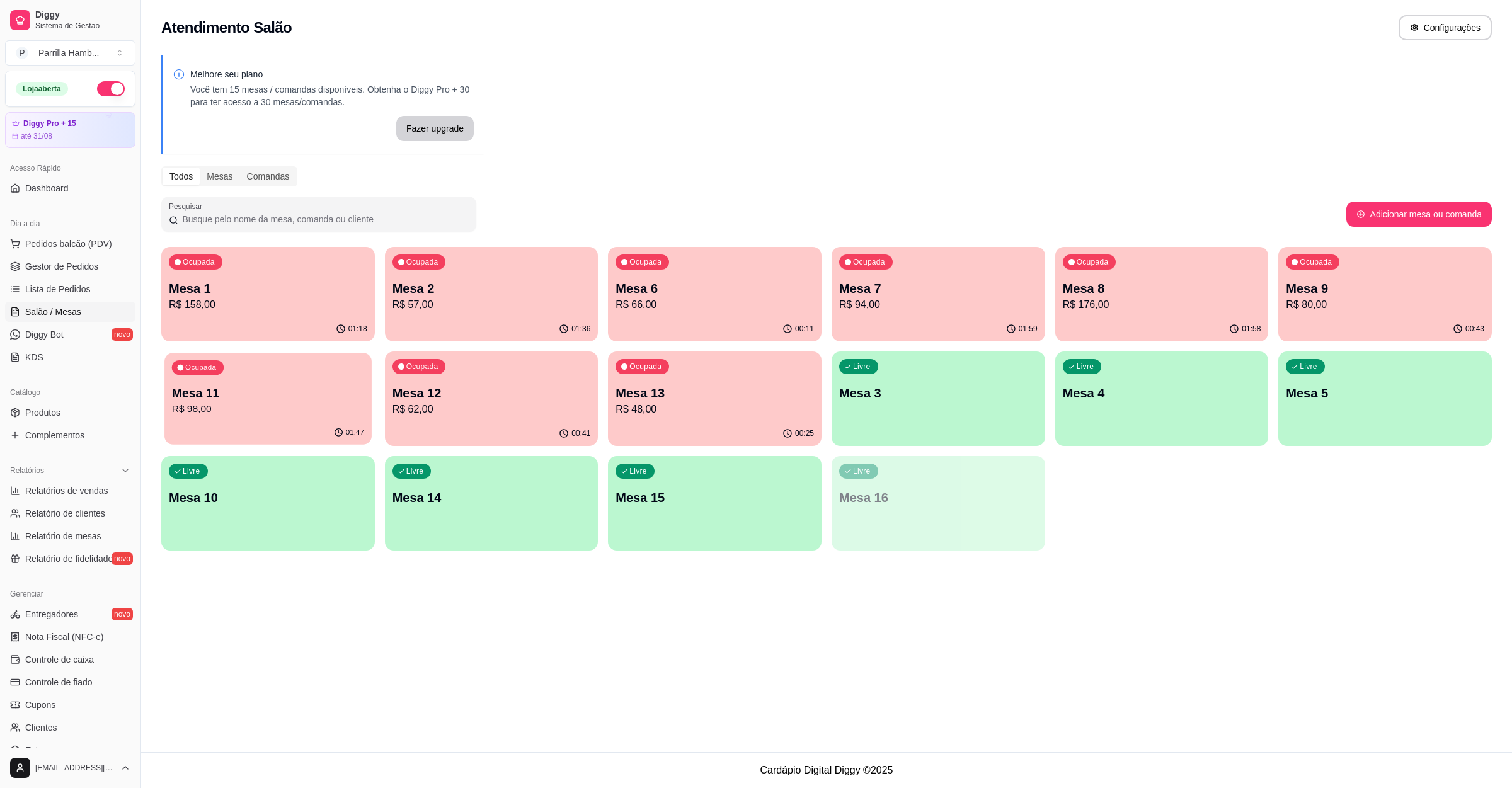
click at [252, 422] on div "01:47" at bounding box center [267, 433] width 207 height 24
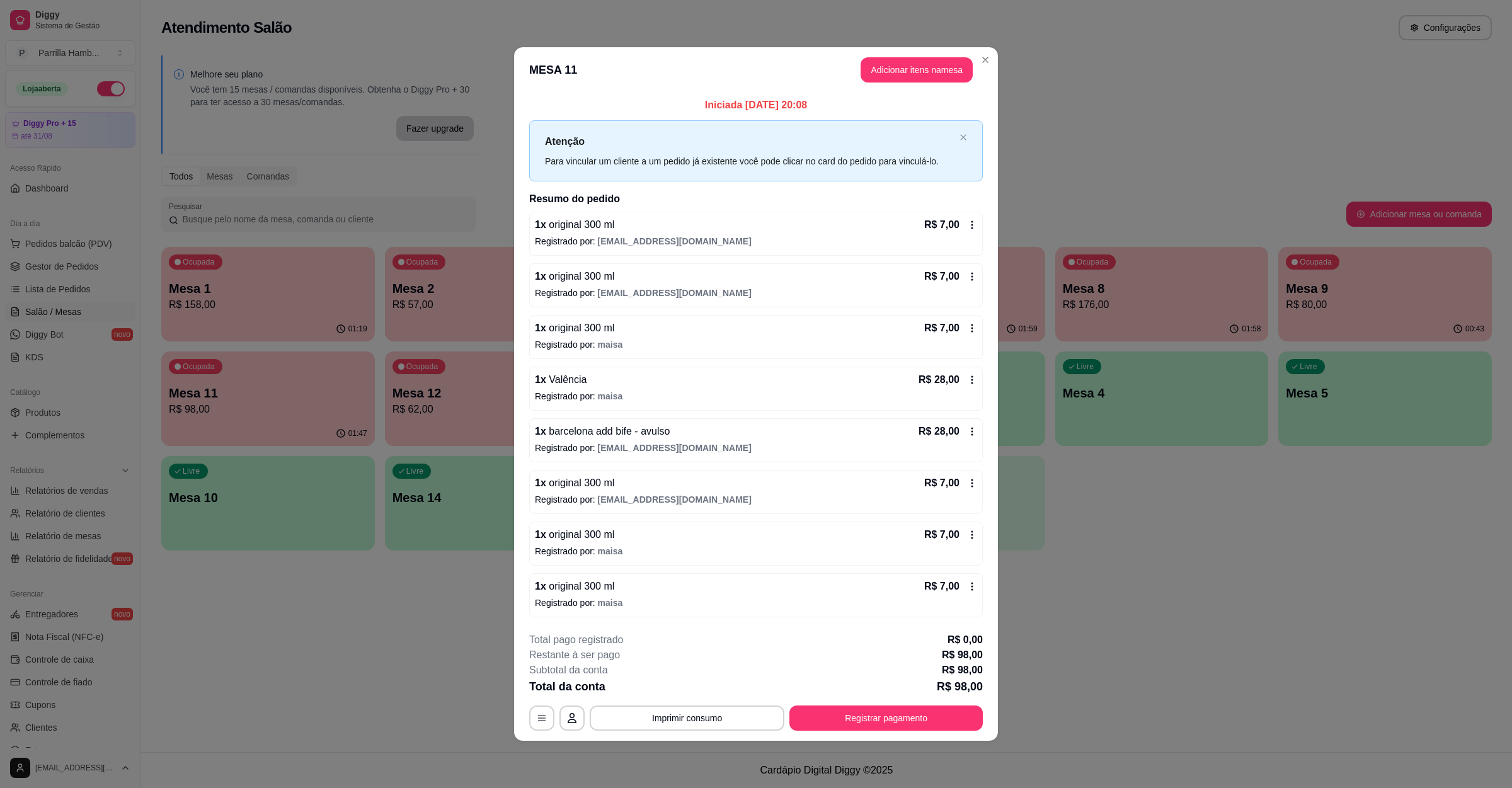
click at [864, 709] on div "**********" at bounding box center [755, 682] width 453 height 98
click at [864, 724] on button "Registrar pagamento" at bounding box center [886, 719] width 193 height 26
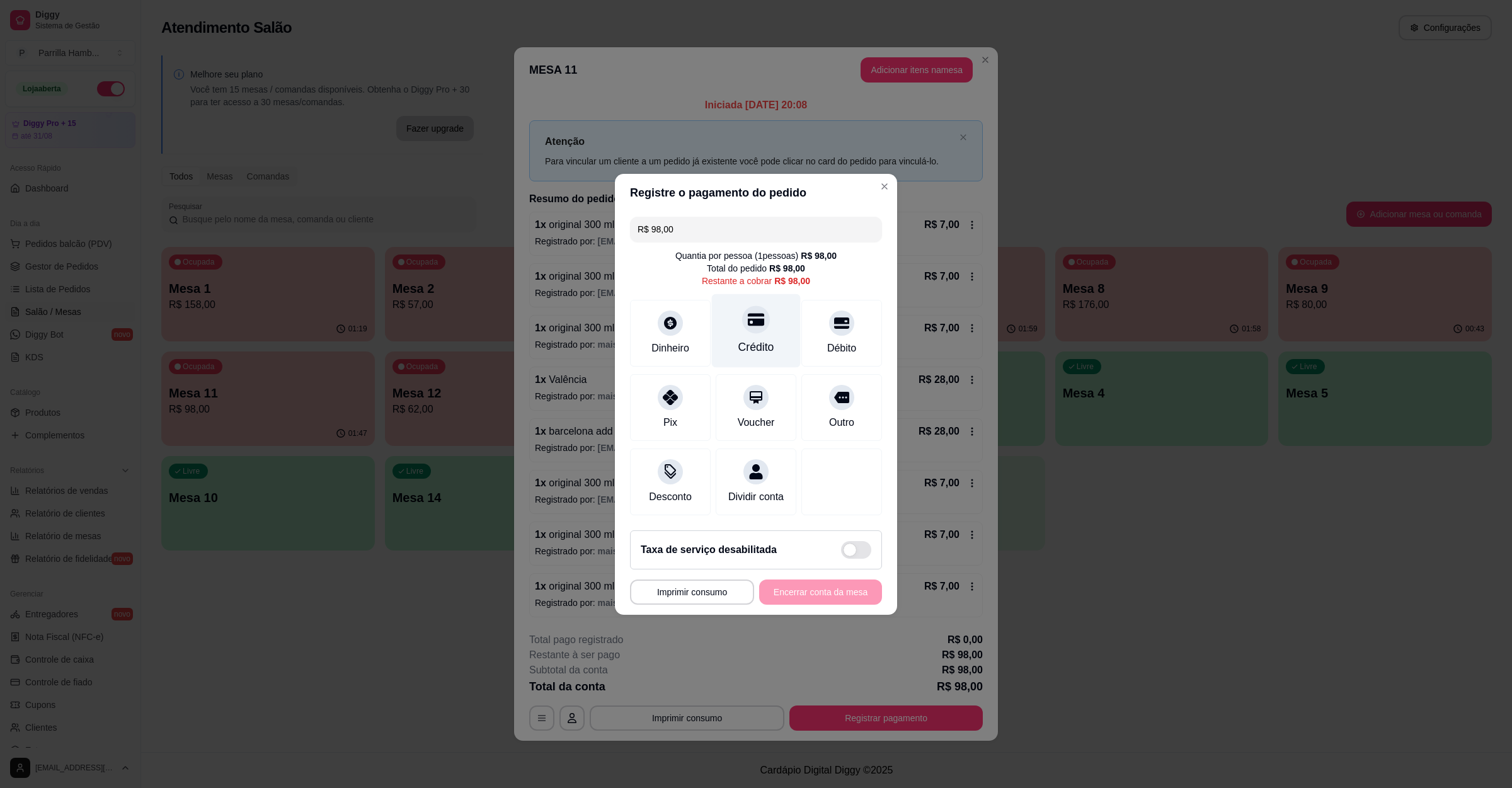
click at [773, 336] on div "Crédito" at bounding box center [756, 330] width 88 height 74
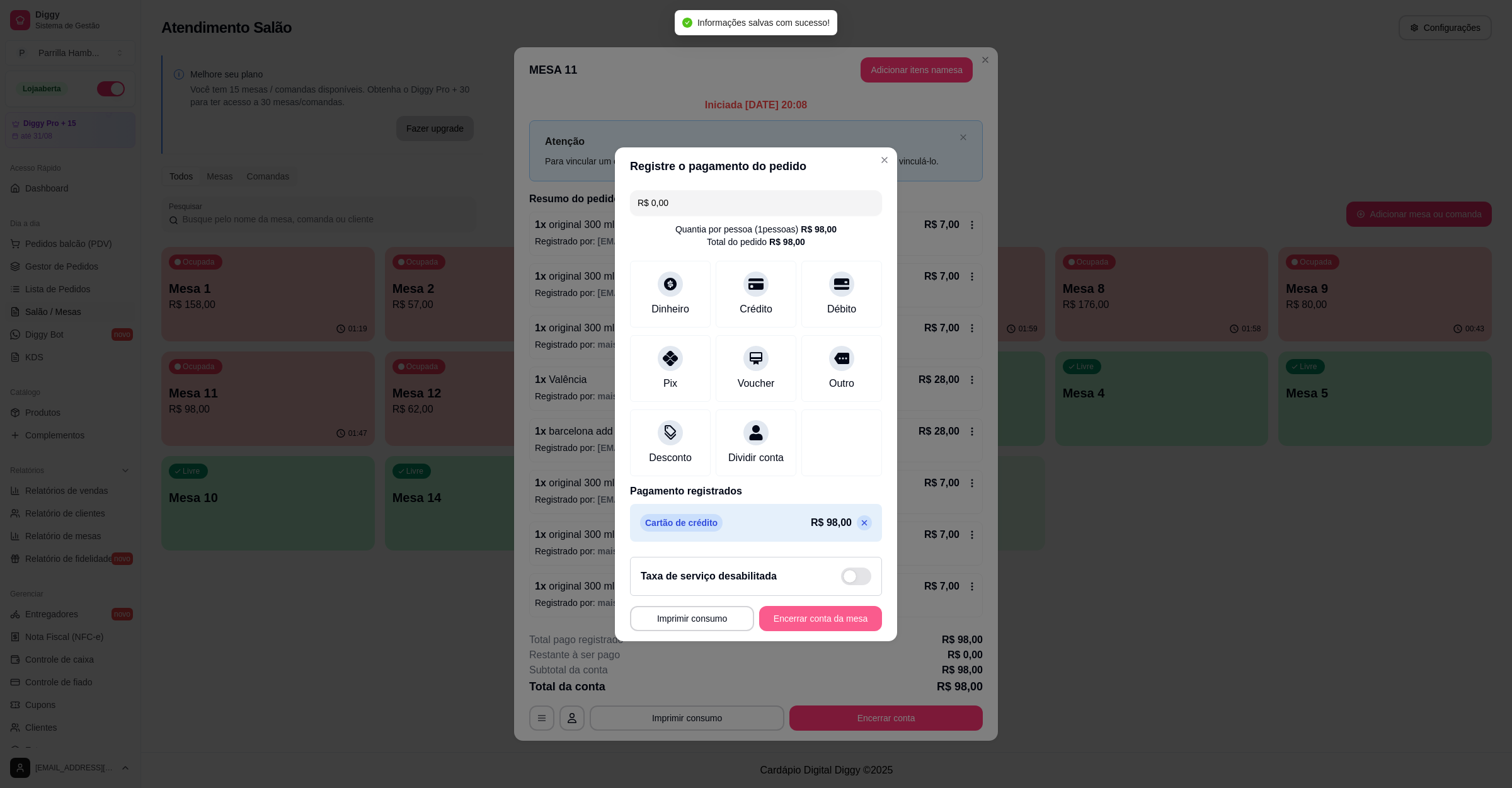
click at [814, 631] on button "Encerrar conta da mesa" at bounding box center [821, 619] width 123 height 26
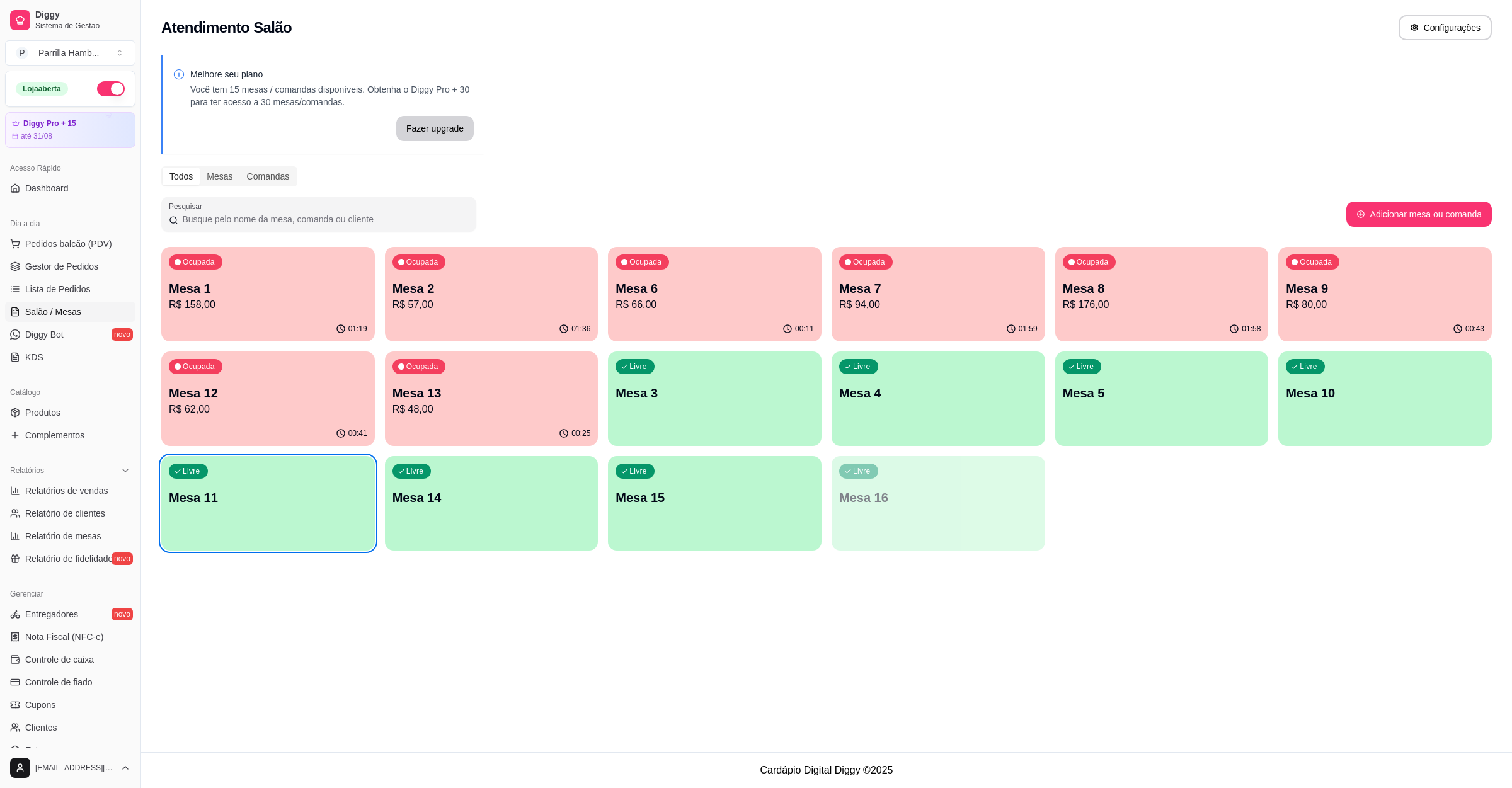
click at [1157, 311] on p "R$ 176,00" at bounding box center [1163, 305] width 199 height 16
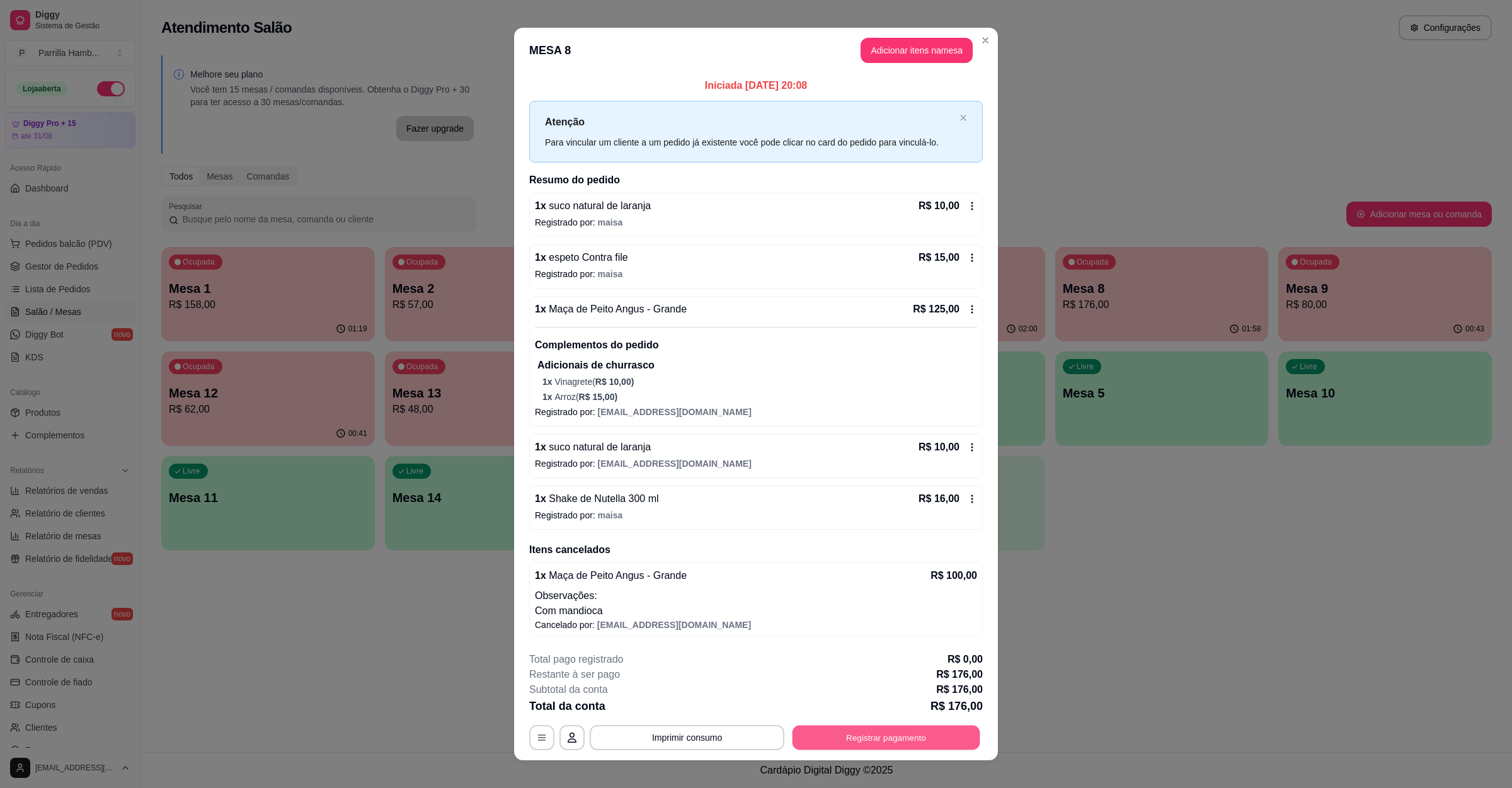
click at [875, 747] on button "Registrar pagamento" at bounding box center [886, 737] width 188 height 25
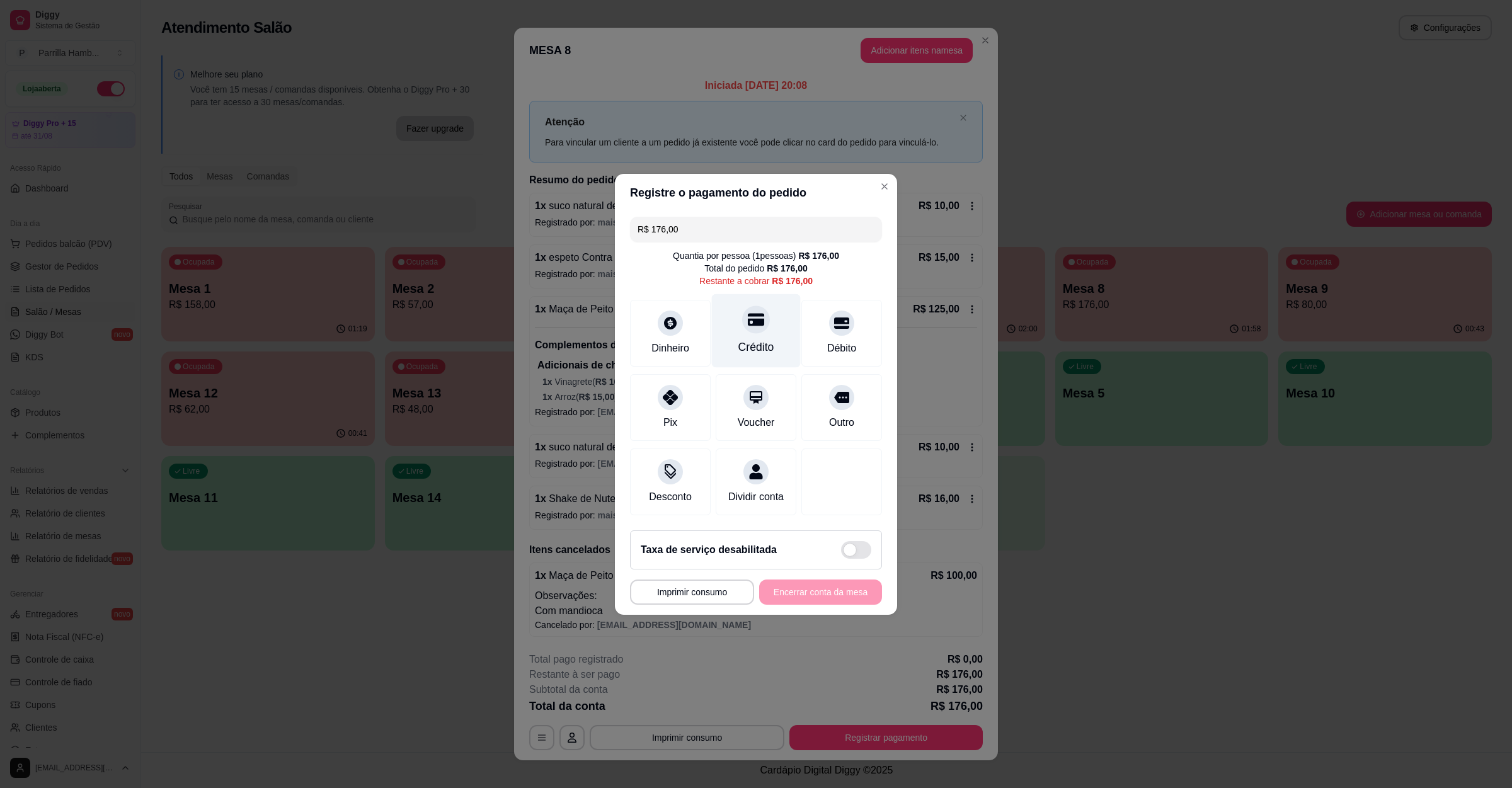
click at [755, 315] on icon at bounding box center [756, 319] width 16 height 13
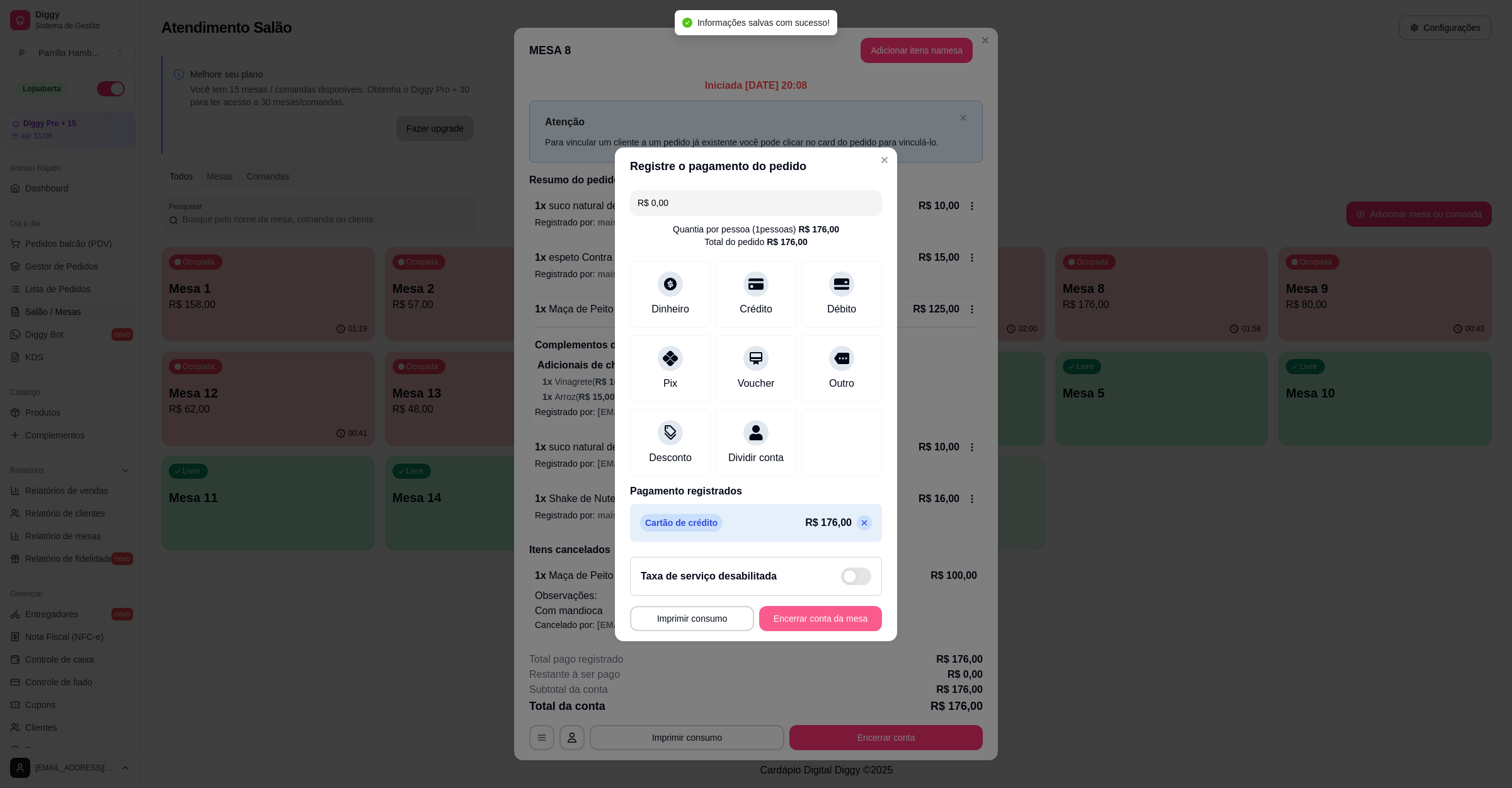
click at [821, 627] on button "Encerrar conta da mesa" at bounding box center [821, 619] width 123 height 26
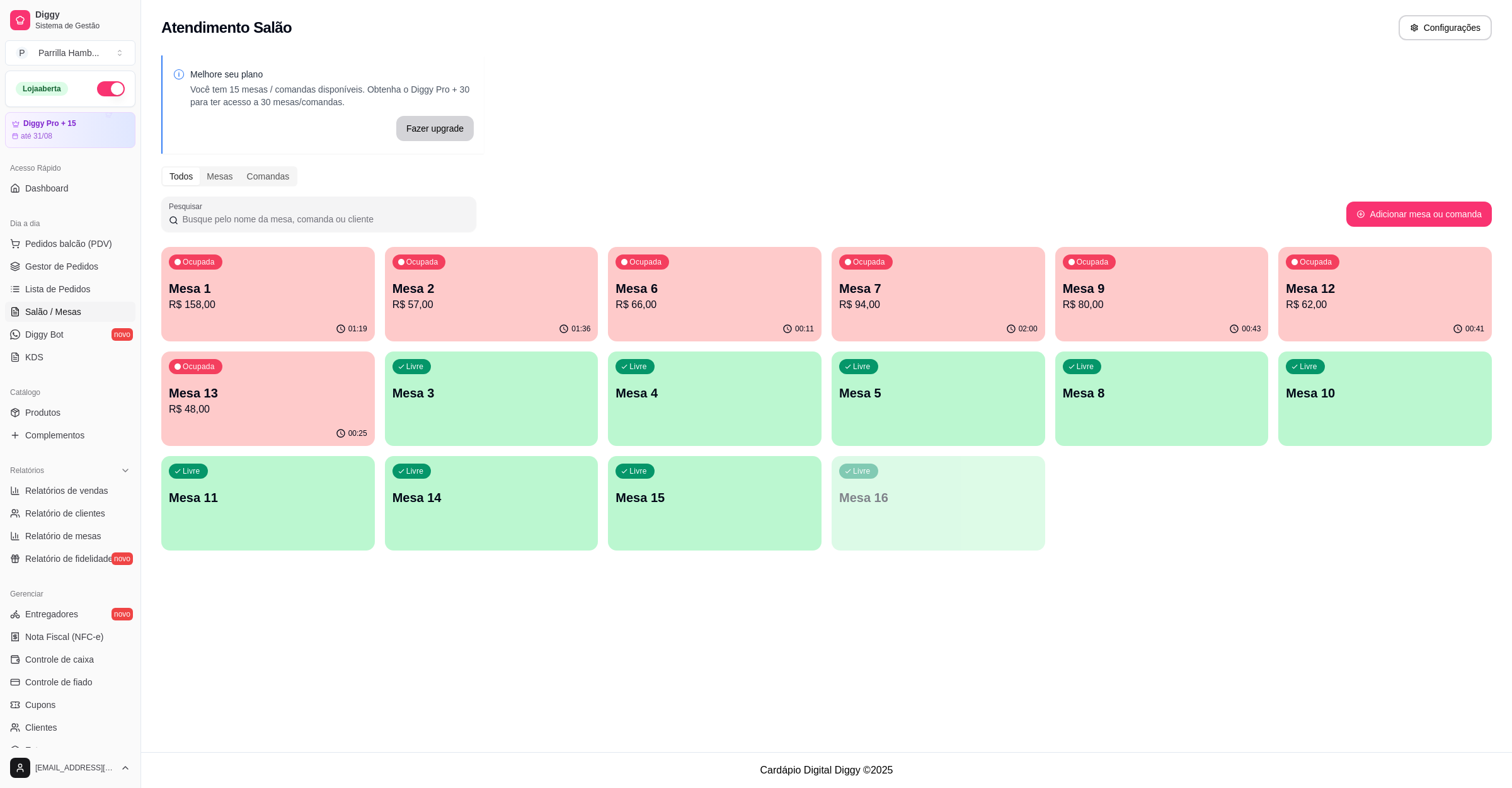
click at [416, 280] on p "Mesa 2" at bounding box center [492, 288] width 199 height 17
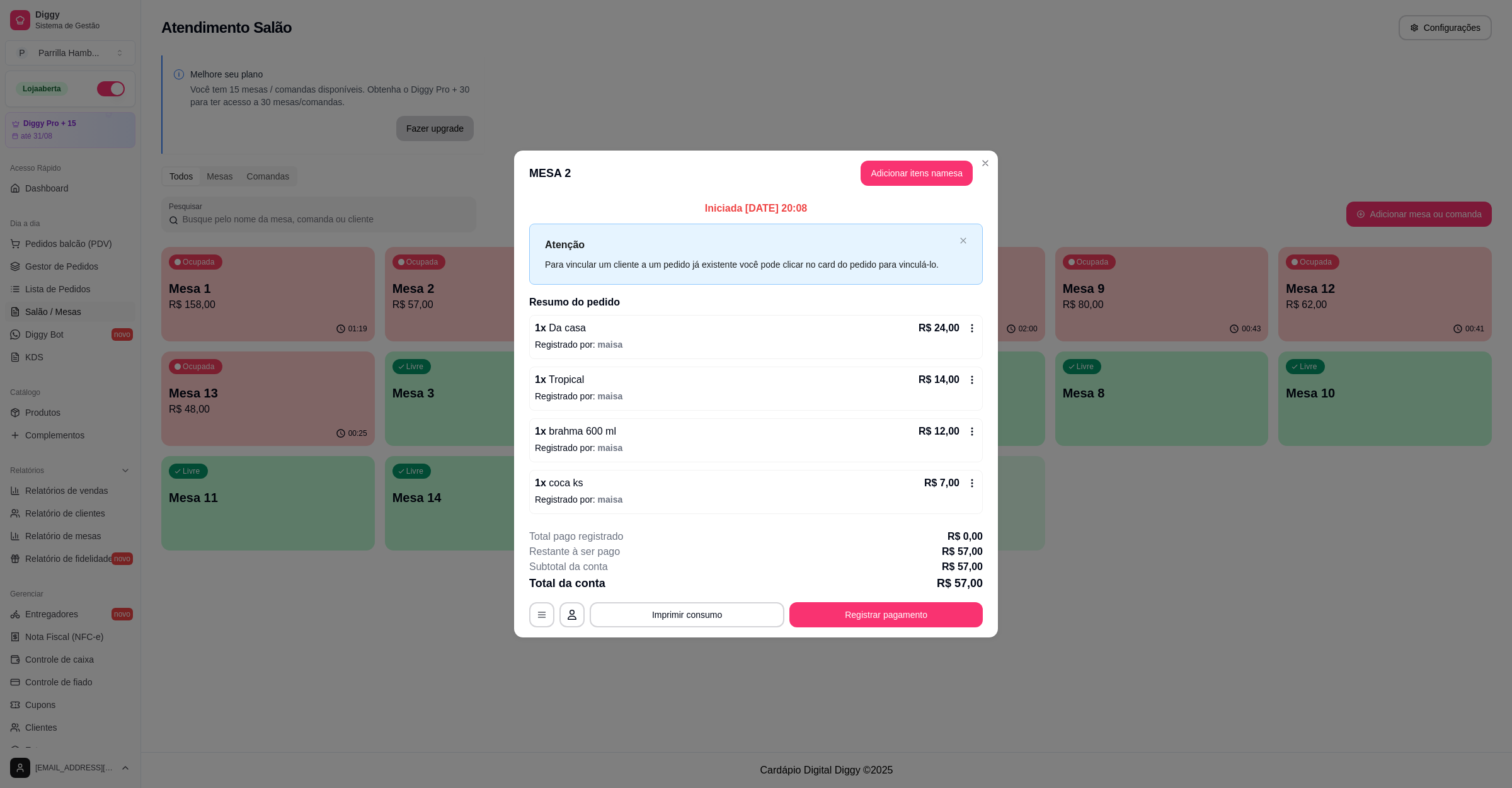
click at [909, 615] on button "Registrar pagamento" at bounding box center [886, 616] width 193 height 26
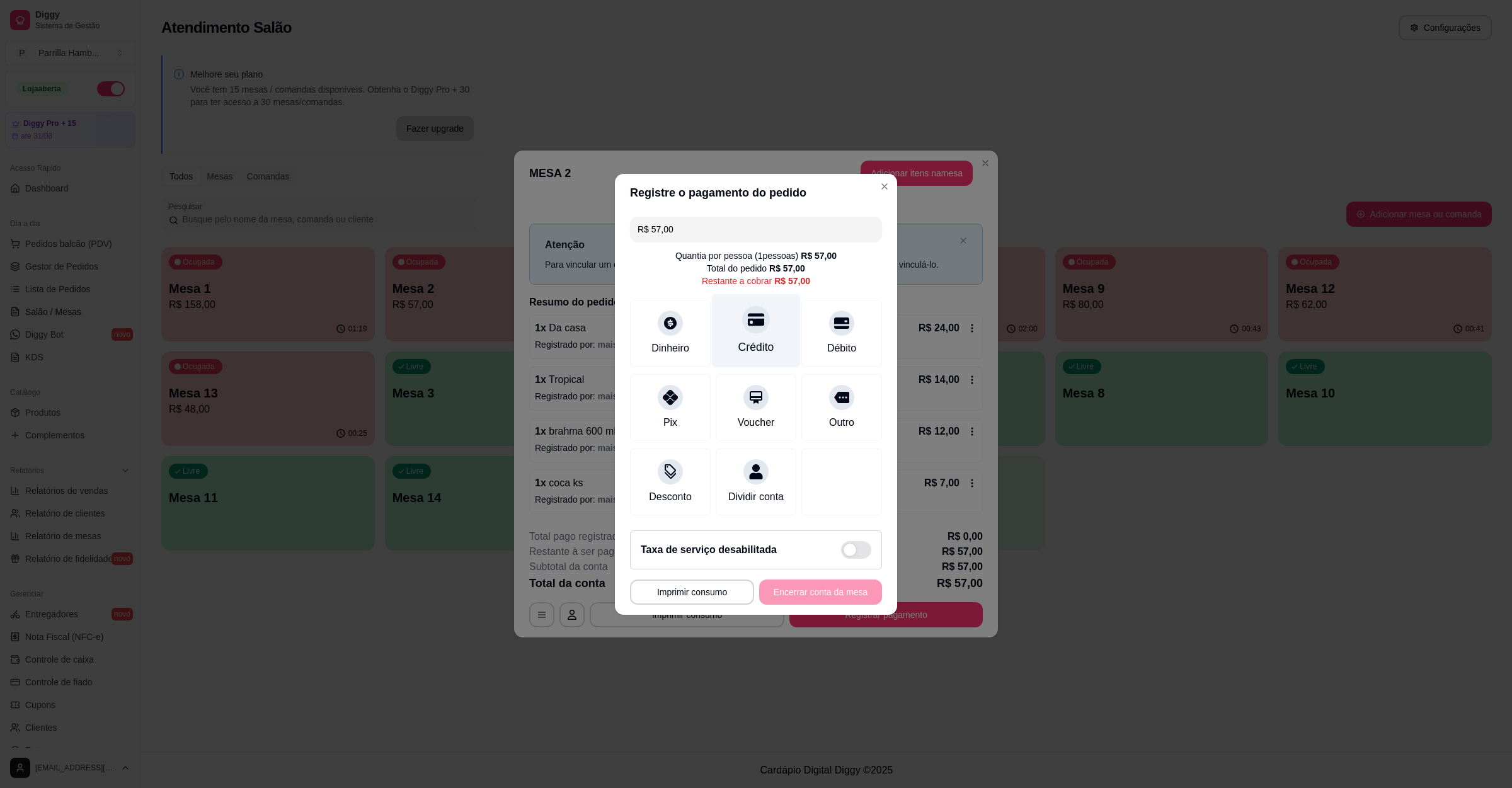
click at [748, 313] on icon at bounding box center [756, 319] width 16 height 13
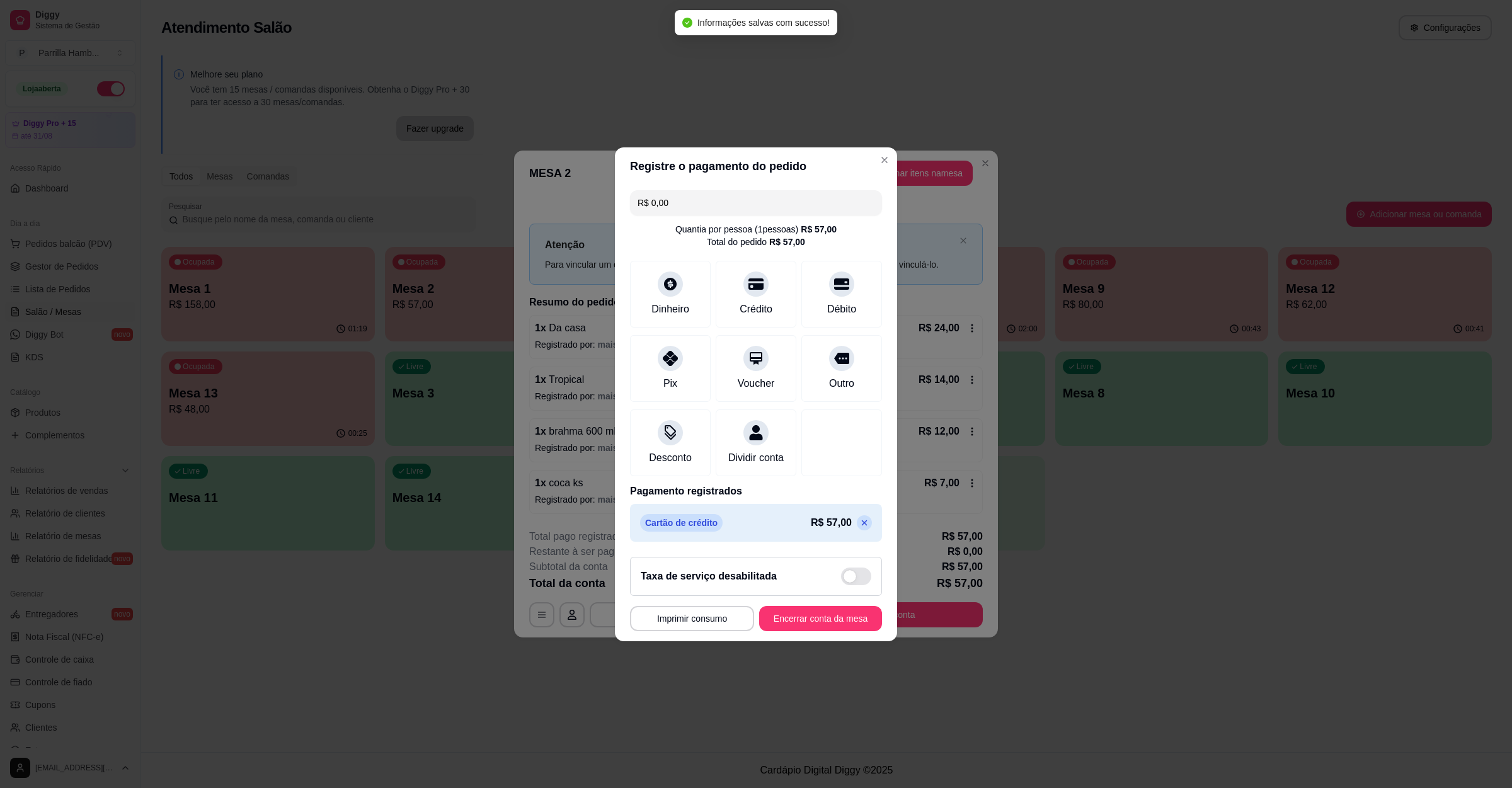
click at [832, 641] on footer "**********" at bounding box center [756, 595] width 283 height 95
click at [832, 628] on button "Encerrar conta da mesa" at bounding box center [821, 619] width 123 height 26
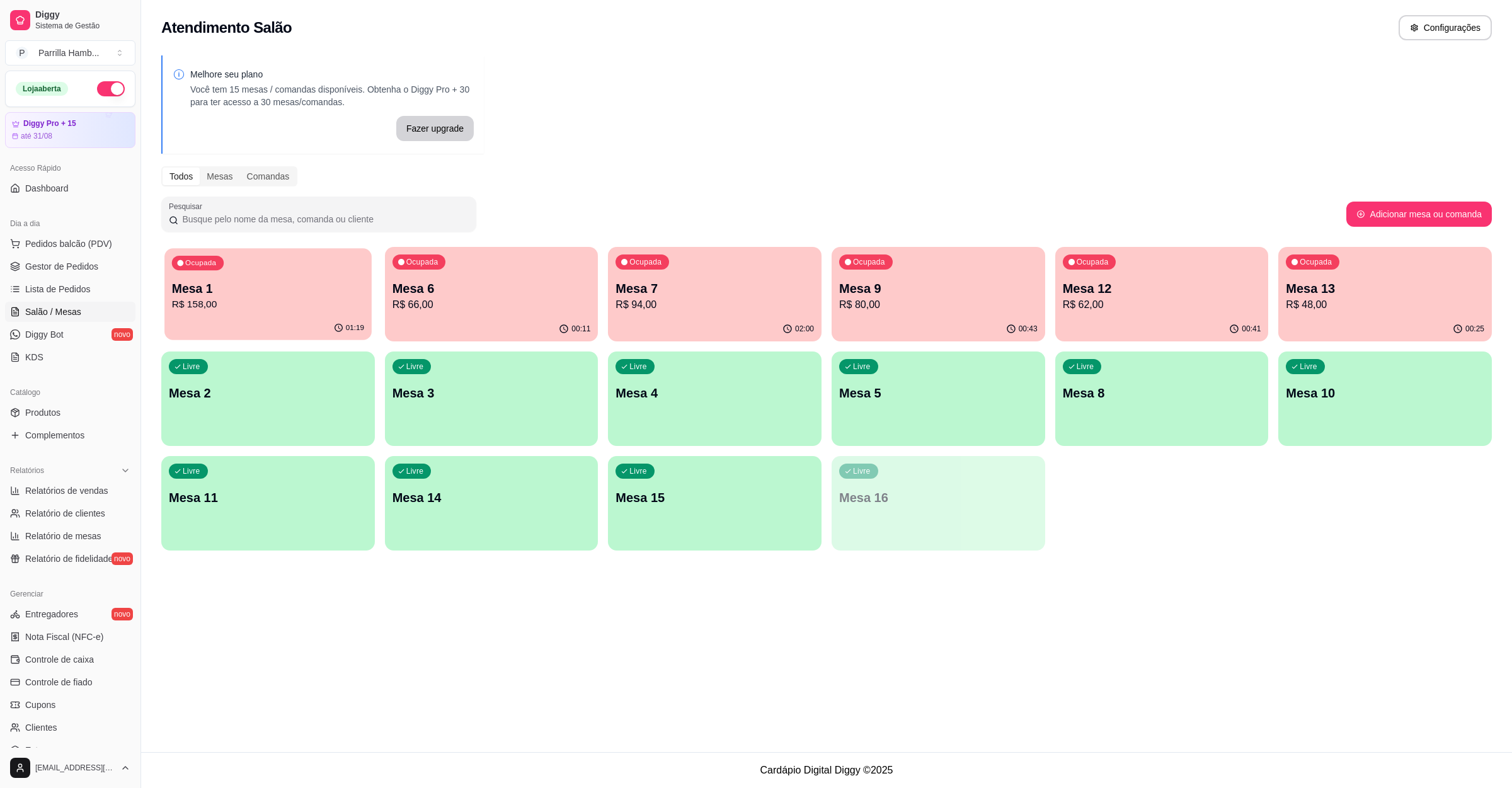
click at [303, 263] on div "Ocupada Mesa 1 R$ 158,00" at bounding box center [267, 282] width 207 height 68
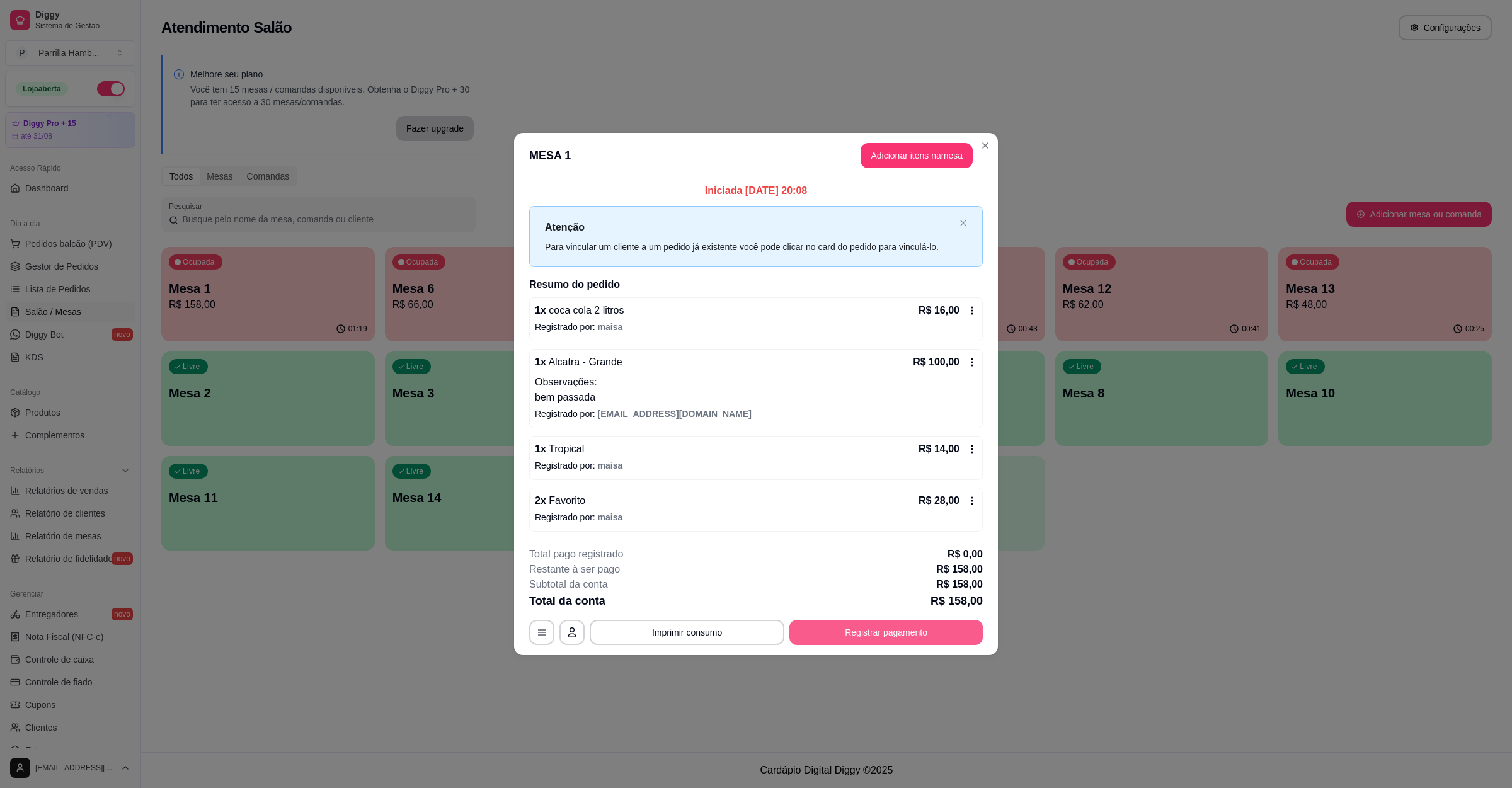
click at [916, 641] on button "Registrar pagamento" at bounding box center [886, 633] width 193 height 26
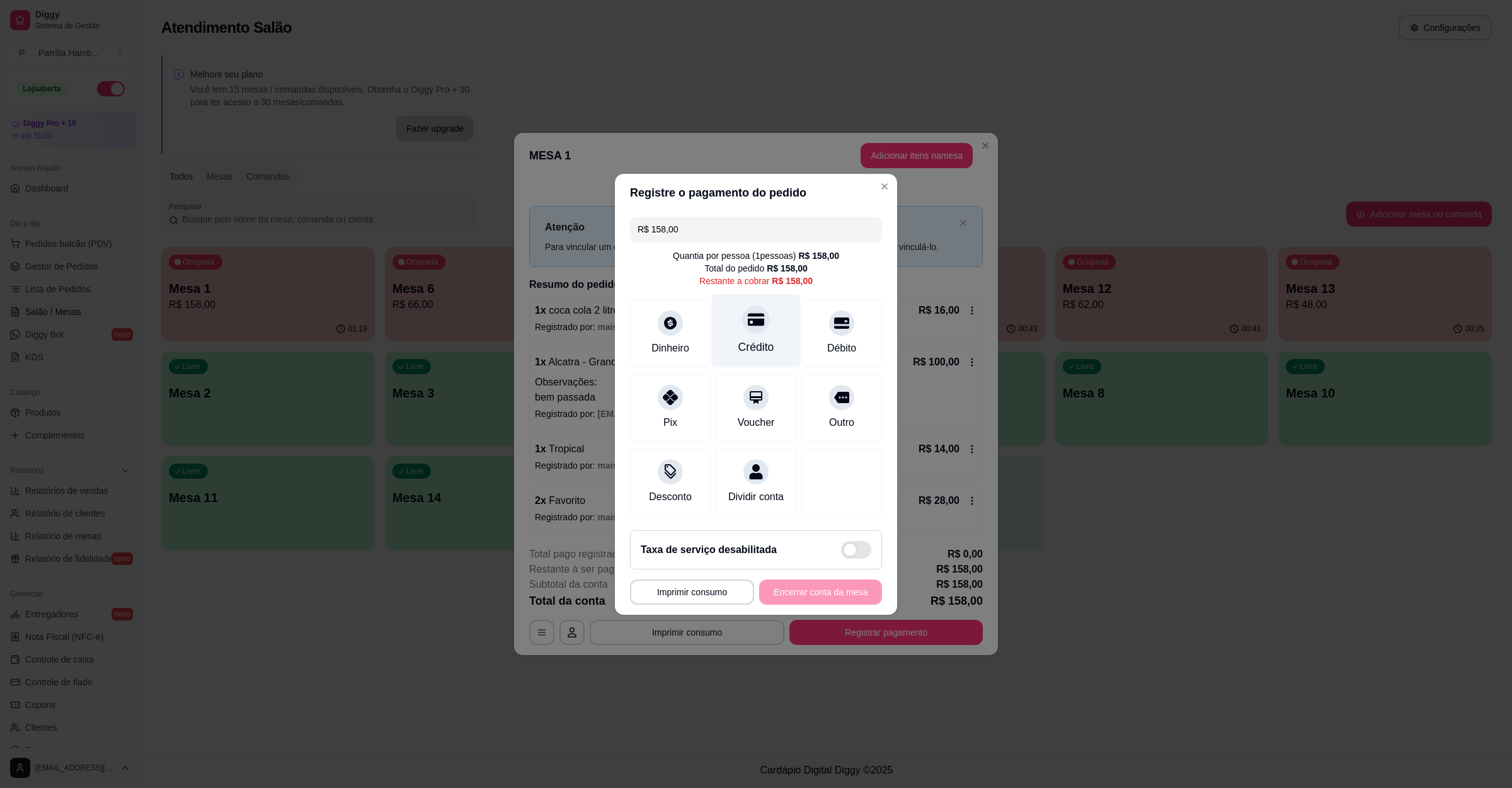
click at [773, 322] on div "Crédito" at bounding box center [756, 330] width 88 height 74
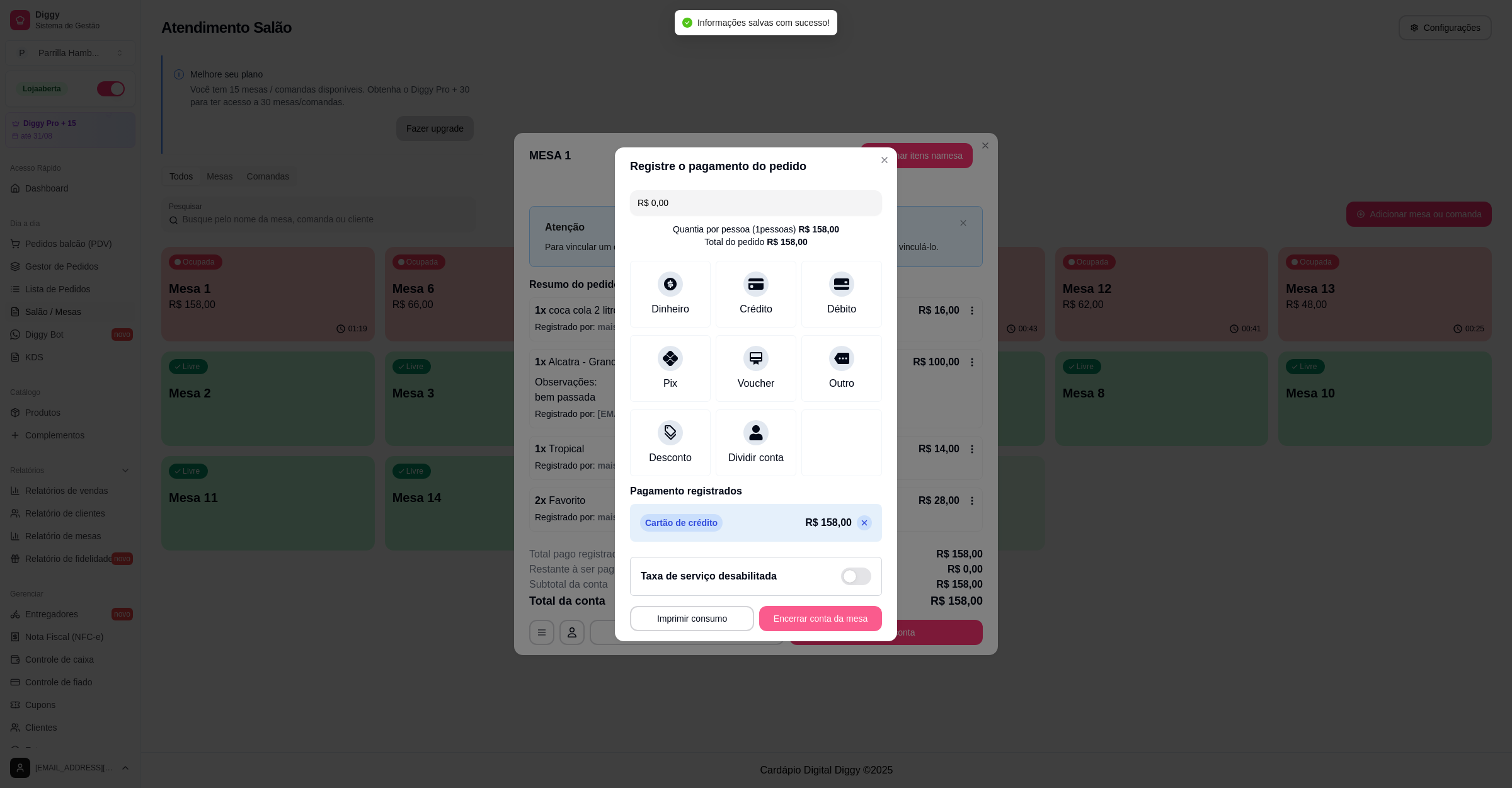
click at [826, 626] on button "Encerrar conta da mesa" at bounding box center [821, 619] width 123 height 26
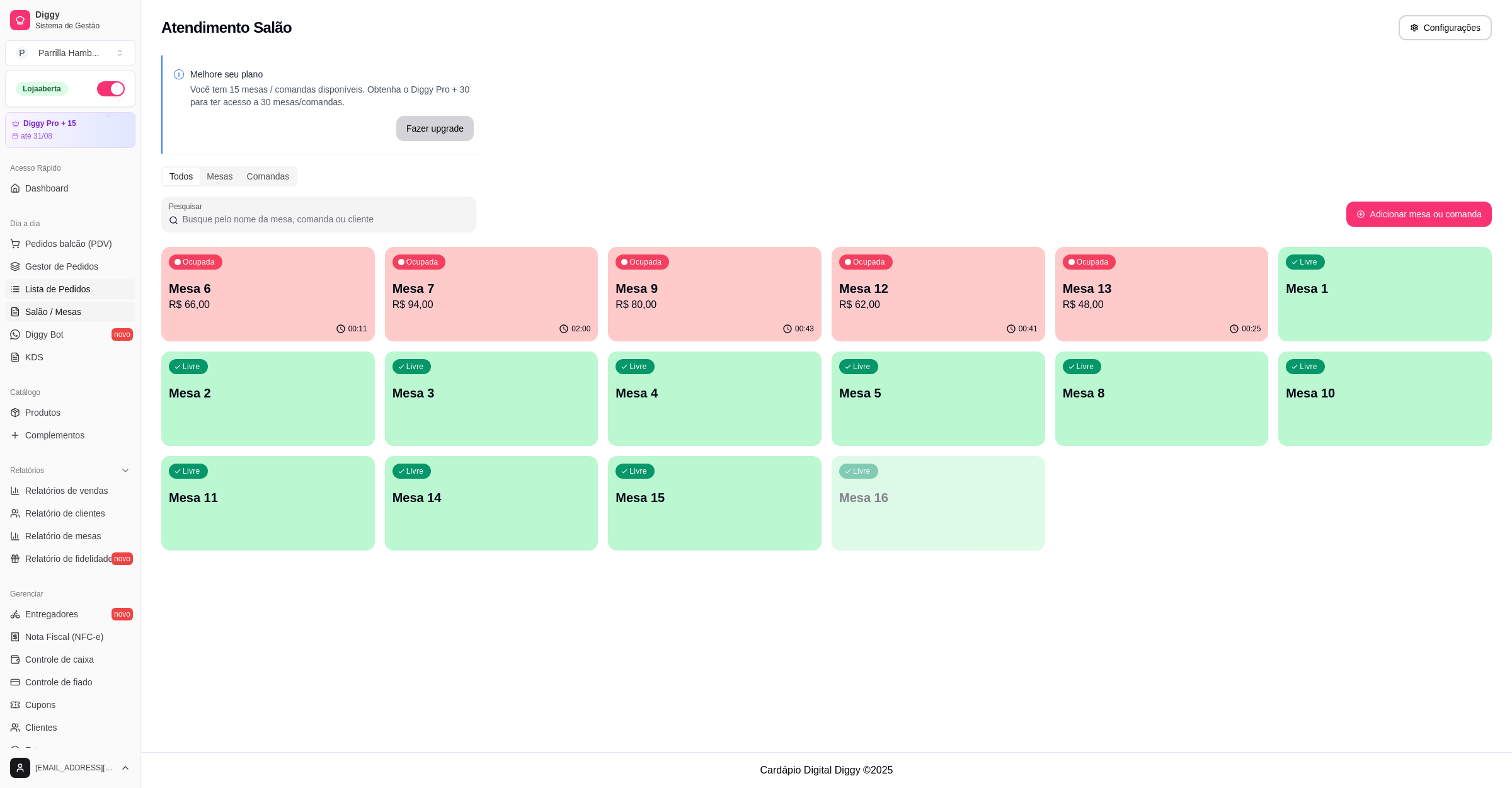
click at [85, 285] on span "Lista de Pedidos" at bounding box center [58, 289] width 66 height 13
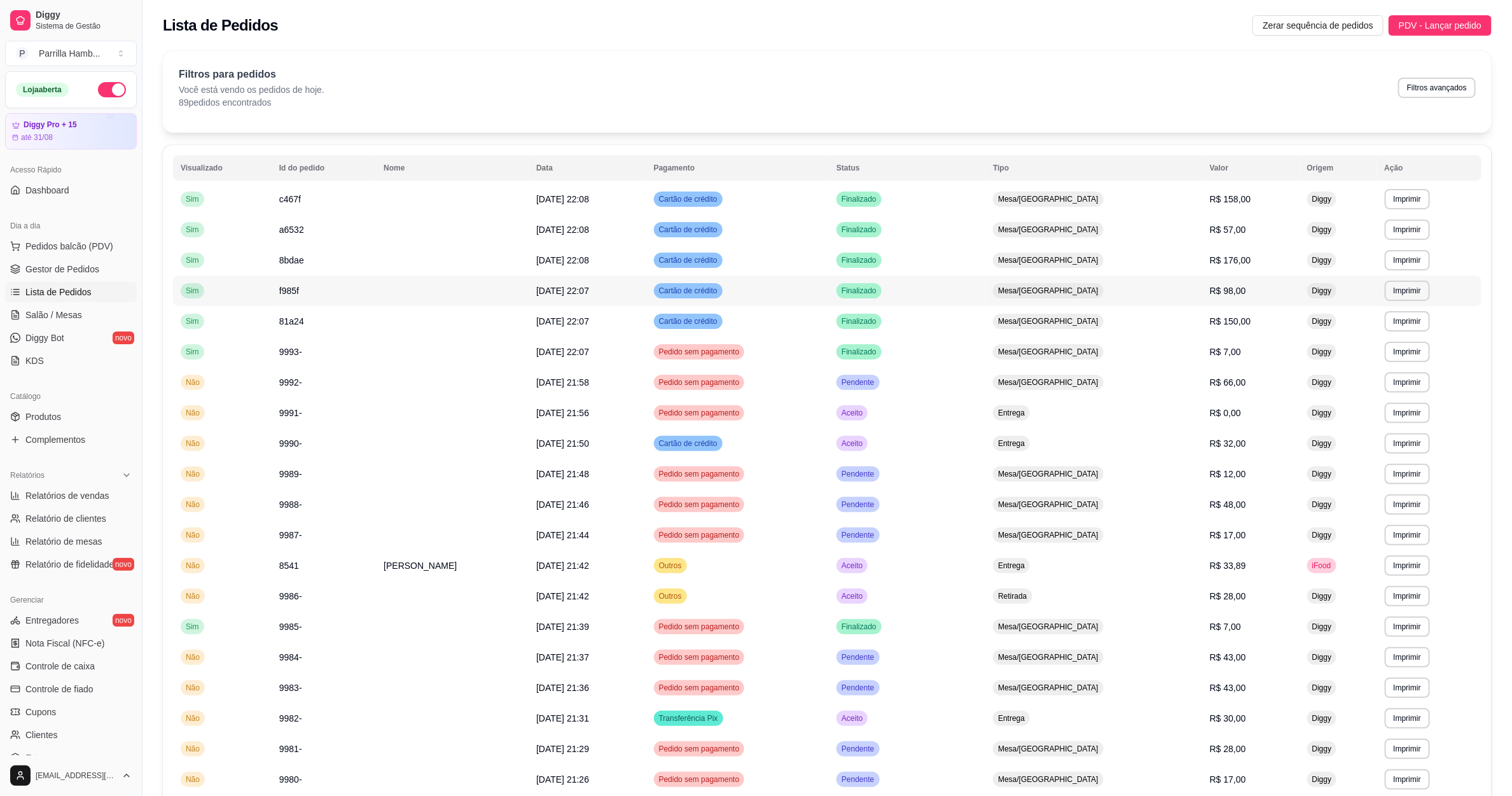
click at [830, 299] on td "Cartão de crédito" at bounding box center [738, 290] width 183 height 30
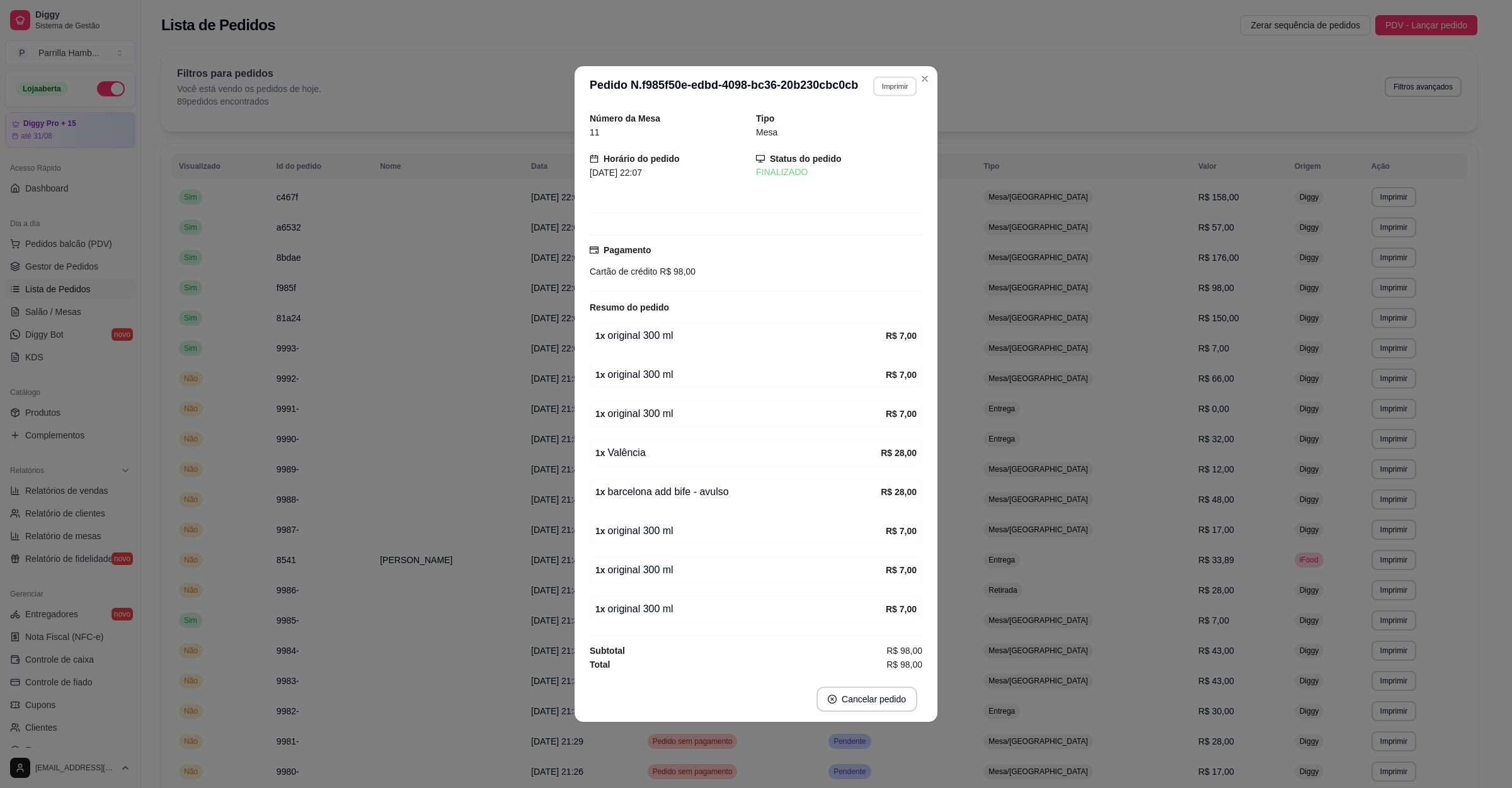
click at [888, 84] on button "Imprimir" at bounding box center [896, 86] width 44 height 19
click at [843, 119] on button "IMPRESSORA" at bounding box center [873, 126] width 91 height 20
click at [879, 694] on button "Cancelar pedido" at bounding box center [866, 700] width 101 height 26
click at [908, 677] on button "Sim" at bounding box center [903, 673] width 49 height 25
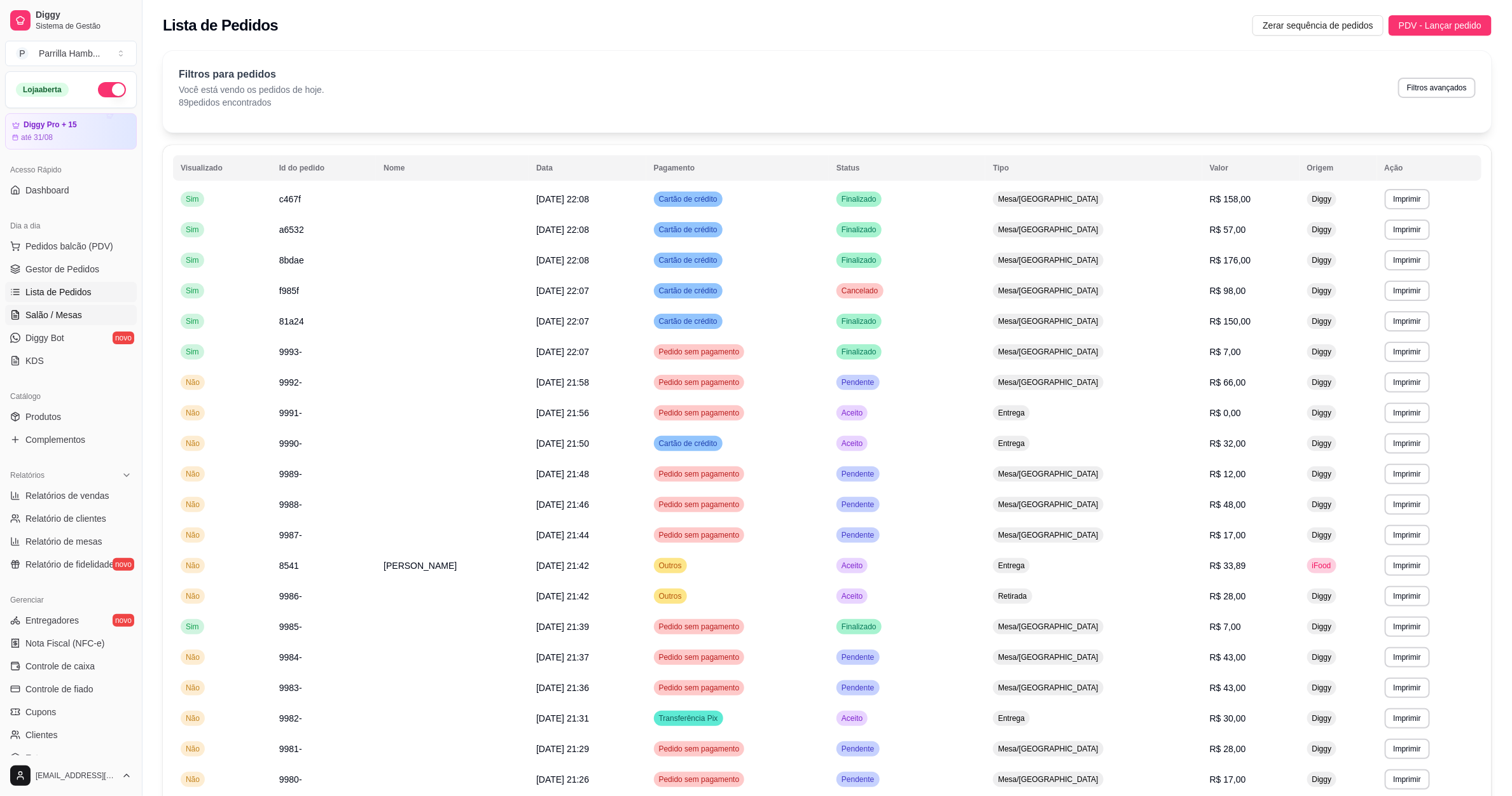
click at [73, 315] on span "Salão / Mesas" at bounding box center [53, 315] width 56 height 13
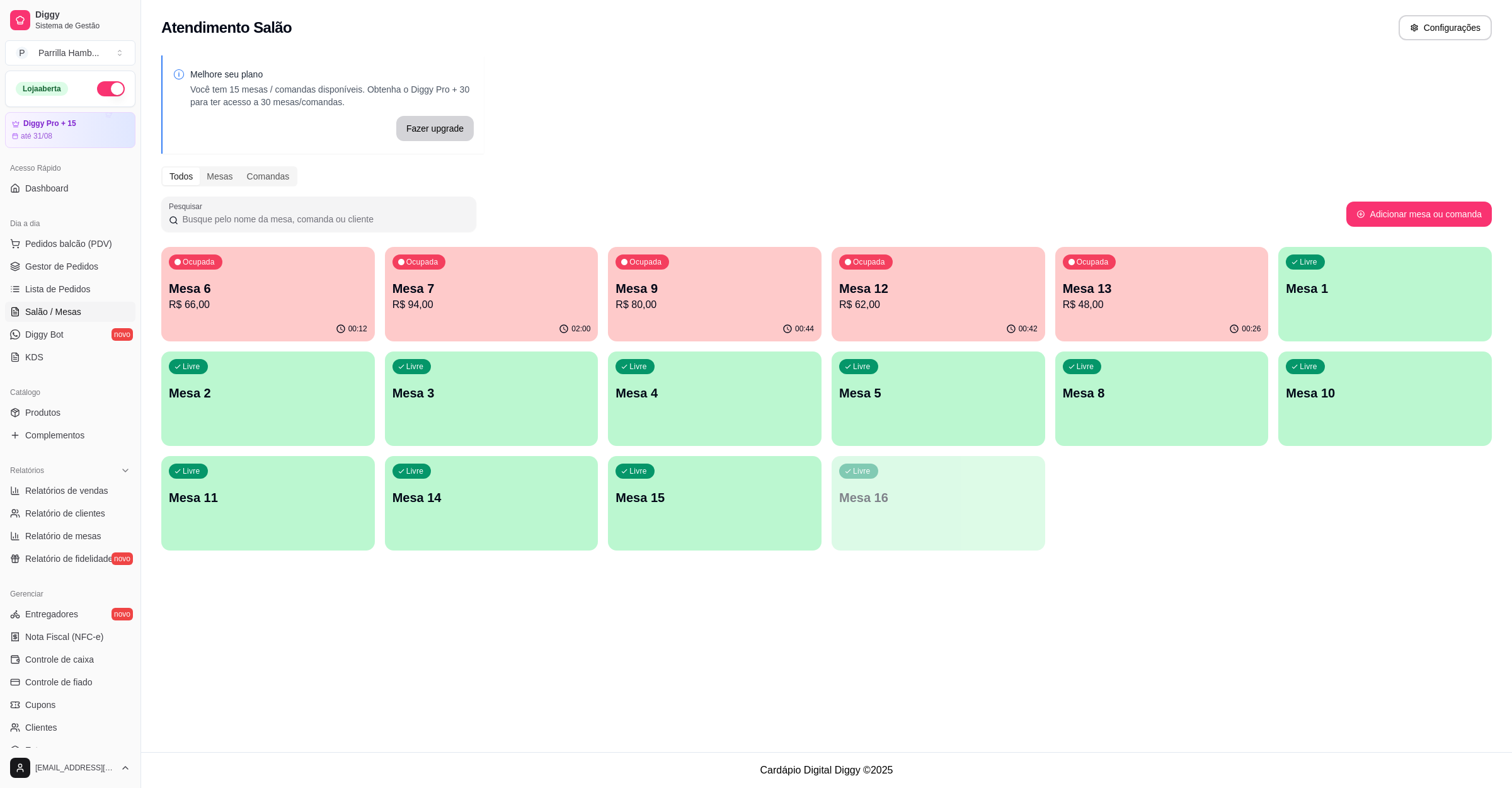
click at [297, 513] on div "Livre Mesa 11" at bounding box center [268, 495] width 213 height 79
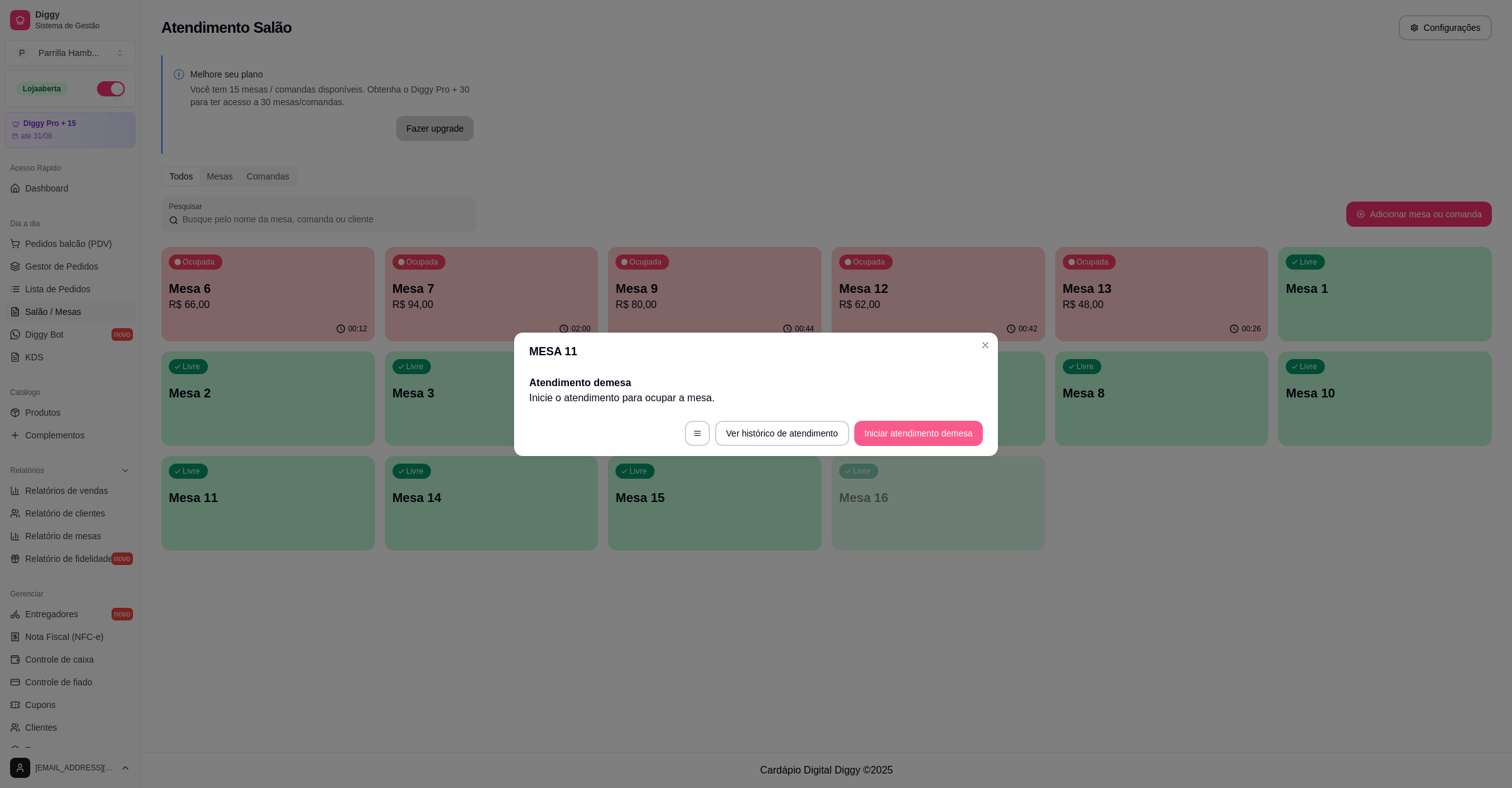
click at [898, 433] on button "Iniciar atendimento de mesa" at bounding box center [918, 434] width 129 height 26
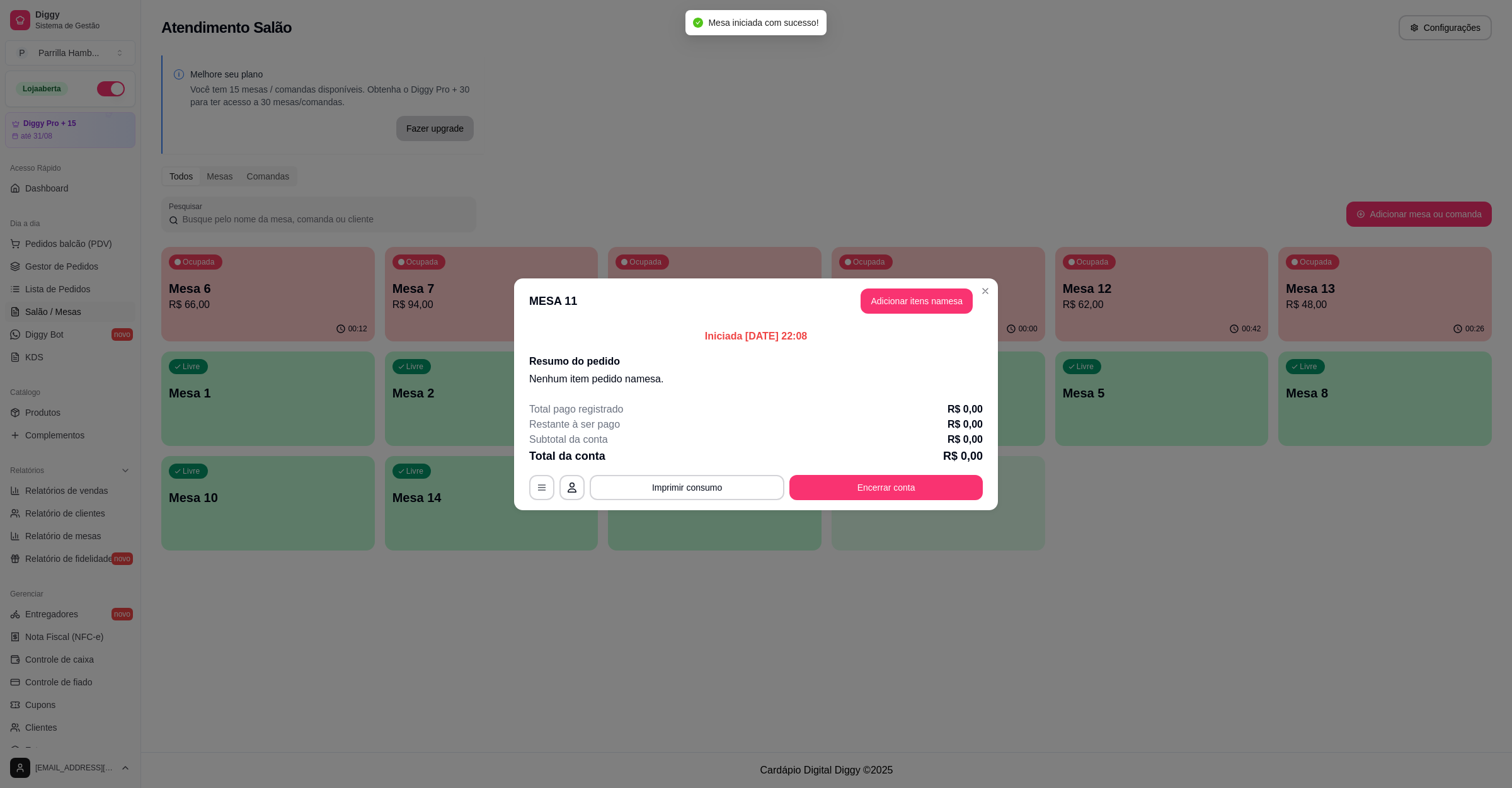
click at [910, 319] on header "MESA 11 Adicionar itens na mesa" at bounding box center [756, 301] width 484 height 46
click at [914, 310] on button "Adicionar itens na mesa" at bounding box center [917, 301] width 112 height 26
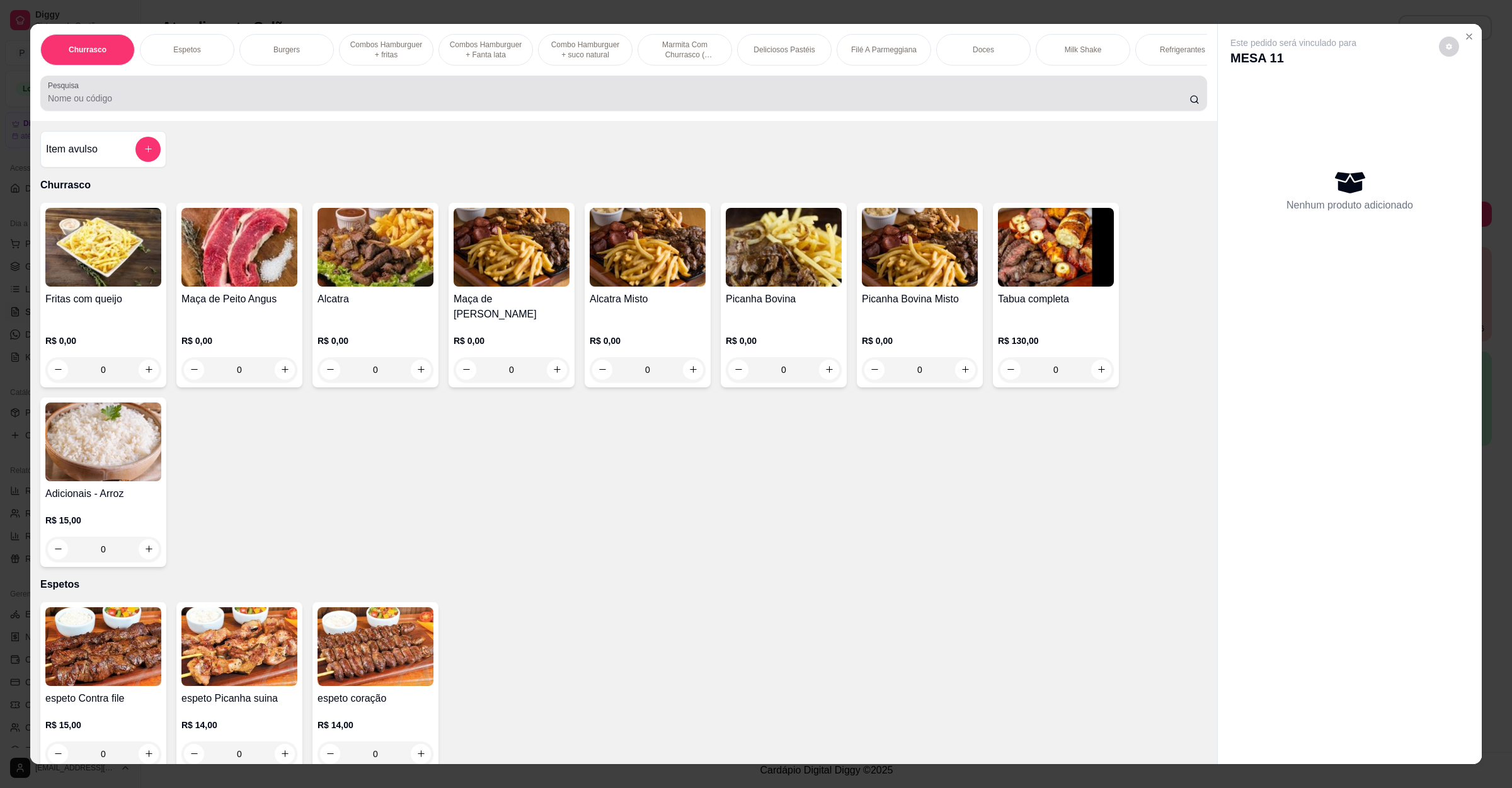
click at [89, 98] on div at bounding box center [624, 93] width 1152 height 26
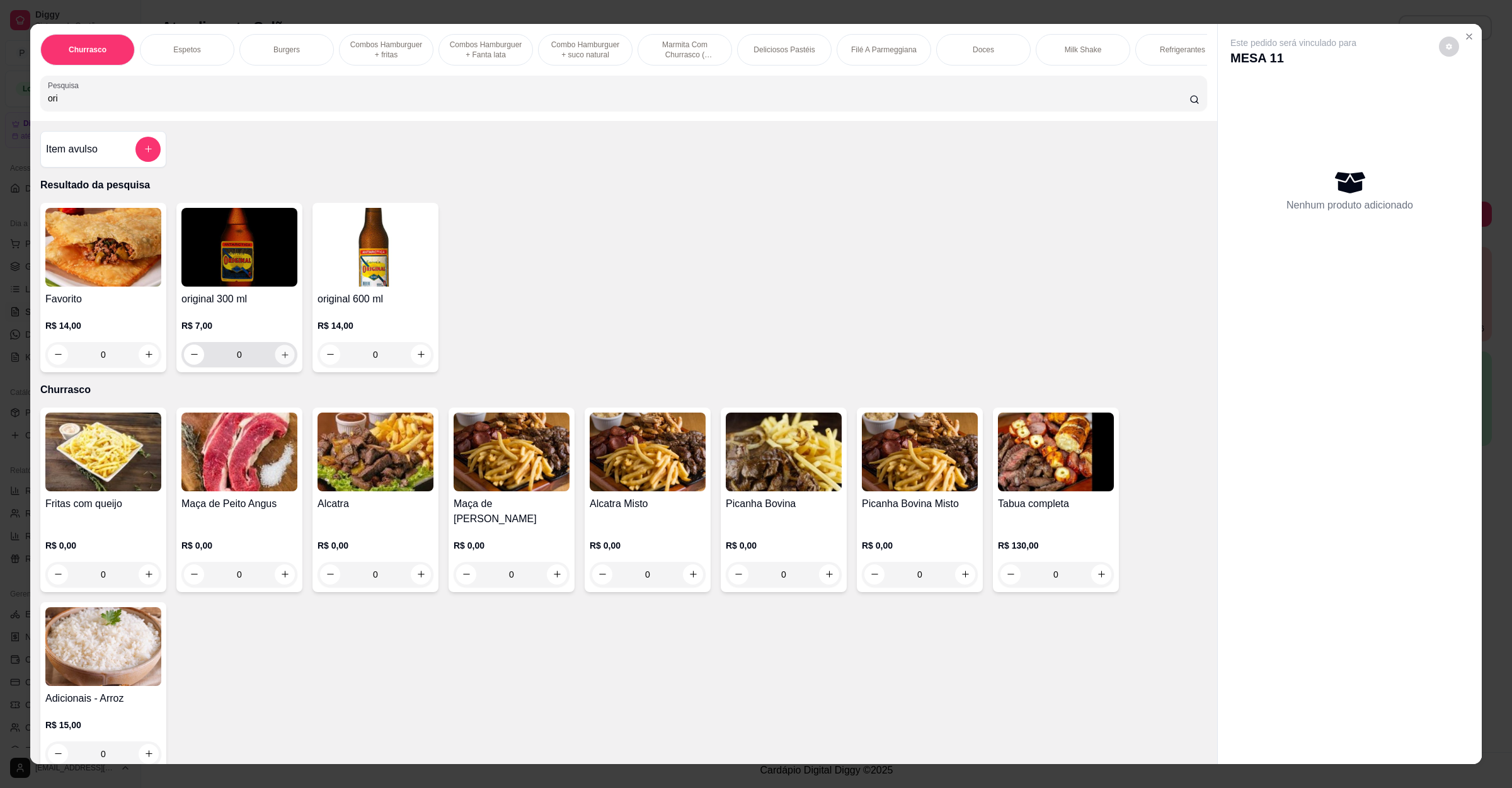
click at [283, 364] on button "increase-product-quantity" at bounding box center [284, 354] width 19 height 19
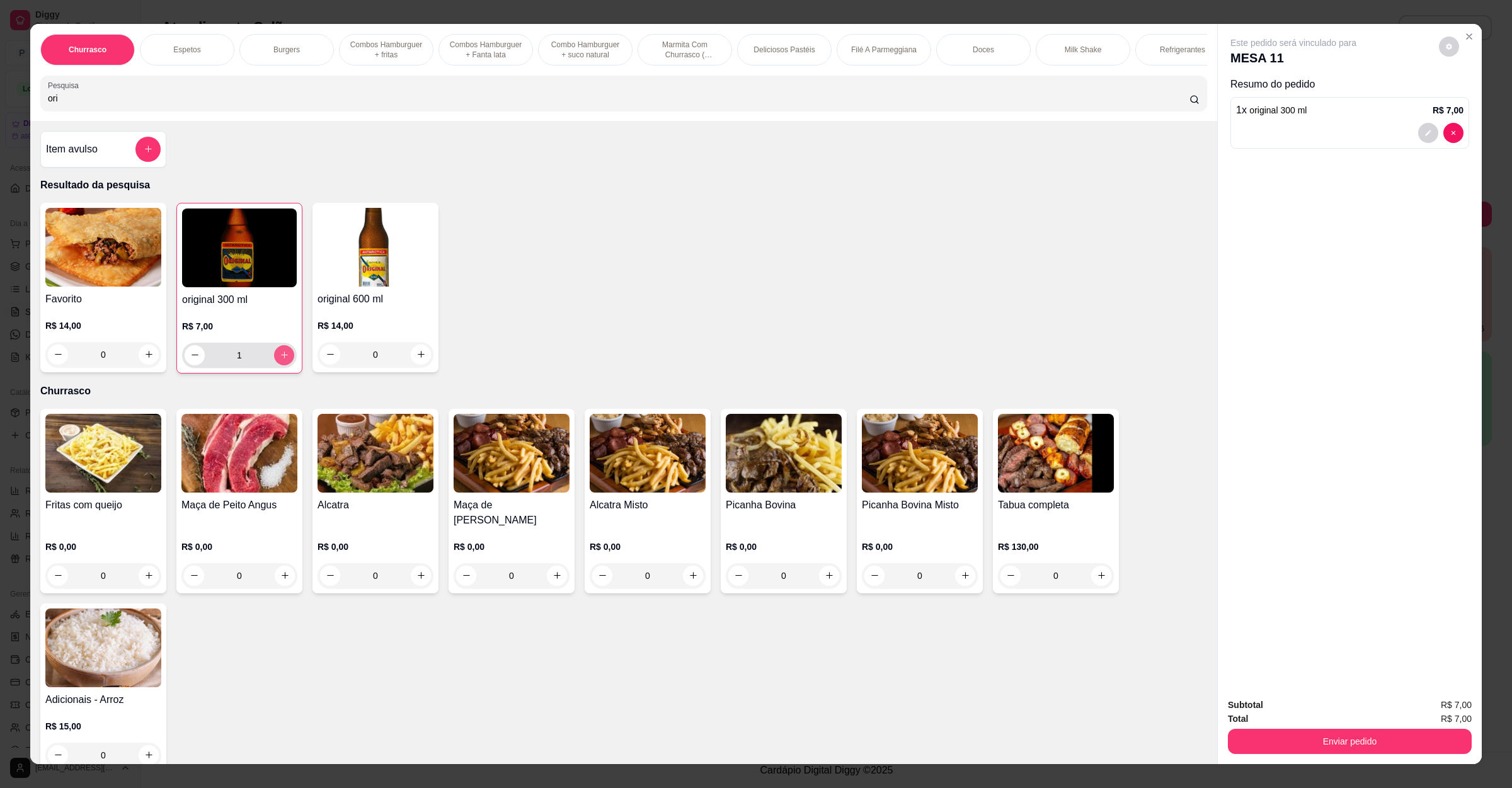
click at [283, 366] on button "increase-product-quantity" at bounding box center [285, 356] width 20 height 20
click at [283, 365] on button "increase-product-quantity" at bounding box center [284, 355] width 19 height 19
click at [283, 366] on button "increase-product-quantity" at bounding box center [285, 356] width 20 height 20
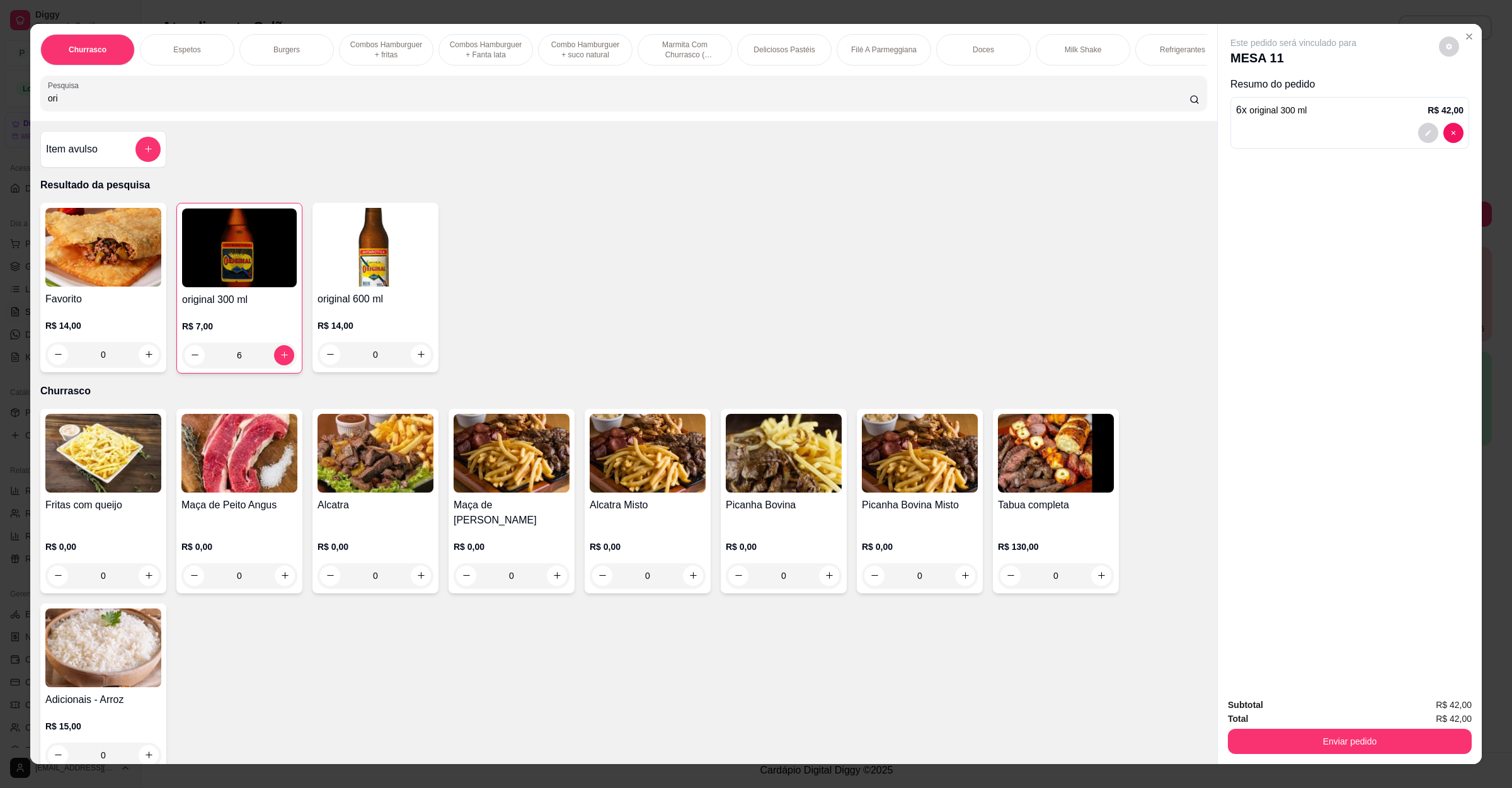
click at [67, 157] on h4 "Item avulso" at bounding box center [71, 149] width 52 height 16
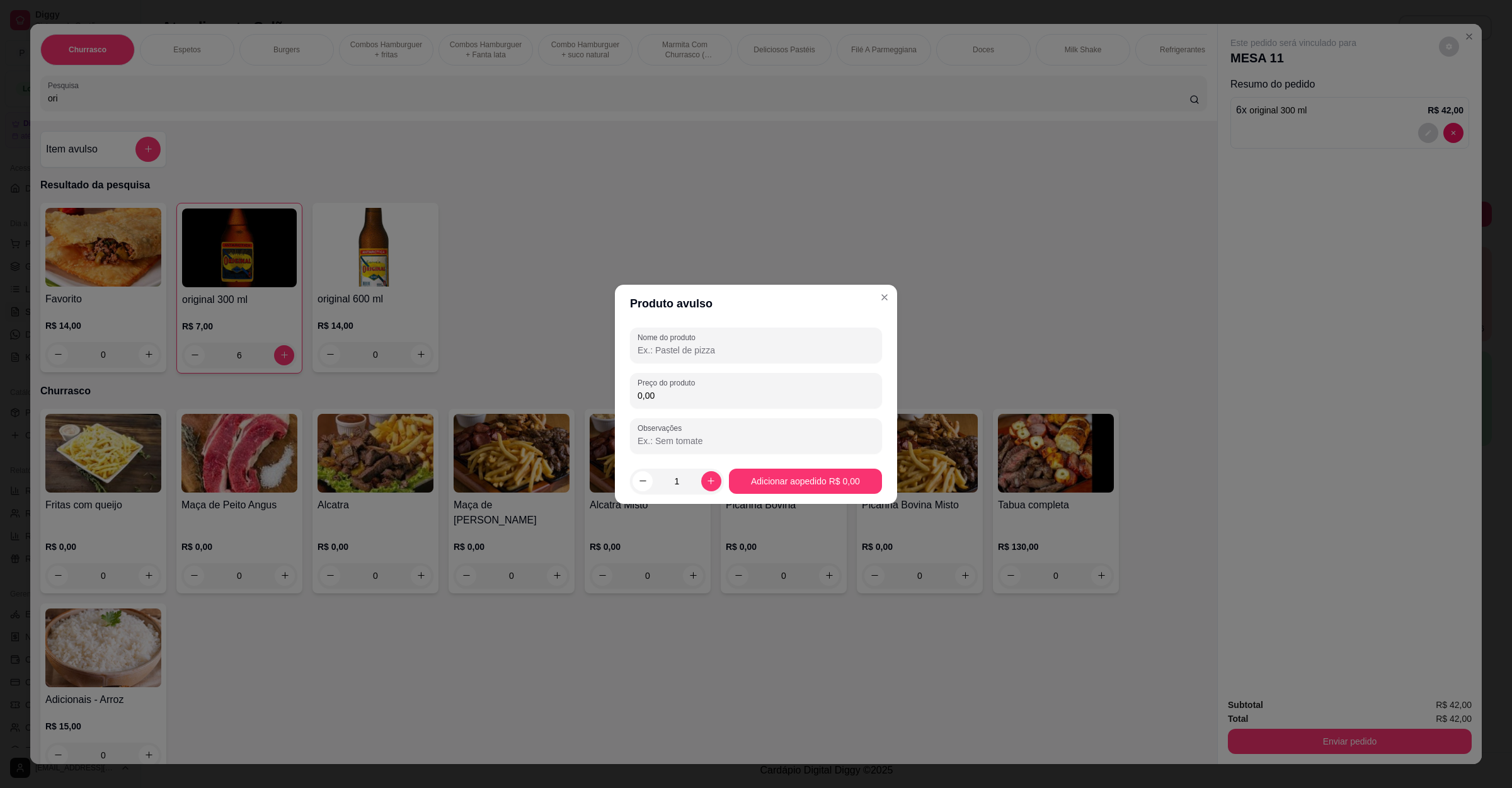
click at [643, 347] on input "Nome do produto" at bounding box center [756, 350] width 237 height 13
drag, startPoint x: 747, startPoint y: 398, endPoint x: 215, endPoint y: 338, distance: 535.4
click at [218, 340] on div "Produto avulso Nome do produto barcelona com add de carne Preço do produto 0,00…" at bounding box center [756, 394] width 1512 height 788
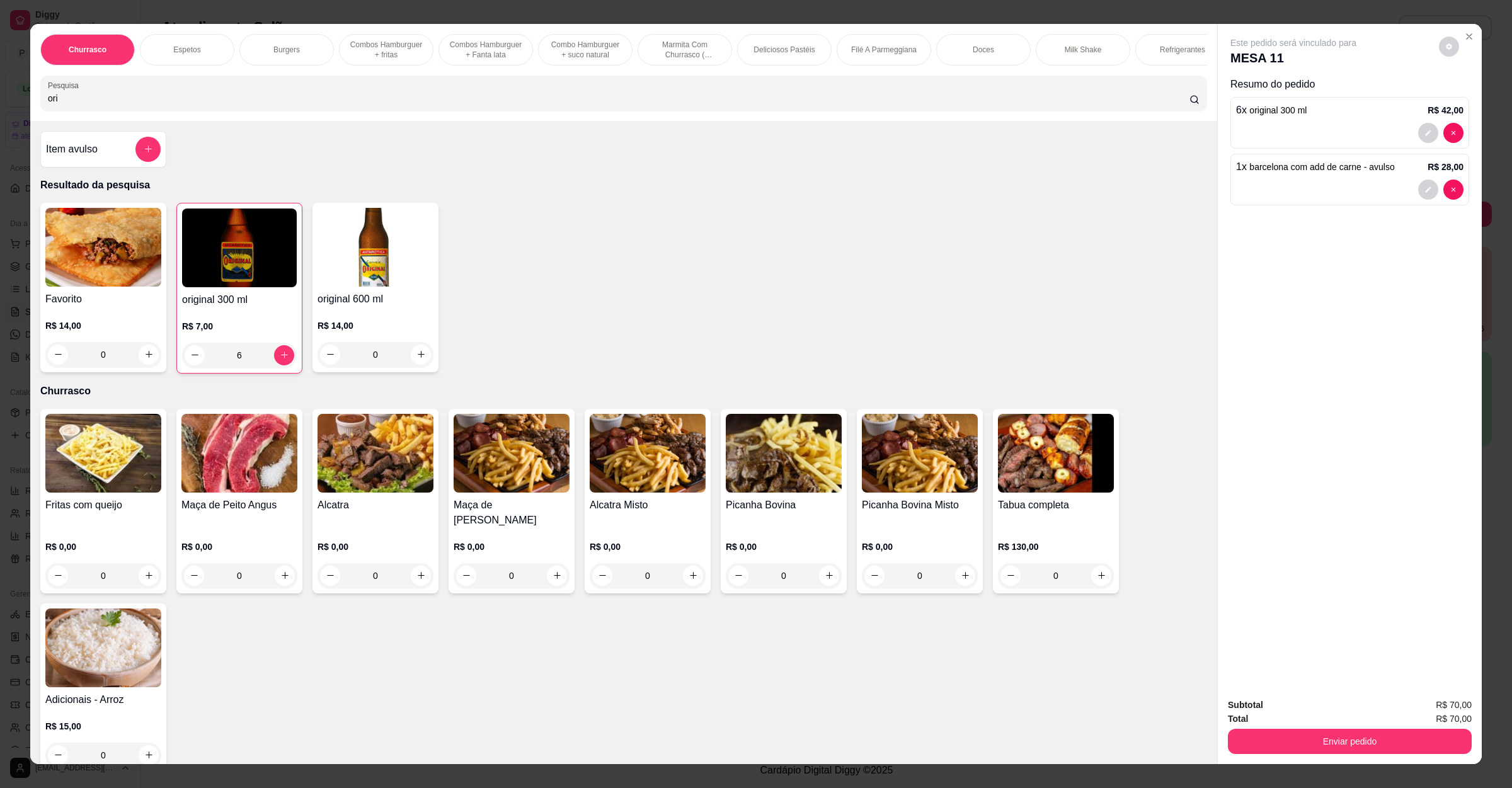
drag, startPoint x: 129, startPoint y: 118, endPoint x: 0, endPoint y: 112, distance: 129.1
click at [0, 112] on div "Churrasco Espetos Burgers Combos Hamburguer + fritas Combos Hamburguer + Fanta …" at bounding box center [756, 394] width 1512 height 788
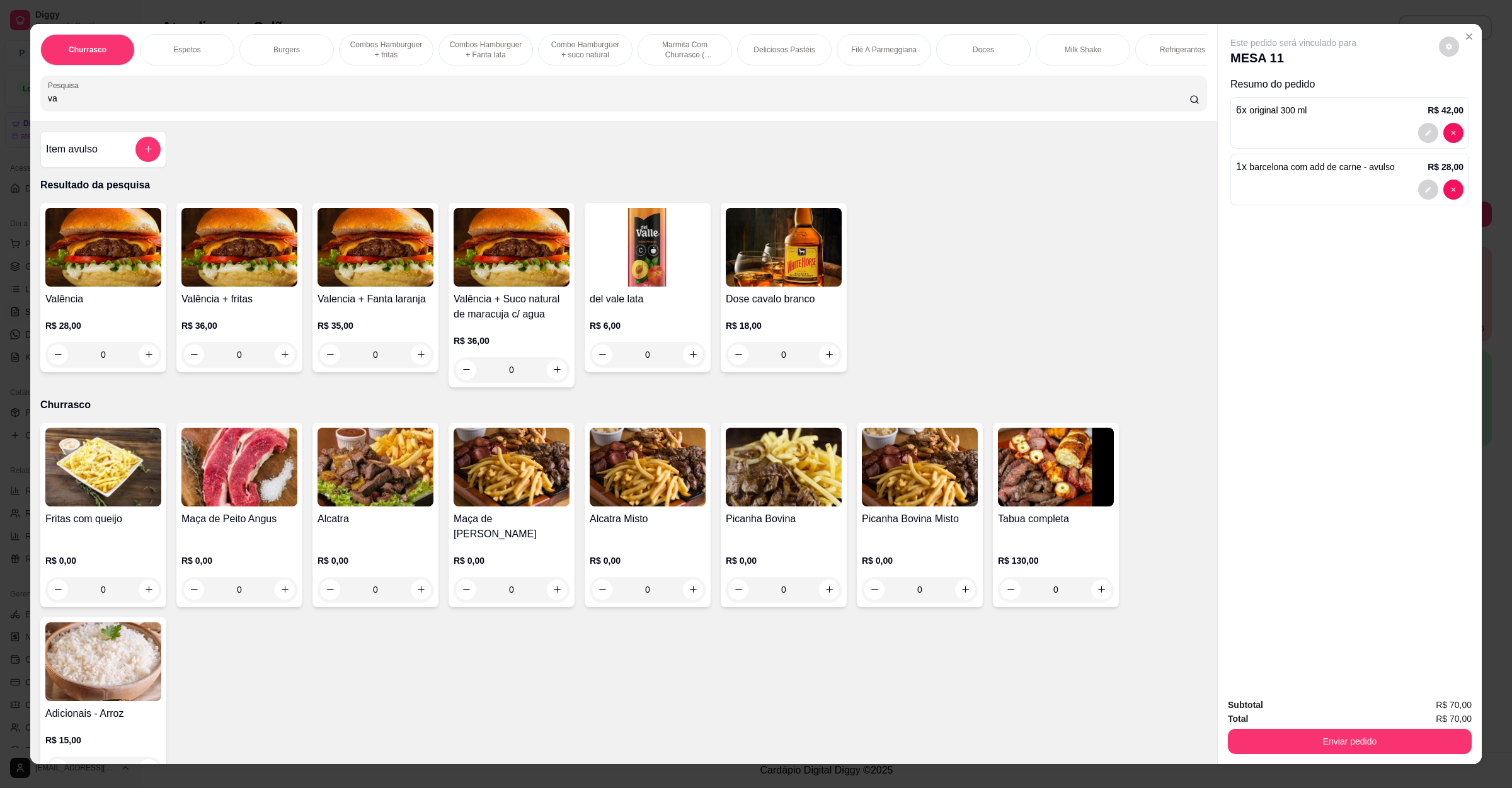
click at [144, 368] on div "0" at bounding box center [103, 355] width 116 height 26
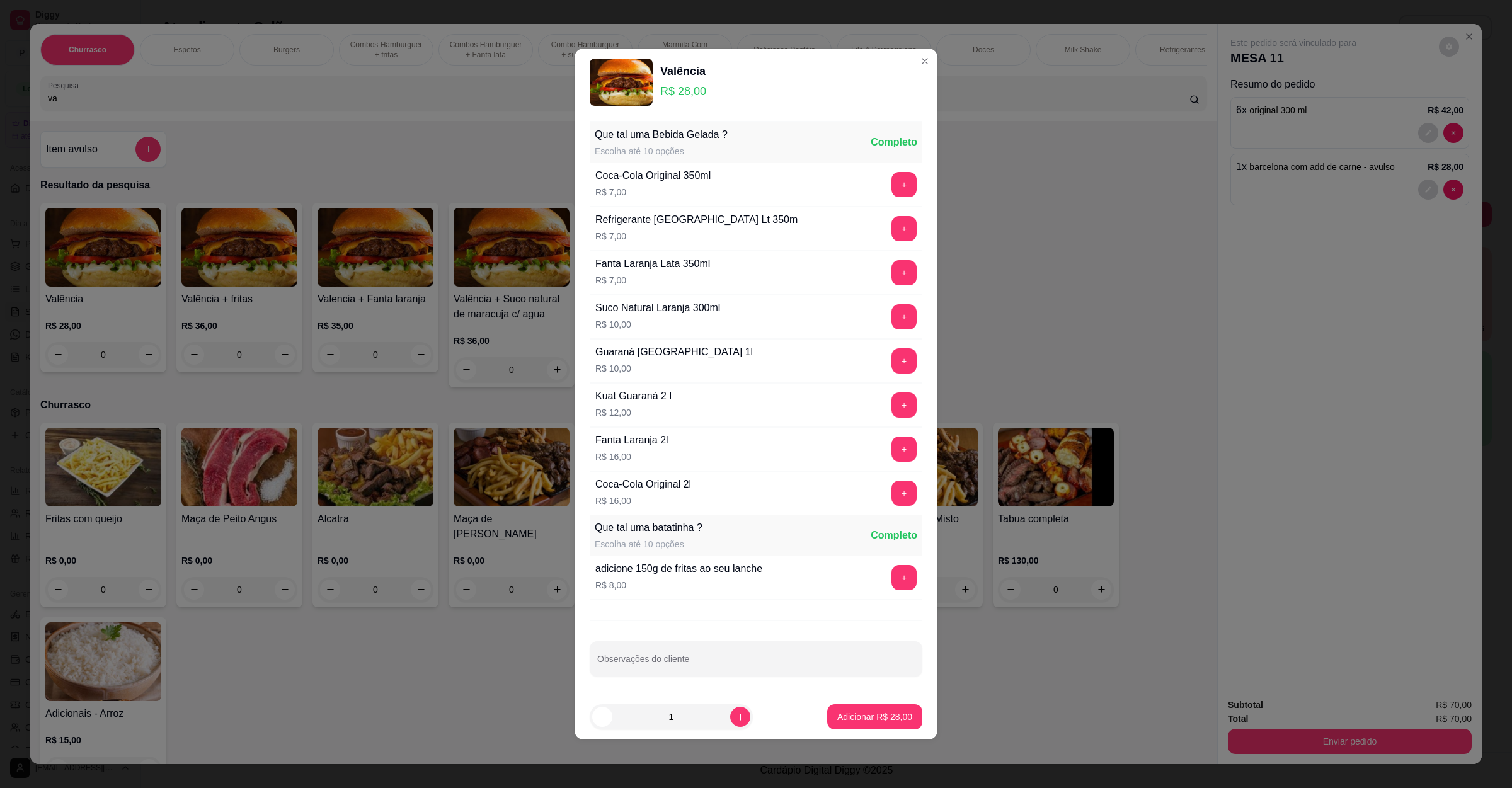
click at [838, 700] on footer "1 Adicionar R$ 28,00" at bounding box center [756, 717] width 363 height 46
click at [838, 707] on div "Adicionar R$ 28,00" at bounding box center [875, 717] width 95 height 26
click at [842, 717] on p "Adicionar R$ 28,00" at bounding box center [875, 716] width 73 height 12
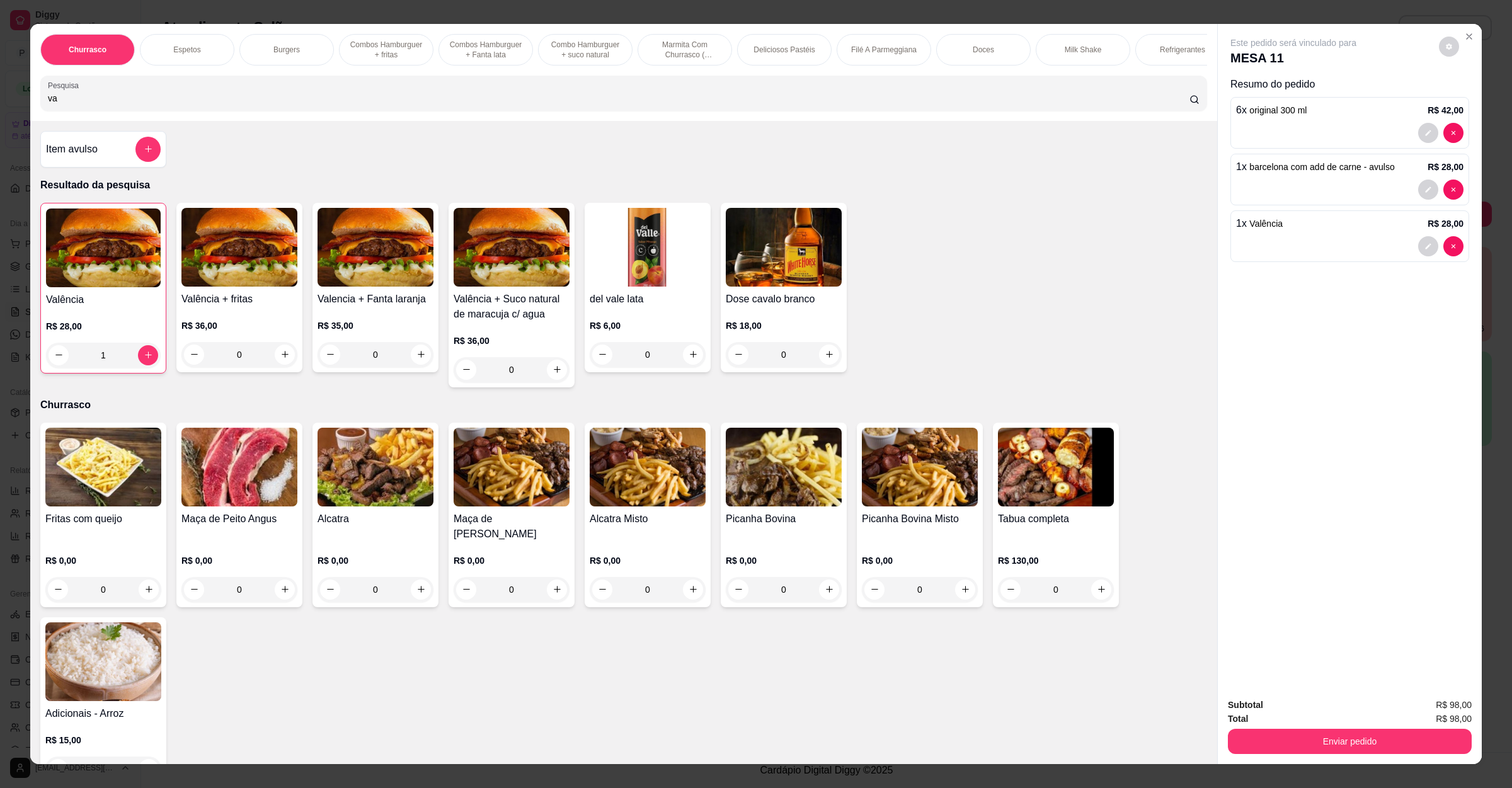
click at [1285, 755] on div "Subtotal R$ 98,00 Total R$ 98,00 Enviar pedido" at bounding box center [1350, 726] width 264 height 77
click at [1293, 745] on button "Enviar pedido" at bounding box center [1350, 741] width 236 height 25
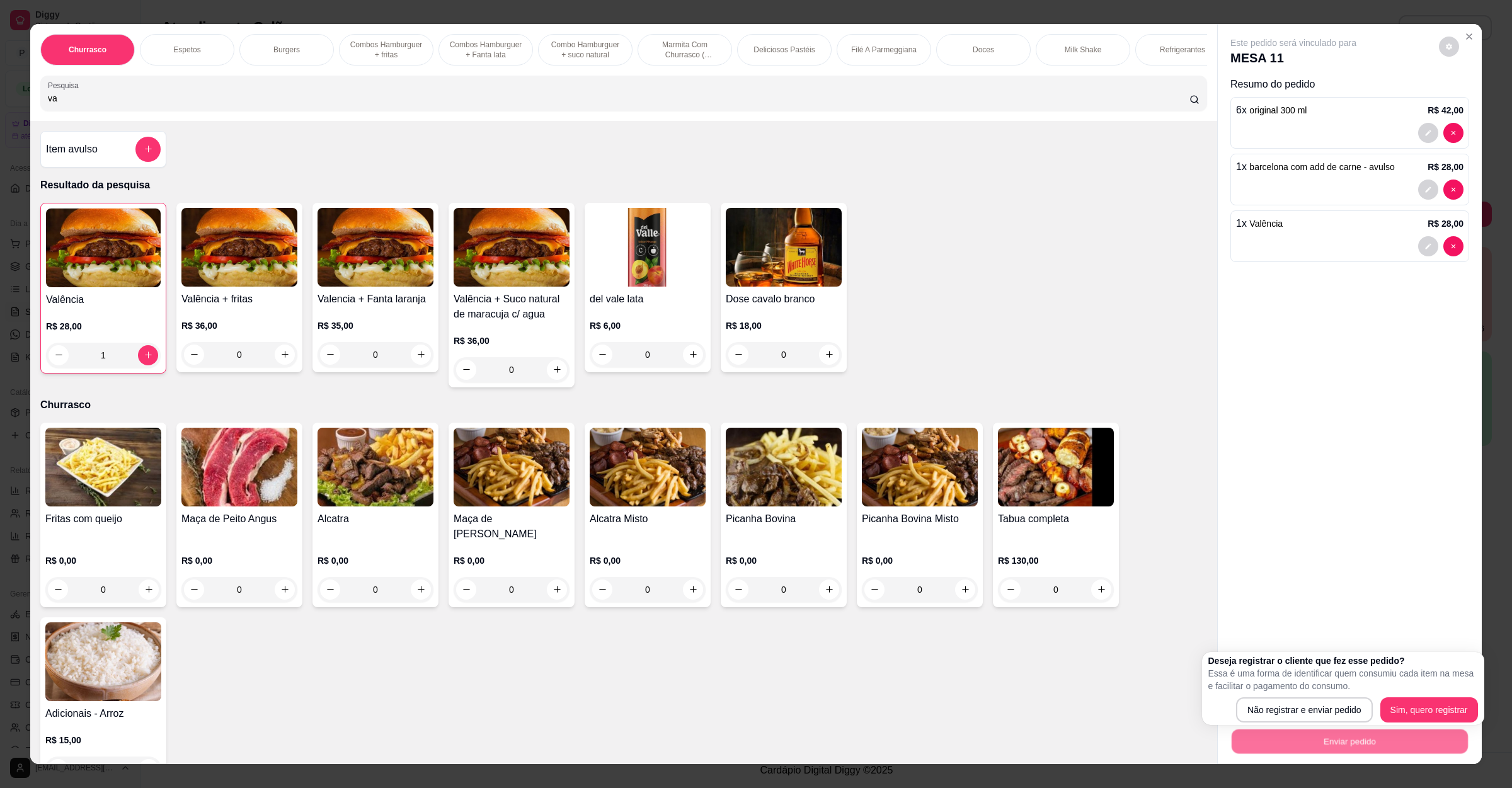
click at [1310, 724] on div "Deseja registrar o cliente que fez esse pedido? Essa é uma forma de identificar…" at bounding box center [1343, 689] width 283 height 73
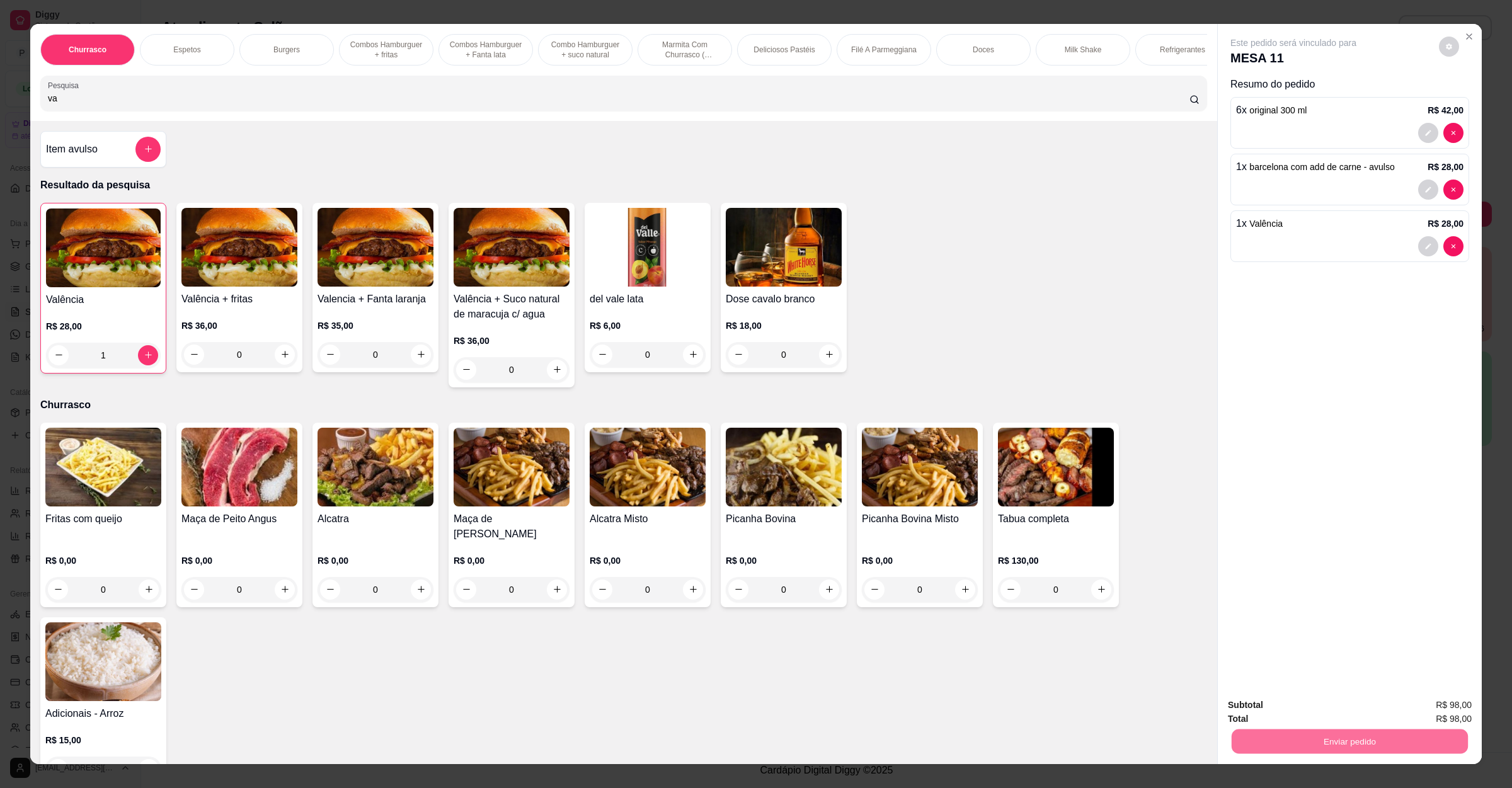
click at [1320, 710] on button "Não registrar e enviar pedido" at bounding box center [1306, 710] width 131 height 24
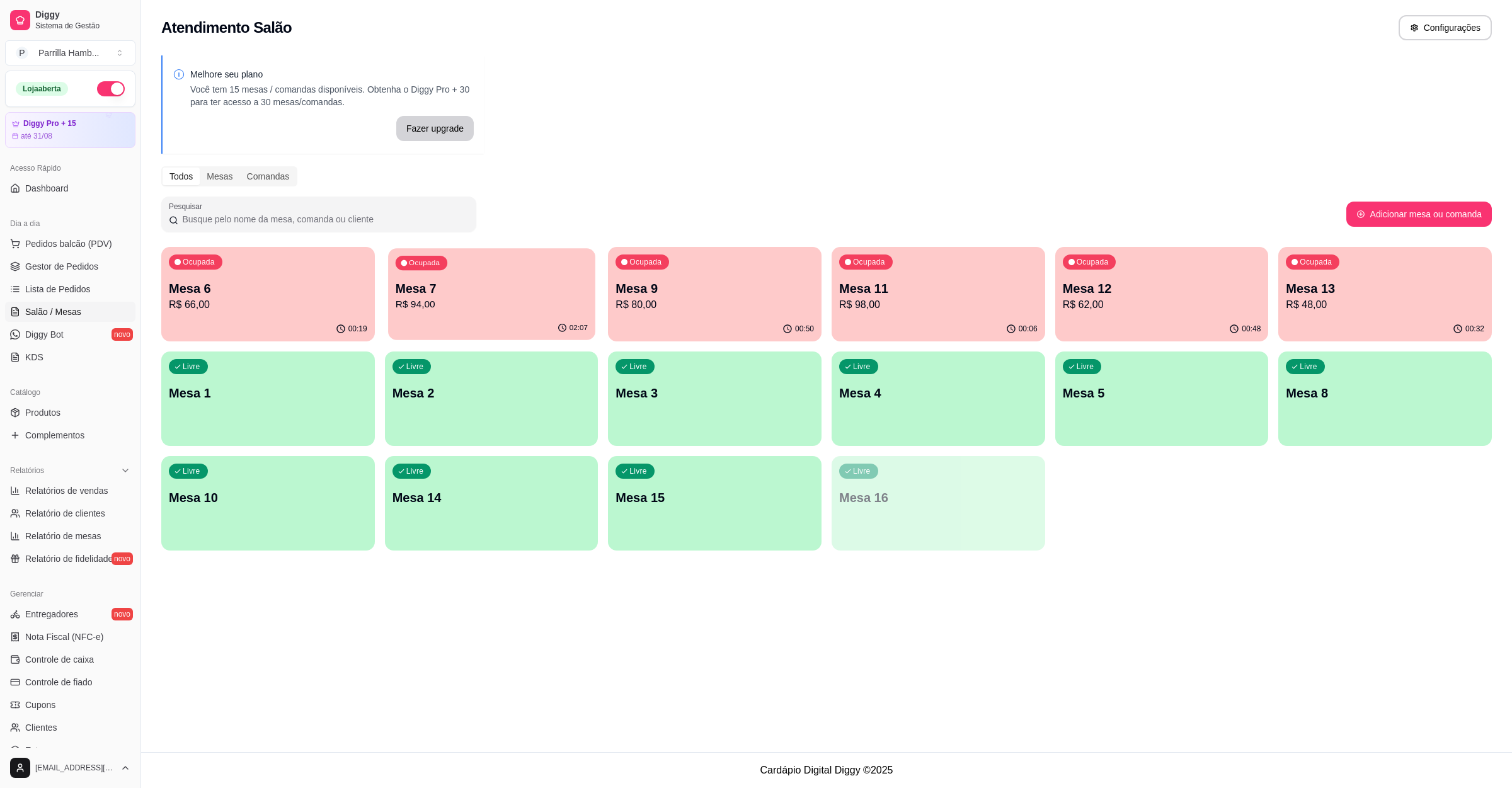
click at [546, 303] on p "R$ 94,00" at bounding box center [491, 305] width 192 height 15
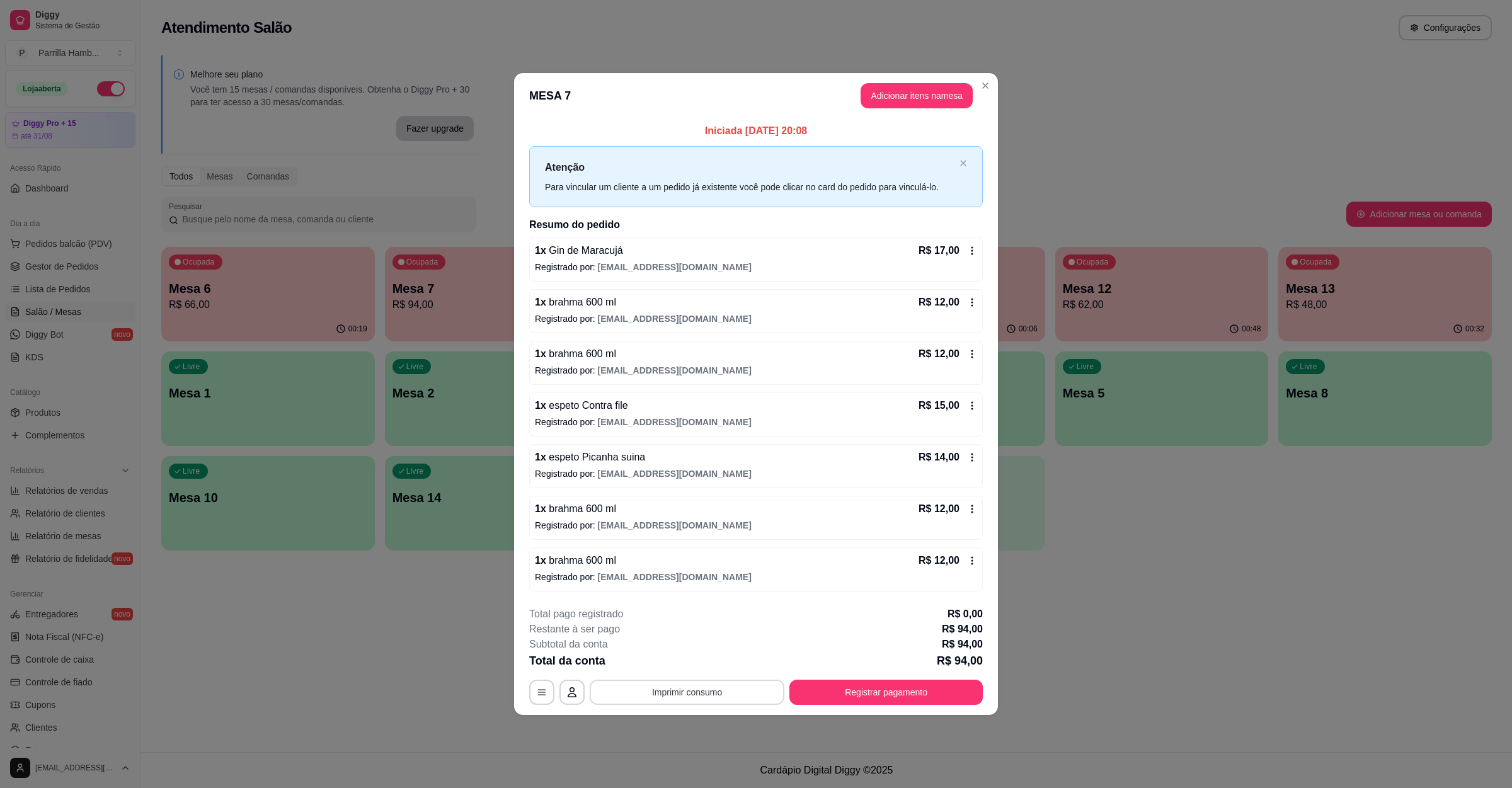
click at [694, 696] on button "Imprimir consumo" at bounding box center [687, 692] width 194 height 26
click at [686, 664] on button "IMPRESSORA" at bounding box center [690, 665] width 88 height 19
click at [861, 689] on button "Registrar pagamento" at bounding box center [886, 692] width 193 height 26
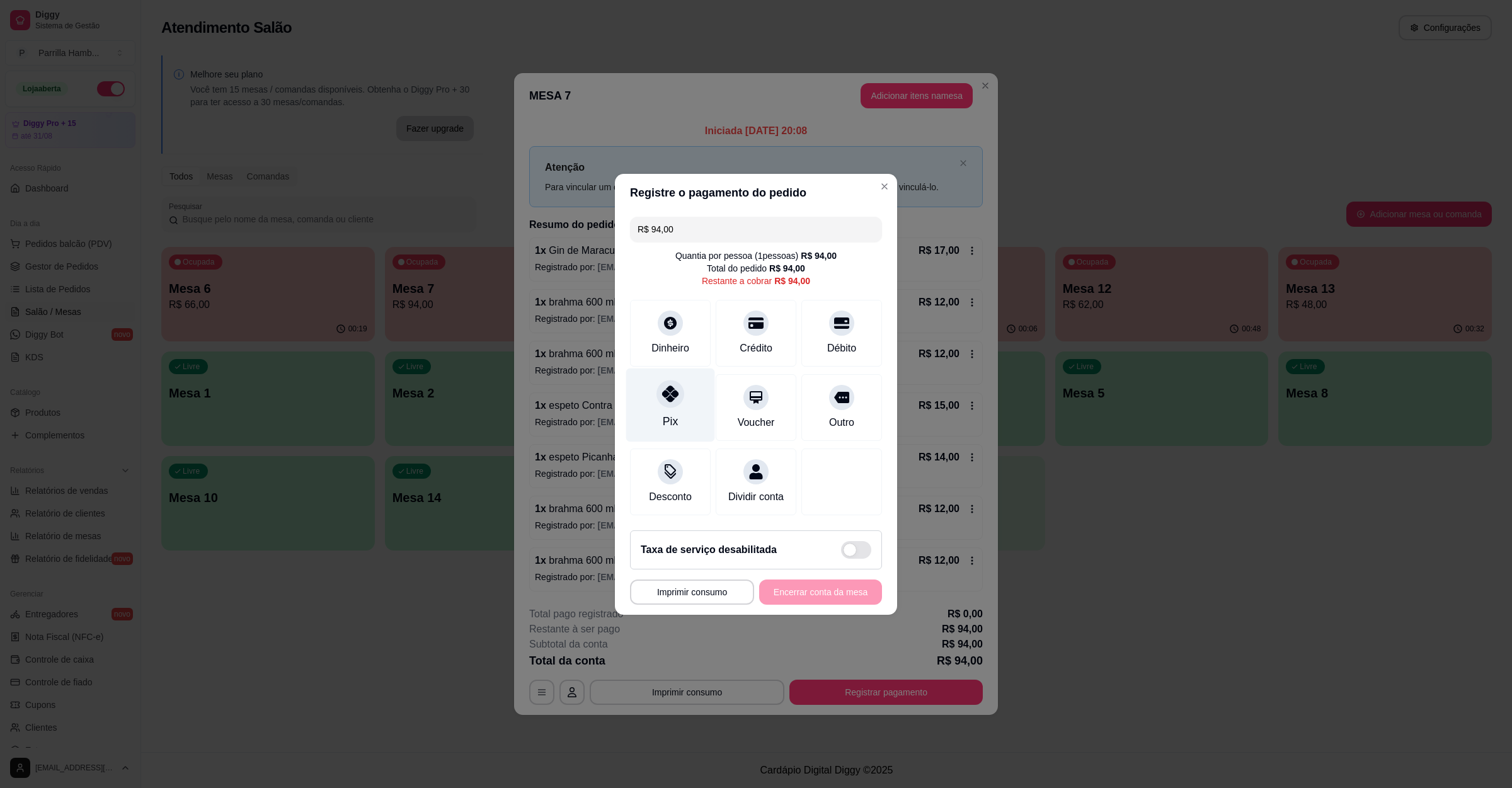
click at [677, 405] on div "Pix" at bounding box center [670, 404] width 88 height 74
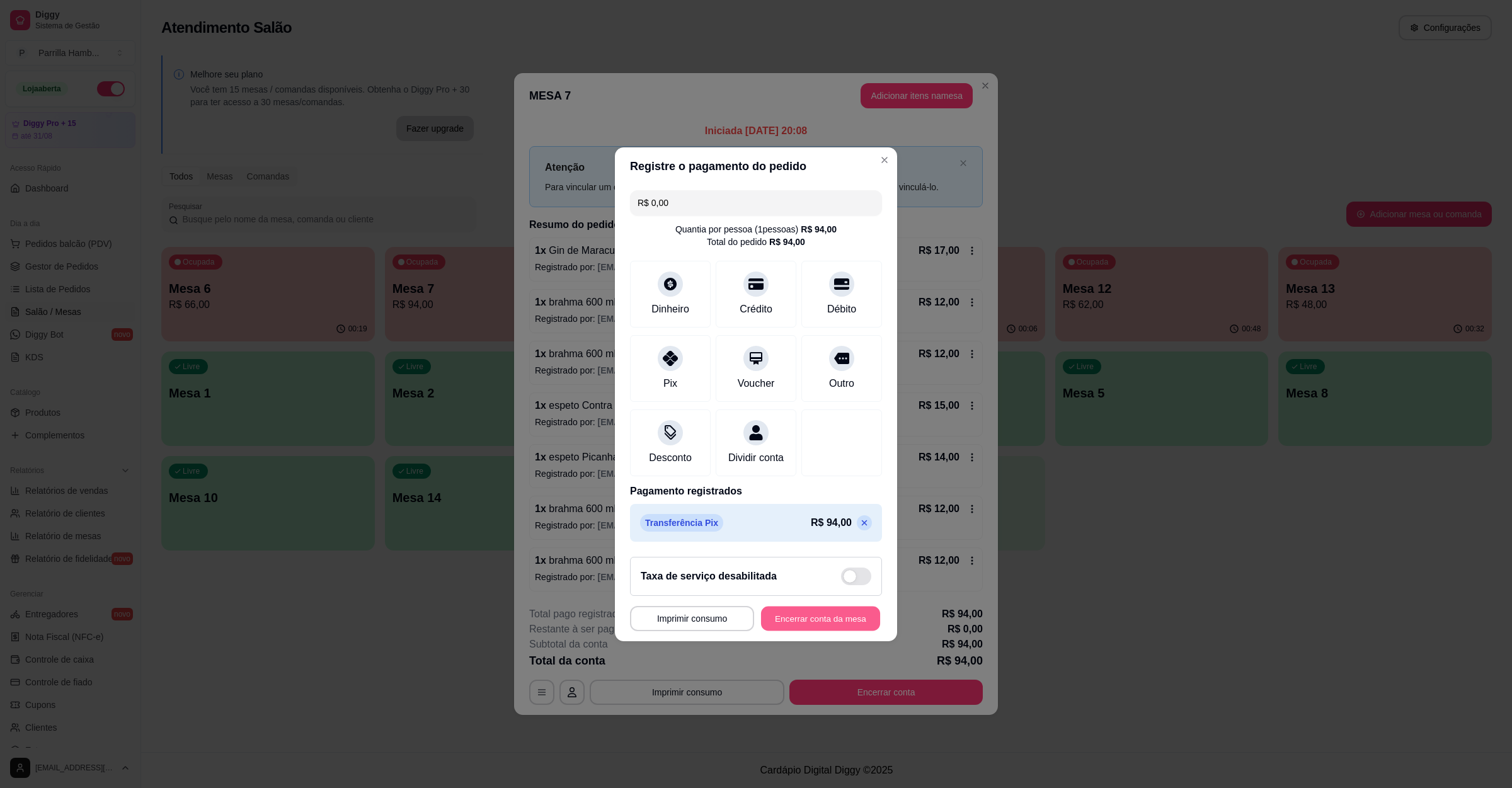
click at [806, 617] on button "Encerrar conta da mesa" at bounding box center [821, 618] width 119 height 25
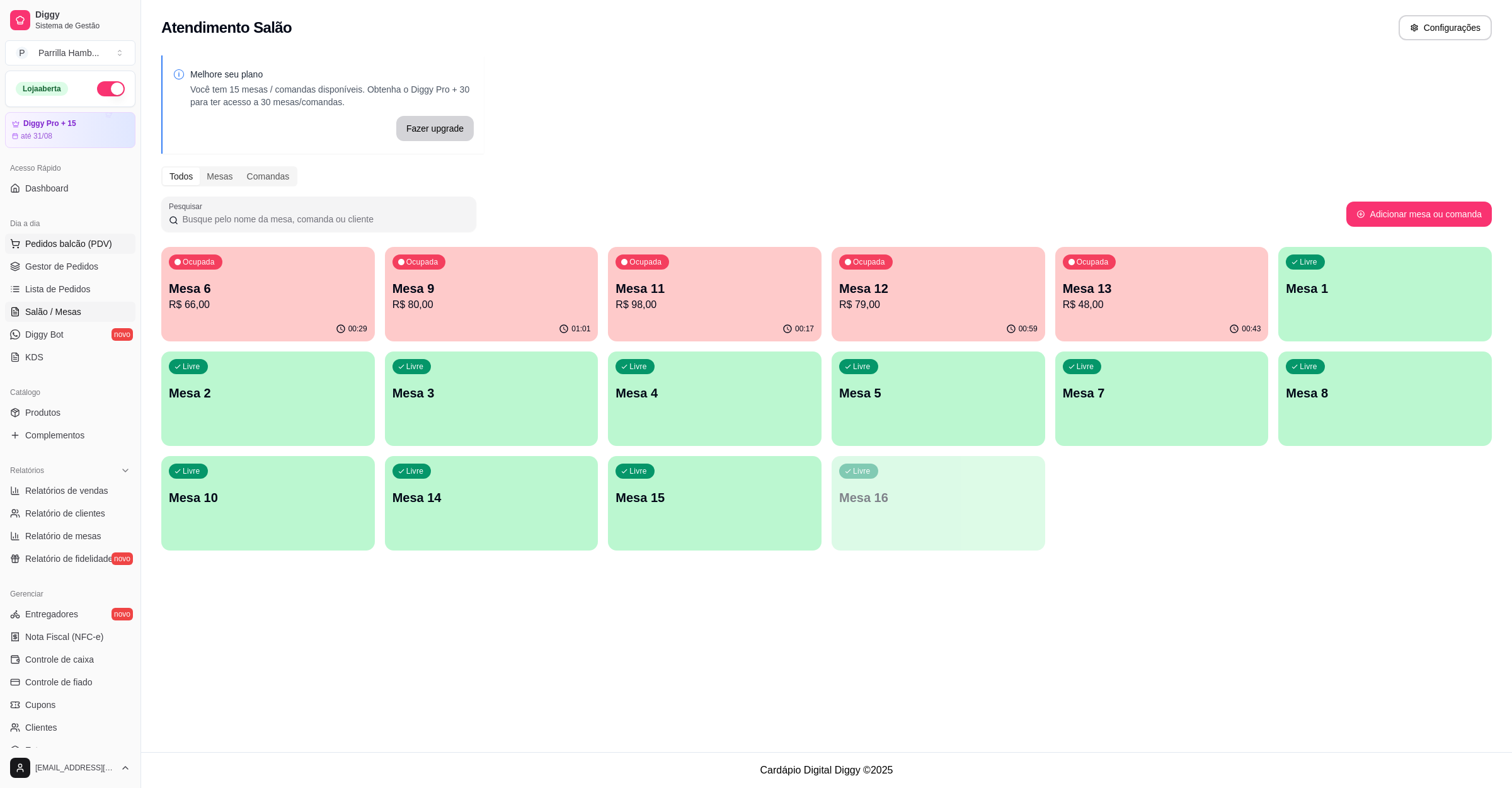
click at [24, 245] on button "Pedidos balcão (PDV)" at bounding box center [70, 244] width 130 height 20
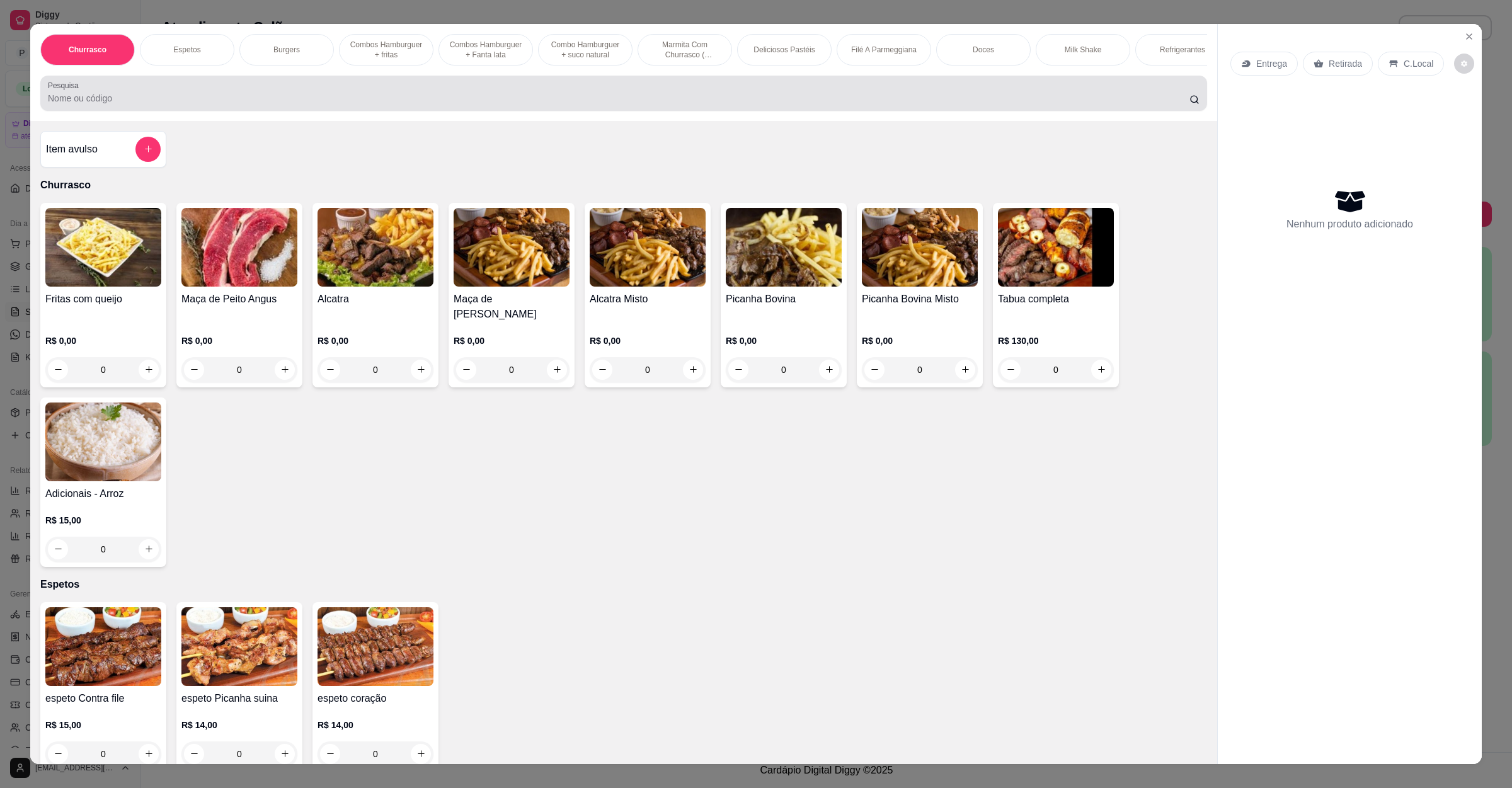
click at [368, 111] on div "Pesquisa" at bounding box center [624, 93] width 1167 height 36
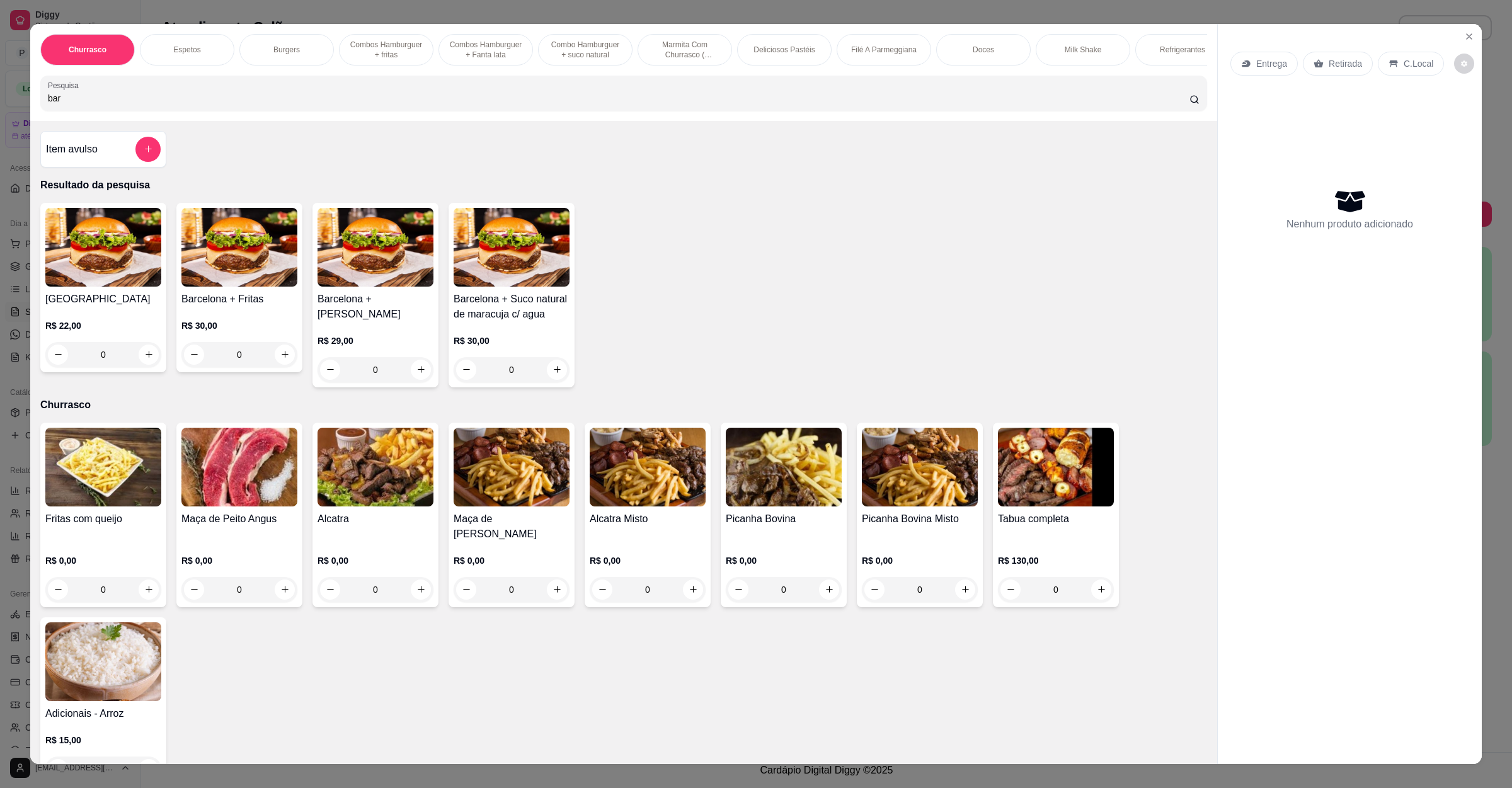
click at [135, 322] on div "R$ 22,00 0" at bounding box center [103, 337] width 116 height 60
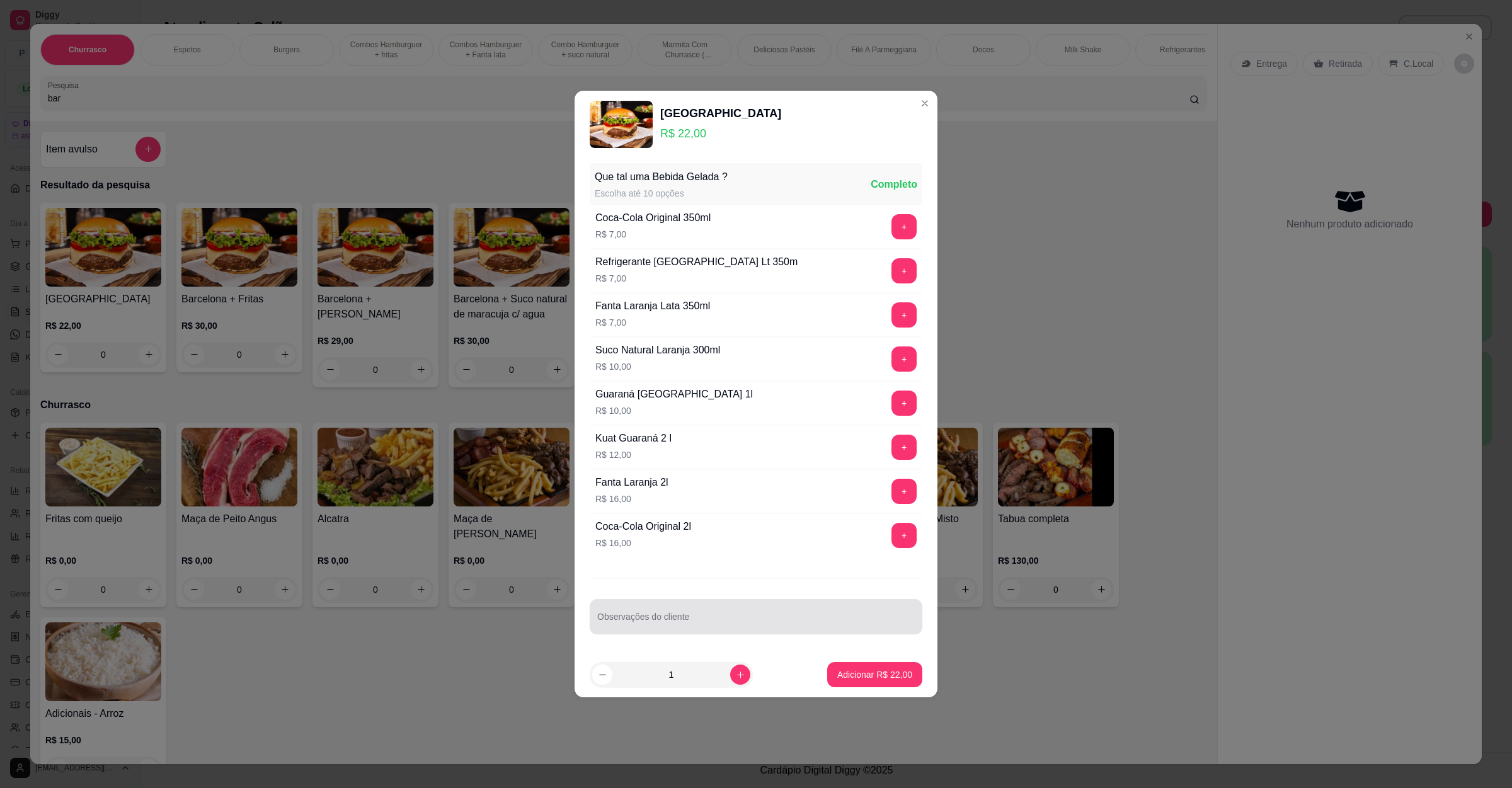
click at [714, 617] on div at bounding box center [756, 617] width 317 height 26
click at [843, 666] on button "Adicionar R$ 22,00" at bounding box center [875, 675] width 95 height 26
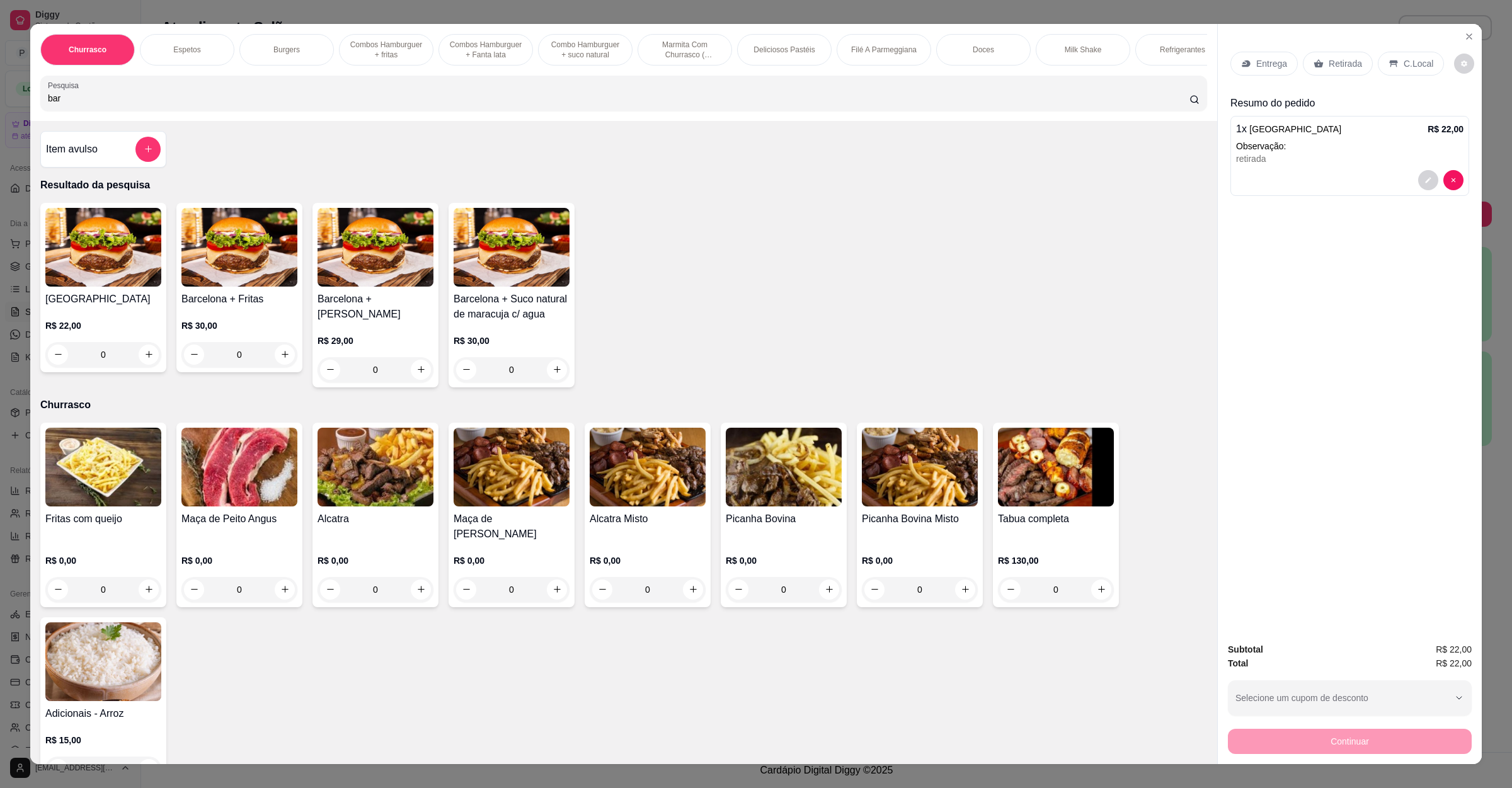
click at [1320, 70] on div "Retirada" at bounding box center [1338, 64] width 70 height 24
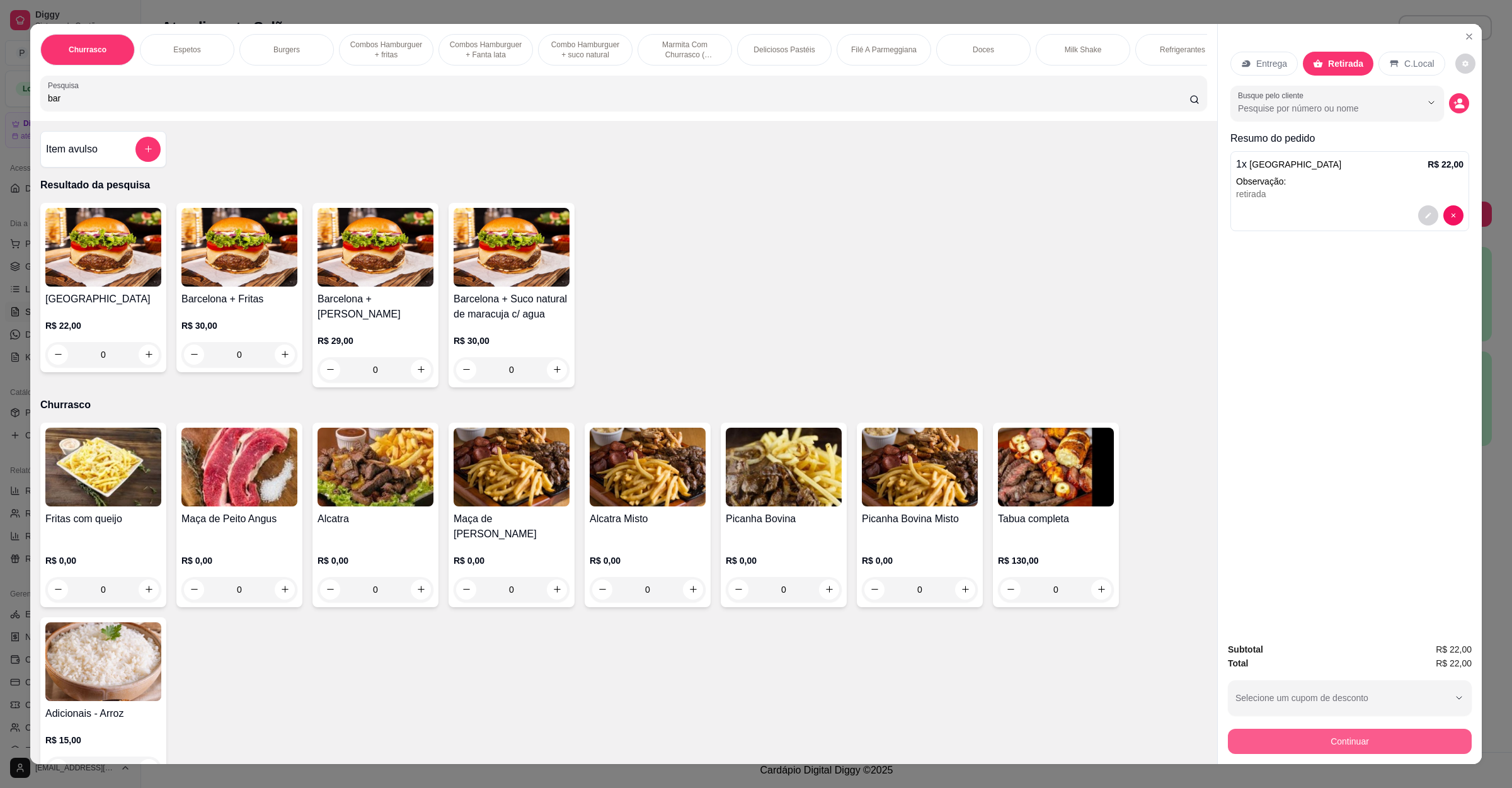
click at [1310, 743] on button "Continuar" at bounding box center [1350, 741] width 243 height 26
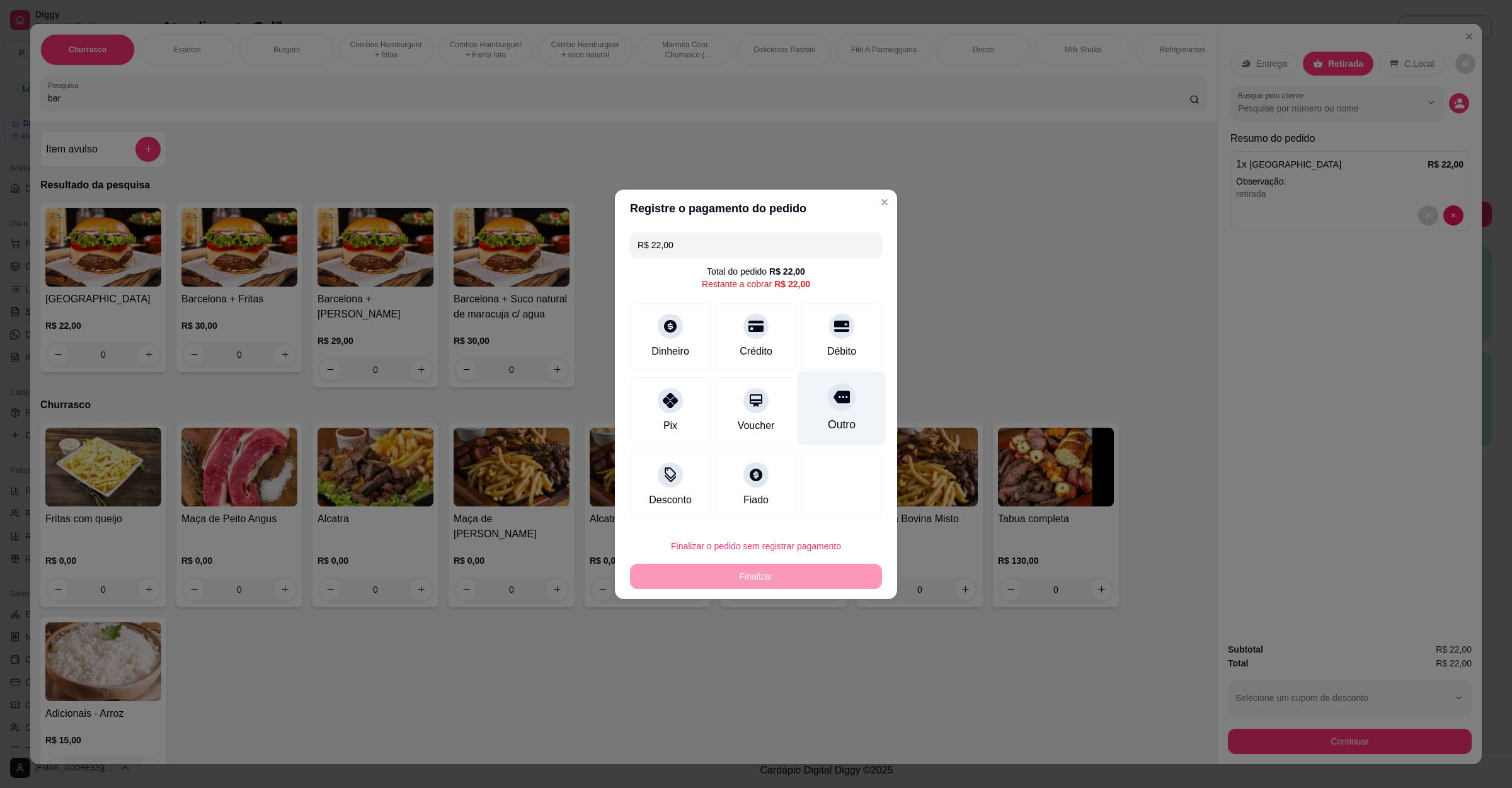
click at [835, 416] on div "Outro" at bounding box center [842, 408] width 88 height 74
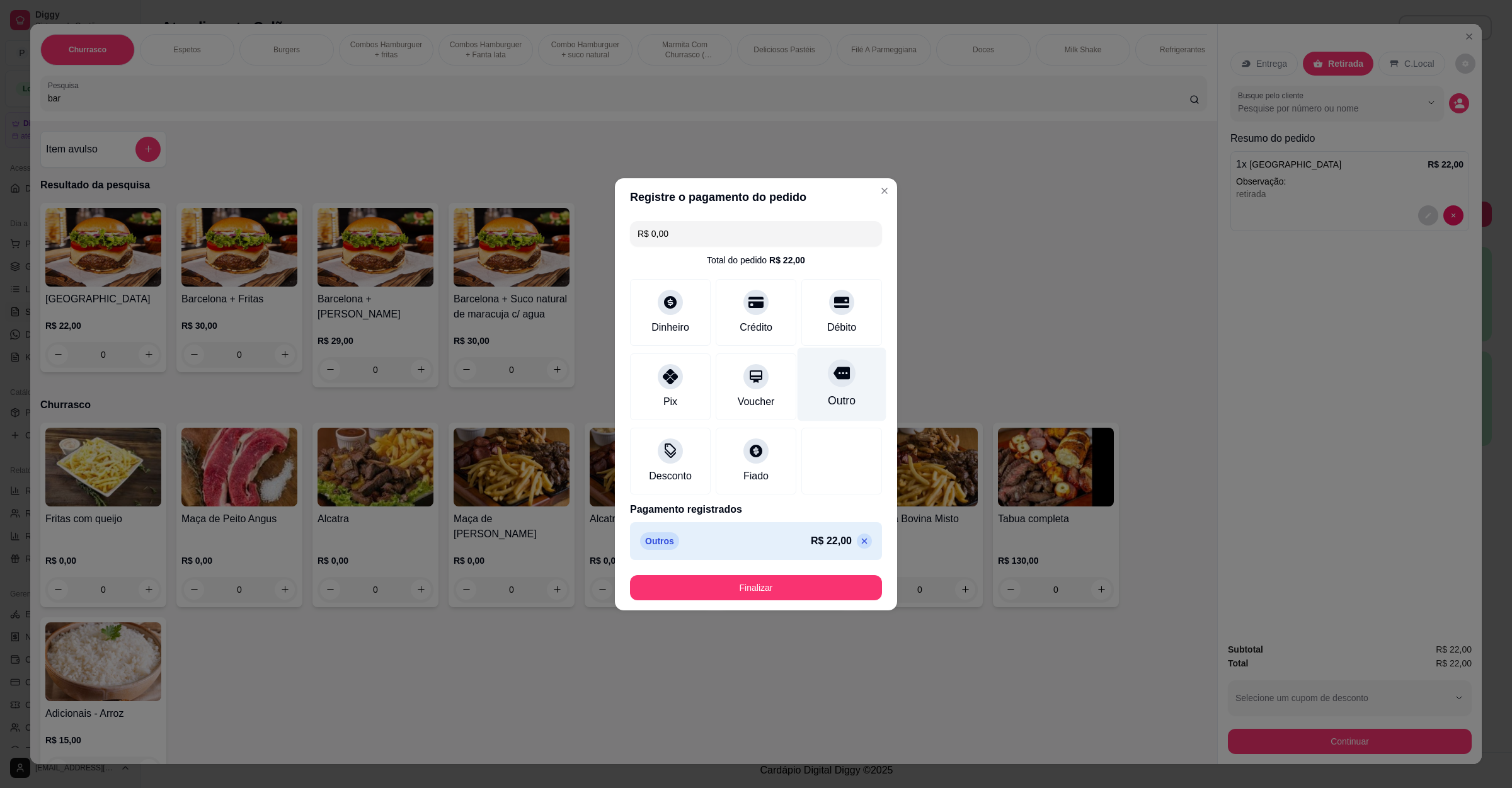
click at [853, 395] on div "Outro" at bounding box center [842, 384] width 88 height 74
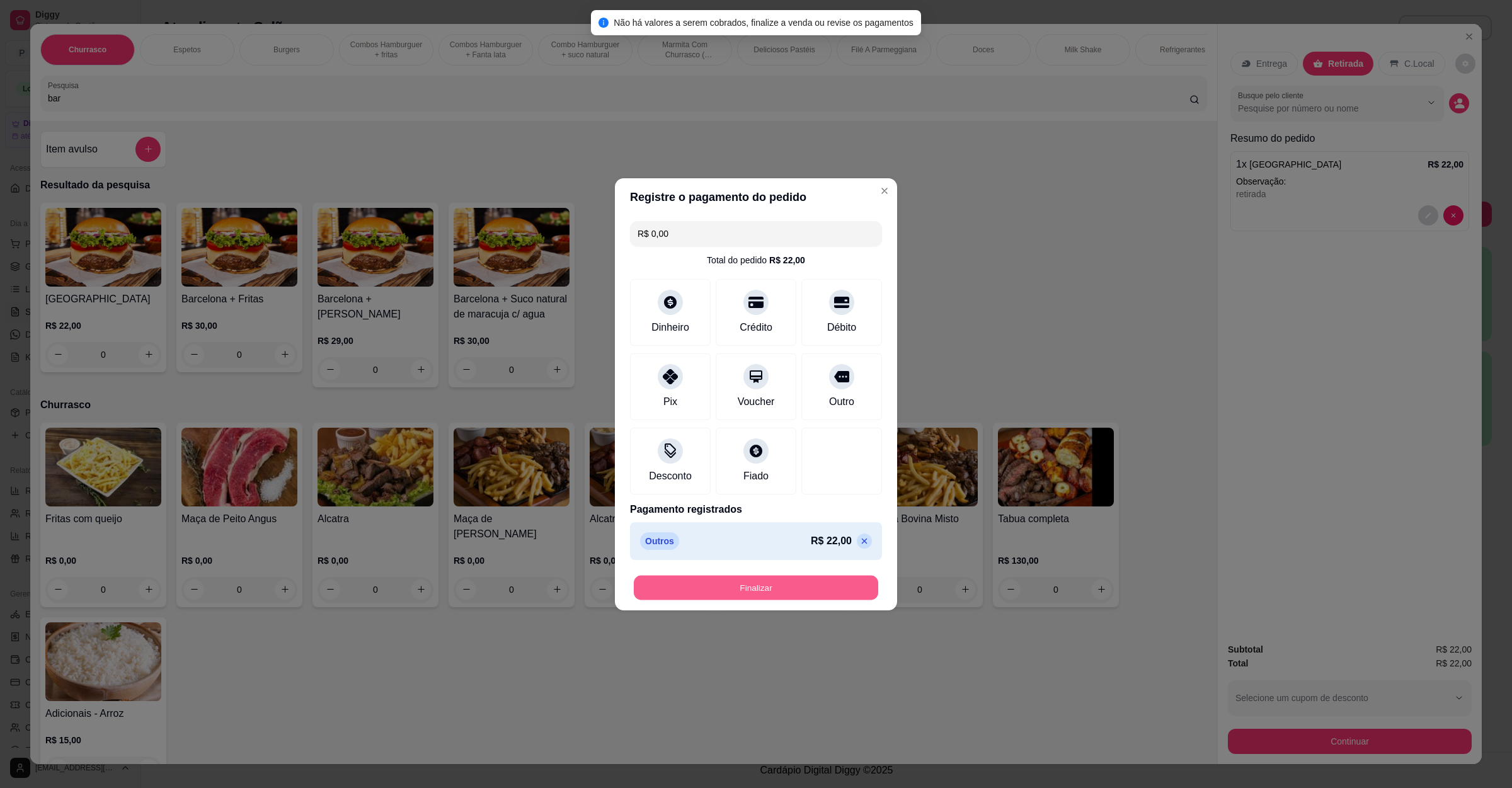
click at [836, 592] on button "Finalizar" at bounding box center [756, 587] width 244 height 25
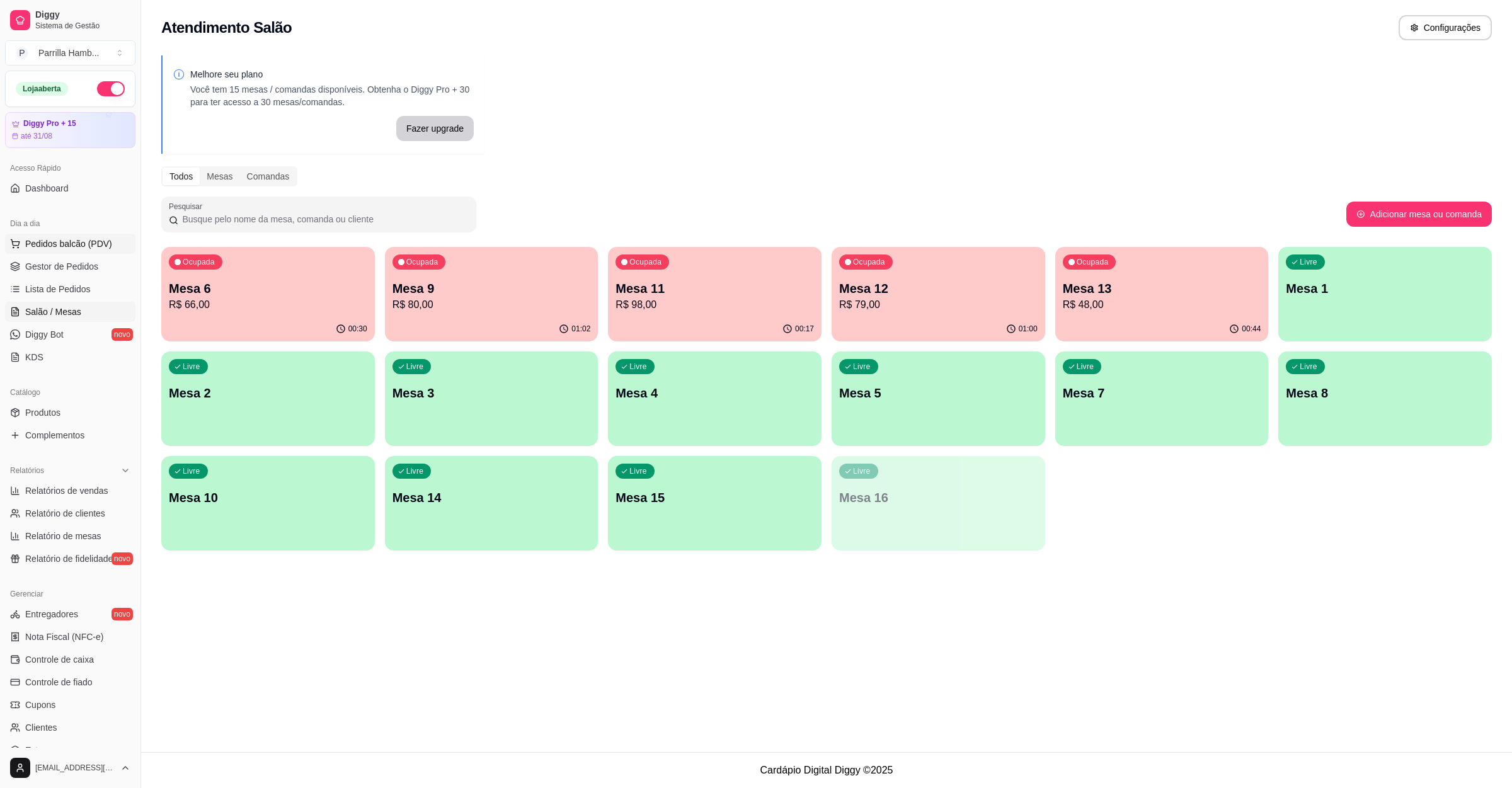
click at [78, 239] on span "Pedidos balcão (PDV)" at bounding box center [68, 244] width 87 height 13
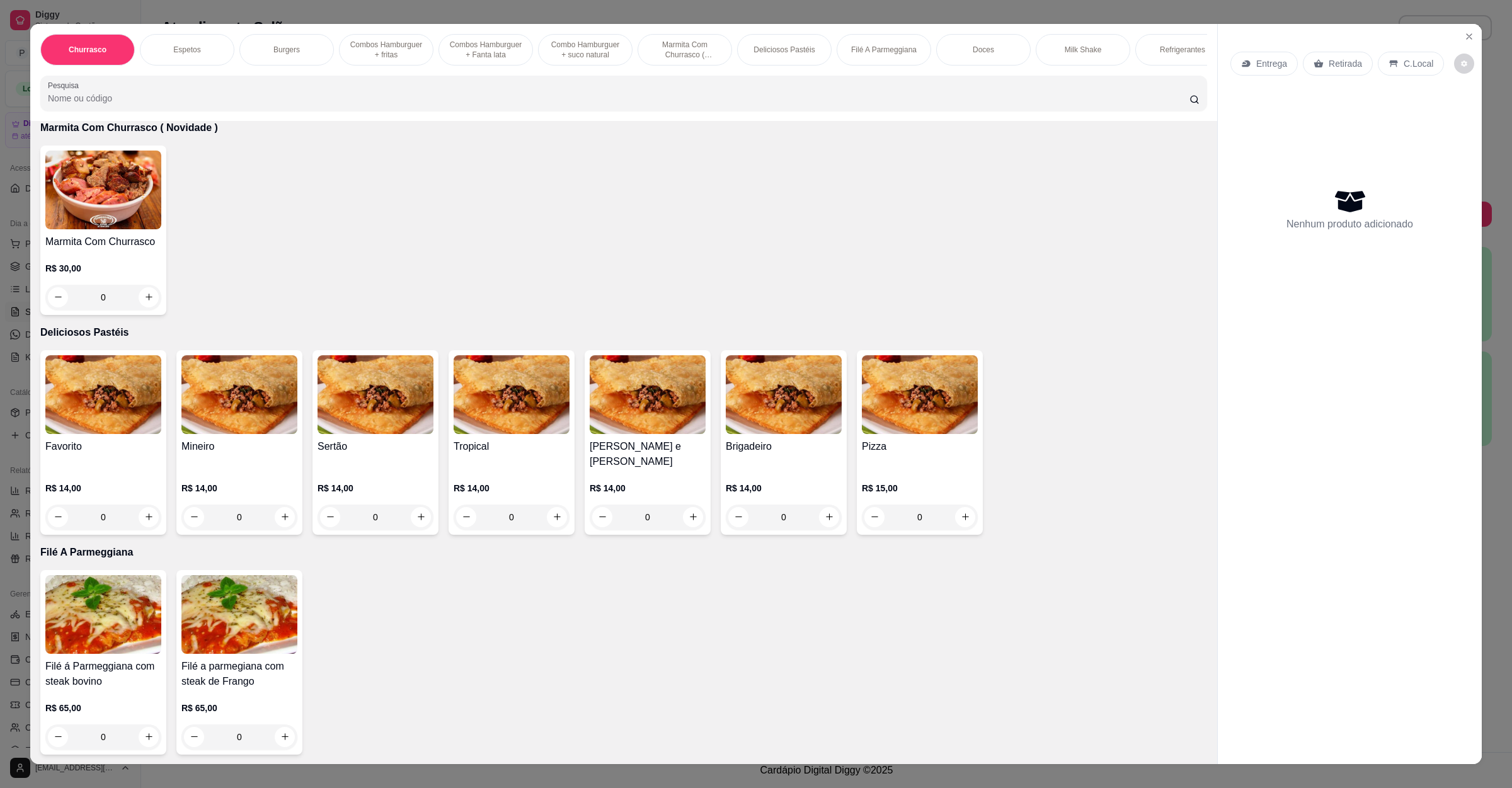
scroll to position [1512, 0]
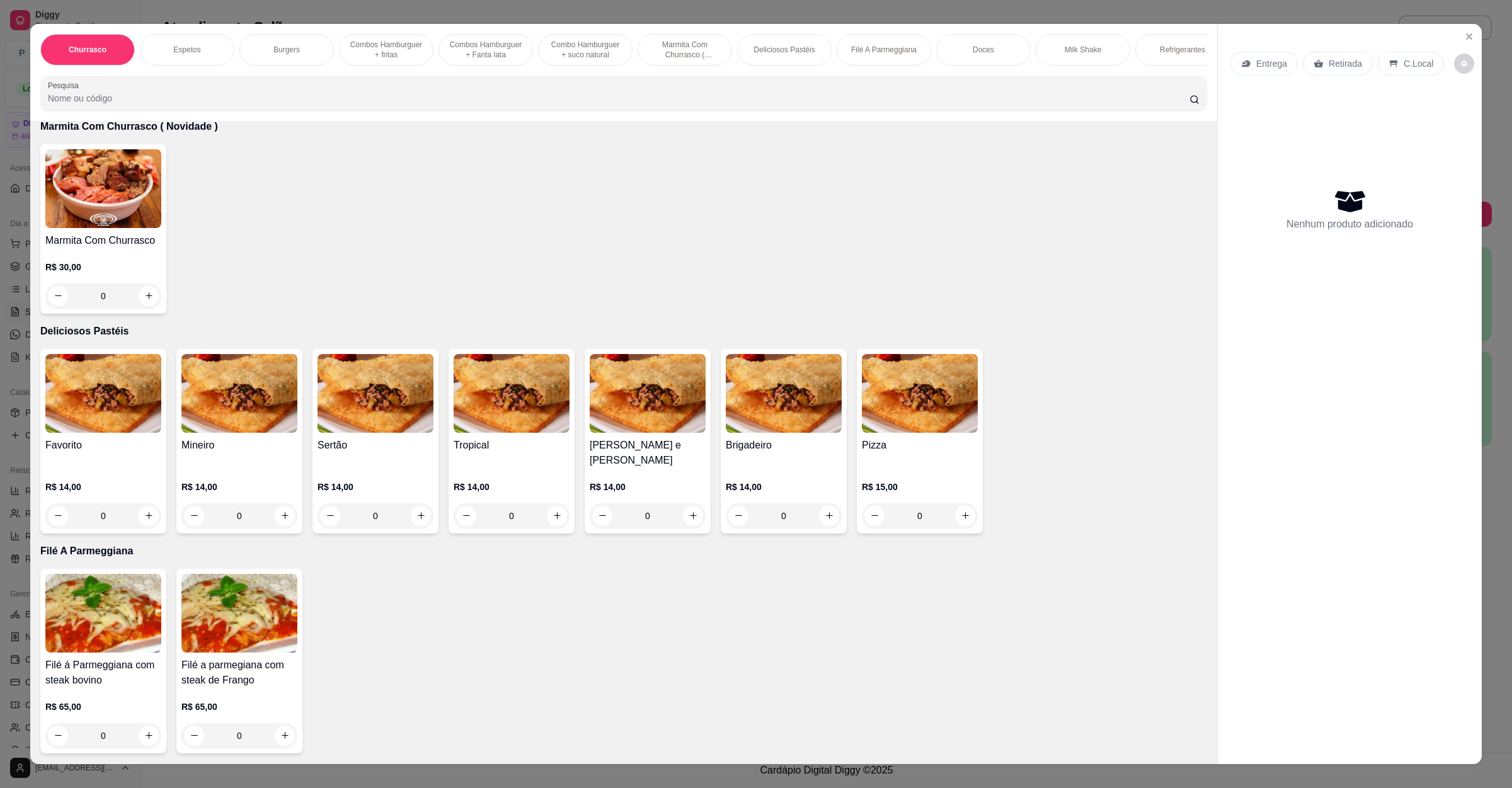
click at [511, 430] on img at bounding box center [511, 393] width 116 height 78
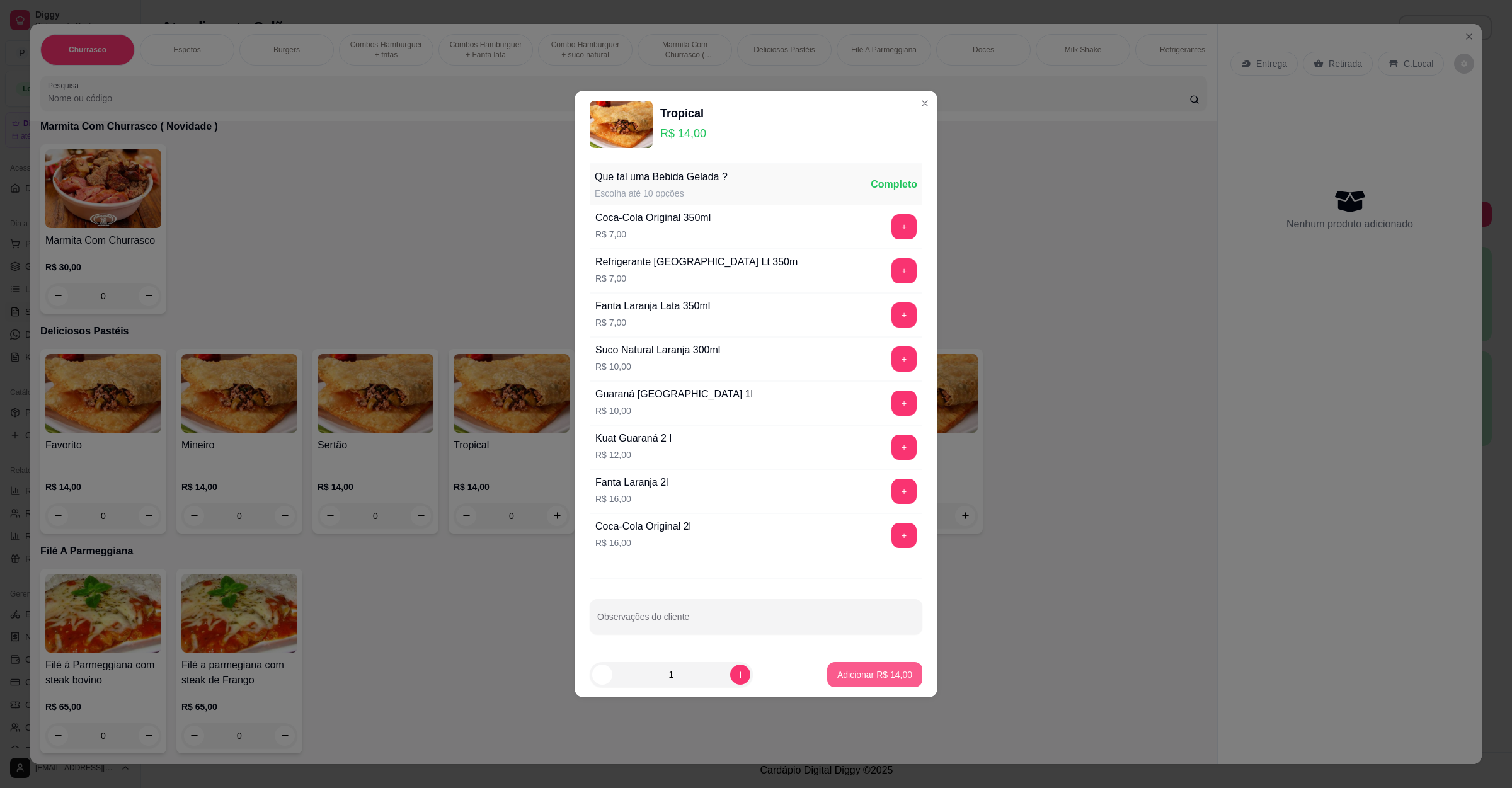
click at [867, 669] on button "Adicionar R$ 14,00" at bounding box center [875, 675] width 95 height 26
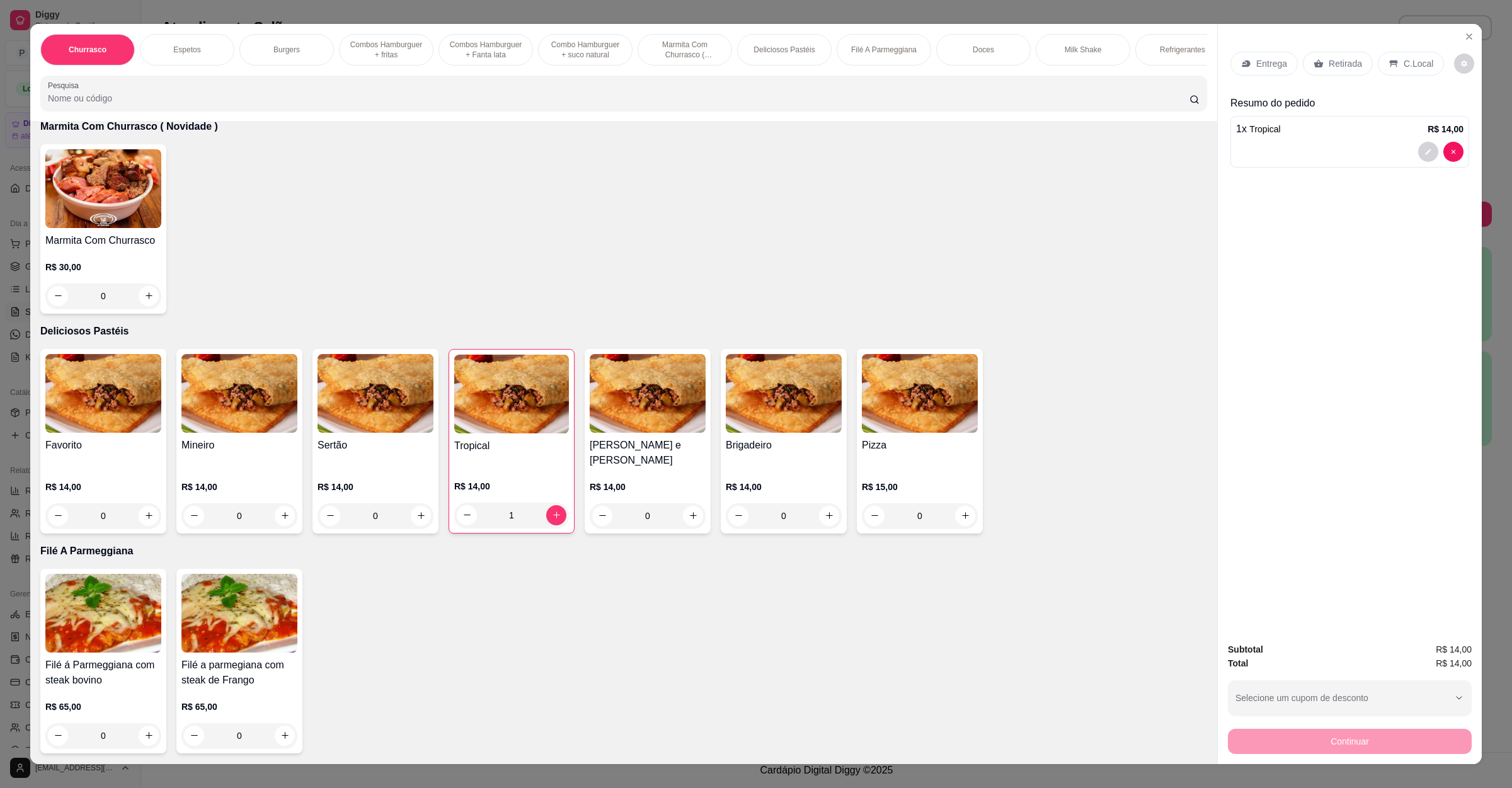
click at [1341, 62] on p "Retirada" at bounding box center [1345, 64] width 34 height 13
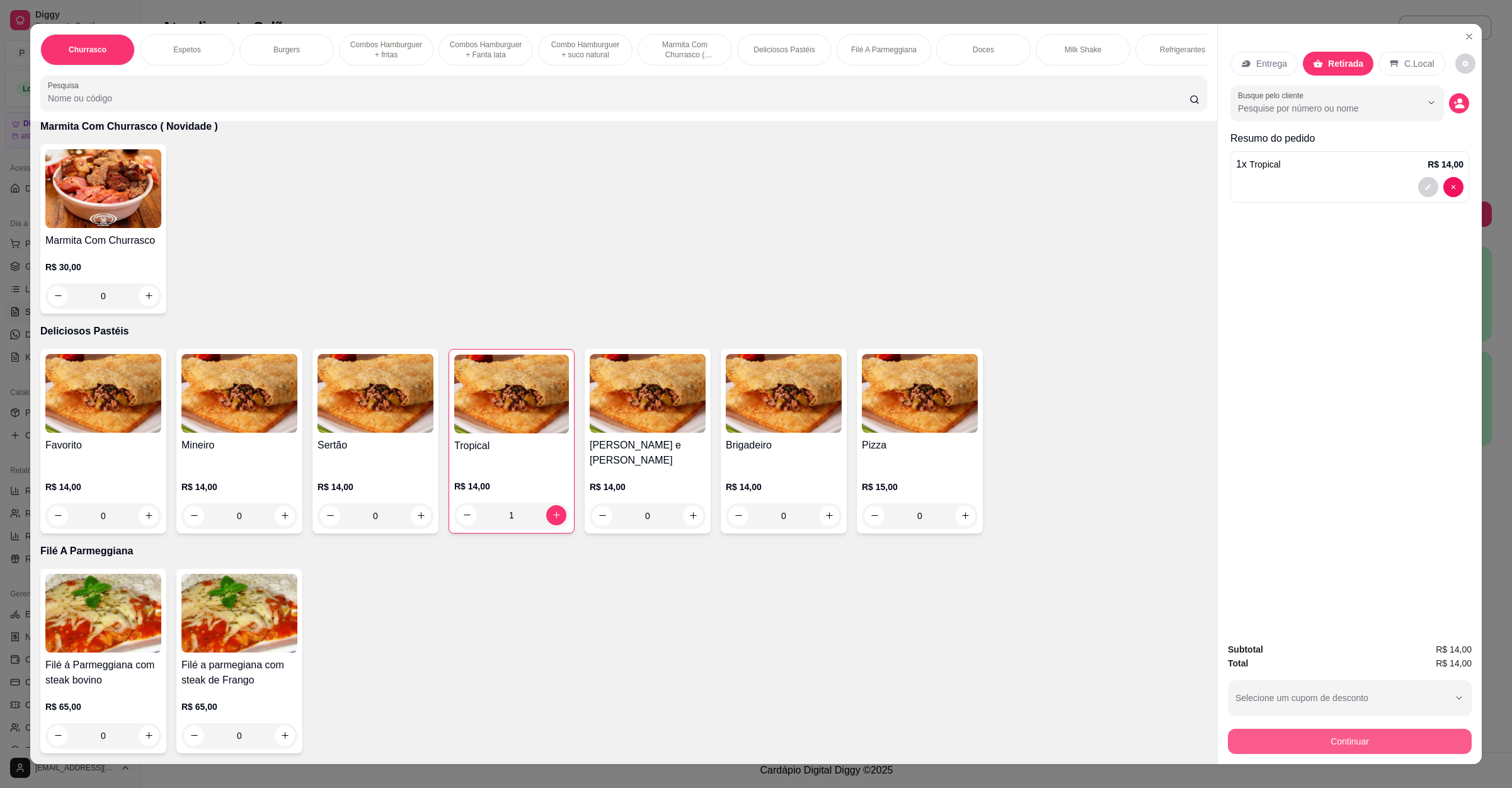
click at [1331, 736] on button "Continuar" at bounding box center [1350, 741] width 243 height 26
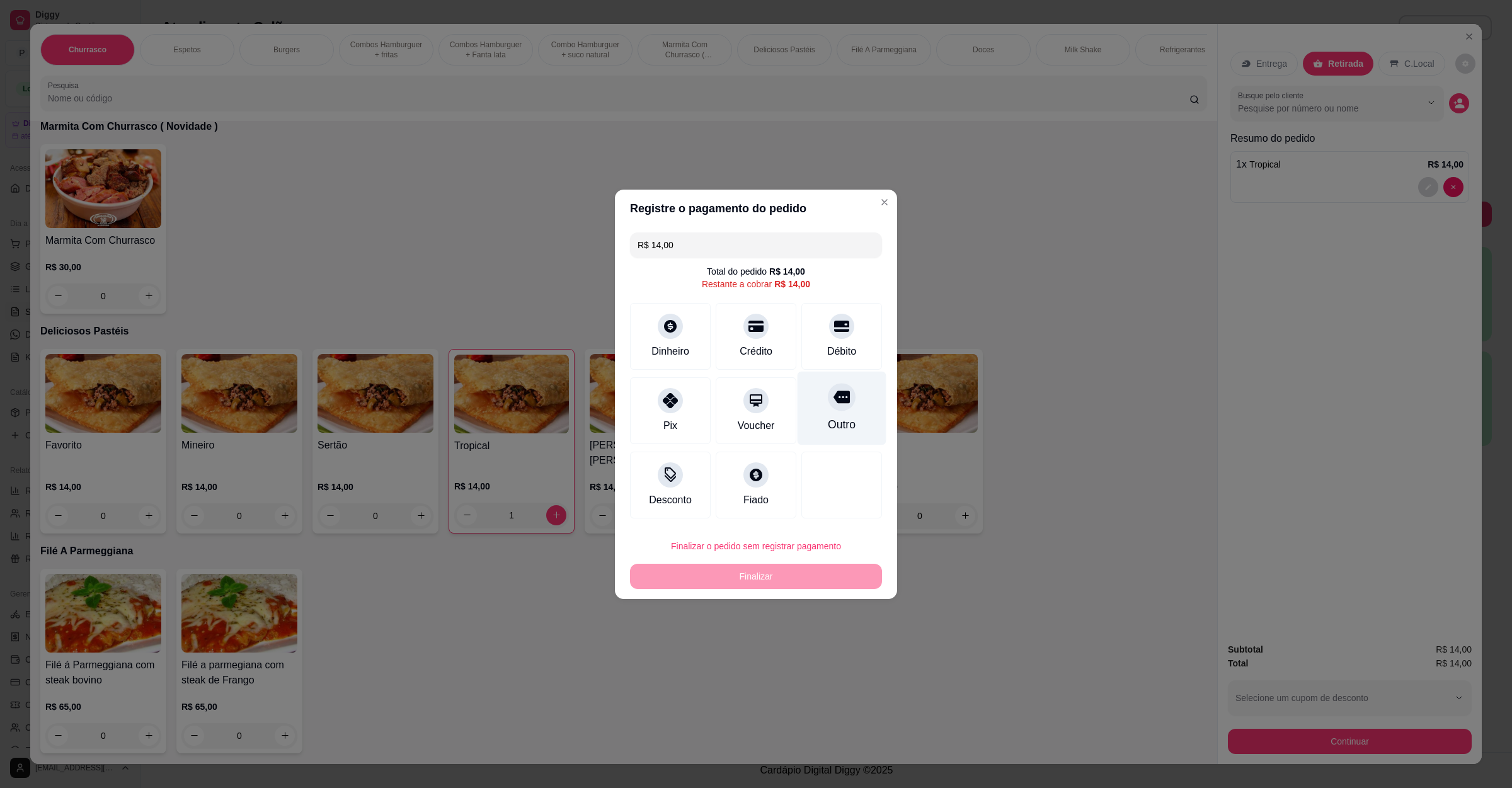
click at [817, 412] on div "Outro" at bounding box center [842, 408] width 88 height 74
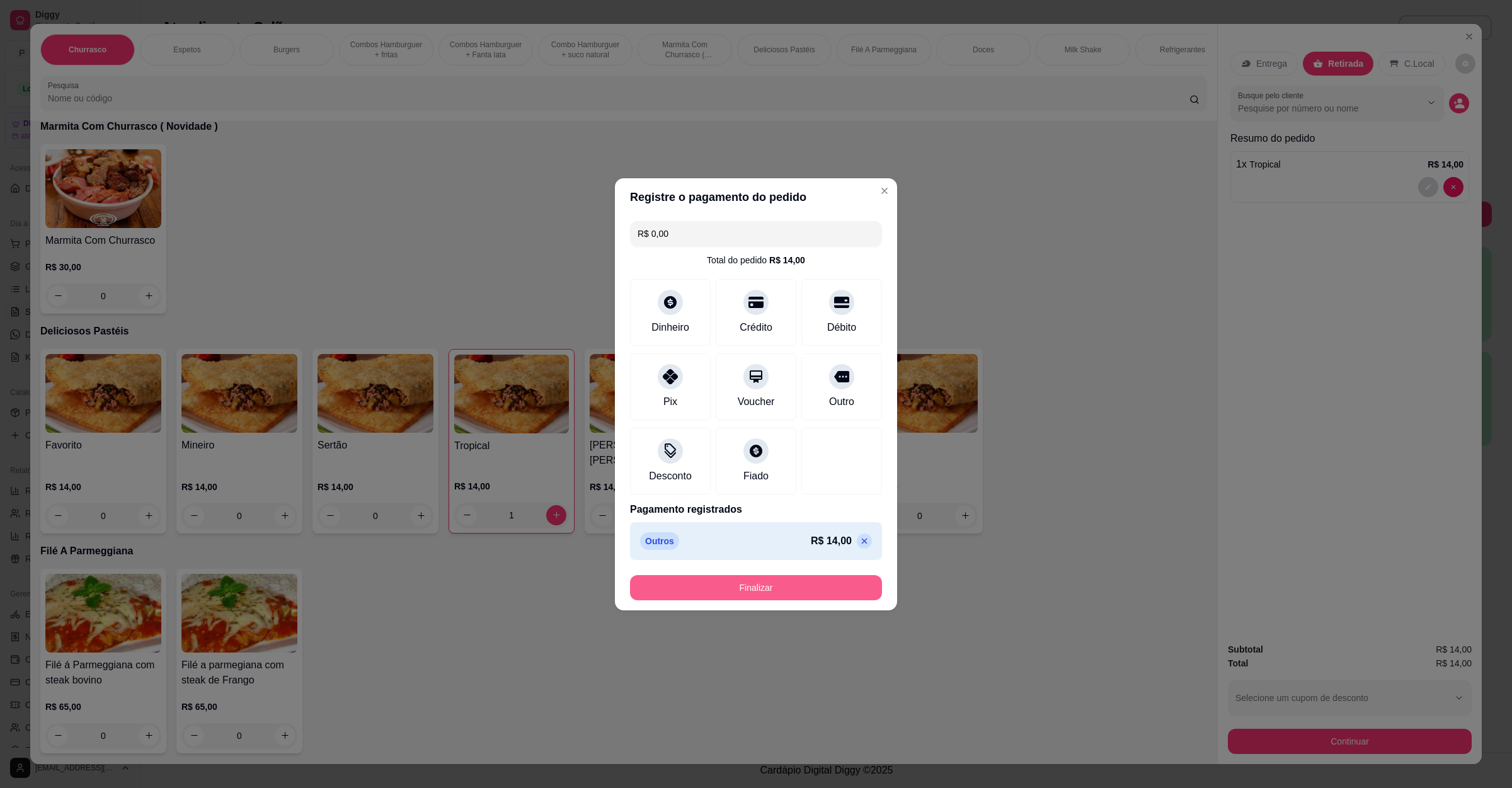
click at [785, 592] on button "Finalizar" at bounding box center [756, 588] width 252 height 26
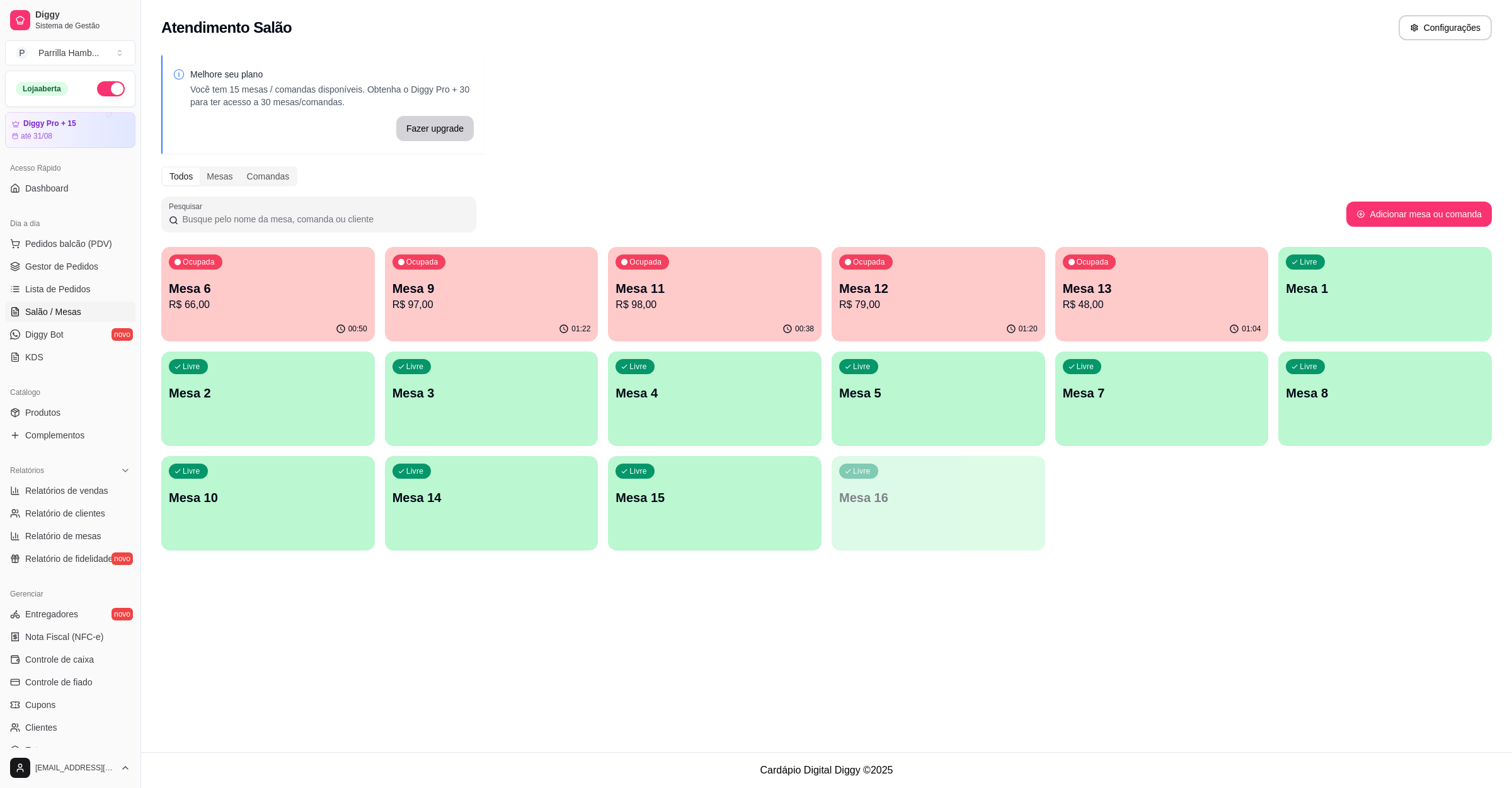
click at [702, 310] on p "R$ 98,00" at bounding box center [715, 305] width 199 height 16
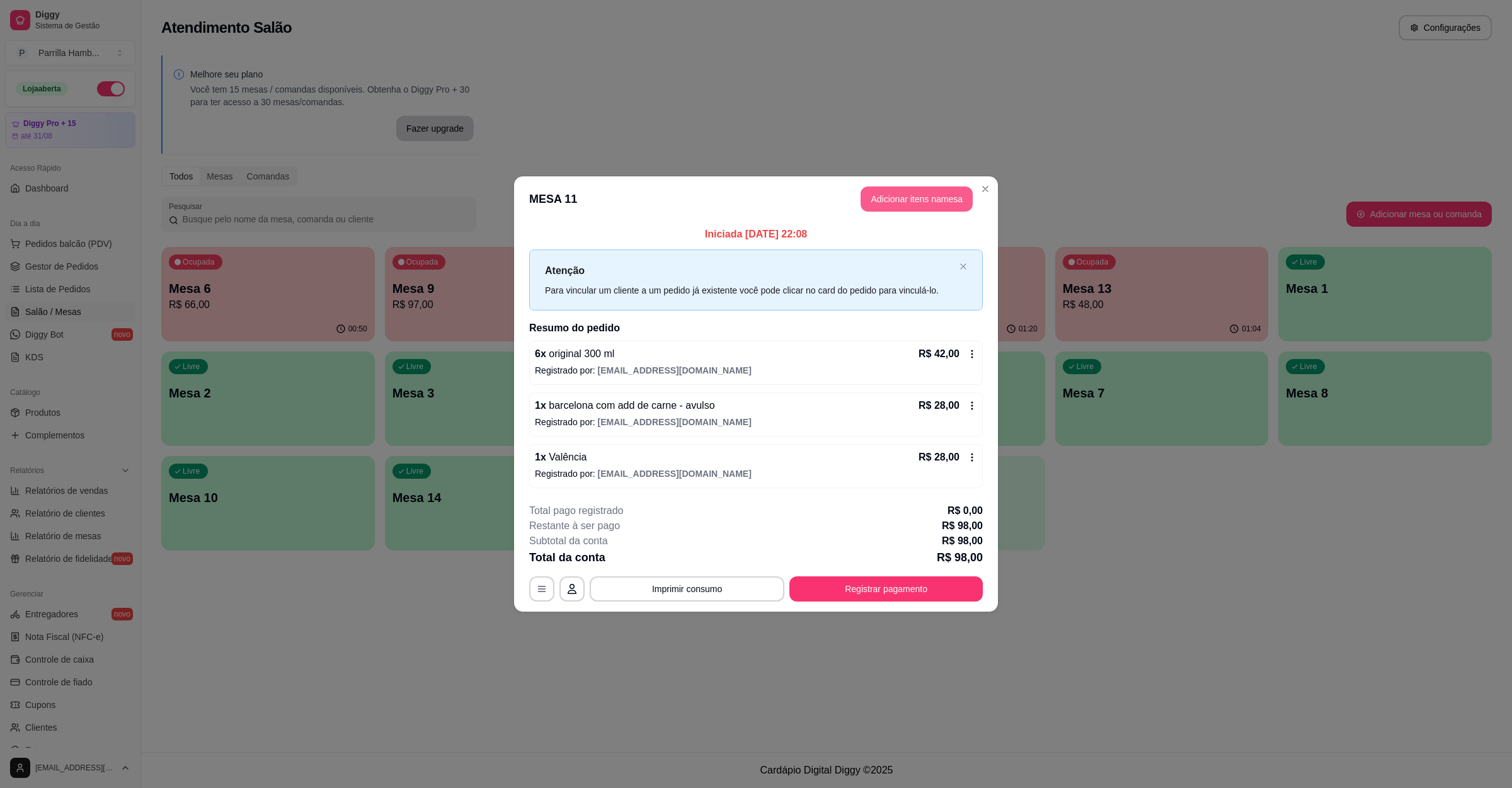
click at [892, 195] on button "Adicionar itens na mesa" at bounding box center [917, 200] width 112 height 26
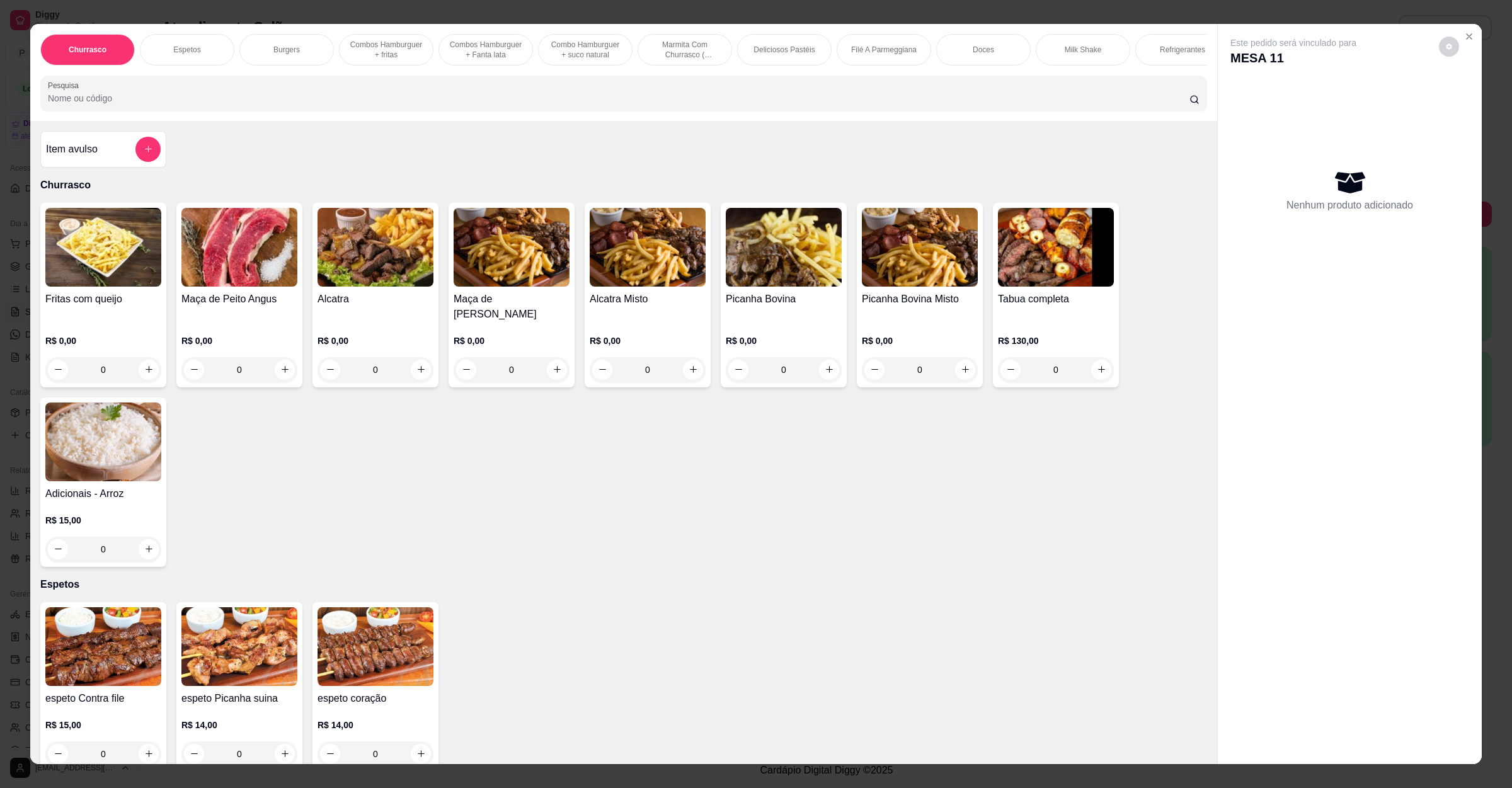
click at [467, 121] on div "Churrasco Espetos Burgers Combos Hamburguer + fritas Combos Hamburguer + Fanta …" at bounding box center [624, 72] width 1187 height 97
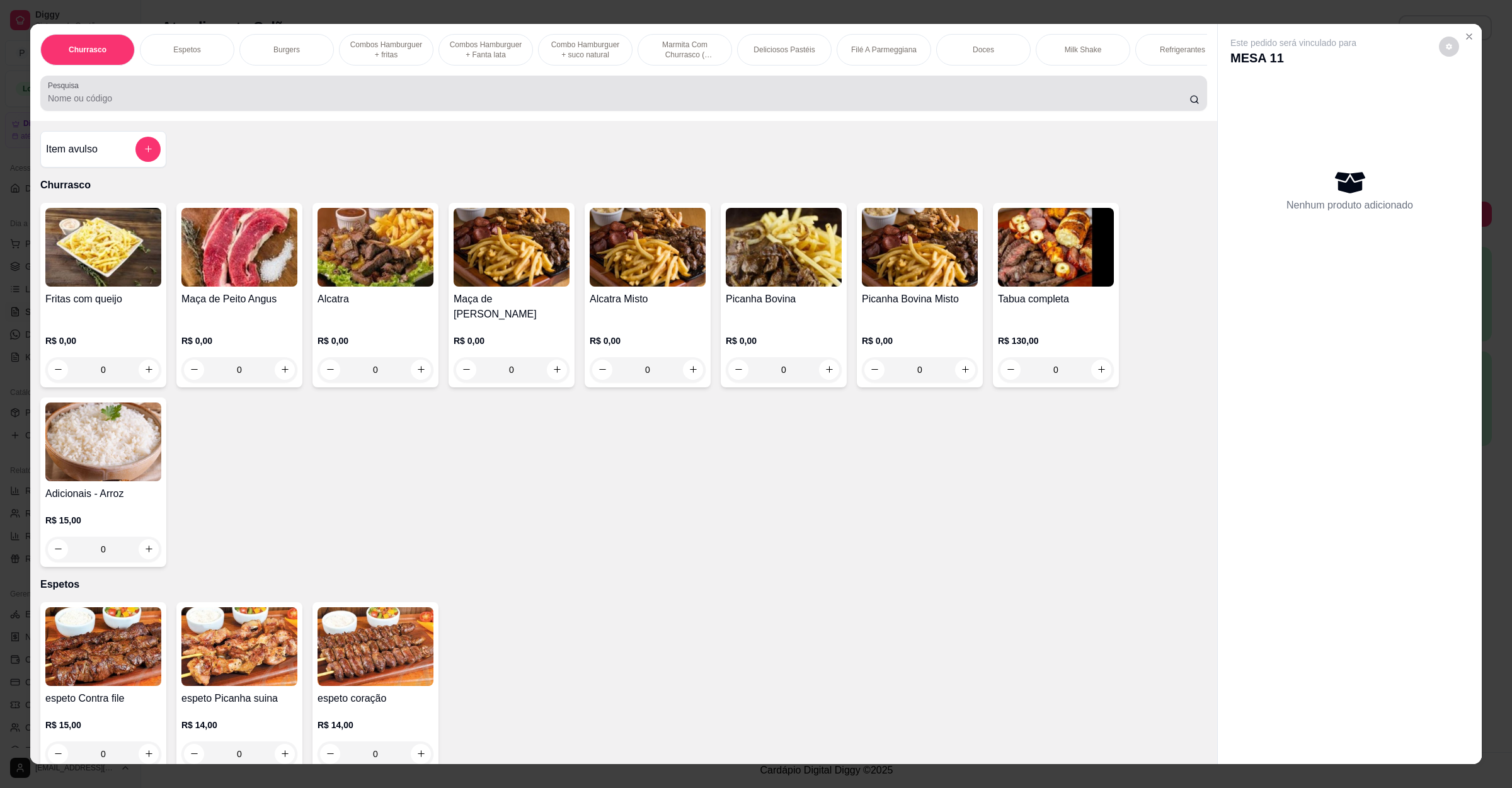
click at [461, 111] on div "Pesquisa" at bounding box center [624, 93] width 1167 height 36
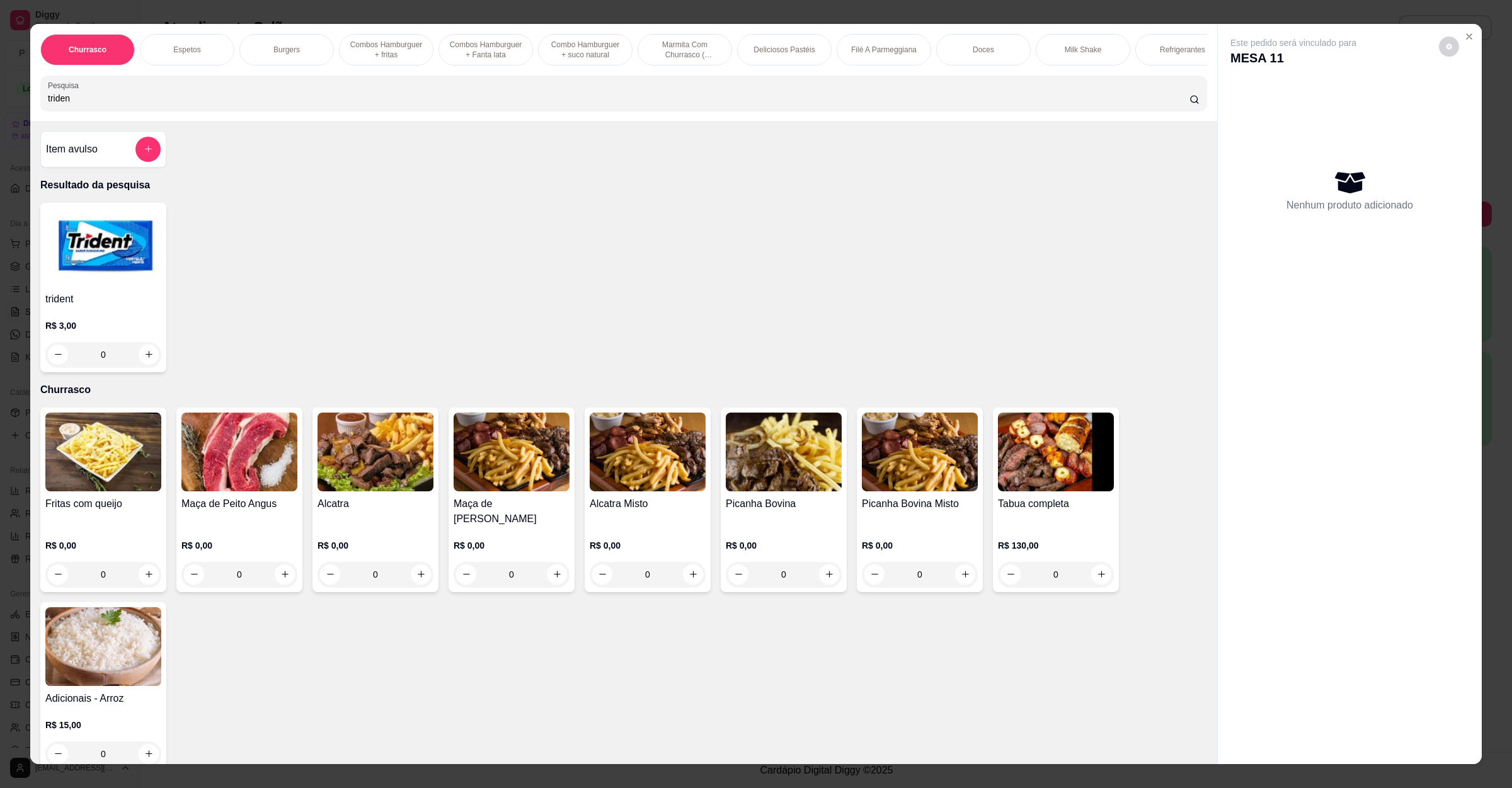
click at [98, 286] on img at bounding box center [103, 247] width 116 height 78
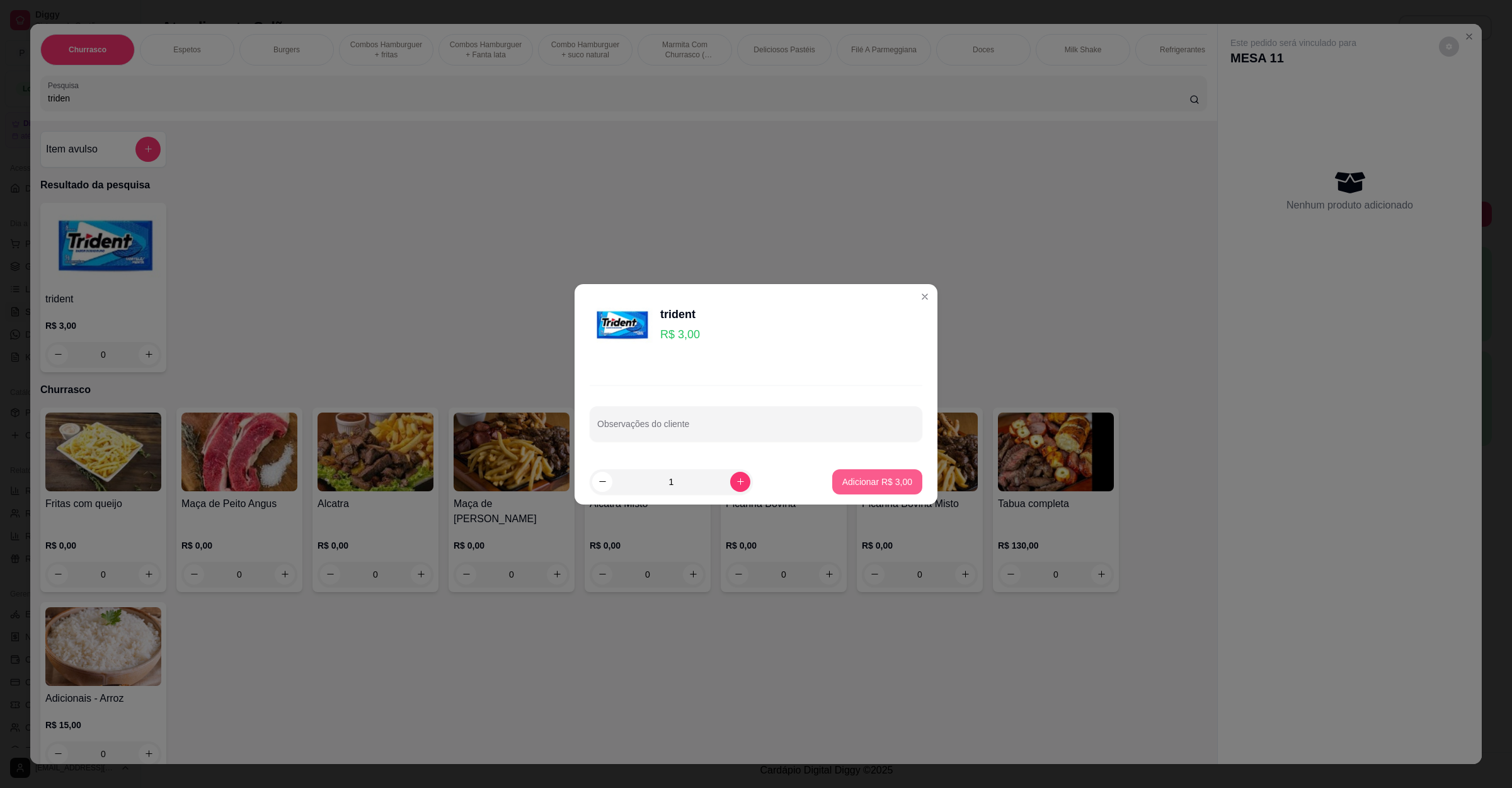
click at [867, 482] on p "Adicionar R$ 3,00" at bounding box center [877, 482] width 70 height 13
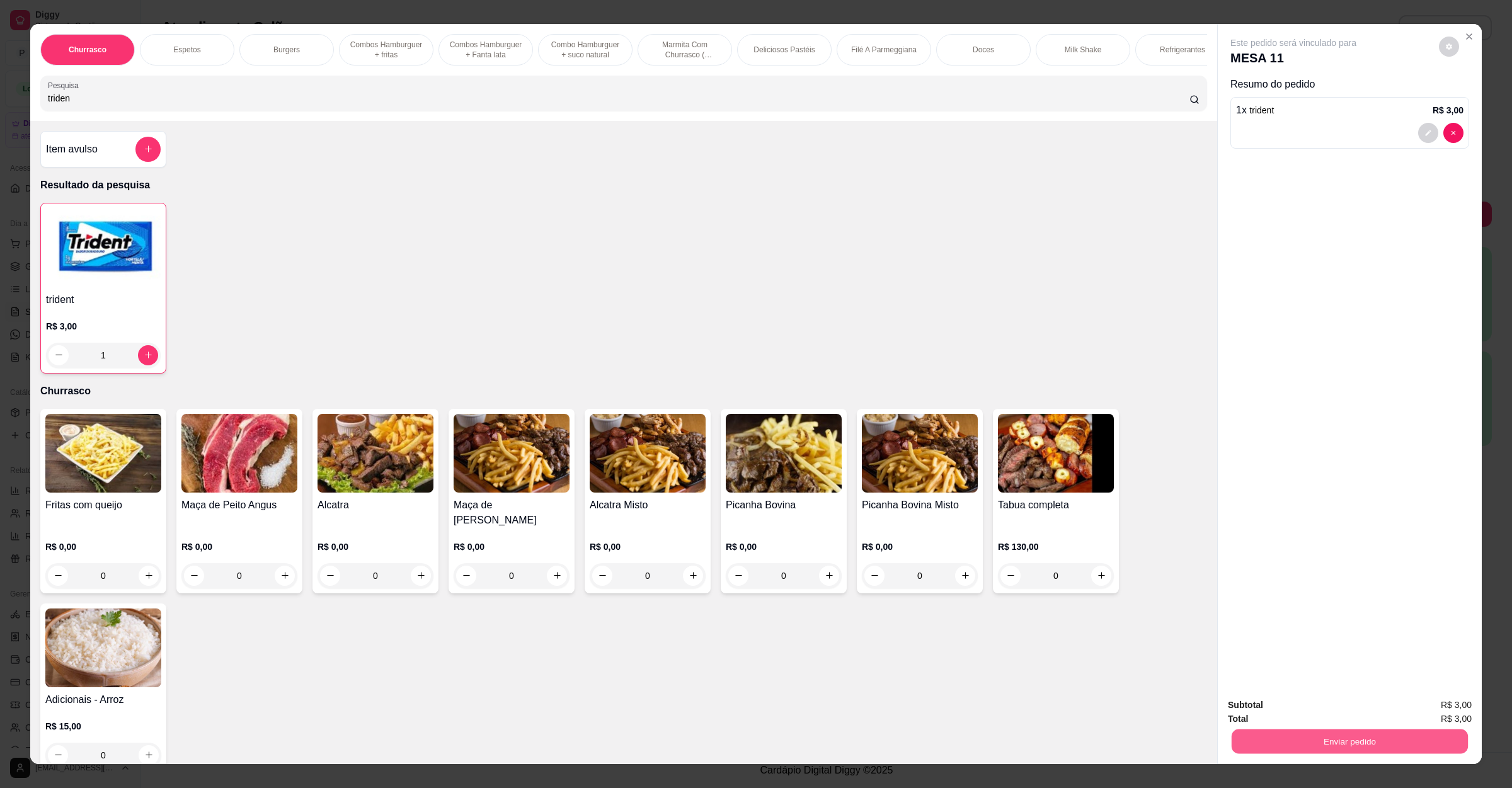
click at [1387, 735] on button "Enviar pedido" at bounding box center [1350, 741] width 236 height 25
click at [1285, 709] on button "Não registrar e enviar pedido" at bounding box center [1306, 710] width 128 height 24
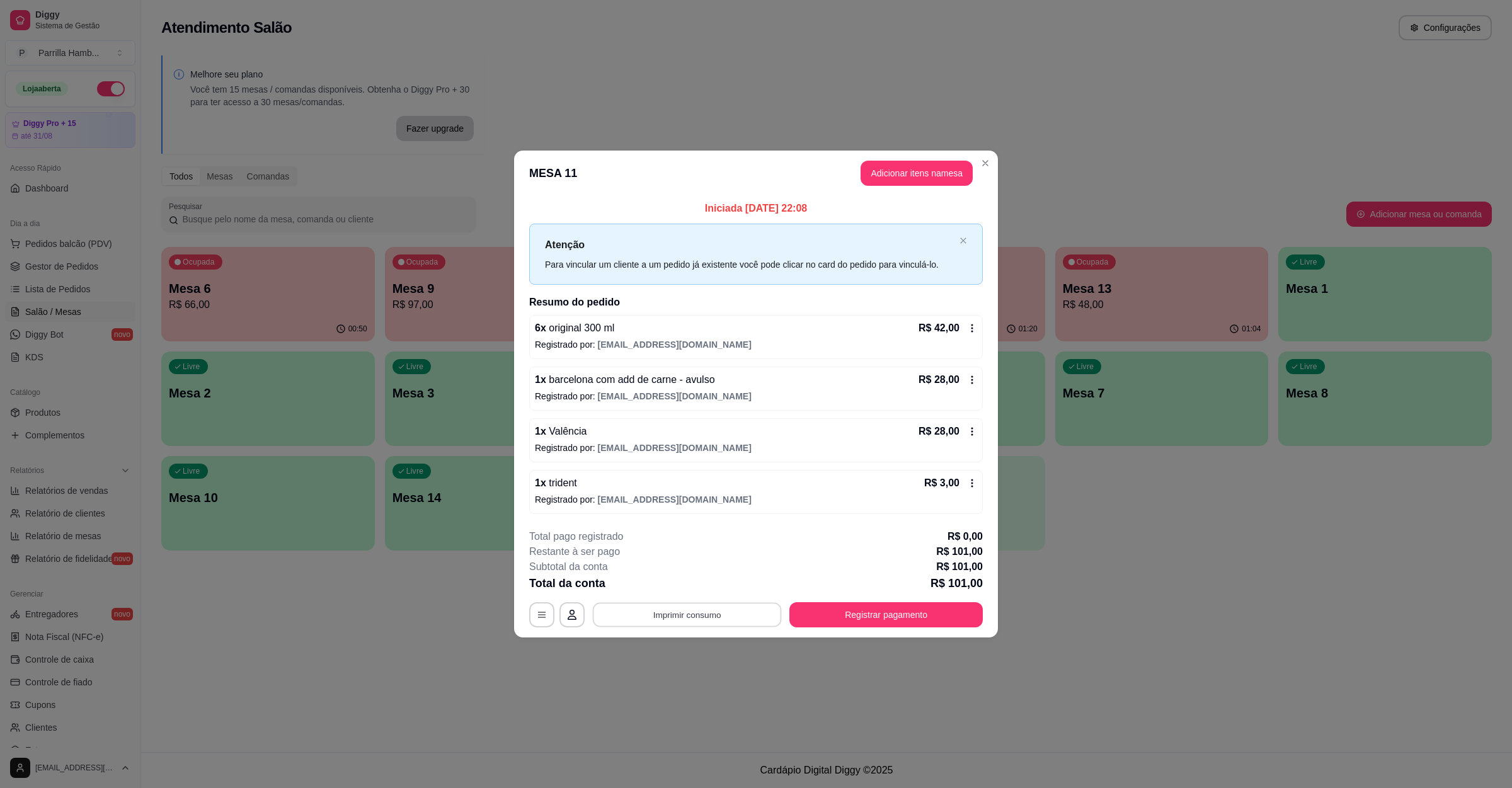
click at [709, 622] on button "Imprimir consumo" at bounding box center [687, 615] width 189 height 25
click at [709, 590] on button "IMPRESSORA" at bounding box center [690, 587] width 91 height 20
drag, startPoint x: 320, startPoint y: 622, endPoint x: 237, endPoint y: 702, distance: 115.3
click at [319, 625] on div "**********" at bounding box center [756, 394] width 1512 height 788
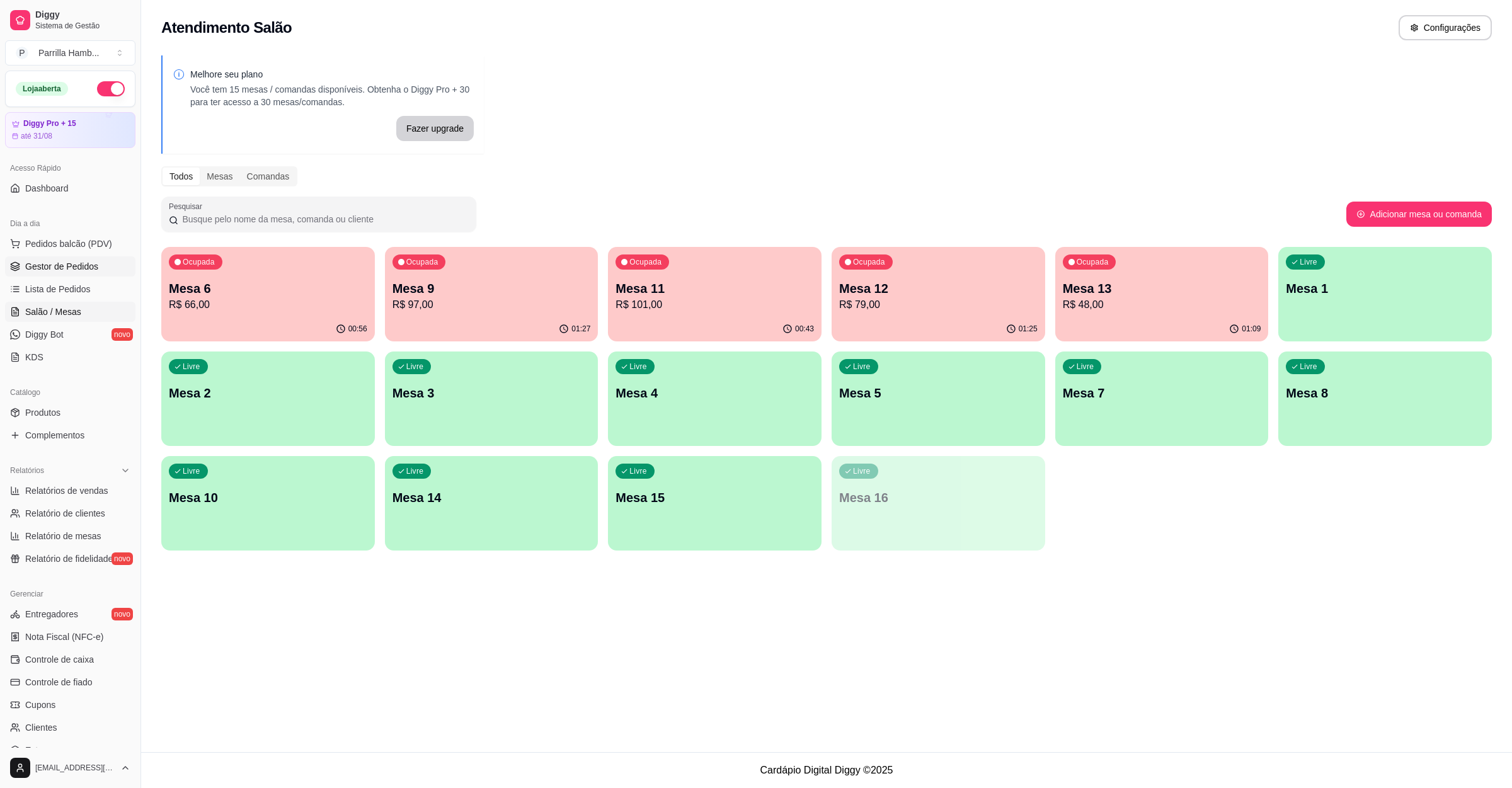
click at [46, 276] on link "Gestor de Pedidos" at bounding box center [70, 266] width 130 height 20
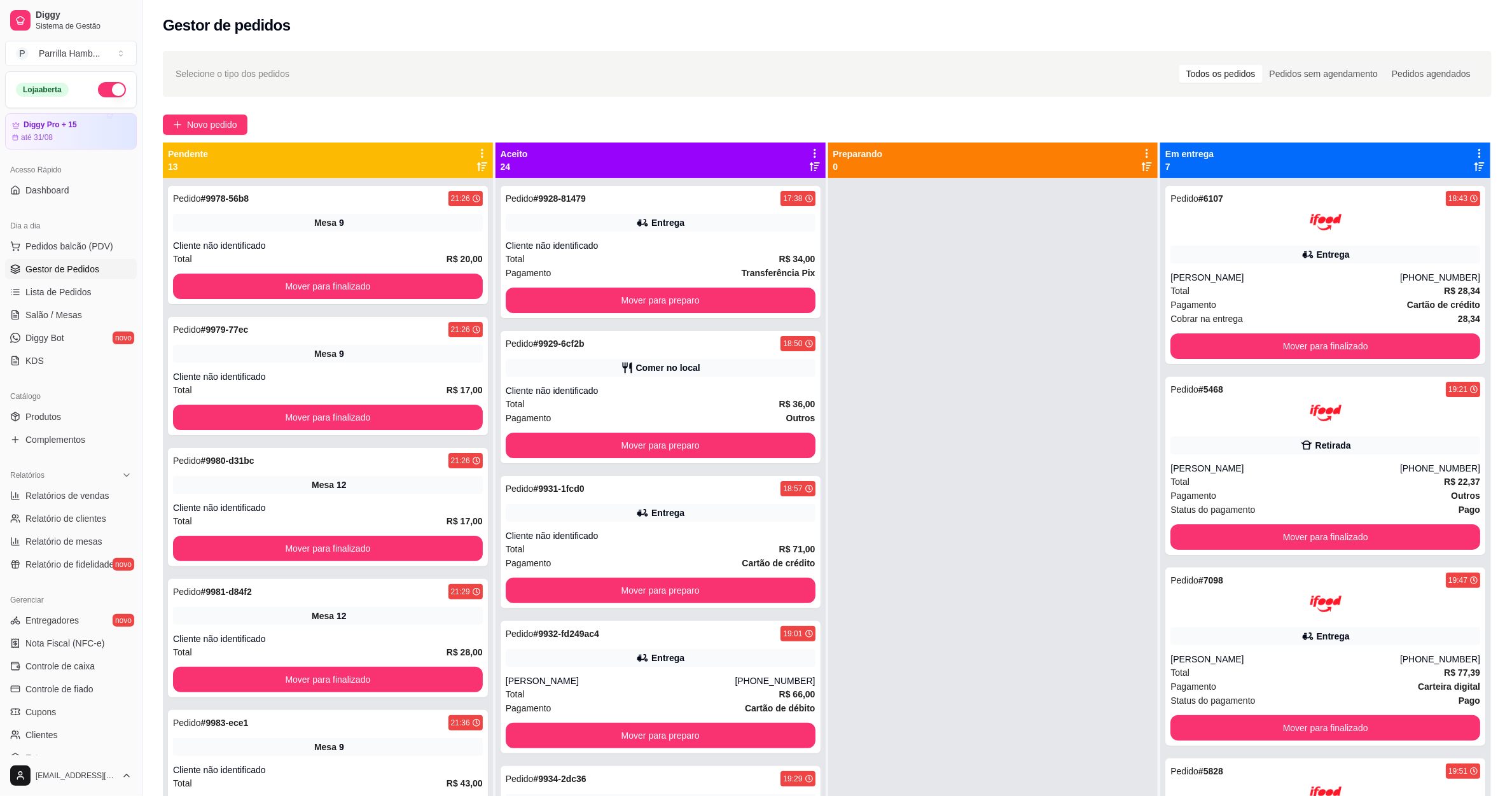
click at [478, 146] on div "Pendente 13" at bounding box center [328, 160] width 331 height 36
click at [478, 153] on icon at bounding box center [482, 153] width 11 height 11
click at [441, 170] on li "Mover pedidos de etapa Com essa opção você tem a opção de mover todos os pedido…" at bounding box center [380, 193] width 199 height 51
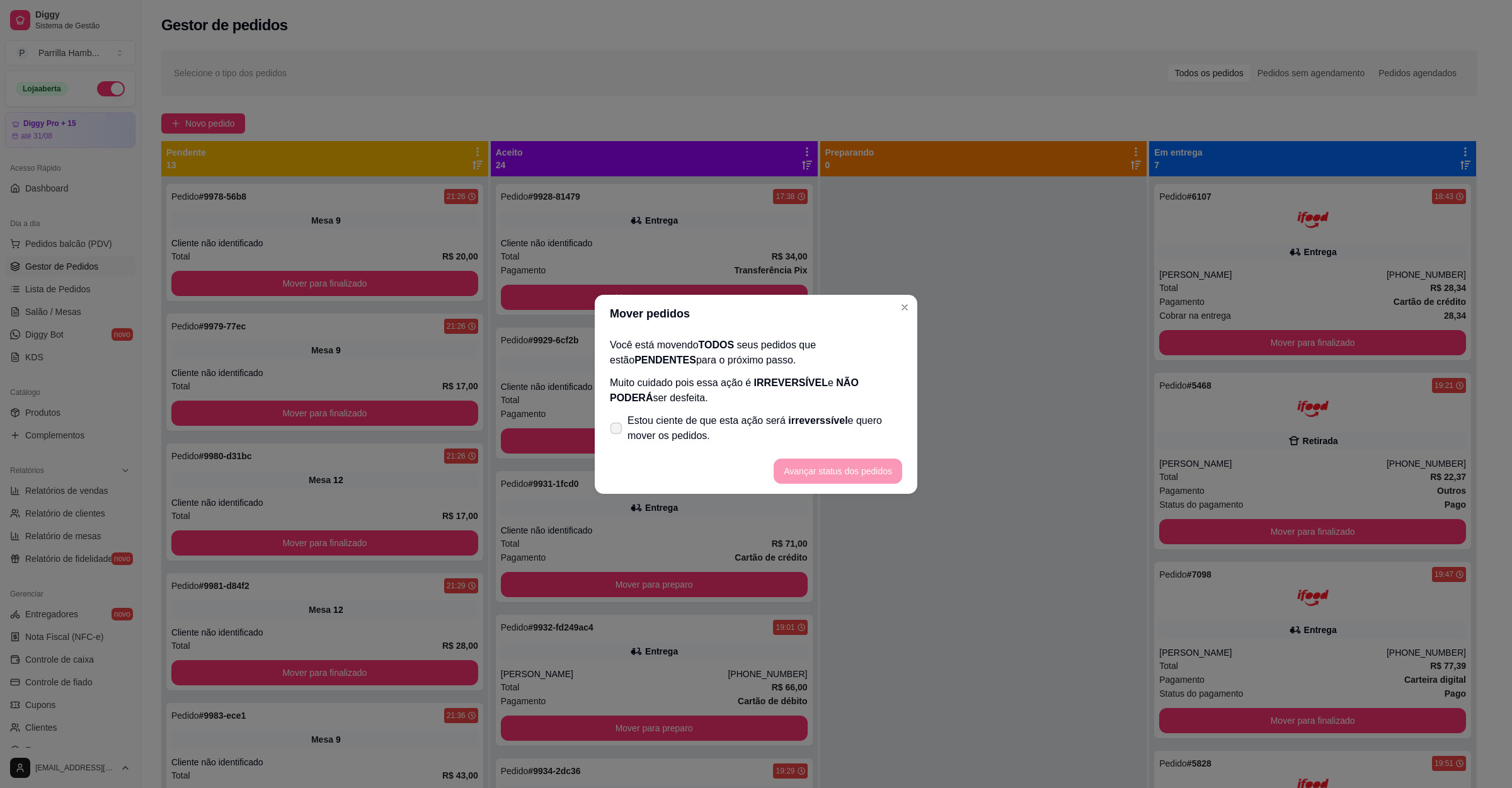
click at [714, 420] on span "Estou ciente de que esta ação será irreverssível e quero mover os pedidos." at bounding box center [764, 428] width 274 height 30
click at [617, 430] on input "Estou ciente de que esta ação será irreverssível e quero mover os pedidos." at bounding box center [613, 434] width 8 height 8
checkbox input "true"
click at [847, 476] on button "Avançar status dos pedidos" at bounding box center [837, 472] width 129 height 26
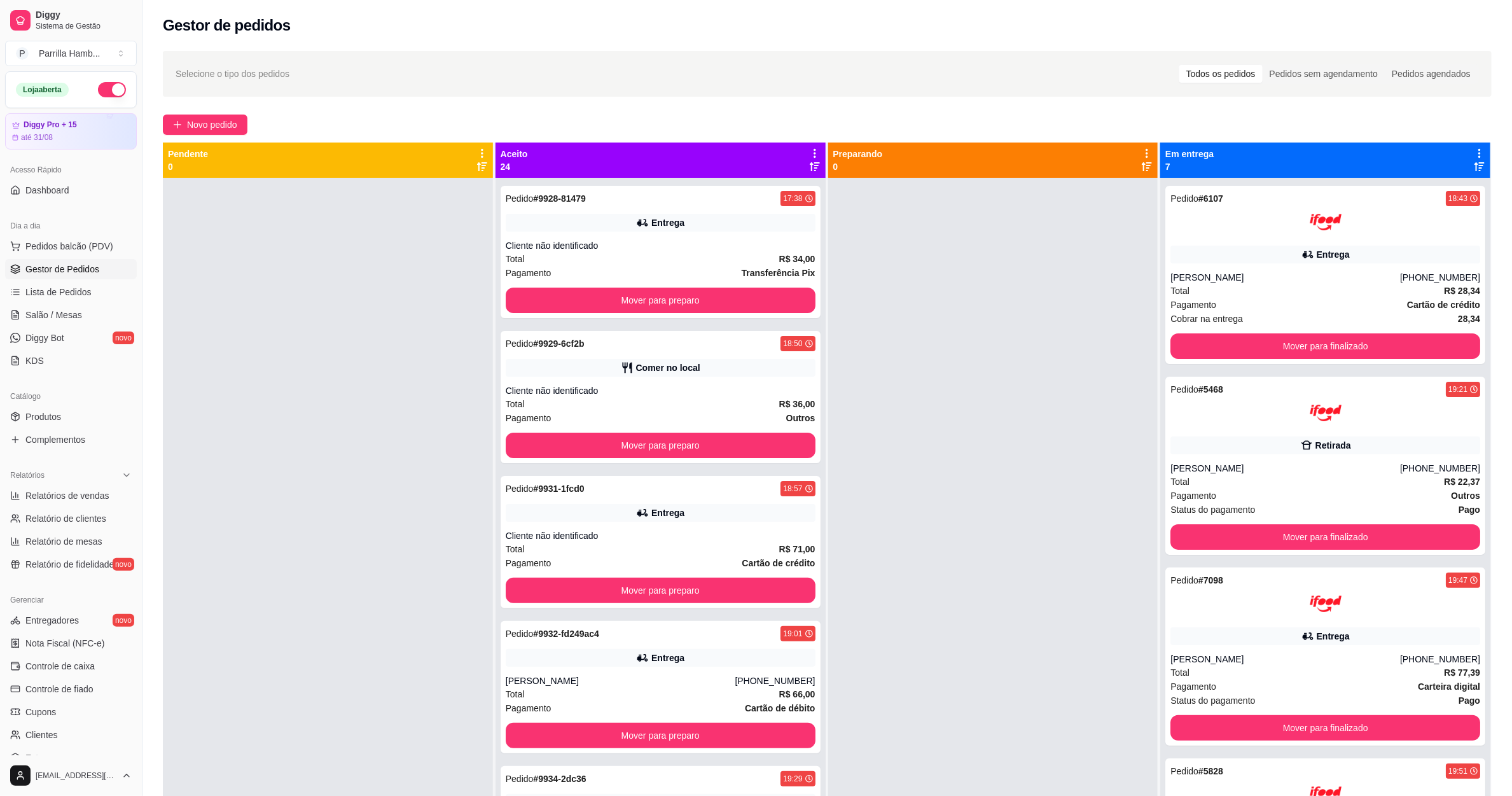
click at [812, 151] on icon at bounding box center [815, 153] width 11 height 11
click at [726, 205] on span "Com essa opção você tem a opção de mover todos os pedidos que estão em uma etap…" at bounding box center [709, 199] width 189 height 30
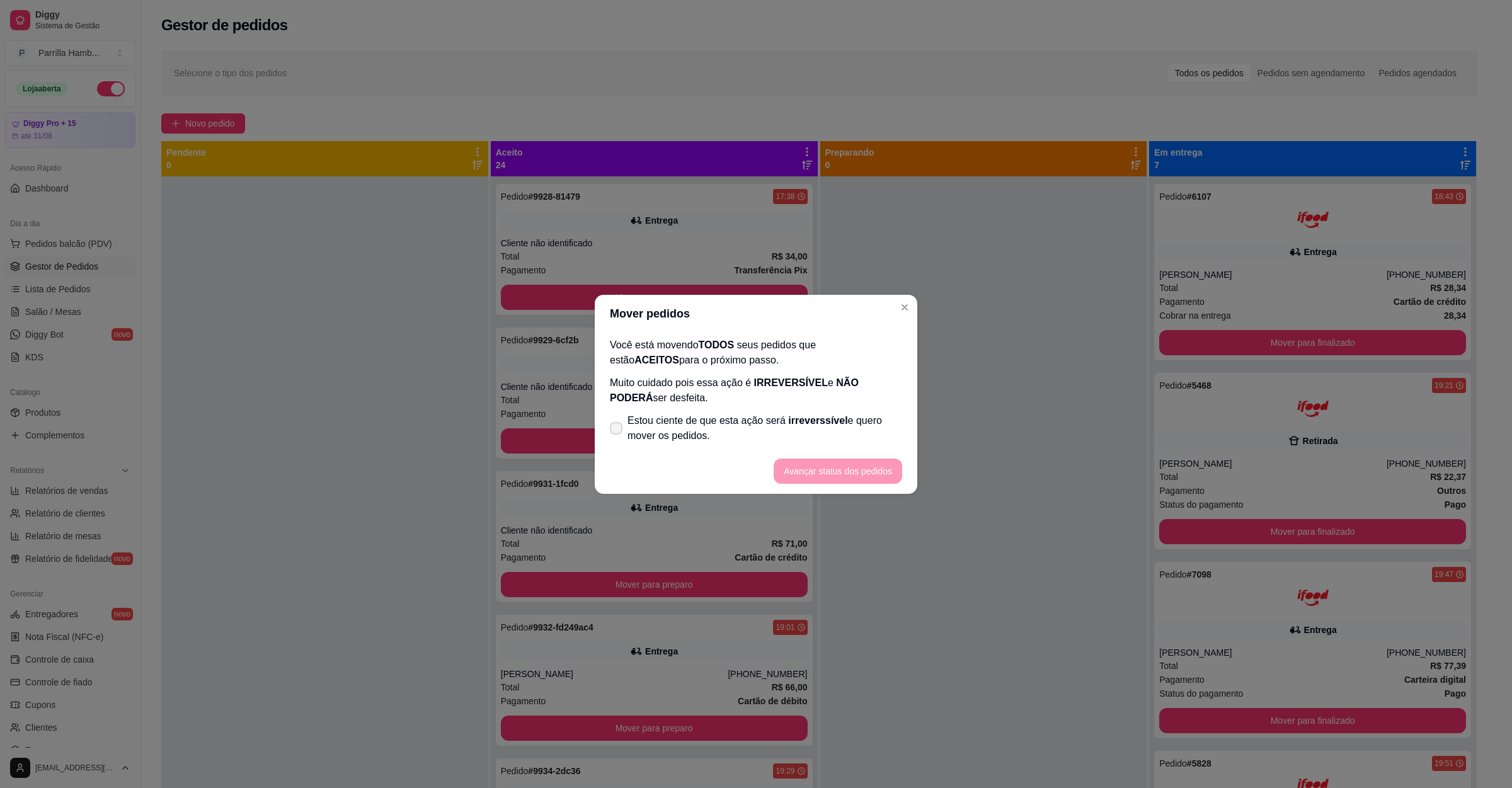
click at [641, 433] on span "Estou ciente de que esta ação será irreverssível e quero mover os pedidos." at bounding box center [764, 428] width 274 height 30
click at [617, 433] on input "Estou ciente de que esta ação será irreverssível e quero mover os pedidos." at bounding box center [613, 434] width 8 height 8
checkbox input "true"
click at [835, 472] on button "Avançar status dos pedidos" at bounding box center [837, 472] width 129 height 26
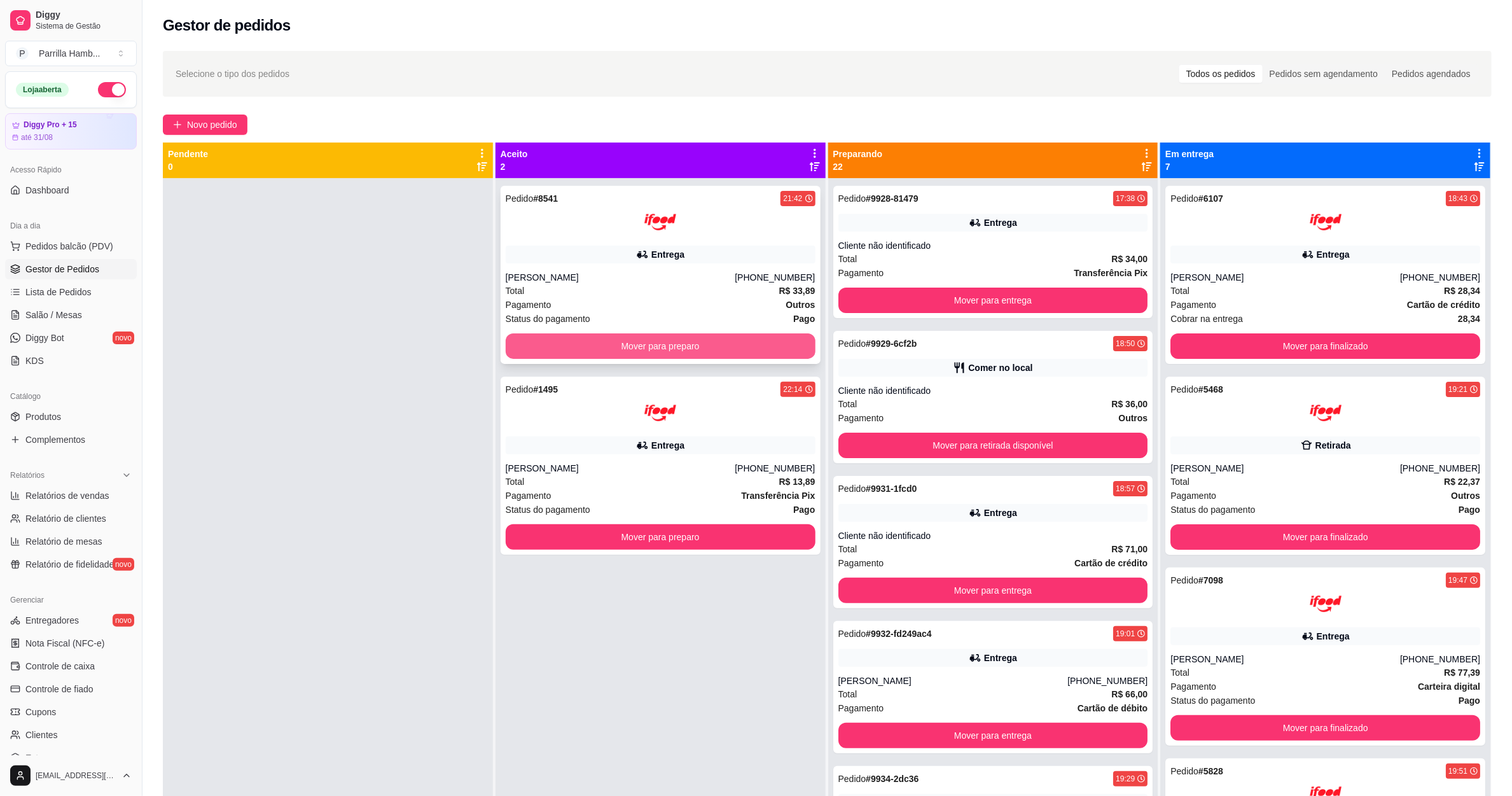
click at [770, 352] on button "Mover para preparo" at bounding box center [660, 346] width 309 height 26
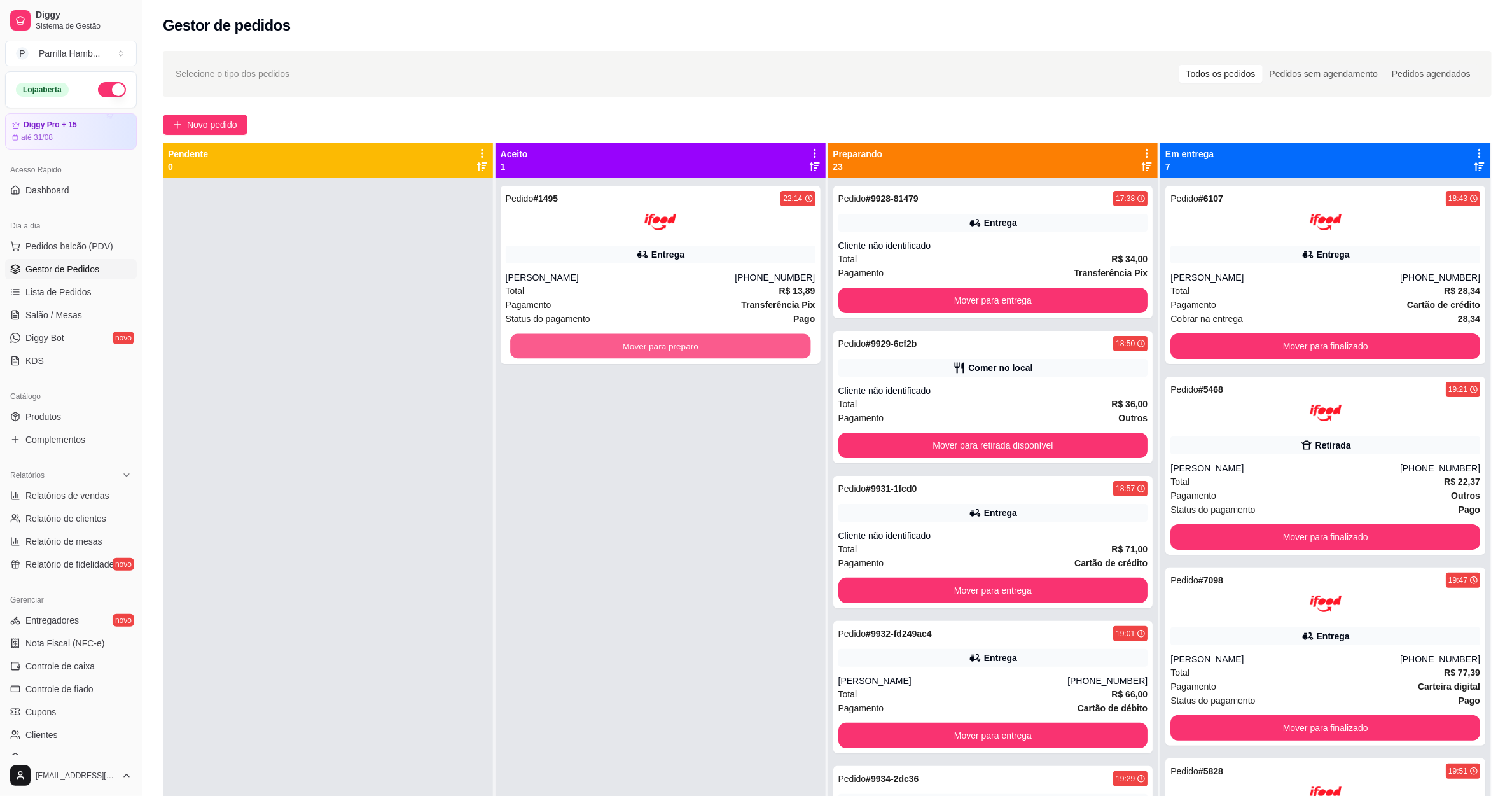
click at [770, 352] on button "Mover para preparo" at bounding box center [660, 346] width 300 height 25
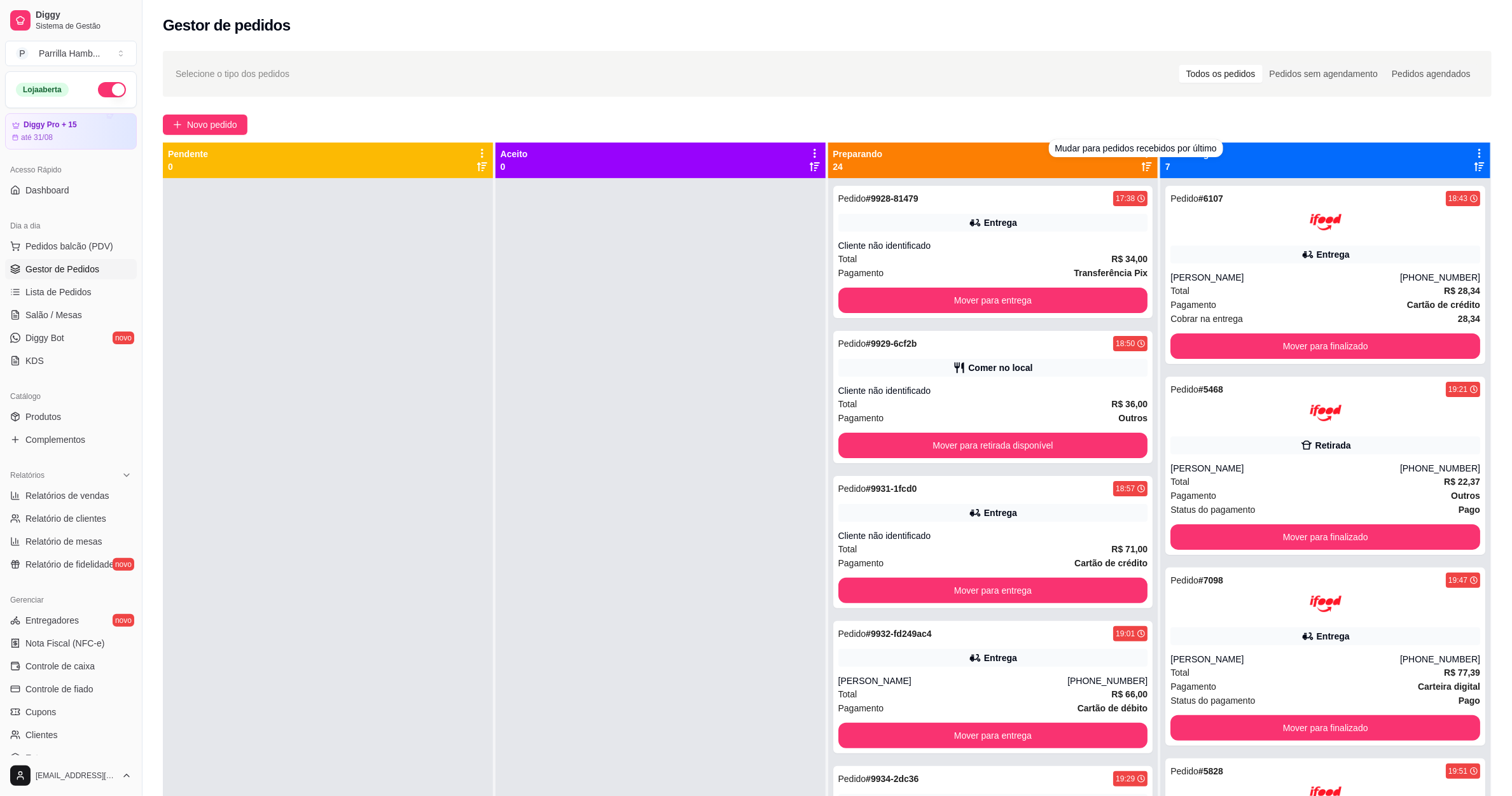
click at [1094, 130] on div "Novo pedido" at bounding box center [827, 124] width 1329 height 20
click at [1119, 130] on div "Novo pedido" at bounding box center [827, 124] width 1329 height 20
click at [1144, 153] on div "Preparando 24" at bounding box center [994, 160] width 331 height 36
click at [1141, 153] on icon at bounding box center [1146, 153] width 11 height 11
click at [1102, 183] on span "Com essa opção você tem a opção de mover todos os pedidos que estão em uma etap…" at bounding box center [1060, 193] width 151 height 24
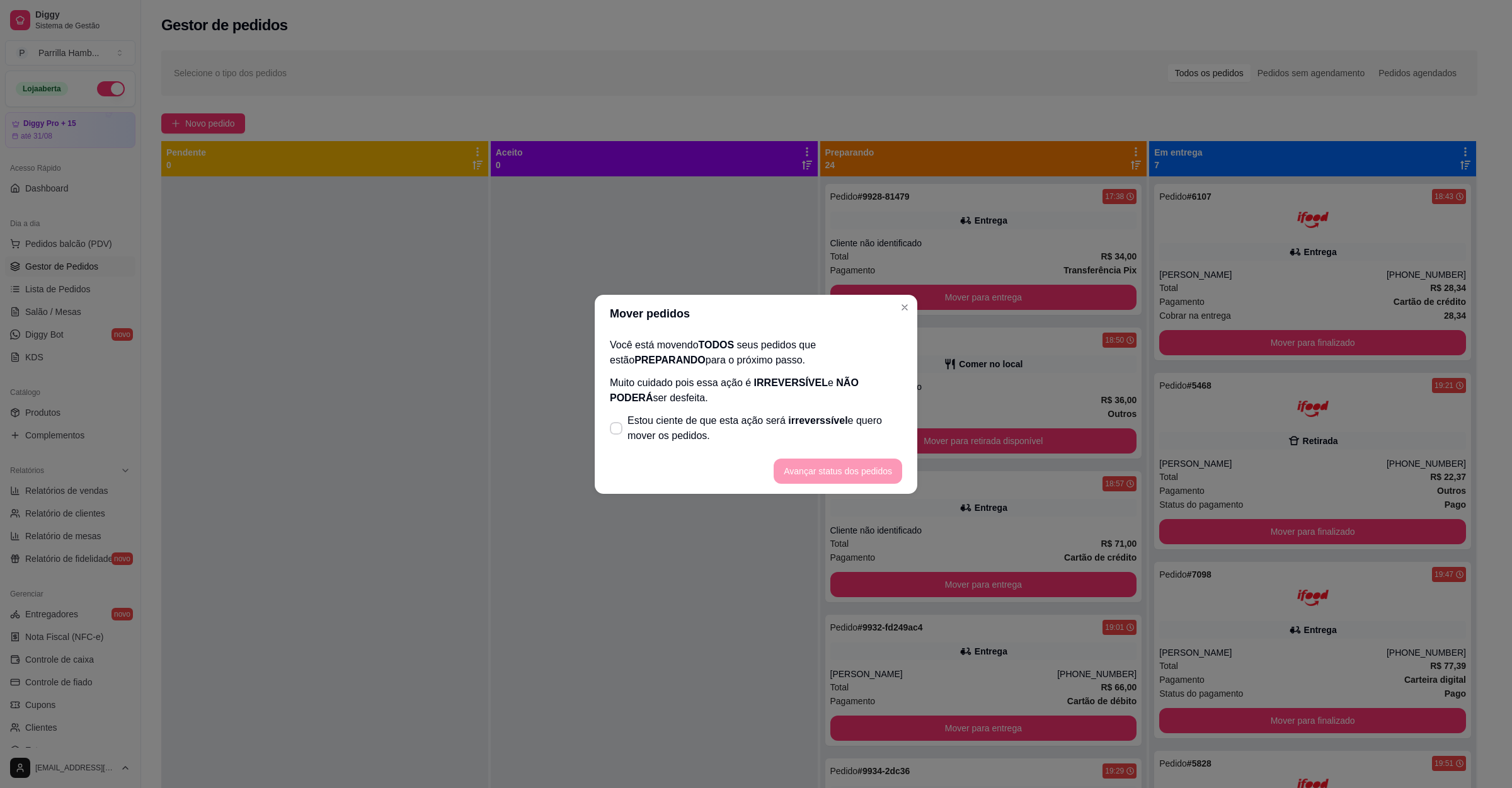
click at [807, 422] on span "irreverssível" at bounding box center [817, 420] width 59 height 11
click at [617, 430] on input "Estou ciente de que esta ação será irreverssível e quero mover os pedidos." at bounding box center [613, 434] width 8 height 8
checkbox input "true"
click at [838, 470] on button "Avançar status dos pedidos" at bounding box center [837, 472] width 129 height 26
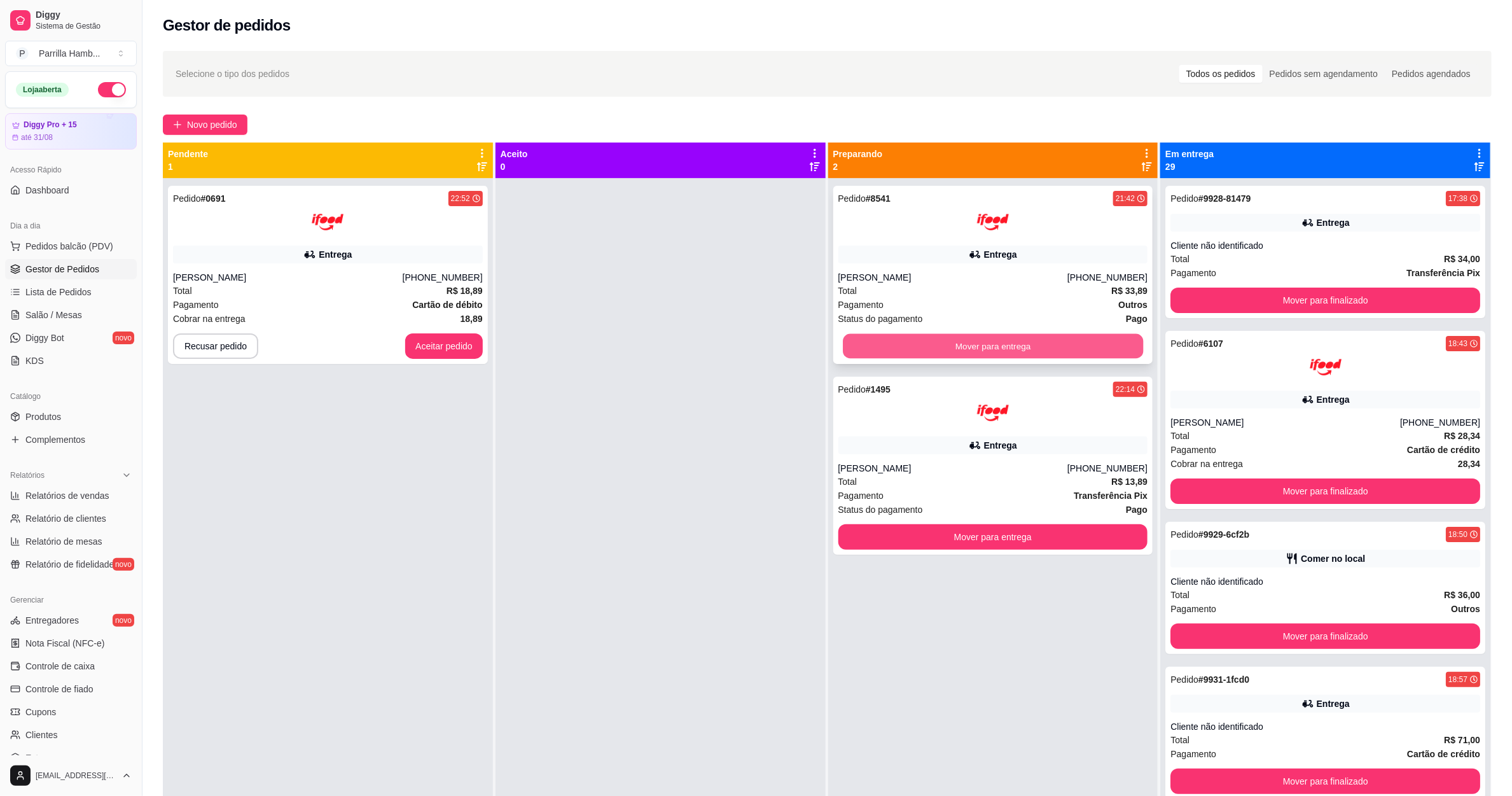
click at [983, 342] on button "Mover para entrega" at bounding box center [993, 346] width 300 height 25
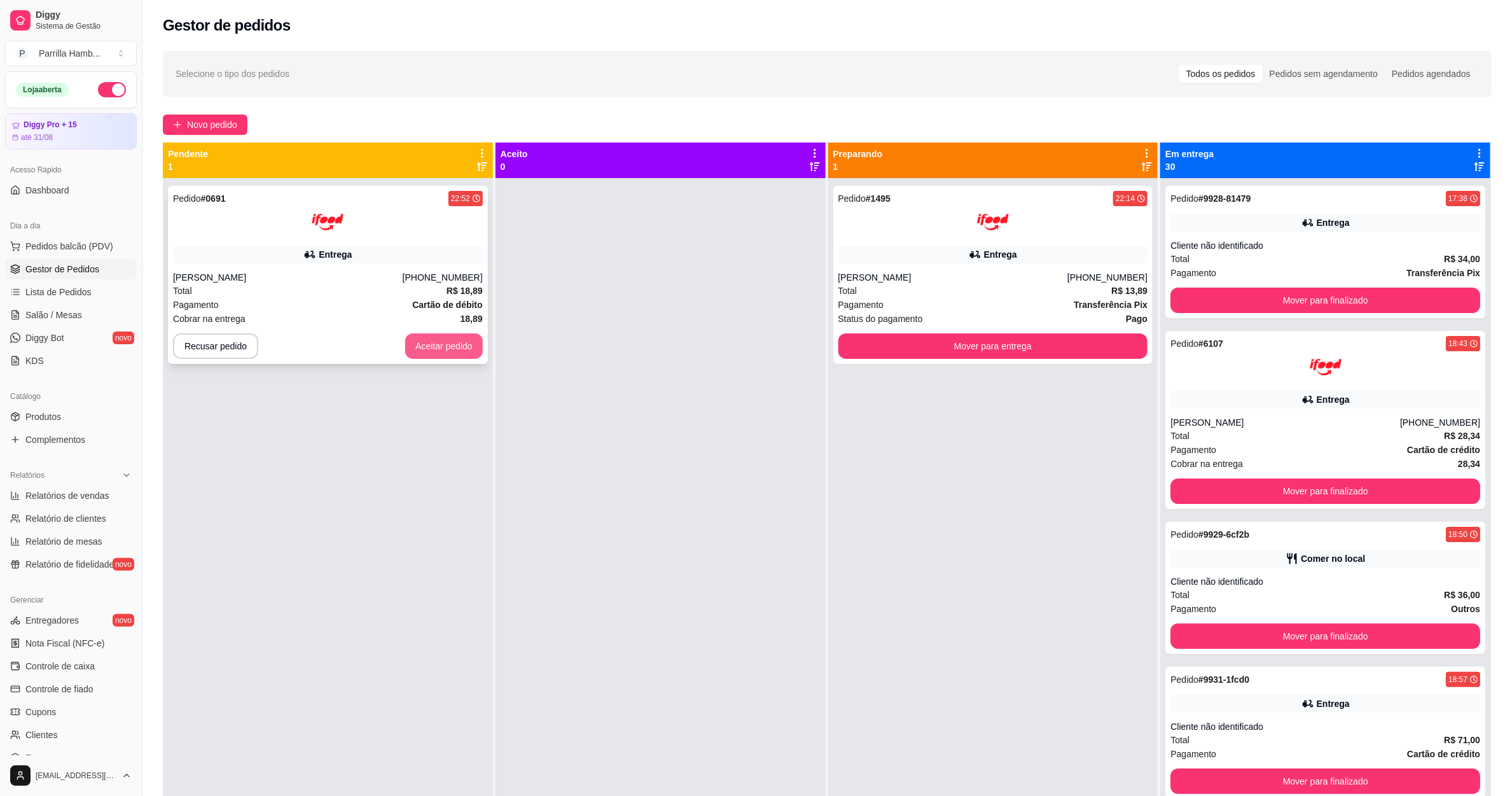
click at [452, 345] on button "Aceitar pedido" at bounding box center [444, 346] width 77 height 26
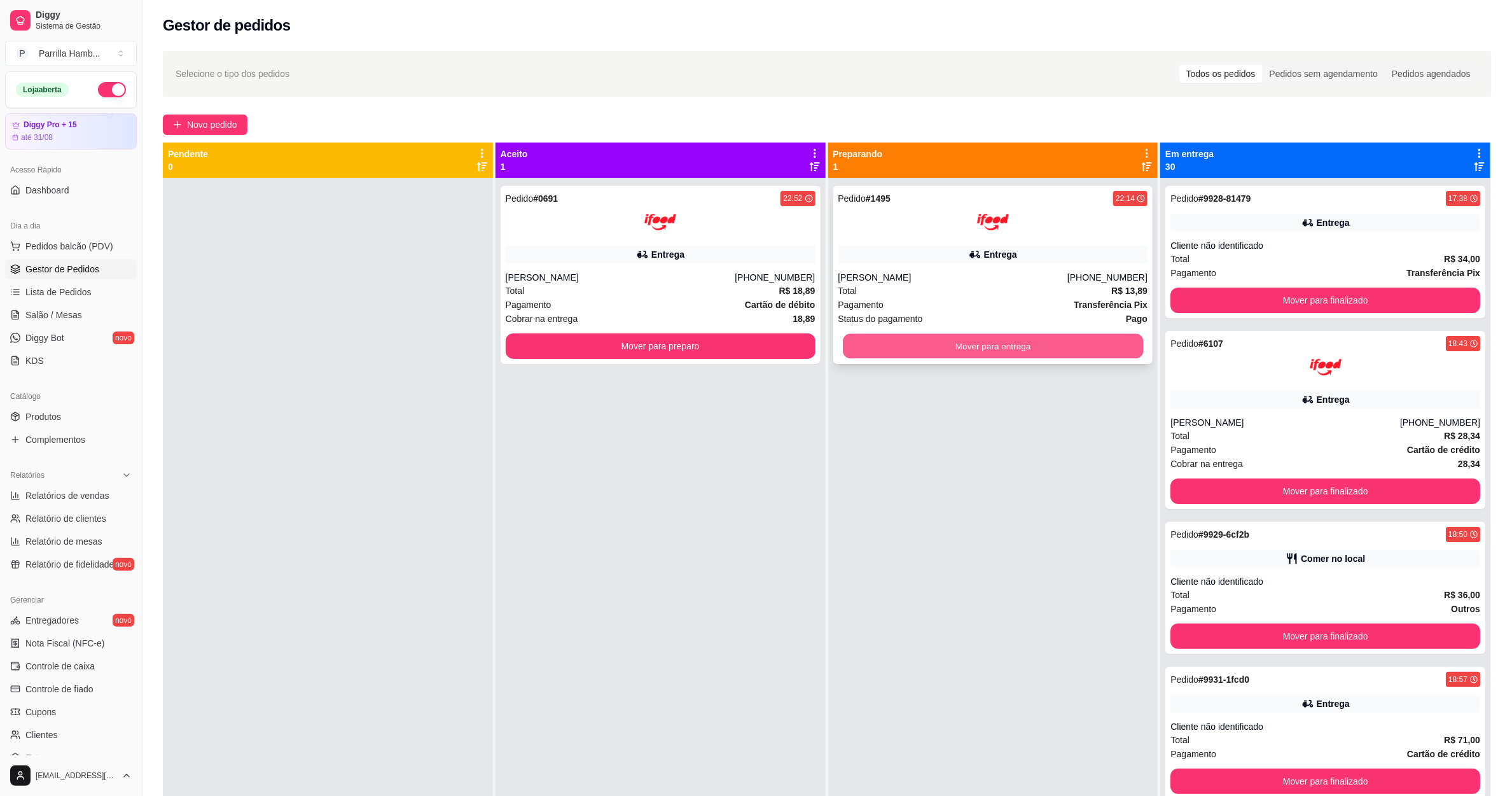
click at [854, 336] on button "Mover para entrega" at bounding box center [993, 346] width 300 height 25
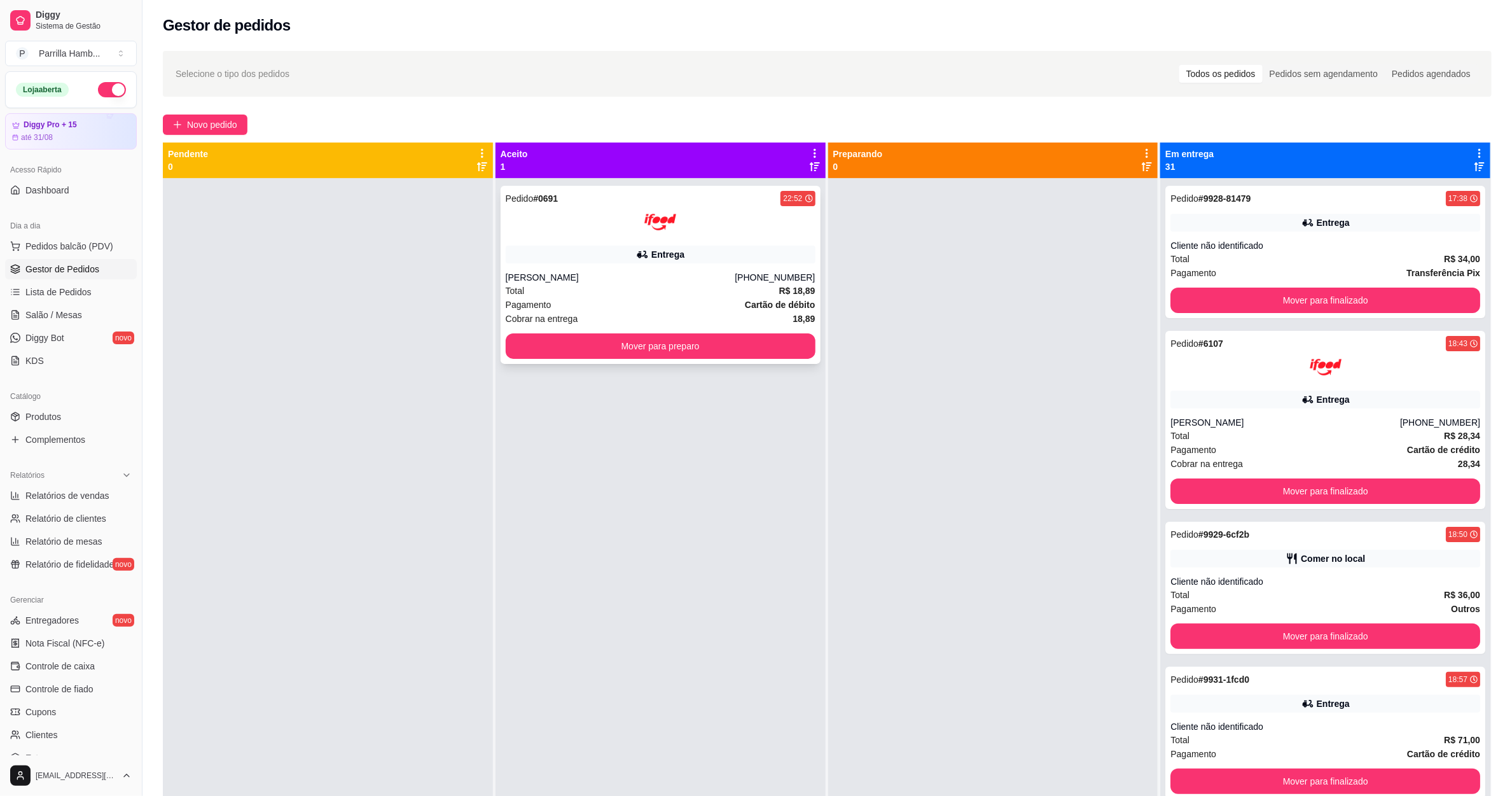
click at [752, 357] on button "Mover para preparo" at bounding box center [660, 346] width 309 height 26
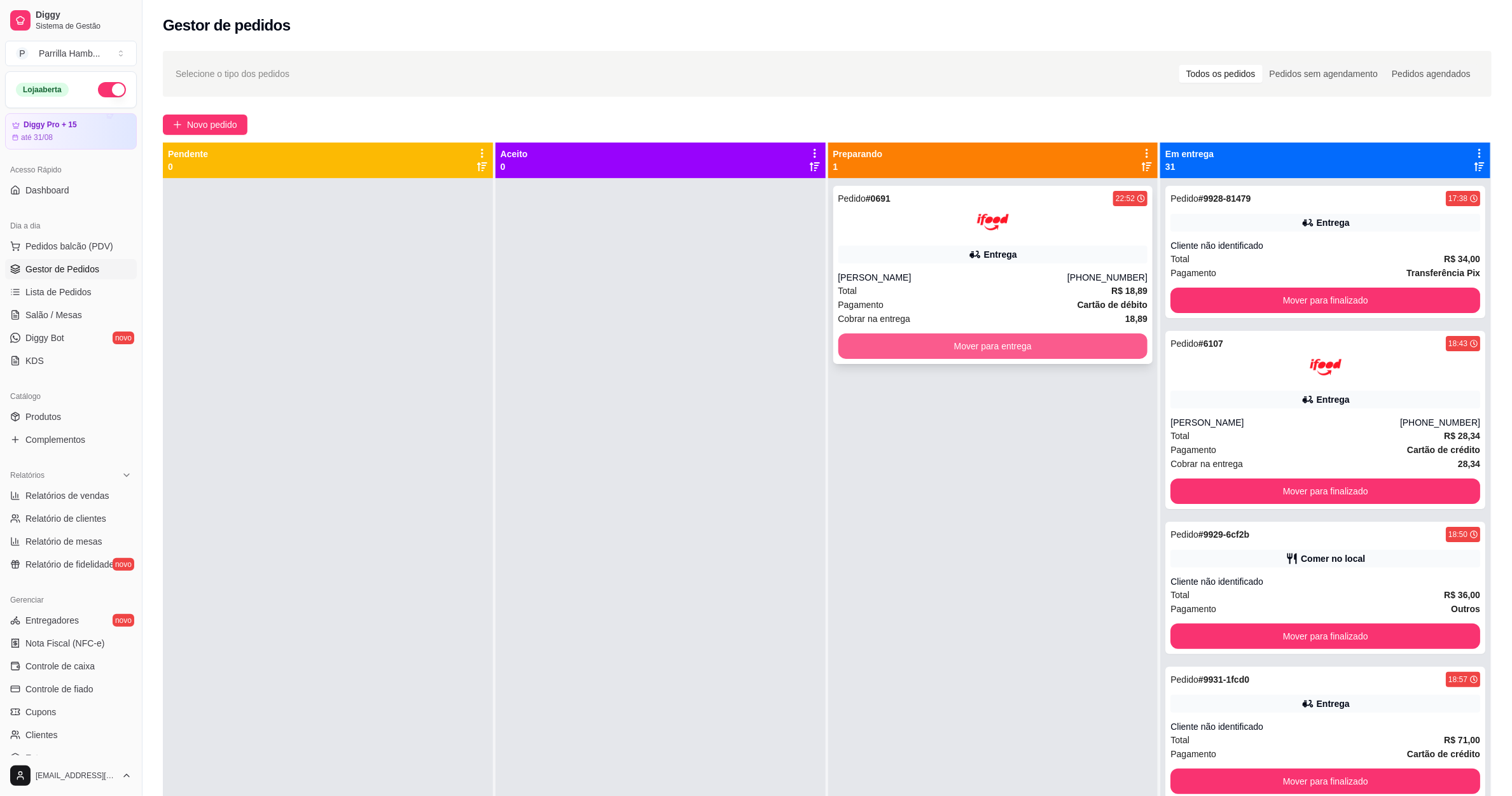
click at [1039, 345] on button "Mover para entrega" at bounding box center [994, 346] width 309 height 26
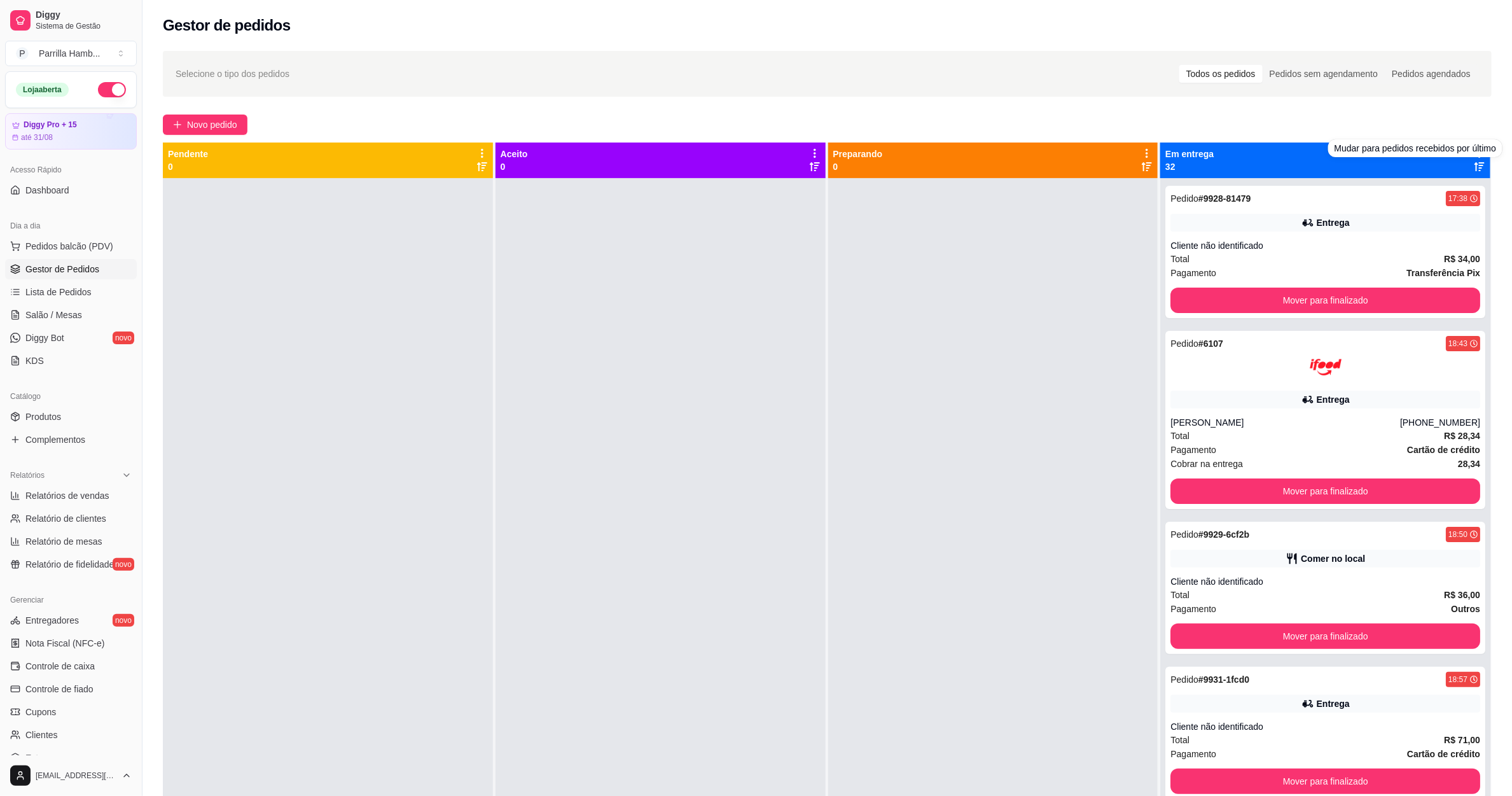
click at [1397, 121] on div "Novo pedido" at bounding box center [827, 124] width 1329 height 20
click at [1462, 135] on div "Novo pedido" at bounding box center [827, 124] width 1329 height 20
click at [1474, 155] on icon at bounding box center [1480, 153] width 11 height 11
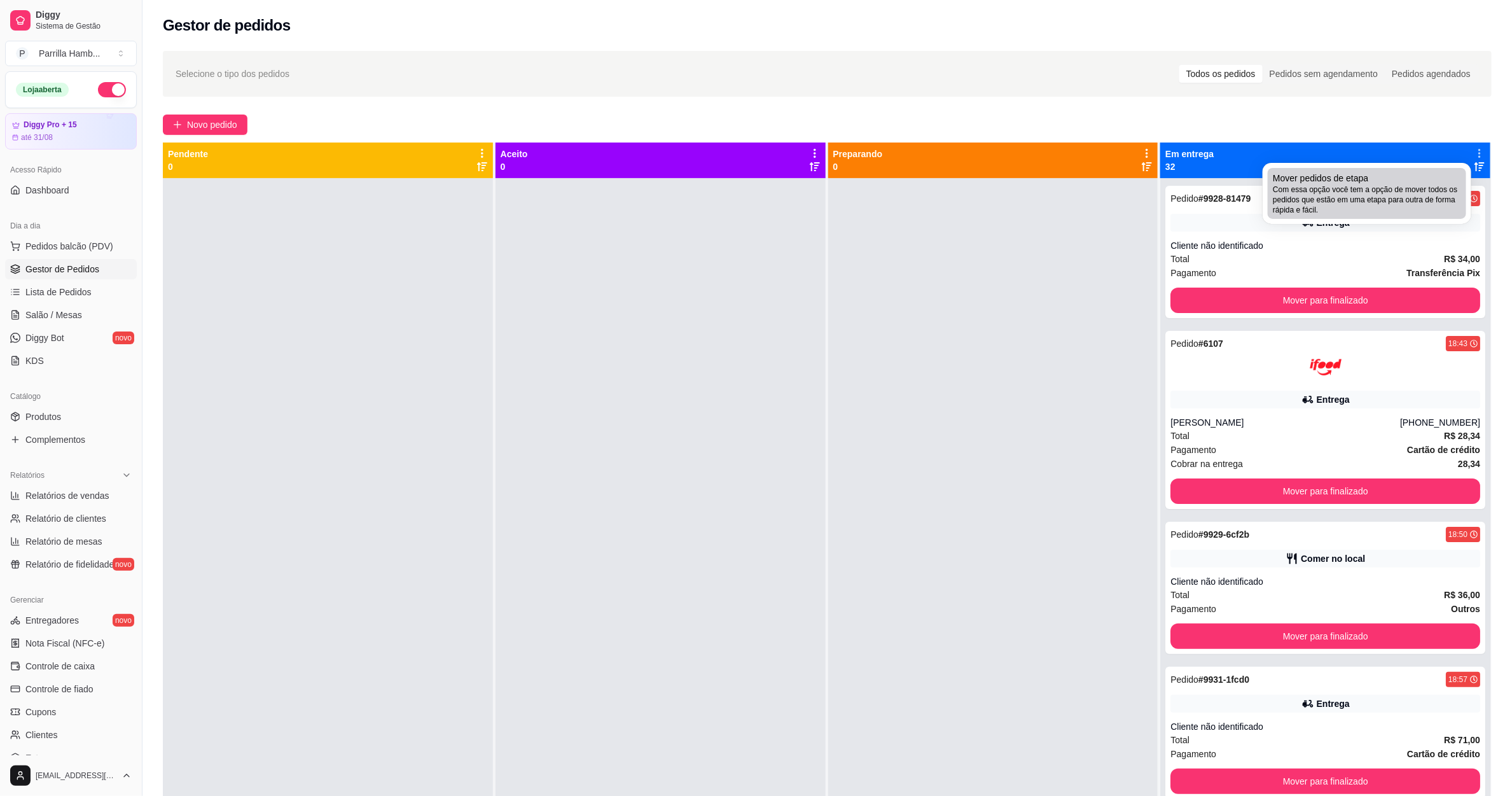
click at [1318, 178] on span "Mover pedidos de etapa" at bounding box center [1320, 179] width 96 height 13
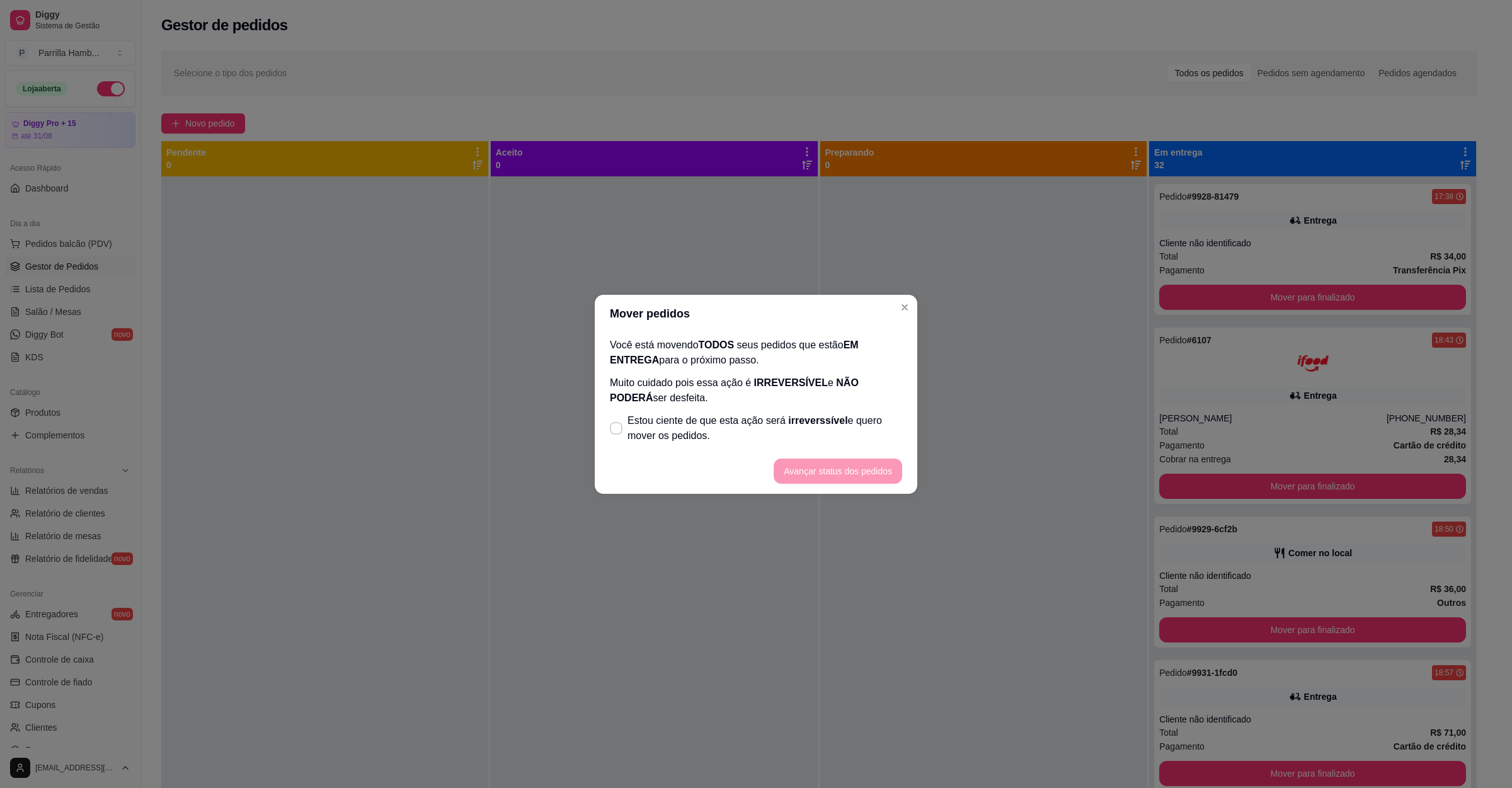
click at [741, 433] on span "Estou ciente de que esta ação será irreverssível e quero mover os pedidos." at bounding box center [764, 428] width 274 height 30
click at [617, 433] on input "Estou ciente de que esta ação será irreverssível e quero mover os pedidos." at bounding box center [613, 434] width 8 height 8
checkbox input "true"
click at [803, 460] on button "Avançar status dos pedidos" at bounding box center [837, 472] width 129 height 26
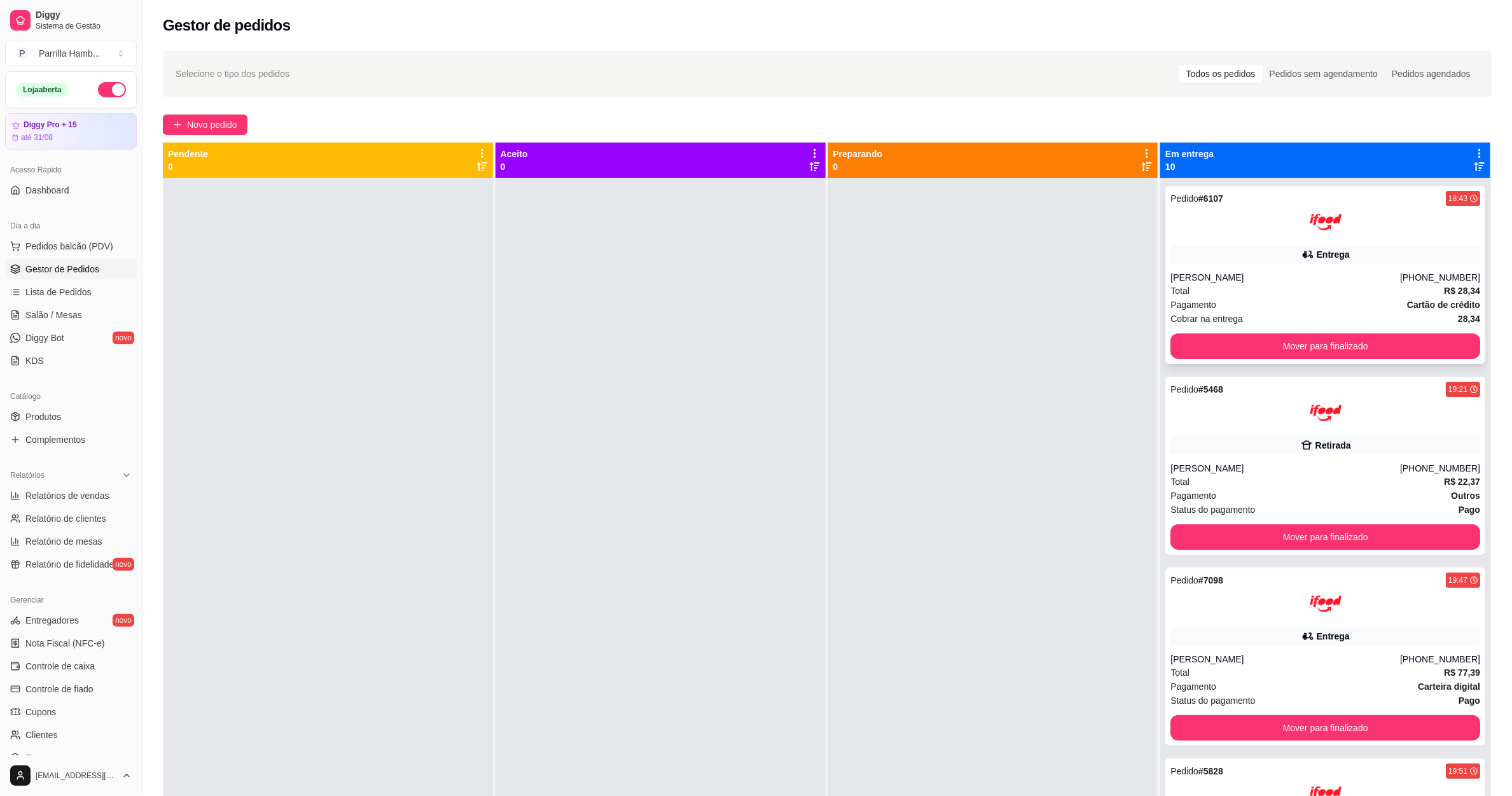
click at [1289, 345] on button "Mover para finalizado" at bounding box center [1325, 346] width 309 height 26
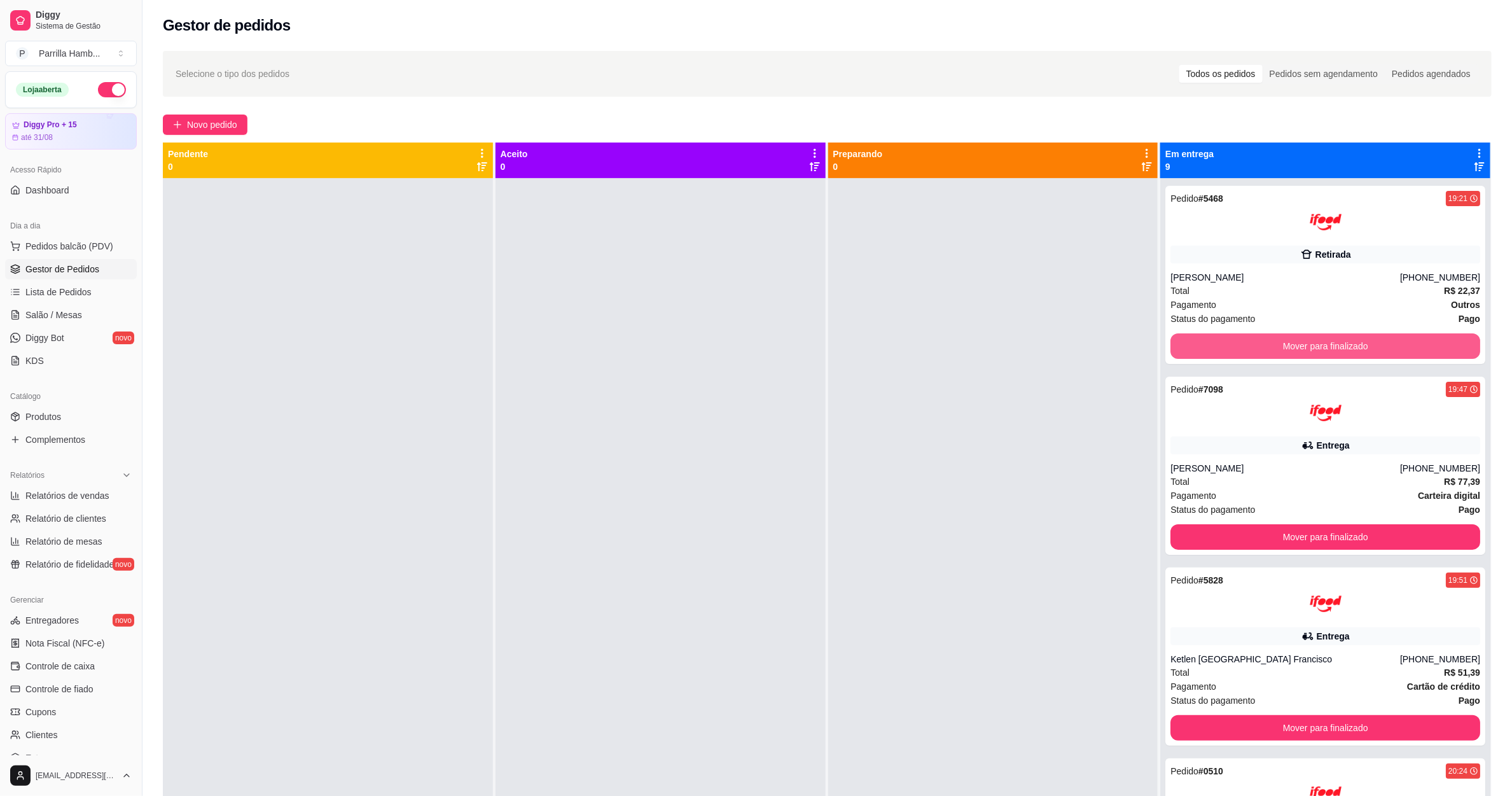
click at [1277, 350] on button "Mover para finalizado" at bounding box center [1325, 346] width 309 height 26
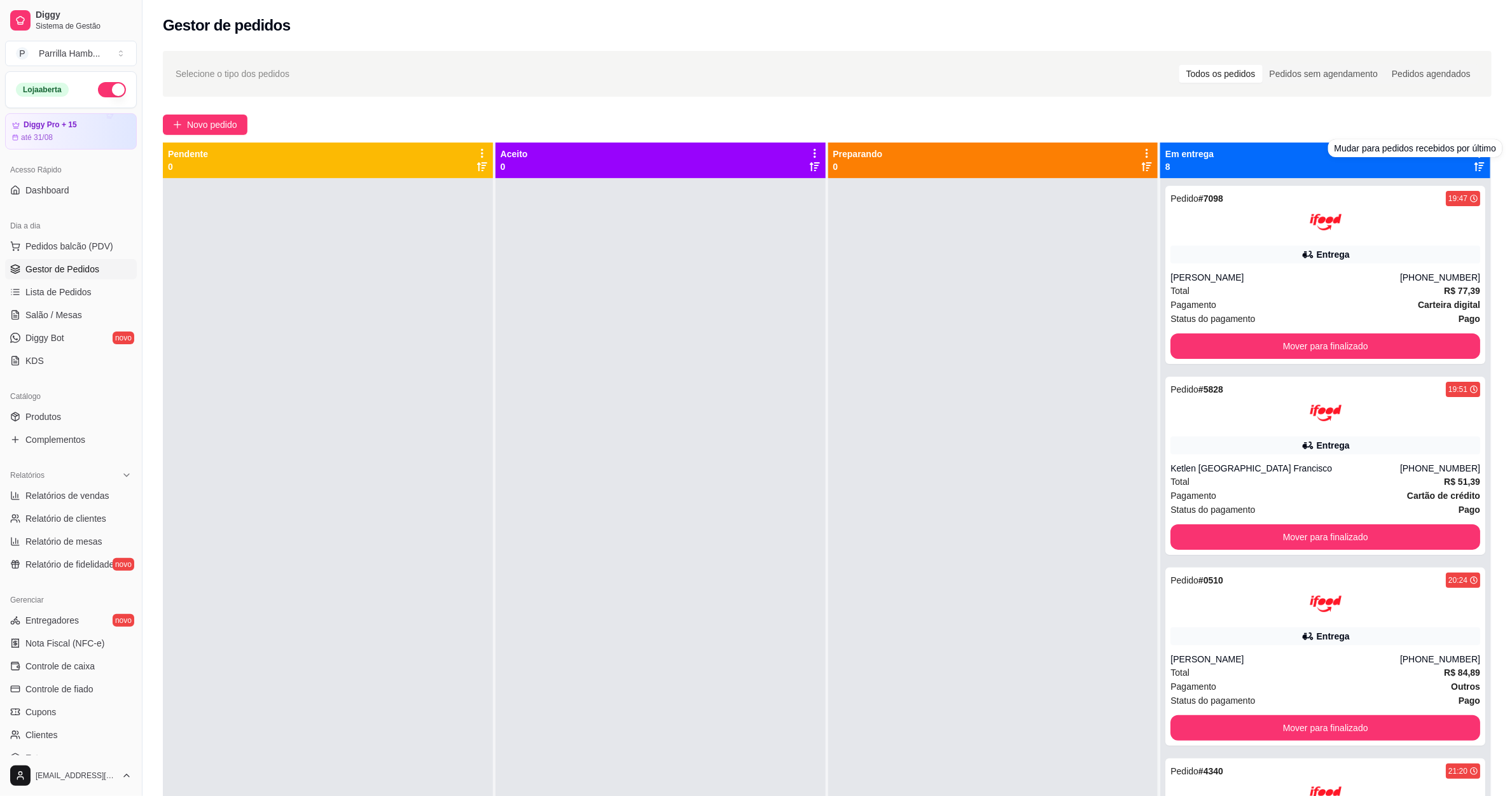
click at [1349, 121] on div "Novo pedido" at bounding box center [827, 124] width 1329 height 20
click at [1474, 147] on icon at bounding box center [1480, 153] width 11 height 11
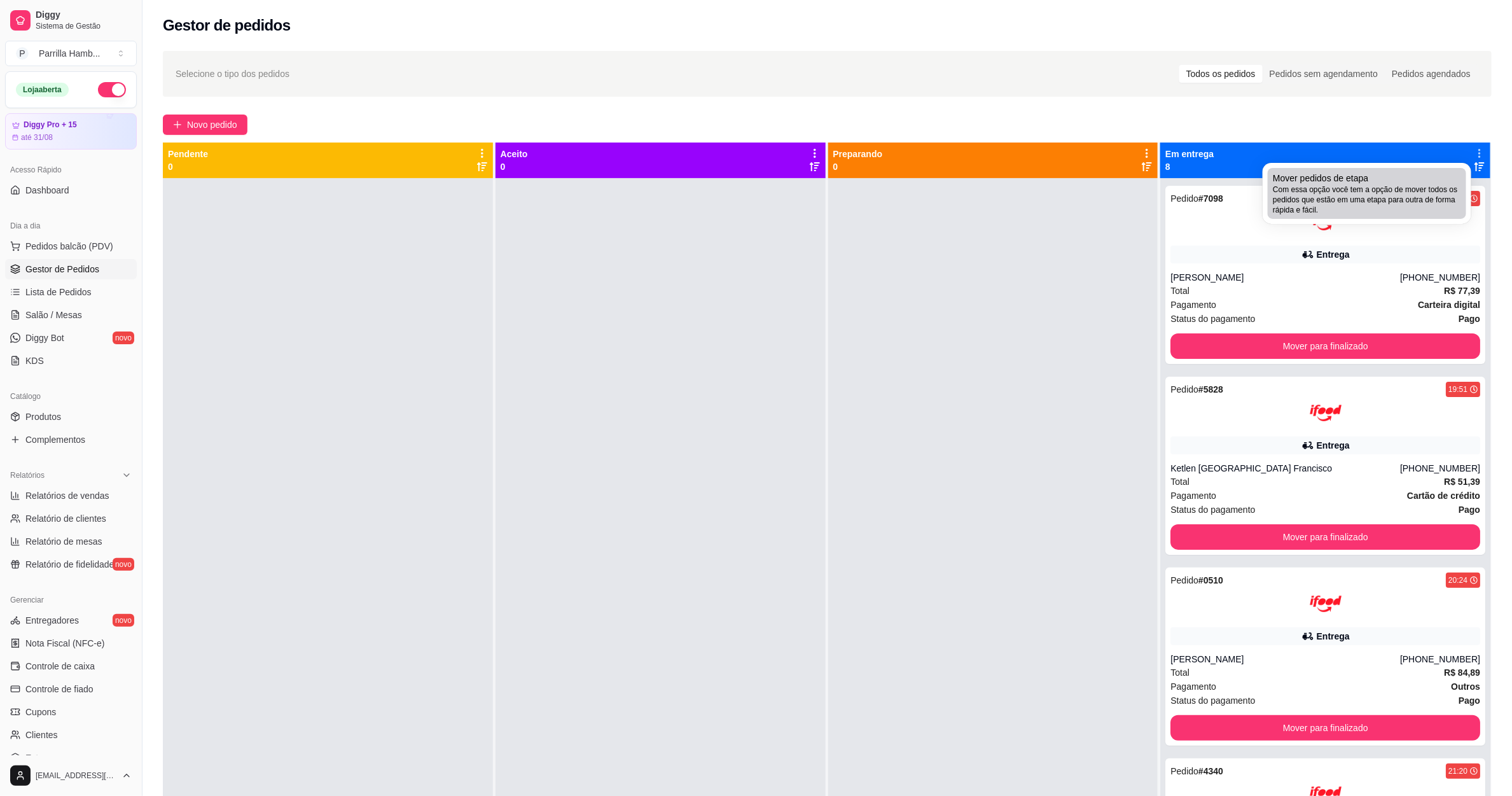
click at [1345, 199] on span "Com essa opção você tem a opção de mover todos os pedidos que estão em uma etap…" at bounding box center [1367, 199] width 189 height 30
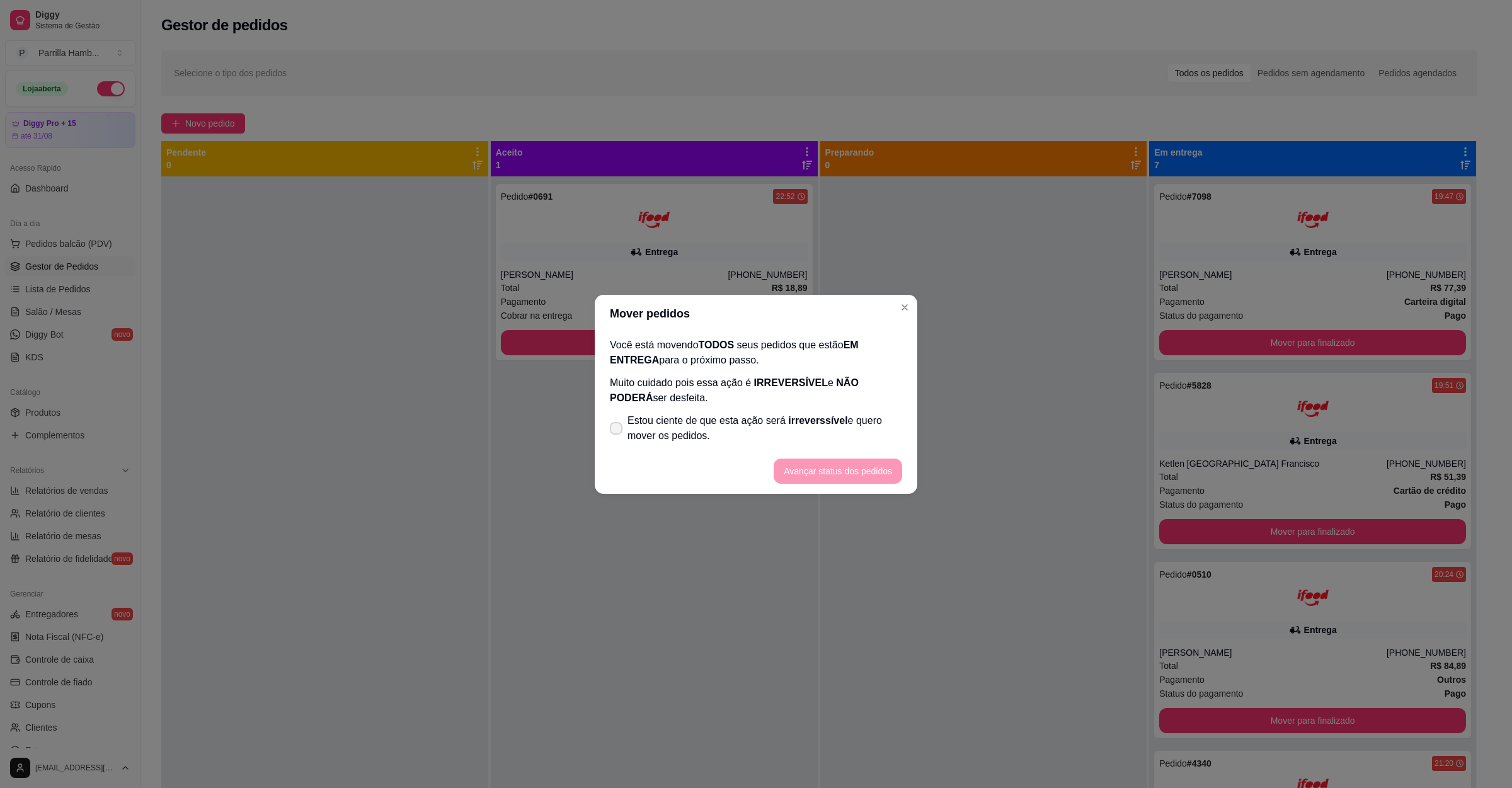
click at [738, 435] on span "Estou ciente de que esta ação será irreverssível e quero mover os pedidos." at bounding box center [764, 428] width 274 height 30
click at [617, 435] on input "Estou ciente de que esta ação será irreverssível e quero mover os pedidos." at bounding box center [613, 434] width 8 height 8
checkbox input "true"
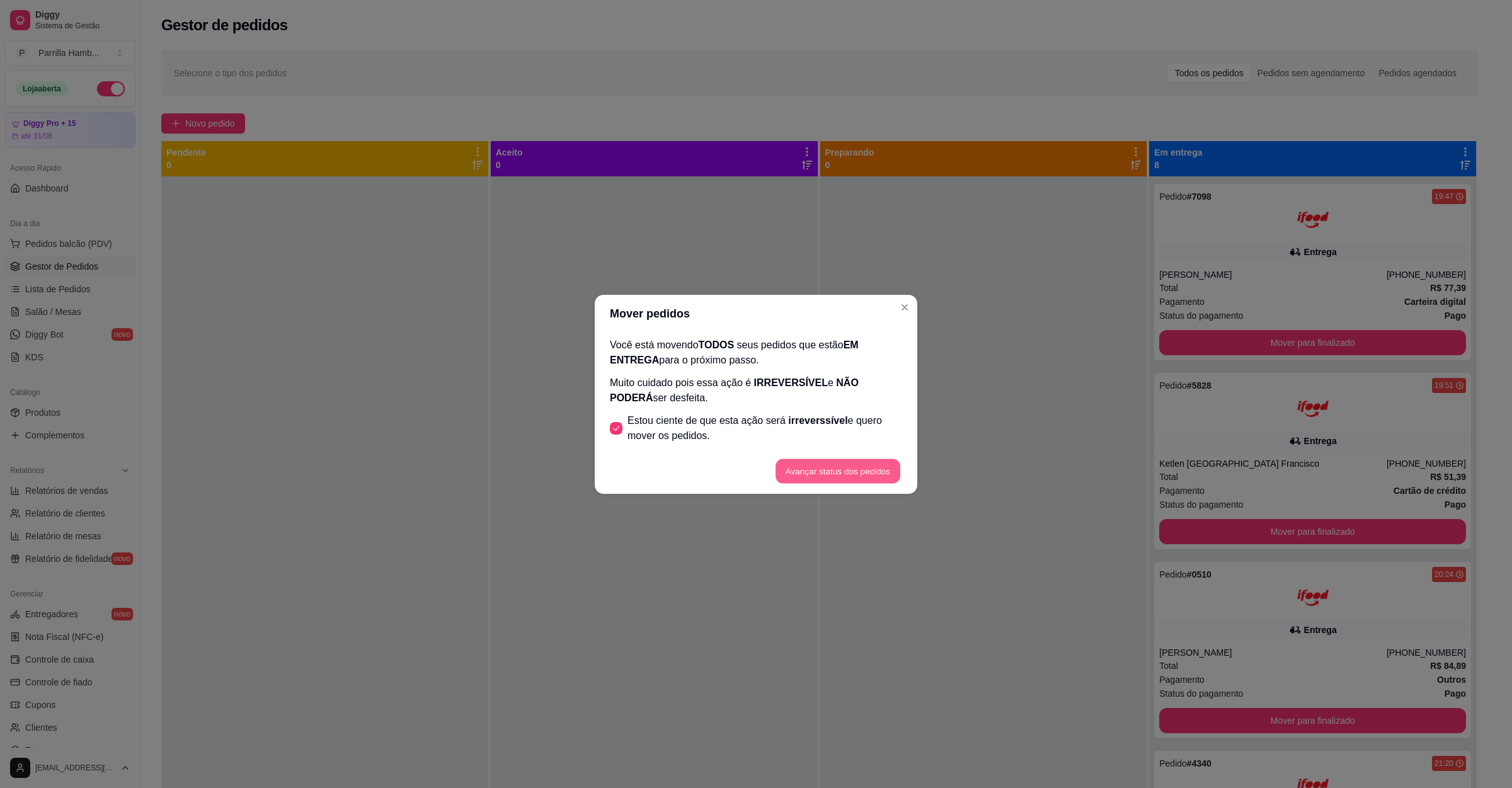
click at [855, 476] on button "Avançar status dos pedidos" at bounding box center [837, 471] width 125 height 25
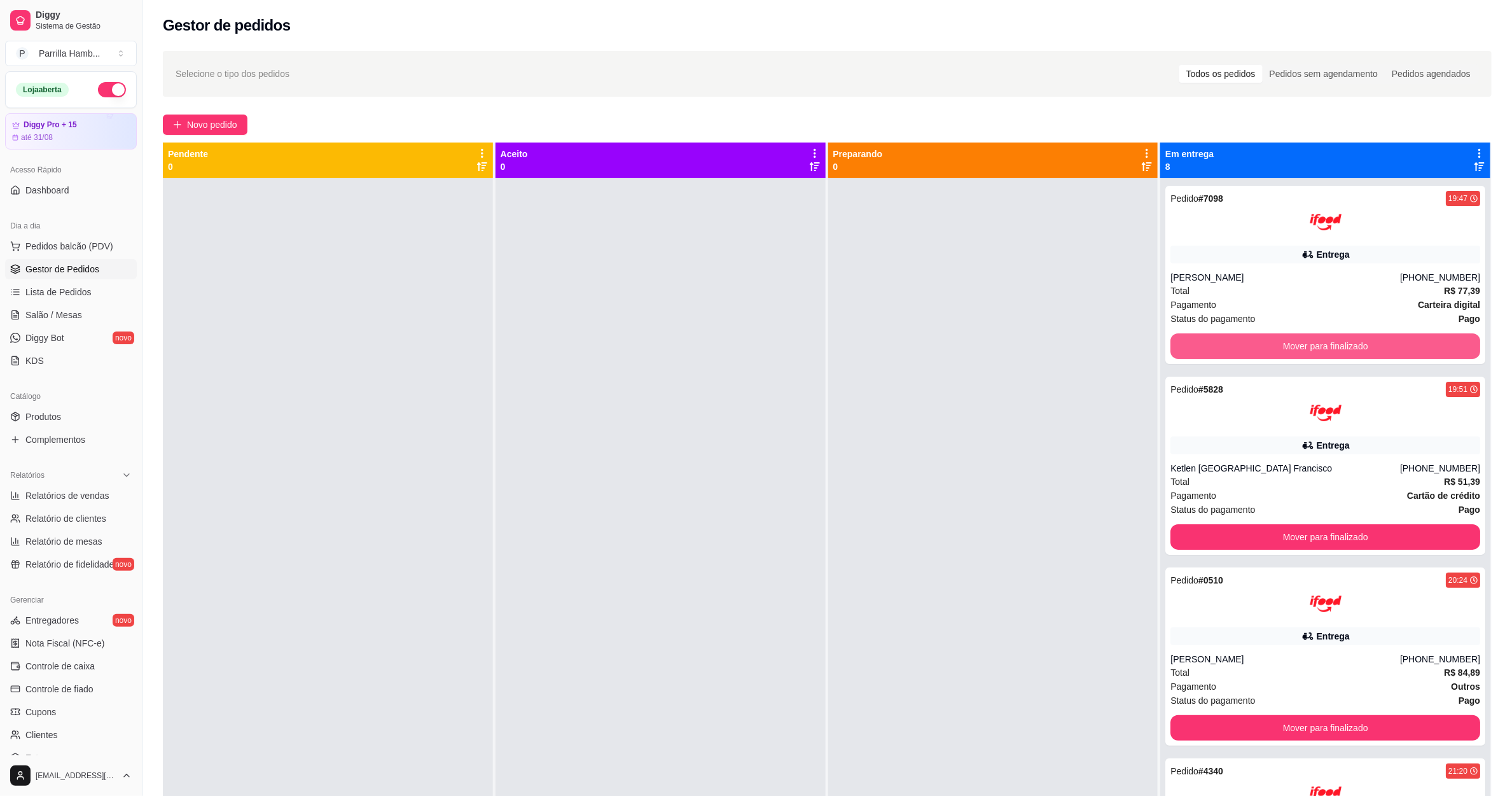
click at [1247, 352] on button "Mover para finalizado" at bounding box center [1325, 346] width 309 height 26
click at [1247, 352] on button "Mover para finalizado" at bounding box center [1326, 346] width 300 height 25
click at [1247, 352] on button "Mover para finalizado" at bounding box center [1325, 346] width 309 height 26
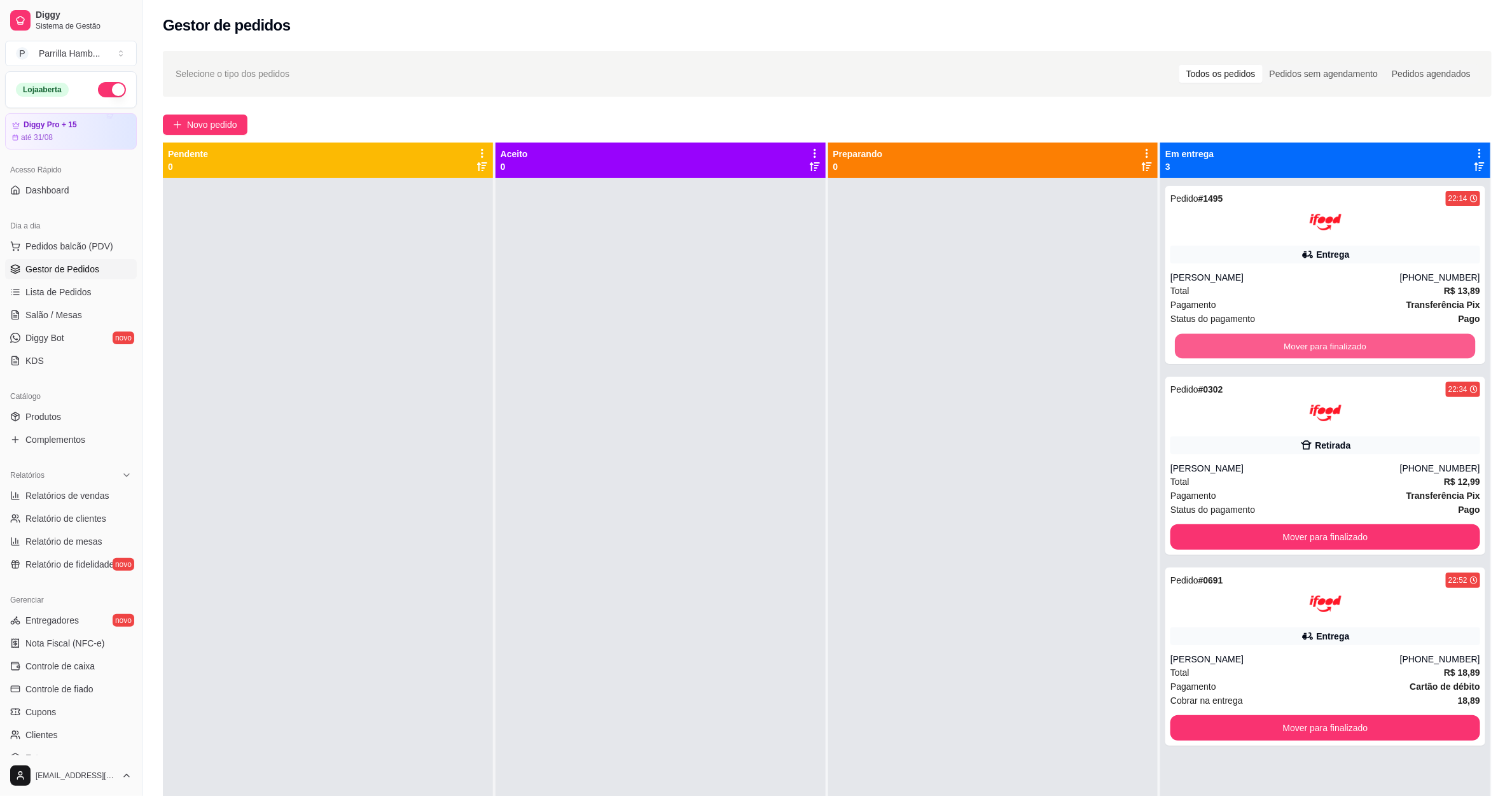
click at [1247, 352] on button "Mover para finalizado" at bounding box center [1326, 346] width 300 height 25
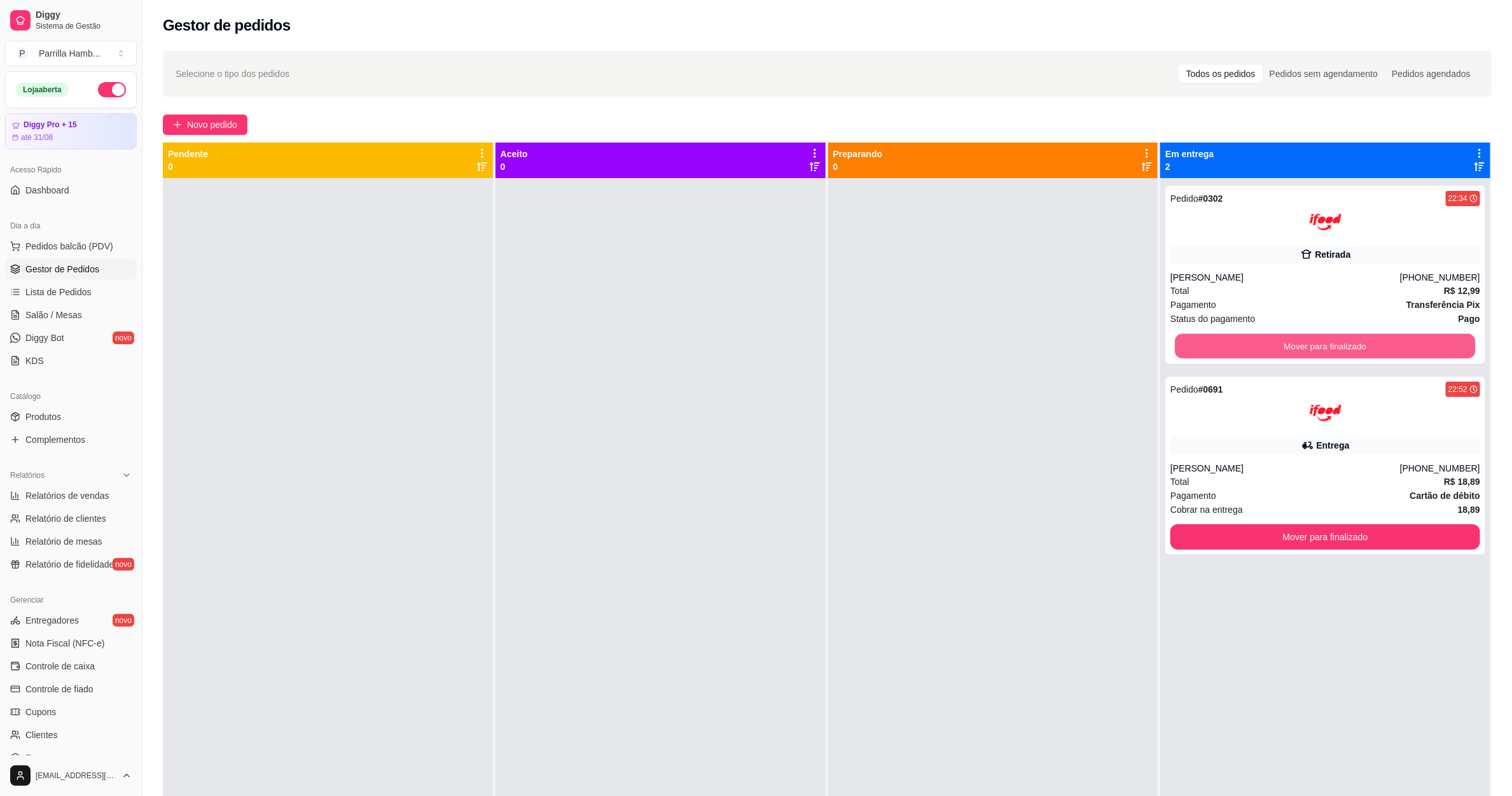
click at [1247, 352] on button "Mover para finalizado" at bounding box center [1326, 346] width 300 height 25
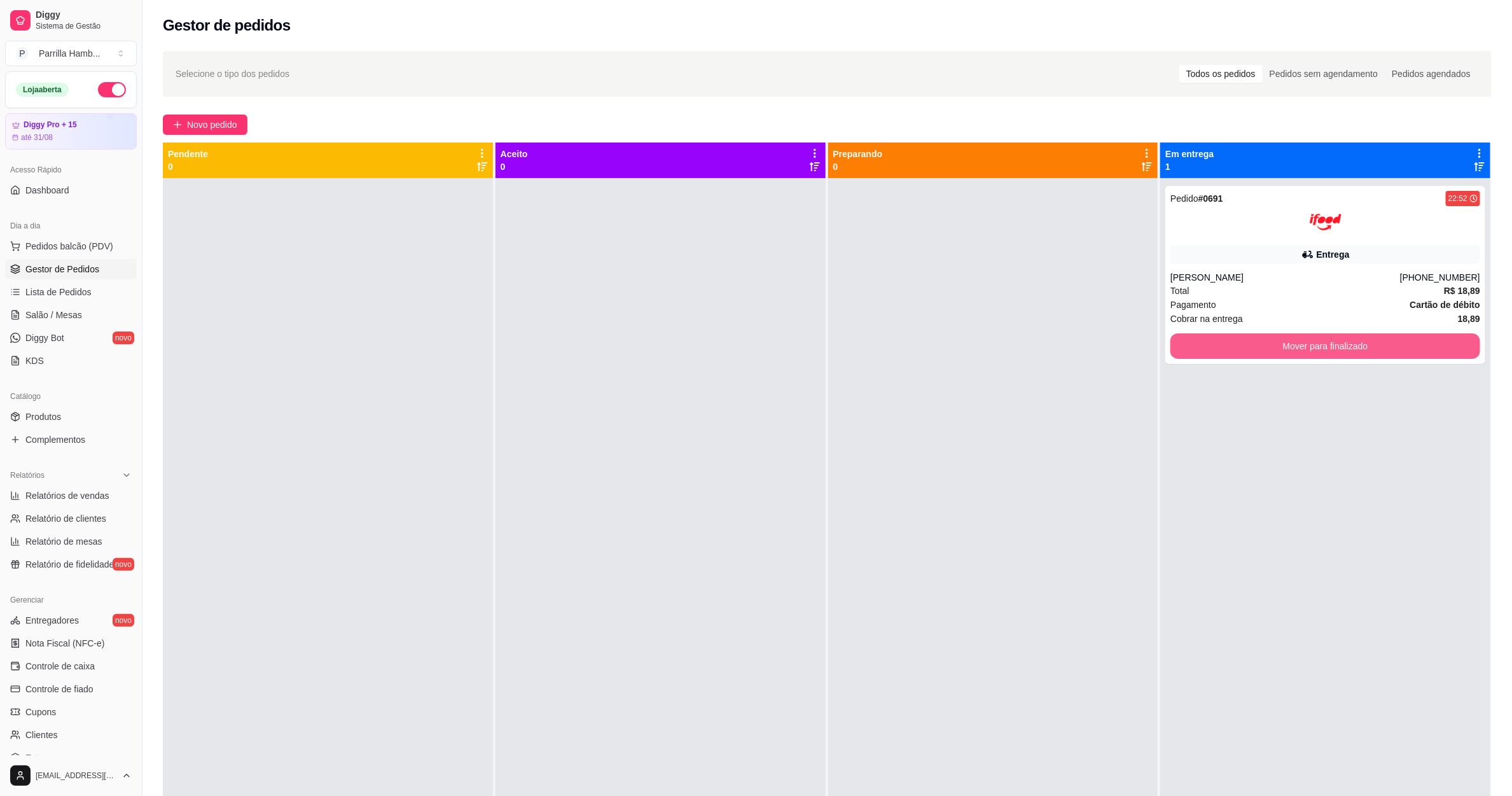
click at [1247, 352] on button "Mover para finalizado" at bounding box center [1325, 346] width 309 height 26
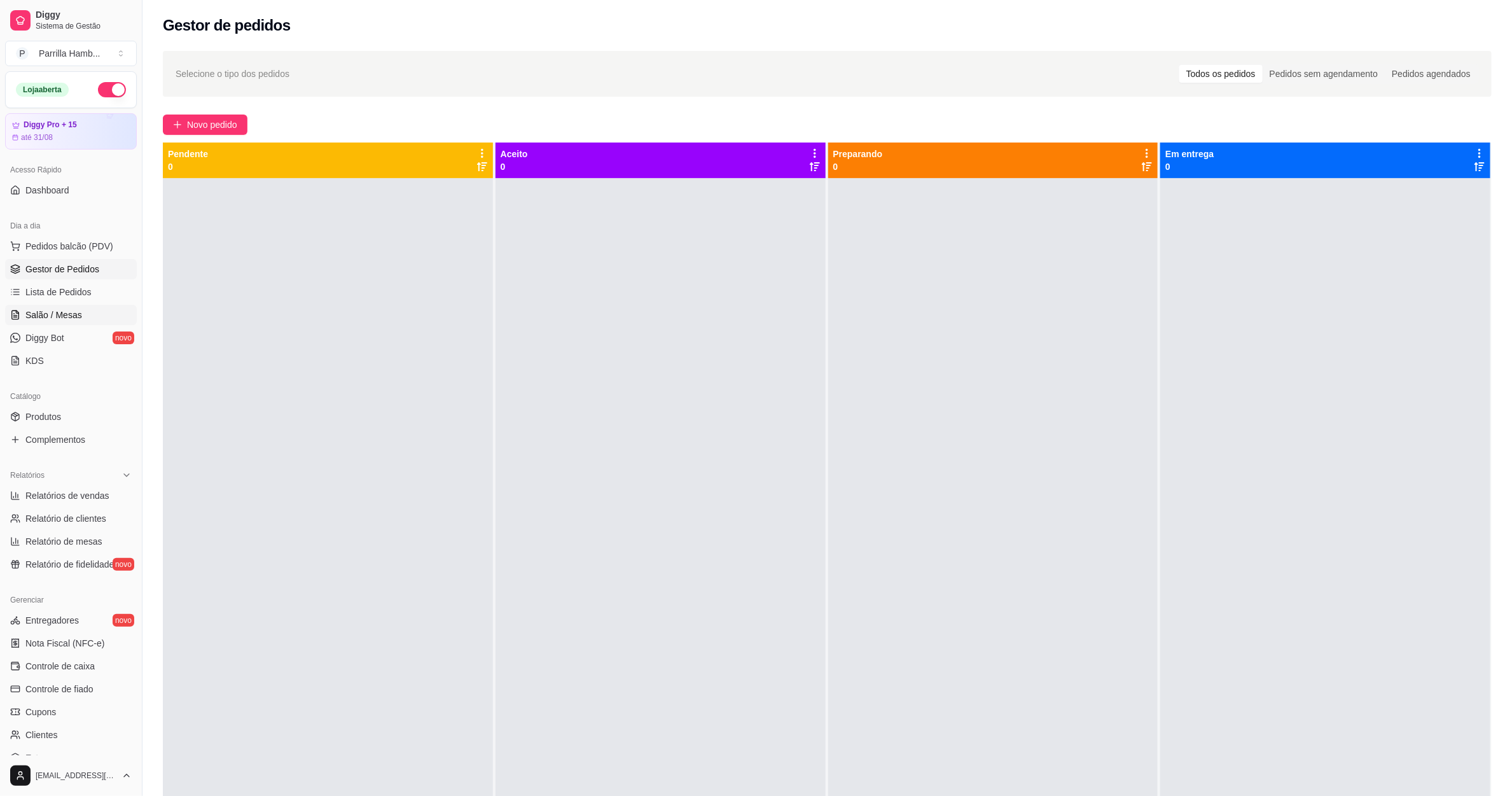
click at [71, 322] on link "Salão / Mesas" at bounding box center [71, 315] width 132 height 20
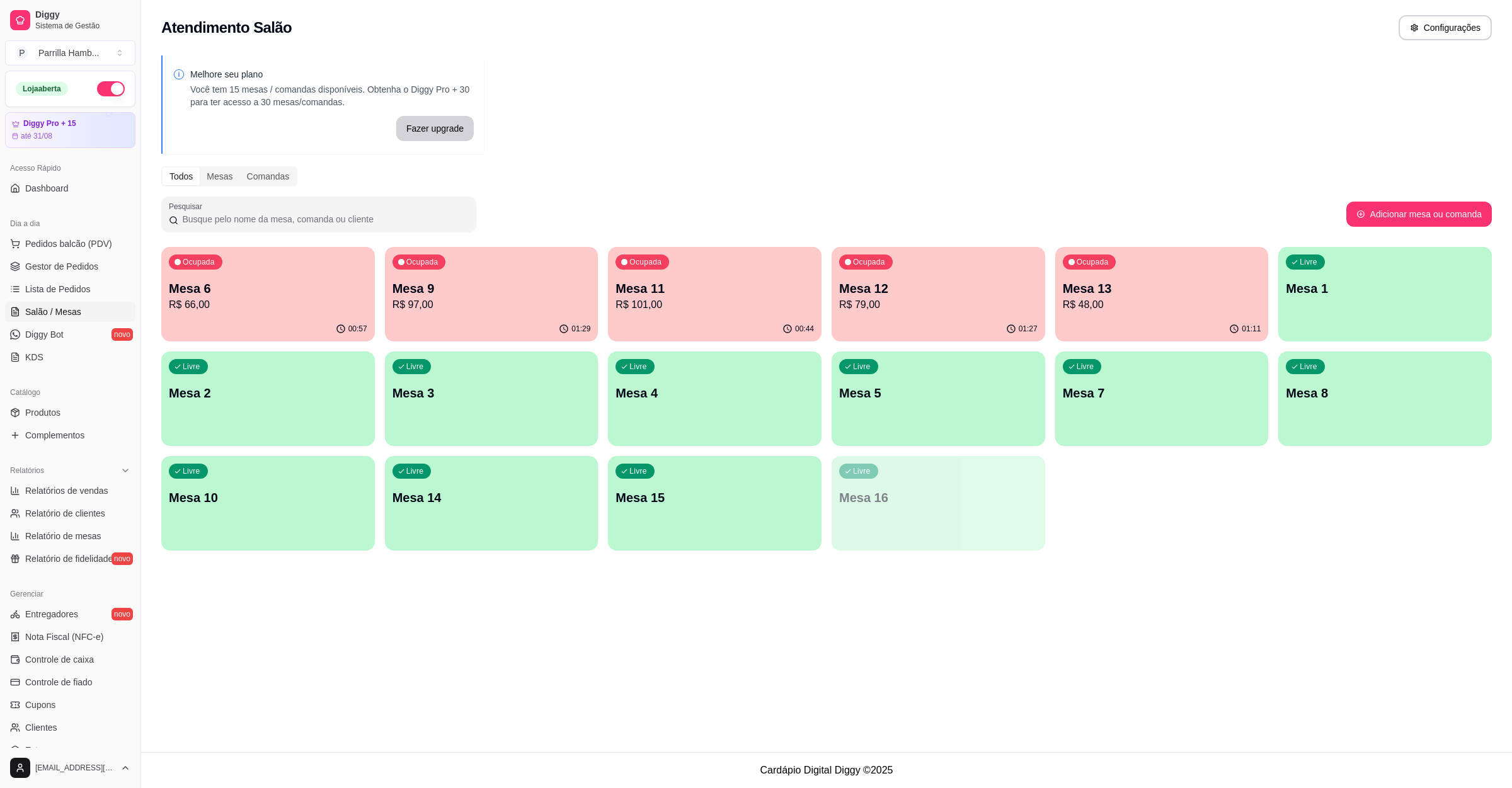
click at [759, 296] on p "Mesa 11" at bounding box center [715, 288] width 199 height 17
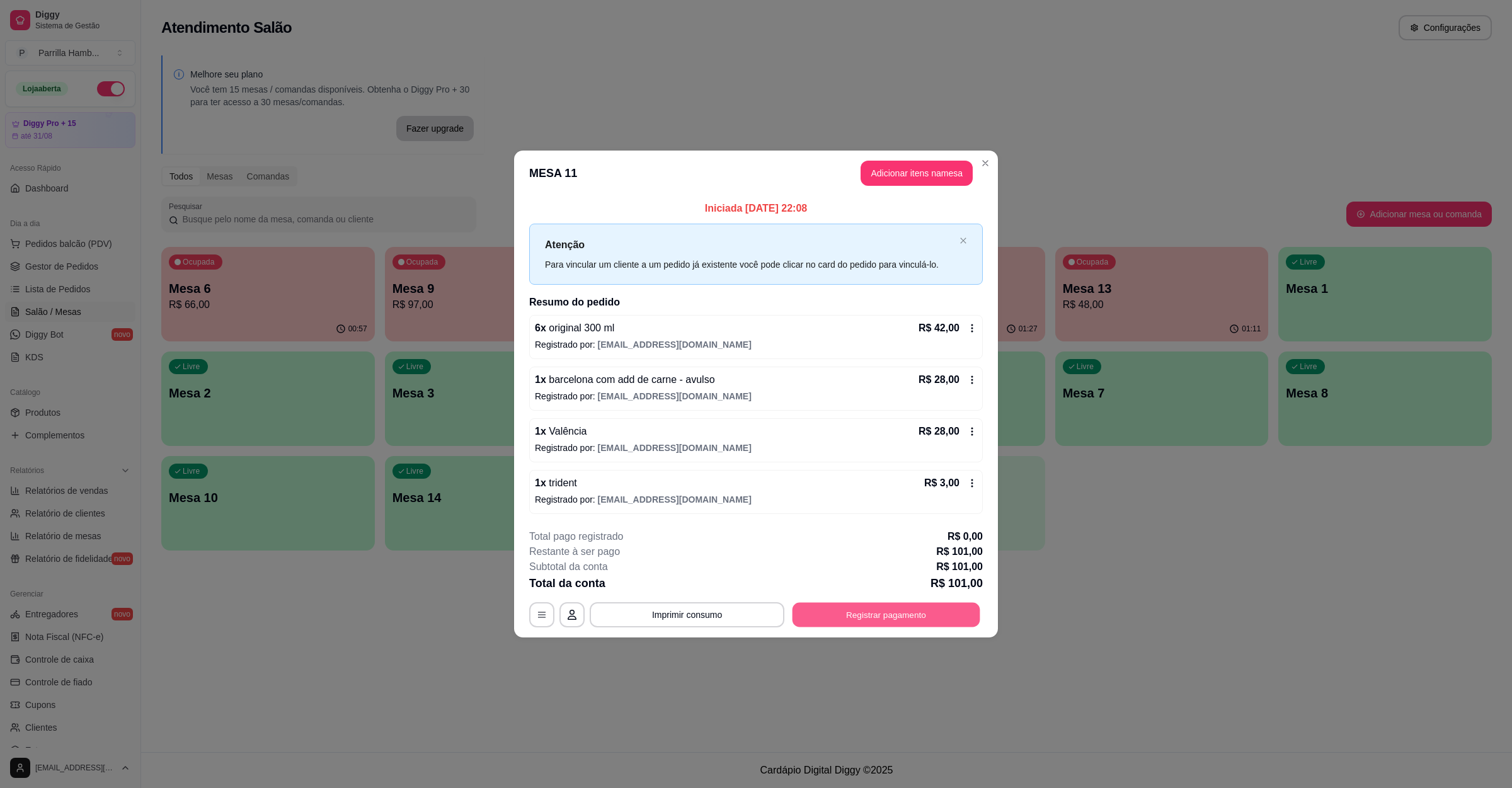
click at [951, 606] on button "Registrar pagamento" at bounding box center [886, 615] width 188 height 25
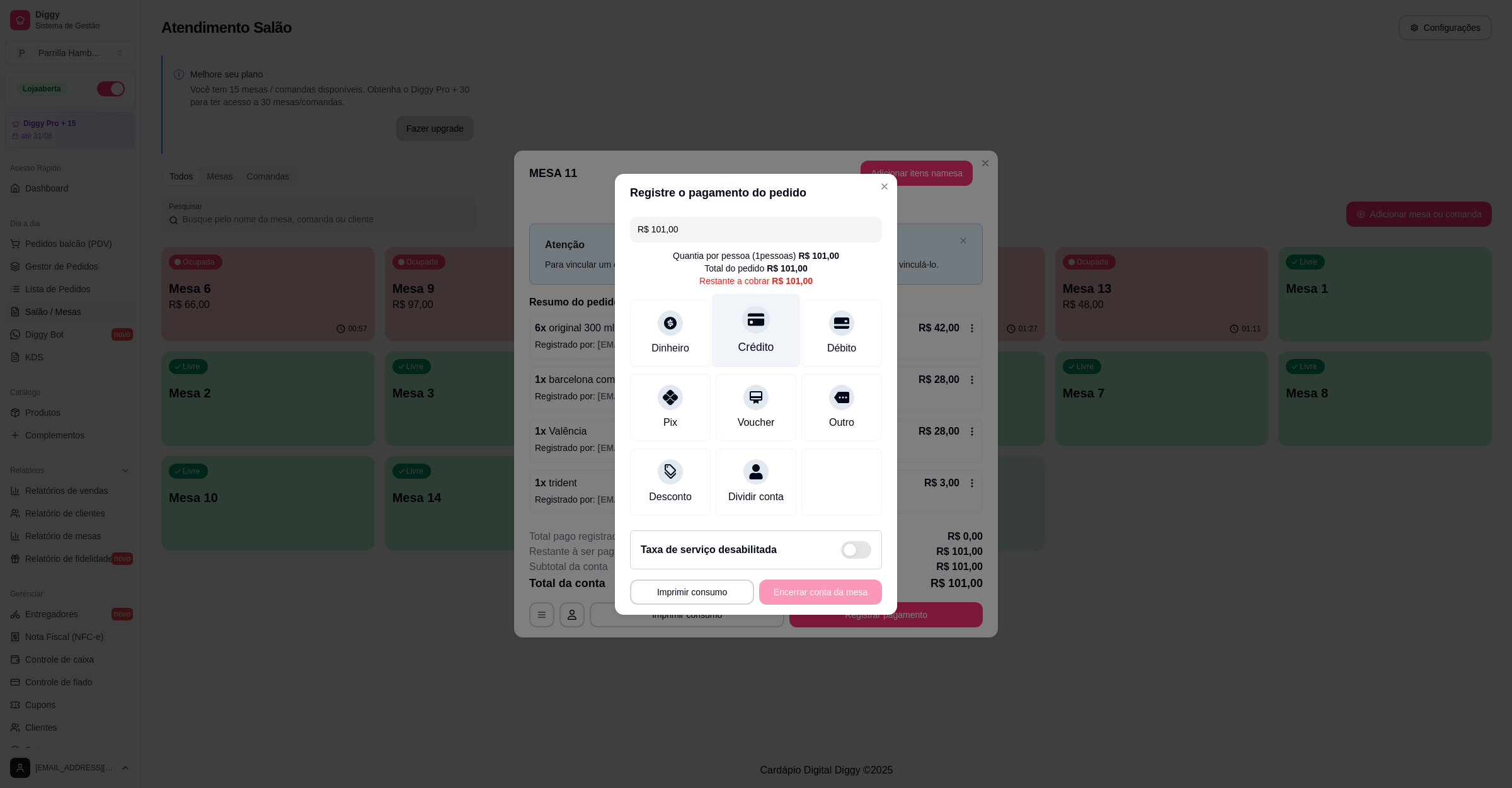
click at [777, 342] on div "Crédito" at bounding box center [756, 330] width 88 height 74
type input "R$ 0,00"
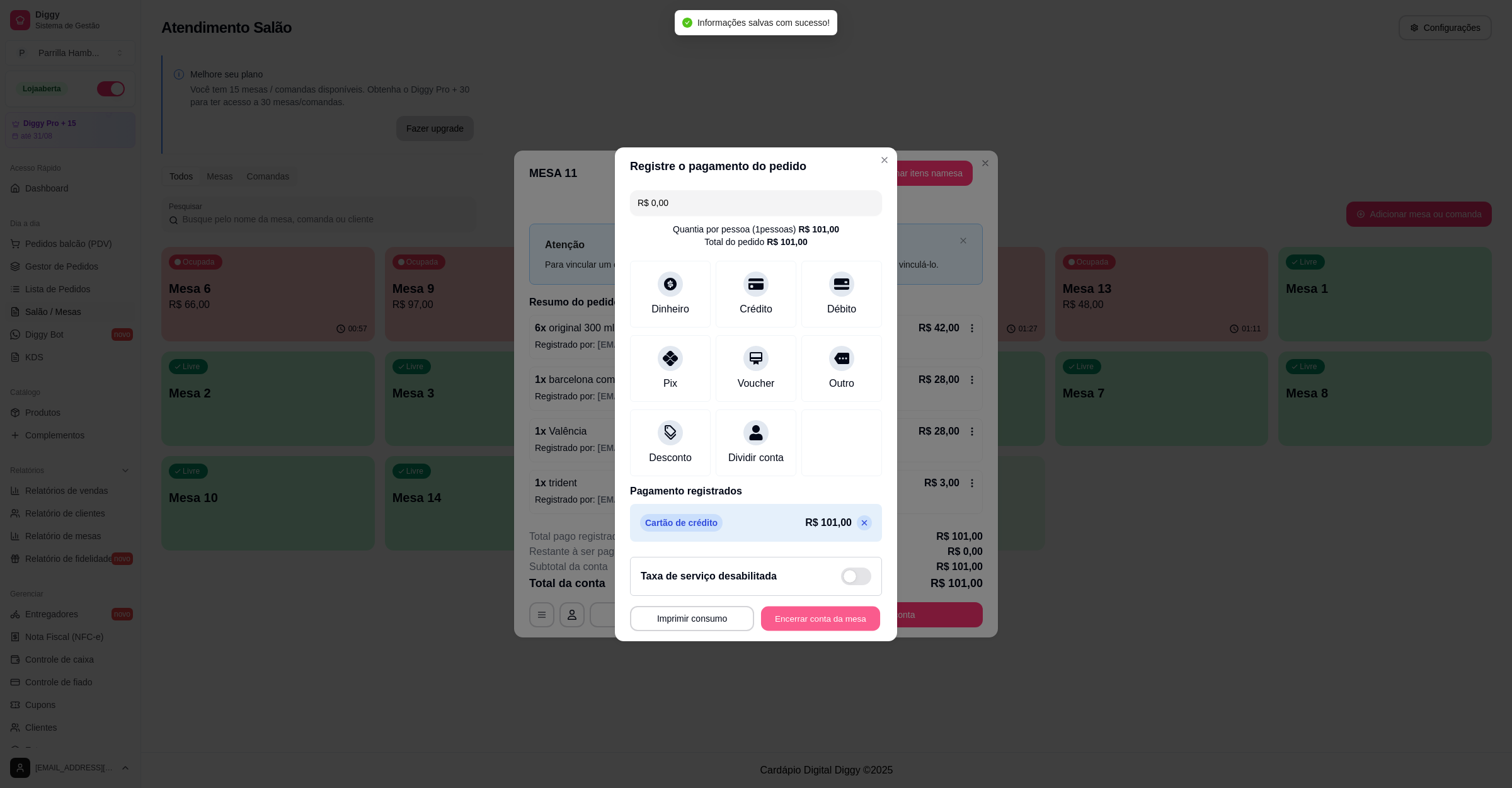
click at [833, 627] on button "Encerrar conta da mesa" at bounding box center [821, 618] width 119 height 25
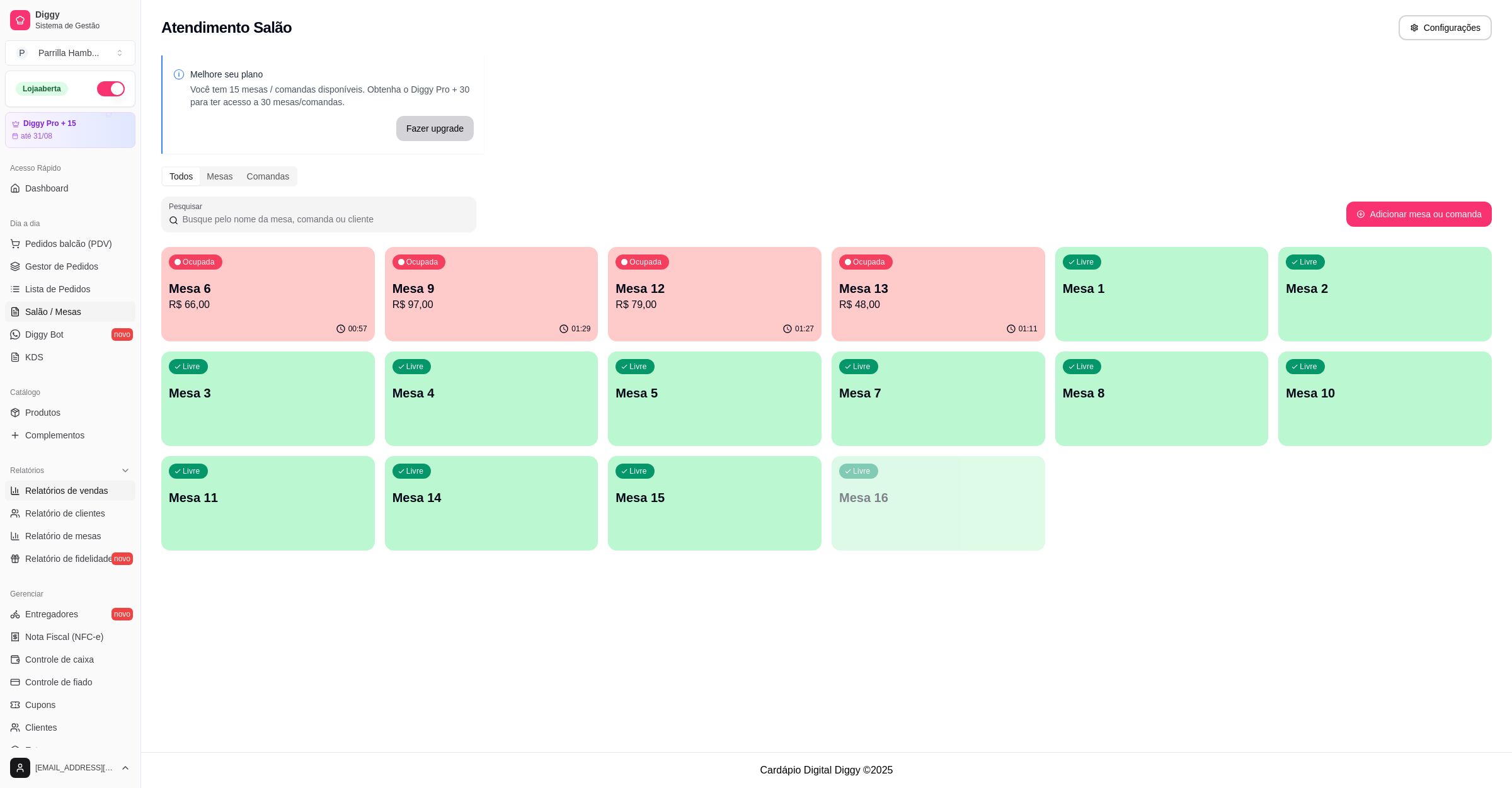
click at [91, 493] on span "Relatórios de vendas" at bounding box center [67, 491] width 83 height 13
select select "ALL"
select select "0"
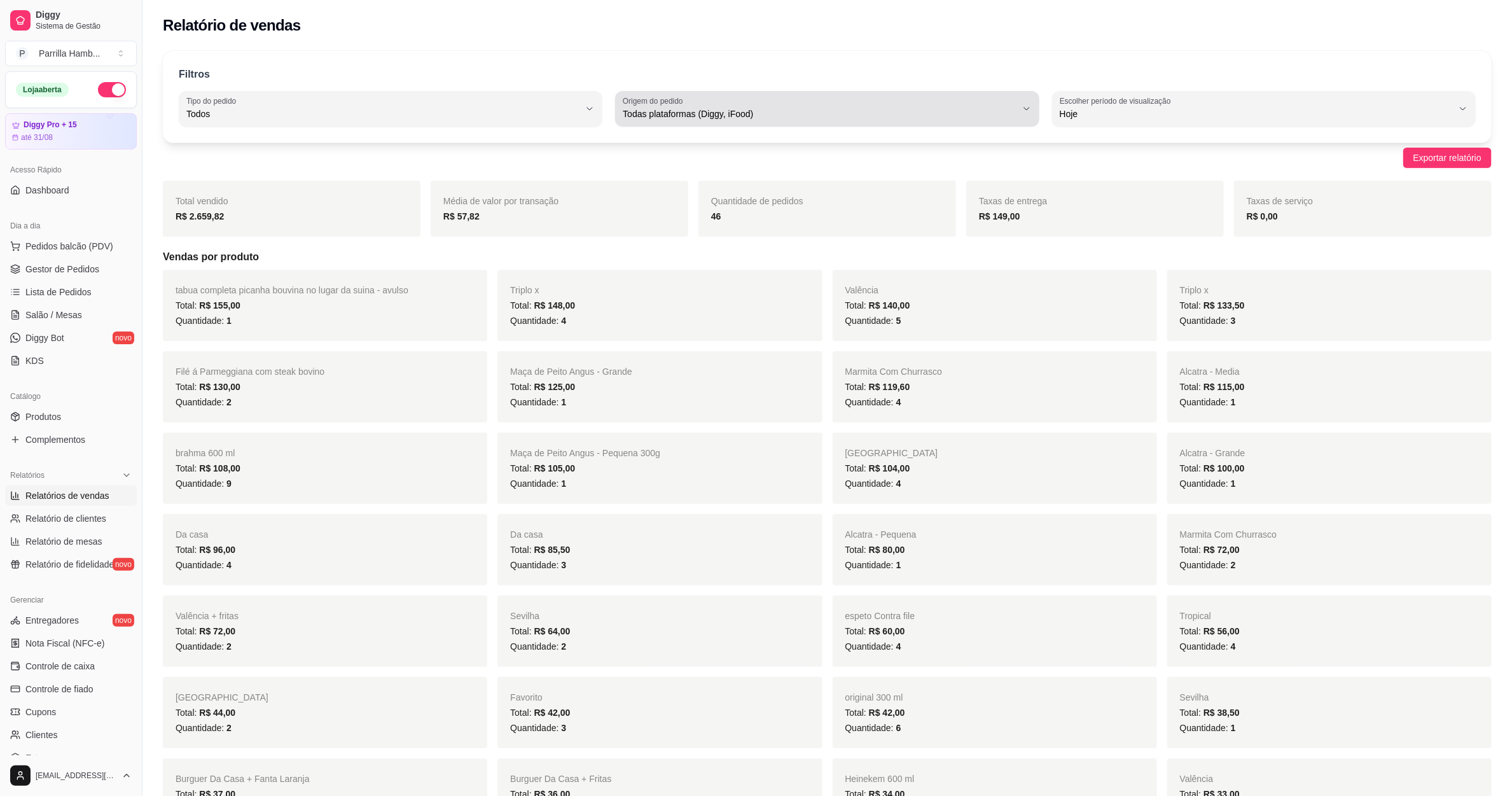
click at [769, 121] on div "Todas plataformas (Diggy, iFood)" at bounding box center [819, 109] width 393 height 26
click at [752, 159] on span "Diggy" at bounding box center [821, 165] width 376 height 12
type input "DIGGY"
select select "DIGGY"
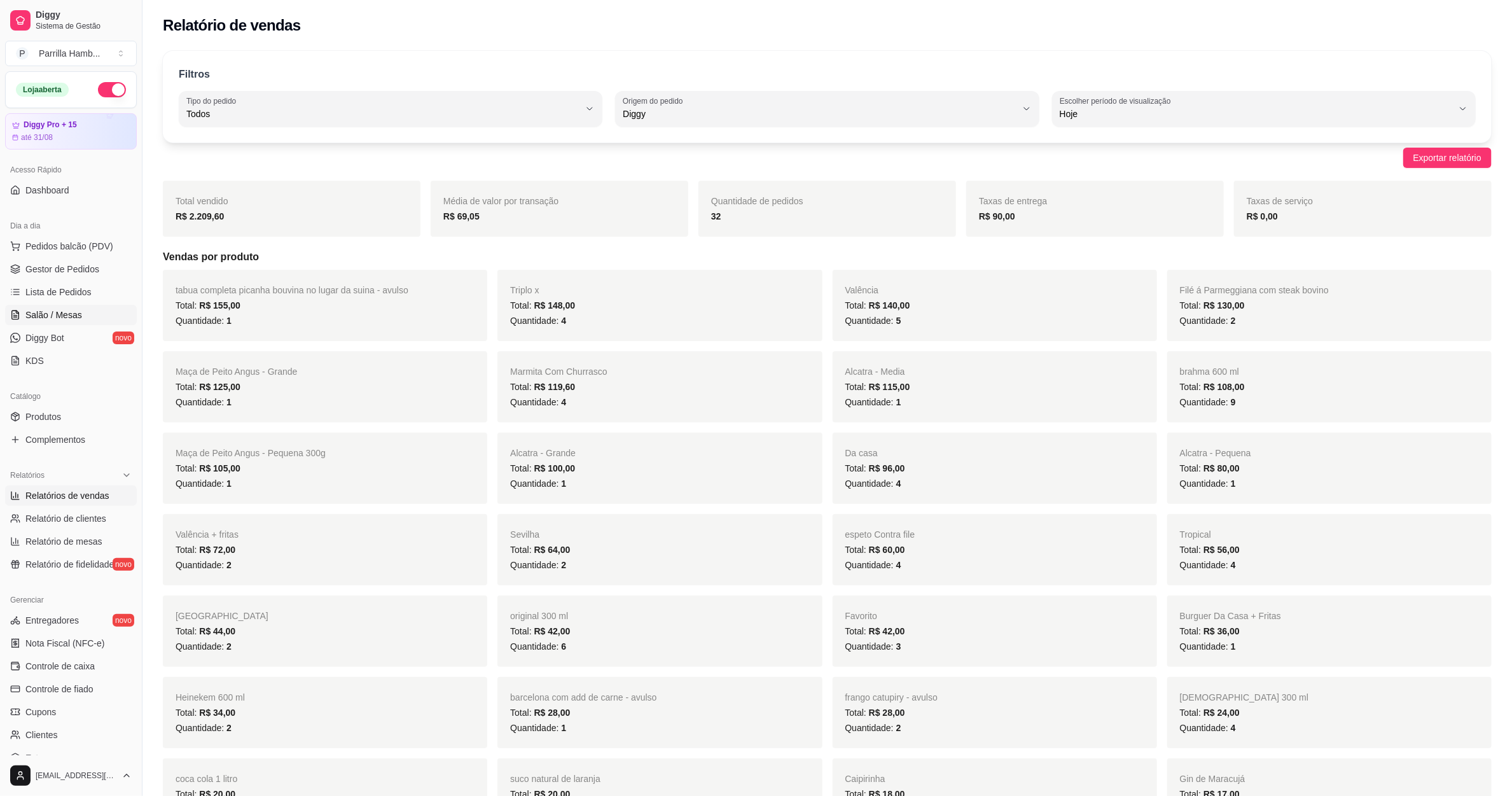
click at [84, 315] on link "Salão / Mesas" at bounding box center [71, 315] width 132 height 20
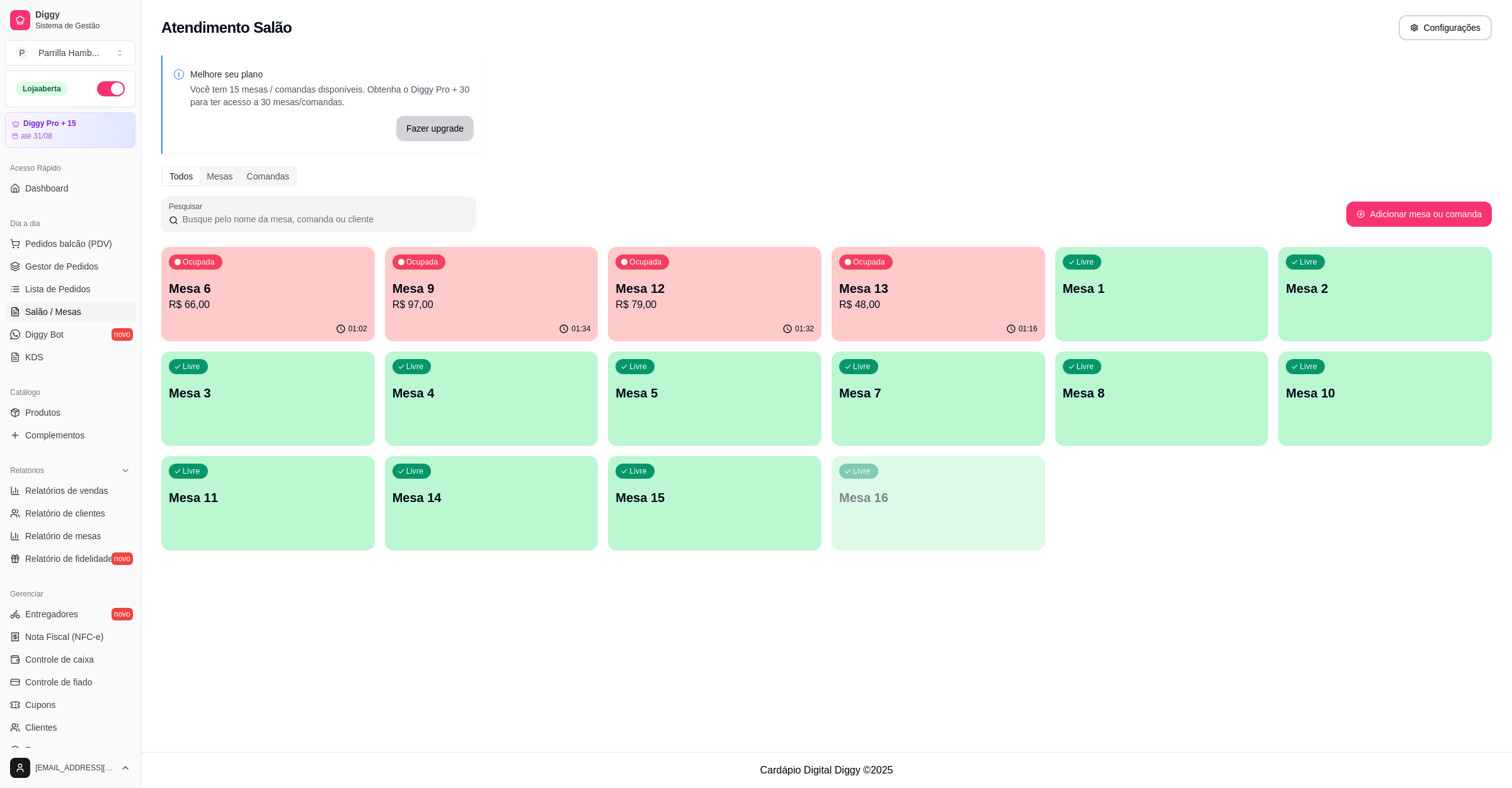
click at [888, 276] on div "Ocupada Mesa 13 R$ 48,00" at bounding box center [938, 282] width 213 height 70
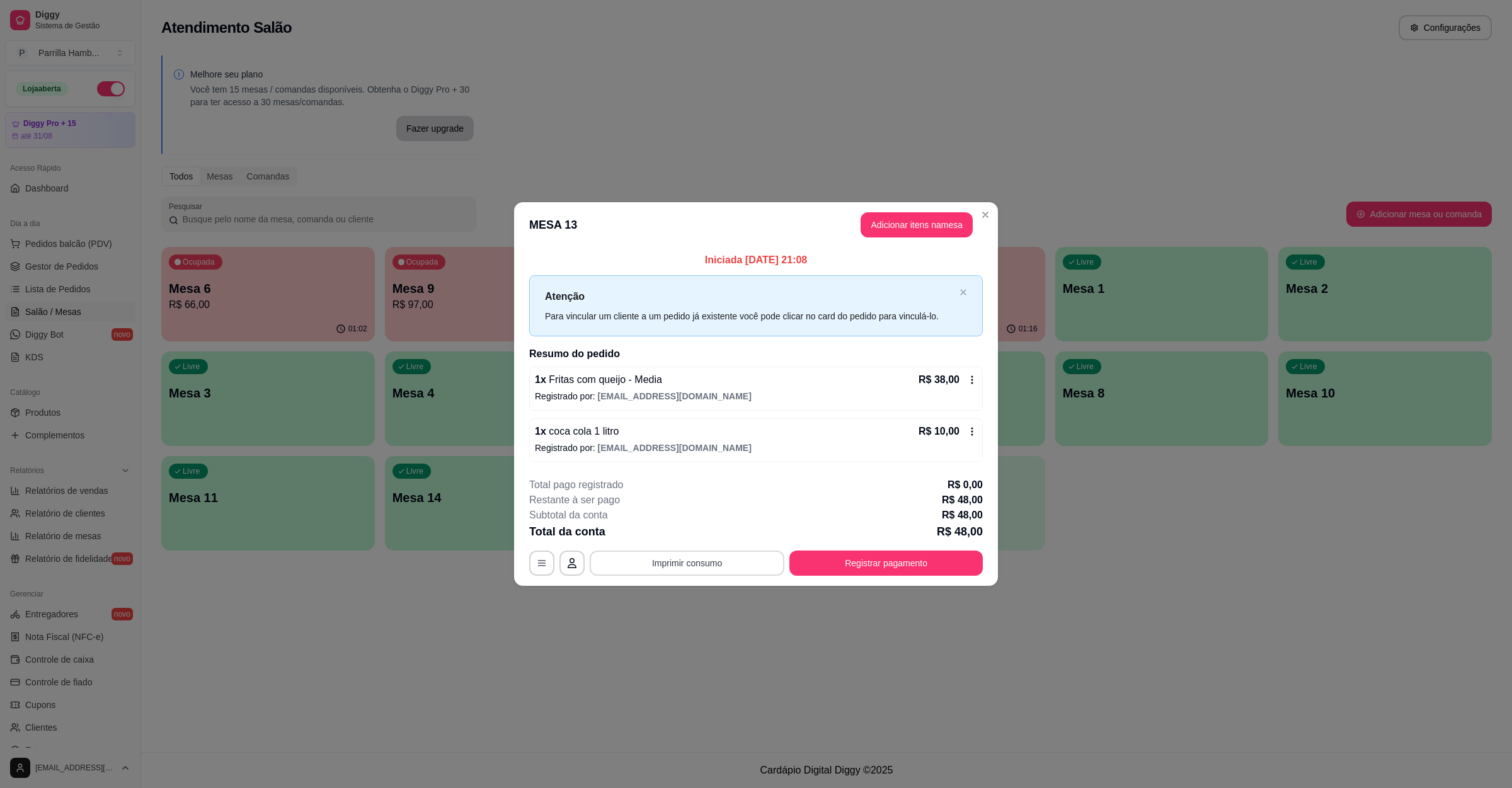
click at [720, 564] on button "Imprimir consumo" at bounding box center [687, 564] width 194 height 26
click at [709, 534] on button "IMPRESSORA" at bounding box center [691, 537] width 73 height 16
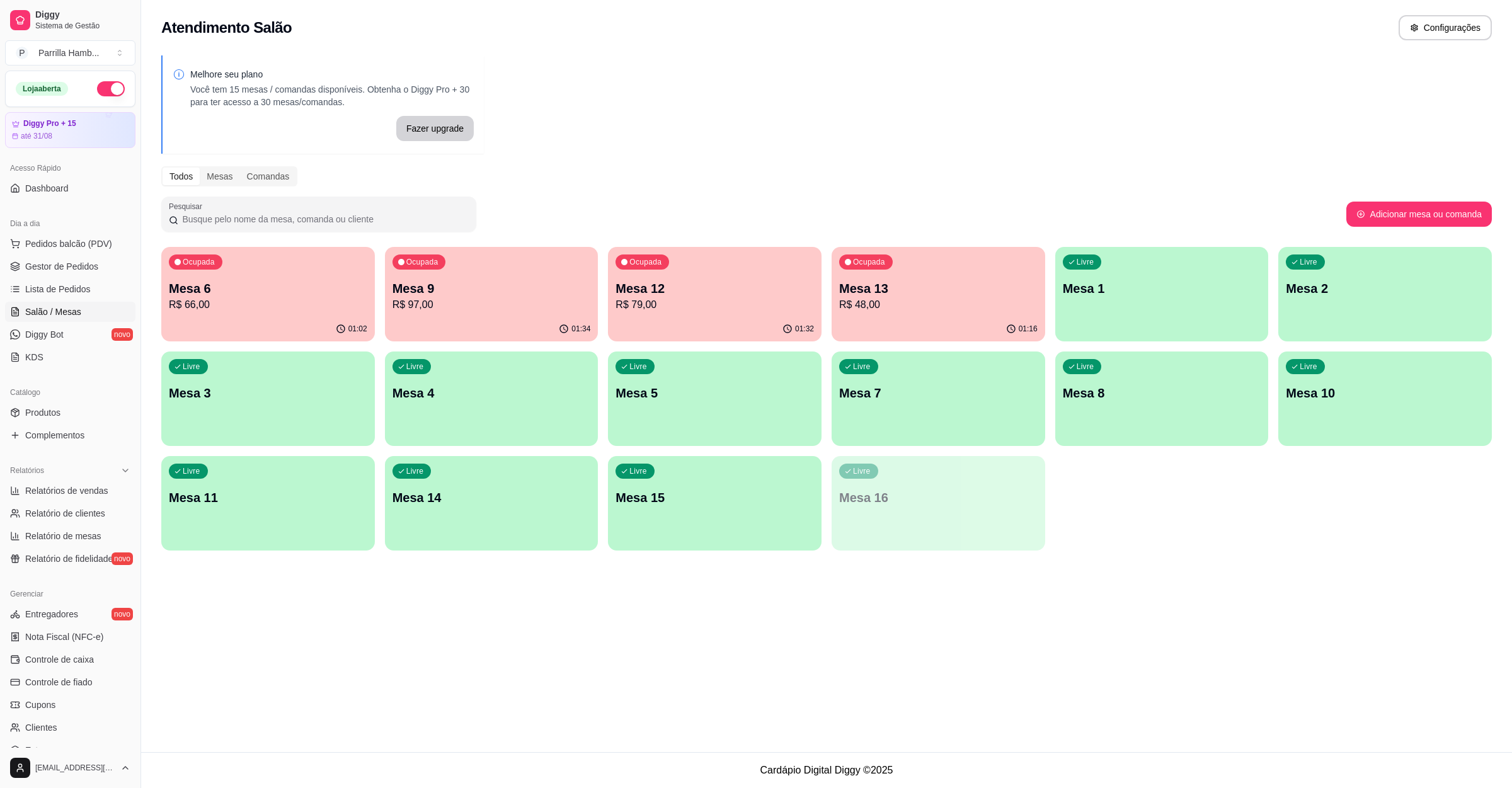
click at [922, 317] on div "01:16" at bounding box center [938, 329] width 213 height 25
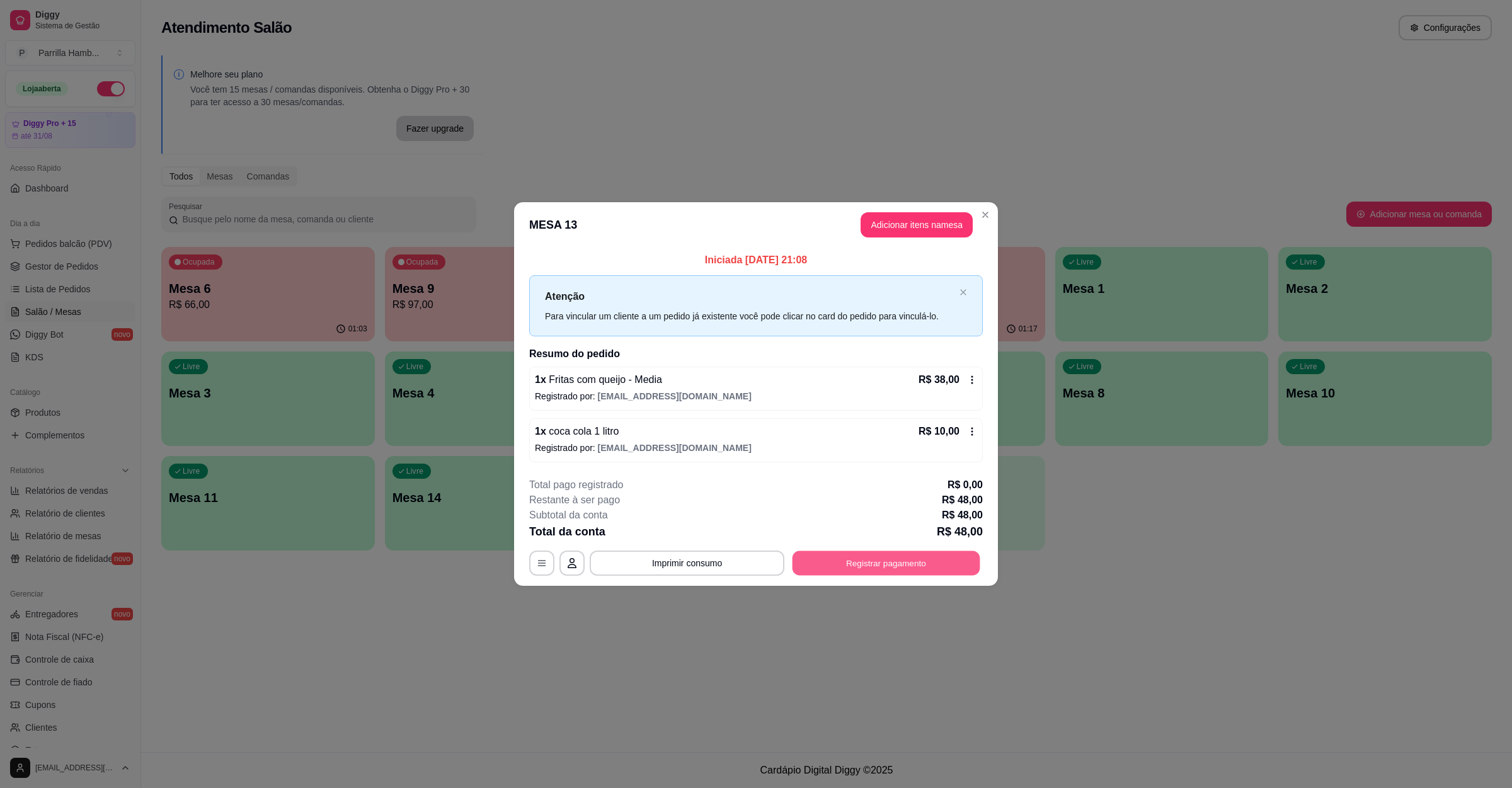
click at [862, 569] on button "Registrar pagamento" at bounding box center [886, 564] width 188 height 25
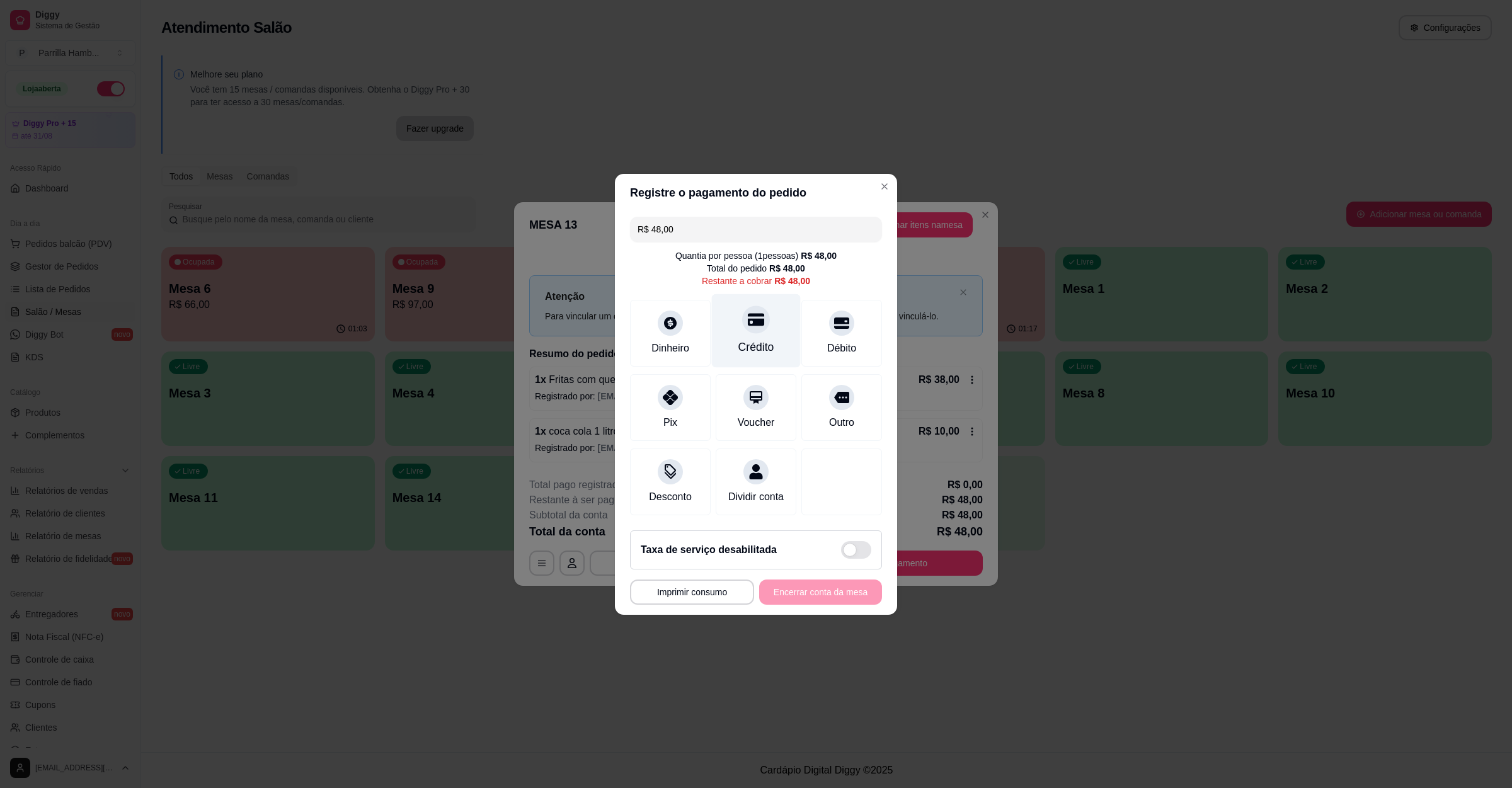
click at [720, 326] on div "Crédito" at bounding box center [756, 330] width 88 height 74
type input "R$ 0,00"
click at [834, 605] on button "Encerrar conta da mesa" at bounding box center [821, 593] width 123 height 26
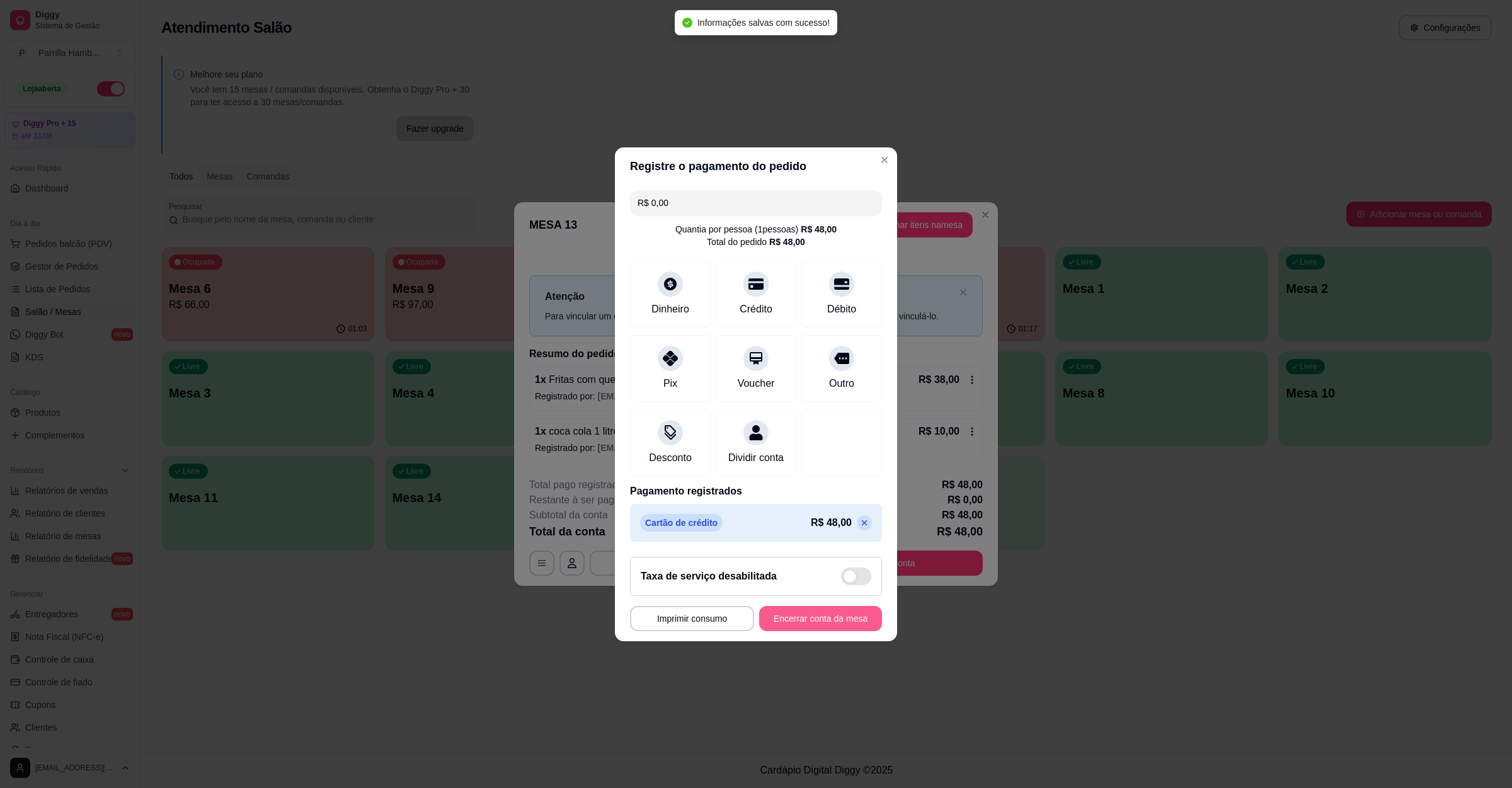
click at [834, 625] on button "Encerrar conta da mesa" at bounding box center [821, 619] width 123 height 26
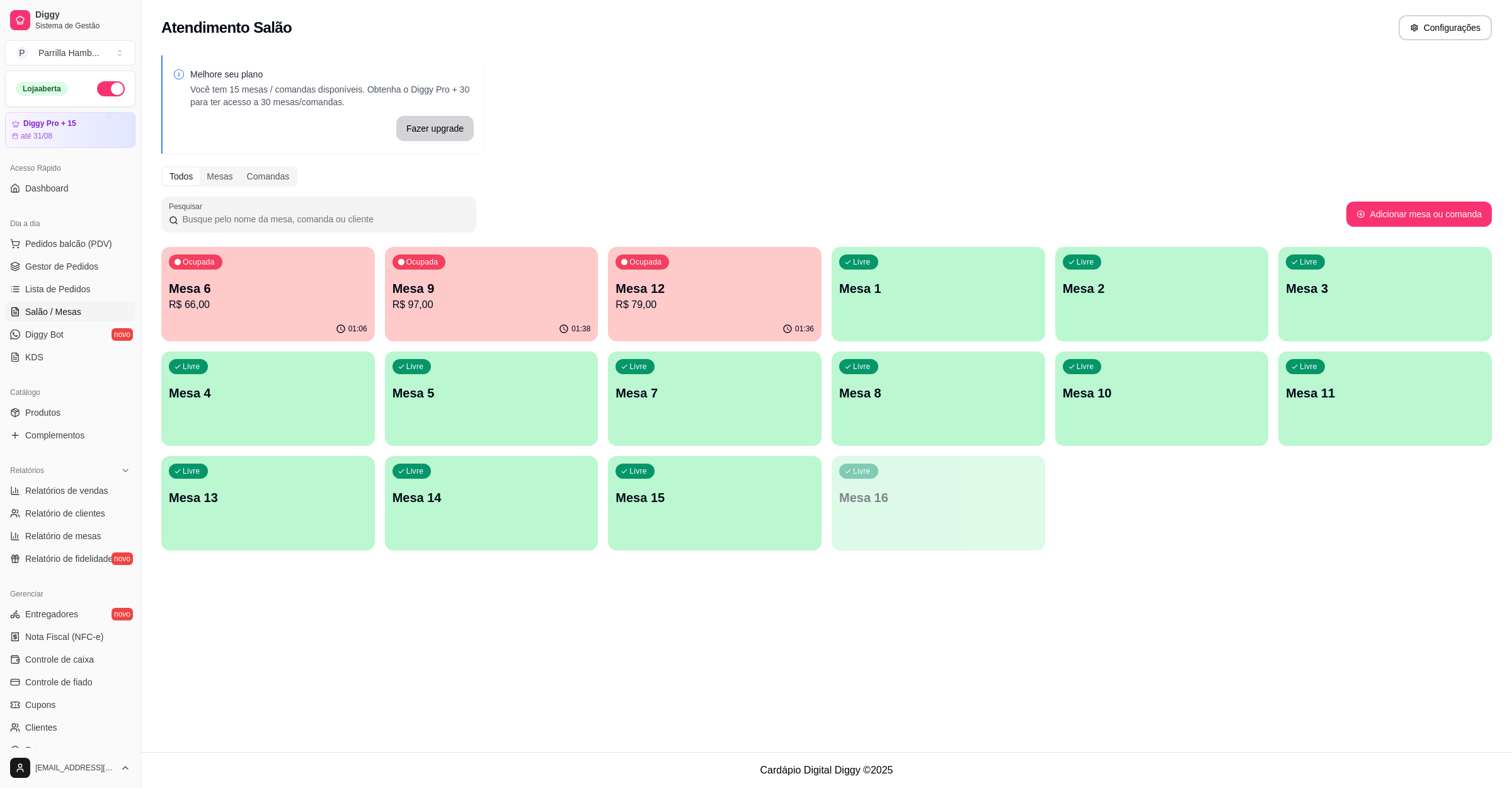
click at [666, 295] on p "Mesa 12" at bounding box center [715, 288] width 199 height 17
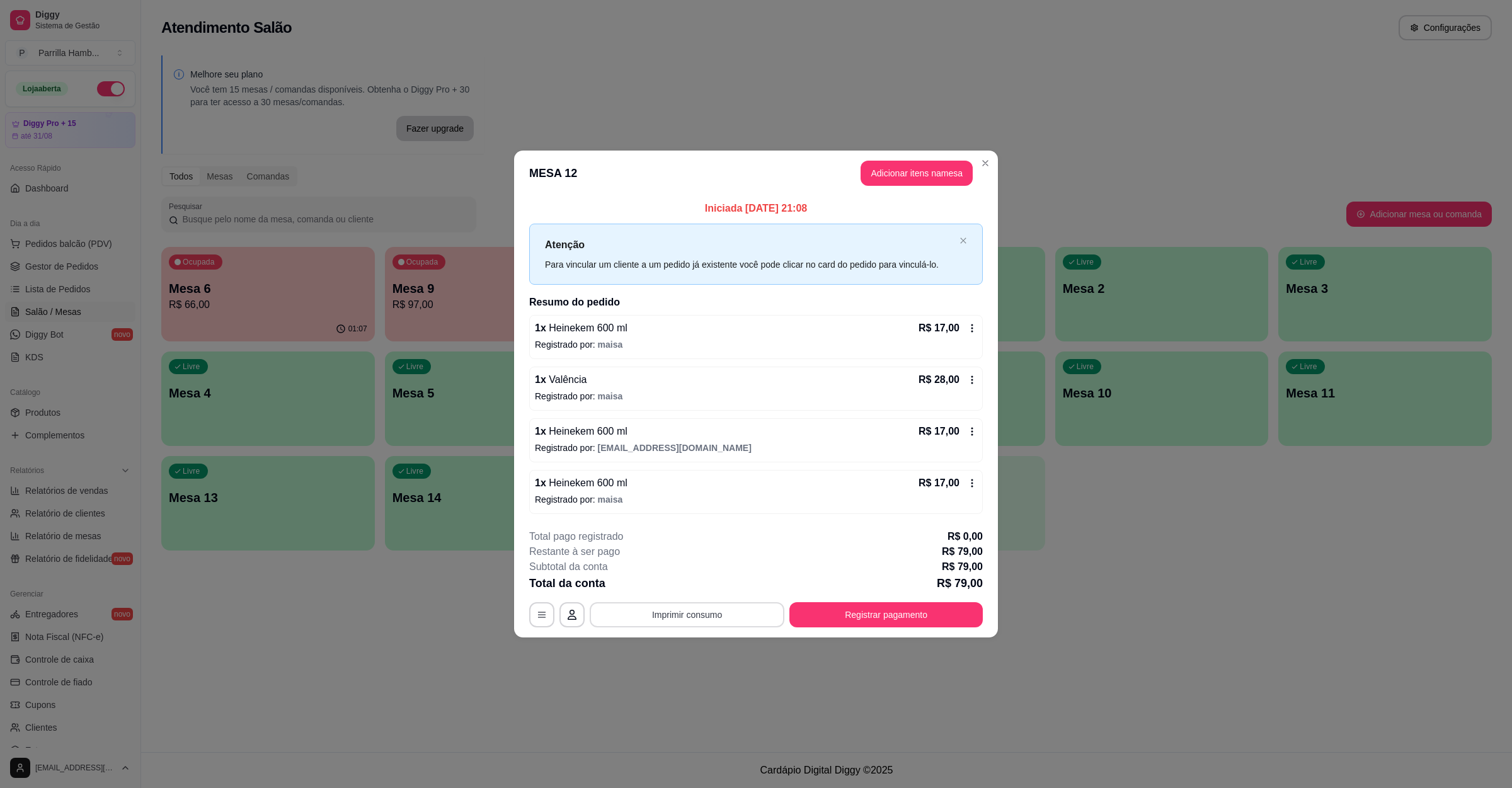
click at [649, 607] on button "Imprimir consumo" at bounding box center [687, 616] width 194 height 26
click at [672, 585] on button "IMPRESSORA" at bounding box center [690, 587] width 91 height 20
click at [930, 592] on div "Total da conta R$ 79,00" at bounding box center [755, 583] width 453 height 17
click at [927, 606] on button "Registrar pagamento" at bounding box center [886, 615] width 188 height 25
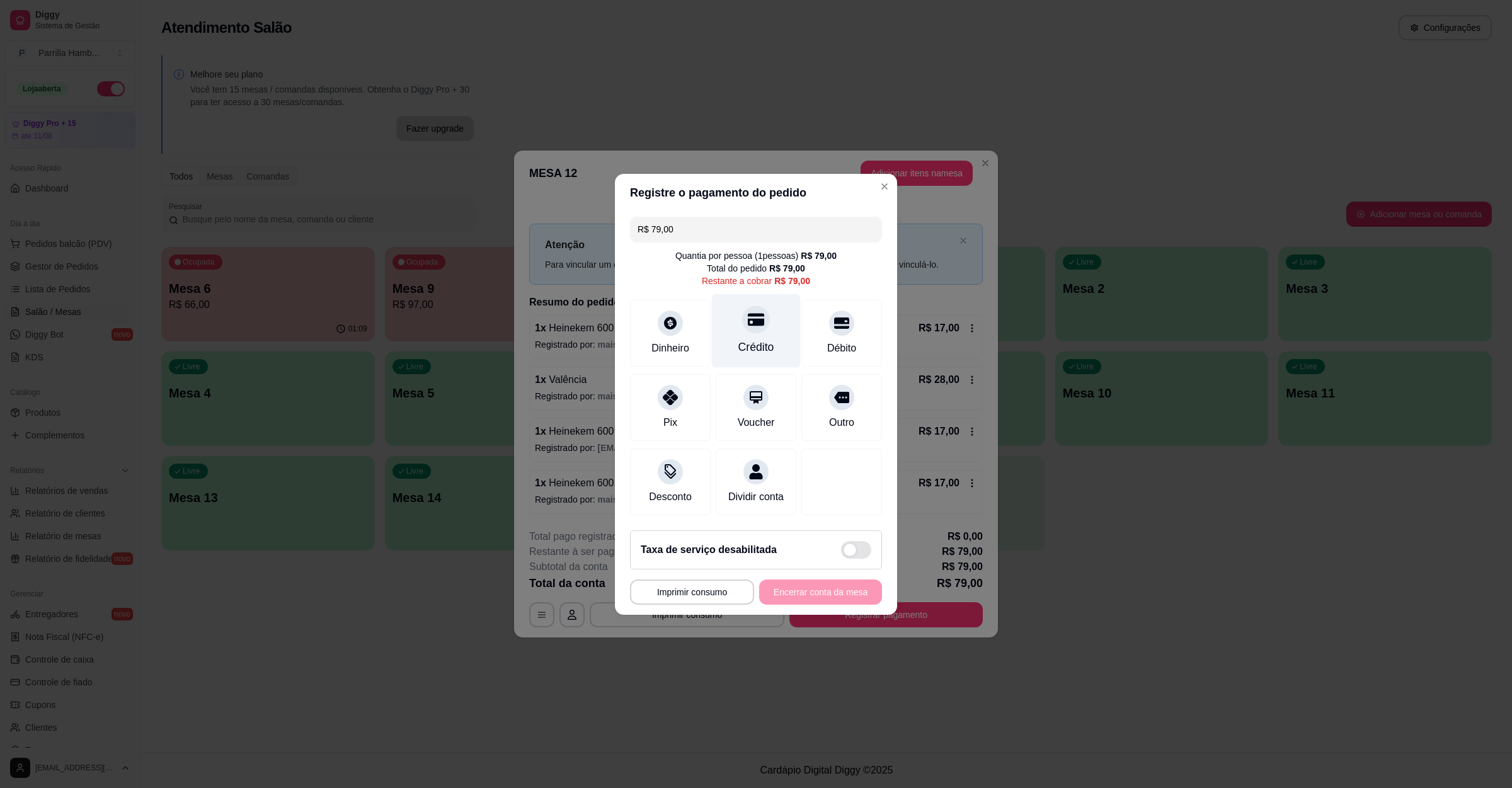
click at [751, 311] on icon at bounding box center [756, 319] width 16 height 16
type input "R$ 0,00"
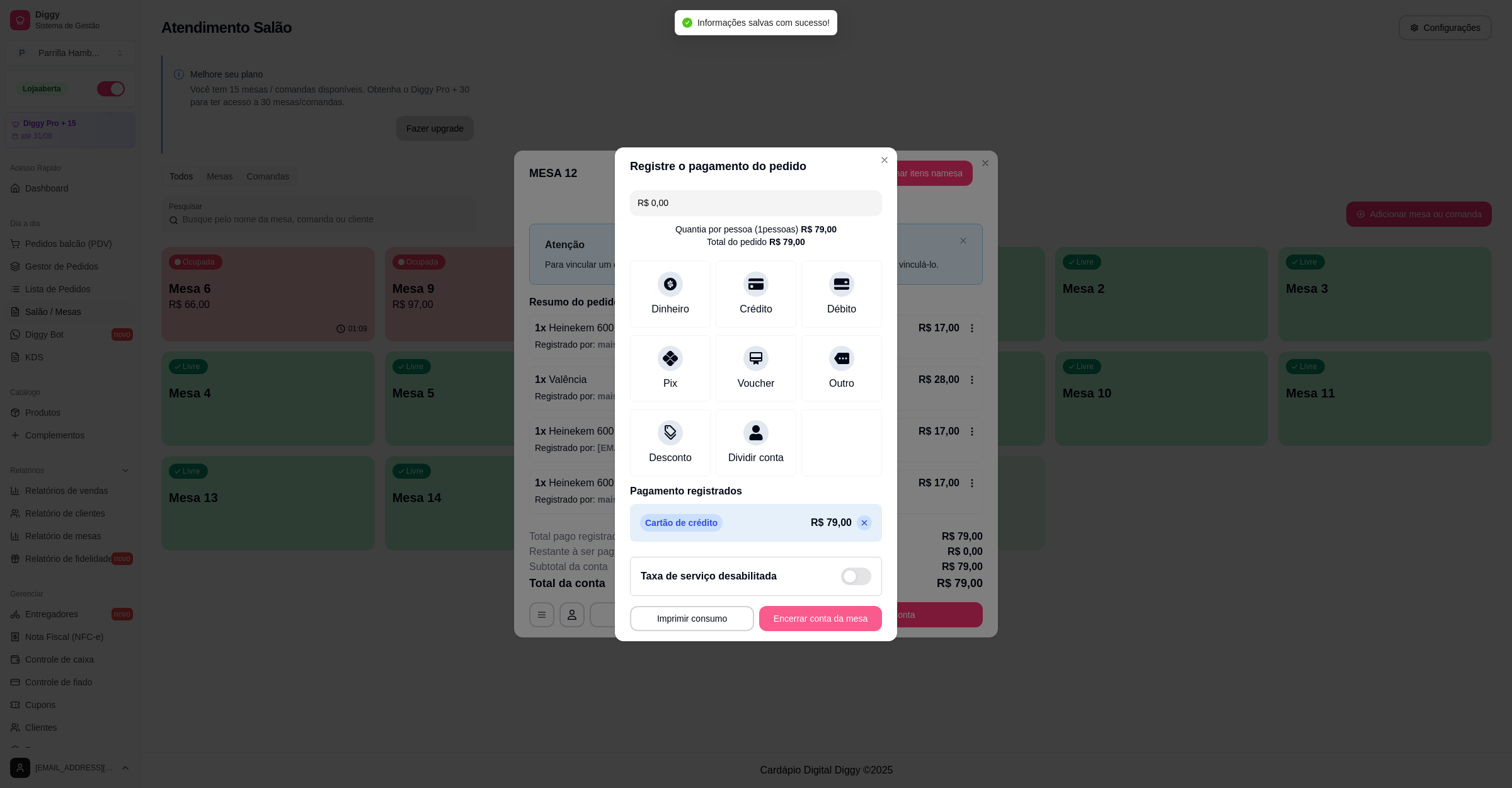
click at [792, 631] on button "Encerrar conta da mesa" at bounding box center [821, 619] width 123 height 26
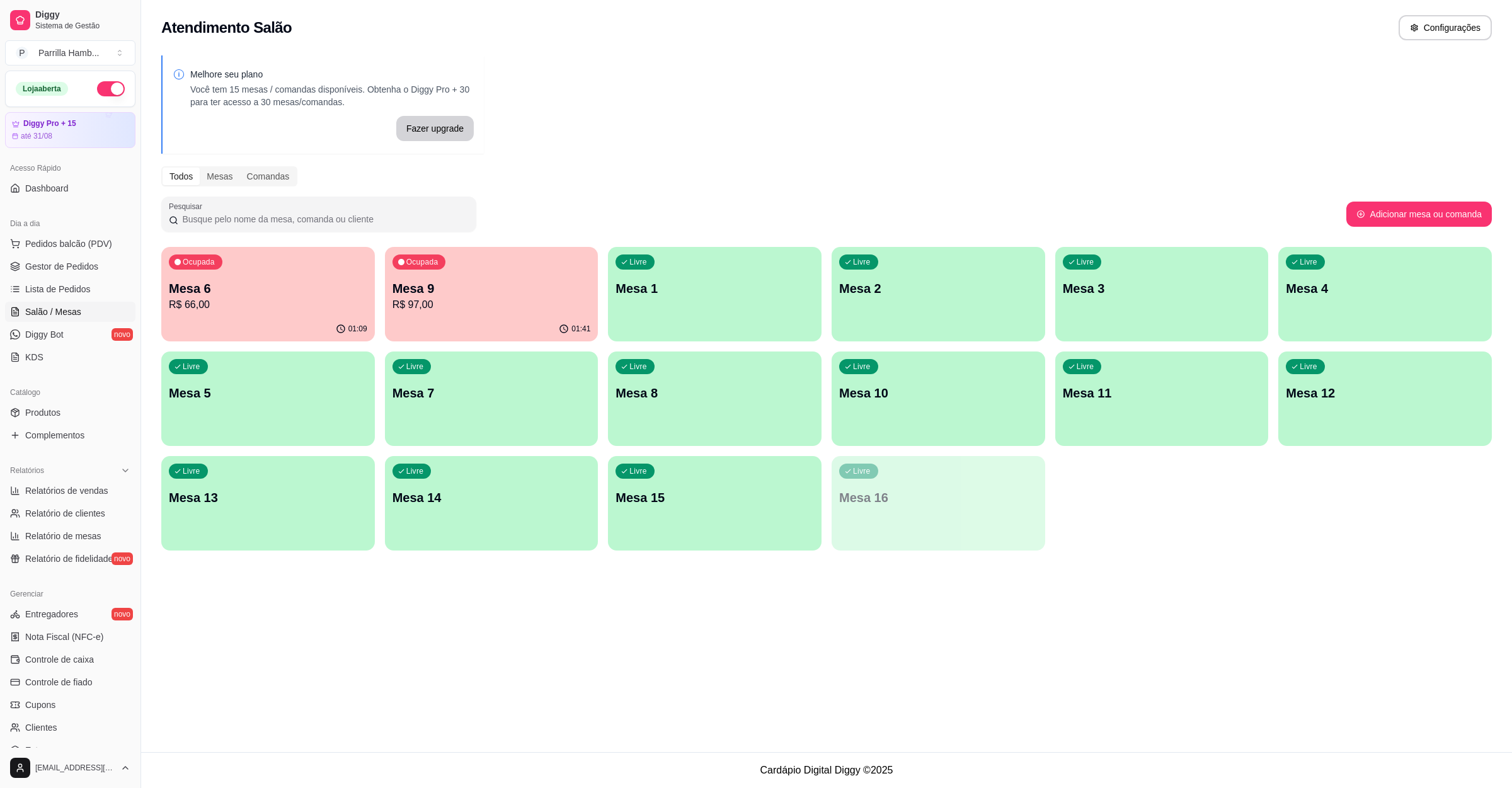
click at [312, 305] on p "R$ 66,00" at bounding box center [268, 305] width 199 height 16
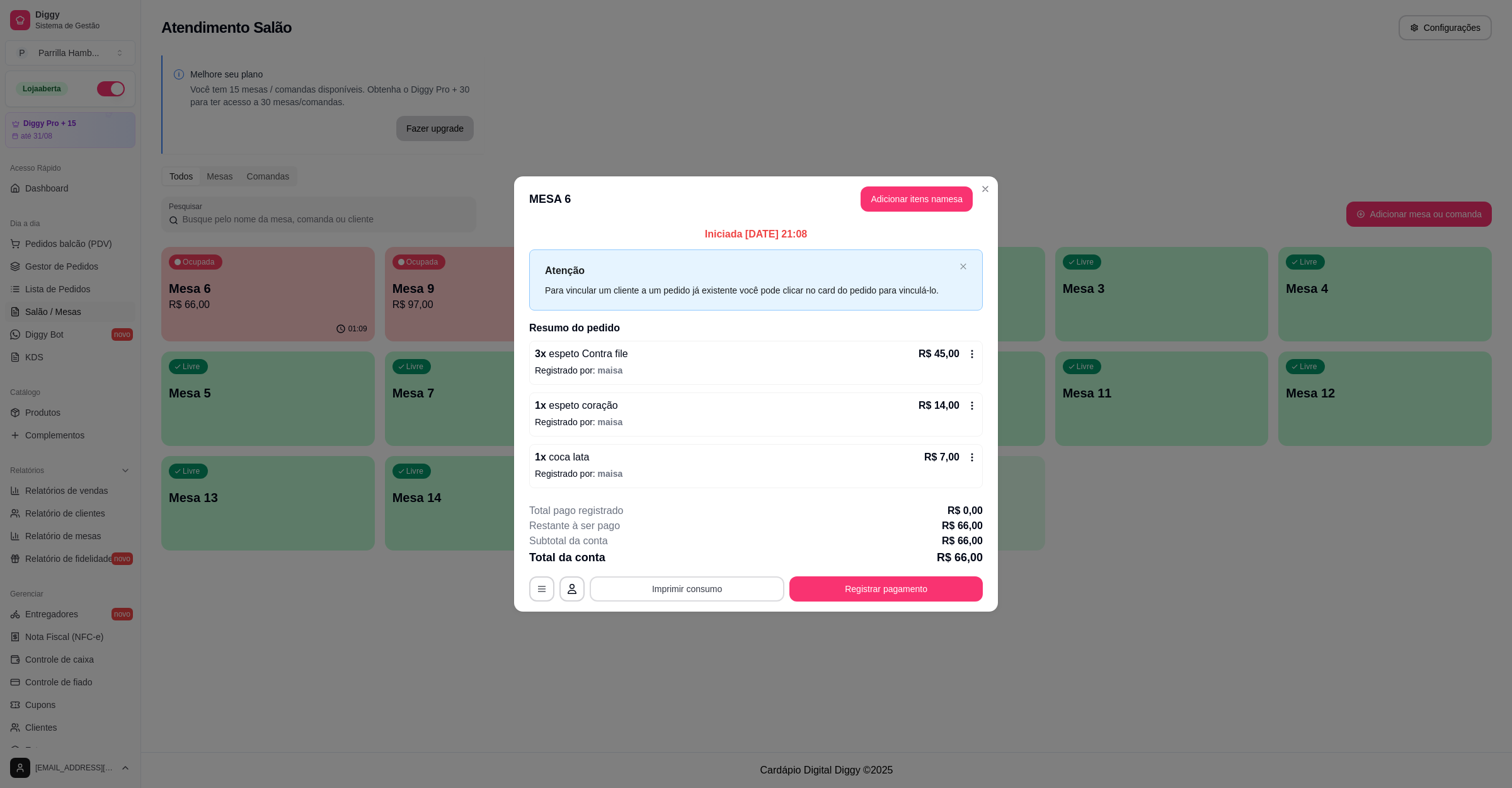
click at [730, 590] on button "Imprimir consumo" at bounding box center [687, 589] width 194 height 26
click at [694, 560] on button "IMPRESSORA" at bounding box center [690, 561] width 88 height 19
click at [699, 584] on button "Imprimir consumo" at bounding box center [687, 589] width 194 height 26
click at [942, 578] on button "Registrar pagamento" at bounding box center [886, 589] width 193 height 26
click at [868, 601] on button "Registrar pagamento" at bounding box center [886, 589] width 188 height 25
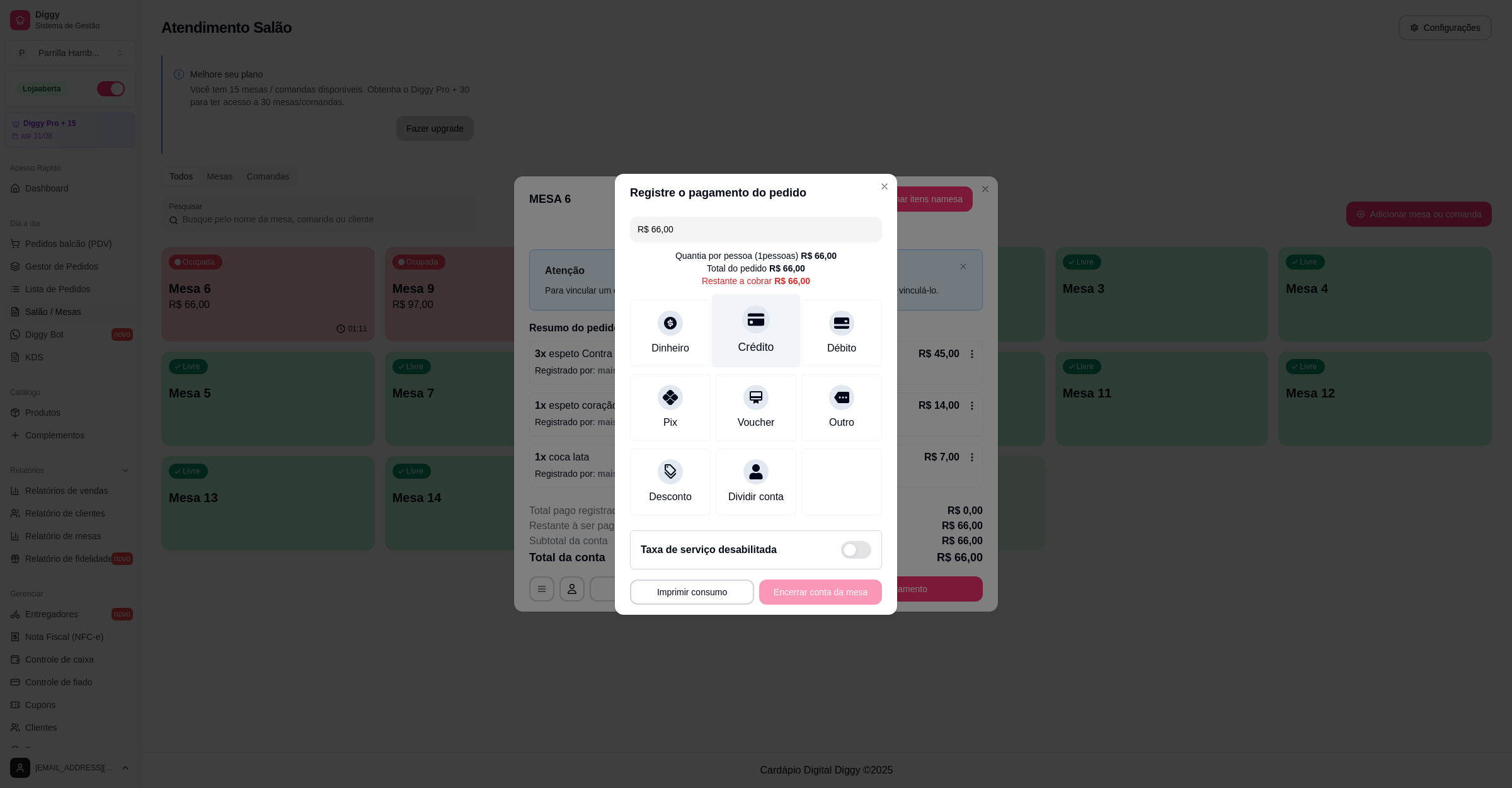
click at [758, 329] on div "Crédito" at bounding box center [756, 330] width 88 height 74
type input "R$ 0,00"
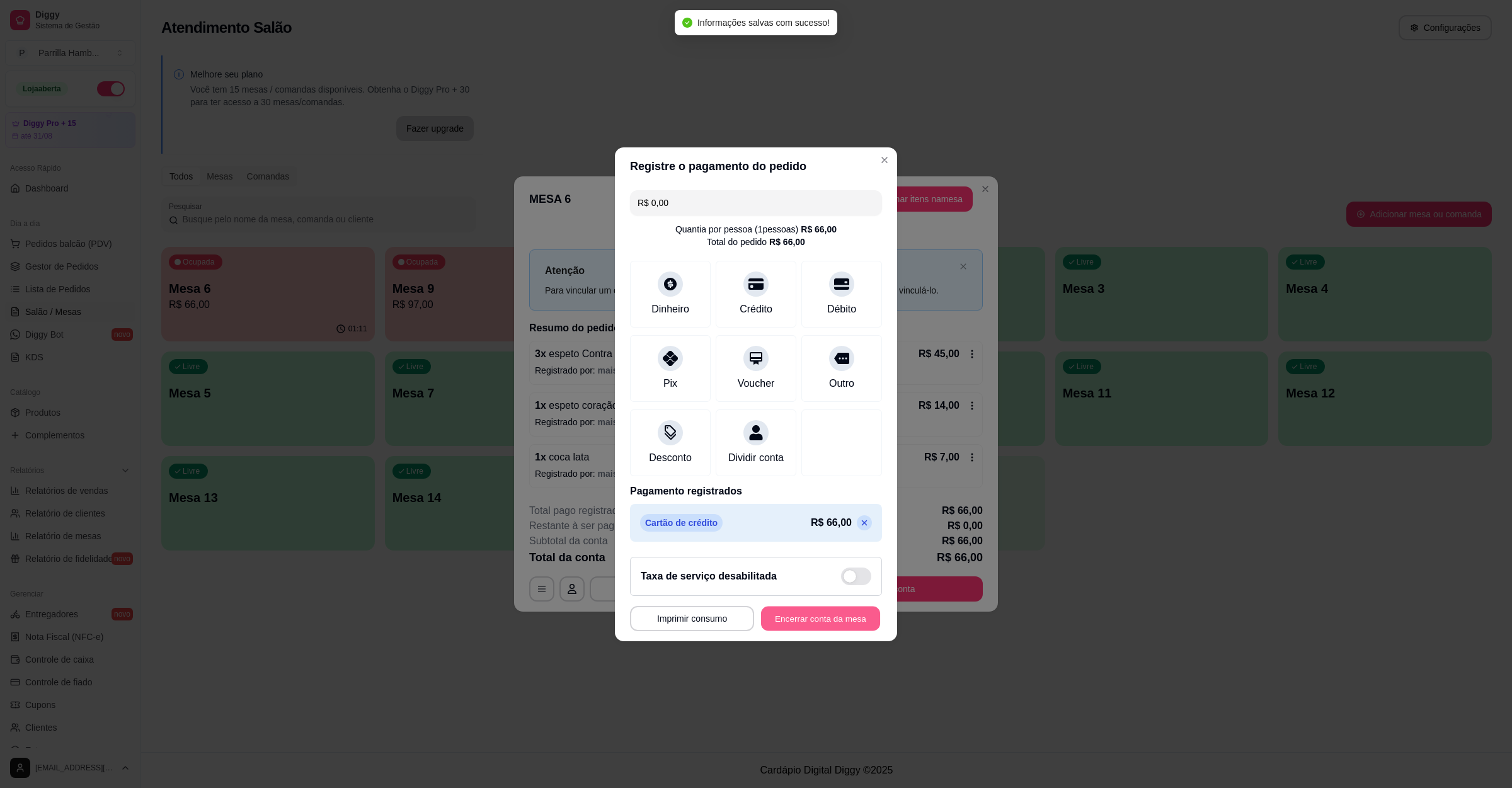
click at [853, 631] on button "Encerrar conta da mesa" at bounding box center [821, 618] width 119 height 25
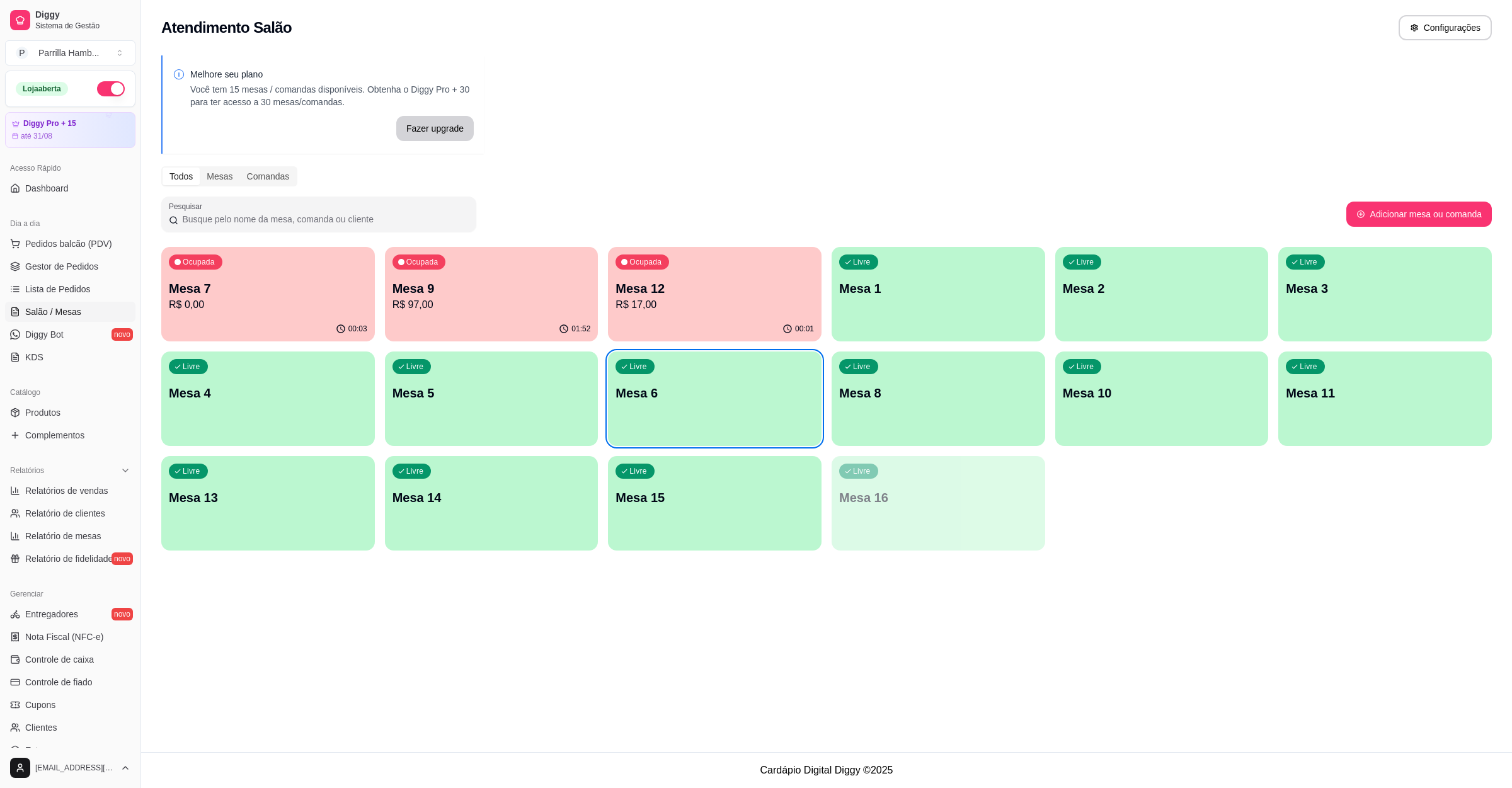
click at [326, 306] on p "R$ 0,00" at bounding box center [268, 305] width 199 height 16
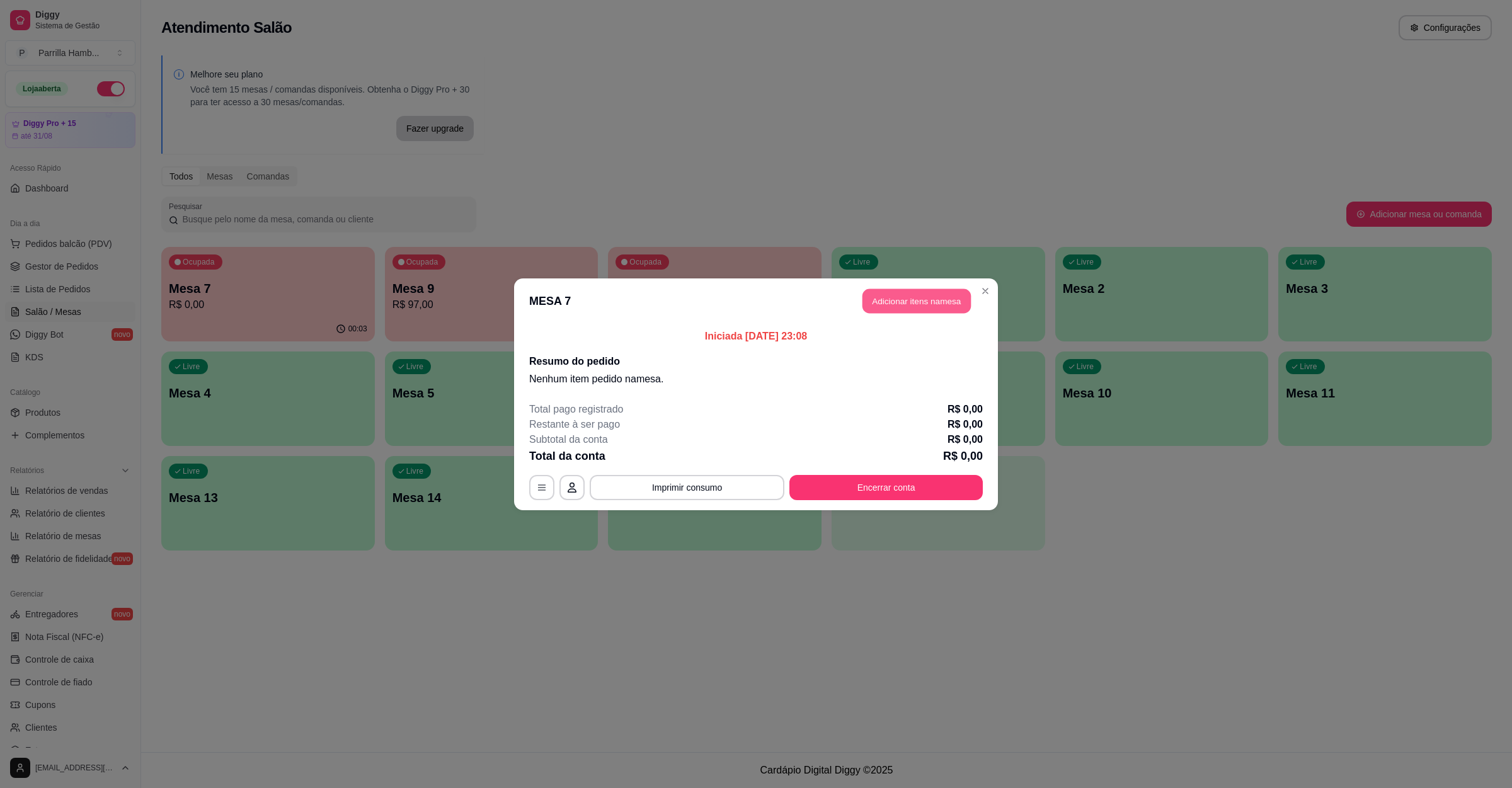
click at [884, 310] on button "Adicionar itens na mesa" at bounding box center [917, 300] width 109 height 25
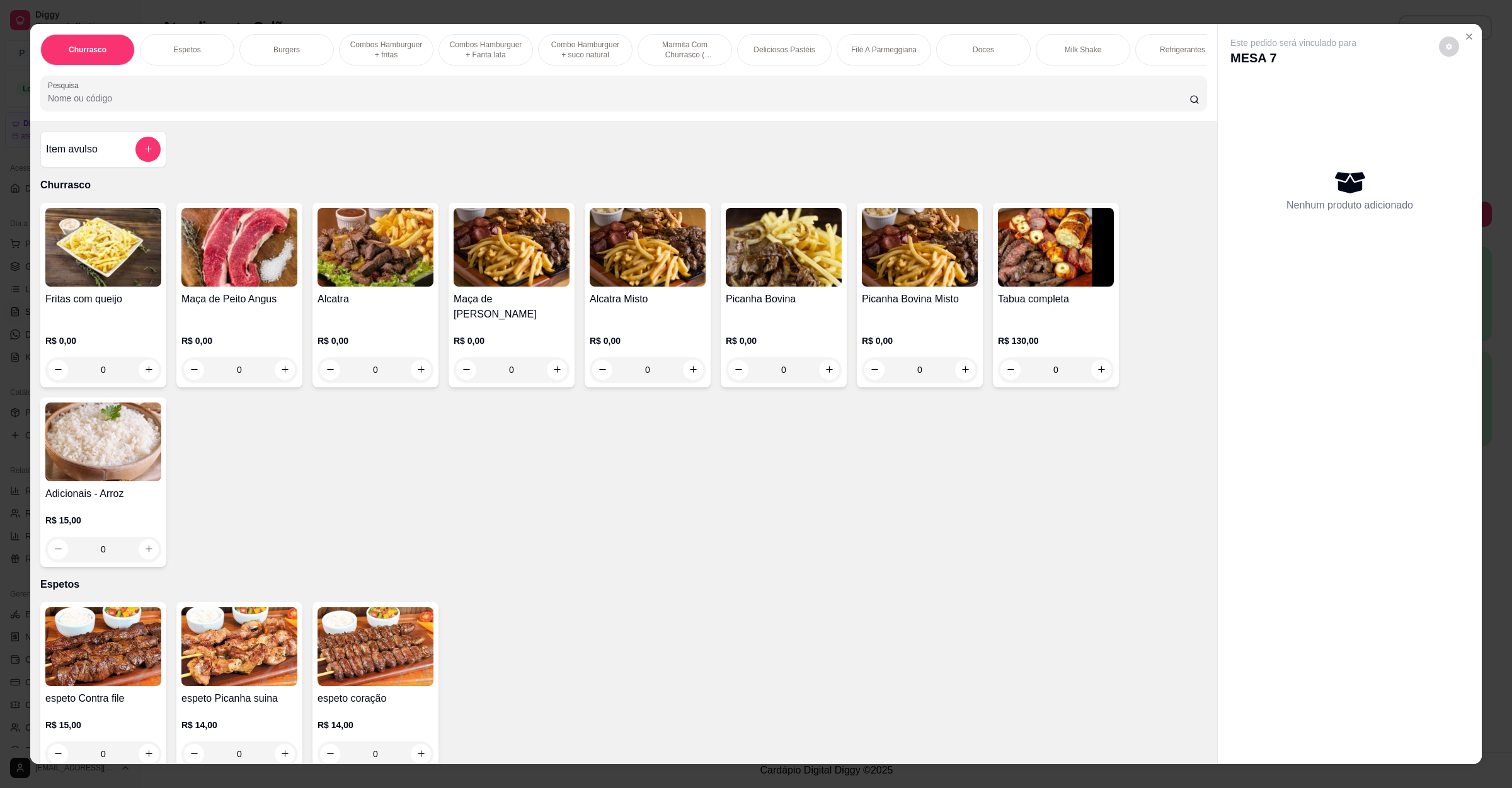
click at [389, 105] on input "Pesquisa" at bounding box center [619, 98] width 1142 height 13
click at [148, 257] on img at bounding box center [103, 247] width 116 height 78
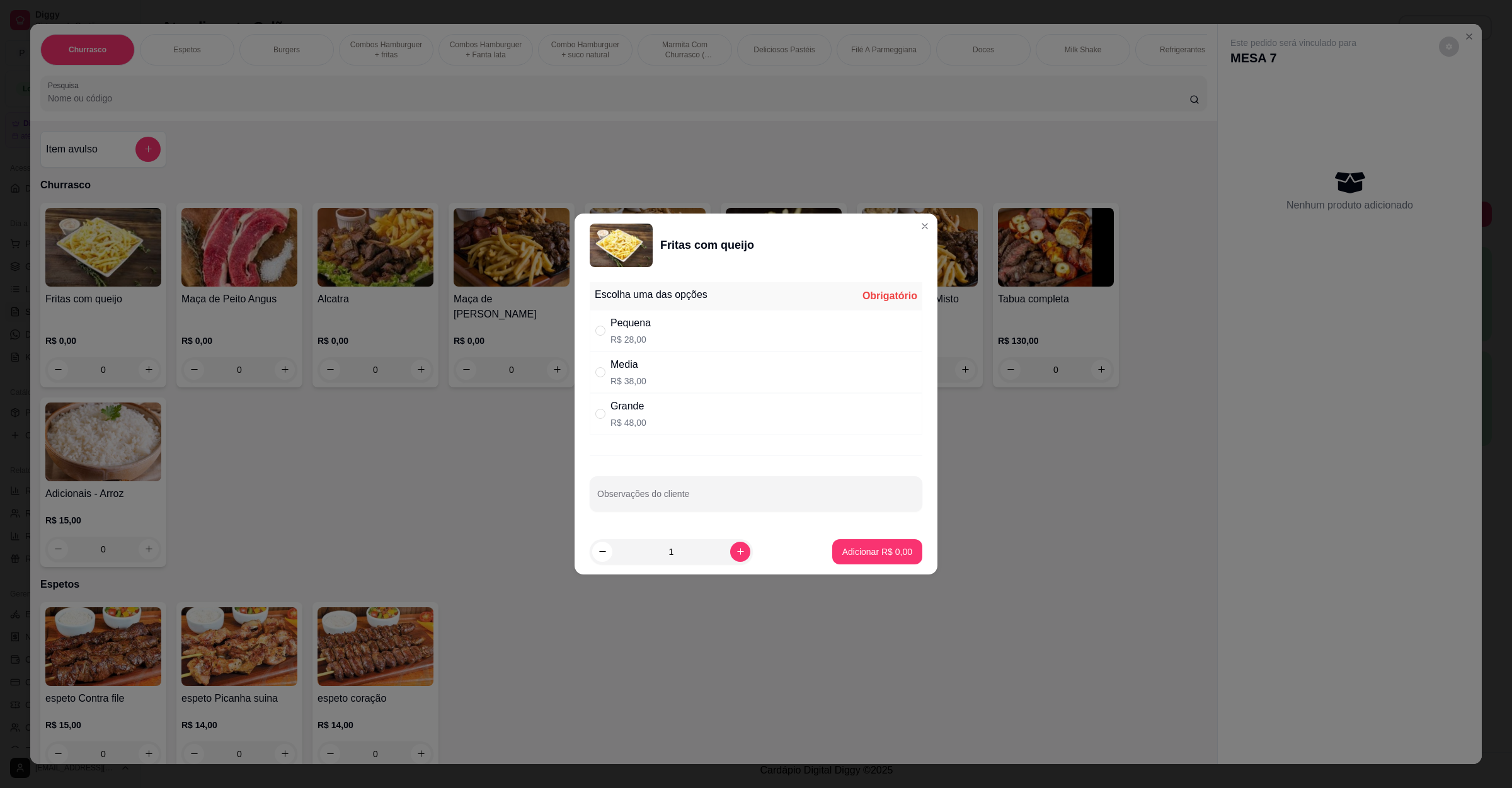
click at [694, 360] on div "Media R$ 38,00" at bounding box center [756, 373] width 333 height 42
radio input "true"
click at [845, 545] on button "Adicionar R$ 38,00" at bounding box center [875, 552] width 95 height 26
type input "1"
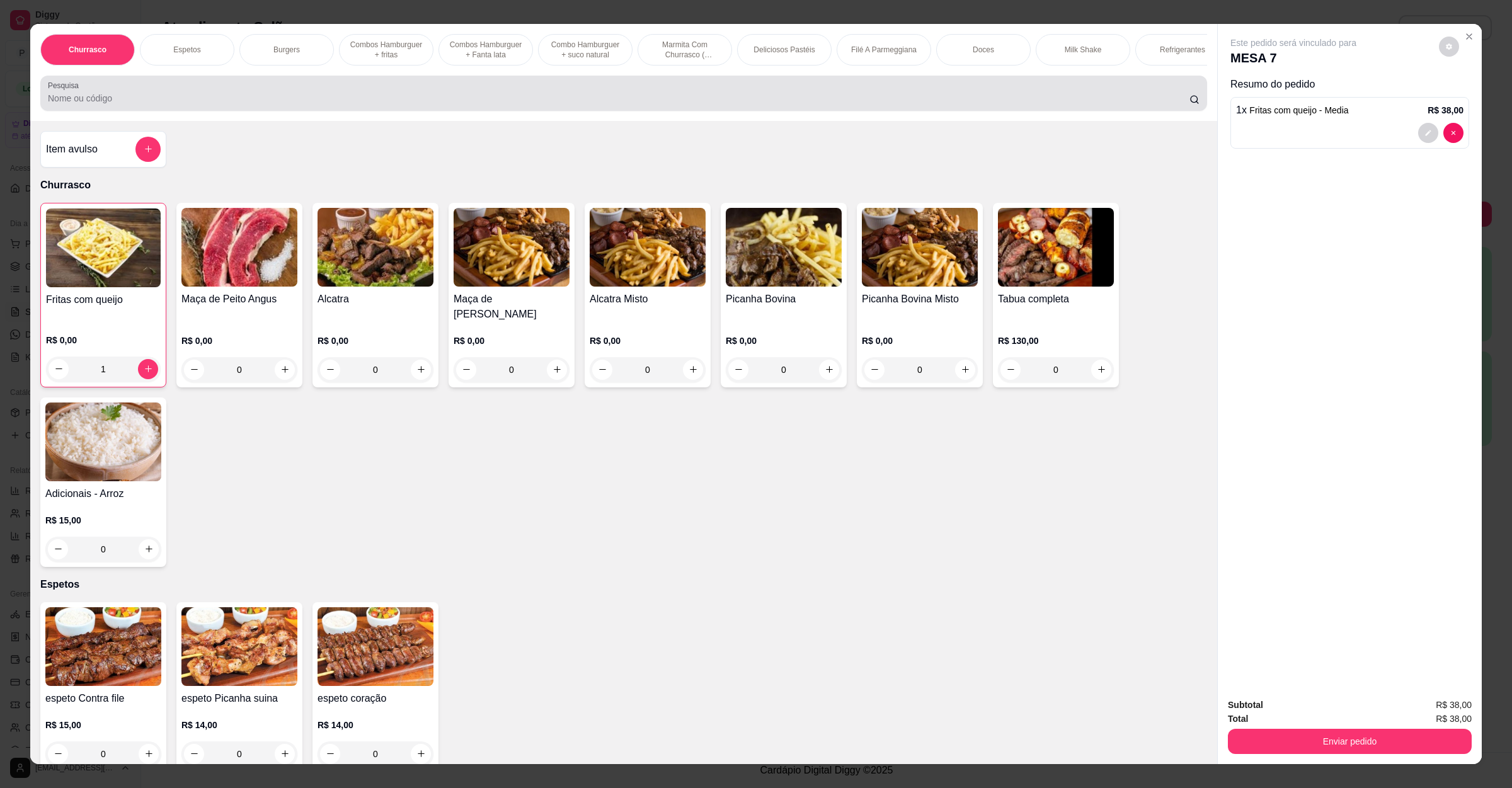
click at [88, 101] on div at bounding box center [624, 93] width 1152 height 26
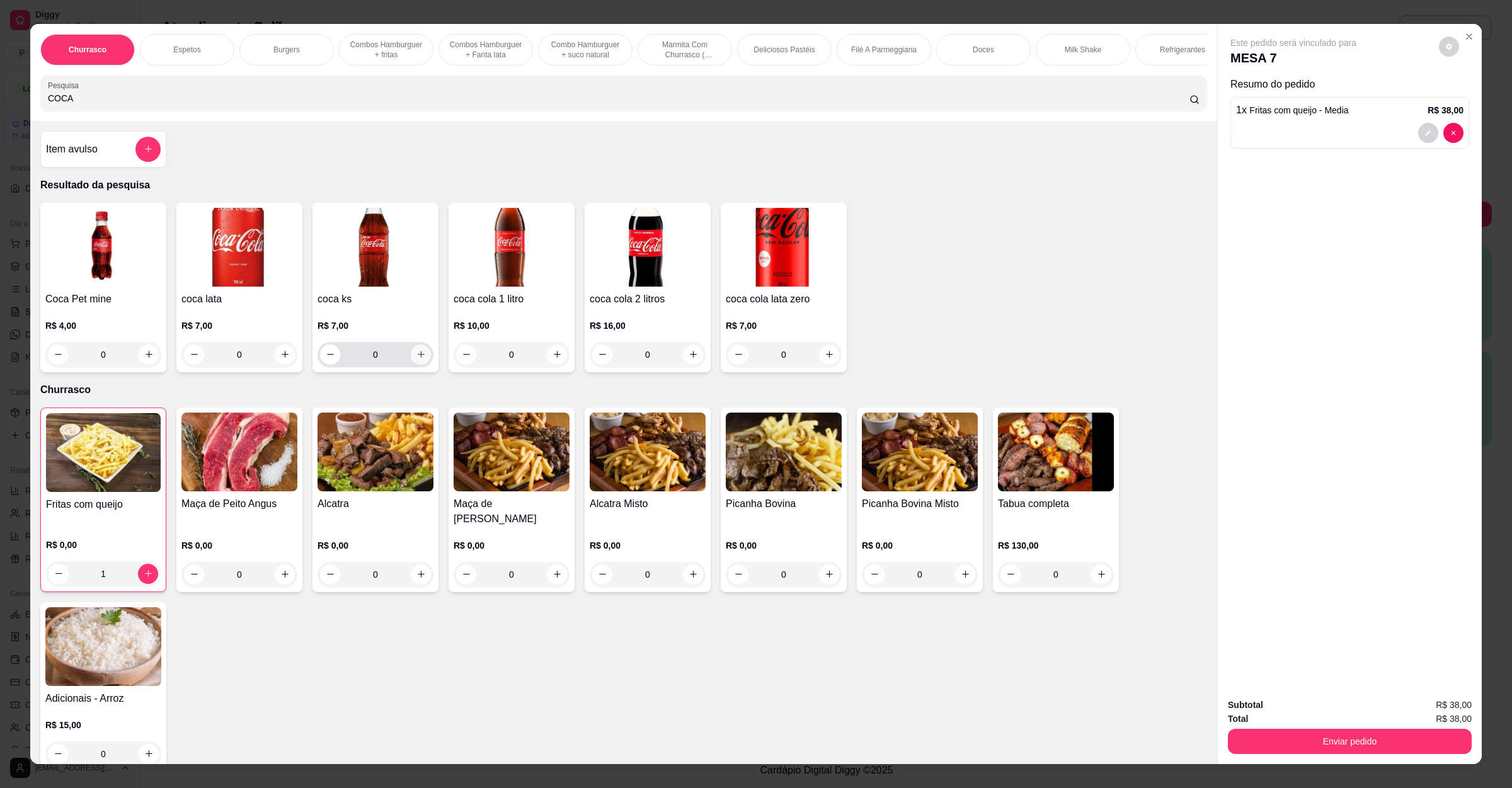
type input "COCA"
click at [417, 359] on icon "increase-product-quantity" at bounding box center [421, 354] width 9 height 9
type input "1"
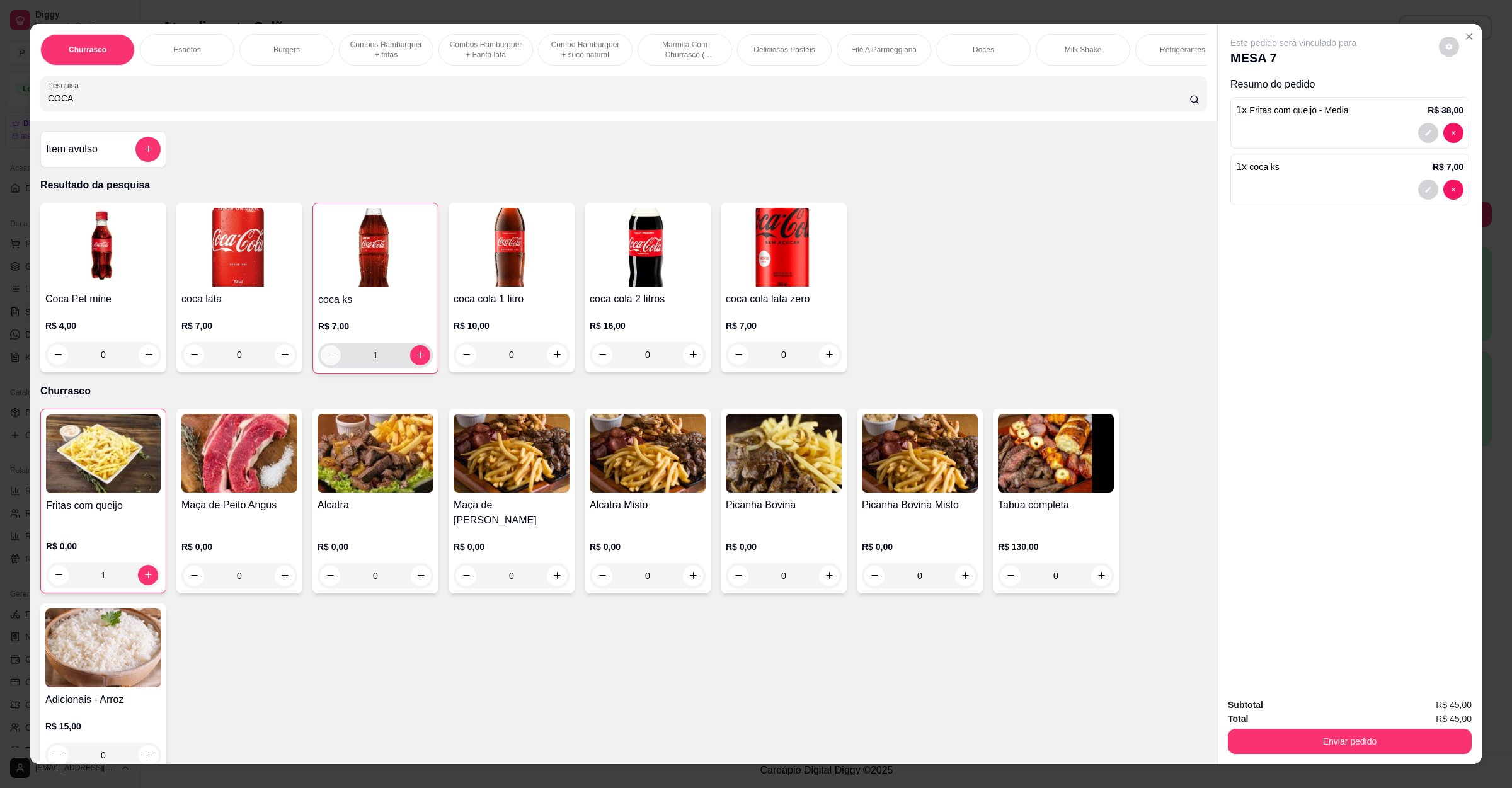
click at [326, 360] on icon "decrease-product-quantity" at bounding box center [331, 355] width 9 height 9
type input "0"
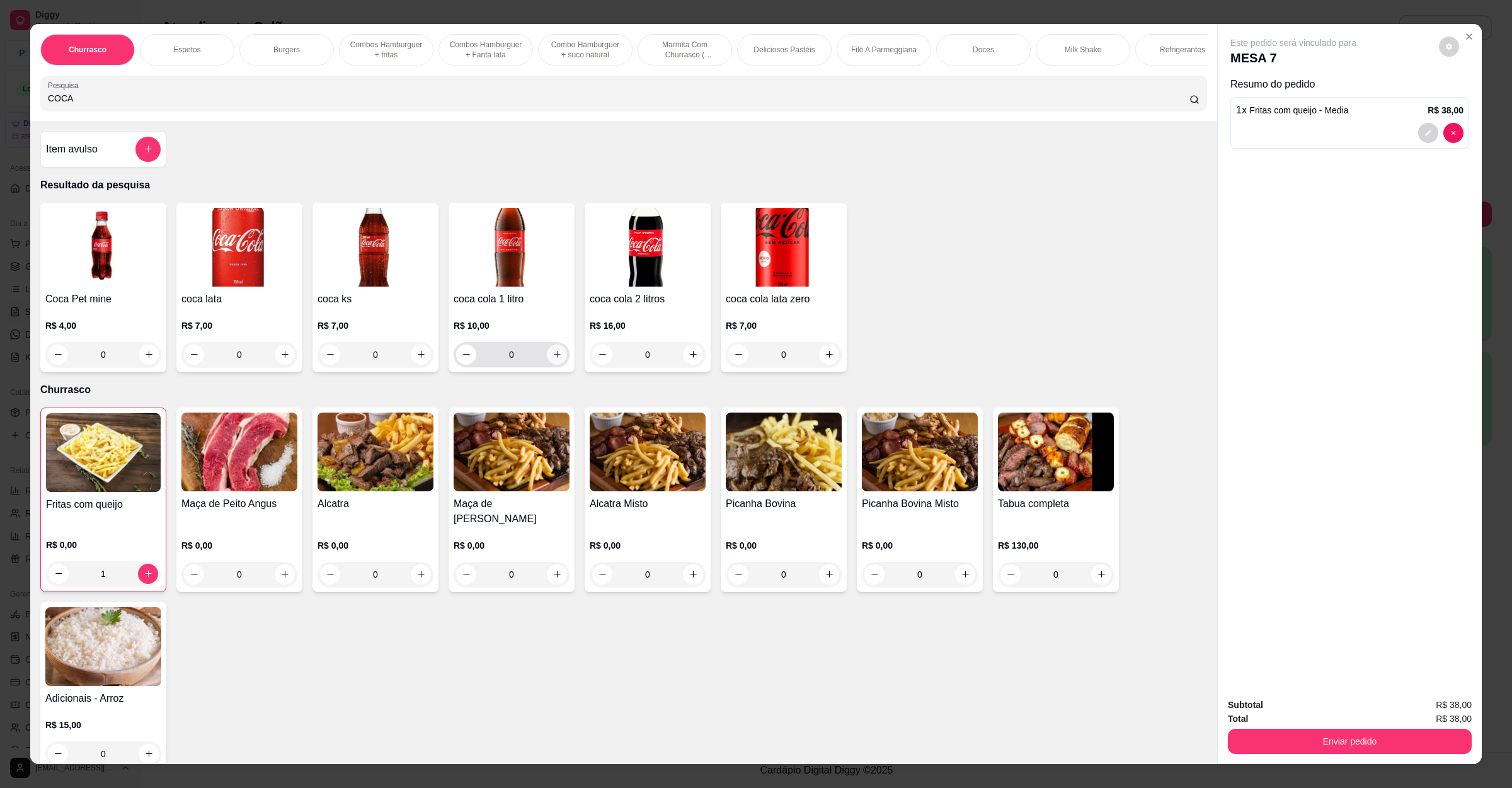
click at [553, 359] on icon "increase-product-quantity" at bounding box center [557, 354] width 9 height 9
type input "1"
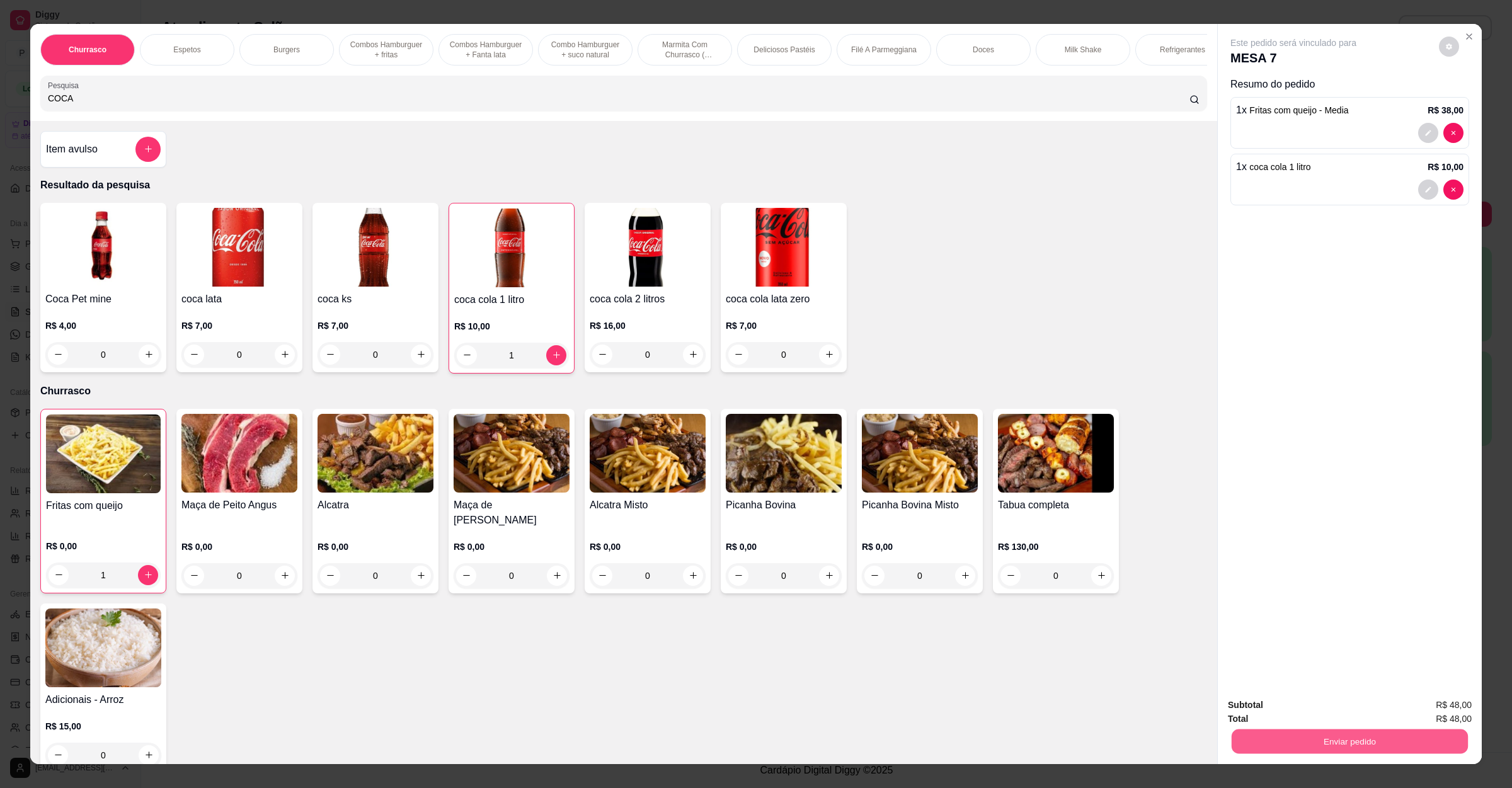
click at [1301, 751] on button "Enviar pedido" at bounding box center [1350, 741] width 236 height 25
click at [1301, 719] on button "Não registrar e enviar pedido" at bounding box center [1306, 710] width 131 height 24
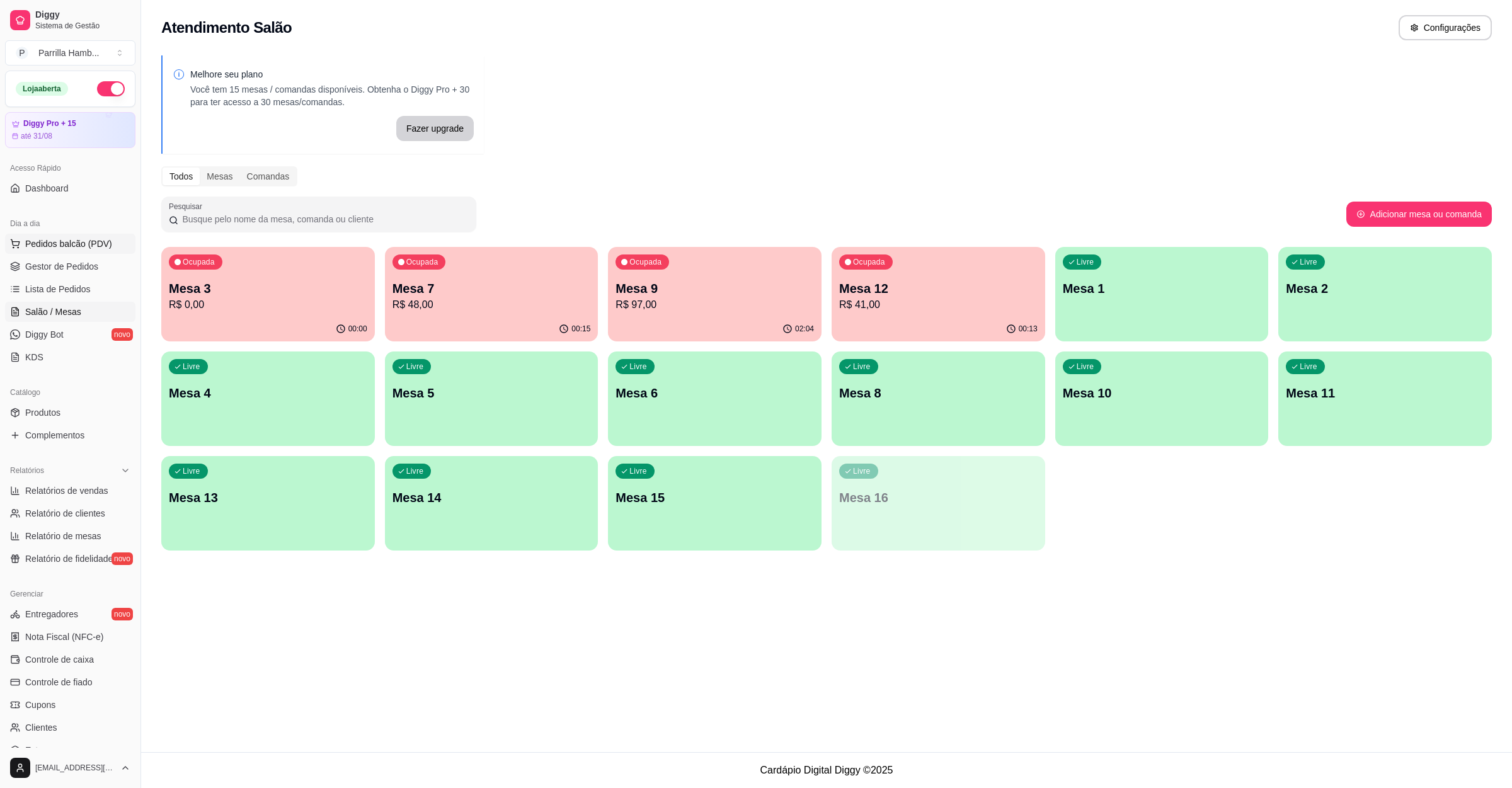
click at [111, 248] on button "Pedidos balcão (PDV)" at bounding box center [70, 244] width 130 height 20
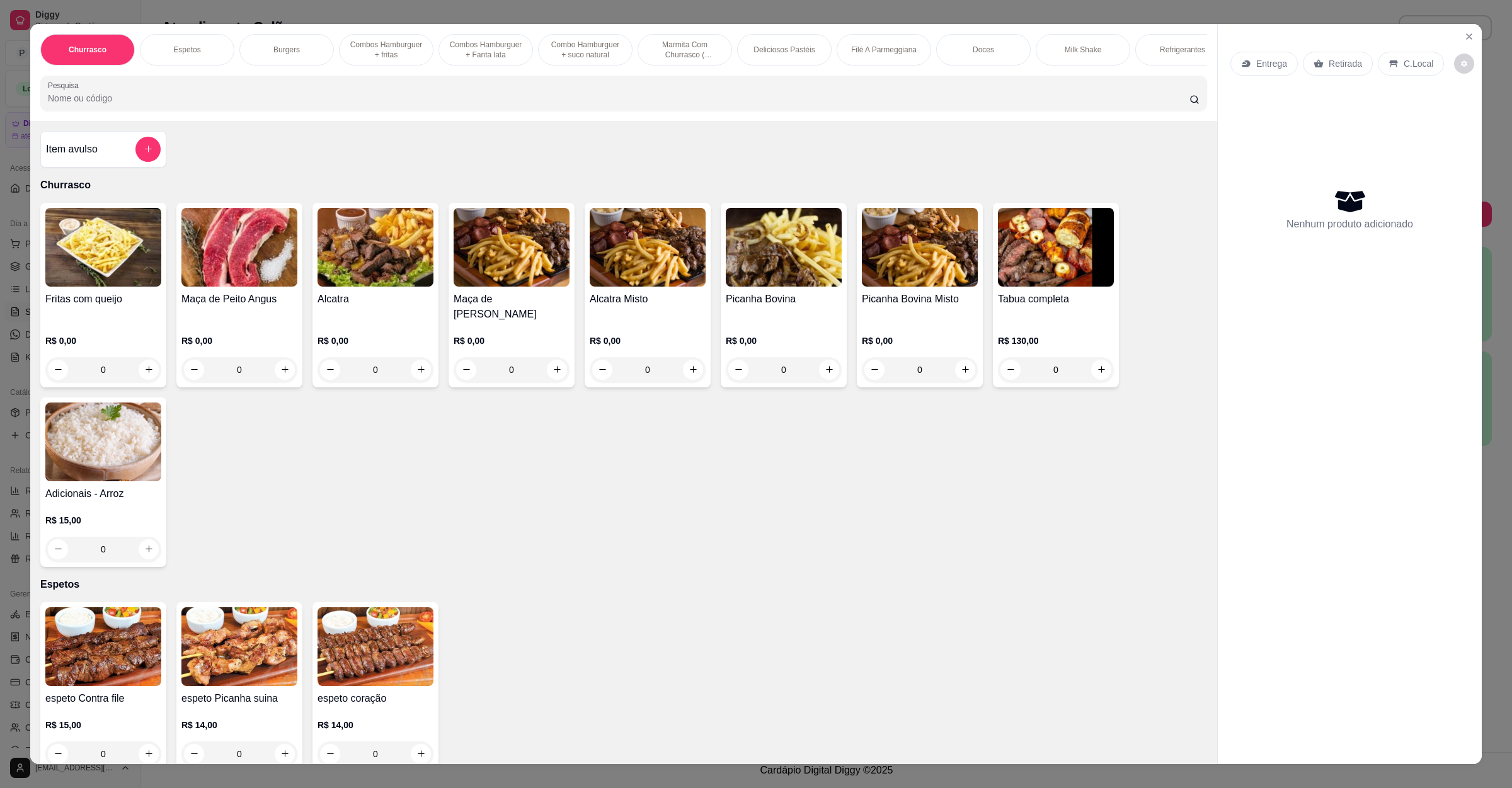
click at [157, 156] on div "Item avulso" at bounding box center [103, 150] width 126 height 36
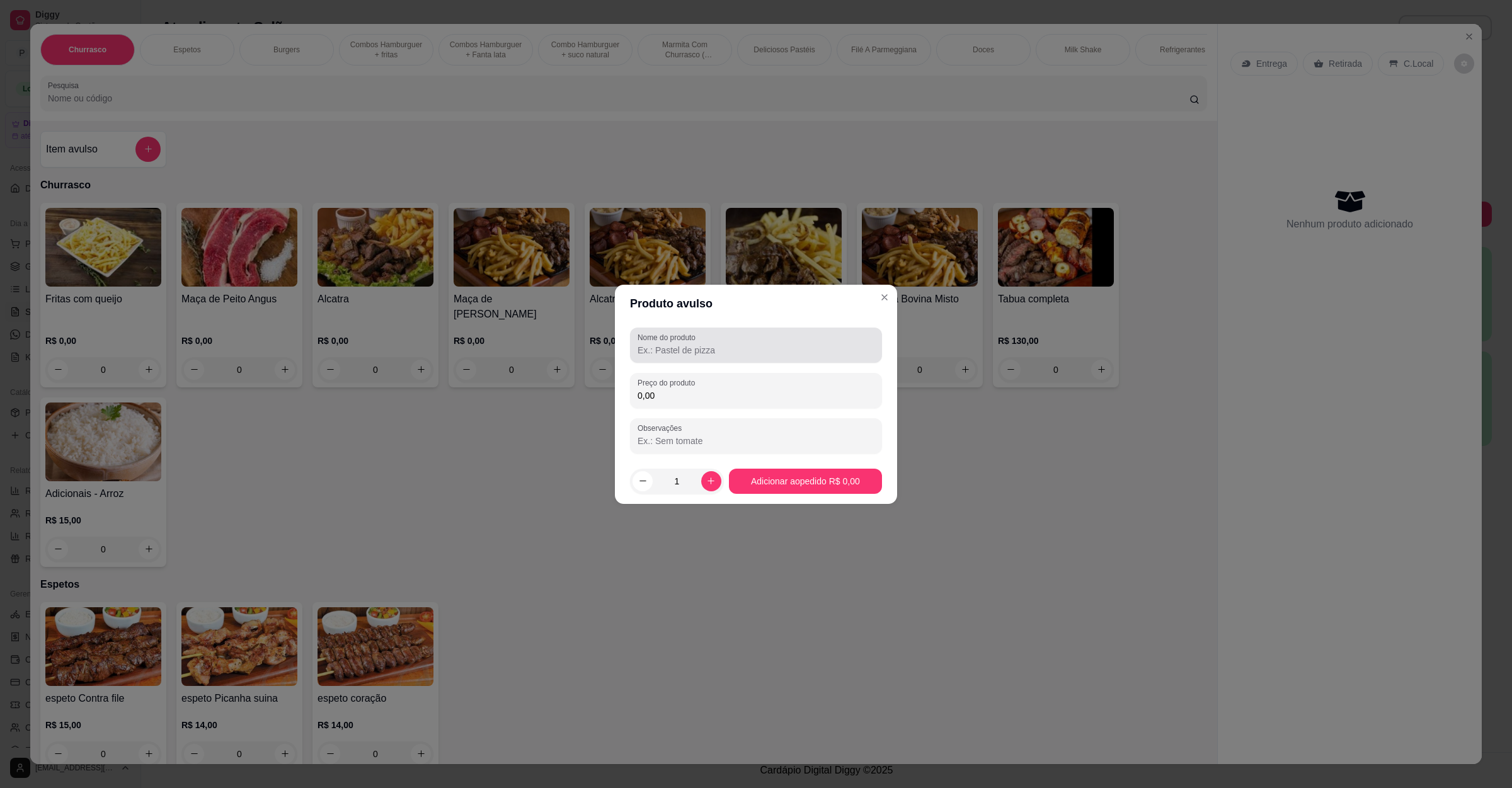
click at [732, 338] on div at bounding box center [756, 346] width 237 height 26
paste input "[PERSON_NAME] 1 carne e [PERSON_NAME]?"
type input "[PERSON_NAME] 1 carne e [PERSON_NAME]?"
click at [696, 392] on input "0,00" at bounding box center [756, 396] width 237 height 13
type input "22,00"
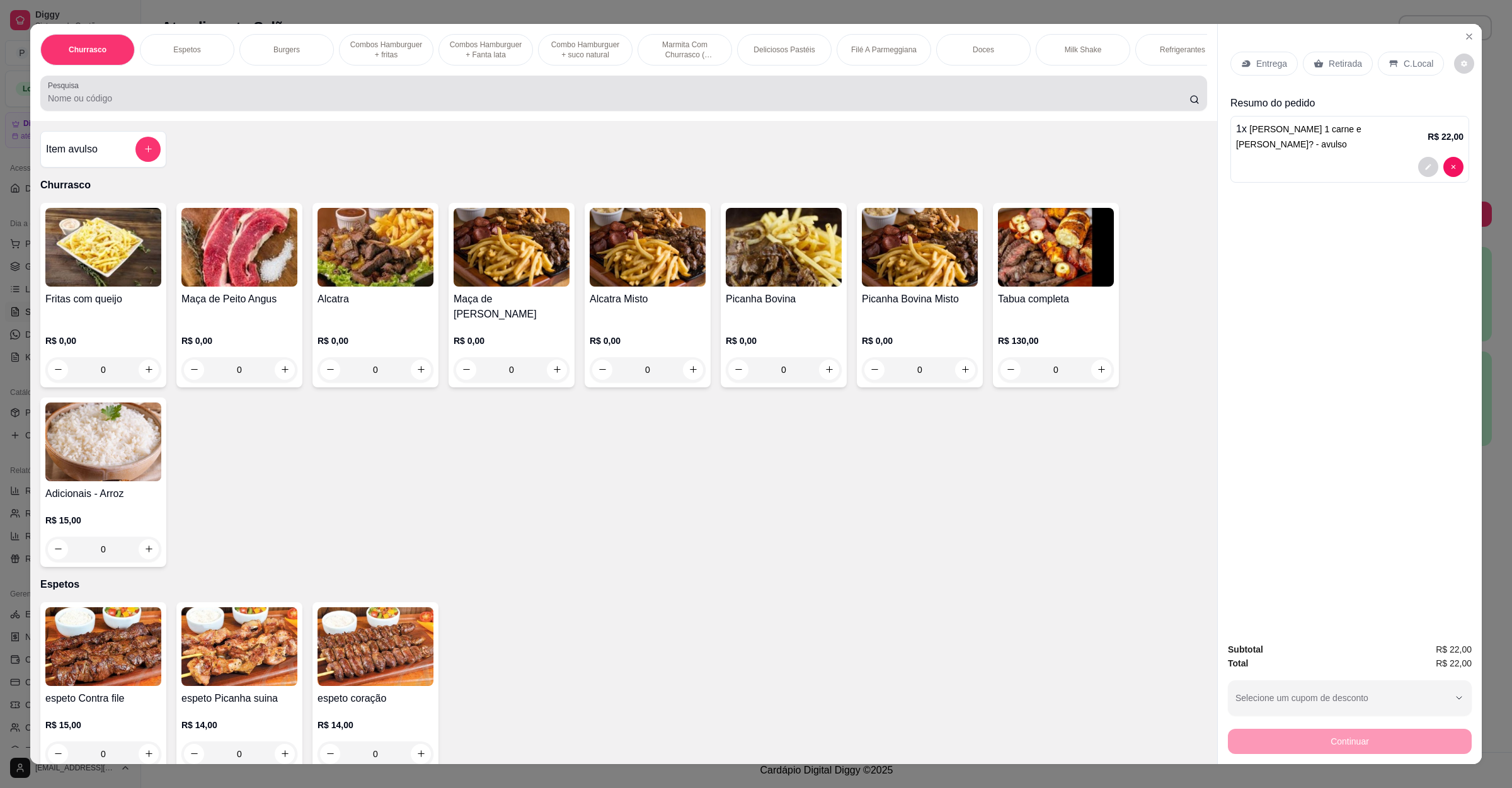
click at [163, 93] on div "Pesquisa" at bounding box center [624, 93] width 1167 height 36
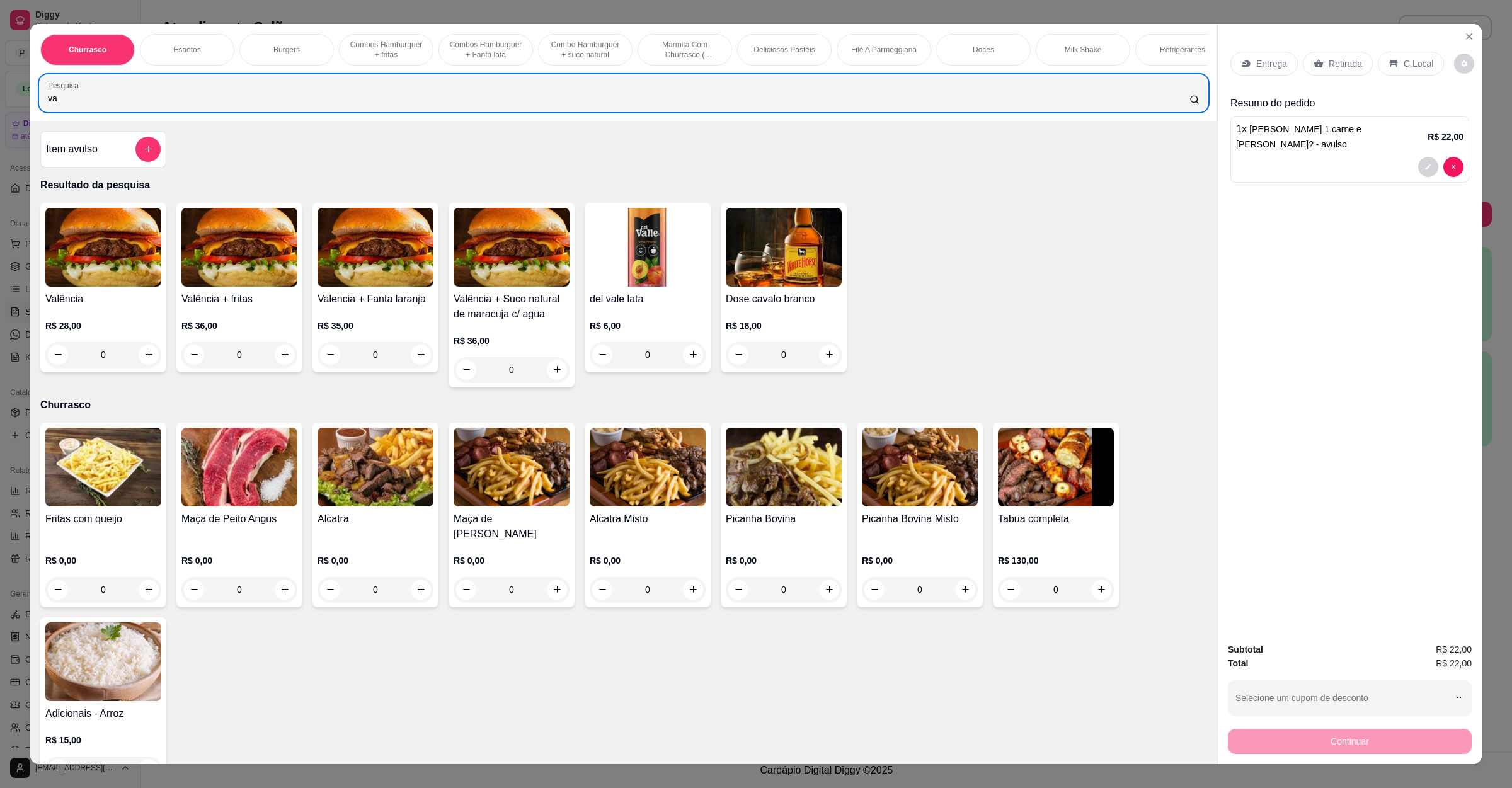
type input "va"
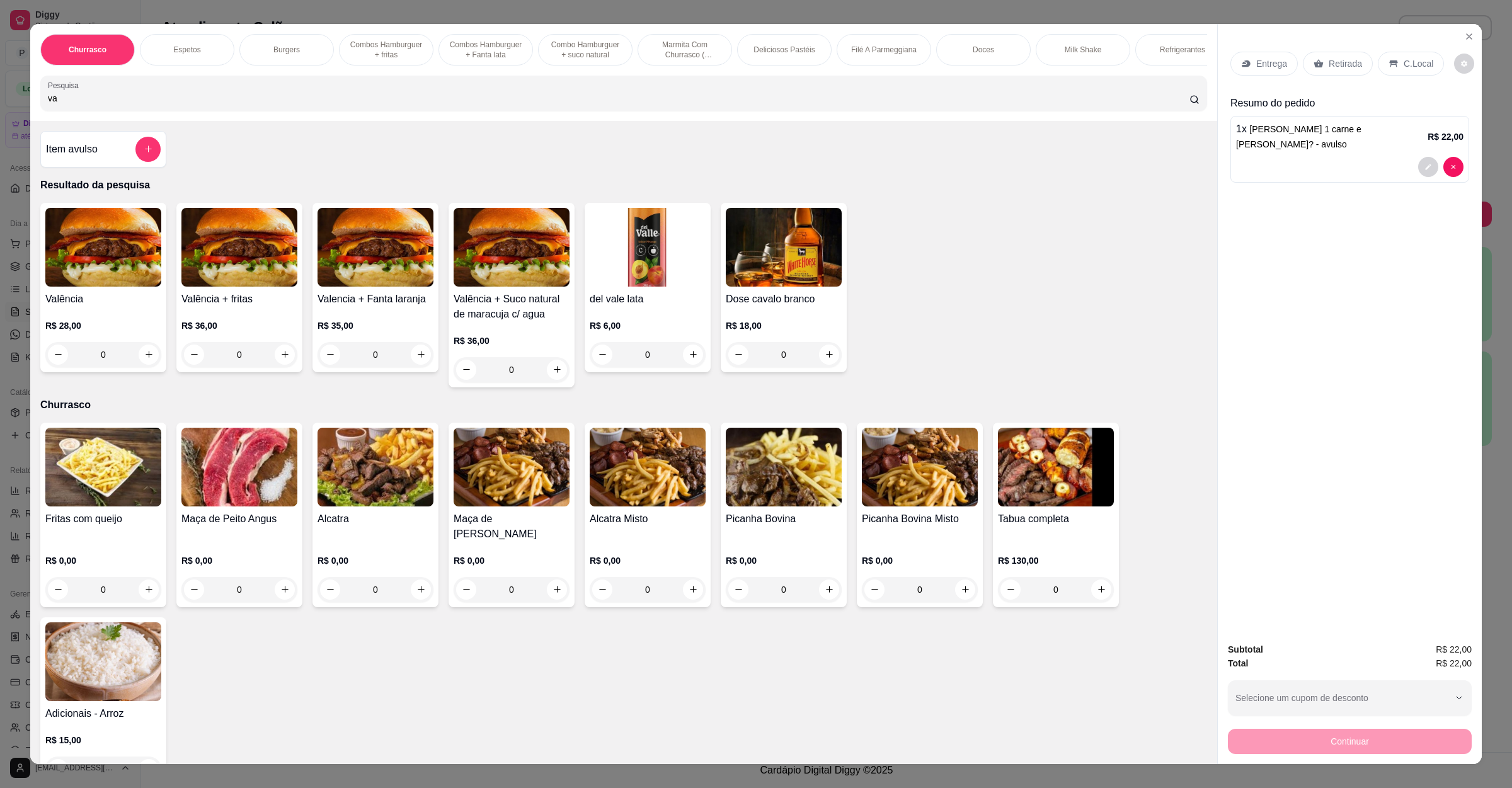
click at [138, 367] on div "0" at bounding box center [103, 355] width 116 height 26
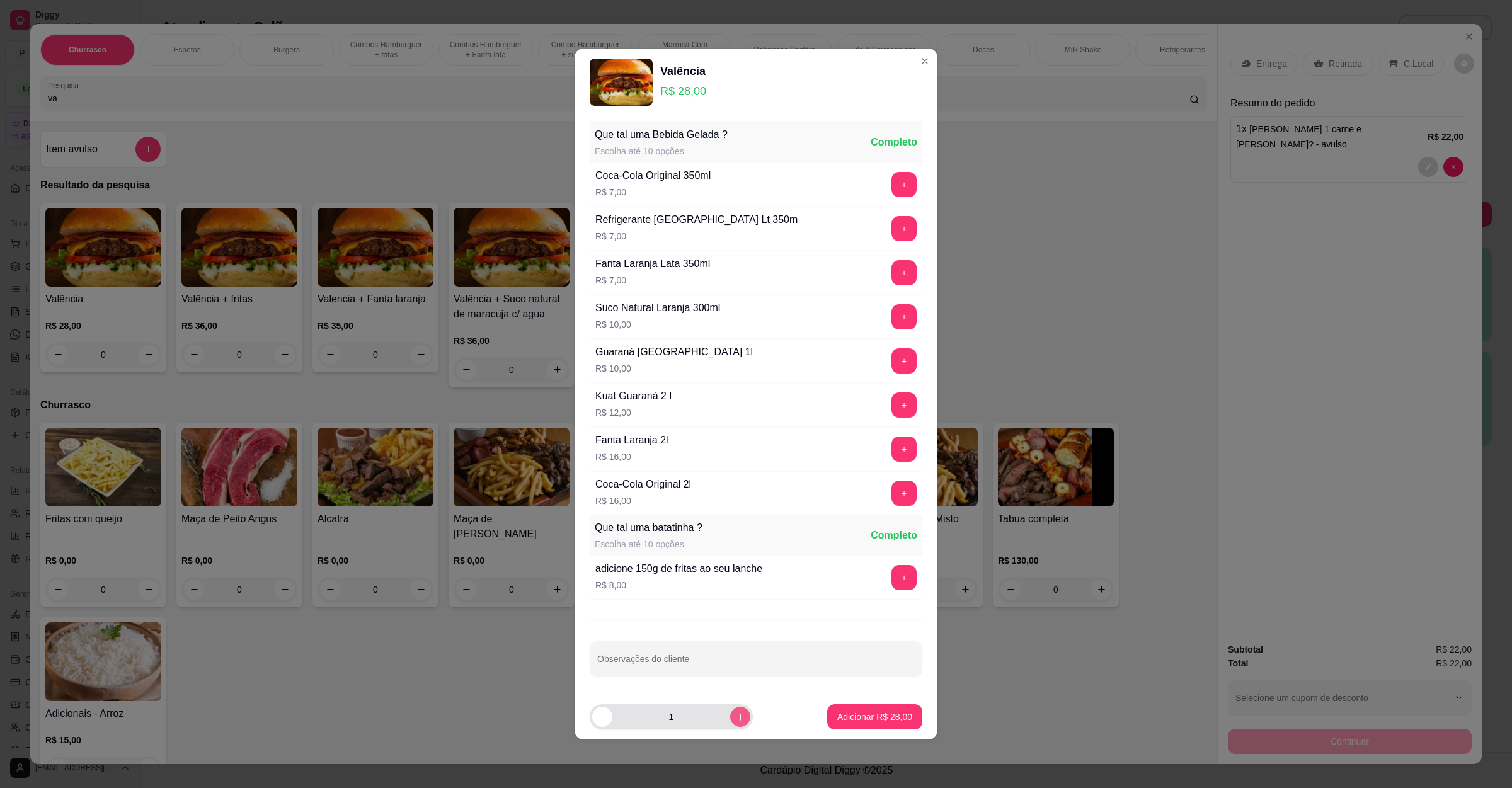
click at [731, 727] on button "increase-product-quantity" at bounding box center [740, 717] width 20 height 20
type input "2"
click at [839, 717] on p "Adicionar R$ 56,00" at bounding box center [875, 716] width 73 height 12
type input "2"
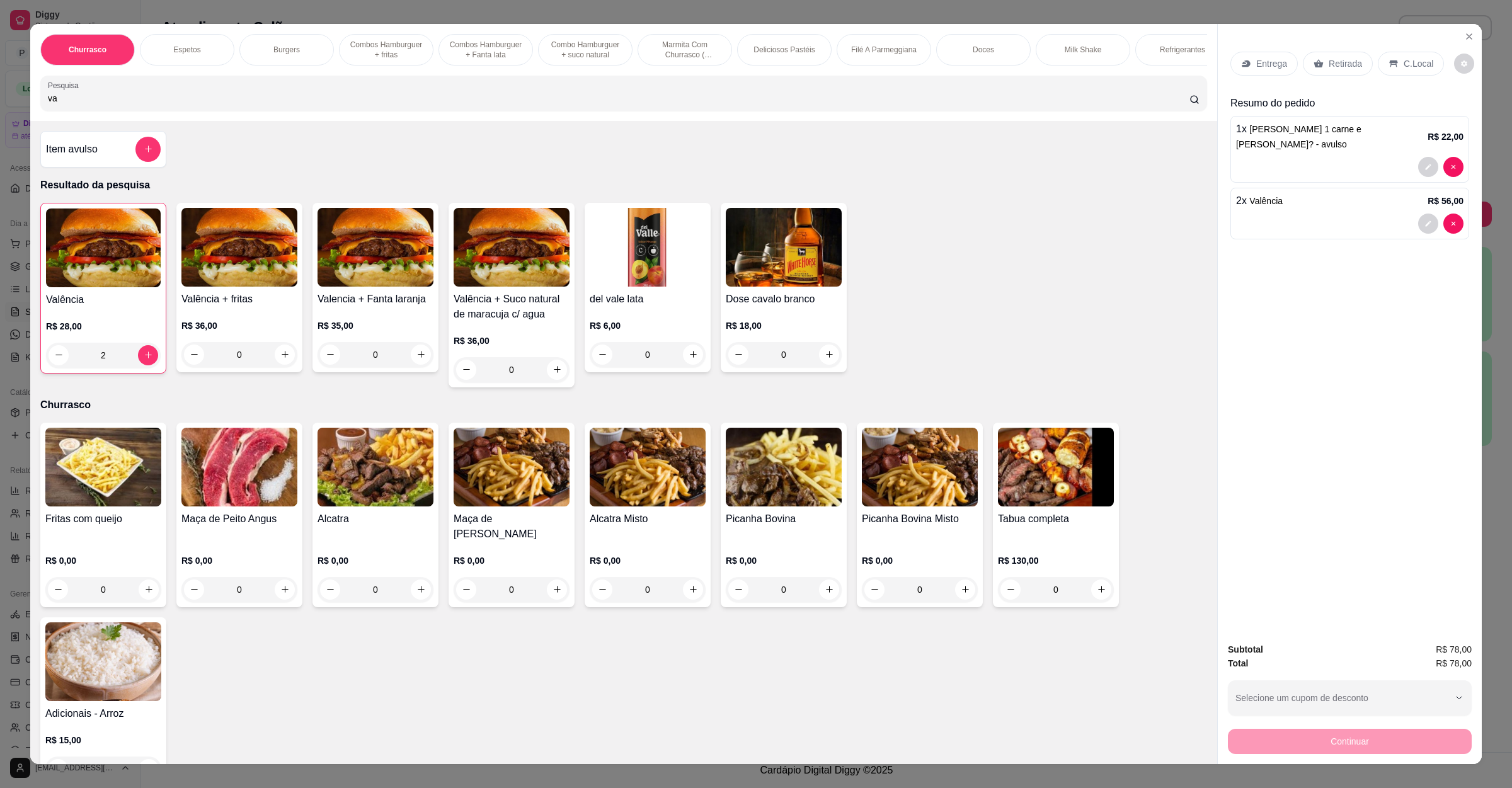
drag, startPoint x: 108, startPoint y: 104, endPoint x: 0, endPoint y: 102, distance: 108.0
click at [0, 102] on div "Churrasco Espetos Burgers Combos Hamburguer + fritas Combos [GEOGRAPHIC_DATA] +…" at bounding box center [756, 394] width 1512 height 788
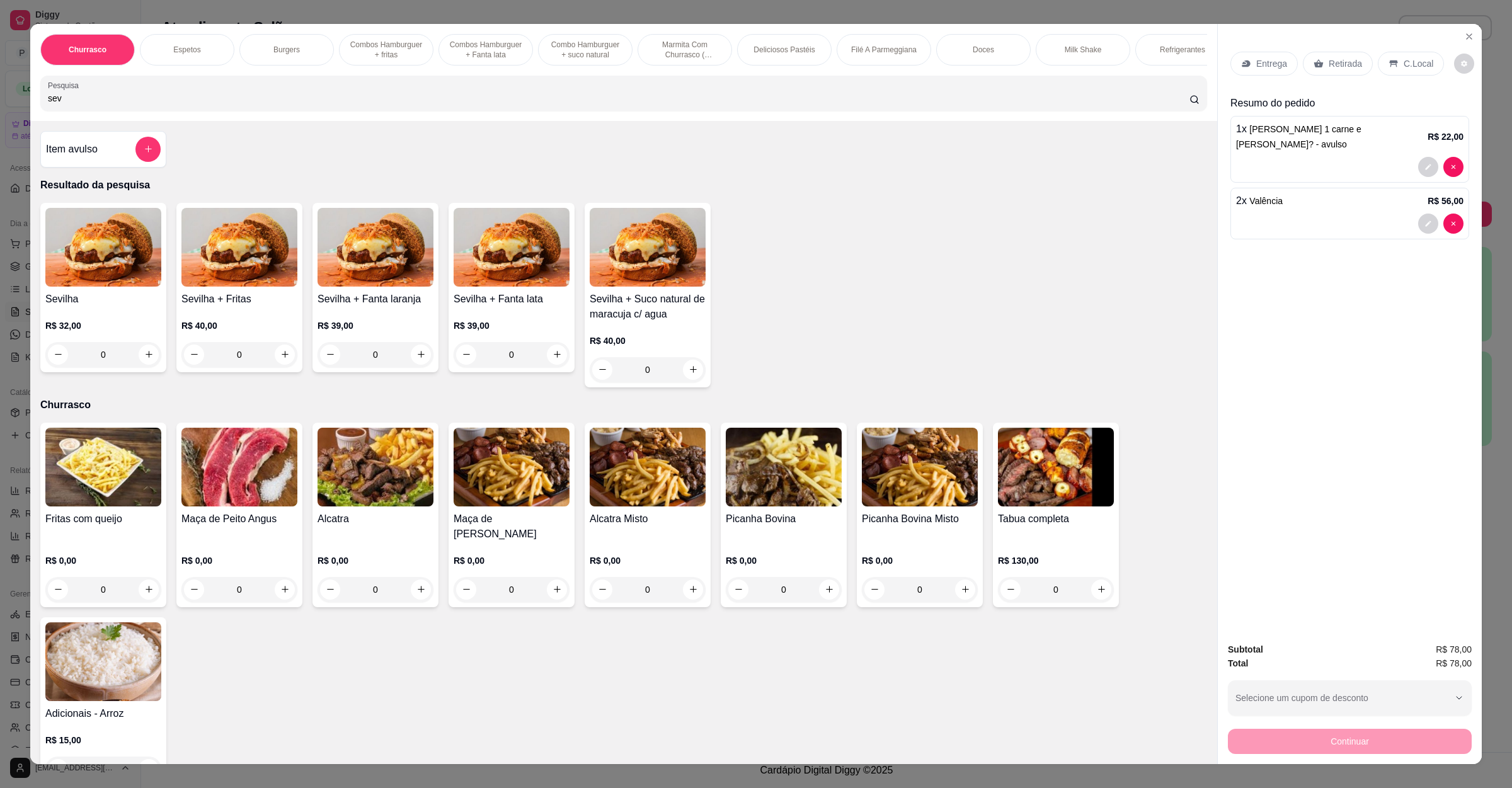
type input "sev"
click at [142, 368] on div "0" at bounding box center [103, 355] width 116 height 26
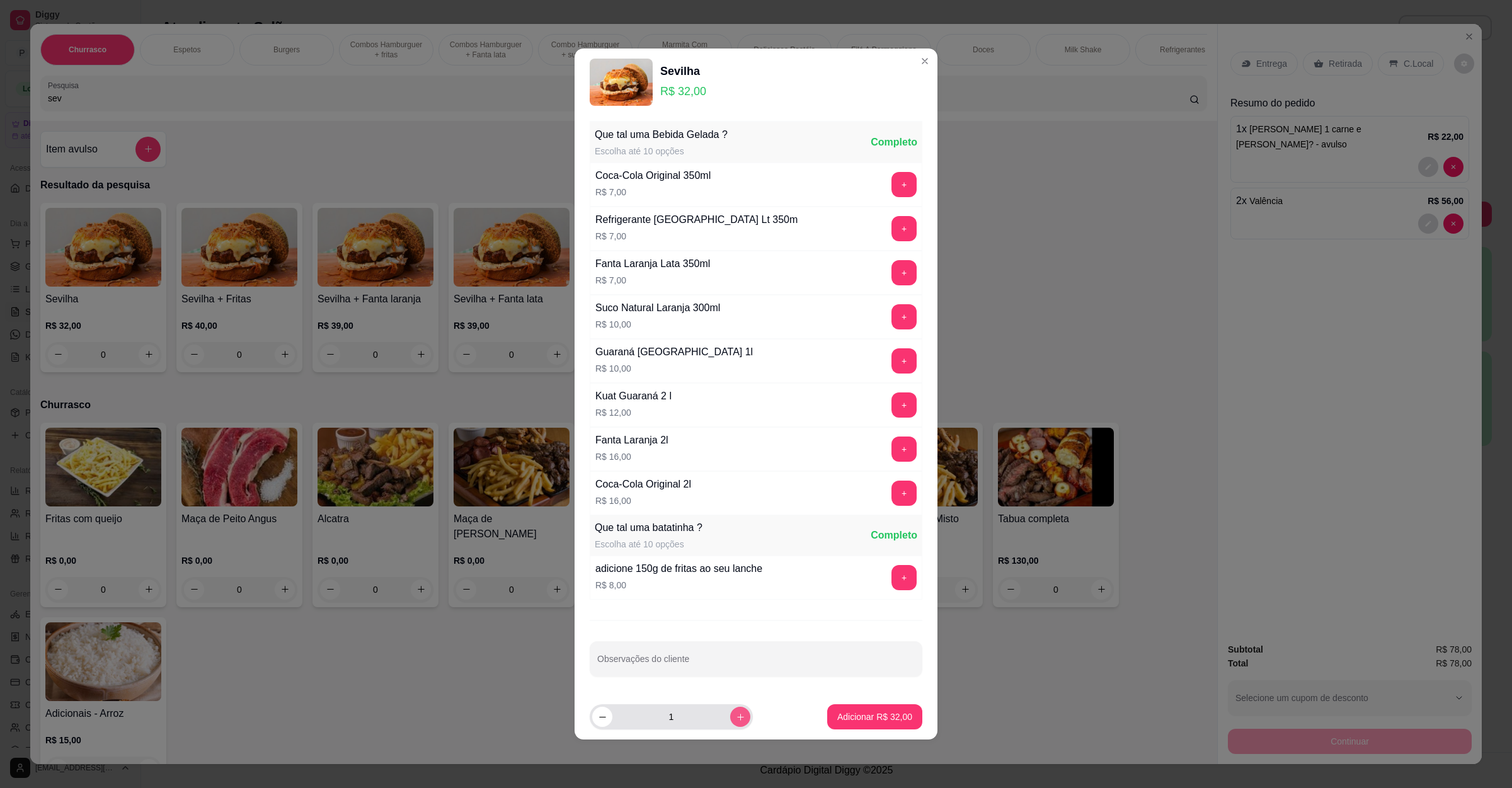
click at [730, 711] on button "increase-product-quantity" at bounding box center [740, 717] width 20 height 20
type input "2"
click at [812, 717] on footer "2 Adicionar R$ 64,00" at bounding box center [756, 717] width 363 height 46
click at [829, 717] on button "Adicionar R$ 64,00" at bounding box center [875, 717] width 93 height 25
type input "2"
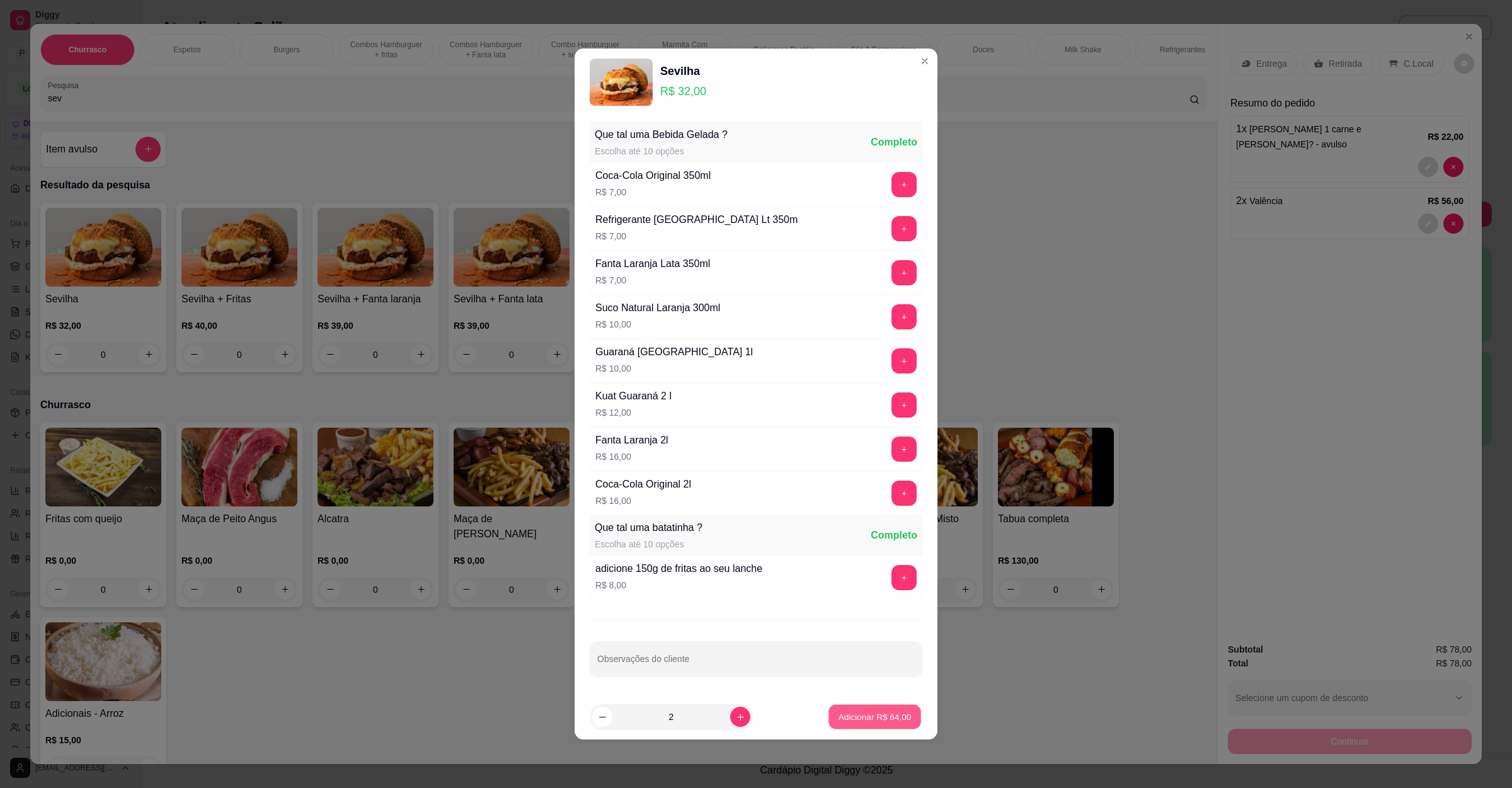
type input "2"
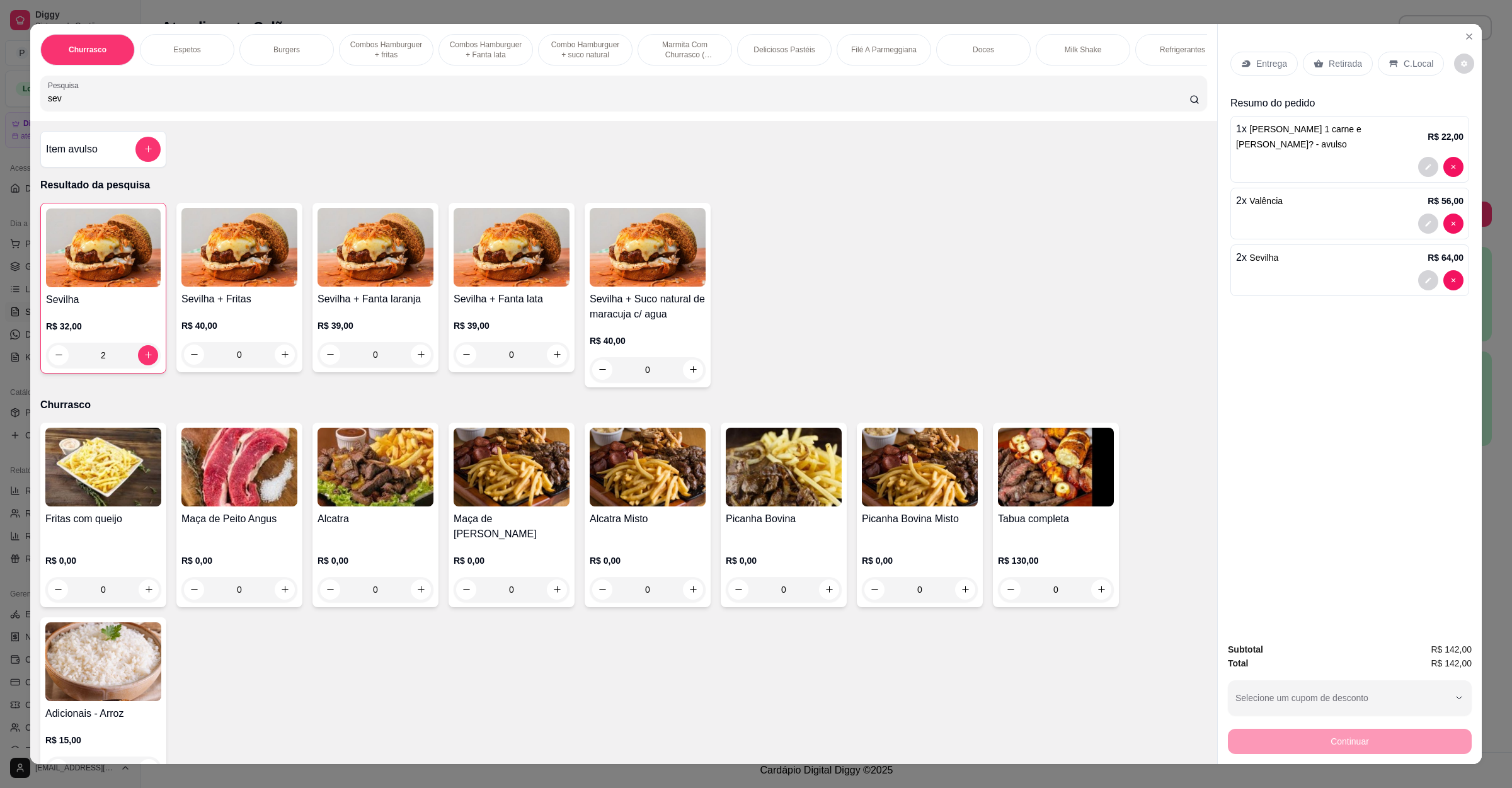
click at [1261, 53] on div "Entrega" at bounding box center [1264, 64] width 67 height 24
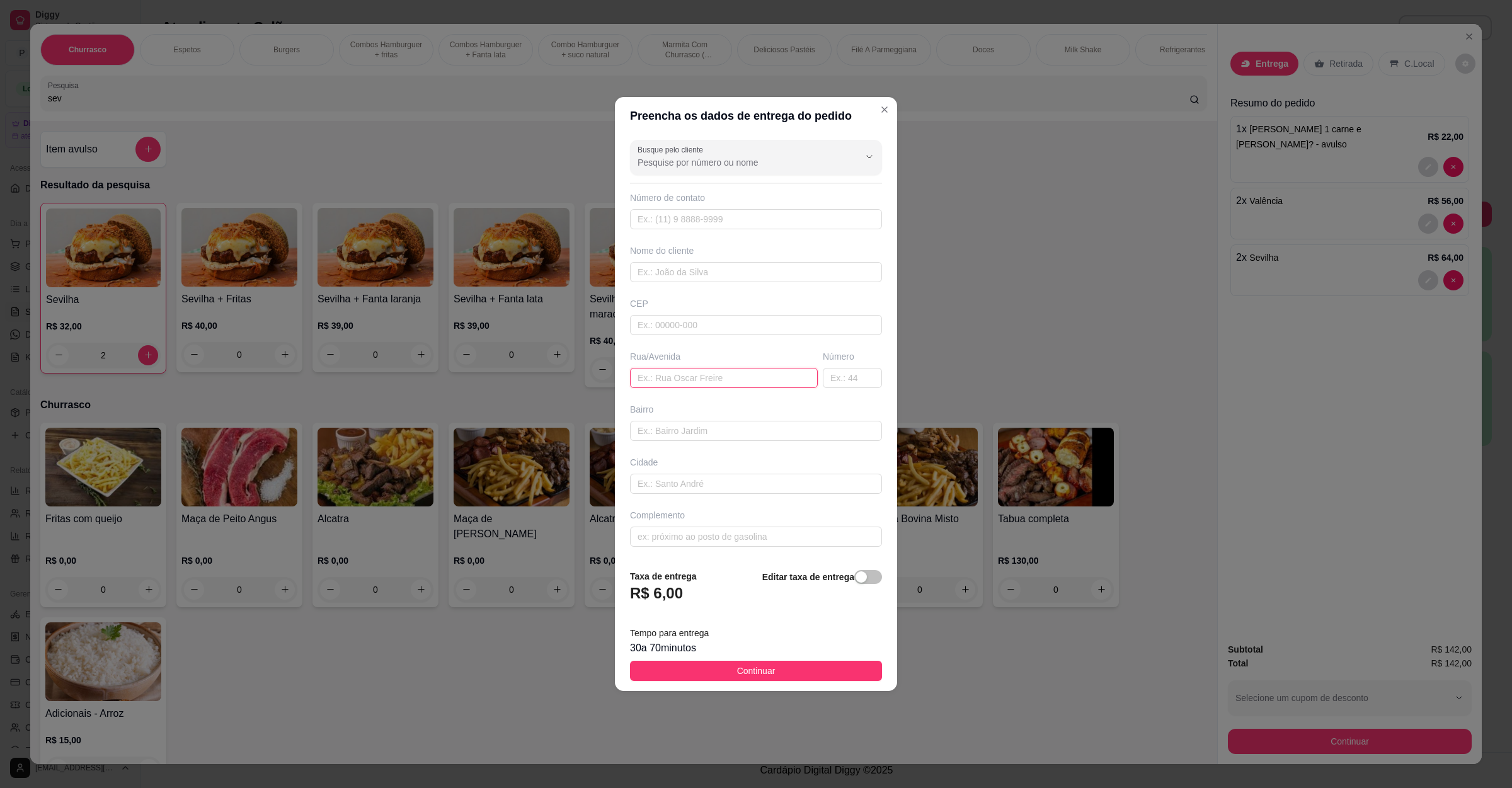
click at [751, 378] on input "text" at bounding box center [724, 378] width 188 height 20
paste input "Oficina do jhony"
type input "Oficina do jhony"
click at [698, 664] on button "Continuar" at bounding box center [756, 671] width 252 height 20
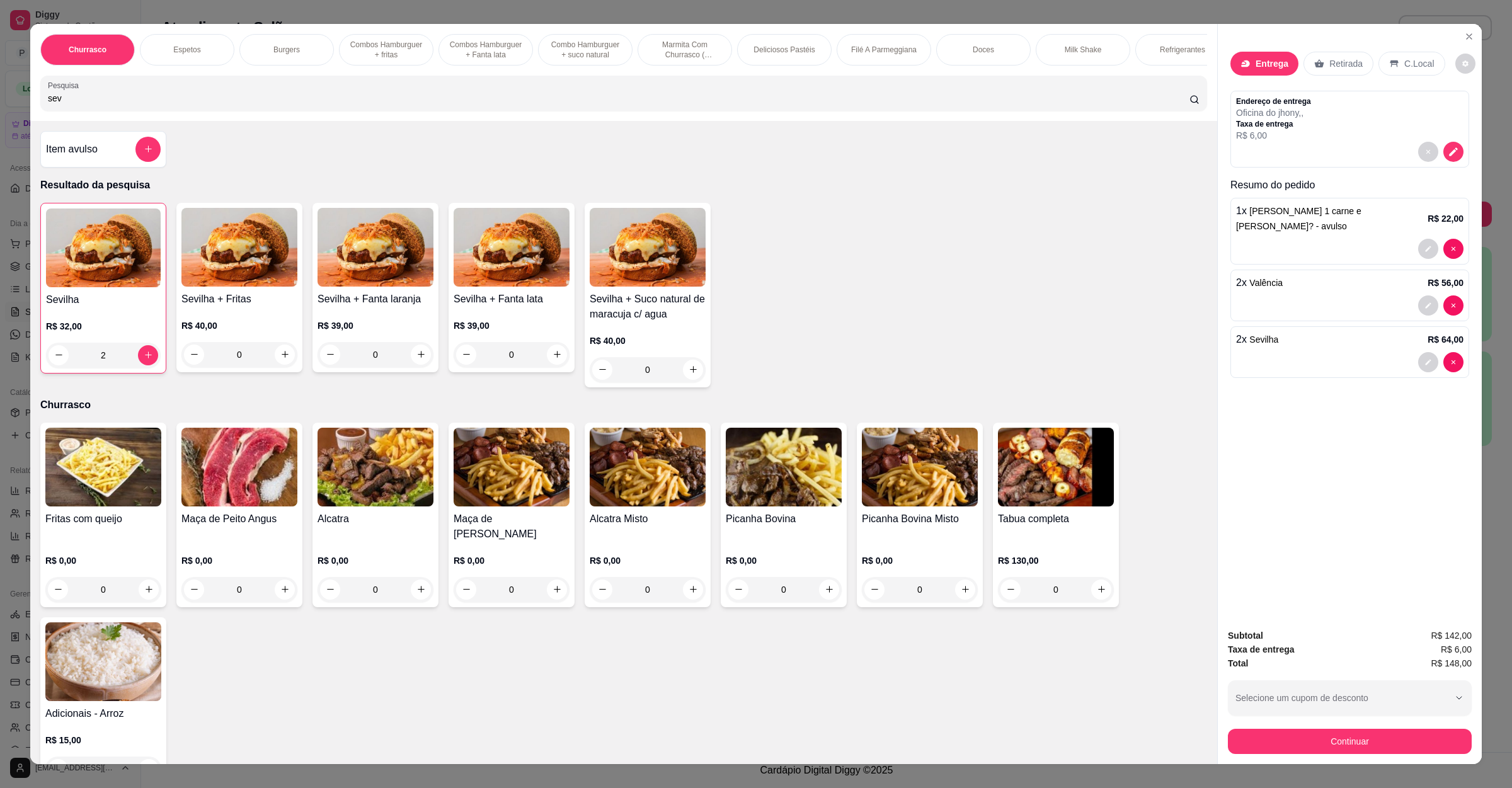
click at [1261, 728] on div "Continuar" at bounding box center [1350, 740] width 243 height 28
click at [1291, 743] on button "Continuar" at bounding box center [1350, 741] width 236 height 25
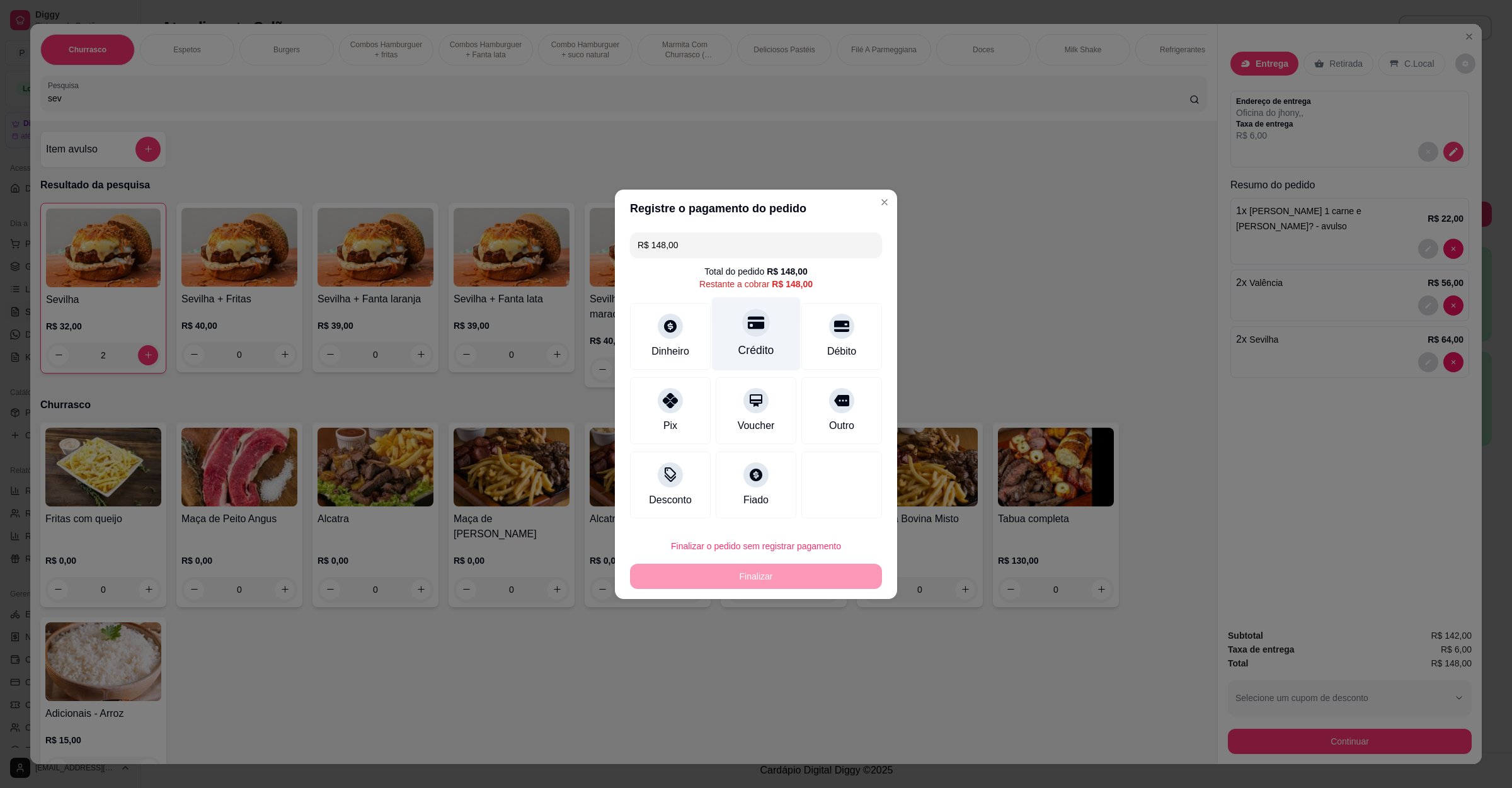
click at [753, 316] on icon at bounding box center [756, 323] width 16 height 13
type input "R$ 0,00"
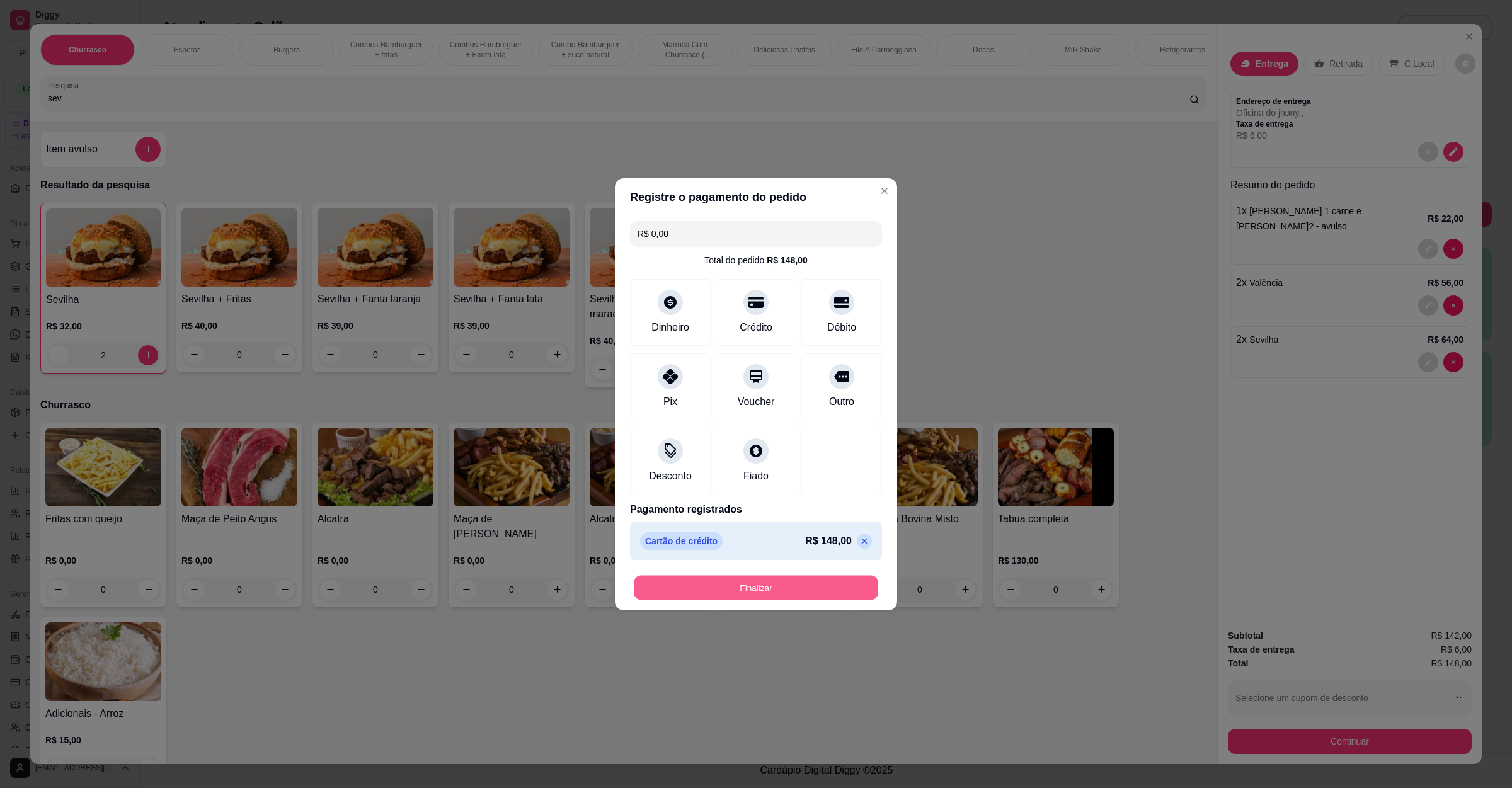
click at [766, 579] on button "Finalizar" at bounding box center [756, 587] width 244 height 25
type input "0"
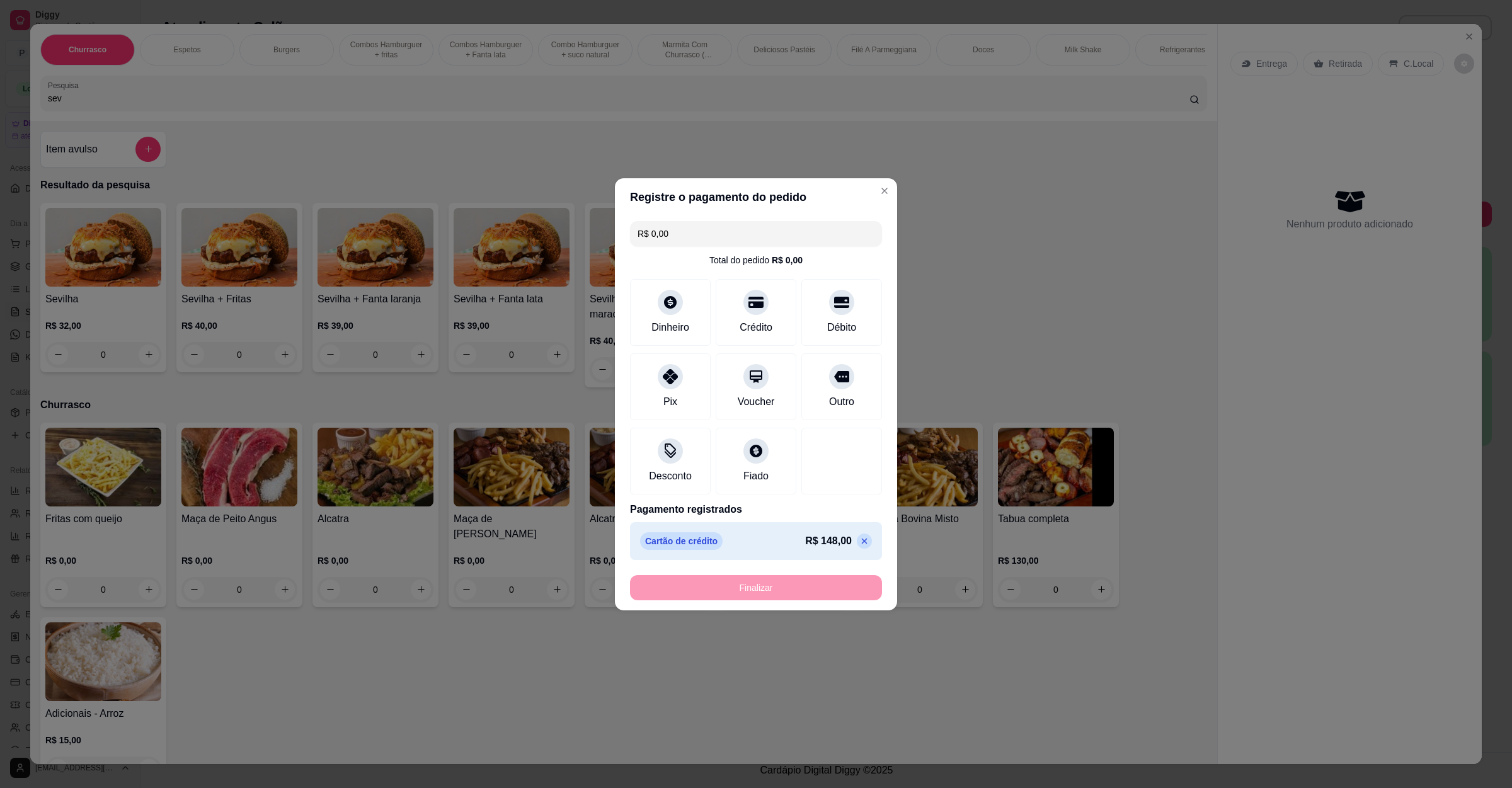
type input "-R$ 148,00"
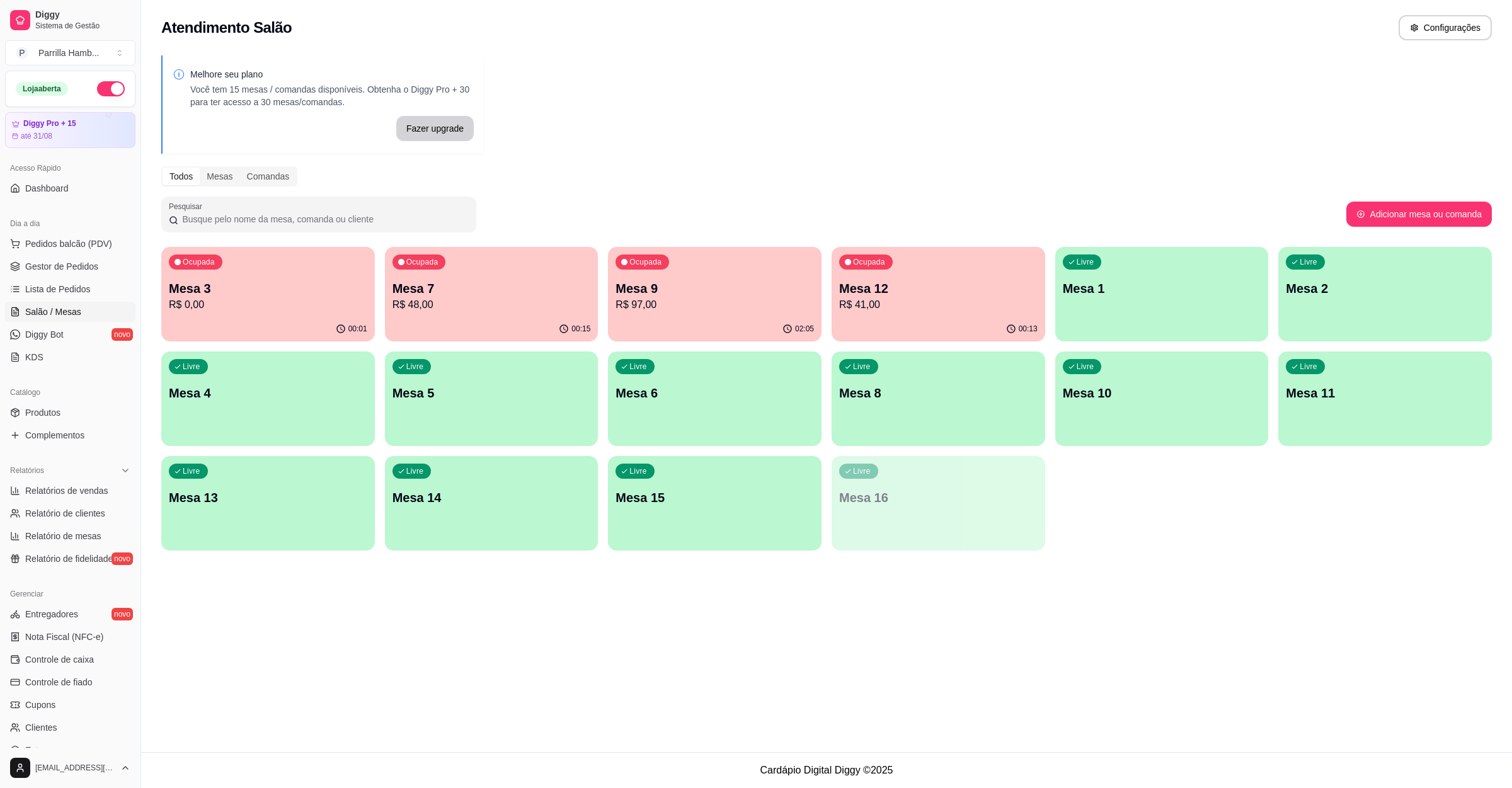
click at [335, 271] on div "Ocupada Mesa 3 R$ 0,00" at bounding box center [268, 282] width 213 height 70
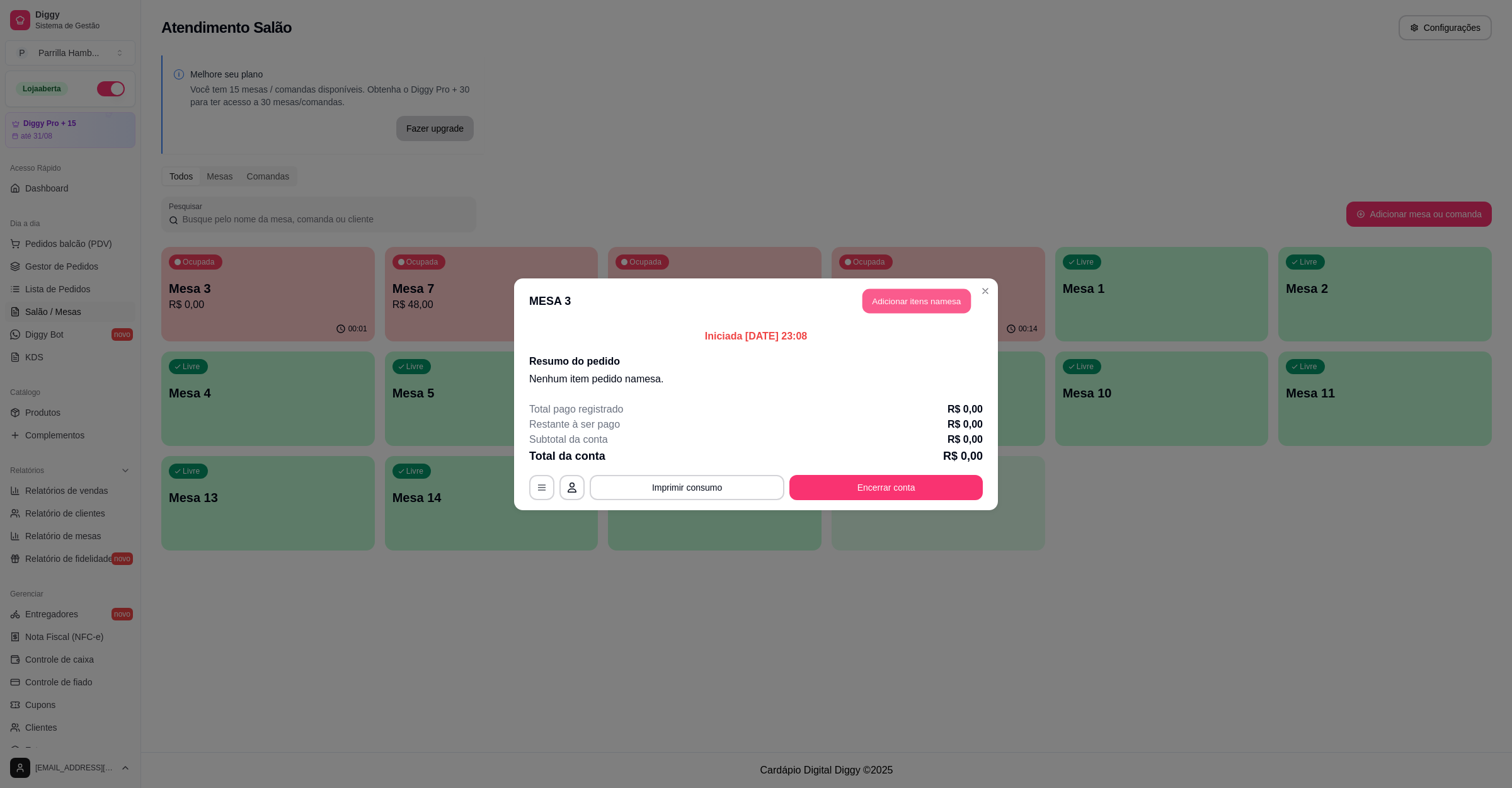
click at [908, 313] on button "Adicionar itens na mesa" at bounding box center [917, 300] width 109 height 25
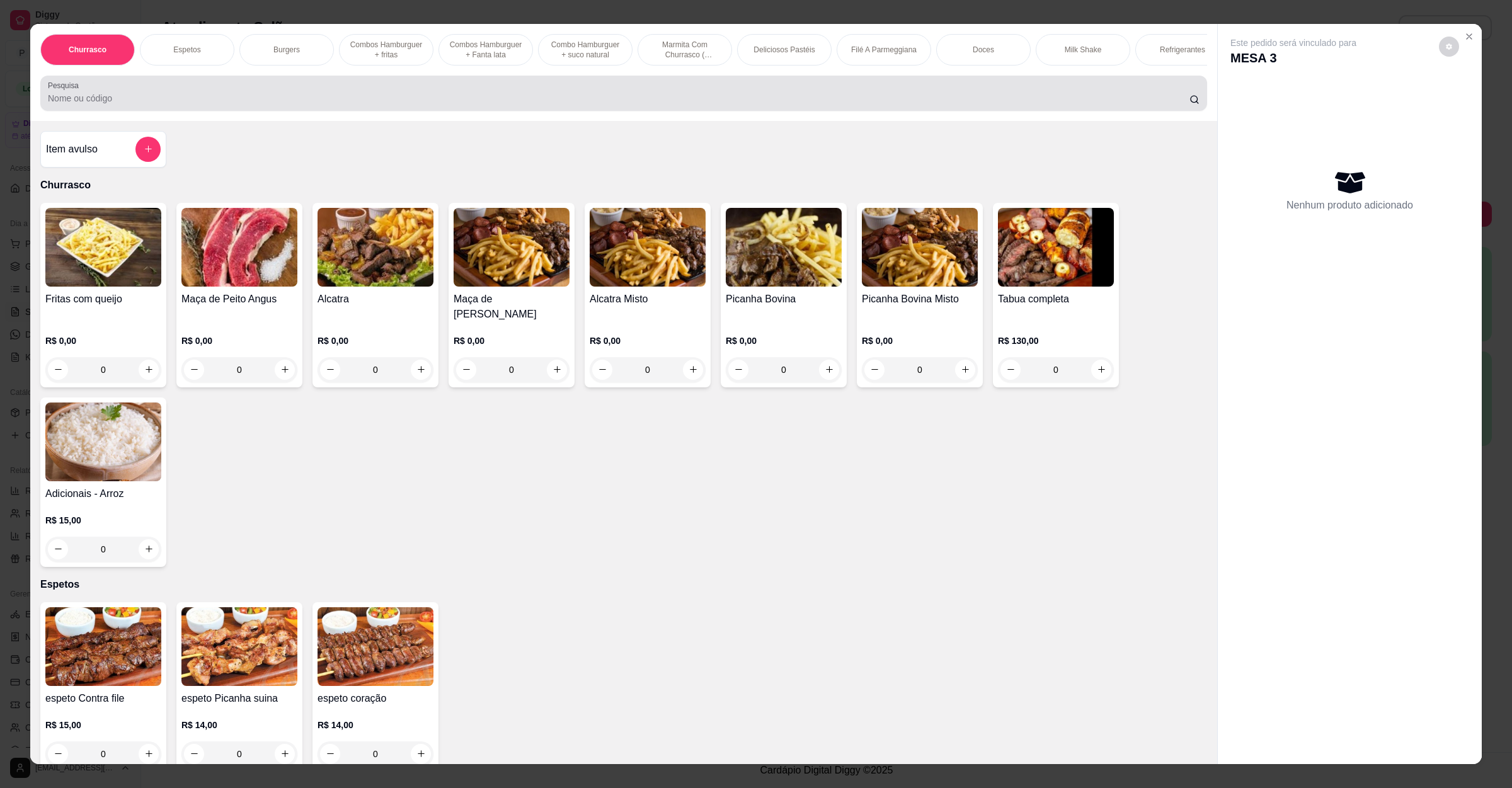
click at [453, 98] on div at bounding box center [624, 93] width 1152 height 26
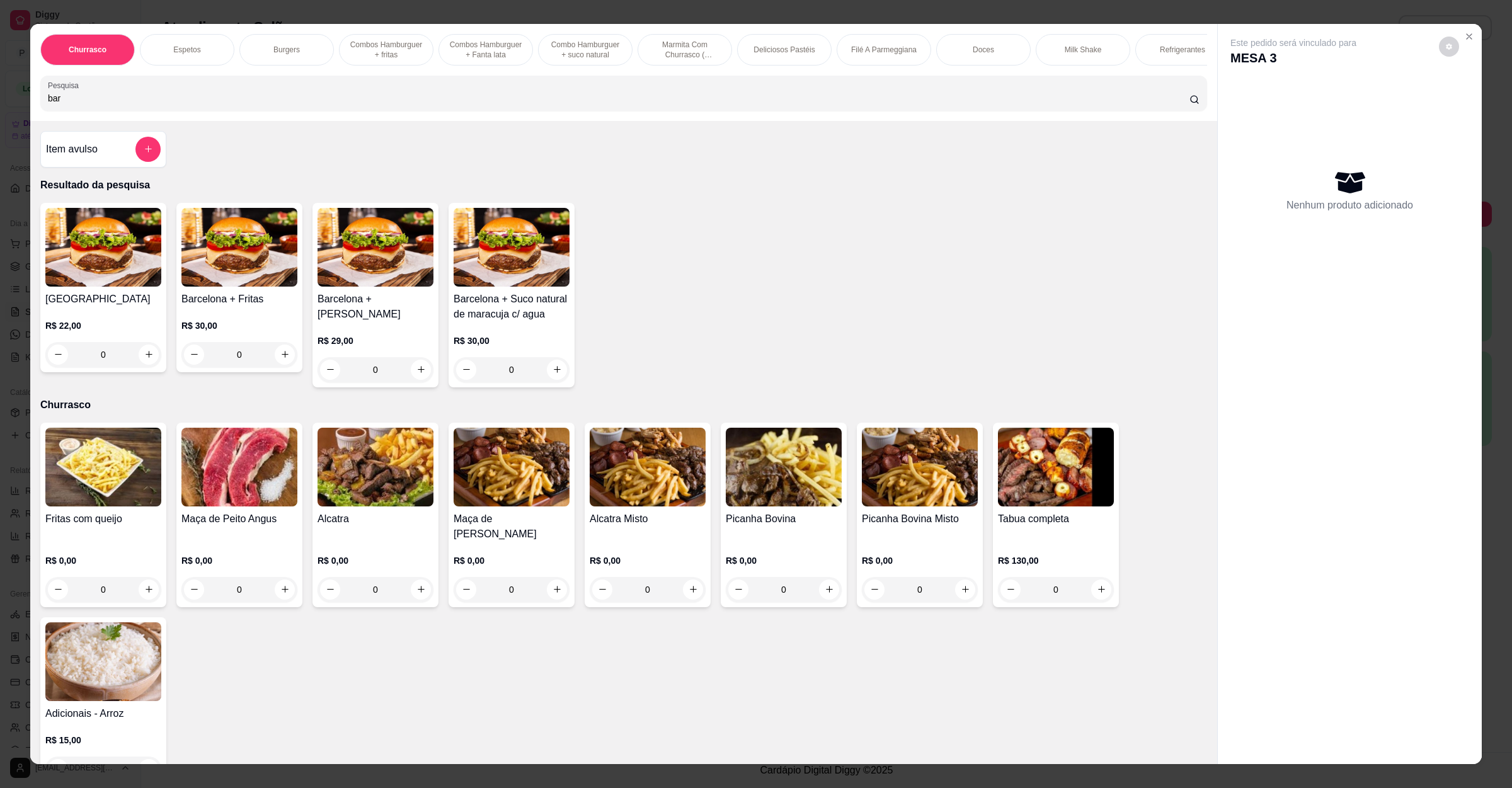
type input "bar"
click at [140, 368] on div "0" at bounding box center [103, 355] width 116 height 26
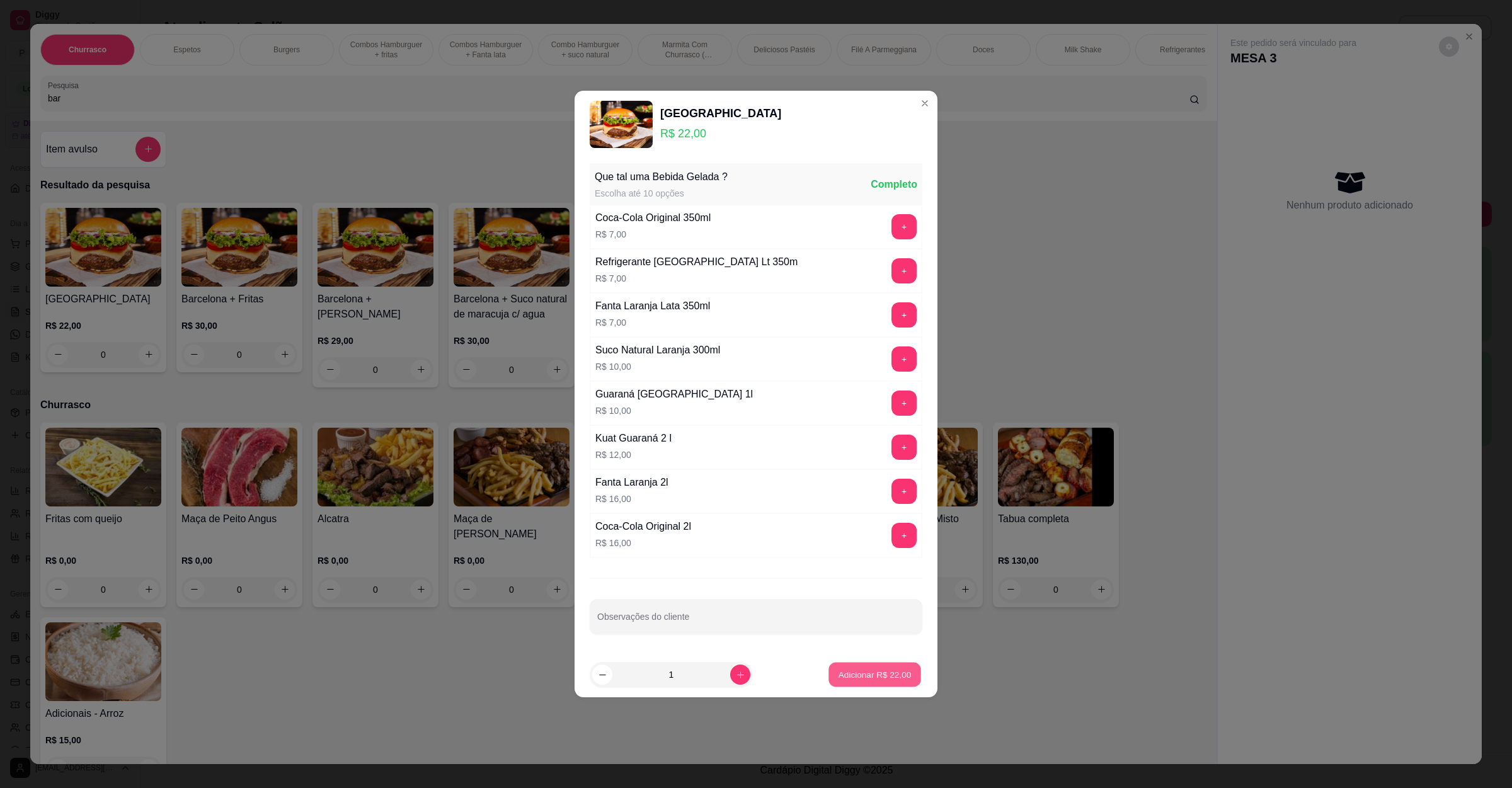
click at [854, 680] on p "Adicionar R$ 22,00" at bounding box center [875, 674] width 73 height 12
type input "1"
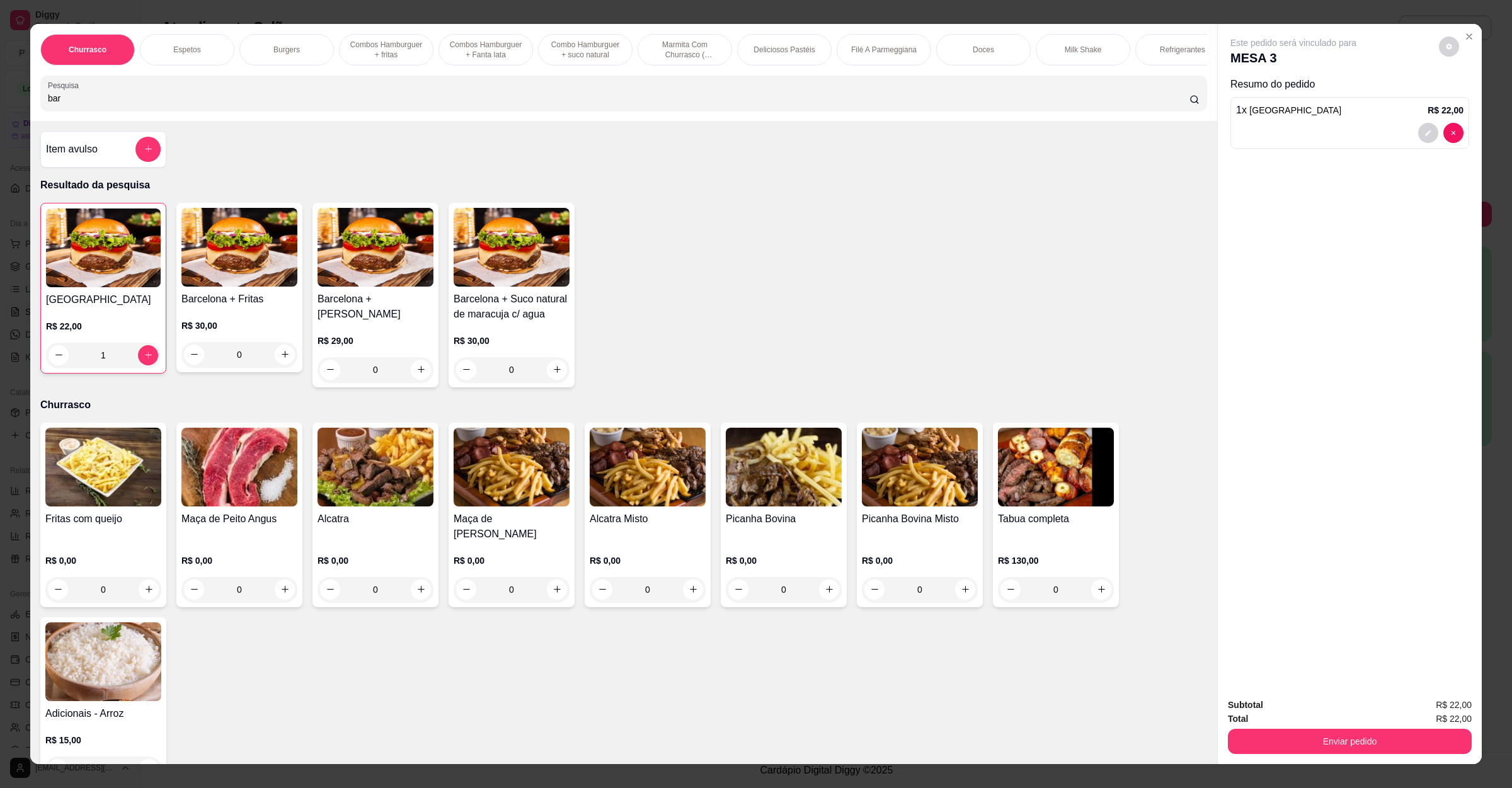
drag, startPoint x: 102, startPoint y: 111, endPoint x: 0, endPoint y: 72, distance: 109.2
click at [0, 72] on div "Churrasco Espetos Burgers Combos Hamburguer + fritas Combos Hamburguer + Fanta …" at bounding box center [756, 394] width 1512 height 788
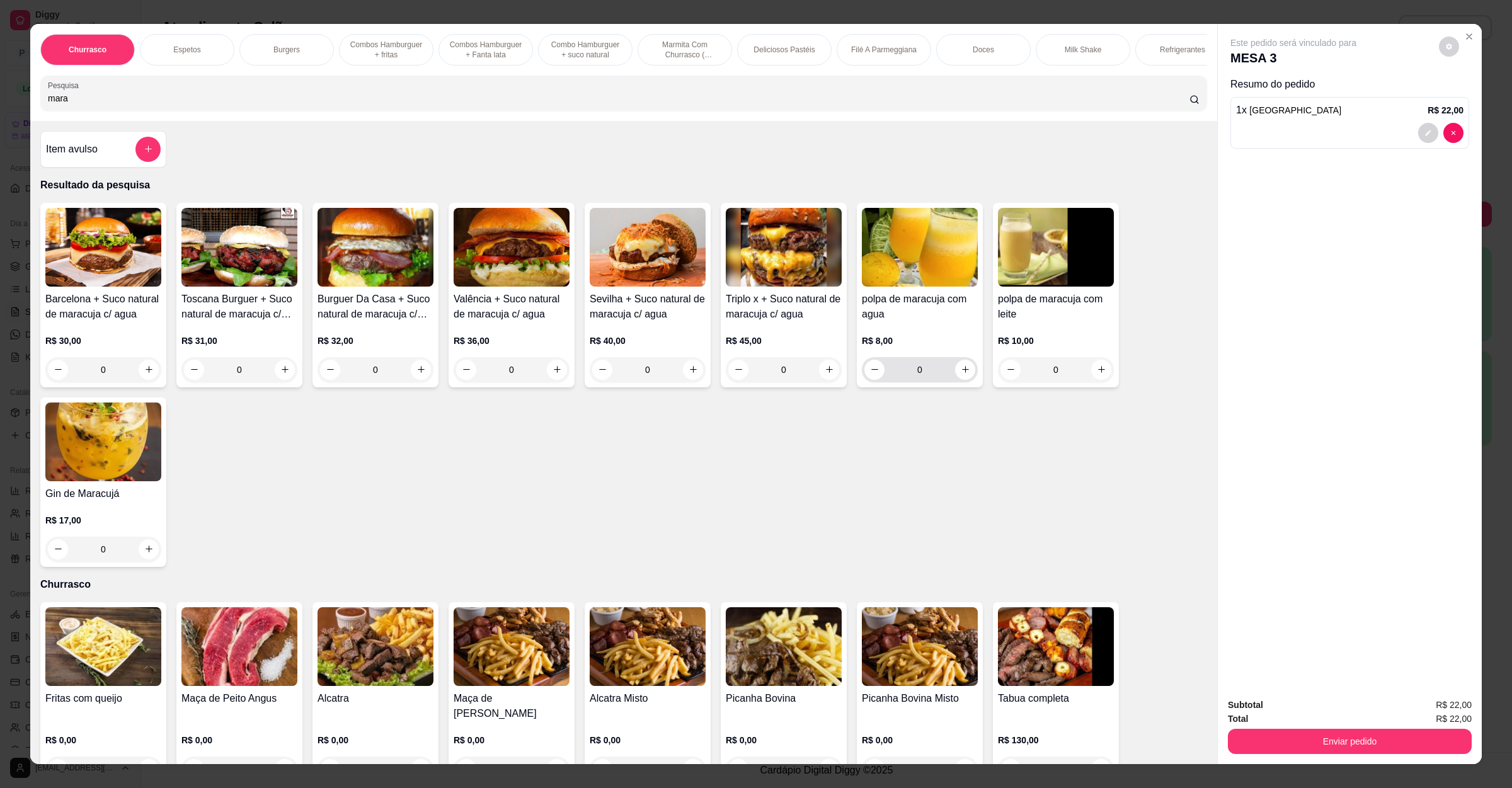
type input "mara"
click at [961, 374] on icon "increase-product-quantity" at bounding box center [966, 369] width 9 height 9
type input "1"
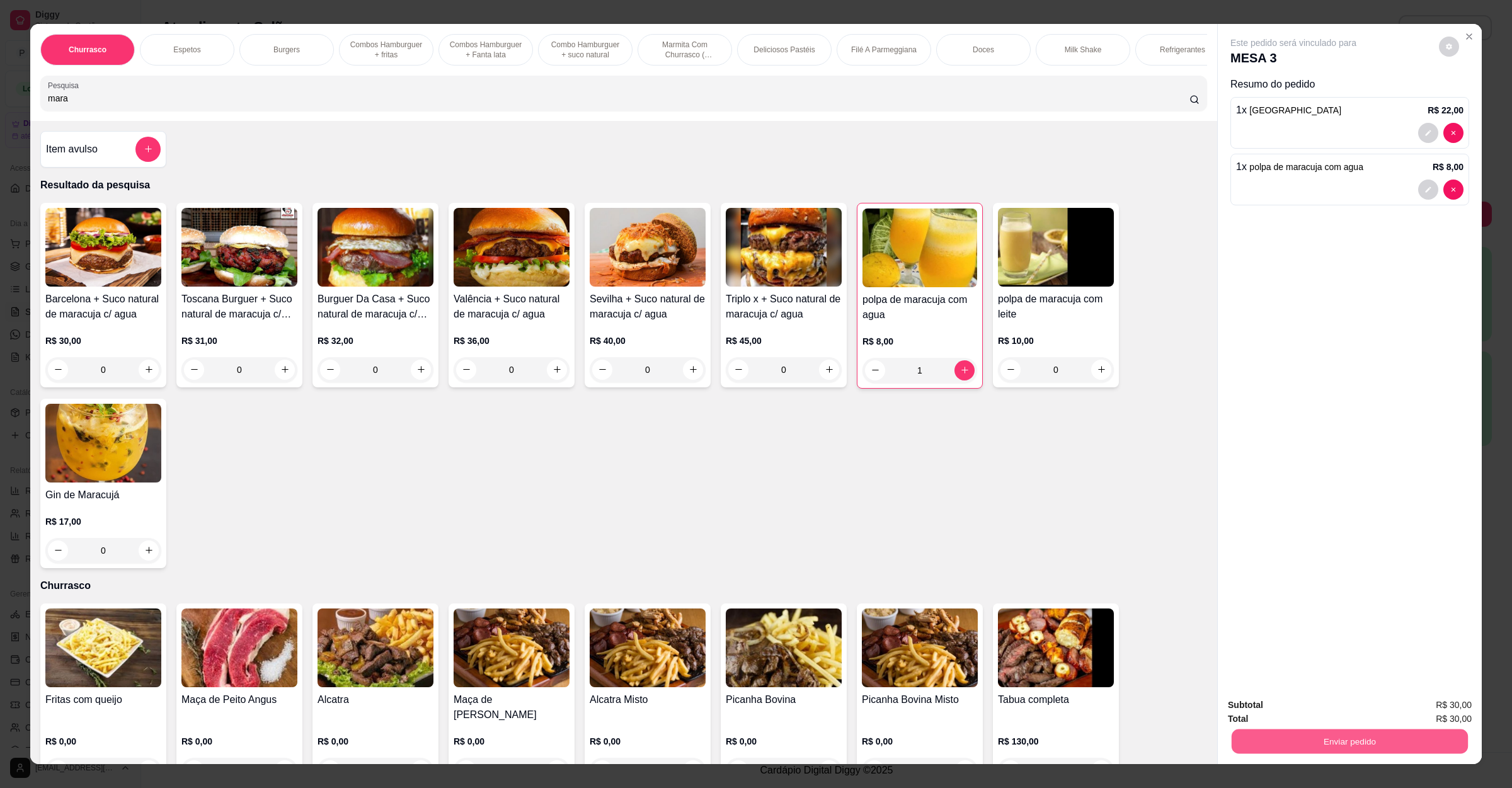
click at [1318, 749] on button "Enviar pedido" at bounding box center [1350, 741] width 236 height 25
click at [1316, 710] on button "Não registrar e enviar pedido" at bounding box center [1306, 710] width 128 height 24
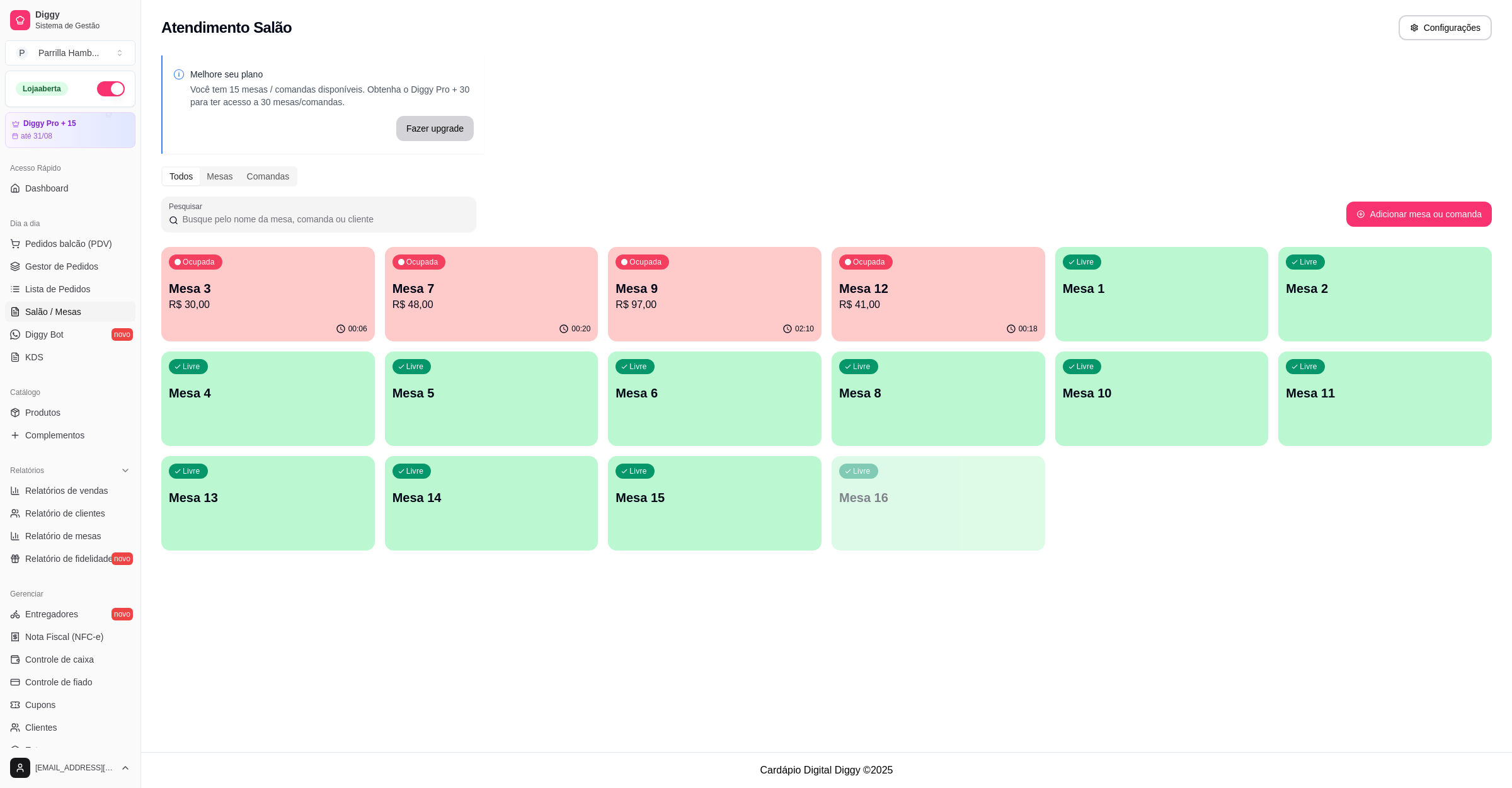
click at [904, 282] on p "Mesa 12" at bounding box center [938, 288] width 199 height 17
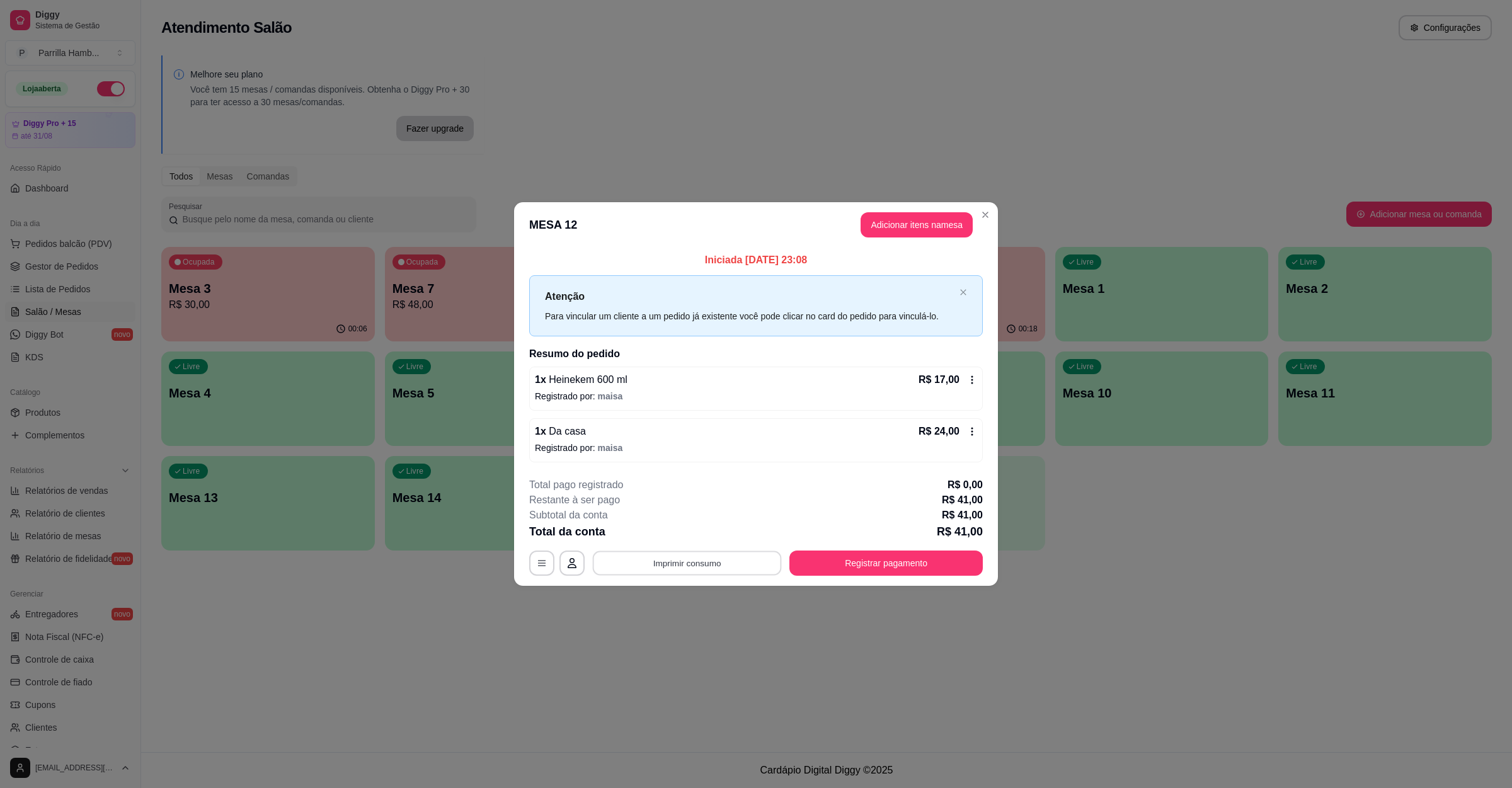
click at [675, 562] on button "Imprimir consumo" at bounding box center [687, 564] width 189 height 25
click at [699, 517] on h4 "Escolha a impressora" at bounding box center [691, 520] width 73 height 10
click at [696, 522] on div "Escolha a impressora IMPRESSORA" at bounding box center [691, 525] width 104 height 43
click at [701, 535] on button "IMPRESSORA" at bounding box center [690, 534] width 88 height 19
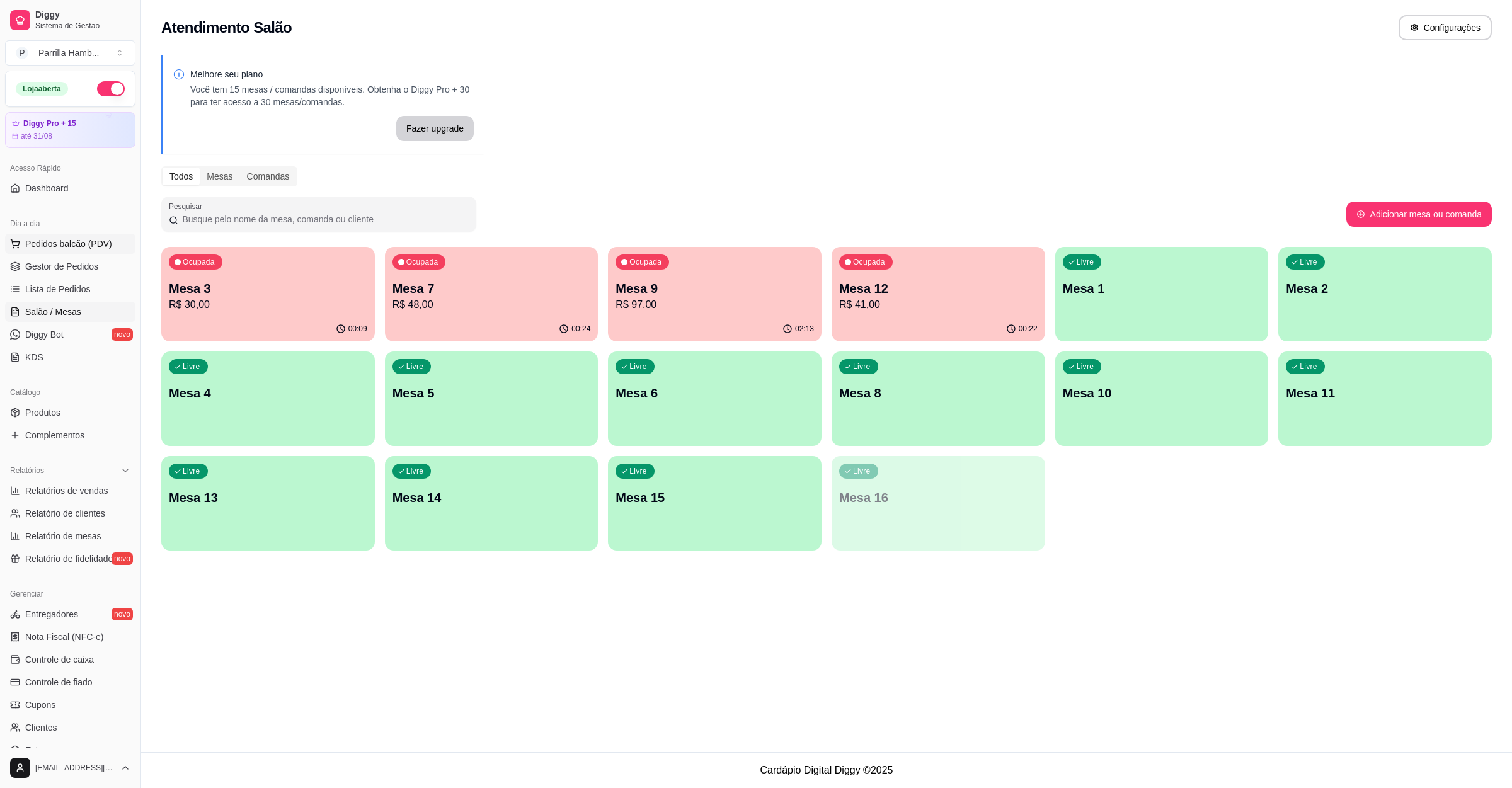
click at [75, 245] on span "Pedidos balcão (PDV)" at bounding box center [68, 244] width 87 height 13
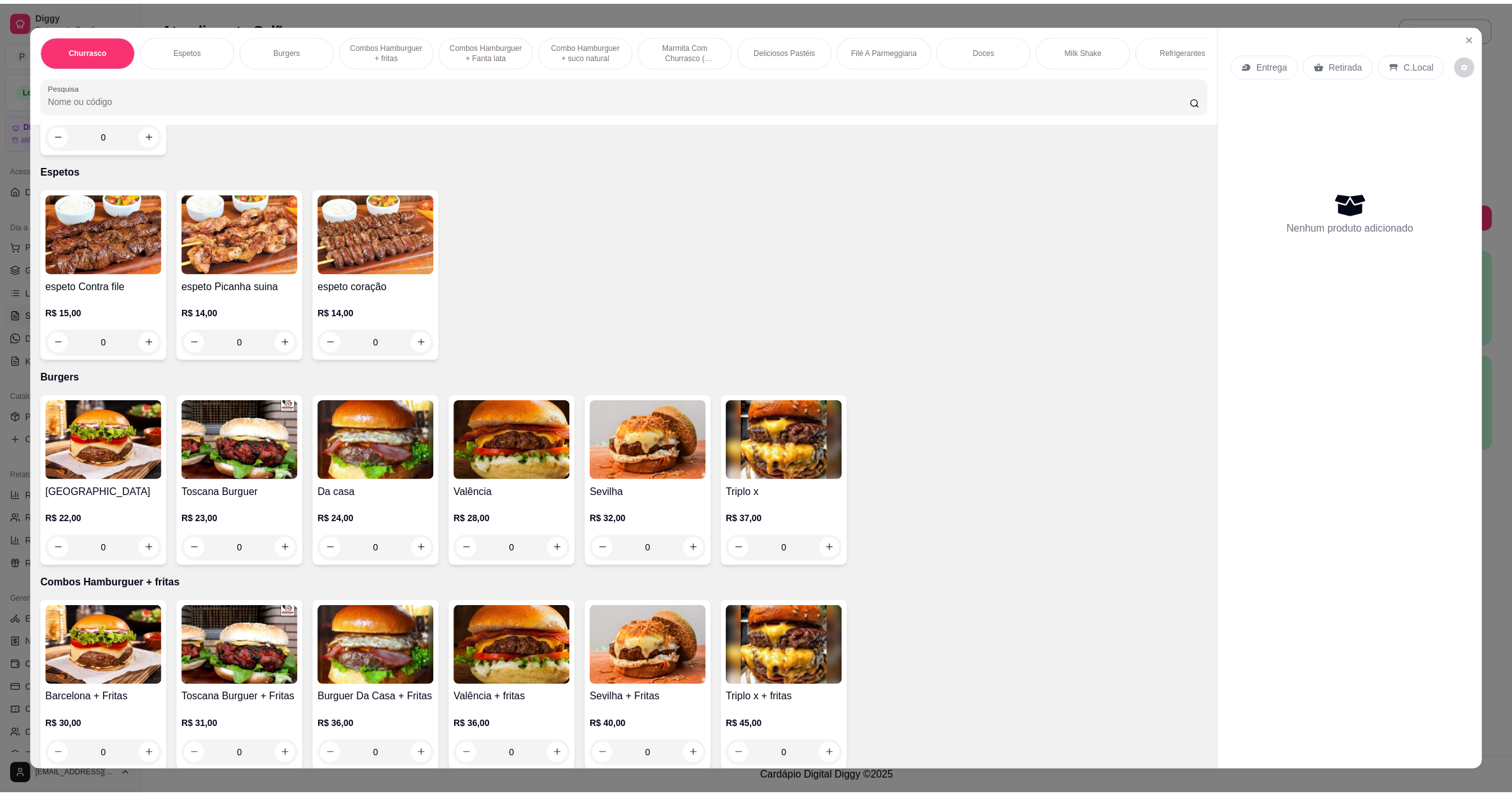
scroll to position [477, 0]
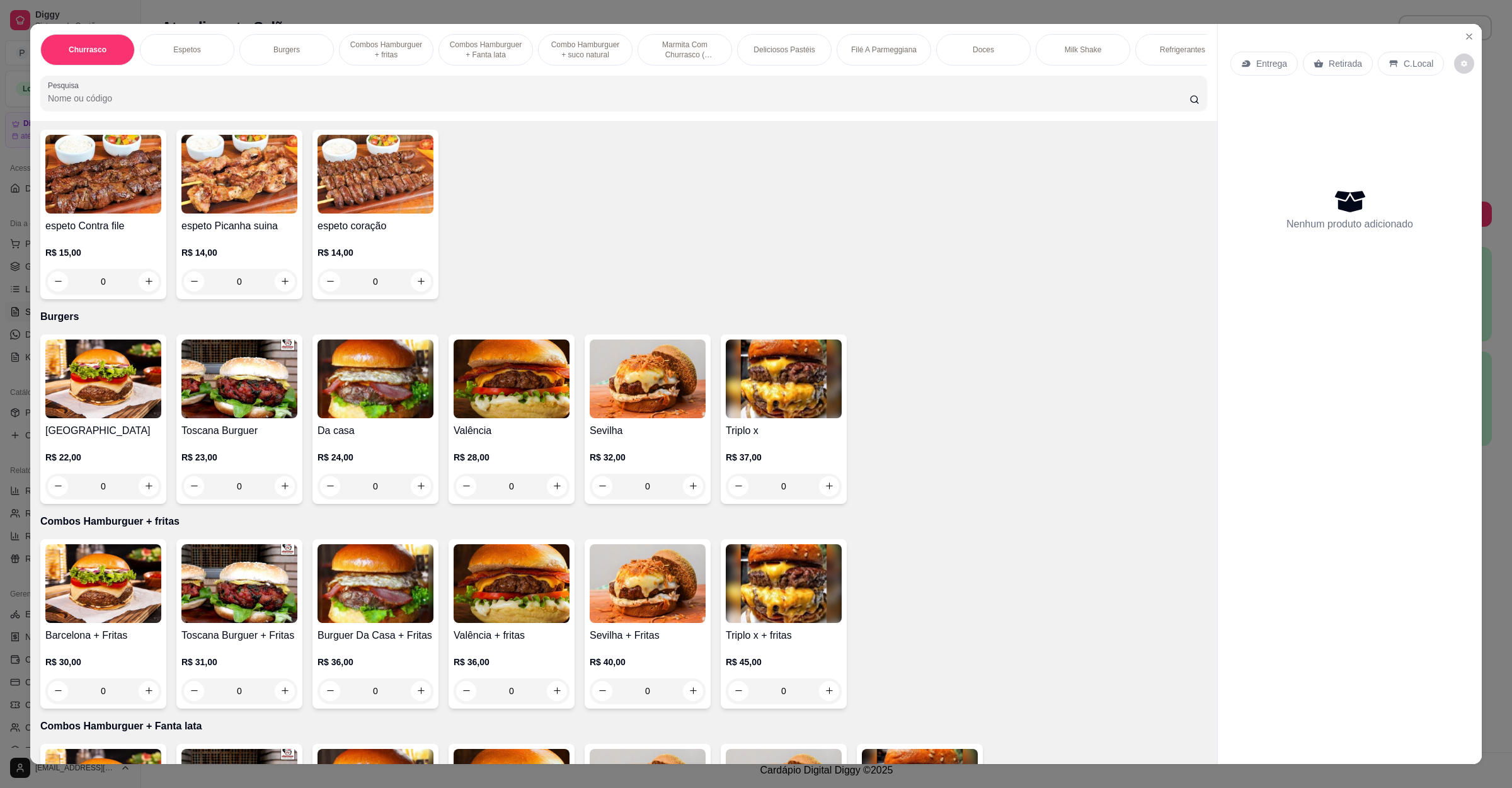
click at [493, 405] on img at bounding box center [511, 378] width 116 height 78
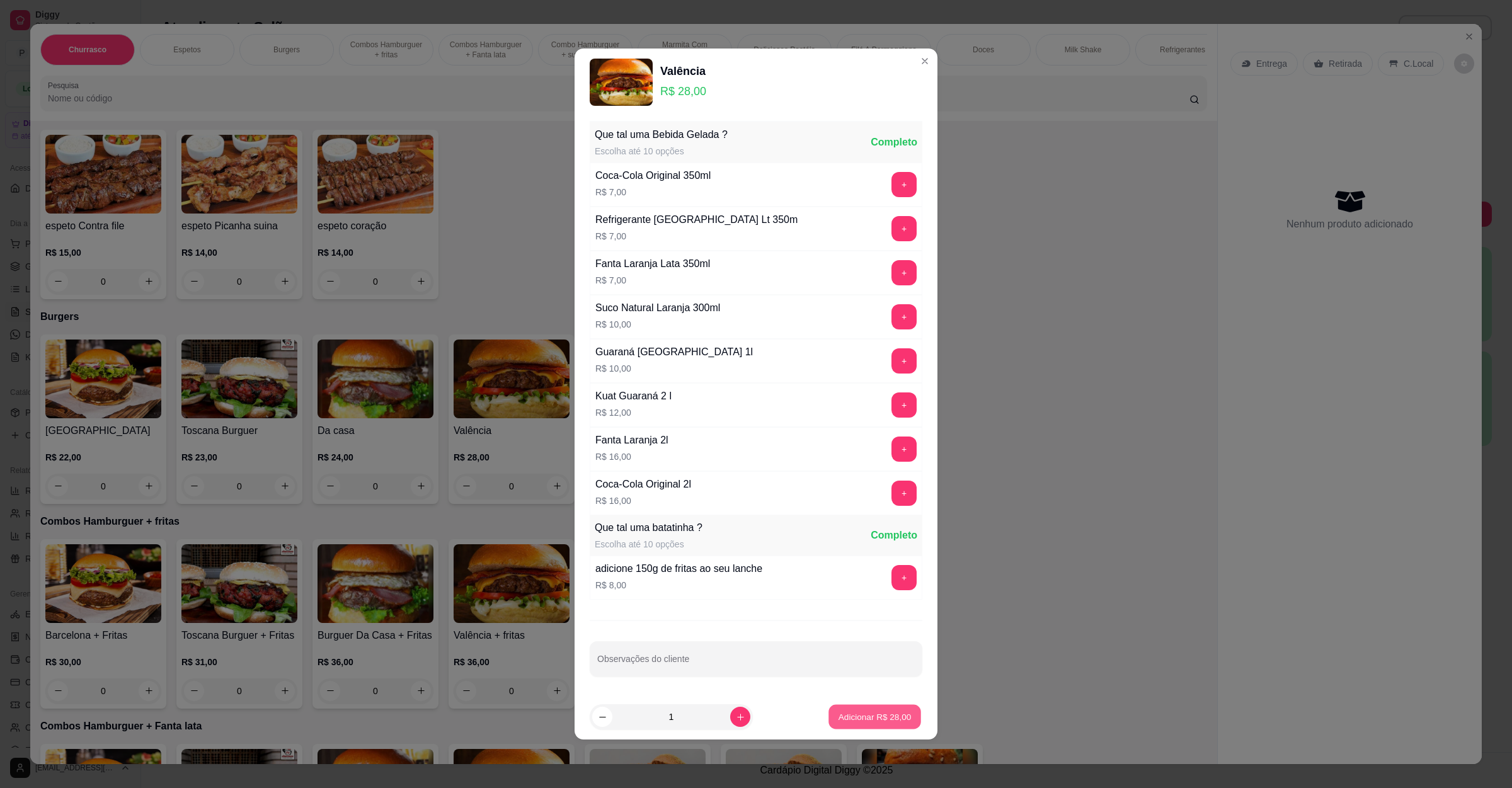
click at [863, 730] on button "Adicionar R$ 28,00" at bounding box center [875, 717] width 93 height 25
type input "1"
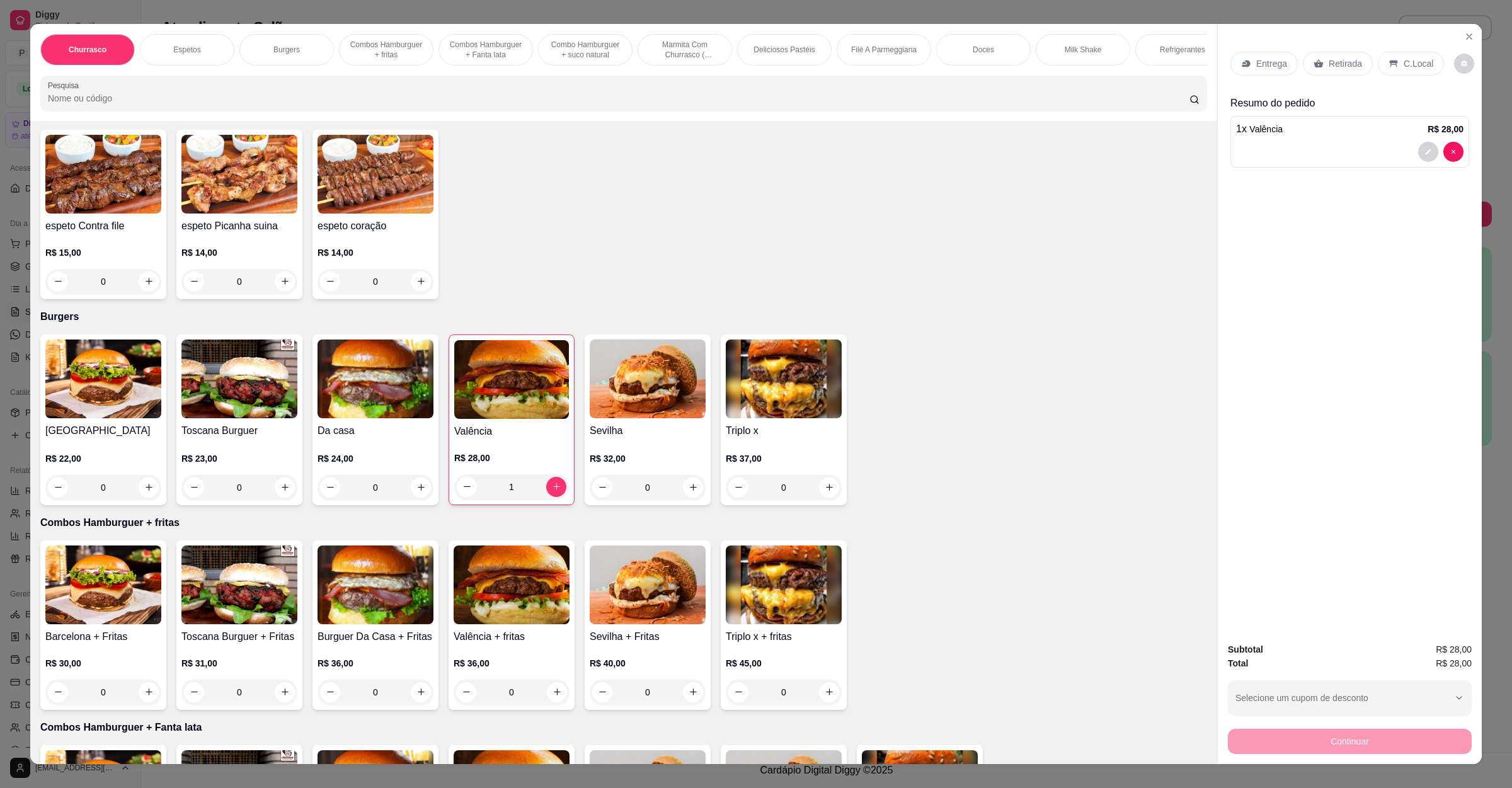
click at [1341, 47] on div "Entrega Retirada C.Local" at bounding box center [1350, 64] width 239 height 44
click at [1341, 68] on p "Retirada" at bounding box center [1345, 64] width 34 height 13
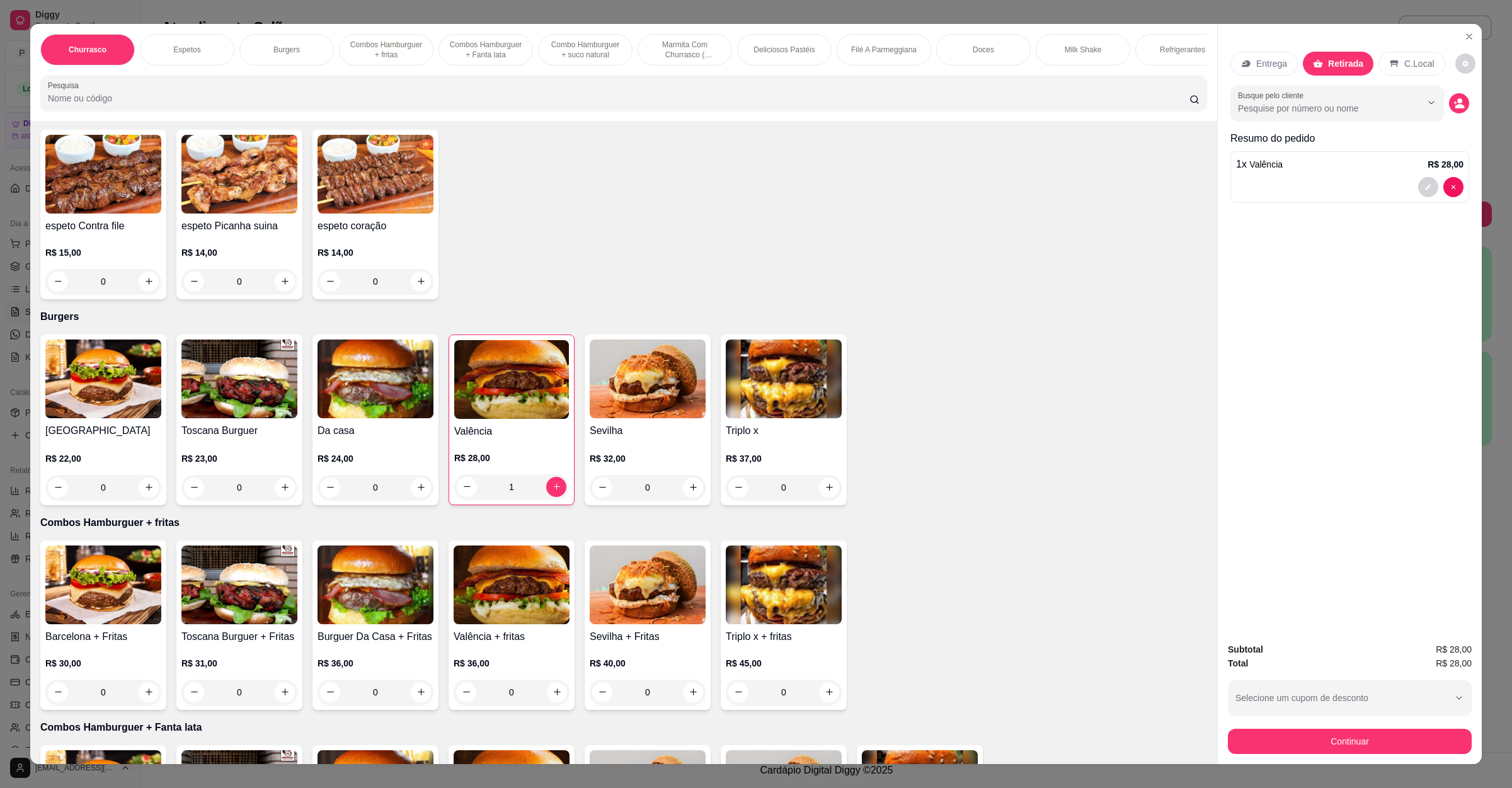
click at [1307, 760] on div "Subtotal R$ 28,00 Total R$ 28,00 Selecione um cupom de desconto GANHEI10 Seleci…" at bounding box center [1350, 699] width 264 height 131
click at [1309, 749] on button "Continuar" at bounding box center [1350, 741] width 243 height 26
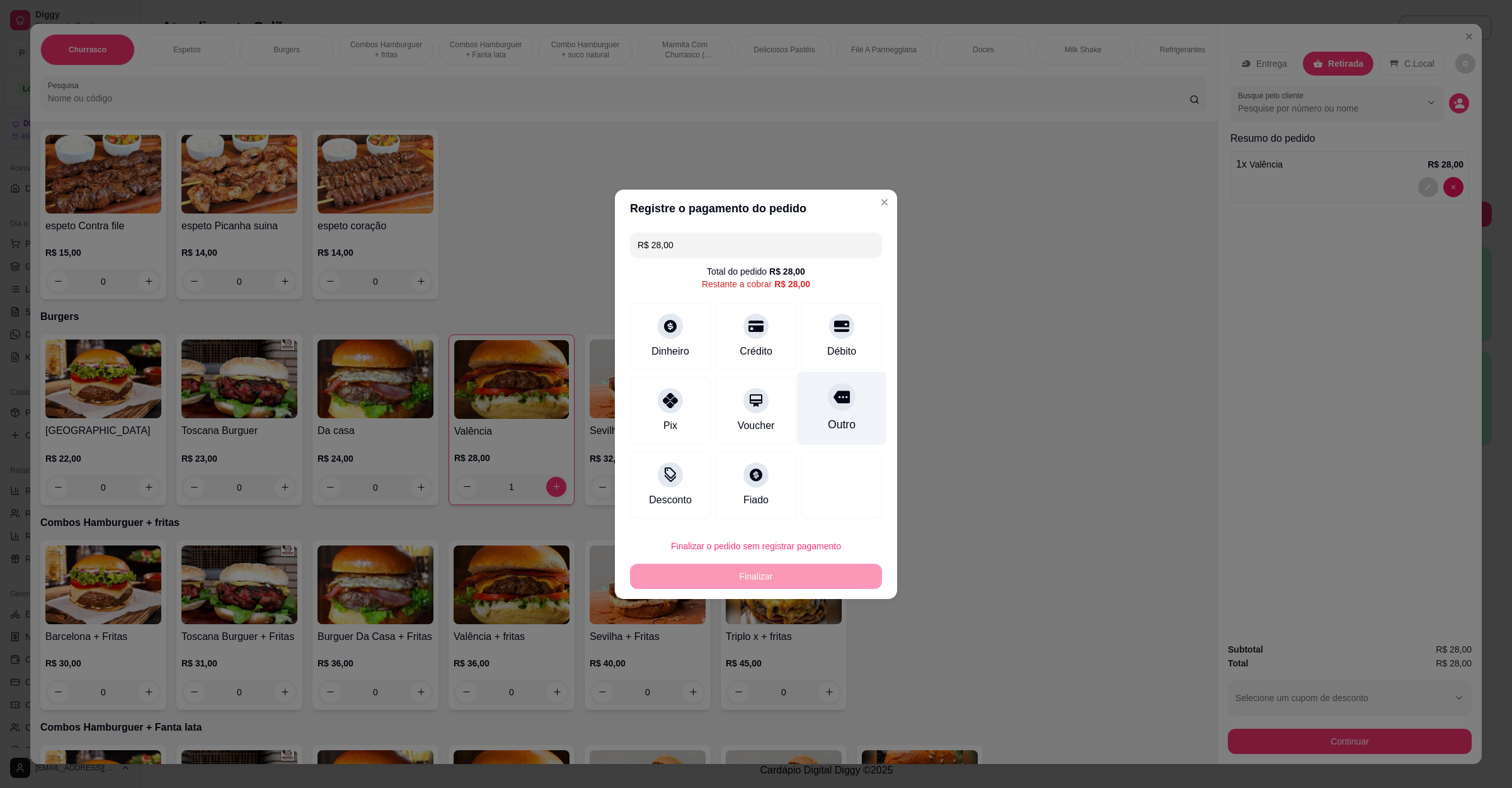
click at [843, 422] on div "Outro" at bounding box center [842, 425] width 27 height 16
type input "R$ 0,00"
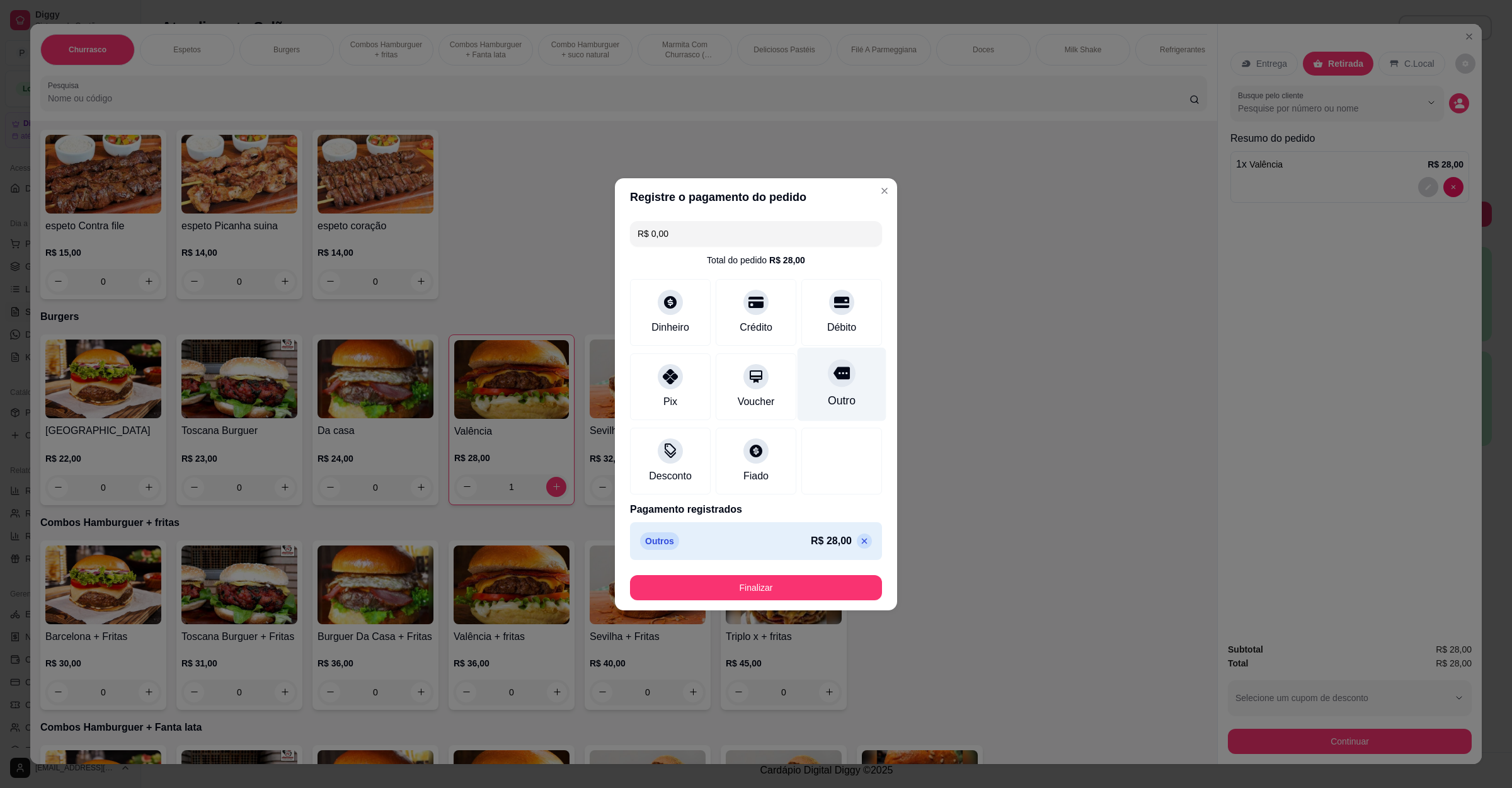
click at [831, 393] on div "Outro" at bounding box center [842, 400] width 27 height 16
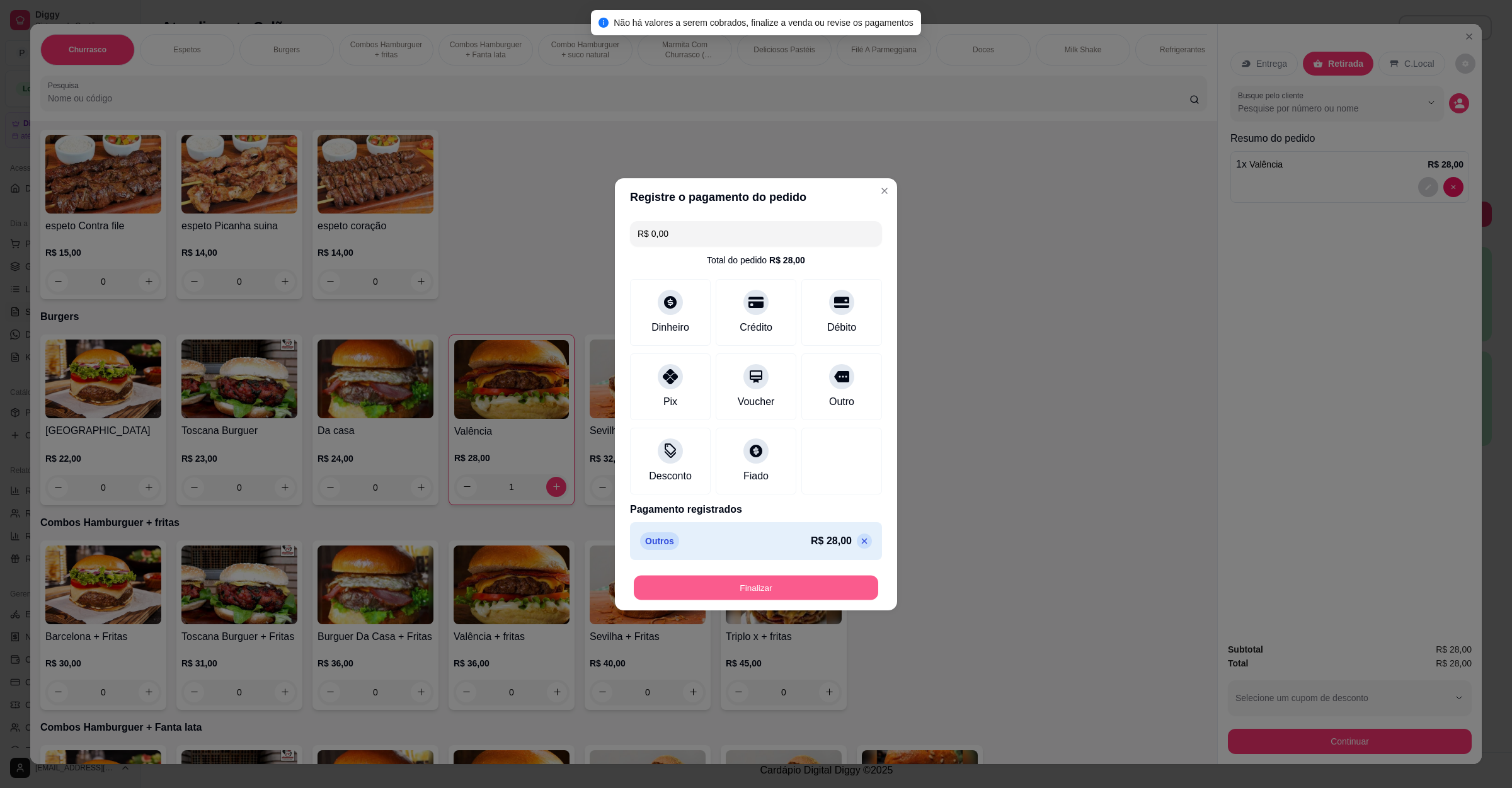
click at [736, 596] on button "Finalizar" at bounding box center [756, 587] width 244 height 25
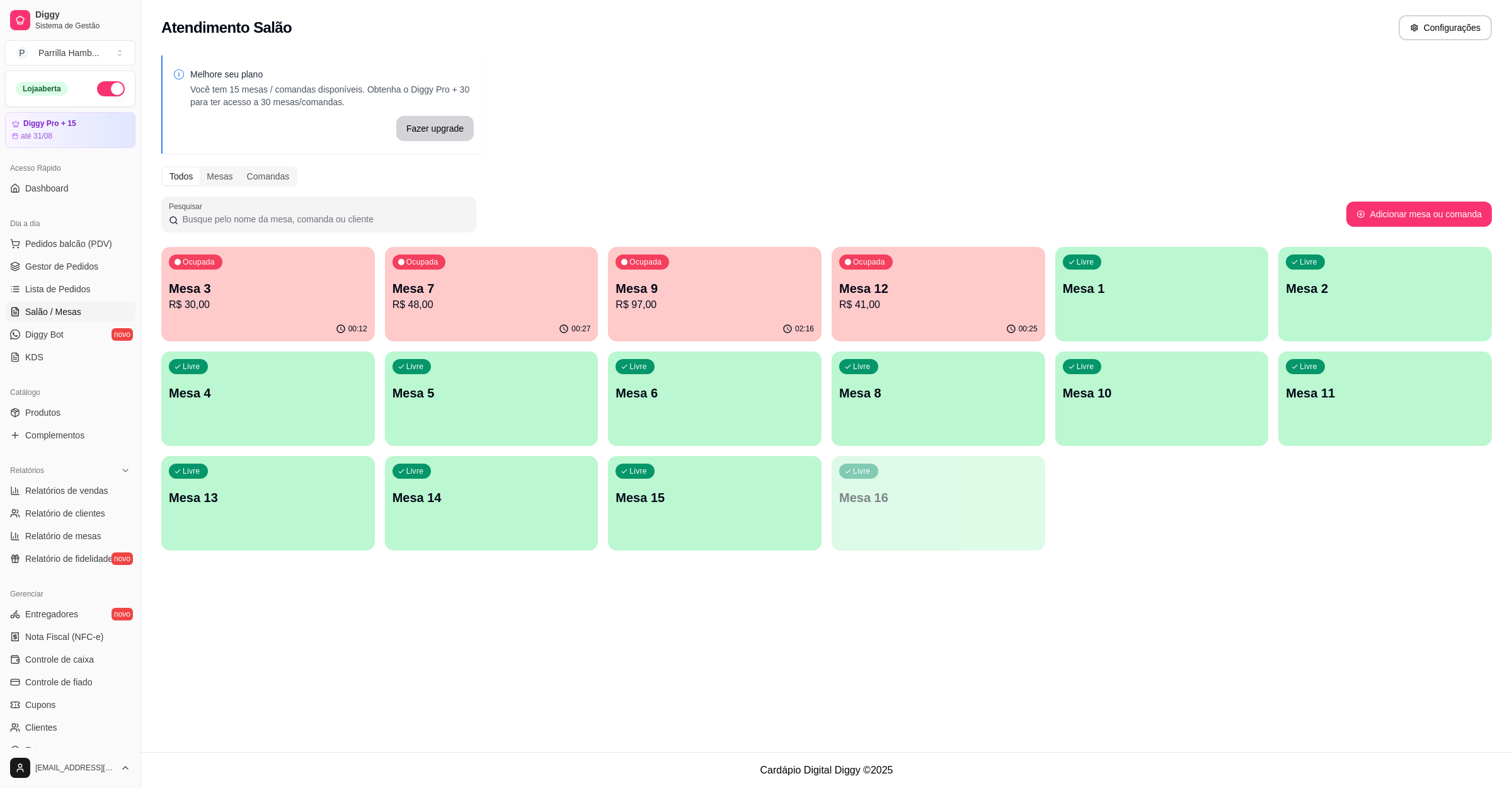
click at [621, 303] on p "R$ 97,00" at bounding box center [715, 305] width 199 height 16
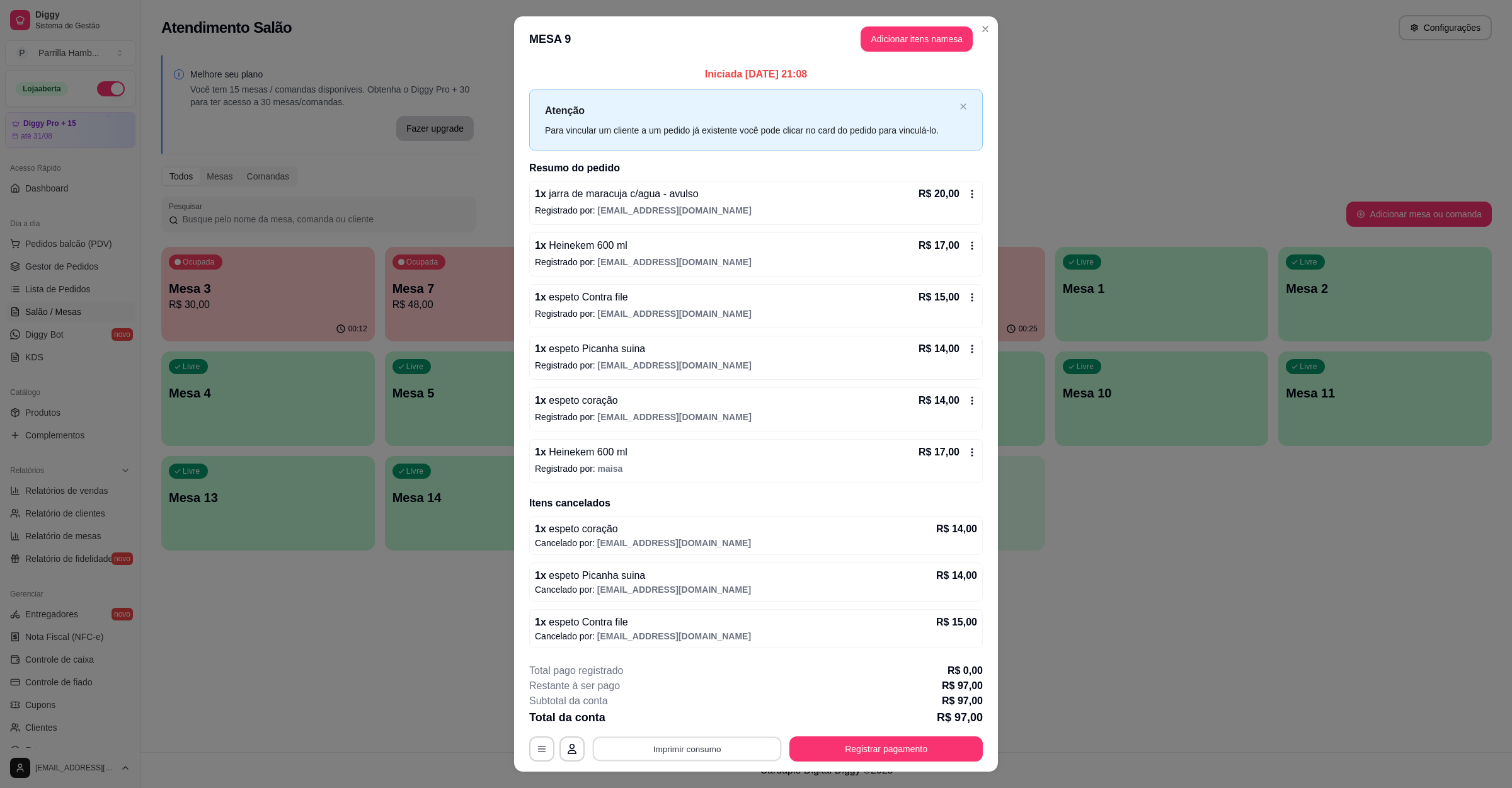
click at [696, 752] on button "Imprimir consumo" at bounding box center [687, 749] width 189 height 25
click at [690, 719] on button "IMPRESSORA" at bounding box center [683, 722] width 88 height 19
click at [826, 747] on button "Registrar pagamento" at bounding box center [886, 750] width 193 height 26
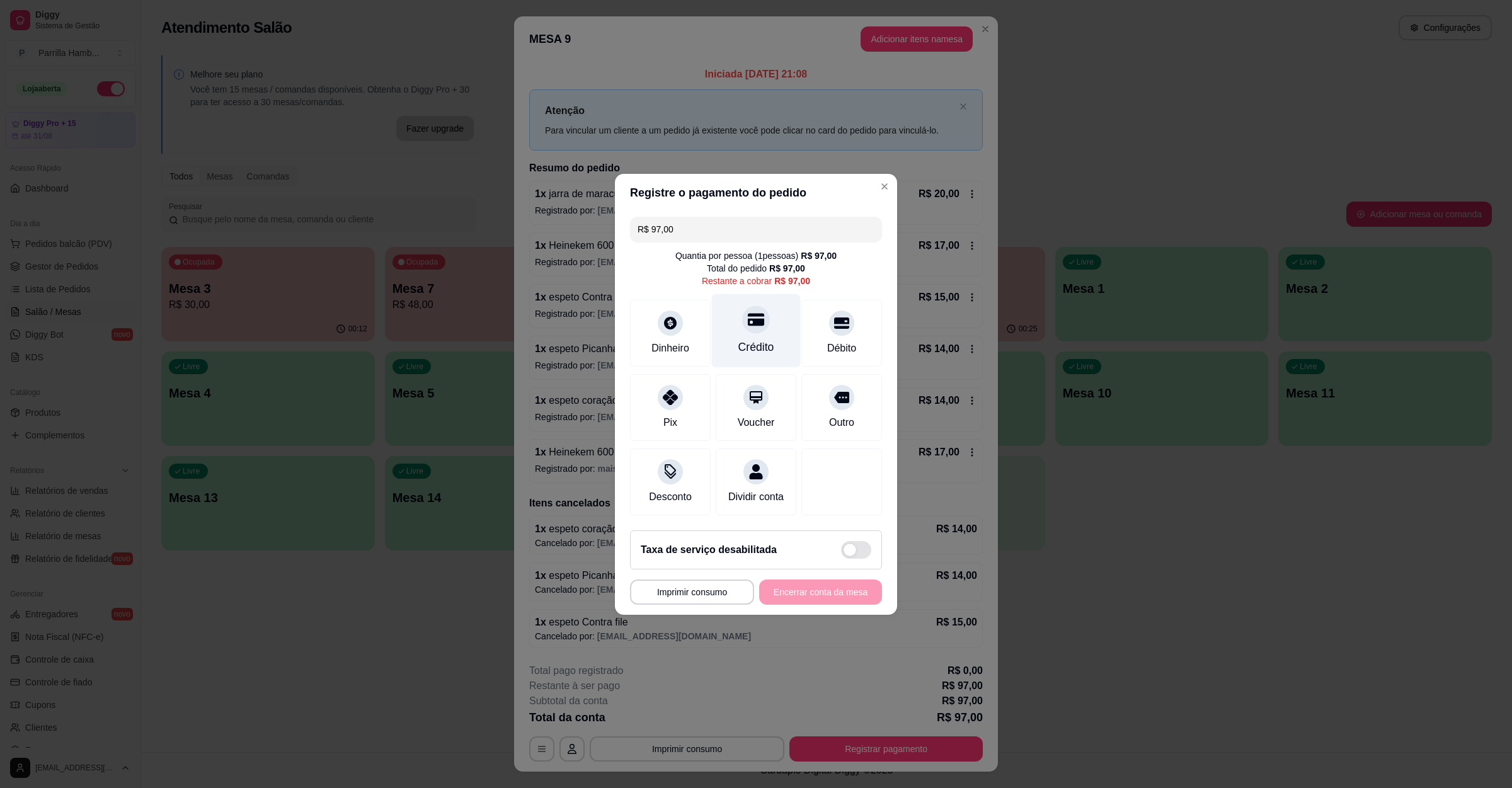
click at [749, 339] on div "Crédito" at bounding box center [756, 347] width 36 height 16
type input "R$ 0,00"
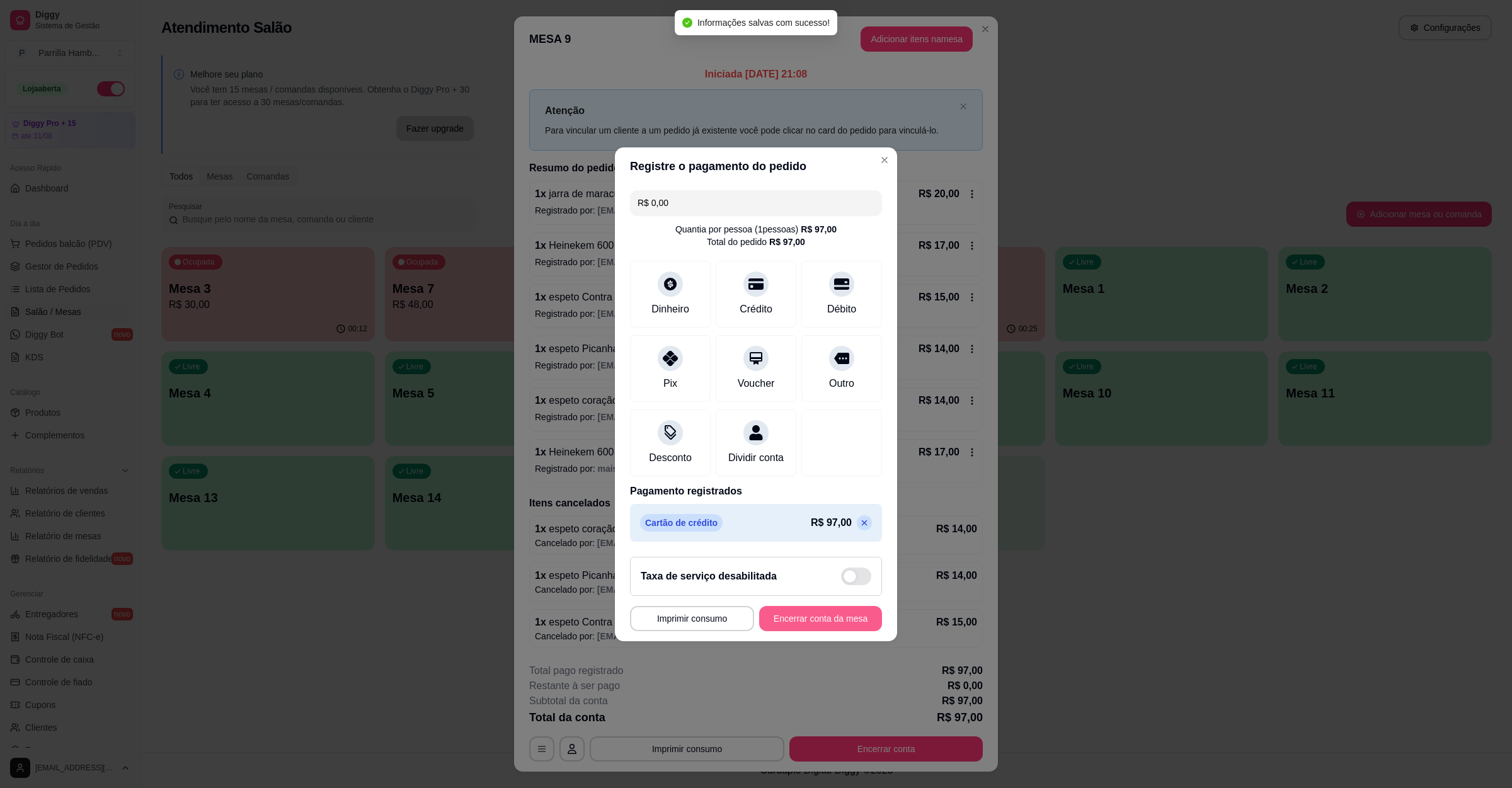
click at [813, 627] on button "Encerrar conta da mesa" at bounding box center [821, 619] width 123 height 26
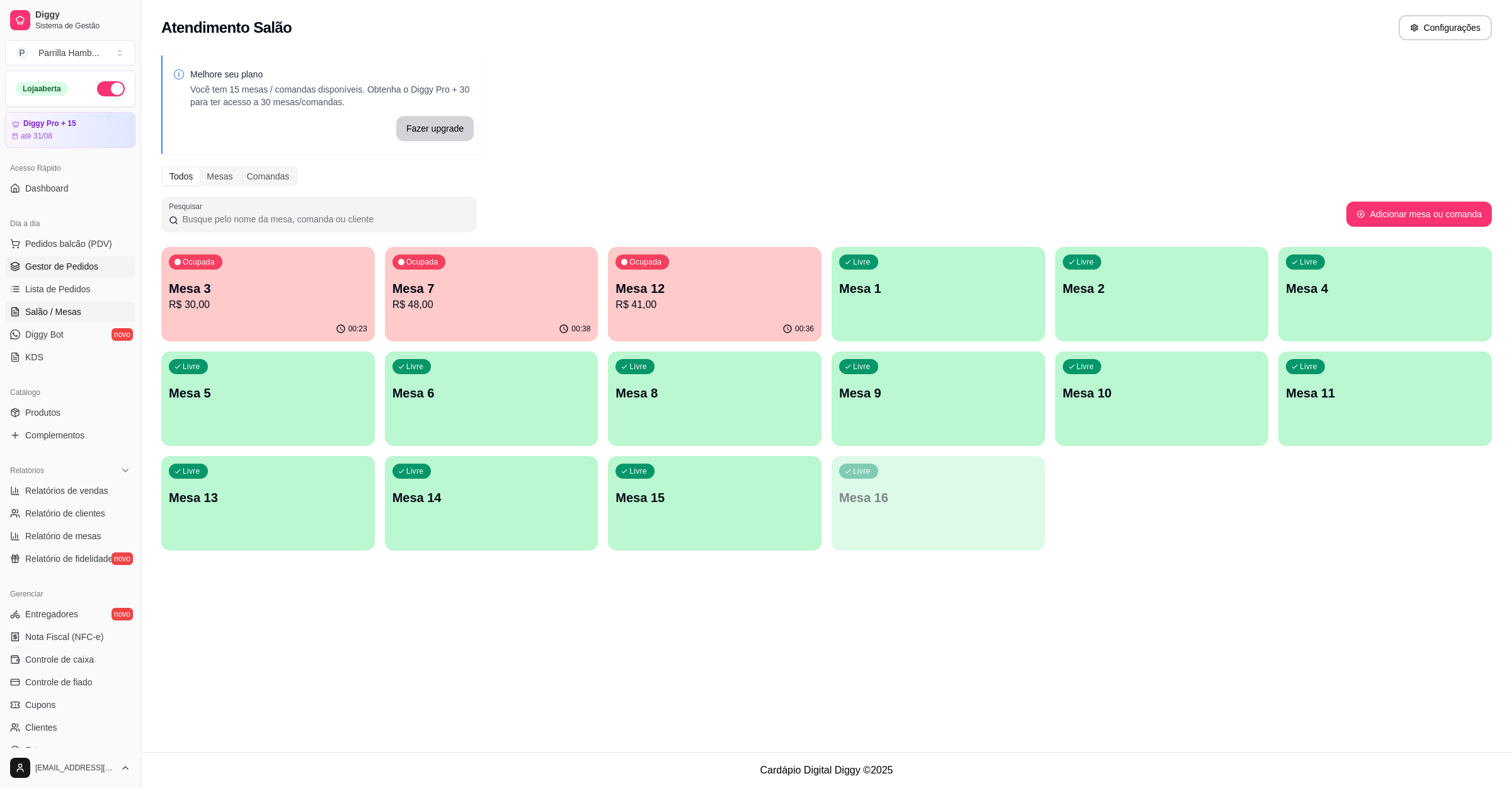
click at [75, 276] on link "Gestor de Pedidos" at bounding box center [70, 266] width 130 height 20
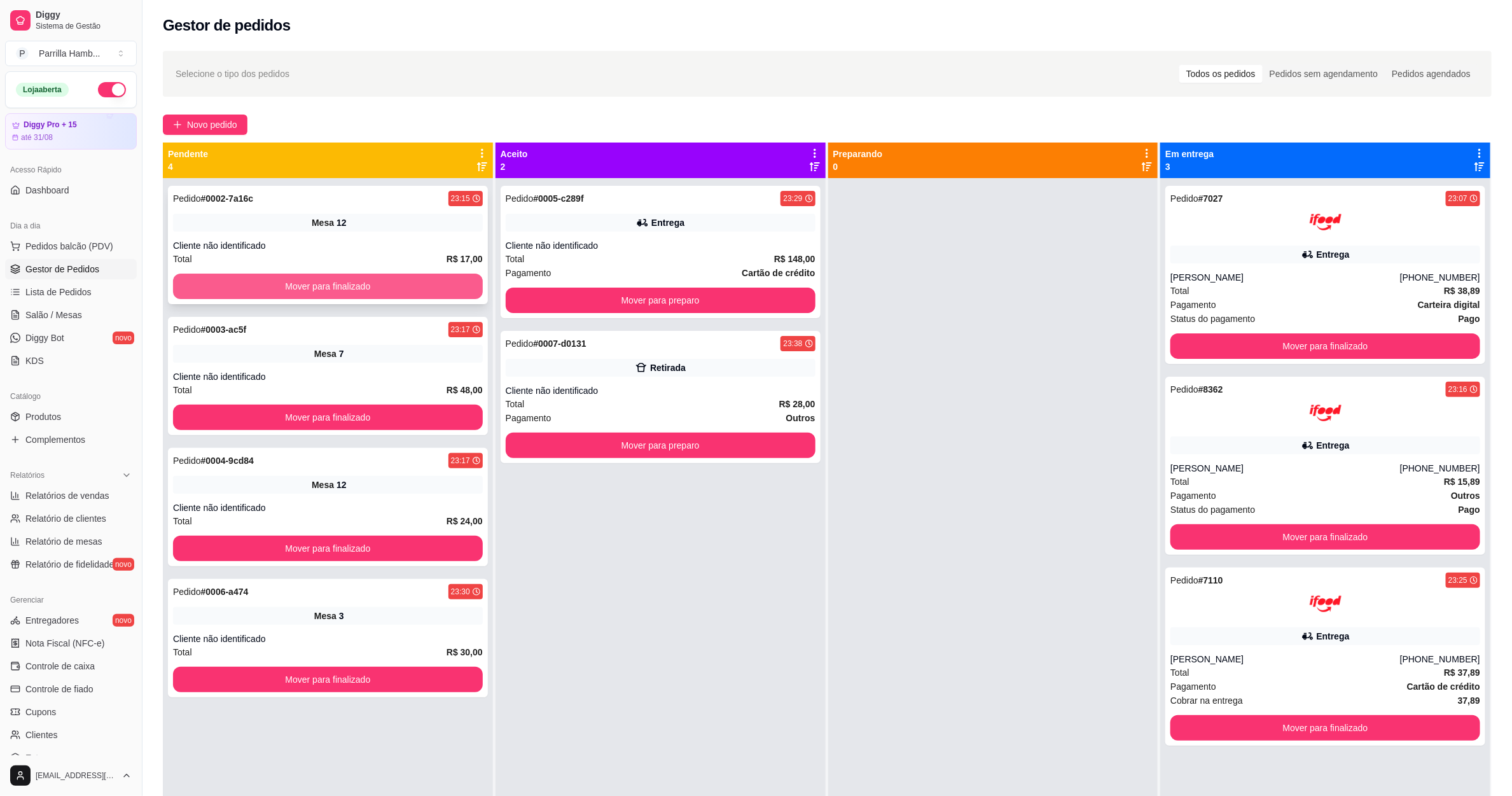
click at [379, 298] on button "Mover para finalizado" at bounding box center [328, 287] width 309 height 26
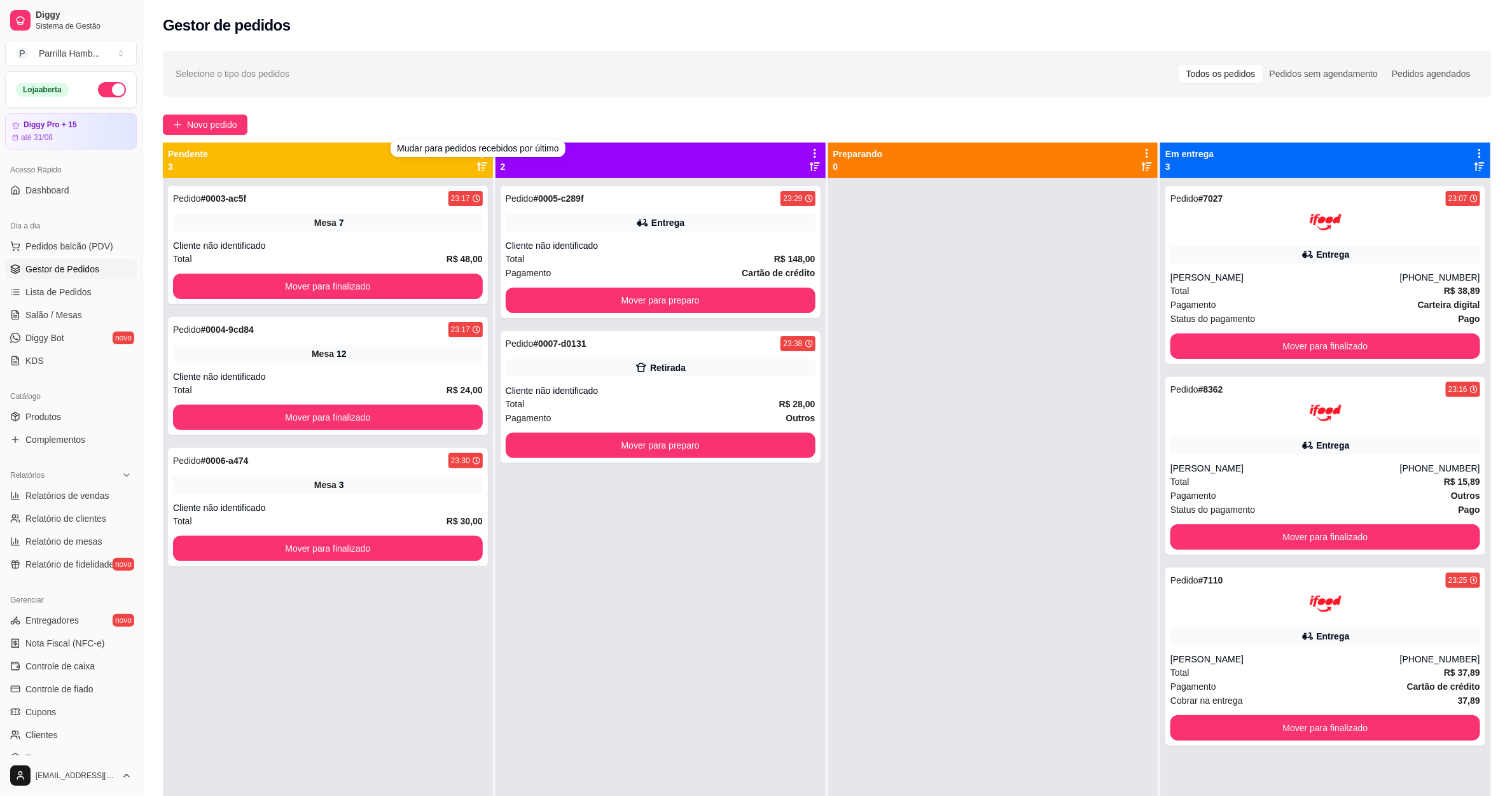
click at [464, 121] on div "Novo pedido" at bounding box center [827, 124] width 1329 height 20
click at [476, 149] on icon at bounding box center [482, 153] width 11 height 11
click at [459, 188] on span "Com essa opção você tem a opção de mover todos os pedidos que estão em uma etap…" at bounding box center [401, 193] width 151 height 24
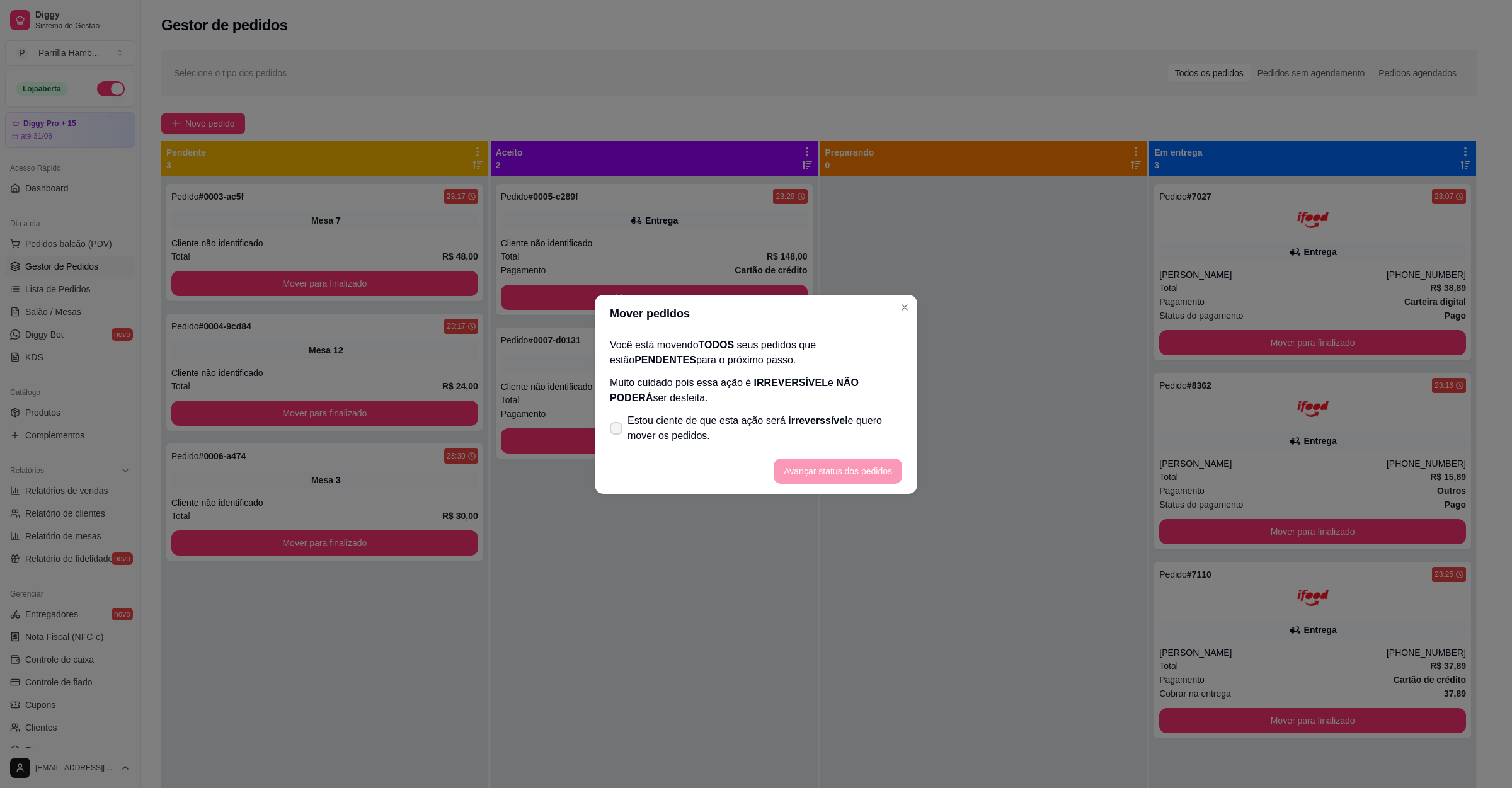
click at [702, 421] on span "Estou ciente de que esta ação será irreverssível e quero mover os pedidos." at bounding box center [764, 428] width 274 height 30
click at [617, 430] on input "Estou ciente de que esta ação será irreverssível e quero mover os pedidos." at bounding box center [613, 434] width 8 height 8
checkbox input "true"
click at [866, 482] on button "Avançar status dos pedidos" at bounding box center [837, 472] width 129 height 26
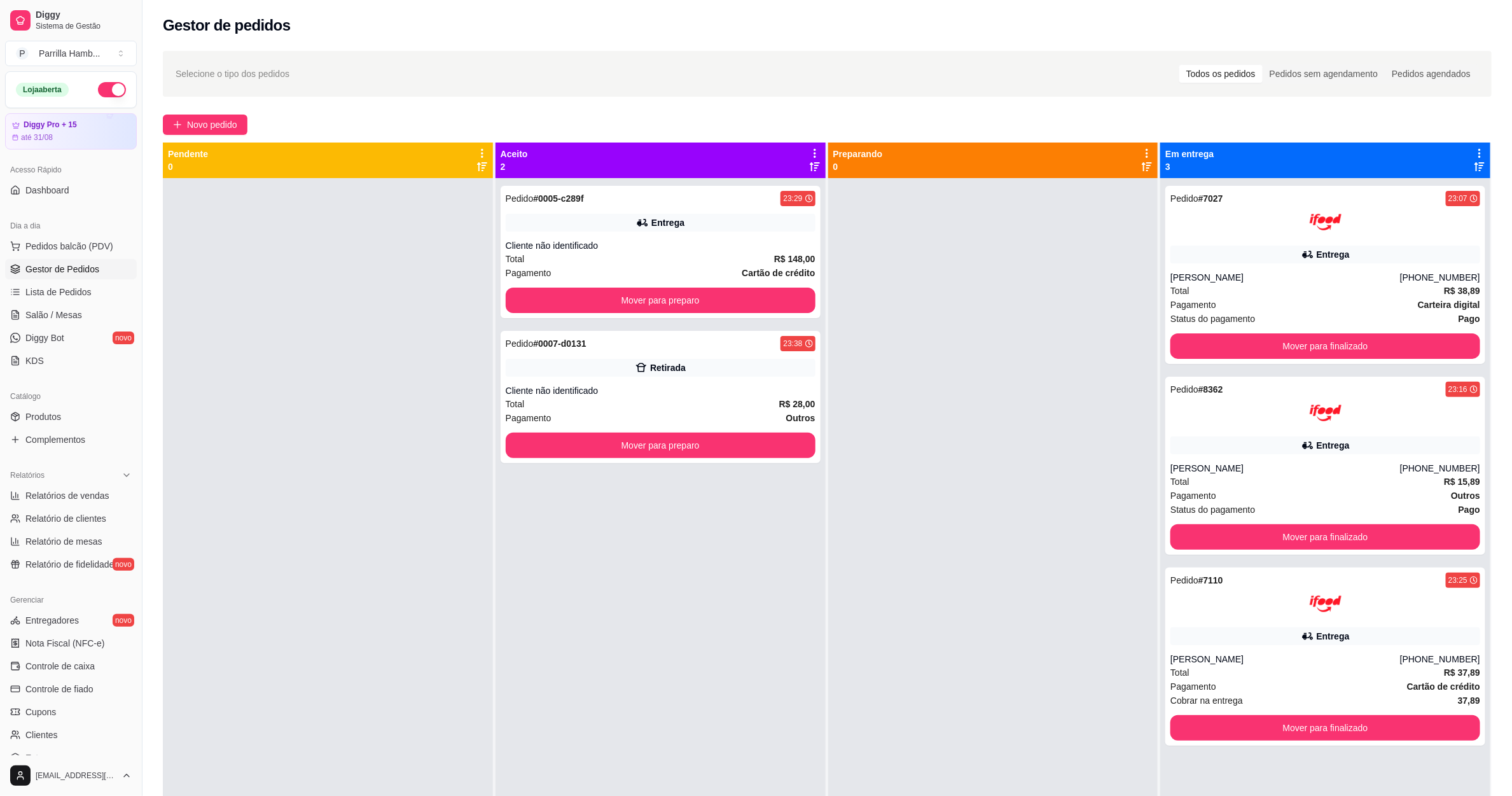
click at [802, 146] on div "Aceito 2" at bounding box center [660, 160] width 331 height 36
click at [809, 156] on icon at bounding box center [815, 153] width 11 height 11
click at [750, 188] on span "Com essa opção você tem a opção de mover todos os pedidos que estão em uma etap…" at bounding box center [709, 199] width 189 height 30
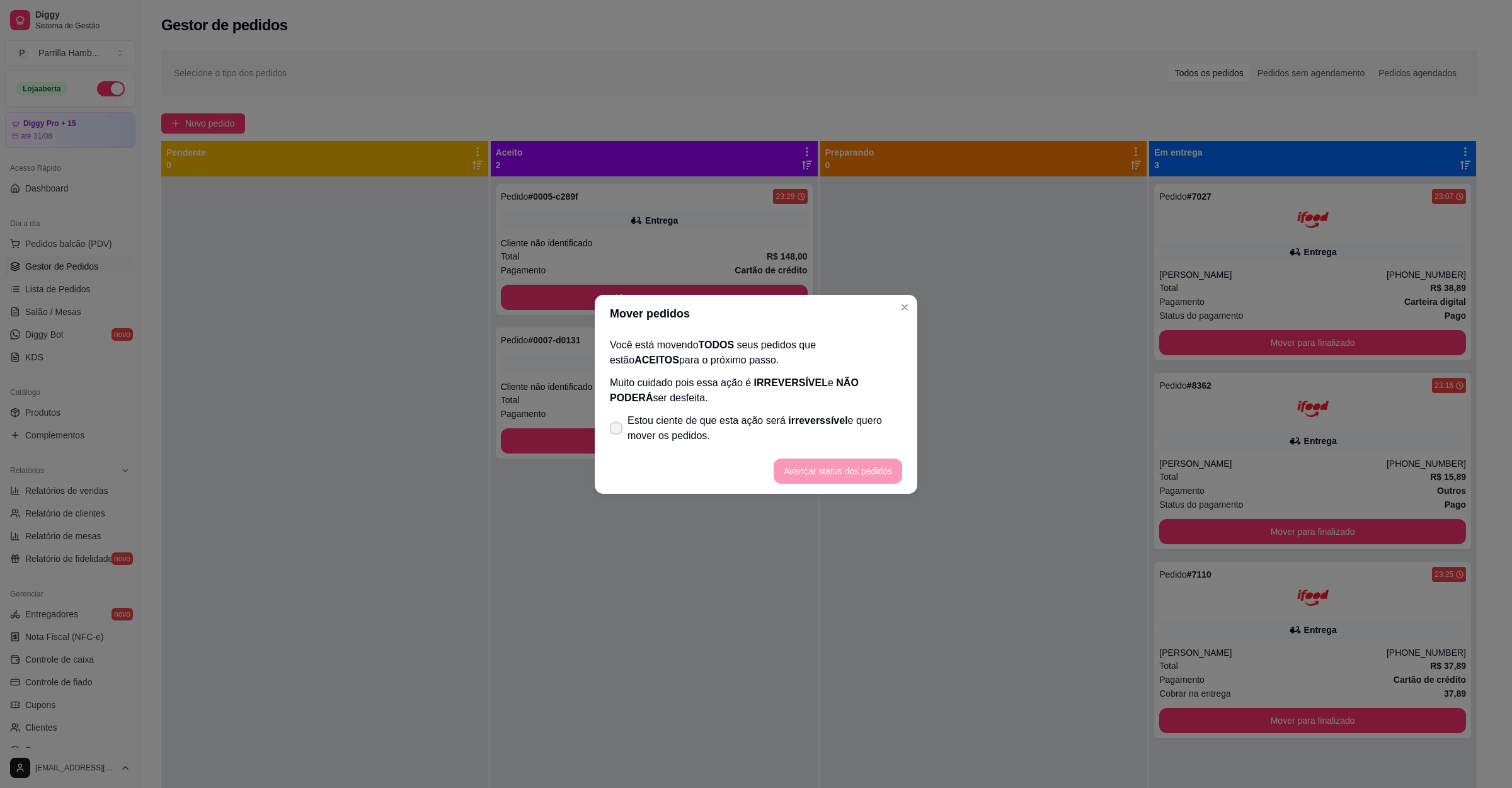
click at [722, 431] on span "Estou ciente de que esta ação será irreverssível e quero mover os pedidos." at bounding box center [764, 428] width 274 height 30
click at [617, 431] on input "Estou ciente de que esta ação será irreverssível e quero mover os pedidos." at bounding box center [613, 434] width 8 height 8
checkbox input "true"
click at [843, 477] on button "Avançar status dos pedidos" at bounding box center [837, 472] width 129 height 26
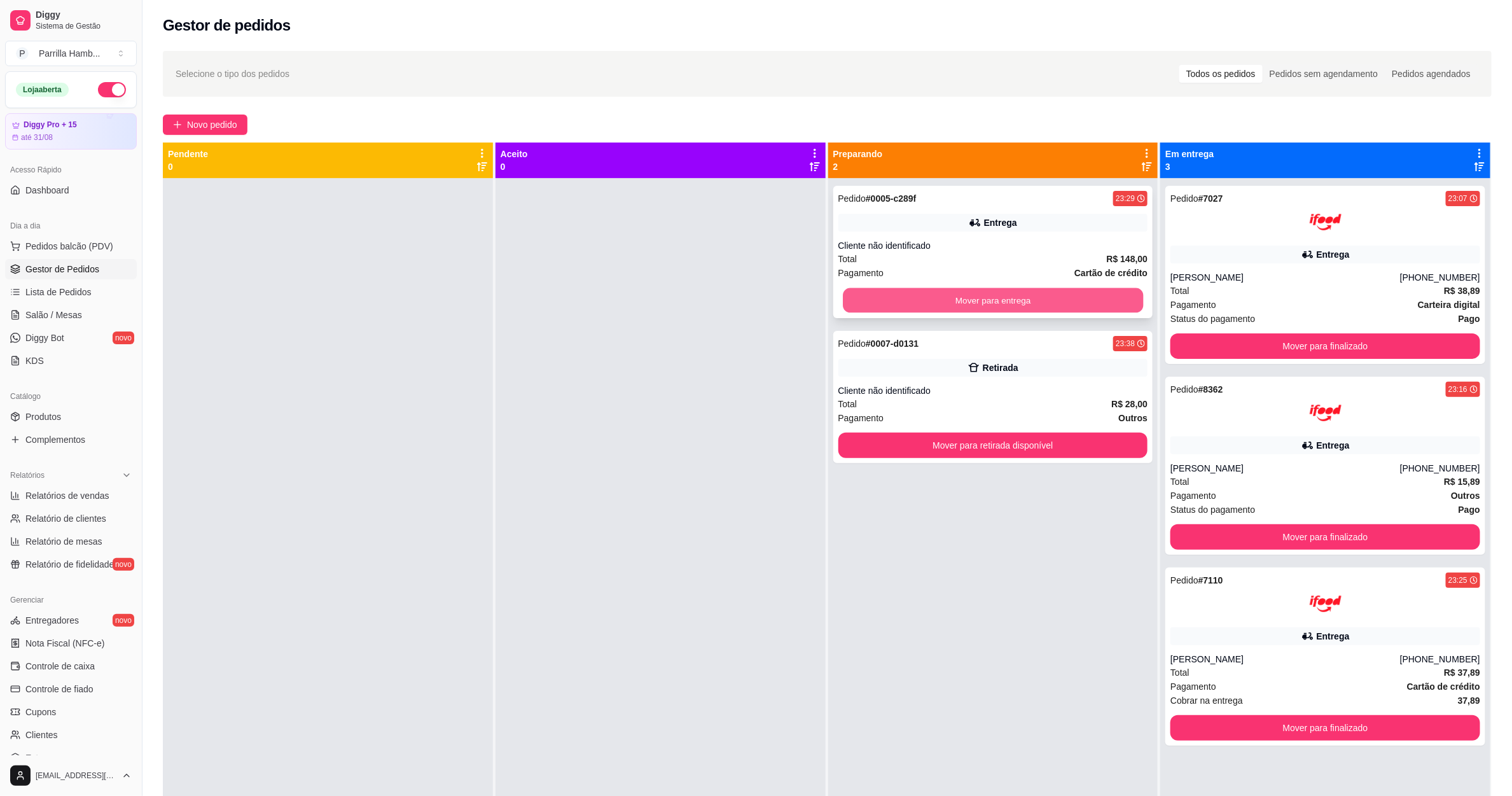
click at [1016, 296] on button "Mover para entrega" at bounding box center [993, 300] width 300 height 25
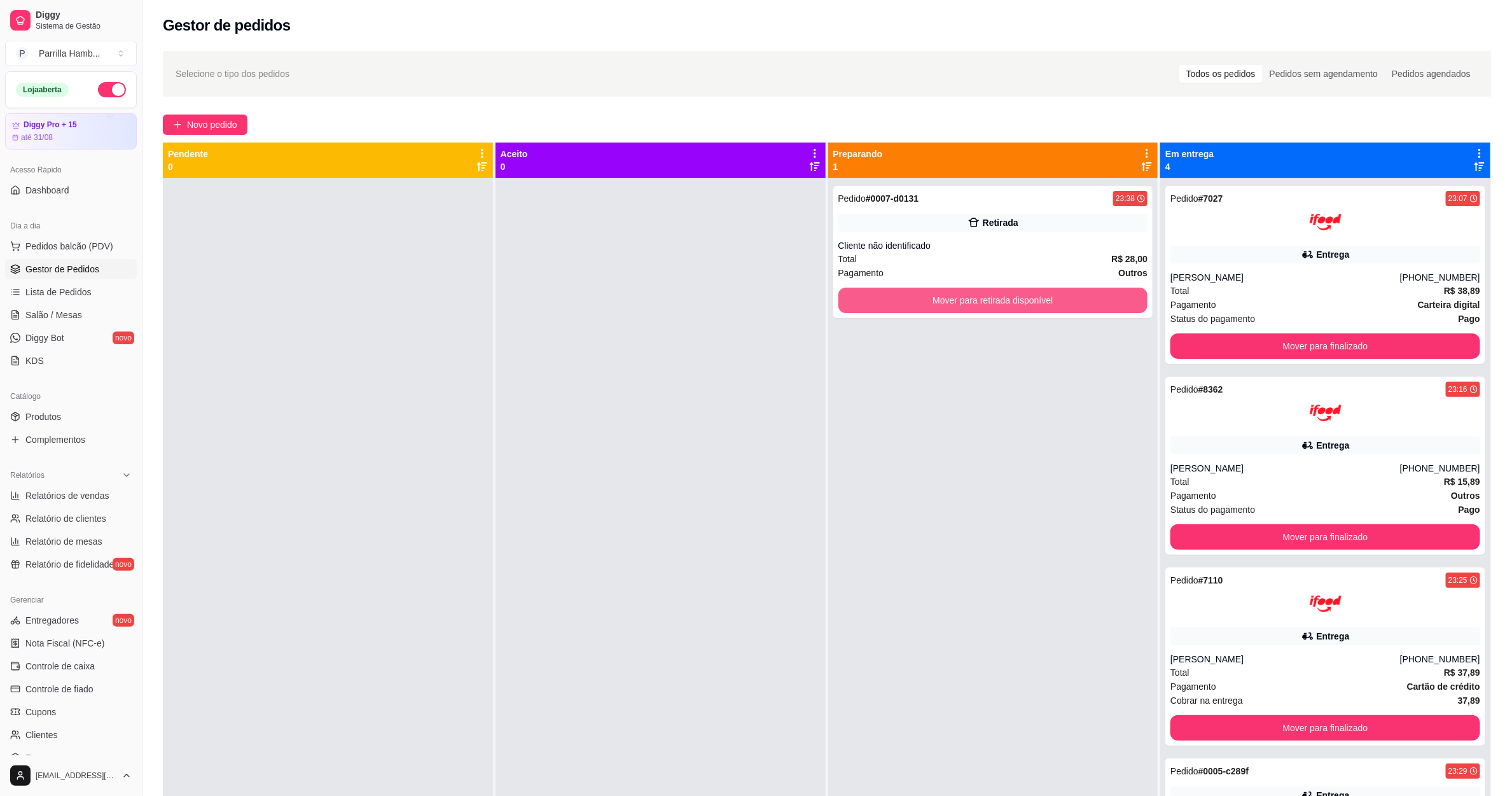
click at [1016, 296] on button "Mover para retirada disponível" at bounding box center [994, 300] width 309 height 26
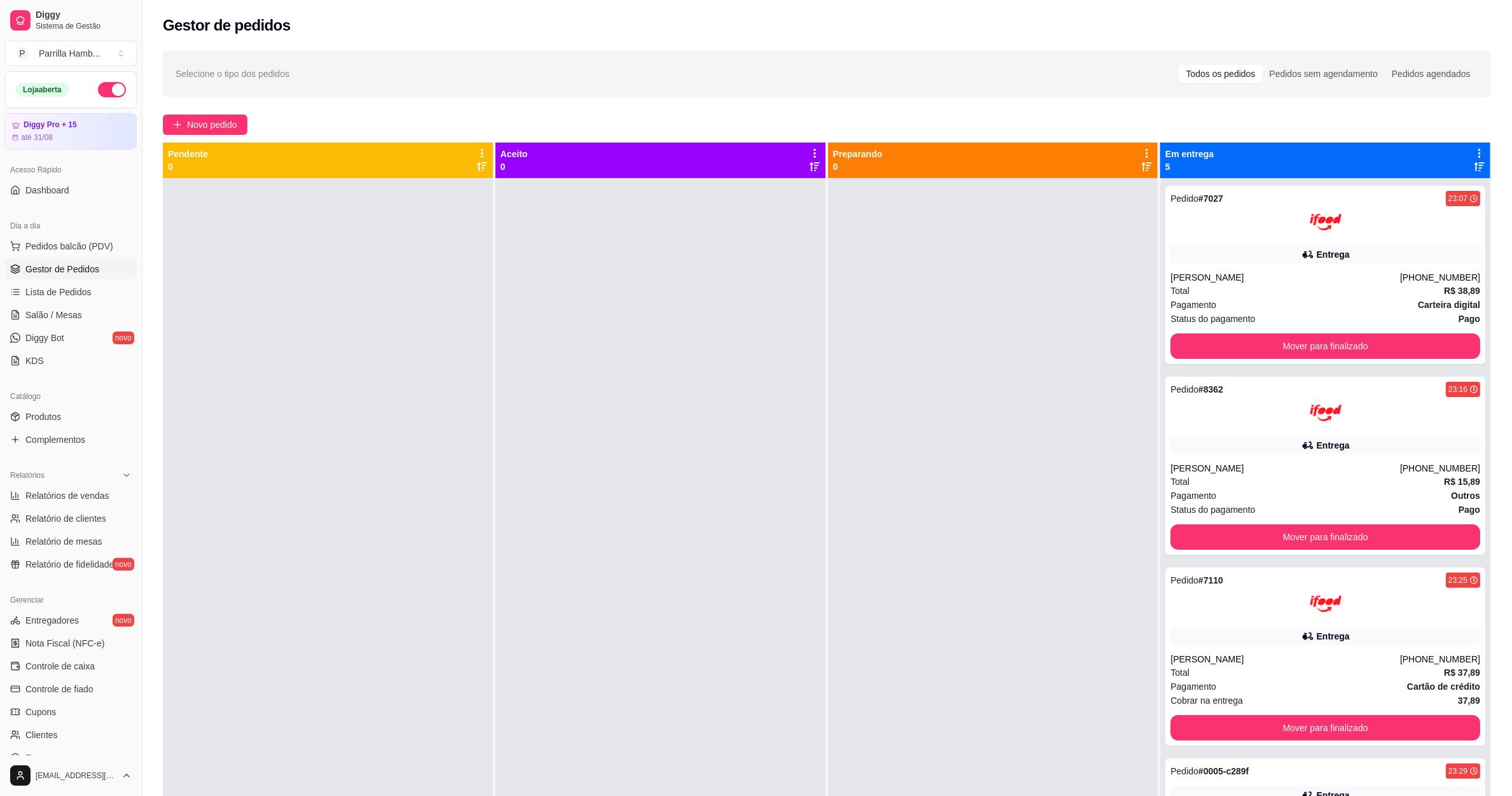
click at [1459, 151] on div "Em entrega 5" at bounding box center [1326, 160] width 320 height 26
click at [1474, 151] on icon at bounding box center [1480, 153] width 11 height 11
click at [1384, 203] on span "Com essa opção você tem a opção de mover todos os pedidos que estão em uma etap…" at bounding box center [1367, 199] width 189 height 30
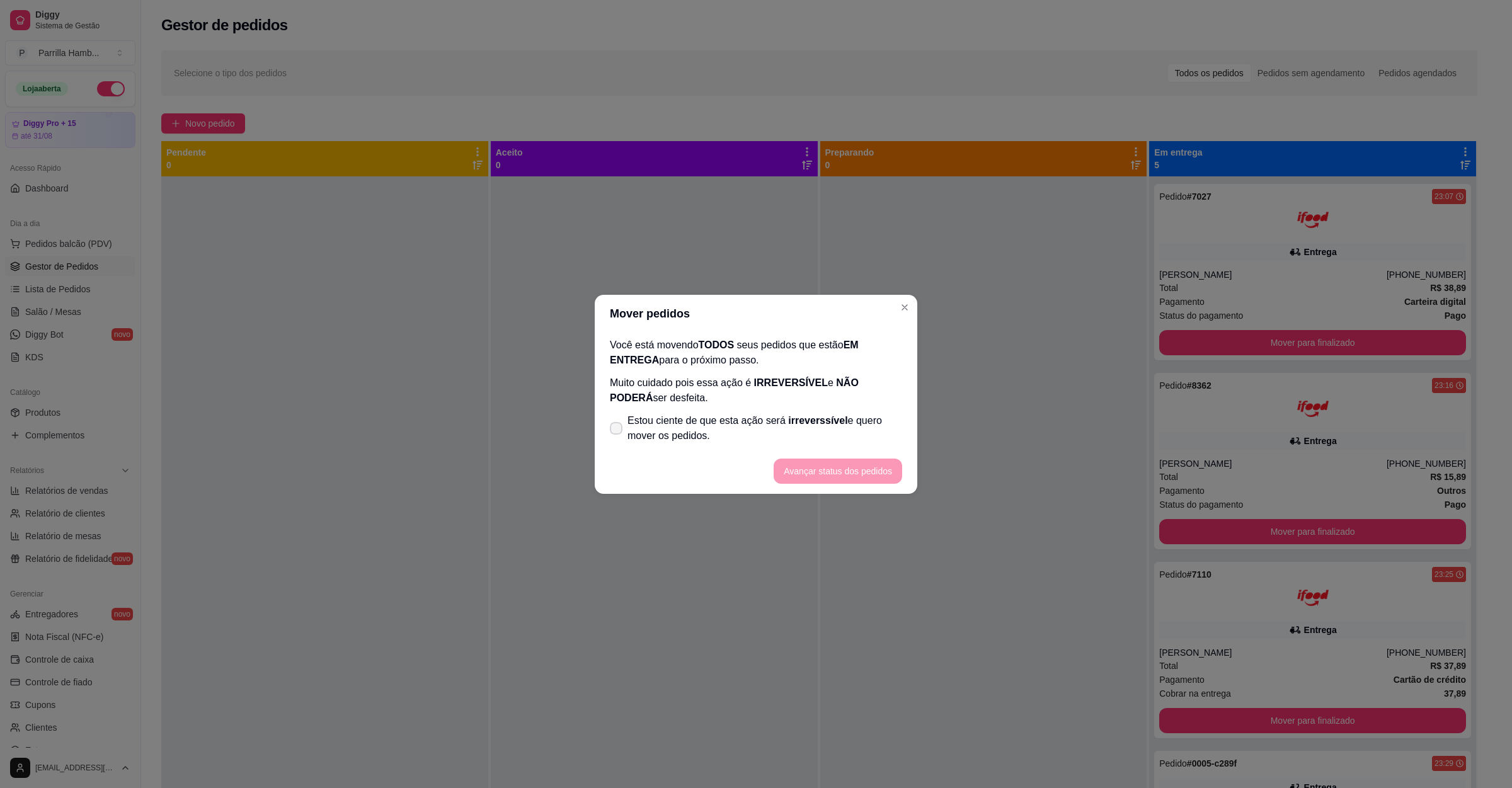
click at [826, 425] on span "irreverssível" at bounding box center [817, 420] width 59 height 11
click at [617, 430] on input "Estou ciente de que esta ação será irreverssível e quero mover os pedidos." at bounding box center [613, 434] width 8 height 8
checkbox input "true"
click at [853, 474] on button "Avançar status dos pedidos" at bounding box center [837, 472] width 129 height 26
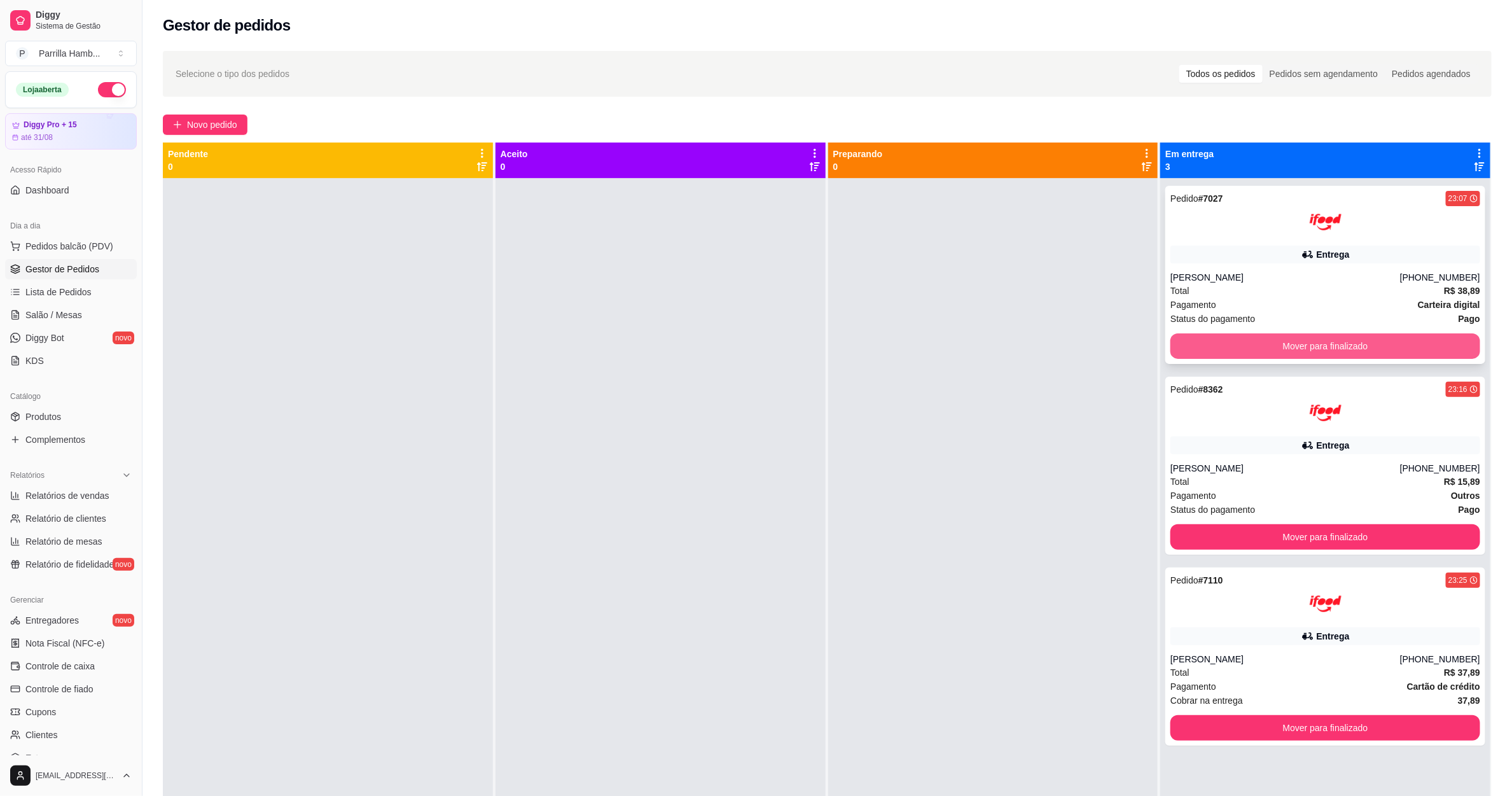
click at [1262, 341] on button "Mover para finalizado" at bounding box center [1325, 346] width 309 height 26
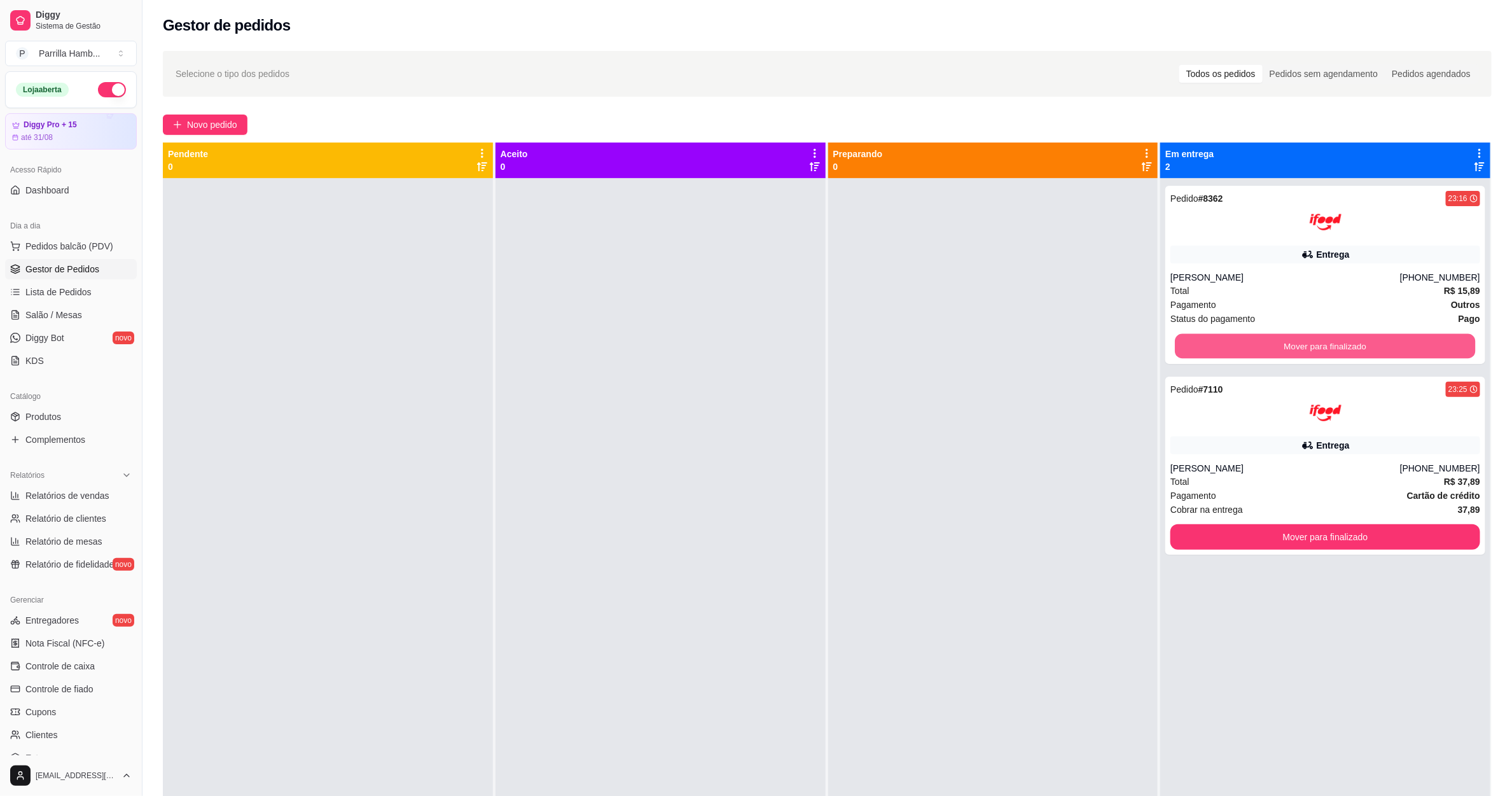
click at [1262, 341] on button "Mover para finalizado" at bounding box center [1326, 346] width 300 height 25
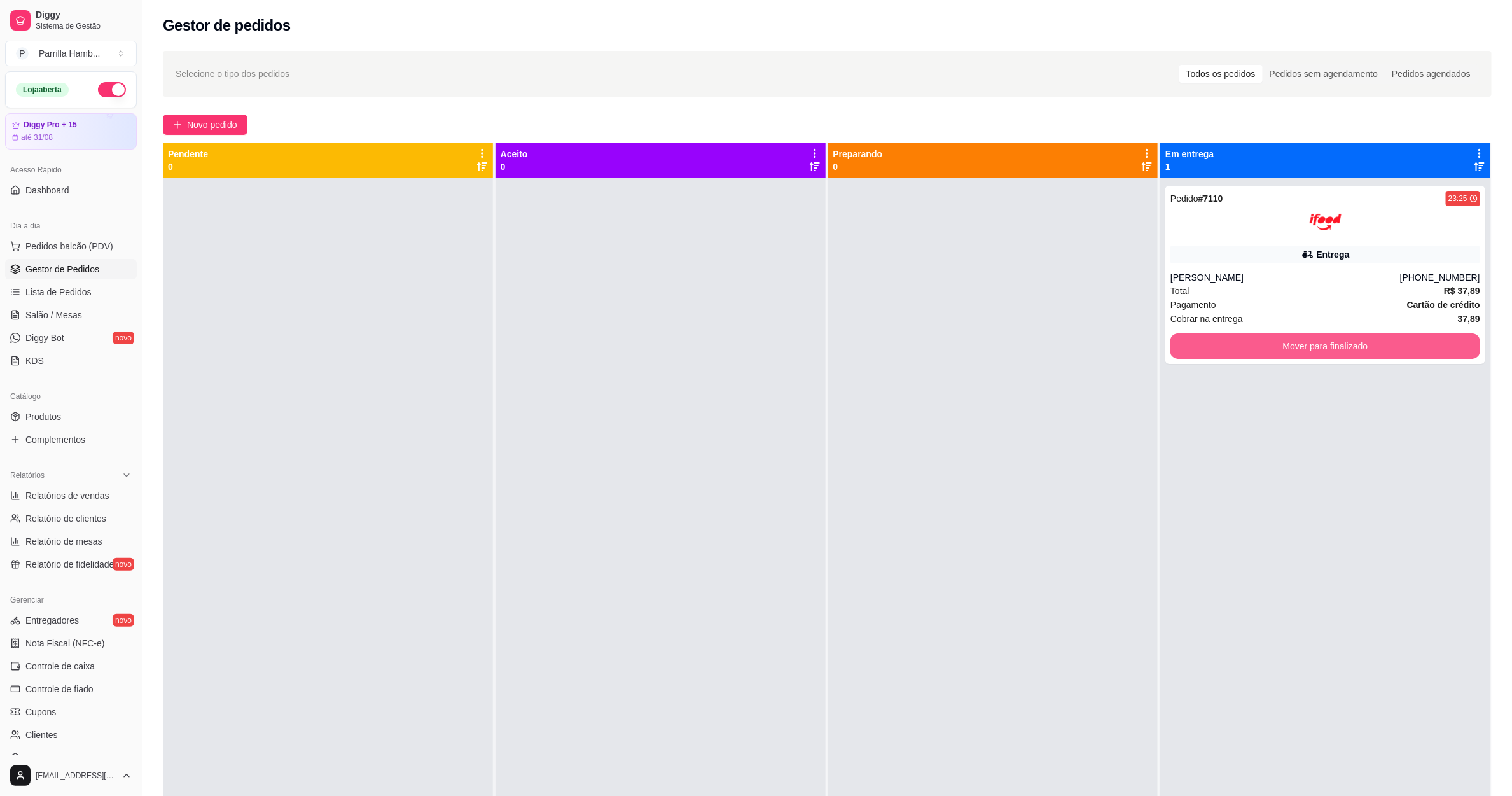
click at [1262, 341] on button "Mover para finalizado" at bounding box center [1325, 346] width 309 height 26
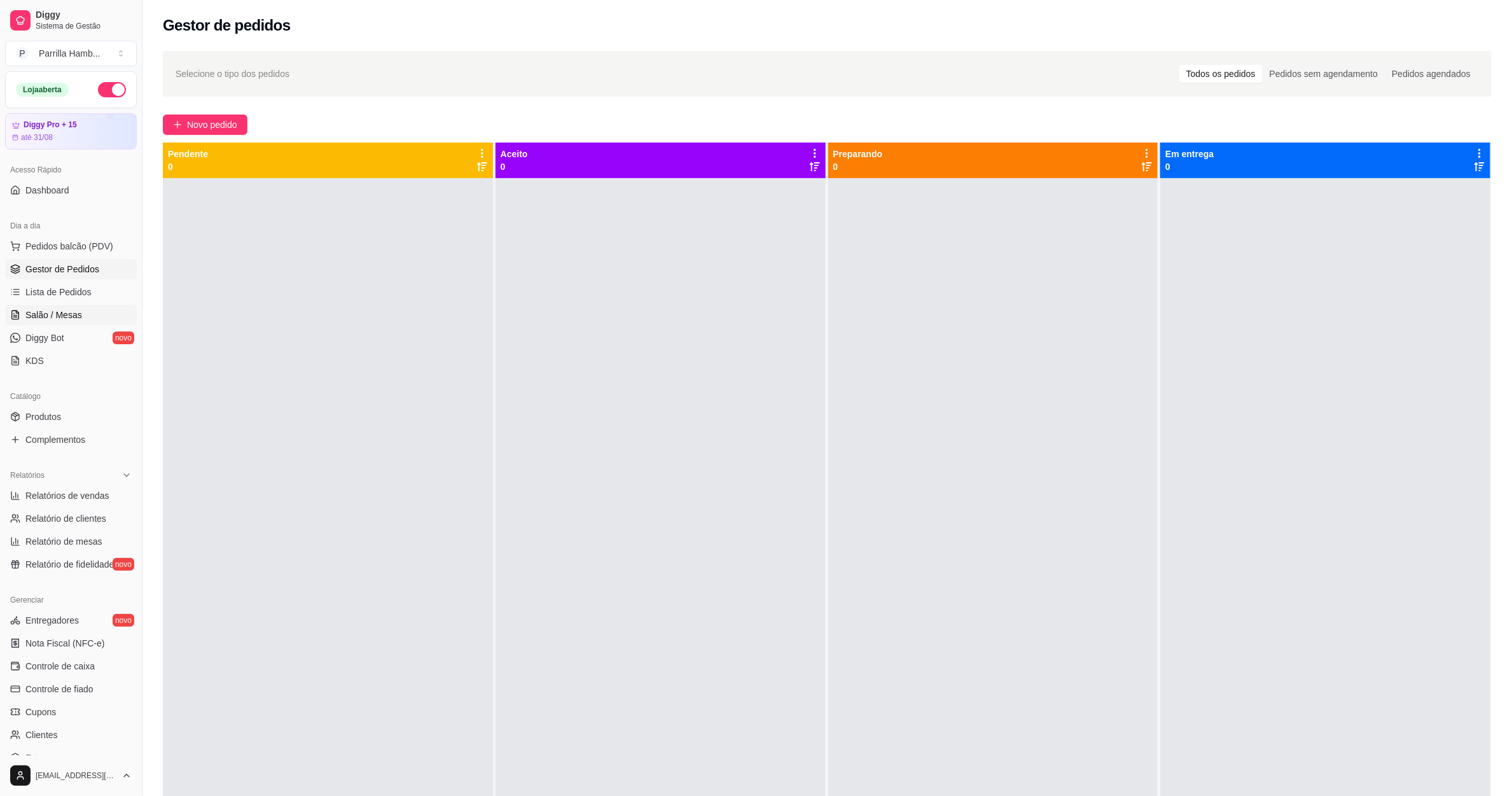
click at [76, 308] on link "Salão / Mesas" at bounding box center [71, 315] width 132 height 20
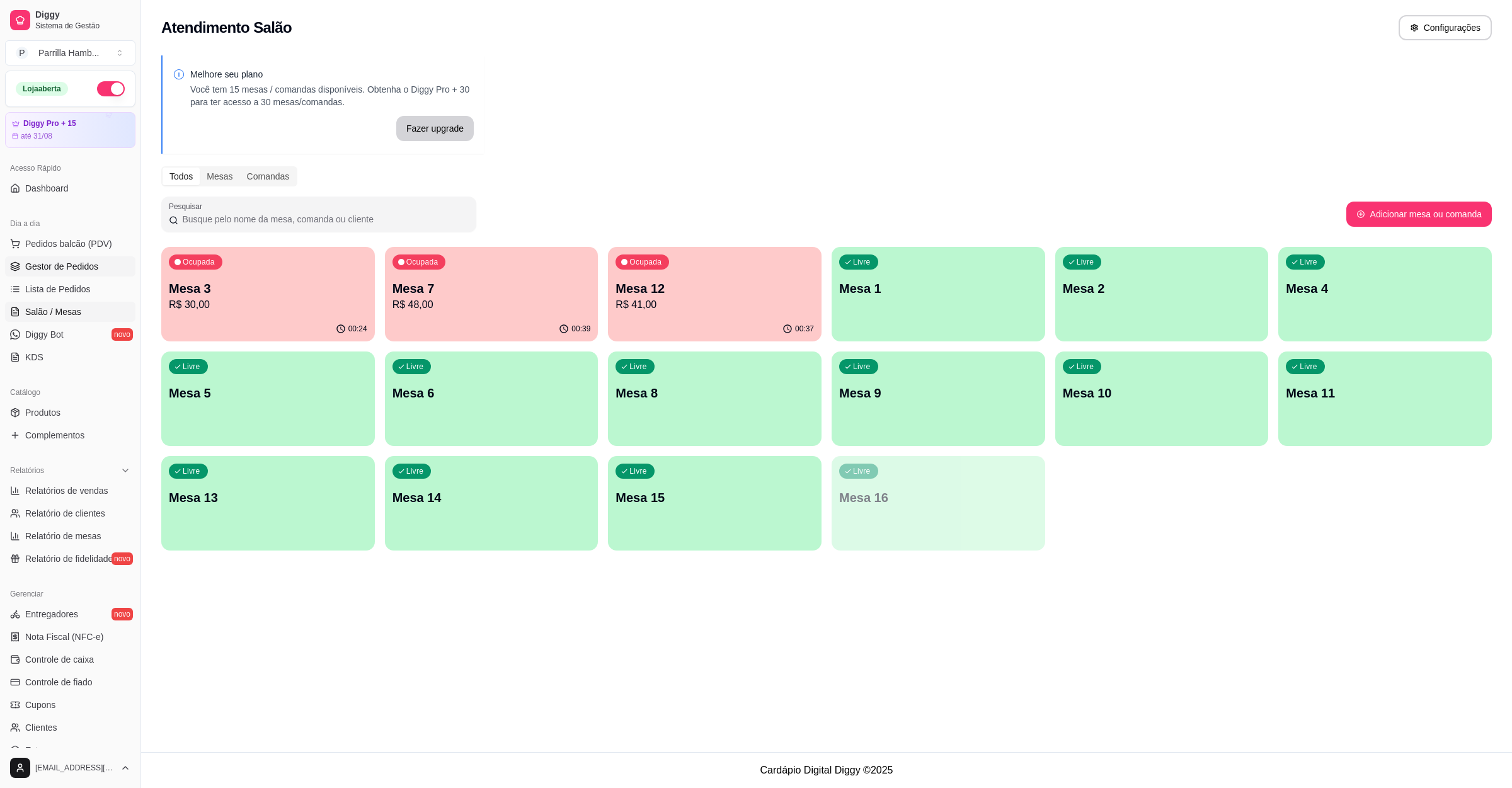
click at [70, 264] on span "Gestor de Pedidos" at bounding box center [62, 266] width 73 height 13
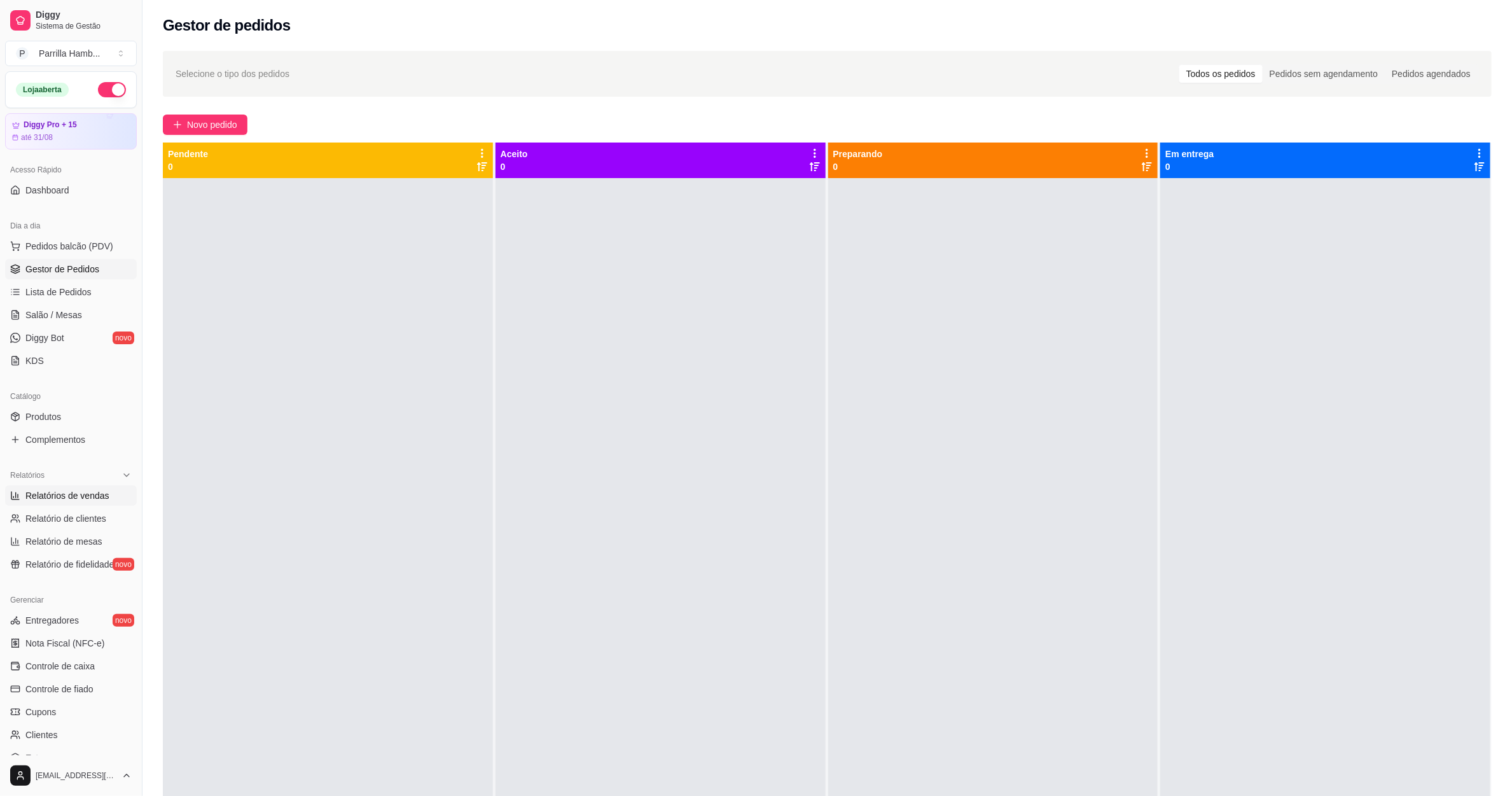
click at [79, 497] on span "Relatórios de vendas" at bounding box center [67, 496] width 84 height 13
select select "ALL"
select select "0"
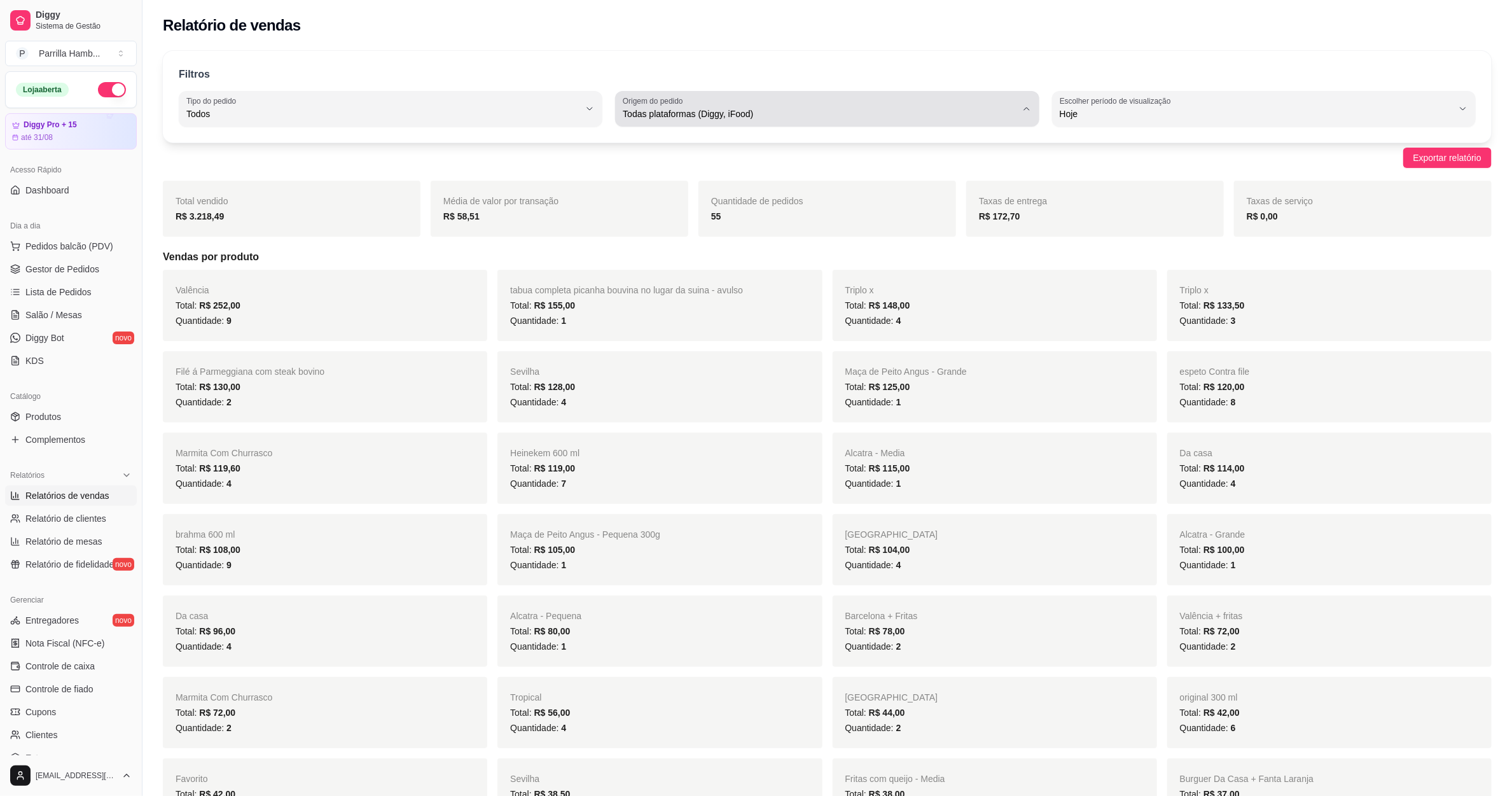
click at [720, 110] on span "Todas plataformas (Diggy, iFood)" at bounding box center [819, 114] width 393 height 13
click at [661, 189] on span "iFood" at bounding box center [821, 186] width 376 height 12
type input "IFOOD"
select select "IFOOD"
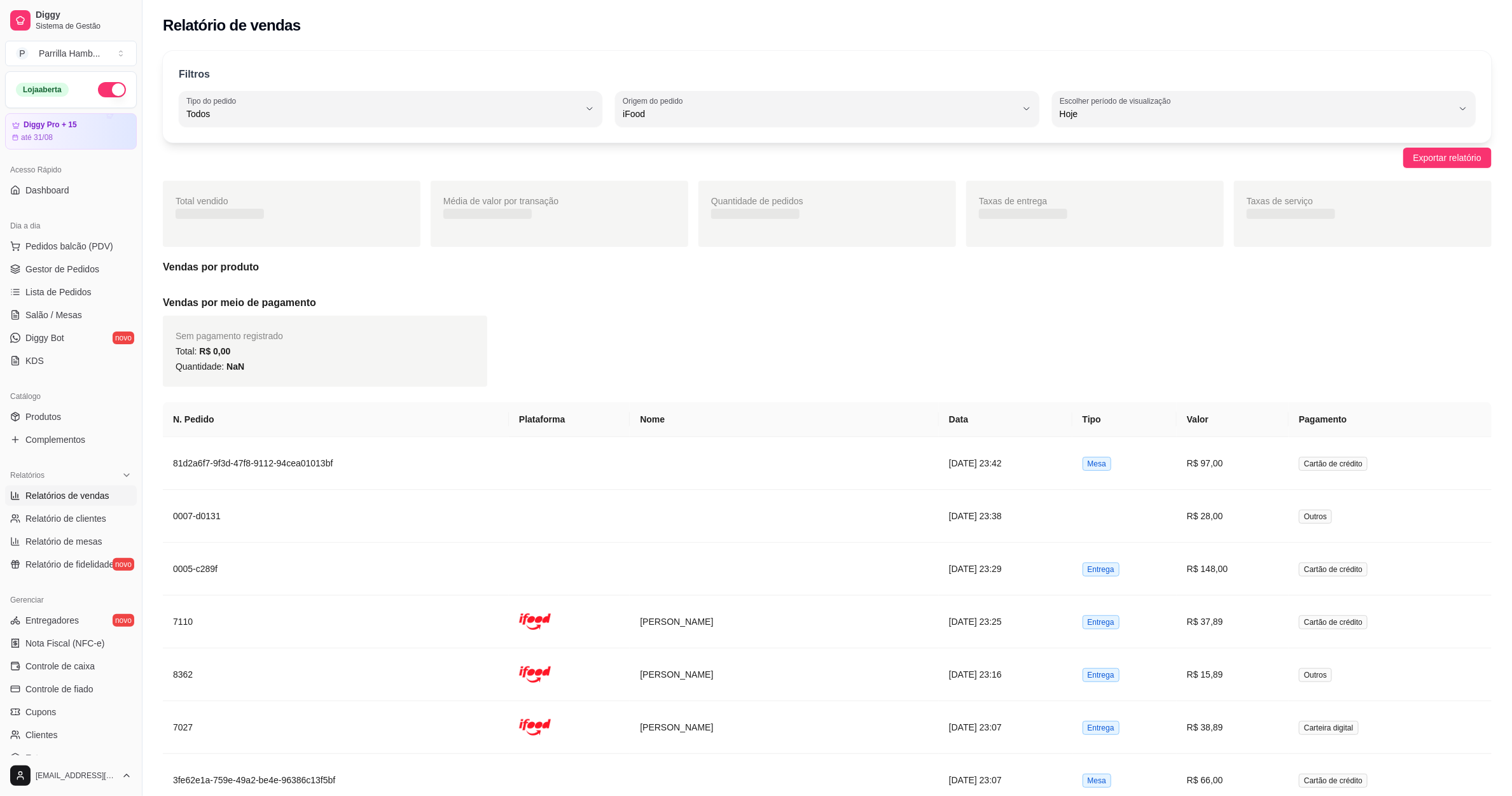
scroll to position [12, 0]
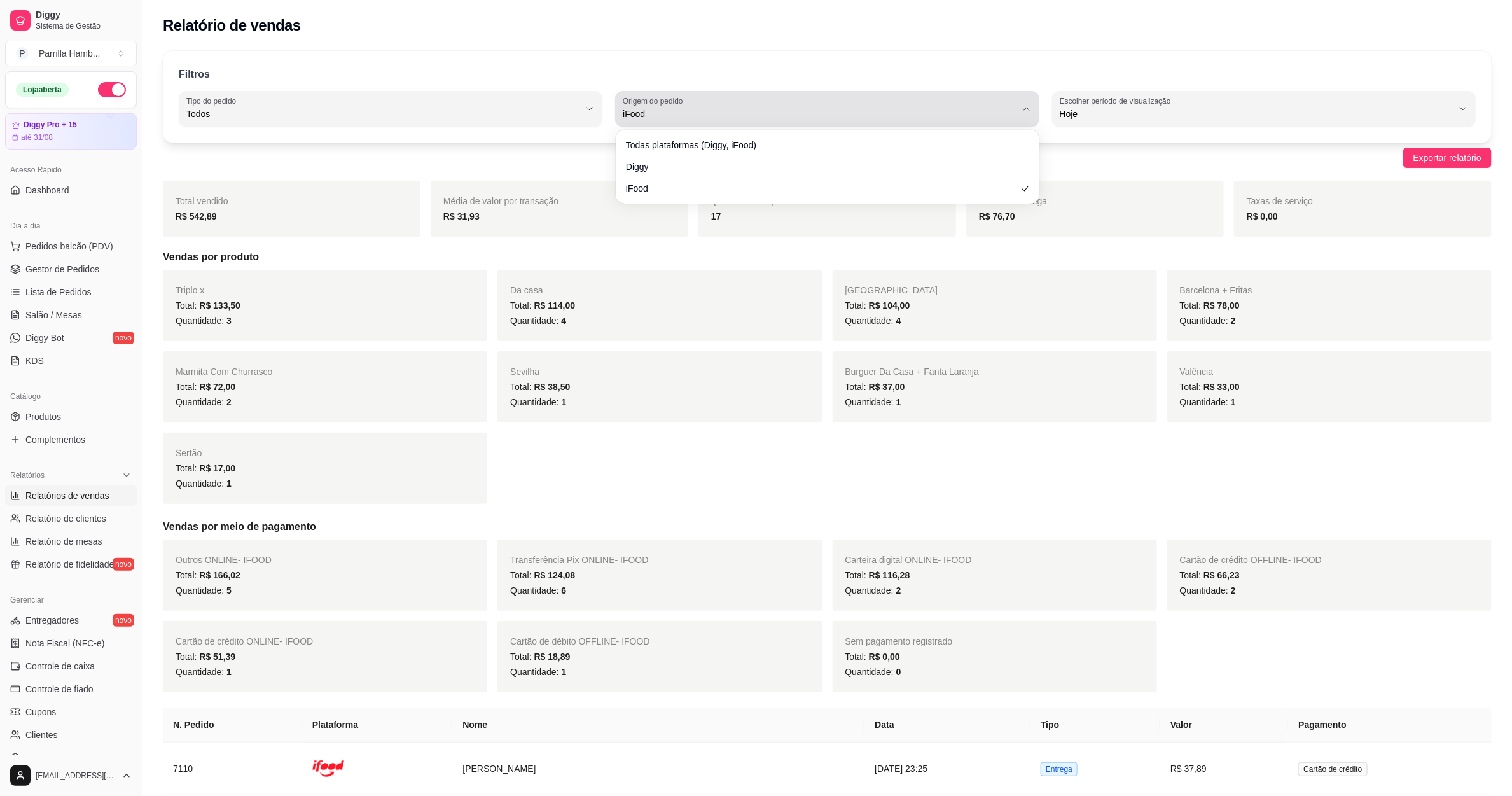
click at [722, 111] on span "iFood" at bounding box center [819, 114] width 393 height 13
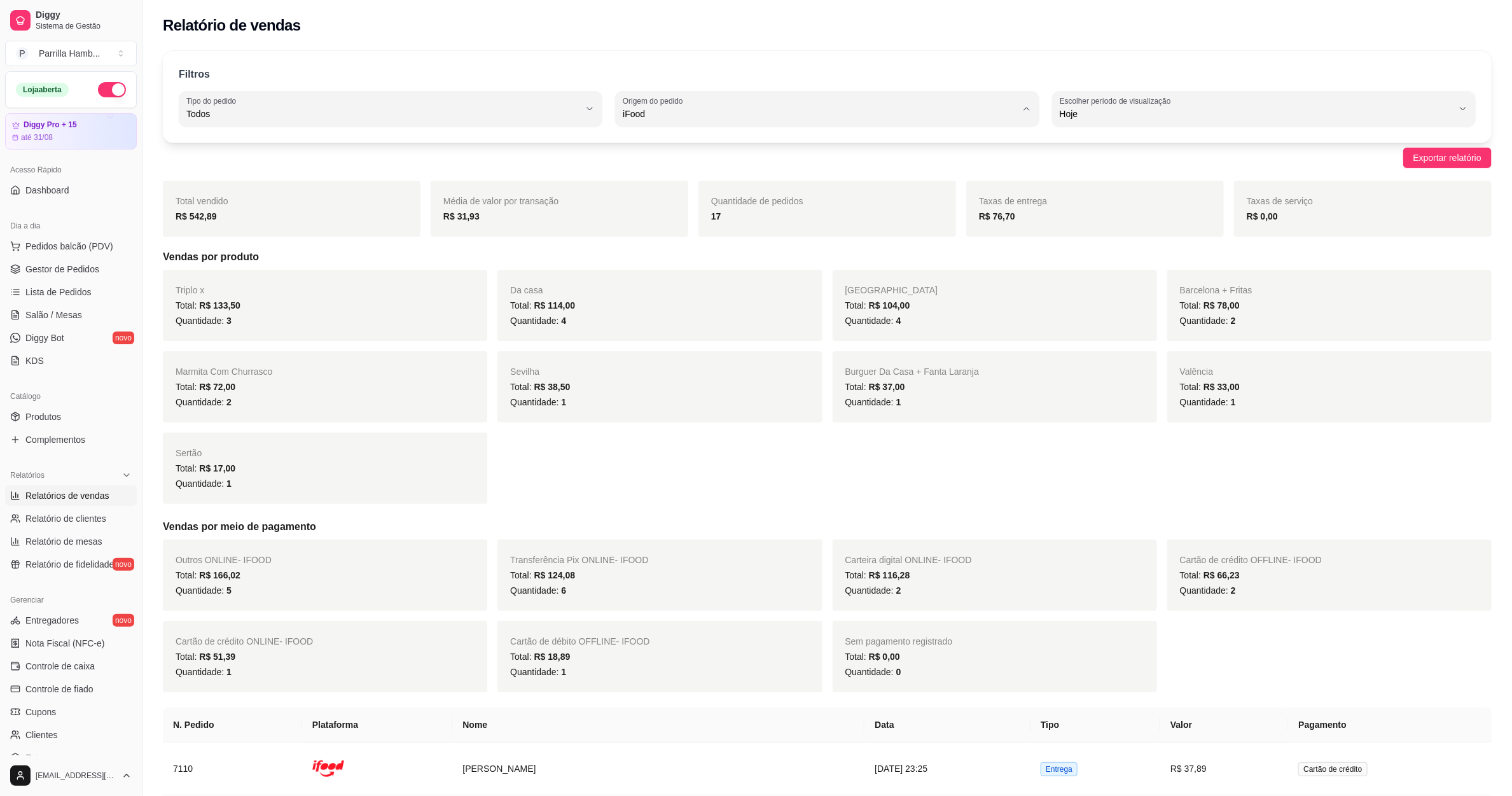
click at [665, 168] on span "Diggy" at bounding box center [821, 165] width 376 height 12
type input "DIGGY"
select select "DIGGY"
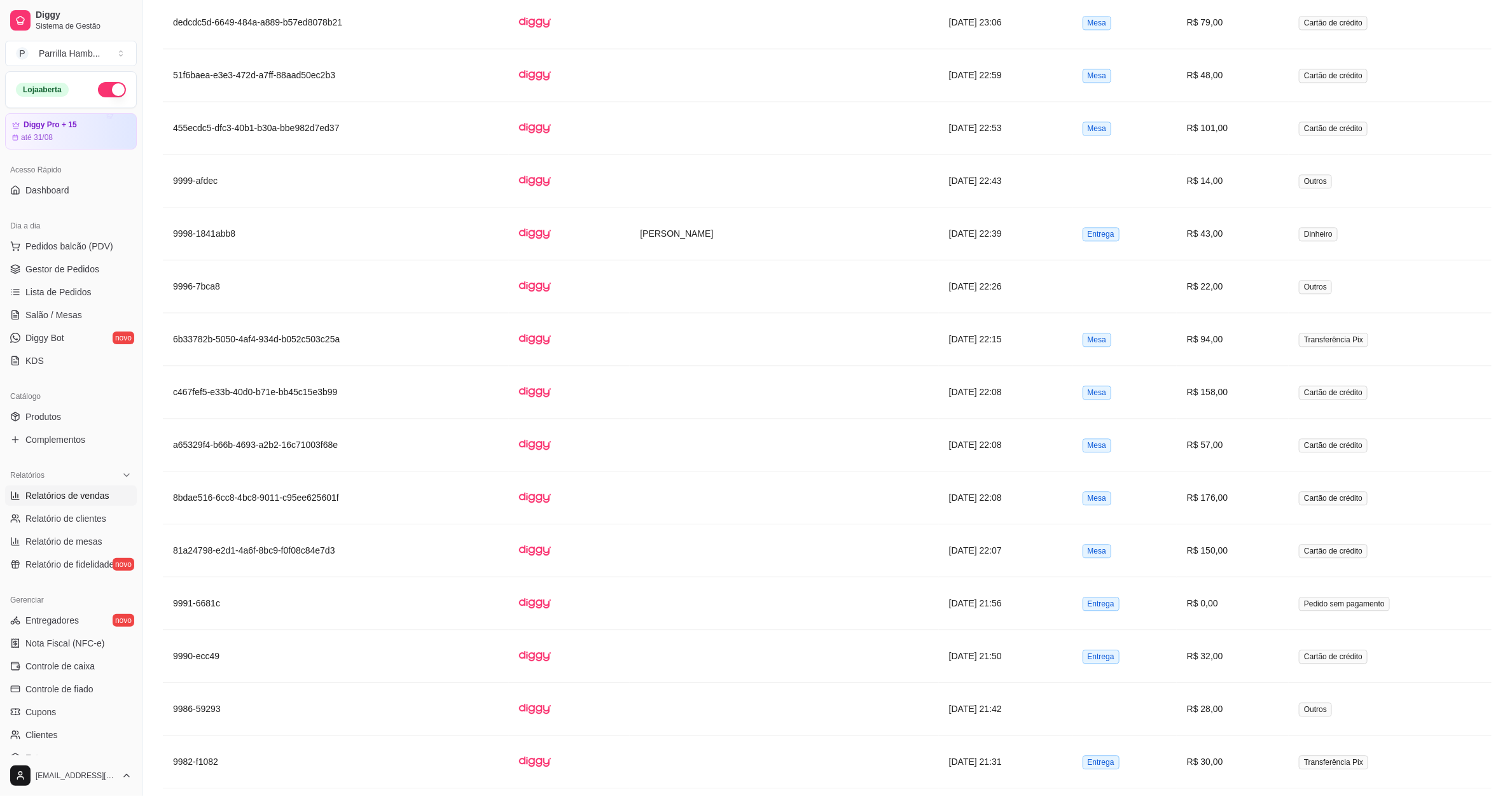
scroll to position [2448, 0]
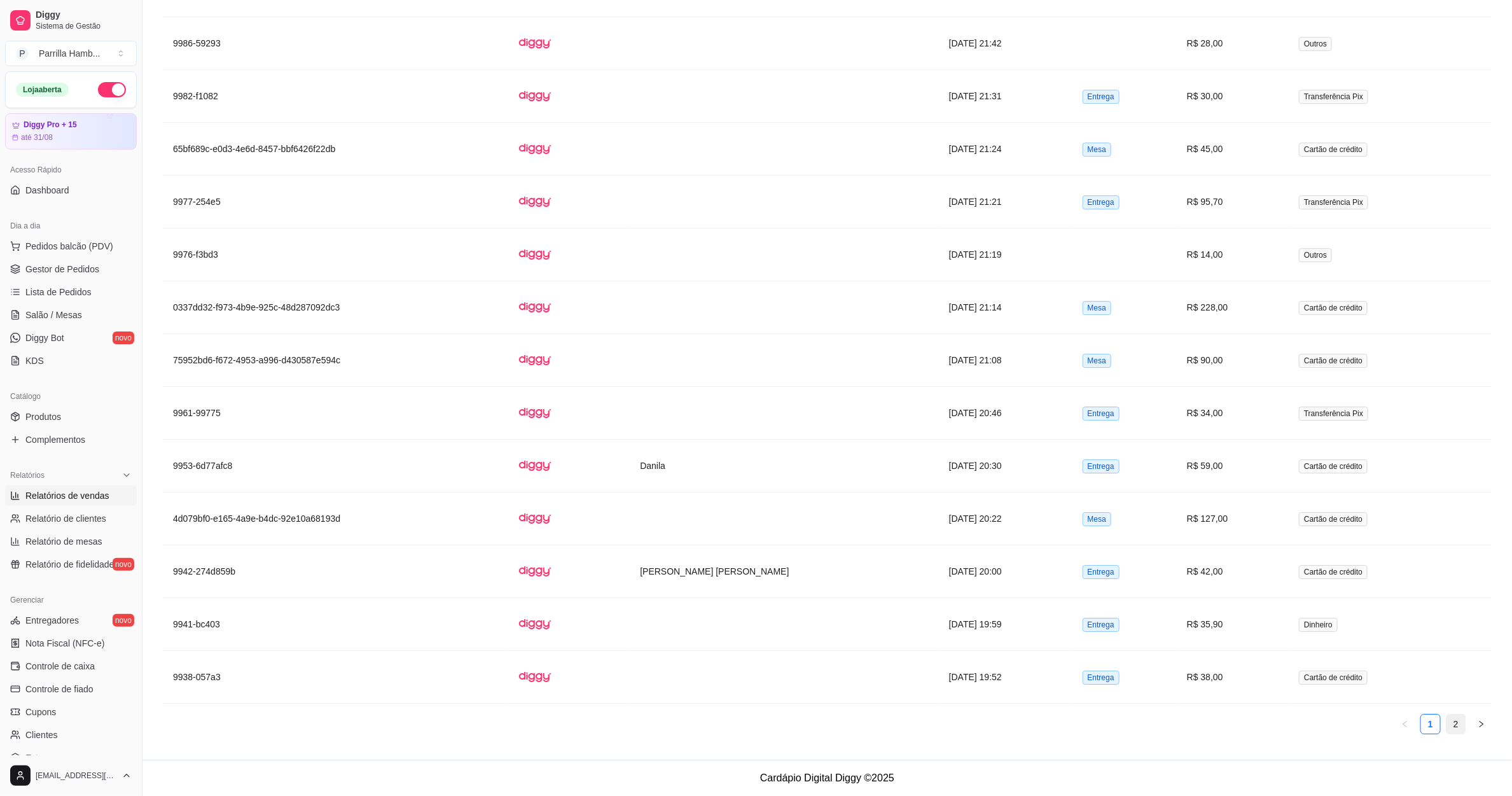
click at [1449, 714] on li "2" at bounding box center [1456, 724] width 20 height 20
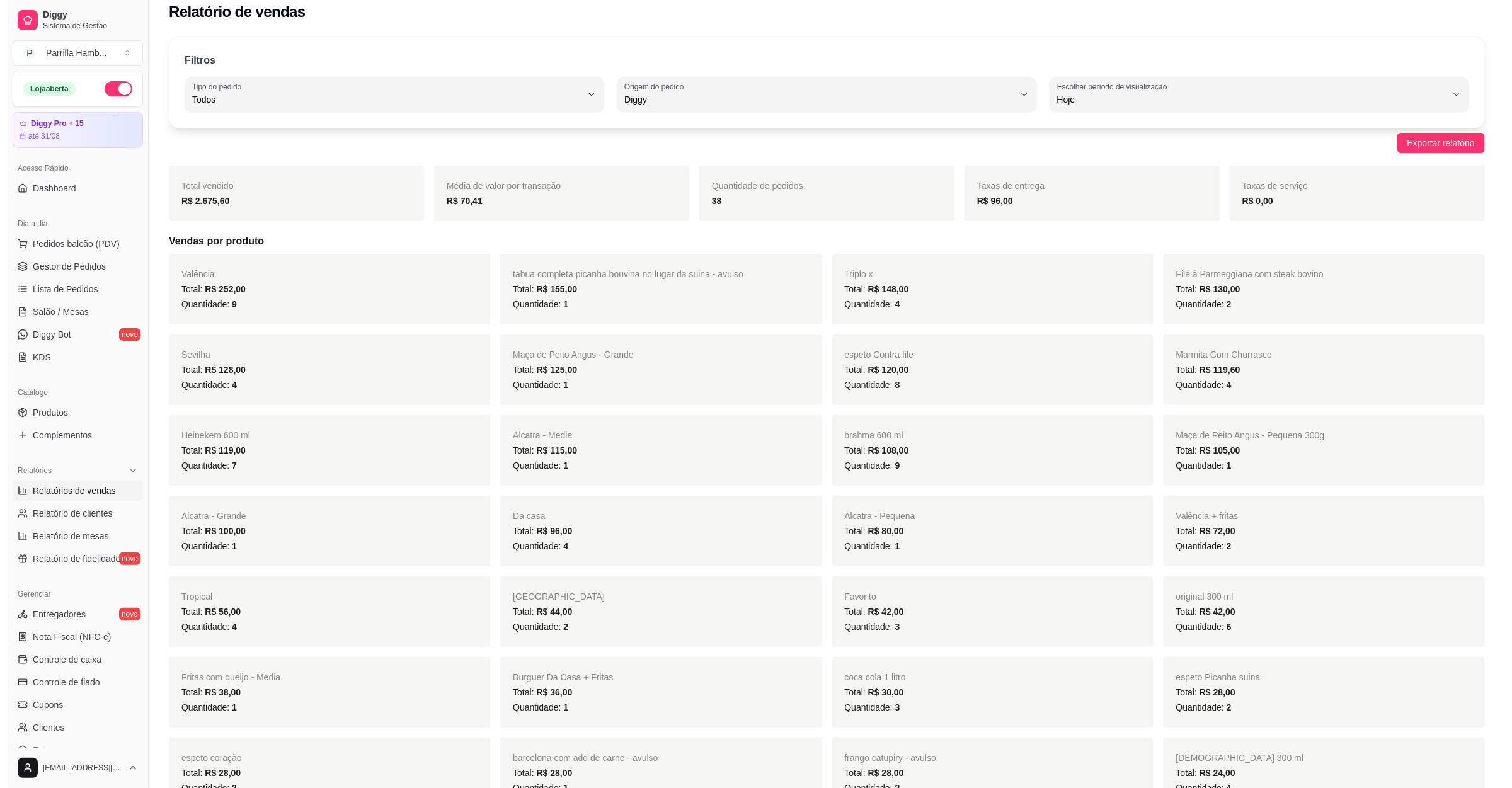
scroll to position [0, 0]
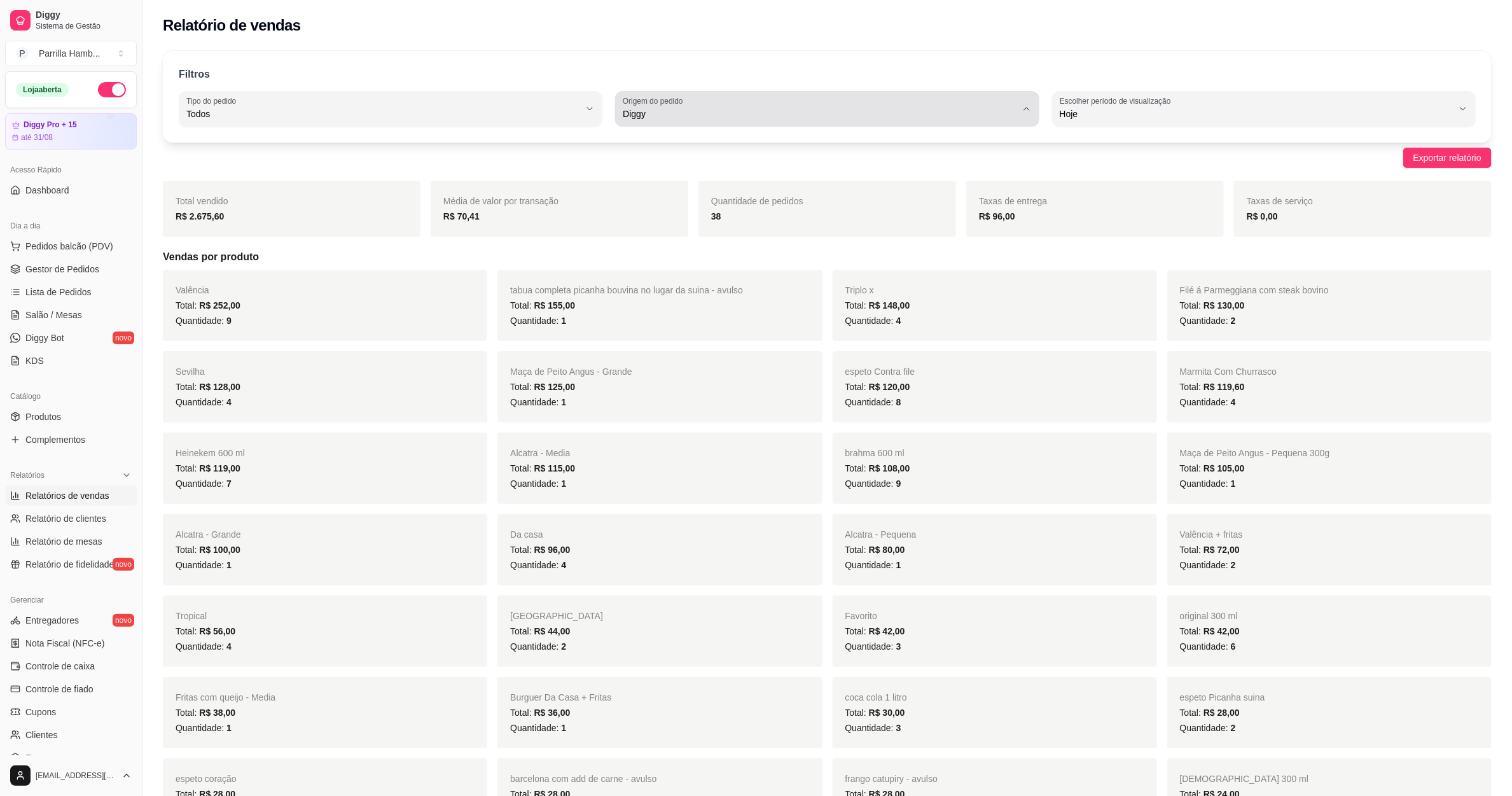
click at [722, 119] on span "Diggy" at bounding box center [819, 114] width 393 height 13
click at [680, 147] on span "Todas plataformas (Diggy, iFood)" at bounding box center [821, 144] width 376 height 12
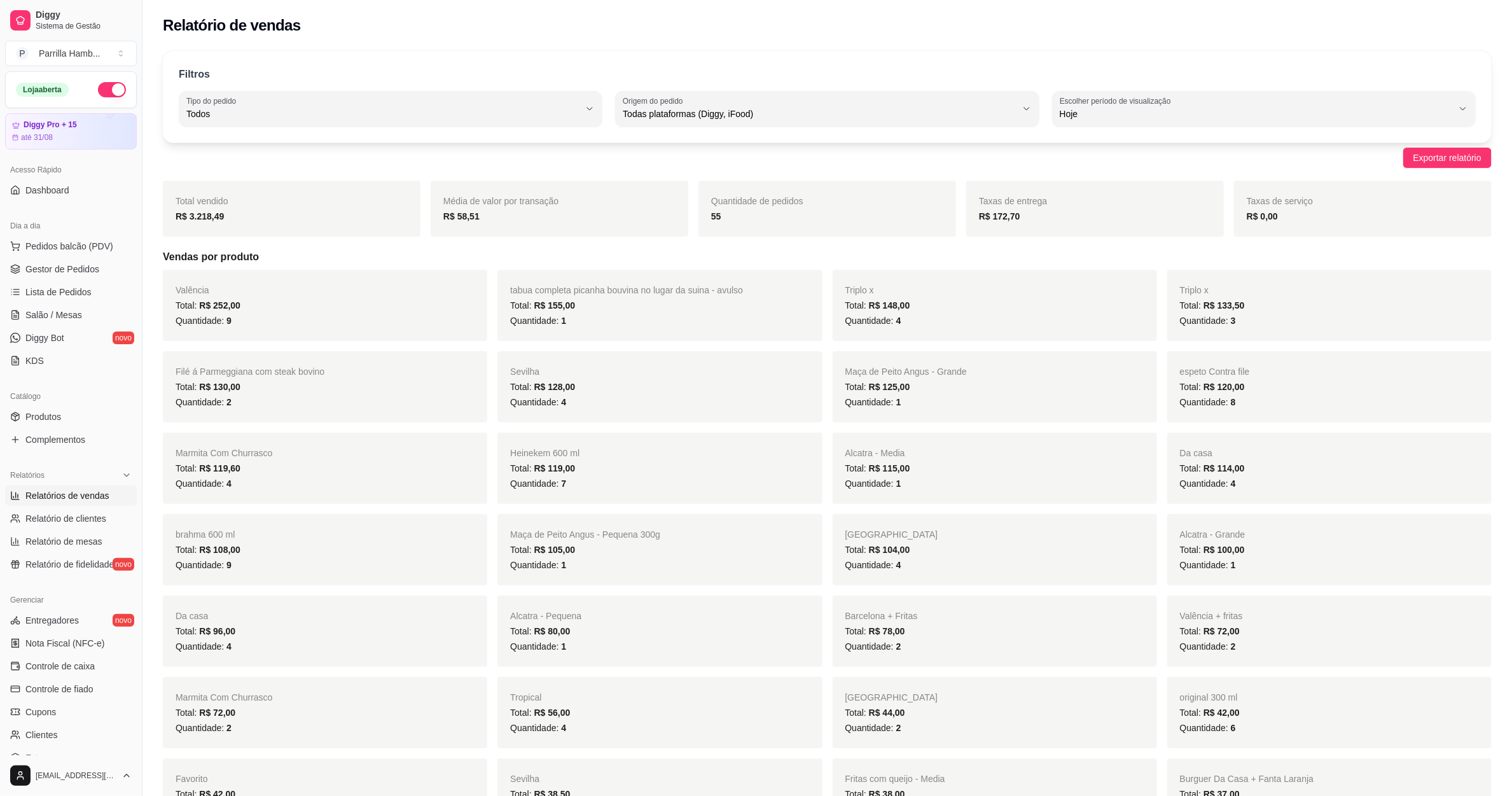
type input "ALL"
select select "ALL"
click at [409, 116] on span "Todos" at bounding box center [382, 114] width 393 height 13
click at [244, 159] on span "Entrega" at bounding box center [385, 165] width 376 height 12
type input "DELIVERY"
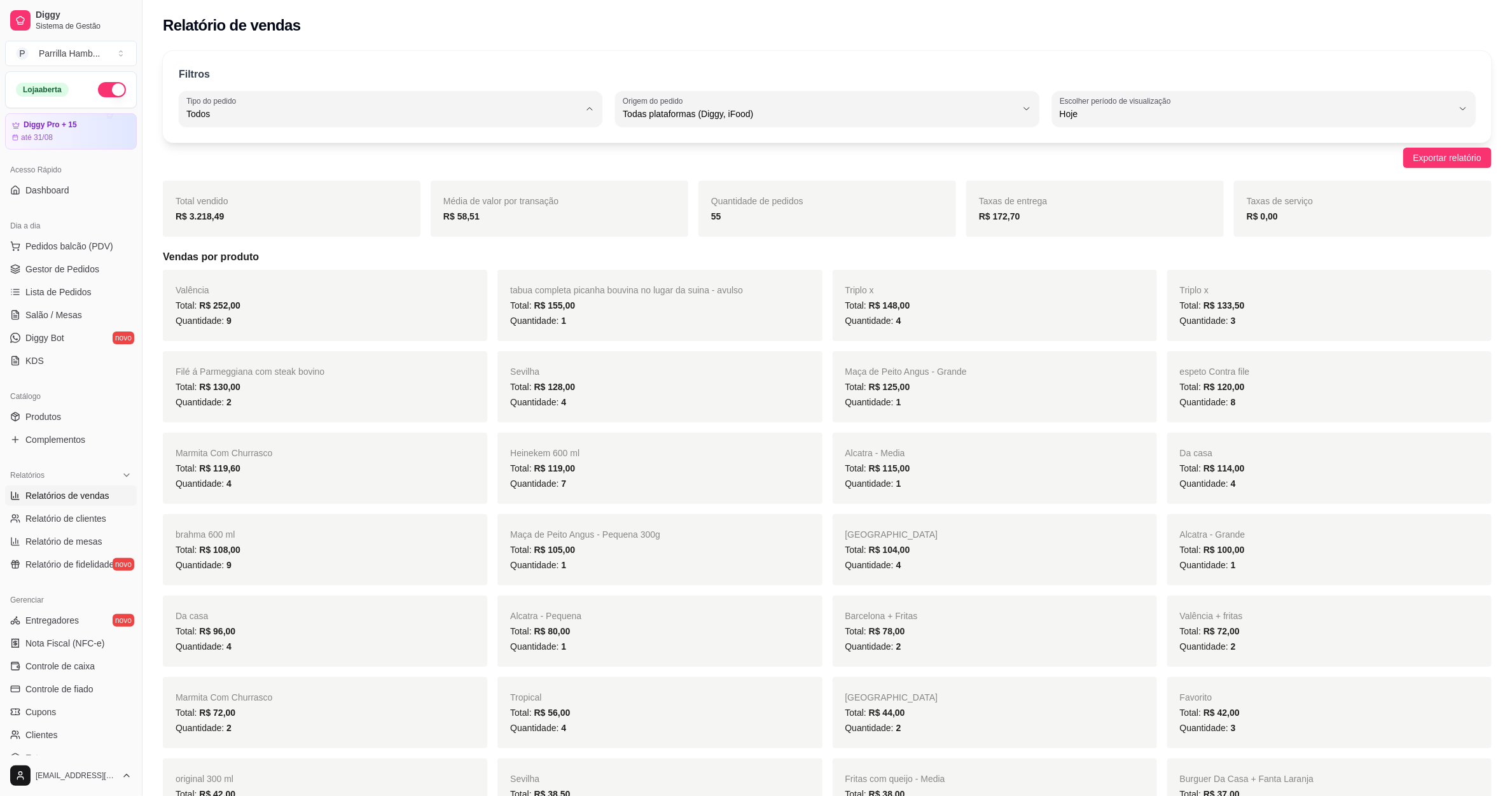
select select "DELIVERY"
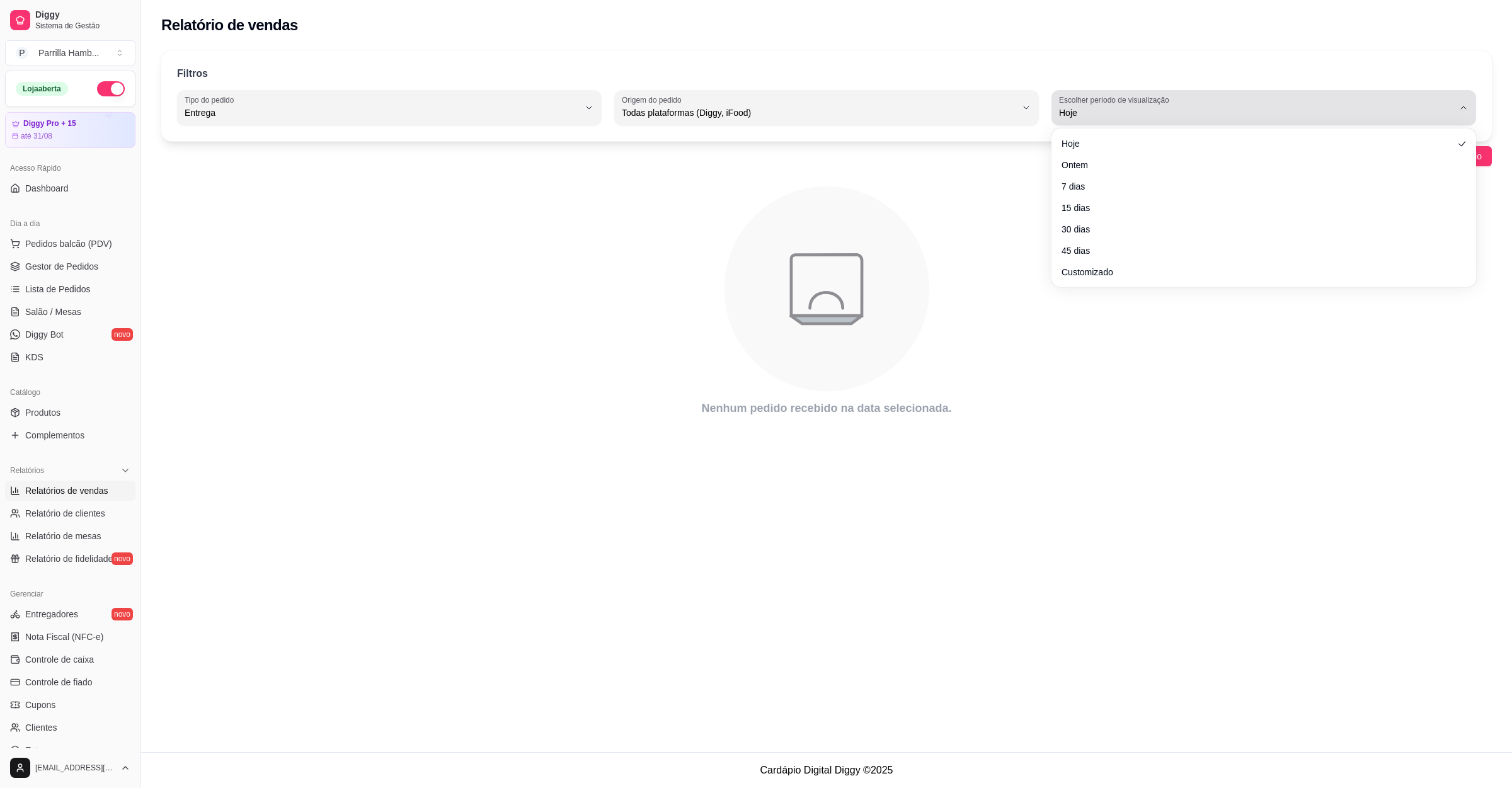
click at [1153, 104] on label "Escolher período de visualização" at bounding box center [1115, 100] width 114 height 11
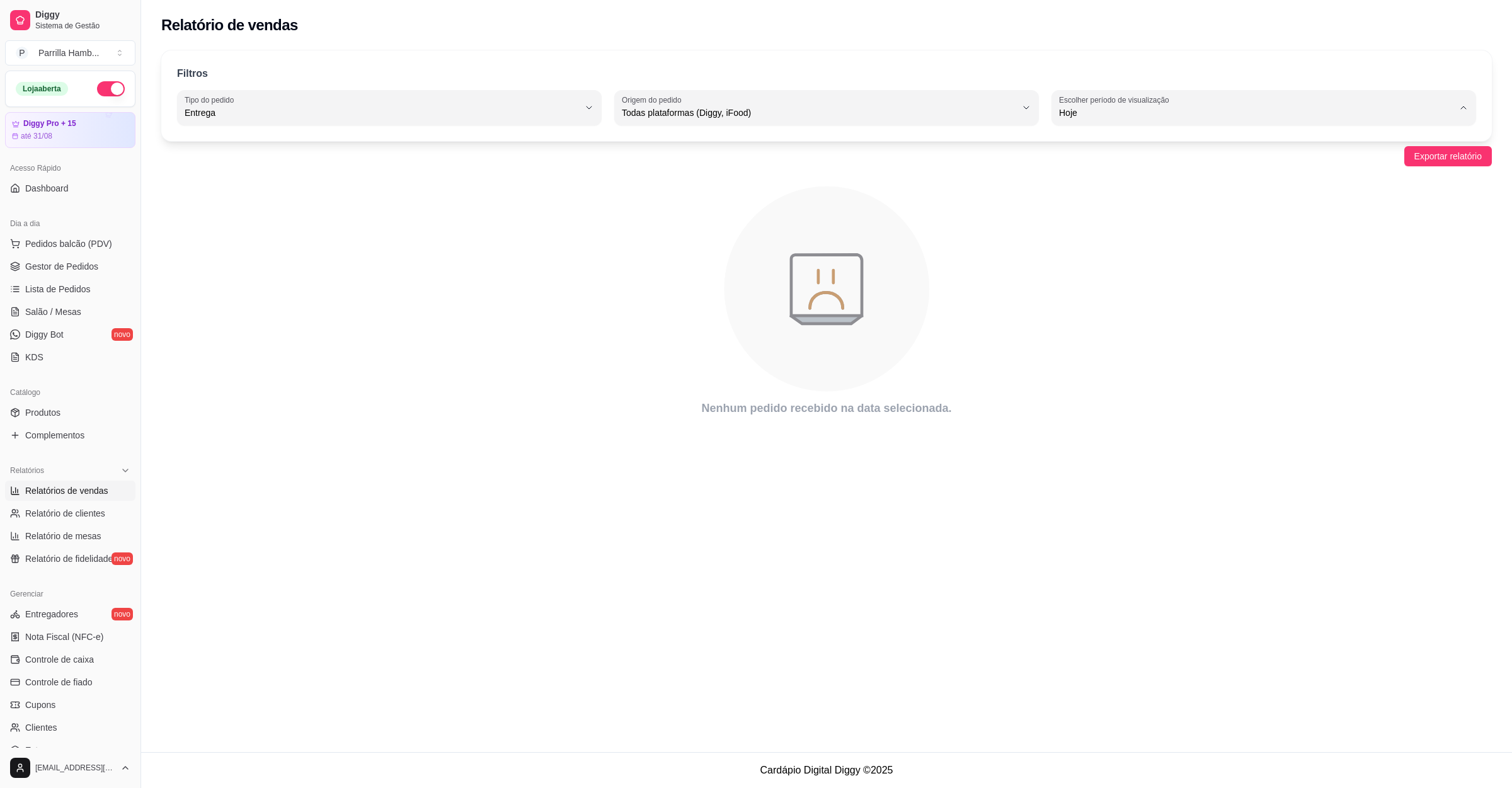
click at [1091, 166] on span "Ontem" at bounding box center [1258, 163] width 376 height 12
type input "1"
select select "1"
click at [50, 194] on span "Dashboard" at bounding box center [47, 189] width 44 height 13
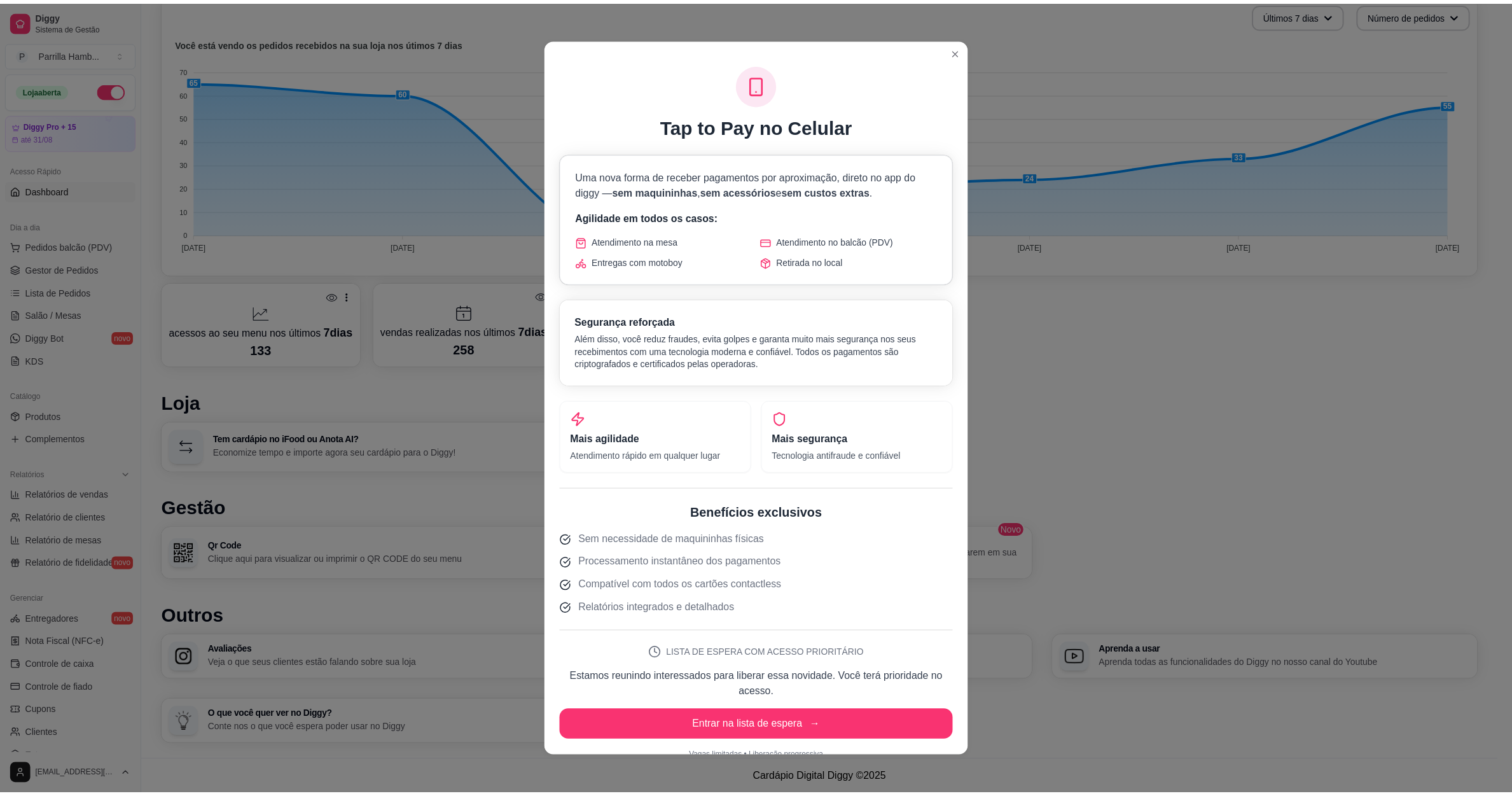
scroll to position [311, 0]
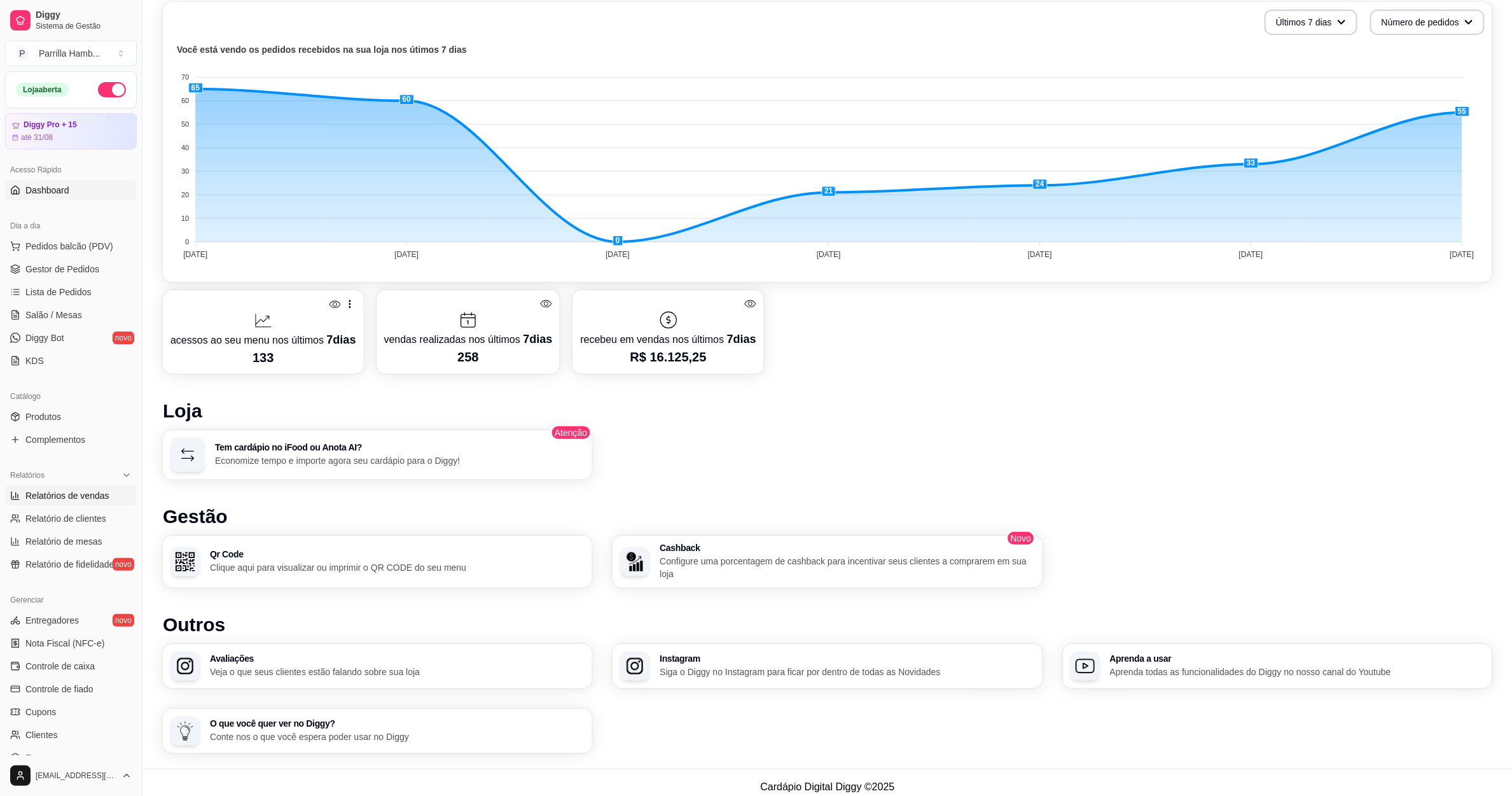
click at [86, 500] on span "Relatórios de vendas" at bounding box center [67, 496] width 84 height 13
select select "ALL"
select select "0"
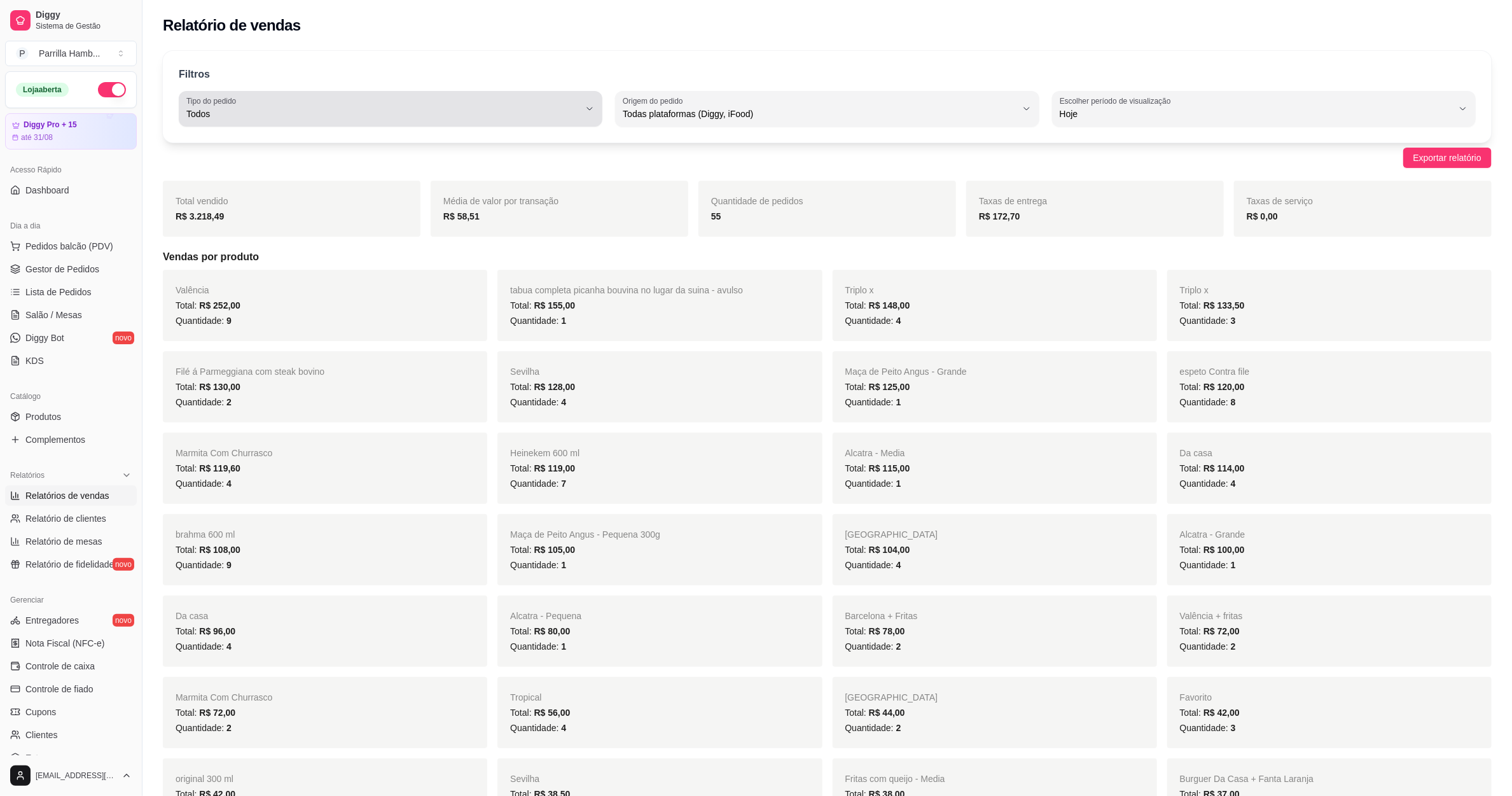
click at [397, 116] on span "Todos" at bounding box center [382, 114] width 393 height 13
click at [291, 167] on span "Entrega" at bounding box center [385, 165] width 376 height 12
type input "DELIVERY"
select select "DELIVERY"
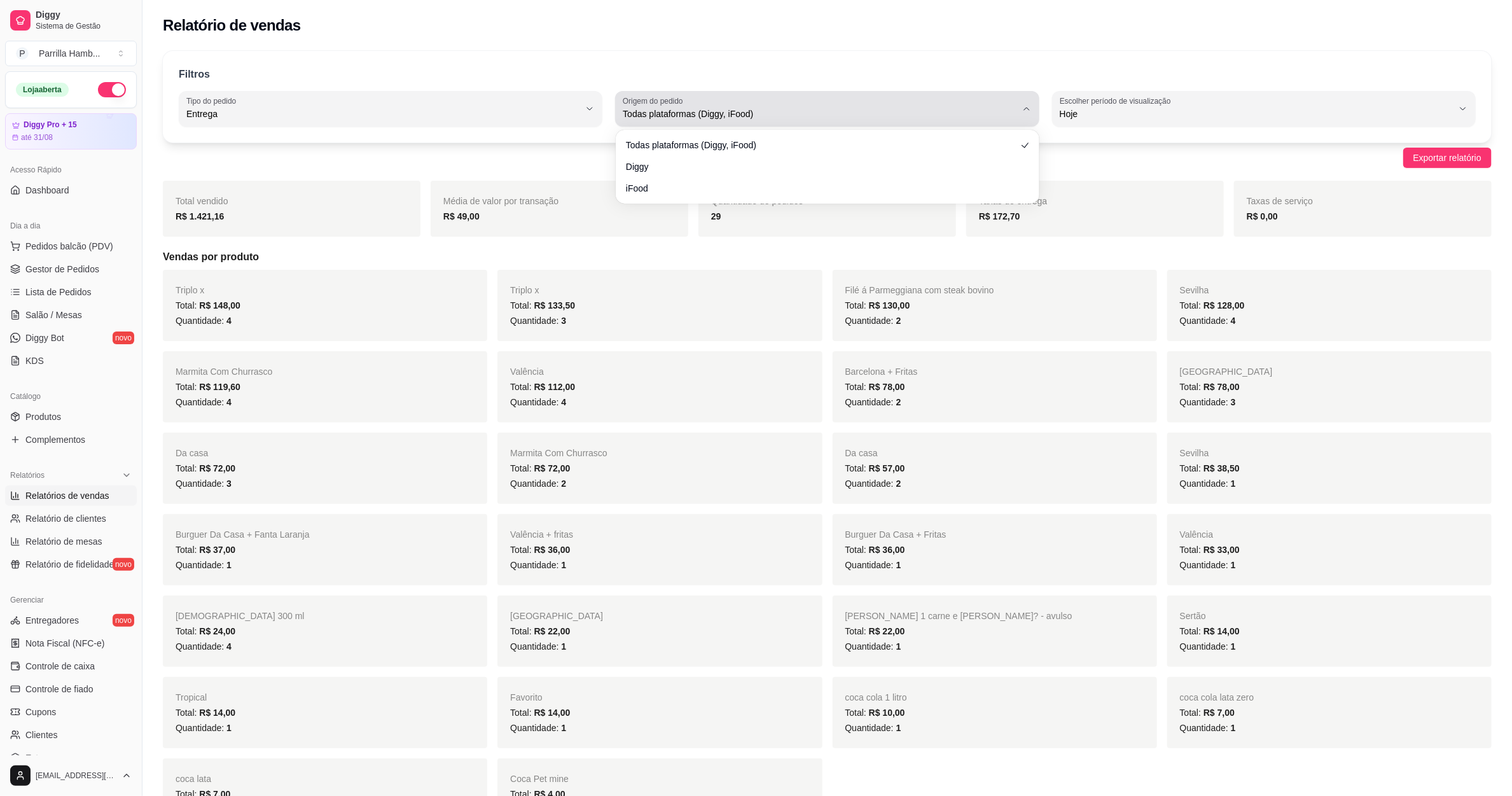
click at [693, 123] on button "Origem do pedido Todas plataformas (Diggy, iFood)" at bounding box center [827, 109] width 424 height 36
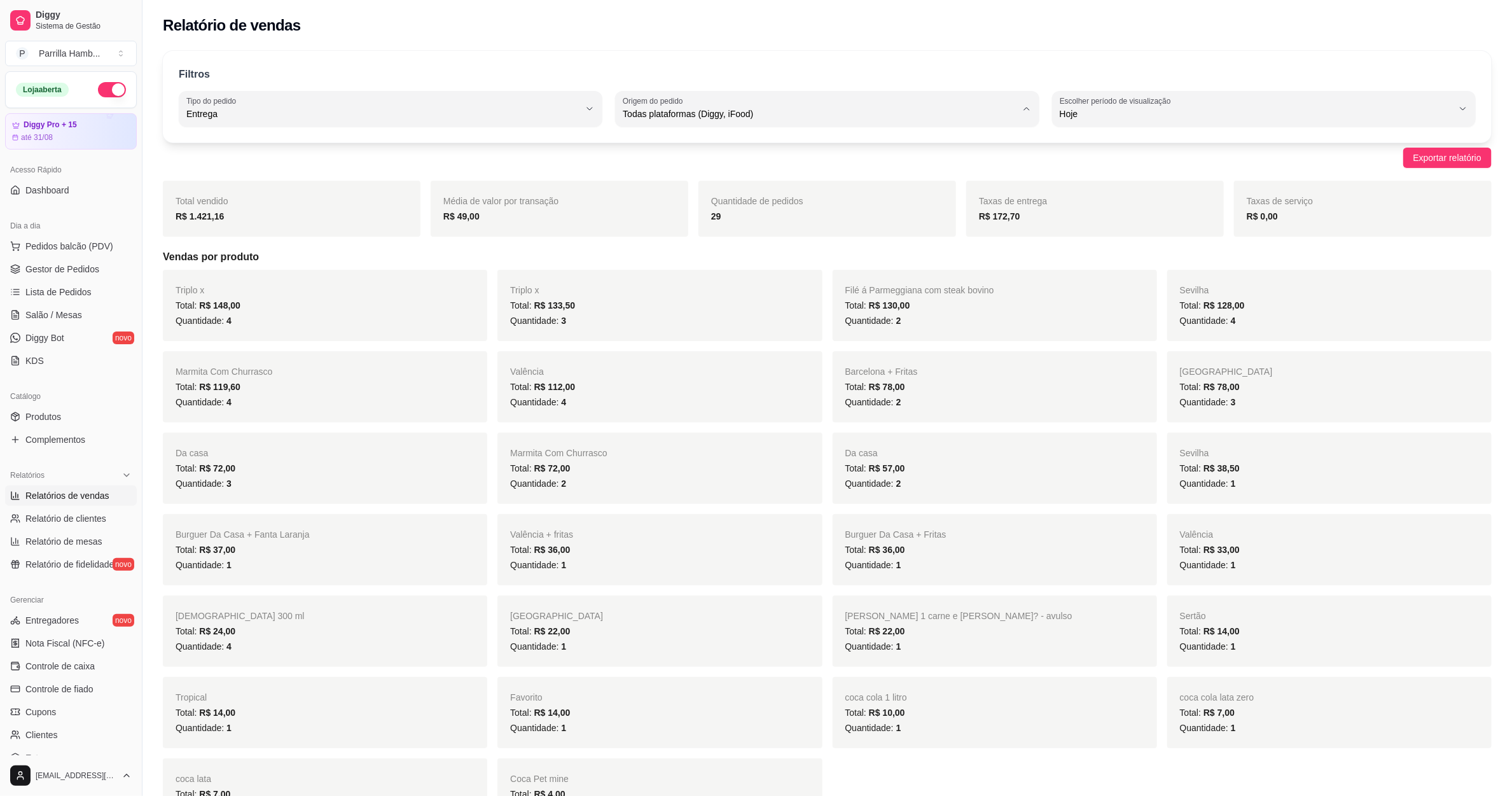
click at [655, 161] on span "Diggy" at bounding box center [821, 165] width 376 height 12
type input "DIGGY"
select select "DIGGY"
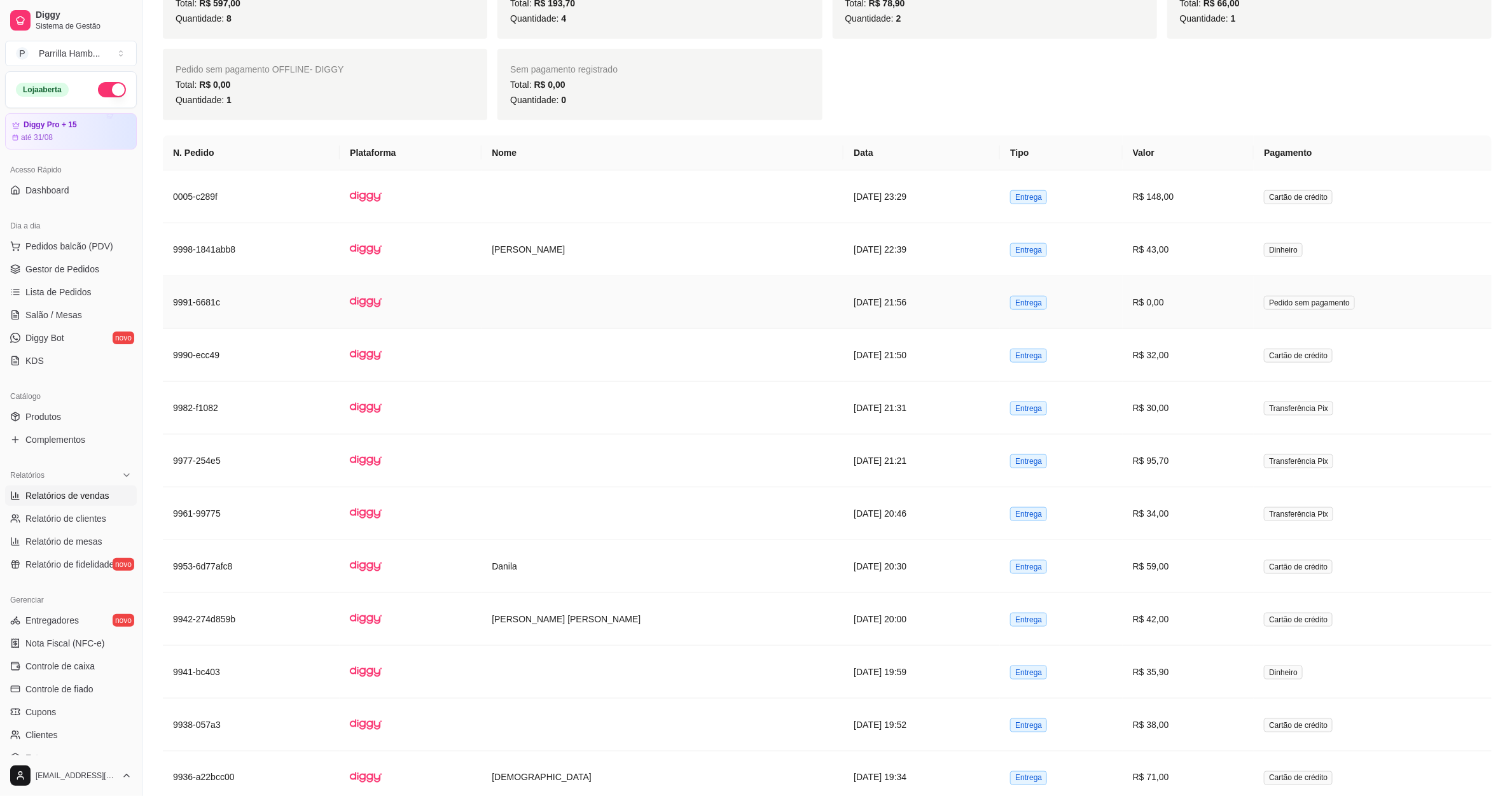
scroll to position [764, 0]
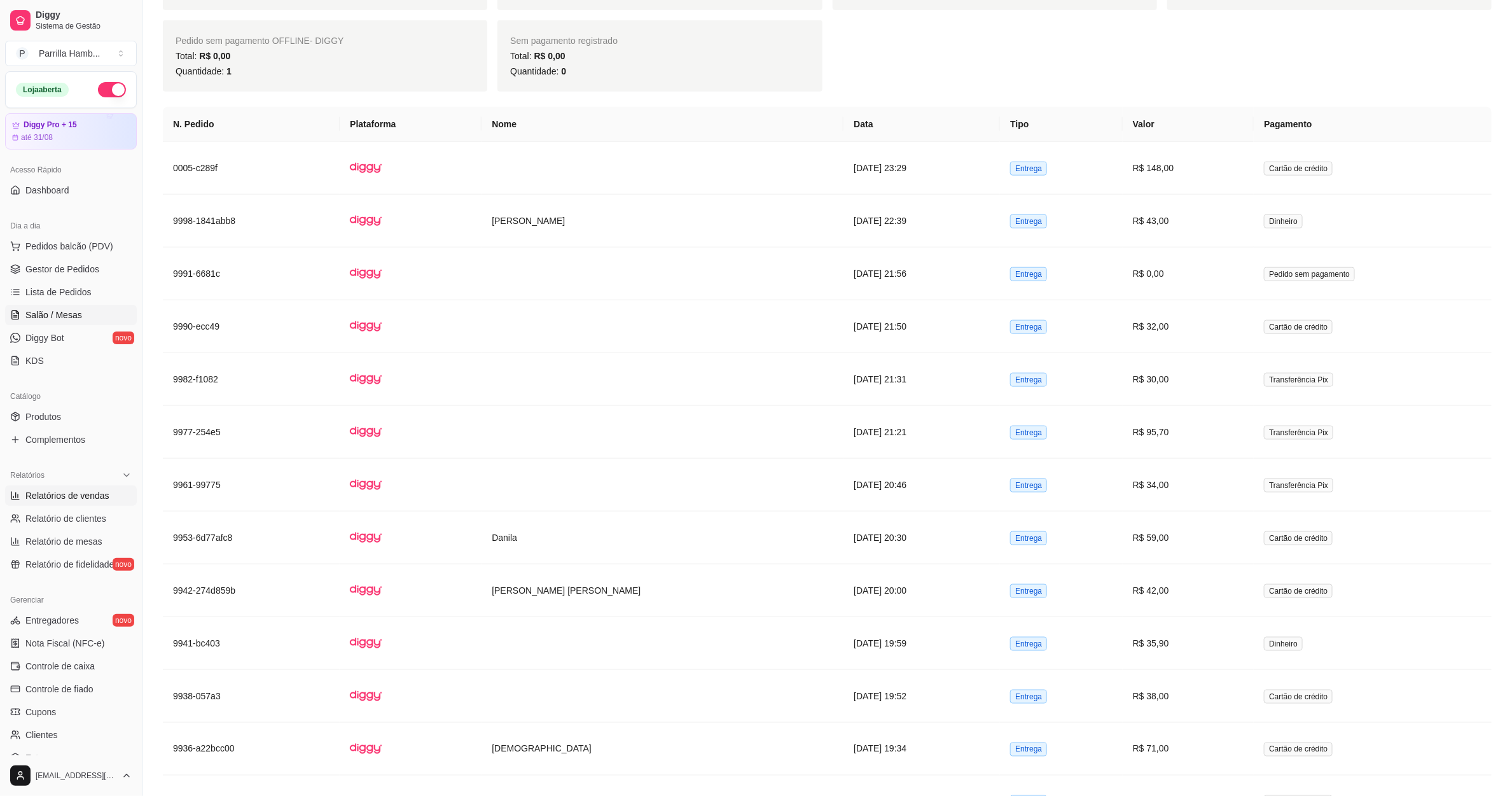
click at [60, 312] on span "Salão / Mesas" at bounding box center [53, 315] width 56 height 13
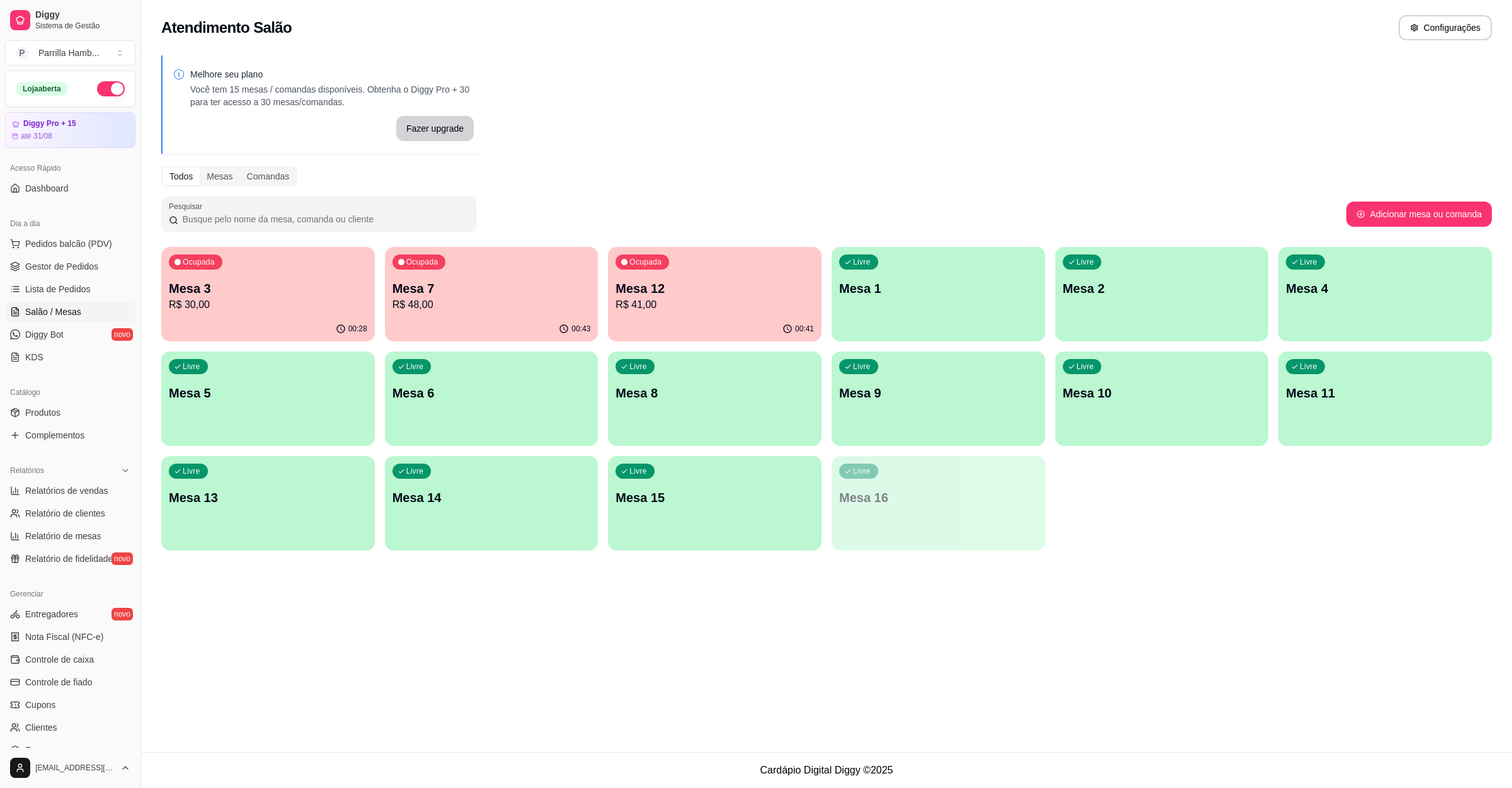
click at [295, 305] on p "R$ 30,00" at bounding box center [268, 305] width 199 height 16
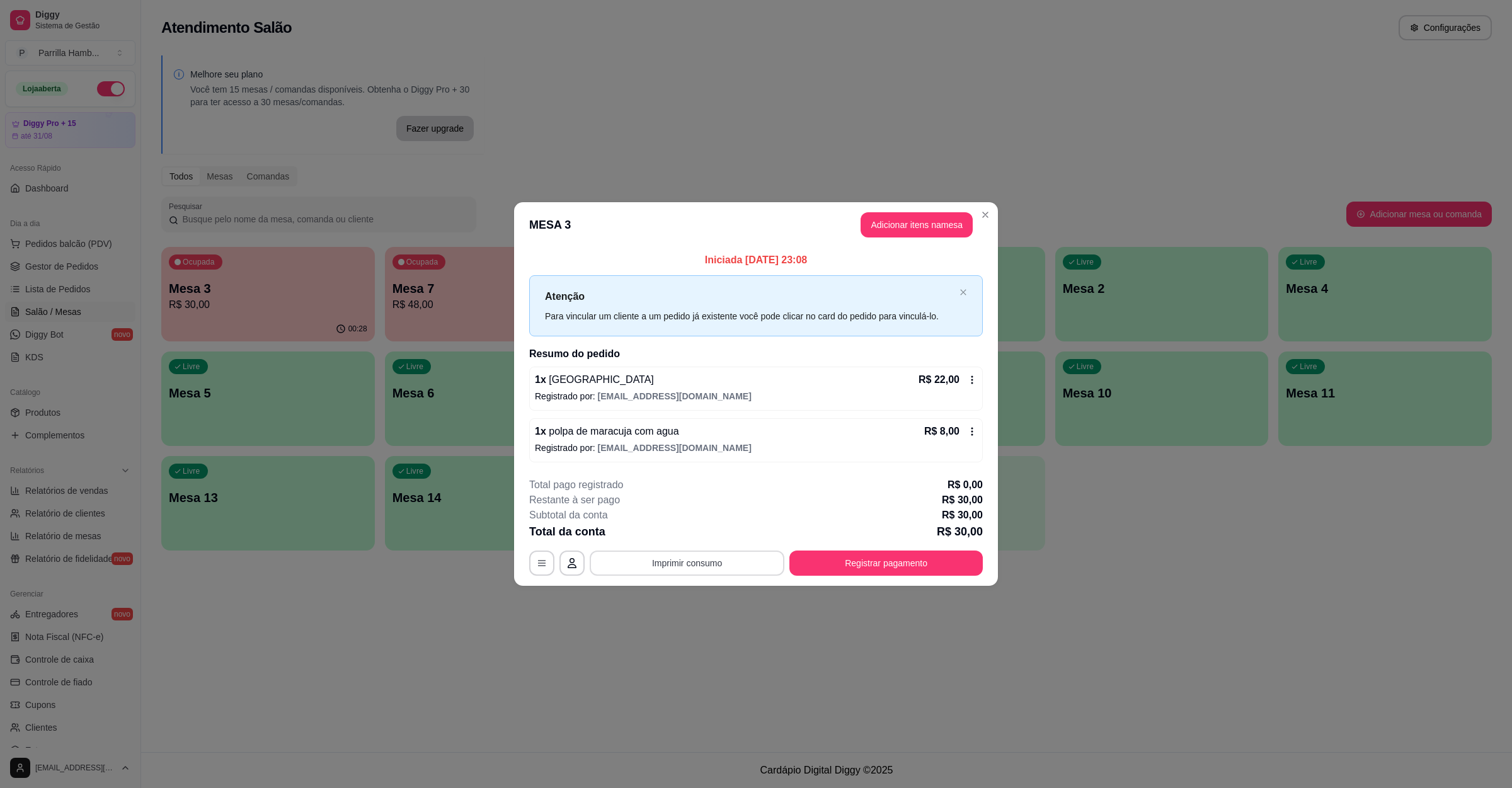
click at [668, 562] on button "Imprimir consumo" at bounding box center [687, 564] width 194 height 26
click at [696, 535] on button "IMPRESSORA" at bounding box center [690, 534] width 88 height 19
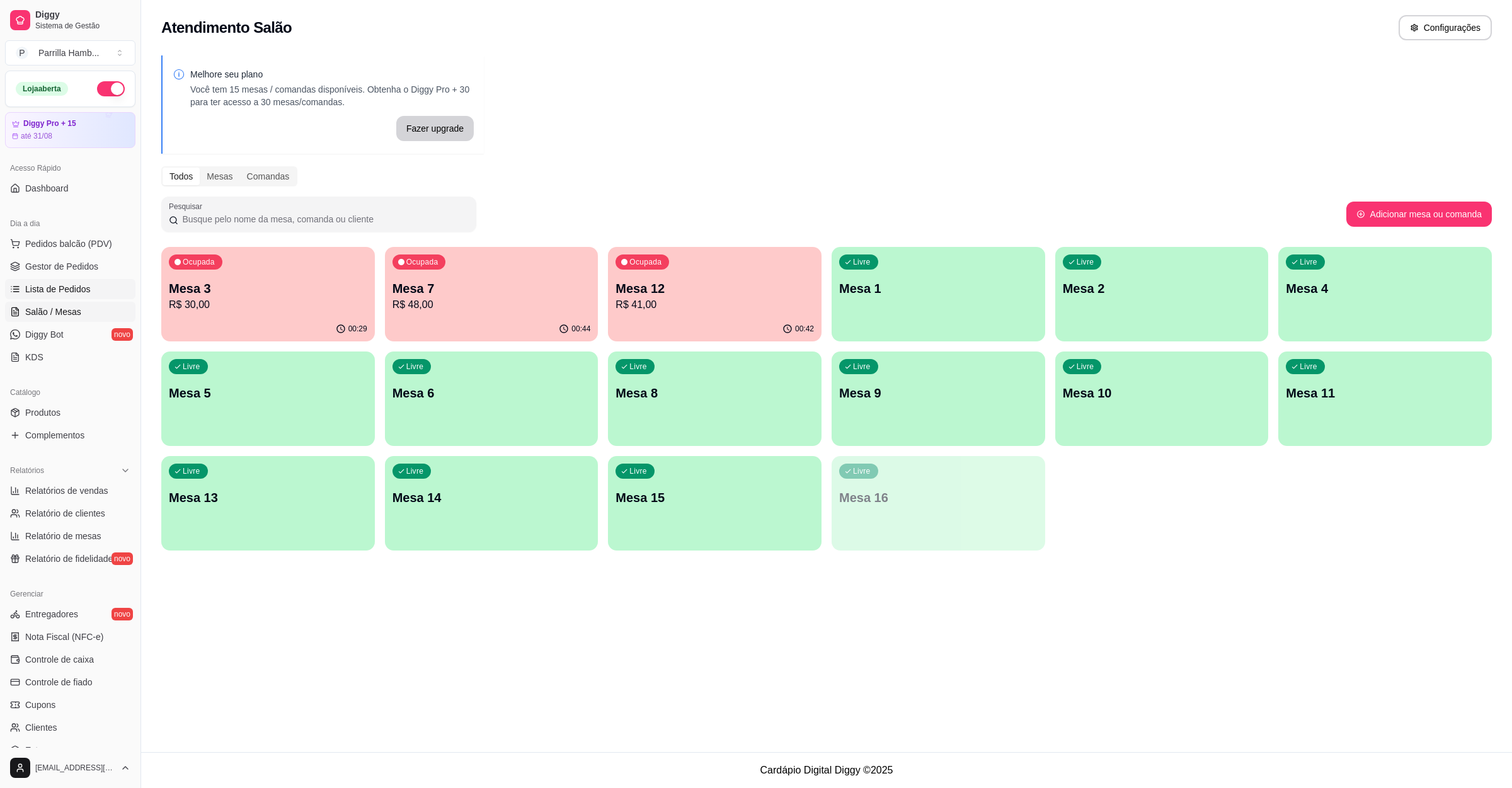
click at [82, 283] on link "Lista de Pedidos" at bounding box center [70, 289] width 130 height 20
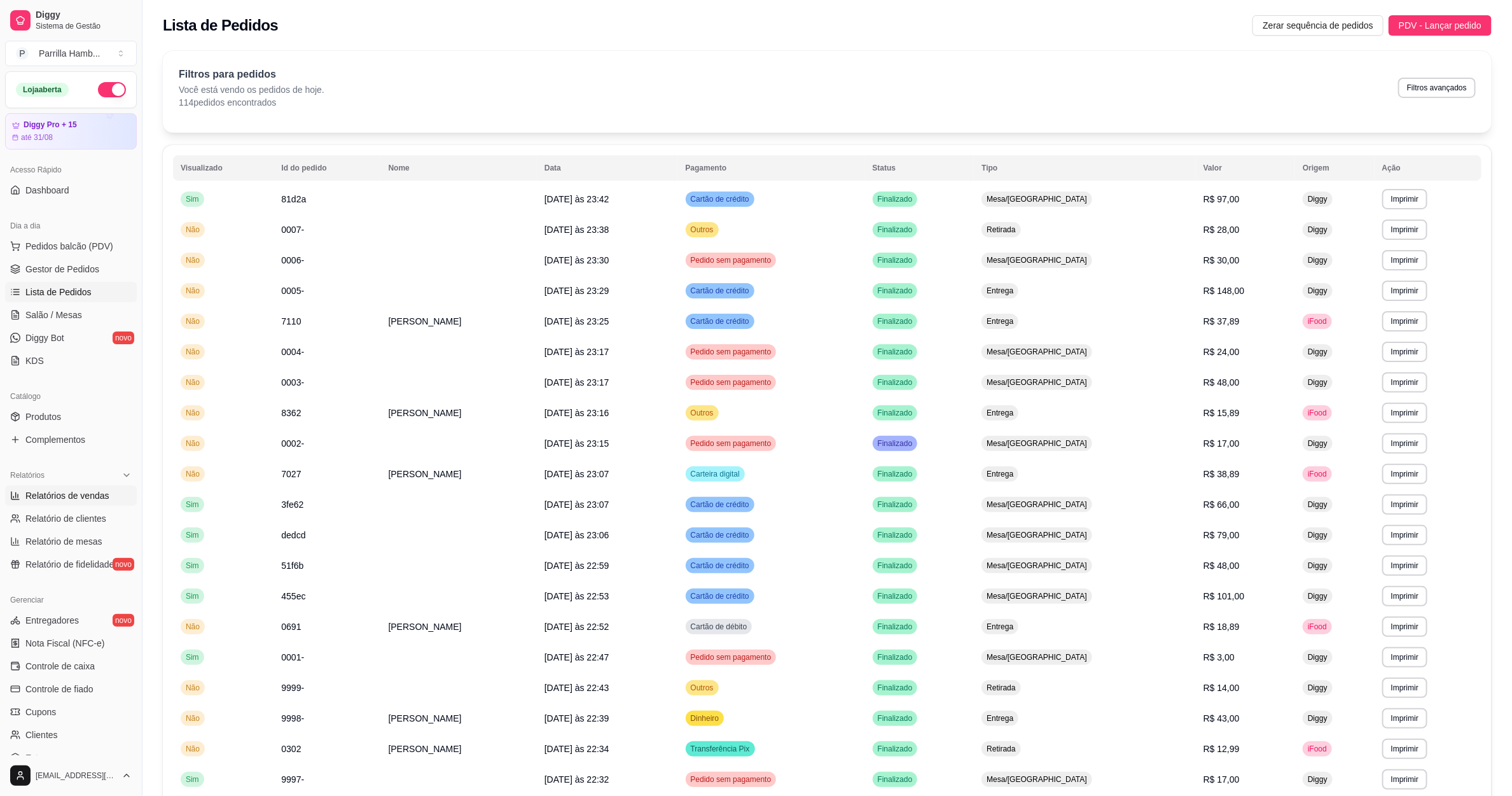
click at [101, 491] on span "Relatórios de vendas" at bounding box center [67, 496] width 84 height 13
select select "ALL"
select select "0"
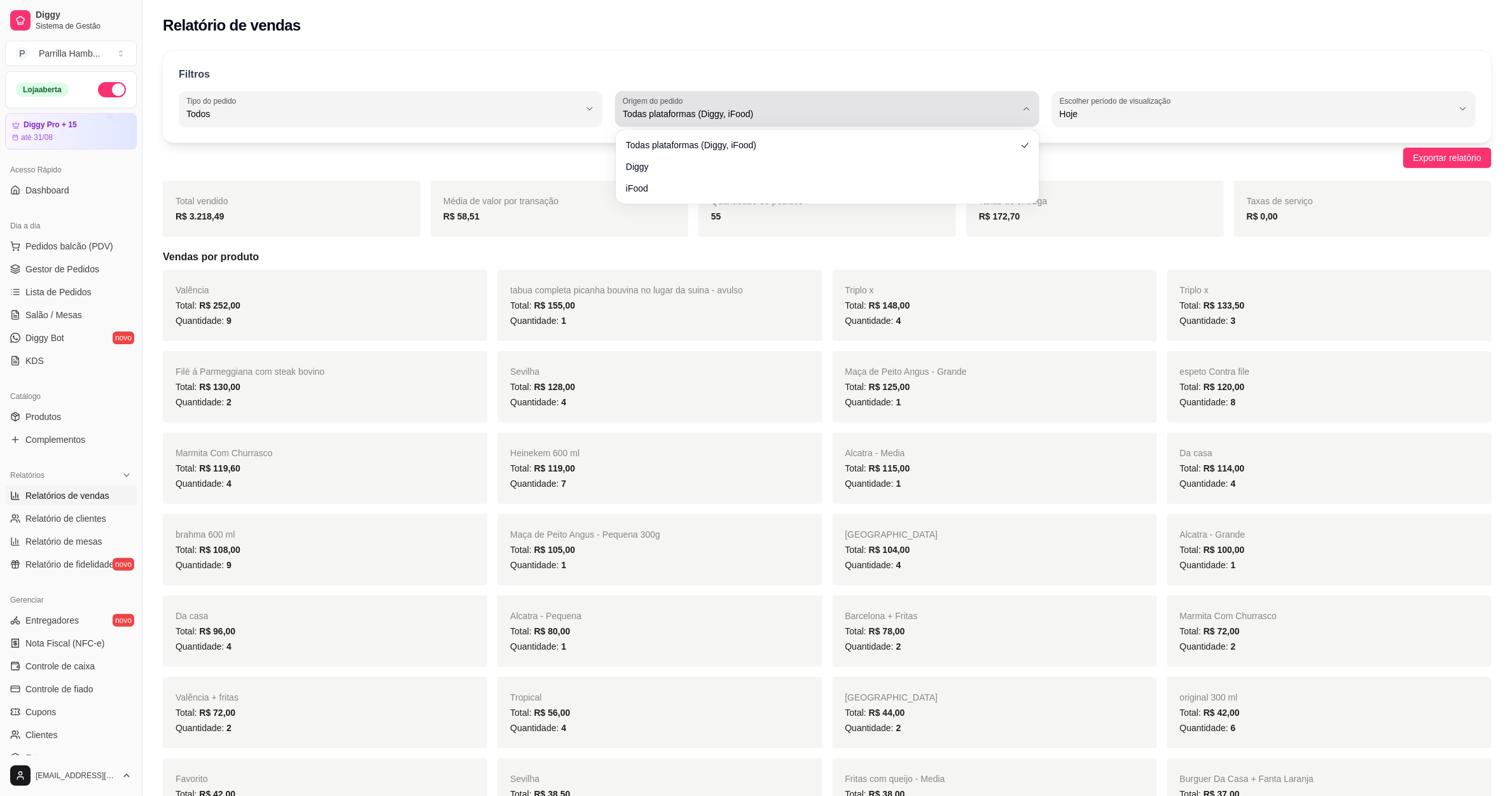
click at [743, 116] on span "Todas plataformas (Diggy, iFood)" at bounding box center [819, 114] width 393 height 13
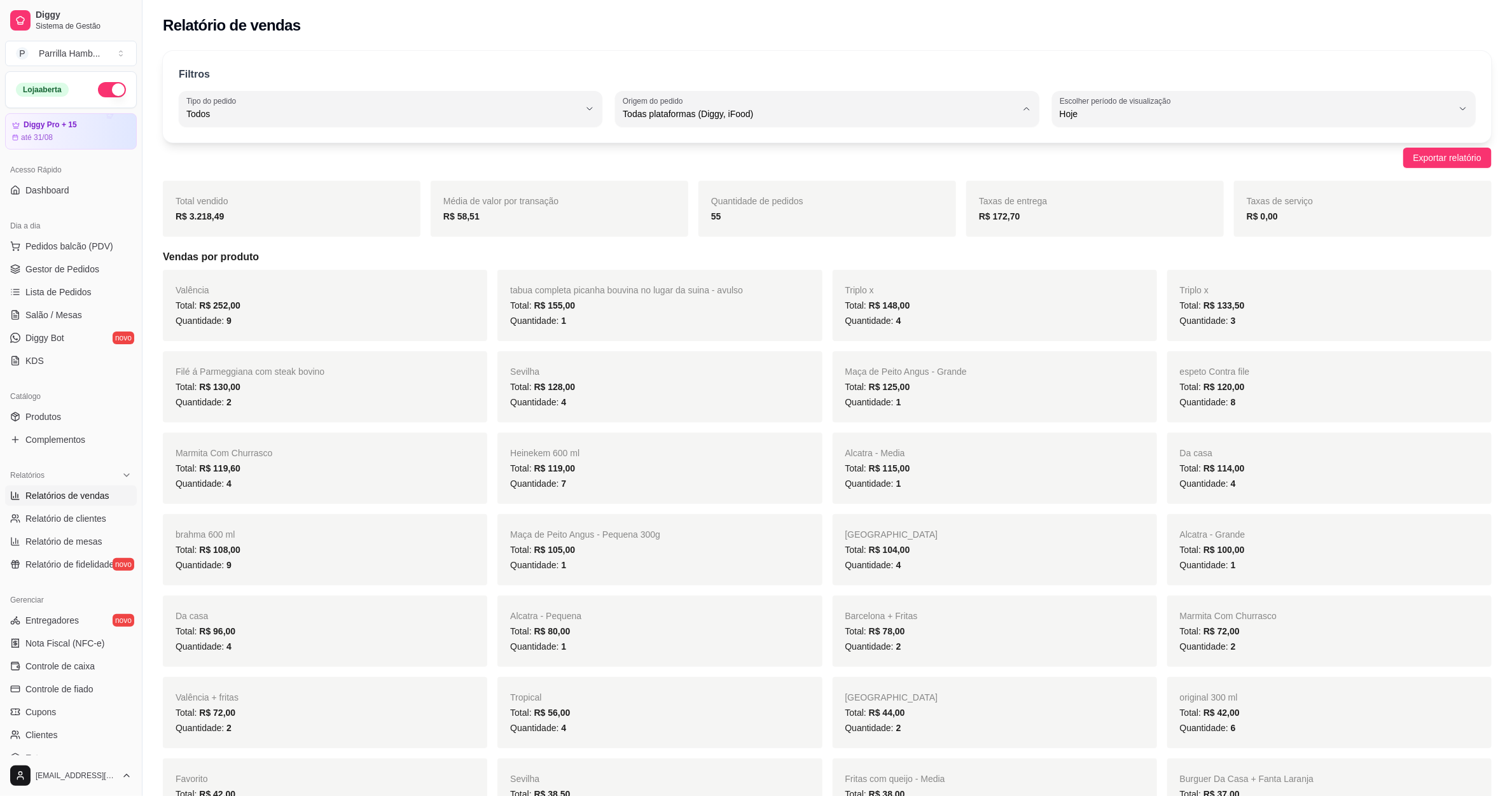
click at [649, 163] on span "Diggy" at bounding box center [821, 165] width 376 height 12
type input "DIGGY"
select select "DIGGY"
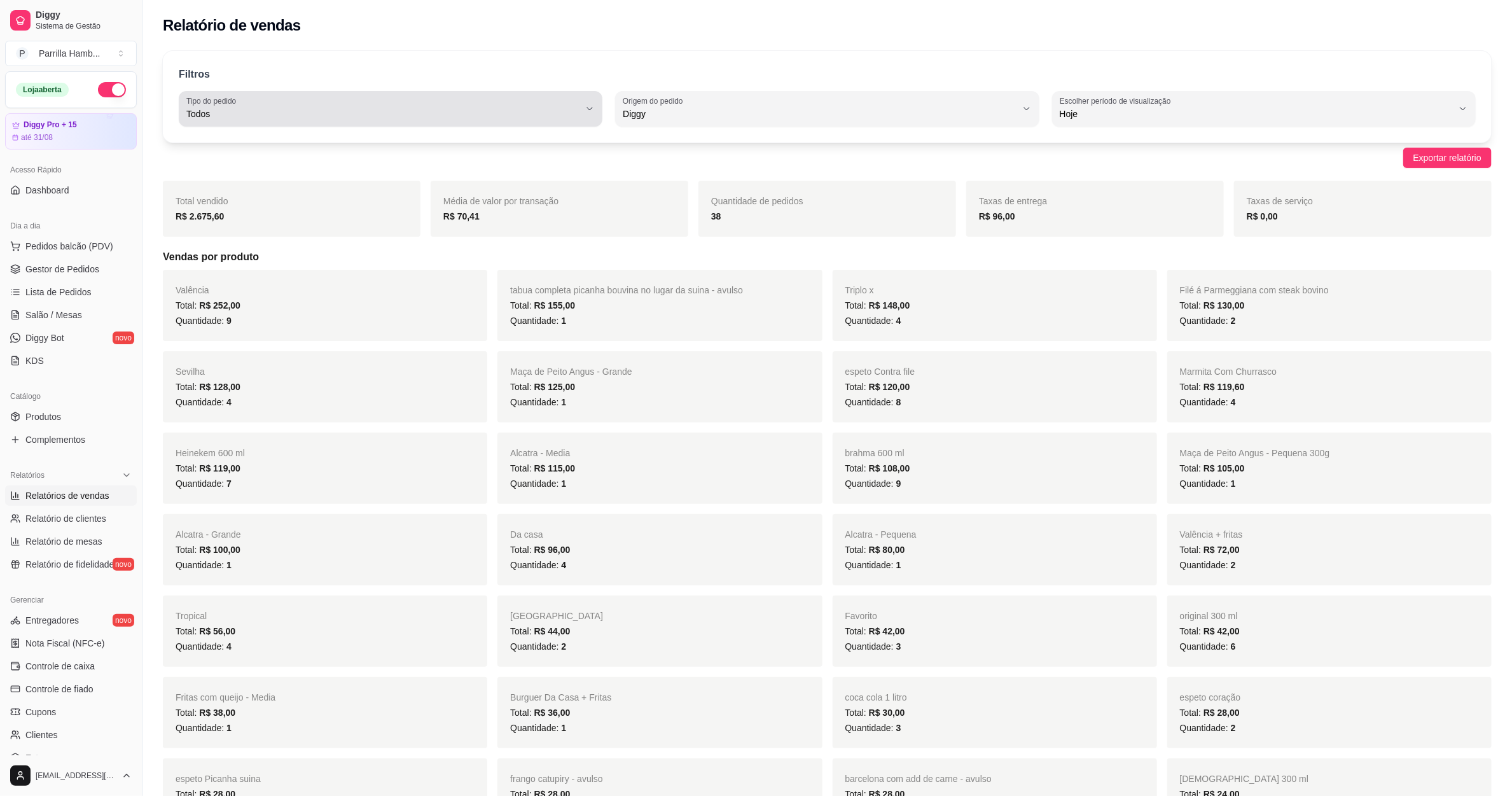
click at [367, 111] on span "Todos" at bounding box center [382, 114] width 393 height 13
click at [244, 168] on span "Entrega" at bounding box center [385, 165] width 376 height 12
type input "DELIVERY"
select select "DELIVERY"
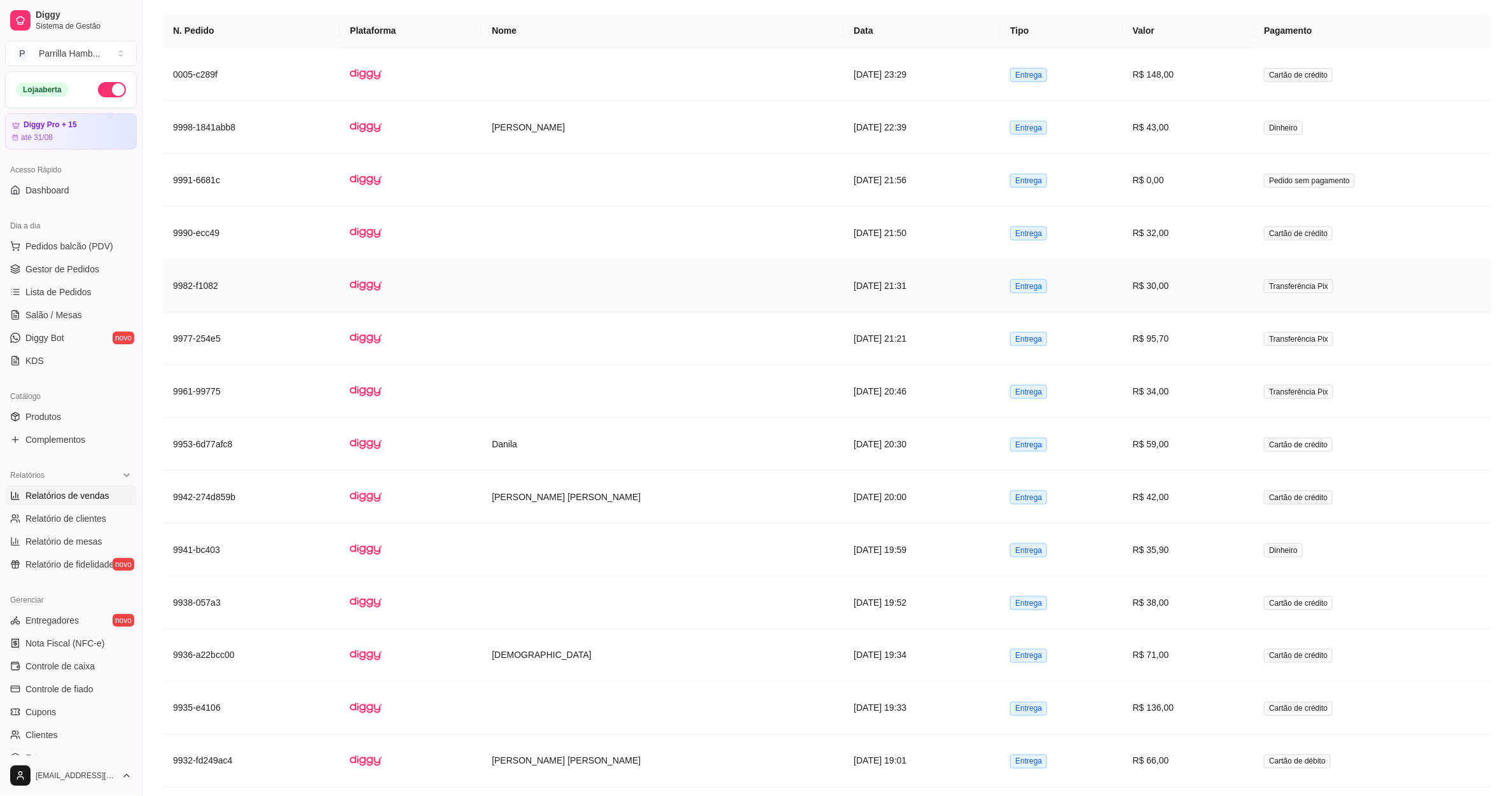
scroll to position [860, 0]
click at [654, 392] on td at bounding box center [662, 390] width 362 height 53
click at [551, 348] on td at bounding box center [662, 336] width 362 height 53
click at [576, 285] on td at bounding box center [662, 284] width 362 height 53
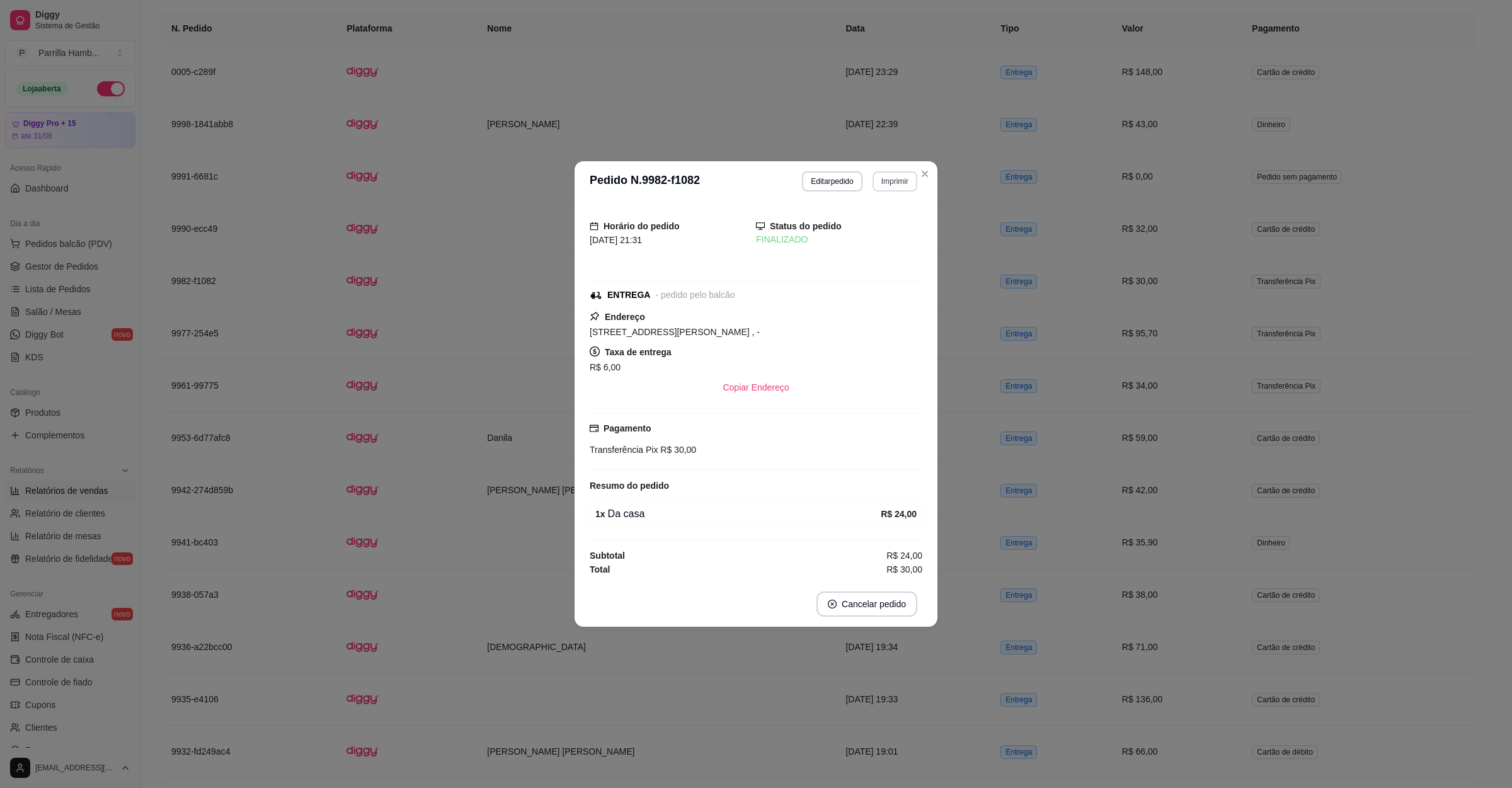
click at [895, 174] on button "Imprimir" at bounding box center [895, 181] width 45 height 20
click at [872, 213] on div "Escolha a impressora IMPRESSORA" at bounding box center [873, 214] width 104 height 43
click at [874, 222] on button "IMPRESSORA" at bounding box center [873, 223] width 88 height 19
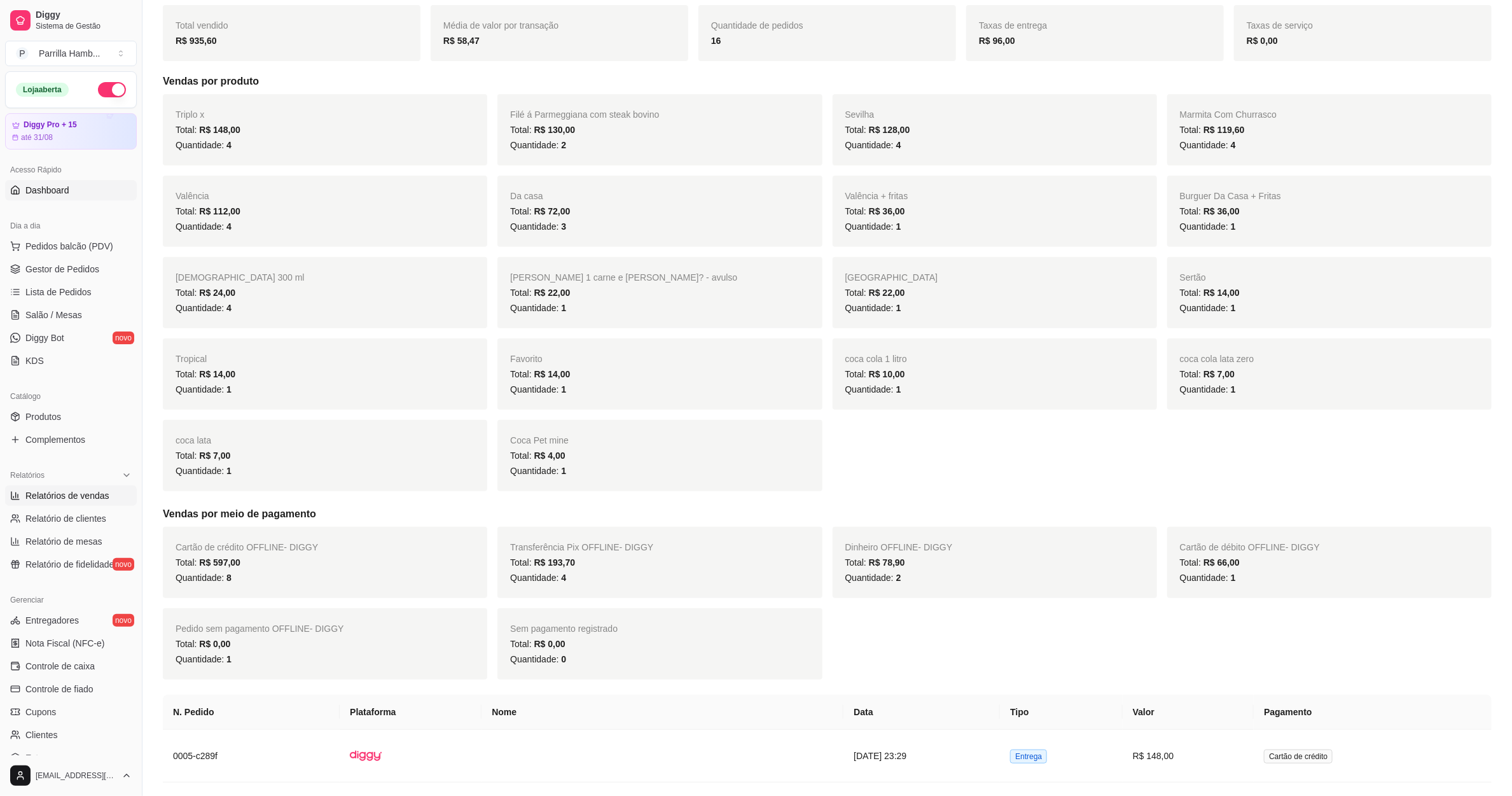
scroll to position [96, 0]
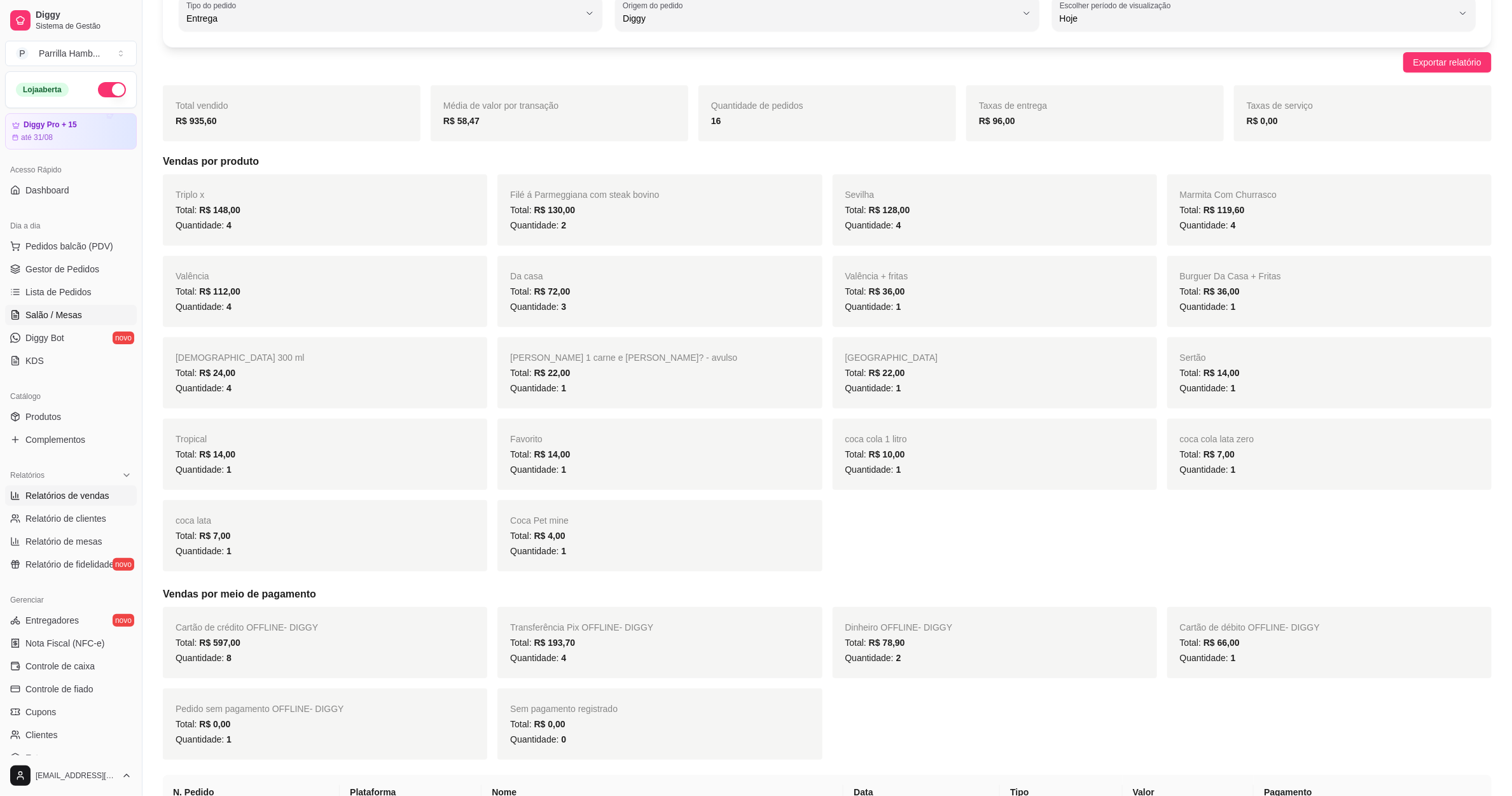
click at [76, 306] on link "Salão / Mesas" at bounding box center [71, 315] width 132 height 20
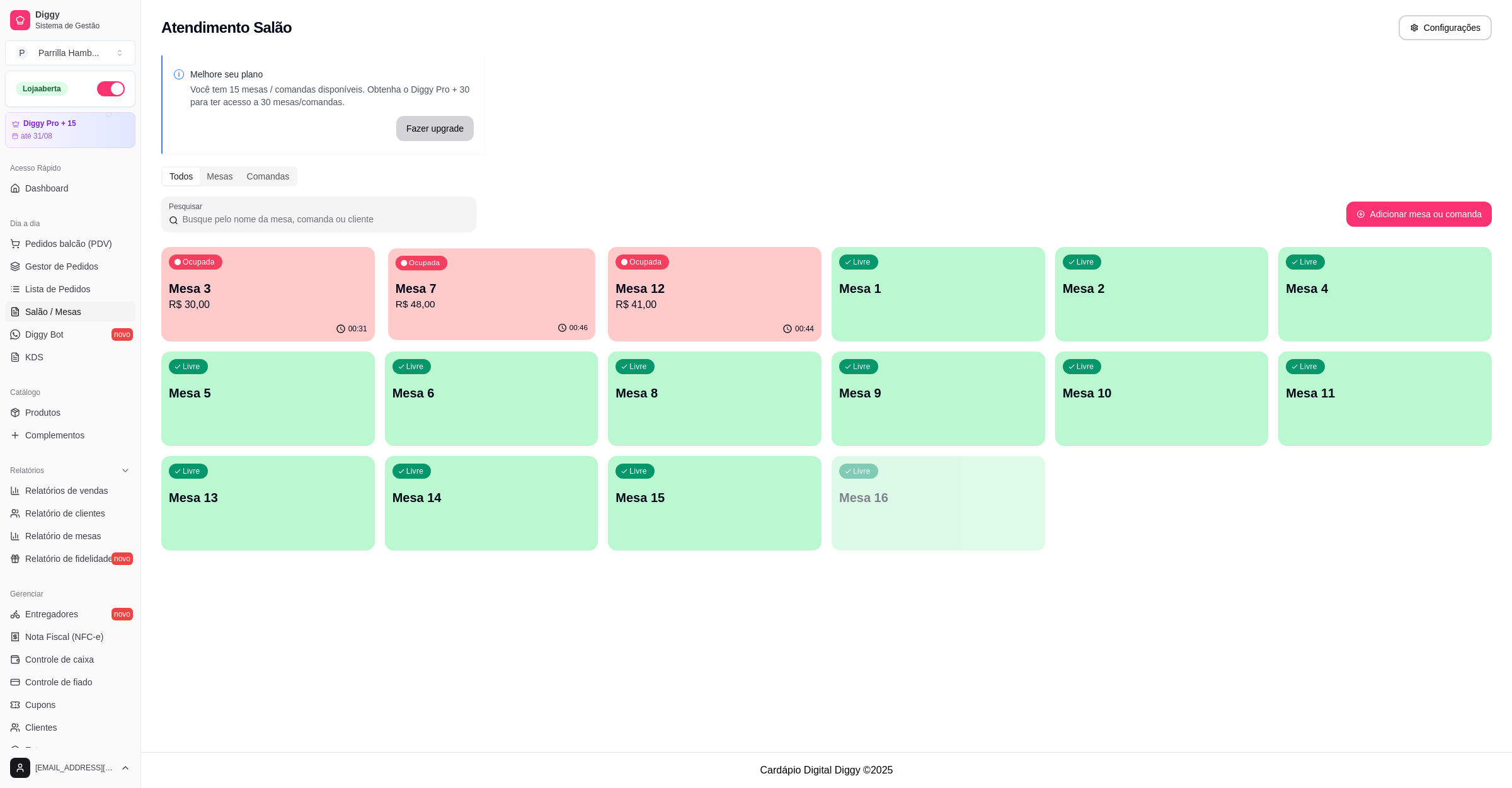
click at [454, 314] on div "Ocupada Mesa 7 R$ 48,00" at bounding box center [492, 282] width 207 height 68
click at [639, 287] on p "Mesa 12" at bounding box center [714, 288] width 192 height 17
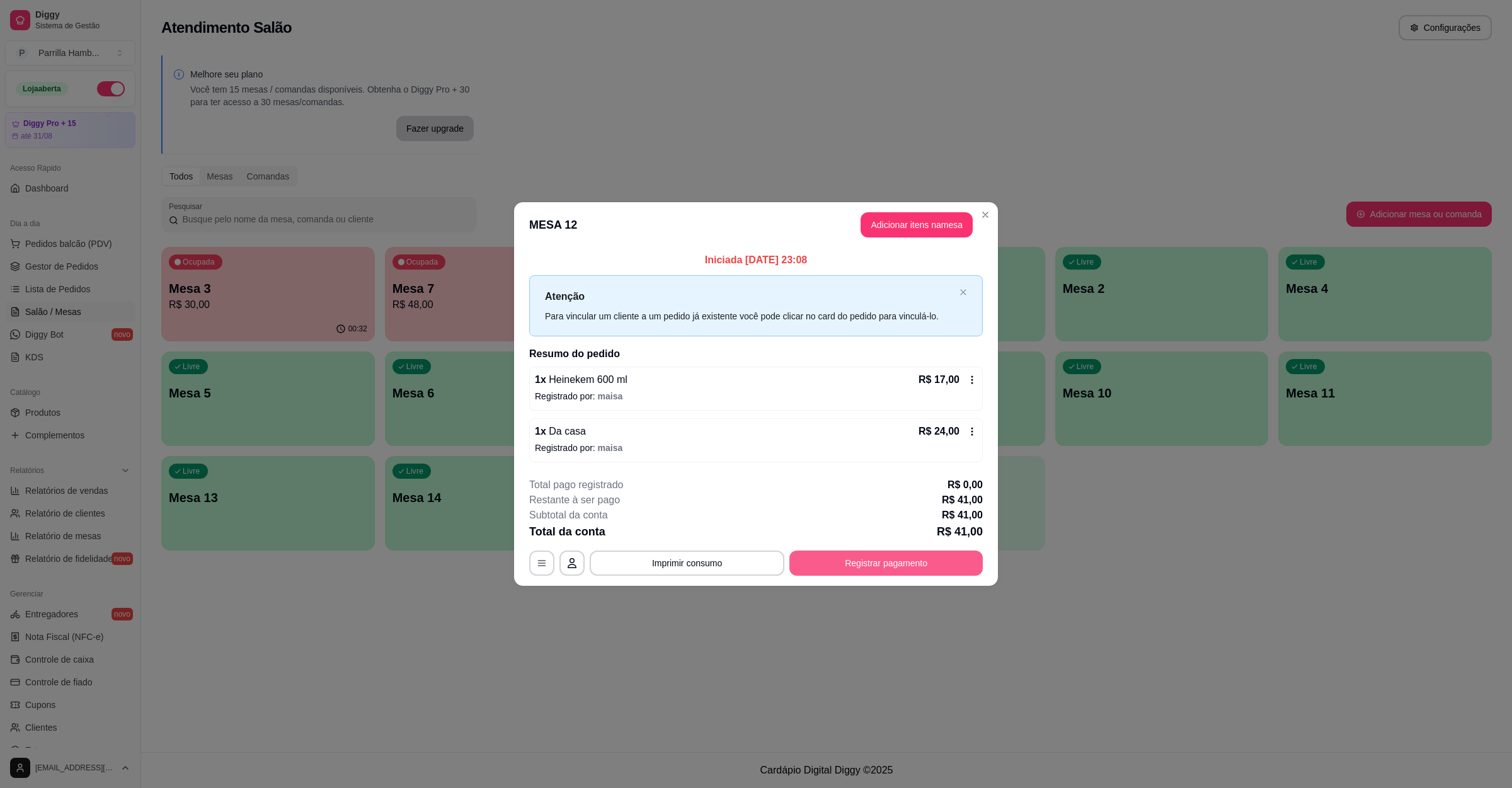
click at [866, 572] on button "Registrar pagamento" at bounding box center [886, 564] width 193 height 26
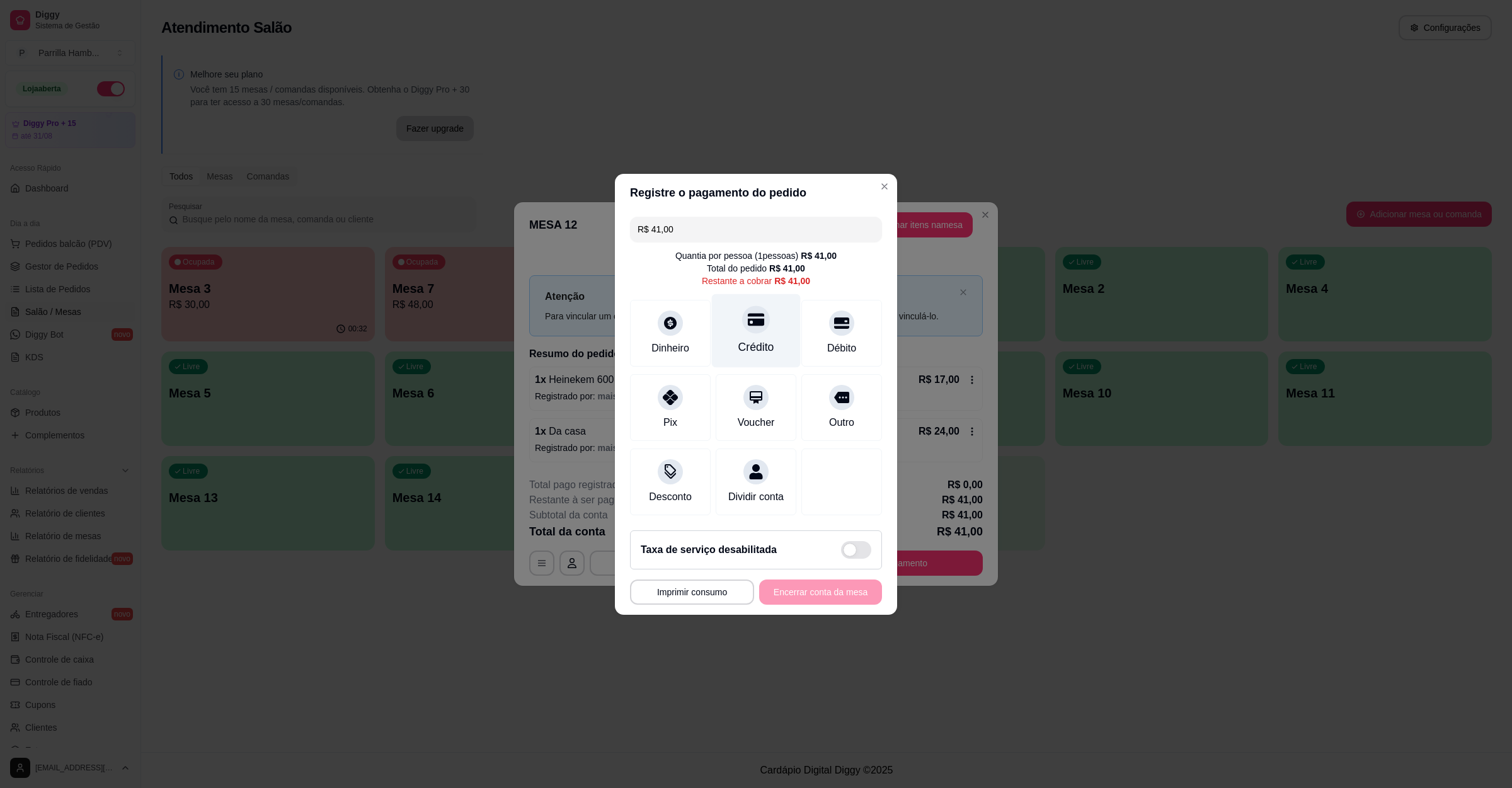
click at [745, 294] on div "Crédito" at bounding box center [756, 330] width 88 height 74
click at [748, 315] on icon at bounding box center [756, 319] width 16 height 16
type input "R$ 0,00"
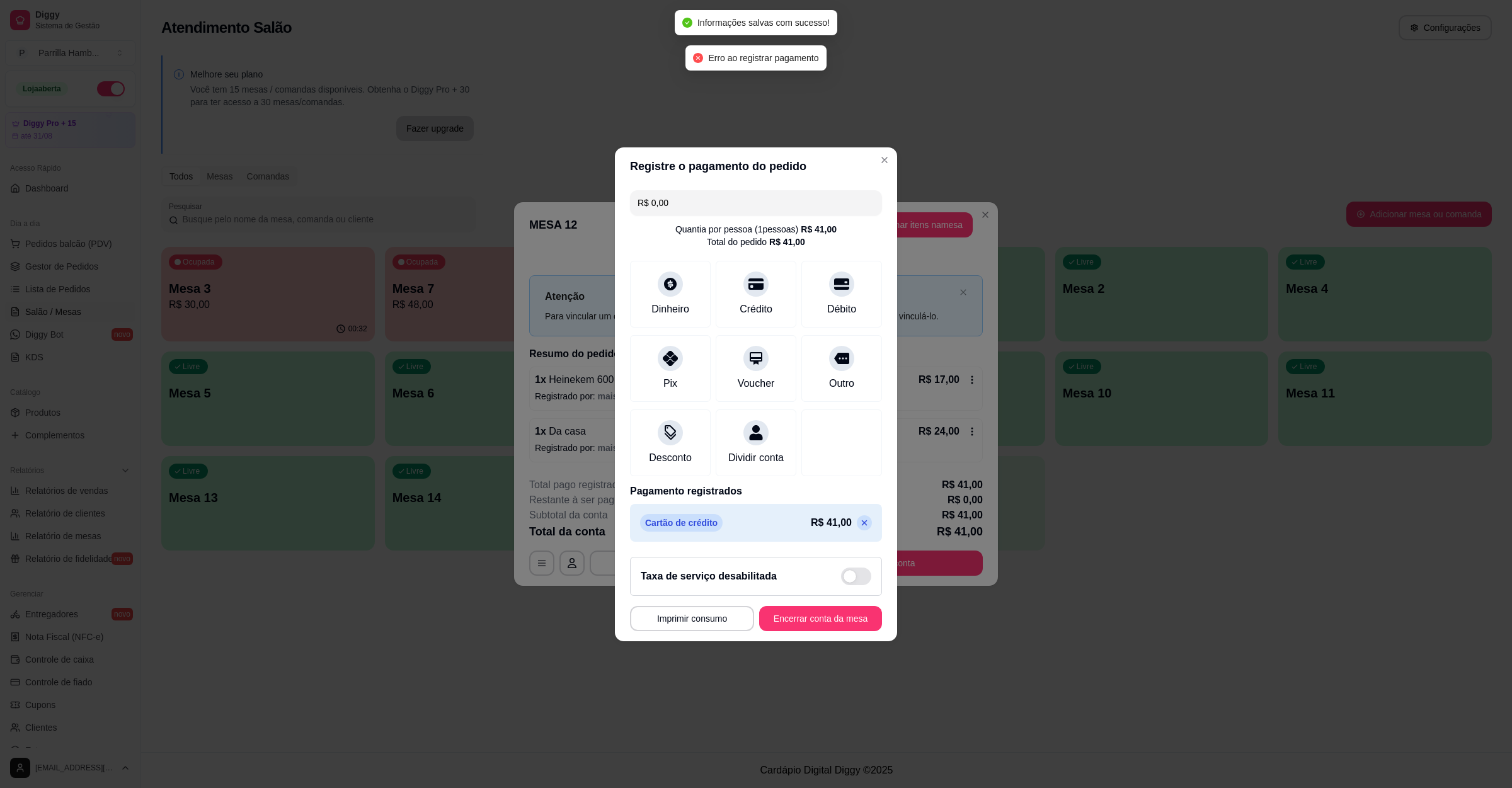
click at [814, 611] on footer "**********" at bounding box center [756, 595] width 283 height 95
click at [813, 613] on footer "**********" at bounding box center [756, 595] width 283 height 95
click at [811, 628] on button "Encerrar conta da mesa" at bounding box center [821, 618] width 119 height 25
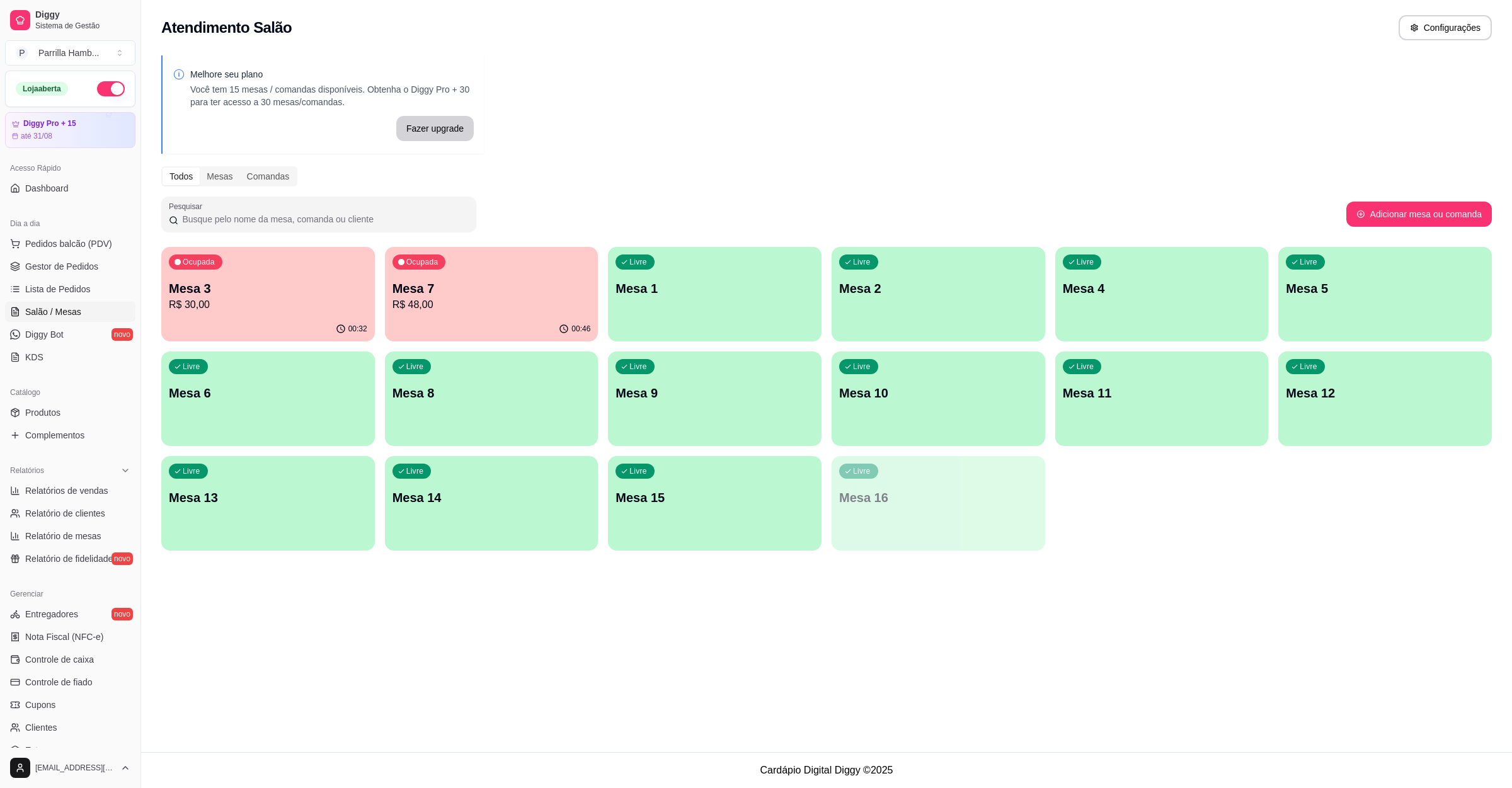
click at [500, 295] on p "Mesa 7" at bounding box center [492, 288] width 199 height 17
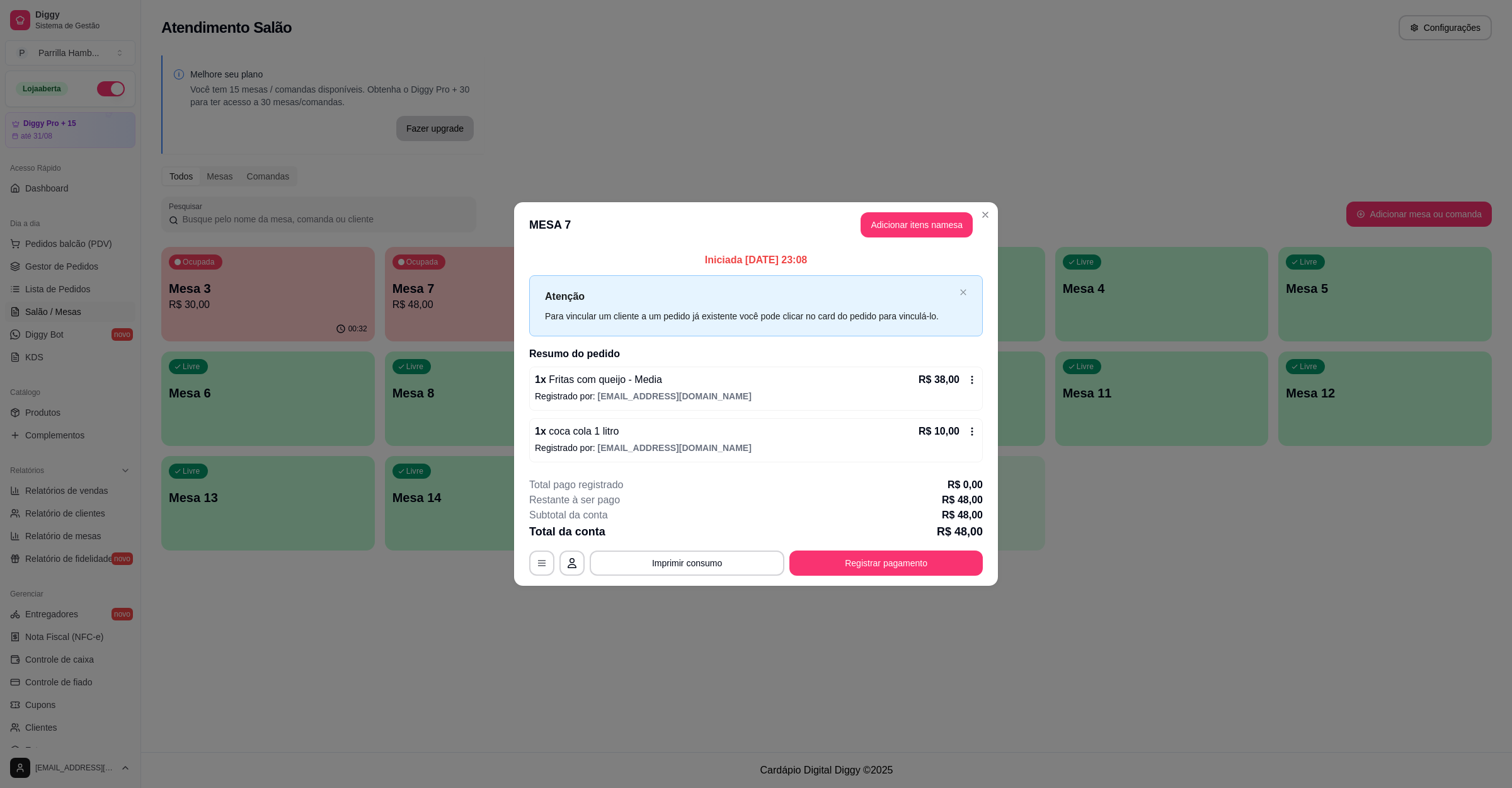
click at [865, 578] on footer "**********" at bounding box center [756, 527] width 484 height 119
click at [879, 573] on button "Registrar pagamento" at bounding box center [886, 564] width 193 height 26
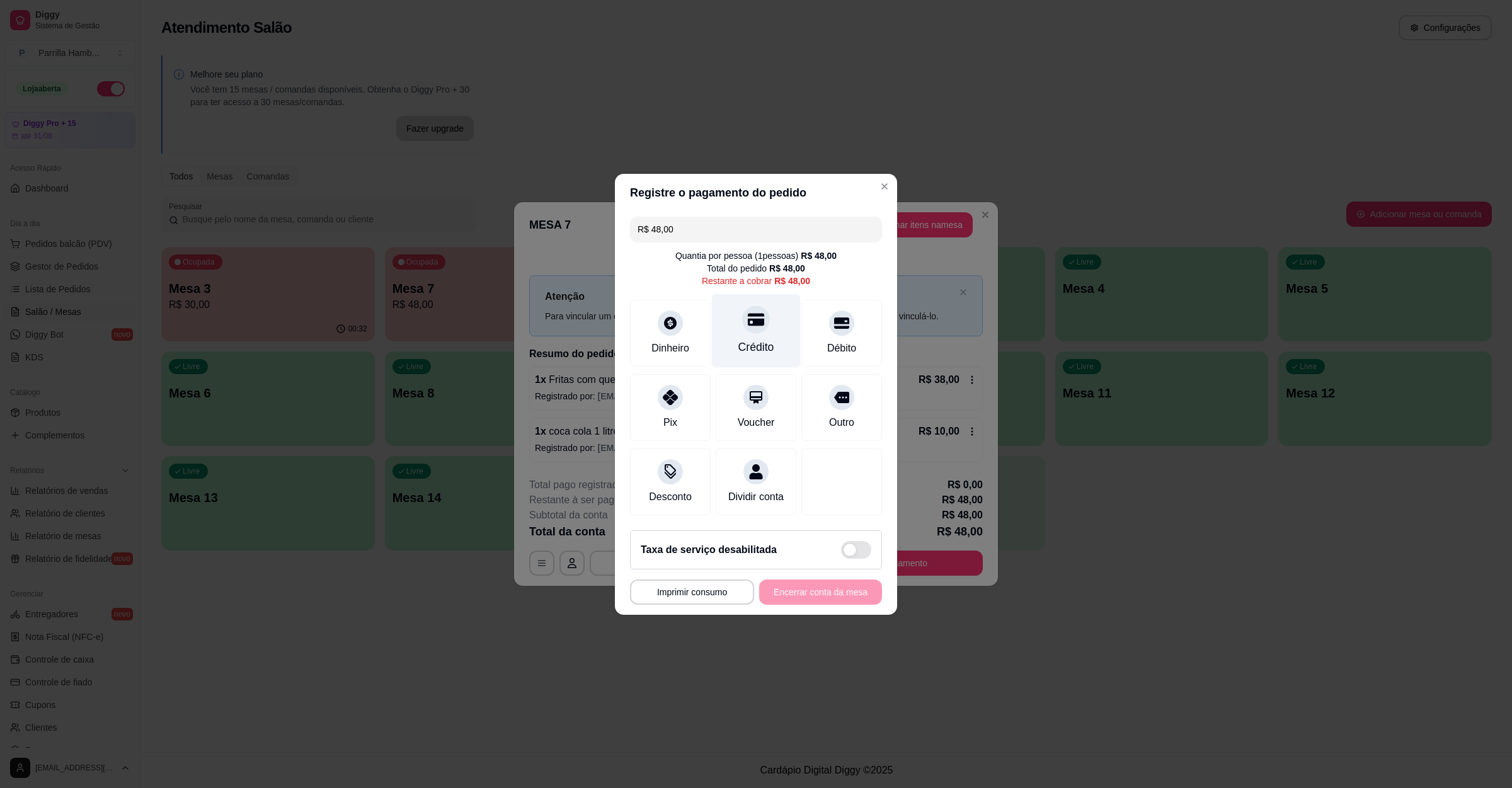
click at [753, 339] on div "Crédito" at bounding box center [756, 347] width 36 height 16
type input "R$ 0,00"
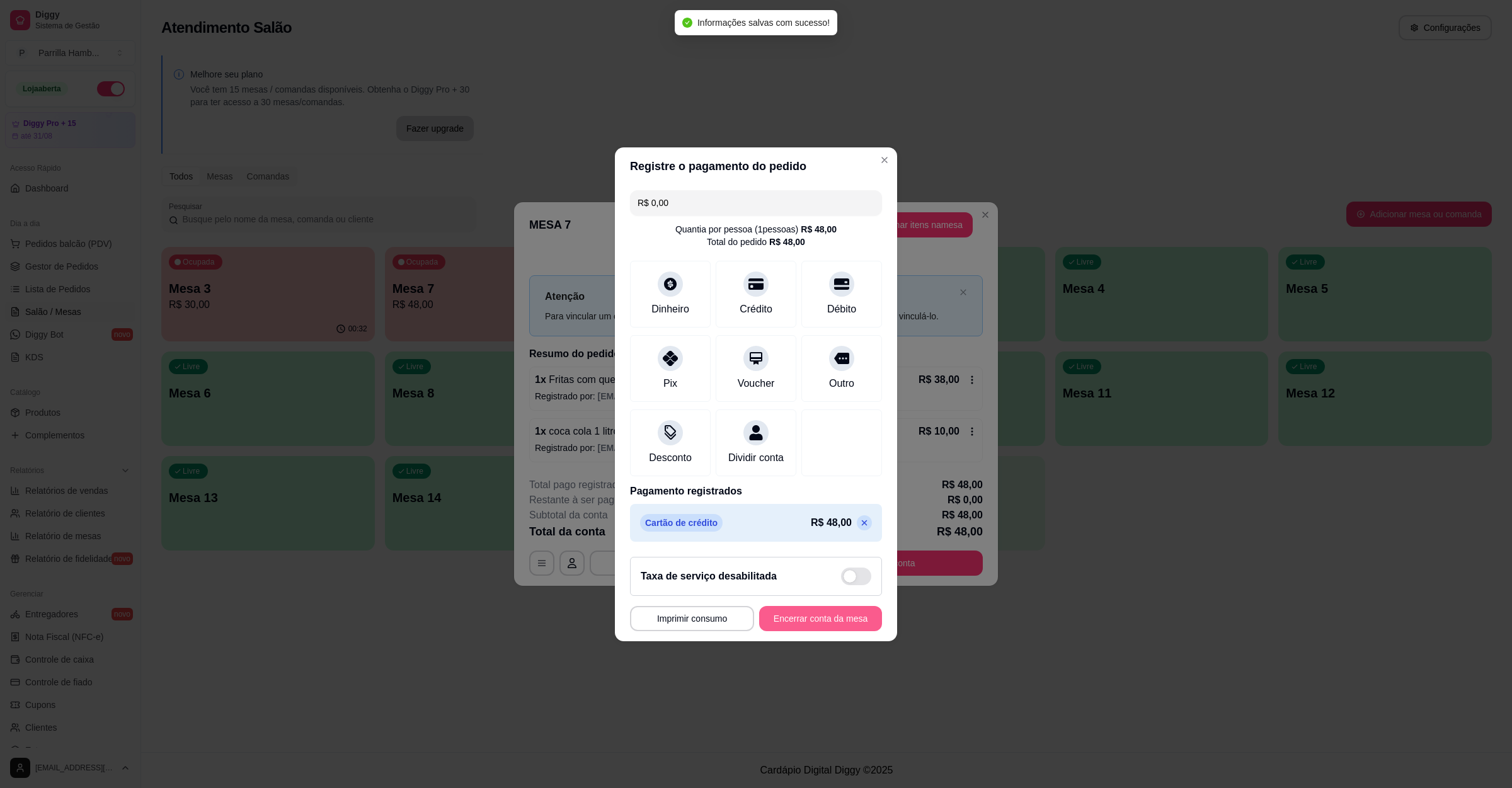
click at [788, 631] on button "Encerrar conta da mesa" at bounding box center [821, 619] width 123 height 26
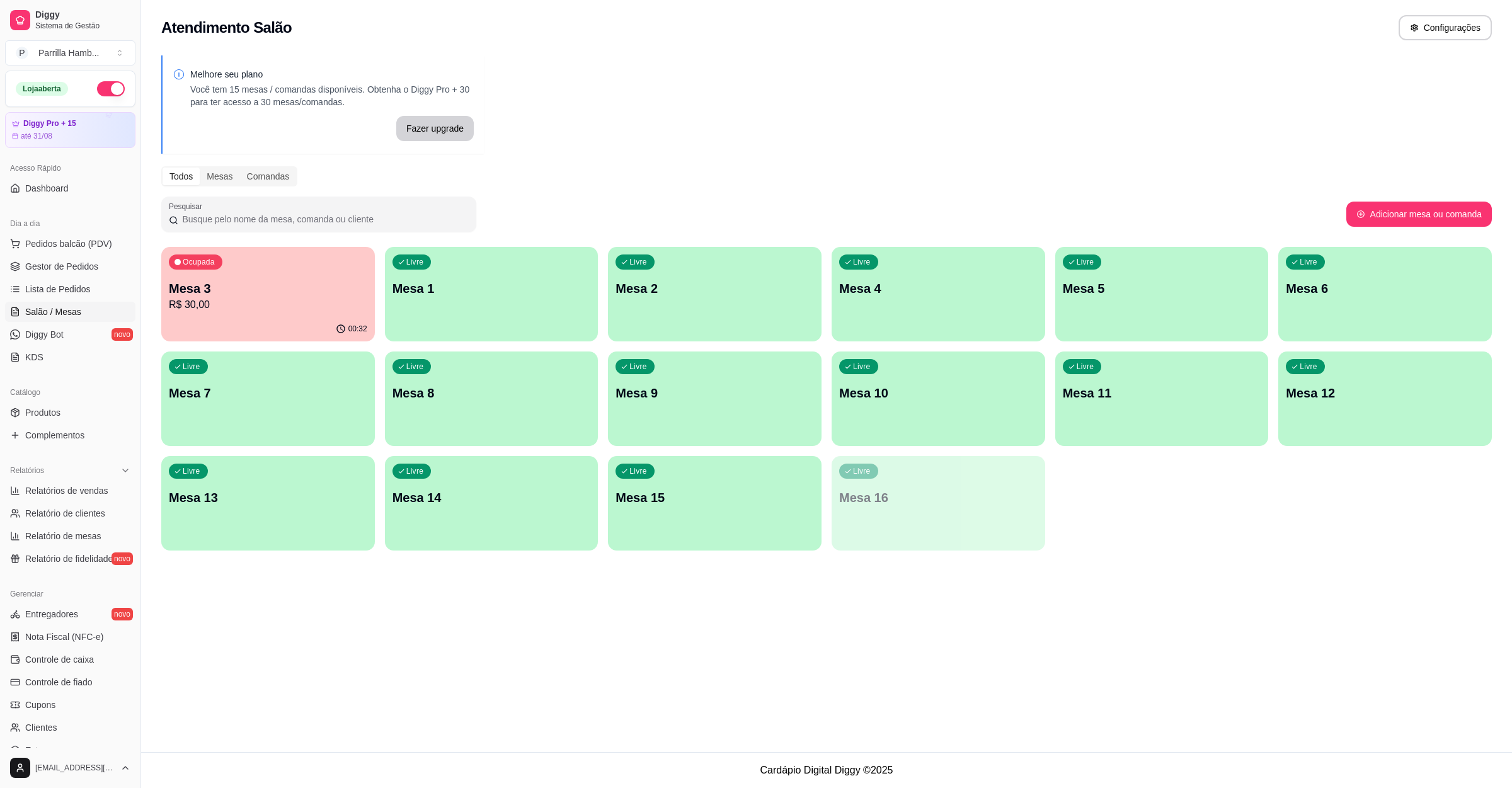
click at [283, 331] on div "00:32" at bounding box center [268, 329] width 213 height 25
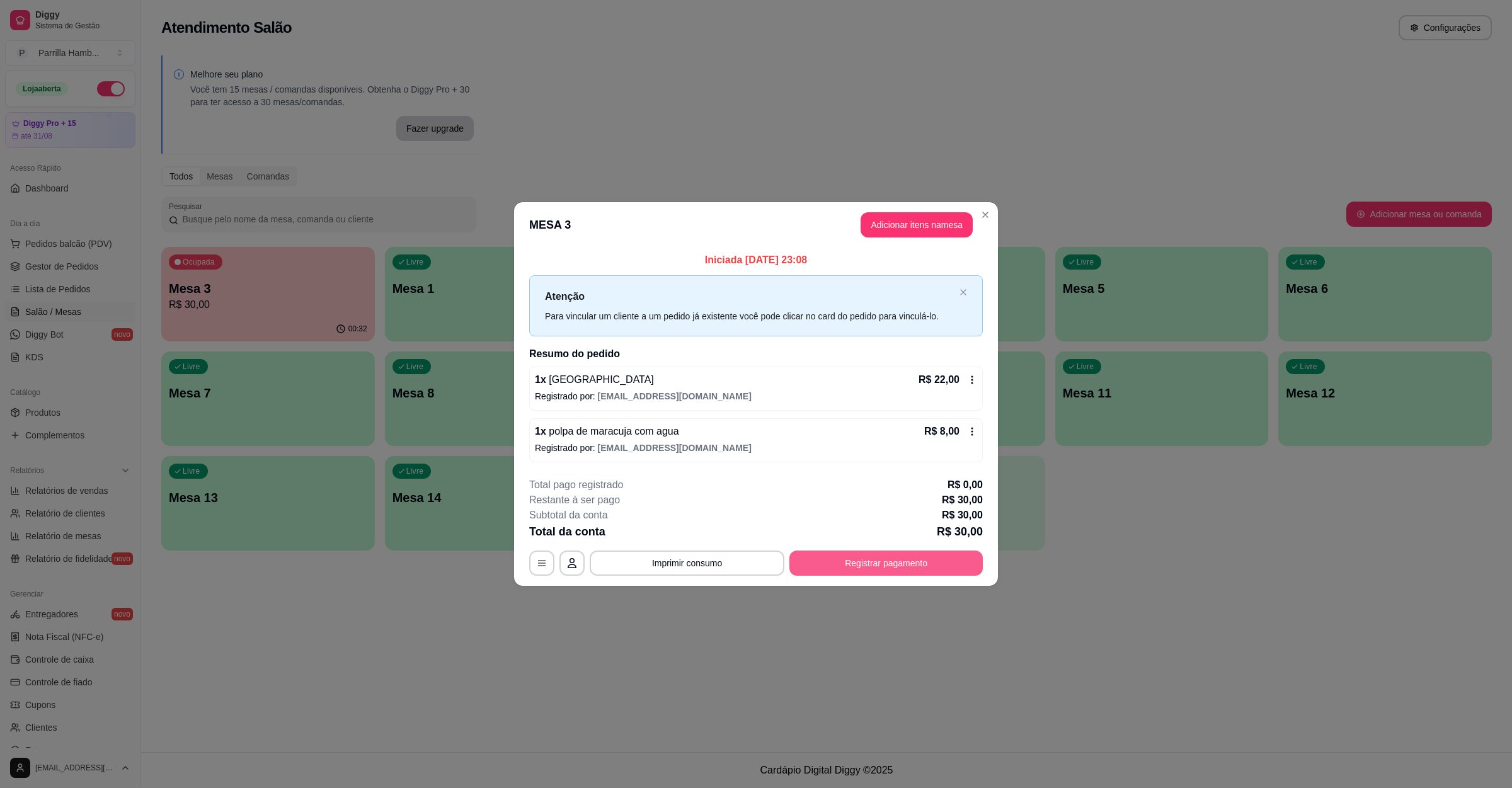
click at [934, 560] on button "Registrar pagamento" at bounding box center [886, 564] width 193 height 26
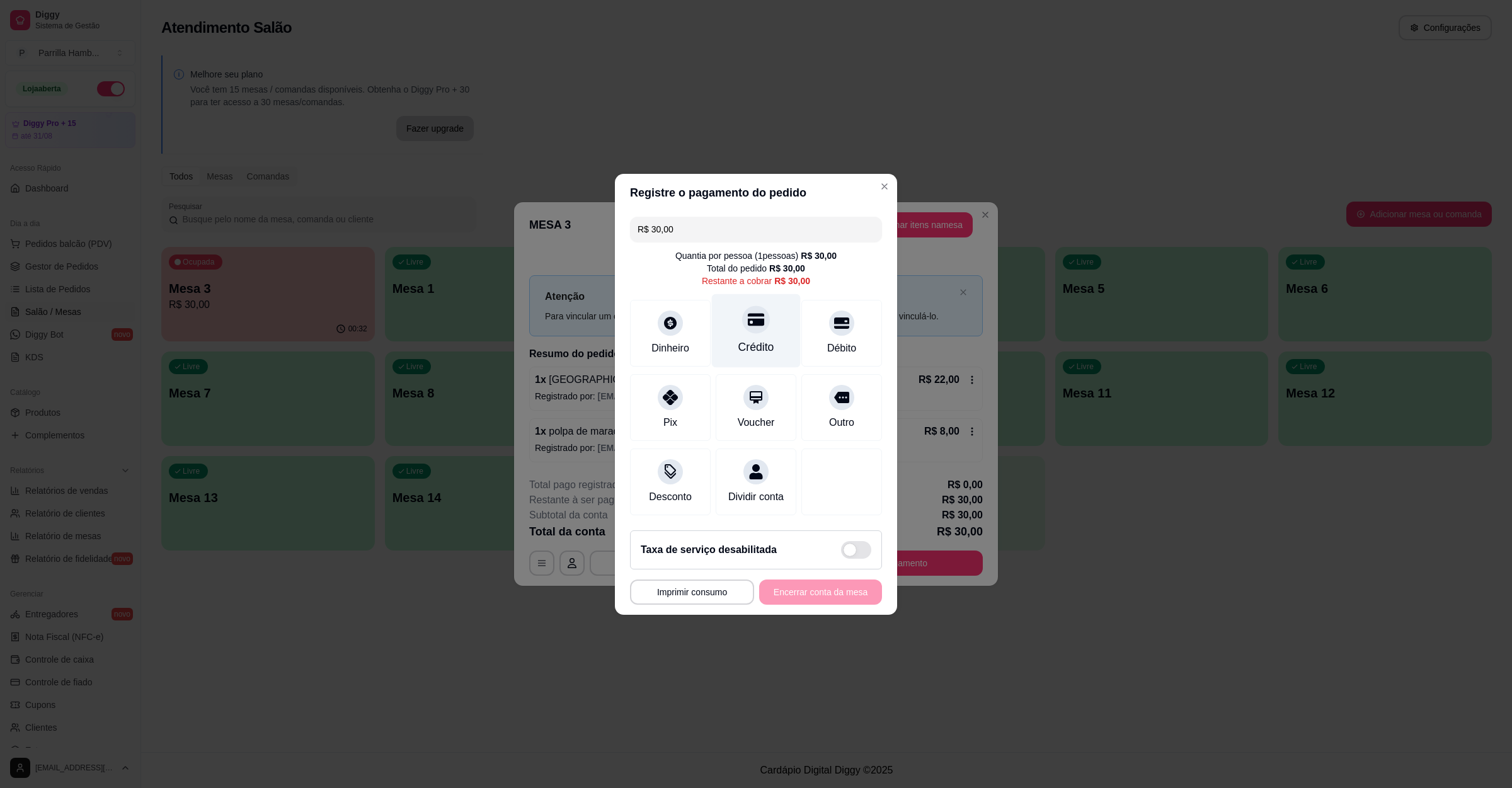
click at [728, 303] on div "Crédito" at bounding box center [756, 330] width 88 height 74
type input "R$ 0,00"
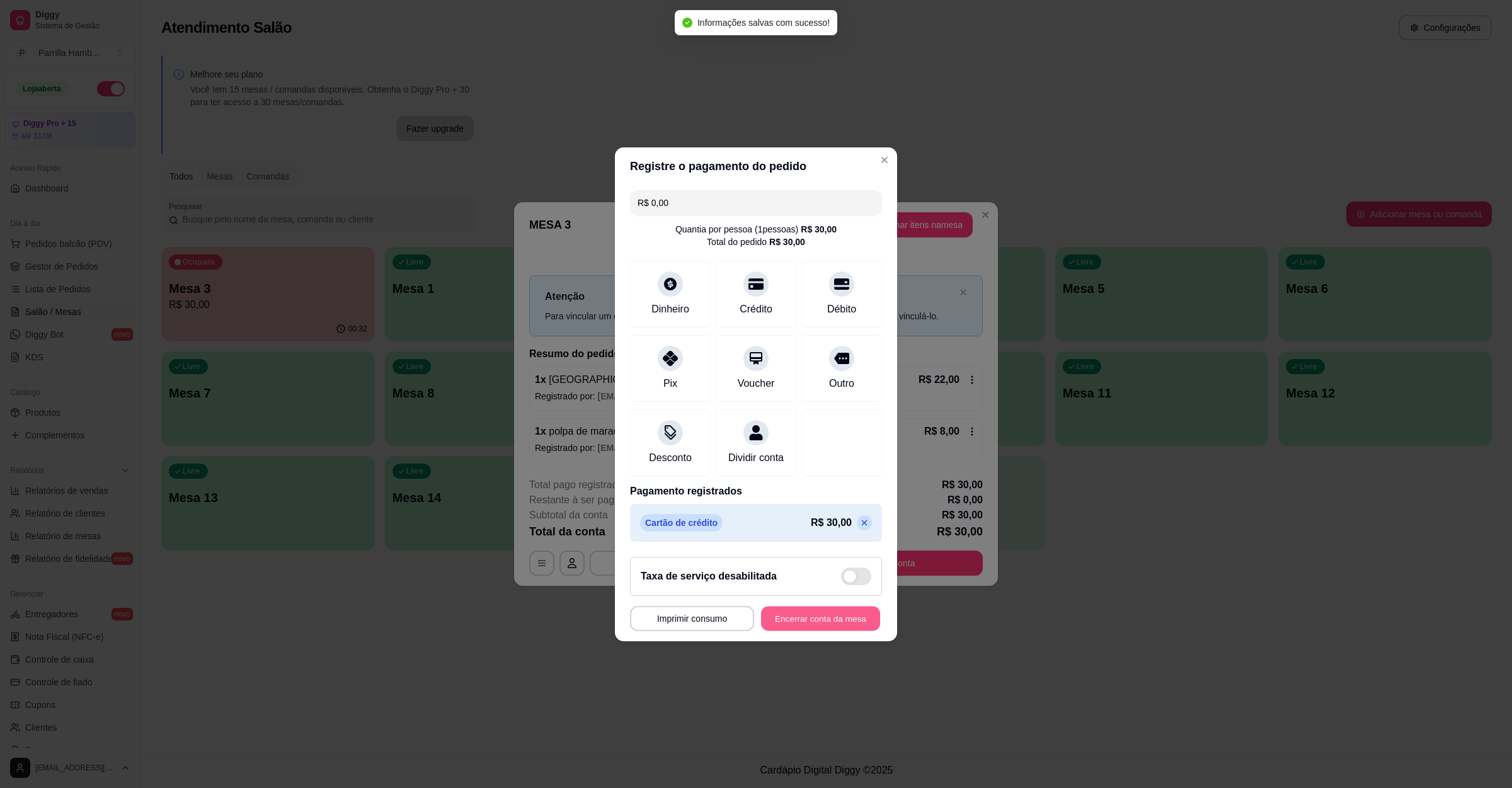
click at [792, 617] on button "Encerrar conta da mesa" at bounding box center [821, 618] width 119 height 25
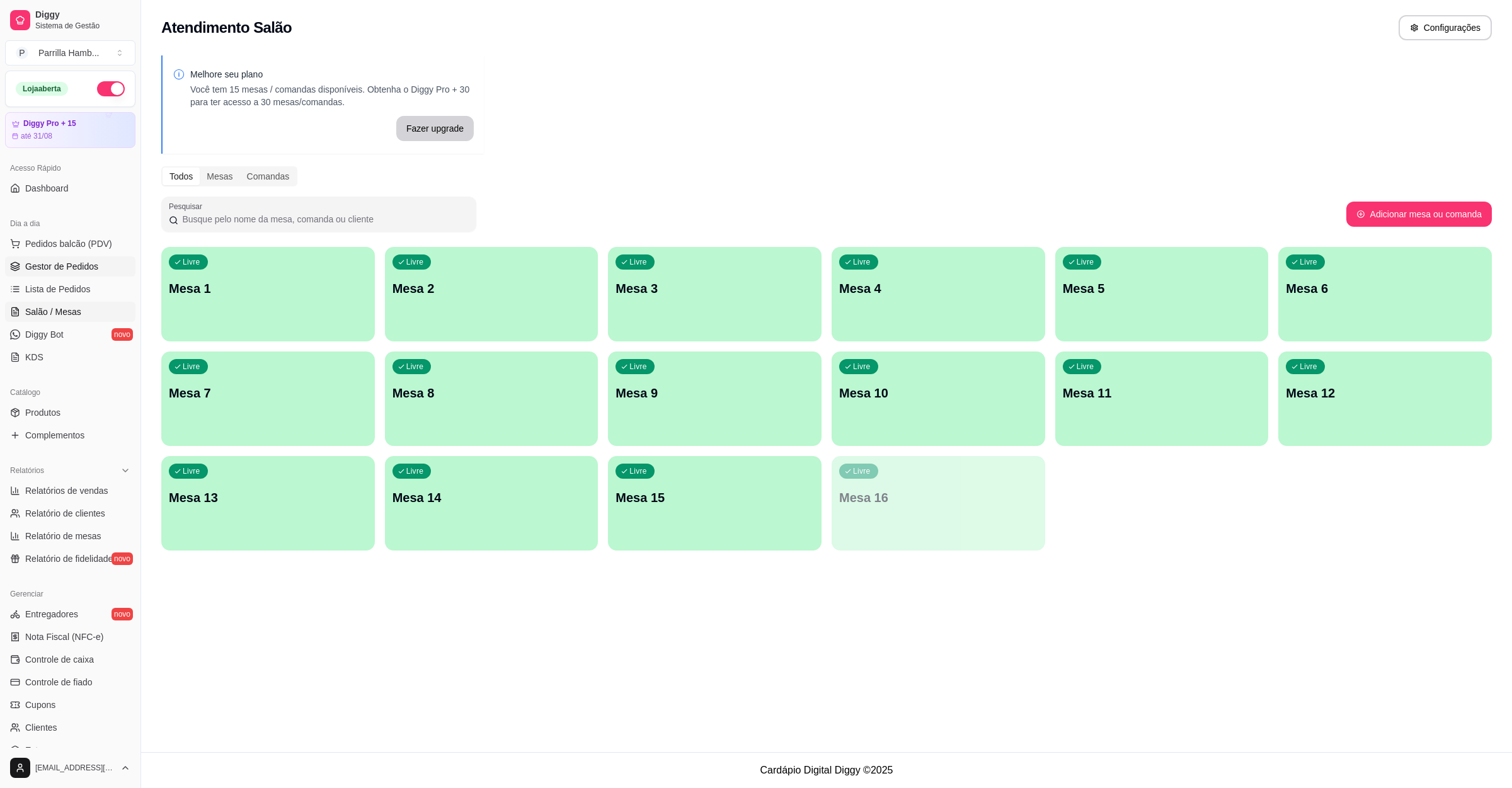
click at [56, 276] on link "Gestor de Pedidos" at bounding box center [70, 266] width 130 height 20
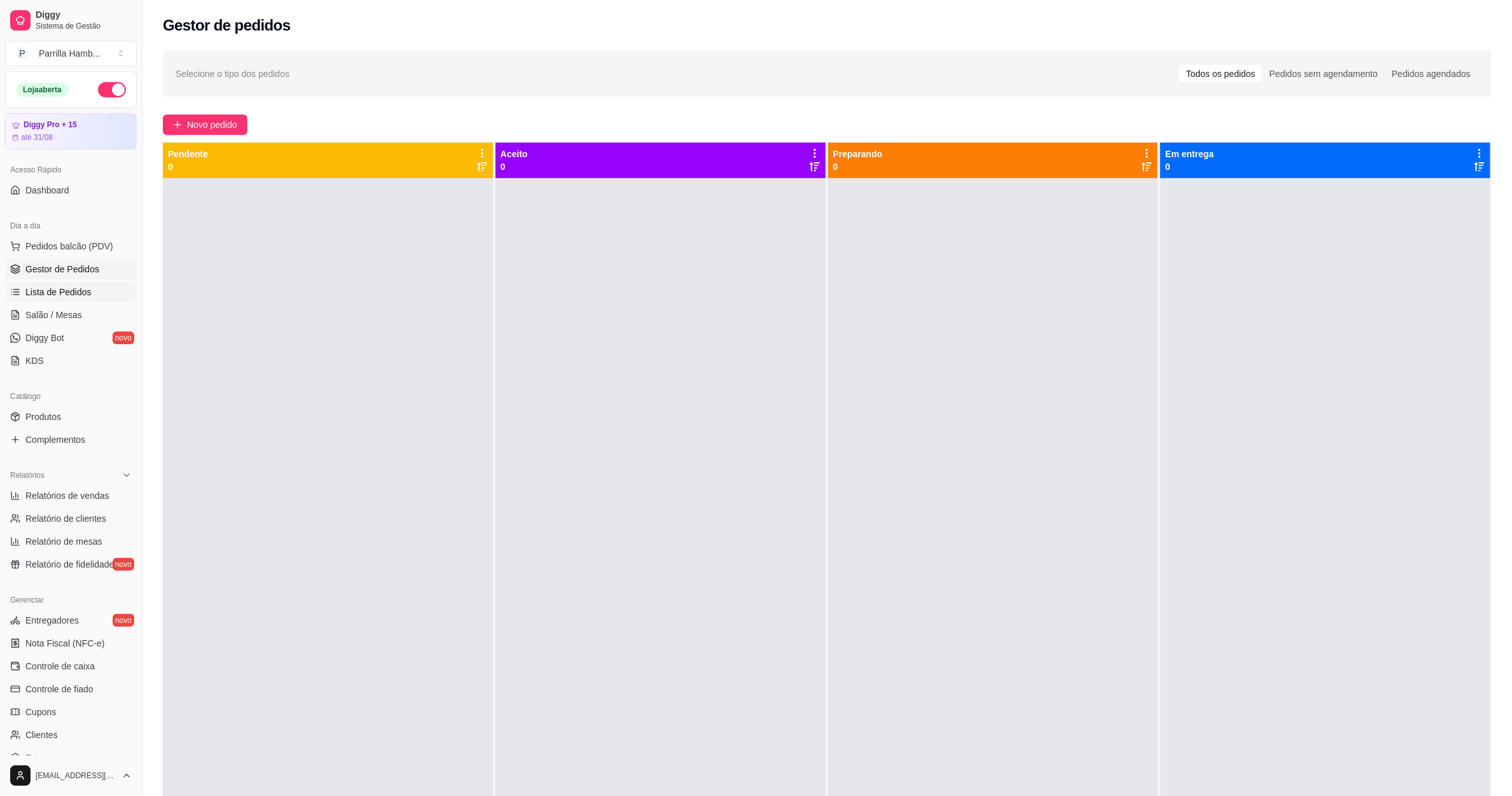
click at [85, 288] on span "Lista de Pedidos" at bounding box center [59, 292] width 66 height 13
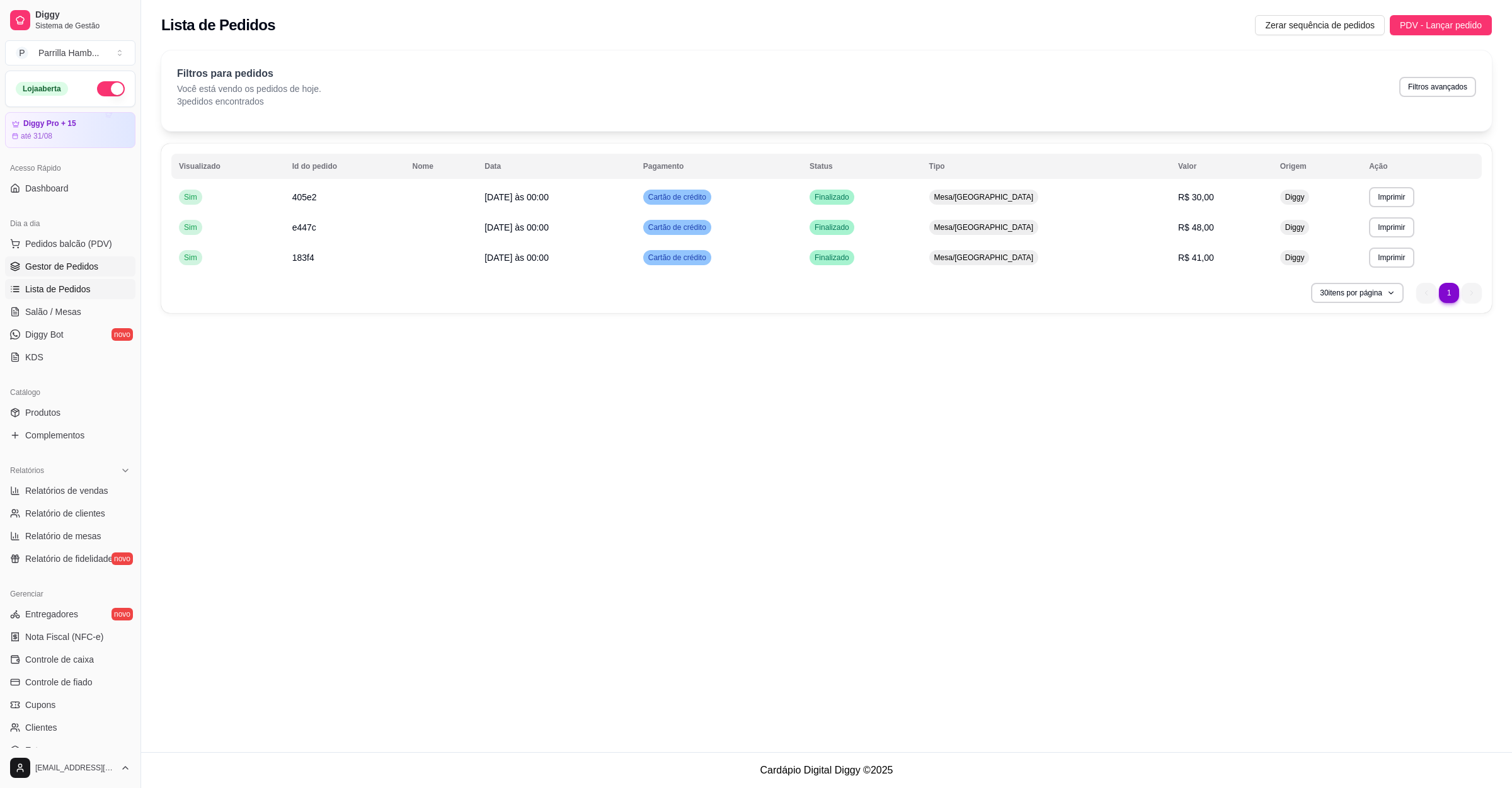
click at [28, 276] on link "Gestor de Pedidos" at bounding box center [70, 266] width 130 height 20
